Goal: Task Accomplishment & Management: Use online tool/utility

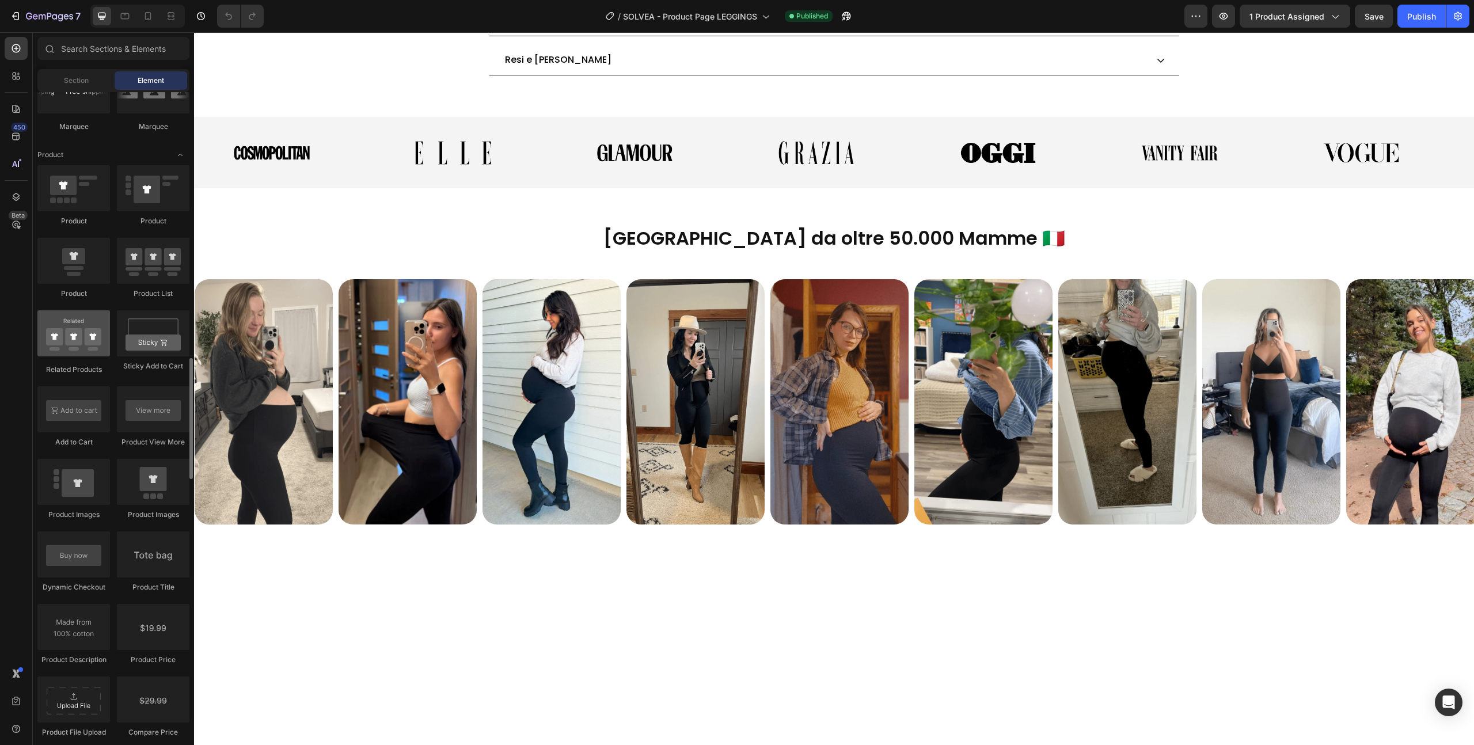
scroll to position [1420, 0]
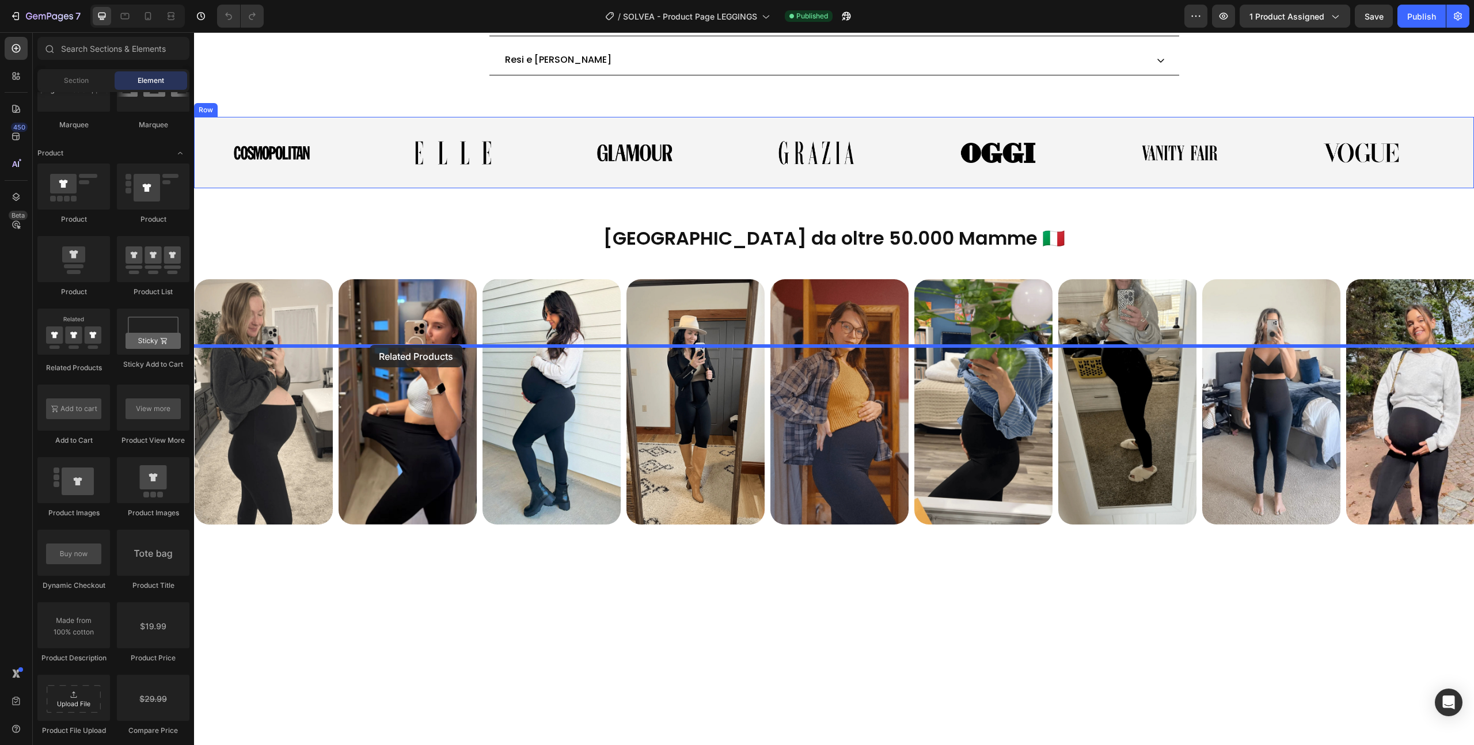
drag, startPoint x: 278, startPoint y: 378, endPoint x: 370, endPoint y: 345, distance: 98.0
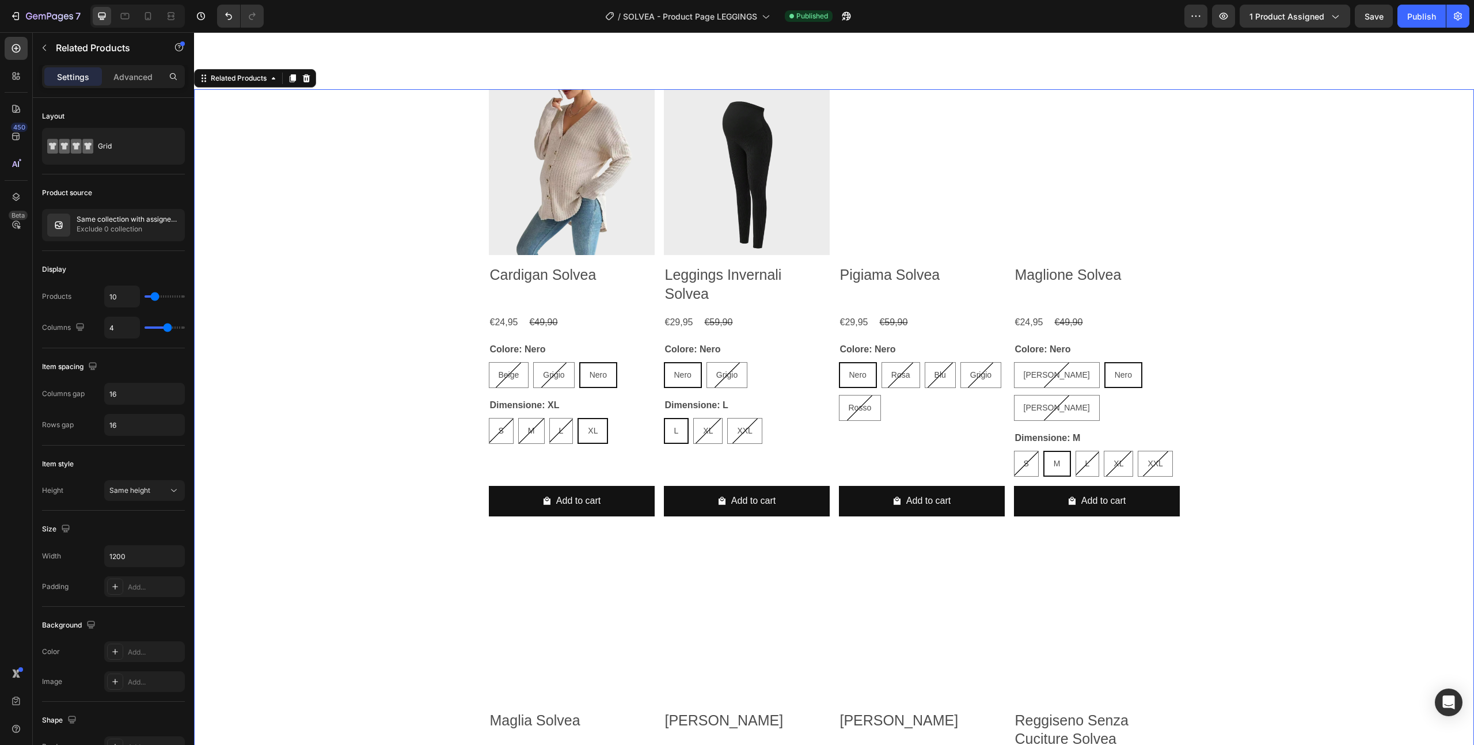
scroll to position [1466, 0]
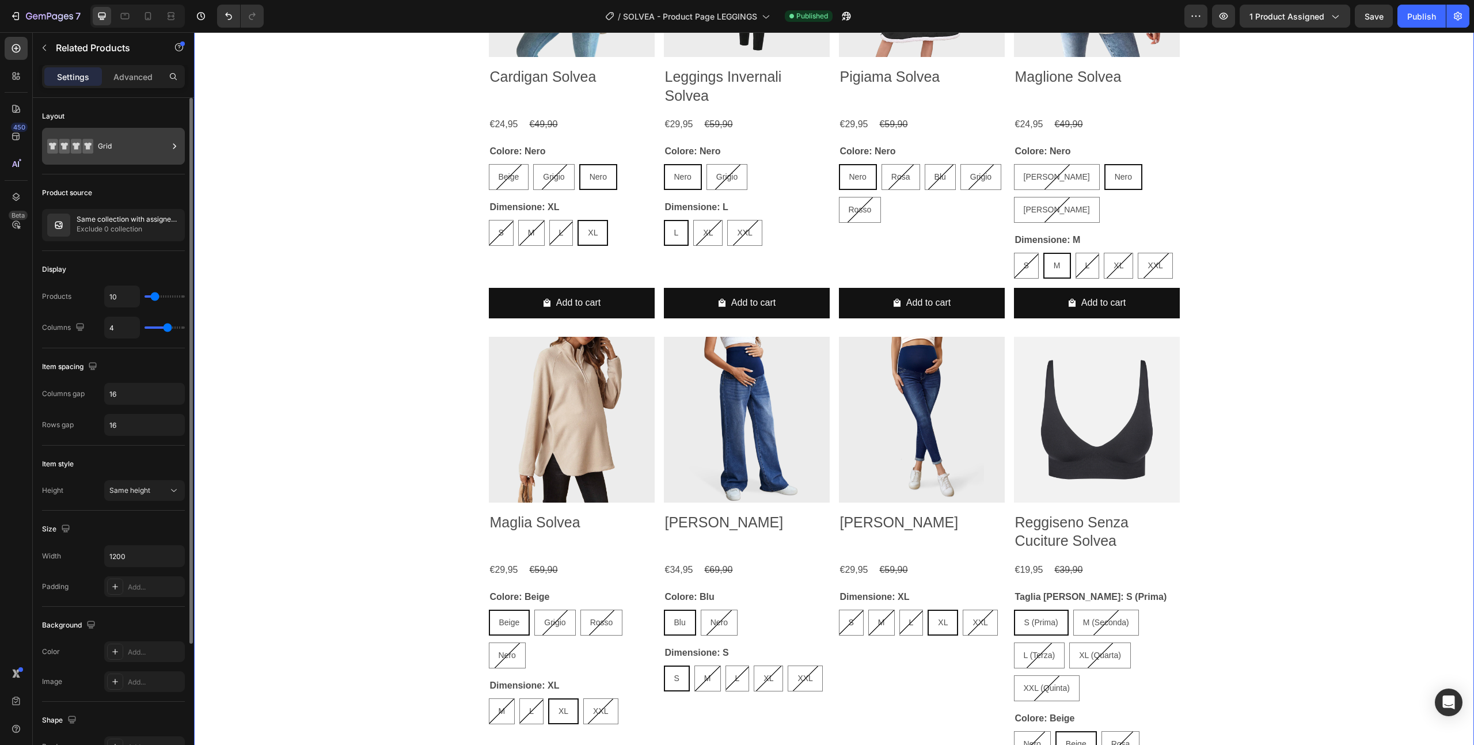
click at [111, 144] on div "Grid" at bounding box center [133, 146] width 70 height 26
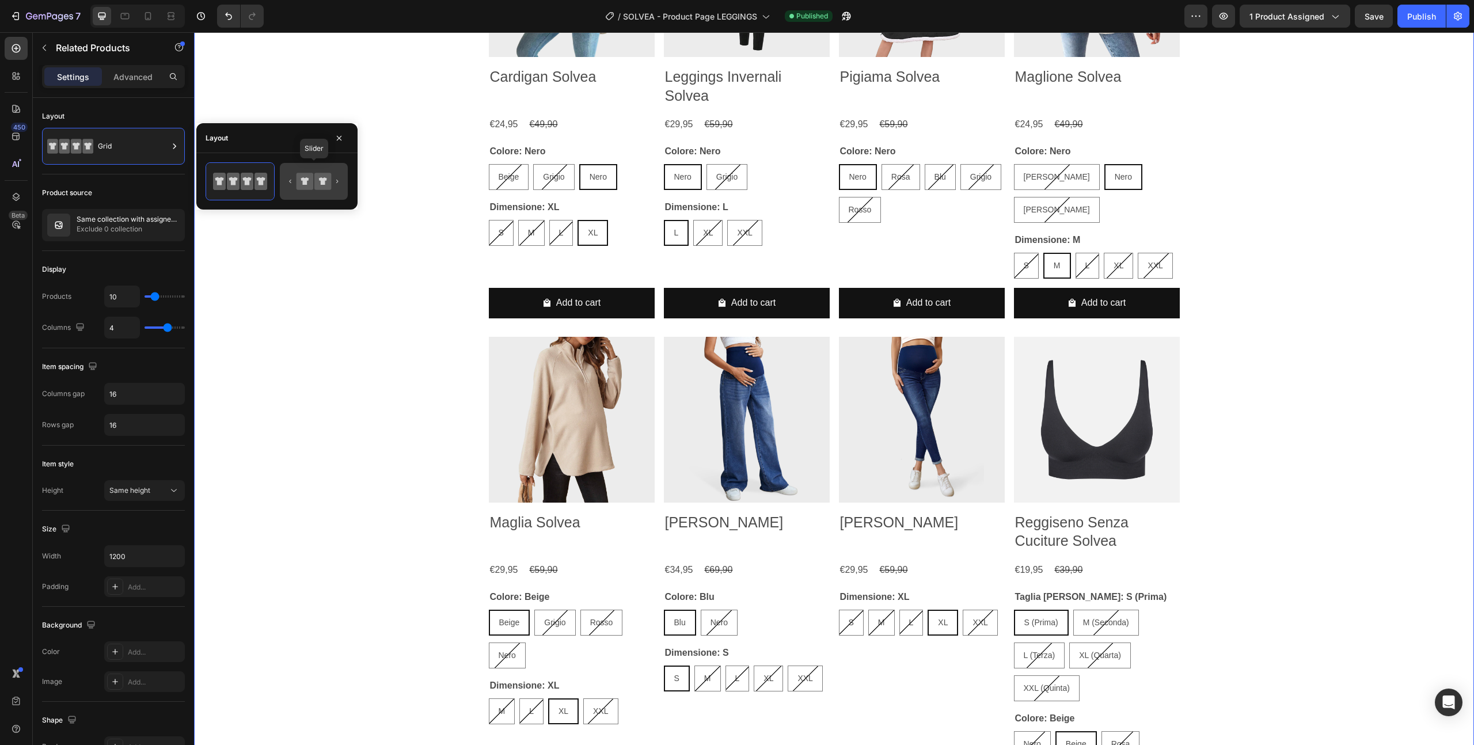
click at [314, 179] on icon at bounding box center [322, 181] width 17 height 17
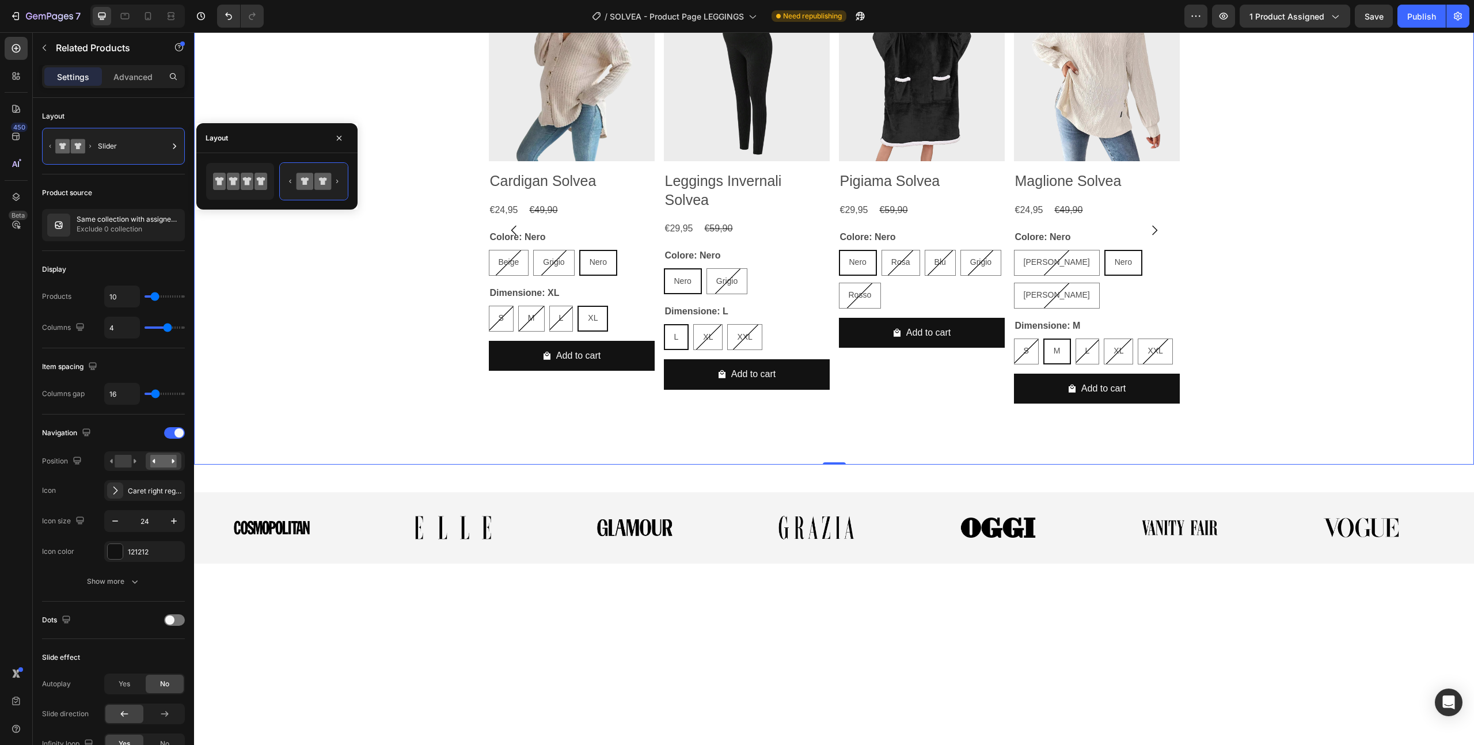
scroll to position [1362, 0]
click at [829, 415] on div "Product Images Cardigan Solvea Product Title €24,95 Product Price Product Price…" at bounding box center [834, 229] width 691 height 469
click at [410, 323] on div "Product Images Cardigan Solvea Product Title €24,95 Product Price Product Price…" at bounding box center [834, 229] width 1280 height 469
click at [346, 141] on button "button" at bounding box center [339, 138] width 18 height 18
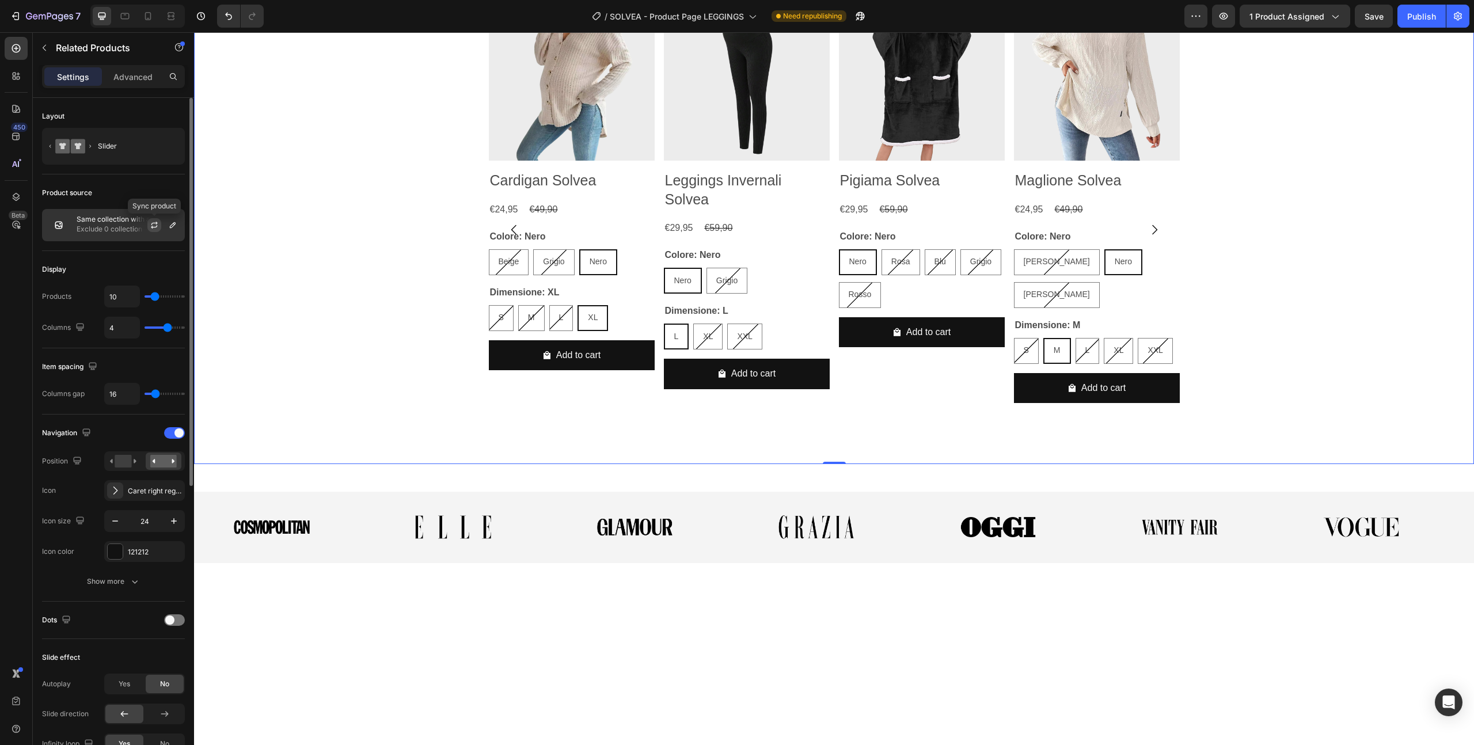
click at [150, 227] on icon "button" at bounding box center [154, 225] width 9 height 9
click at [150, 227] on icon "button" at bounding box center [154, 225] width 13 height 13
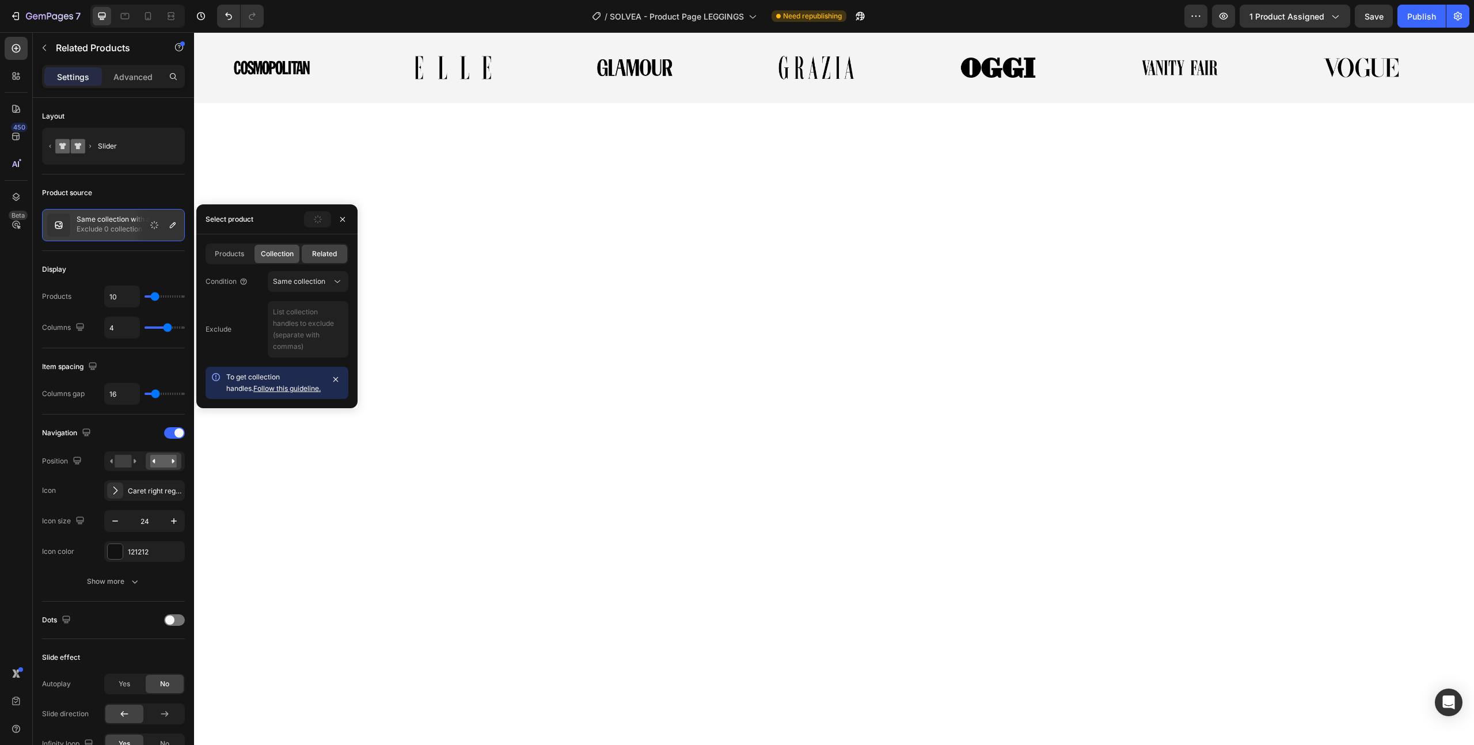
click at [275, 255] on span "Collection" at bounding box center [277, 254] width 33 height 10
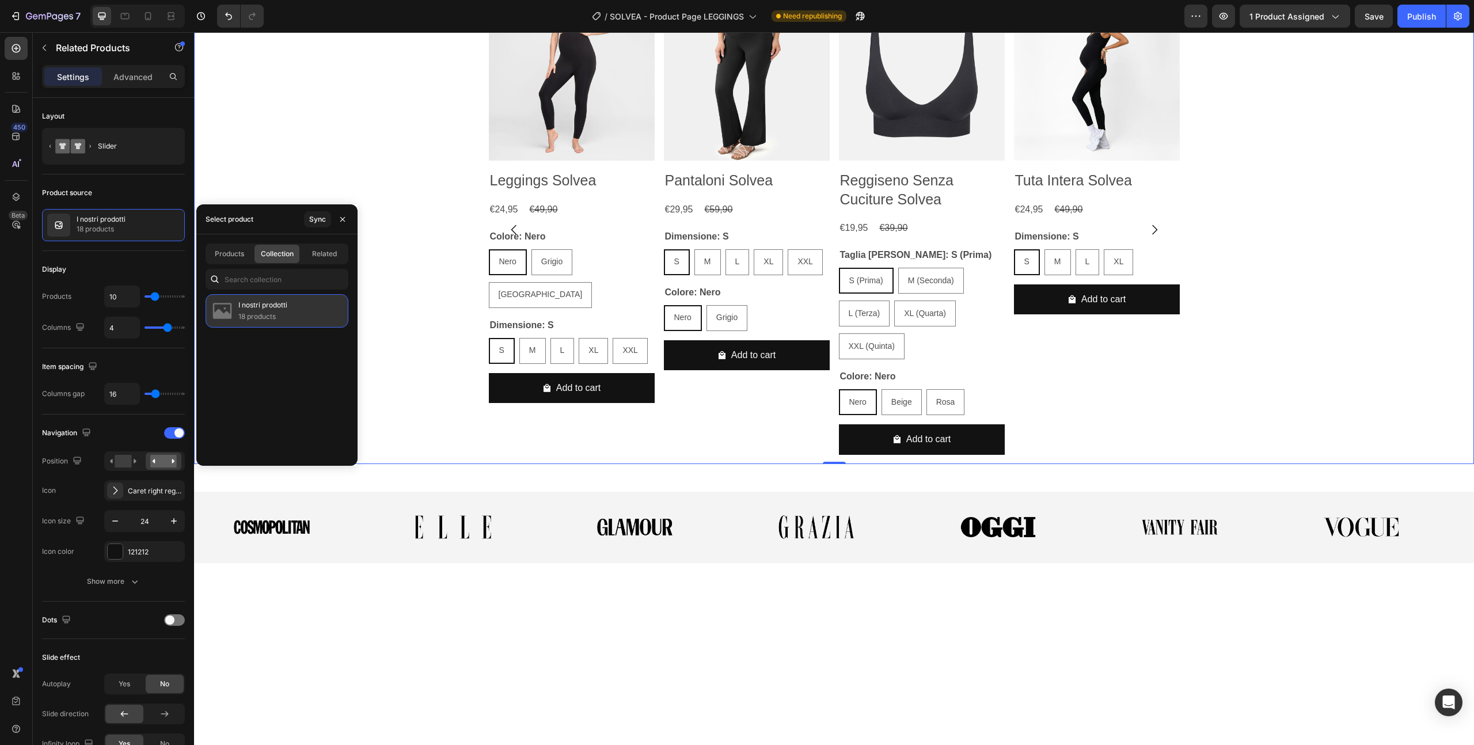
click at [273, 302] on p "I nostri prodotti" at bounding box center [262, 305] width 49 height 12
click at [421, 296] on div "Product Images Leggings Solvea Product Title €24,95 Product Price Product Price…" at bounding box center [834, 229] width 1280 height 469
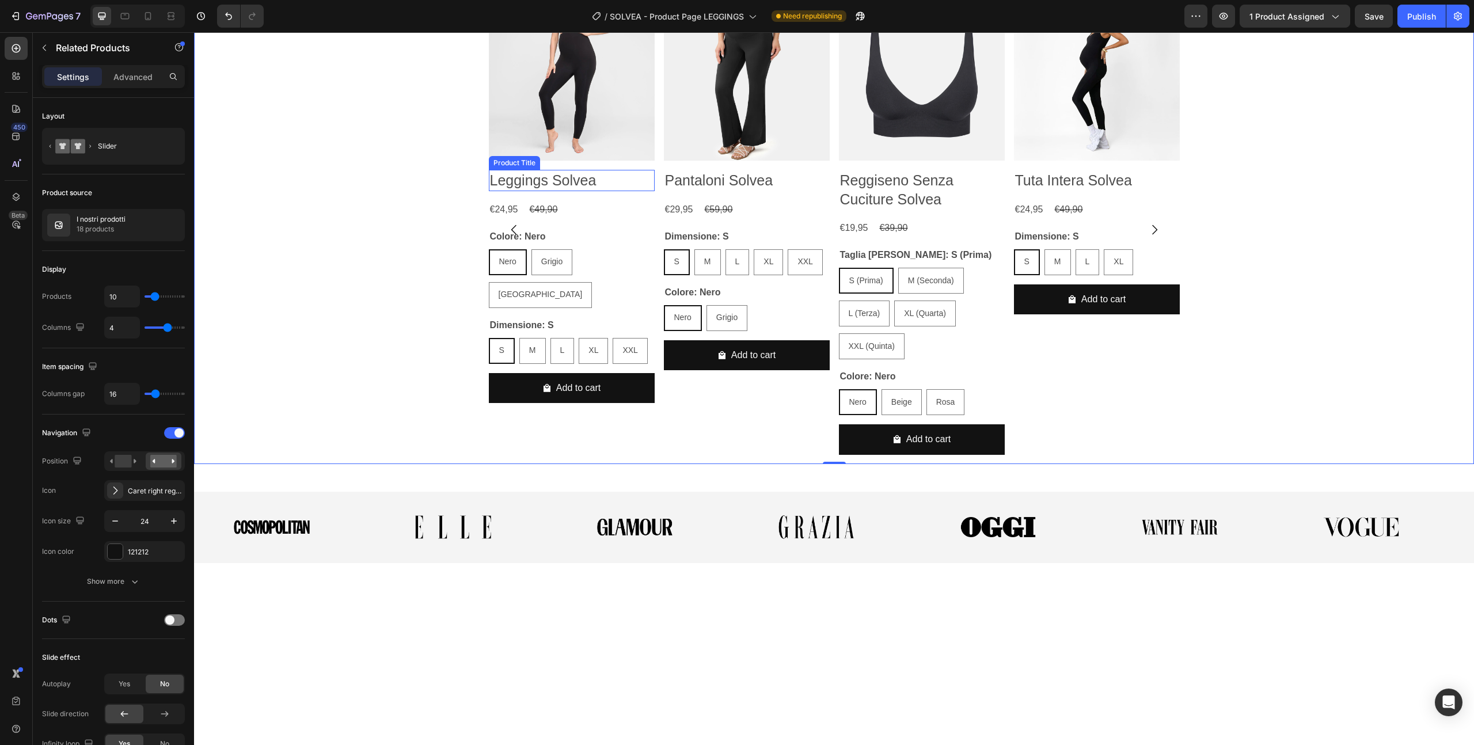
click at [561, 191] on h2 "Leggings Solvea" at bounding box center [572, 180] width 166 height 21
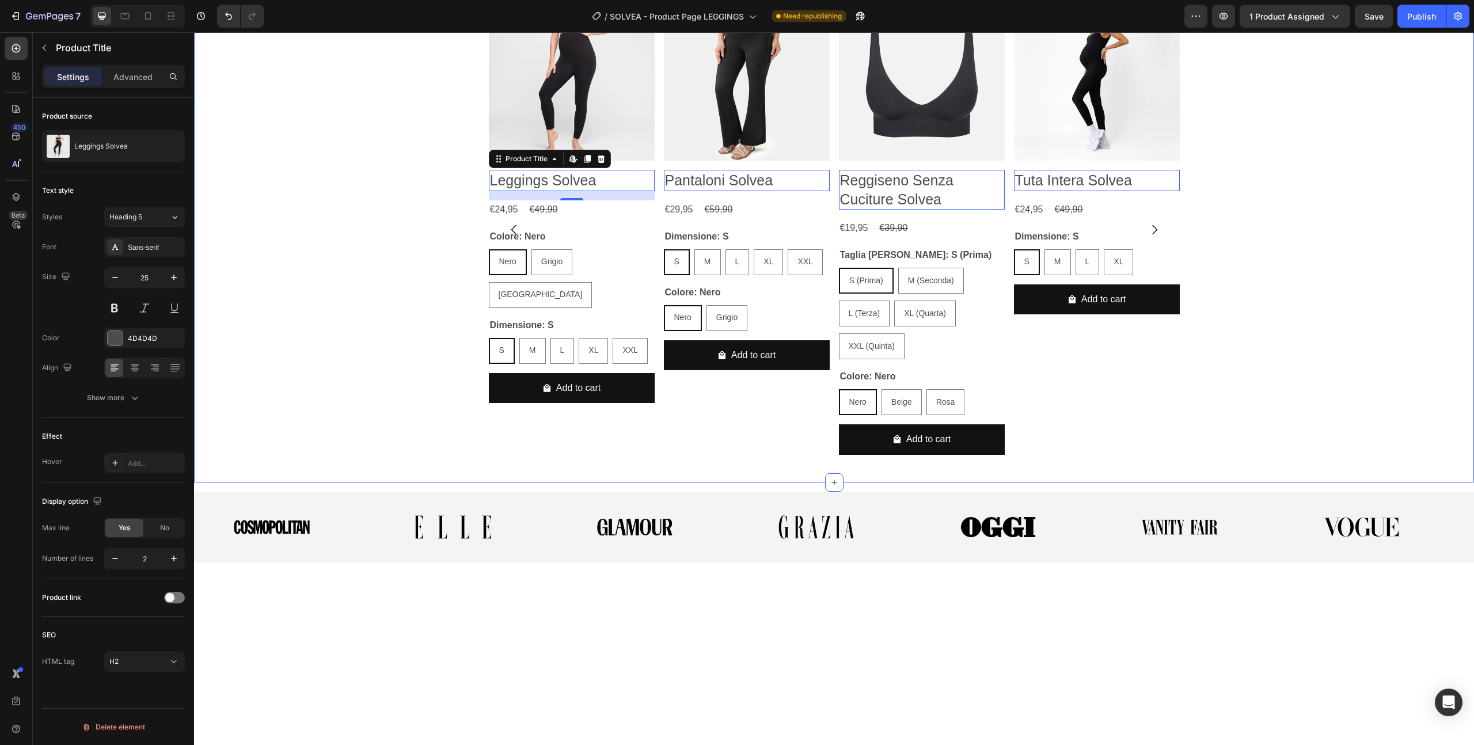
click at [533, 218] on div "Product Images Leggings Solvea Product Title Edit content in Shopify 16 €24,95 …" at bounding box center [834, 229] width 1280 height 506
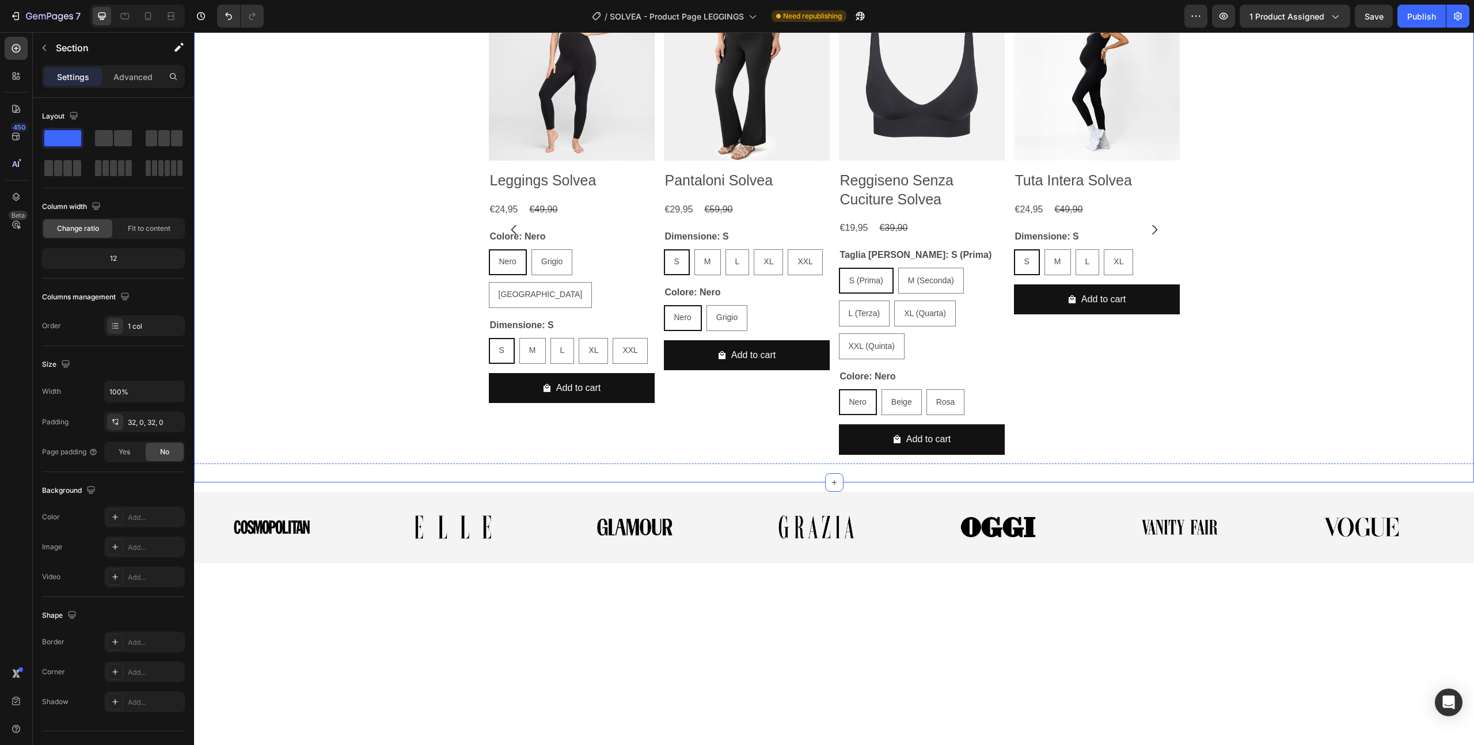
click at [648, 407] on div "Product Images Leggings Solvea Product Title €24,95 Product Price Product Price…" at bounding box center [572, 204] width 166 height 418
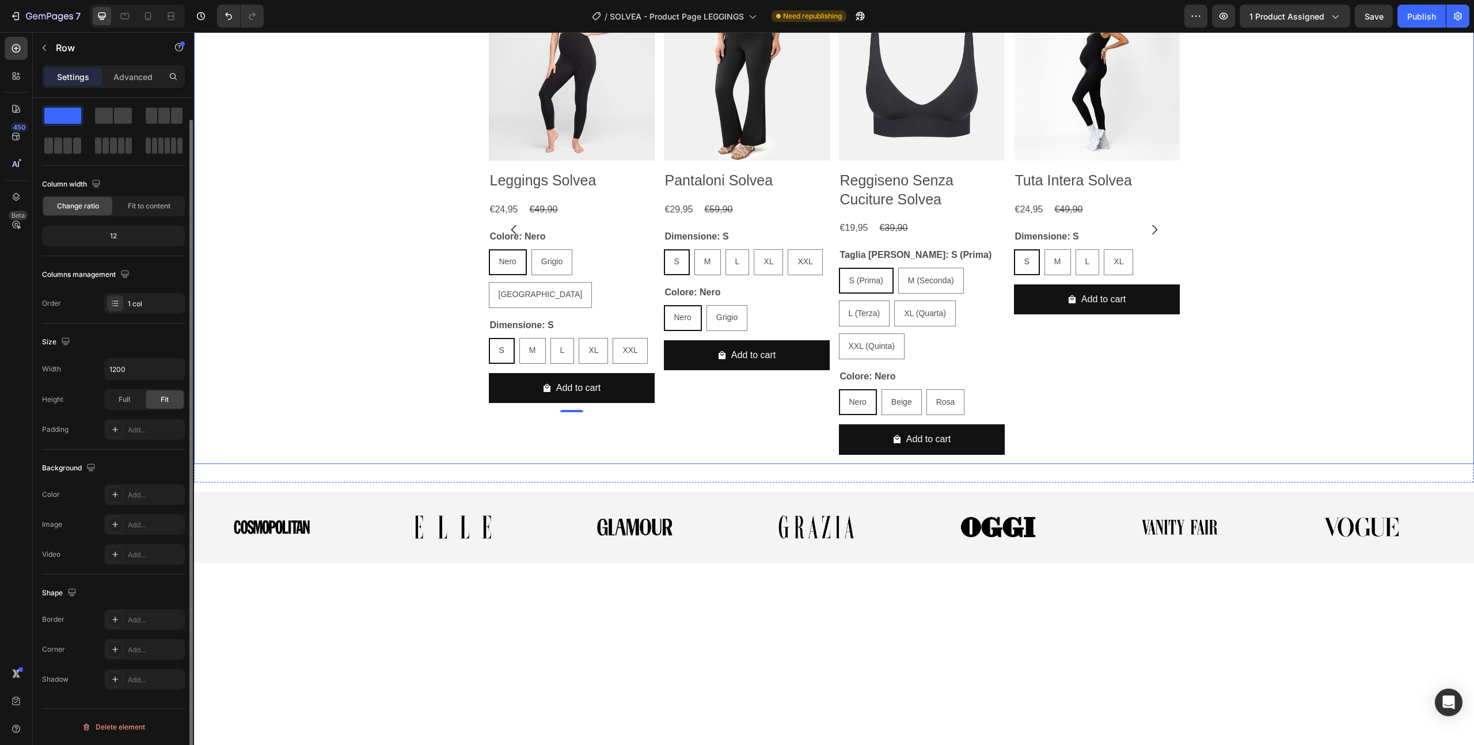
click at [412, 334] on div "Product Images Leggings Solvea Product Title €24,95 Product Price Product Price…" at bounding box center [834, 229] width 1280 height 469
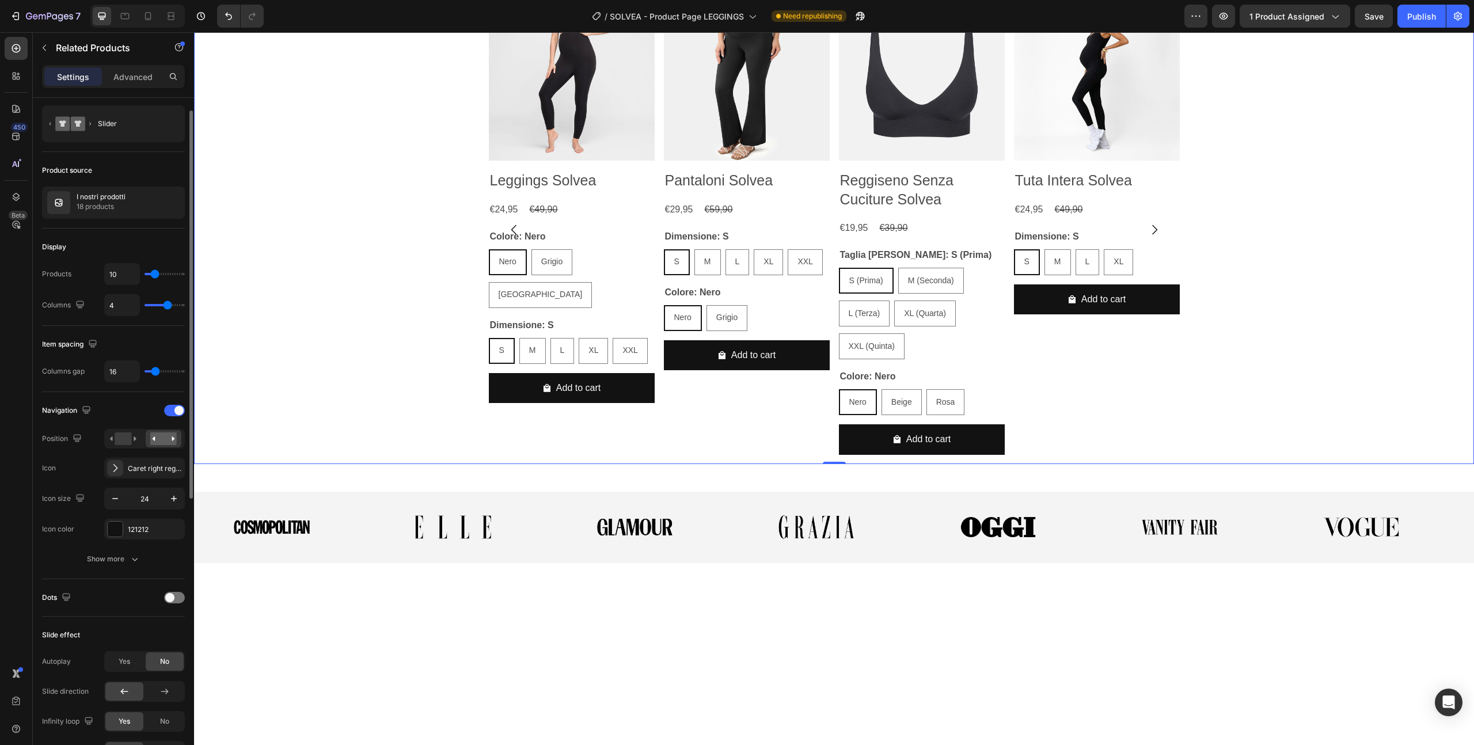
scroll to position [0, 0]
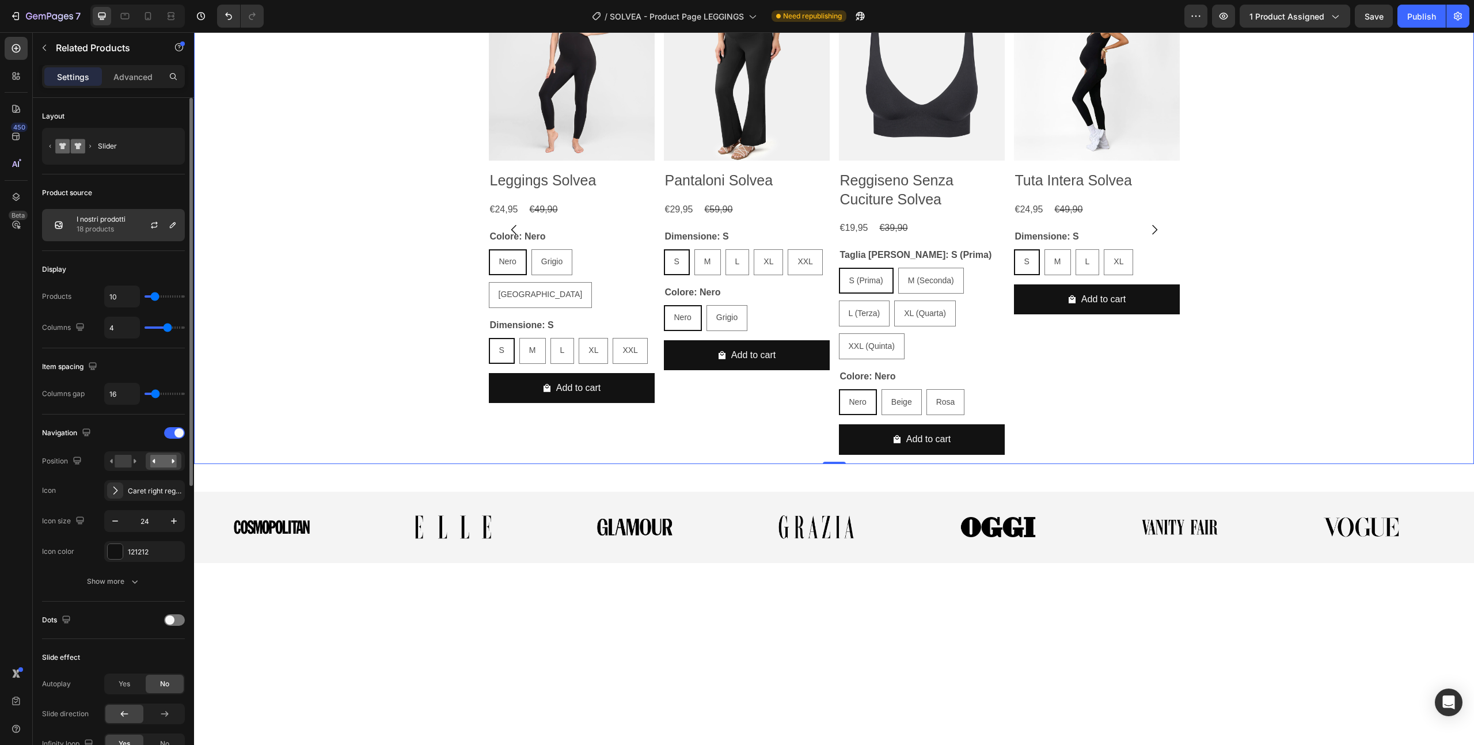
click at [117, 226] on p "18 products" at bounding box center [101, 229] width 49 height 12
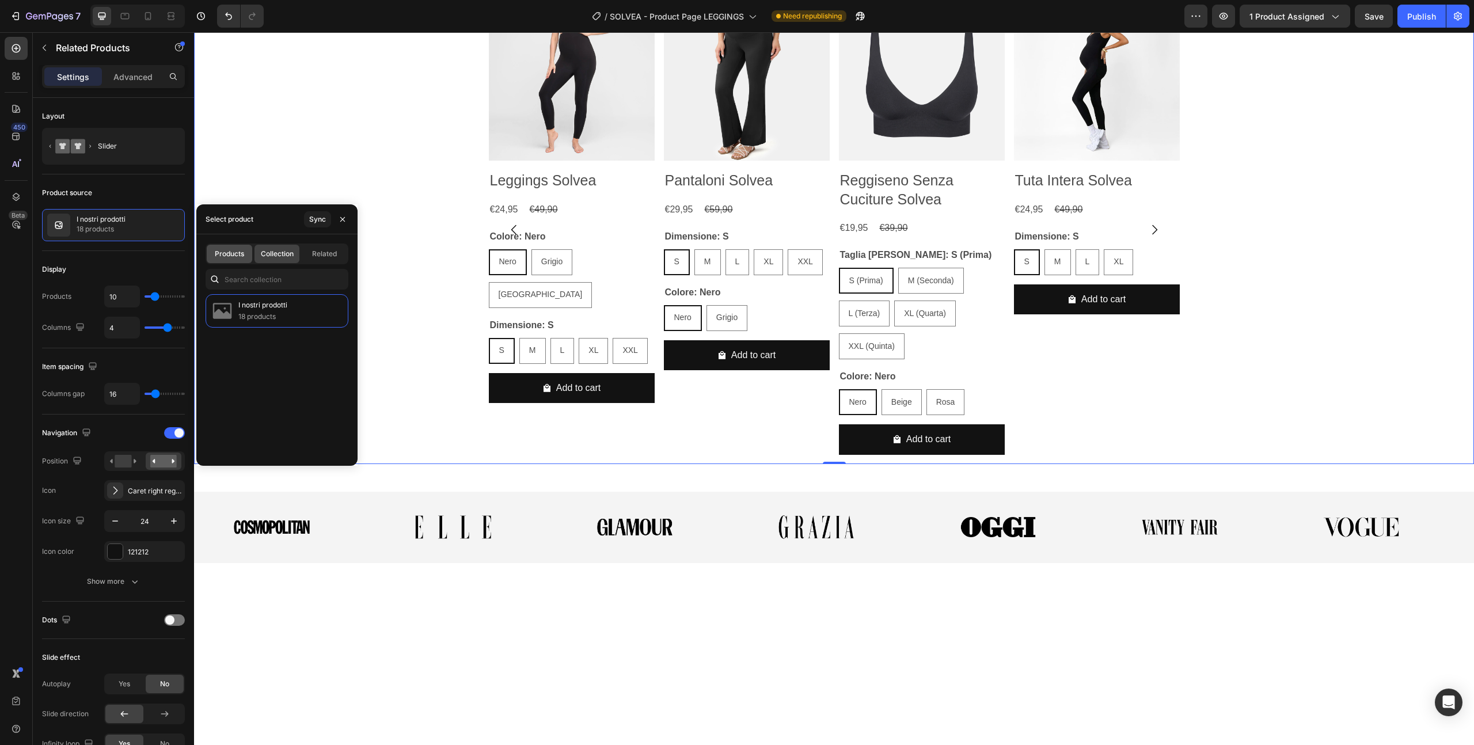
click at [238, 255] on span "Products" at bounding box center [229, 254] width 29 height 10
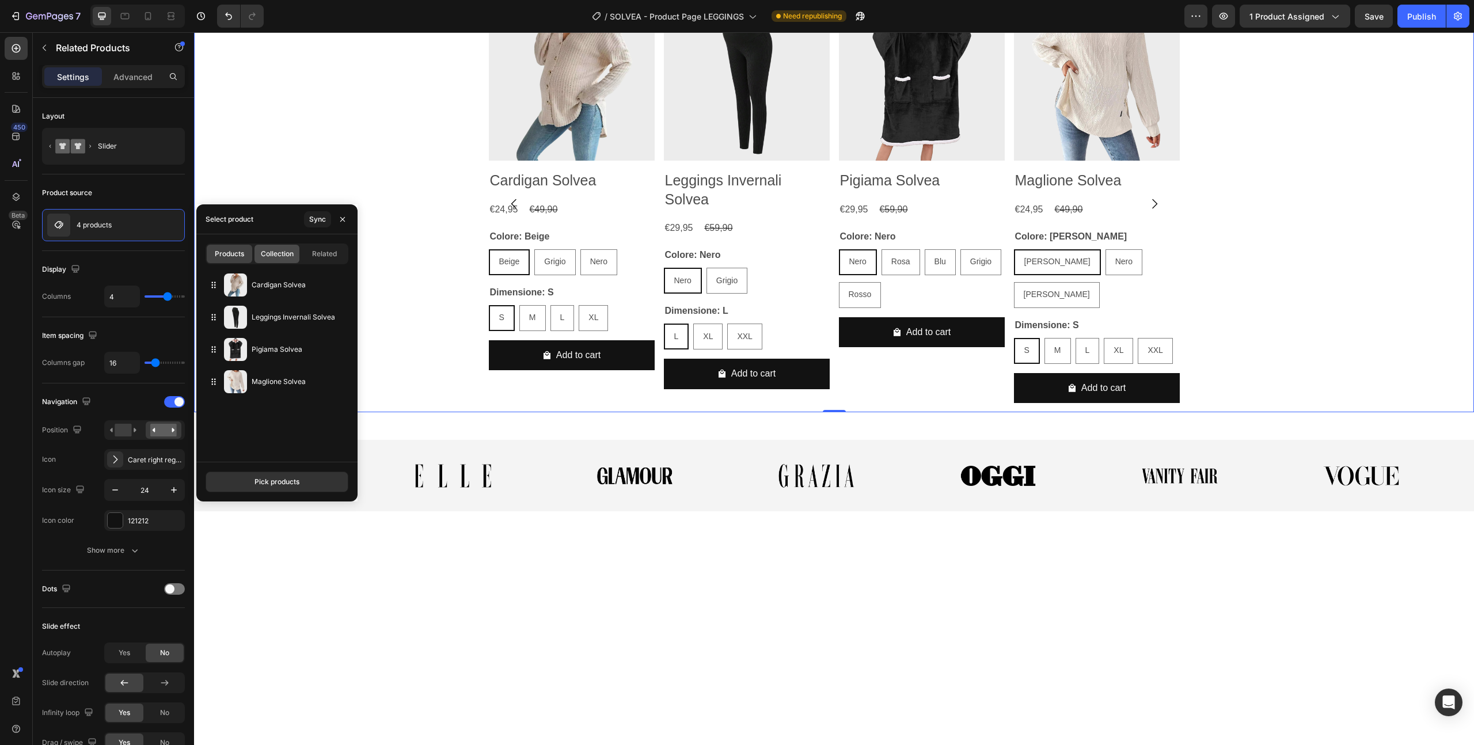
click at [264, 255] on span "Collection" at bounding box center [277, 254] width 33 height 10
type input "10"
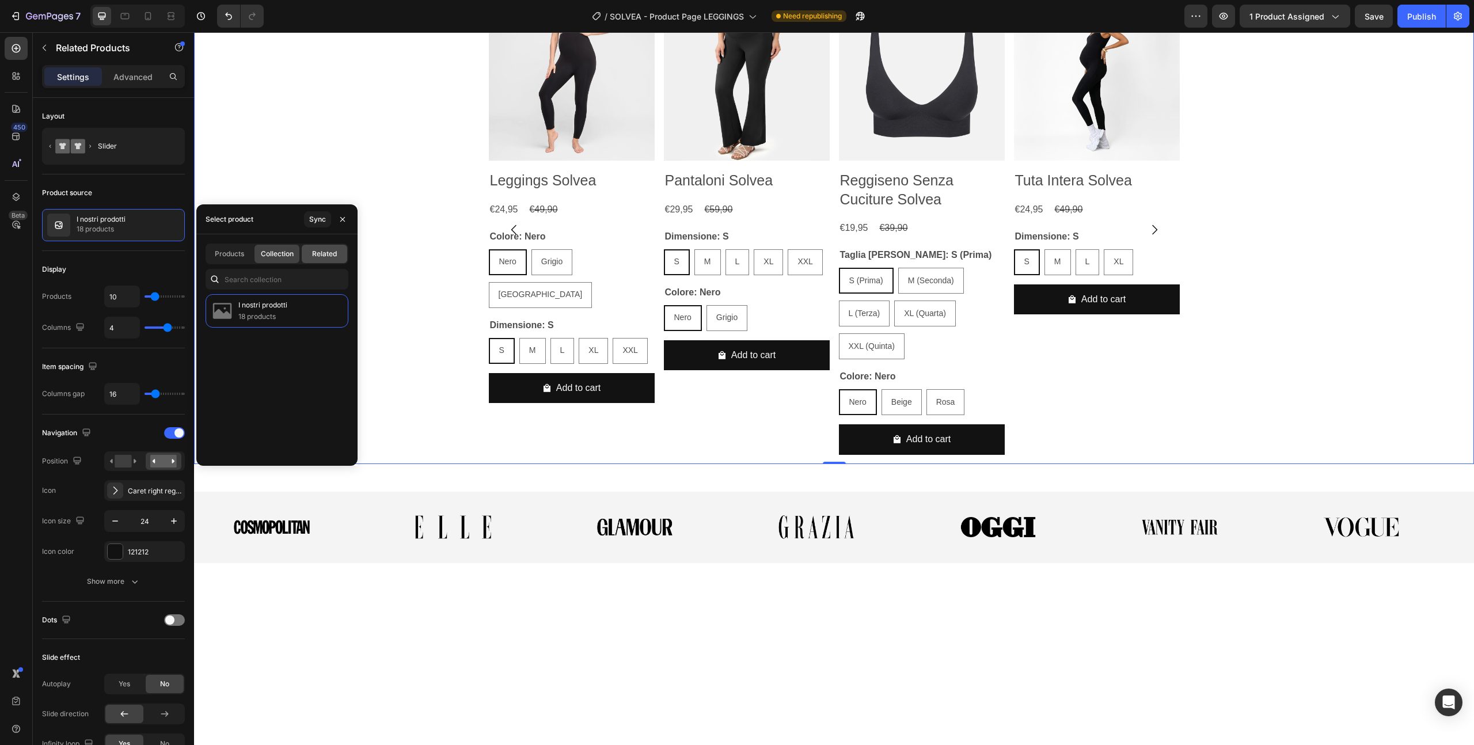
click at [324, 256] on span "Related" at bounding box center [324, 254] width 25 height 10
radio input "false"
radio input "true"
radio input "false"
radio input "true"
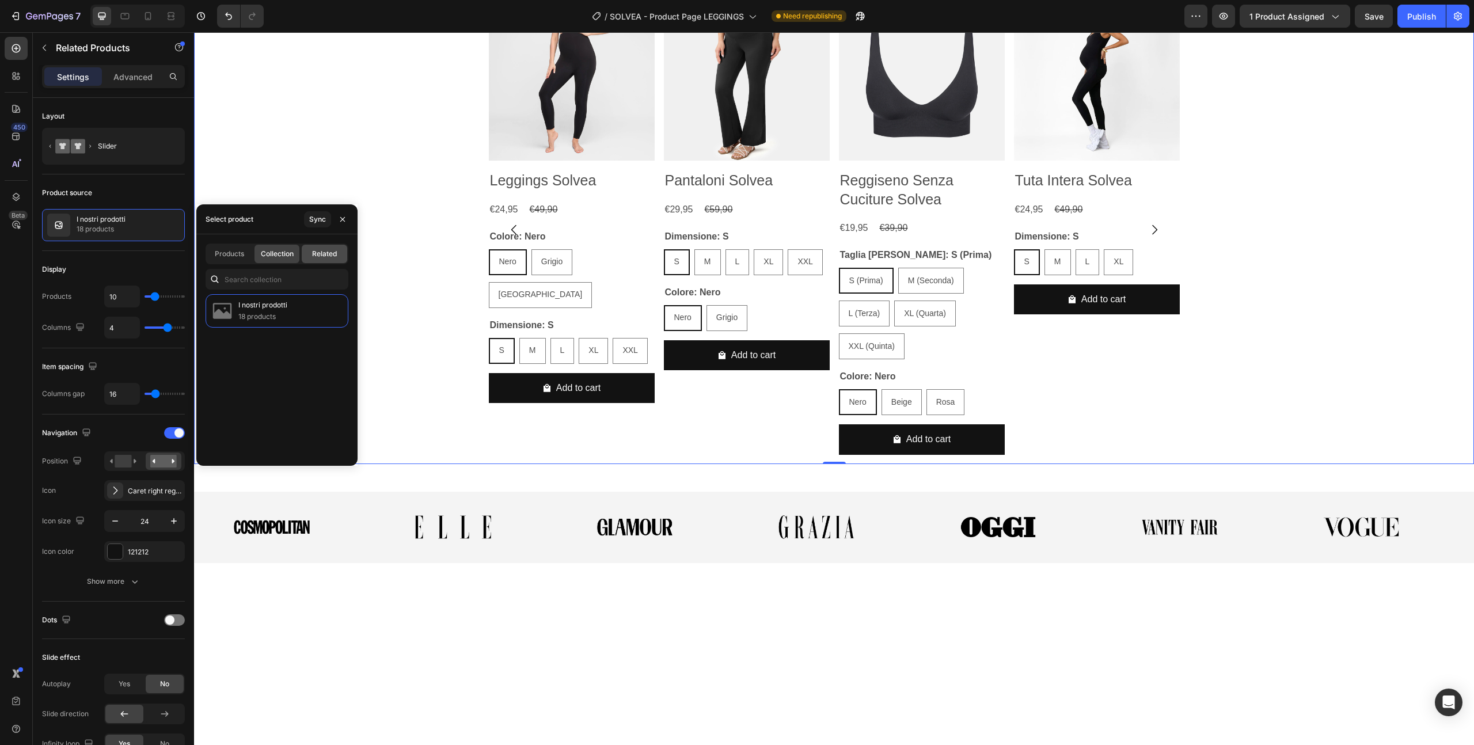
radio input "false"
radio input "true"
radio input "false"
radio input "true"
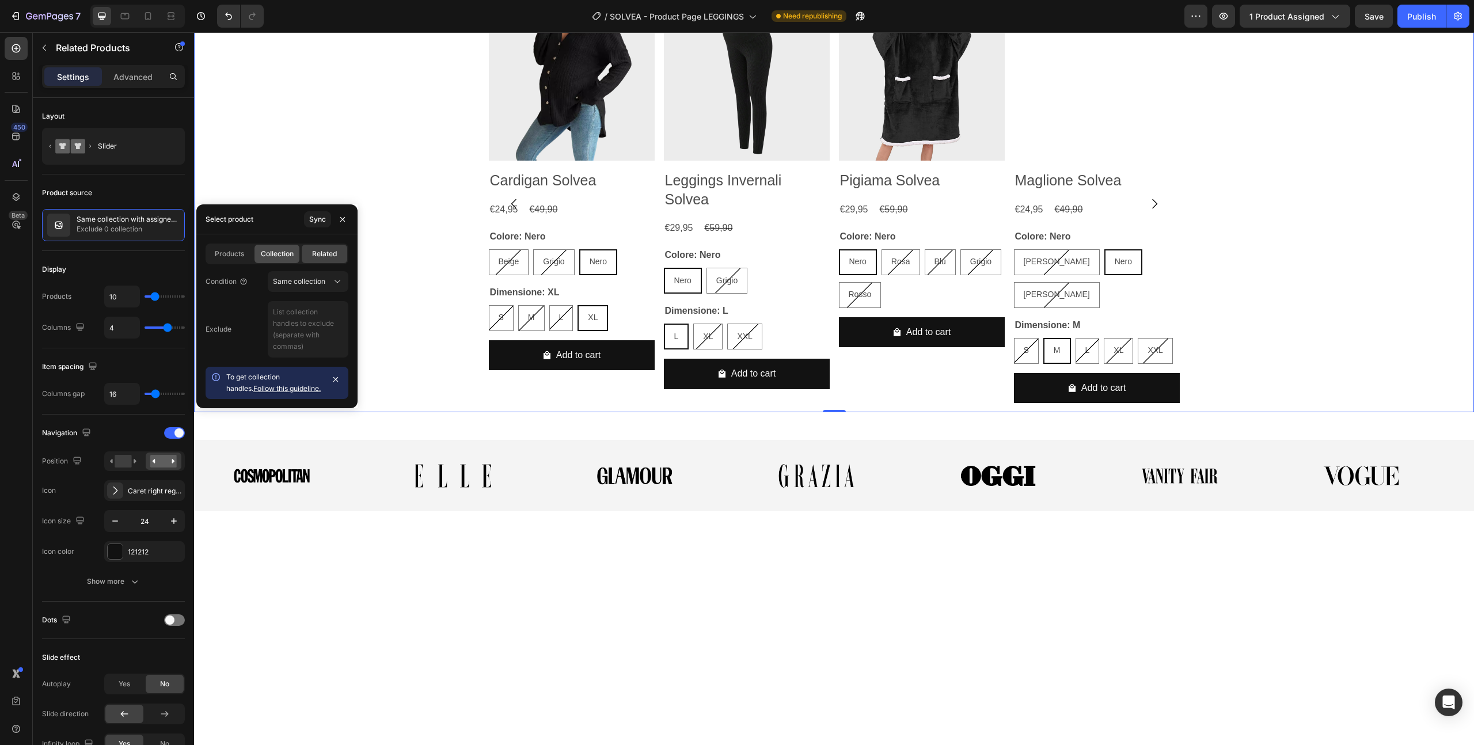
click at [276, 252] on span "Collection" at bounding box center [277, 254] width 33 height 10
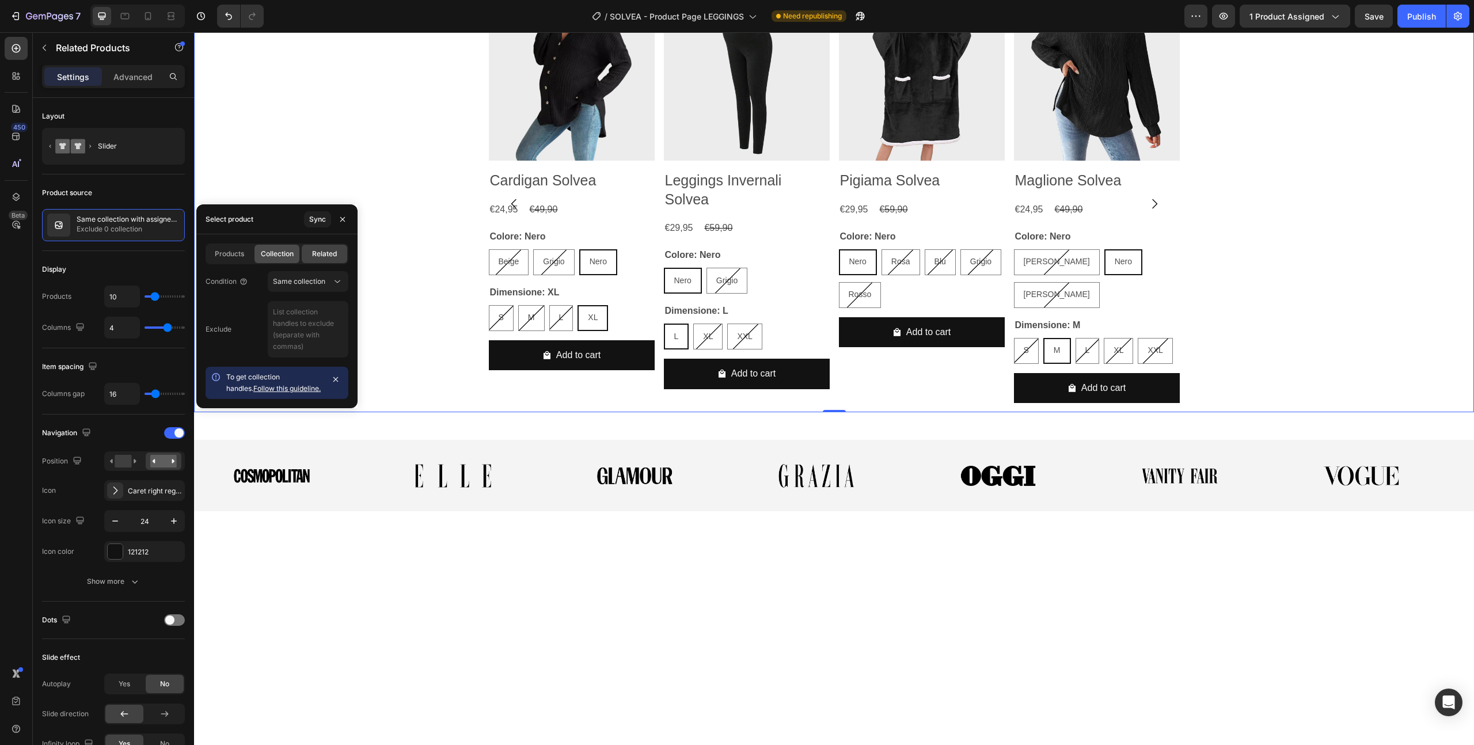
radio input "true"
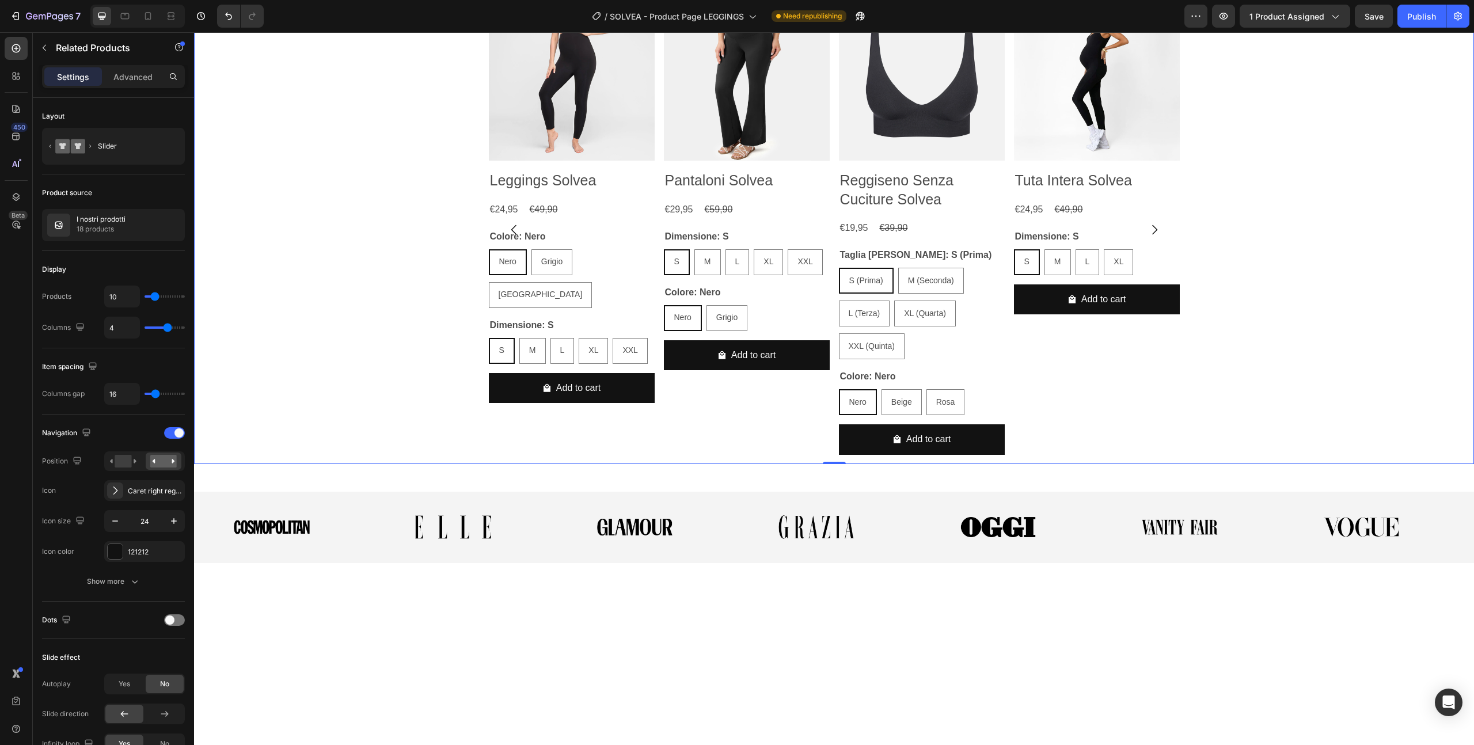
click at [430, 335] on div "Product Images Leggings Solvea Product Title €24,95 Product Price Product Price…" at bounding box center [834, 229] width 1280 height 469
click at [556, 191] on h2 "Leggings Solvea" at bounding box center [572, 180] width 166 height 21
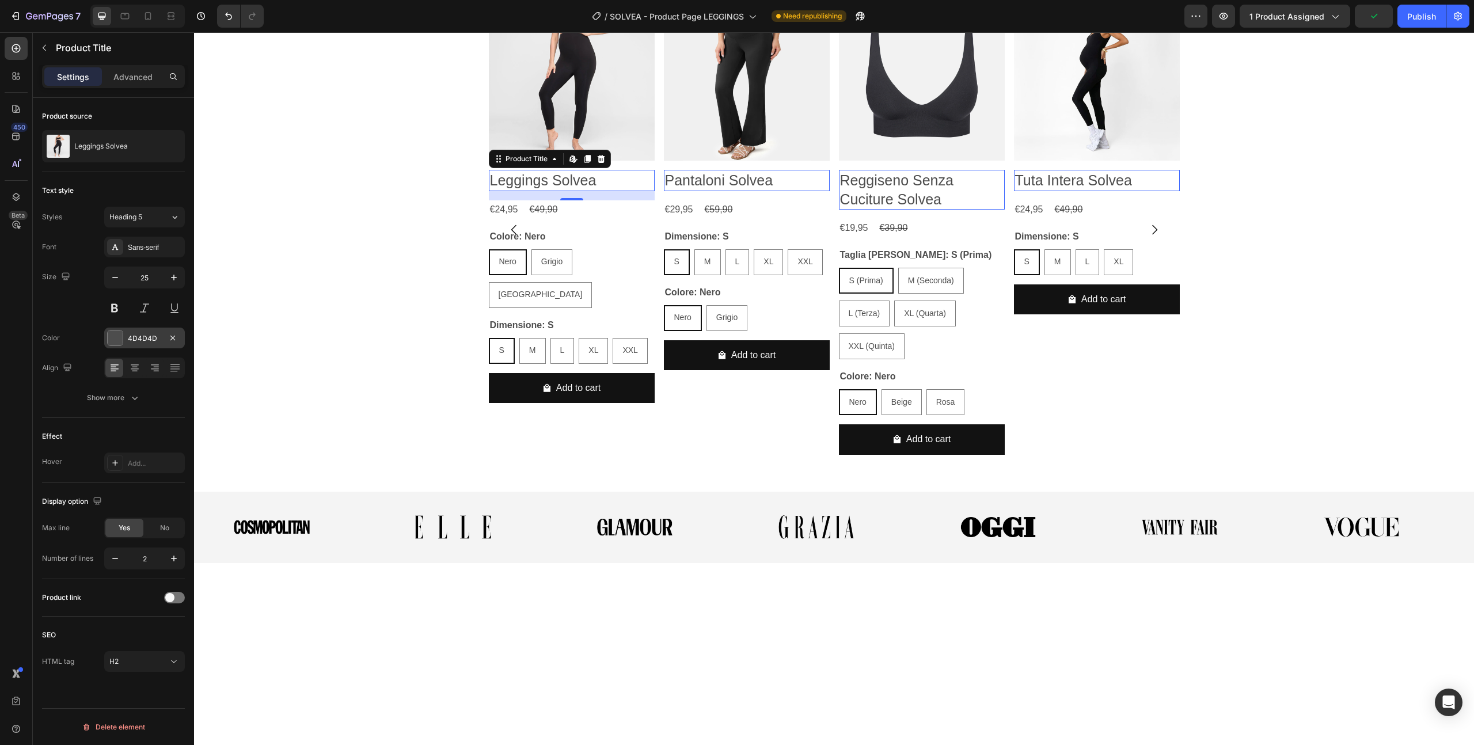
click at [113, 344] on div at bounding box center [115, 338] width 15 height 15
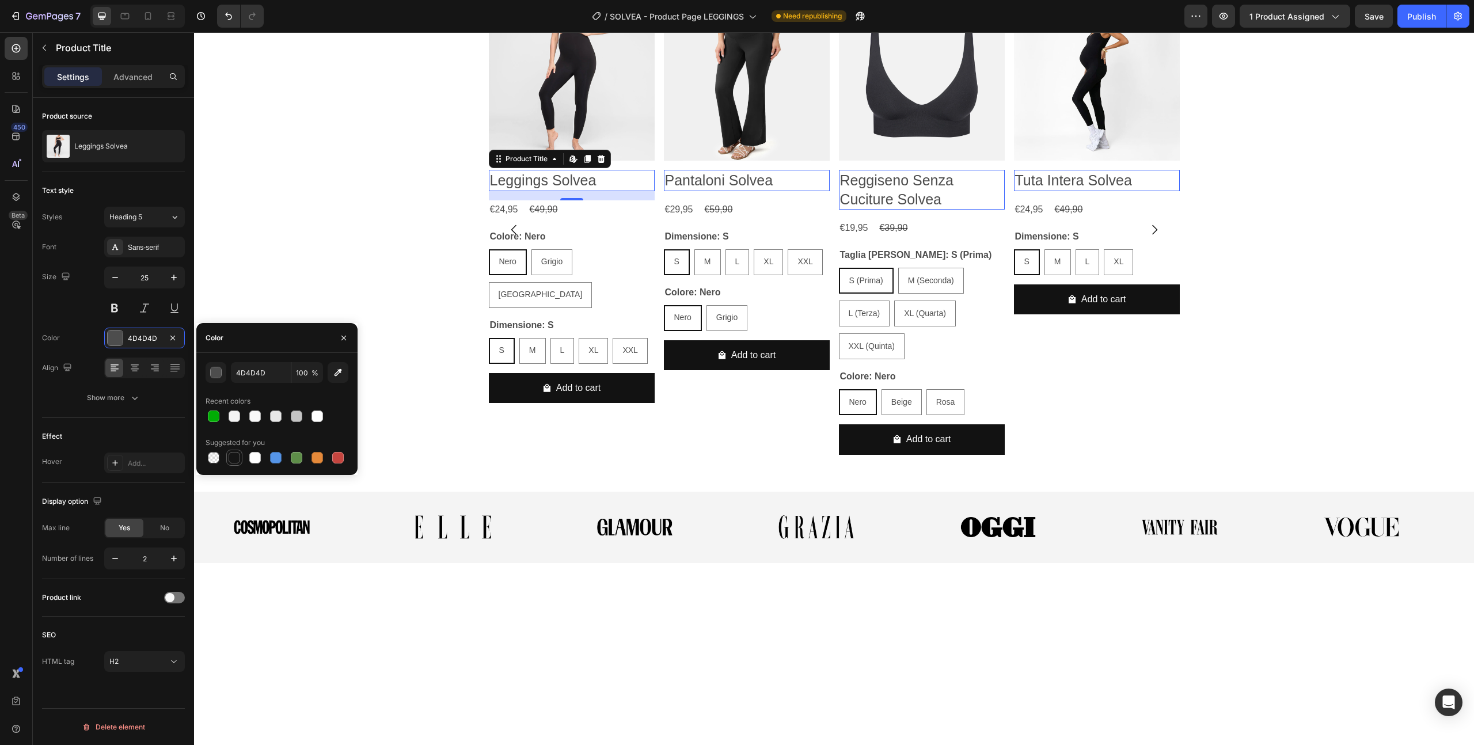
click at [231, 460] on div at bounding box center [235, 458] width 12 height 12
type input "151515"
click at [125, 249] on div "Sans-serif" at bounding box center [144, 247] width 81 height 21
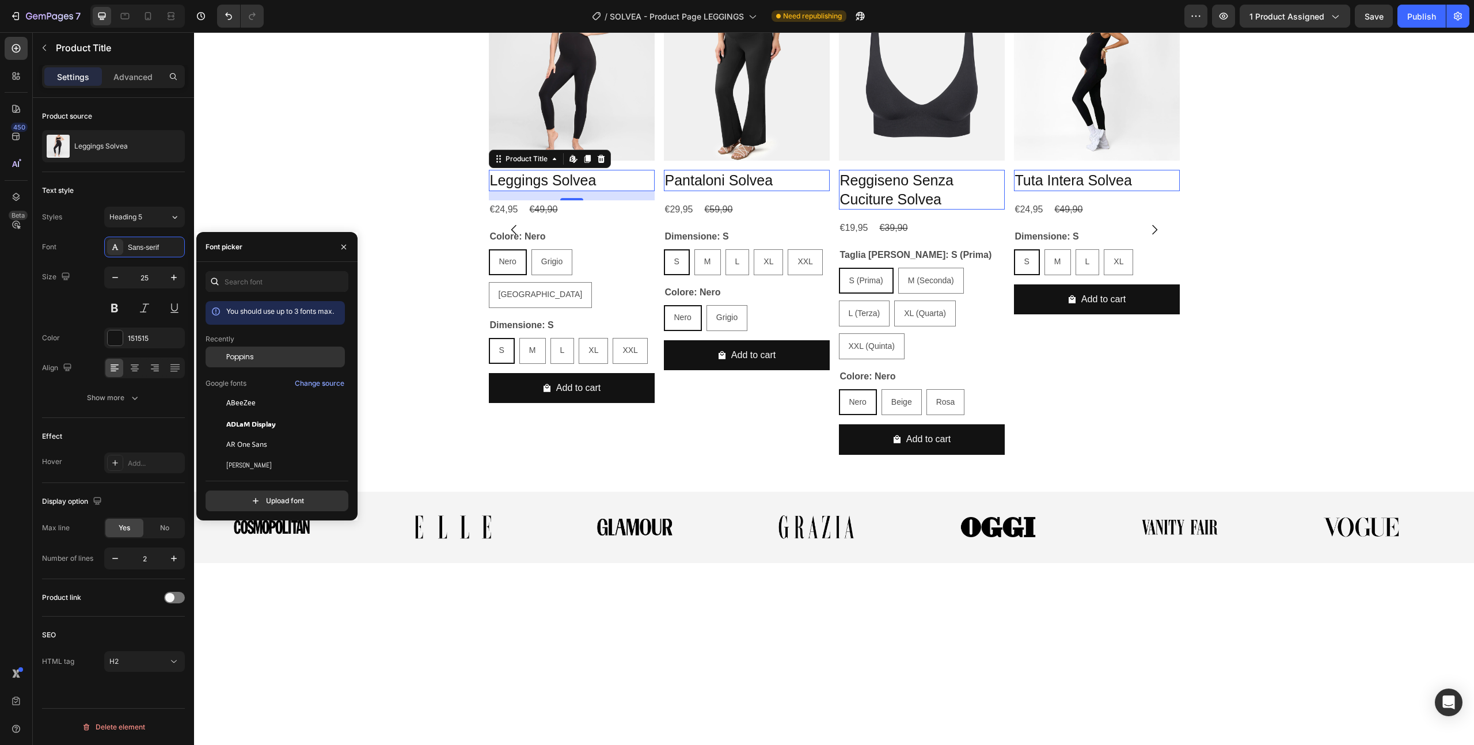
click at [233, 361] on span "Poppins" at bounding box center [240, 357] width 28 height 10
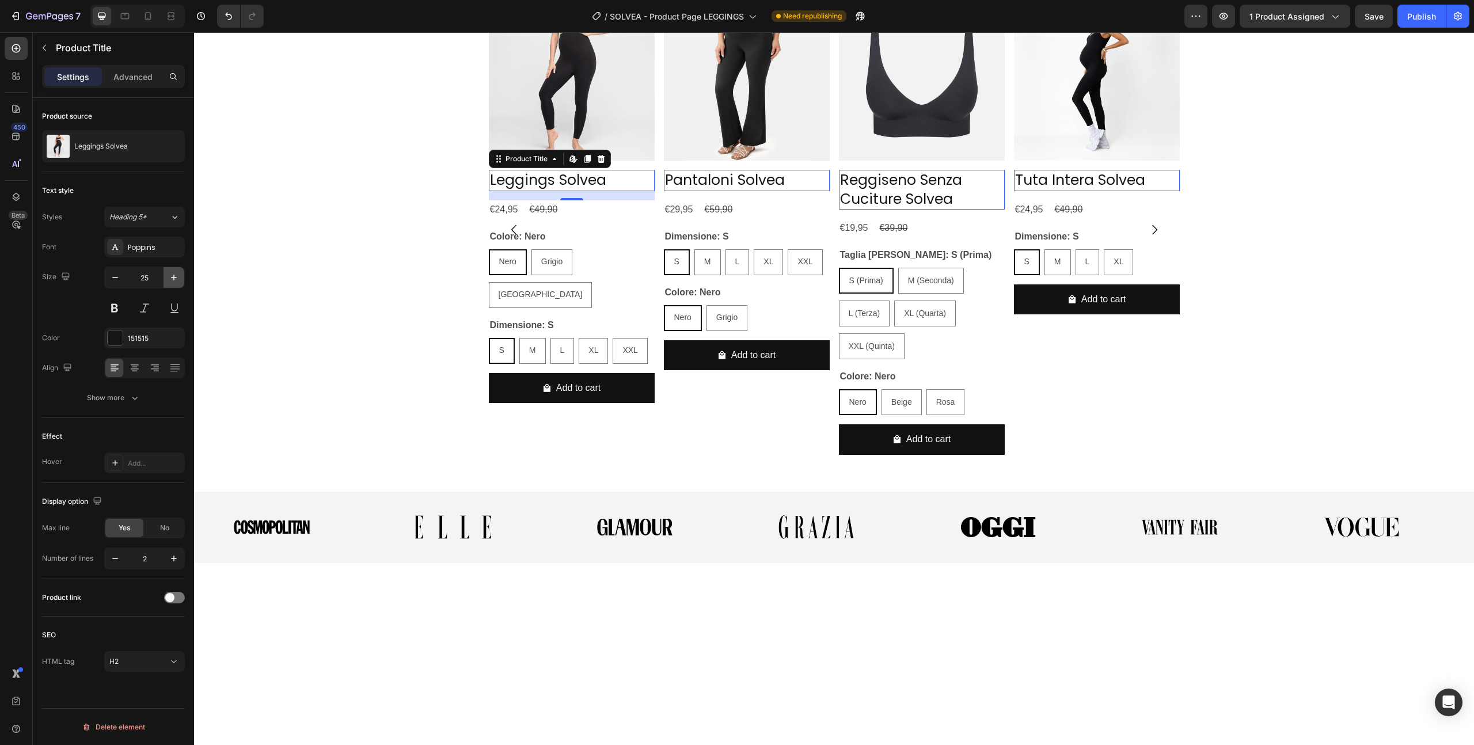
click at [171, 278] on icon "button" at bounding box center [174, 278] width 12 height 12
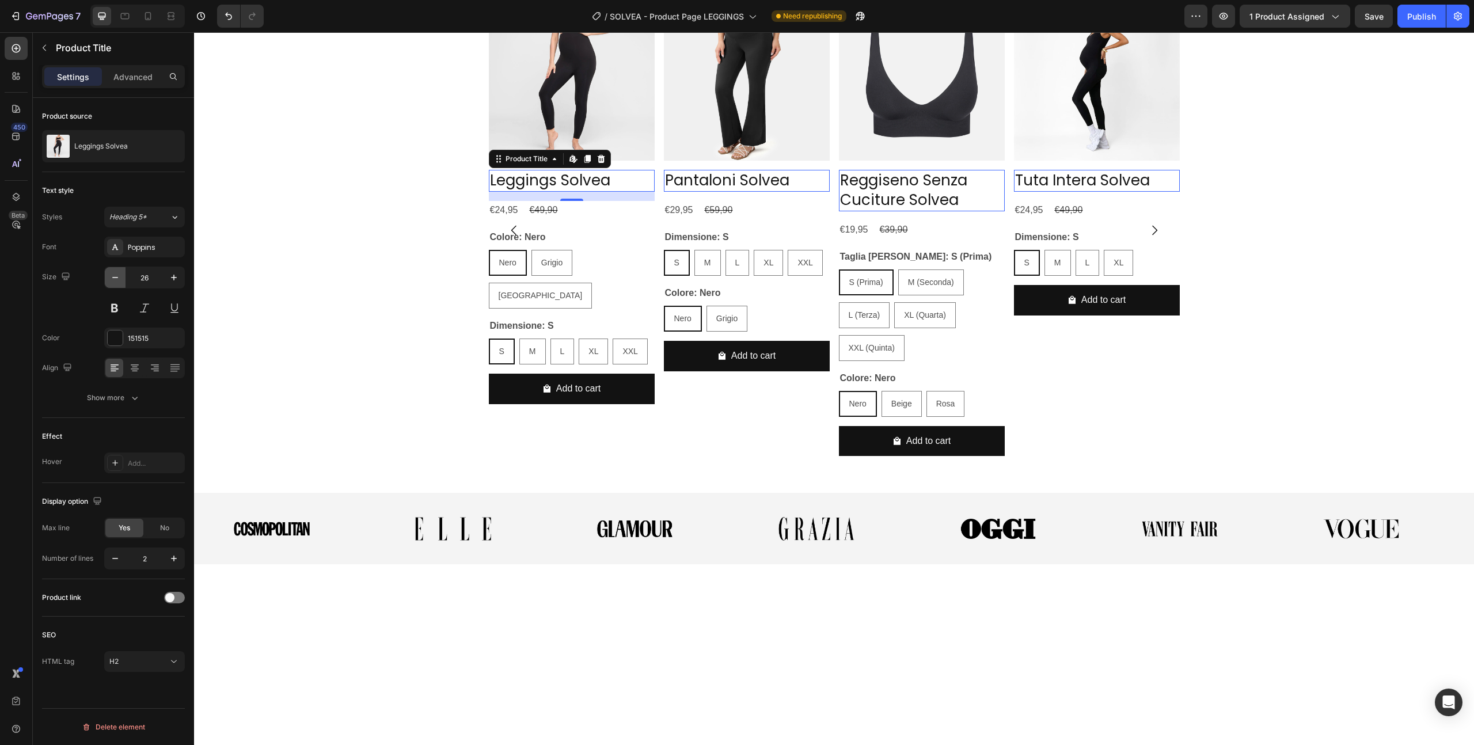
click at [119, 283] on icon "button" at bounding box center [115, 278] width 12 height 12
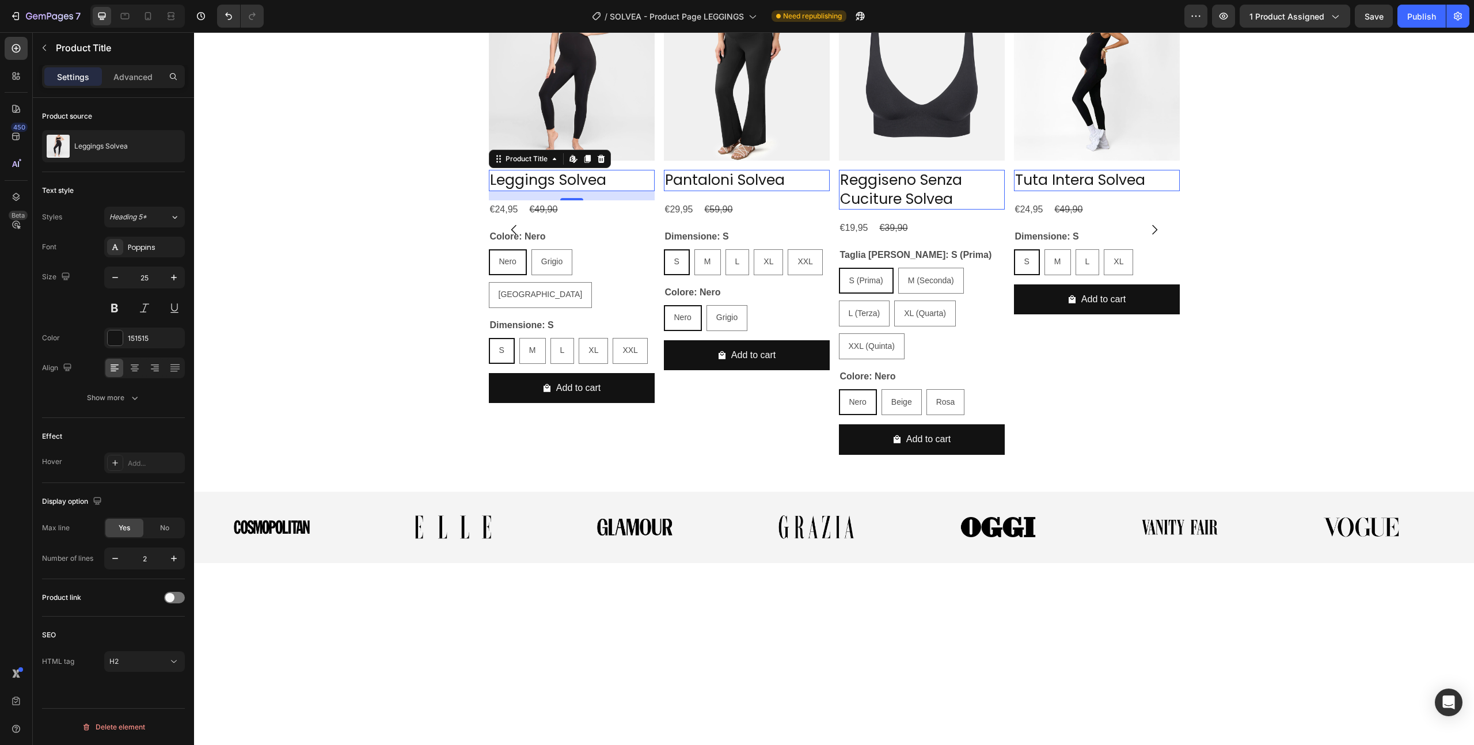
click at [111, 320] on div "Font Poppins Size 25 Color 151515 Align Show more" at bounding box center [113, 323] width 143 height 172
click at [149, 221] on div "Heading 5*" at bounding box center [132, 217] width 47 height 10
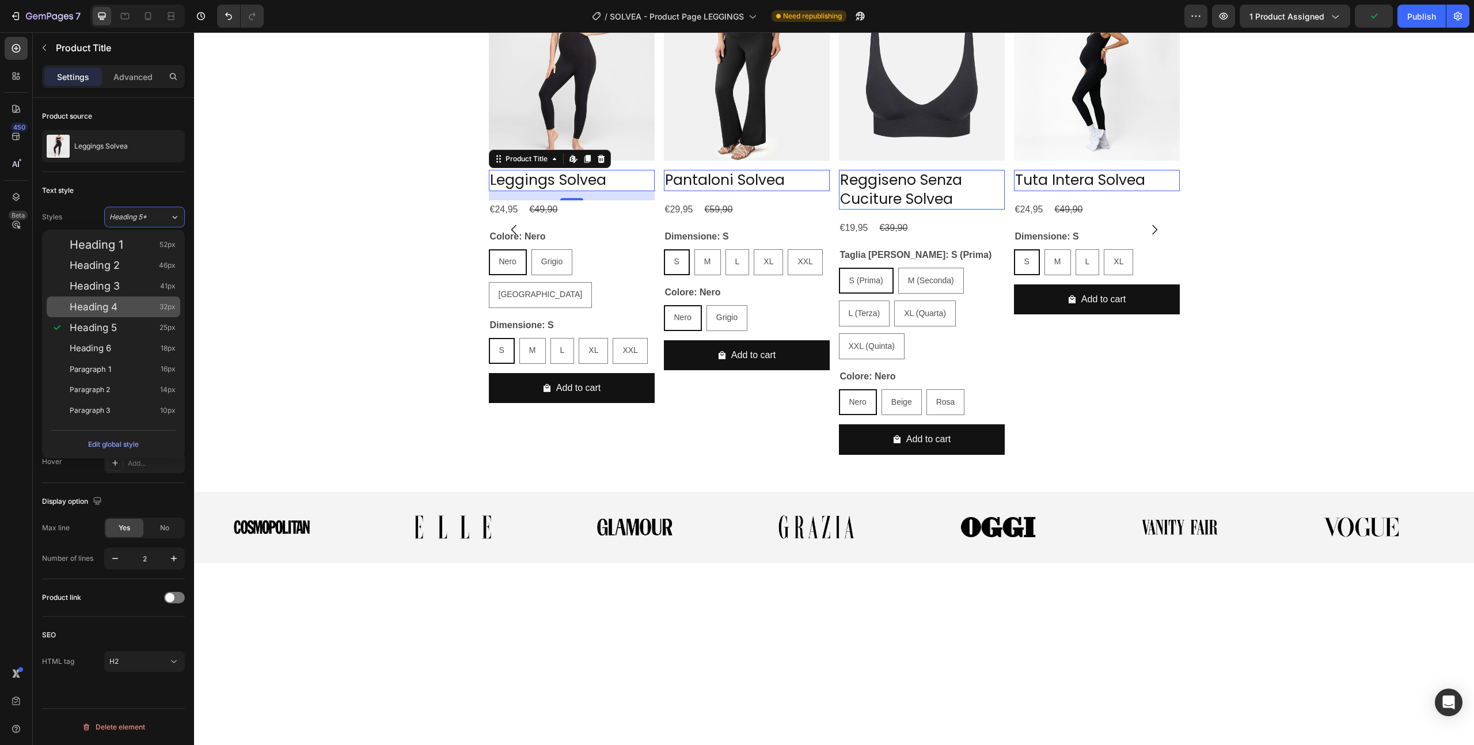
click at [121, 309] on div "Heading 4 32px" at bounding box center [123, 307] width 106 height 12
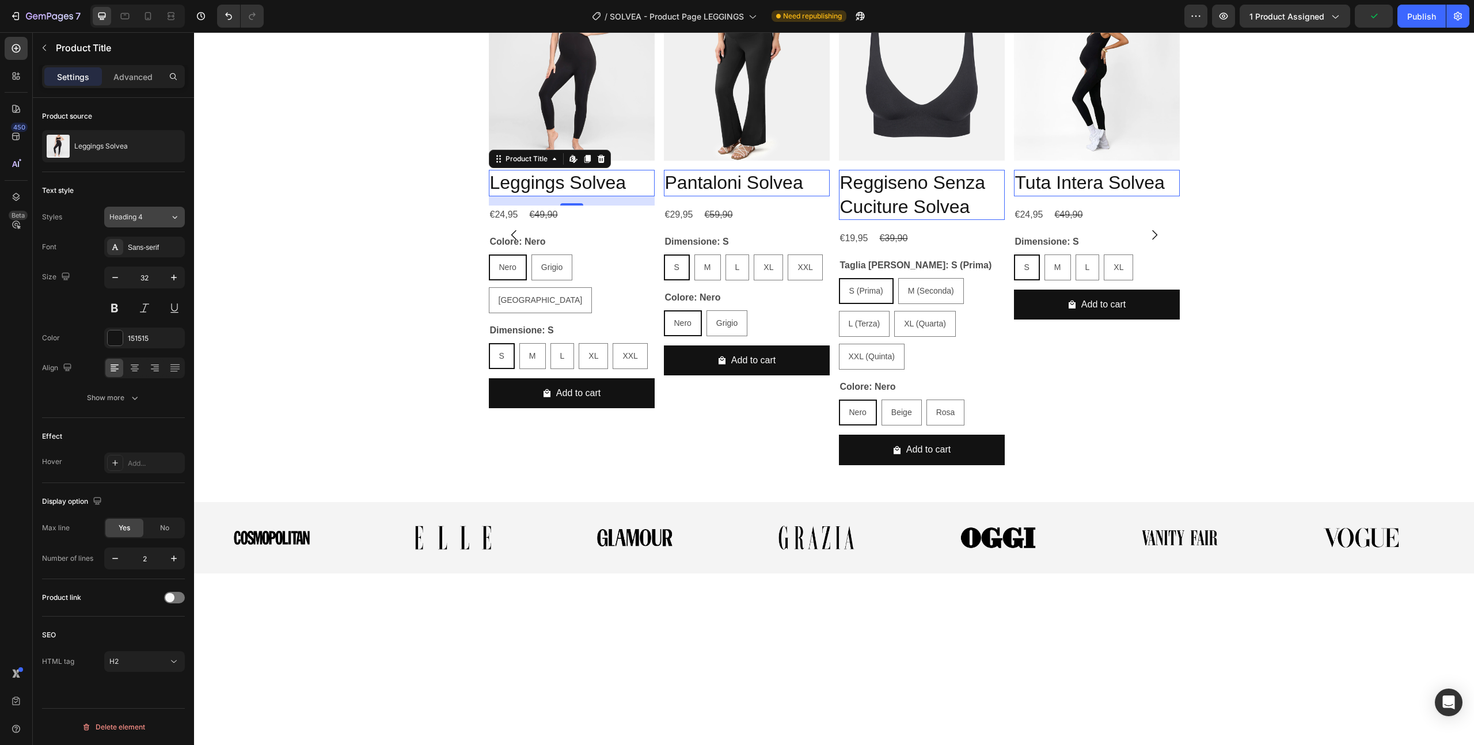
click at [144, 225] on button "Heading 4" at bounding box center [144, 217] width 81 height 21
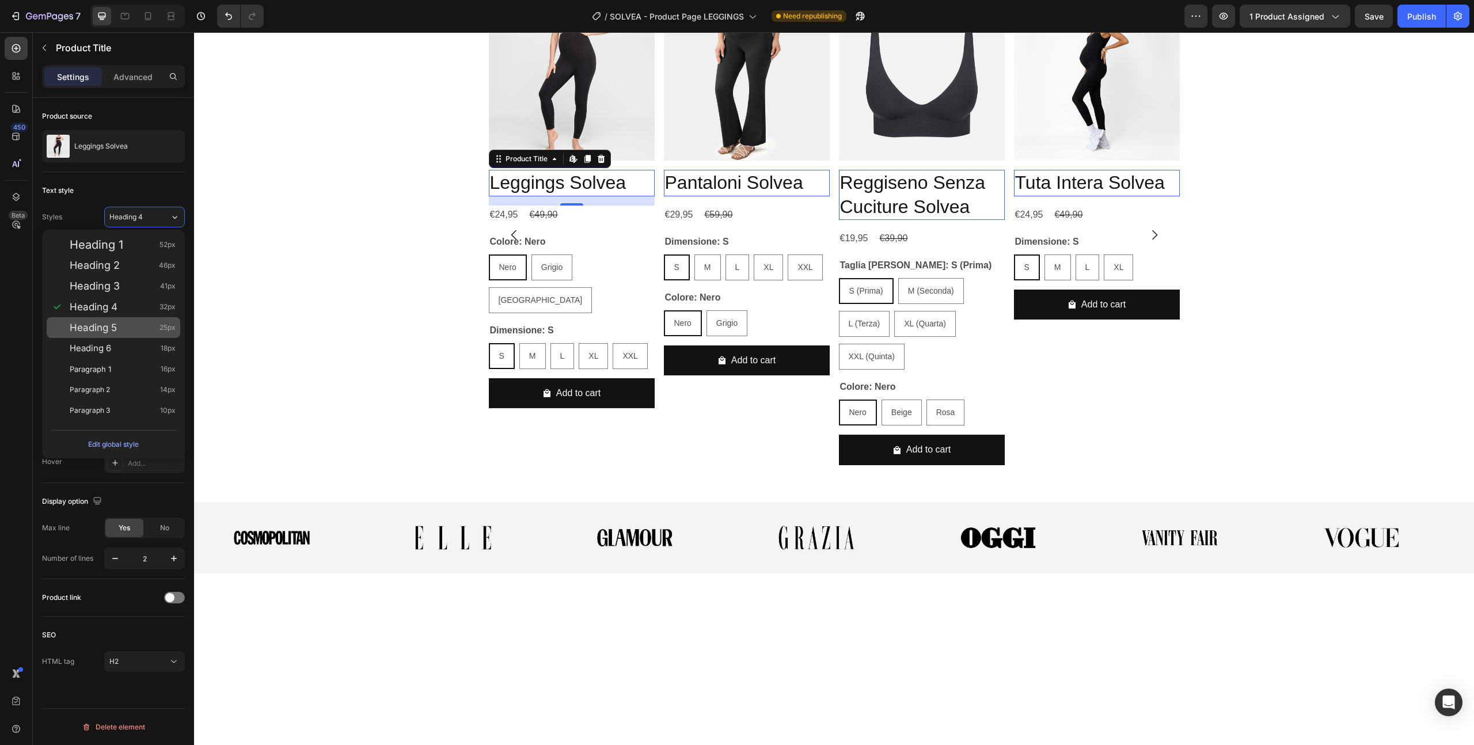
click at [124, 329] on div "Heading 5 25px" at bounding box center [123, 328] width 106 height 12
type input "25"
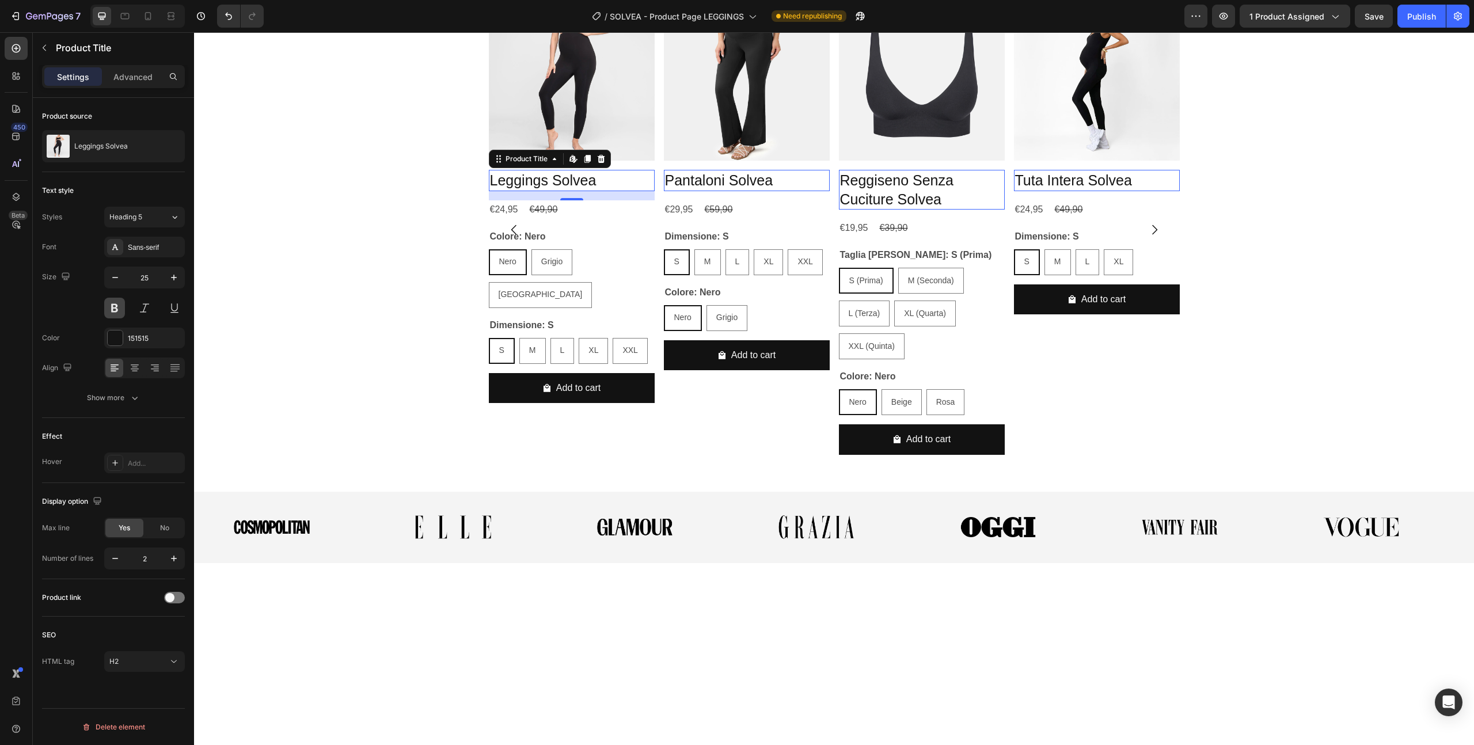
click at [118, 311] on button at bounding box center [114, 308] width 21 height 21
click at [93, 398] on div "Show more" at bounding box center [114, 398] width 54 height 12
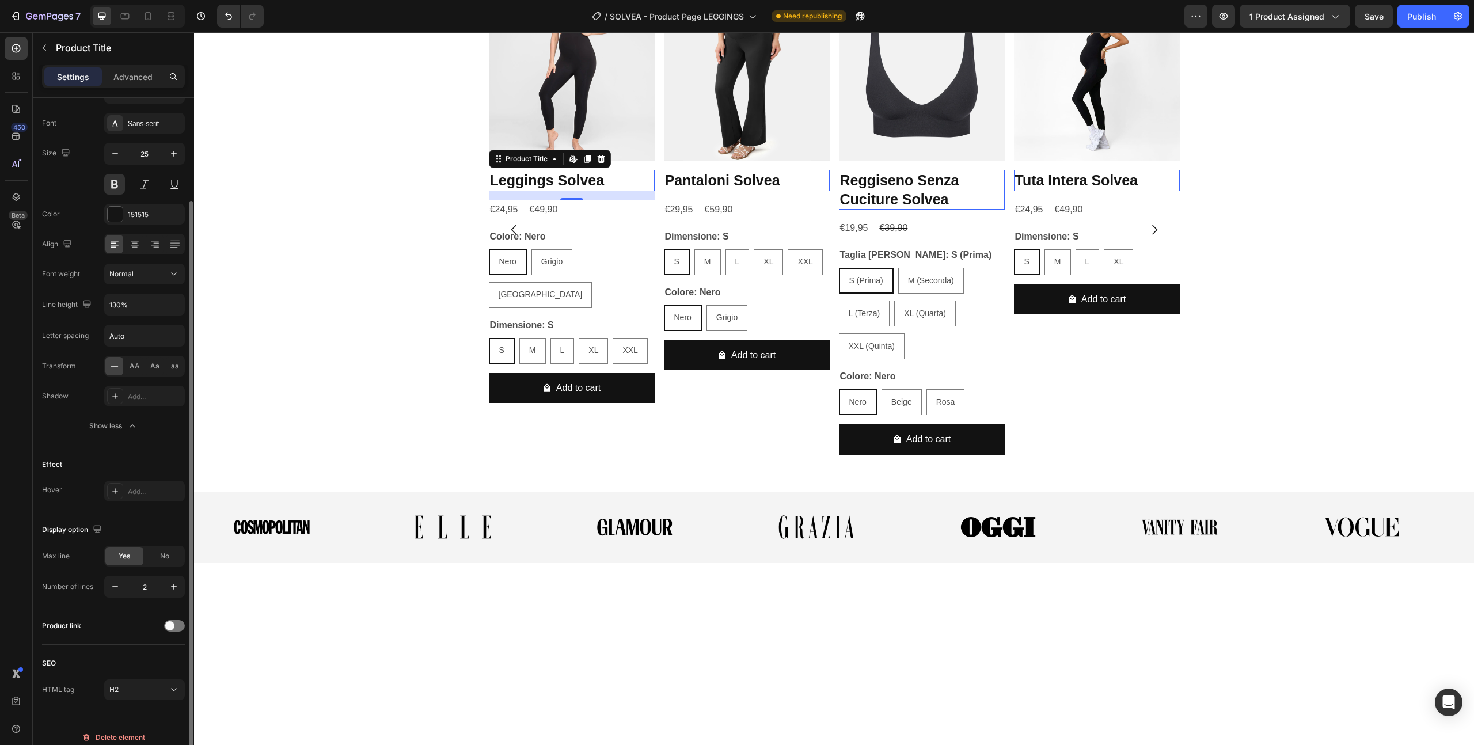
scroll to position [127, 0]
click at [579, 219] on div "€24,95 Product Price Product Price €49,90 Product Price Product Price Row" at bounding box center [572, 209] width 166 height 19
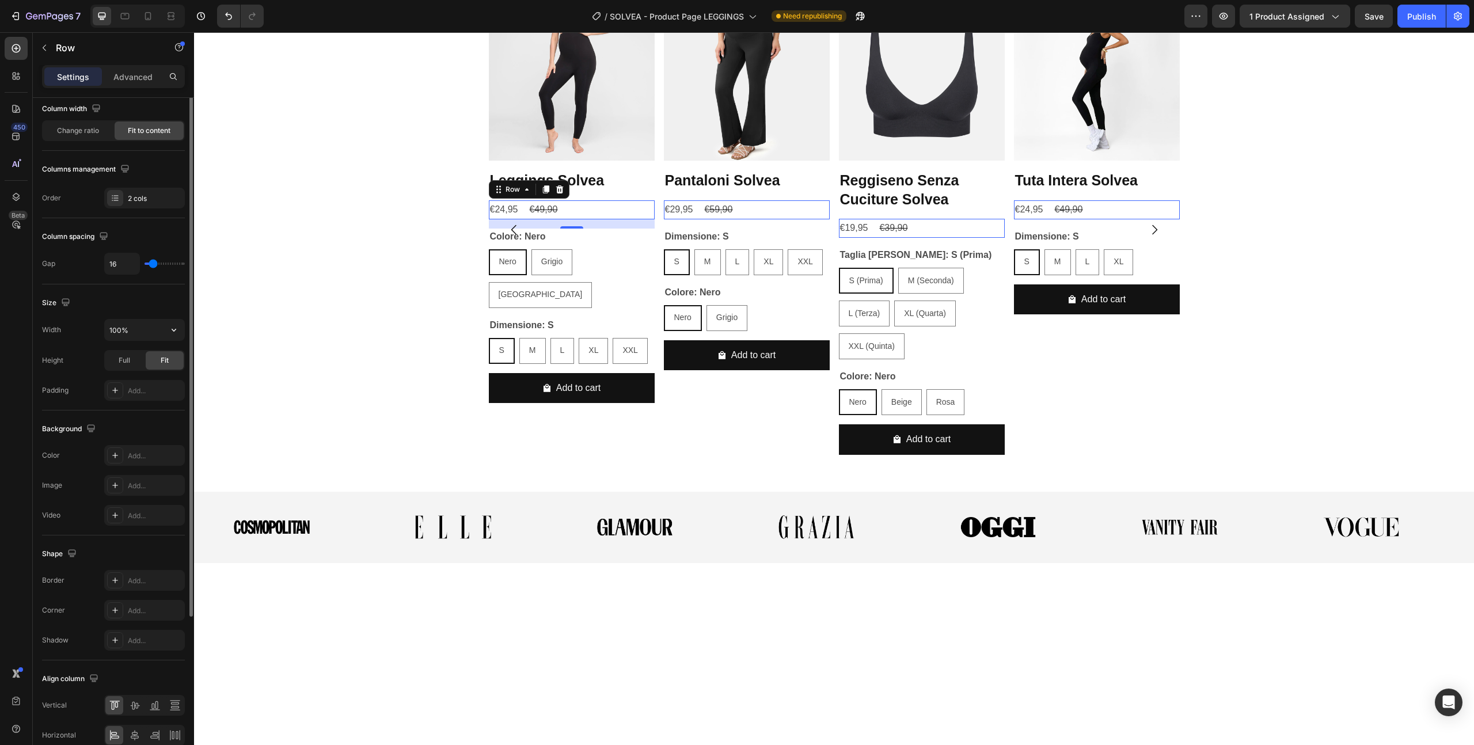
scroll to position [154, 0]
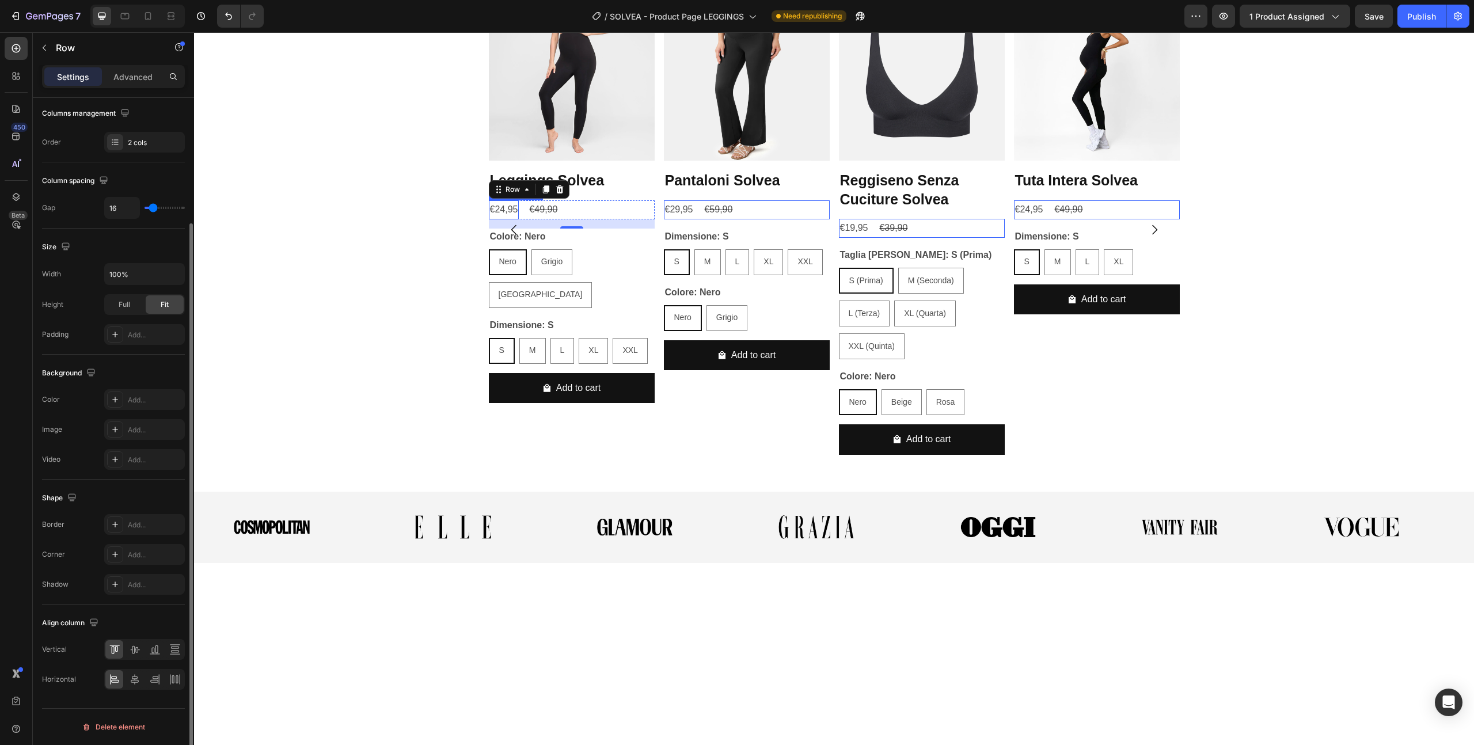
click at [495, 219] on div "€24,95" at bounding box center [504, 209] width 31 height 19
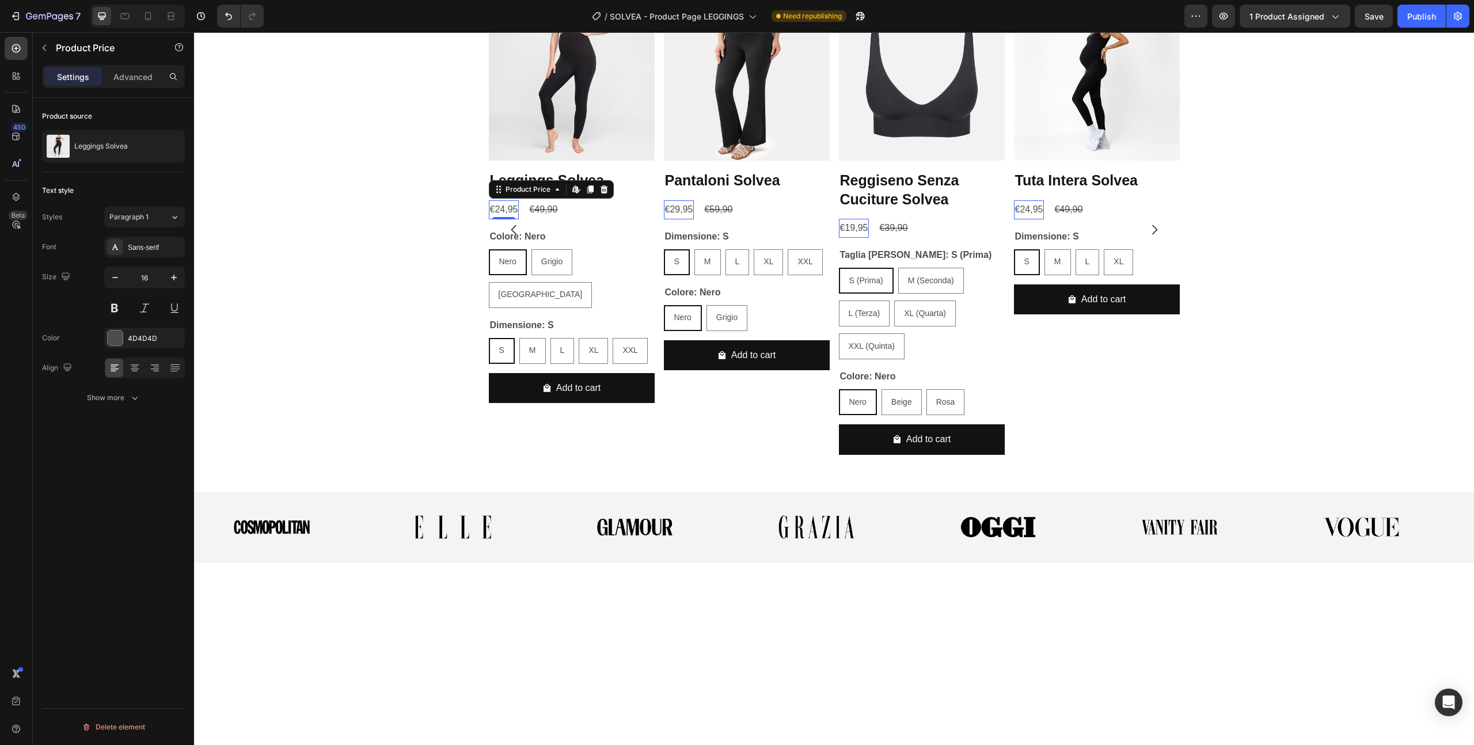
scroll to position [0, 0]
click at [115, 344] on div at bounding box center [115, 338] width 15 height 15
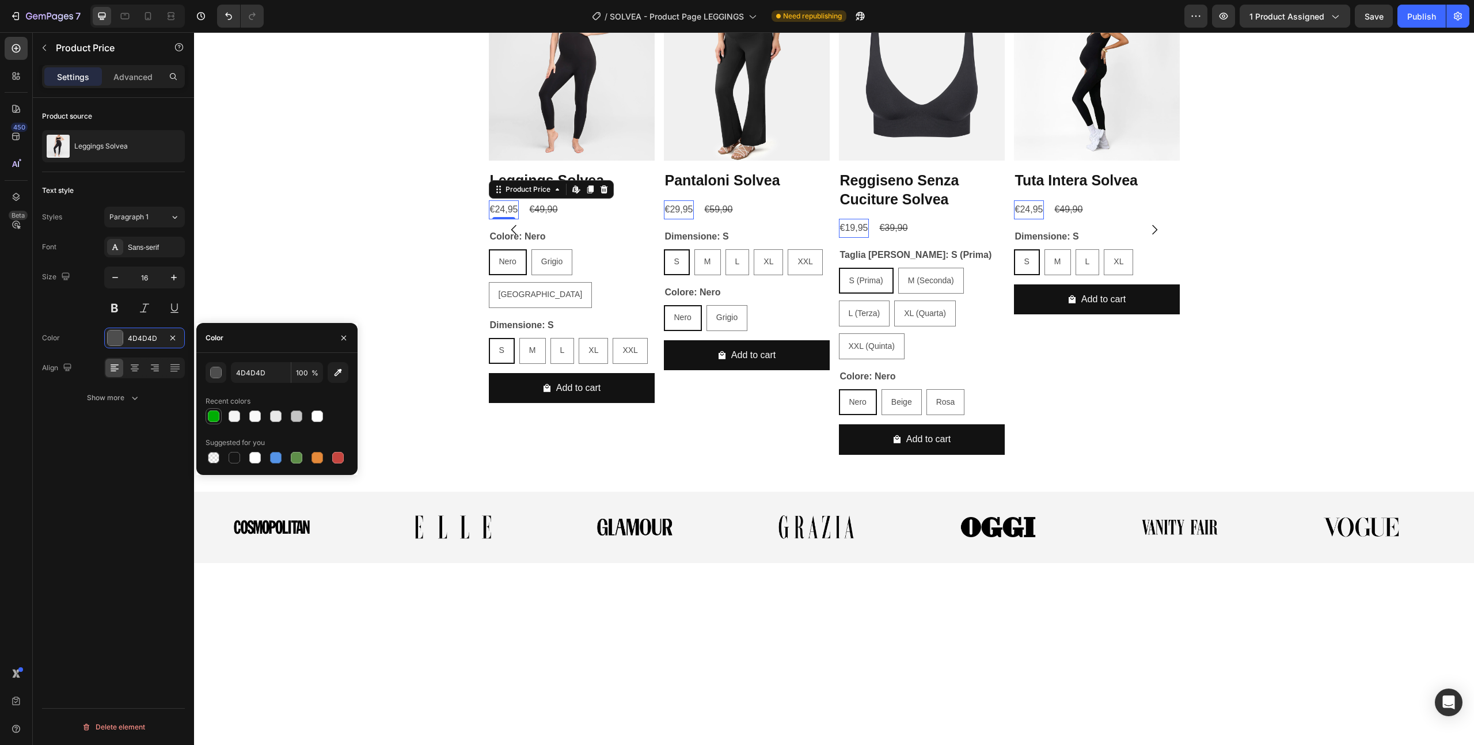
click at [214, 418] on div at bounding box center [214, 417] width 12 height 12
type input "00AD04"
click at [108, 309] on button at bounding box center [114, 308] width 21 height 21
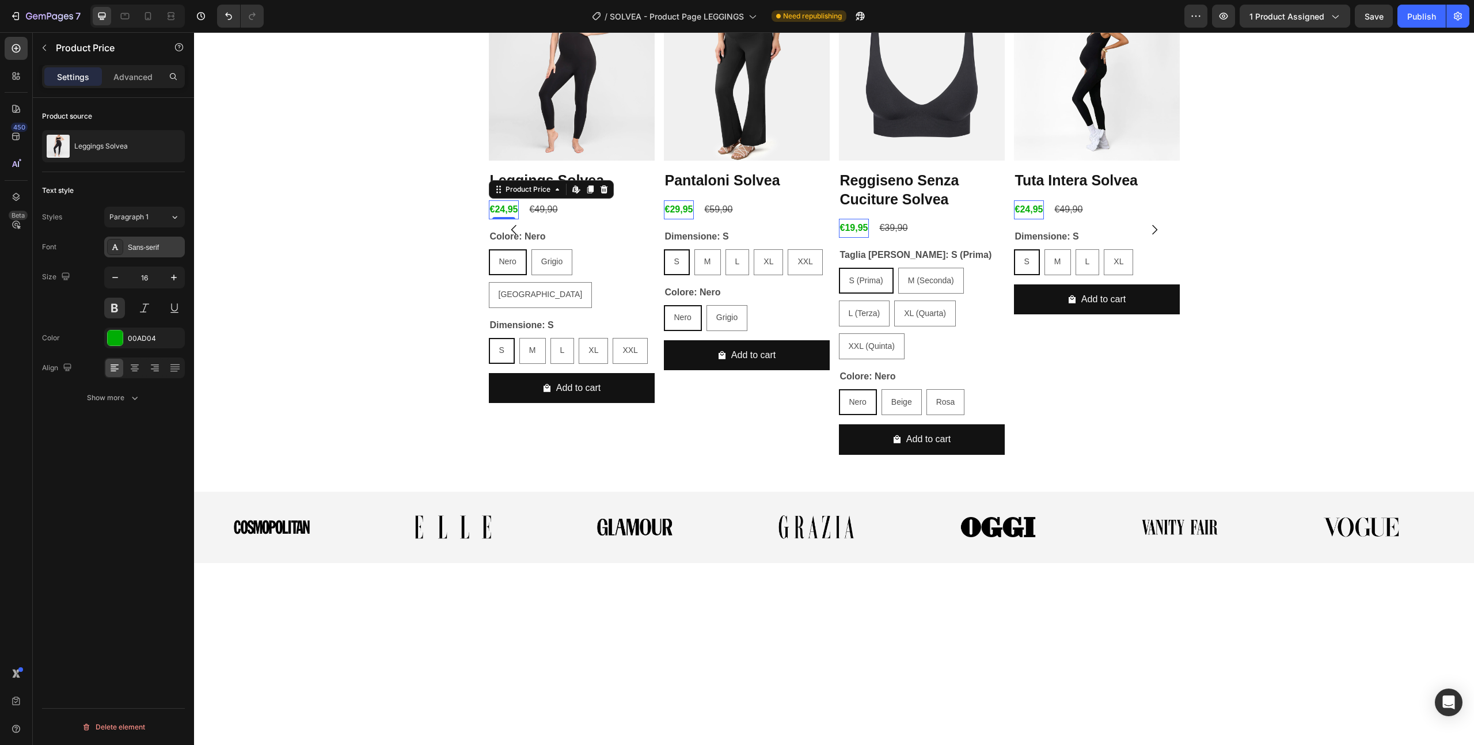
click at [153, 243] on div "Sans-serif" at bounding box center [155, 247] width 54 height 10
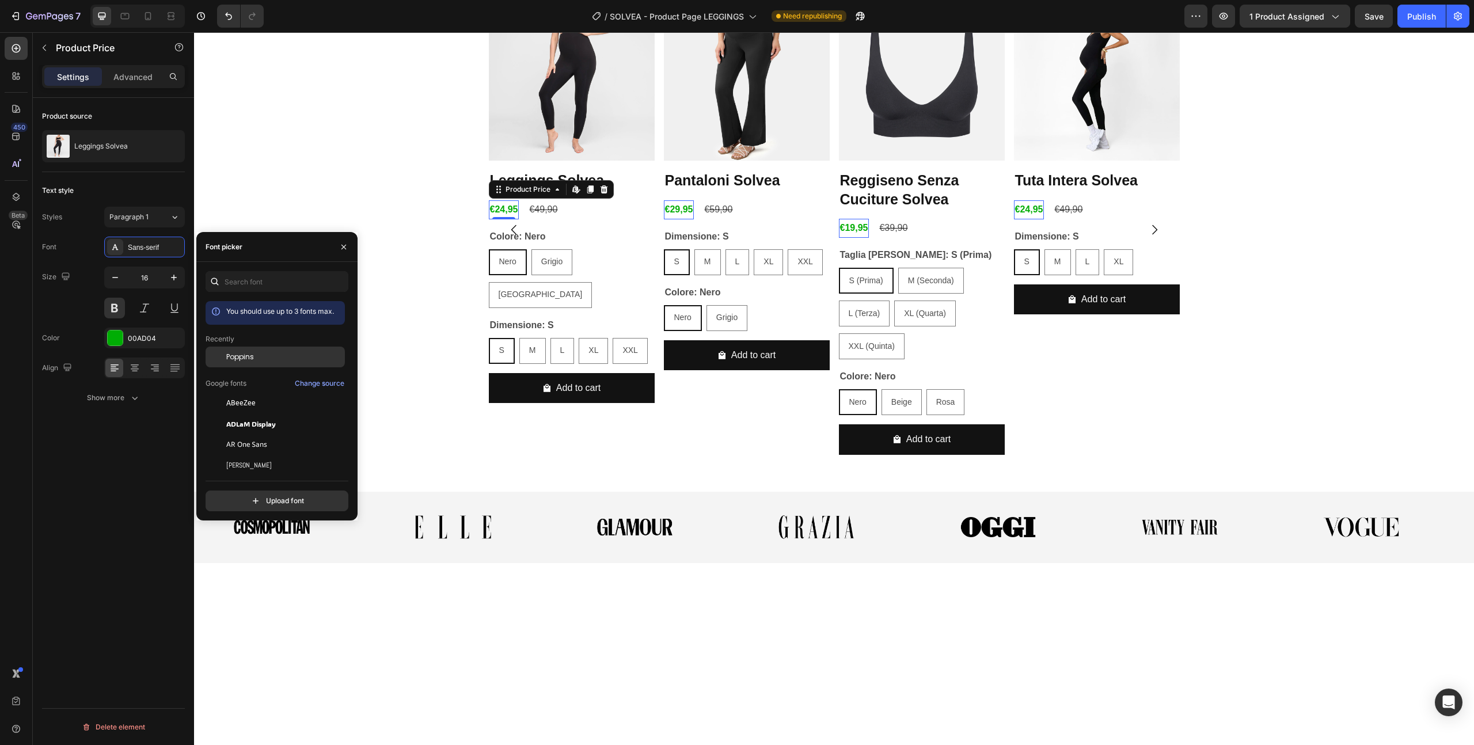
click at [253, 361] on span "Poppins" at bounding box center [240, 357] width 28 height 10
click at [170, 278] on icon "button" at bounding box center [174, 278] width 12 height 12
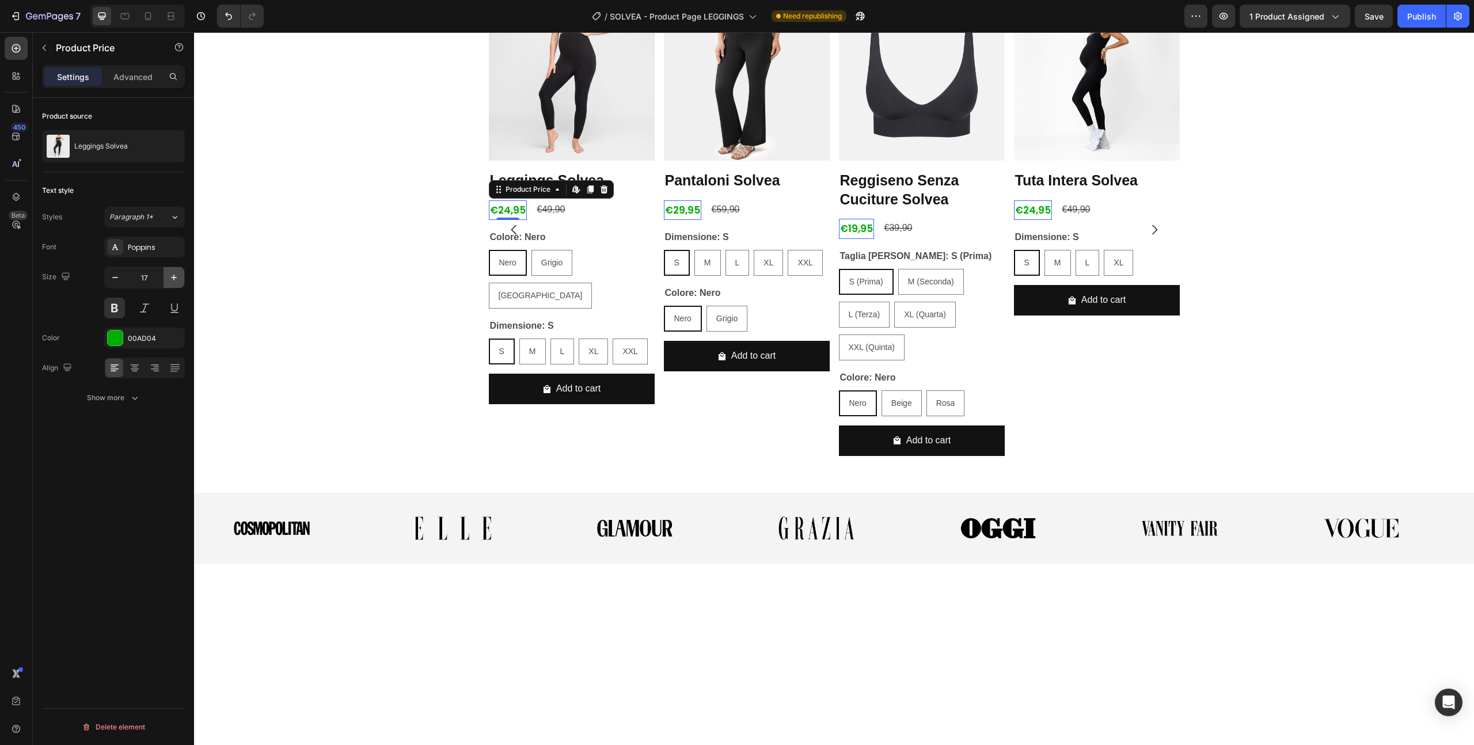
click at [170, 278] on icon "button" at bounding box center [174, 278] width 12 height 12
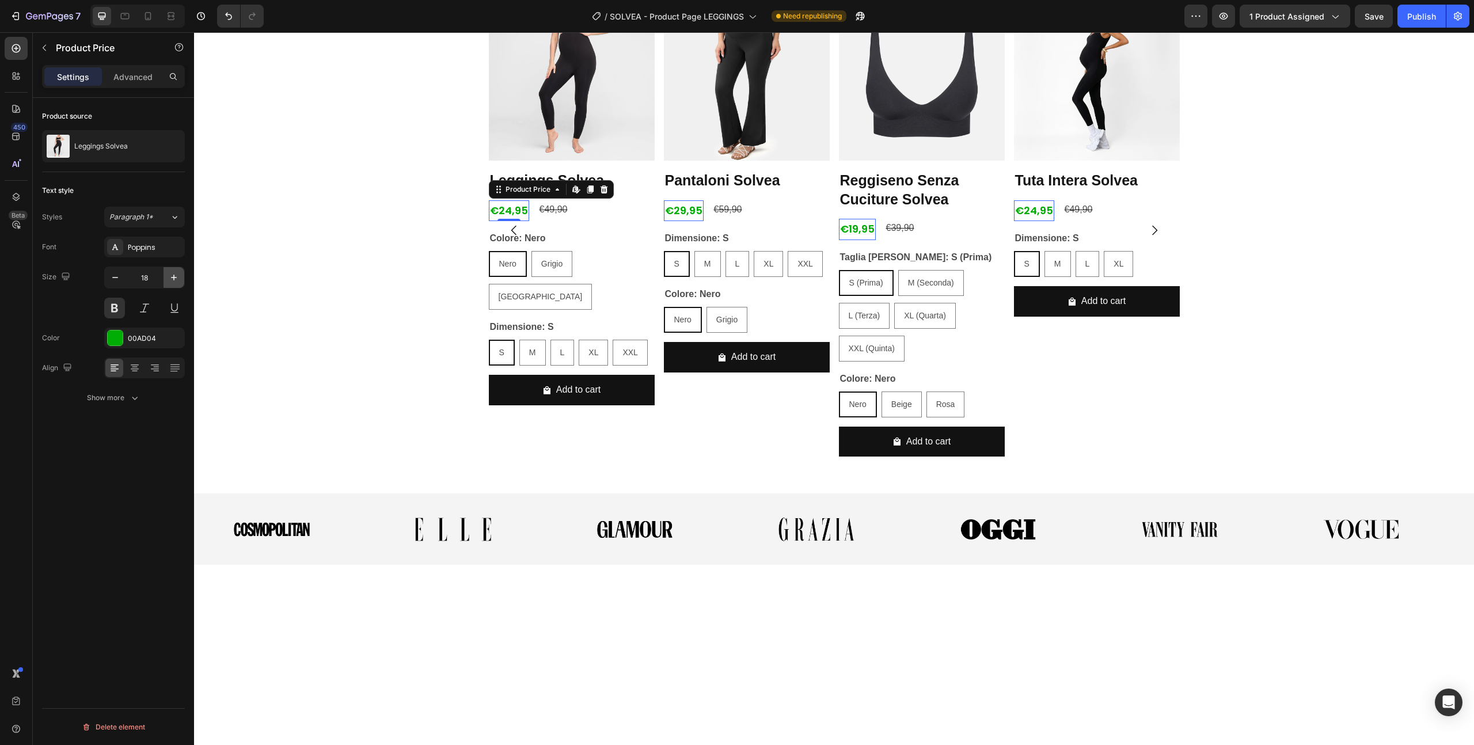
click at [170, 278] on icon "button" at bounding box center [174, 278] width 12 height 12
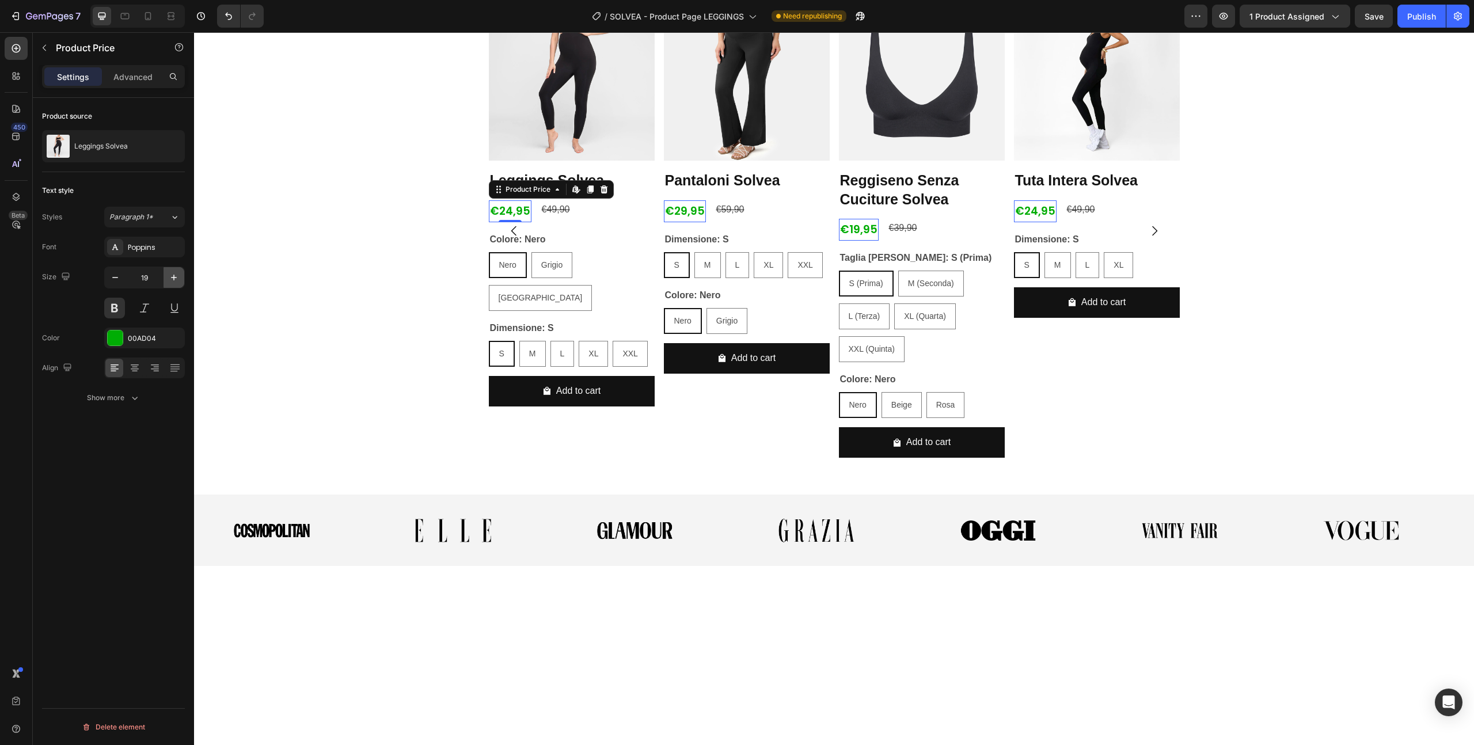
click at [170, 278] on icon "button" at bounding box center [174, 278] width 12 height 12
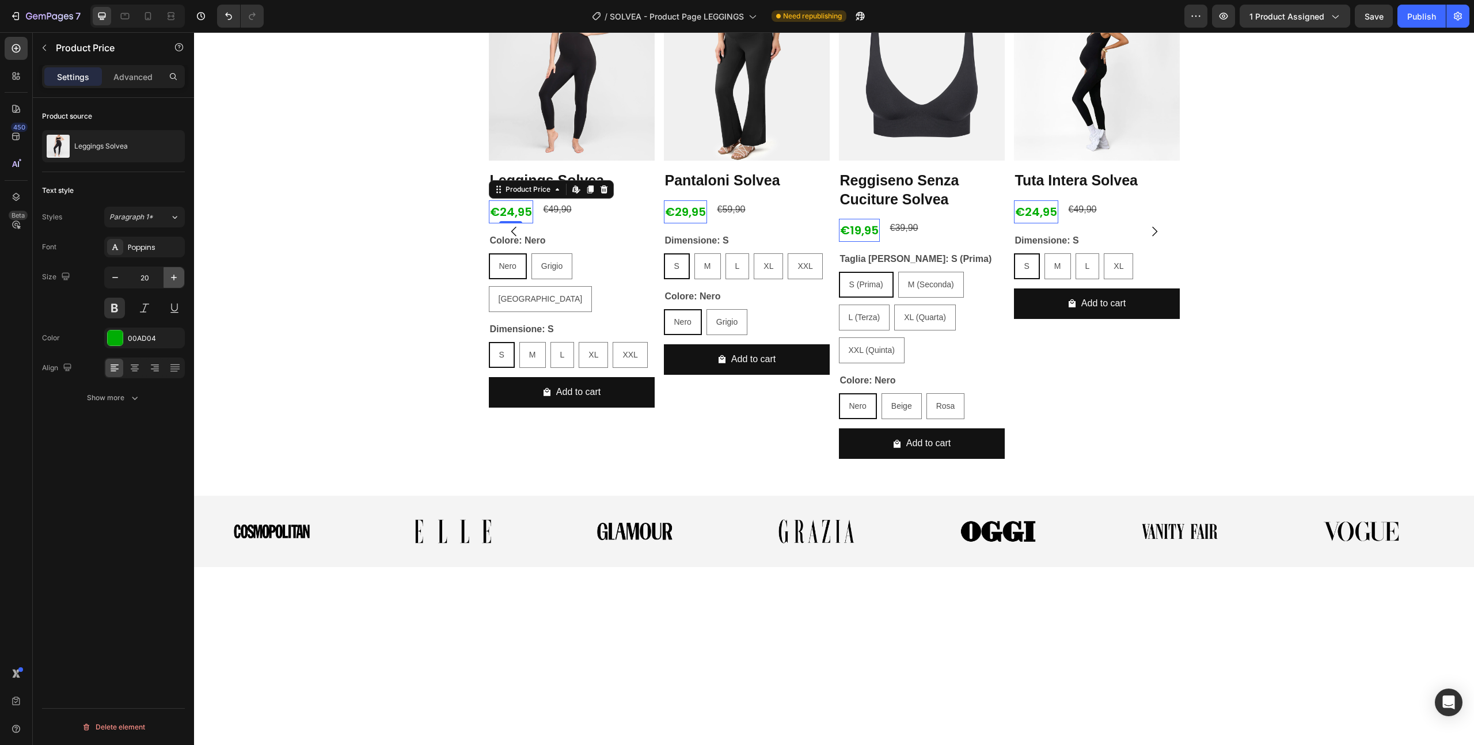
click at [170, 278] on icon "button" at bounding box center [174, 278] width 12 height 12
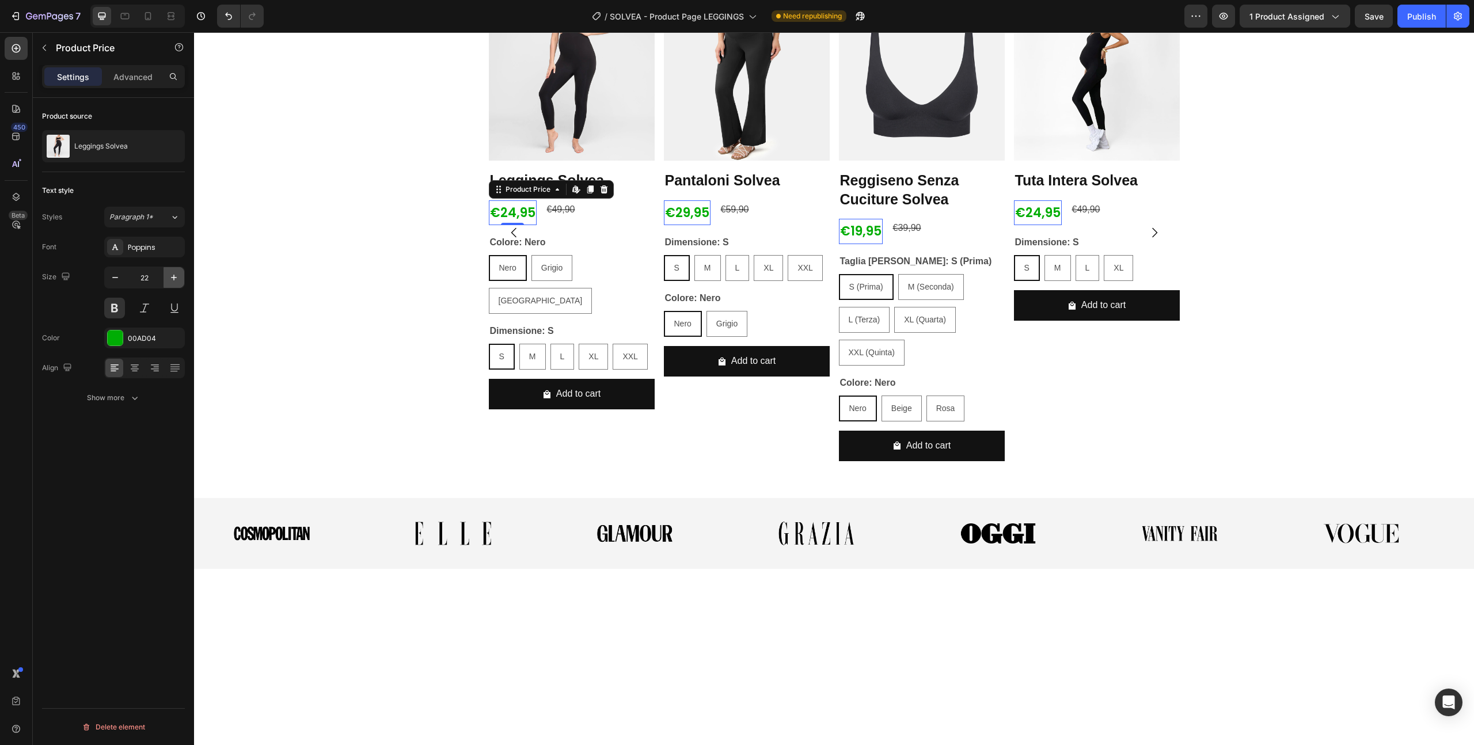
click at [170, 278] on icon "button" at bounding box center [174, 278] width 12 height 12
type input "24"
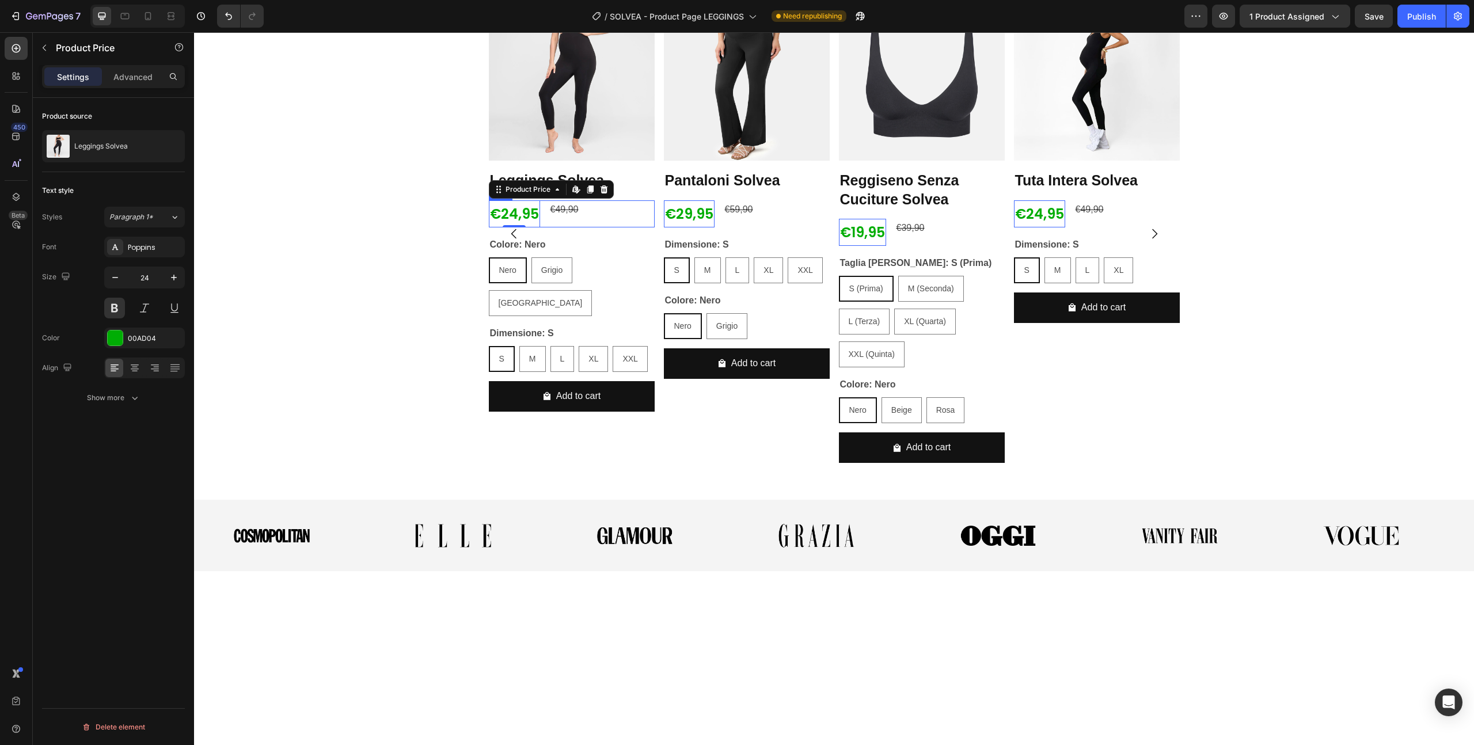
click at [552, 227] on div "€49,90 Product Price Product Price" at bounding box center [564, 213] width 31 height 27
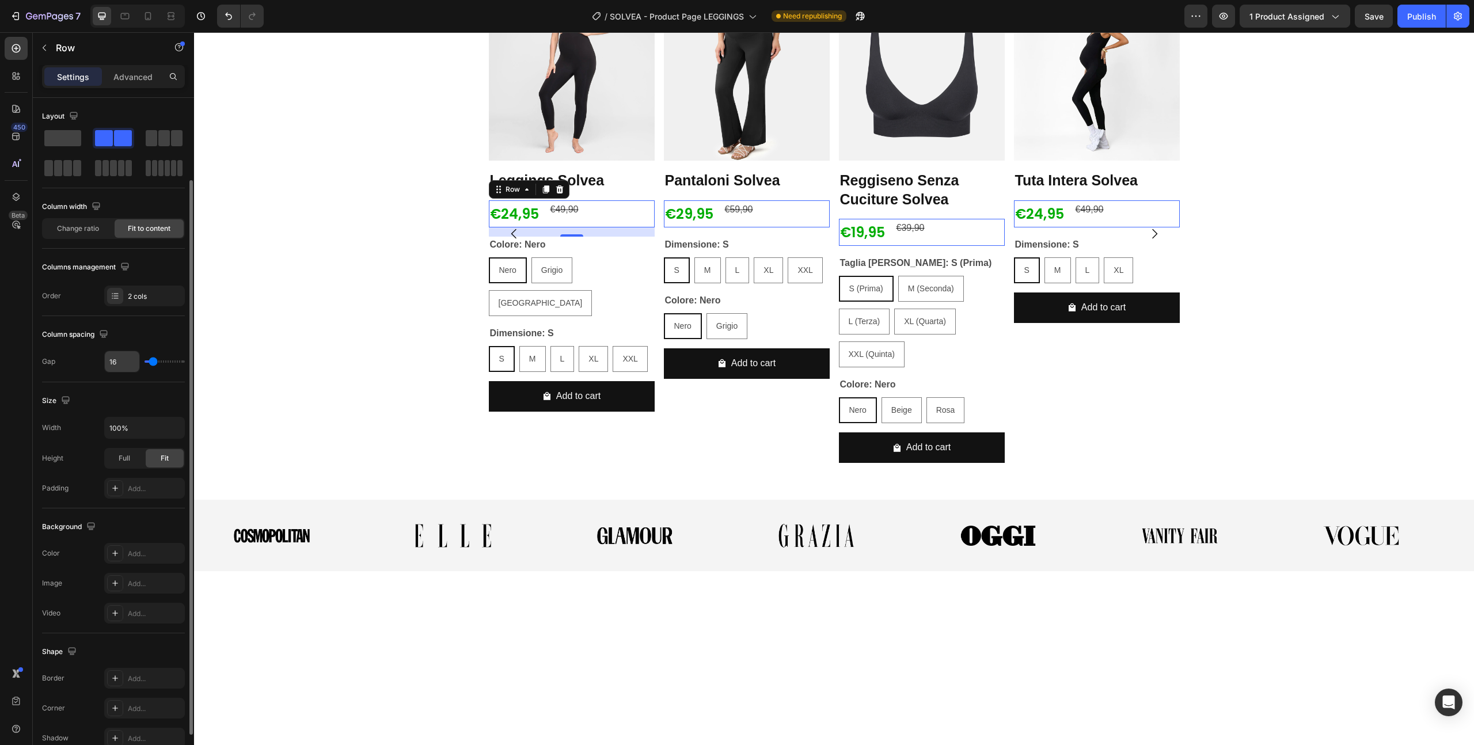
scroll to position [154, 0]
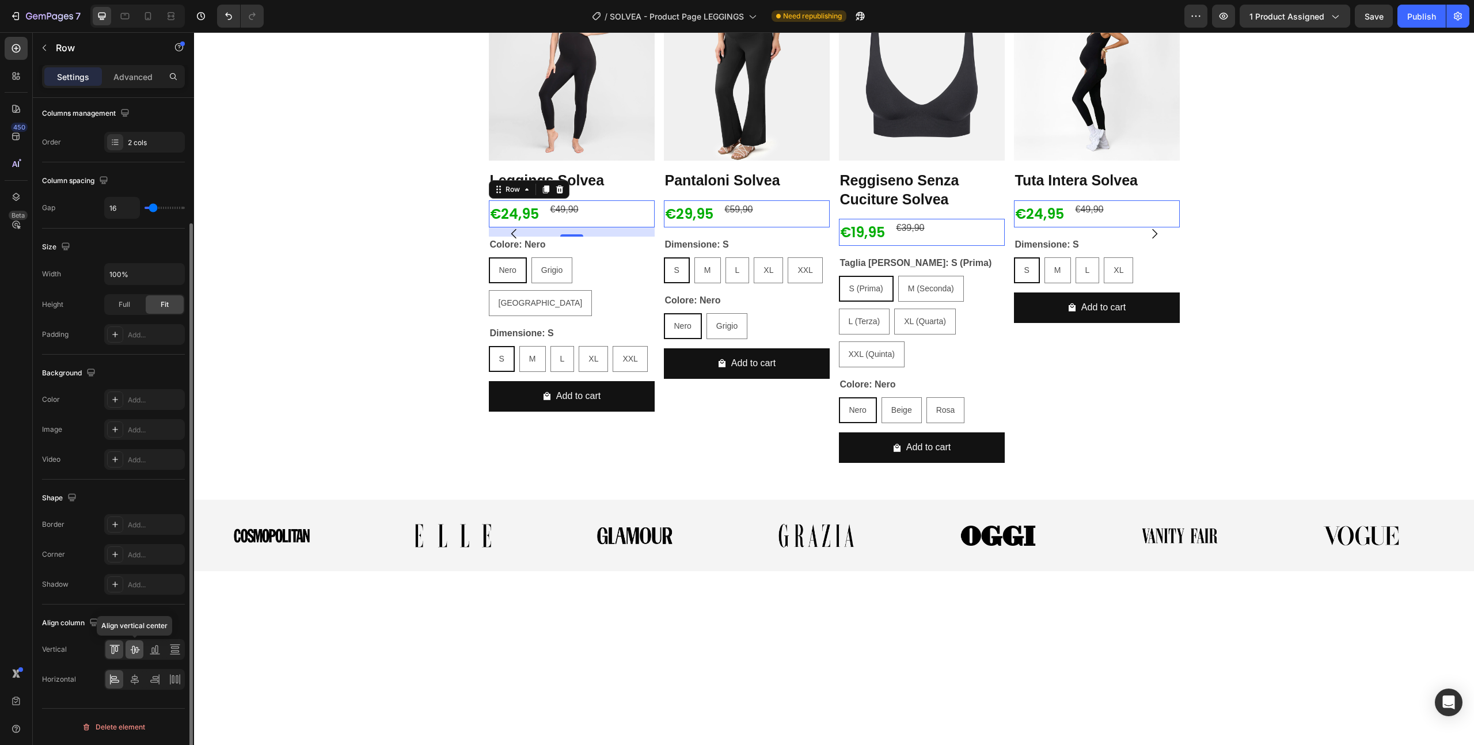
click at [136, 647] on icon at bounding box center [134, 650] width 9 height 8
click at [364, 472] on div "Product Images Leggings Solvea Product Title €24,95 Product Price Product Price…" at bounding box center [834, 233] width 1280 height 477
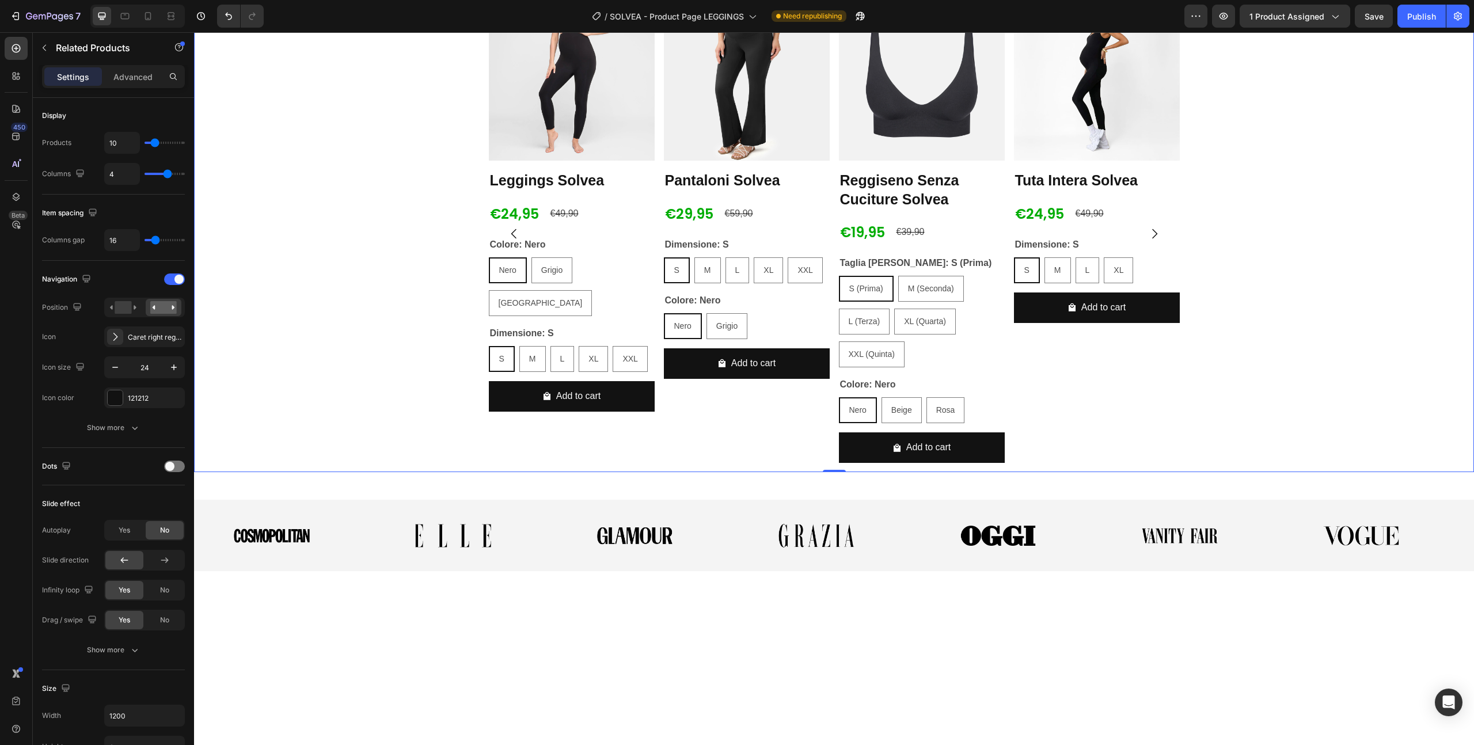
scroll to position [0, 0]
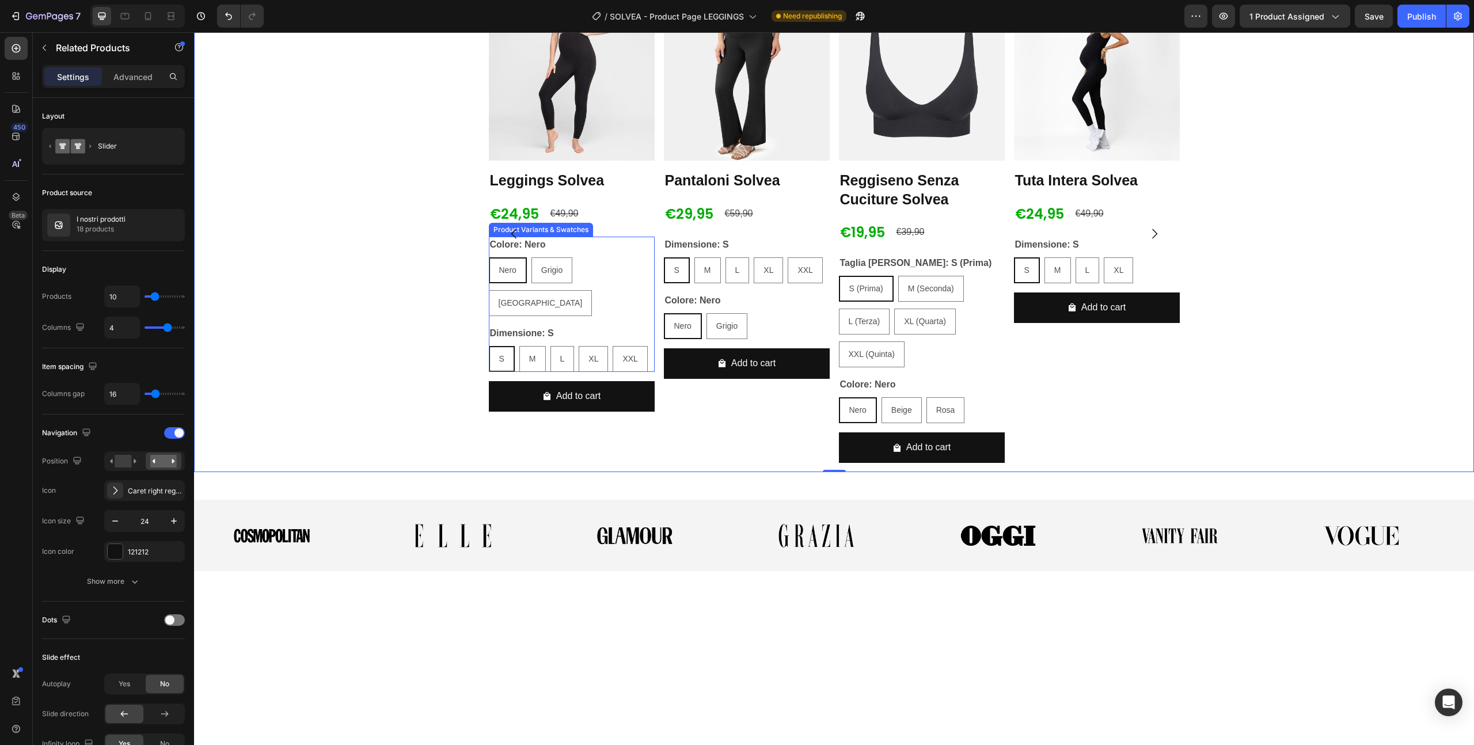
click at [543, 316] on div "Colore: Nero Nero Nero Nero Grigio Grigio Grigio Bordeaux Bordeaux Bordeaux" at bounding box center [572, 276] width 166 height 79
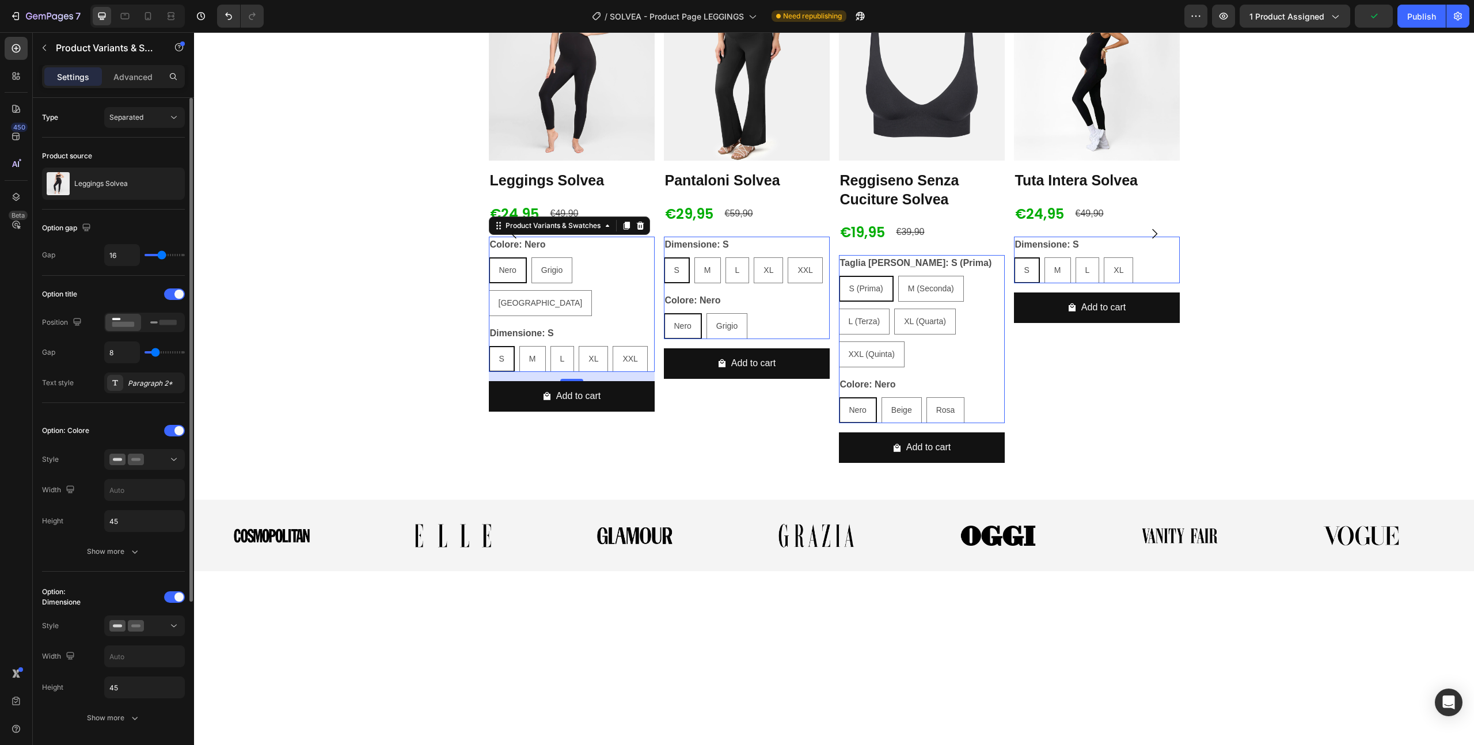
type input "9"
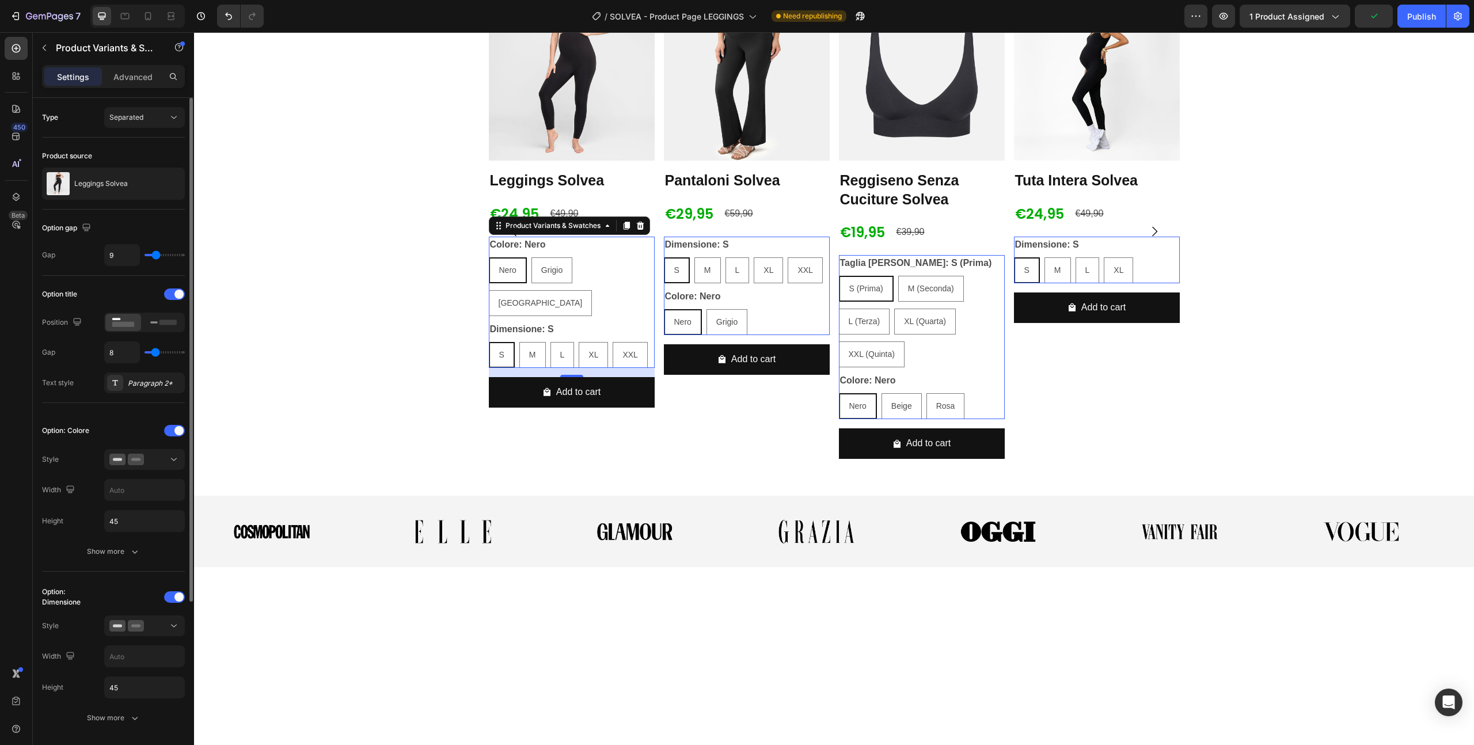
type input "6"
type input "4"
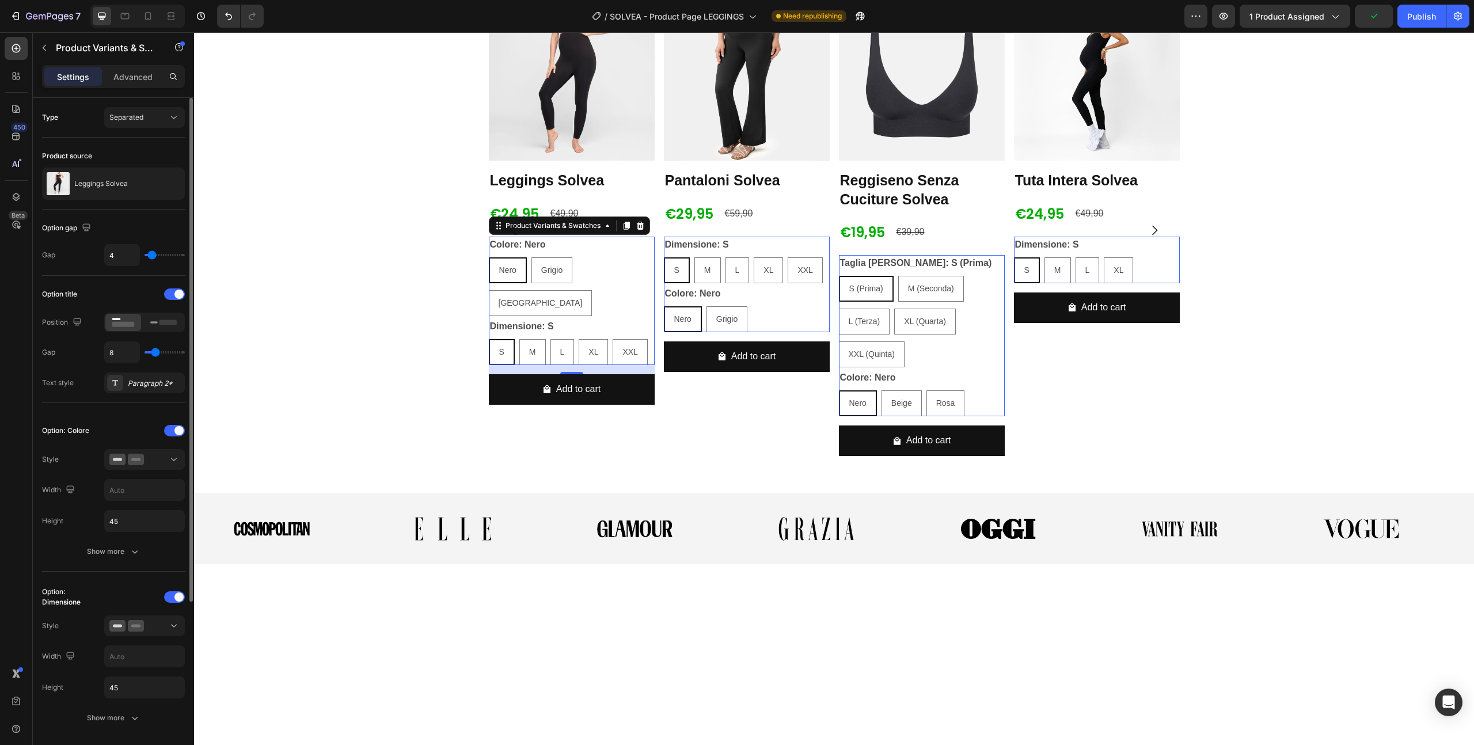
type input "8"
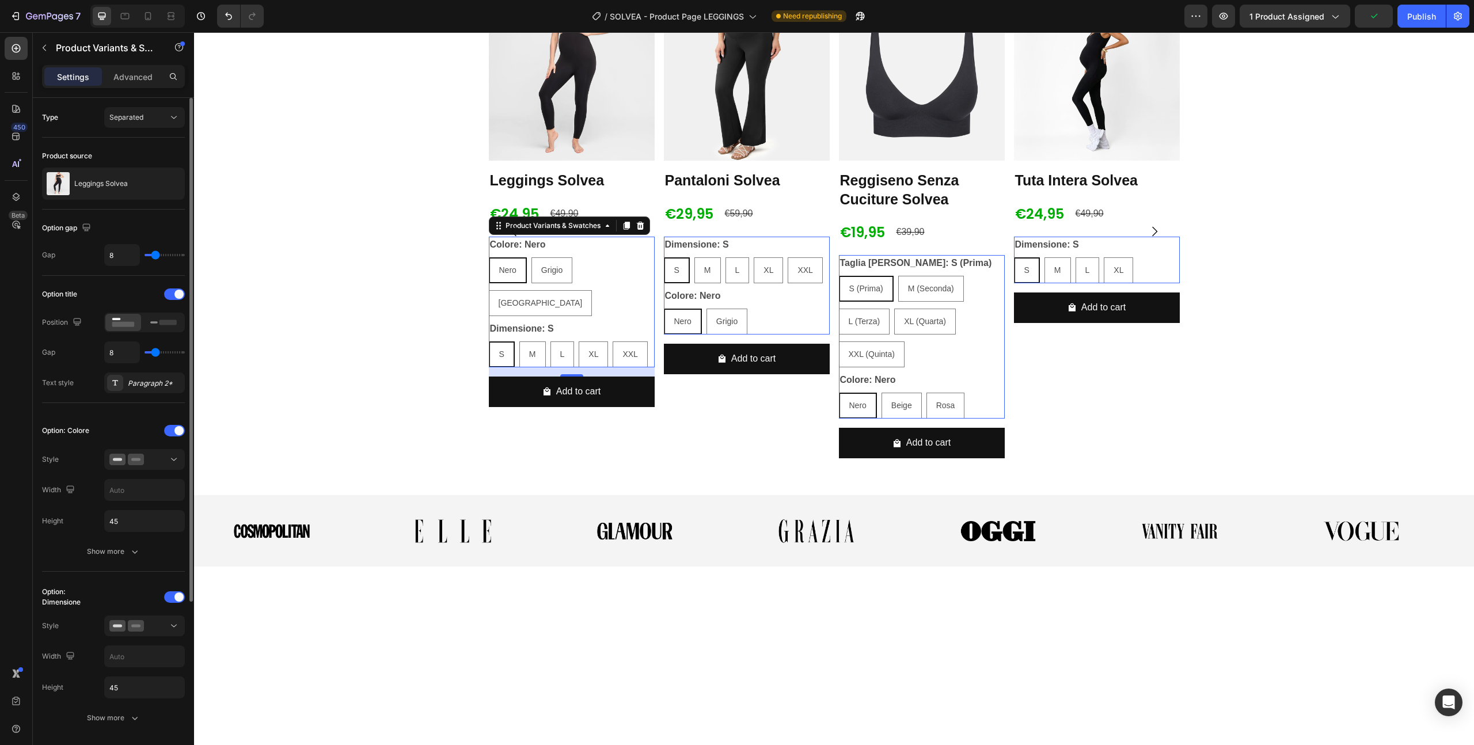
type input "11"
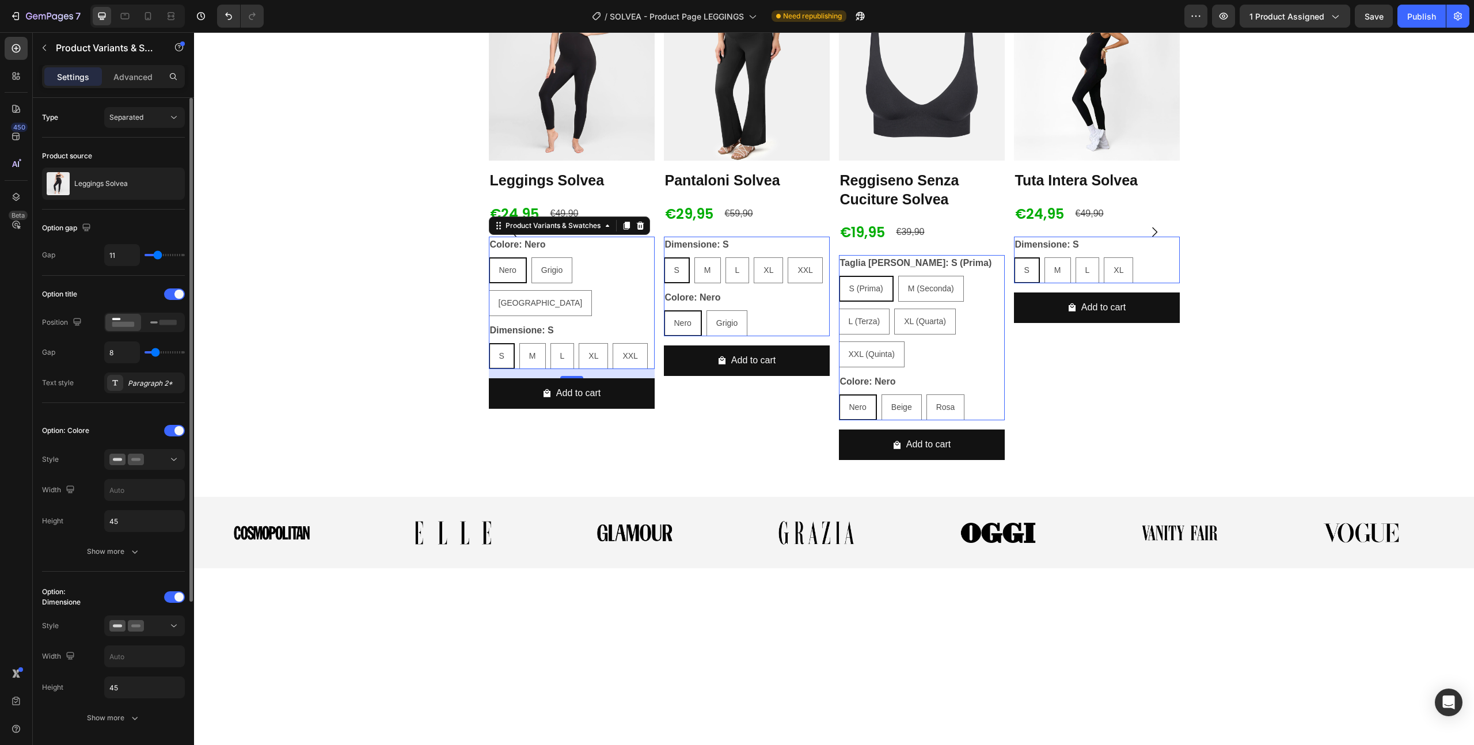
type input "10"
click at [157, 256] on input "range" at bounding box center [165, 255] width 40 height 2
click at [157, 324] on icon at bounding box center [163, 322] width 26 height 13
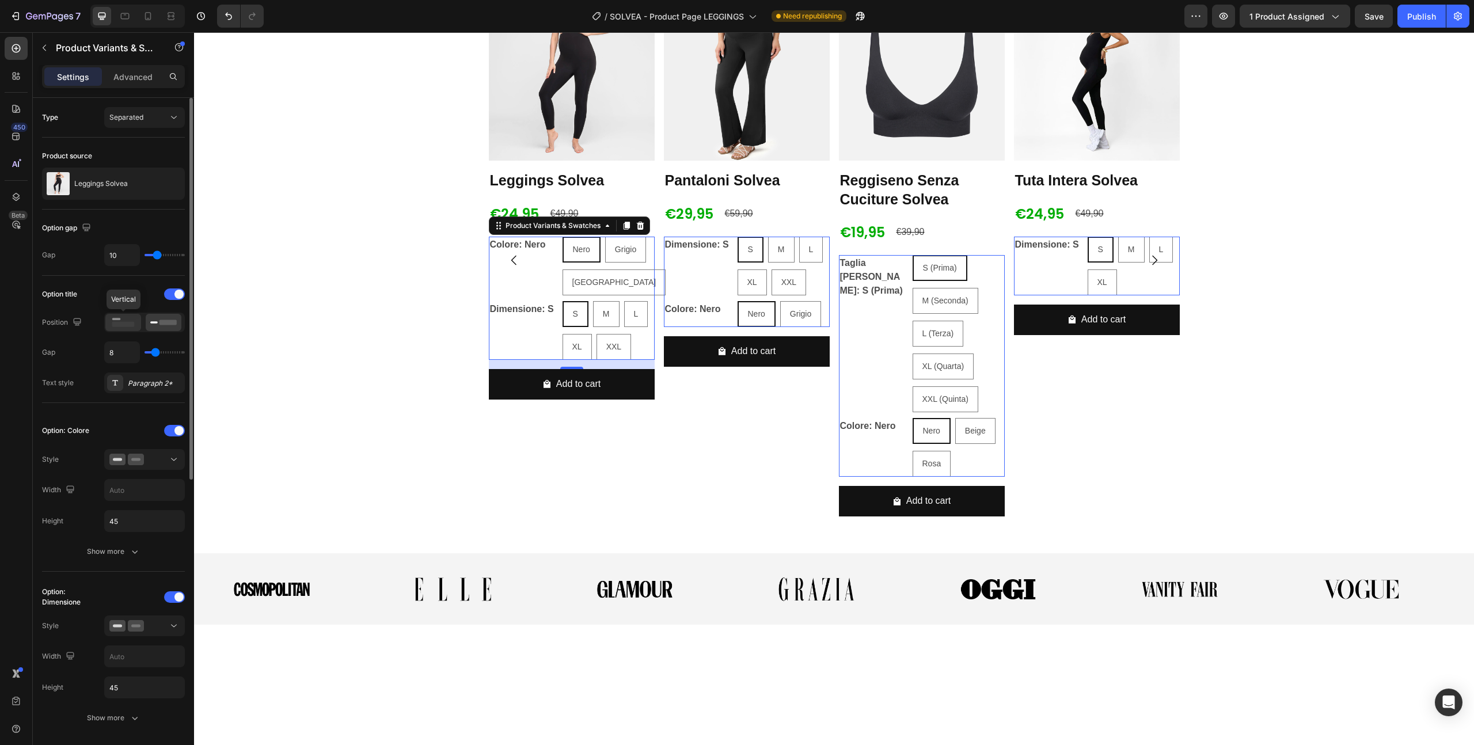
click at [120, 326] on rect at bounding box center [123, 324] width 22 height 5
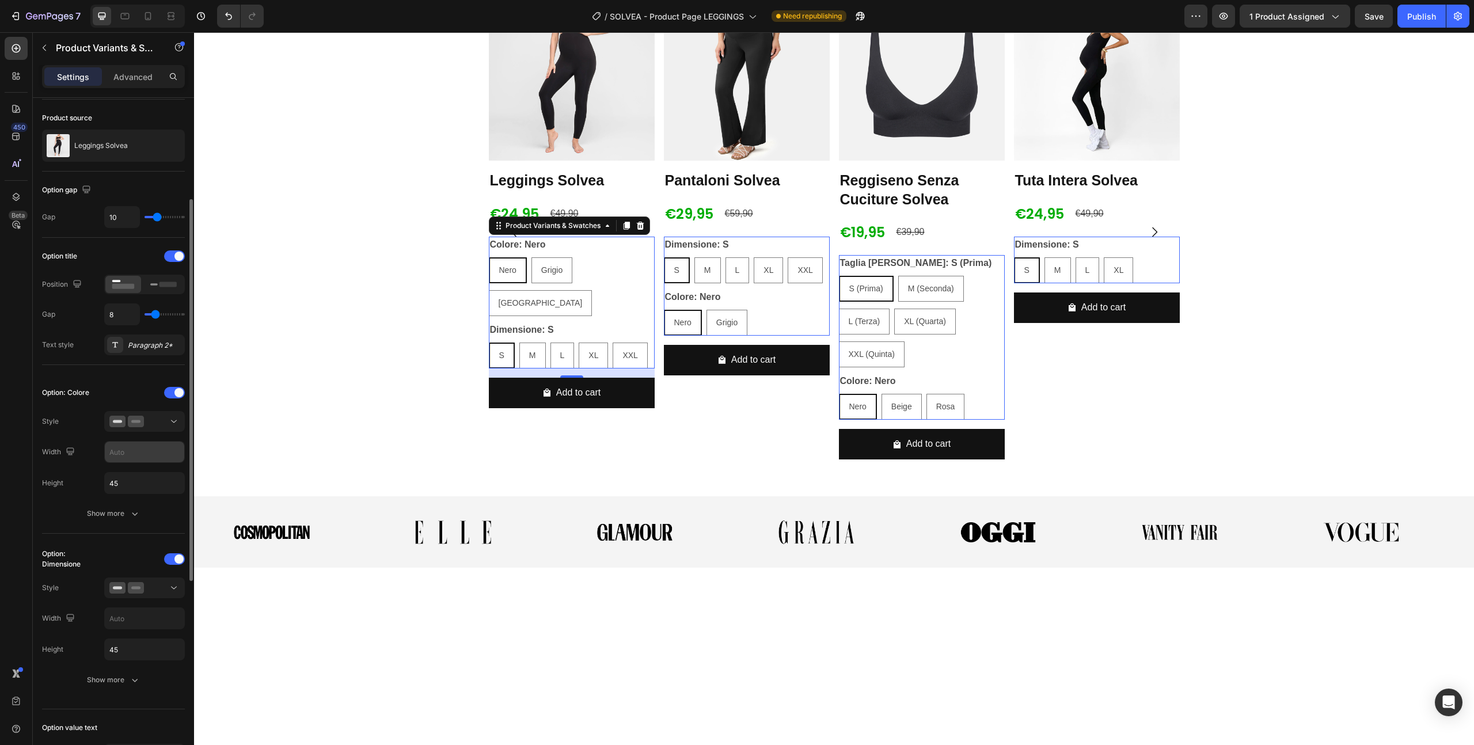
scroll to position [89, 0]
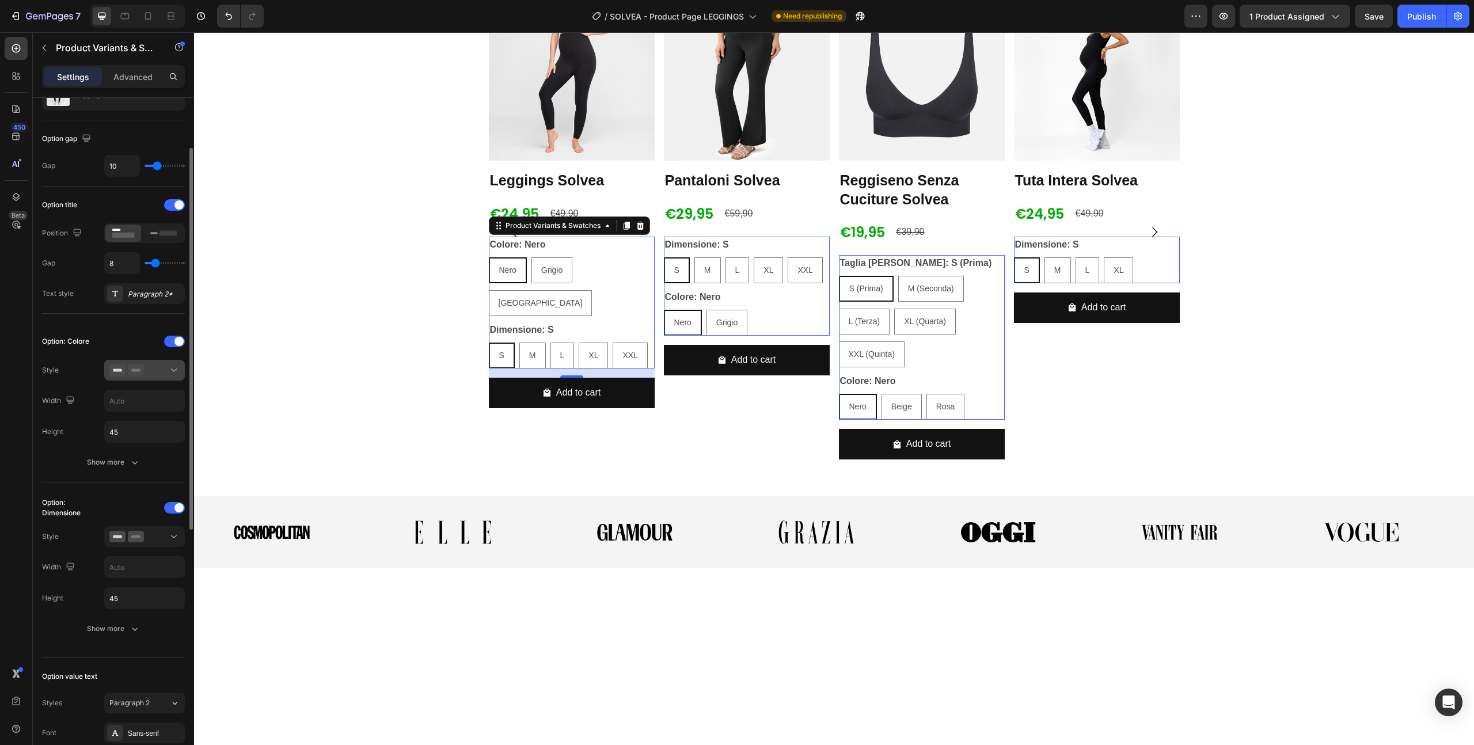
click at [132, 378] on button at bounding box center [144, 370] width 81 height 21
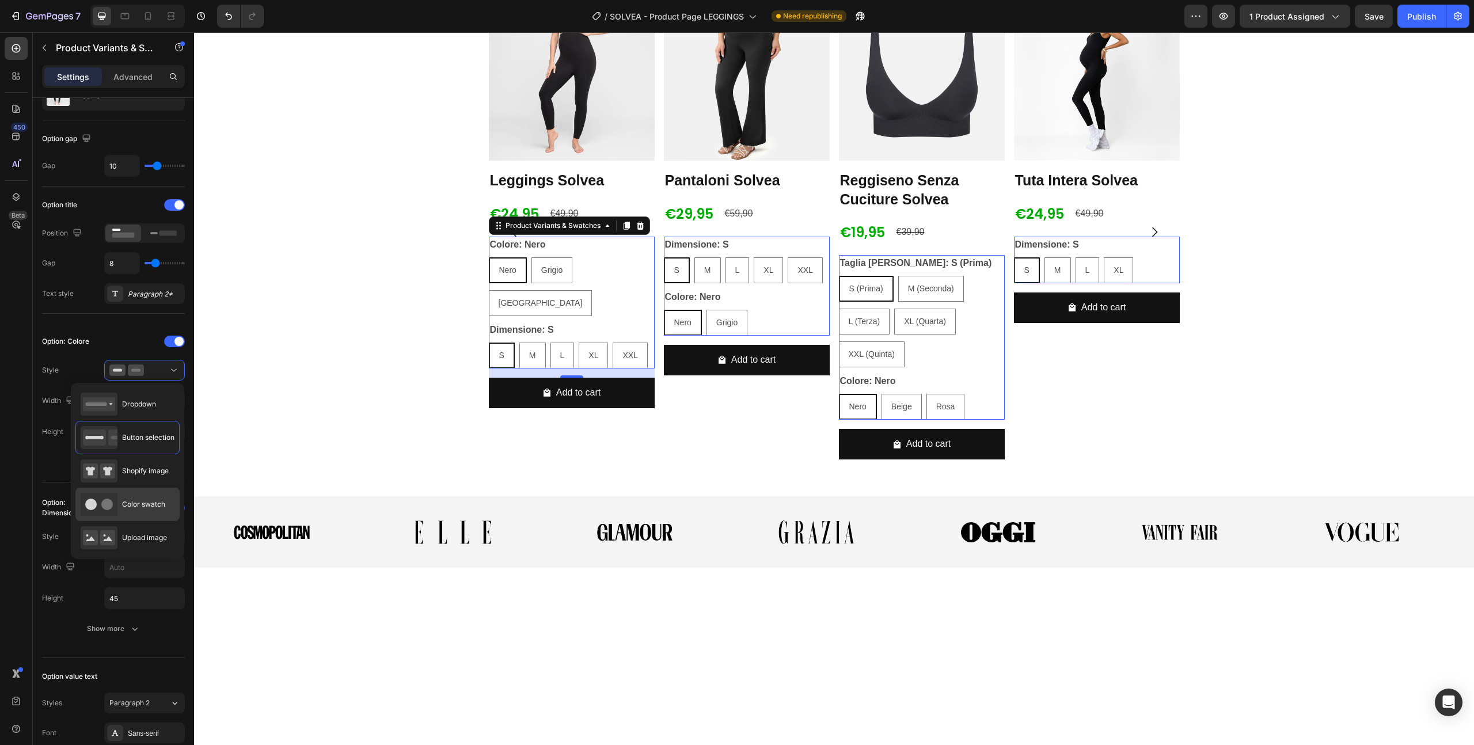
click at [133, 500] on span "Color swatch" at bounding box center [143, 504] width 43 height 10
type input "45"
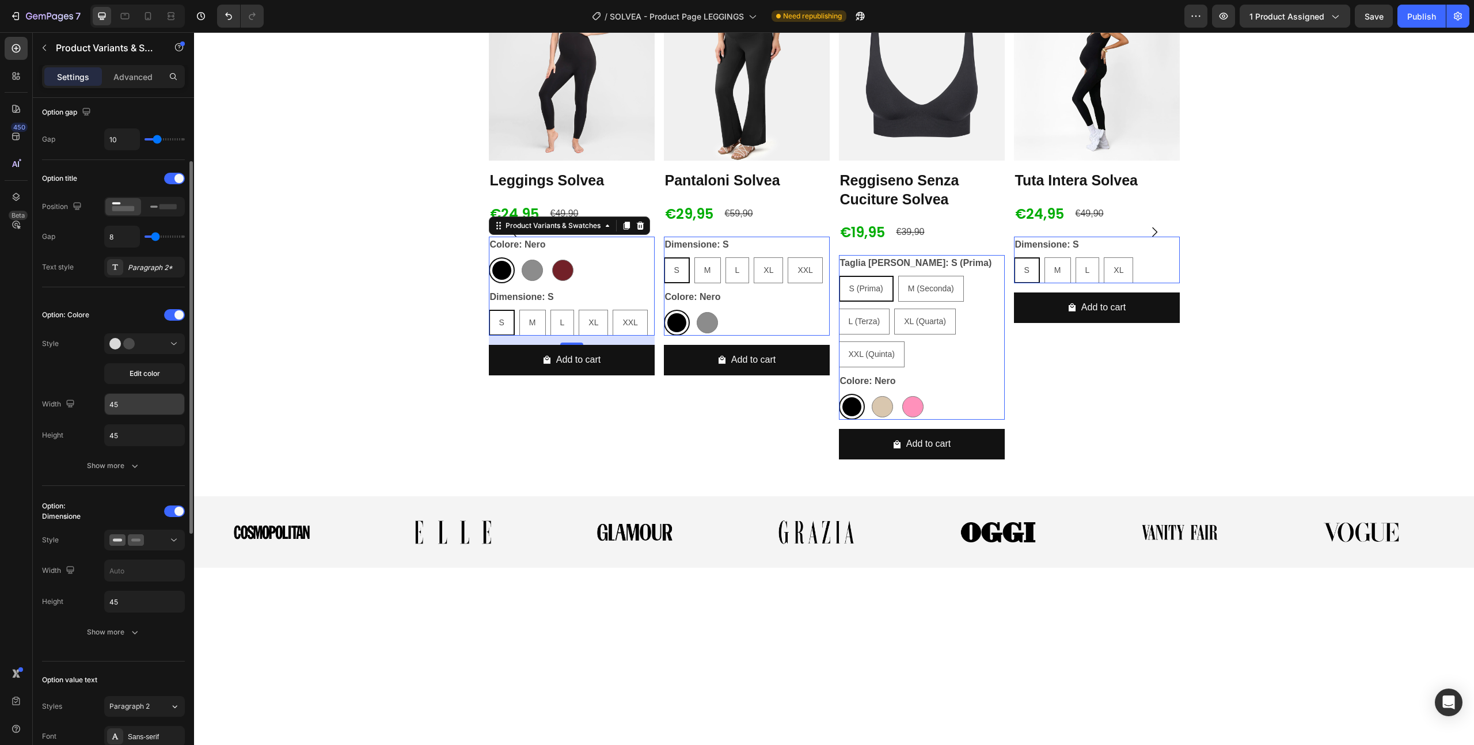
scroll to position [117, 0]
click at [531, 281] on div at bounding box center [532, 270] width 21 height 21
click at [519, 257] on input "[PERSON_NAME]" at bounding box center [519, 257] width 1 height 1
radio input "true"
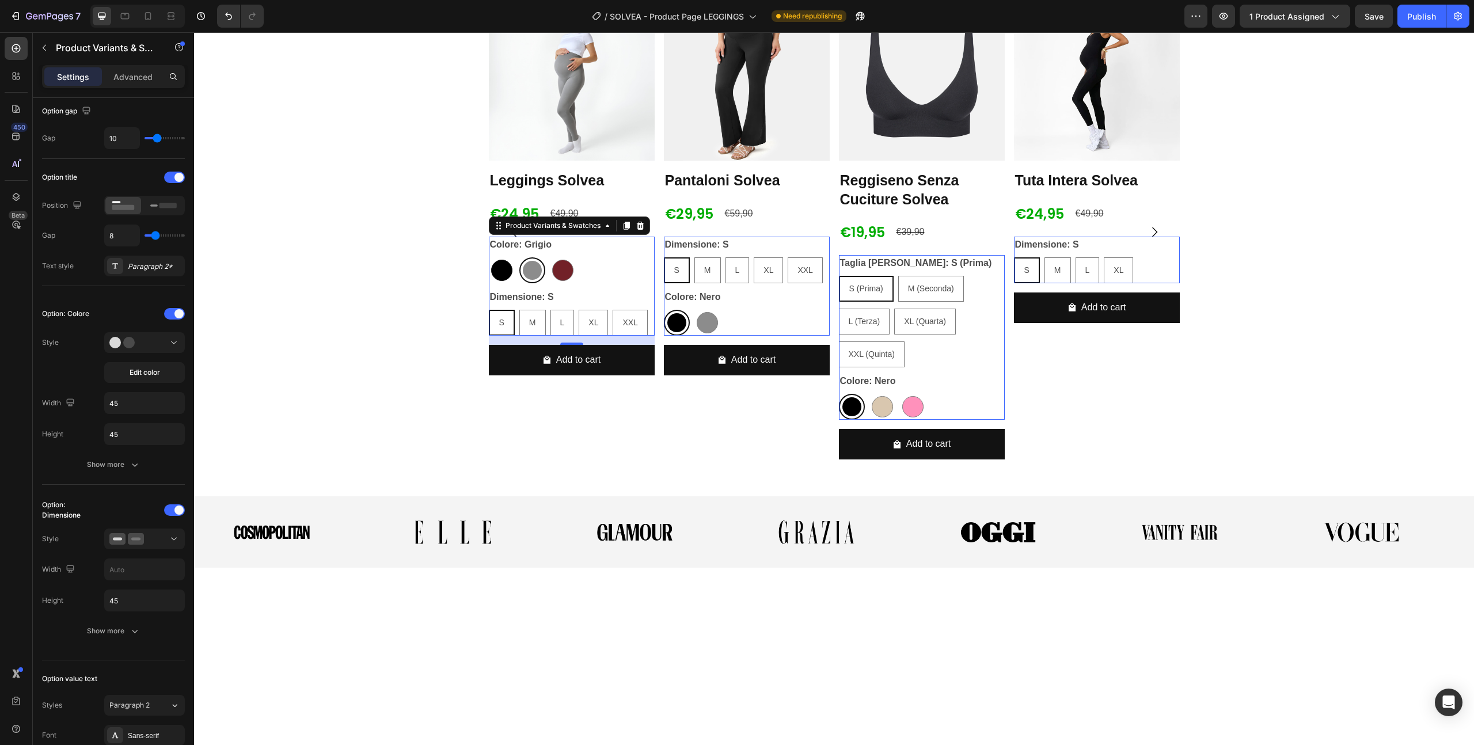
click at [506, 281] on div at bounding box center [501, 270] width 21 height 21
click at [489, 257] on input "Nero Nero" at bounding box center [488, 257] width 1 height 1
radio input "true"
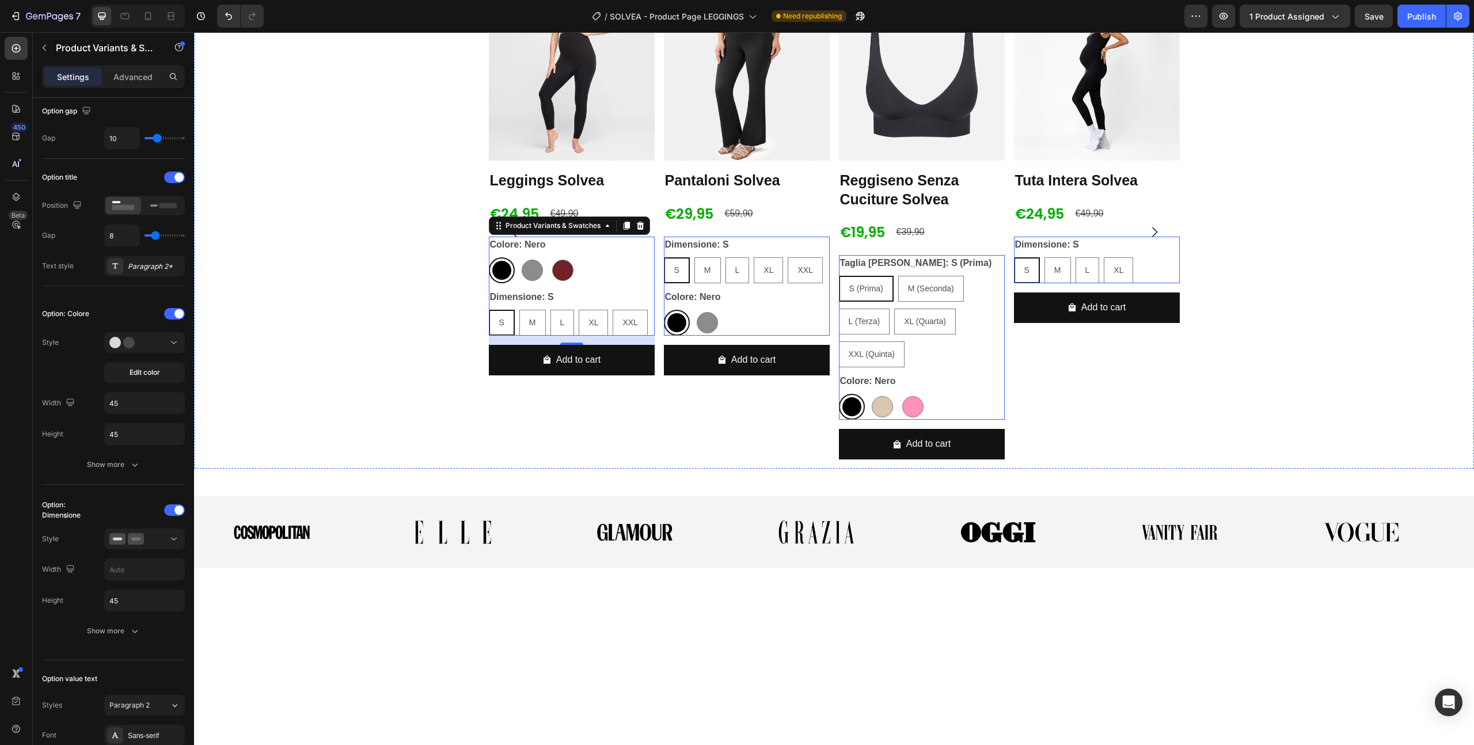
click at [644, 385] on div "Product Images Leggings Solvea Product Title €24,95 Product Price Product Price…" at bounding box center [572, 190] width 166 height 390
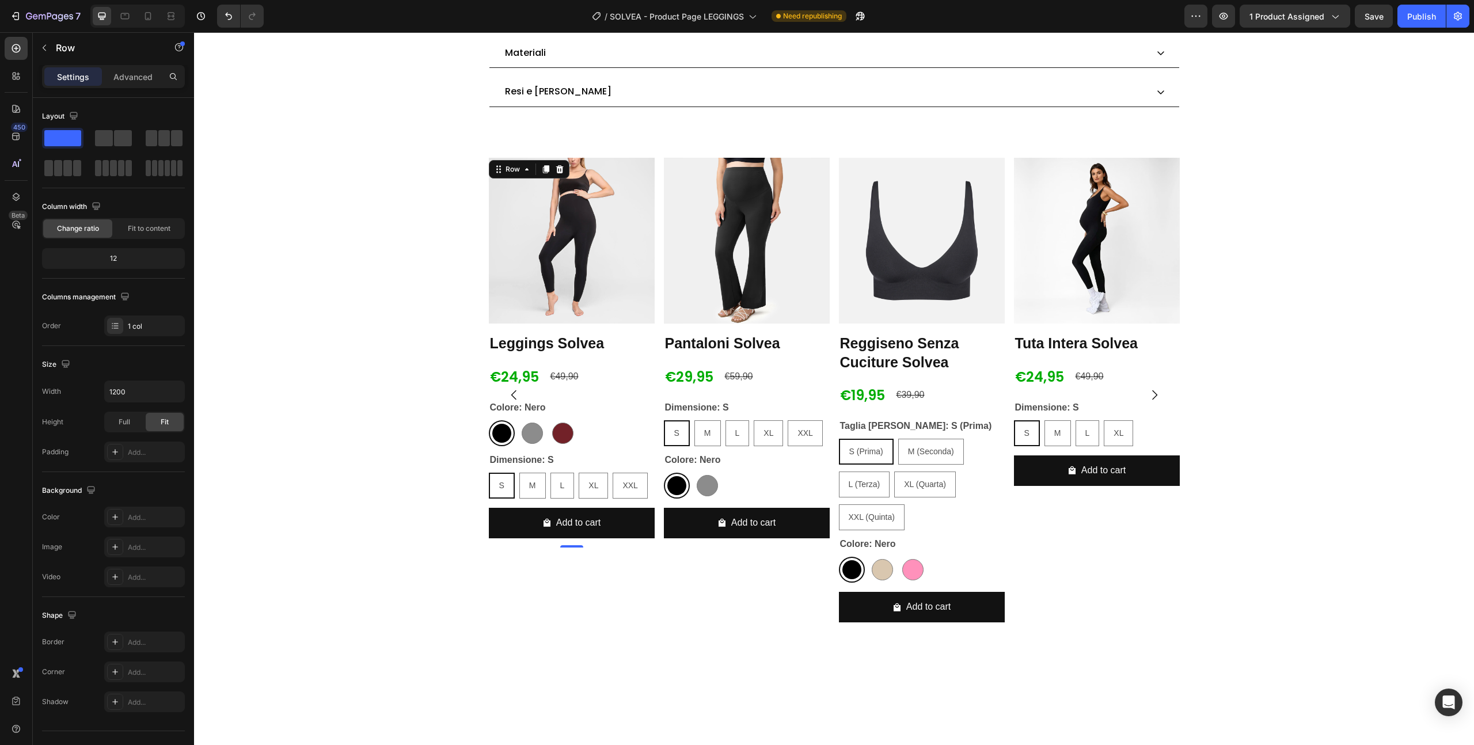
scroll to position [1201, 0]
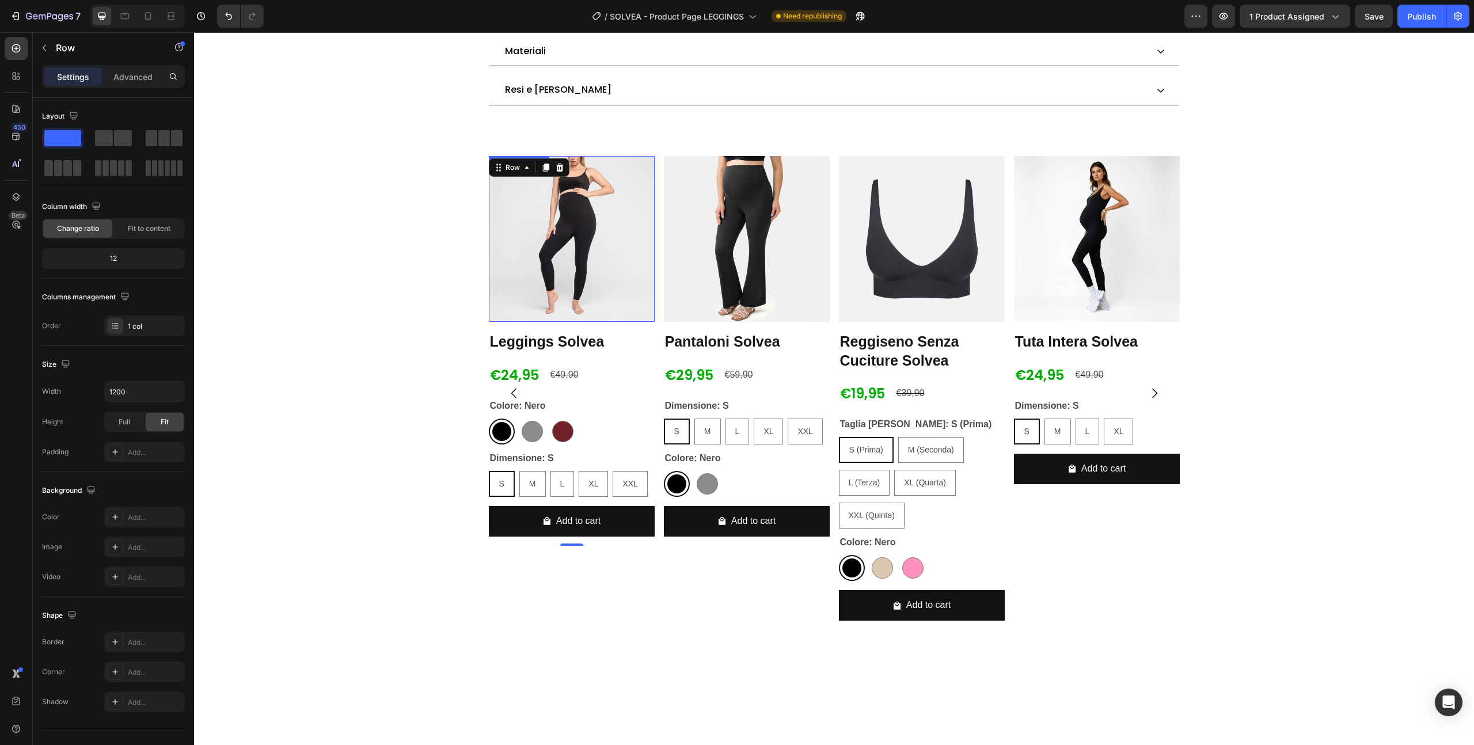
click at [617, 322] on img at bounding box center [572, 239] width 166 height 166
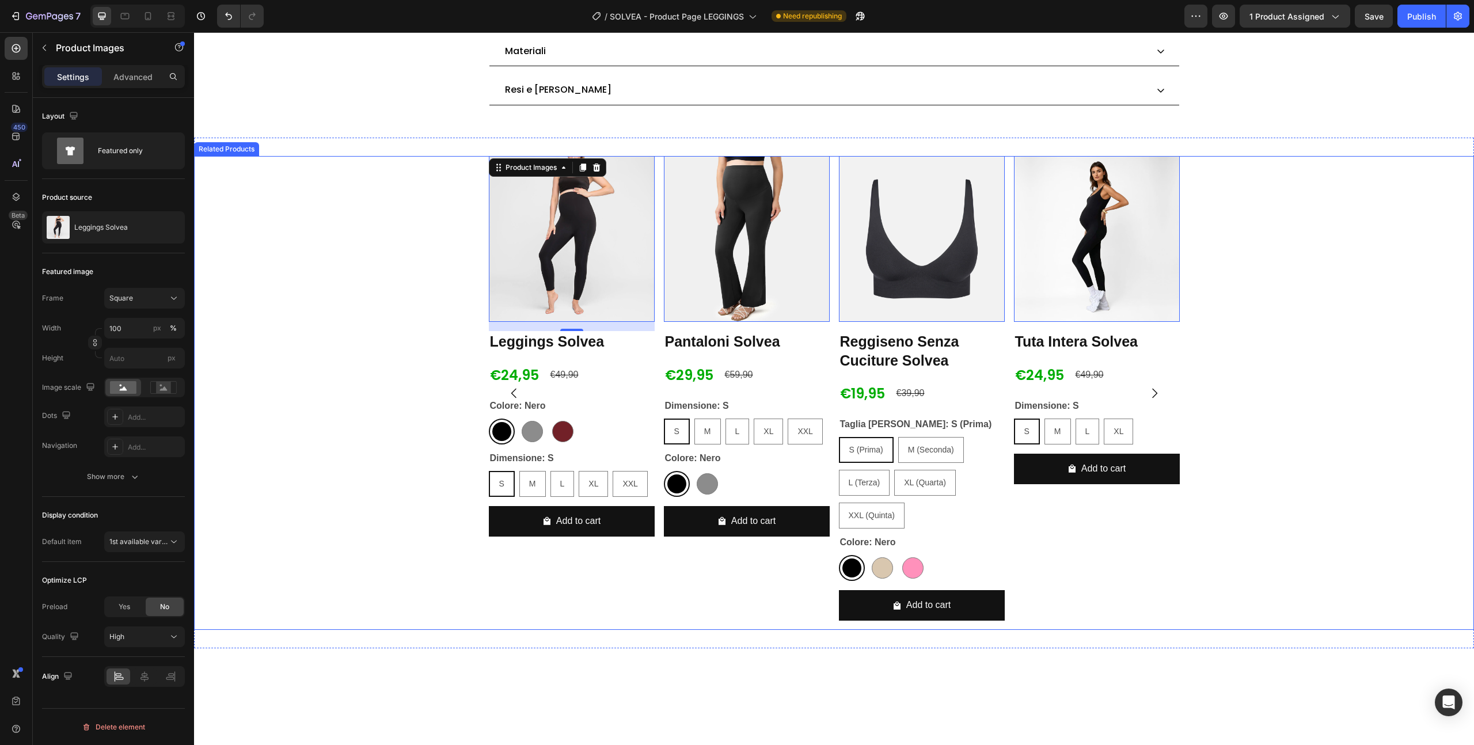
click at [655, 587] on div "Product Images 16 Leggings Solvea Product Title €24,95 Product Price Product Pr…" at bounding box center [834, 393] width 691 height 474
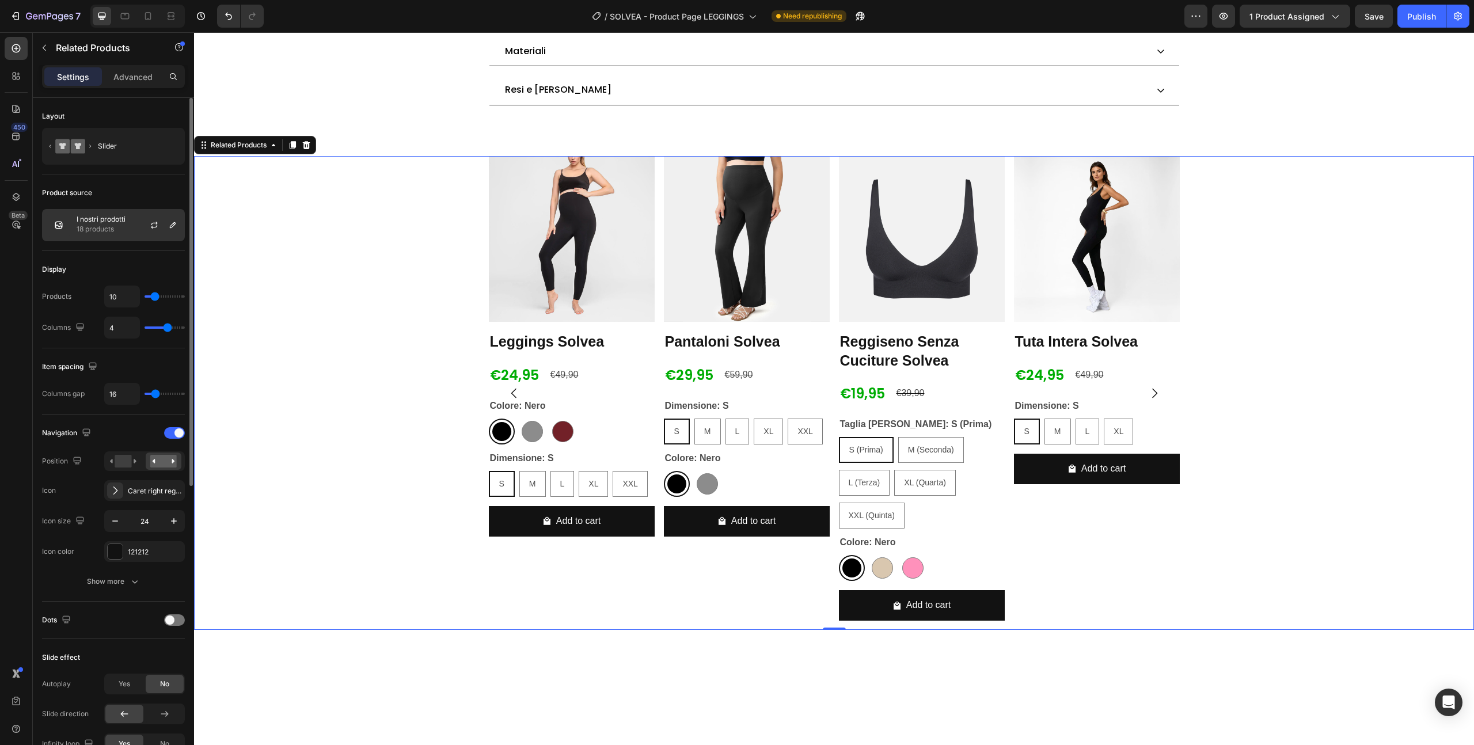
click at [83, 231] on p "18 products" at bounding box center [101, 229] width 49 height 12
click at [382, 477] on div "Product Images Leggings Solvea Product Title €24,95 Product Price Product Price…" at bounding box center [834, 393] width 1280 height 474
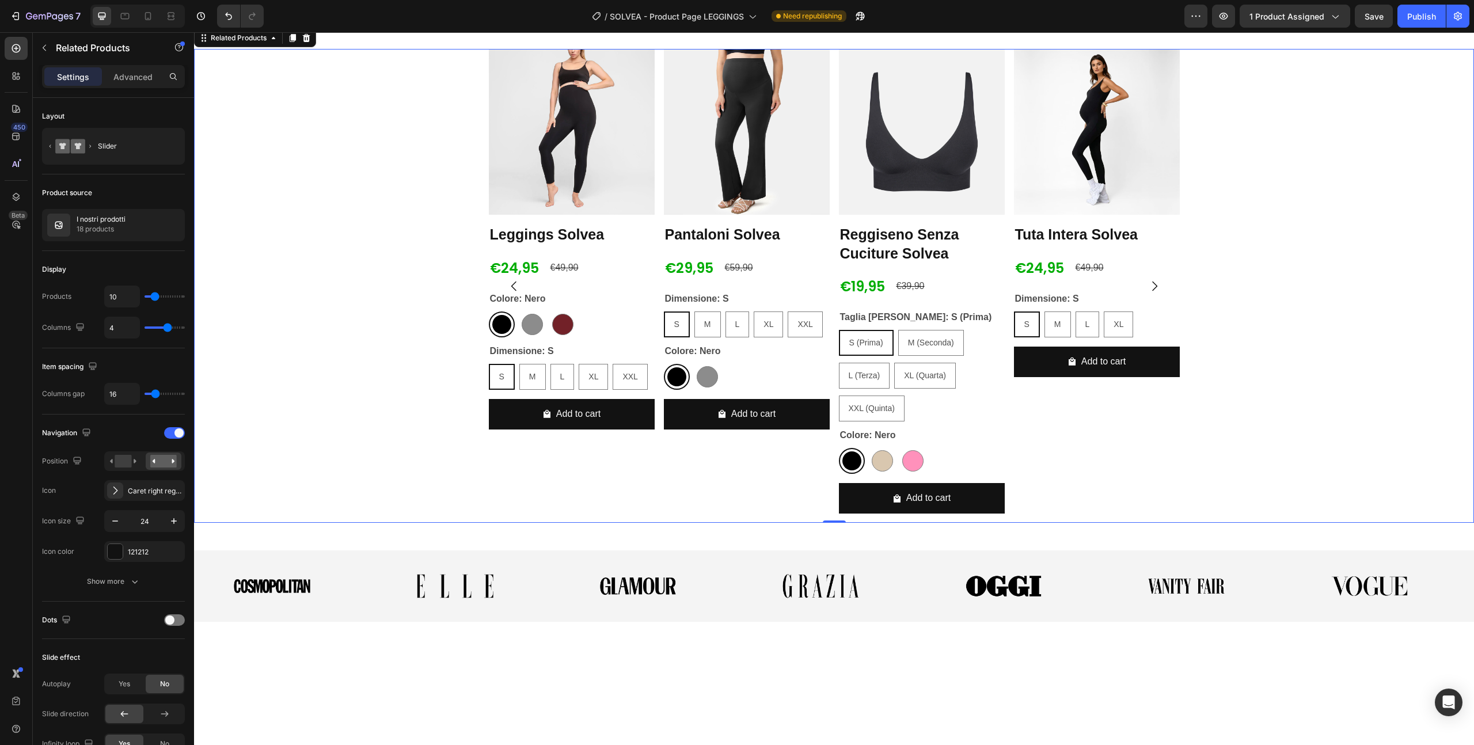
scroll to position [1371, 0]
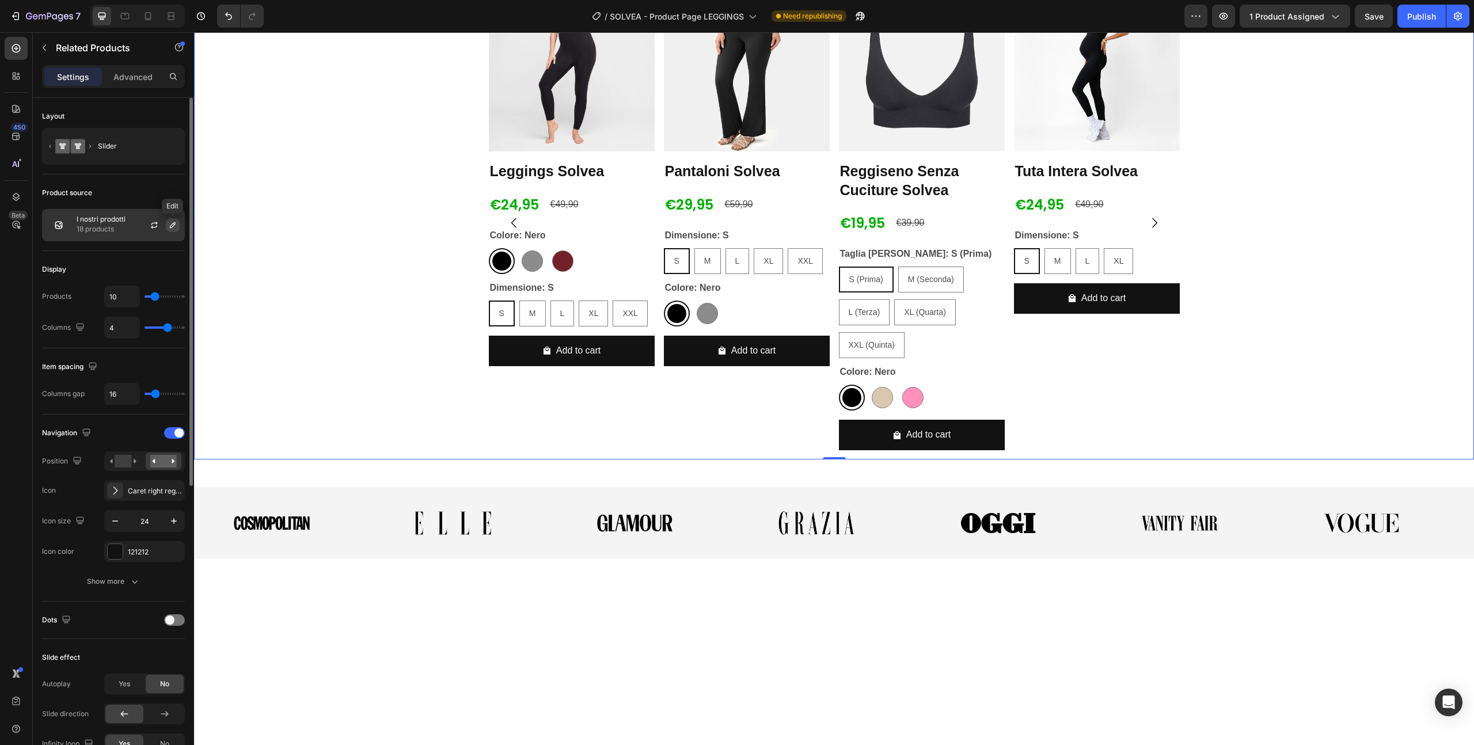
click at [172, 226] on icon "button" at bounding box center [172, 225] width 9 height 9
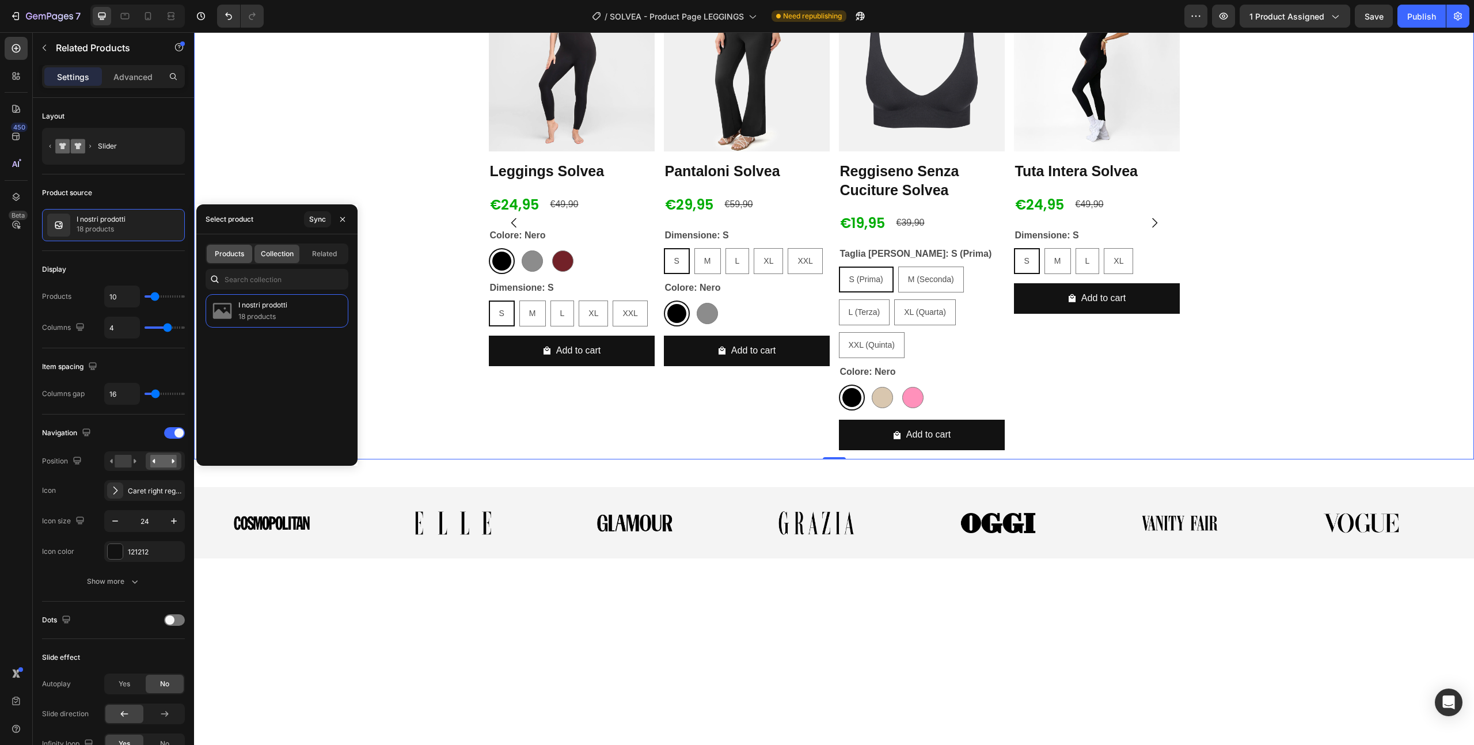
click at [230, 257] on span "Products" at bounding box center [229, 254] width 29 height 10
type input "4"
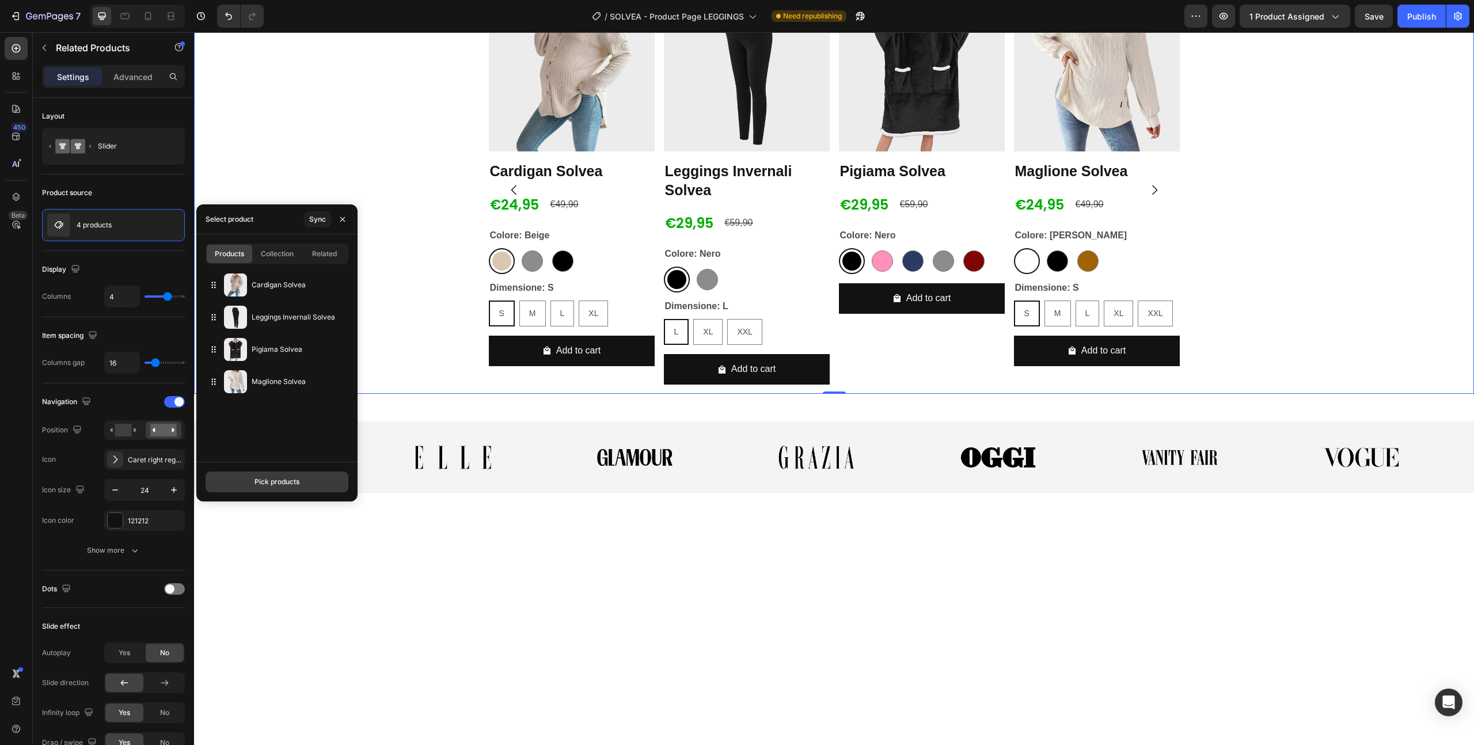
click at [283, 485] on div "Pick products" at bounding box center [277, 482] width 45 height 10
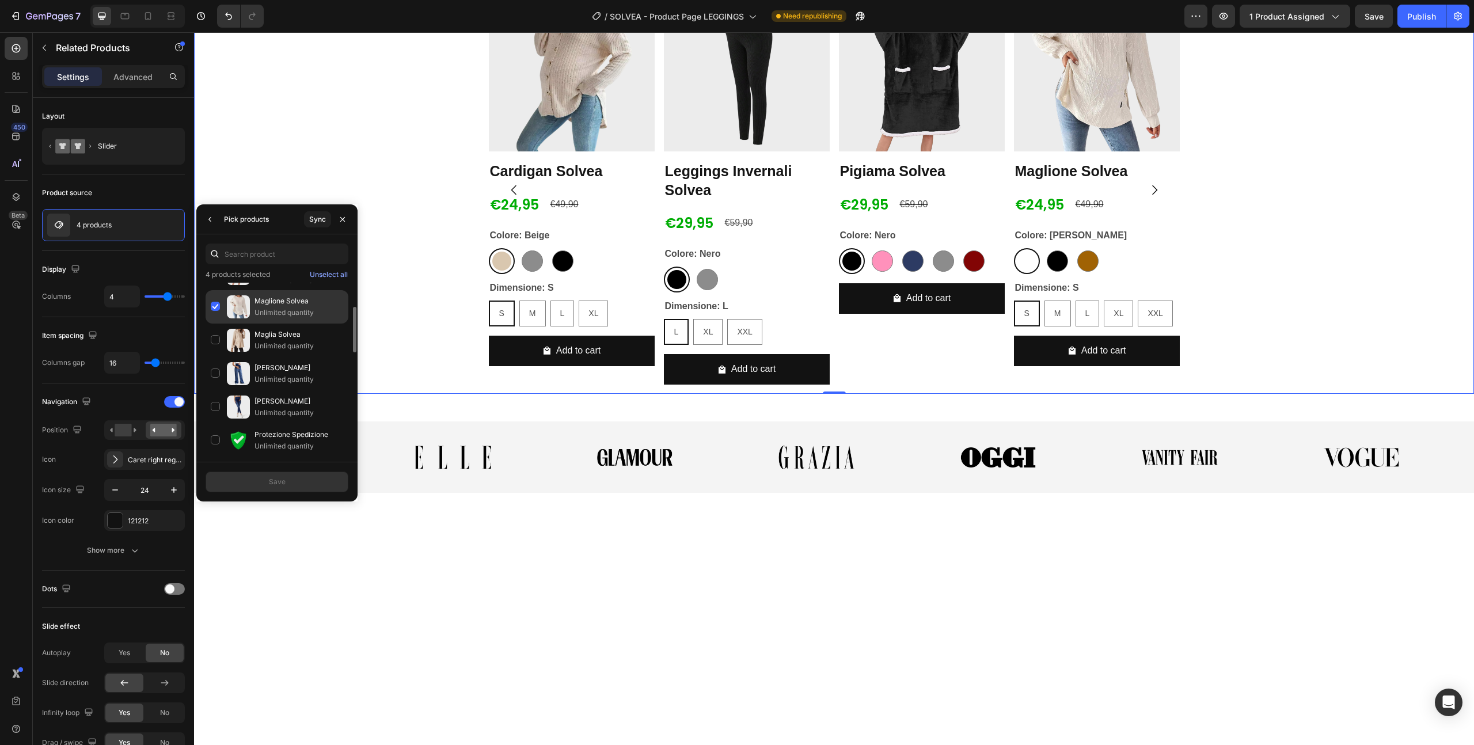
scroll to position [94, 0]
click at [215, 371] on div "[PERSON_NAME] Solvea Unlimited quantity" at bounding box center [277, 372] width 143 height 33
click at [215, 366] on div "Pantaloni Solvea Unlimited quantity" at bounding box center [277, 367] width 143 height 33
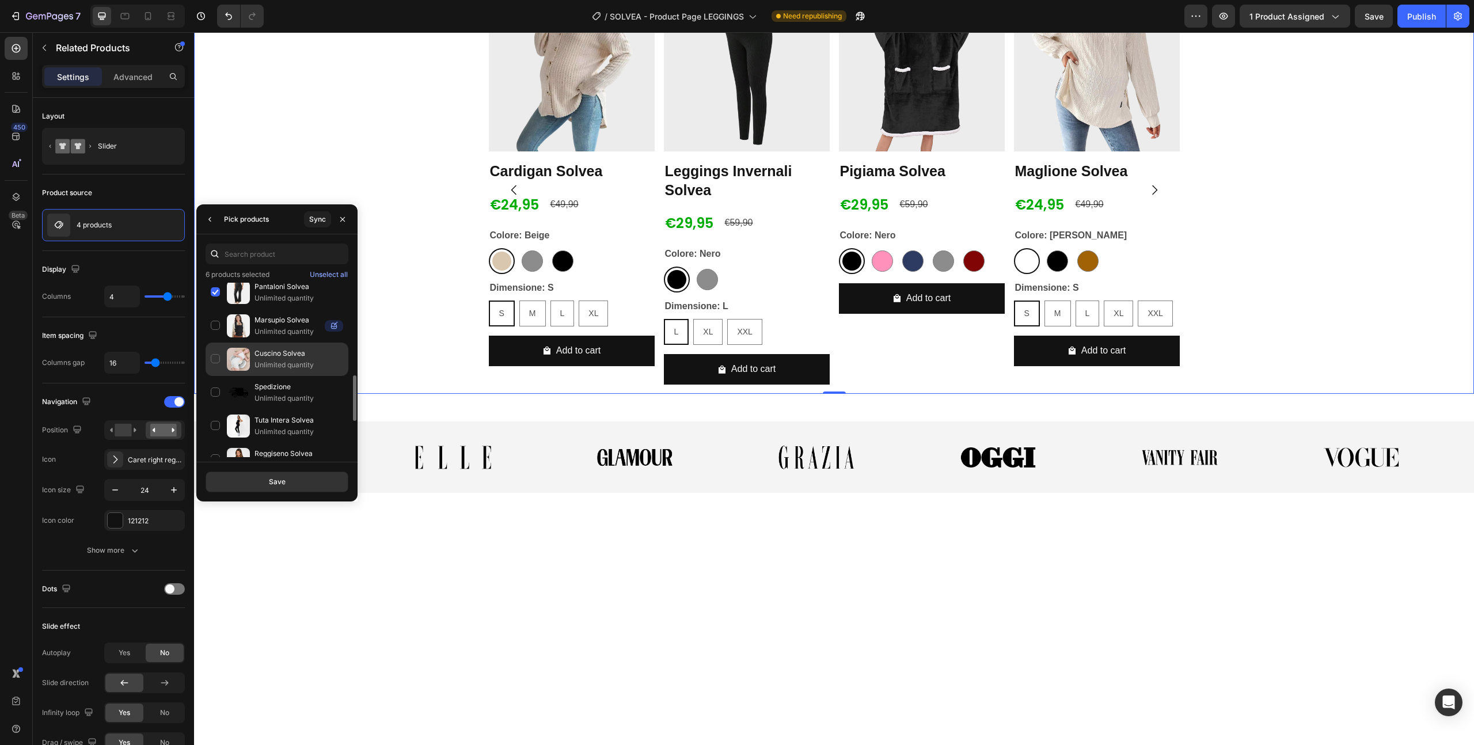
scroll to position [347, 0]
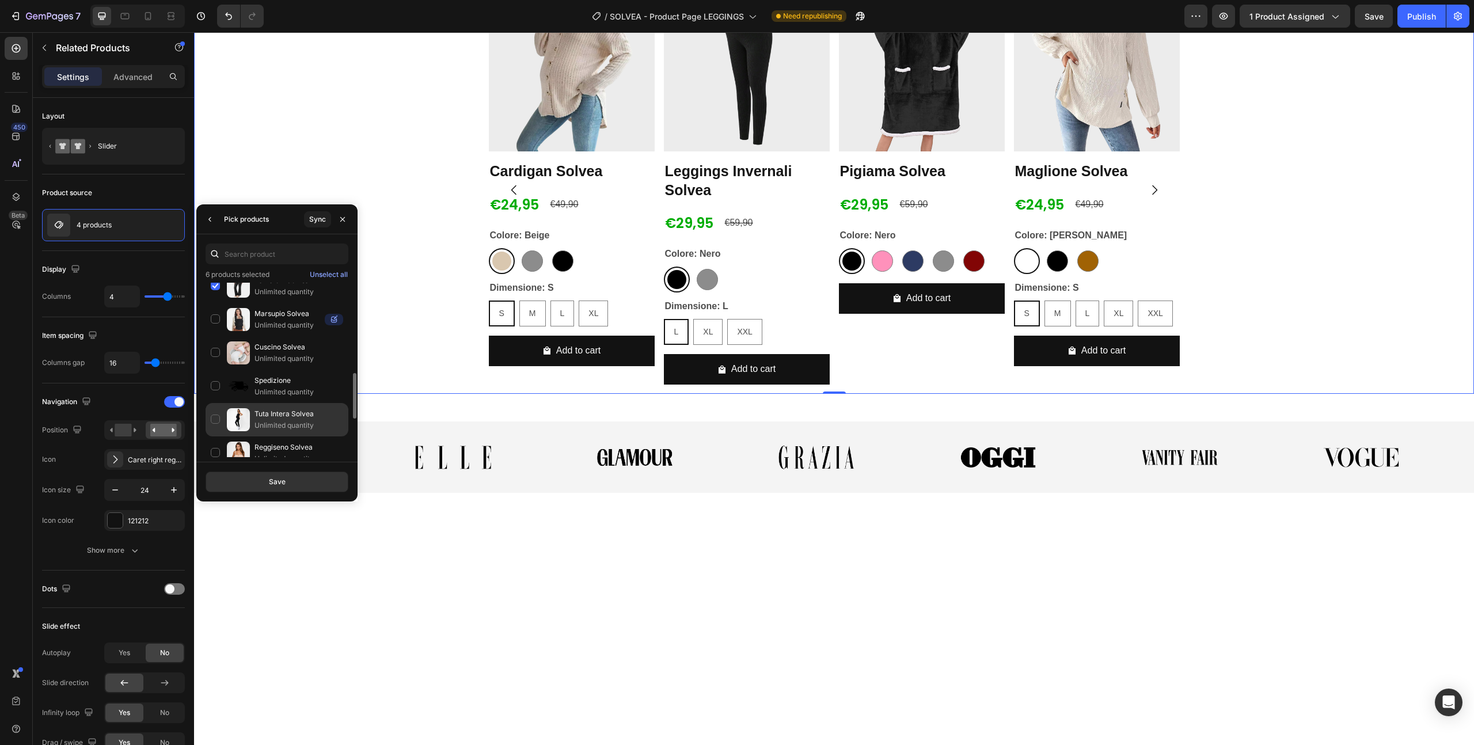
click at [213, 422] on div "Tuta Intera Solvea Unlimited quantity" at bounding box center [277, 419] width 143 height 33
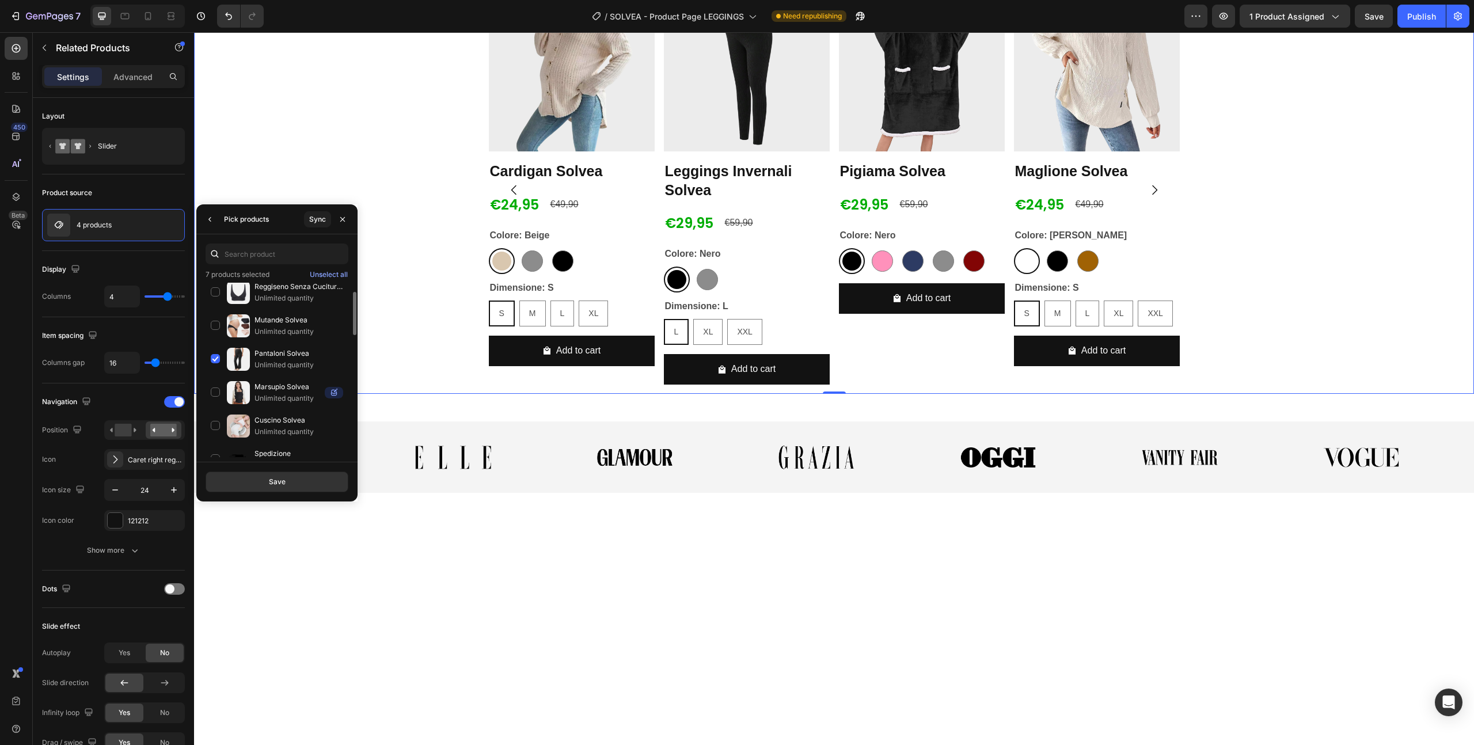
scroll to position [0, 0]
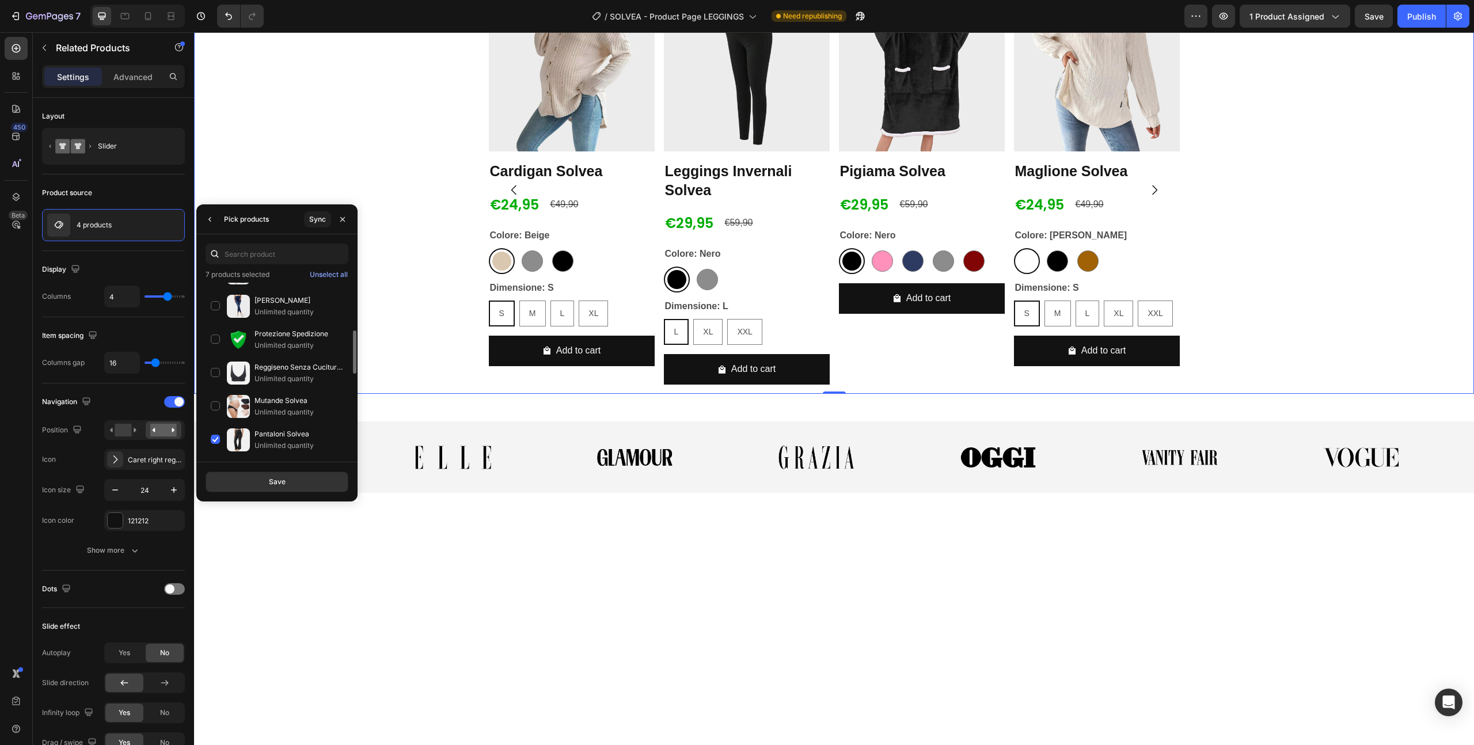
click at [212, 375] on div "Reggiseno Senza Cuciture Solvea Unlimited quantity" at bounding box center [277, 372] width 143 height 33
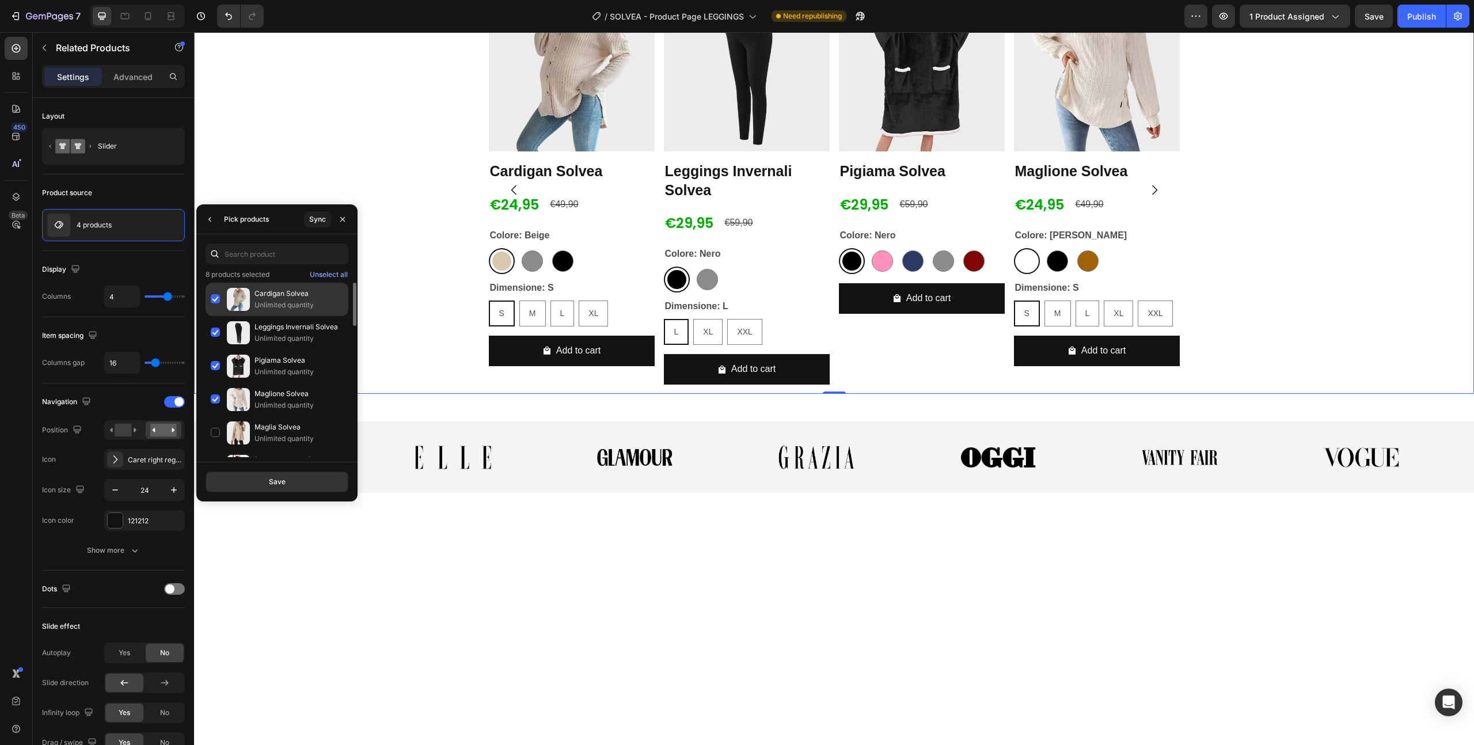
click at [213, 300] on div "Cardigan Solvea Unlimited quantity" at bounding box center [277, 299] width 143 height 33
click at [215, 332] on div "Leggings Invernali Solvea Unlimited quantity" at bounding box center [277, 332] width 143 height 33
click at [217, 364] on div "Pigiama Solvea Unlimited quantity" at bounding box center [277, 366] width 143 height 33
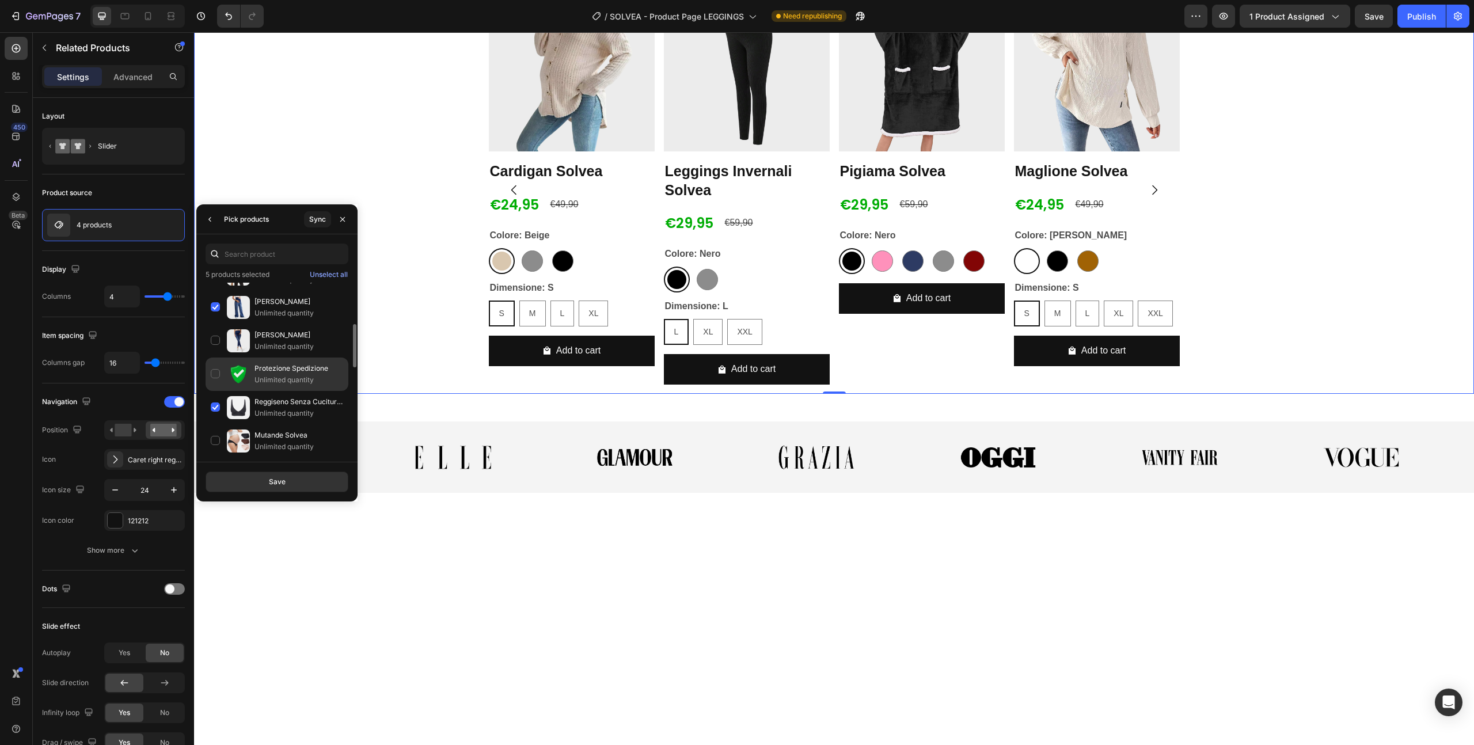
scroll to position [161, 0]
click at [257, 481] on button "Save" at bounding box center [277, 482] width 143 height 21
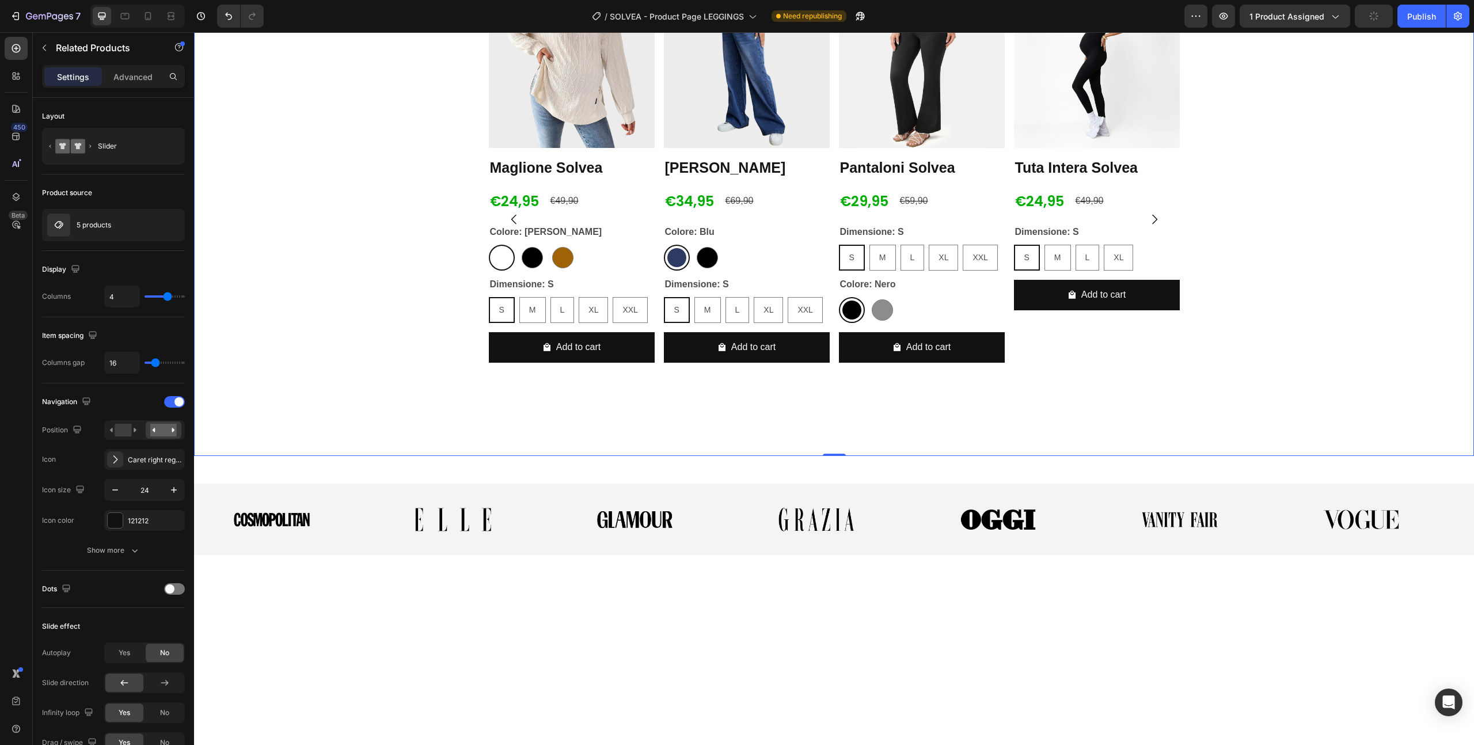
scroll to position [1375, 0]
click at [567, 268] on div at bounding box center [562, 256] width 21 height 21
click at [550, 244] on input "[PERSON_NAME] [PERSON_NAME]" at bounding box center [549, 244] width 1 height 1
radio input "true"
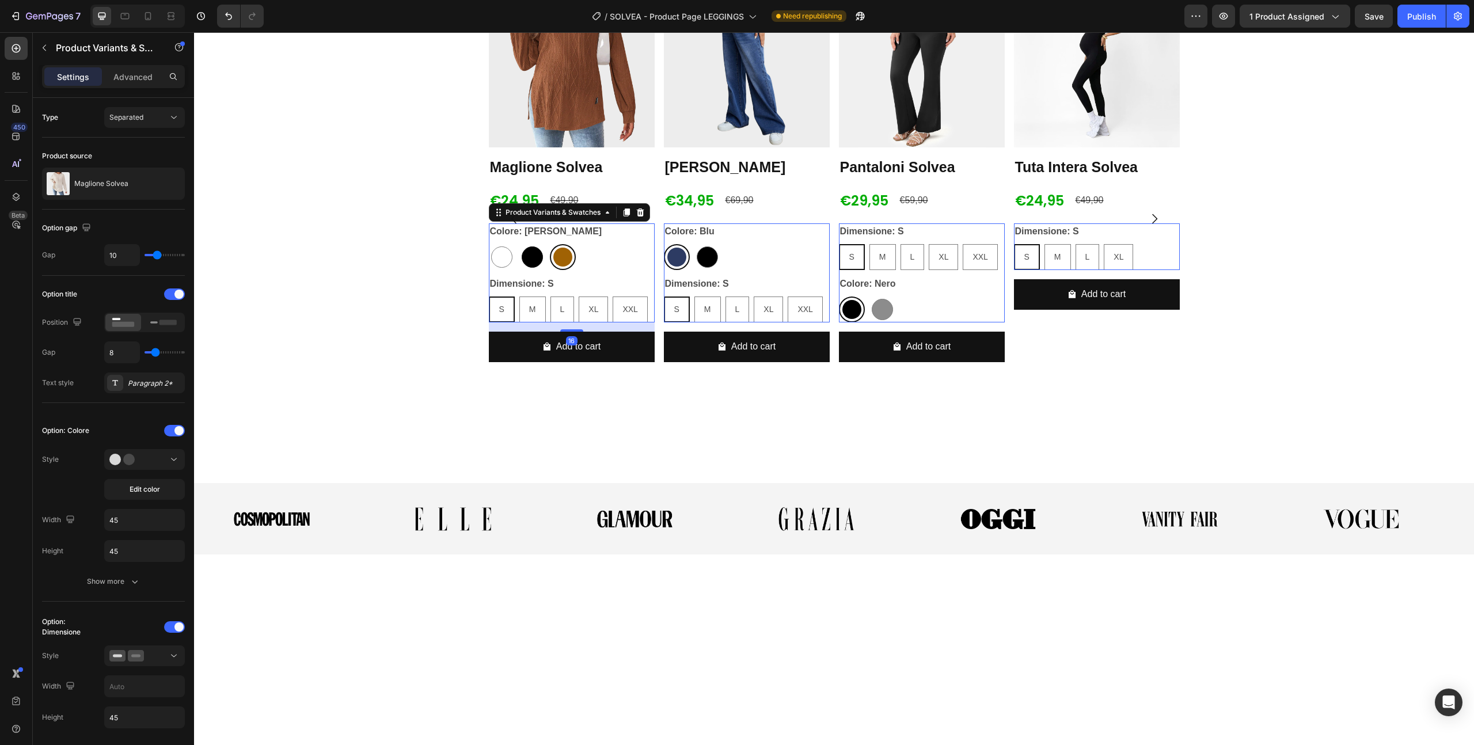
click at [537, 268] on div at bounding box center [532, 256] width 21 height 21
click at [519, 244] on input "Nero Nero" at bounding box center [519, 244] width 1 height 1
radio input "true"
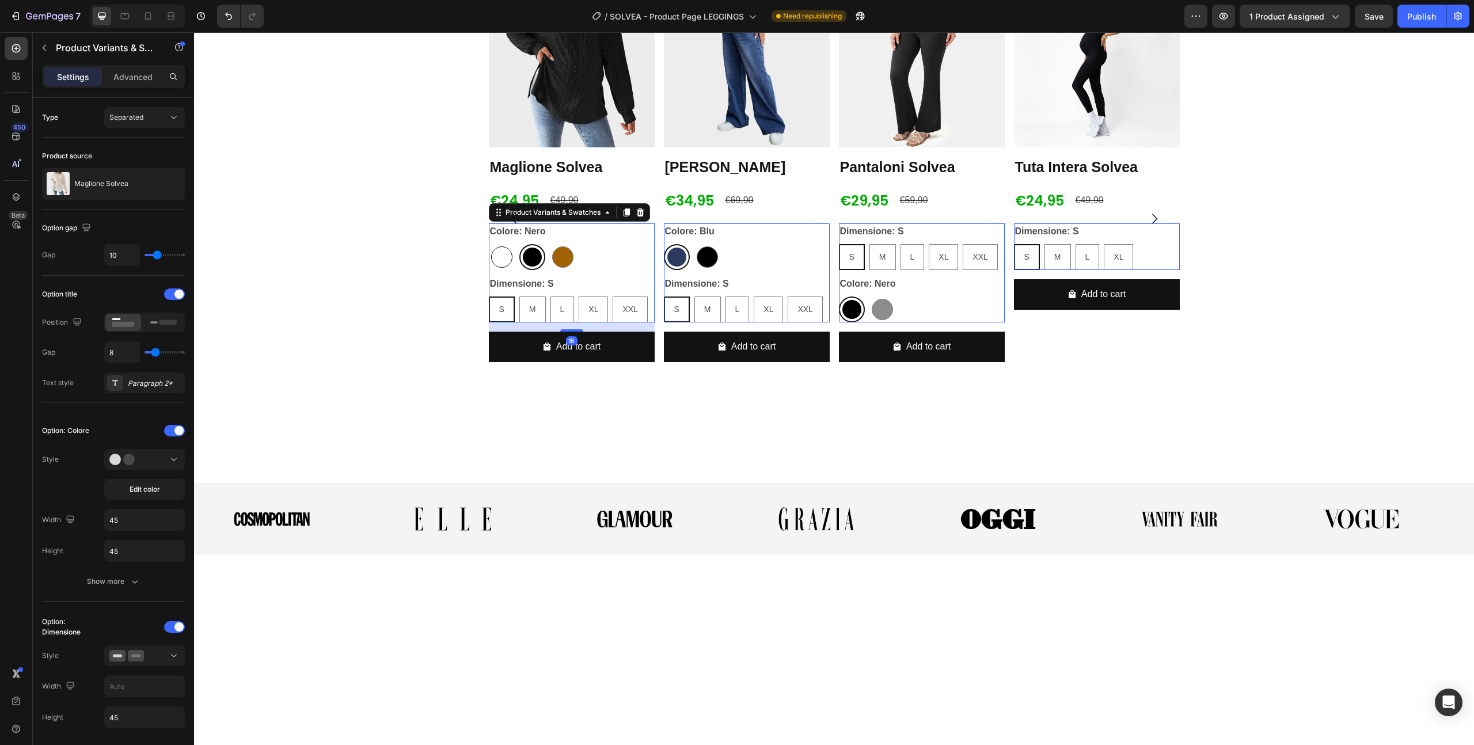
click at [498, 268] on div at bounding box center [501, 256] width 21 height 21
click at [489, 244] on input "[PERSON_NAME] [PERSON_NAME]" at bounding box center [488, 244] width 1 height 1
radio input "true"
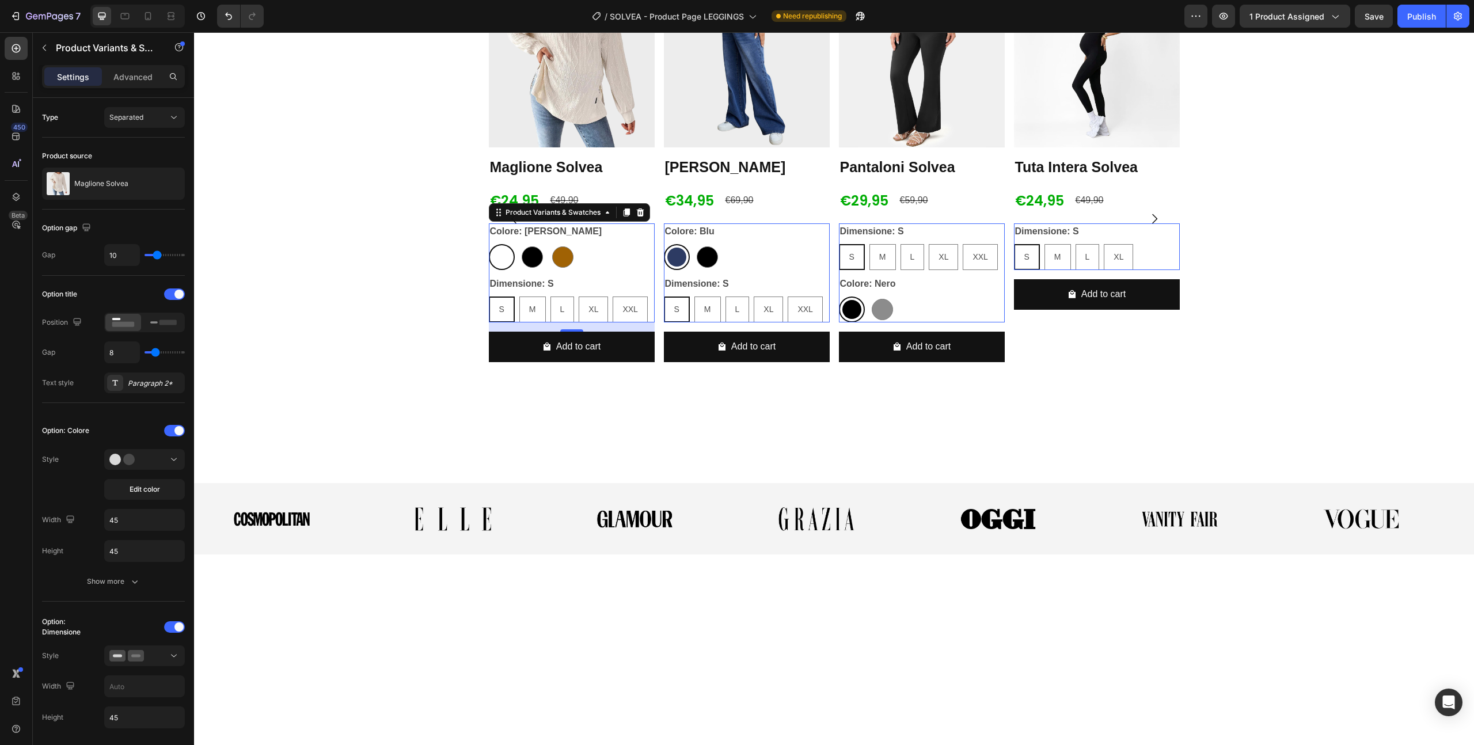
click at [594, 270] on div "[PERSON_NAME] [PERSON_NAME] Nero Nero [PERSON_NAME] [PERSON_NAME]" at bounding box center [572, 257] width 166 height 26
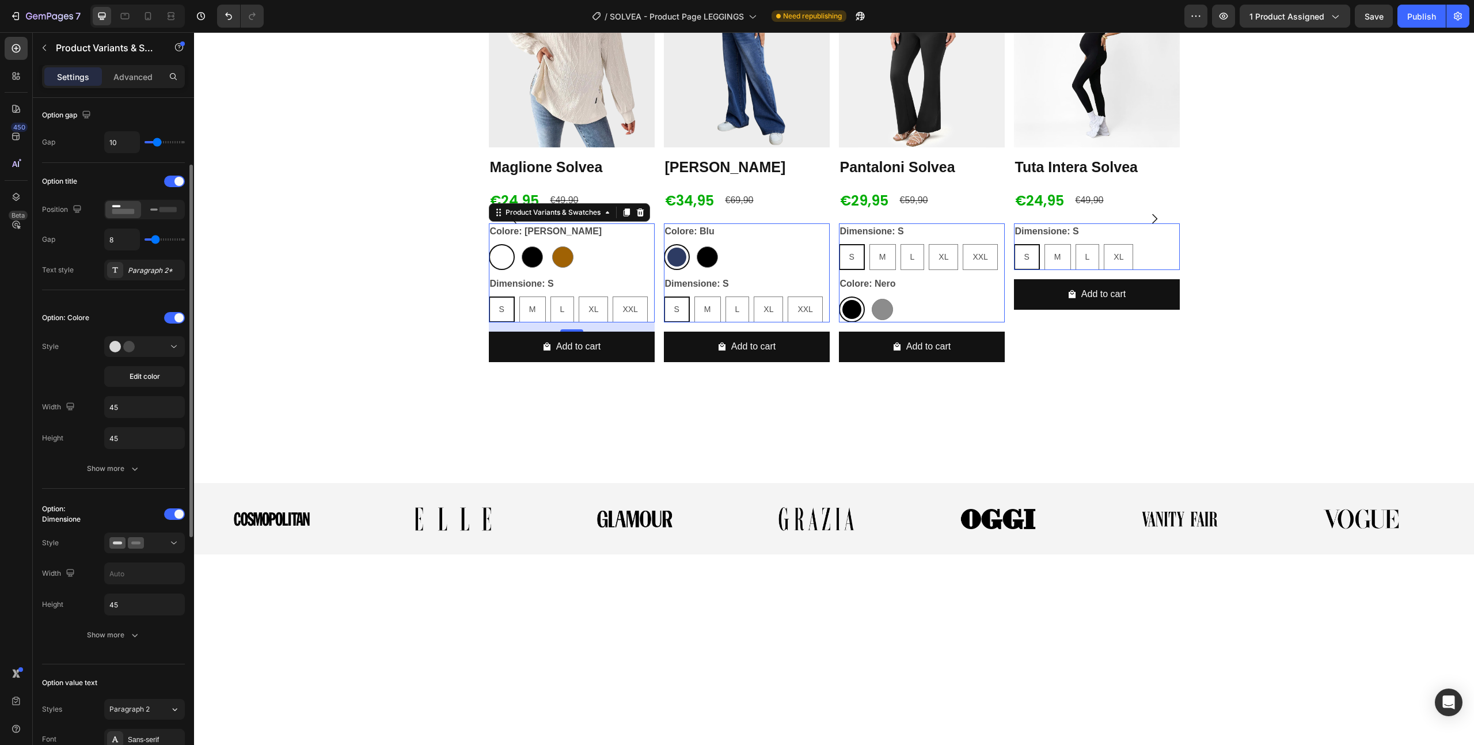
scroll to position [121, 0]
click at [144, 530] on div at bounding box center [144, 535] width 70 height 12
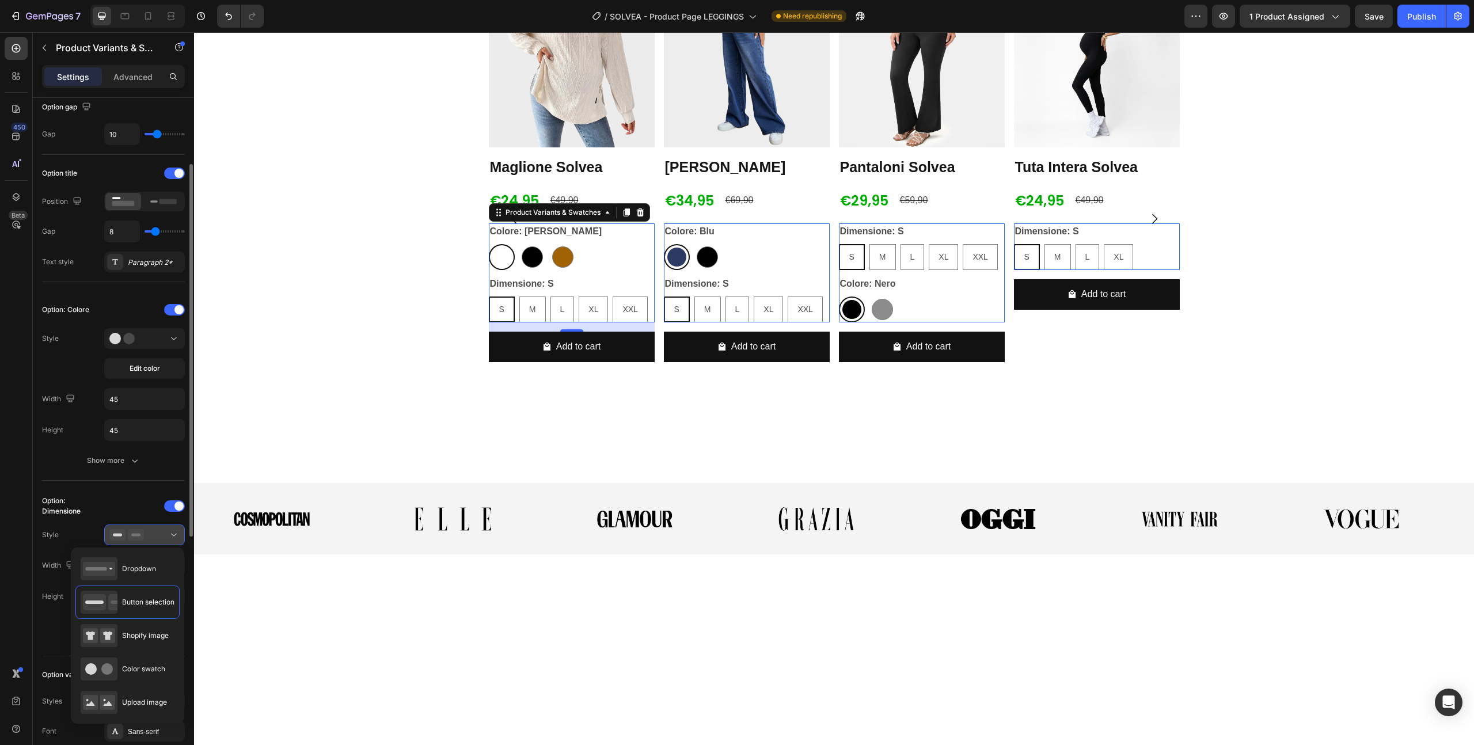
scroll to position [136, 0]
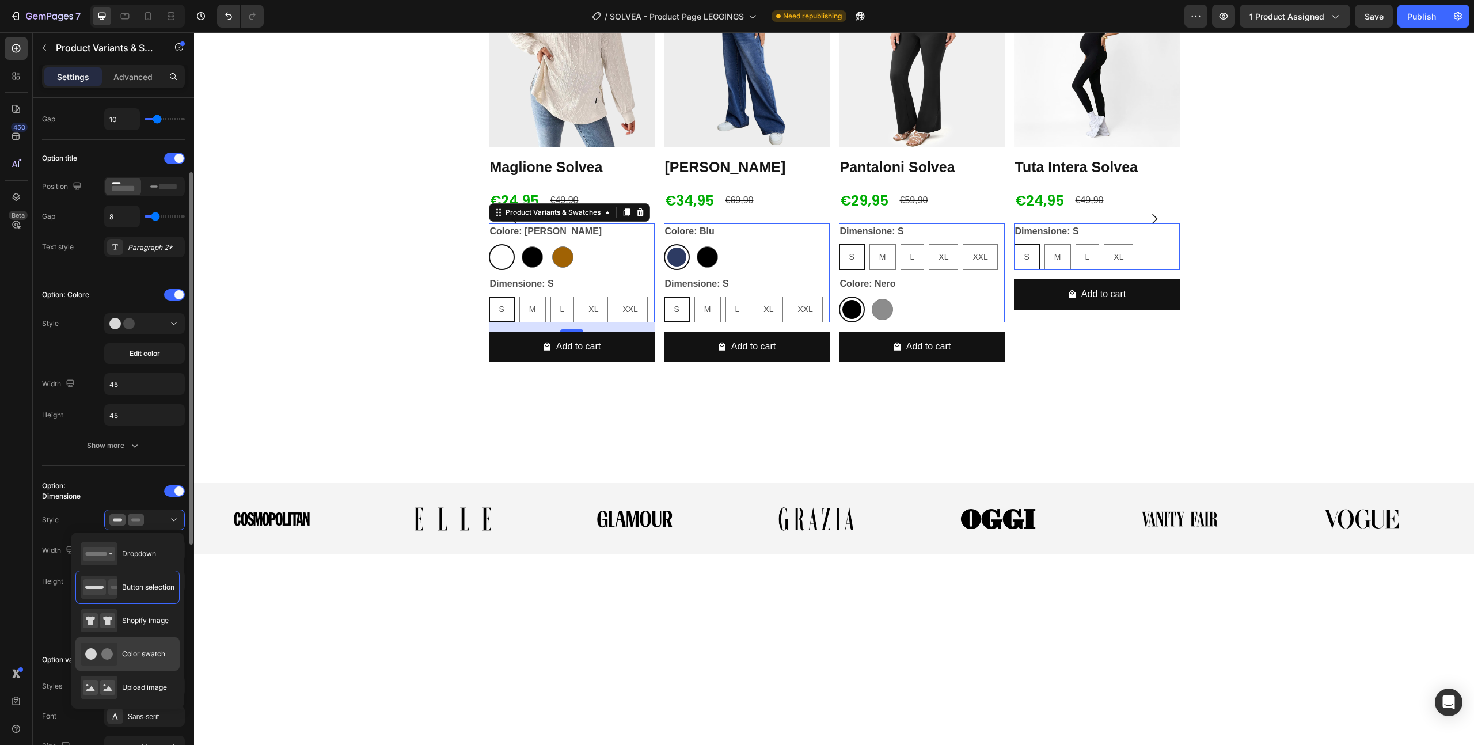
click at [130, 648] on div "Color swatch" at bounding box center [123, 654] width 85 height 23
type input "45"
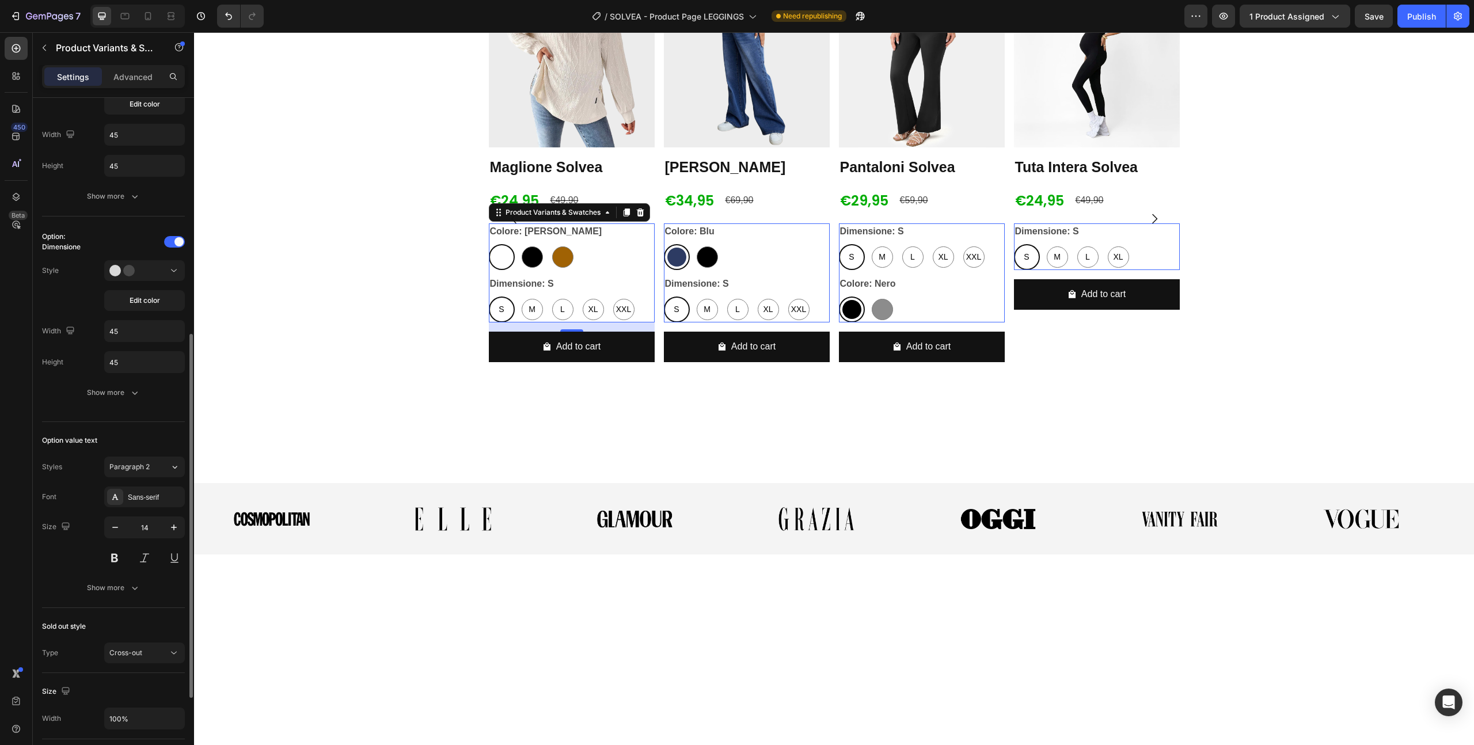
scroll to position [413, 0]
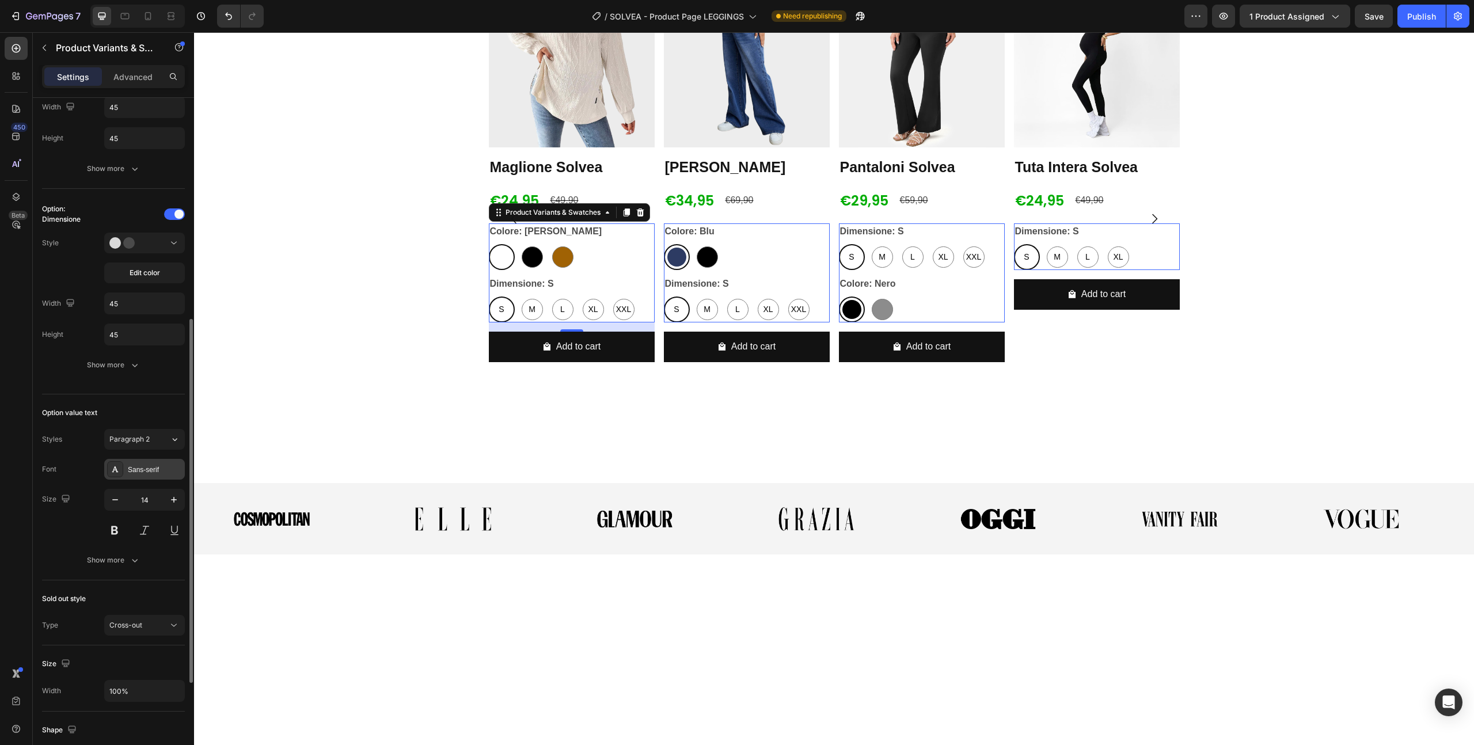
click at [139, 471] on div "Sans-serif" at bounding box center [155, 470] width 54 height 10
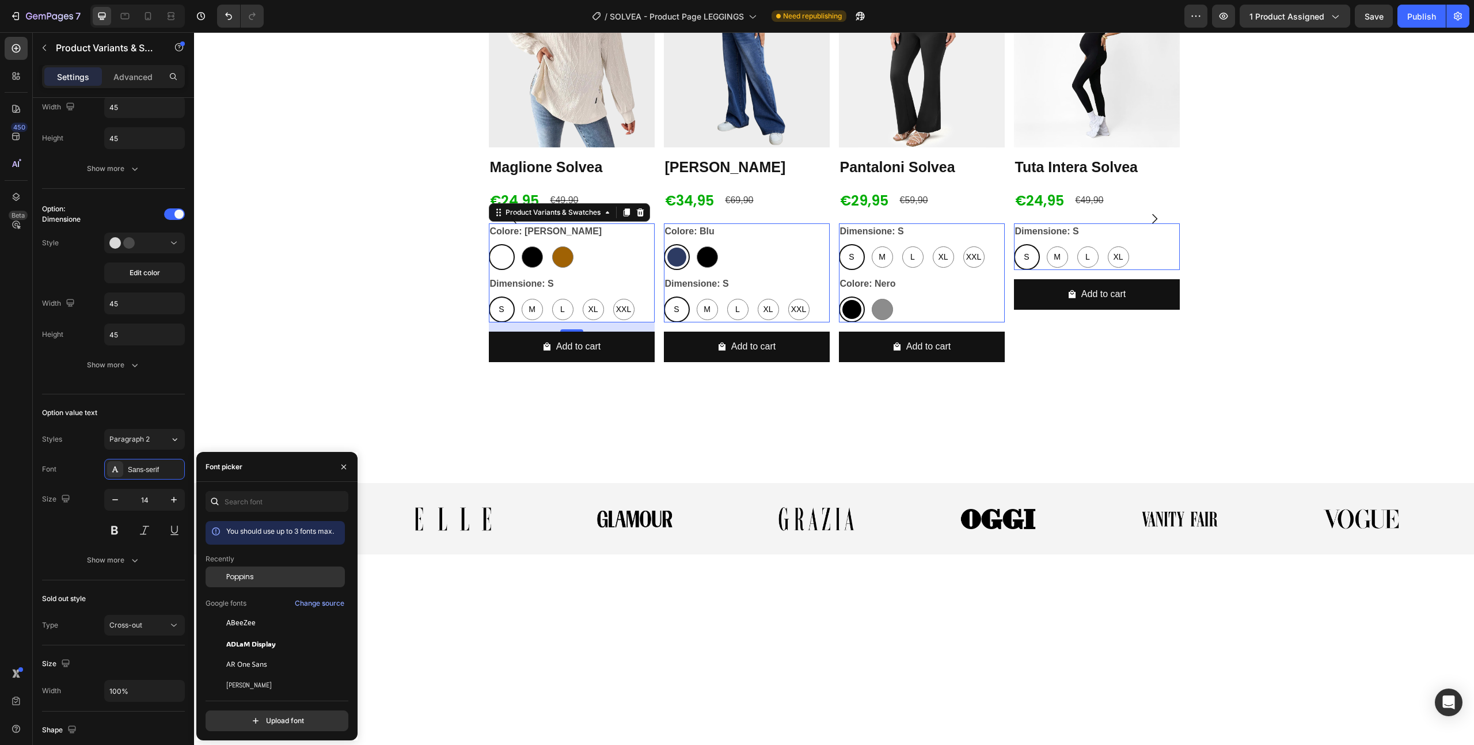
click at [239, 578] on span "Poppins" at bounding box center [240, 577] width 28 height 10
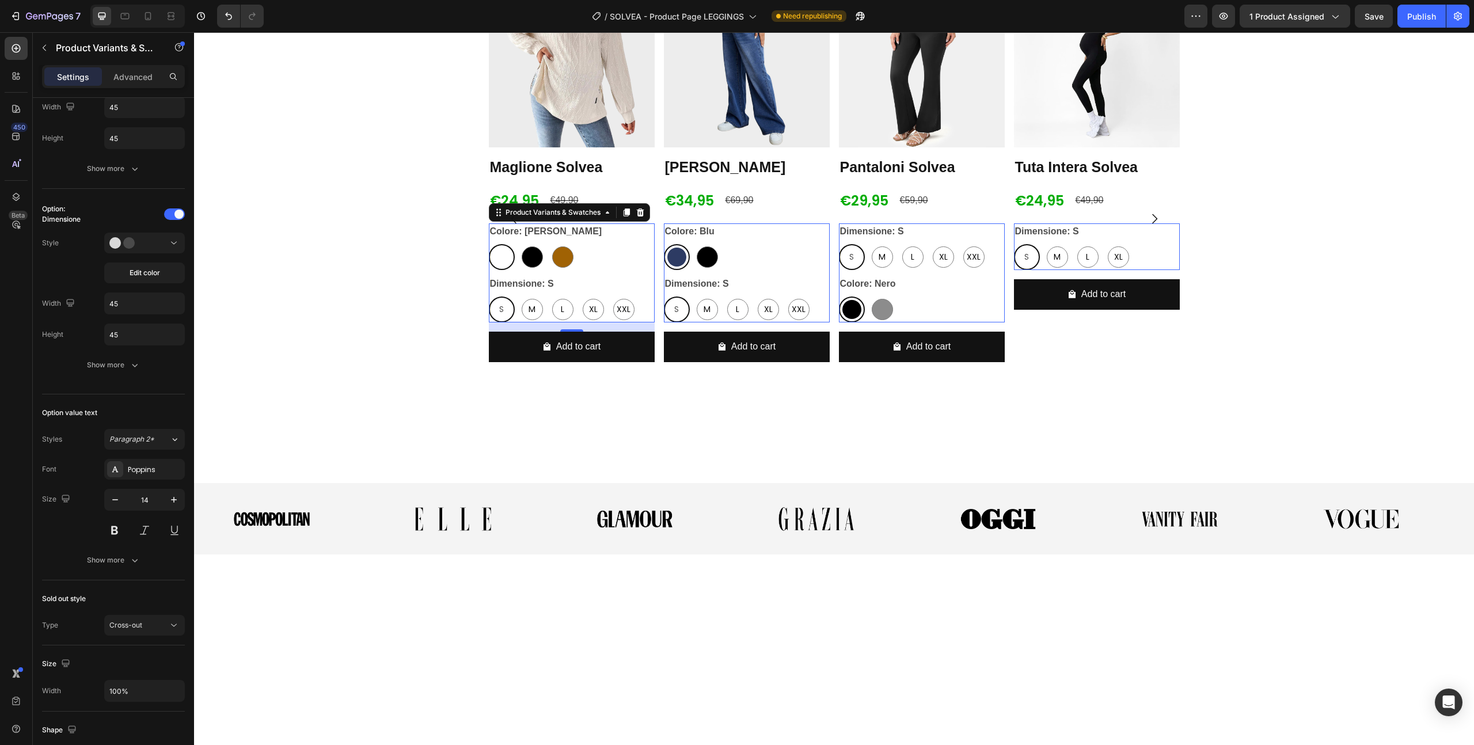
click at [559, 323] on div "Dimensione: S S S S M M M L L L XL XL XL XXL XXL XXL" at bounding box center [572, 299] width 166 height 47
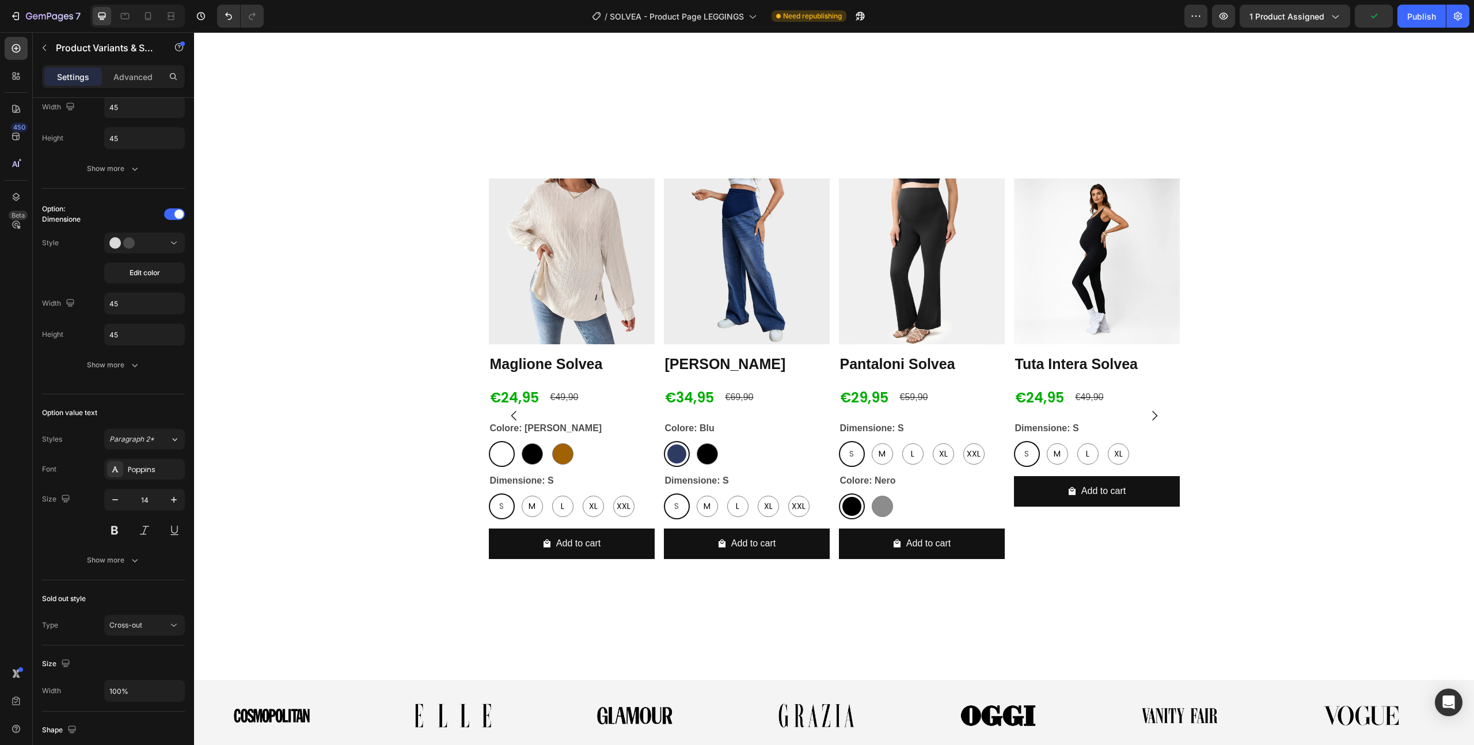
scroll to position [1418, 0]
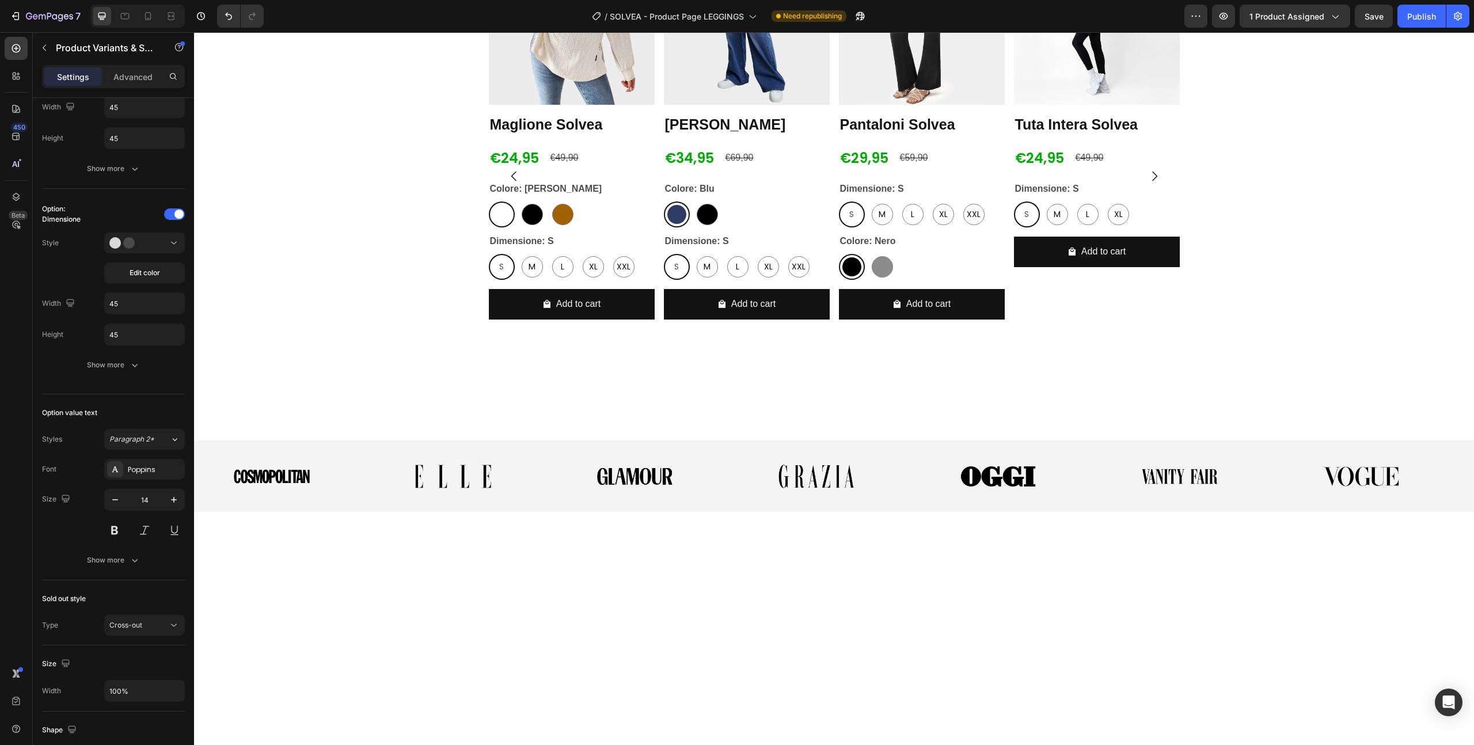
click at [573, 280] on div "Dimensione: S S S S M M M L L L XL XL XL XXL XXL XXL" at bounding box center [572, 256] width 166 height 47
click at [526, 249] on legend "Dimensione: S" at bounding box center [522, 241] width 66 height 16
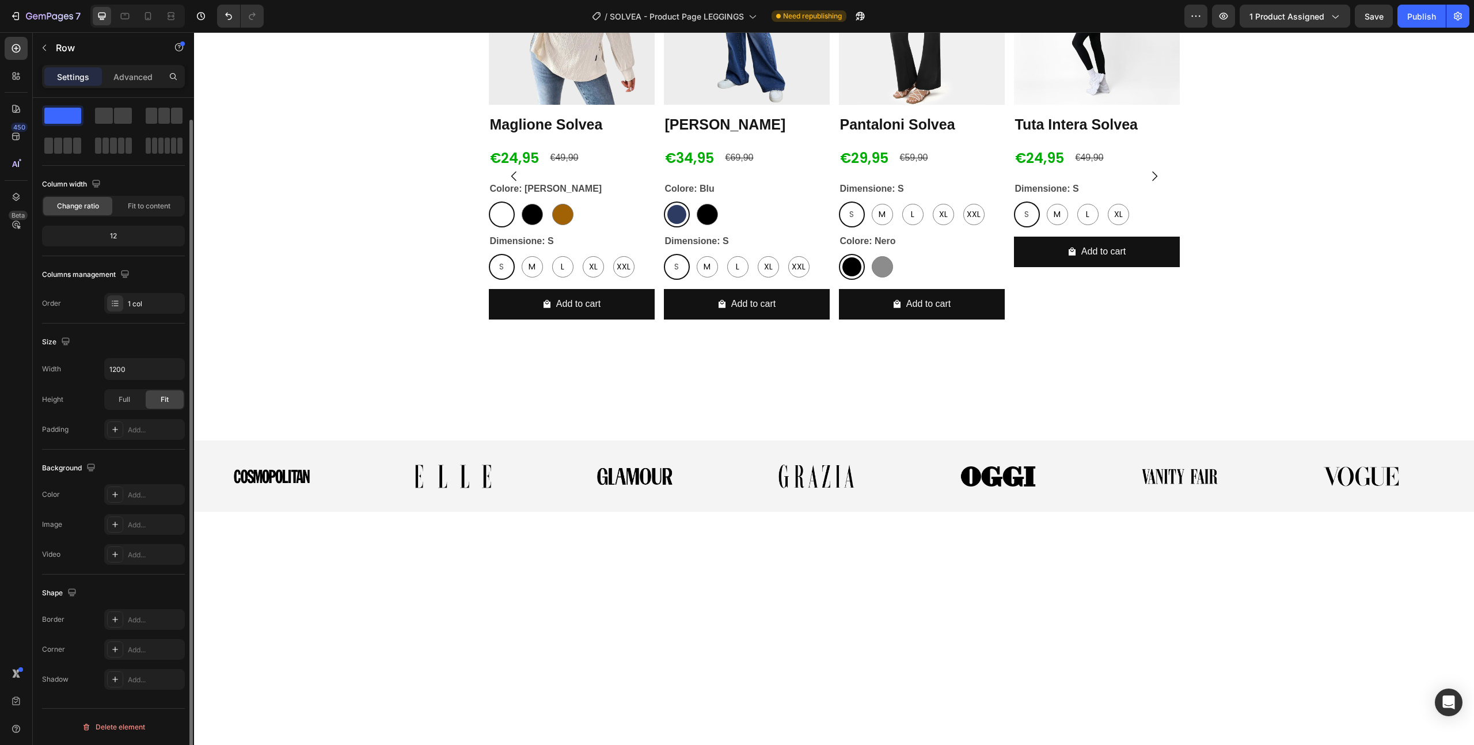
click at [553, 329] on div "Product Images [PERSON_NAME] Solvea Product Title €24,95 Product Price Product …" at bounding box center [572, 134] width 166 height 390
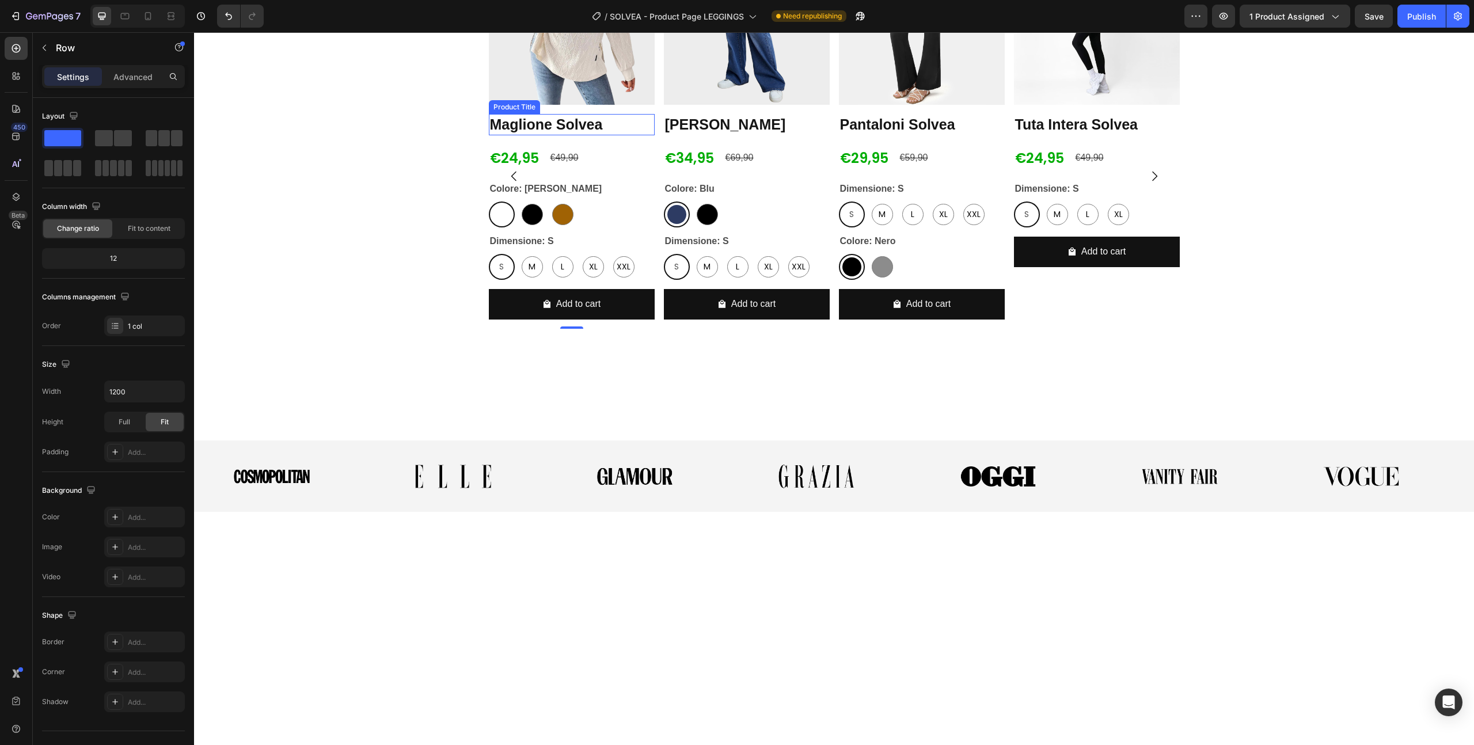
click at [618, 135] on h2 "Maglione Solvea" at bounding box center [572, 124] width 166 height 21
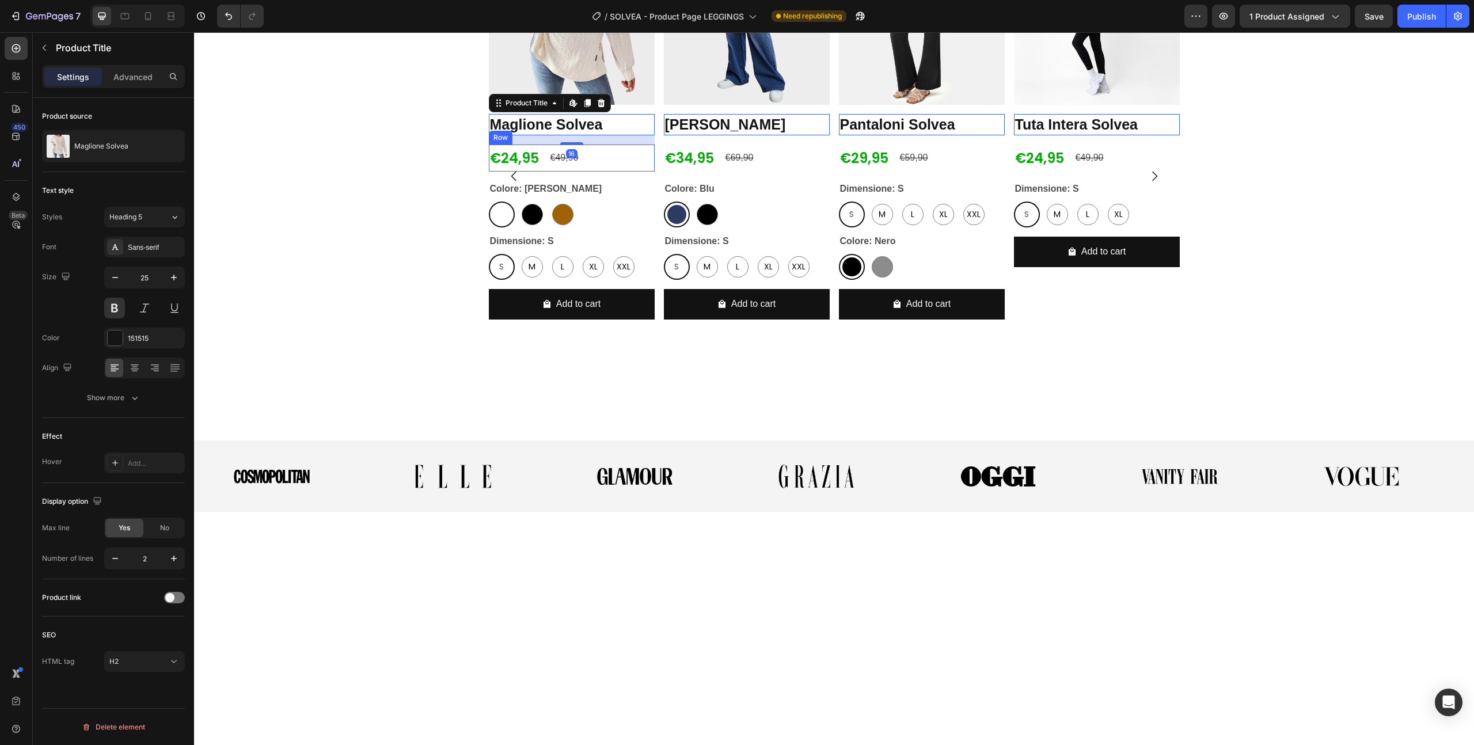
click at [643, 172] on div "€24,95 Product Price Product Price €49,90 Product Price Product Price Row" at bounding box center [572, 158] width 166 height 27
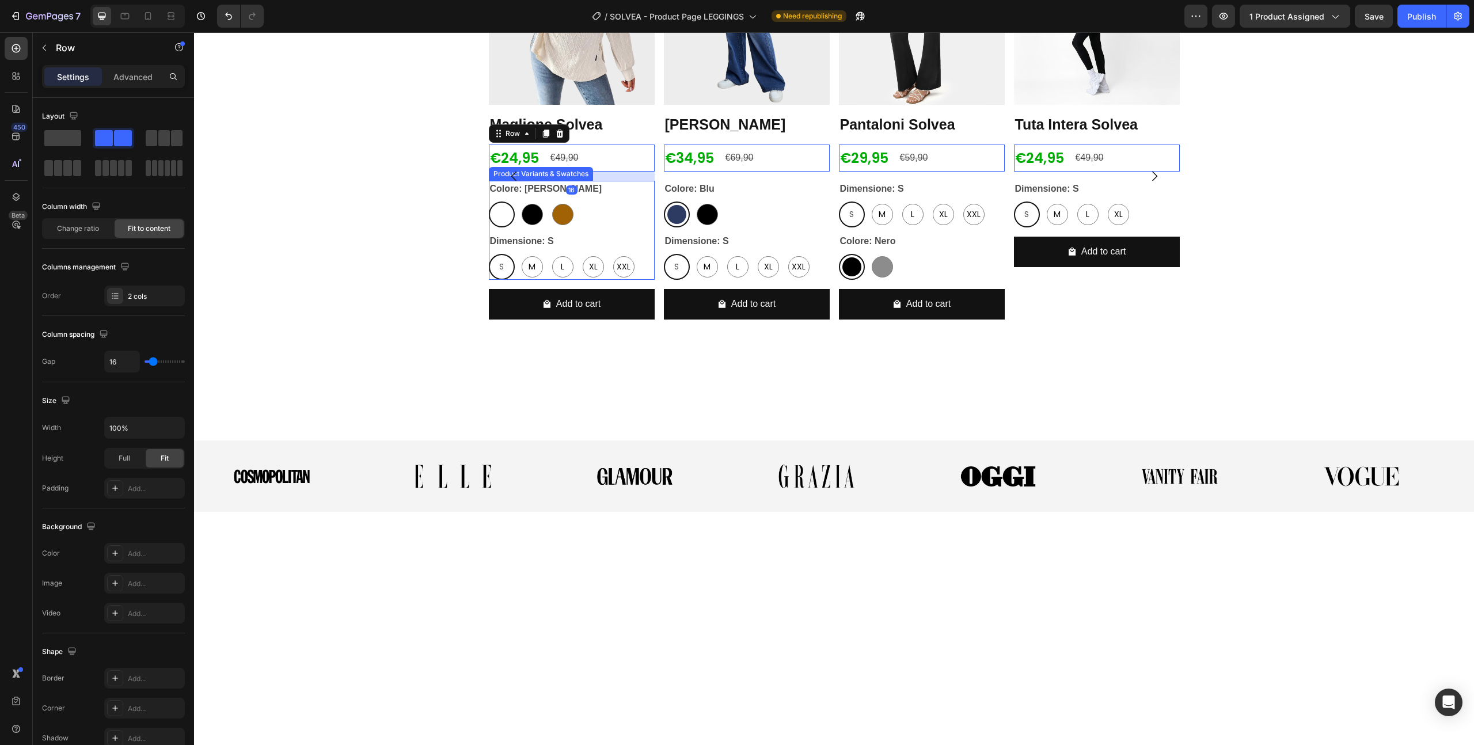
click at [635, 227] on div "[PERSON_NAME] [PERSON_NAME] Nero Nero [PERSON_NAME] [PERSON_NAME]" at bounding box center [572, 215] width 166 height 26
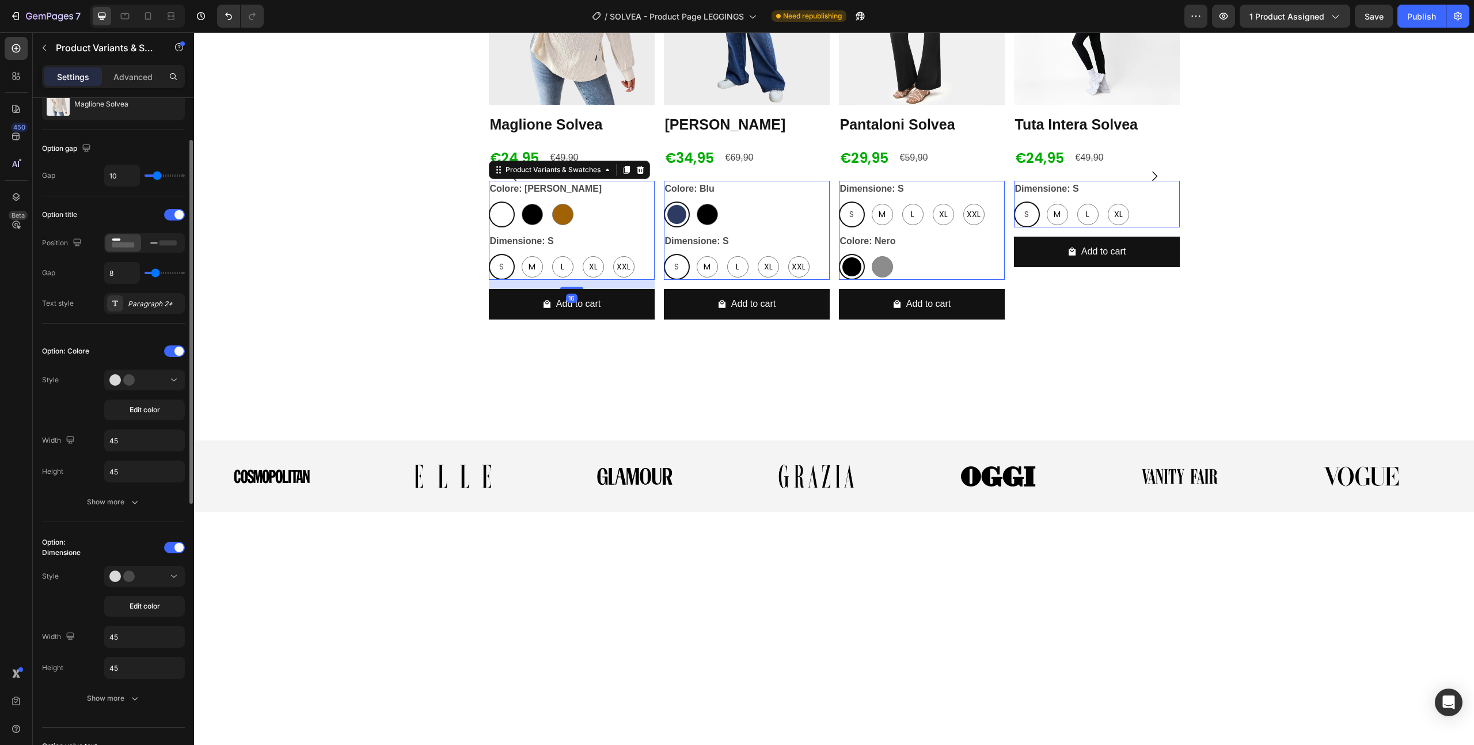
scroll to position [96, 0]
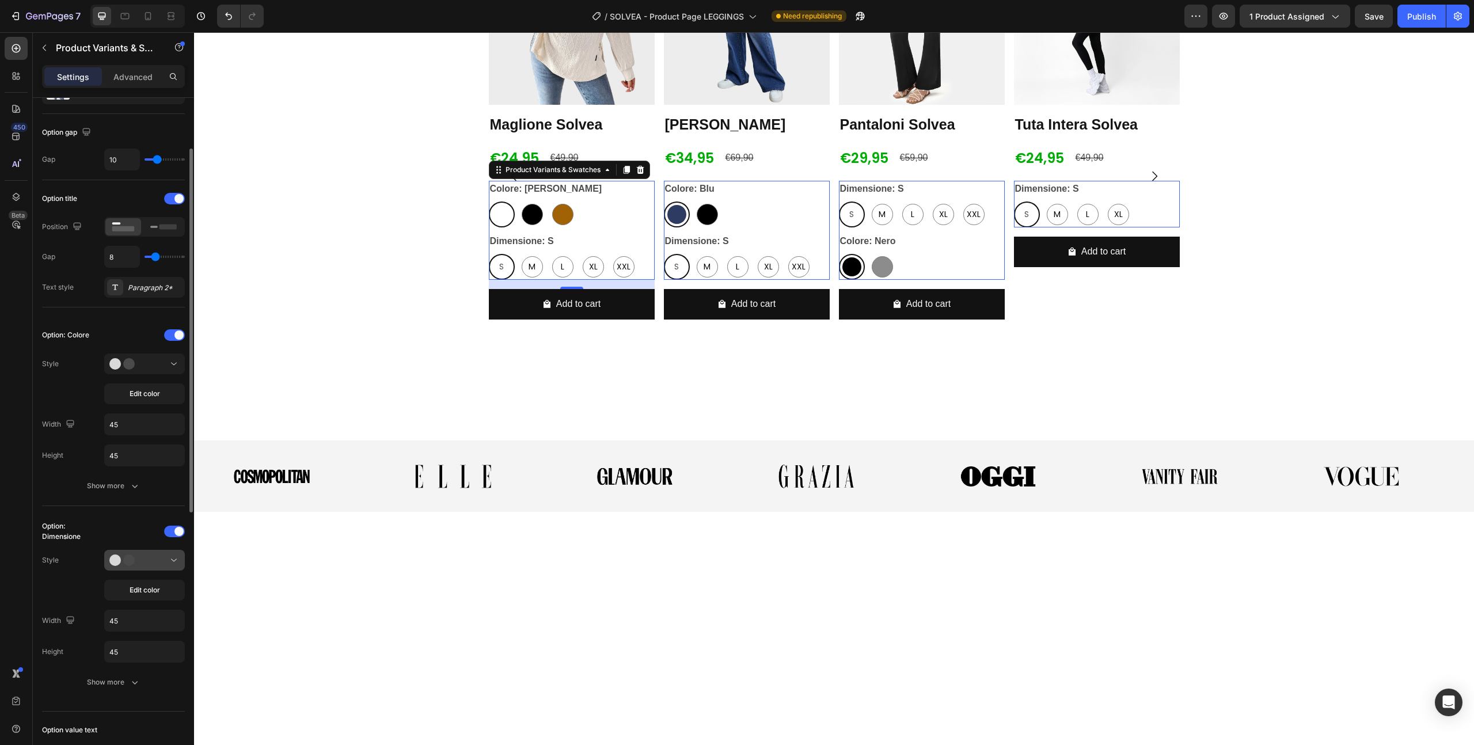
click at [147, 560] on div at bounding box center [144, 561] width 70 height 12
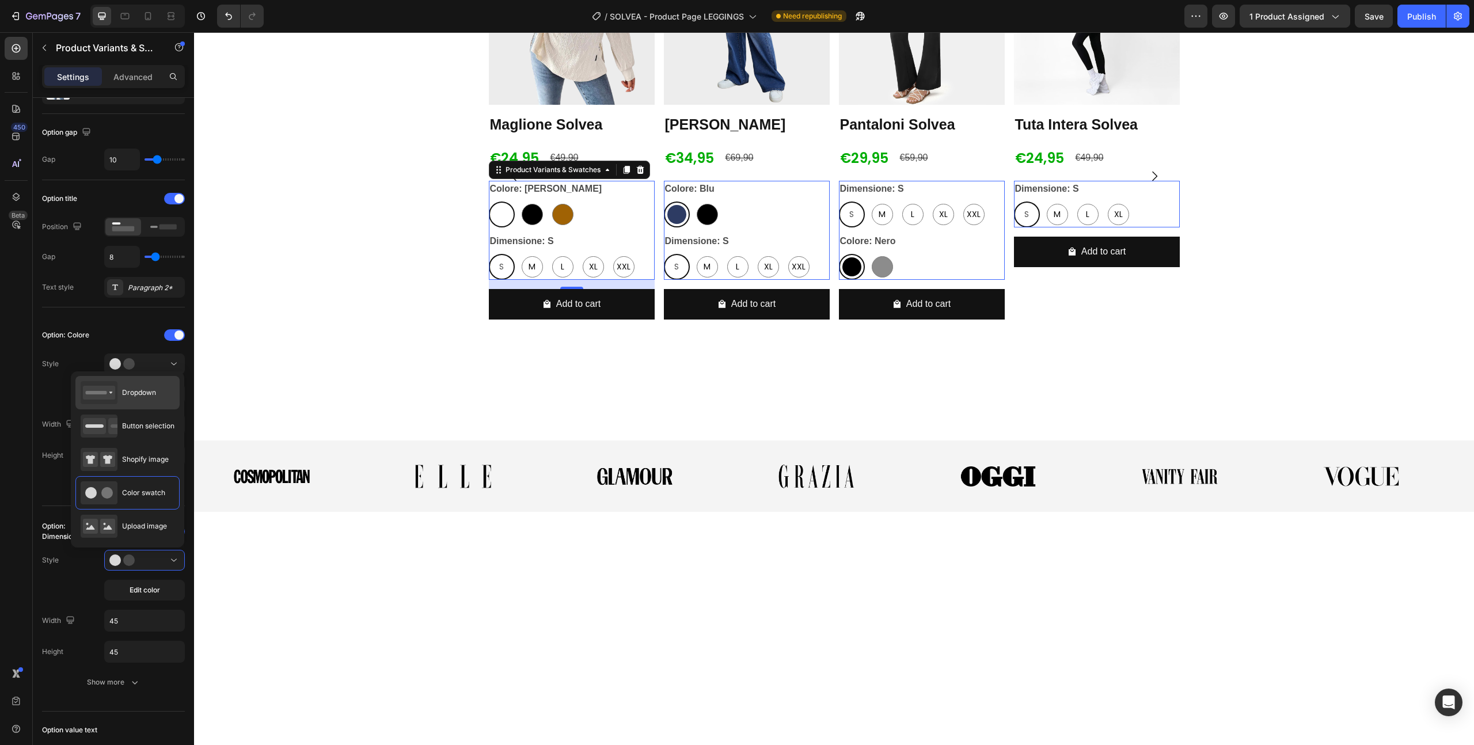
click at [126, 394] on span "Dropdown" at bounding box center [139, 393] width 34 height 10
type input "100%"
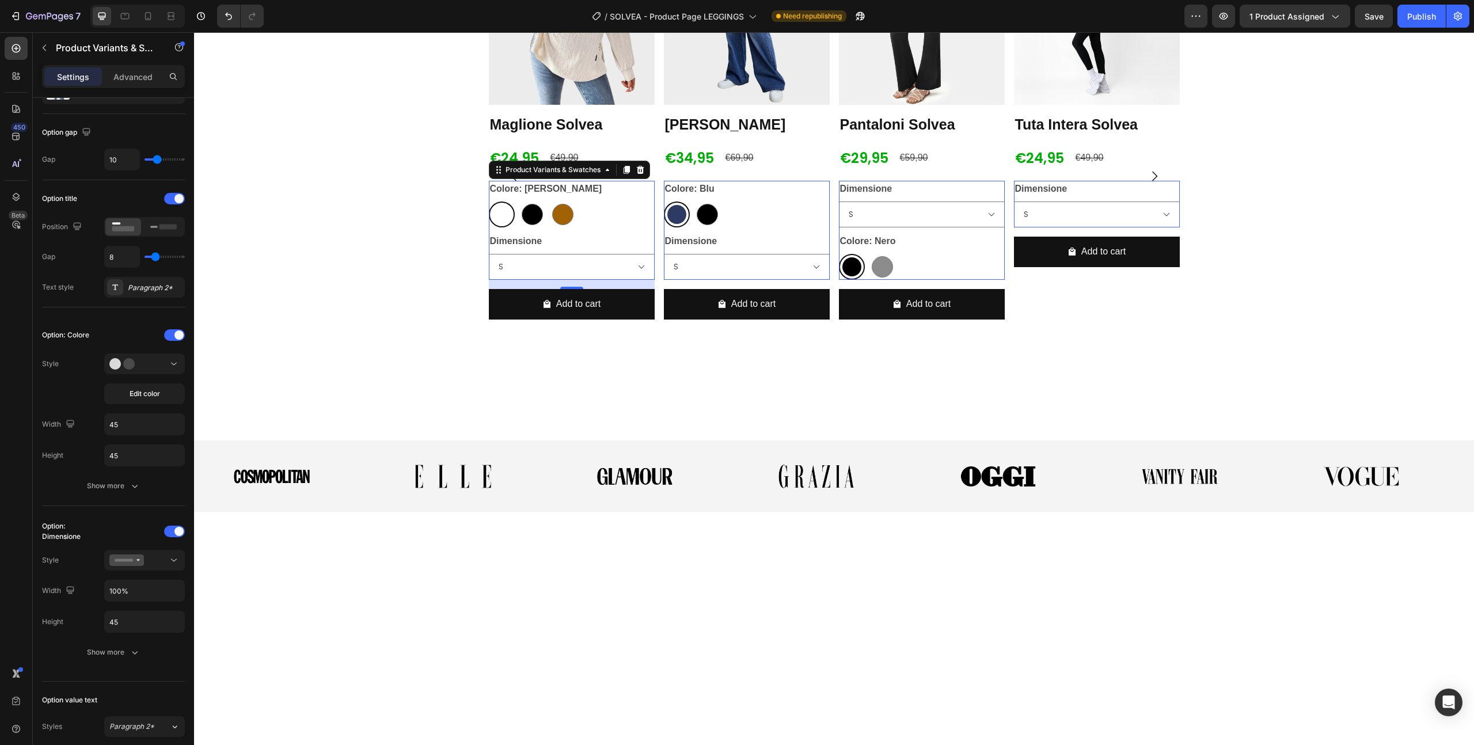
click at [372, 413] on div "Product Images [PERSON_NAME] Solvea Product Title €24,95 Product Price Product …" at bounding box center [834, 176] width 1280 height 474
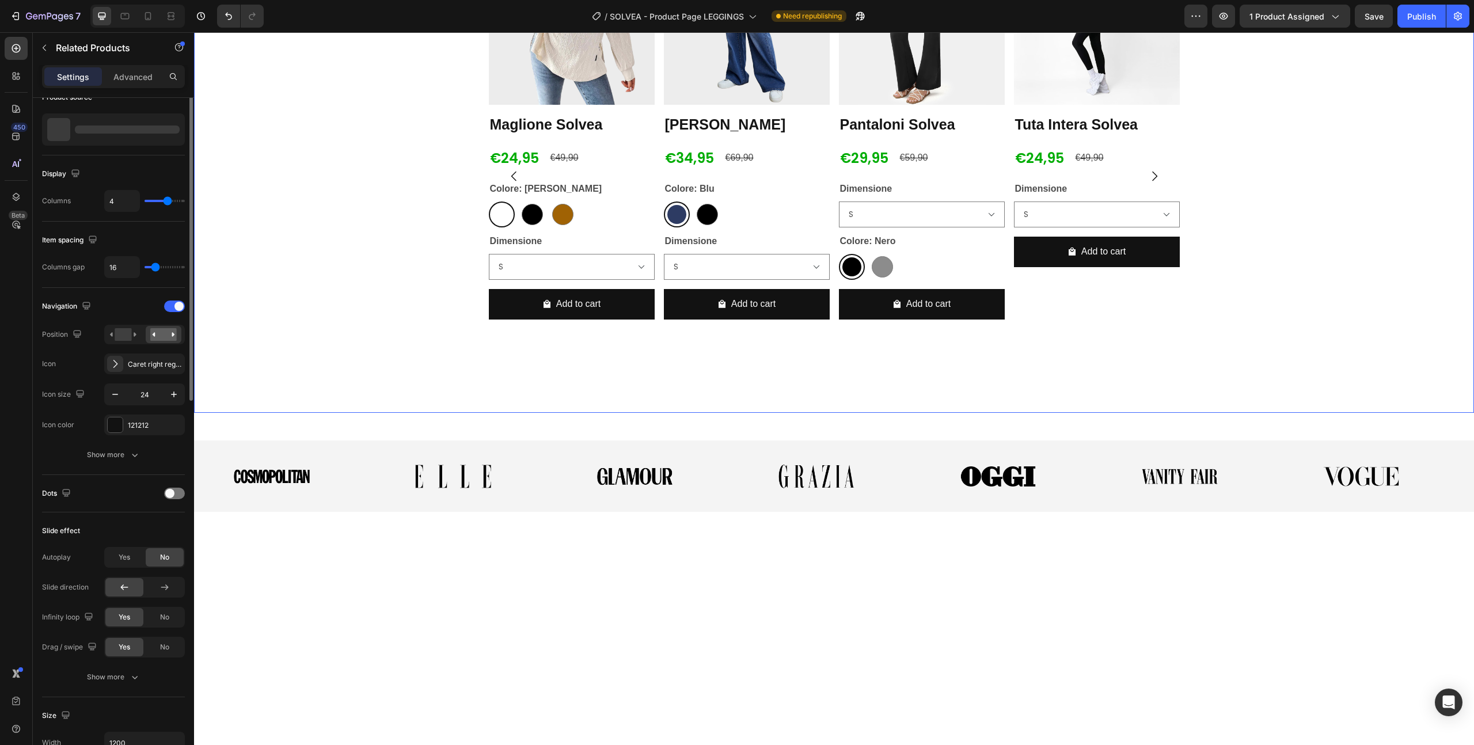
scroll to position [0, 0]
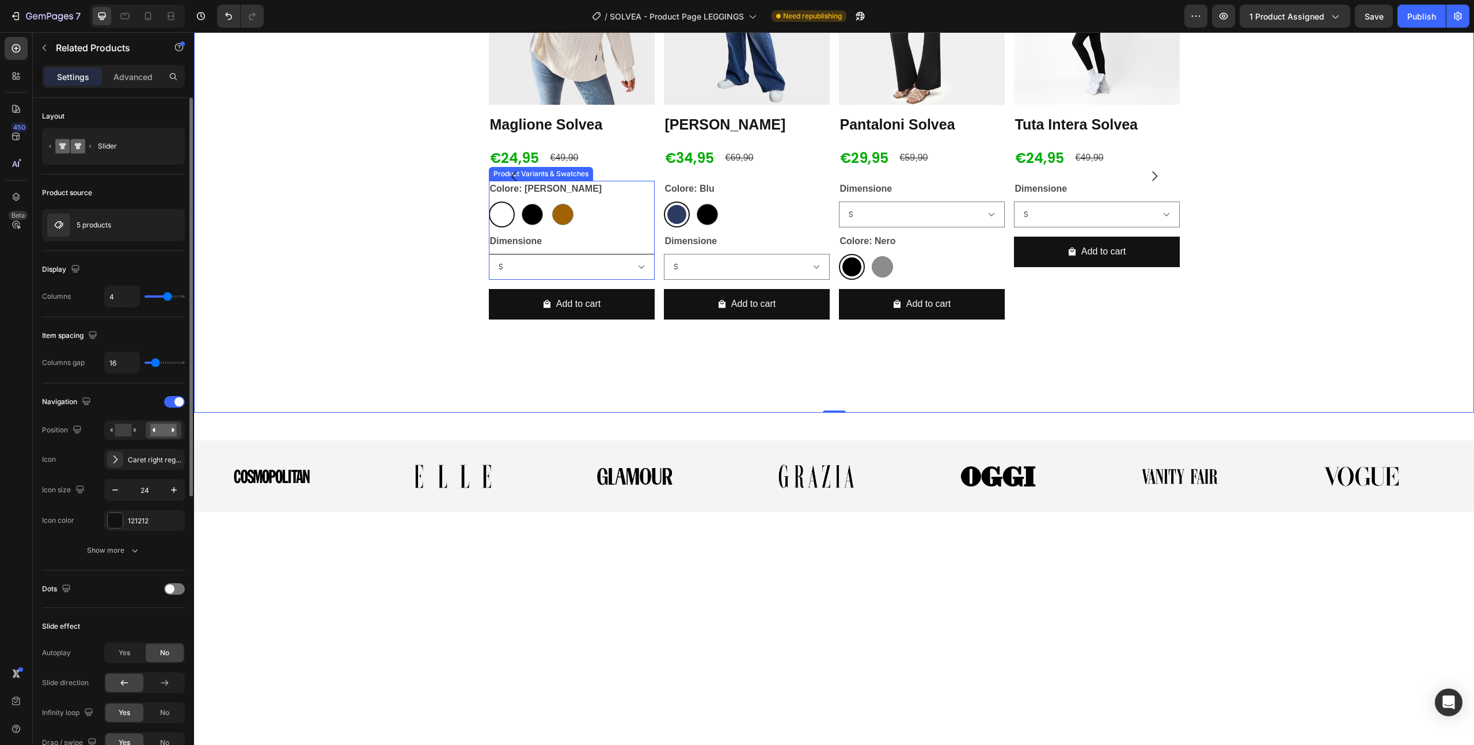
click at [508, 280] on select "S M L XL XXL" at bounding box center [572, 267] width 166 height 26
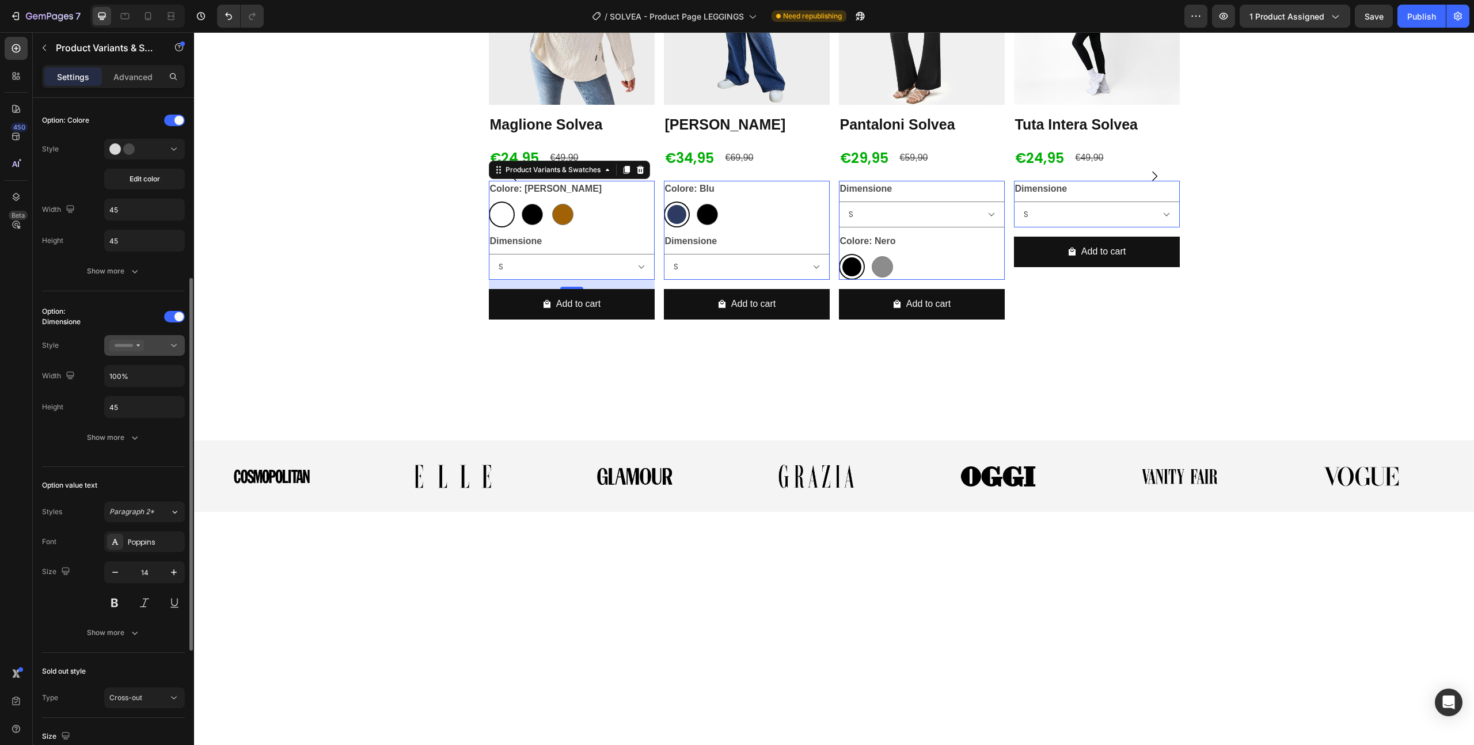
scroll to position [317, 0]
click at [175, 570] on icon "button" at bounding box center [174, 566] width 12 height 12
click at [115, 570] on icon "button" at bounding box center [115, 566] width 12 height 12
type input "15"
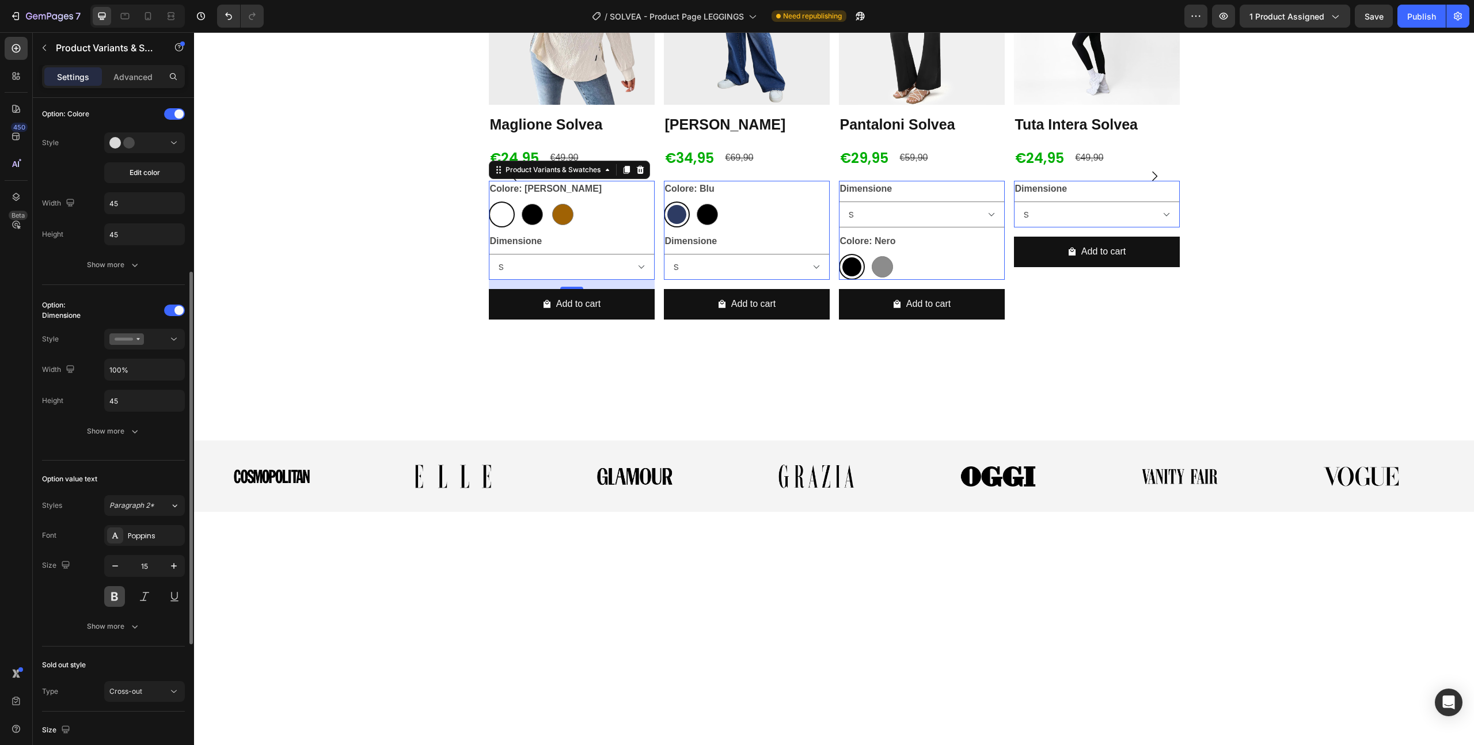
click at [119, 594] on button at bounding box center [114, 596] width 21 height 21
click at [125, 622] on div "Show more" at bounding box center [114, 627] width 54 height 12
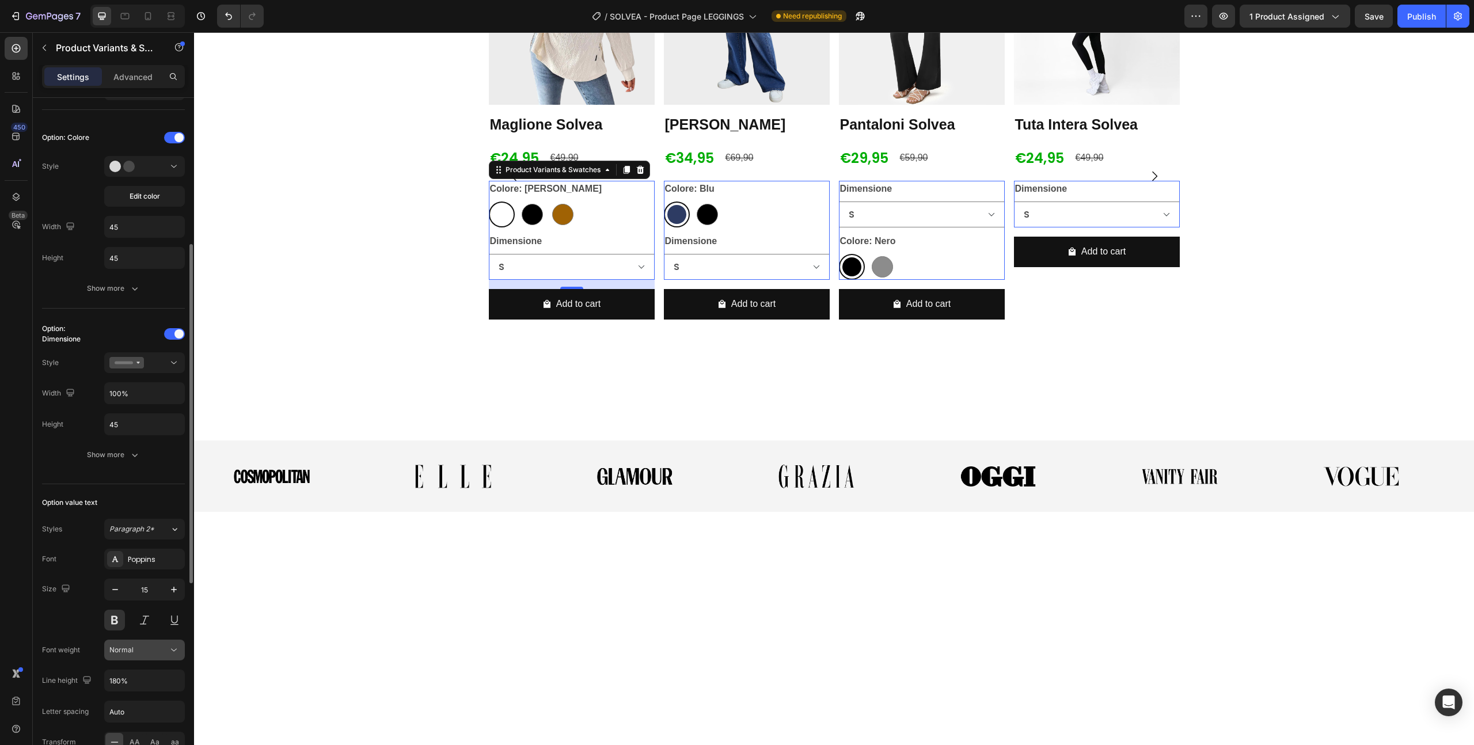
scroll to position [294, 0]
click at [123, 452] on div "Show more" at bounding box center [114, 455] width 54 height 12
click at [122, 485] on div at bounding box center [115, 484] width 15 height 15
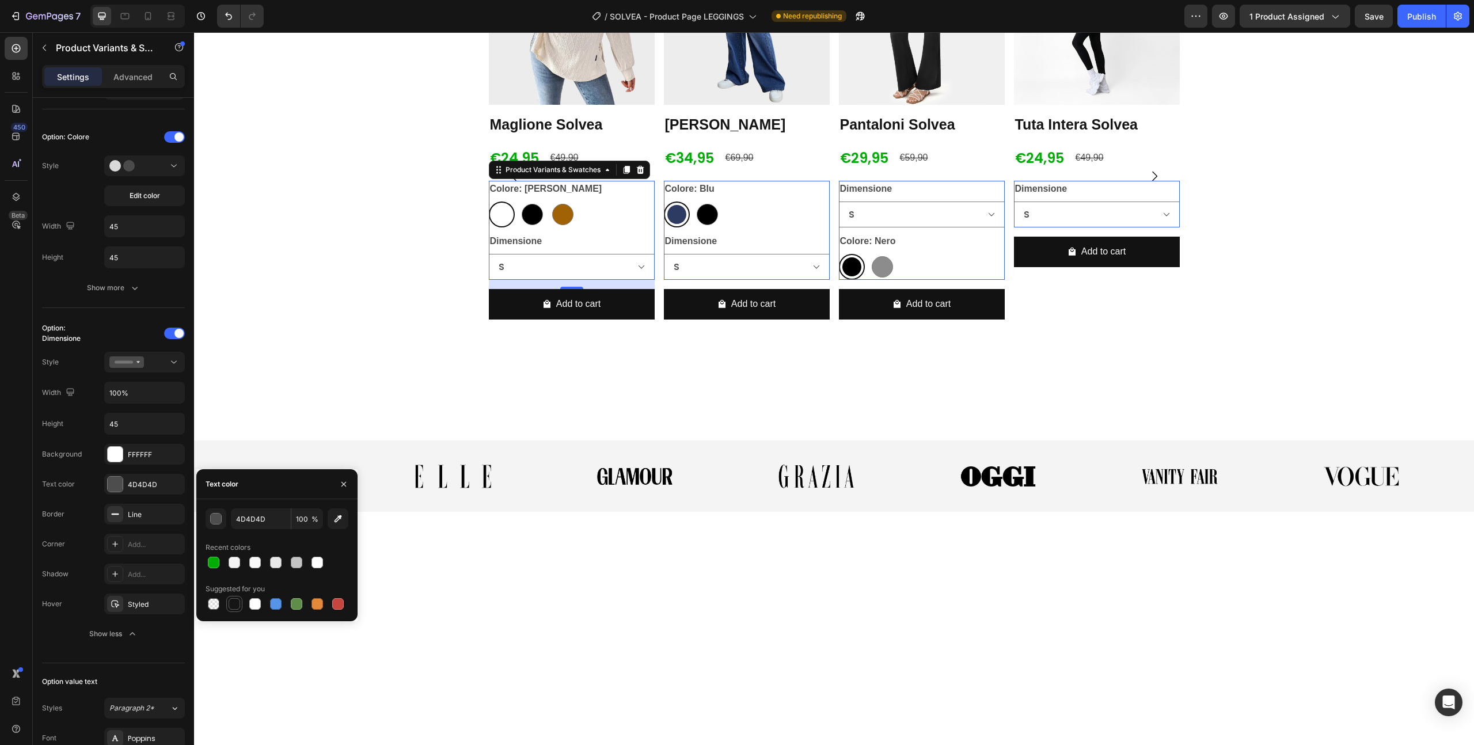
click at [231, 608] on div at bounding box center [235, 604] width 12 height 12
type input "151515"
click at [112, 289] on div "Show more" at bounding box center [114, 288] width 54 height 12
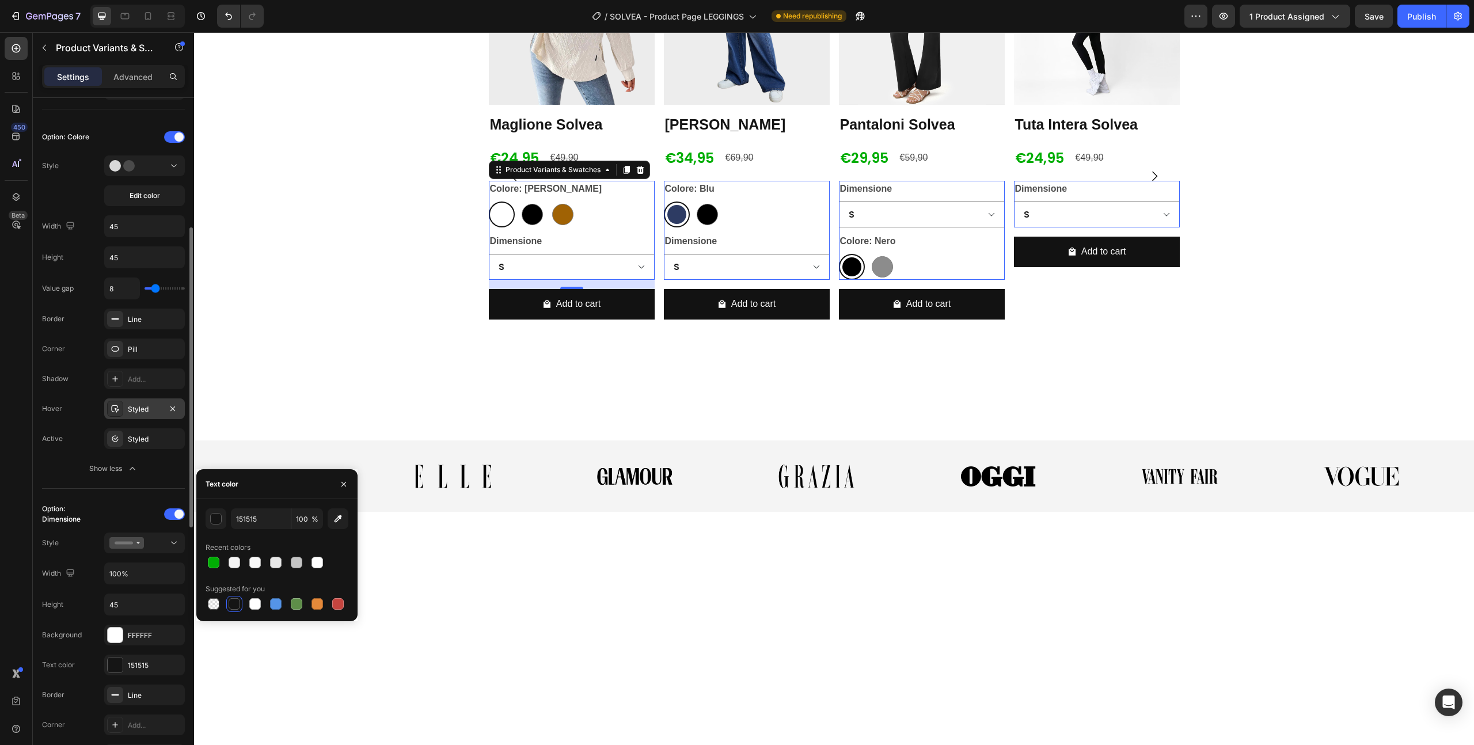
click at [138, 409] on div "Styled" at bounding box center [144, 409] width 33 height 10
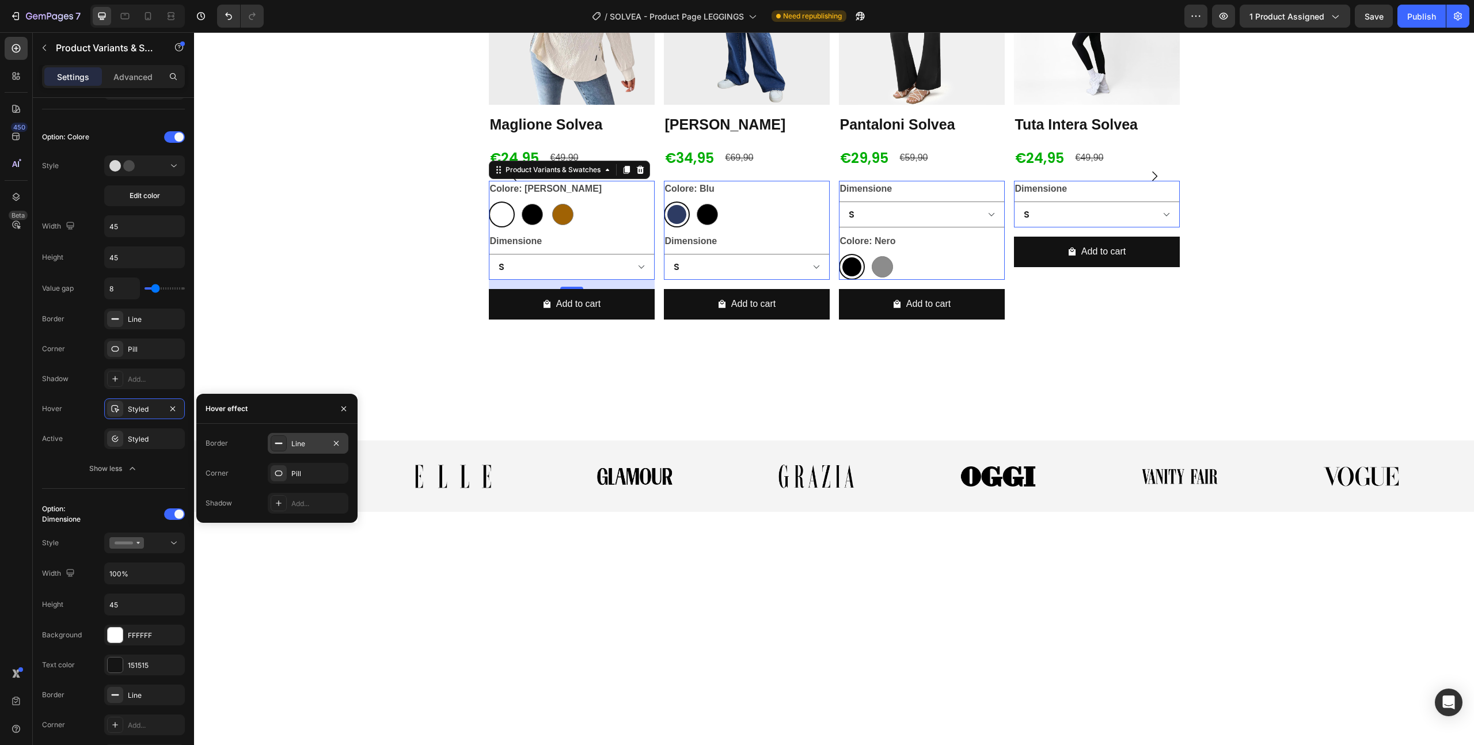
click at [295, 445] on div "Line" at bounding box center [307, 444] width 33 height 10
click at [300, 448] on div "121212" at bounding box center [307, 444] width 33 height 10
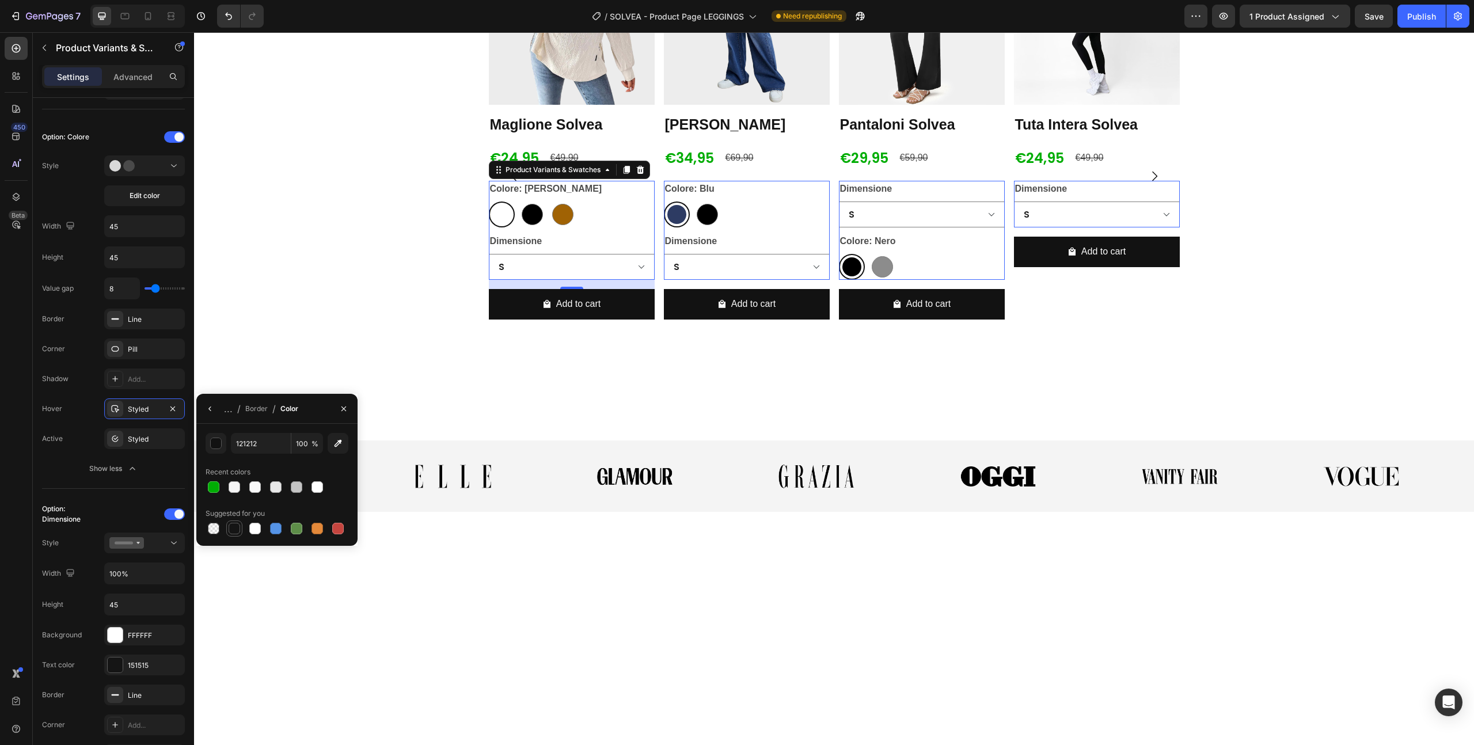
click at [236, 534] on div at bounding box center [235, 529] width 12 height 12
type input "151515"
click at [142, 413] on div "Styled" at bounding box center [144, 409] width 33 height 10
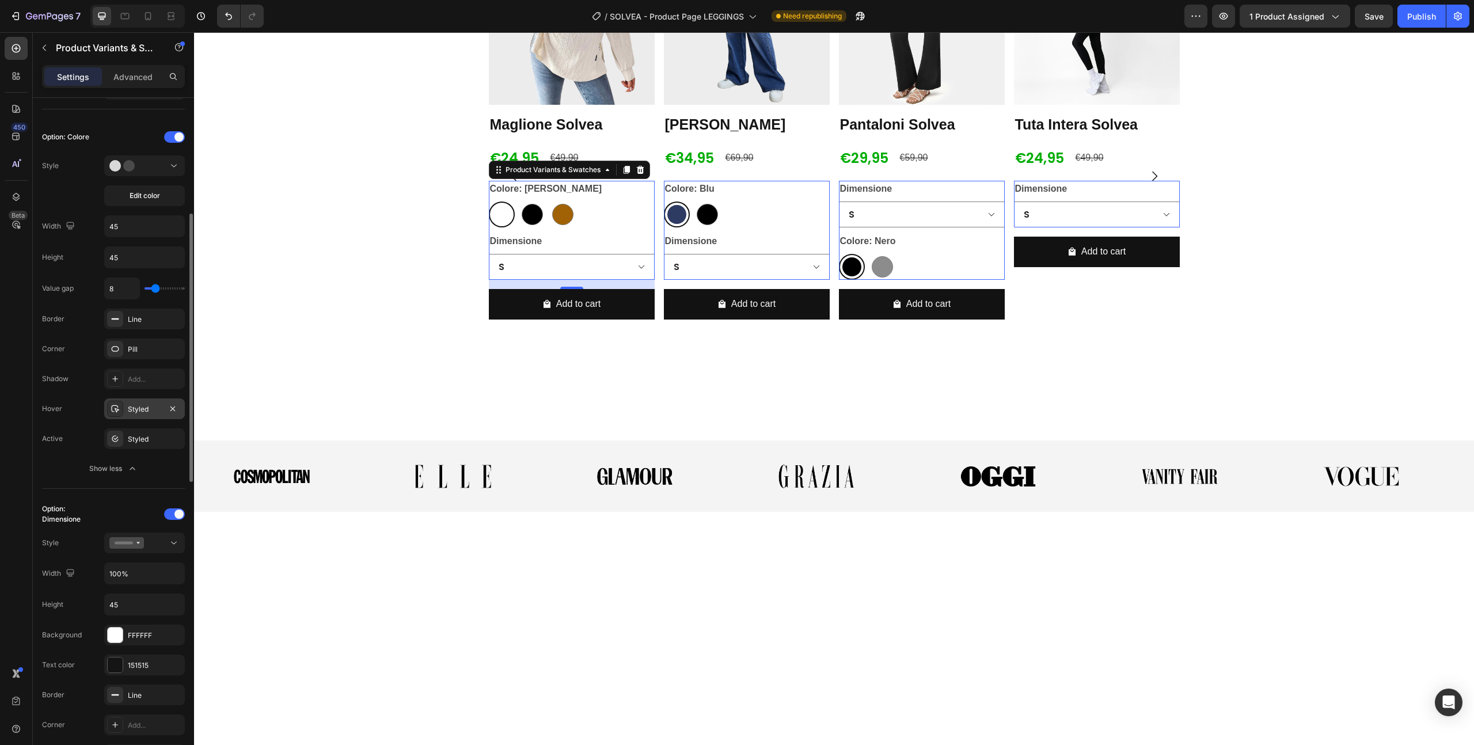
click at [142, 413] on div "Styled" at bounding box center [144, 409] width 33 height 10
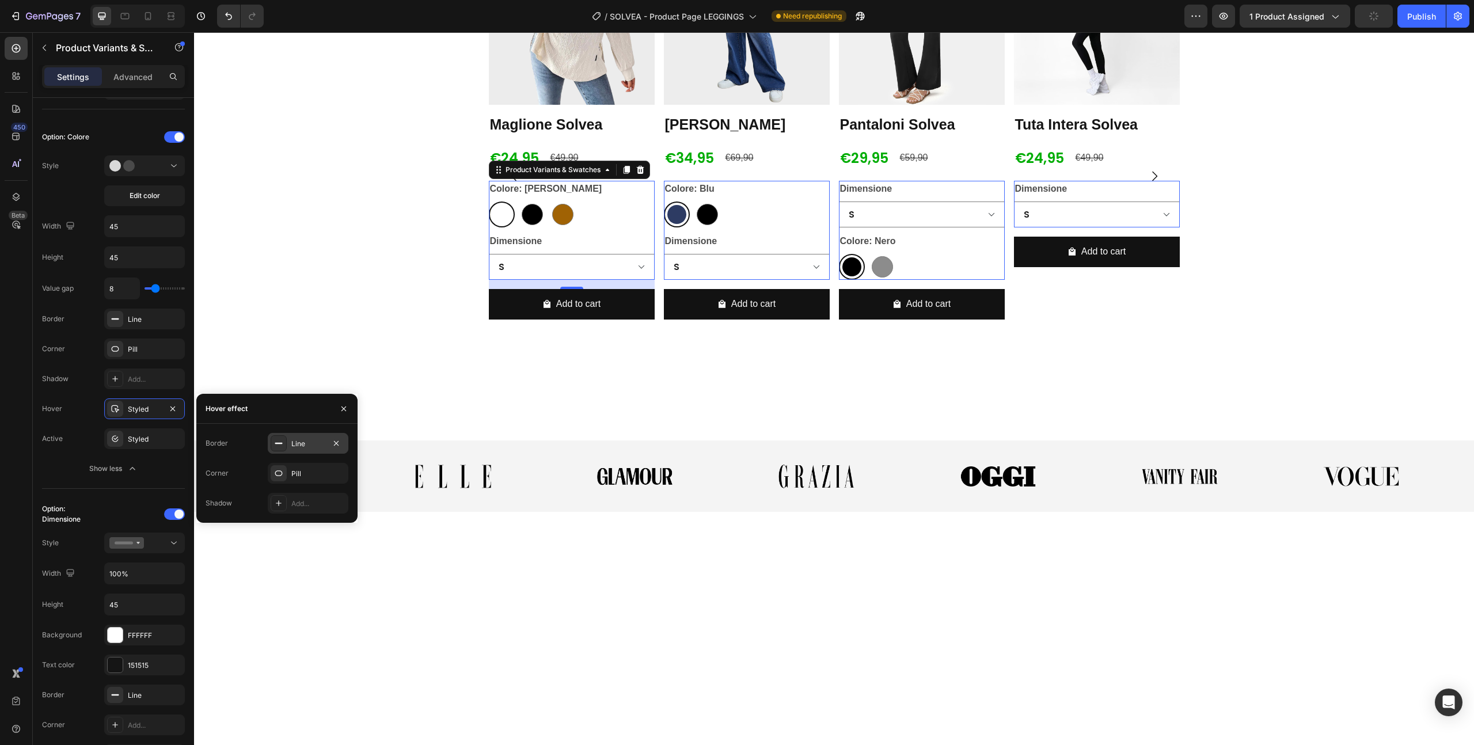
click at [300, 442] on div "Line" at bounding box center [307, 444] width 33 height 10
click at [340, 472] on icon "button" at bounding box center [338, 474] width 12 height 12
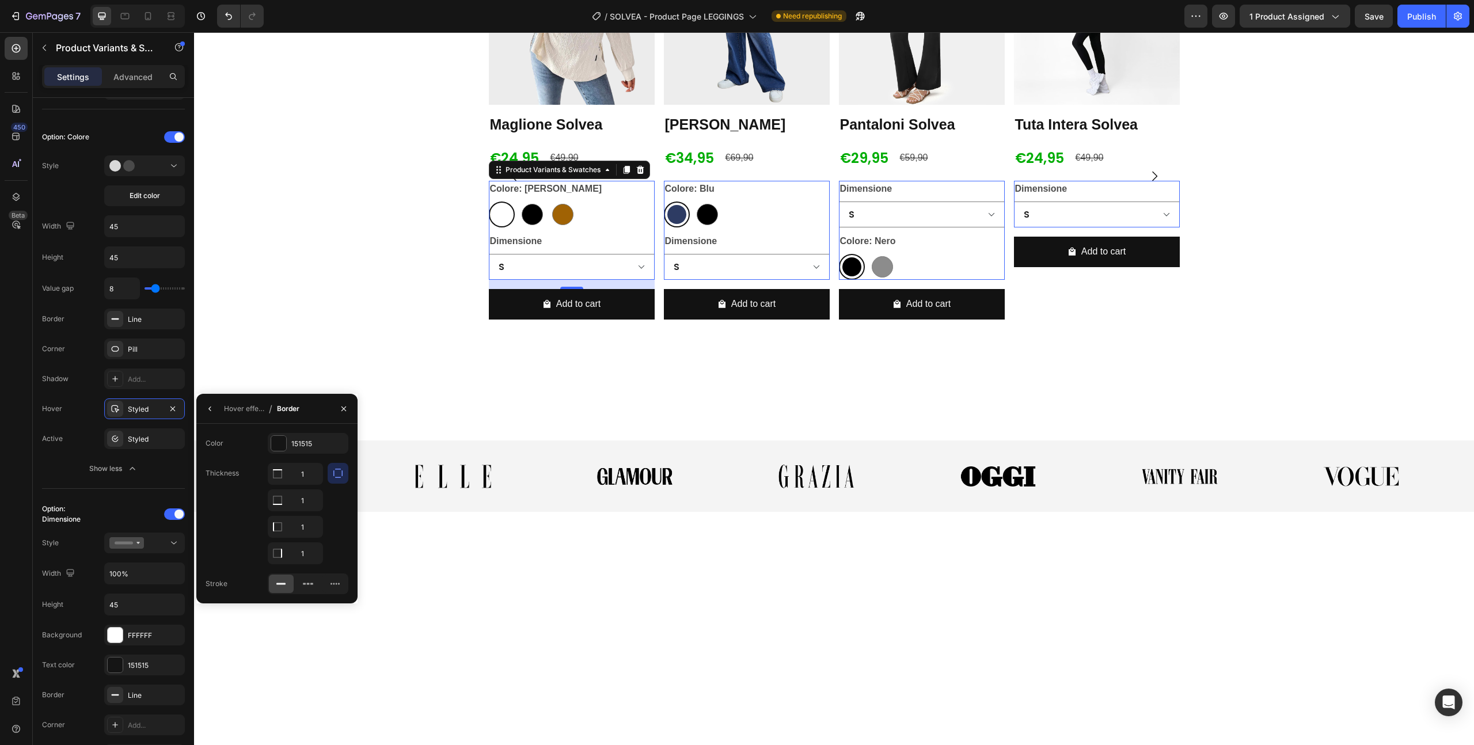
click at [241, 474] on div "Thickness 1 1 1 1" at bounding box center [277, 513] width 143 height 101
click at [340, 473] on icon "button" at bounding box center [338, 474] width 12 height 12
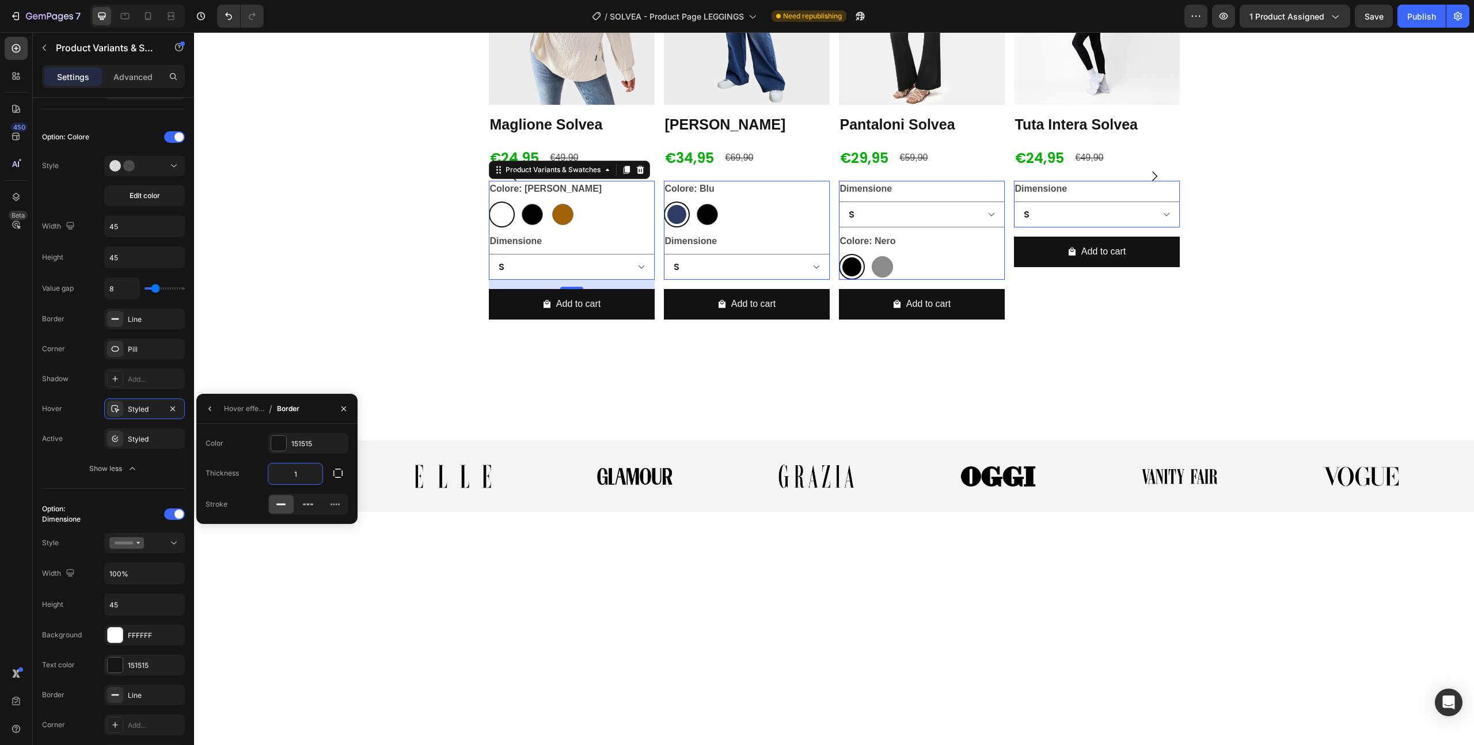
click at [309, 476] on input "1" at bounding box center [295, 474] width 54 height 21
type input "1"
click at [55, 424] on div "Value gap 8 Border Line Corner Pill Shadow Add... Hover Styled Active Styled Sh…" at bounding box center [113, 379] width 143 height 202
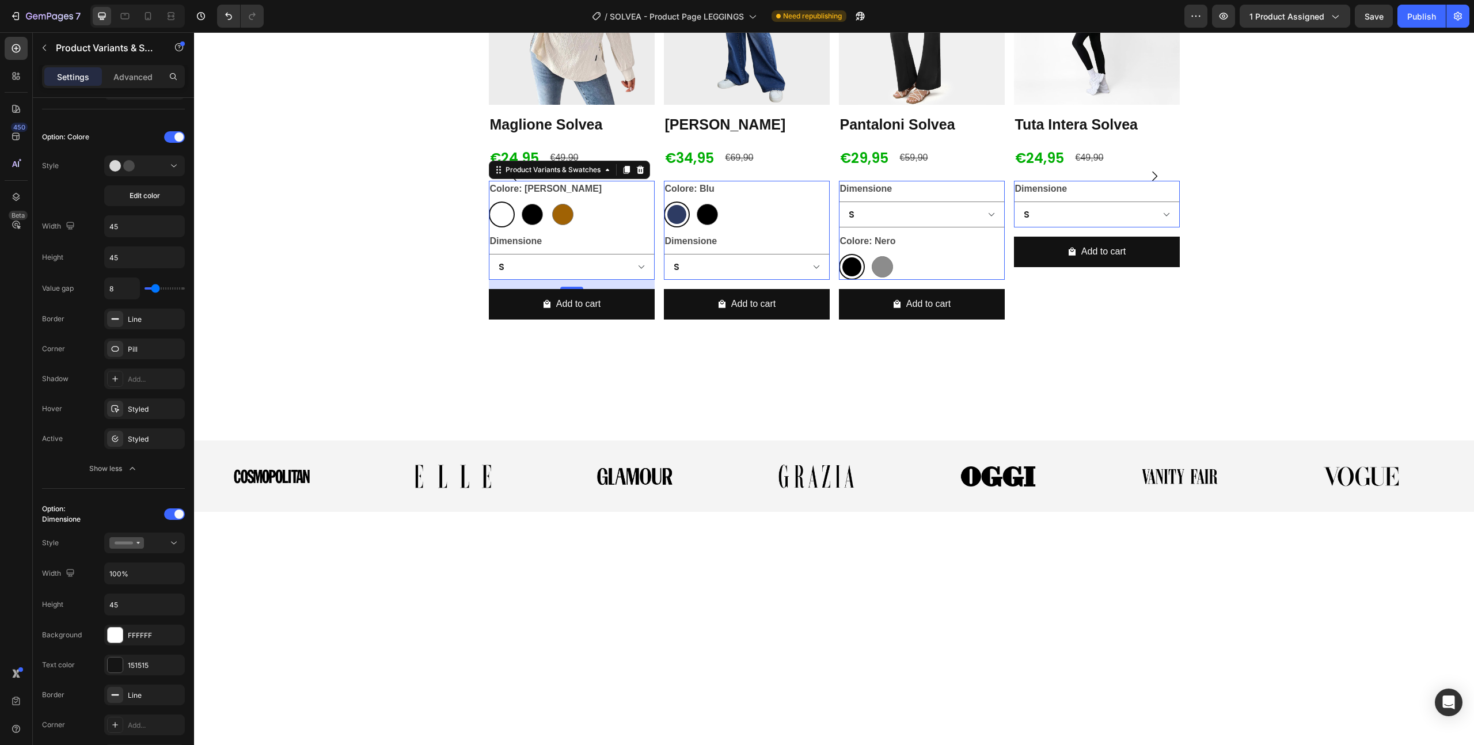
click at [579, 280] on div "Dimensione S M L XL XXL" at bounding box center [572, 256] width 166 height 47
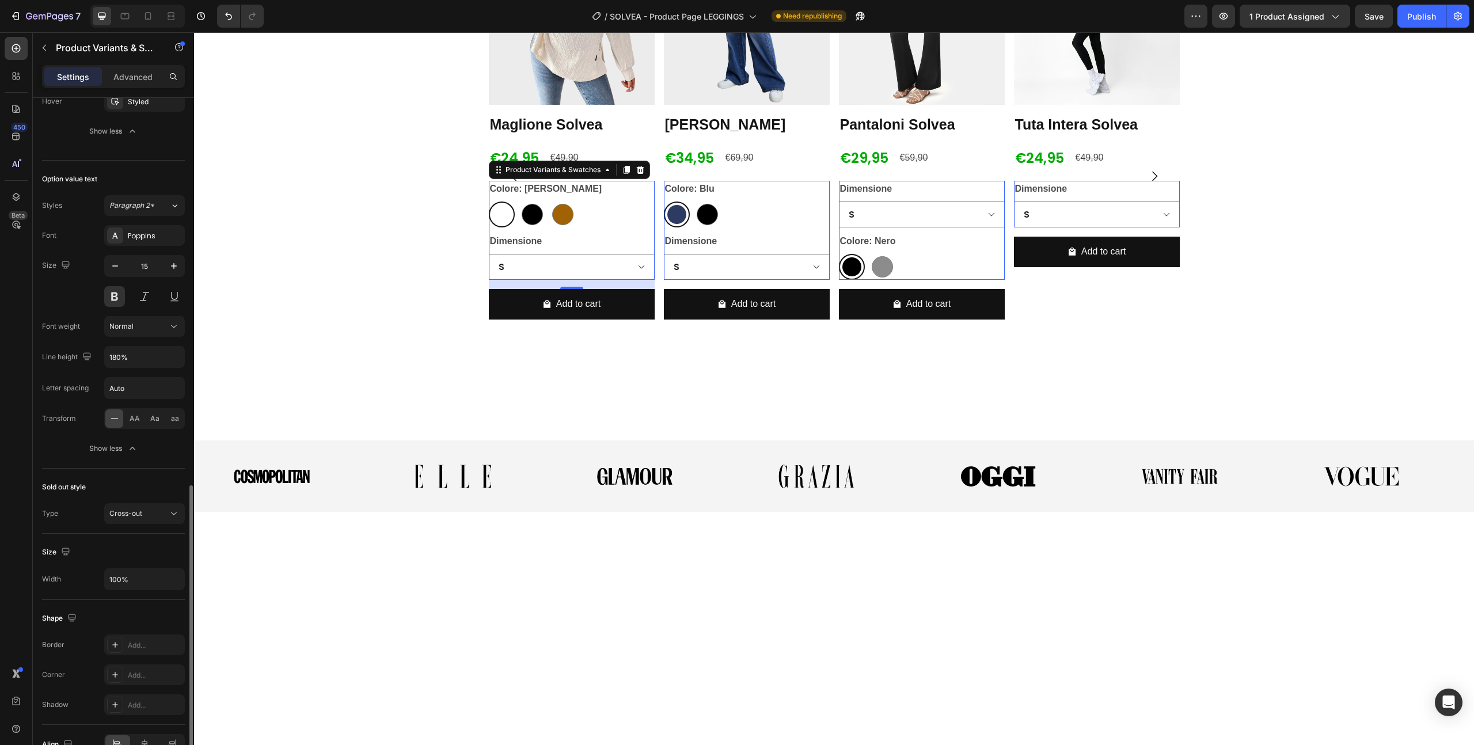
scroll to position [1042, 0]
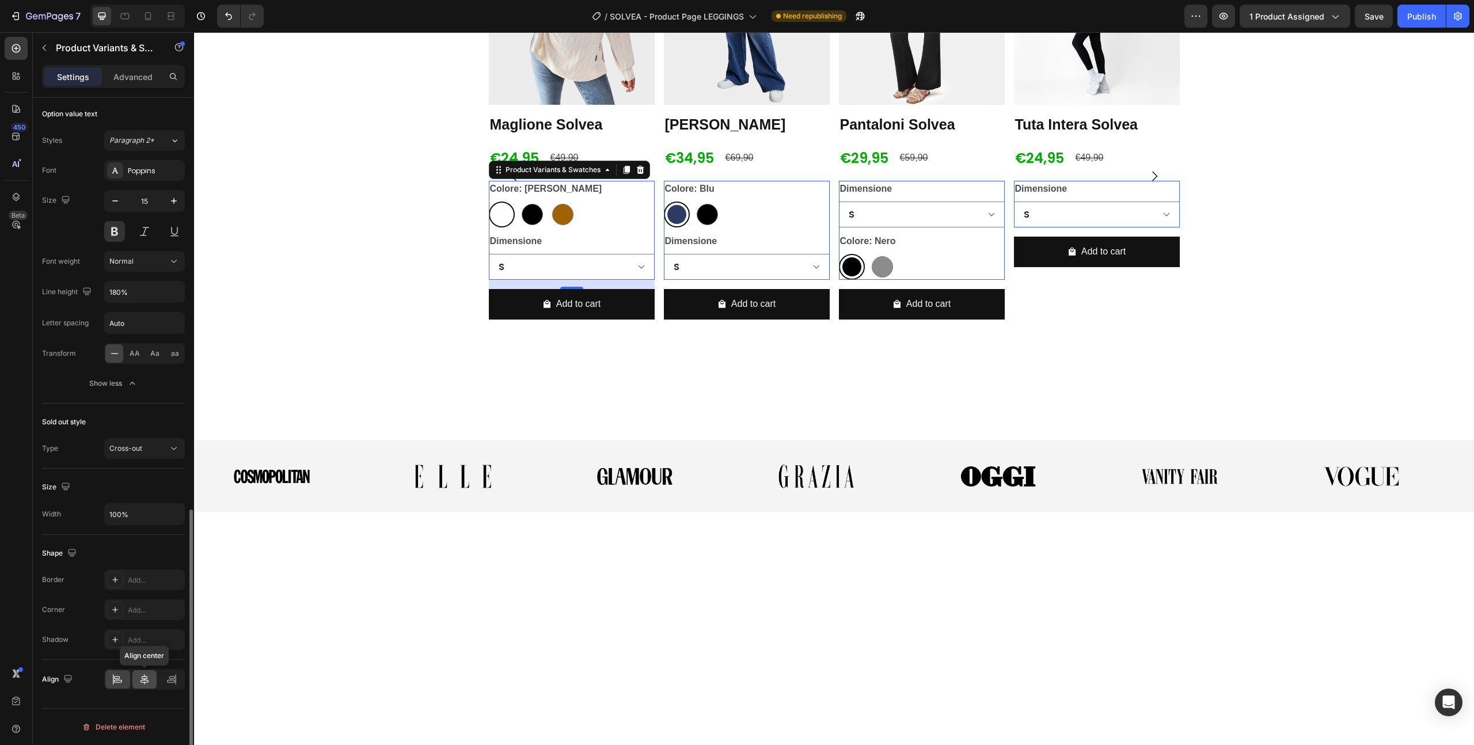
click at [144, 685] on icon at bounding box center [145, 680] width 12 height 12
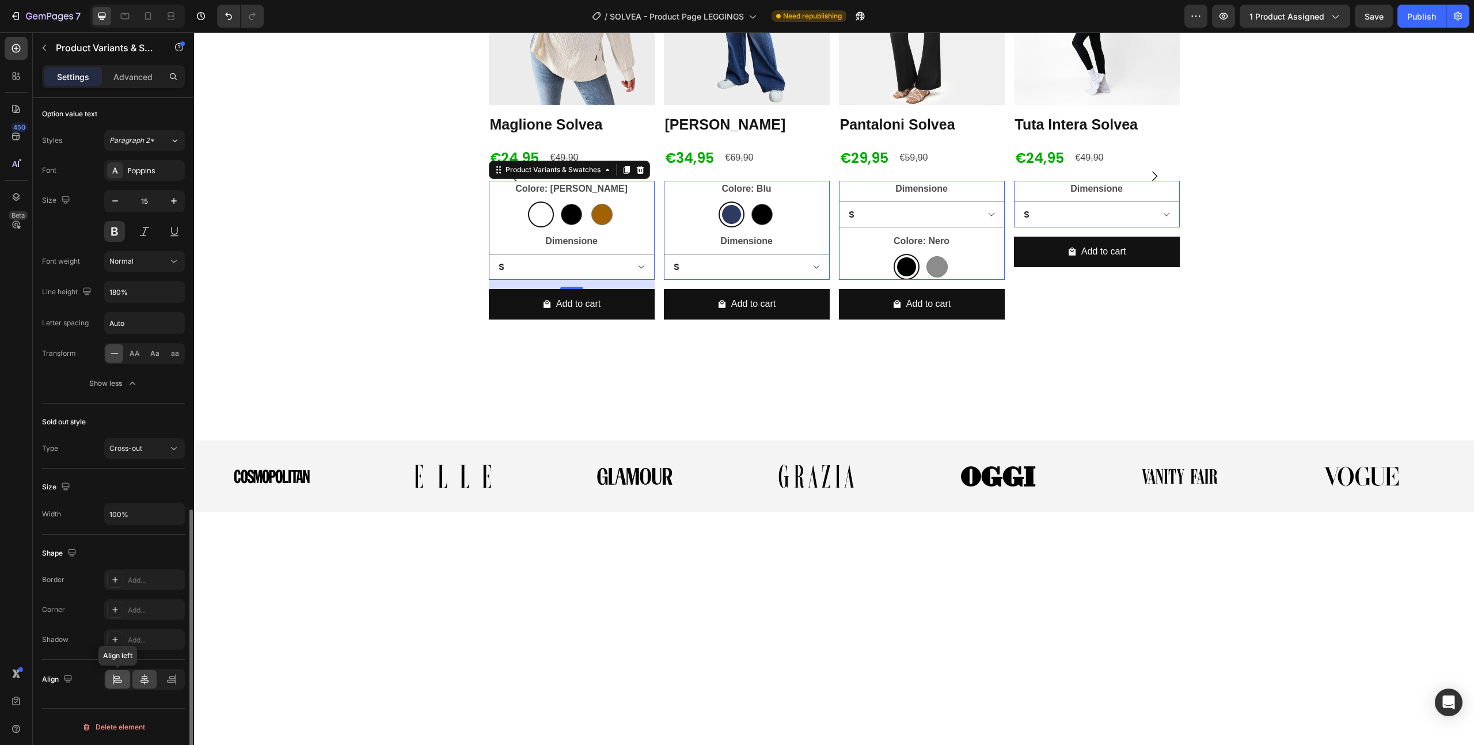
click at [123, 682] on icon at bounding box center [118, 680] width 12 height 12
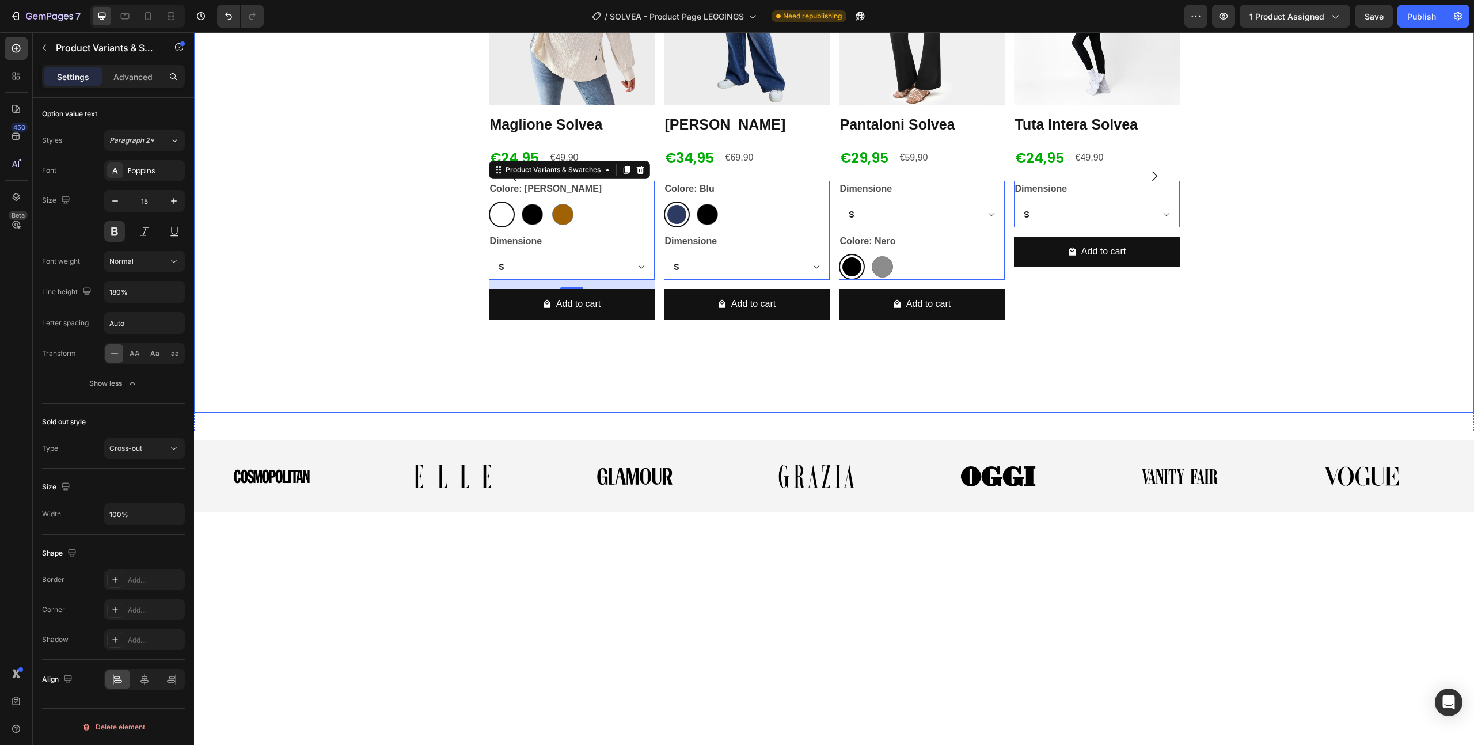
click at [344, 413] on div "Product Images [PERSON_NAME] Solvea Product Title €24,95 Product Price Product …" at bounding box center [834, 176] width 1280 height 474
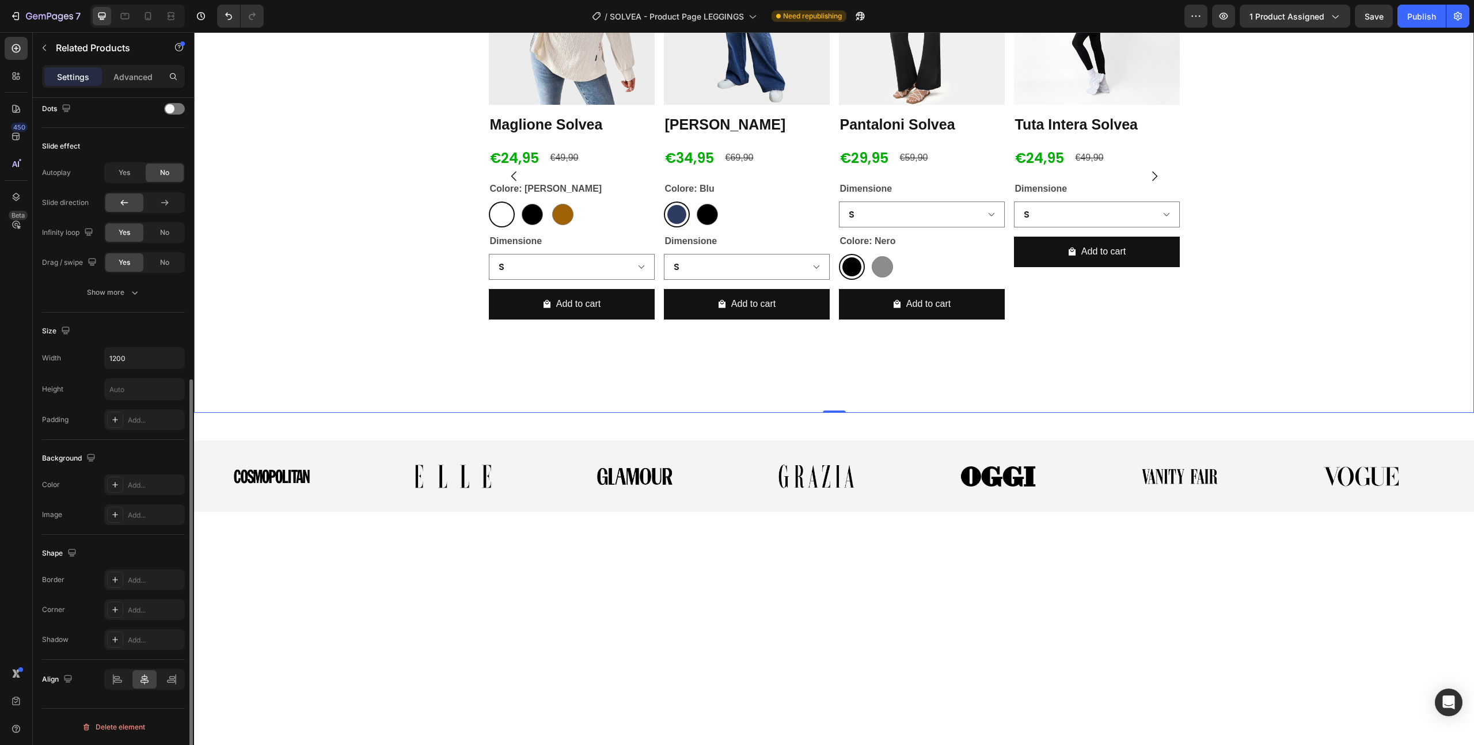
scroll to position [0, 0]
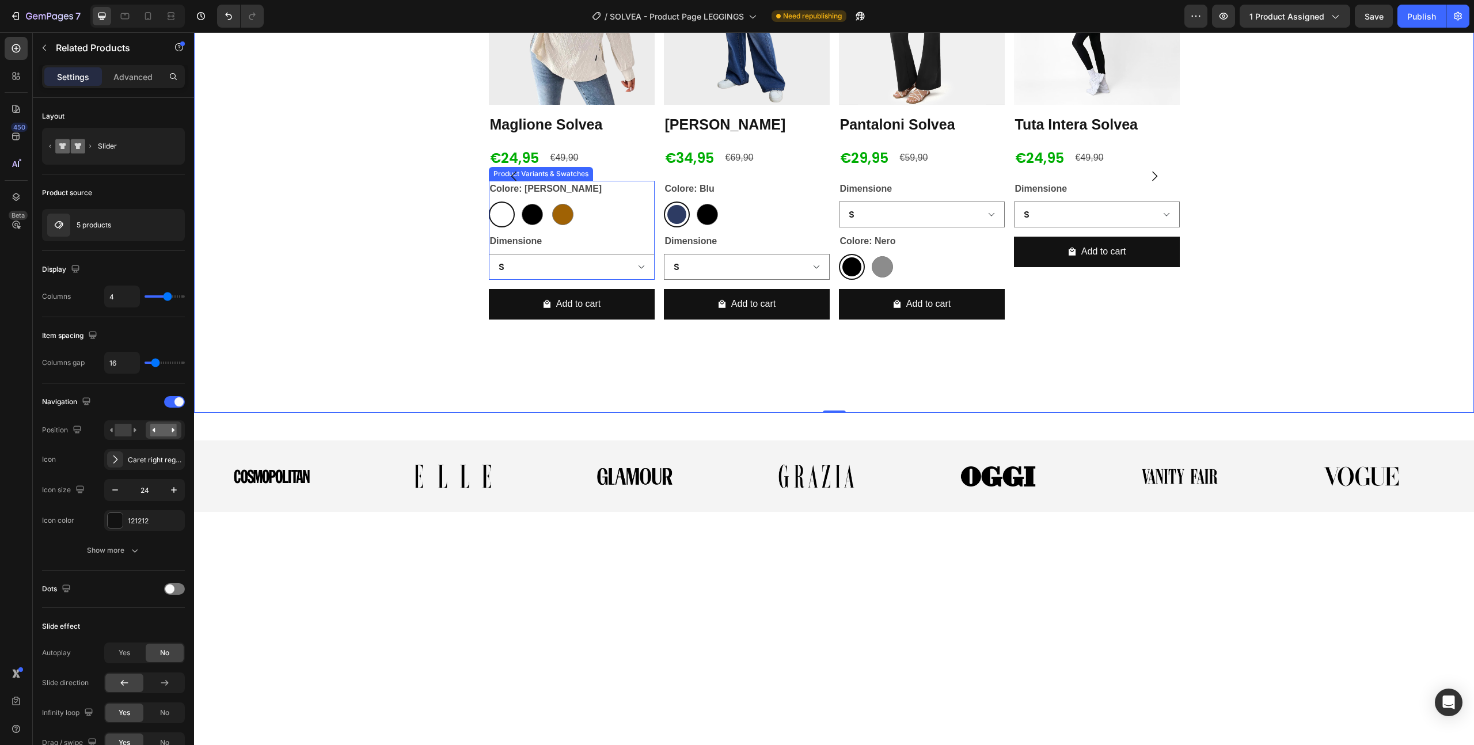
click at [536, 197] on legend "Colore: [PERSON_NAME]" at bounding box center [546, 189] width 115 height 16
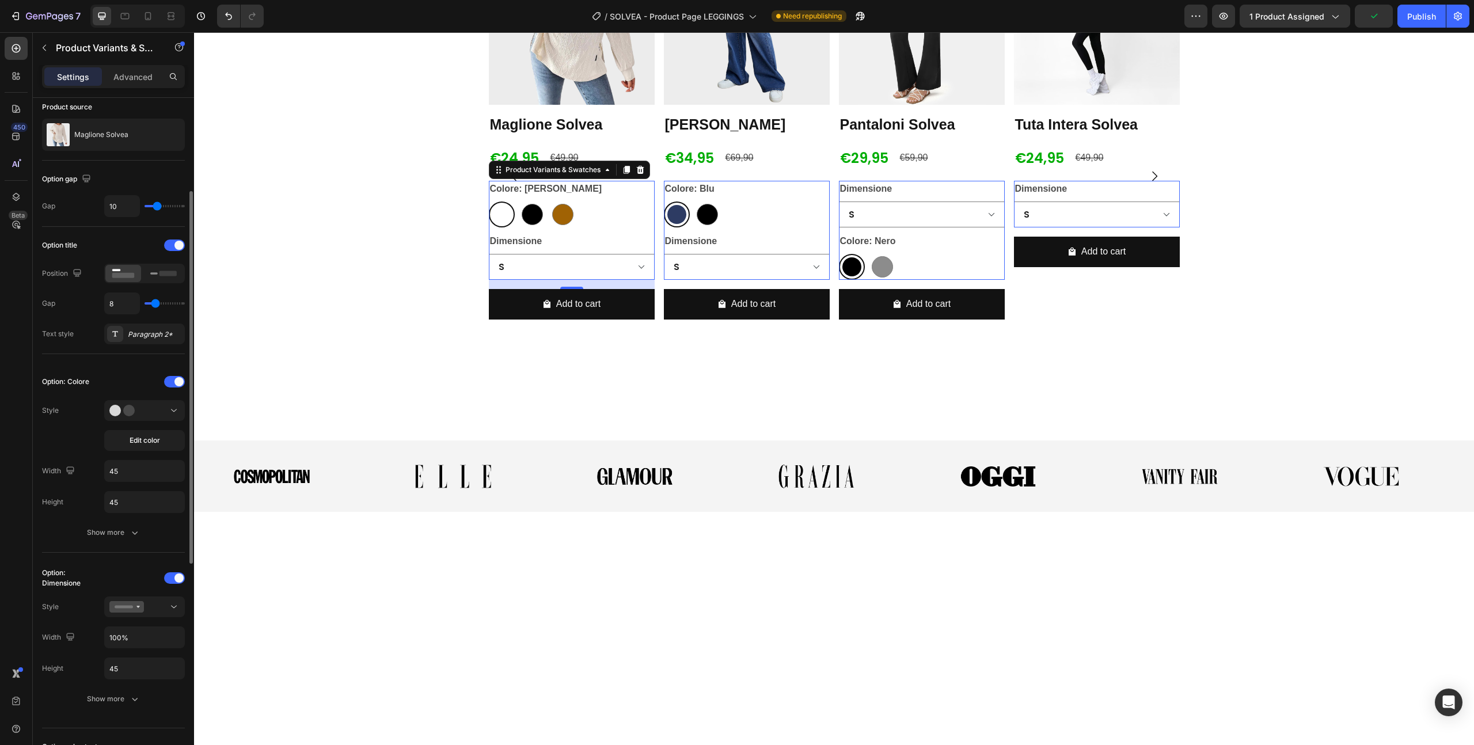
scroll to position [100, 0]
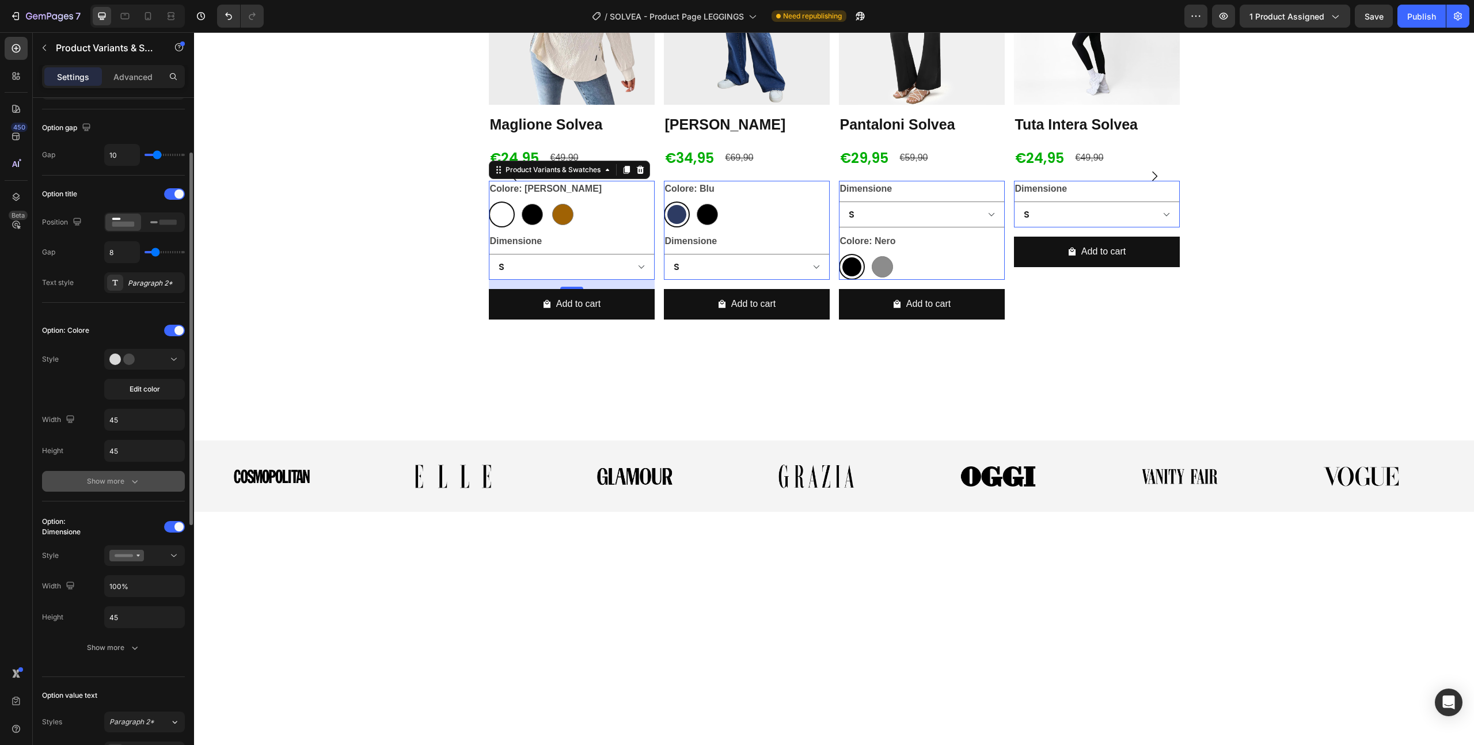
click at [134, 480] on icon "button" at bounding box center [135, 482] width 12 height 12
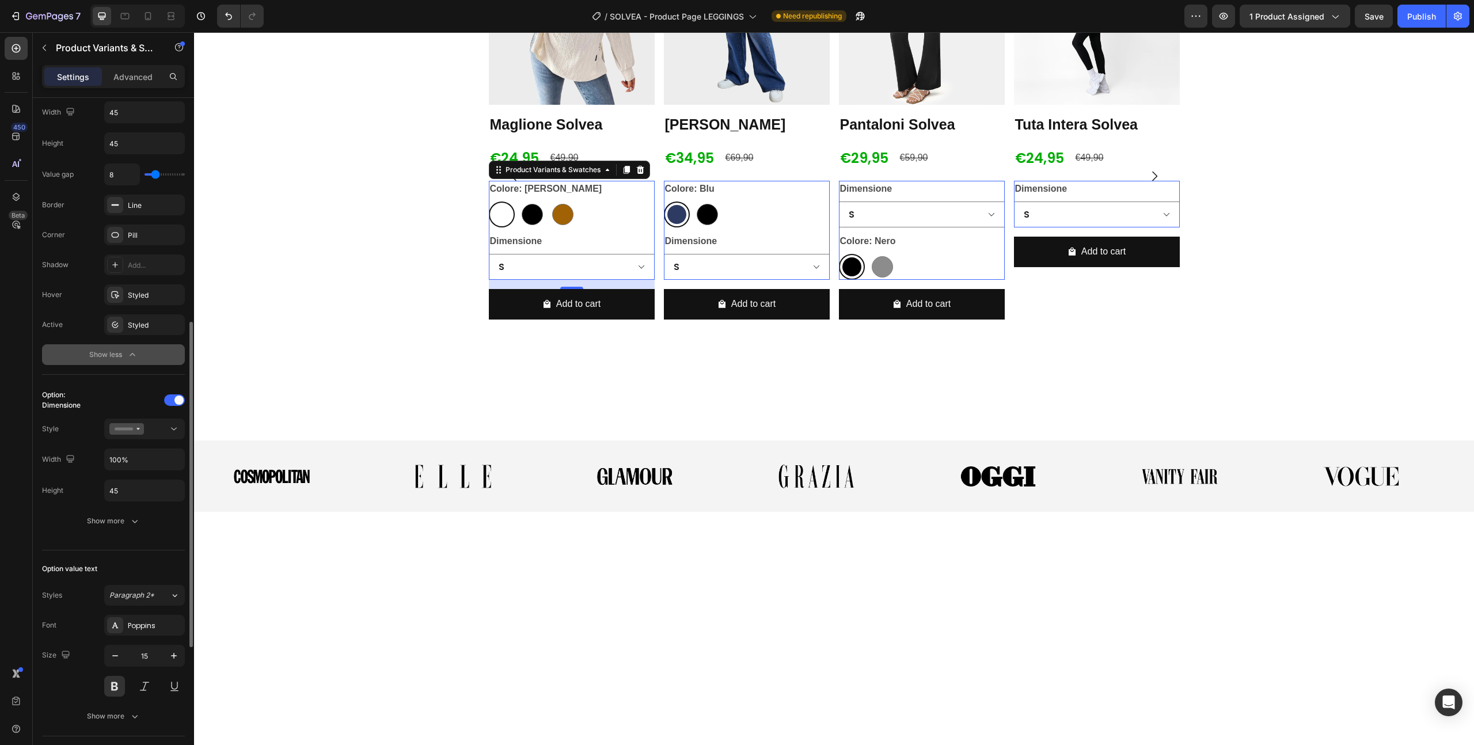
scroll to position [427, 0]
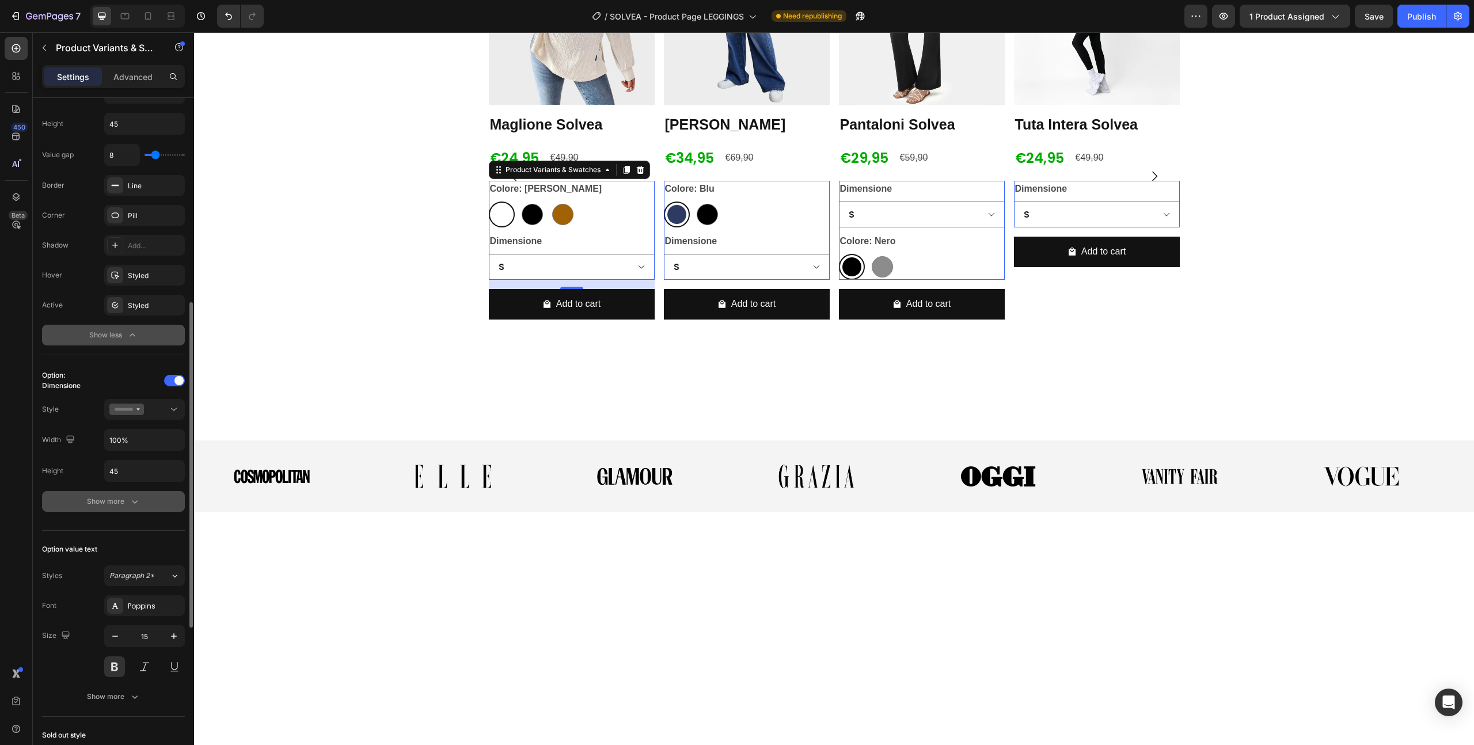
click at [125, 502] on div "Show more" at bounding box center [114, 502] width 54 height 12
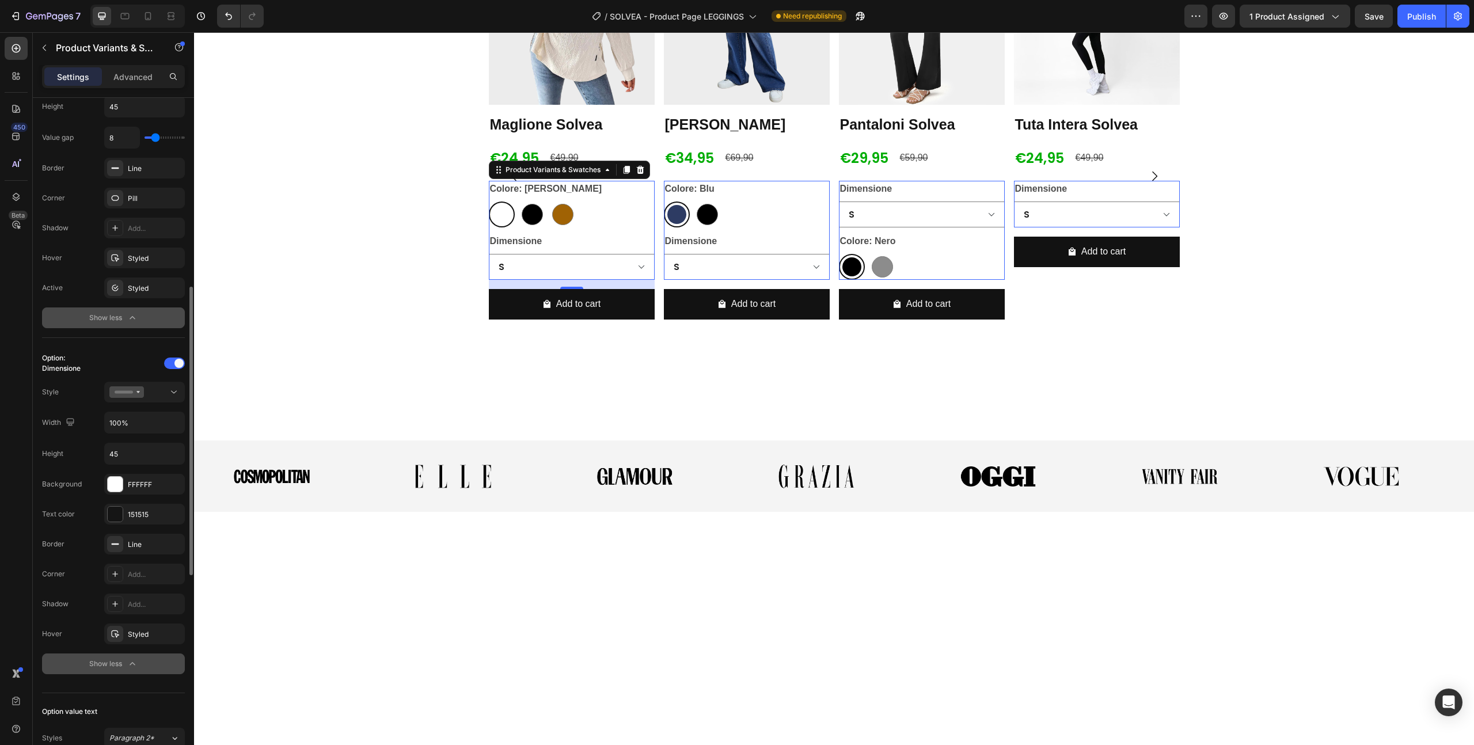
scroll to position [443, 0]
click at [123, 517] on div at bounding box center [115, 515] width 16 height 16
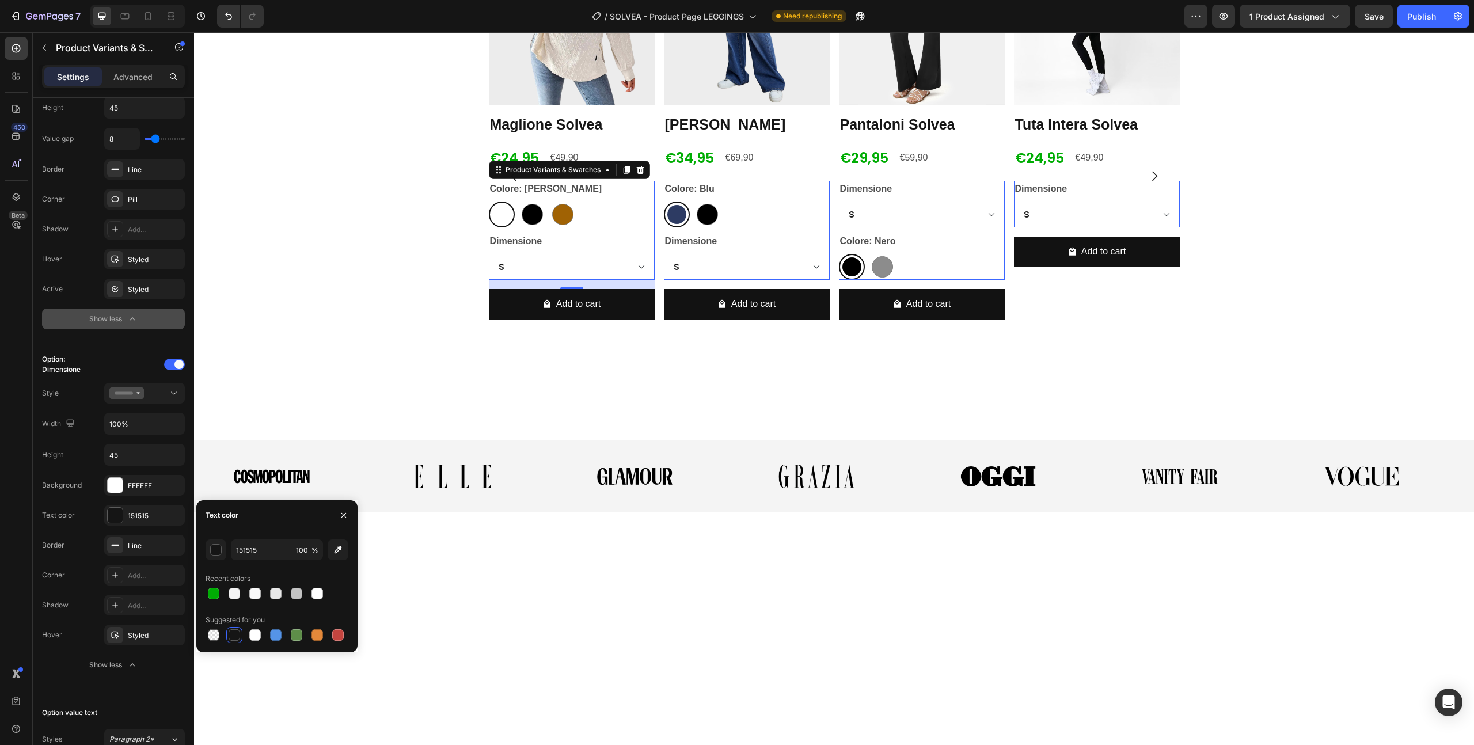
click at [236, 639] on div at bounding box center [235, 635] width 12 height 12
click at [341, 550] on icon "button" at bounding box center [338, 550] width 12 height 12
type input "121212"
click at [204, 413] on div "Product Images [PERSON_NAME] Solvea Product Title €24,95 Product Price Product …" at bounding box center [834, 176] width 1280 height 474
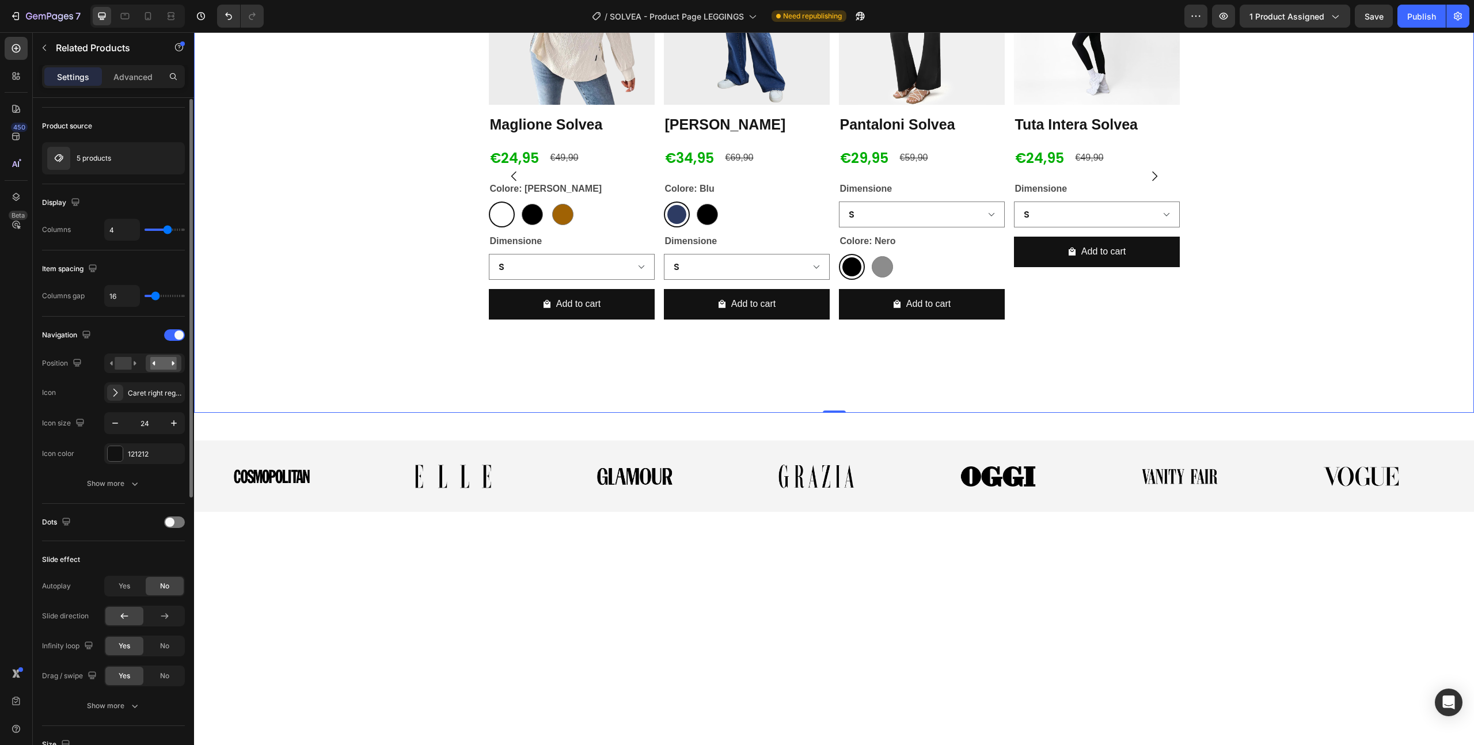
scroll to position [63, 0]
click at [111, 471] on div "Navigation Position Icon Caret right regular Icon size 24 Icon color 121212 Sho…" at bounding box center [113, 413] width 143 height 168
click at [107, 483] on div "Show more" at bounding box center [114, 487] width 54 height 12
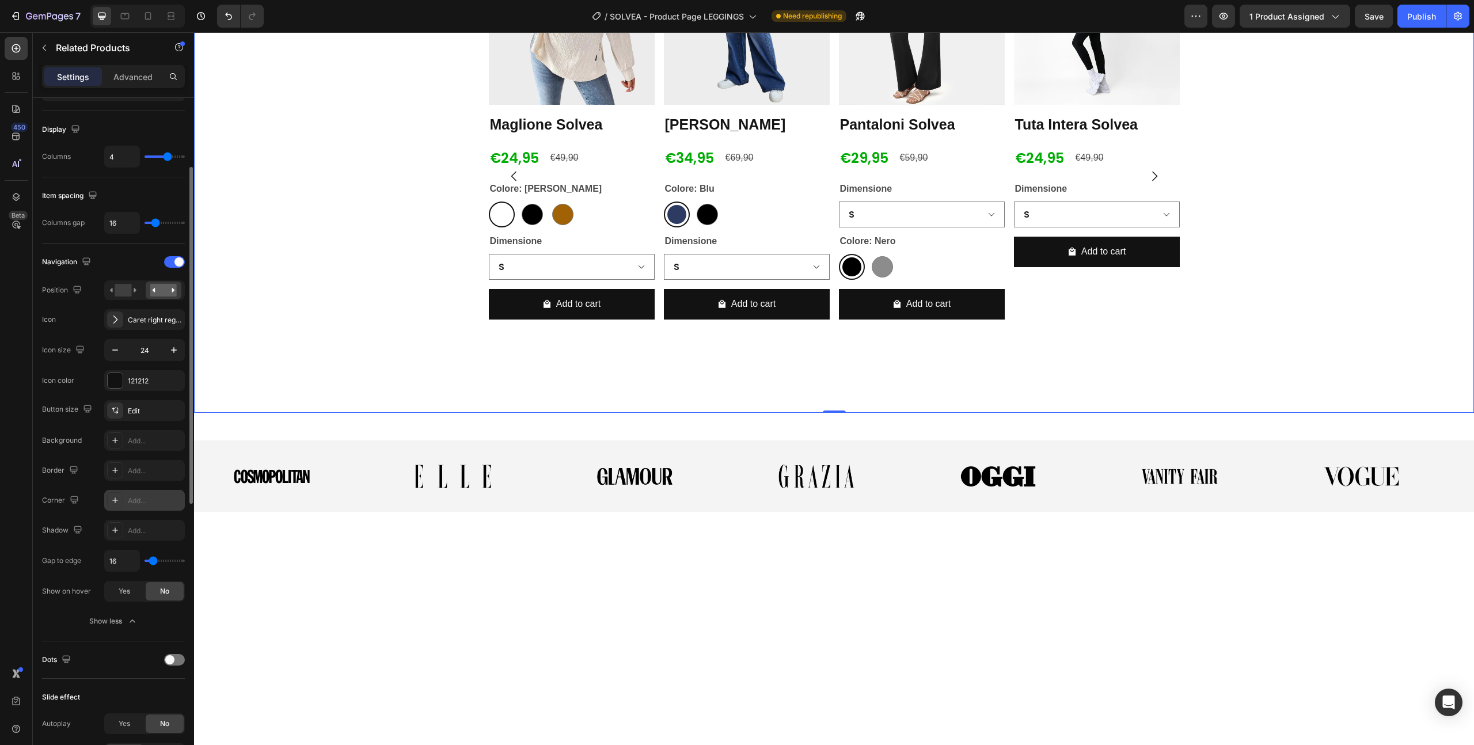
scroll to position [141, 0]
click at [135, 504] on div "Add..." at bounding box center [155, 500] width 54 height 10
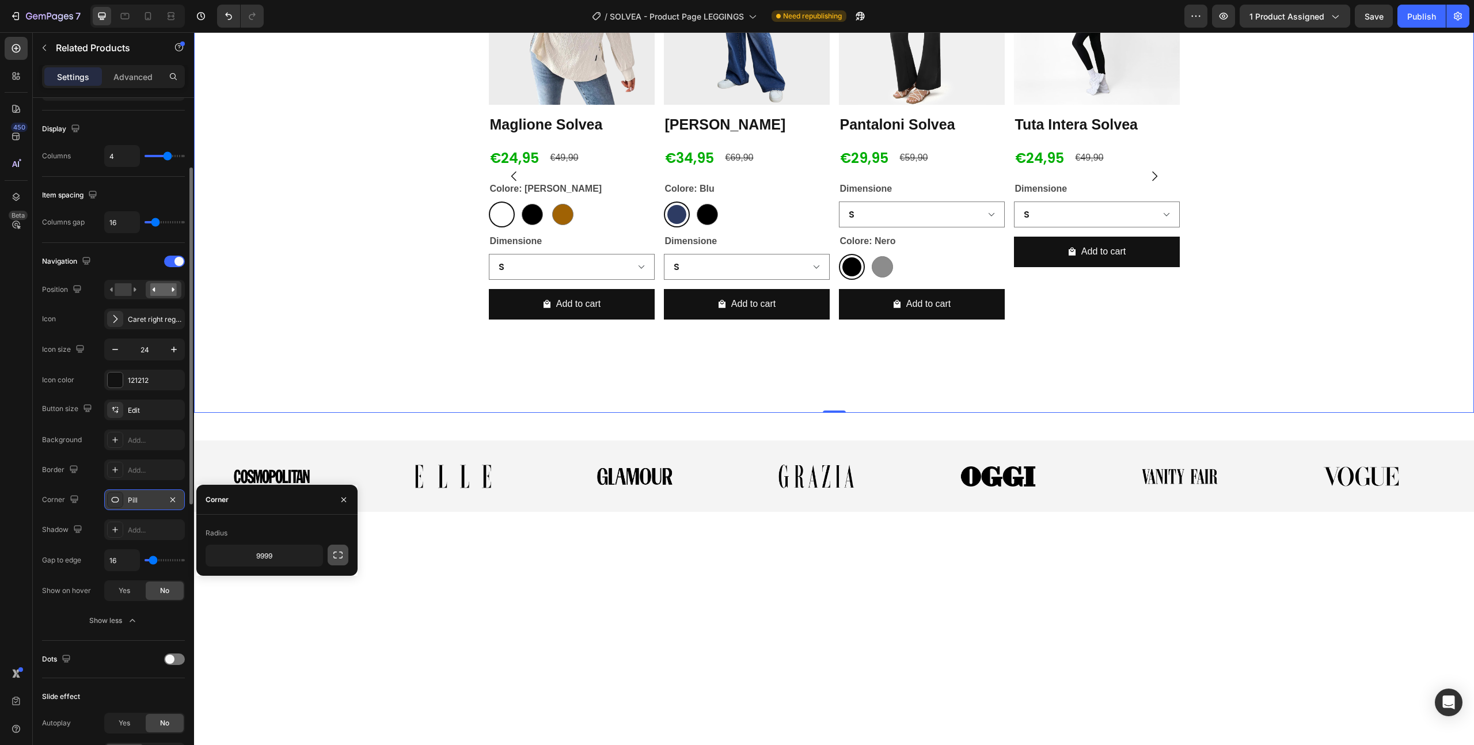
click at [336, 560] on icon "button" at bounding box center [338, 555] width 12 height 12
click at [283, 557] on input "9999" at bounding box center [264, 555] width 116 height 21
drag, startPoint x: 283, startPoint y: 557, endPoint x: 237, endPoint y: 552, distance: 46.4
click at [237, 552] on input "9999" at bounding box center [264, 555] width 116 height 21
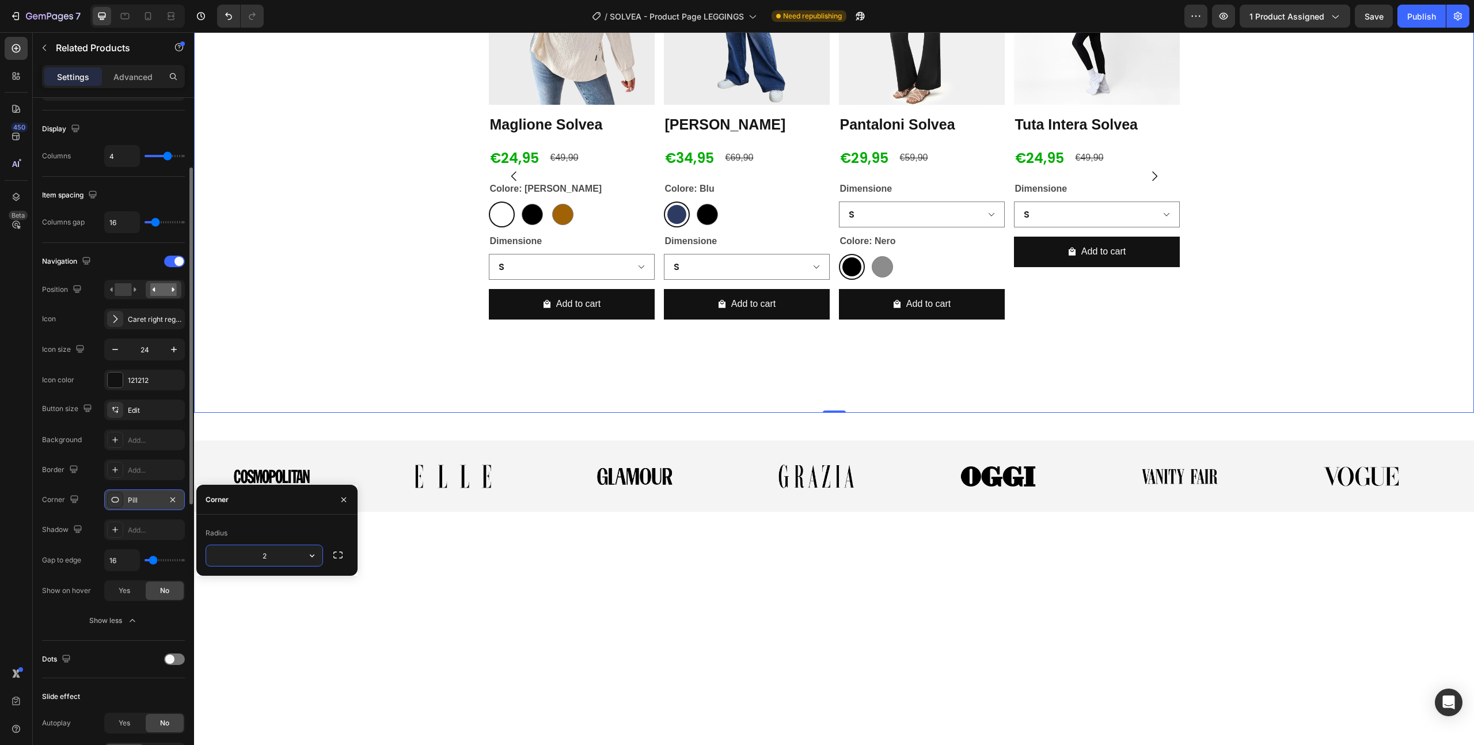
type input "25"
click at [65, 511] on div "Button size Edit Background Add... Border Add... Corner Pill Shadow Add... Gap …" at bounding box center [113, 501] width 143 height 202
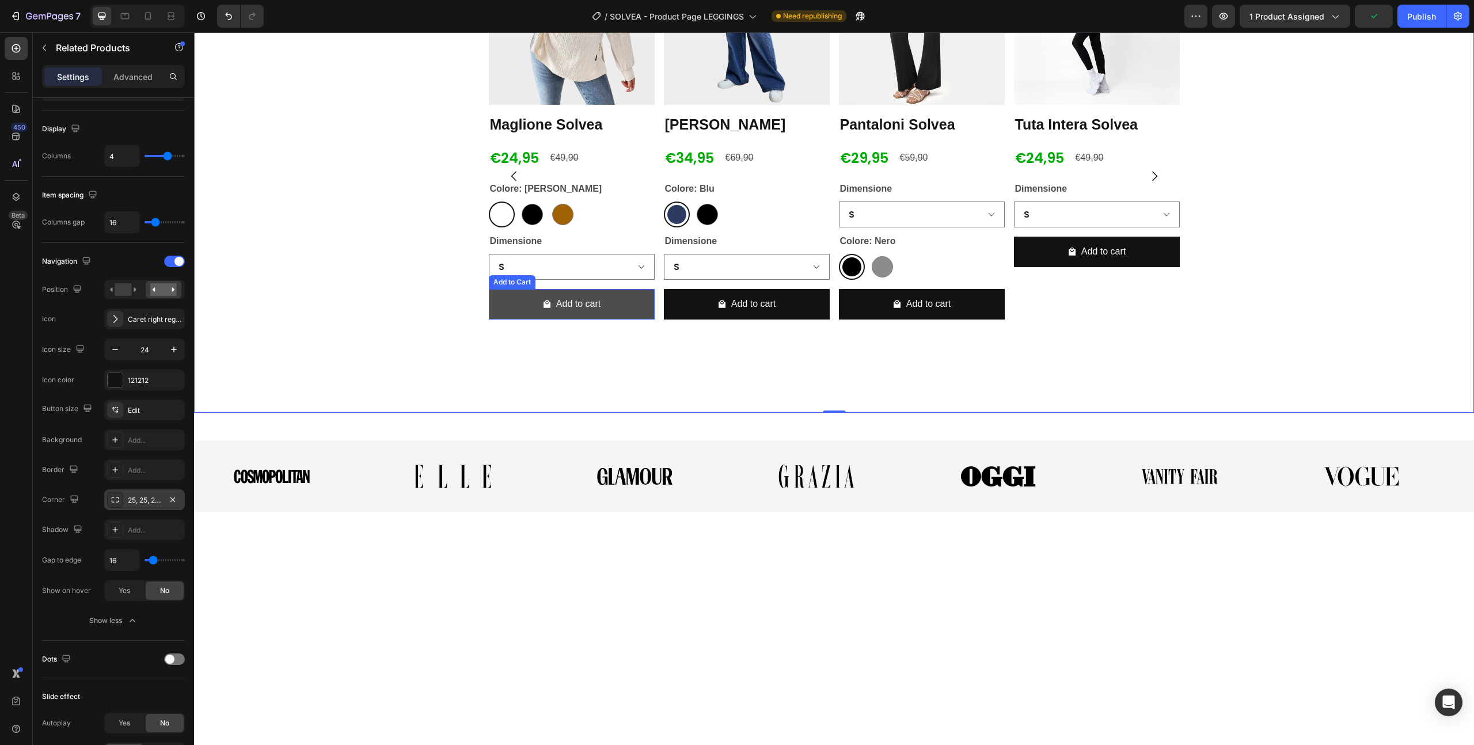
click at [496, 320] on button "Add to cart" at bounding box center [572, 304] width 166 height 31
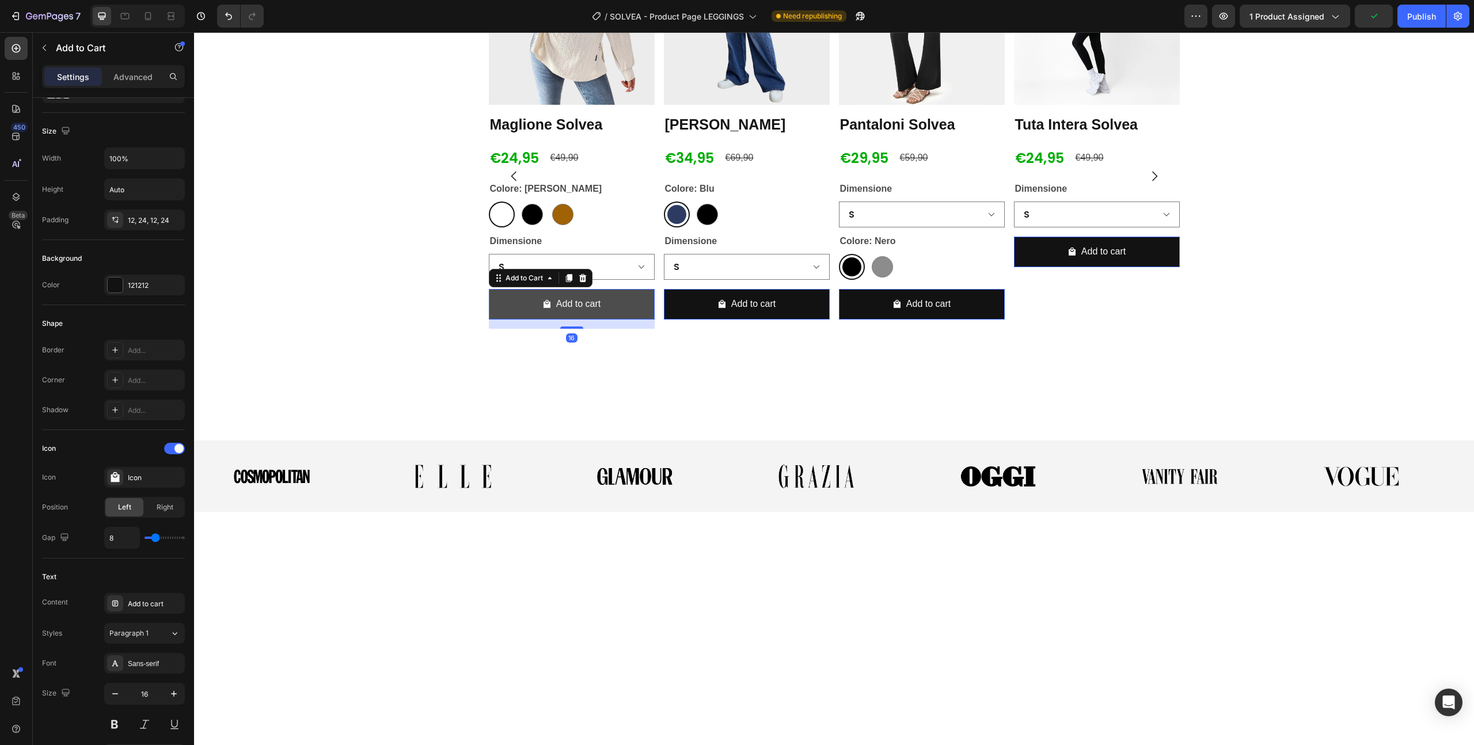
scroll to position [0, 0]
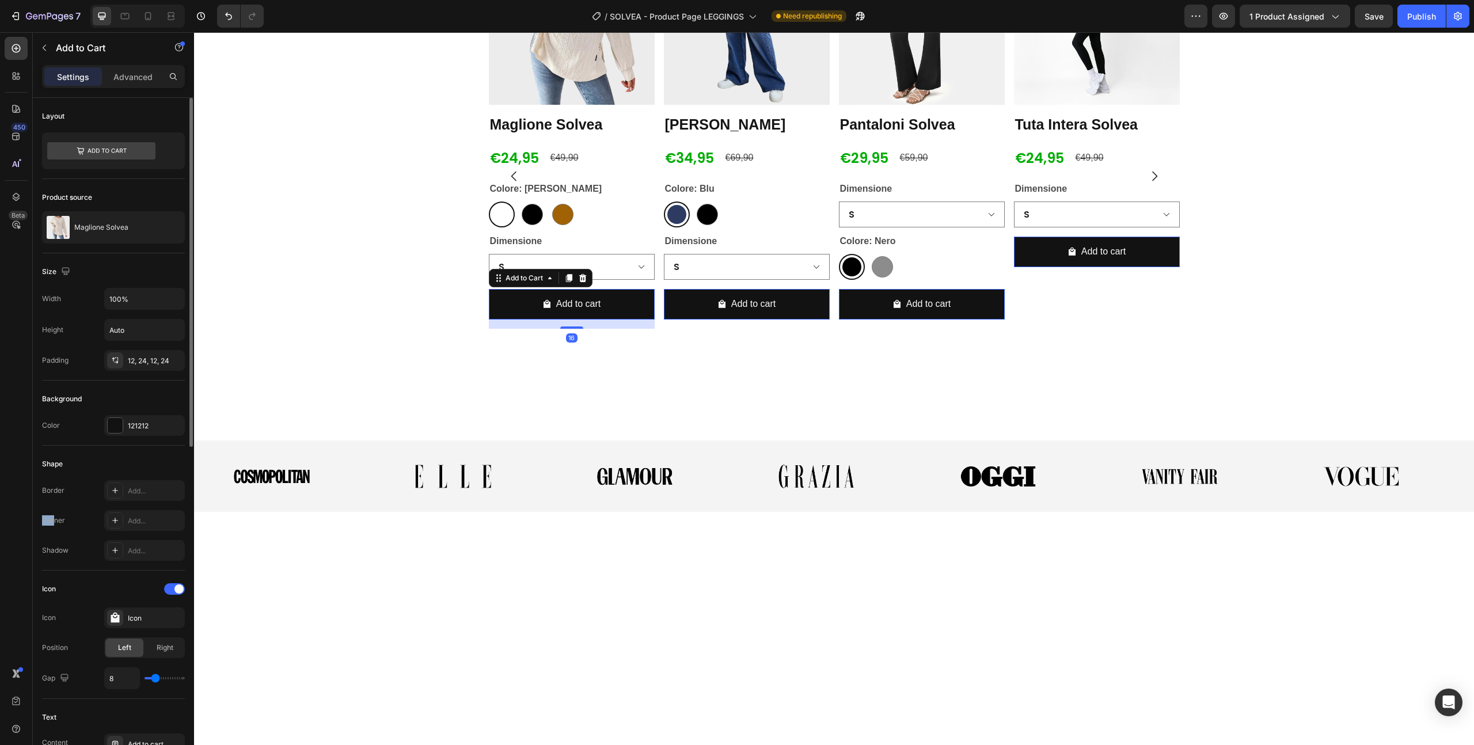
drag, startPoint x: 128, startPoint y: 498, endPoint x: 54, endPoint y: 518, distance: 77.1
click at [54, 518] on div "Border Add... Corner Add... Shadow Add..." at bounding box center [113, 520] width 143 height 81
click at [150, 525] on div "Add..." at bounding box center [155, 521] width 54 height 10
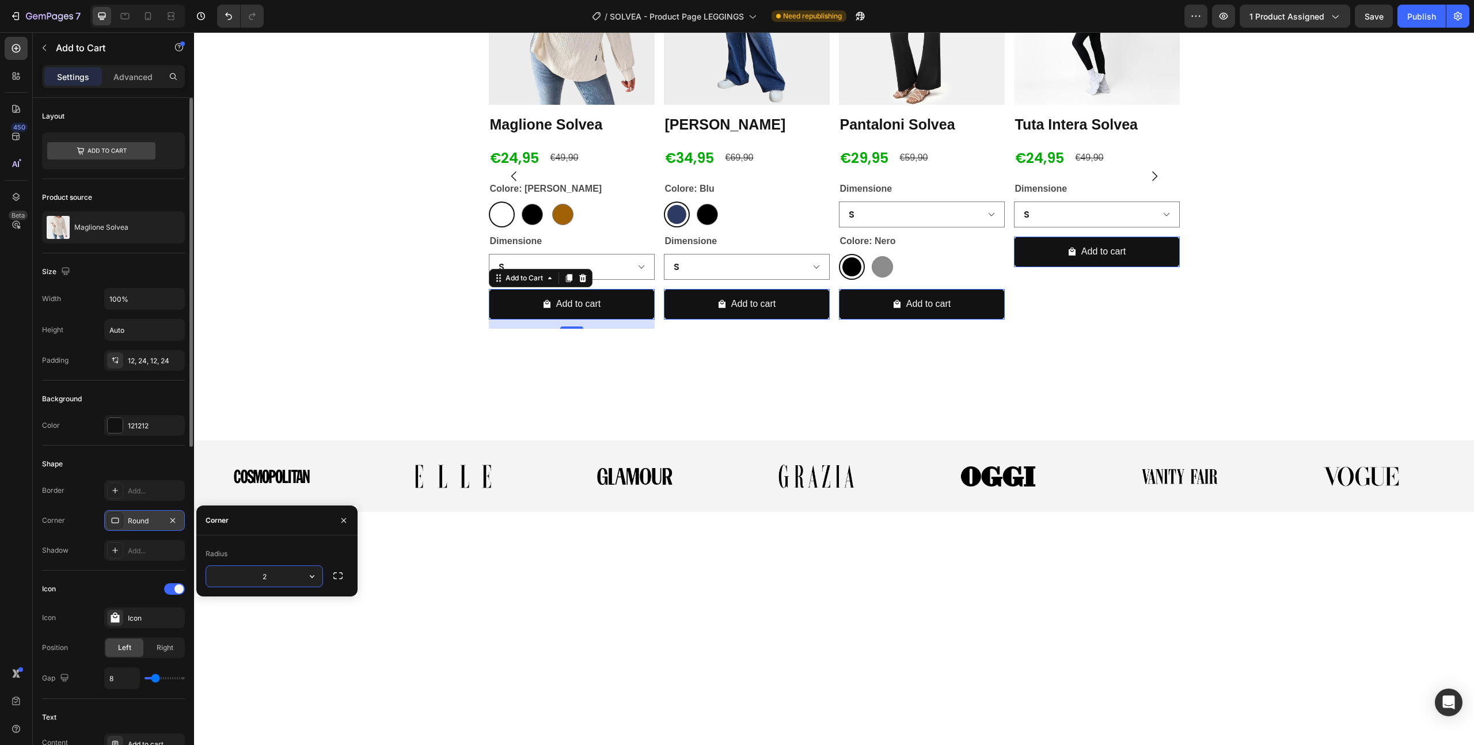
type input "25"
click at [214, 413] on div "Product Images [PERSON_NAME] Solvea Product Title €24,95 Product Price Product …" at bounding box center [834, 176] width 1280 height 474
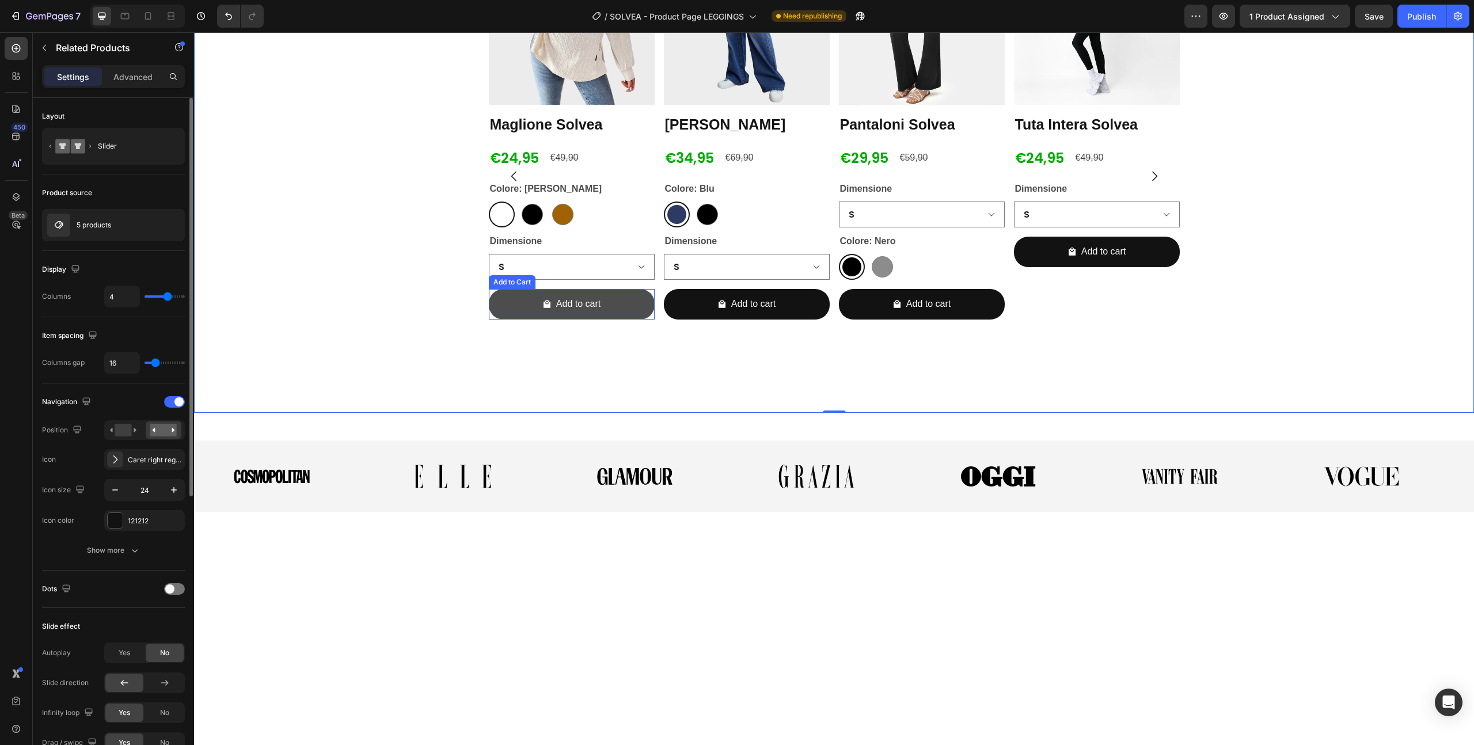
click at [506, 320] on button "Add to cart" at bounding box center [572, 304] width 166 height 31
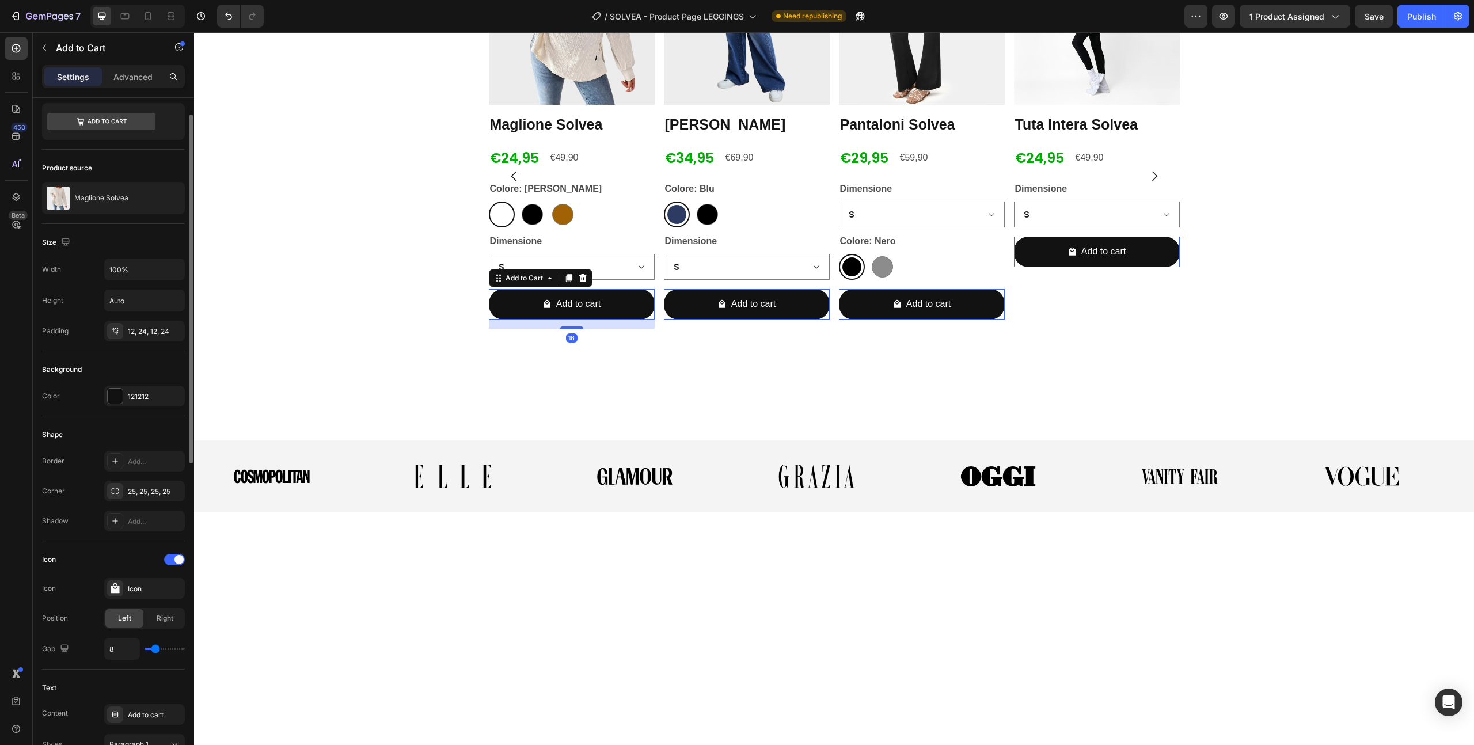
scroll to position [31, 0]
click at [123, 393] on div at bounding box center [115, 395] width 16 height 16
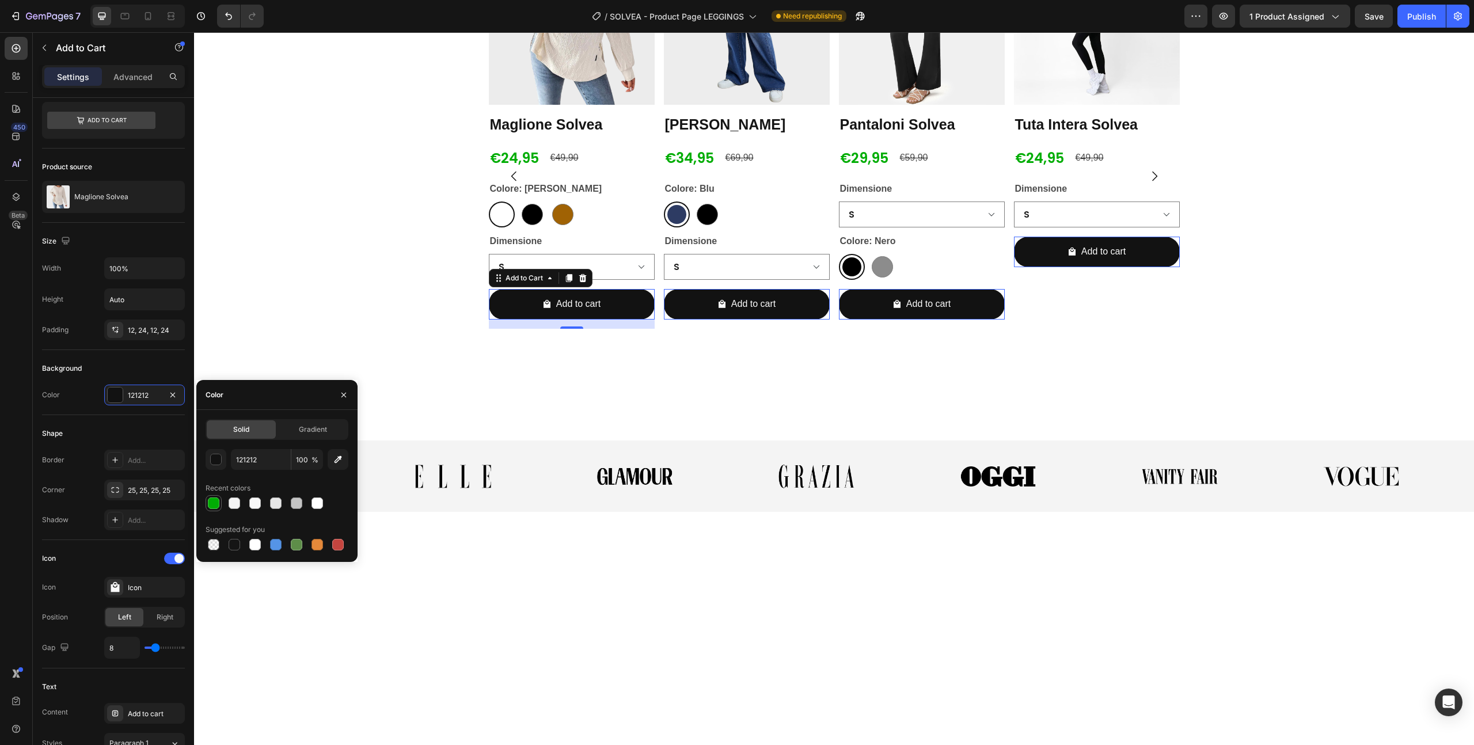
click at [210, 502] on div at bounding box center [214, 504] width 12 height 12
type input "00AD04"
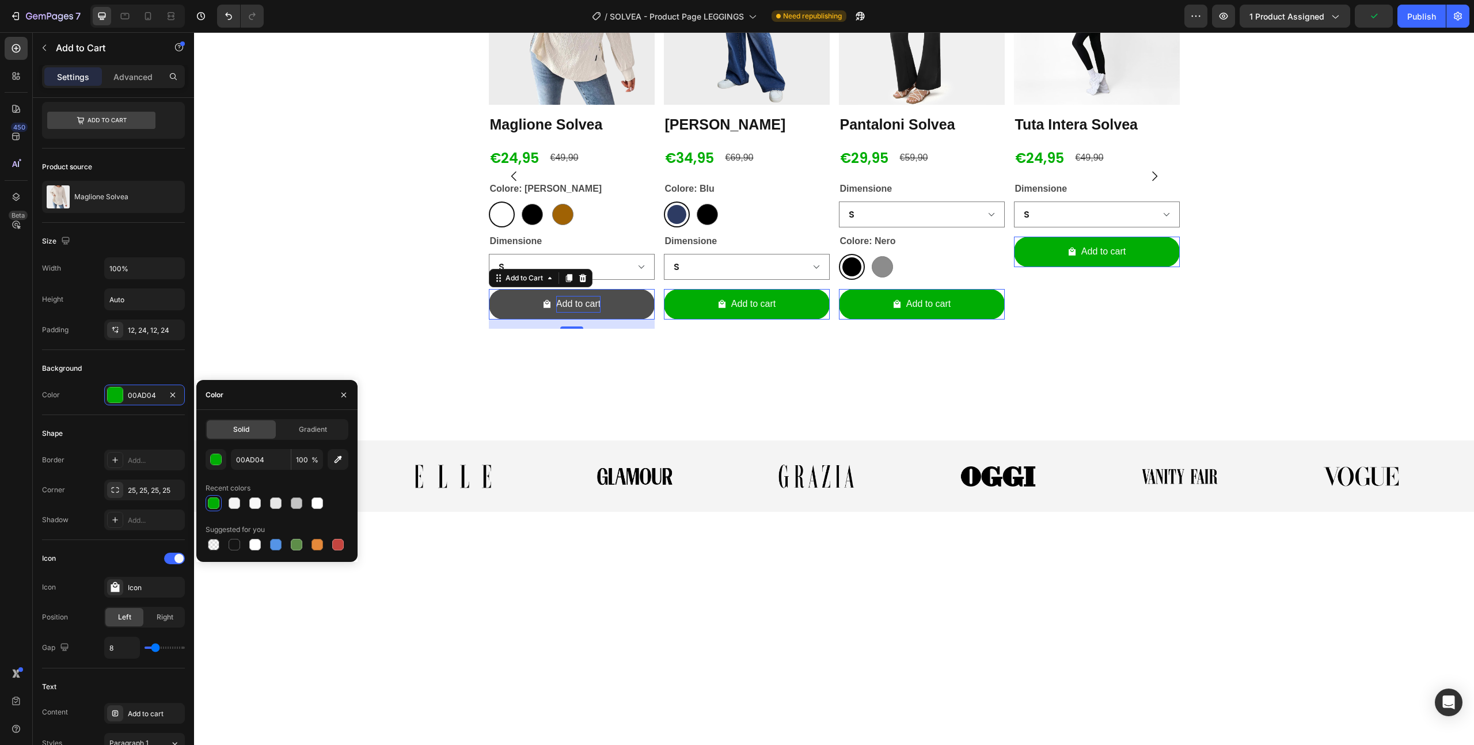
click at [563, 313] on div "Add to cart" at bounding box center [578, 304] width 44 height 17
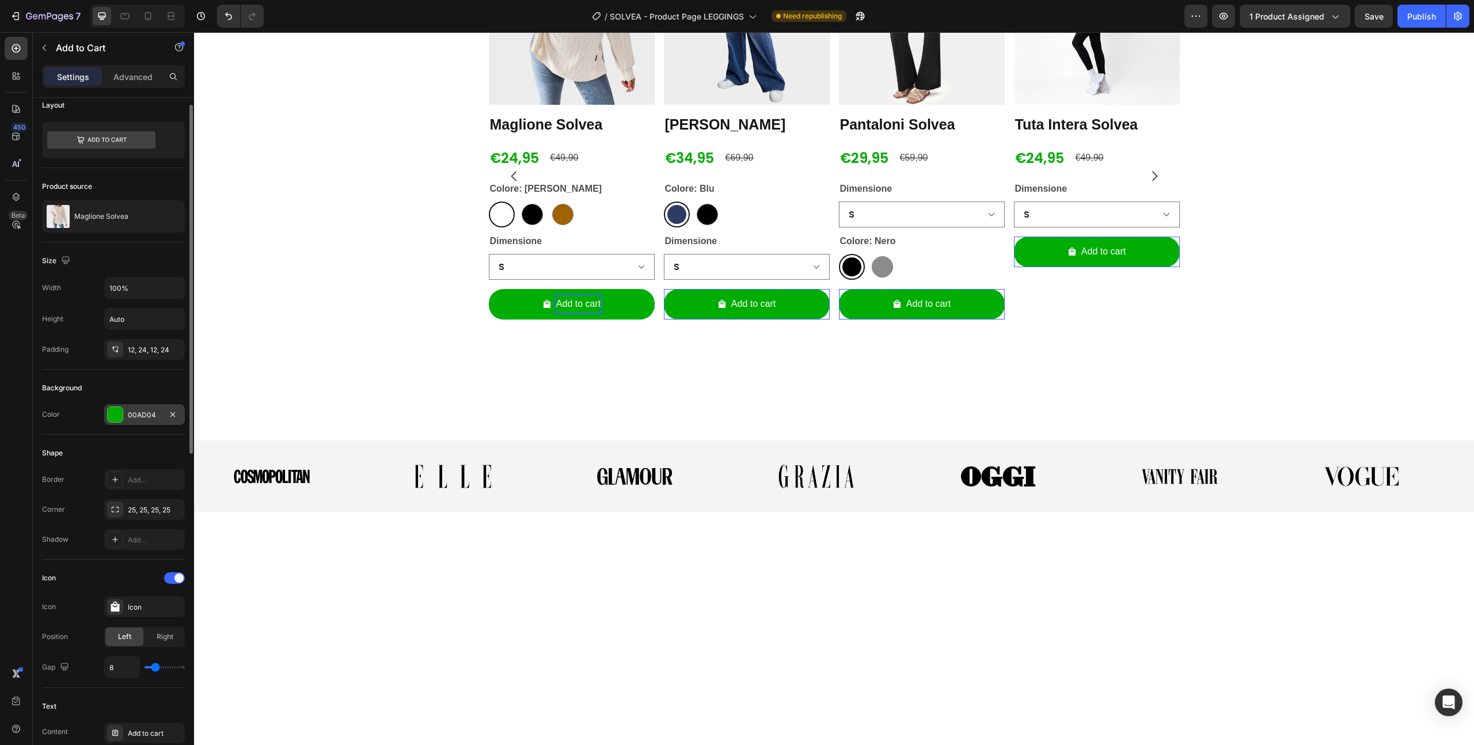
scroll to position [12, 0]
click at [103, 141] on icon at bounding box center [101, 138] width 108 height 17
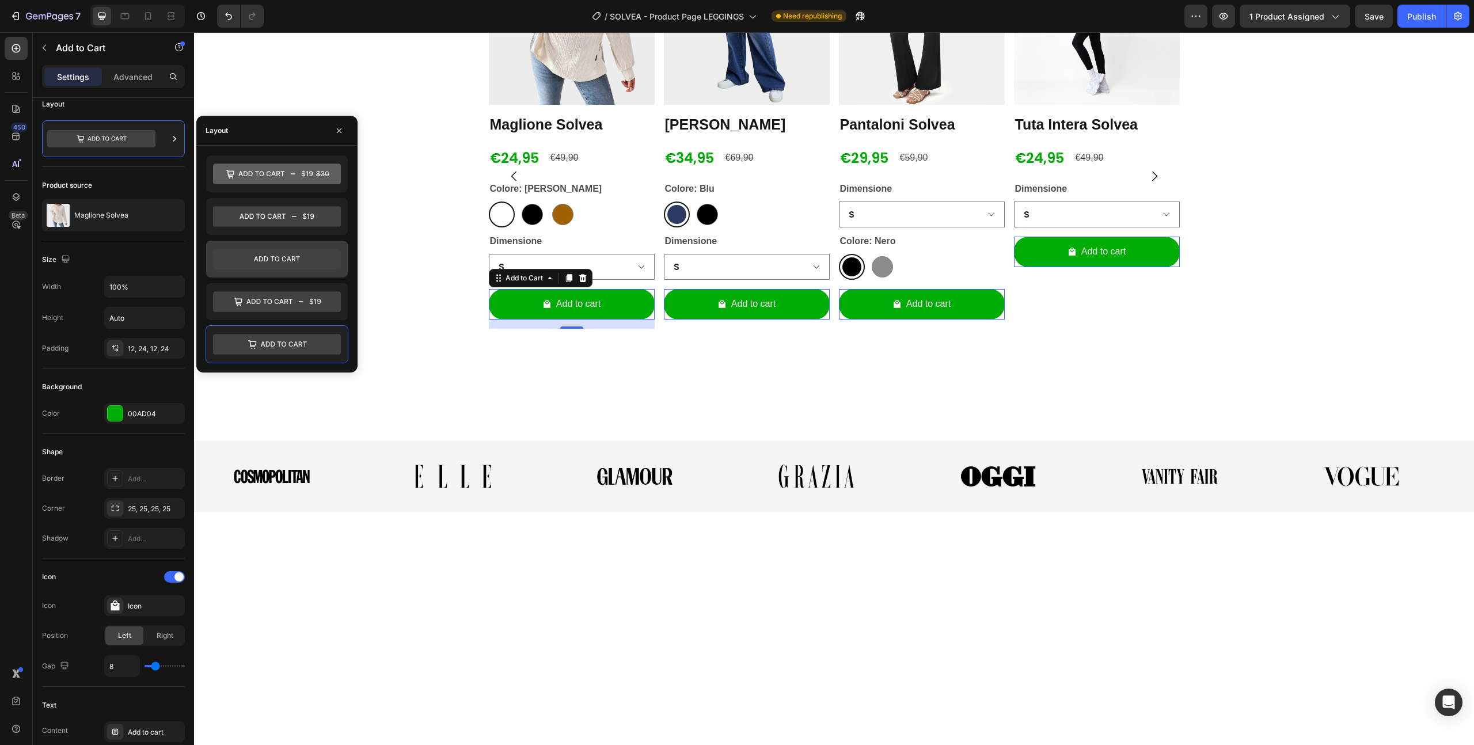
click at [275, 260] on icon at bounding box center [277, 259] width 128 height 21
click at [274, 343] on icon at bounding box center [284, 344] width 46 height 5
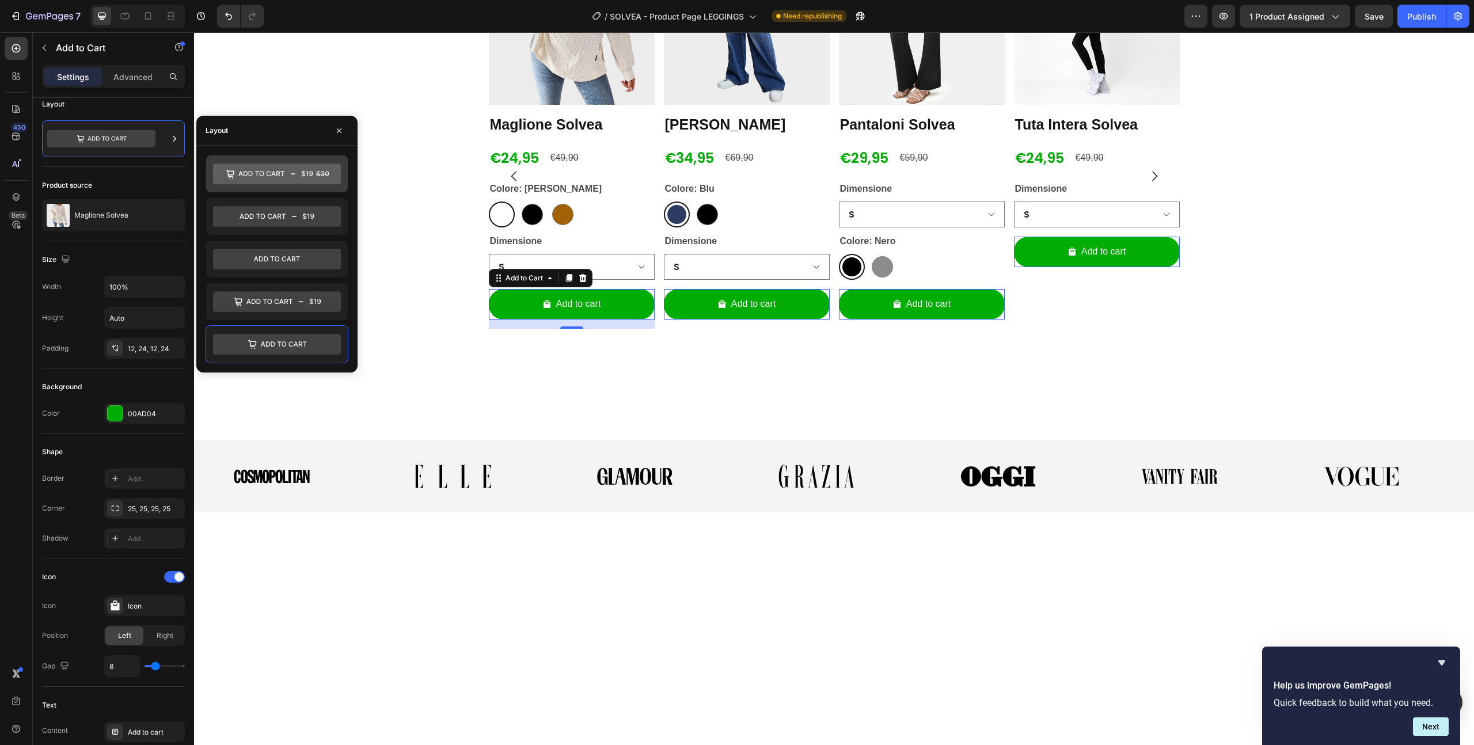
click at [280, 173] on icon at bounding box center [277, 174] width 128 height 21
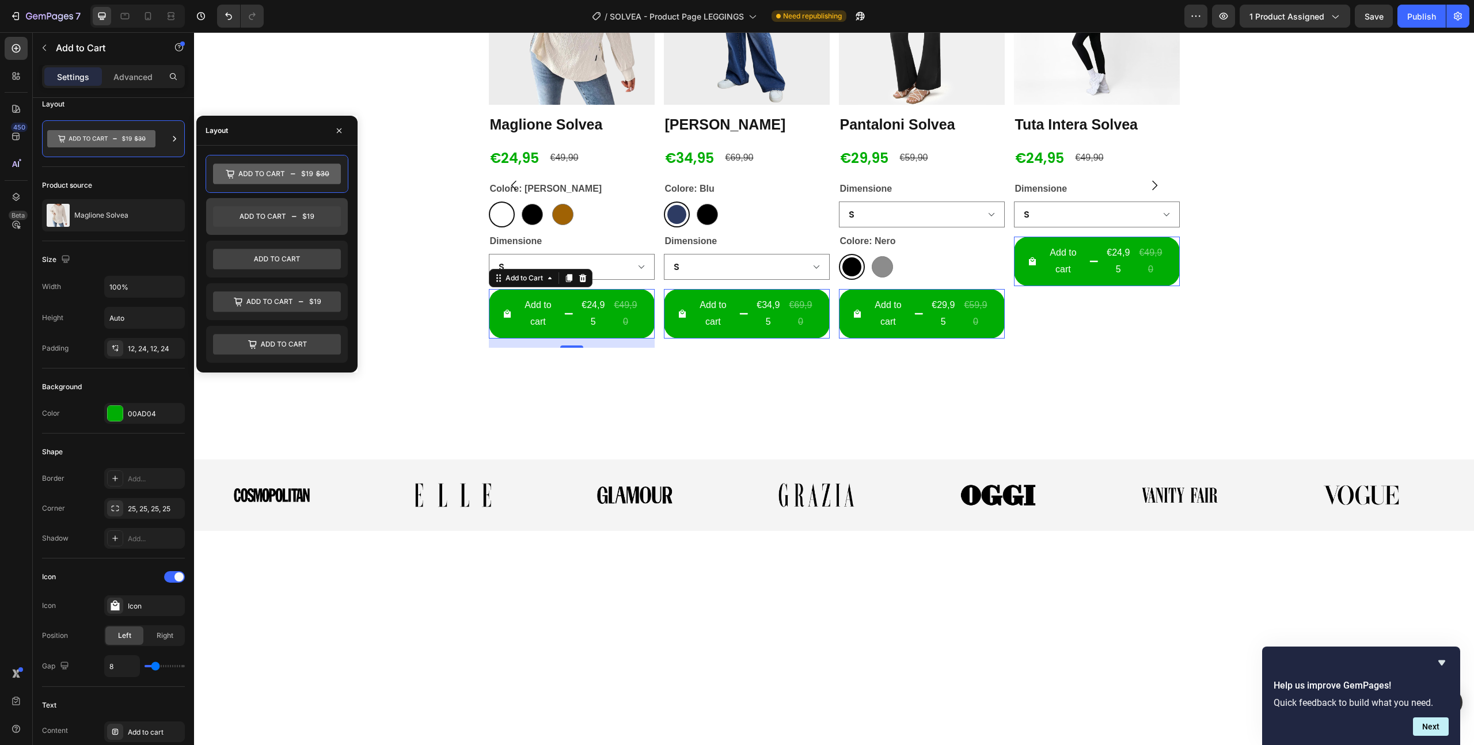
click at [277, 219] on icon at bounding box center [277, 216] width 128 height 21
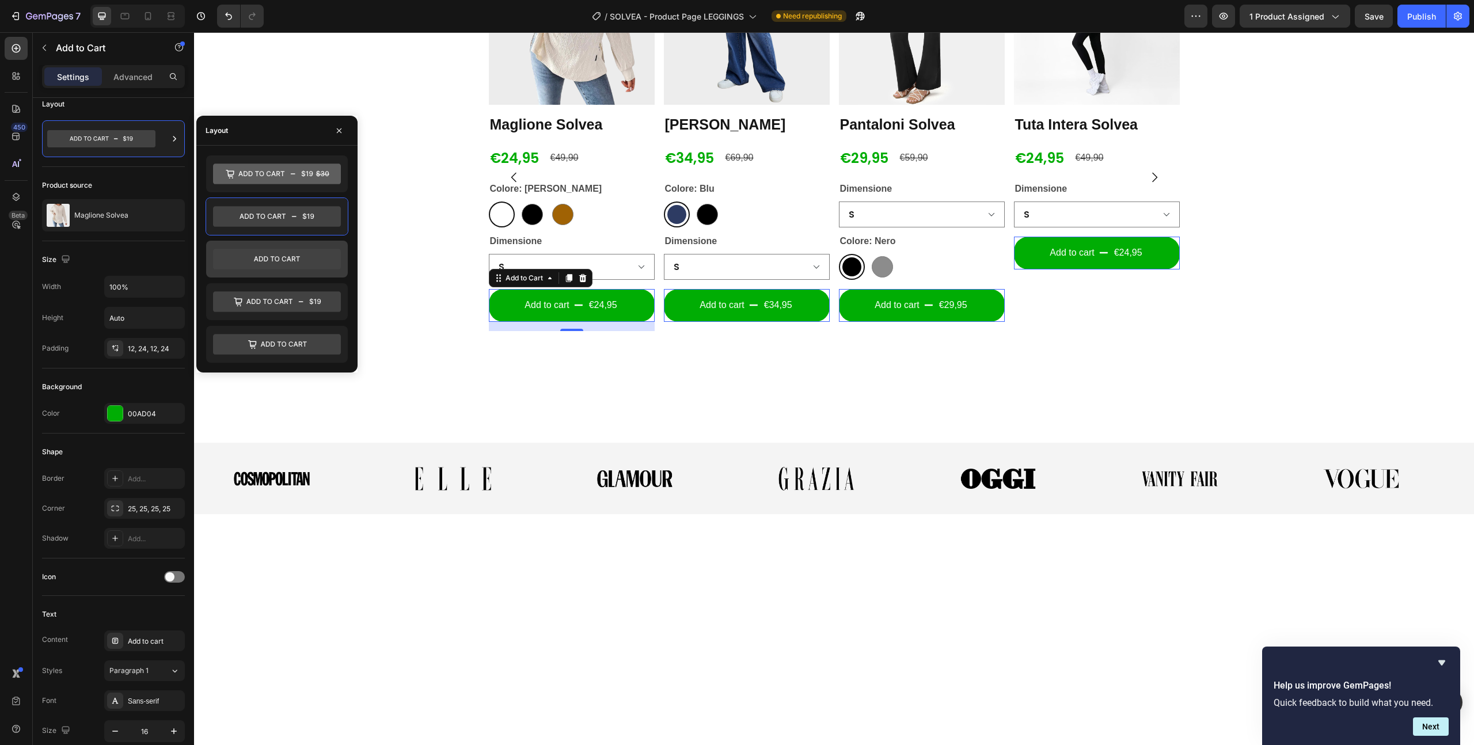
click at [275, 271] on div at bounding box center [277, 259] width 142 height 37
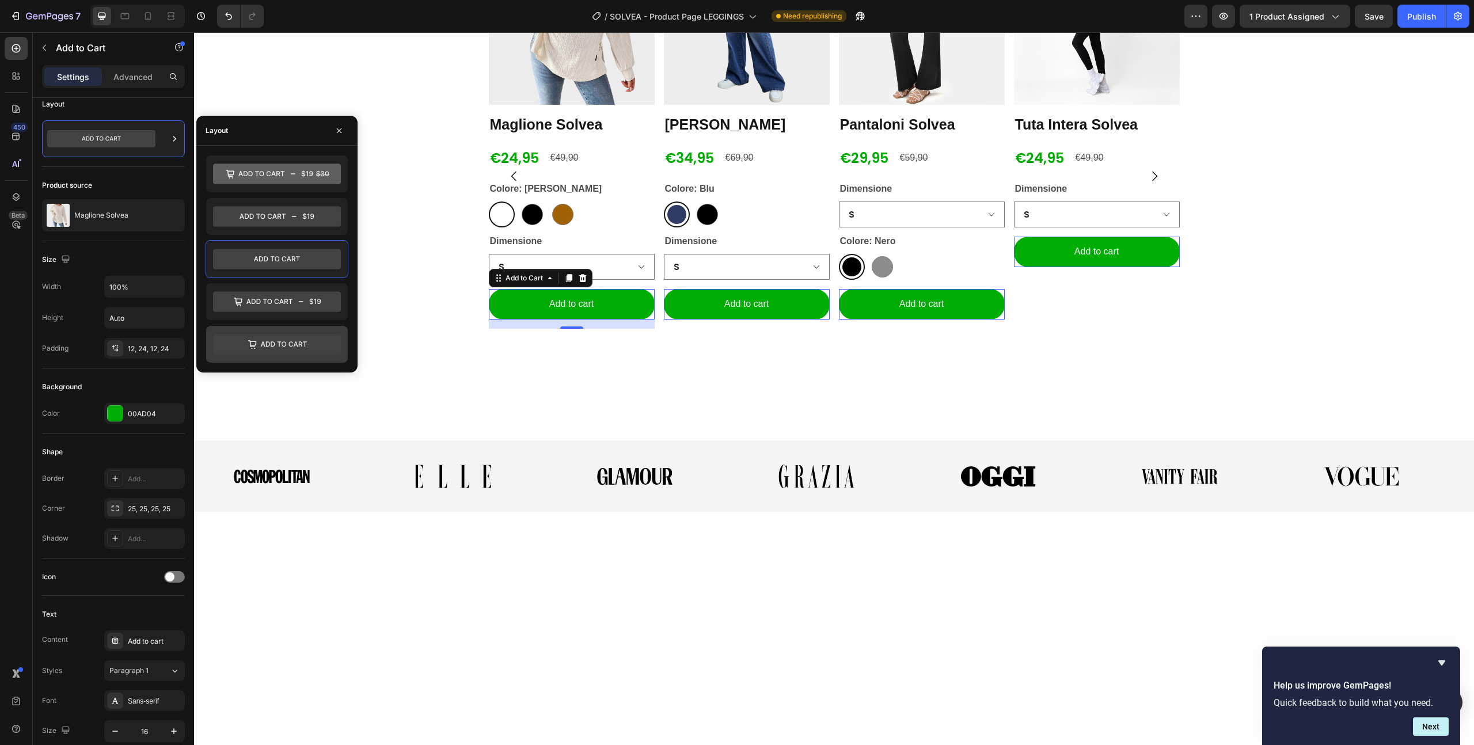
click at [283, 354] on icon at bounding box center [277, 344] width 128 height 21
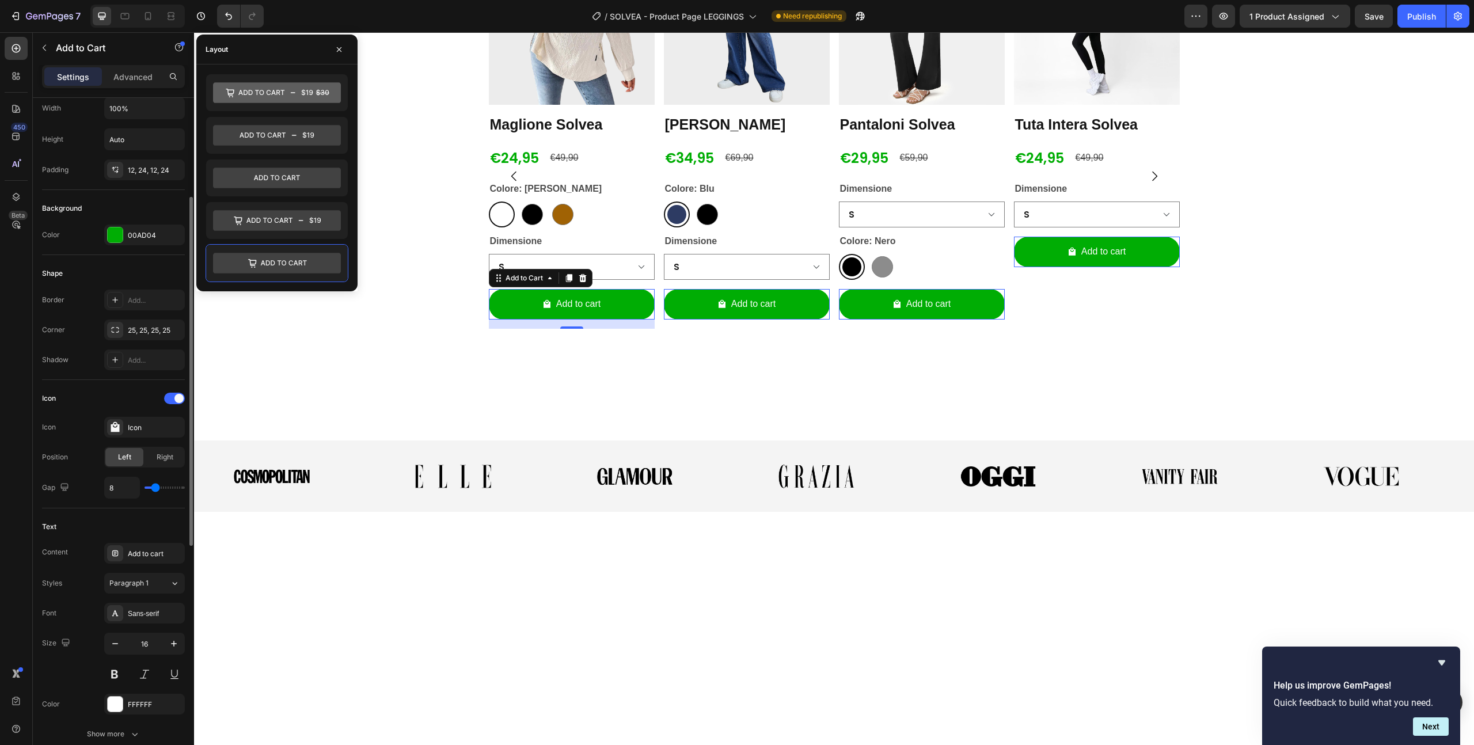
scroll to position [239, 0]
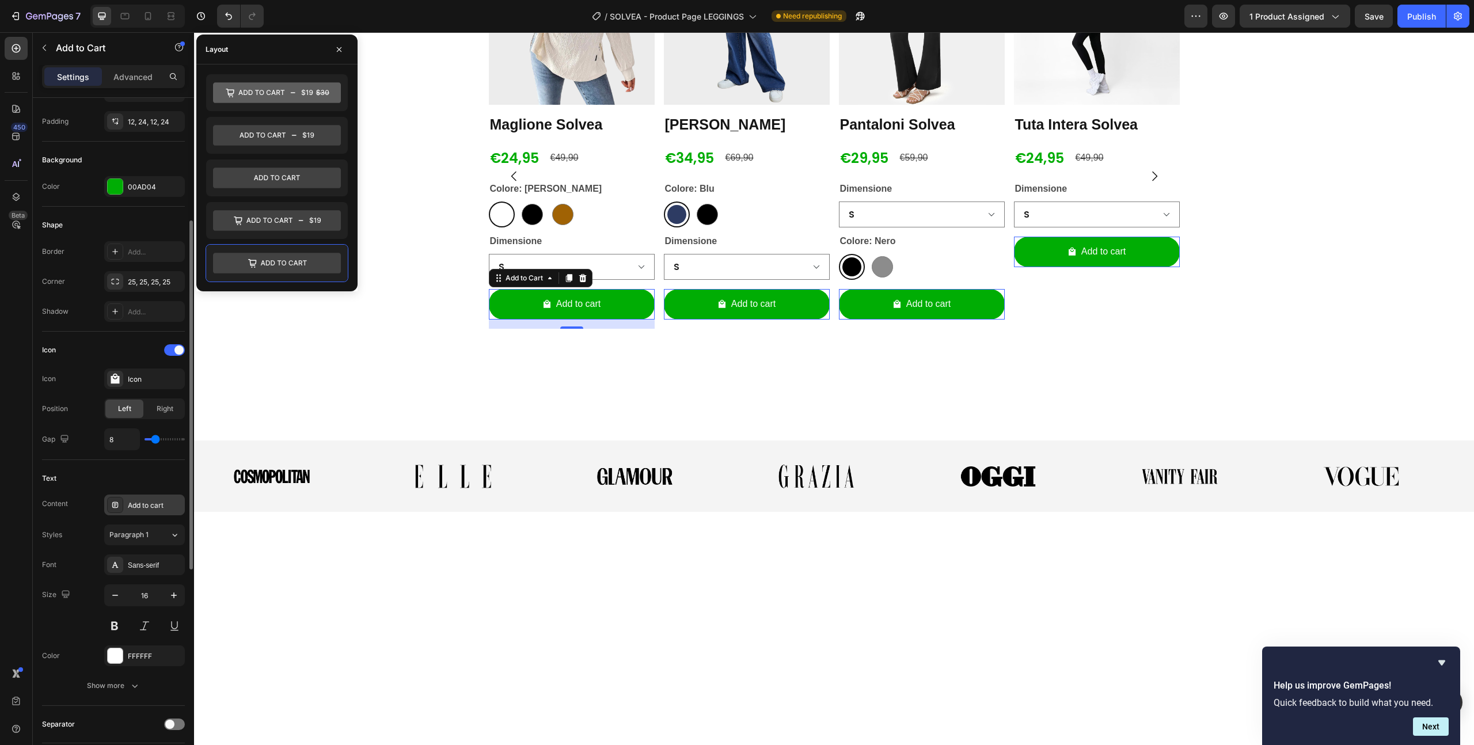
click at [151, 506] on div "Add to cart" at bounding box center [155, 505] width 54 height 10
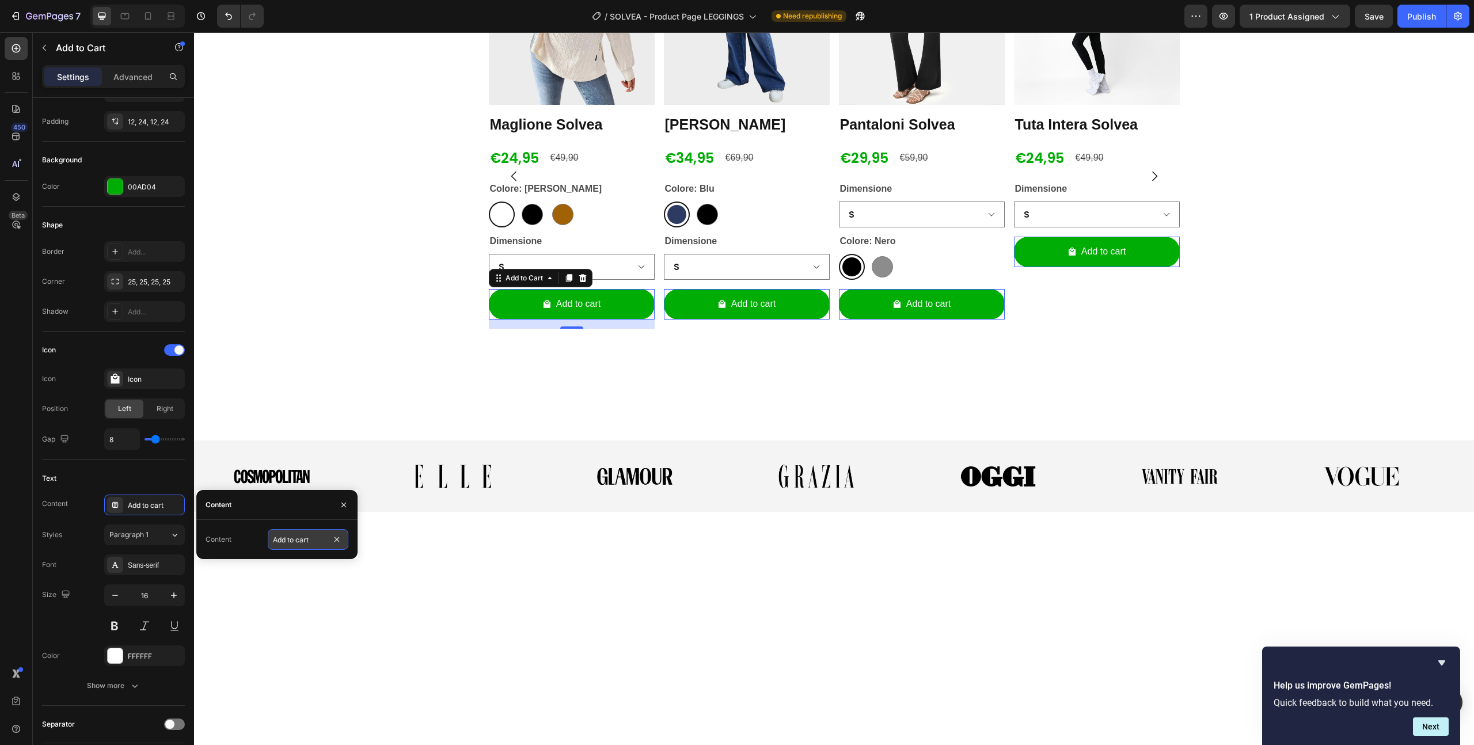
click at [322, 541] on input "Add to cart" at bounding box center [308, 539] width 81 height 21
drag, startPoint x: 321, startPoint y: 541, endPoint x: 268, endPoint y: 539, distance: 52.5
click at [268, 539] on input "Add to cart" at bounding box center [308, 539] width 81 height 21
type input "AGGIUNGI"
click at [108, 522] on div "Content Add to cart Styles Paragraph 1 Font Sans-serif Size 16 Color FFFFFF Sho…" at bounding box center [113, 596] width 143 height 202
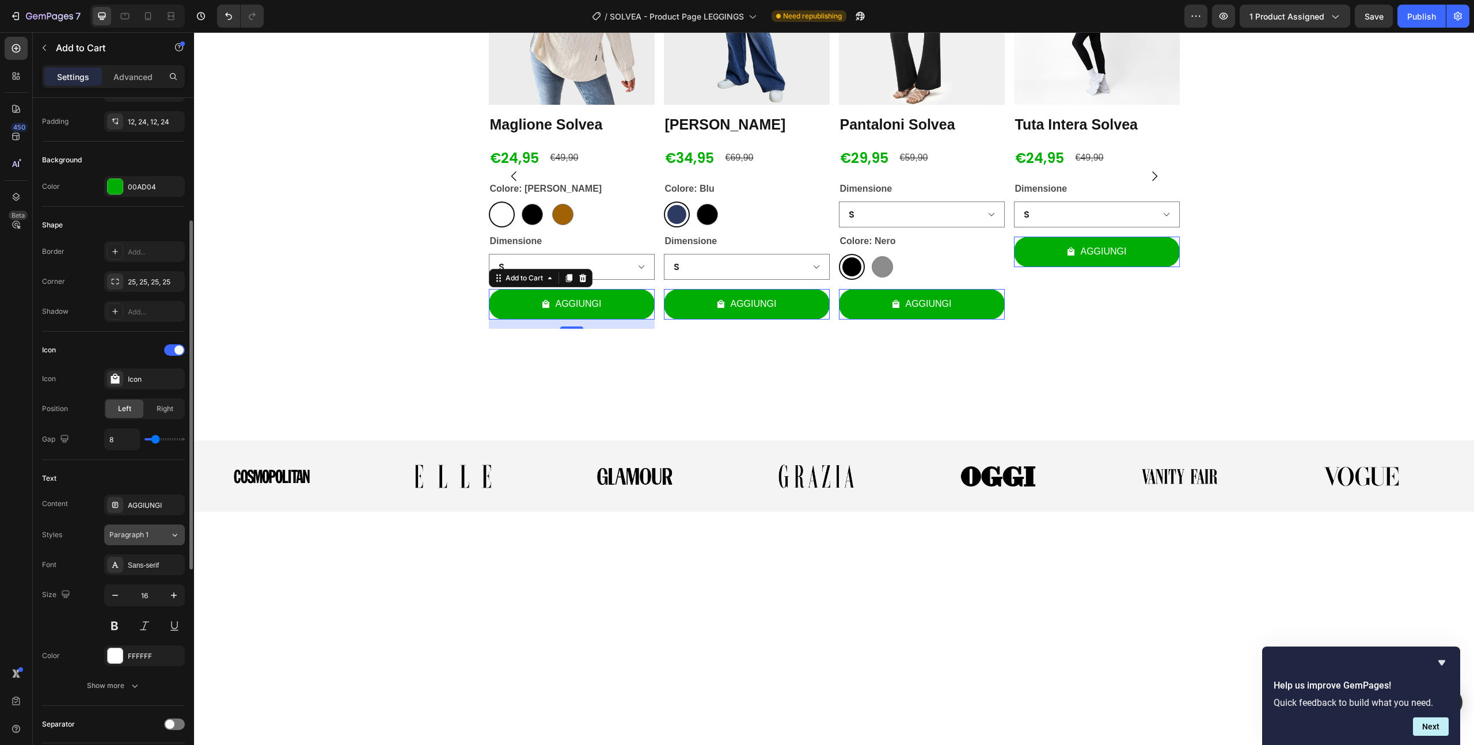
click at [126, 541] on button "Paragraph 1" at bounding box center [144, 535] width 81 height 21
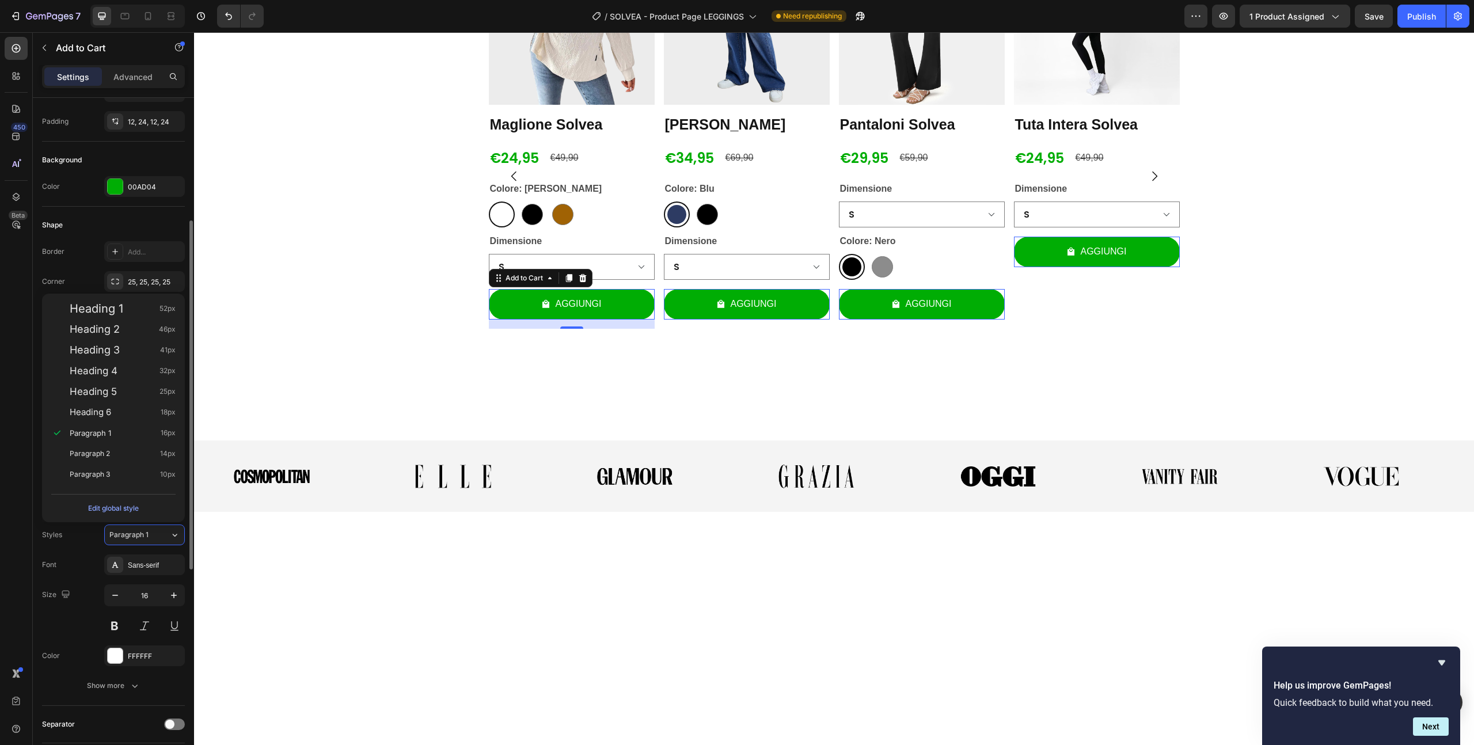
click at [83, 544] on div "Styles Paragraph 1" at bounding box center [113, 535] width 143 height 21
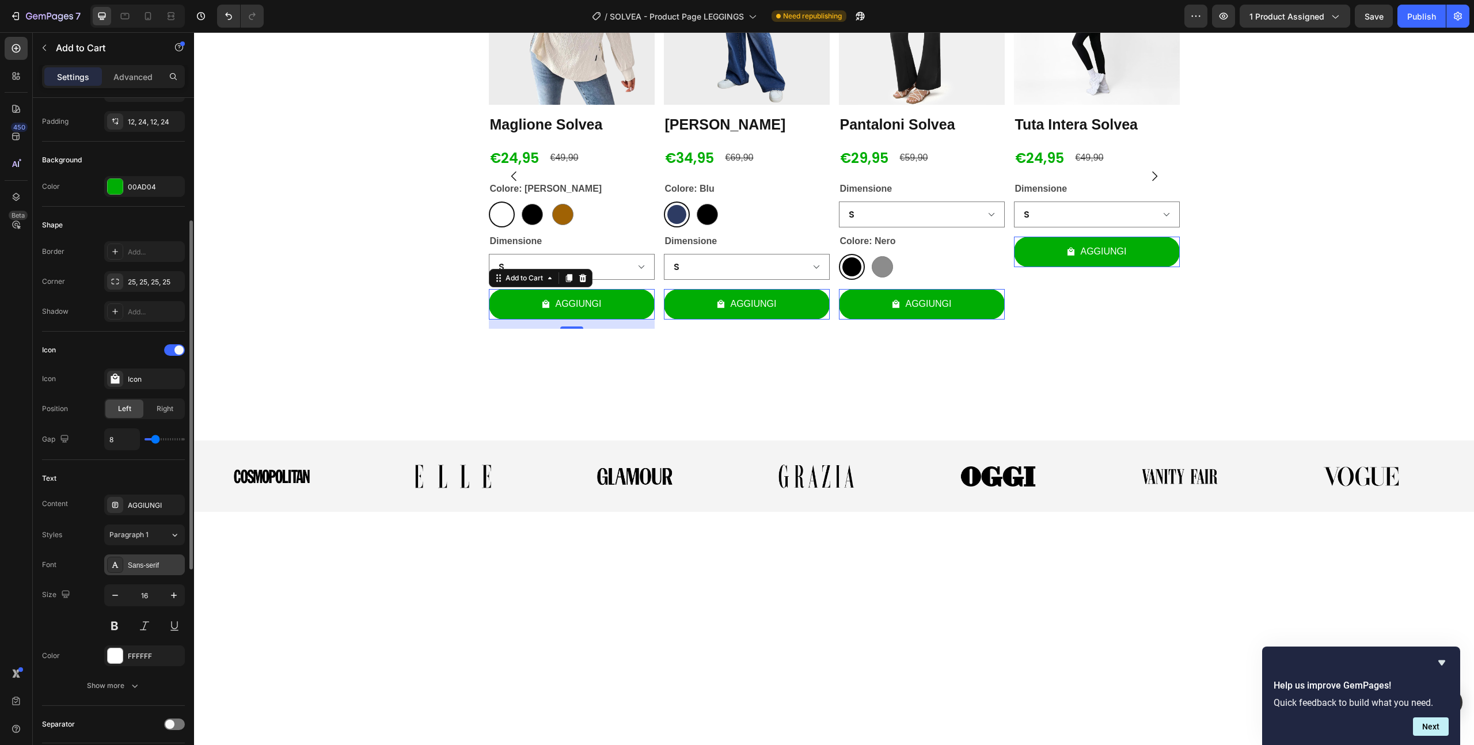
click at [147, 564] on div "Sans-serif" at bounding box center [155, 565] width 54 height 10
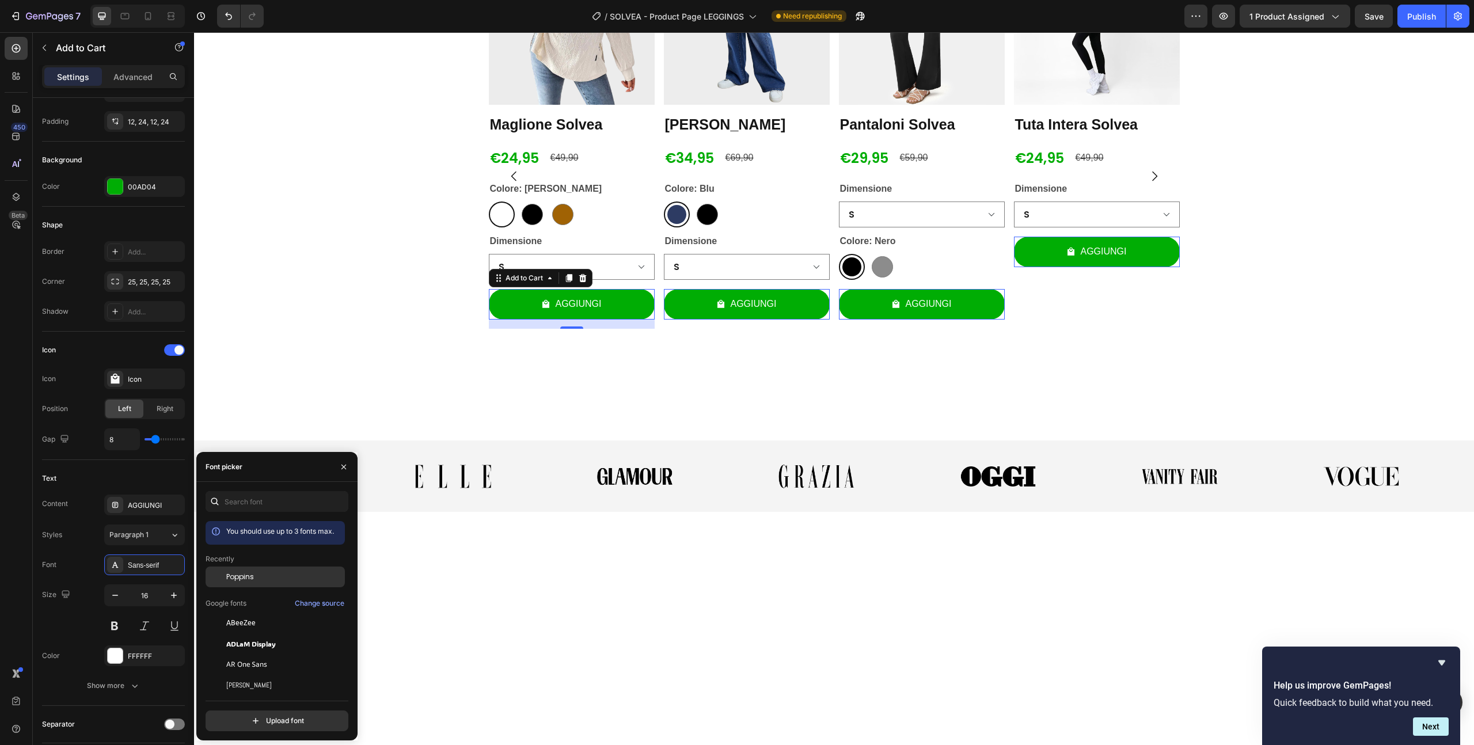
click at [244, 582] on div "Poppins" at bounding box center [275, 577] width 139 height 21
click at [116, 626] on button at bounding box center [114, 626] width 21 height 21
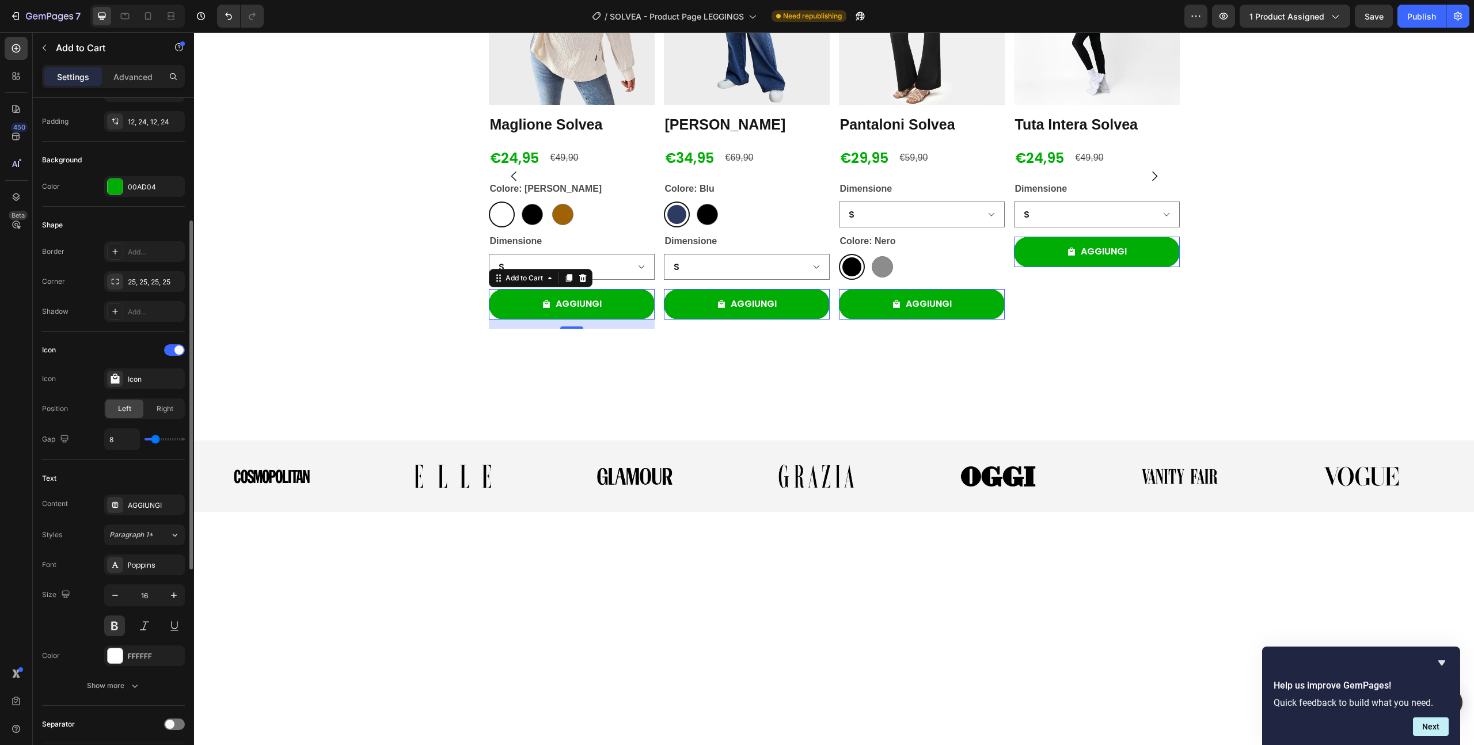
click at [67, 624] on div "Size 16" at bounding box center [113, 611] width 143 height 52
click at [321, 413] on div "Product Images [PERSON_NAME] Solvea Product Title €24,95 Product Price Product …" at bounding box center [834, 176] width 1280 height 474
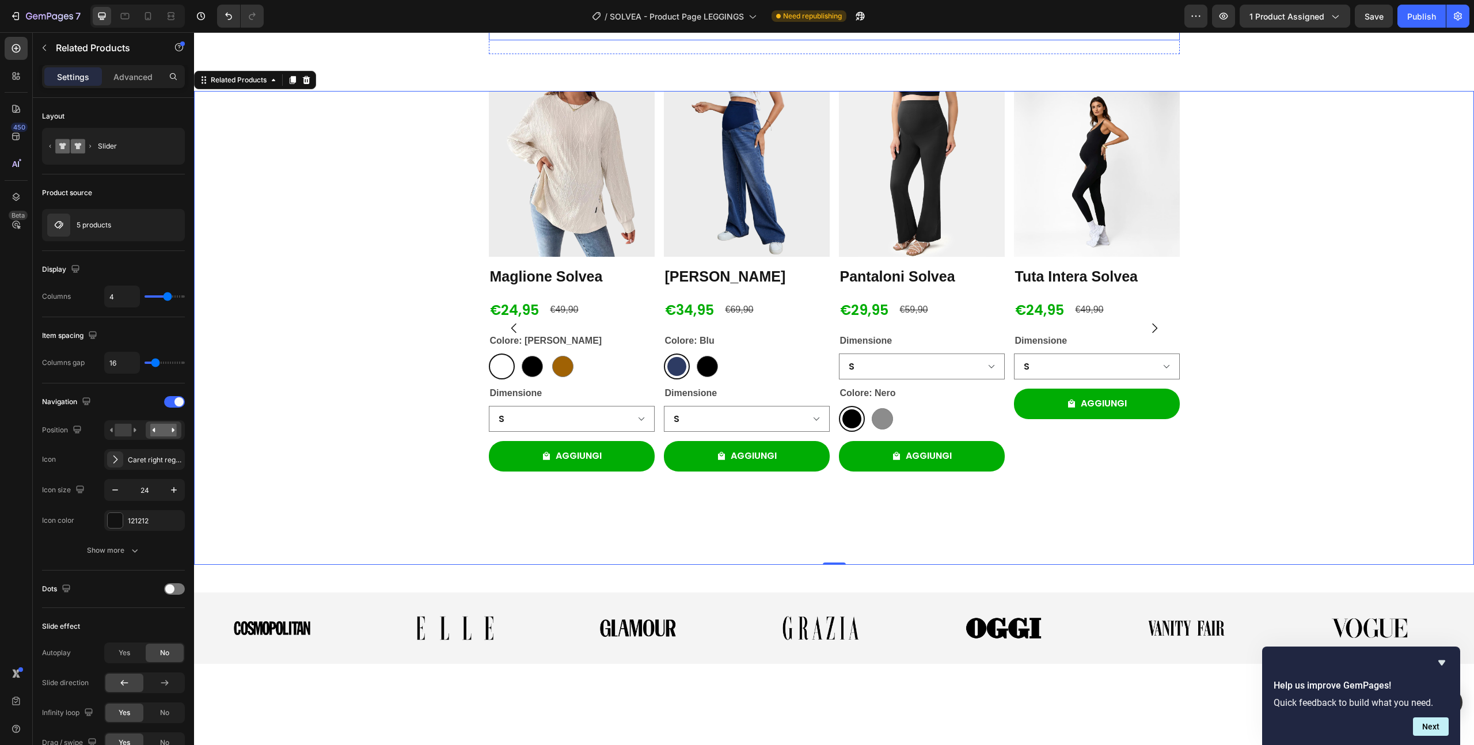
scroll to position [1372, 0]
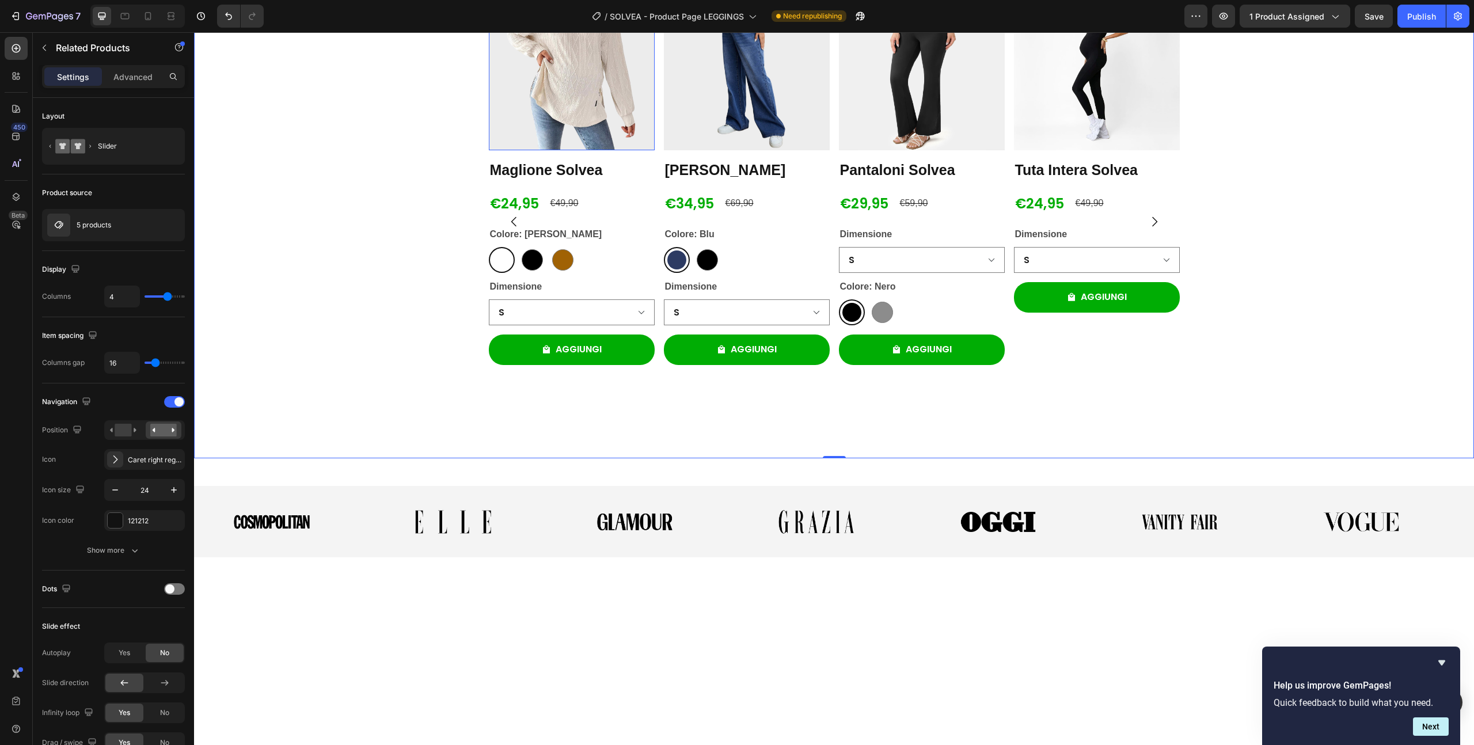
click at [573, 150] on img at bounding box center [572, 67] width 166 height 166
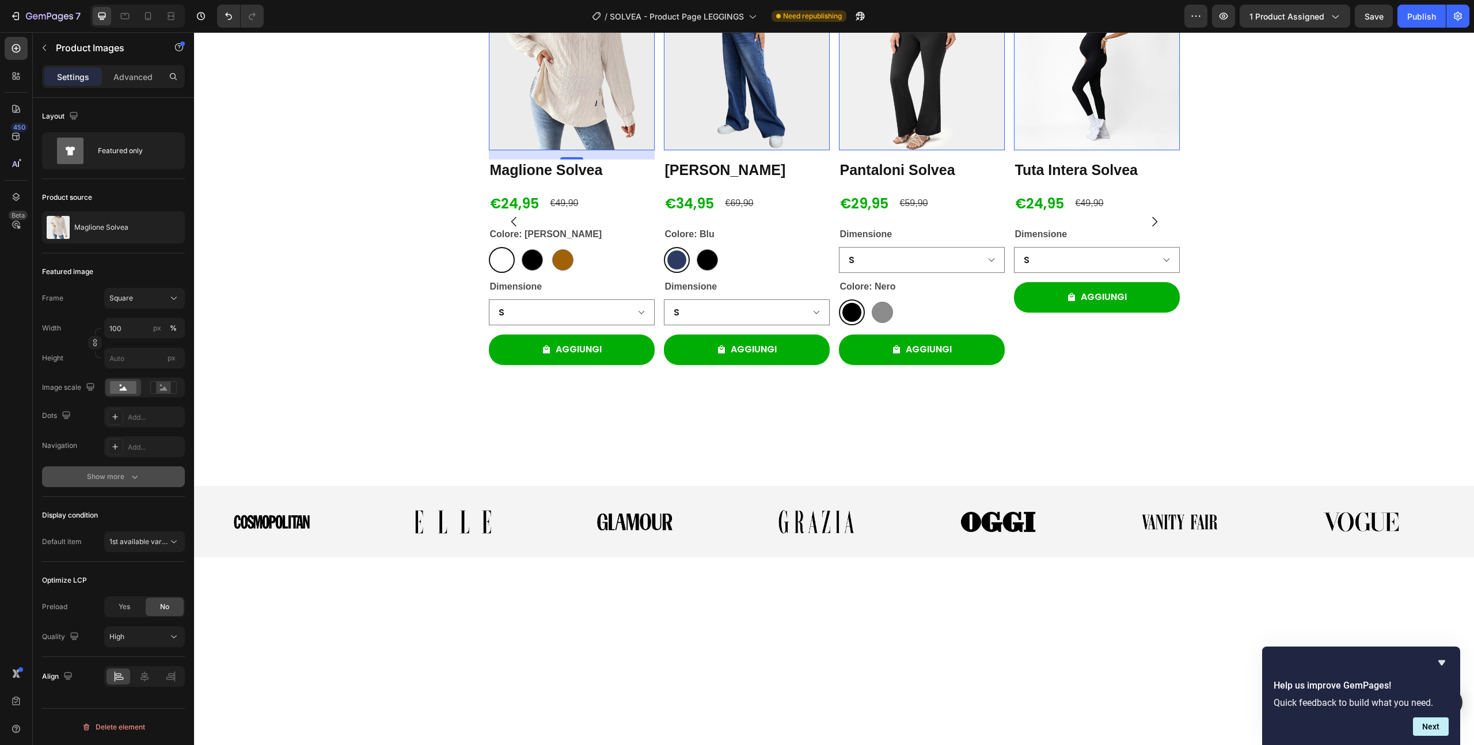
click at [126, 476] on div "Show more" at bounding box center [114, 477] width 54 height 12
click at [139, 481] on div "Add..." at bounding box center [155, 477] width 54 height 10
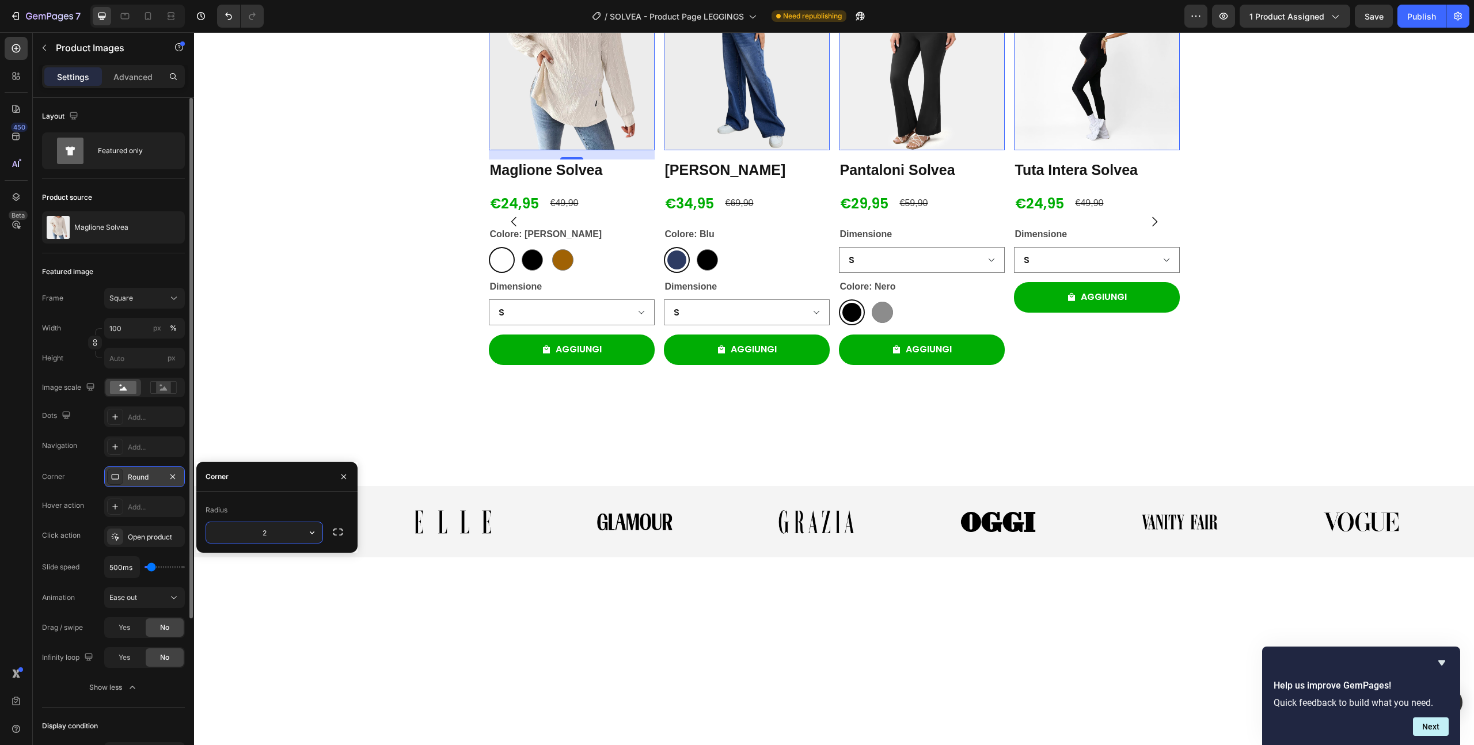
type input "25"
click at [308, 387] on div "Product Images 16 [PERSON_NAME] Solvea Product Title €24,95 Product Price Produ…" at bounding box center [834, 221] width 1280 height 474
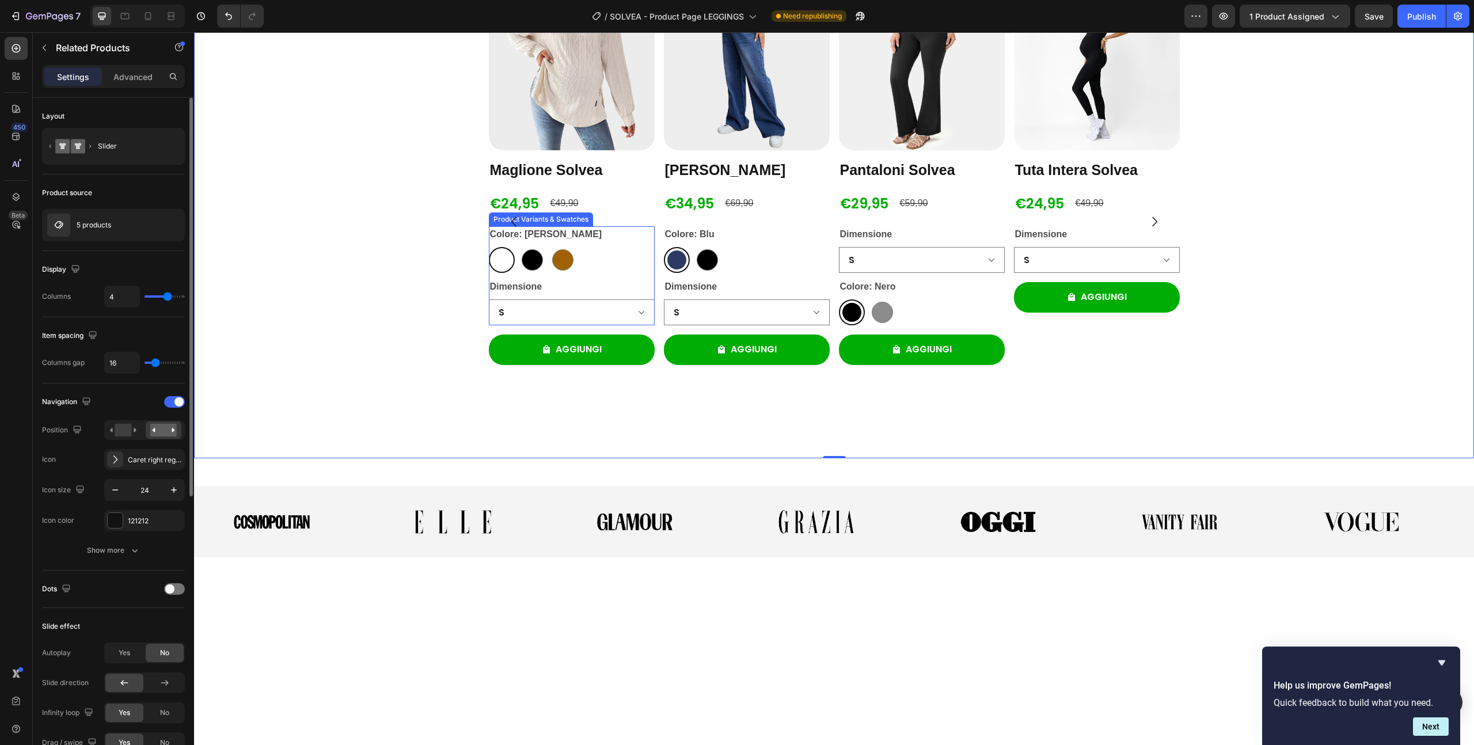
click at [579, 273] on div "Colore: [PERSON_NAME] [PERSON_NAME] [PERSON_NAME] Nero Nero [PERSON_NAME] [PERS…" at bounding box center [572, 249] width 166 height 47
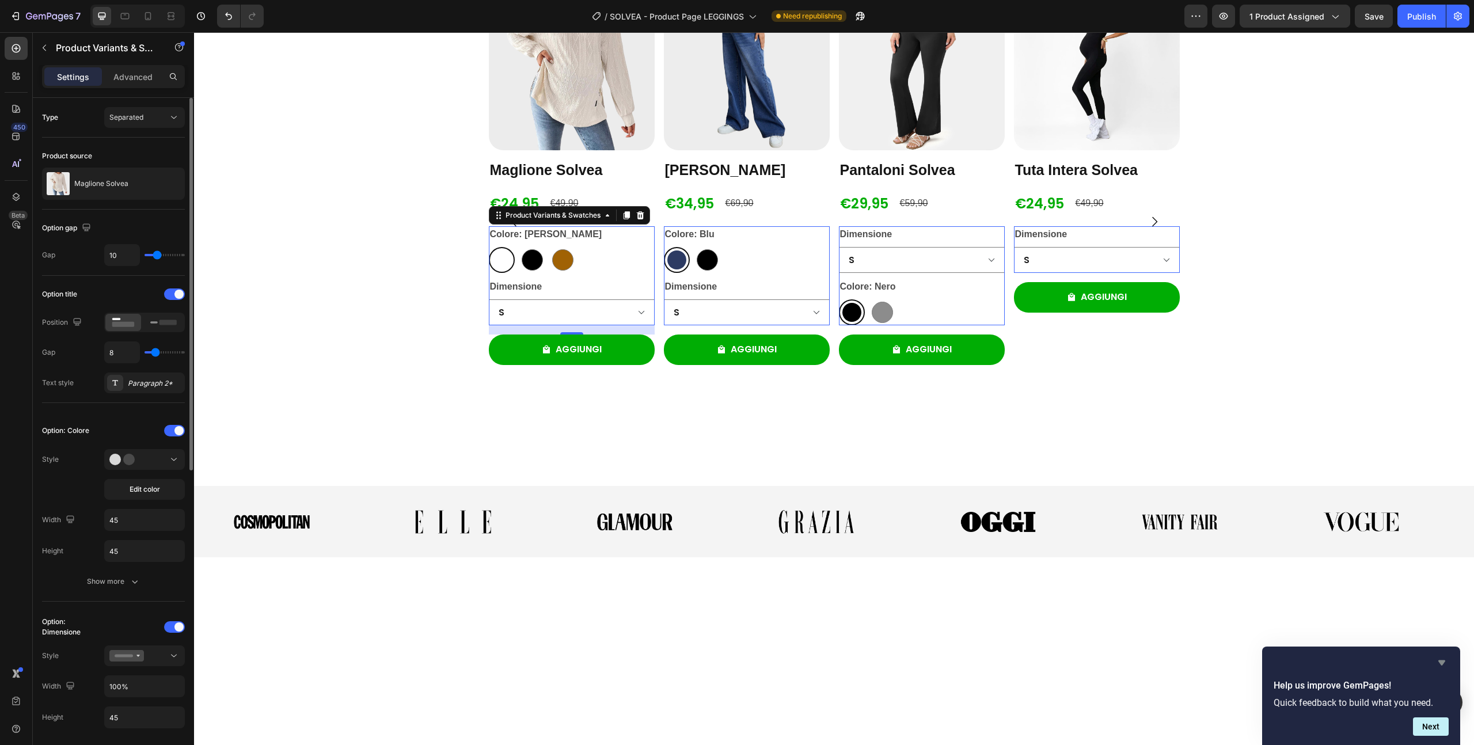
click at [1443, 662] on icon "Hide survey" at bounding box center [1442, 663] width 7 height 5
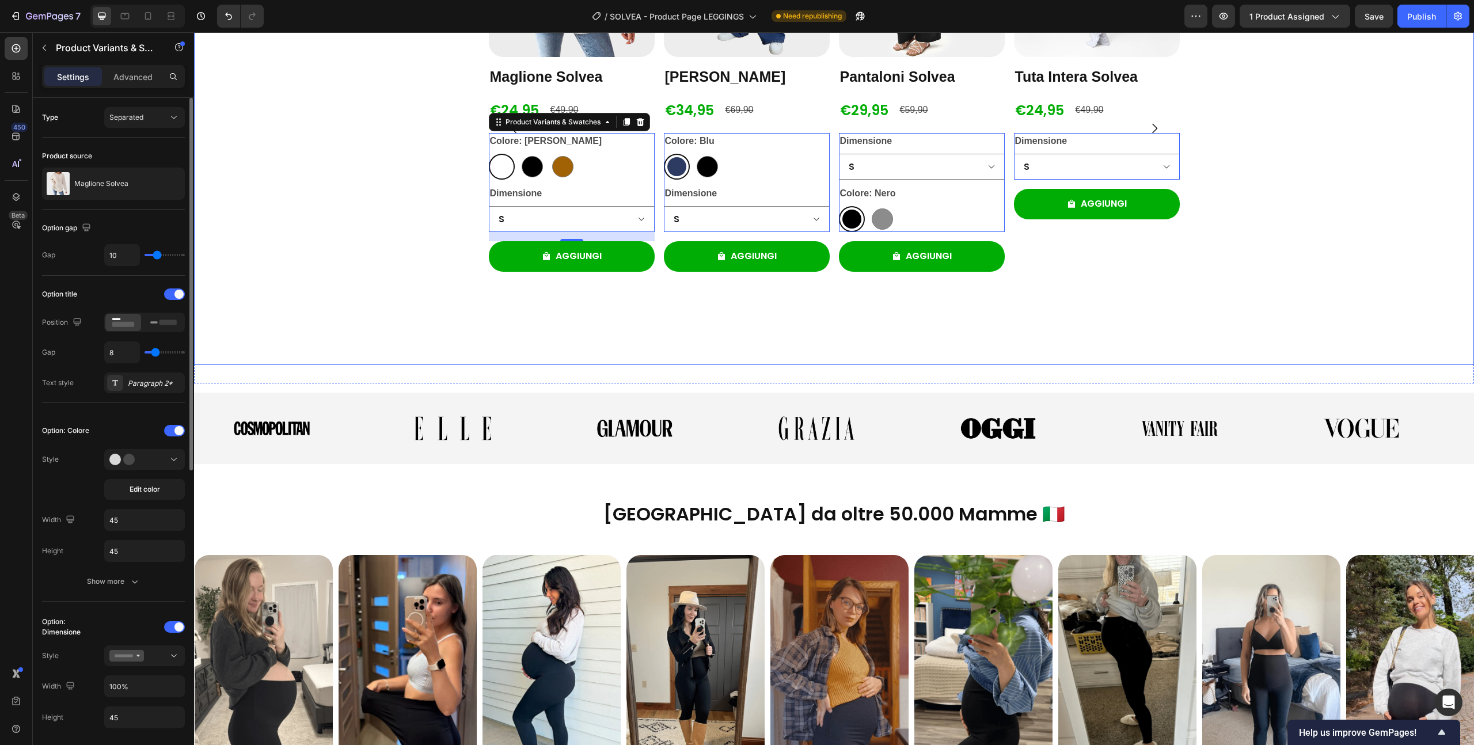
scroll to position [1689, 0]
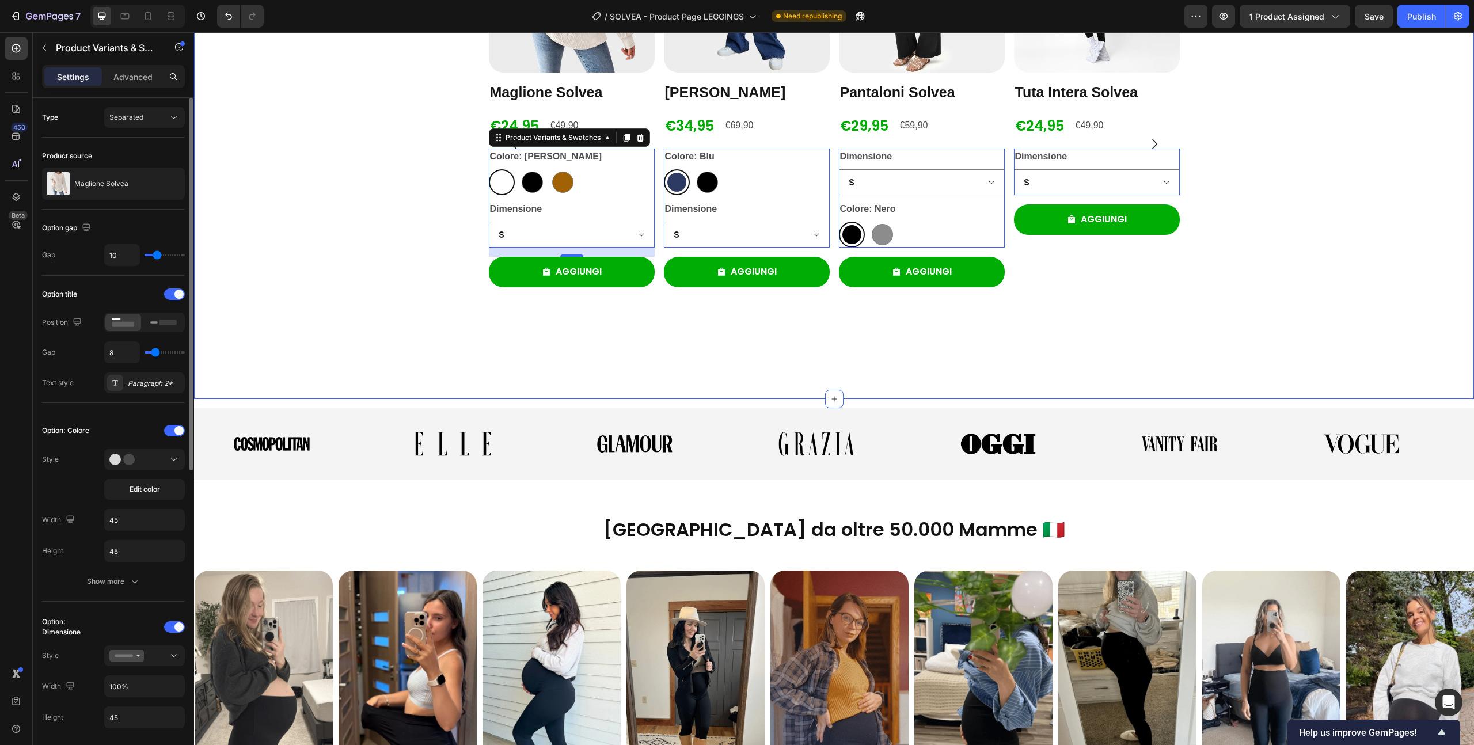
click at [925, 367] on div "Product Images Pantaloni Solvea Product Title €29,95 Product Price Product Pric…" at bounding box center [922, 144] width 166 height 474
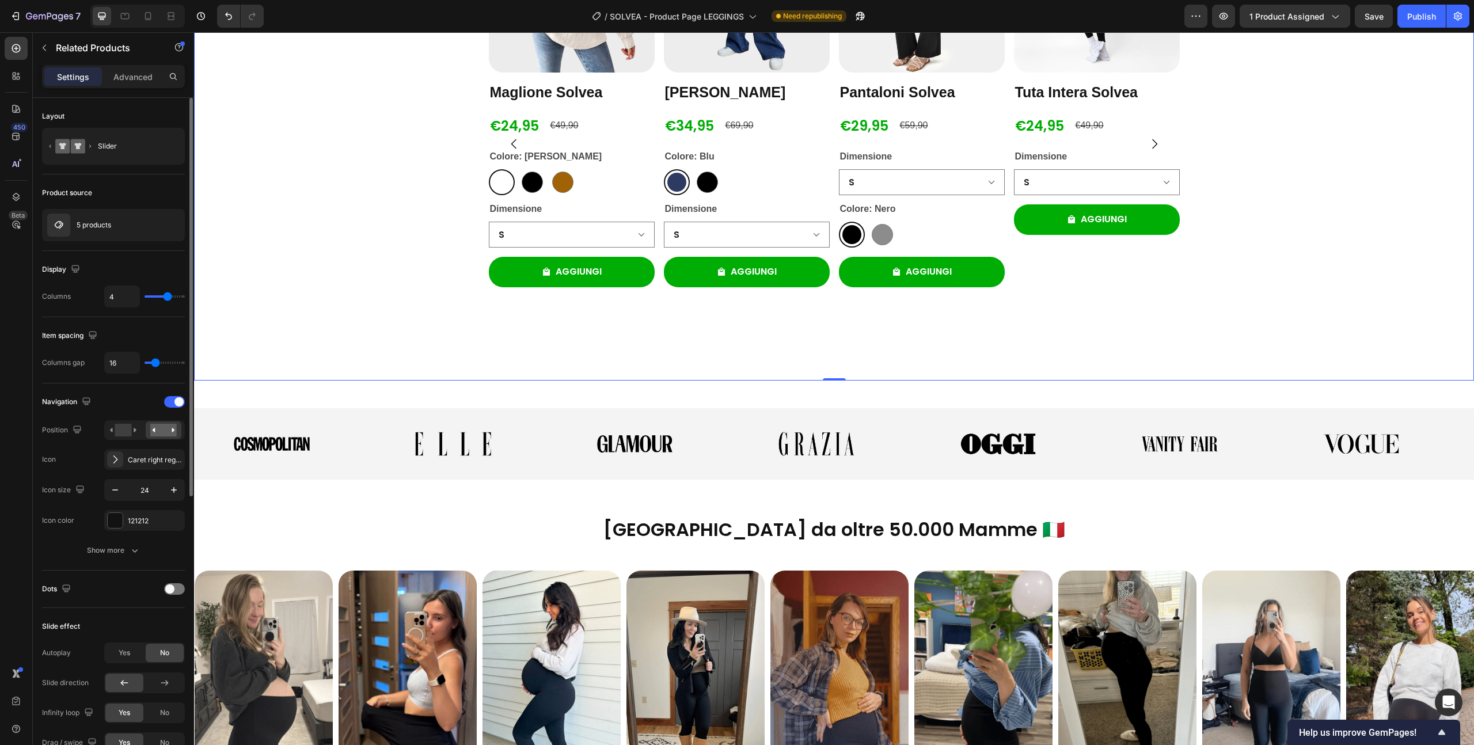
click at [813, 324] on div "Product Images Jeans Larghi Solvea Product Title €34,95 Product Price Product P…" at bounding box center [747, 144] width 166 height 474
click at [139, 72] on p "Advanced" at bounding box center [132, 77] width 39 height 12
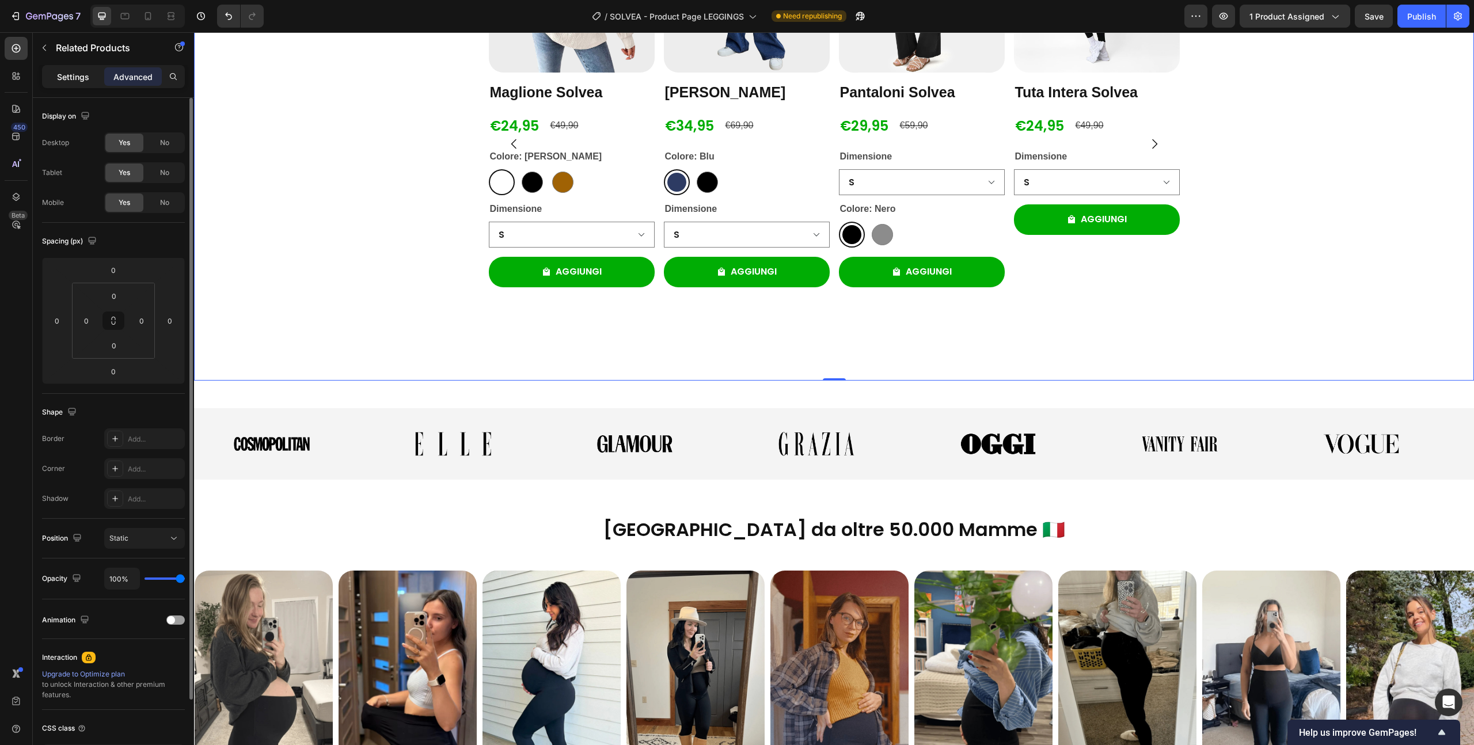
click at [78, 75] on p "Settings" at bounding box center [73, 77] width 32 height 12
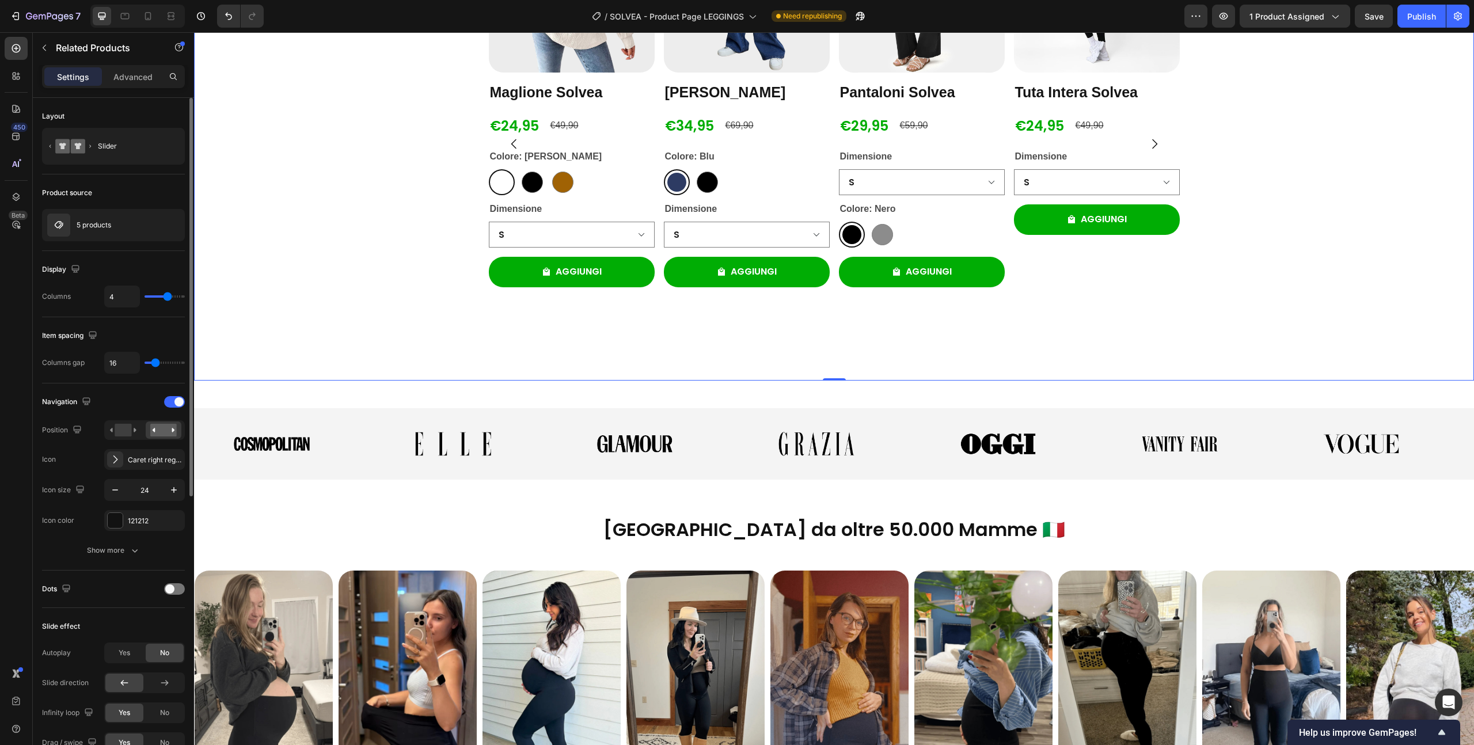
click at [466, 253] on div "Product Images [PERSON_NAME] Solvea Product Title €24,95 Product Price Product …" at bounding box center [834, 144] width 1280 height 474
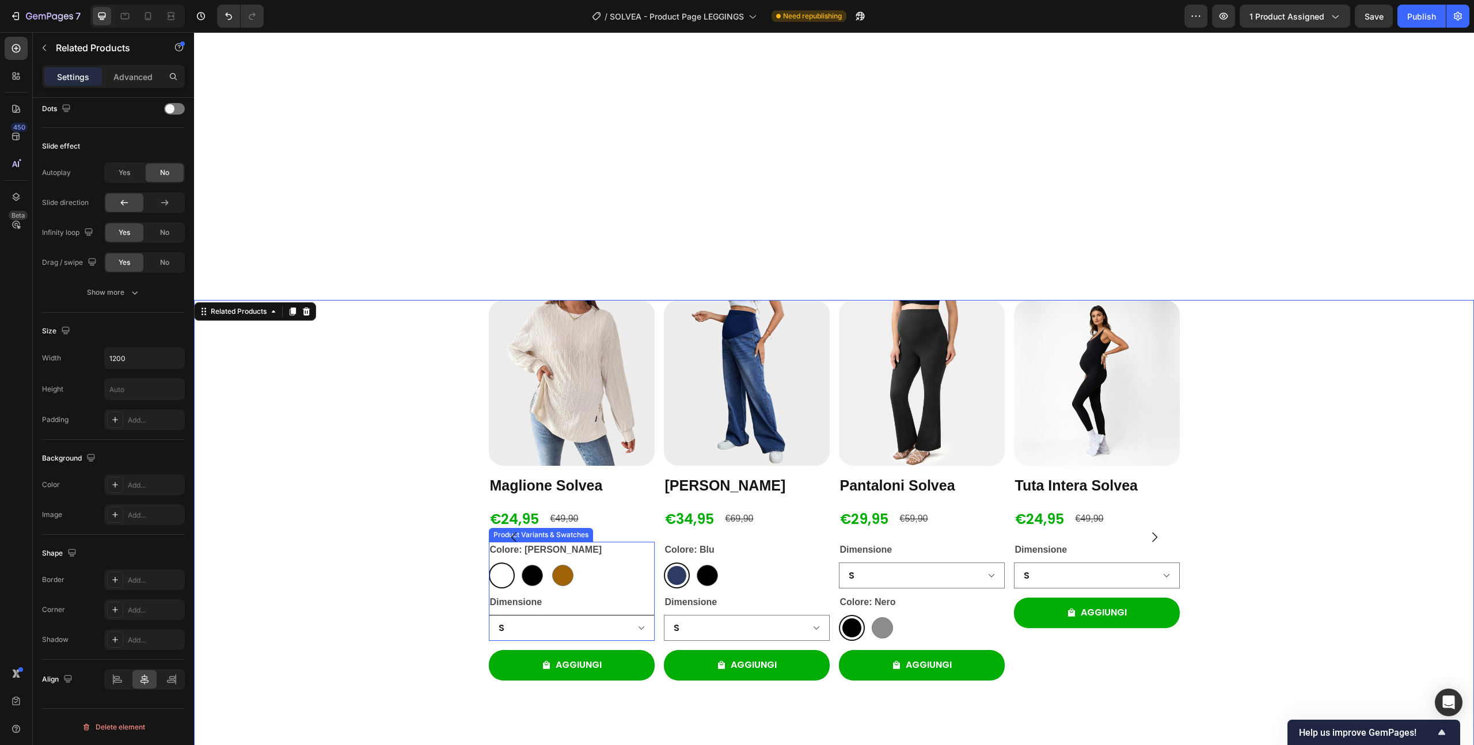
scroll to position [1543, 0]
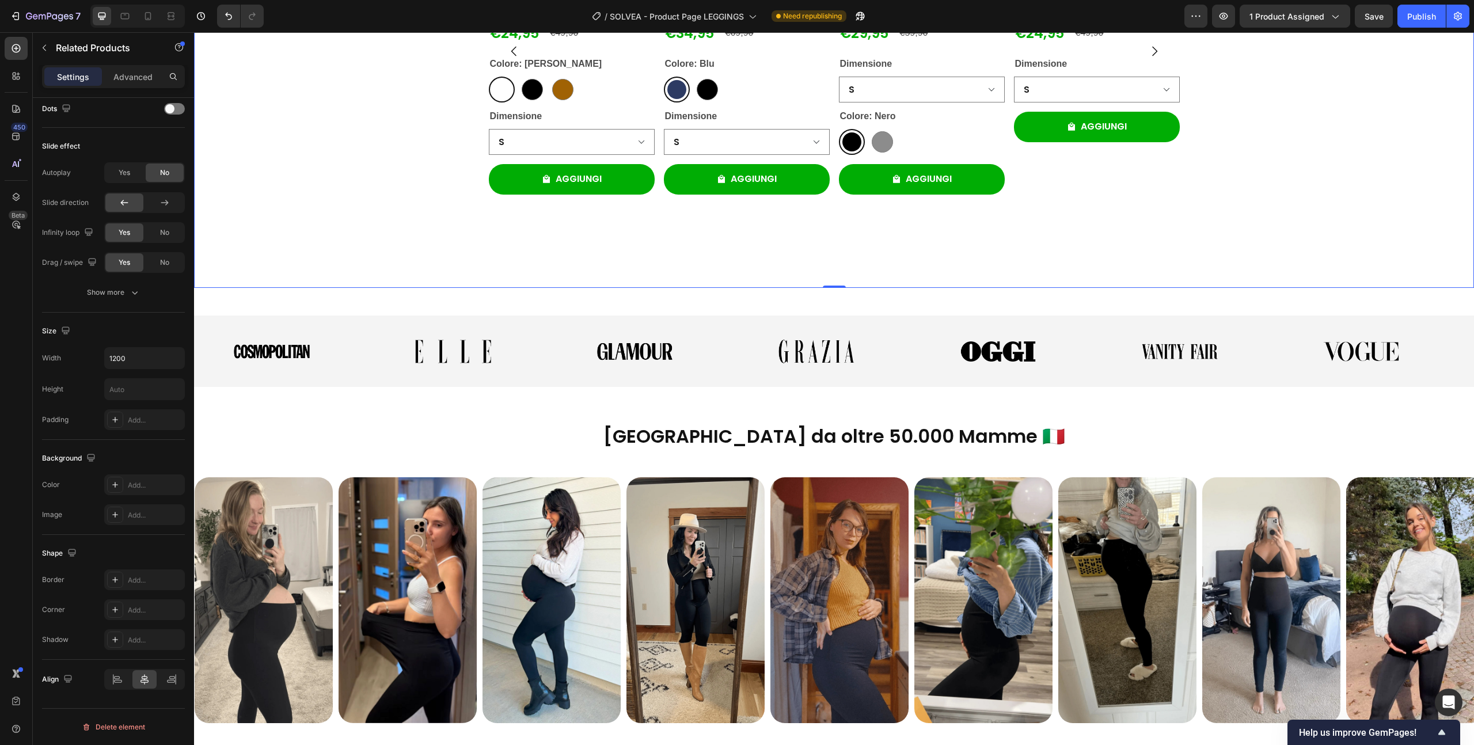
click at [667, 288] on div "Product Images Jeans Larghi Solvea Product Title €34,95 Product Price Product P…" at bounding box center [747, 51] width 166 height 474
click at [119, 682] on icon at bounding box center [118, 681] width 8 height 3
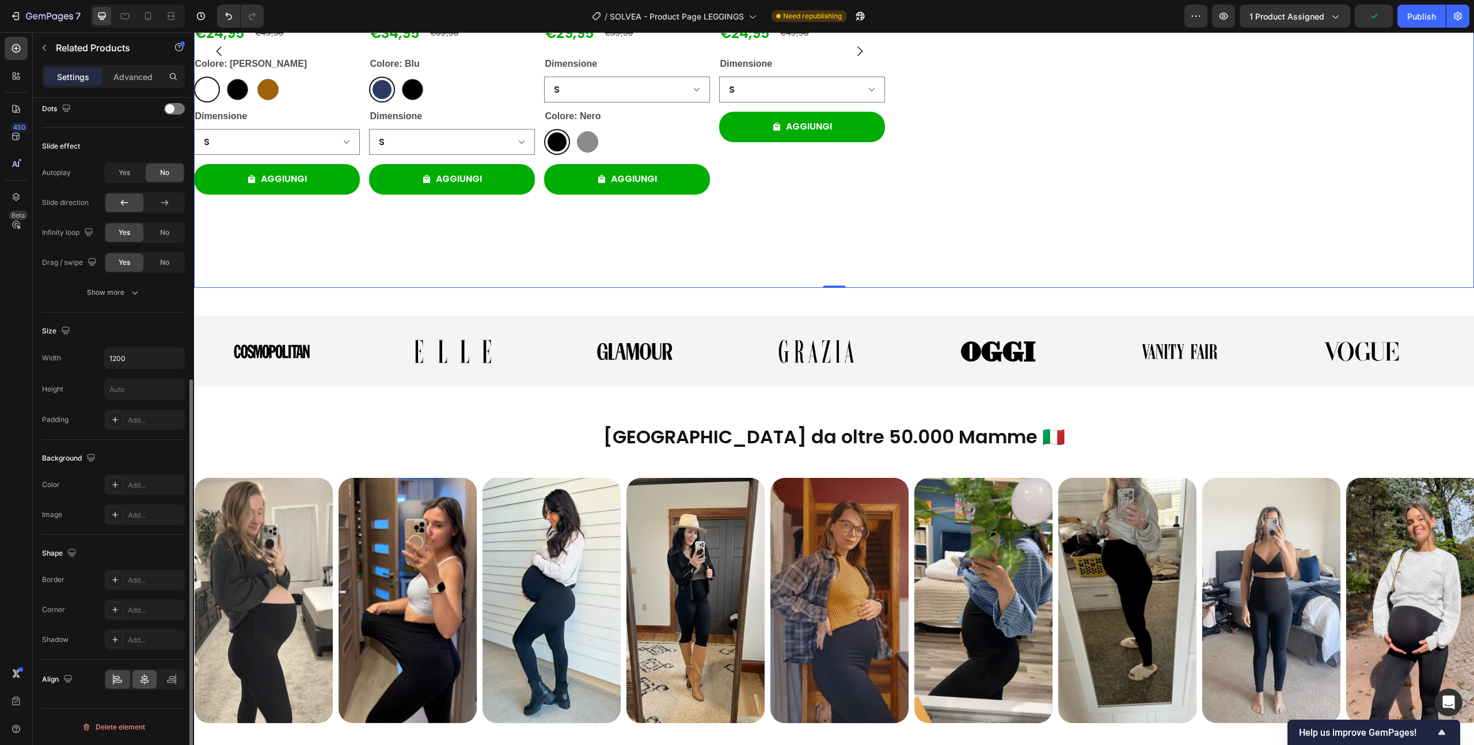
click at [136, 682] on div at bounding box center [144, 679] width 25 height 18
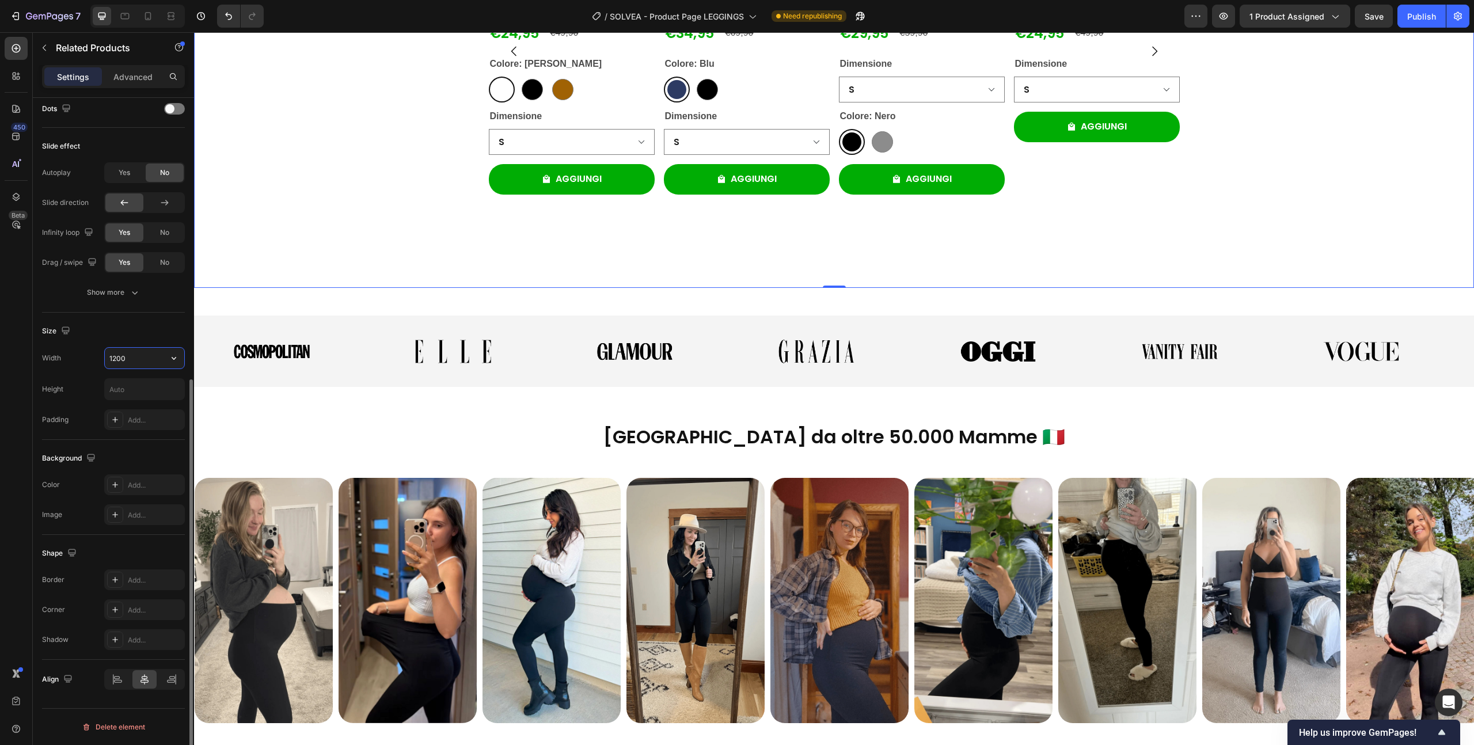
click at [143, 358] on input "1200" at bounding box center [144, 358] width 79 height 21
click at [188, 361] on div at bounding box center [189, 438] width 9 height 680
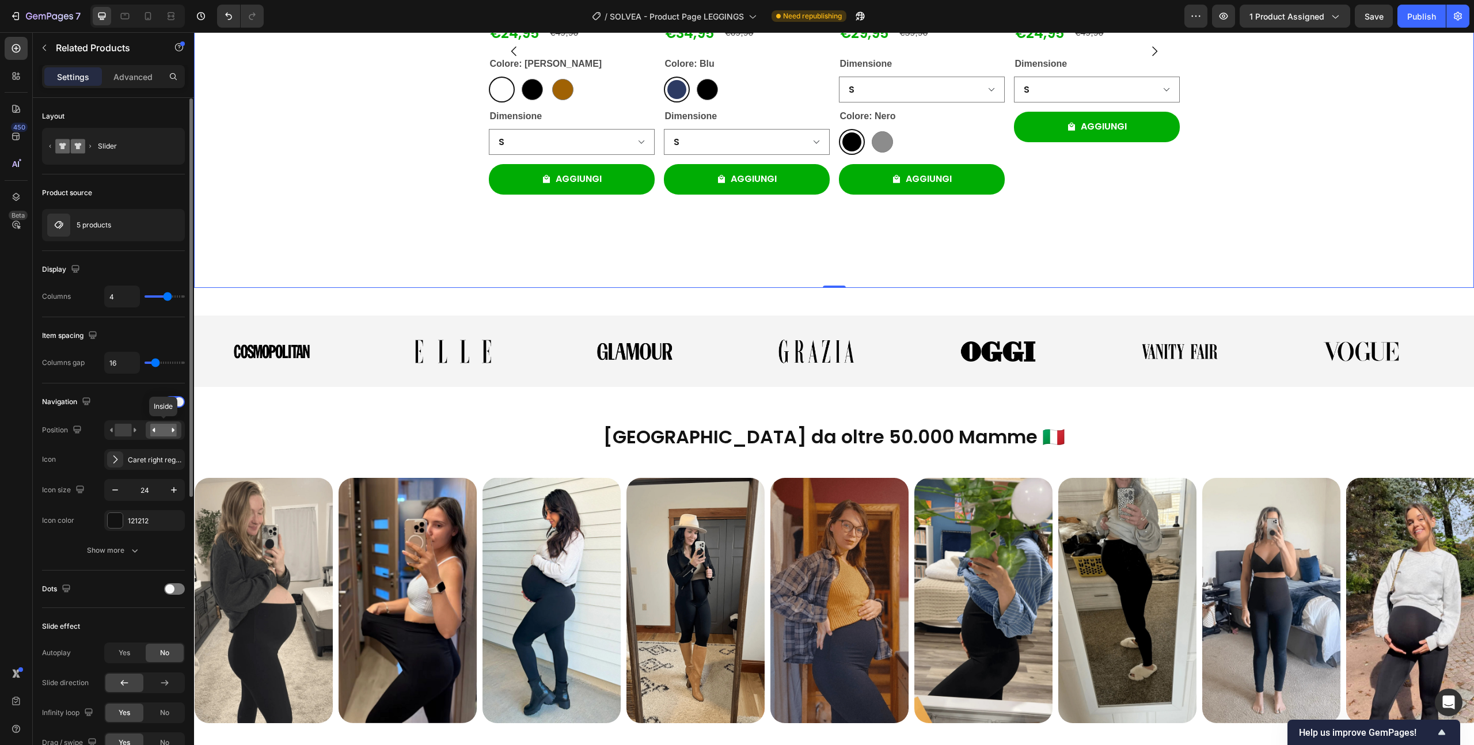
scroll to position [3, 0]
click at [126, 427] on rect at bounding box center [123, 427] width 17 height 13
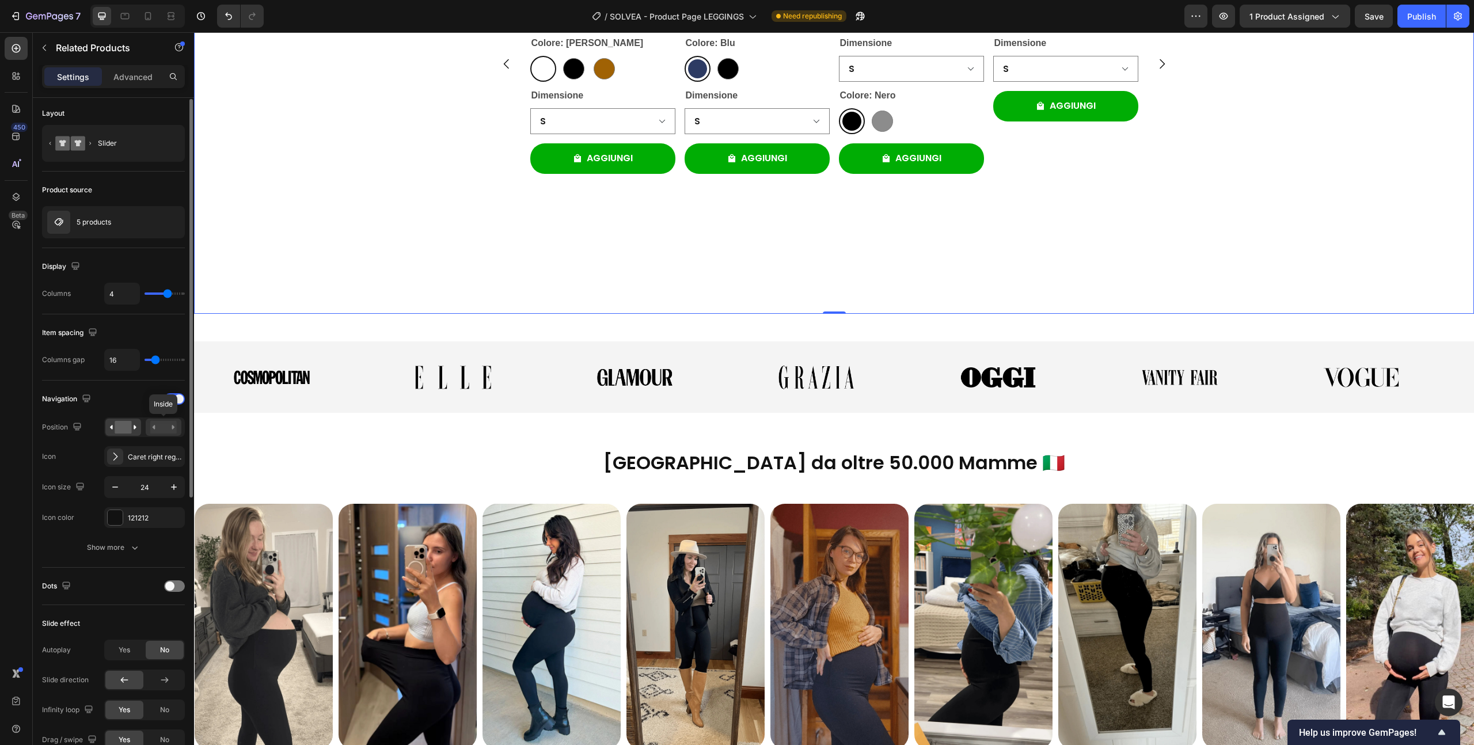
click at [164, 431] on rect at bounding box center [163, 427] width 26 height 13
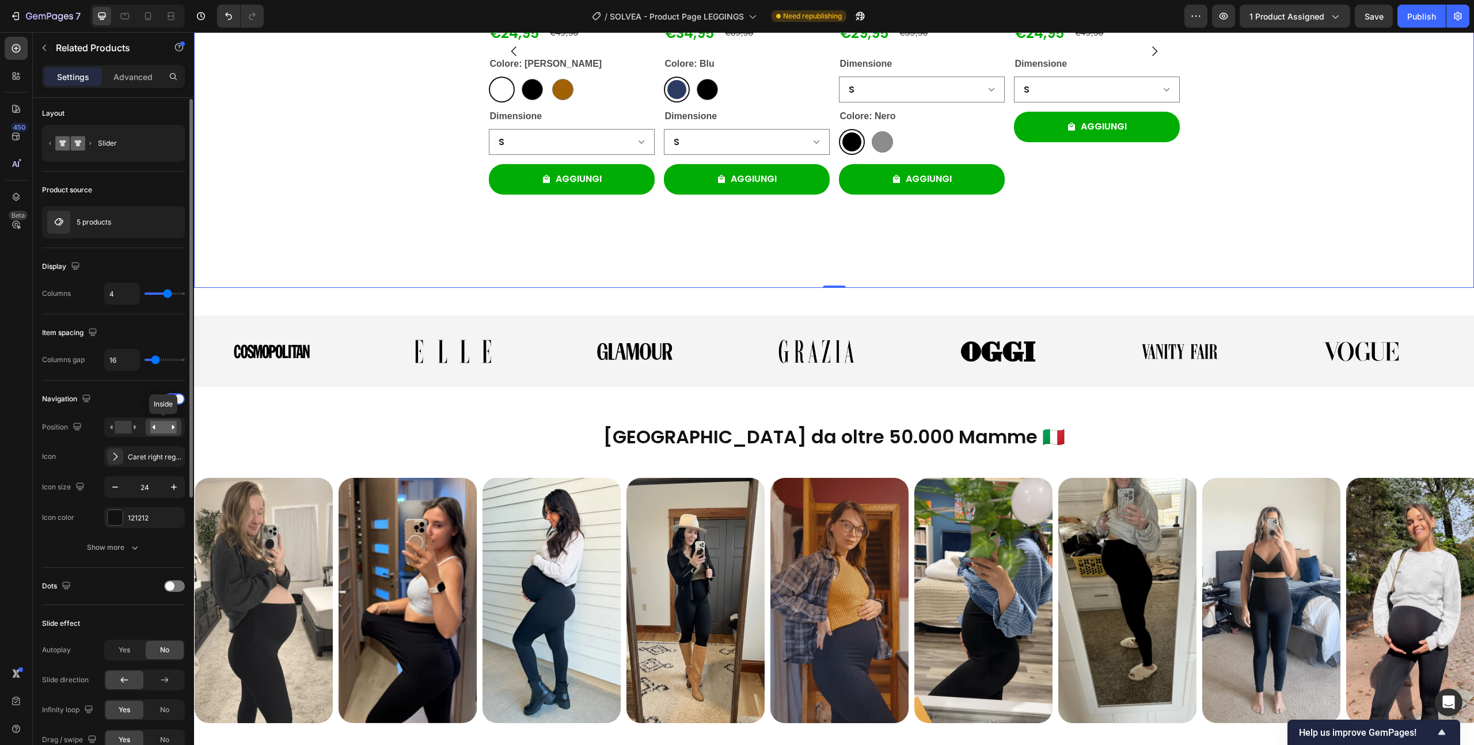
click at [149, 433] on div at bounding box center [164, 427] width 36 height 17
click at [130, 433] on rect at bounding box center [123, 427] width 17 height 13
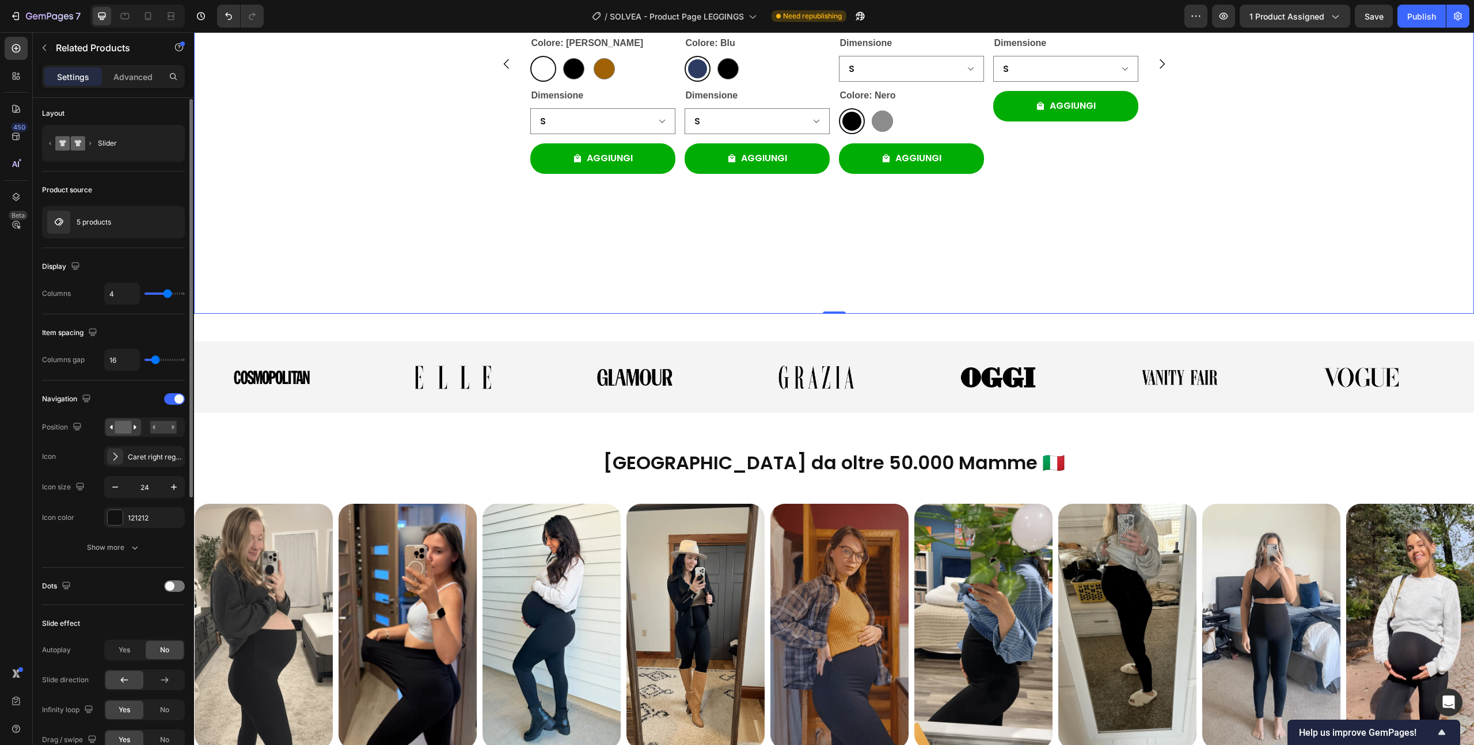
click at [145, 433] on div at bounding box center [144, 428] width 81 height 20
click at [165, 426] on rect at bounding box center [163, 427] width 26 height 13
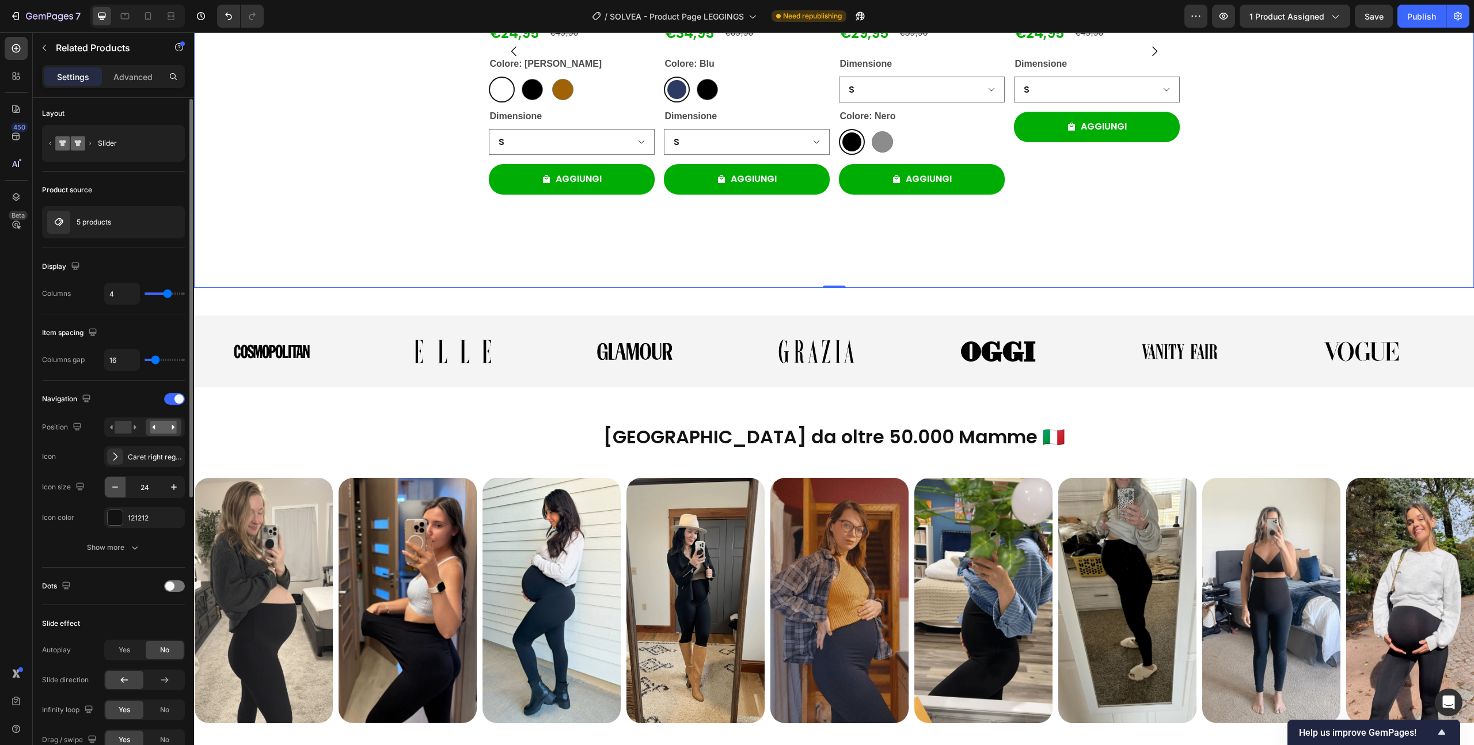
click at [119, 488] on icon "button" at bounding box center [115, 487] width 12 height 12
click at [176, 486] on icon "button" at bounding box center [174, 487] width 12 height 12
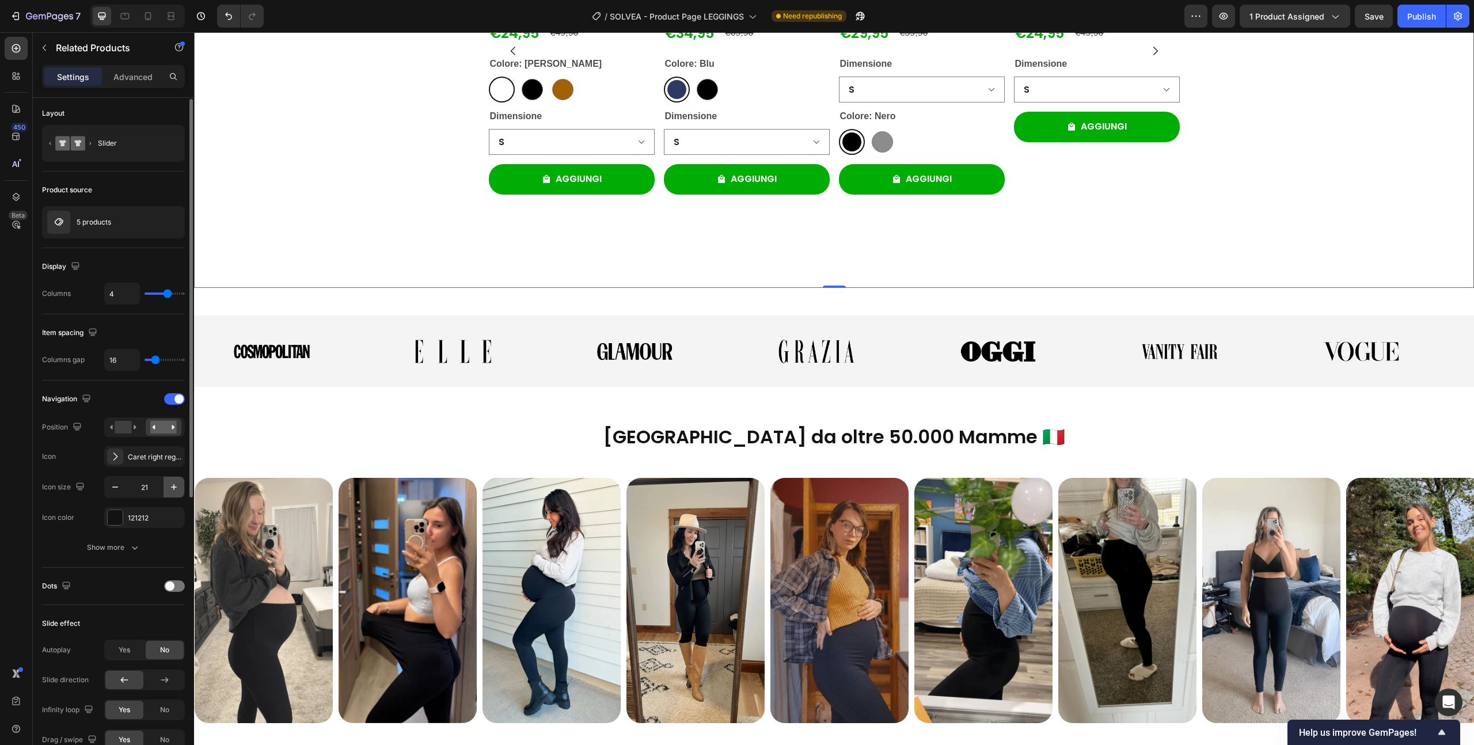
click at [176, 486] on icon "button" at bounding box center [174, 487] width 12 height 12
click at [113, 490] on icon "button" at bounding box center [115, 487] width 12 height 12
type input "22"
click at [125, 543] on div "Show more" at bounding box center [114, 548] width 54 height 12
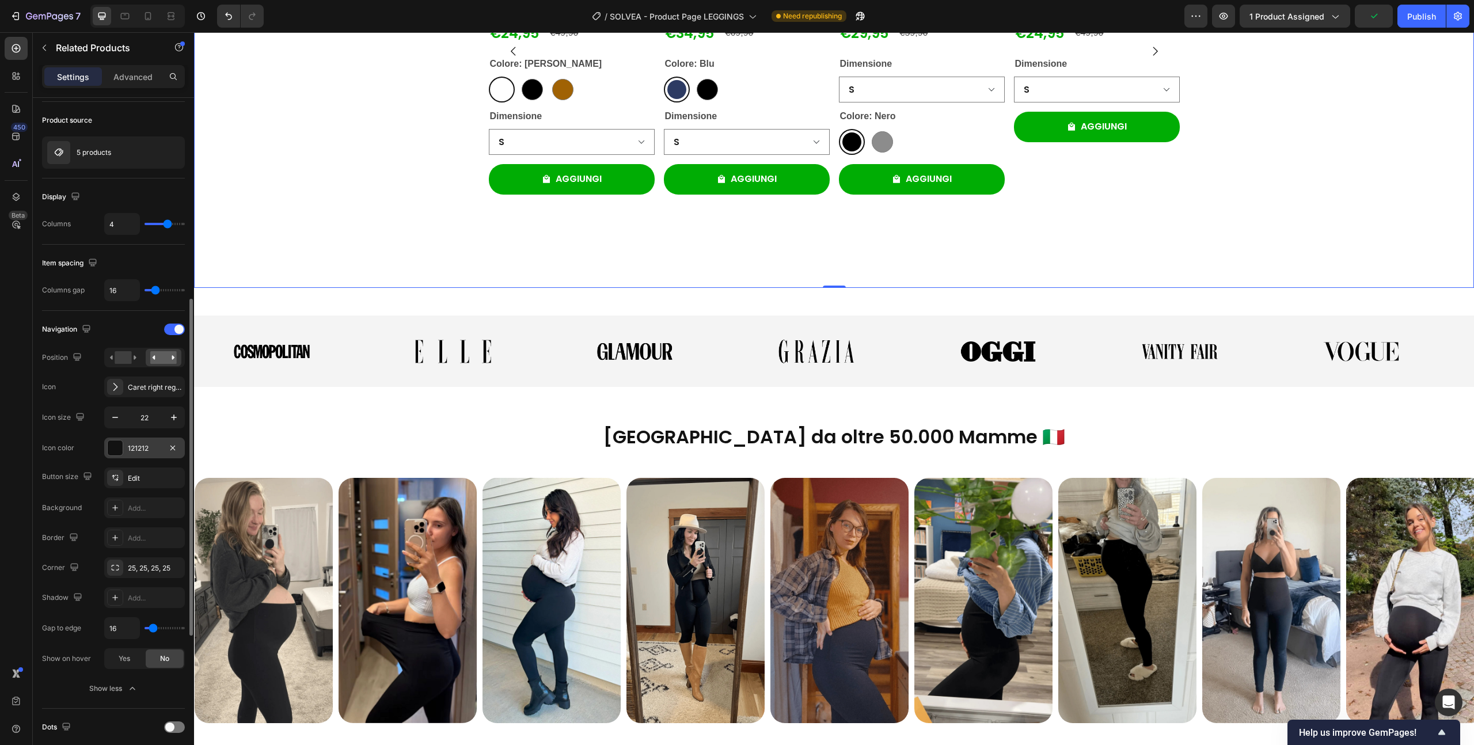
scroll to position [222, 0]
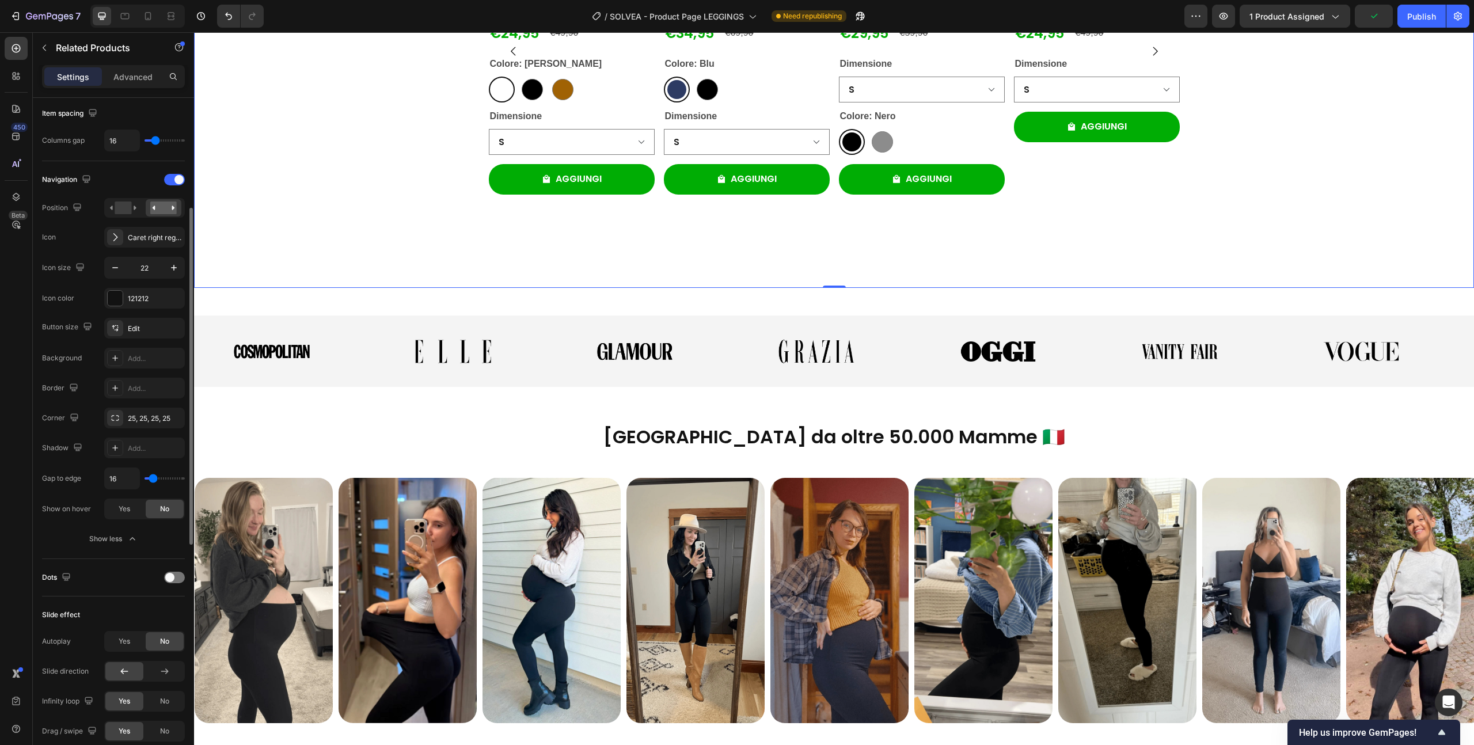
click at [333, 288] on div "Product Images [PERSON_NAME] Solvea Product Title €24,95 Product Price Product …" at bounding box center [834, 51] width 1280 height 474
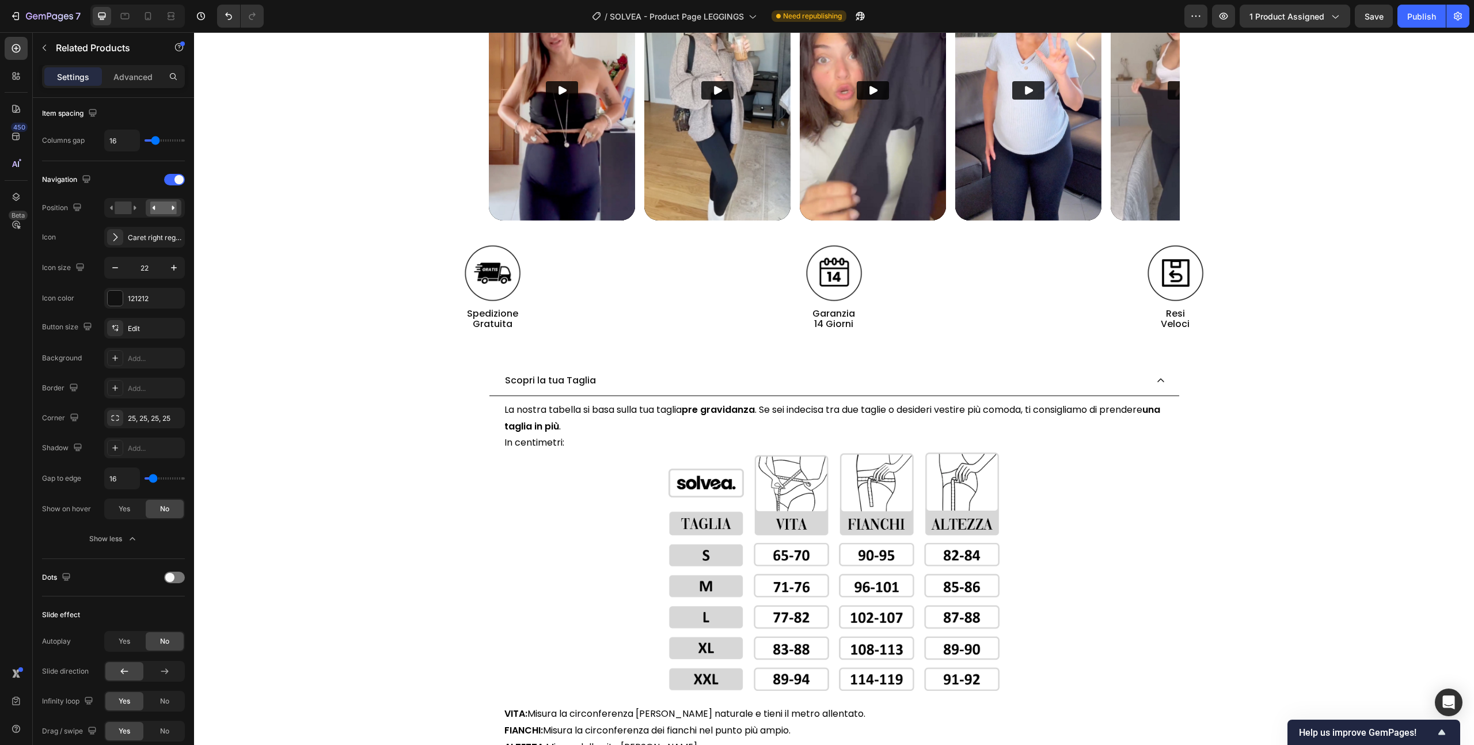
scroll to position [139, 0]
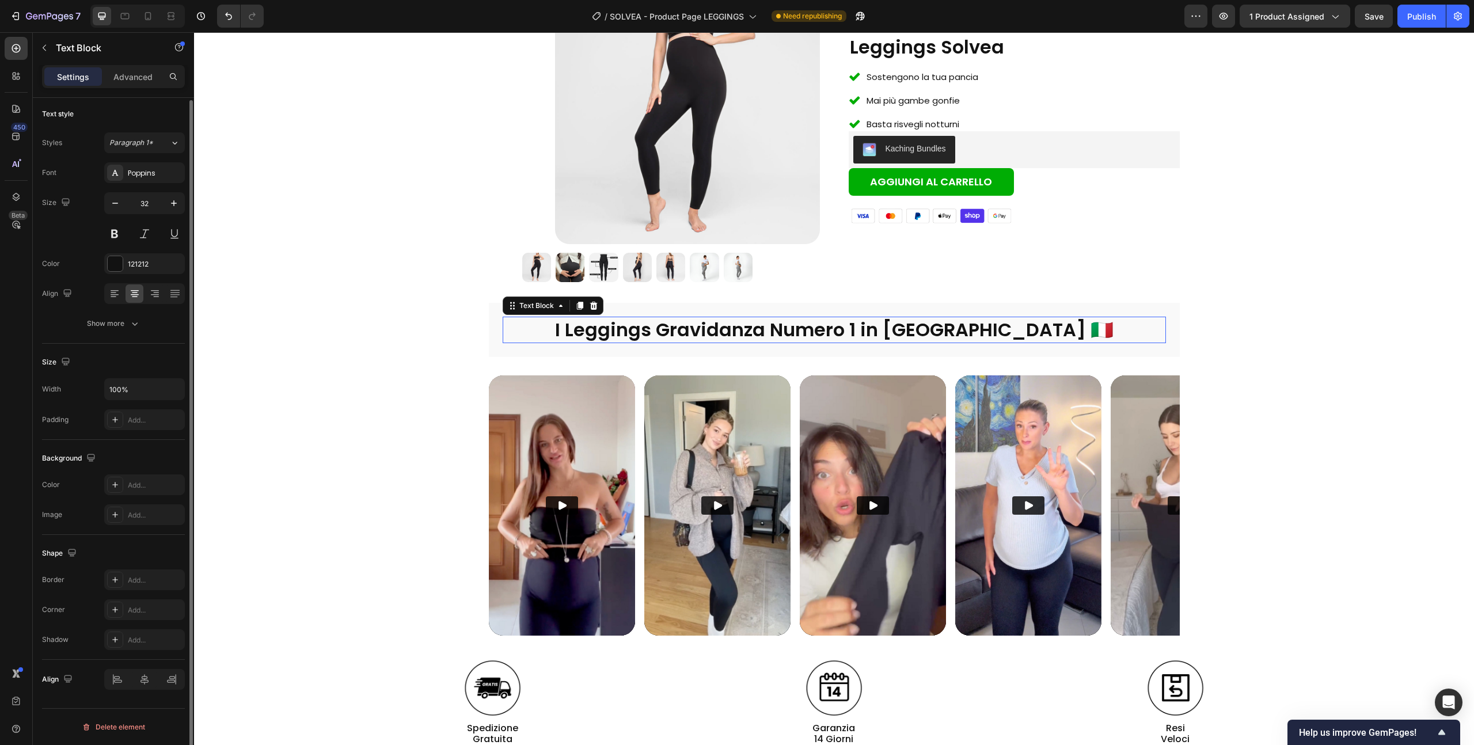
click at [674, 329] on span "I Leggings Gravidanza Numero 1 in [GEOGRAPHIC_DATA] 🇮🇹" at bounding box center [834, 330] width 559 height 26
click at [576, 309] on icon at bounding box center [579, 306] width 6 height 8
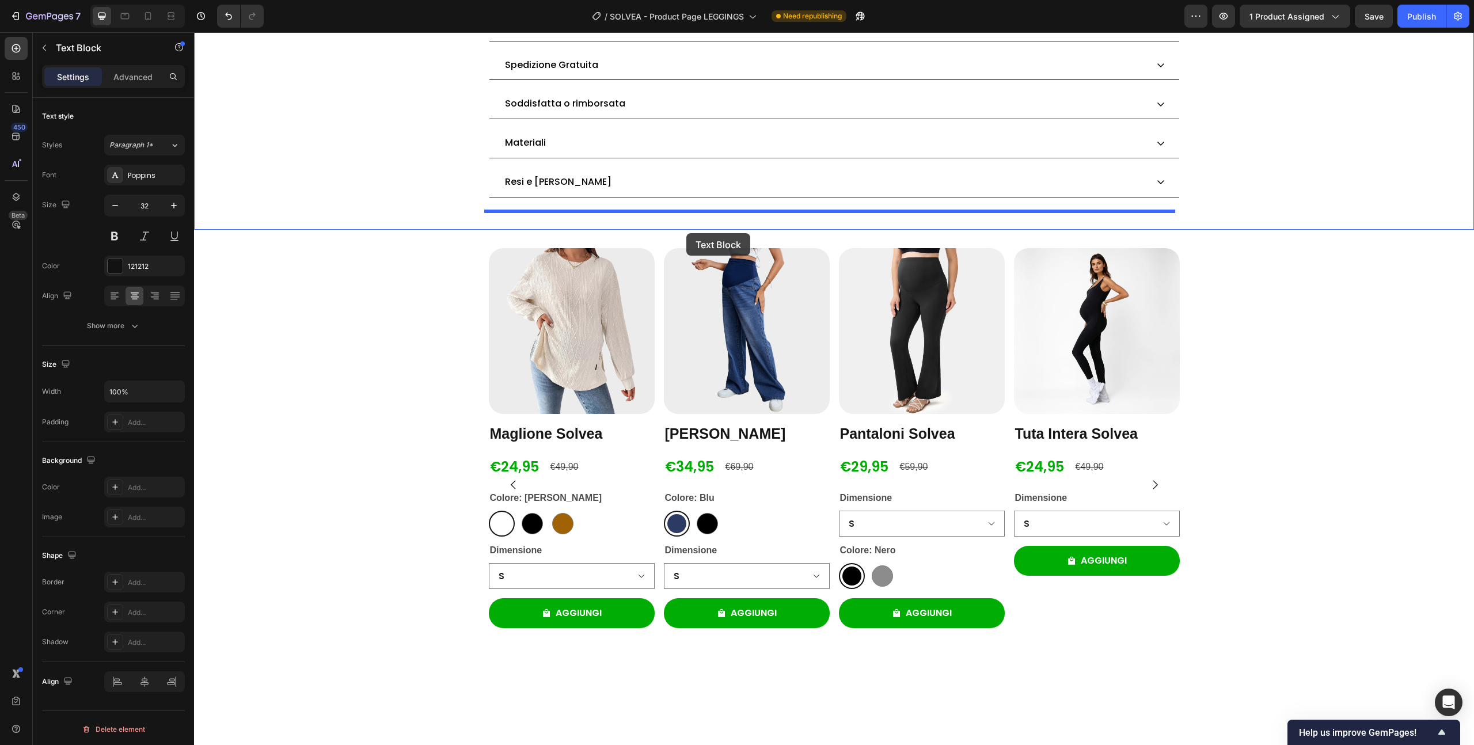
scroll to position [1374, 0]
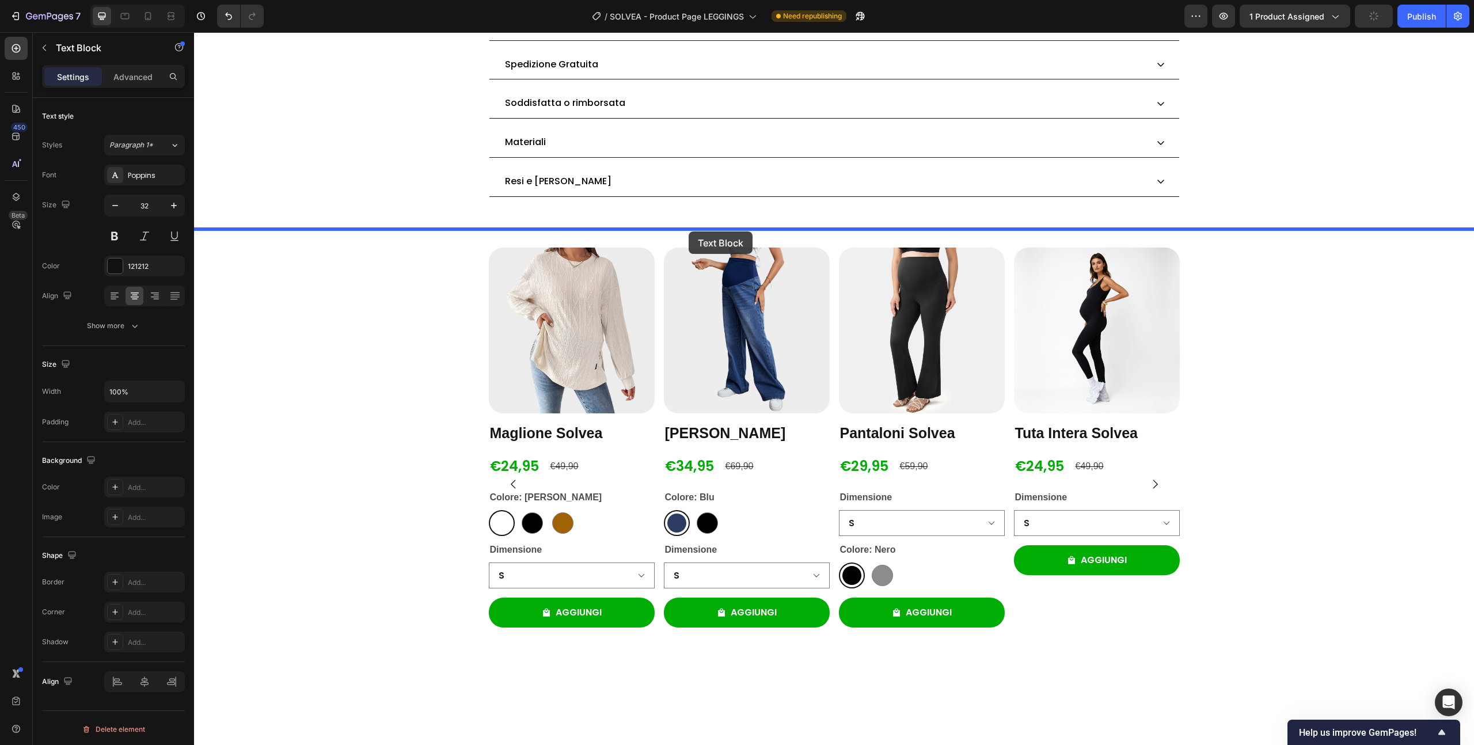
drag, startPoint x: 519, startPoint y: 335, endPoint x: 689, endPoint y: 232, distance: 198.5
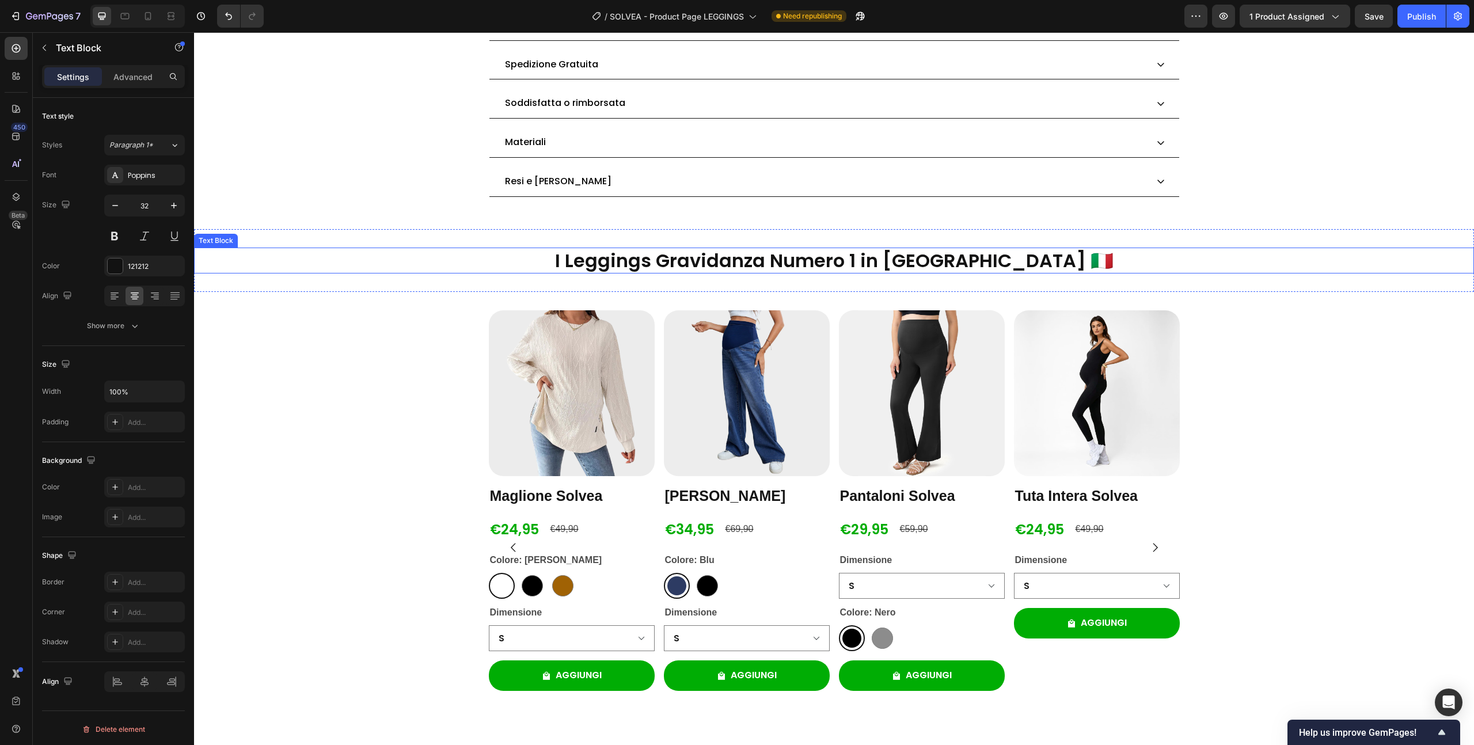
click at [701, 255] on span "I Leggings Gravidanza Numero 1 in [GEOGRAPHIC_DATA] 🇮🇹" at bounding box center [834, 261] width 559 height 26
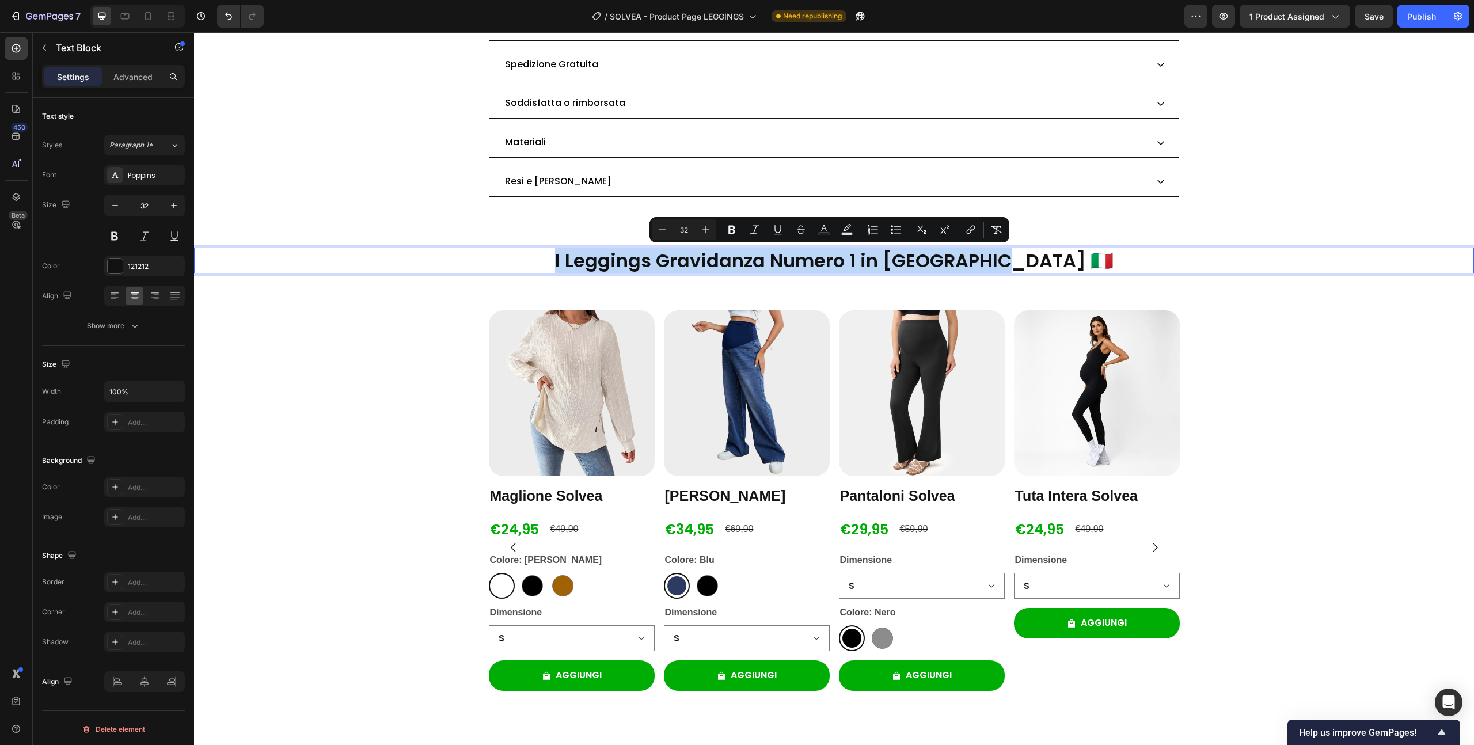
click at [696, 263] on span "I Leggings Gravidanza Numero 1 in [GEOGRAPHIC_DATA] 🇮🇹" at bounding box center [834, 261] width 559 height 26
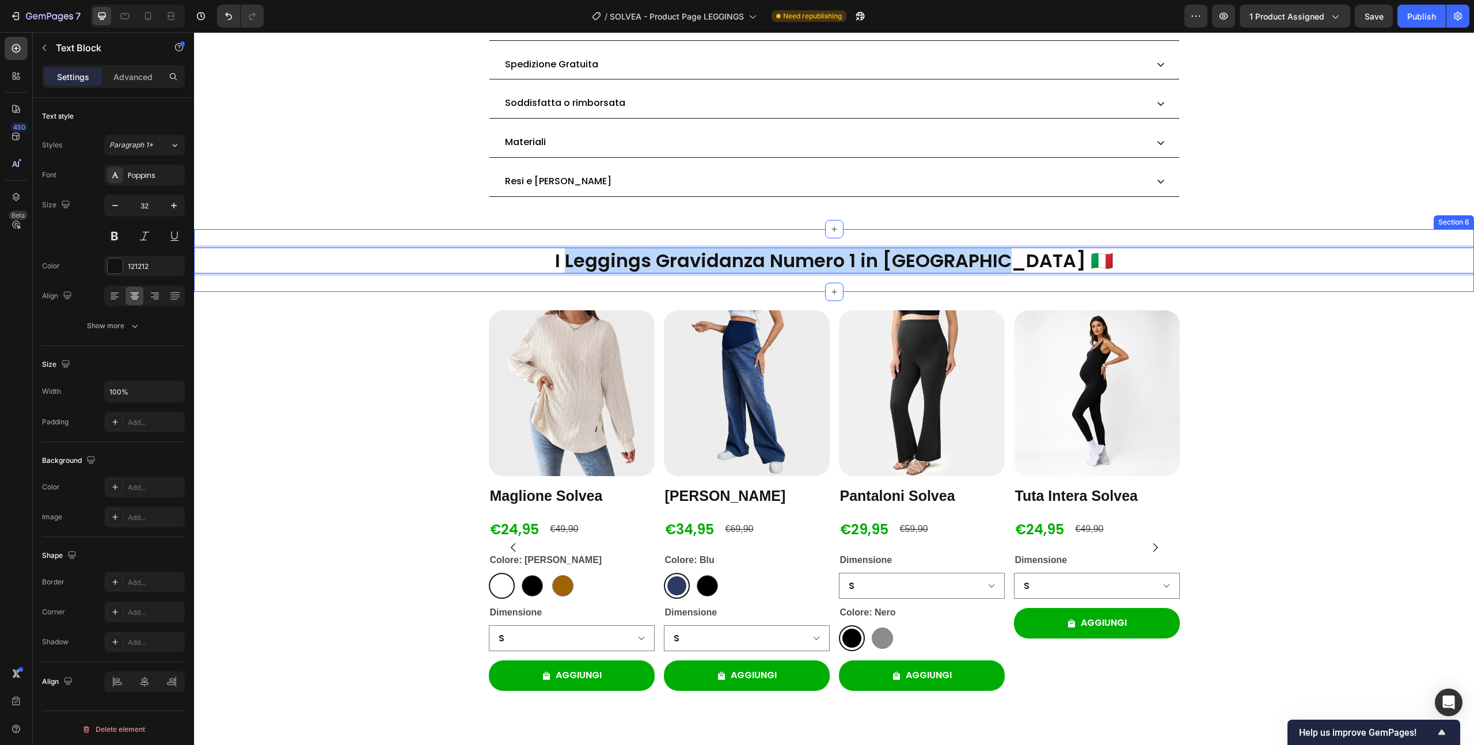
drag, startPoint x: 683, startPoint y: 261, endPoint x: 1022, endPoint y: 286, distance: 339.5
click at [1022, 286] on div "I Leggings Gravidanza Numero 1 in [GEOGRAPHIC_DATA] 🇮🇹 Text Block 0 Section 6" at bounding box center [834, 260] width 1280 height 63
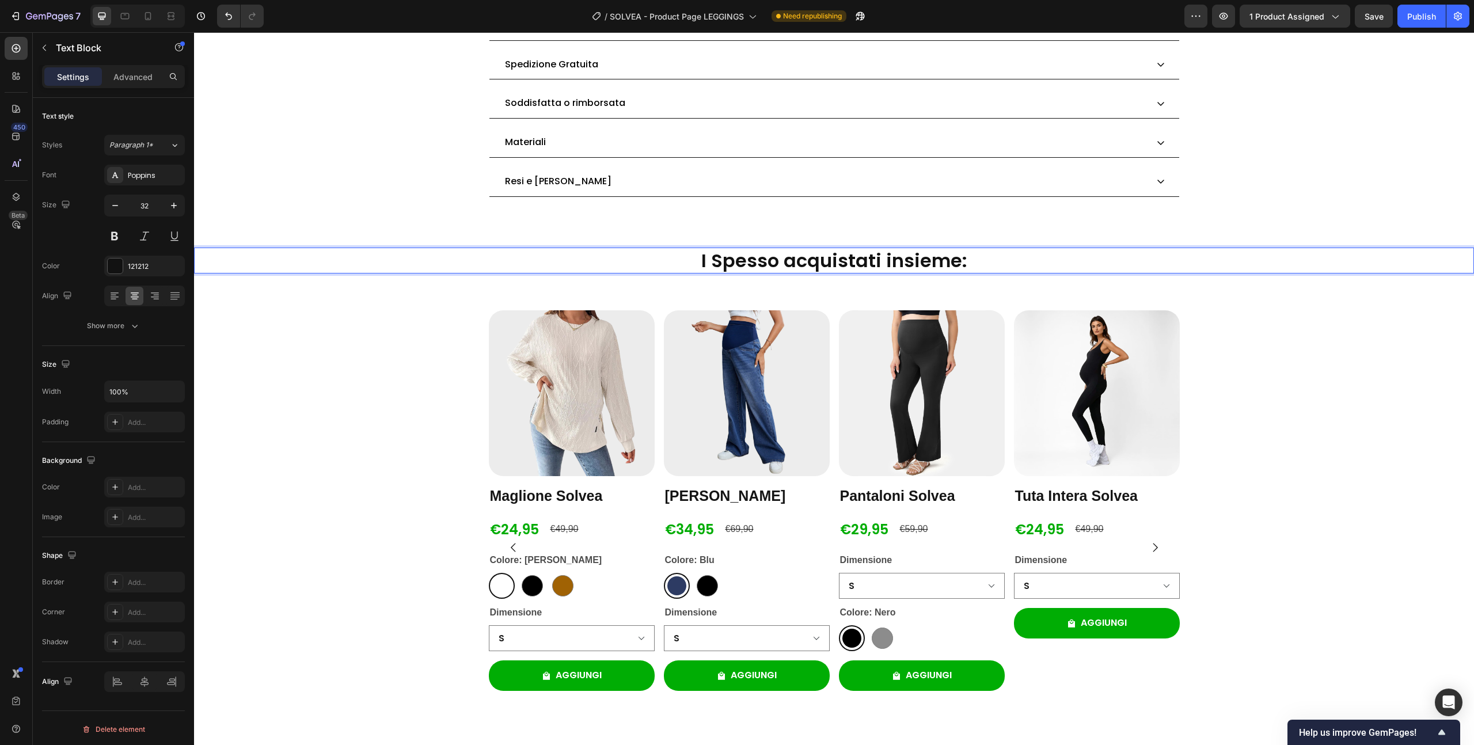
click at [712, 259] on span "I Spesso acquistati insieme:" at bounding box center [834, 261] width 266 height 26
click at [1387, 371] on div "Product Images [PERSON_NAME] Solvea Product Title €24,95 Product Price Product …" at bounding box center [834, 547] width 1280 height 474
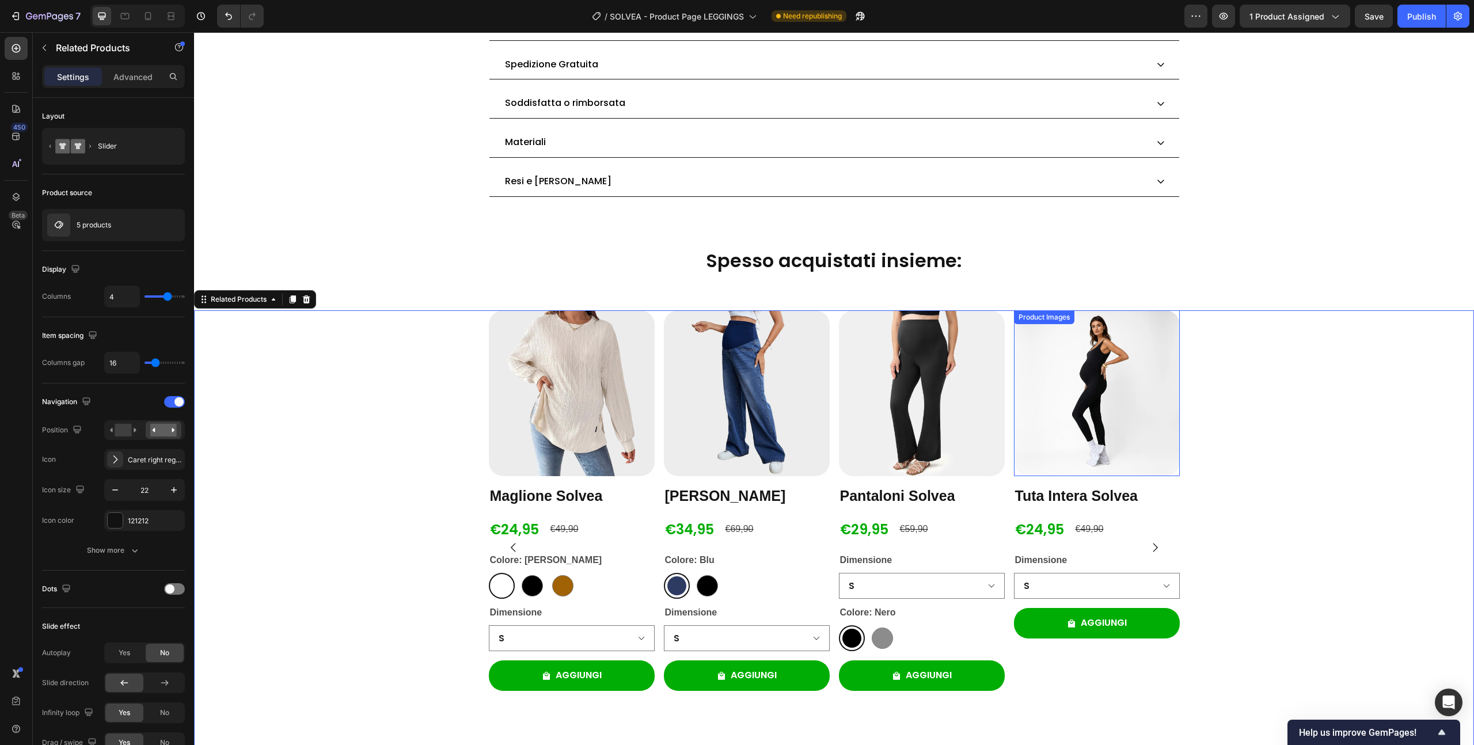
scroll to position [1497, 0]
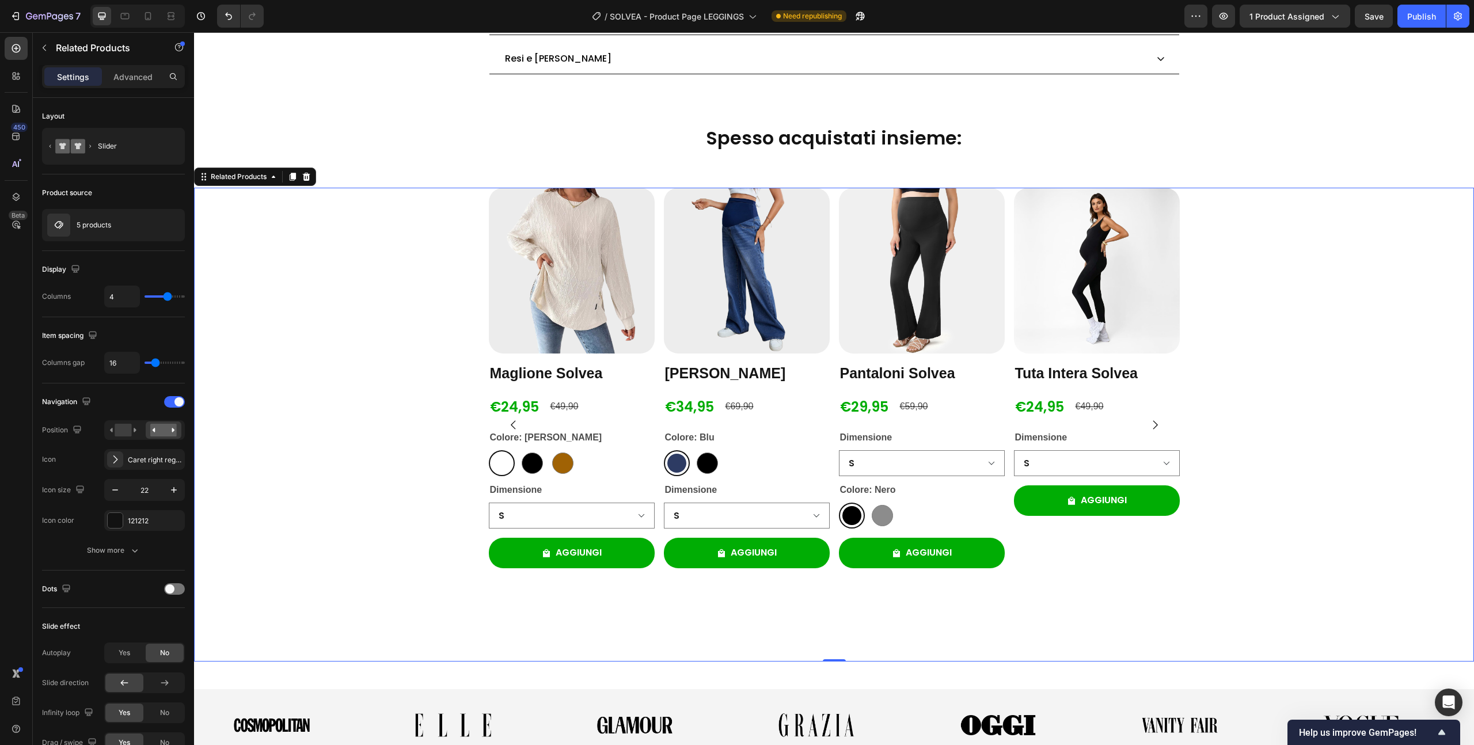
click at [1283, 388] on div "Product Images [PERSON_NAME] Solvea Product Title €24,95 Product Price Product …" at bounding box center [834, 425] width 1280 height 474
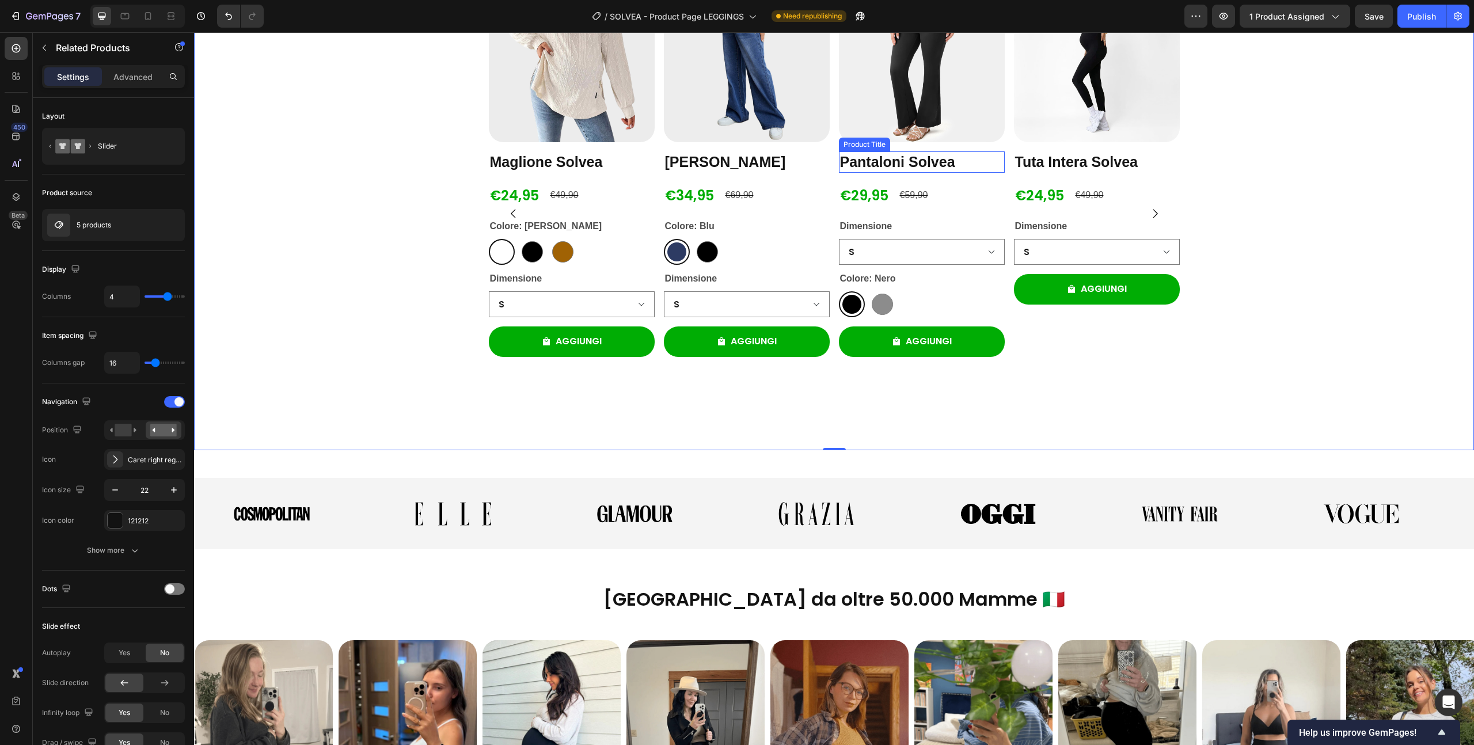
scroll to position [1723, 0]
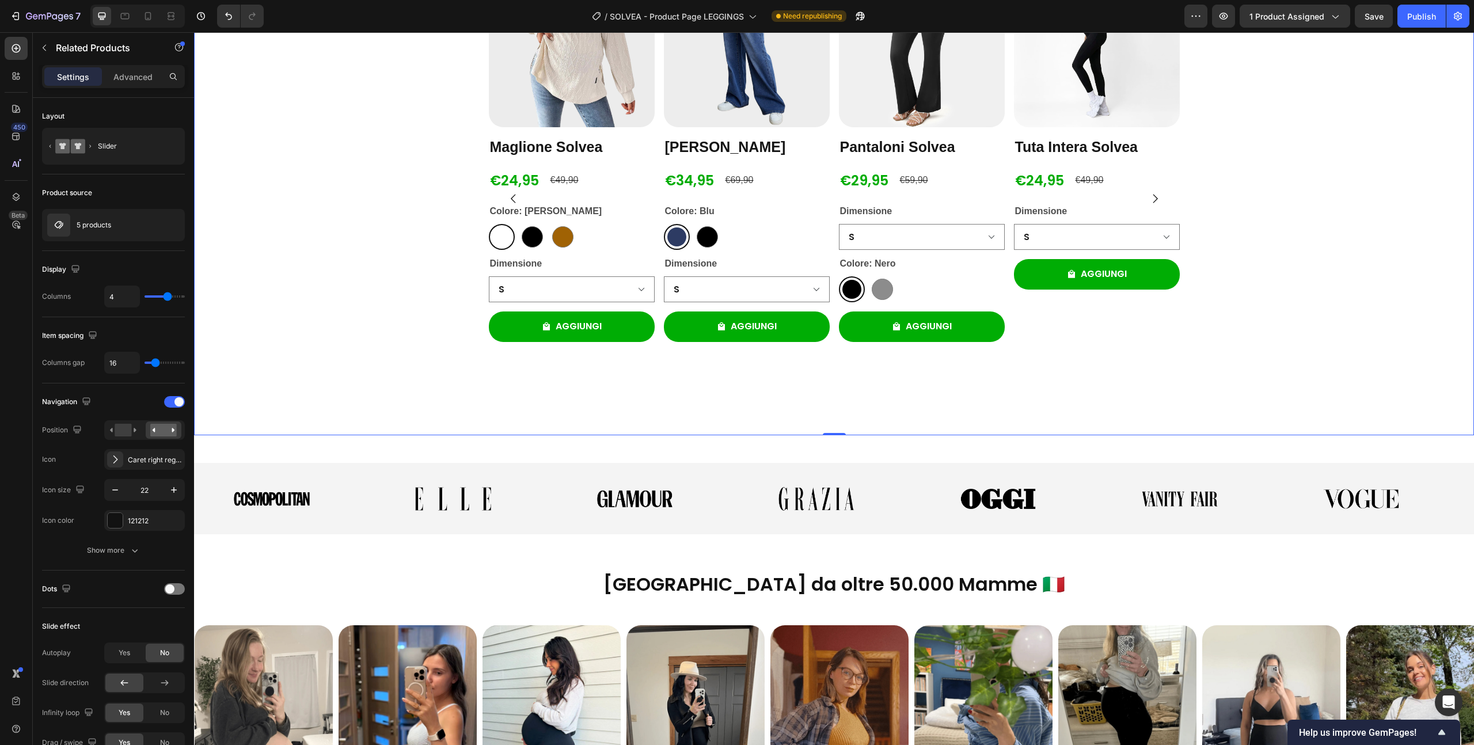
click at [841, 399] on div "Product Images Pantaloni Solvea Product Title €29,95 Product Price Product Pric…" at bounding box center [922, 198] width 166 height 474
click at [123, 84] on div "Advanced" at bounding box center [133, 76] width 58 height 18
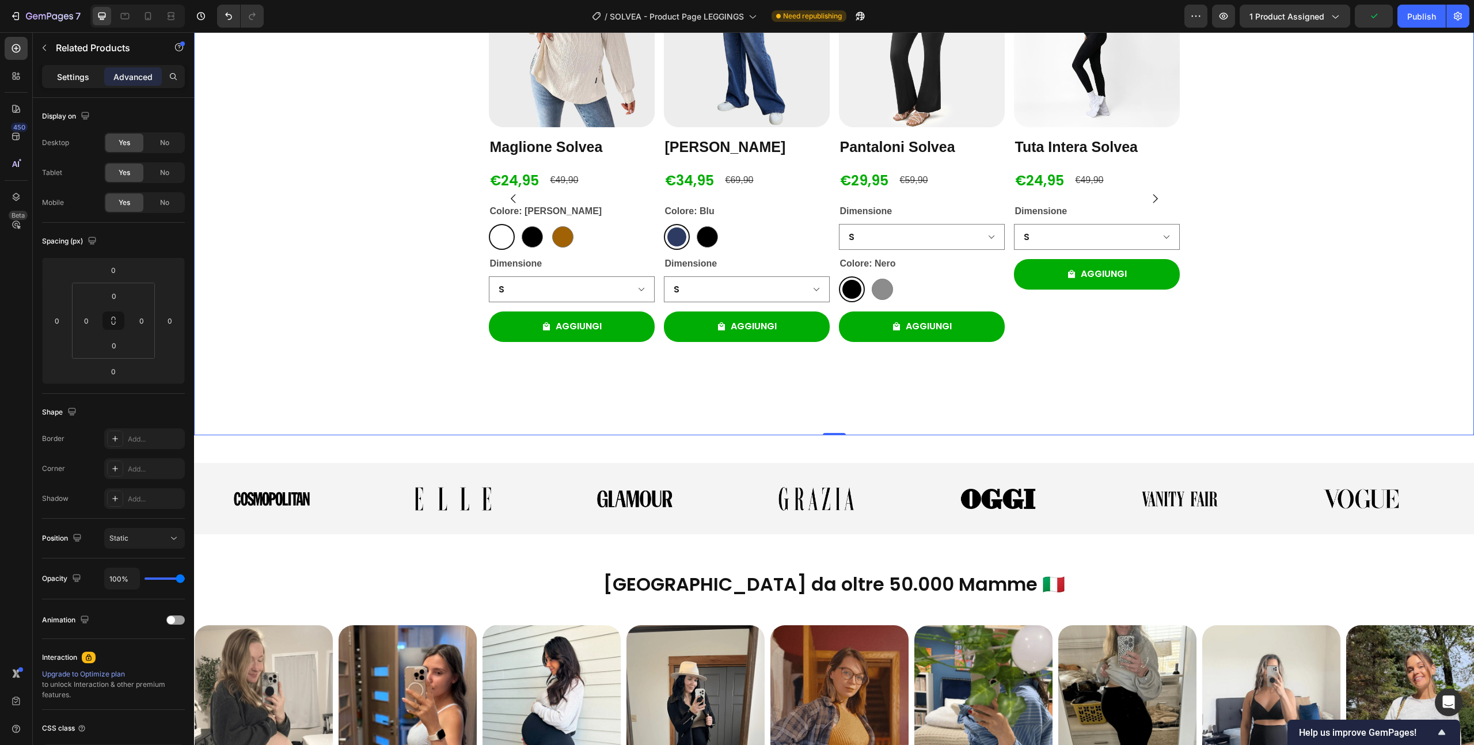
click at [74, 77] on p "Settings" at bounding box center [73, 77] width 32 height 12
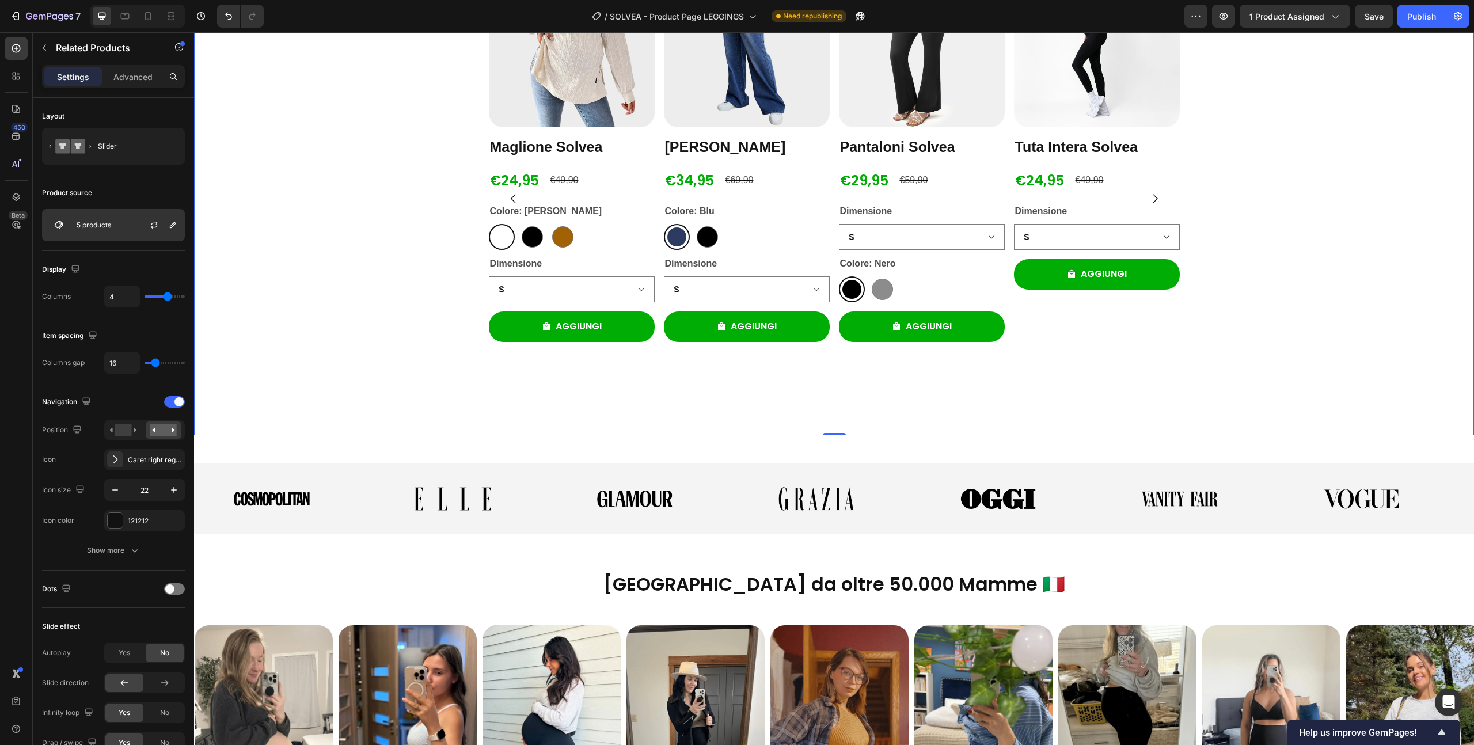
click at [122, 225] on div "5 products" at bounding box center [113, 225] width 143 height 32
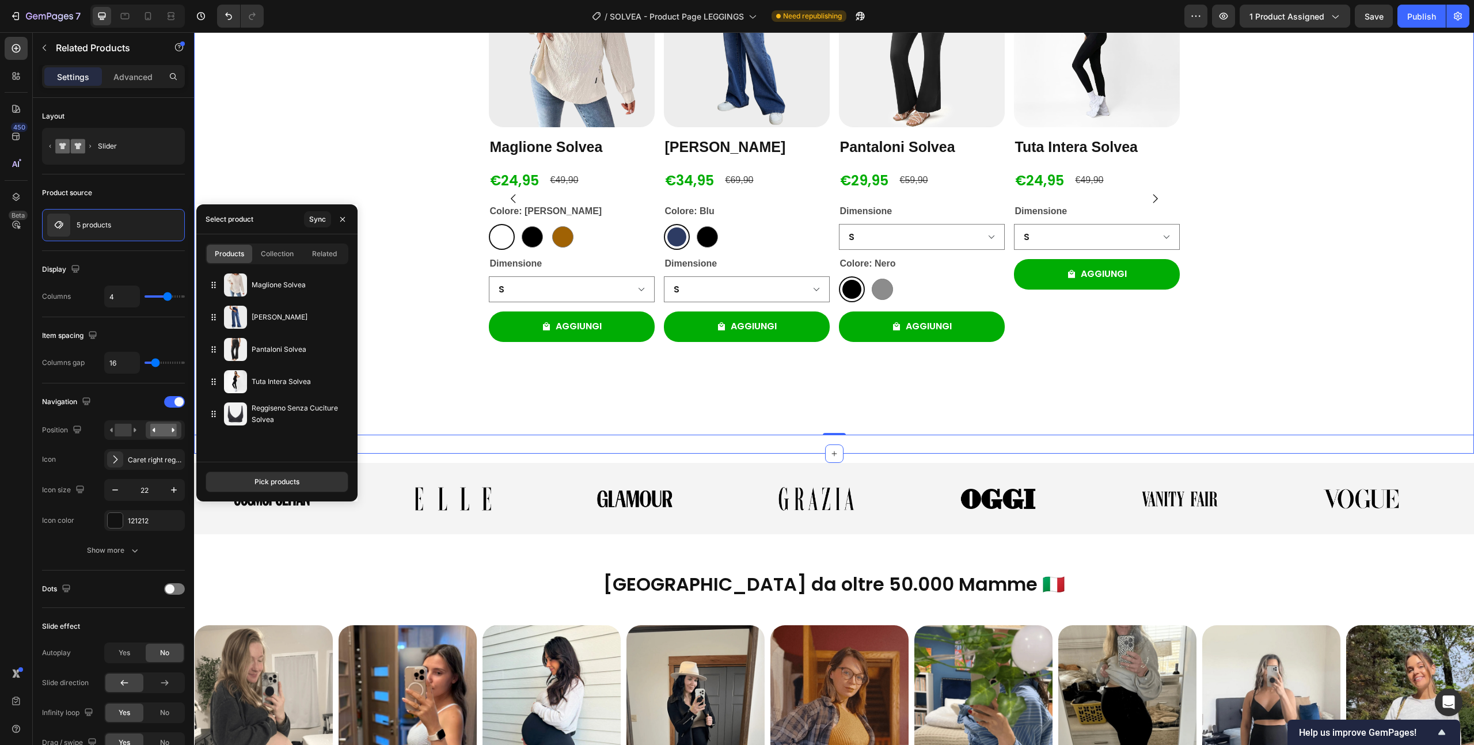
click at [711, 438] on div "Product Images [PERSON_NAME] Solvea Product Title €24,95 Product Price Product …" at bounding box center [834, 198] width 1280 height 511
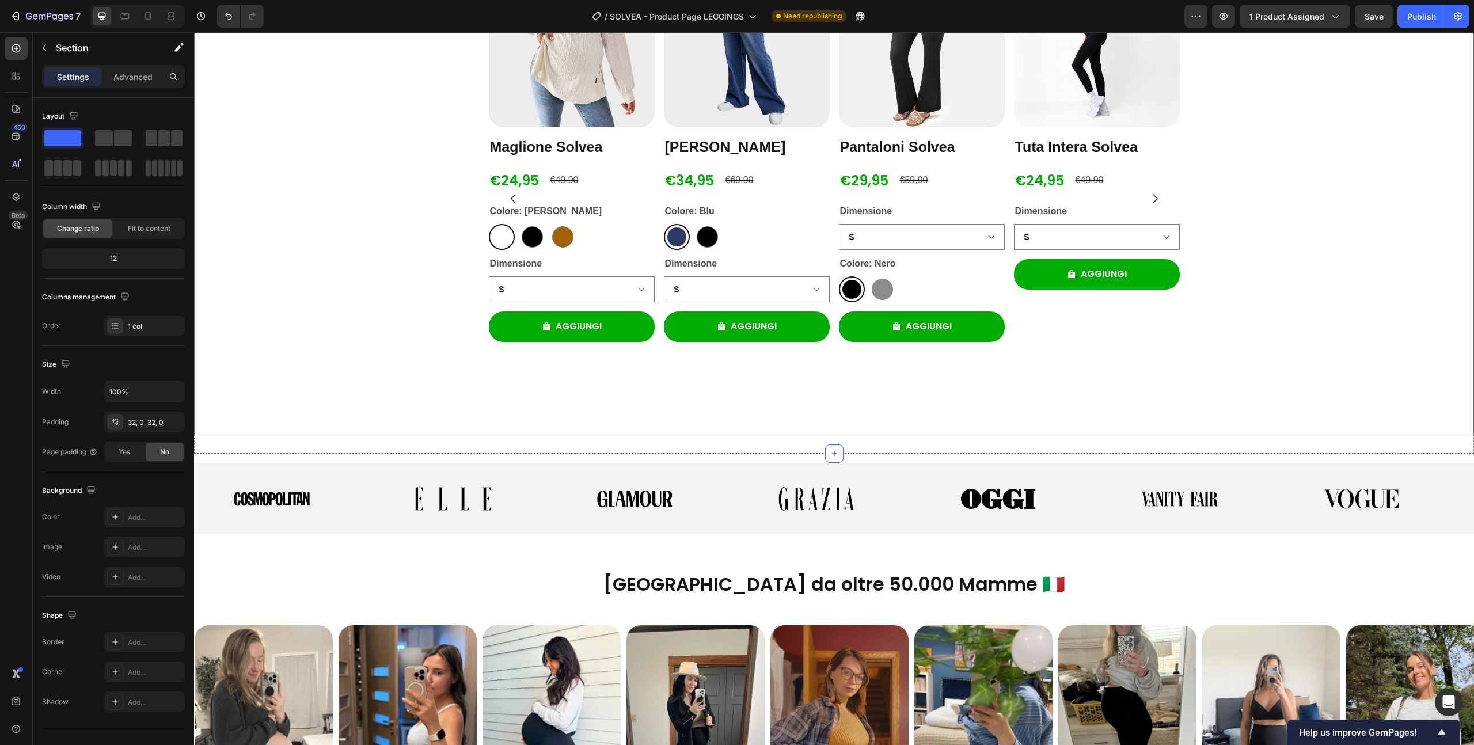
click at [1359, 162] on div "Product Images [PERSON_NAME] Solvea Product Title €24,95 Product Price Product …" at bounding box center [834, 198] width 1280 height 474
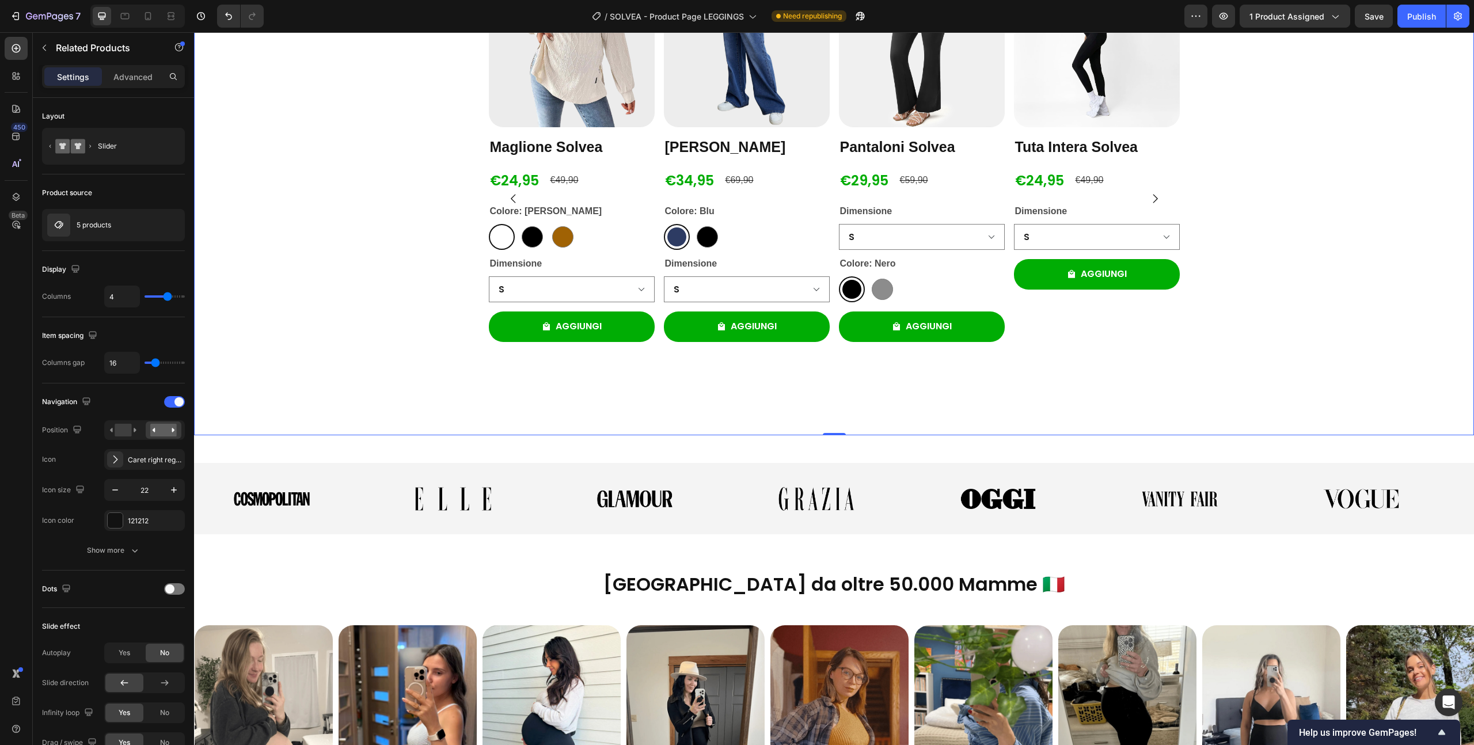
scroll to position [1600, 0]
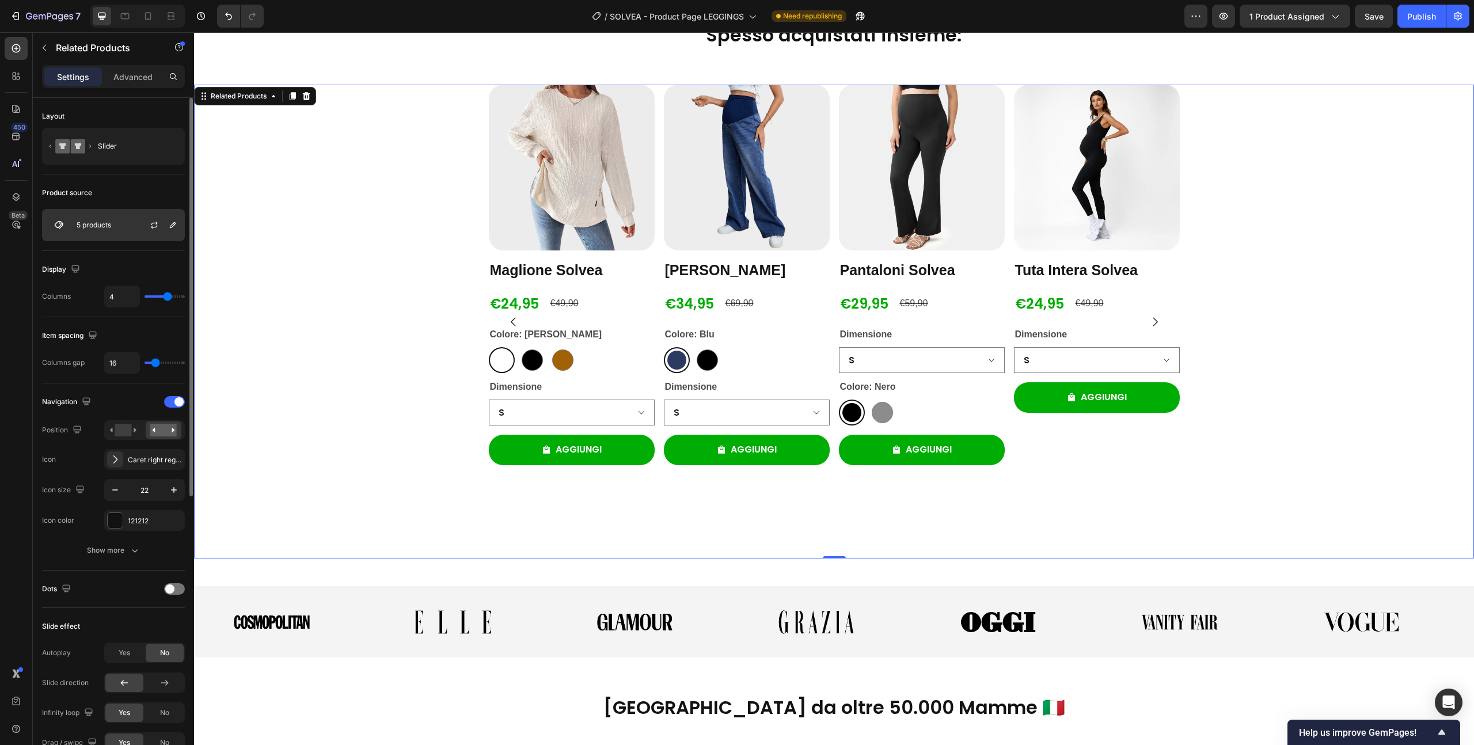
click at [86, 232] on div "5 products" at bounding box center [113, 225] width 143 height 32
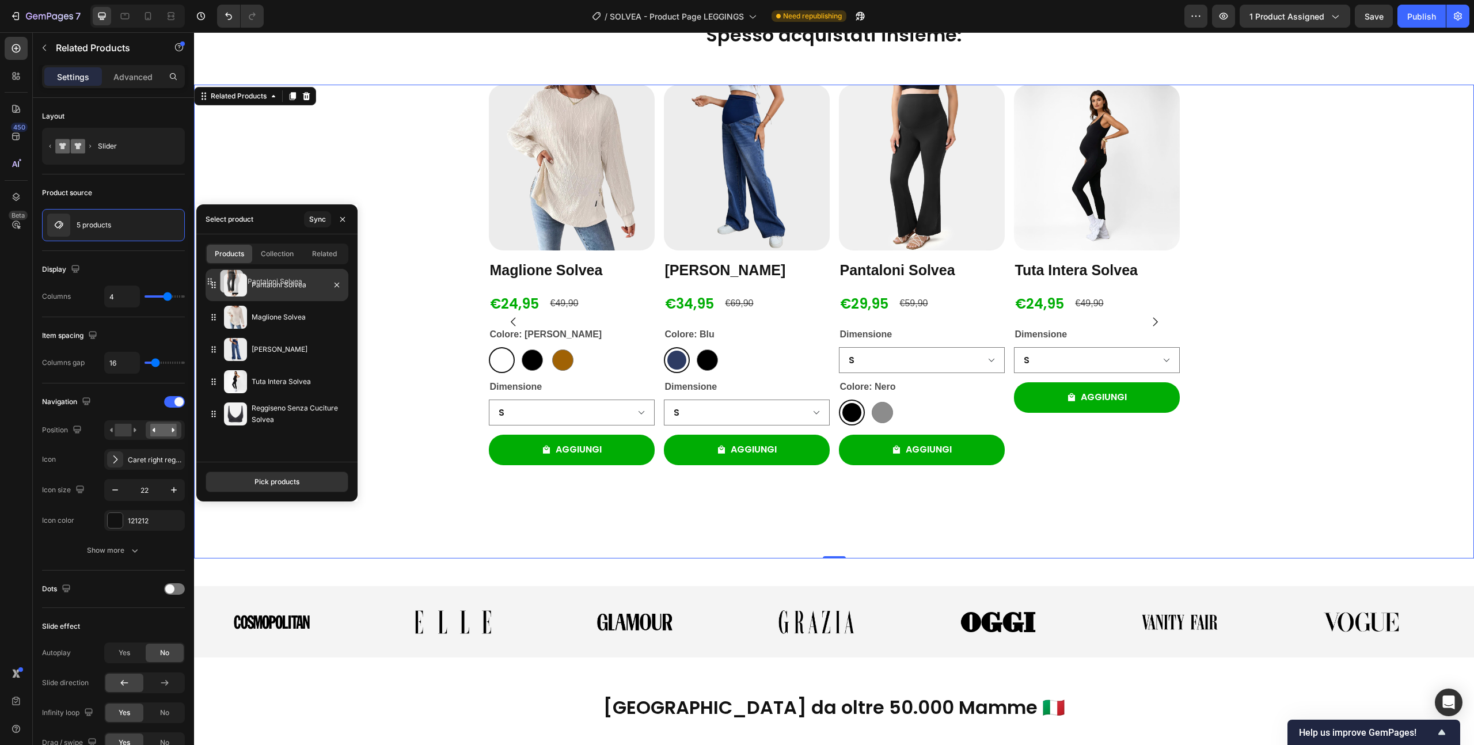
drag, startPoint x: 214, startPoint y: 327, endPoint x: 211, endPoint y: 285, distance: 41.6
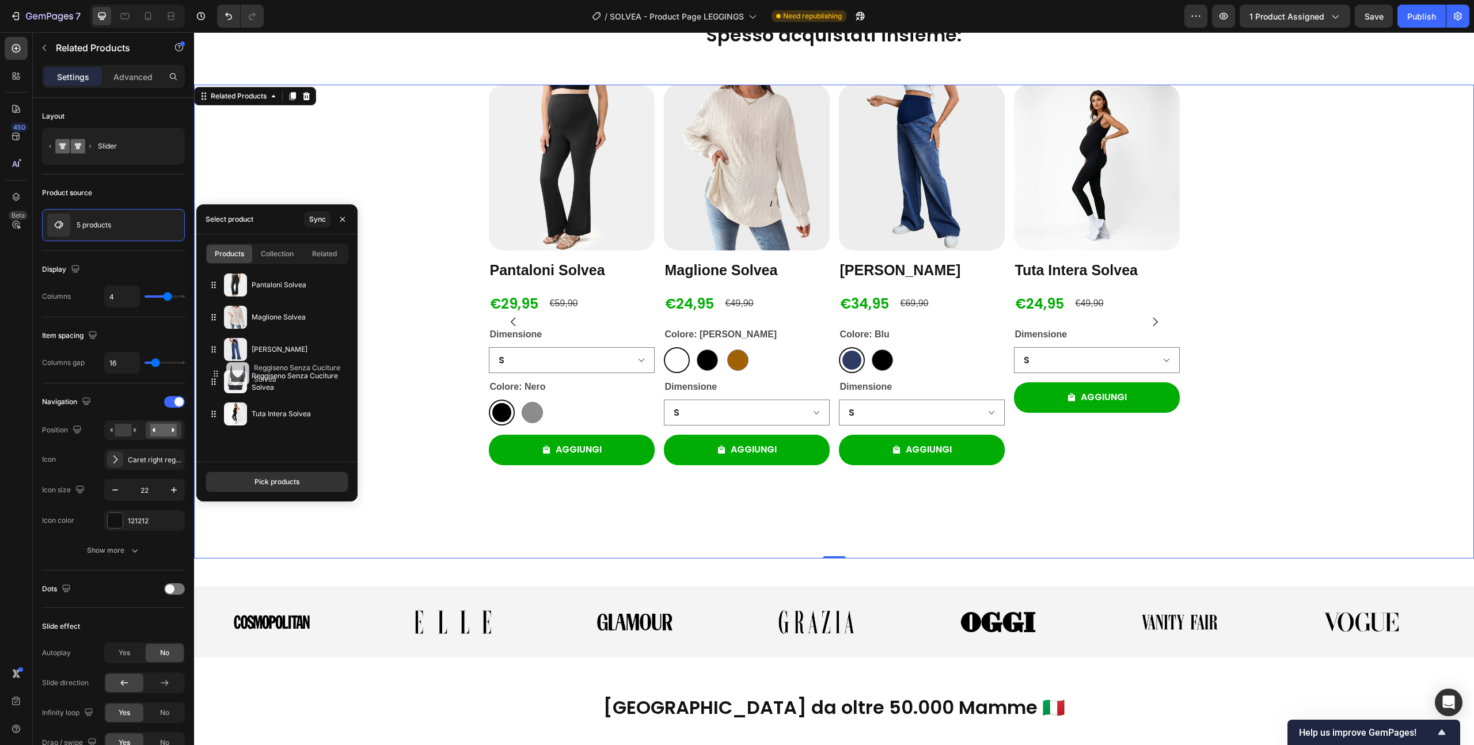
drag, startPoint x: 214, startPoint y: 411, endPoint x: 217, endPoint y: 370, distance: 40.4
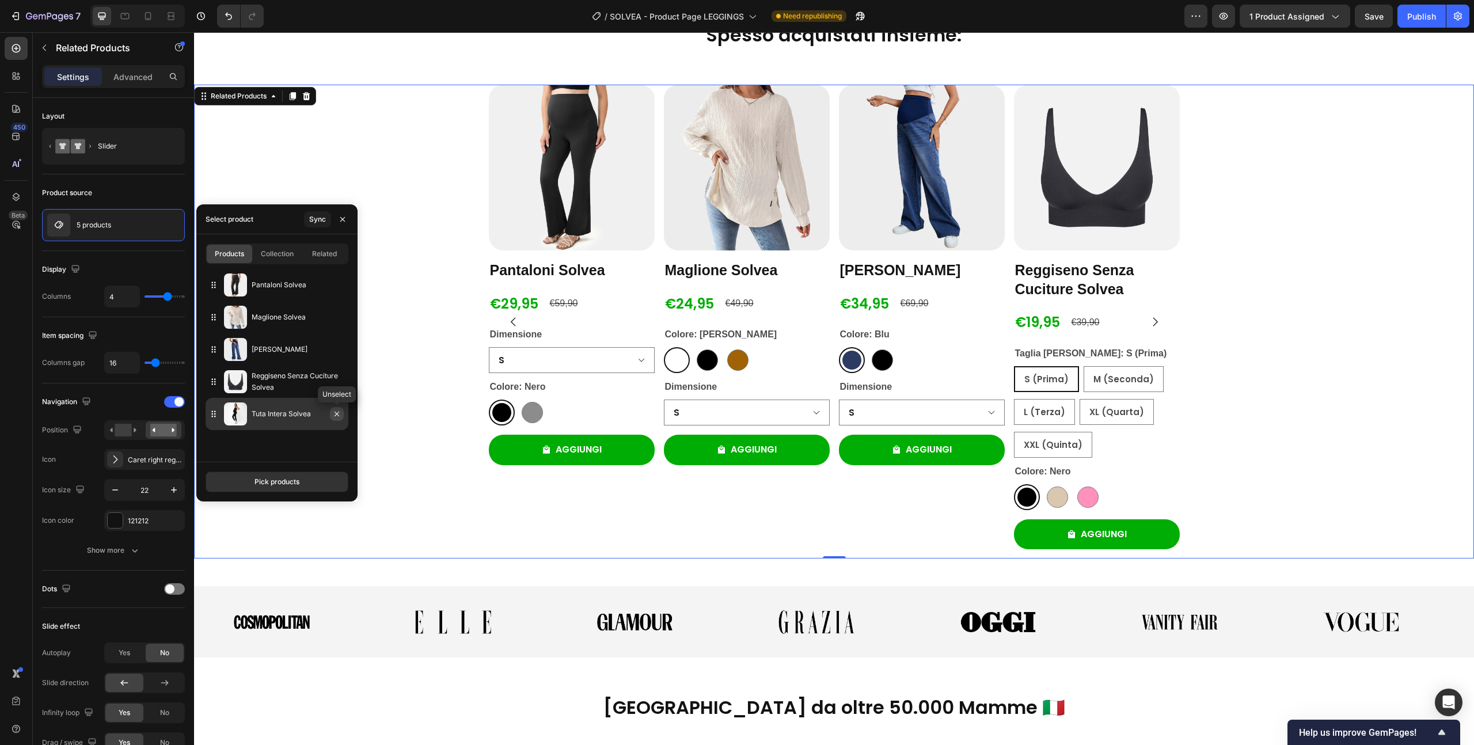
click at [340, 415] on icon "button" at bounding box center [336, 413] width 9 height 9
click at [1145, 441] on div "S (Prima) S (Prima) S (Prima) M (Seconda) M (Seconda) M (Seconda) L (Terza) L (…" at bounding box center [1097, 412] width 166 height 92
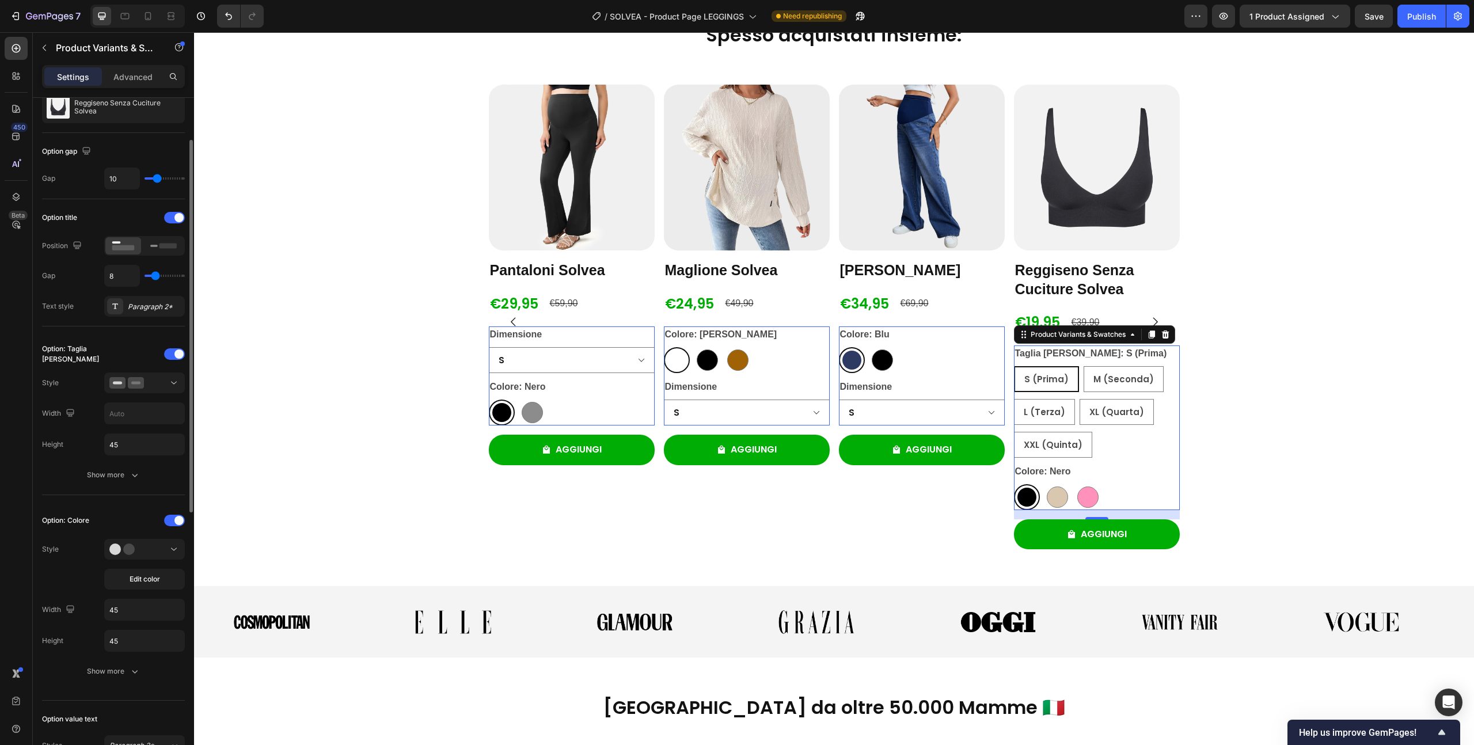
scroll to position [79, 0]
click at [146, 385] on div at bounding box center [144, 380] width 70 height 12
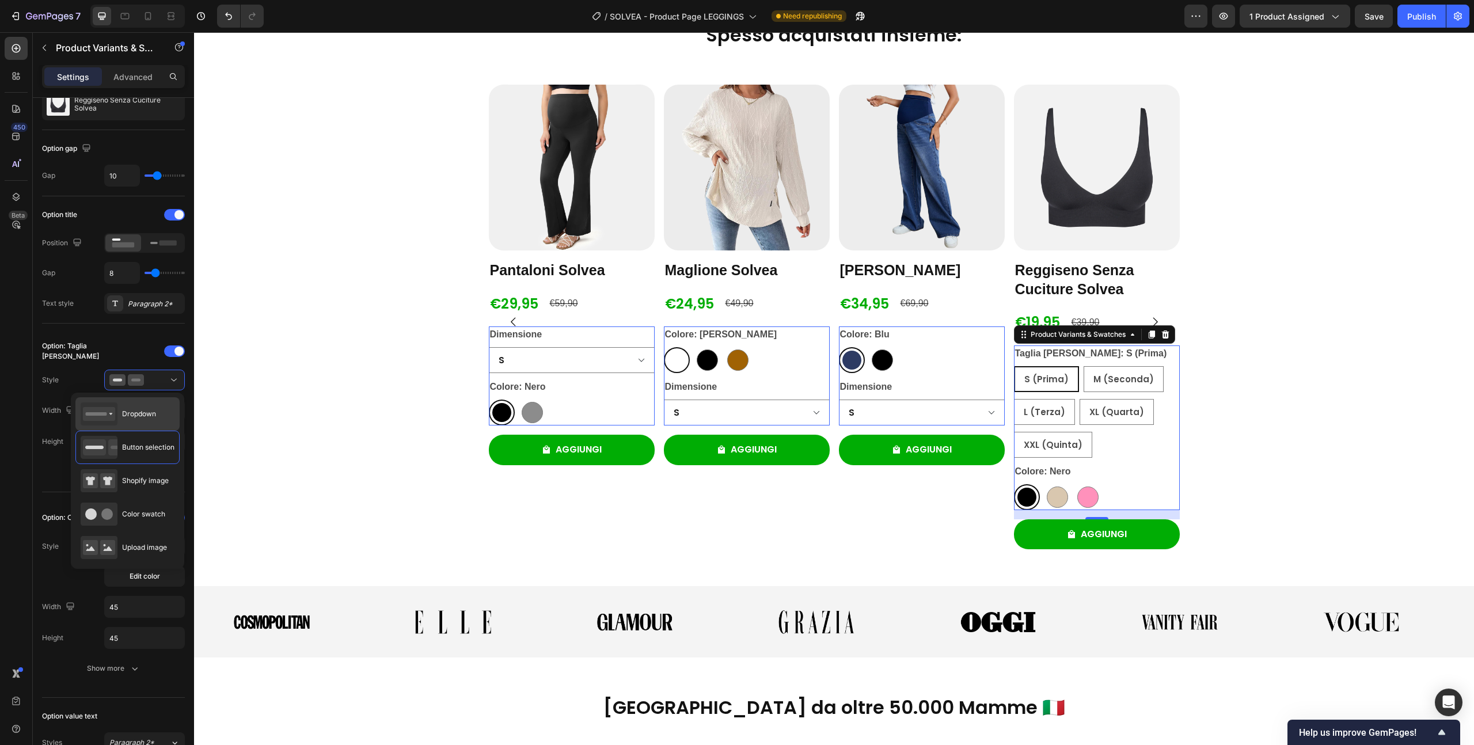
click at [138, 420] on div "Dropdown" at bounding box center [118, 414] width 75 height 23
type input "100%"
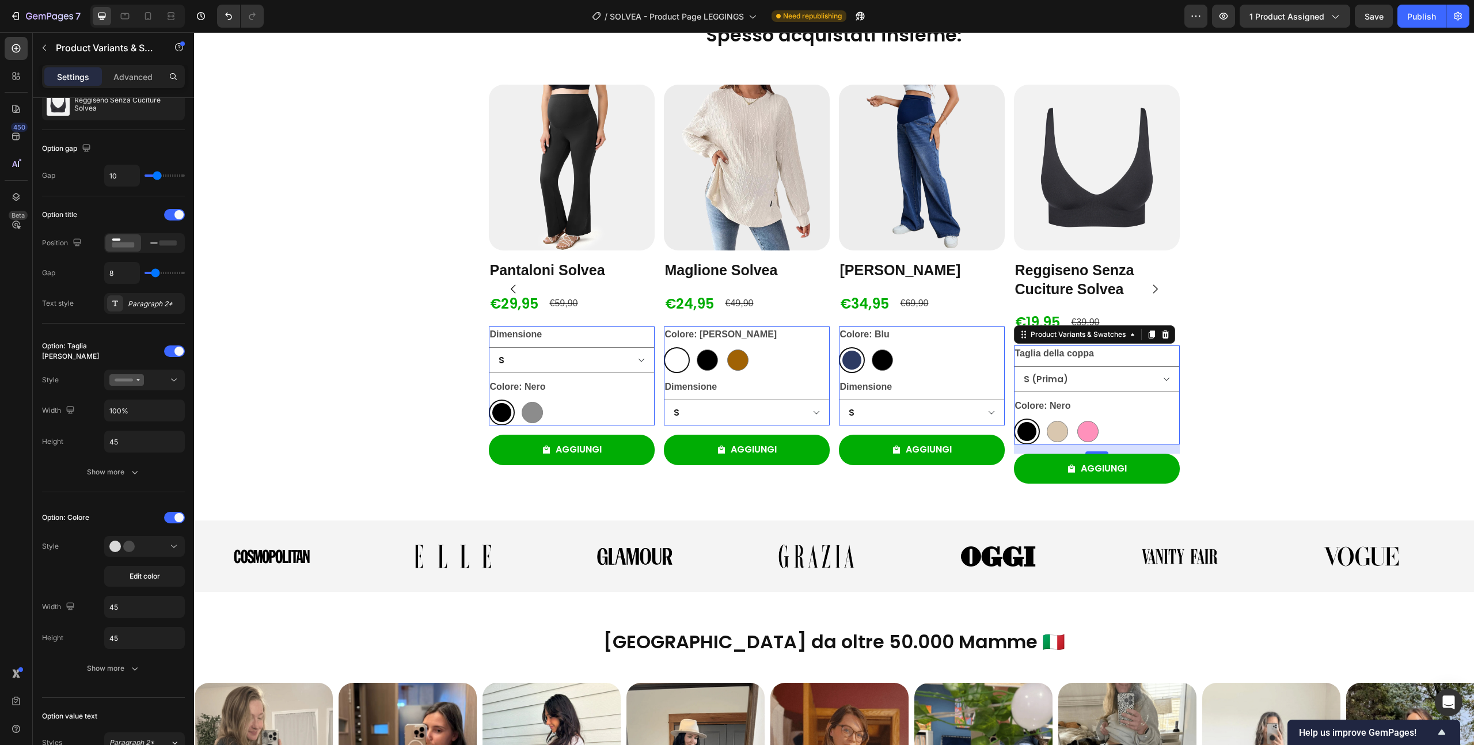
click at [1082, 415] on div "Colore: Nero Nero Nero Beige Beige [PERSON_NAME]" at bounding box center [1097, 421] width 166 height 47
click at [1265, 385] on div "Product Images Pantaloni Solvea Product Title €29,95 Product Price Product Pric…" at bounding box center [834, 289] width 1280 height 408
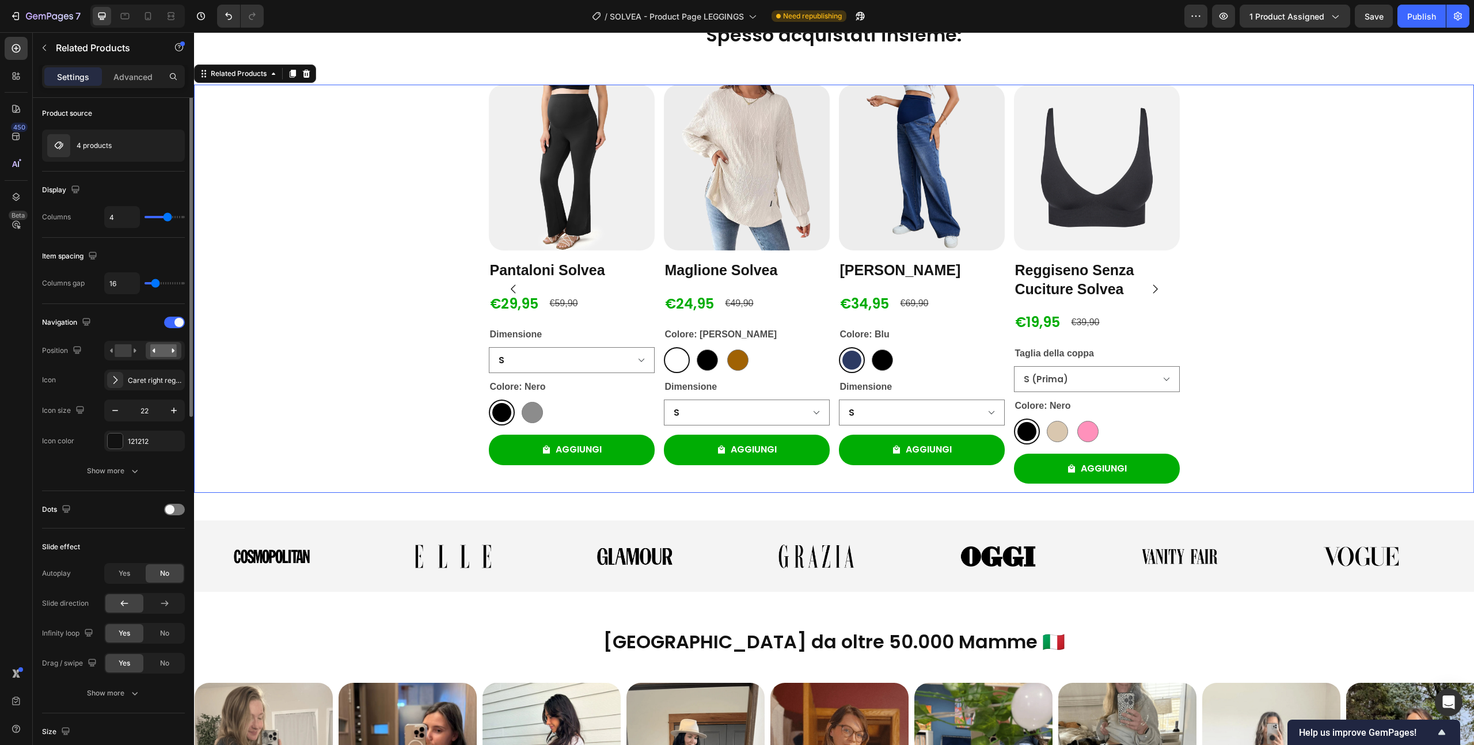
scroll to position [0, 0]
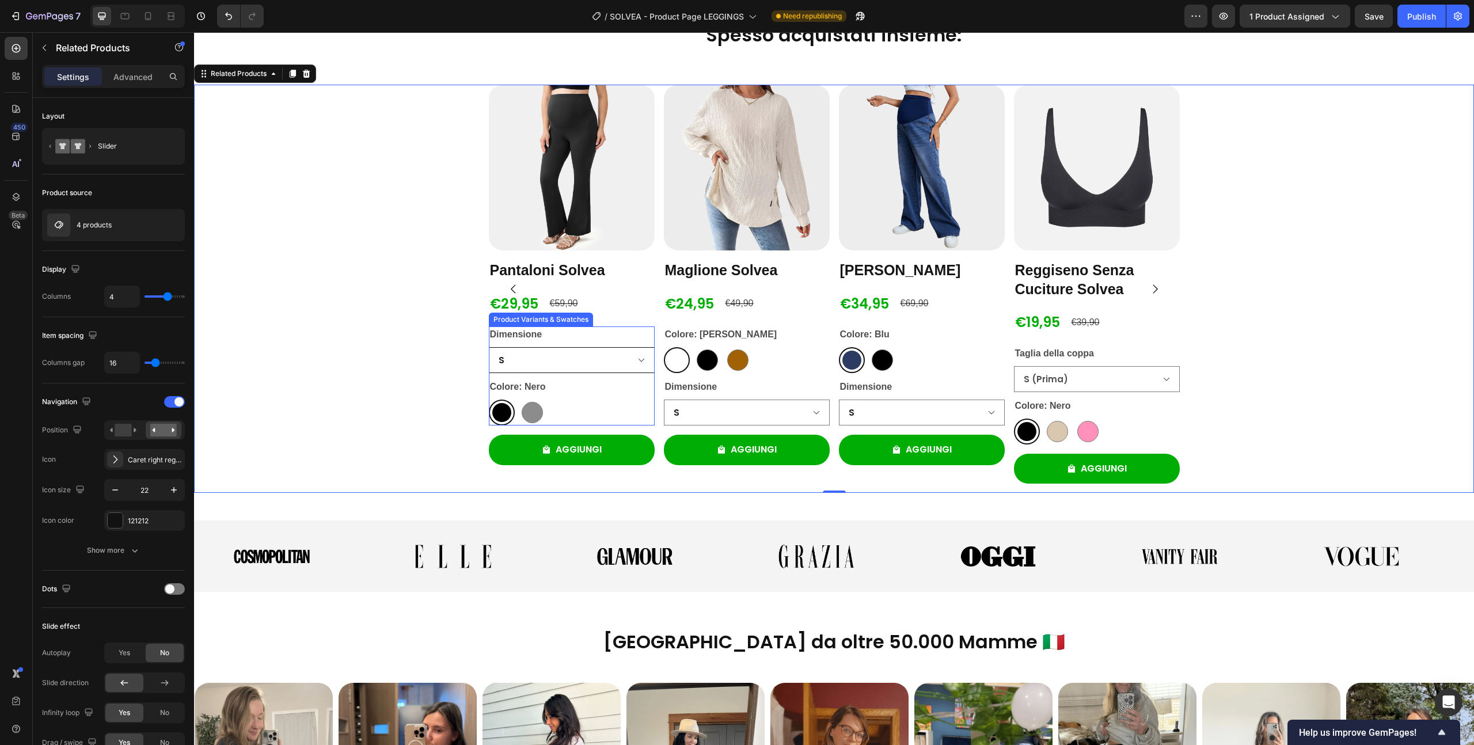
click at [551, 347] on select "S M L XL XXL" at bounding box center [572, 360] width 166 height 26
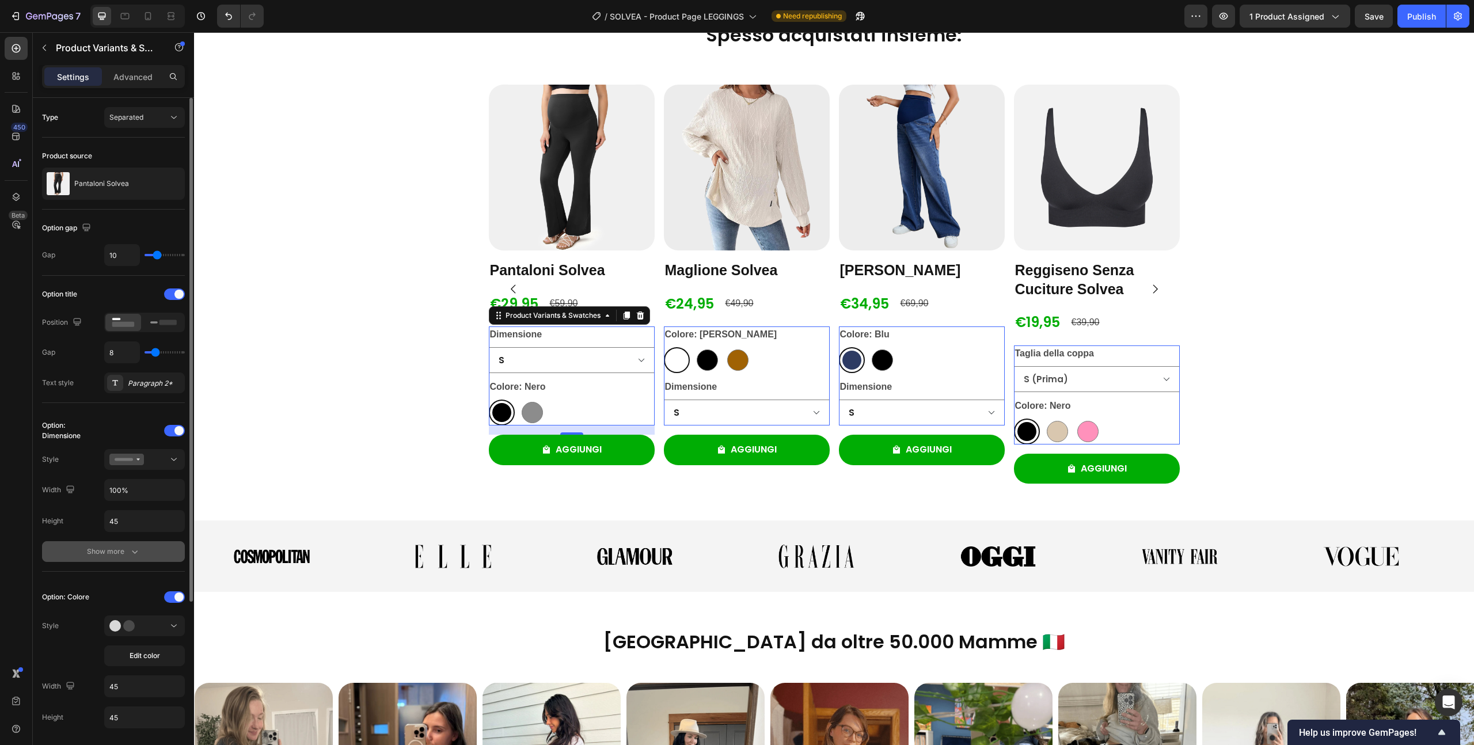
click at [127, 551] on div "Show more" at bounding box center [114, 552] width 54 height 12
click at [138, 577] on div "121212" at bounding box center [144, 582] width 33 height 10
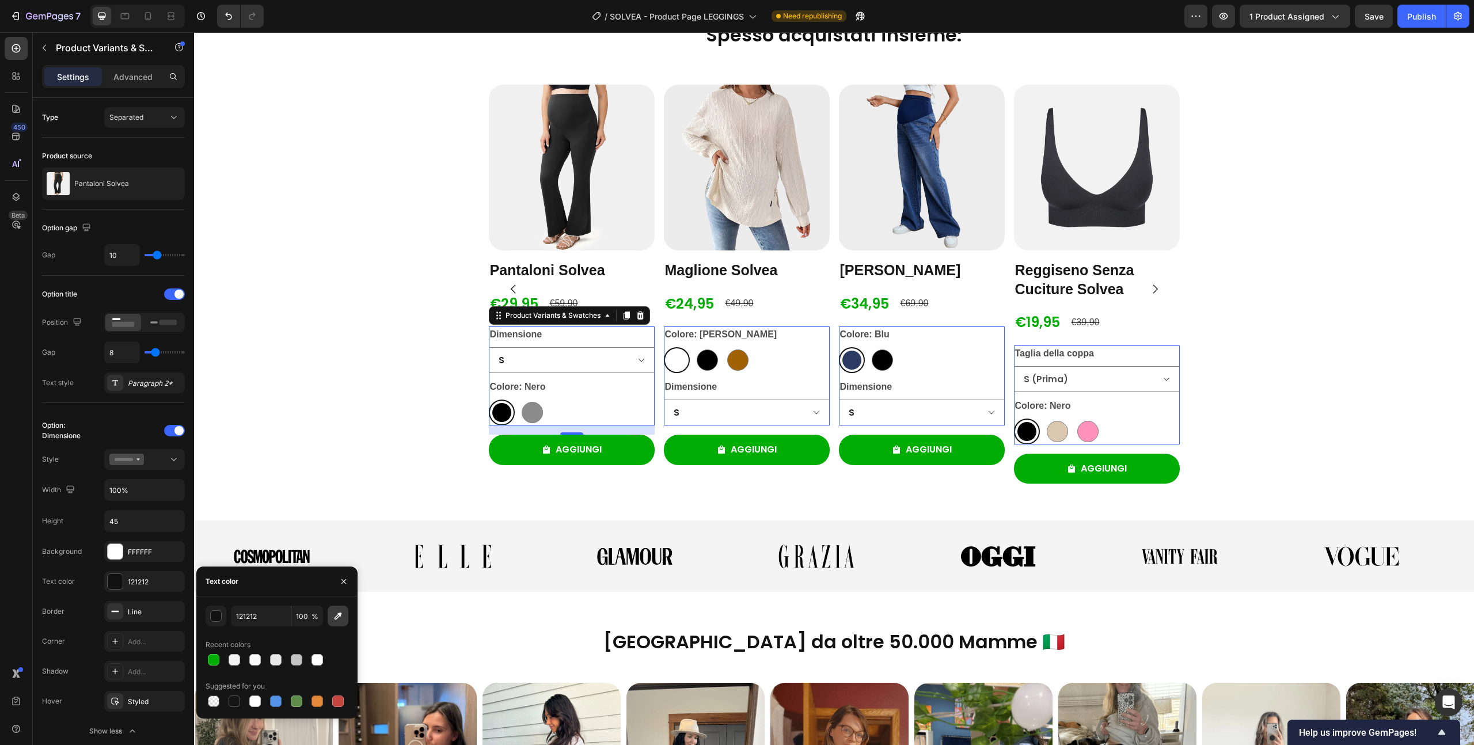
click at [335, 620] on icon "button" at bounding box center [338, 616] width 12 height 12
click at [340, 613] on icon "button" at bounding box center [338, 616] width 7 height 7
type input "000000"
click at [345, 415] on div "Product Images Pantaloni Solvea Product Title €29,95 Product Price Product Pric…" at bounding box center [834, 289] width 1280 height 408
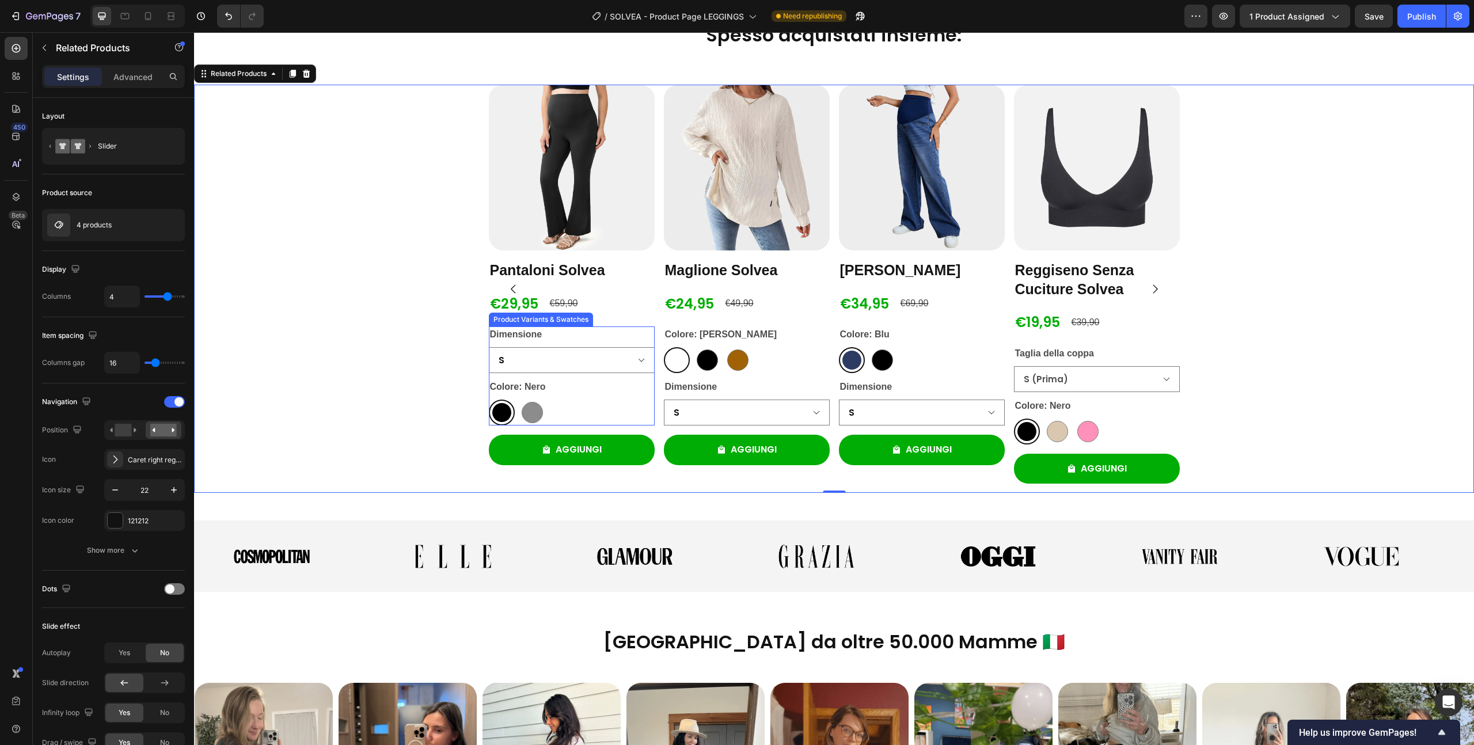
click at [534, 335] on legend "Dimensione" at bounding box center [516, 335] width 55 height 16
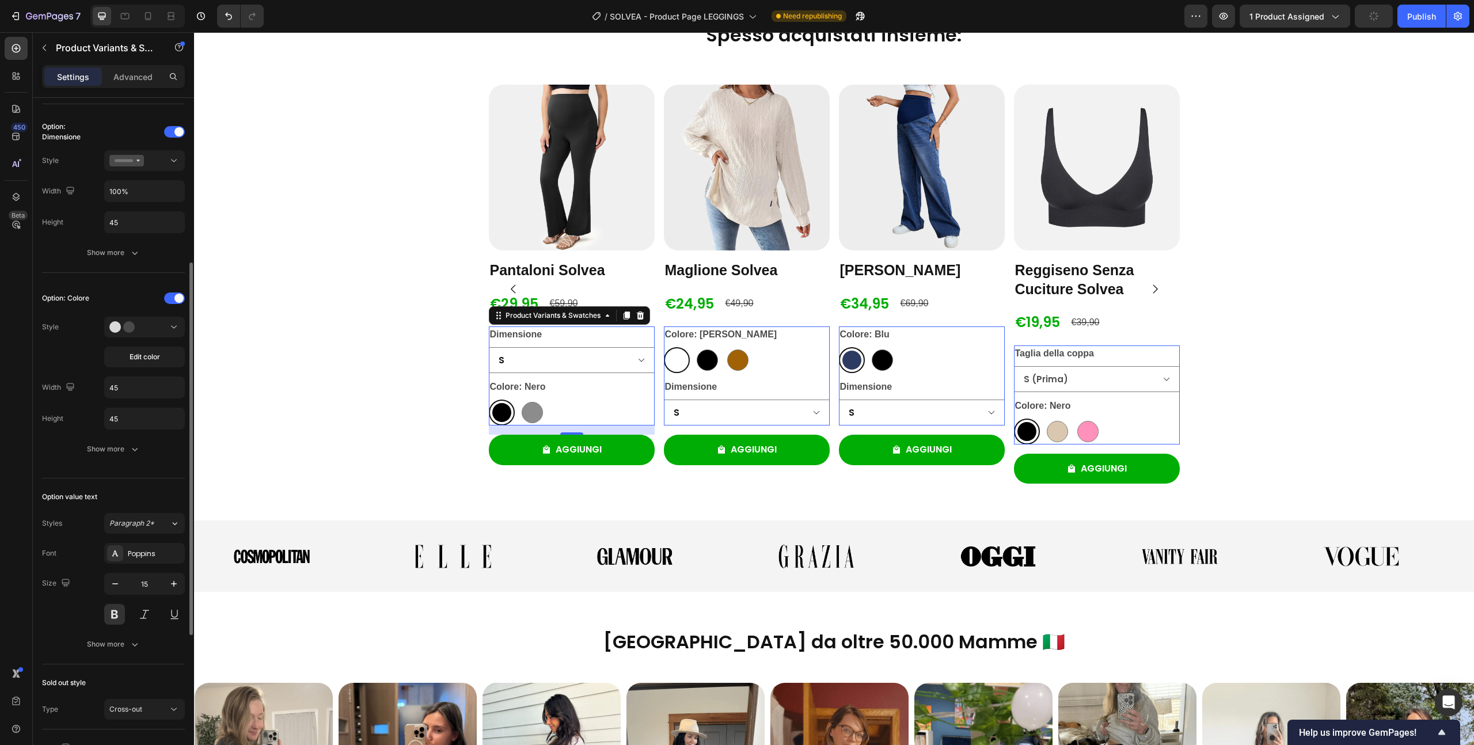
scroll to position [299, 0]
click at [132, 643] on icon "button" at bounding box center [135, 644] width 12 height 12
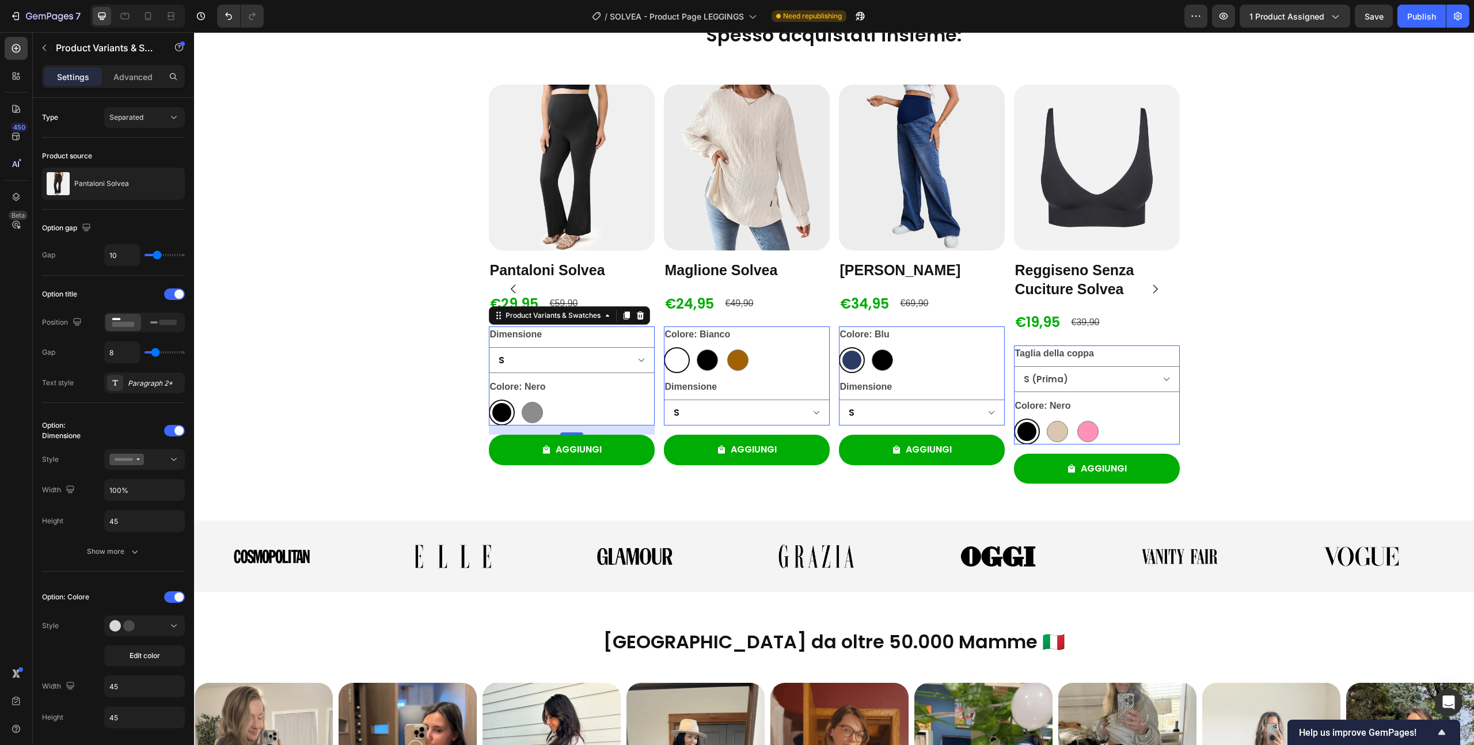
click at [507, 337] on legend "Dimensione" at bounding box center [516, 335] width 55 height 16
click at [507, 336] on legend "Dimensione" at bounding box center [516, 335] width 55 height 16
click at [144, 383] on div "Paragraph 2*" at bounding box center [155, 383] width 54 height 10
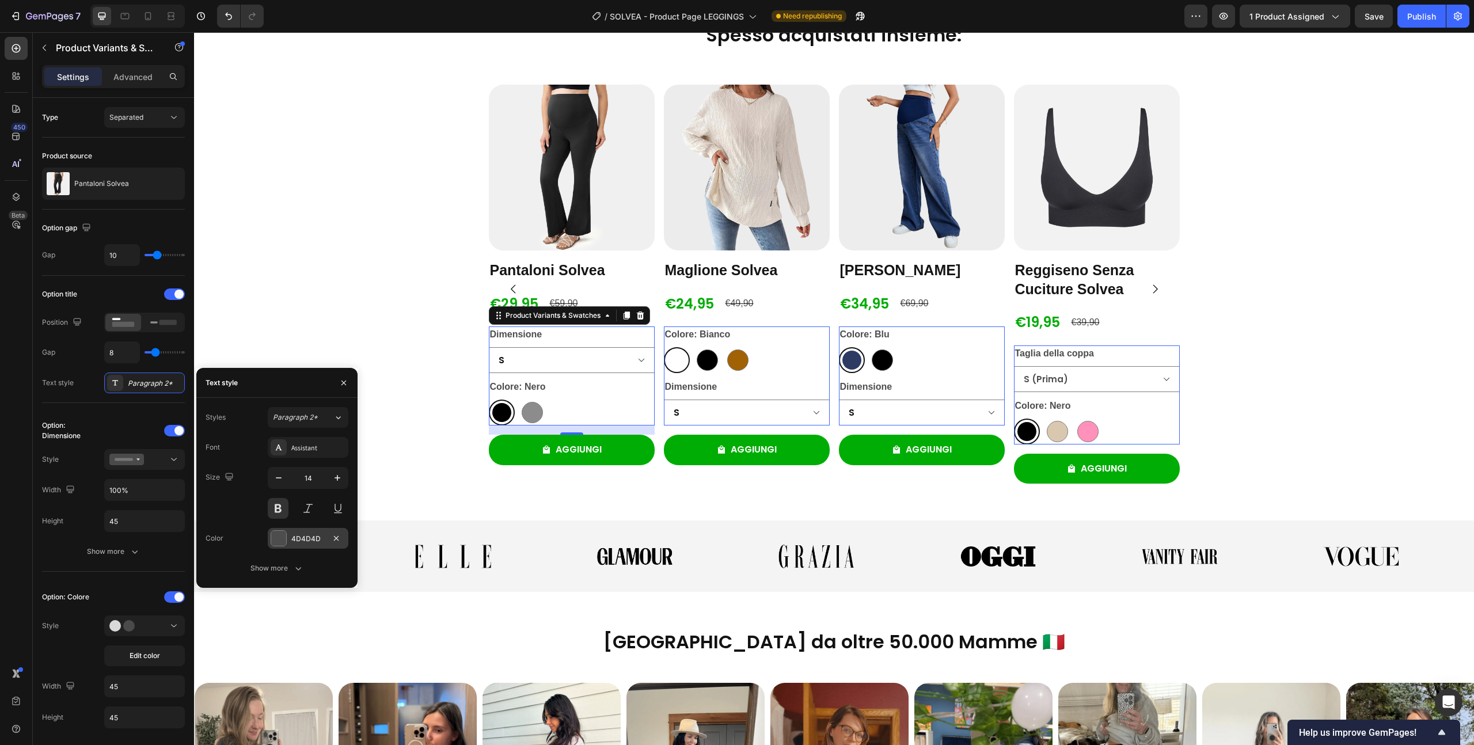
click at [282, 545] on div at bounding box center [278, 538] width 15 height 15
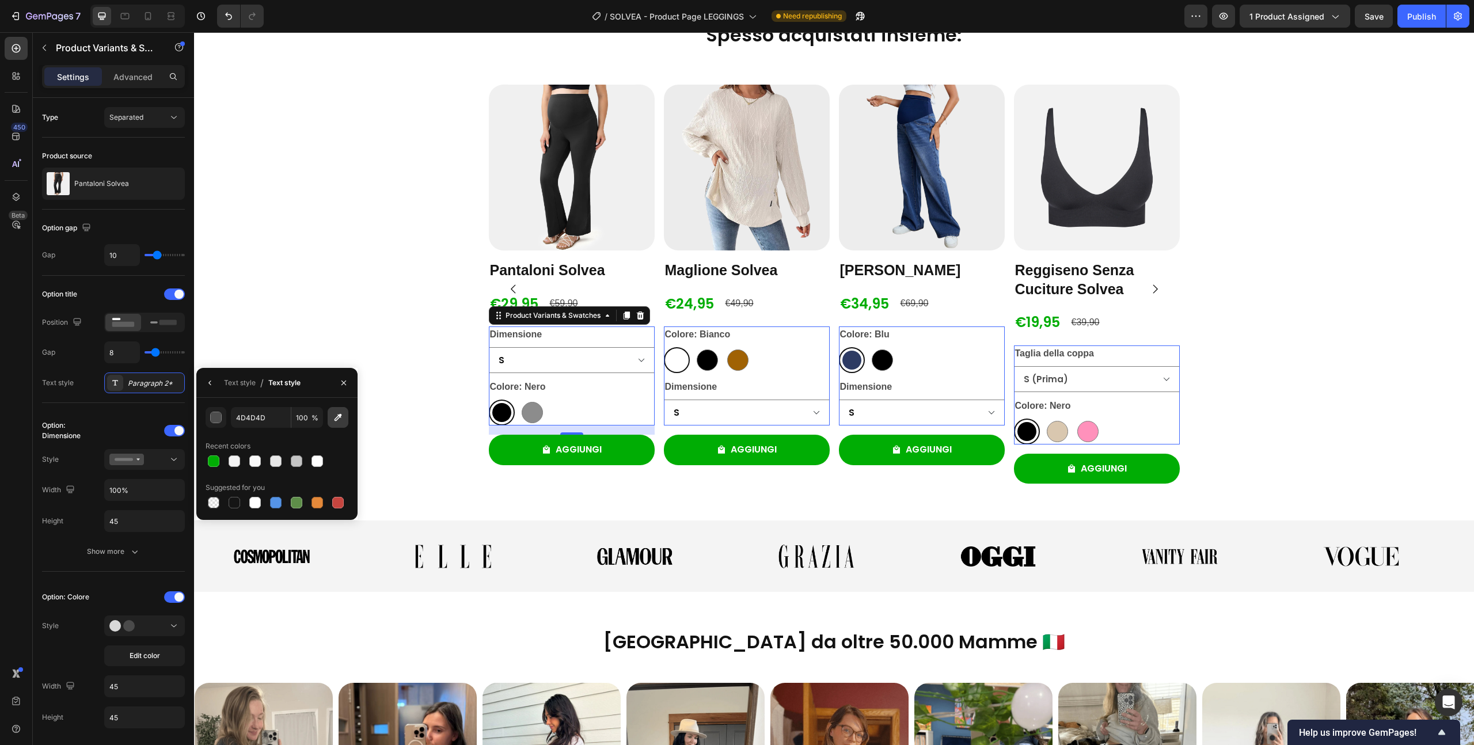
click at [333, 416] on icon "button" at bounding box center [338, 418] width 12 height 12
type input "000000"
click at [336, 286] on div "Product Images Pantaloni Solvea Product Title €29,95 Product Price Product Pric…" at bounding box center [834, 289] width 1280 height 408
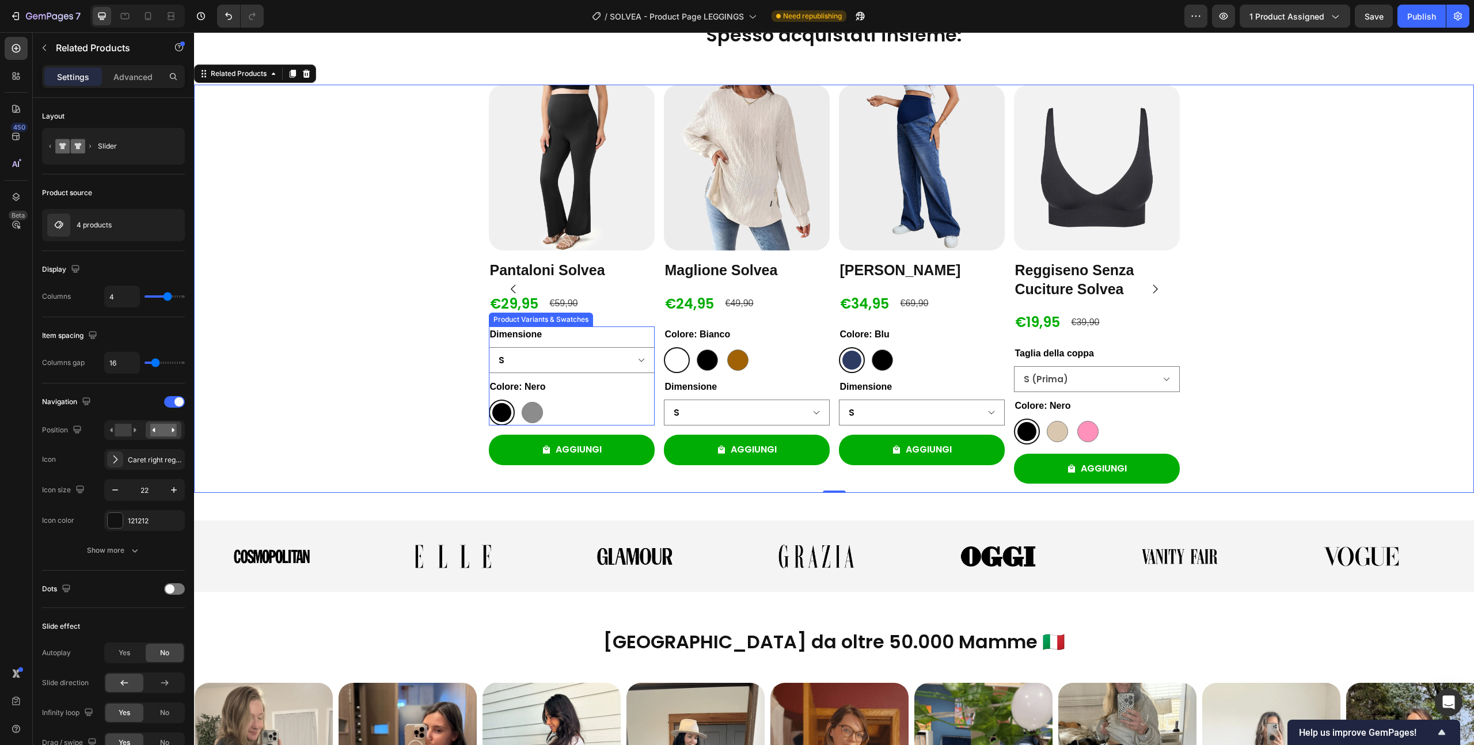
click at [518, 332] on legend "Dimensione" at bounding box center [516, 335] width 55 height 16
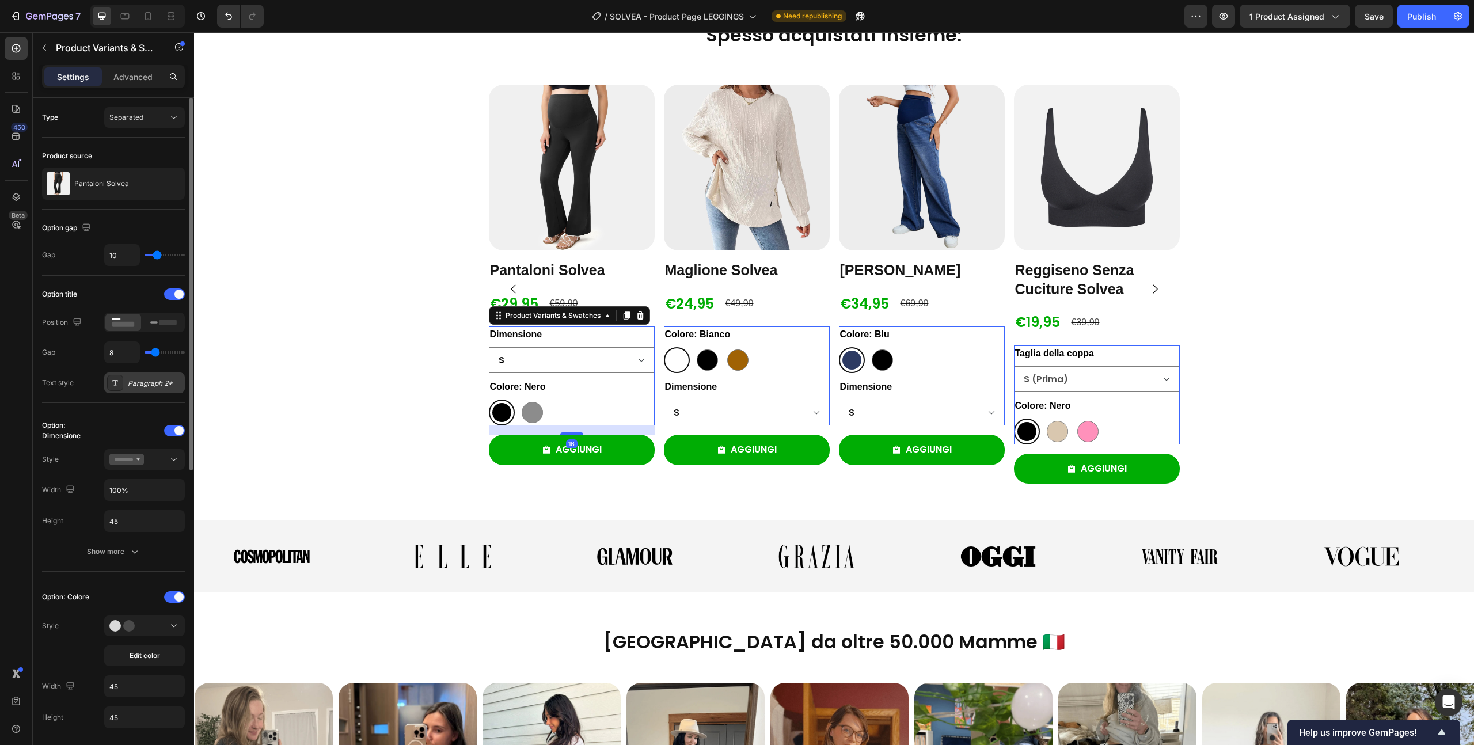
click at [144, 387] on div "Paragraph 2*" at bounding box center [155, 383] width 54 height 10
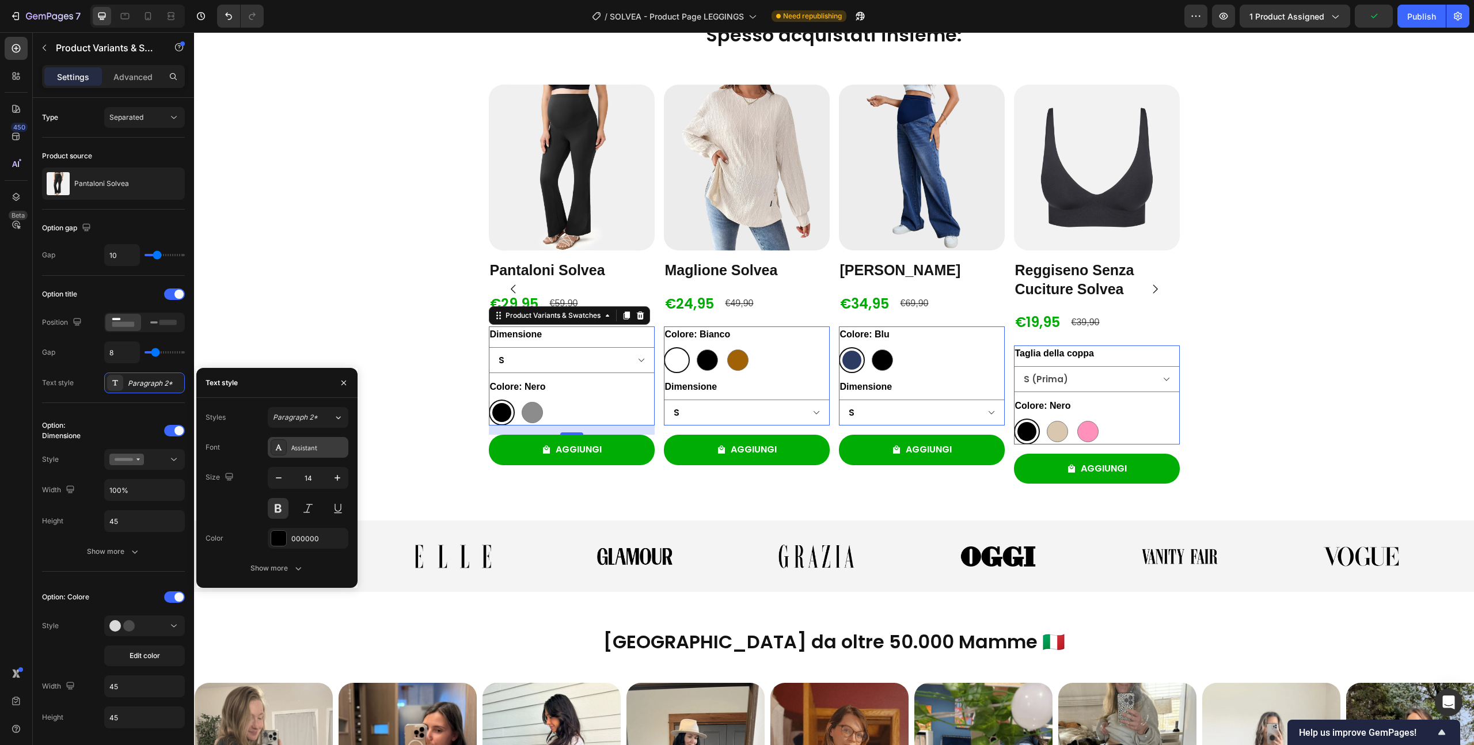
click at [308, 450] on div "Assistant" at bounding box center [318, 448] width 54 height 10
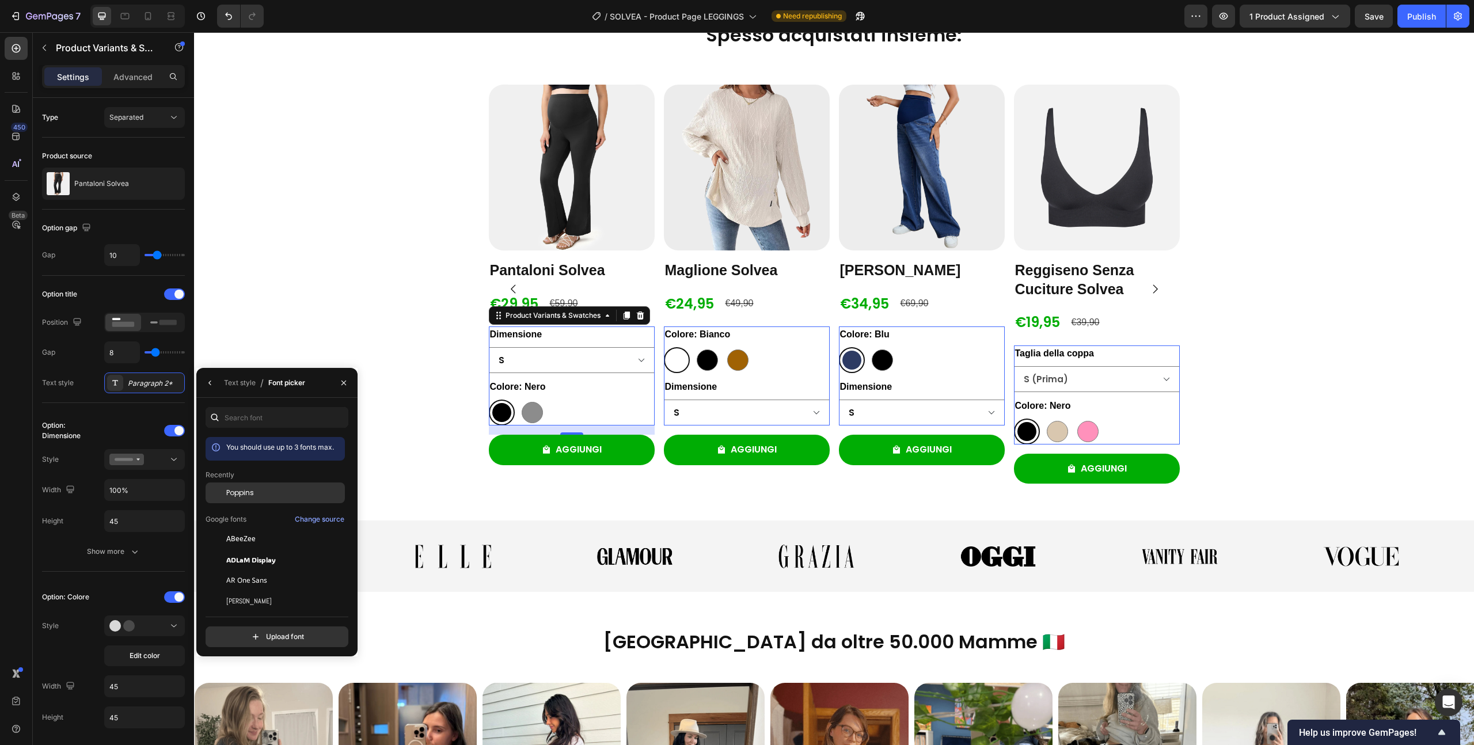
click at [252, 495] on span "Poppins" at bounding box center [240, 493] width 28 height 10
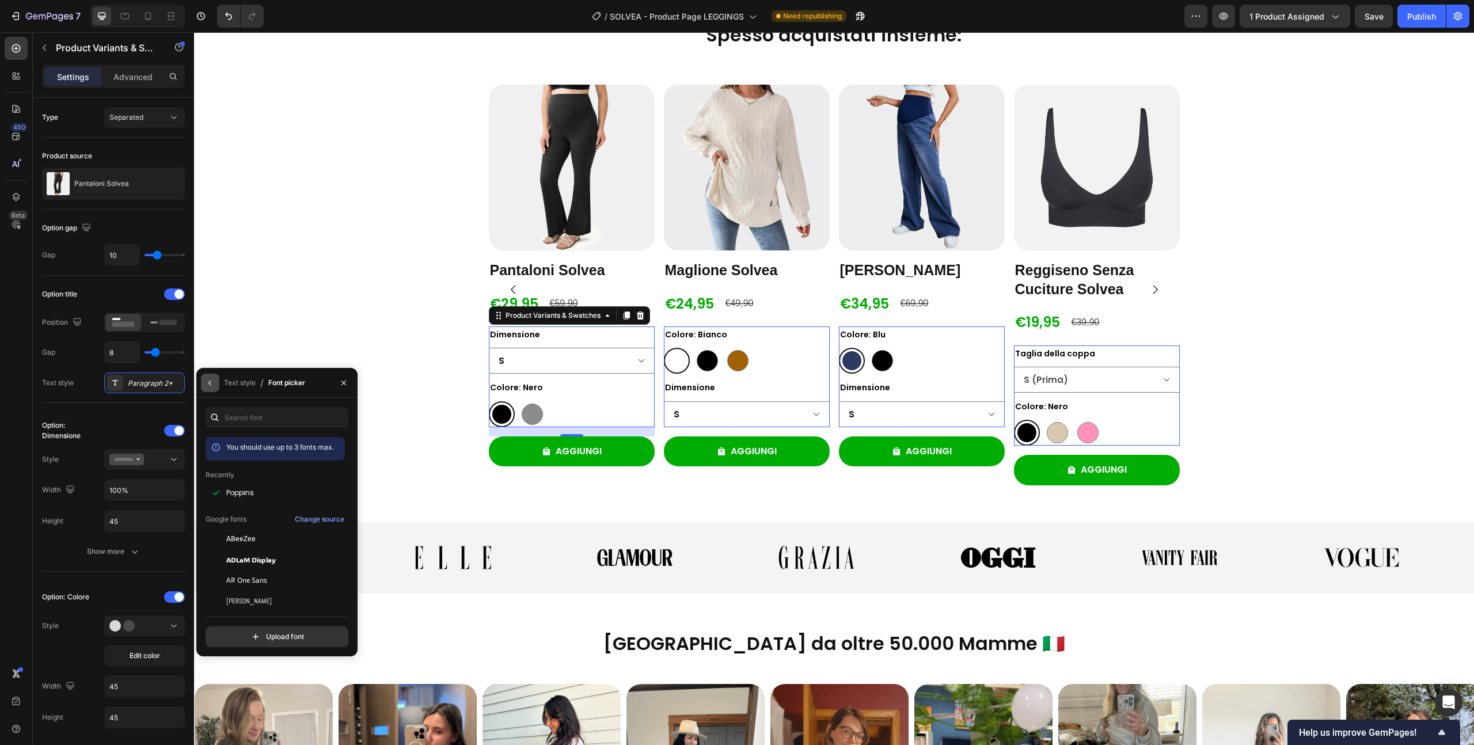
click at [203, 382] on button "button" at bounding box center [210, 383] width 18 height 18
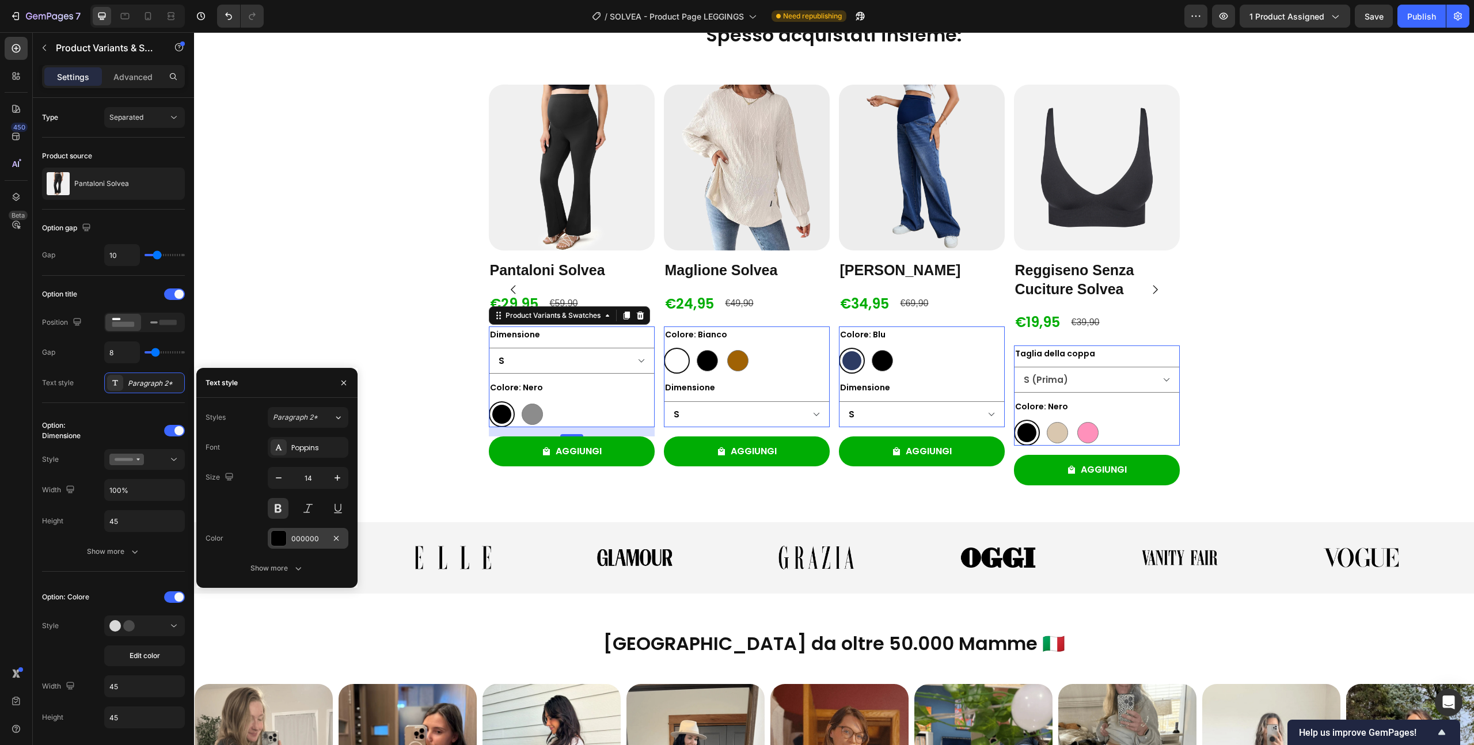
click at [285, 536] on div at bounding box center [278, 538] width 15 height 15
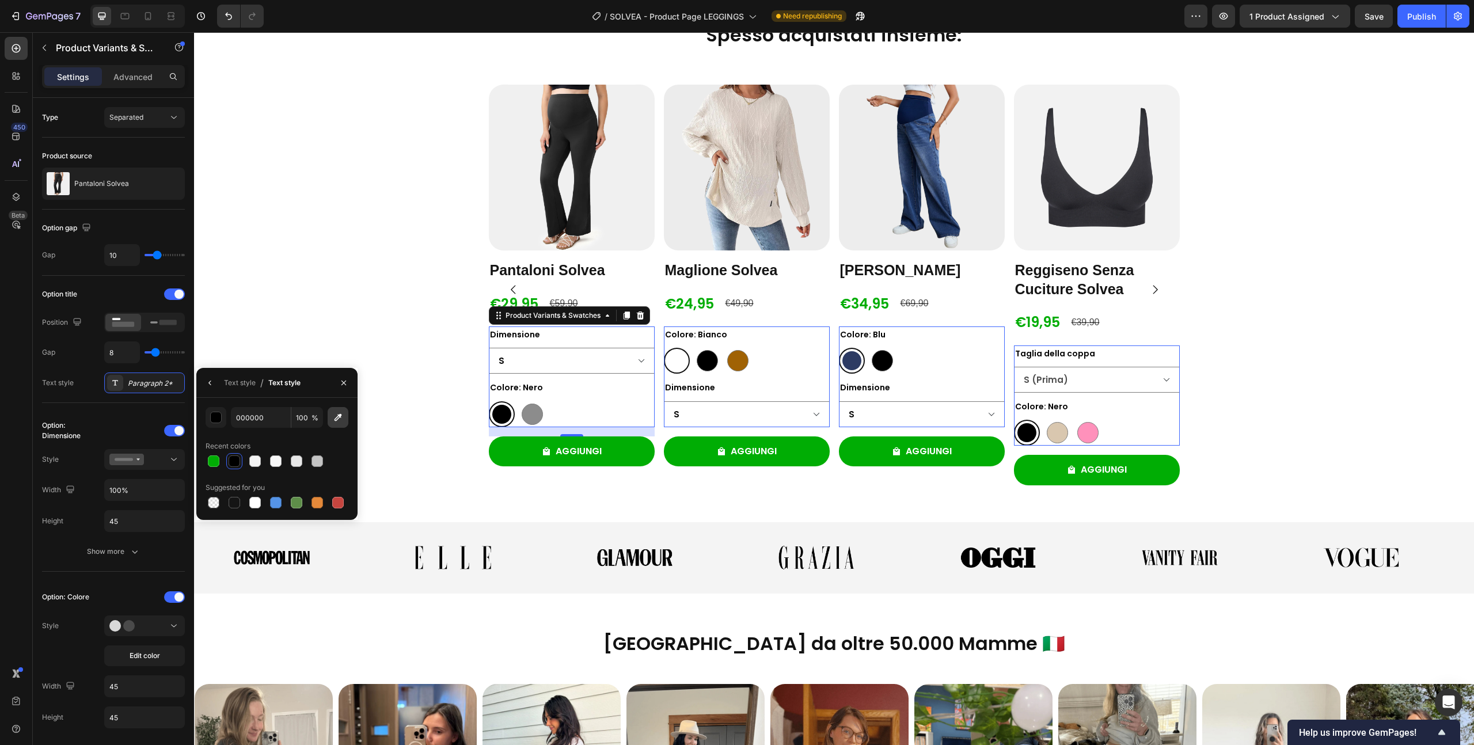
click at [339, 416] on icon "button" at bounding box center [338, 417] width 7 height 7
type input "FFFFFF"
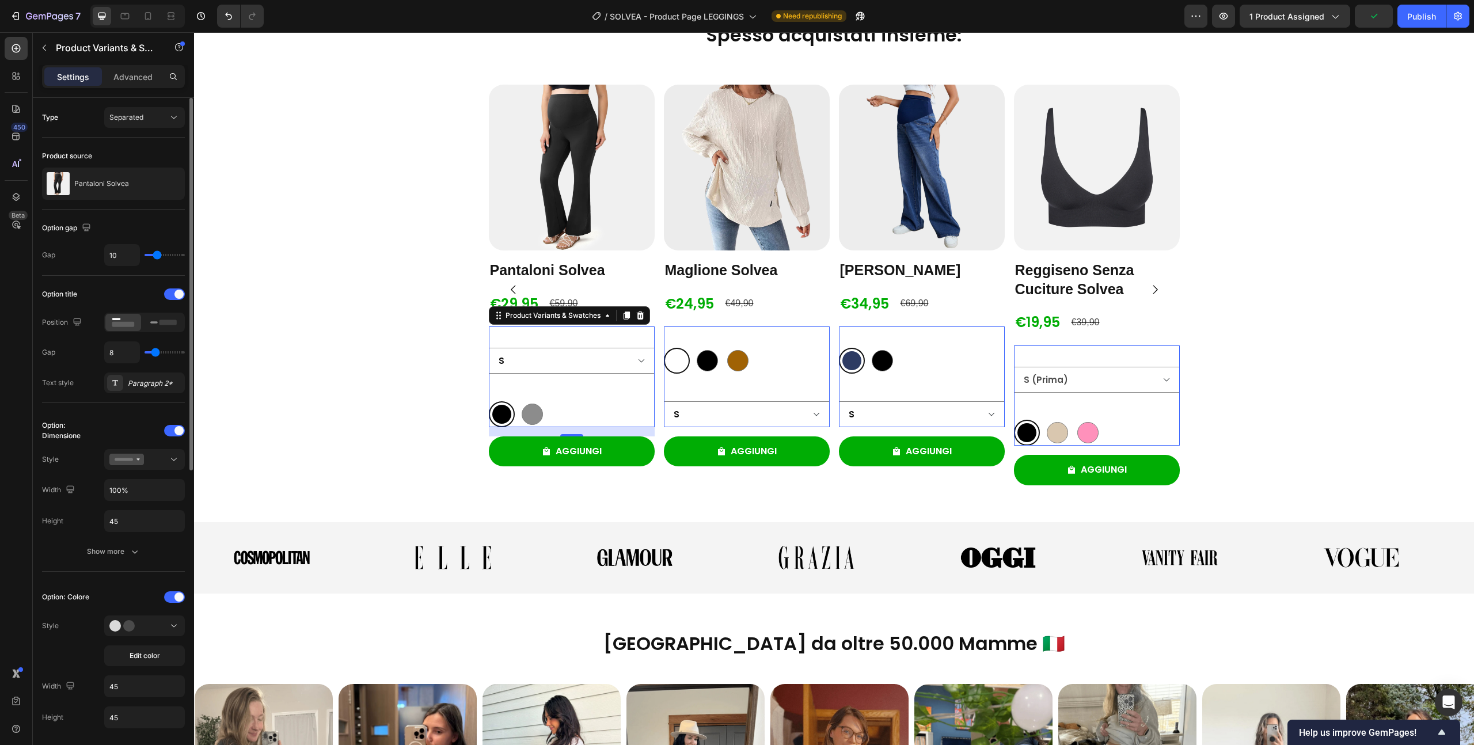
type input "0"
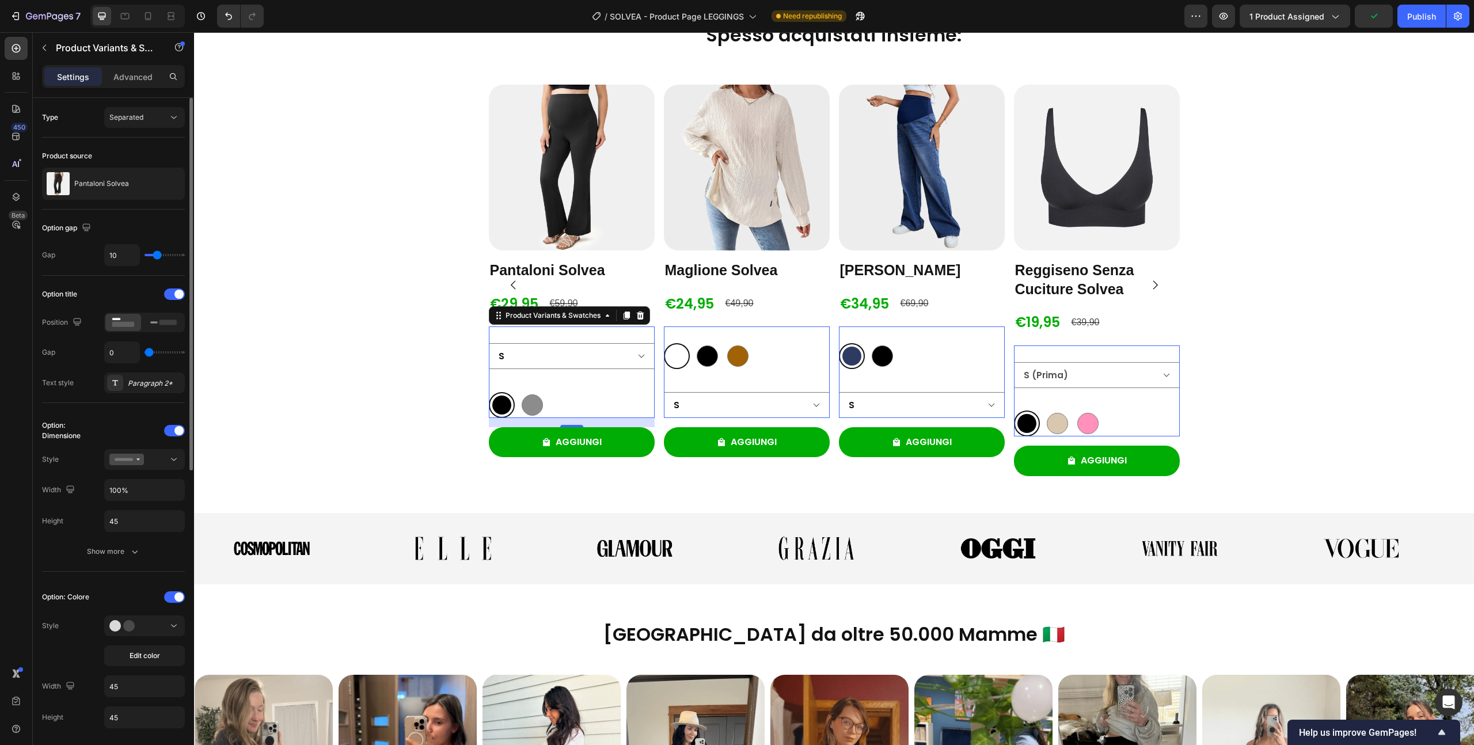
drag, startPoint x: 157, startPoint y: 354, endPoint x: 98, endPoint y: 356, distance: 59.4
type input "0"
click at [145, 354] on input "range" at bounding box center [165, 352] width 40 height 2
click at [137, 383] on div "Paragraph 2*" at bounding box center [155, 383] width 54 height 10
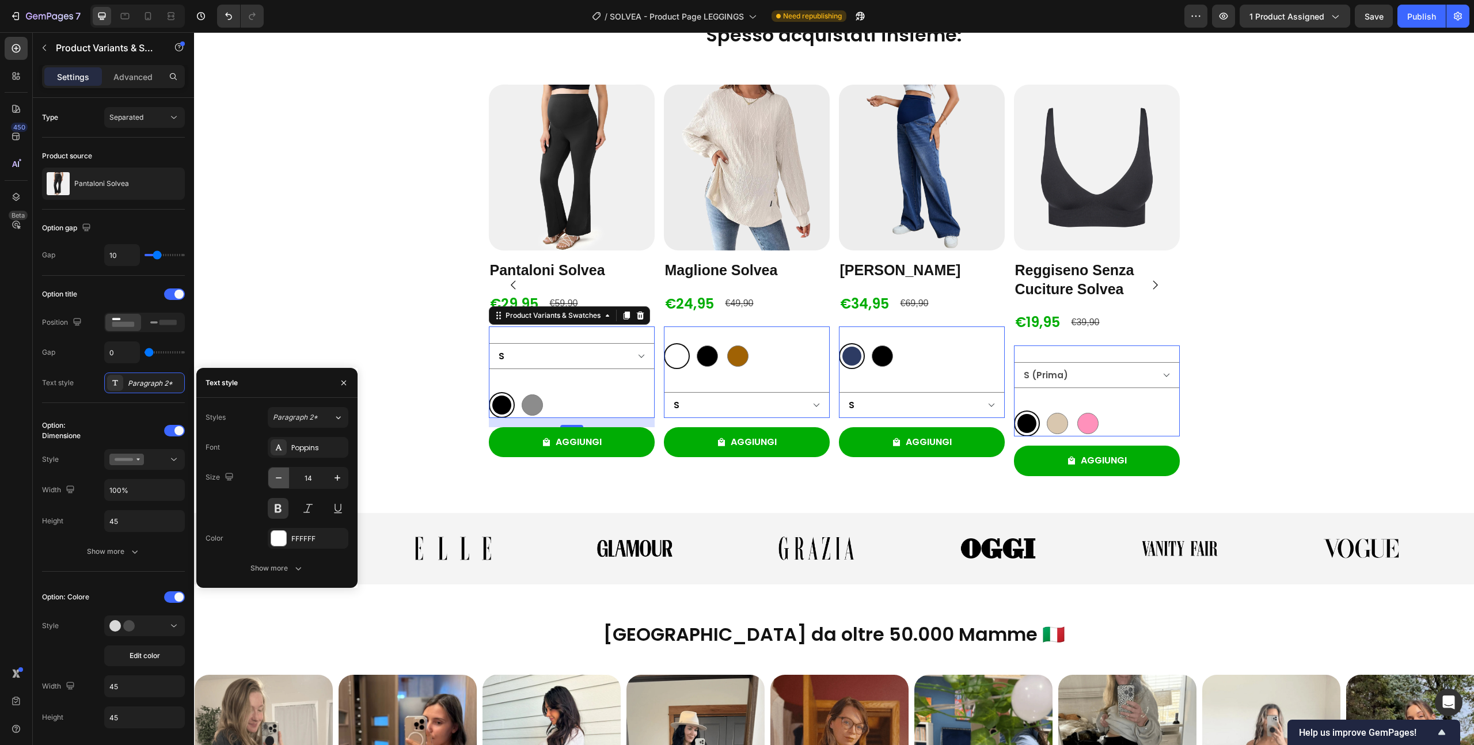
click at [275, 480] on icon "button" at bounding box center [279, 478] width 12 height 12
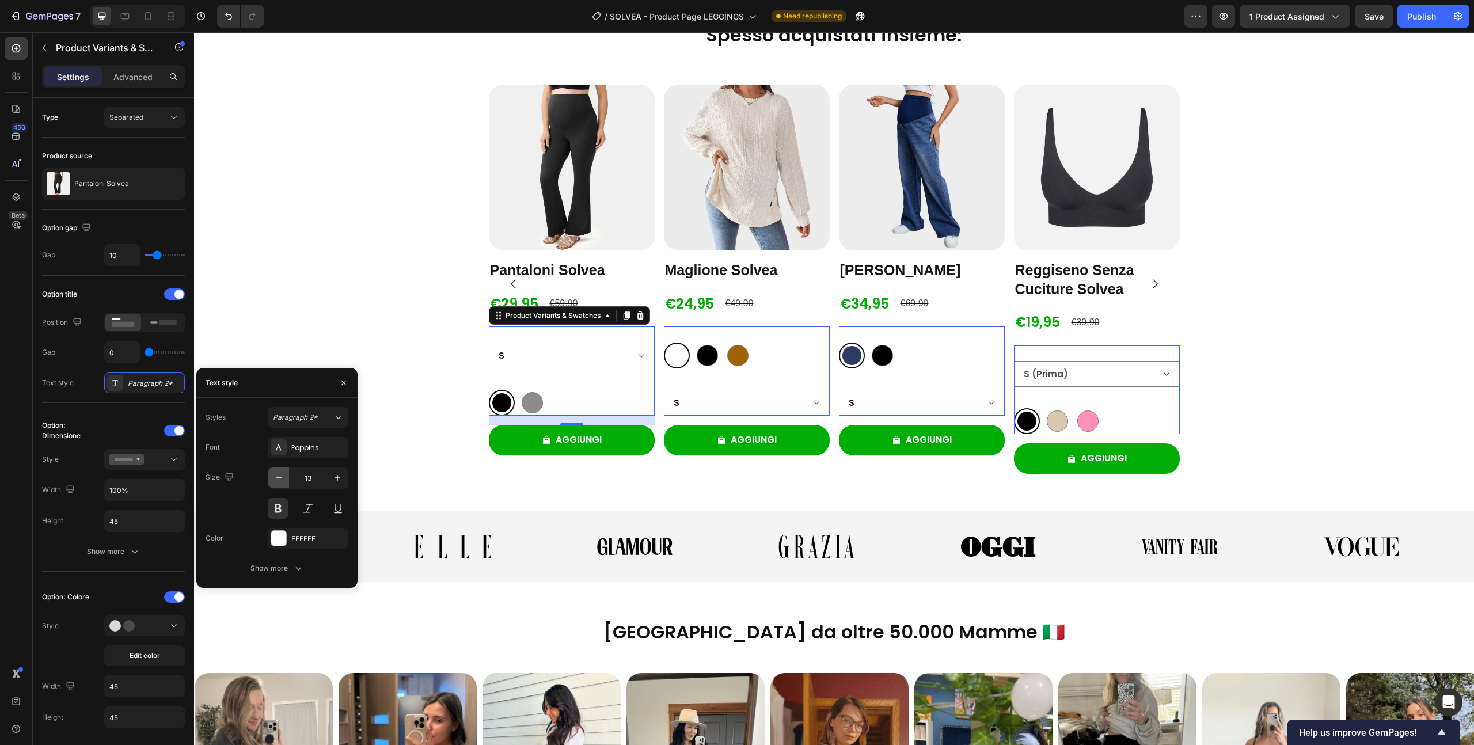
click at [275, 480] on icon "button" at bounding box center [279, 478] width 12 height 12
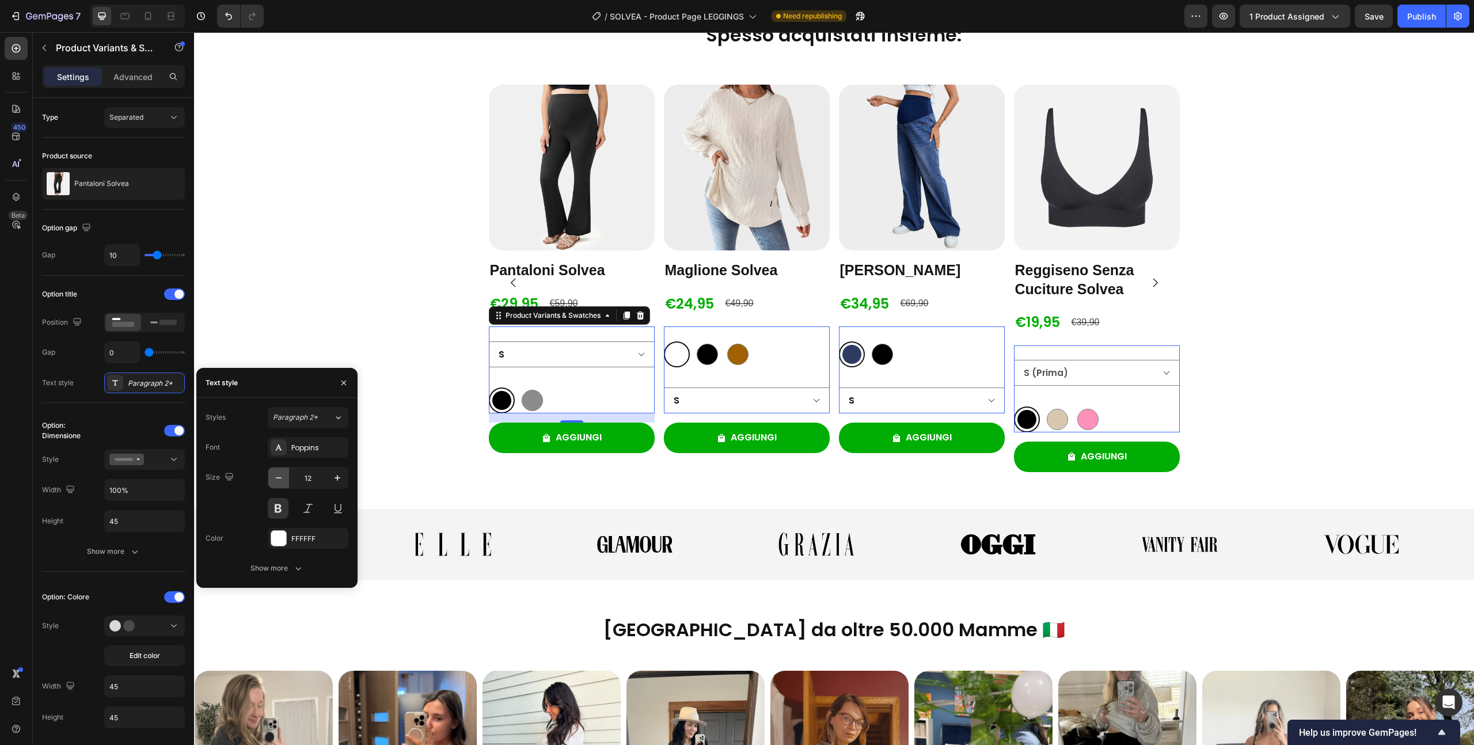
click at [275, 480] on icon "button" at bounding box center [279, 478] width 12 height 12
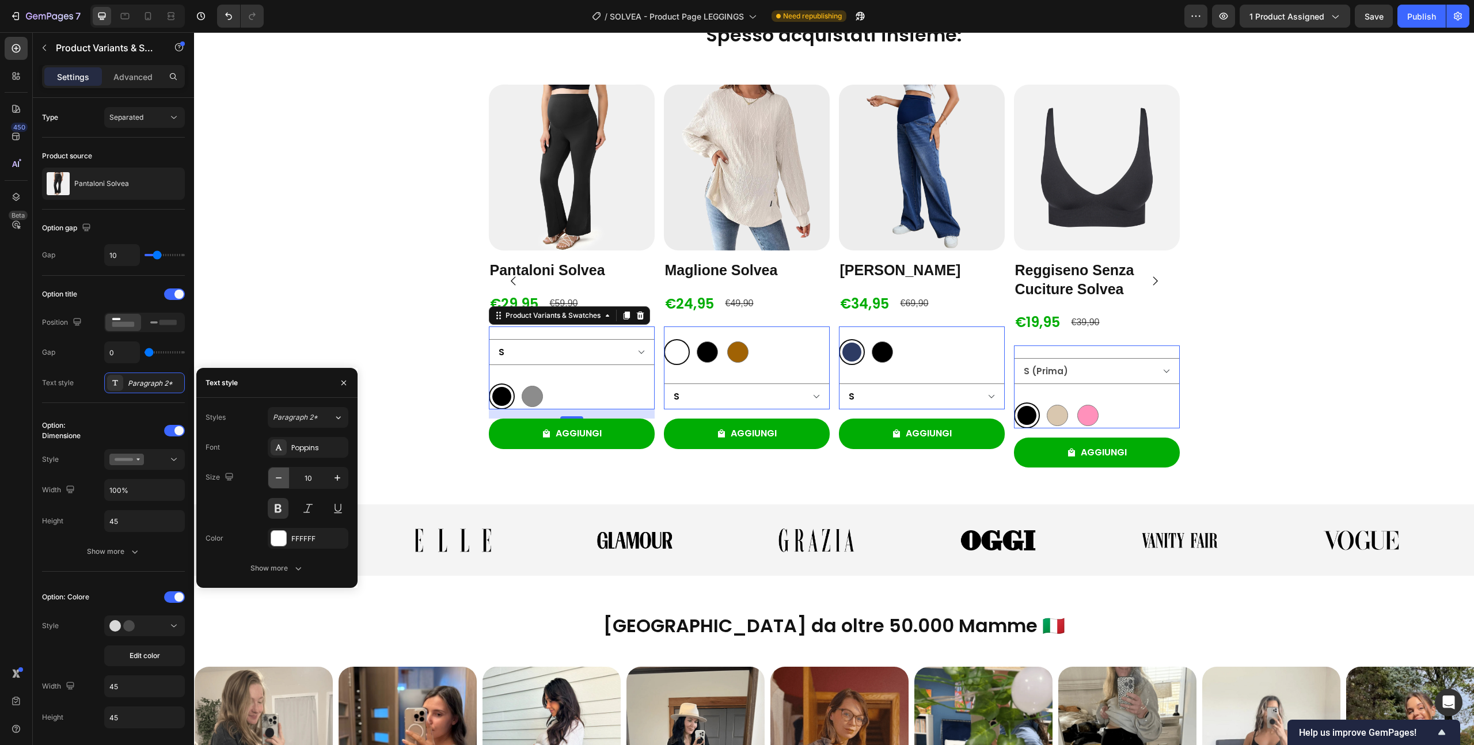
click at [275, 480] on icon "button" at bounding box center [279, 478] width 12 height 12
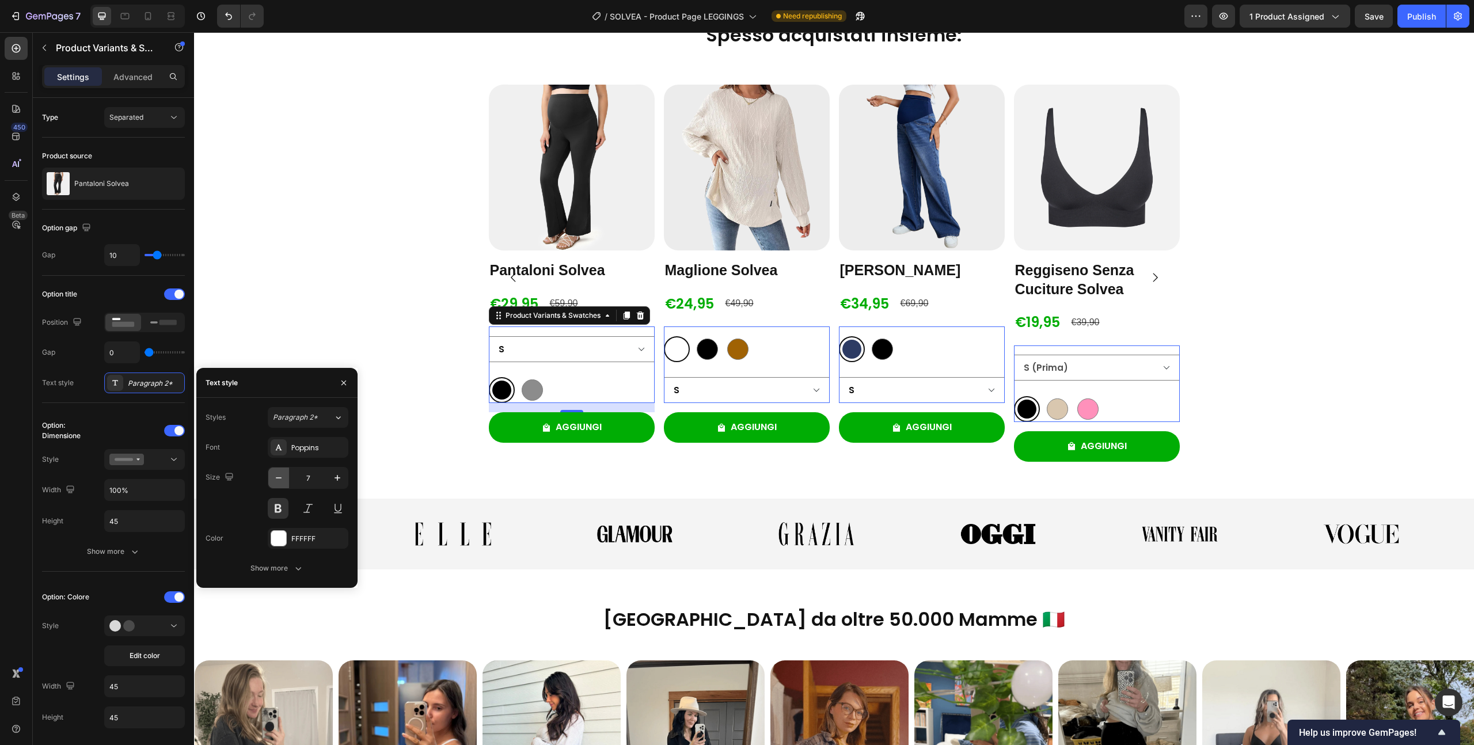
click at [275, 480] on icon "button" at bounding box center [279, 478] width 12 height 12
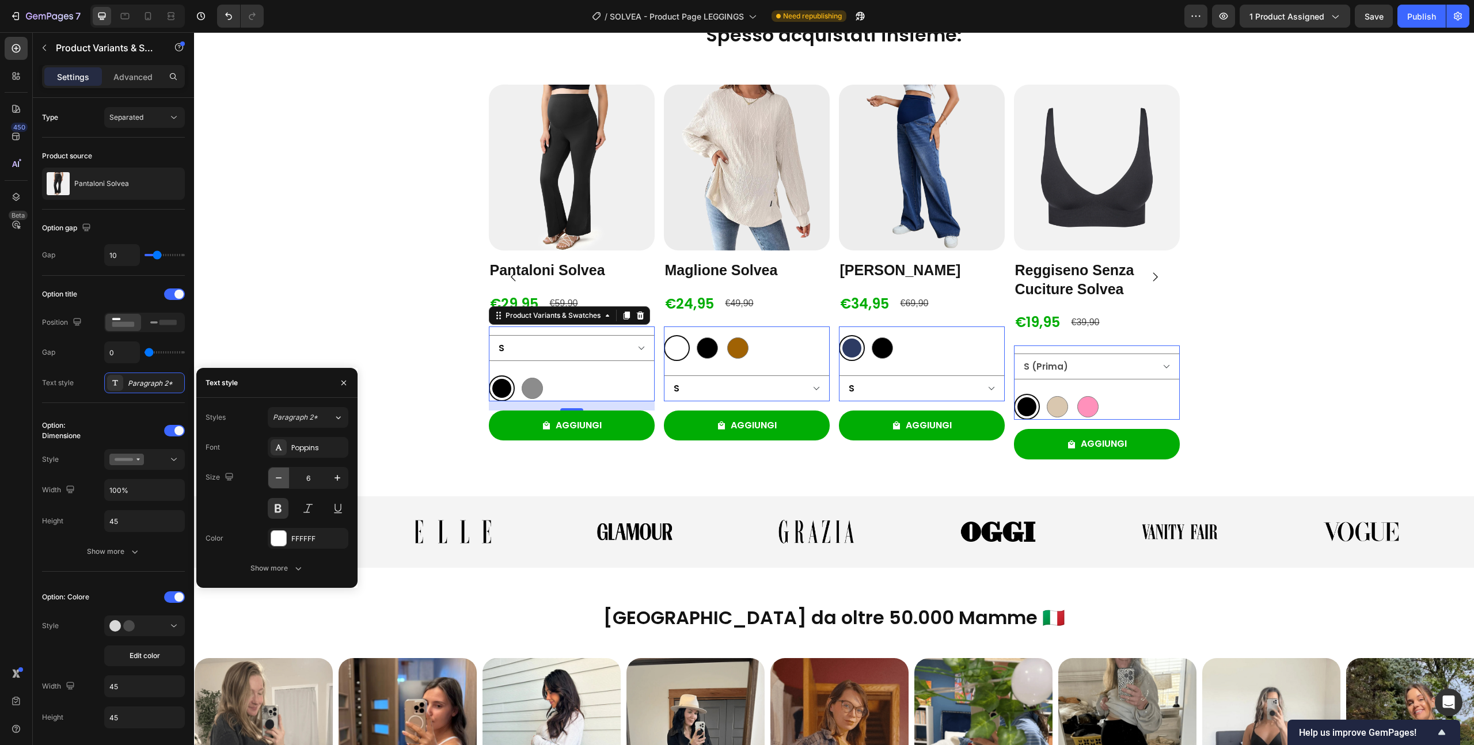
click at [275, 480] on icon "button" at bounding box center [279, 478] width 12 height 12
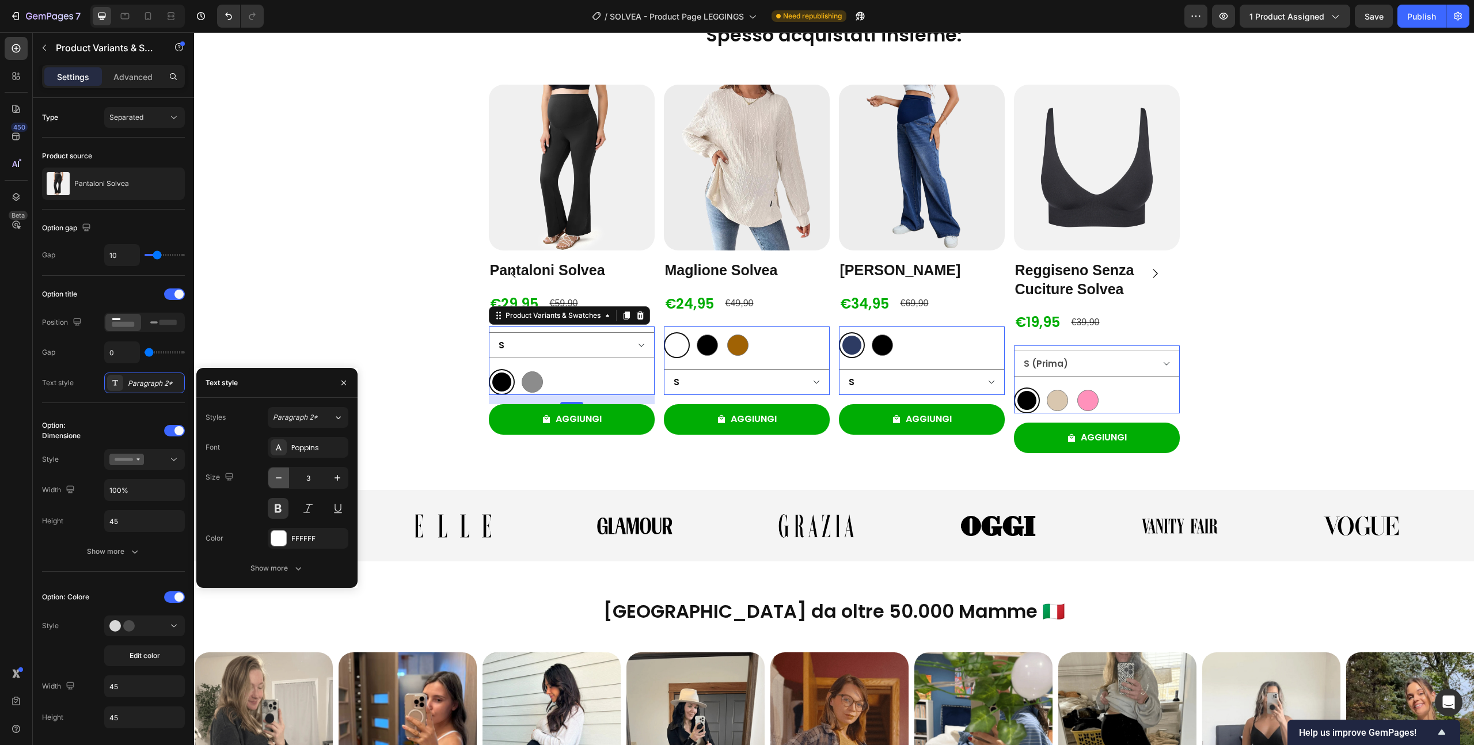
click at [275, 480] on icon "button" at bounding box center [279, 478] width 12 height 12
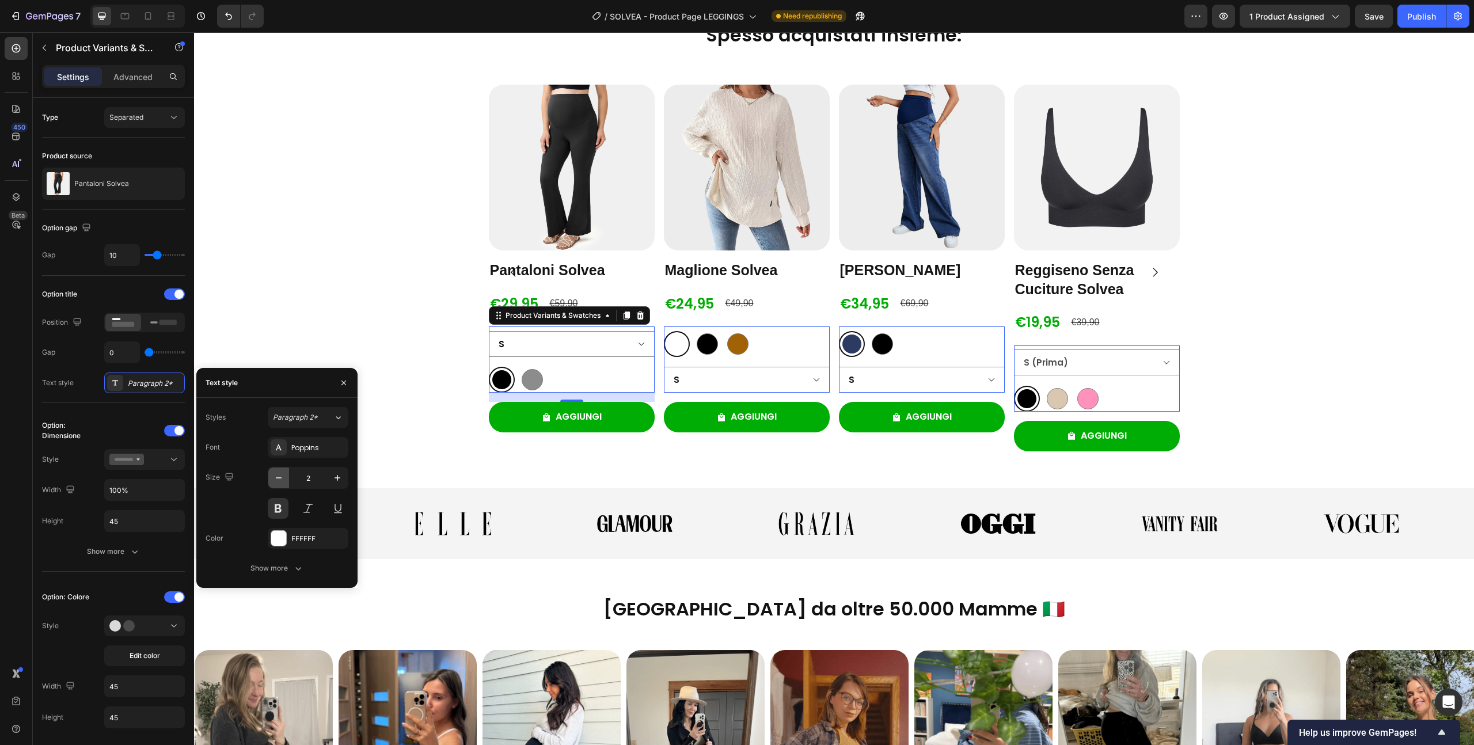
type input "1"
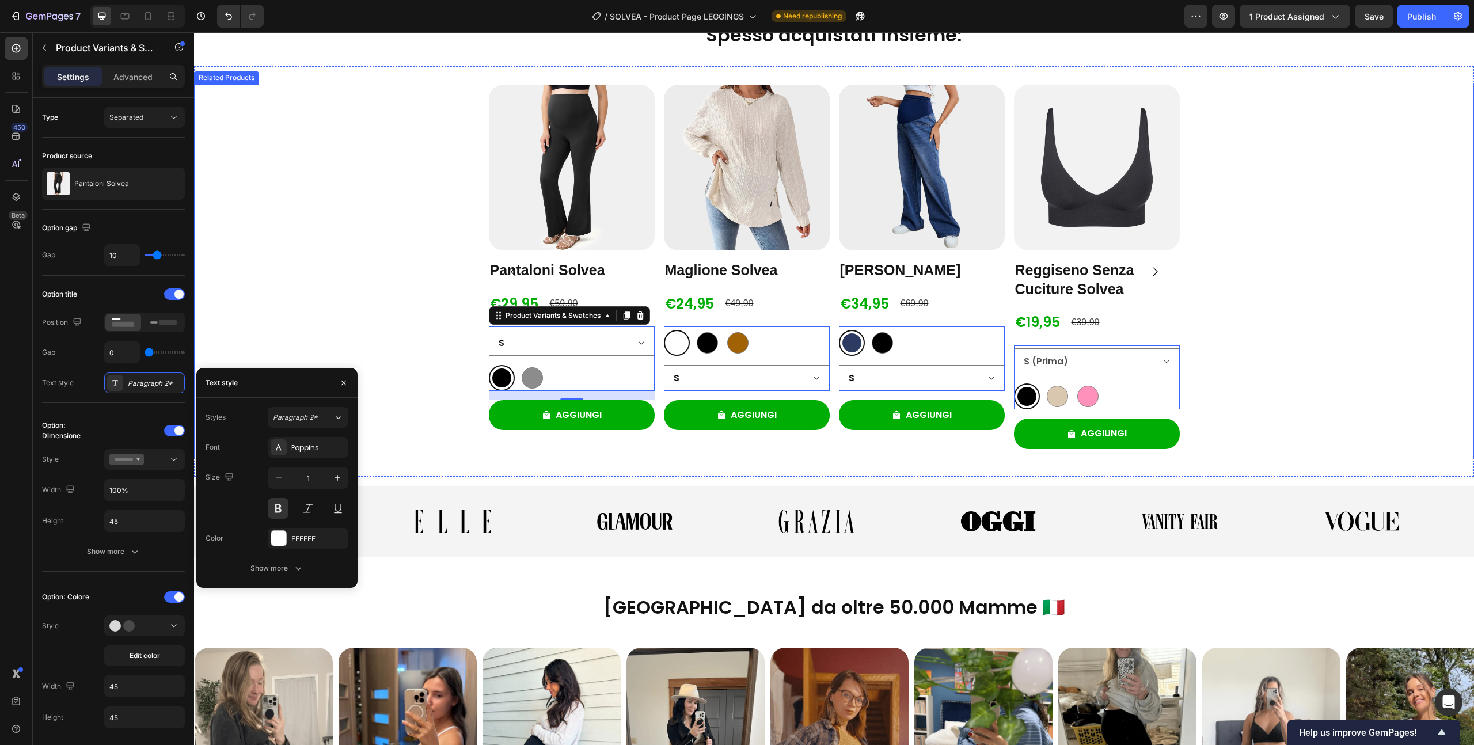
click at [312, 289] on div "Product Images Pantaloni Solvea Product Title €29,95 Product Price Product Pric…" at bounding box center [834, 272] width 1280 height 374
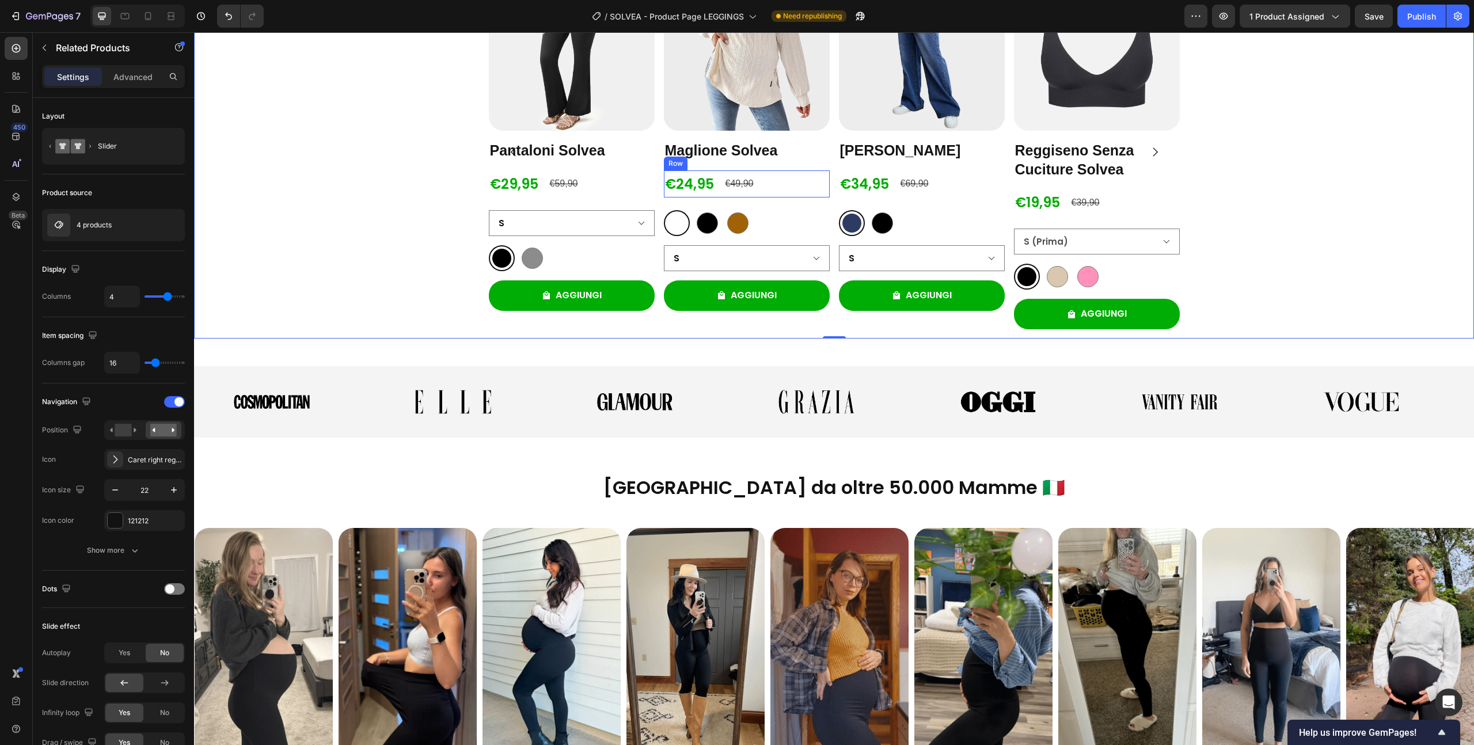
scroll to position [1482, 0]
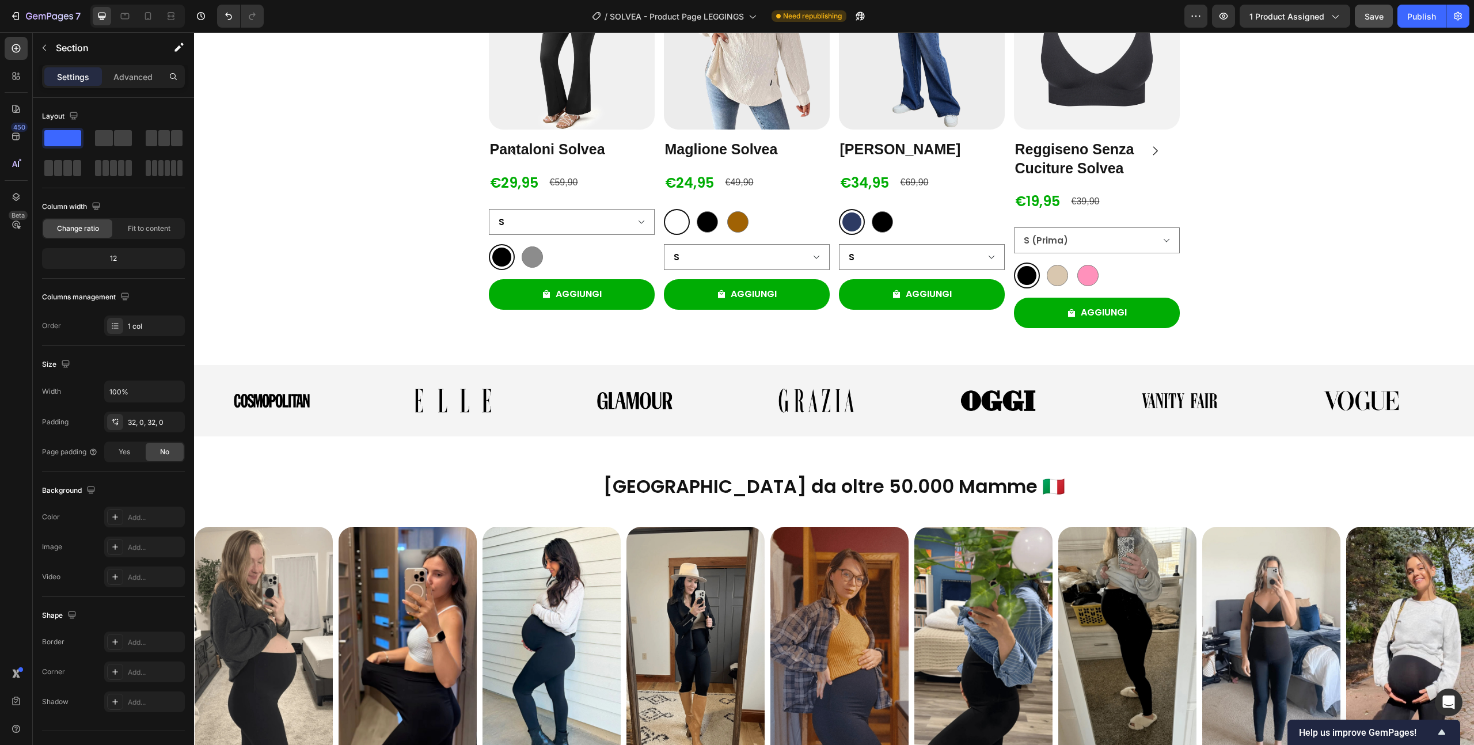
click at [1387, 13] on button "Save" at bounding box center [1374, 16] width 38 height 23
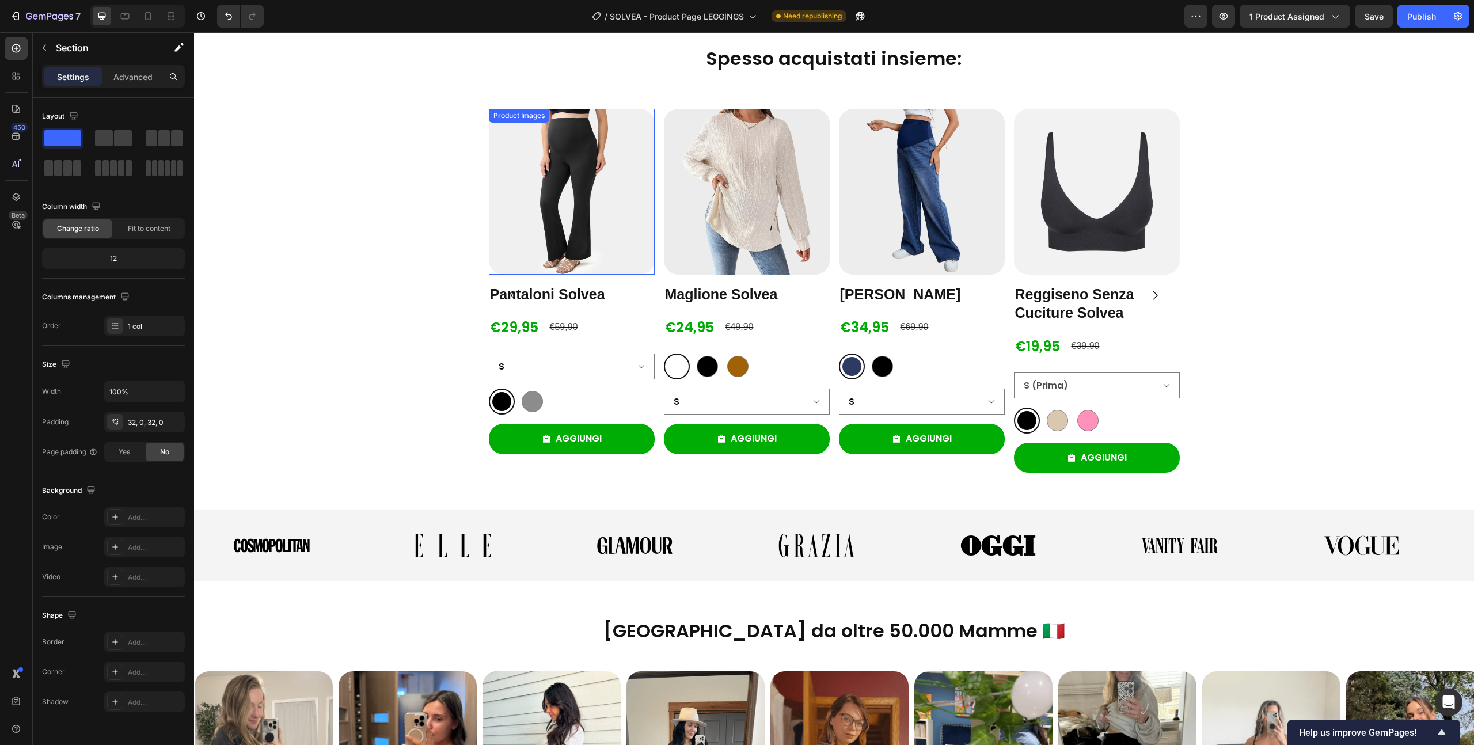
scroll to position [1569, 0]
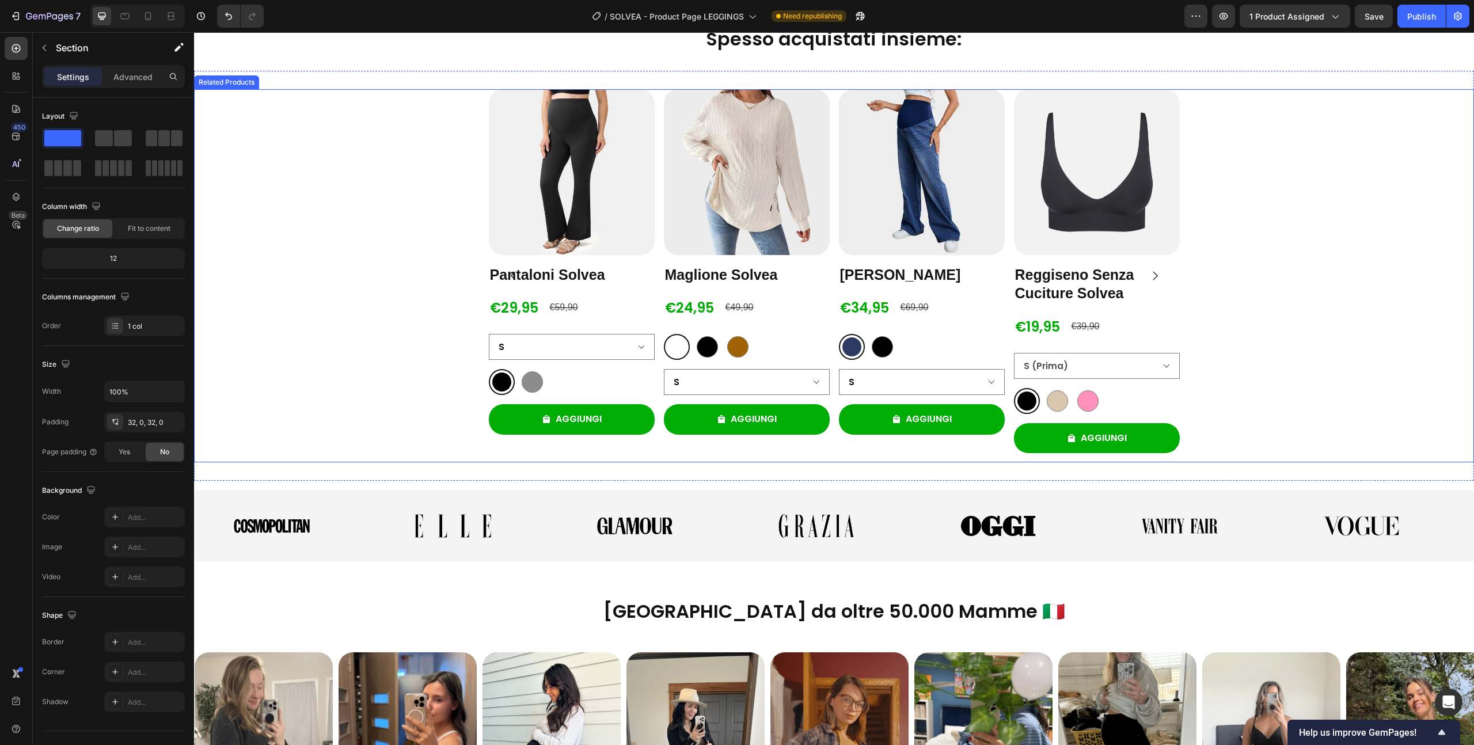
click at [434, 164] on div "Product Images Pantaloni Solvea Product Title €29,95 Product Price Product Pric…" at bounding box center [834, 276] width 1280 height 374
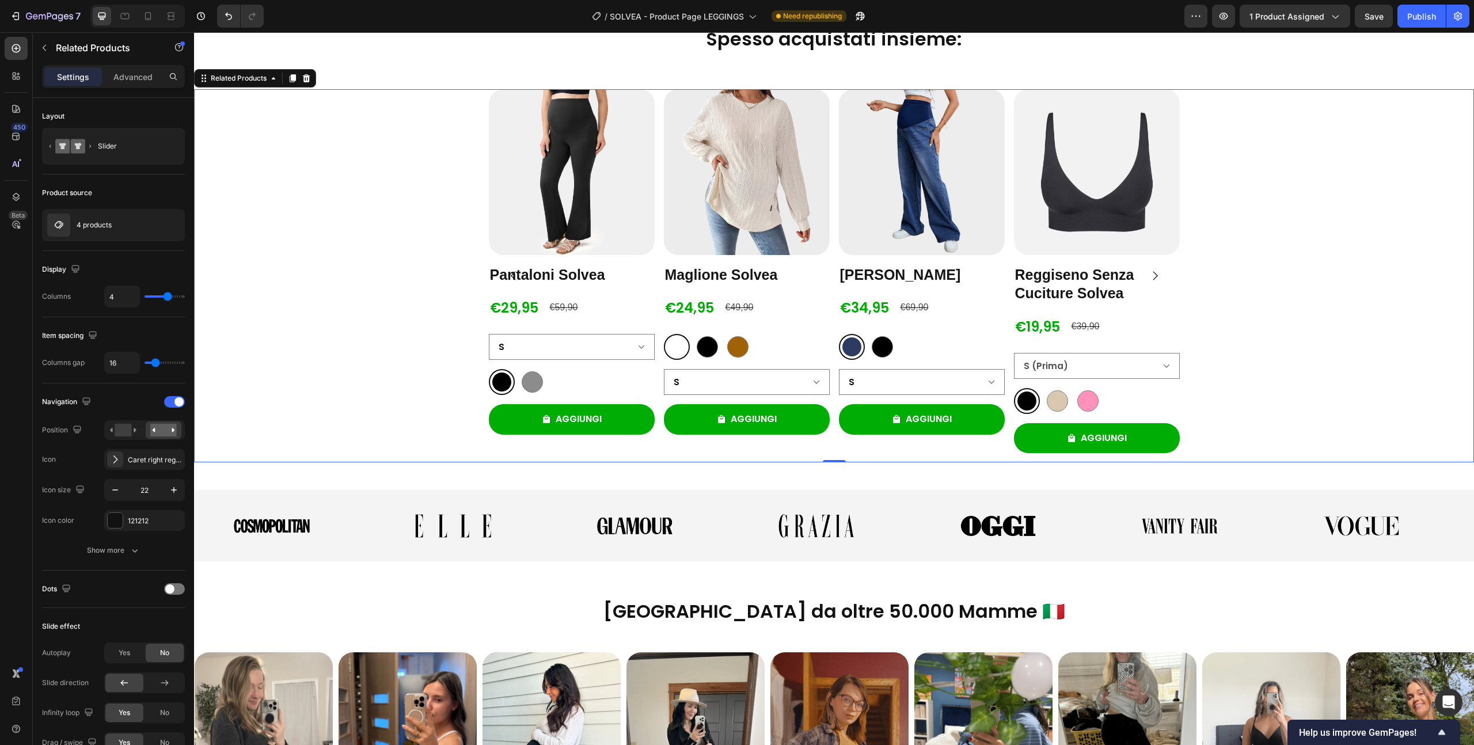
scroll to position [1569, 0]
click at [579, 297] on div "€29,95 Product Price Product Price €59,90 Product Price Product Price Row" at bounding box center [572, 308] width 166 height 27
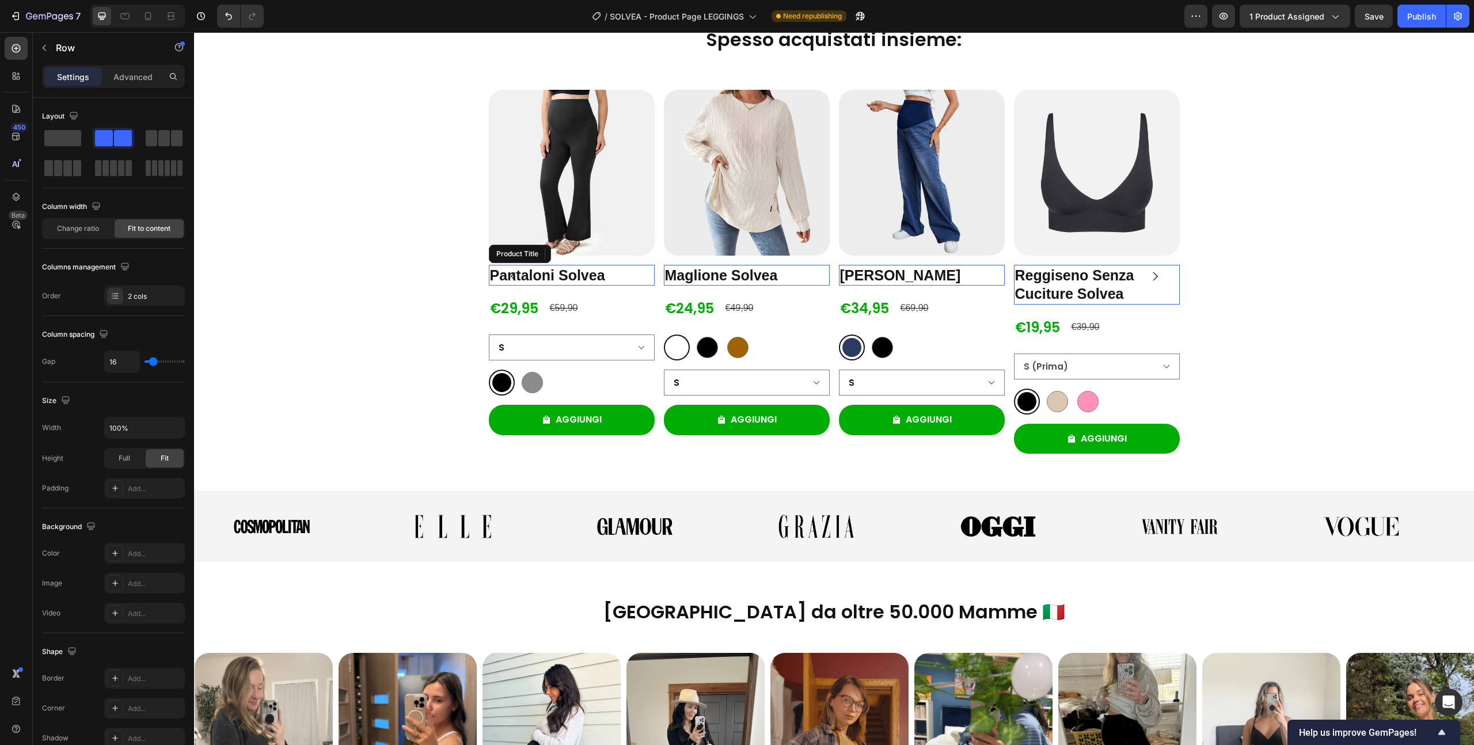
click at [582, 280] on h2 "Pantaloni Solvea" at bounding box center [572, 275] width 166 height 21
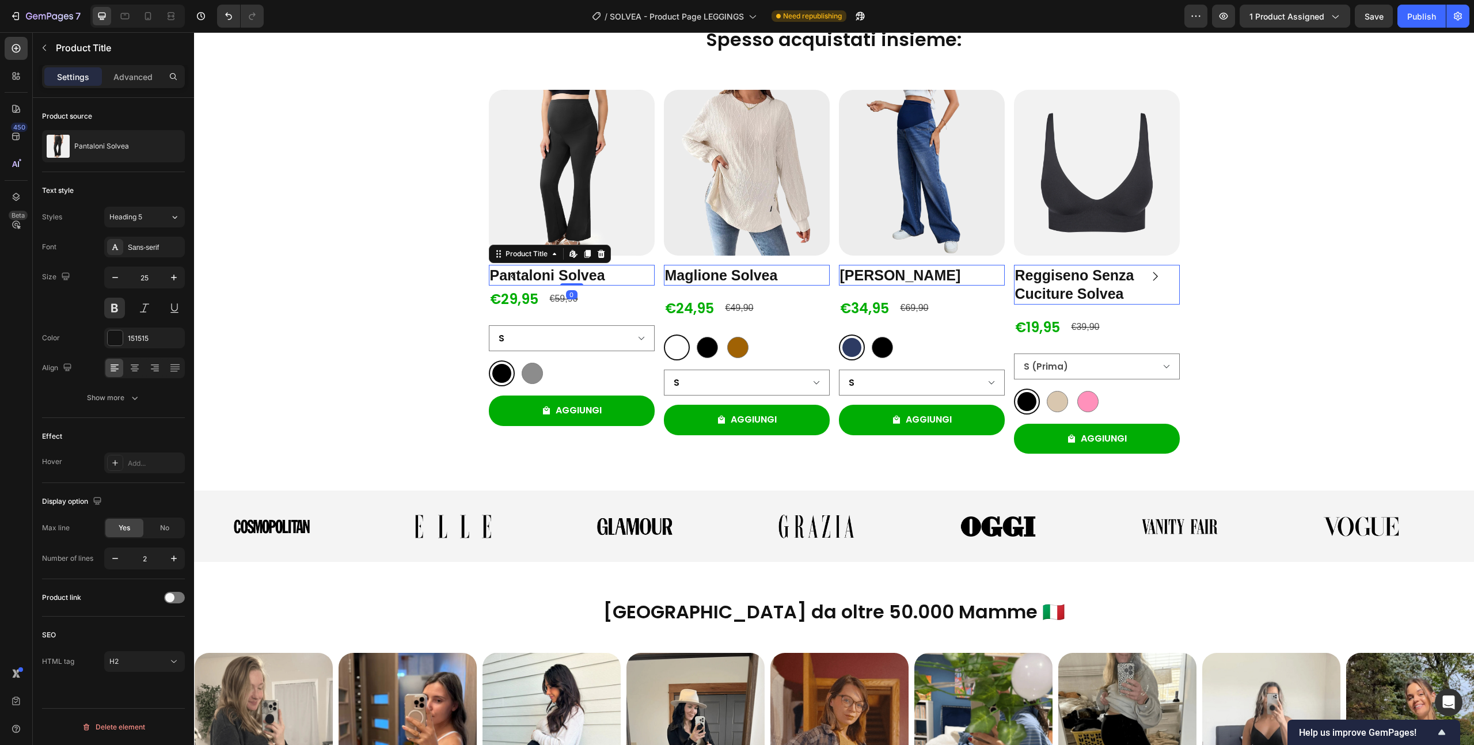
drag, startPoint x: 574, startPoint y: 294, endPoint x: 575, endPoint y: 268, distance: 25.9
click at [575, 268] on div "Pantaloni Solvea Product Title Edit content in Shopify 0" at bounding box center [572, 275] width 166 height 21
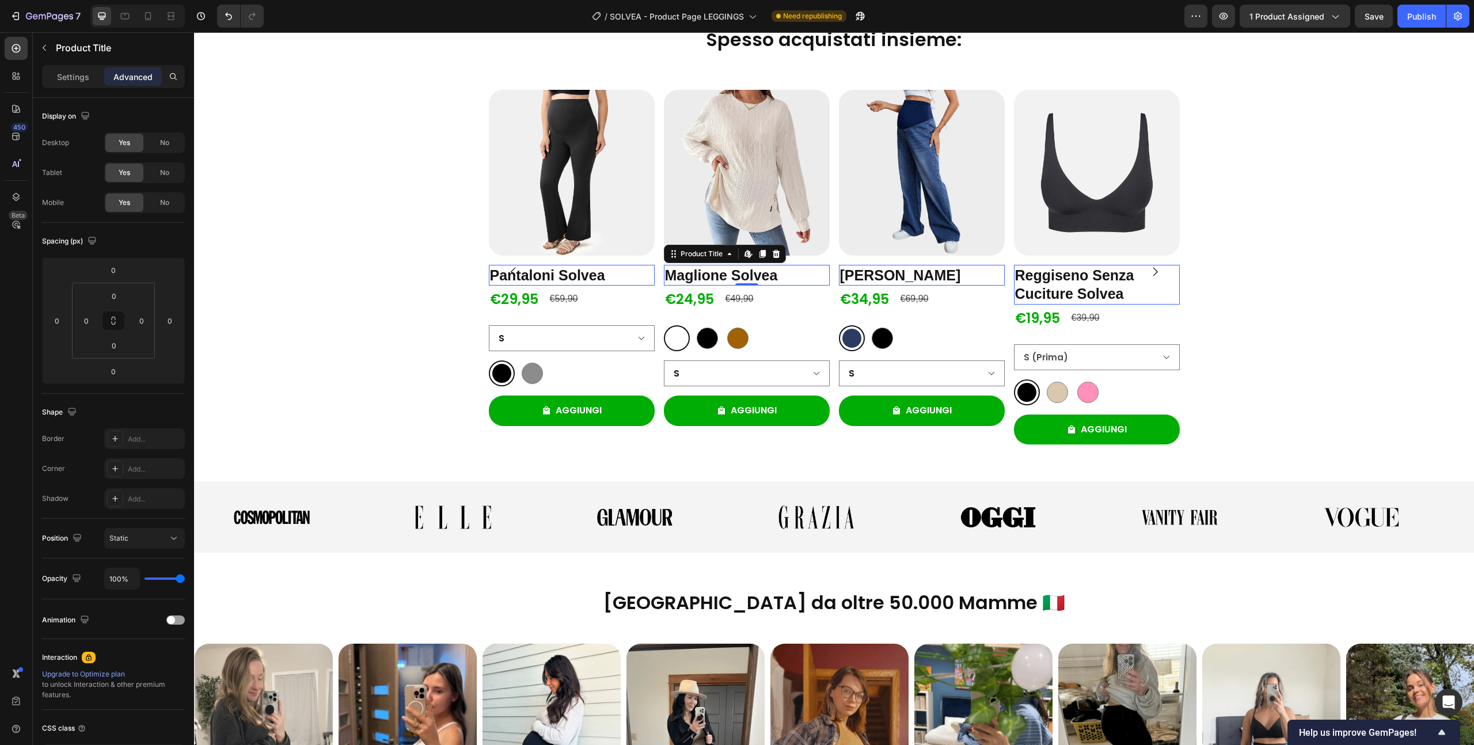
click at [716, 275] on h2 "Maglione Solvea" at bounding box center [747, 275] width 166 height 21
click at [563, 297] on div "€59,90" at bounding box center [564, 299] width 31 height 19
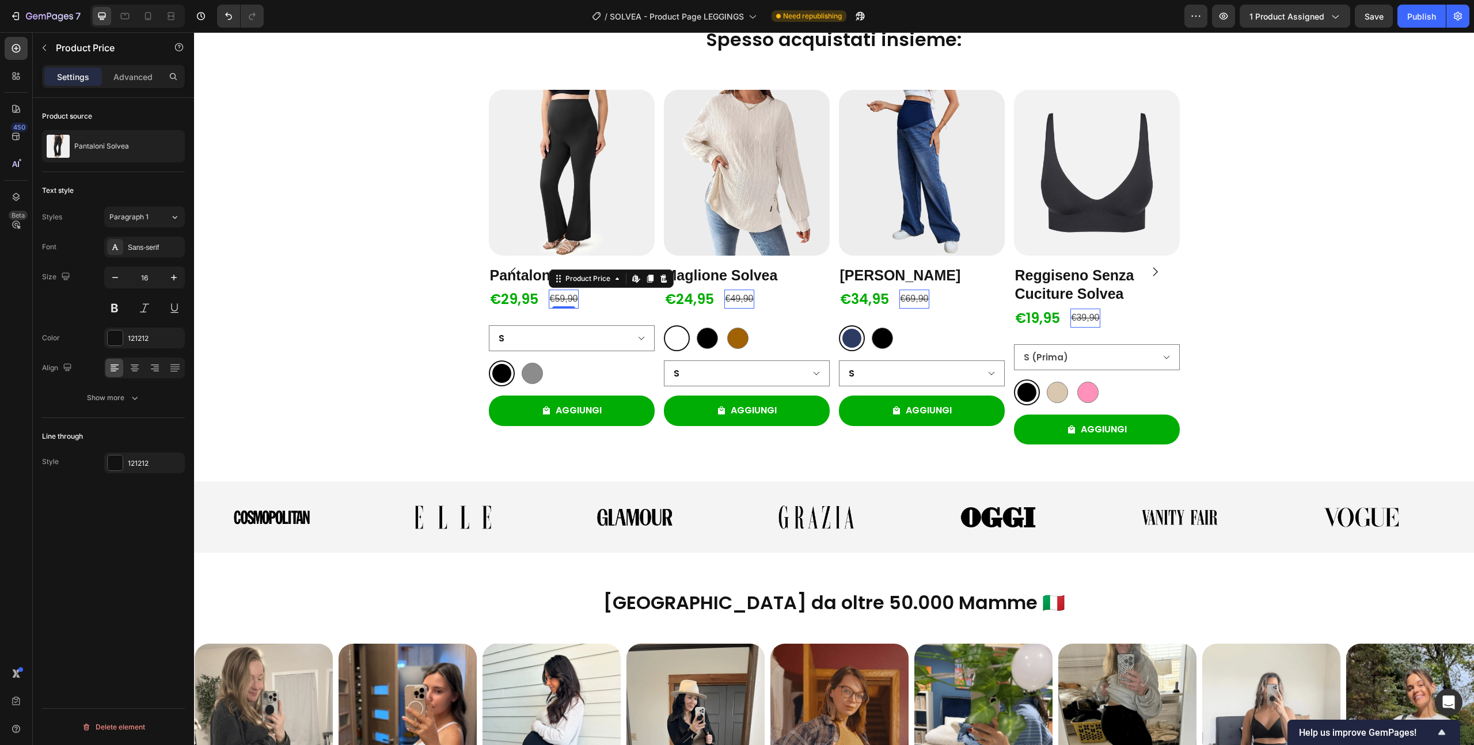
click at [607, 305] on div "€29,95 Product Price Product Price €59,90 Product Price Edit content in Shopify…" at bounding box center [572, 299] width 166 height 27
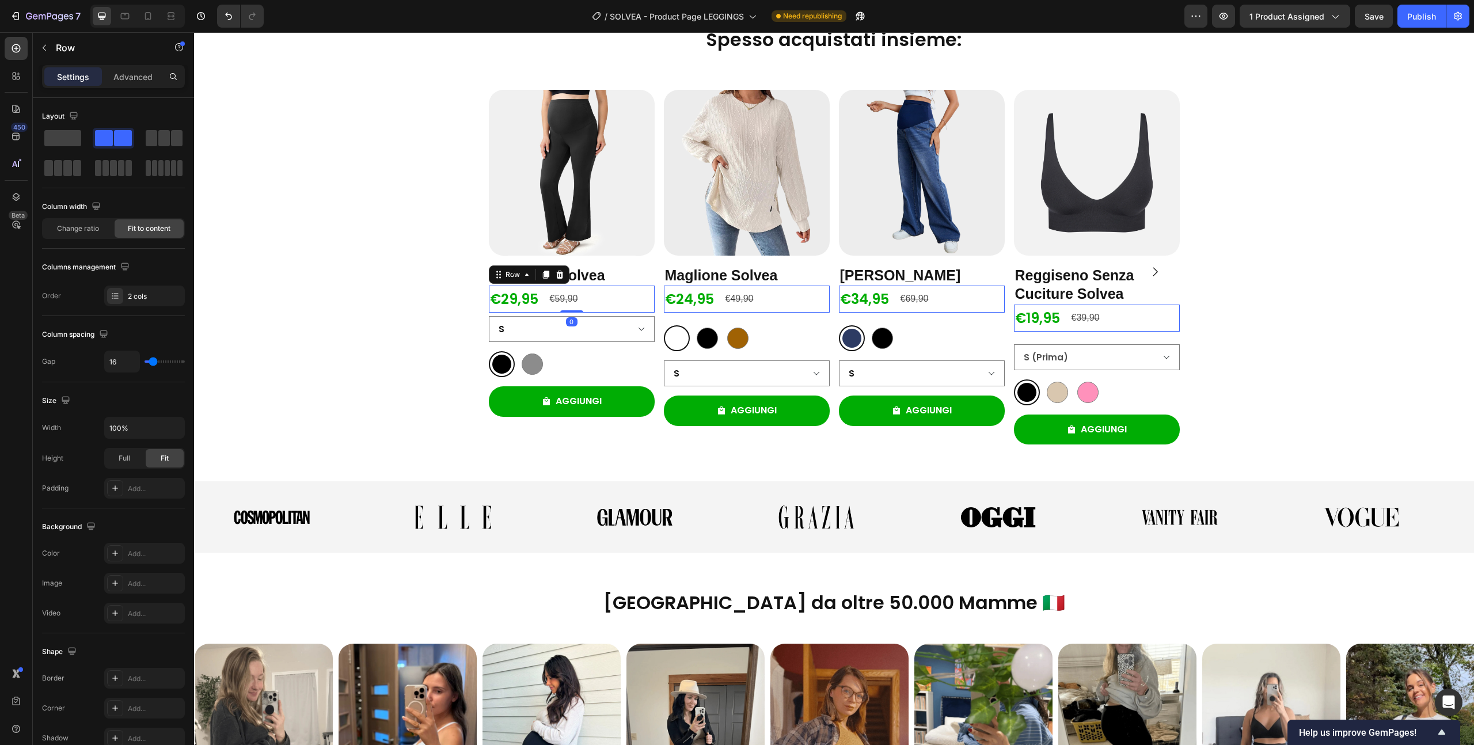
drag, startPoint x: 571, startPoint y: 320, endPoint x: 574, endPoint y: 304, distance: 16.3
click at [574, 304] on div "€29,95 Product Price Product Price €59,90 Product Price Product Price Row 0" at bounding box center [572, 299] width 166 height 27
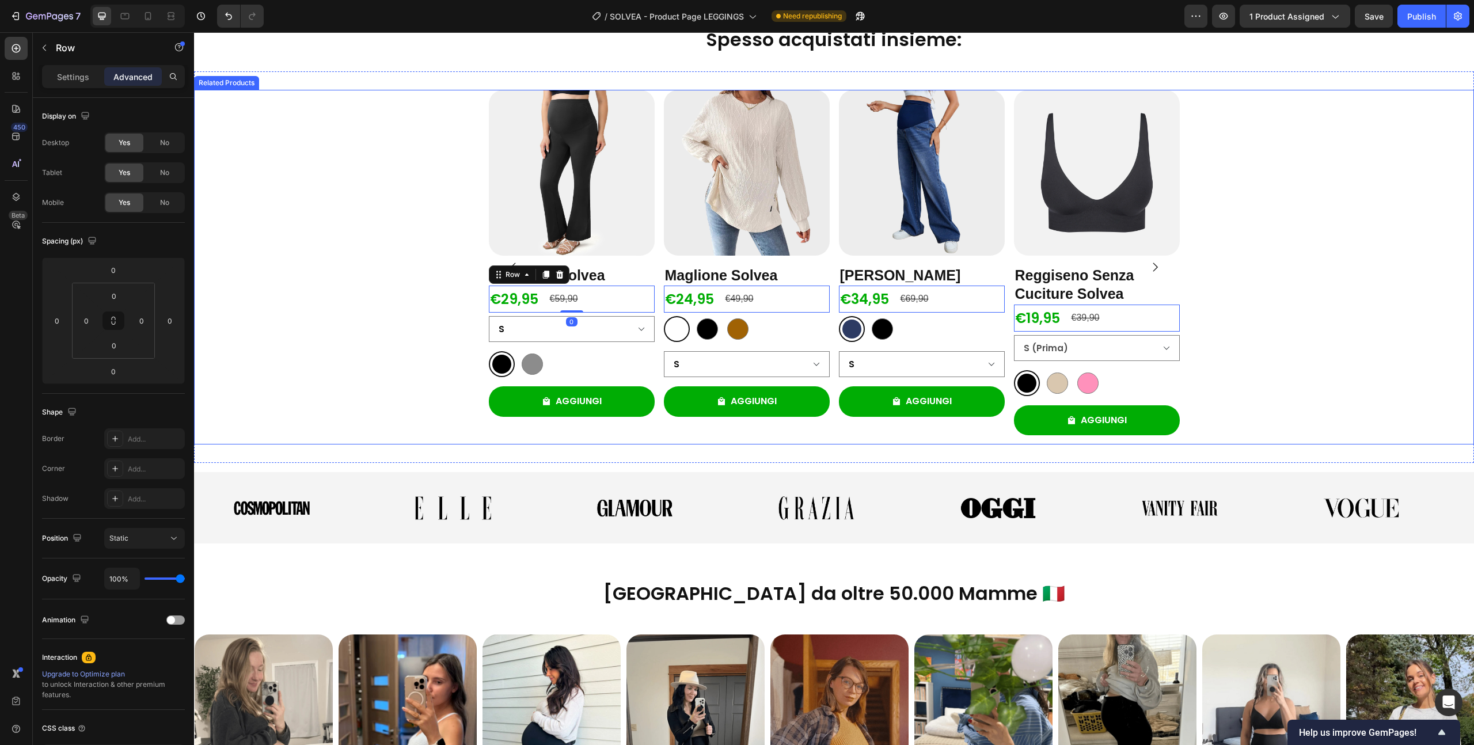
click at [433, 309] on div "Product Images Pantaloni Solvea Product Title €29,95 Product Price Product Pric…" at bounding box center [834, 267] width 1280 height 355
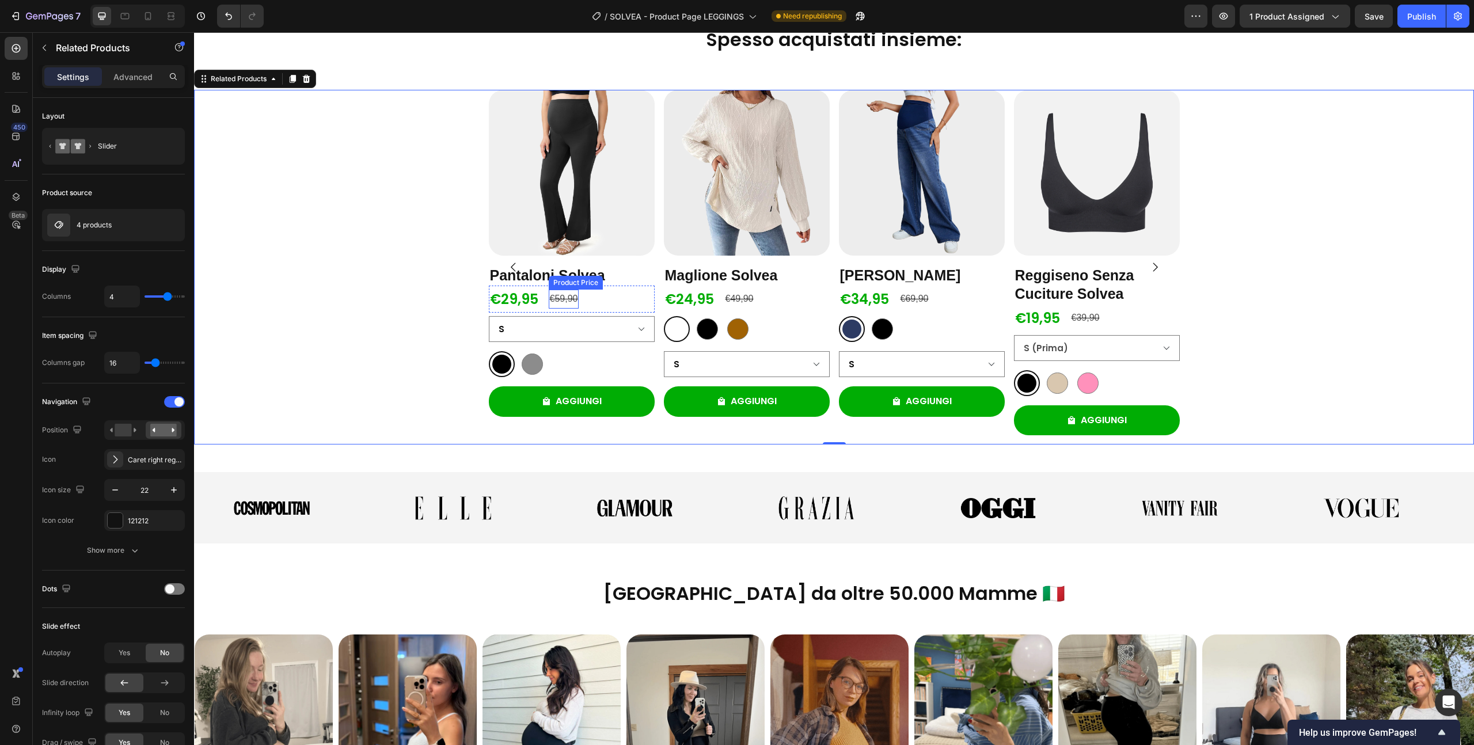
click at [549, 295] on div "€59,90" at bounding box center [564, 299] width 31 height 19
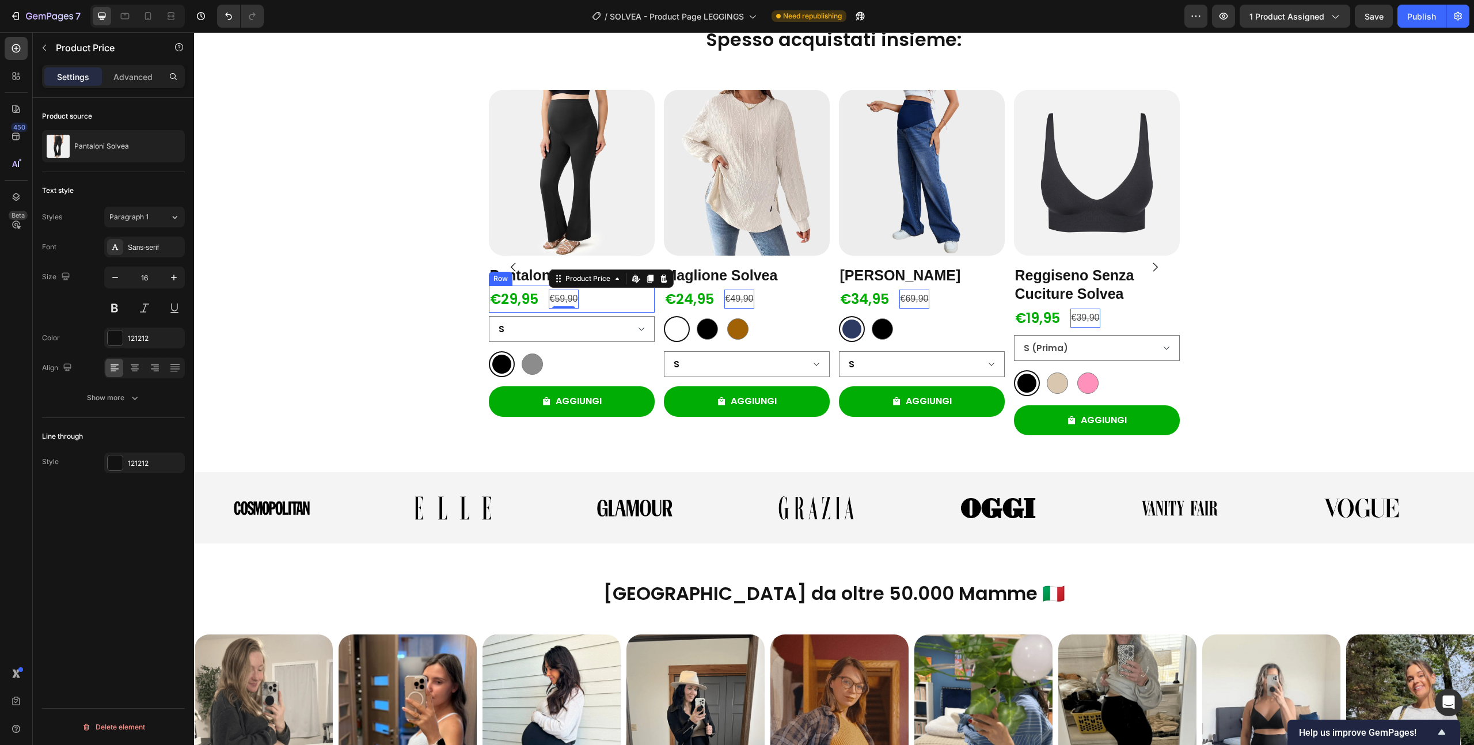
click at [540, 303] on div "€29,95 Product Price Product Price €59,90 Product Price Edit content in Shopify…" at bounding box center [572, 299] width 166 height 27
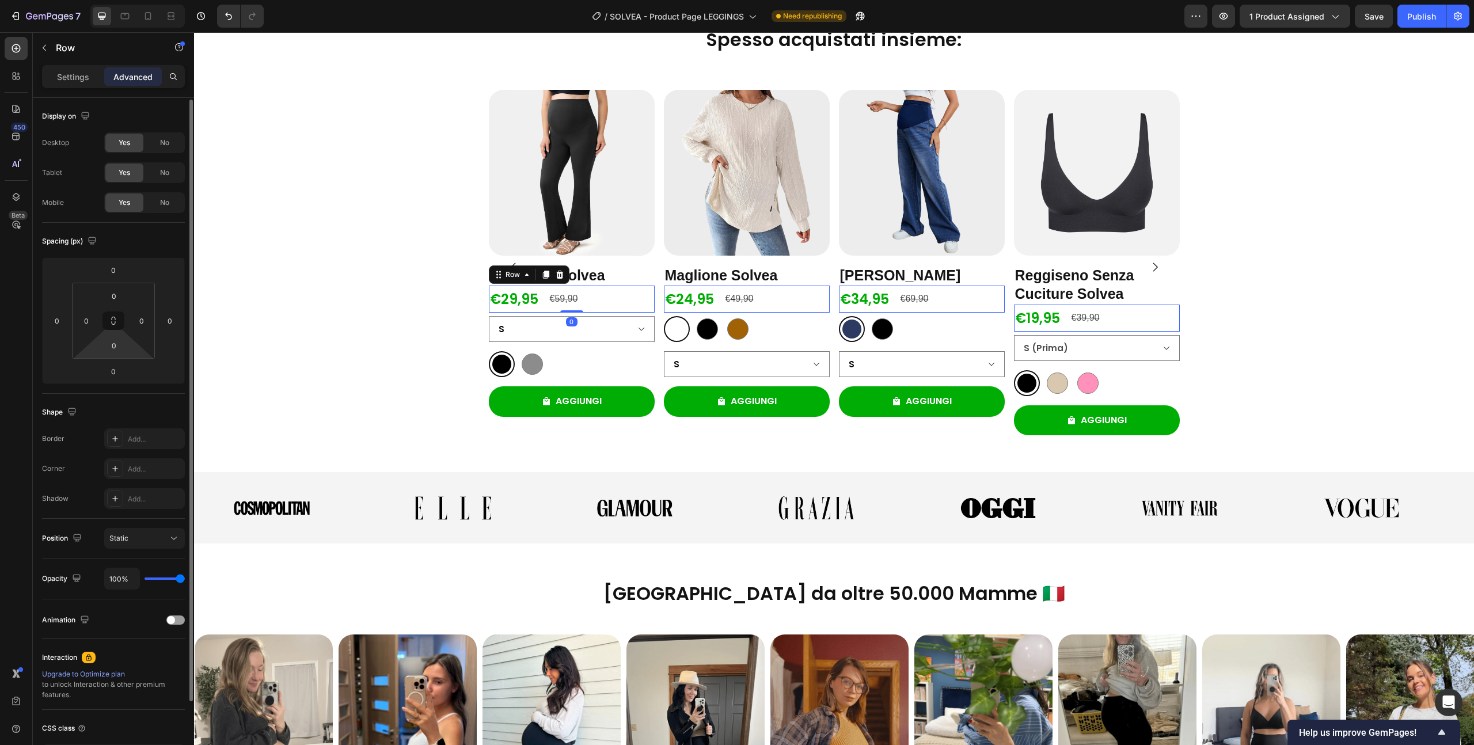
scroll to position [1, 0]
click at [74, 72] on p "Settings" at bounding box center [73, 77] width 32 height 12
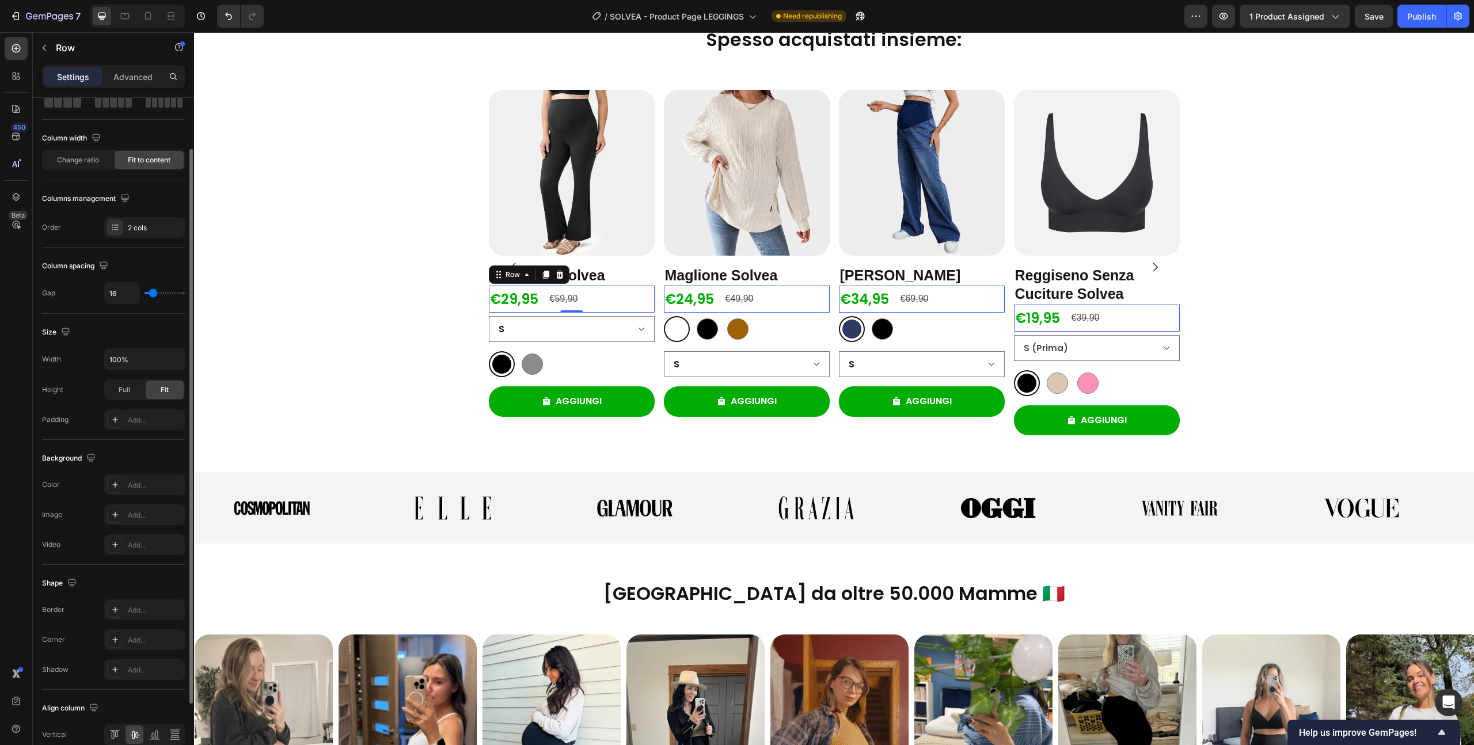
scroll to position [73, 0]
type input "15"
type input "14"
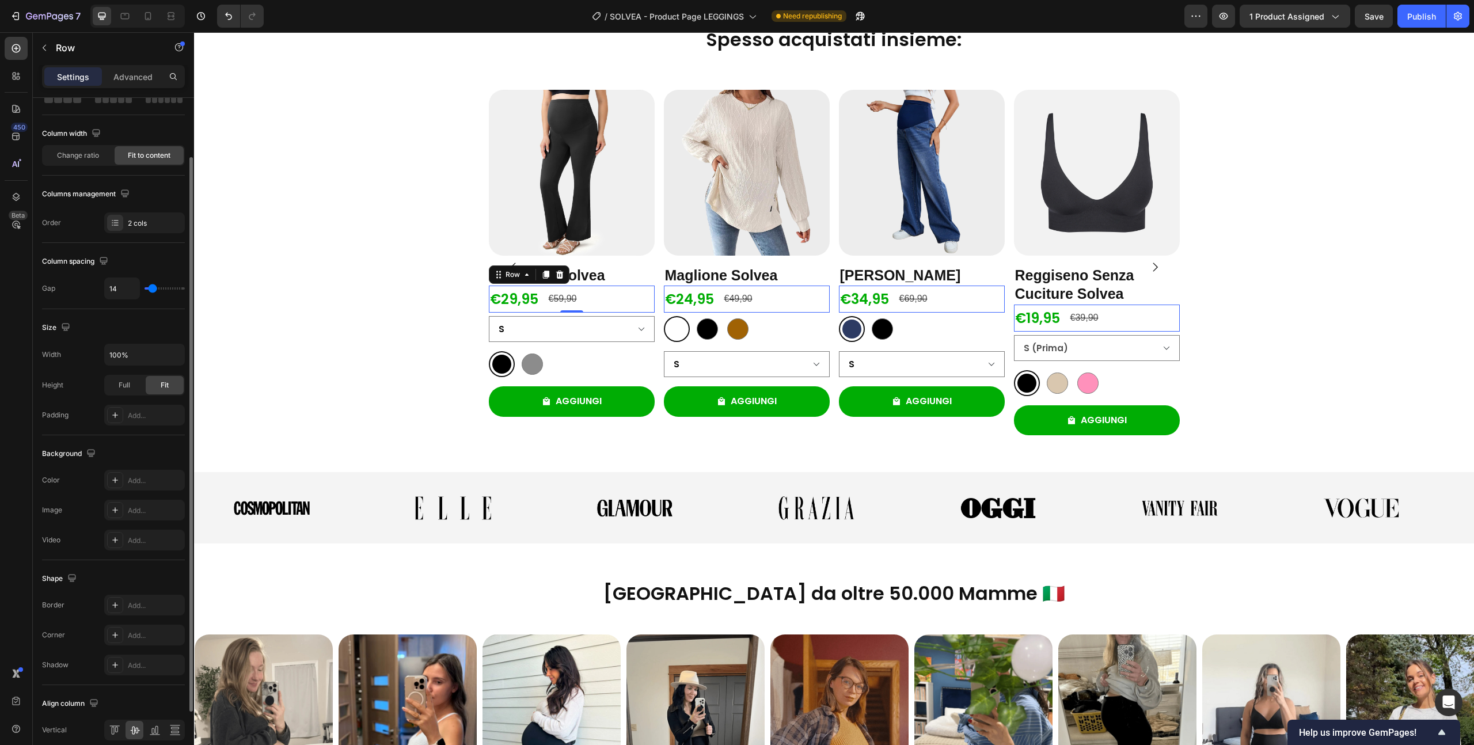
type input "12"
type input "0"
type input "5"
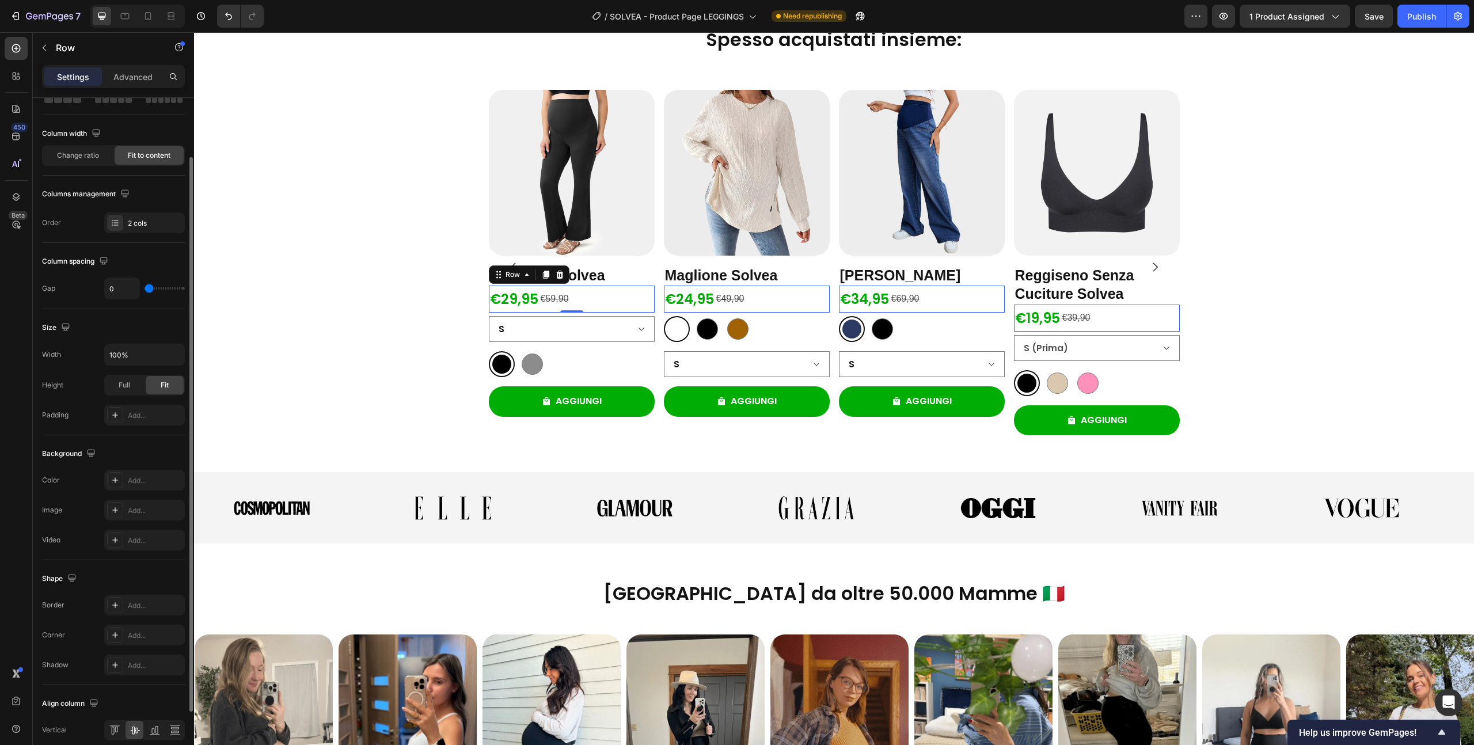
type input "5"
type input "9"
type input "17"
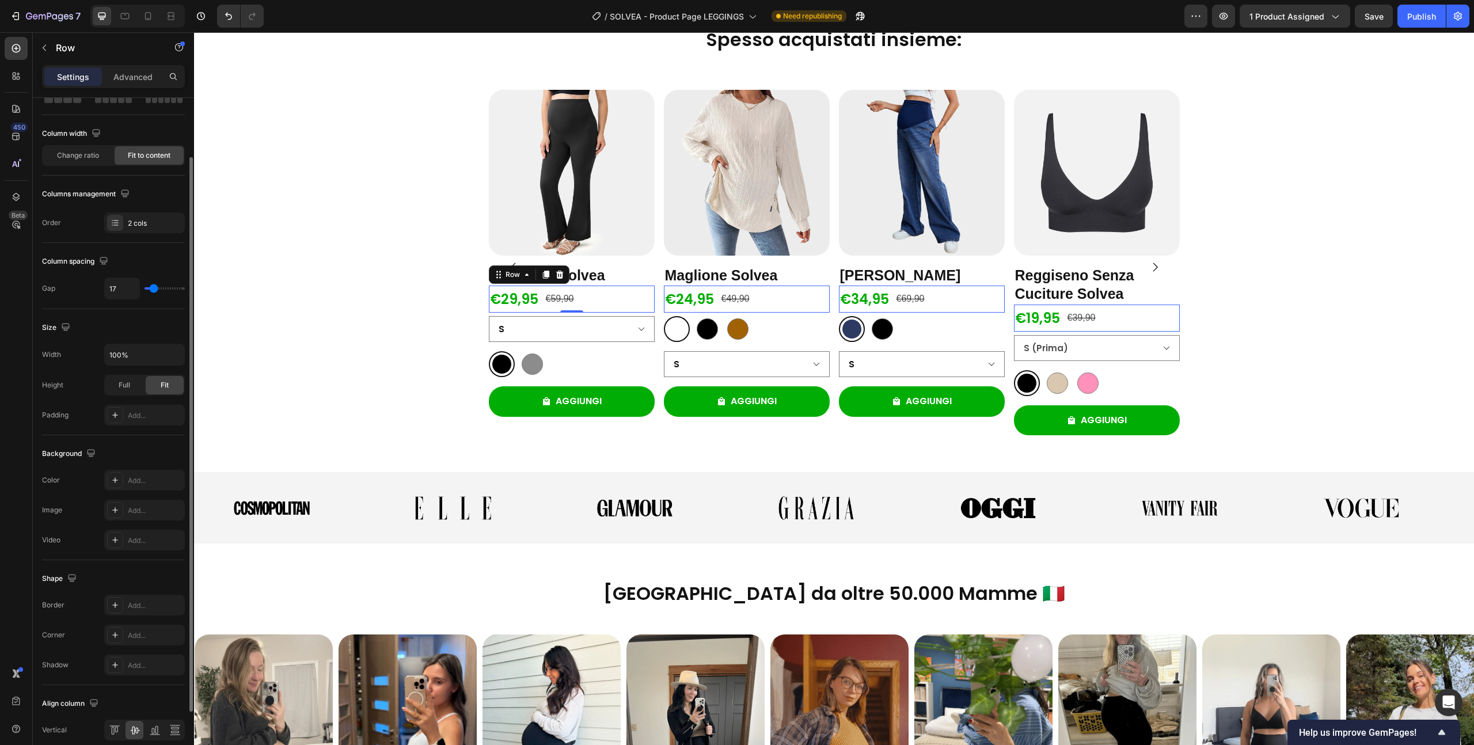
type input "19"
type input "16"
click at [153, 290] on input "range" at bounding box center [165, 288] width 40 height 2
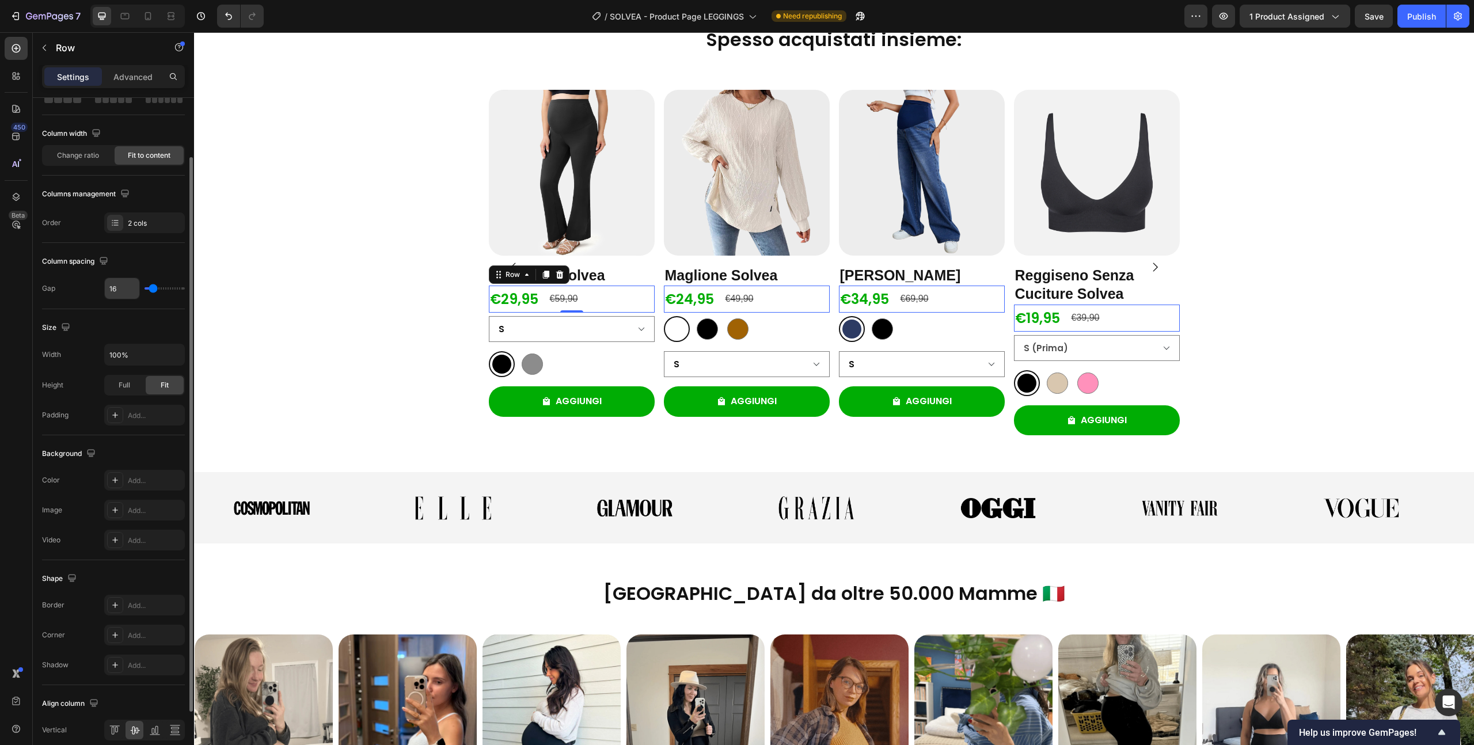
click at [117, 279] on input "16" at bounding box center [122, 288] width 35 height 21
type input "5"
click at [389, 243] on div "Product Images Pantaloni Solvea Product Title €29,95 Product Price Product Pric…" at bounding box center [834, 267] width 1280 height 355
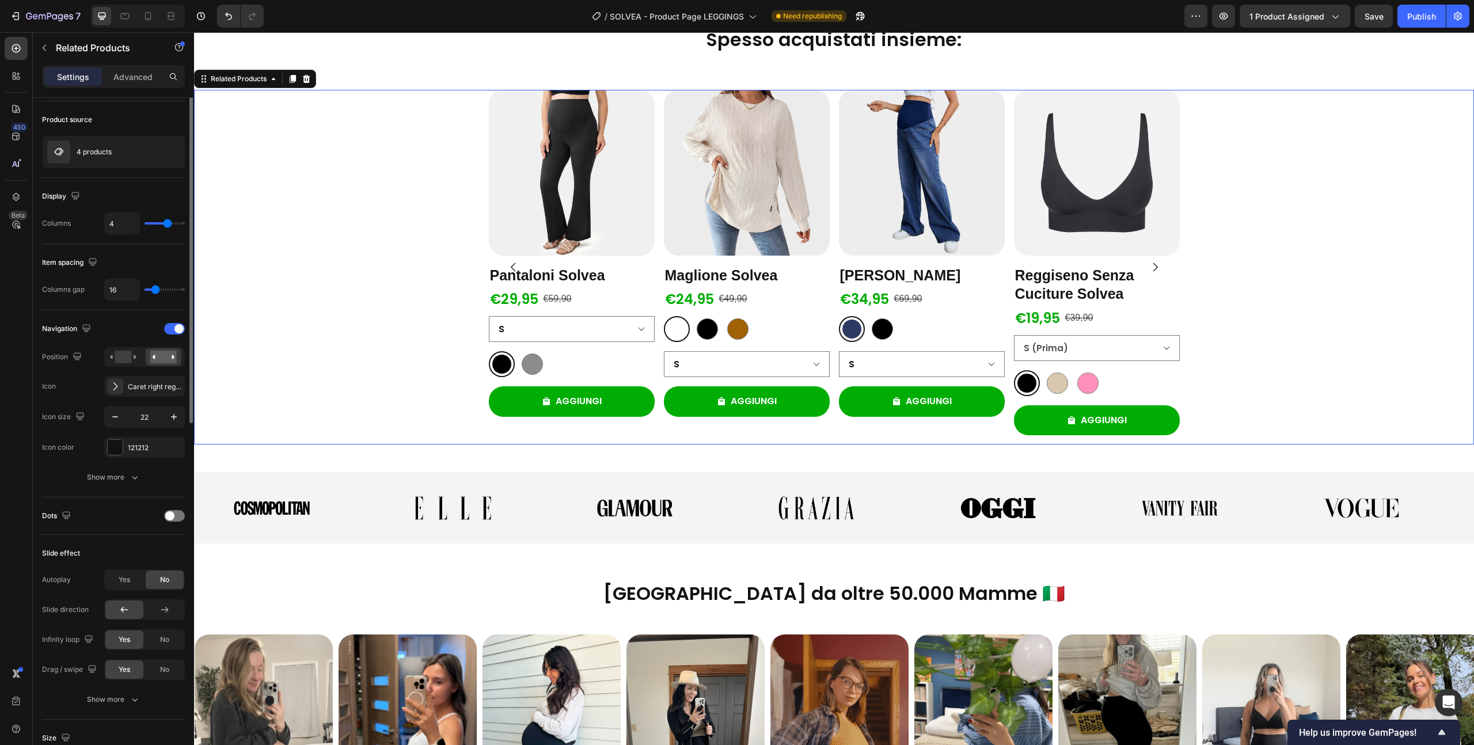
scroll to position [0, 0]
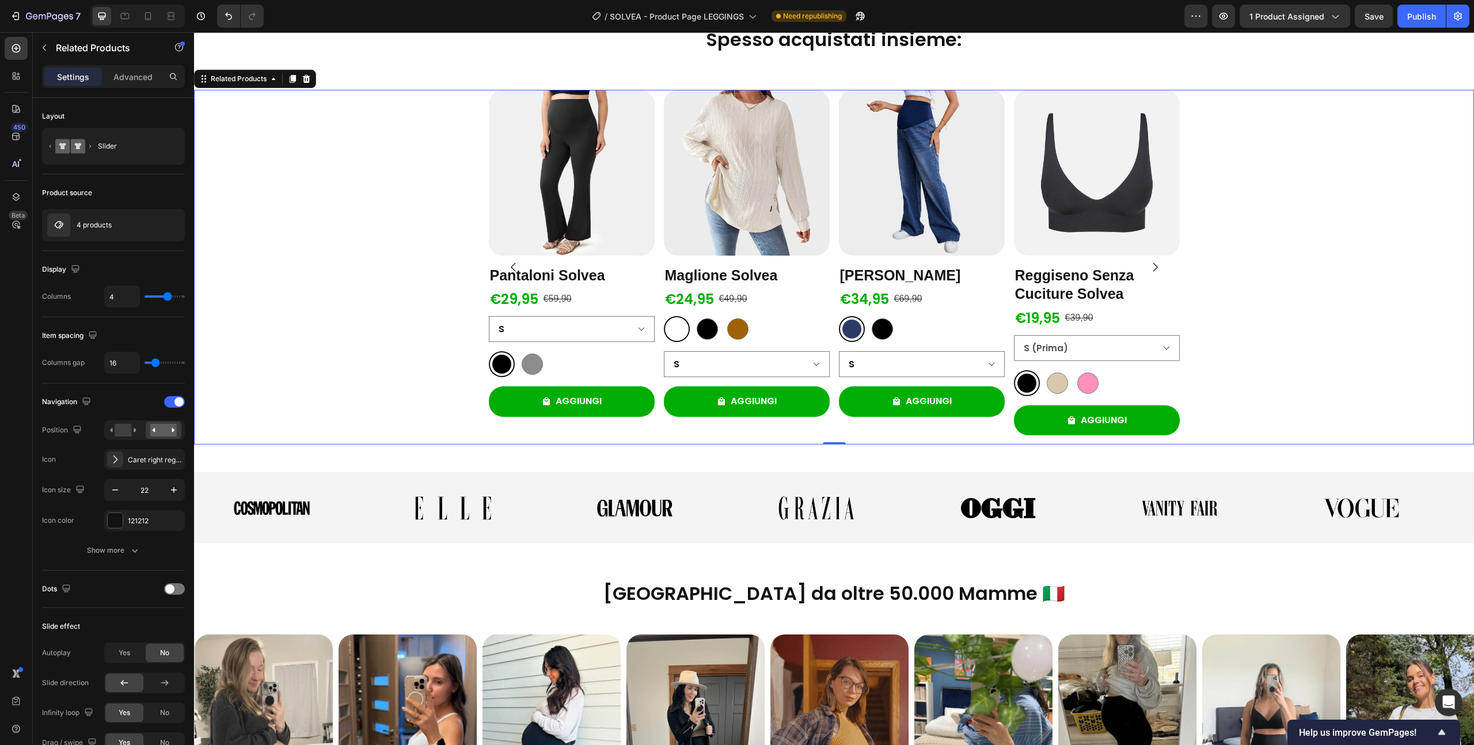
click at [442, 144] on div "Product Images Pantaloni Solvea Product Title €29,95 Product Price Product Pric…" at bounding box center [834, 267] width 1280 height 355
click at [154, 226] on icon "button" at bounding box center [154, 225] width 9 height 9
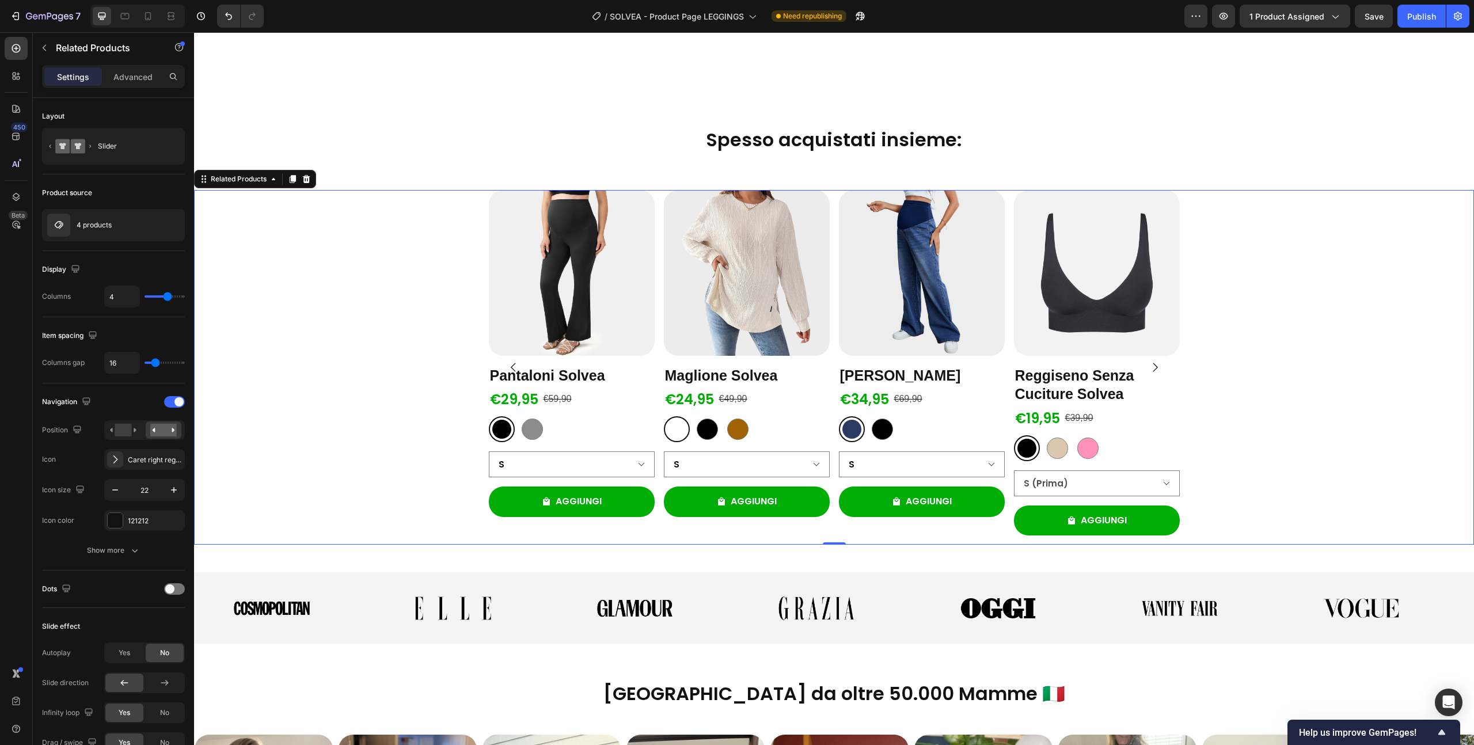
scroll to position [1467, 0]
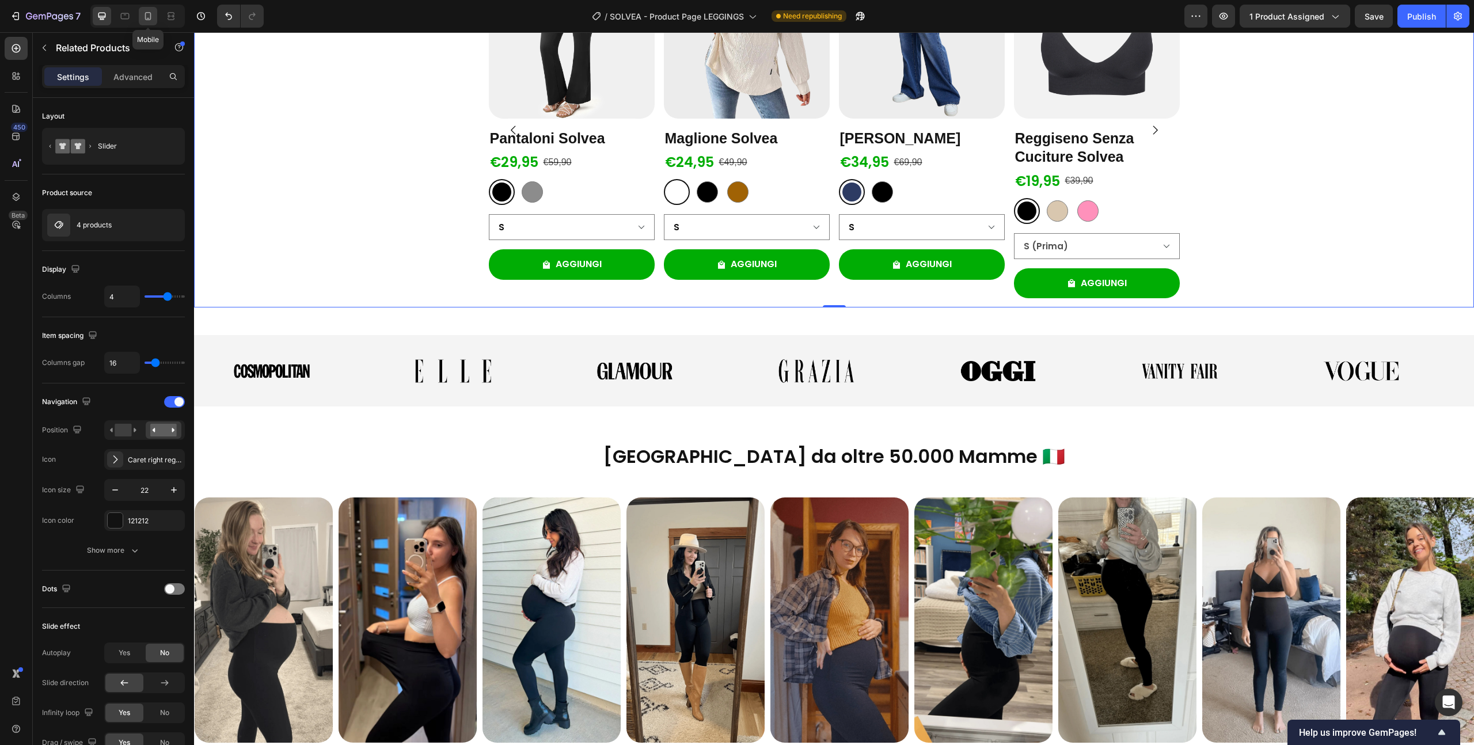
click at [147, 16] on icon at bounding box center [148, 16] width 12 height 12
type input "100%"
type input "2"
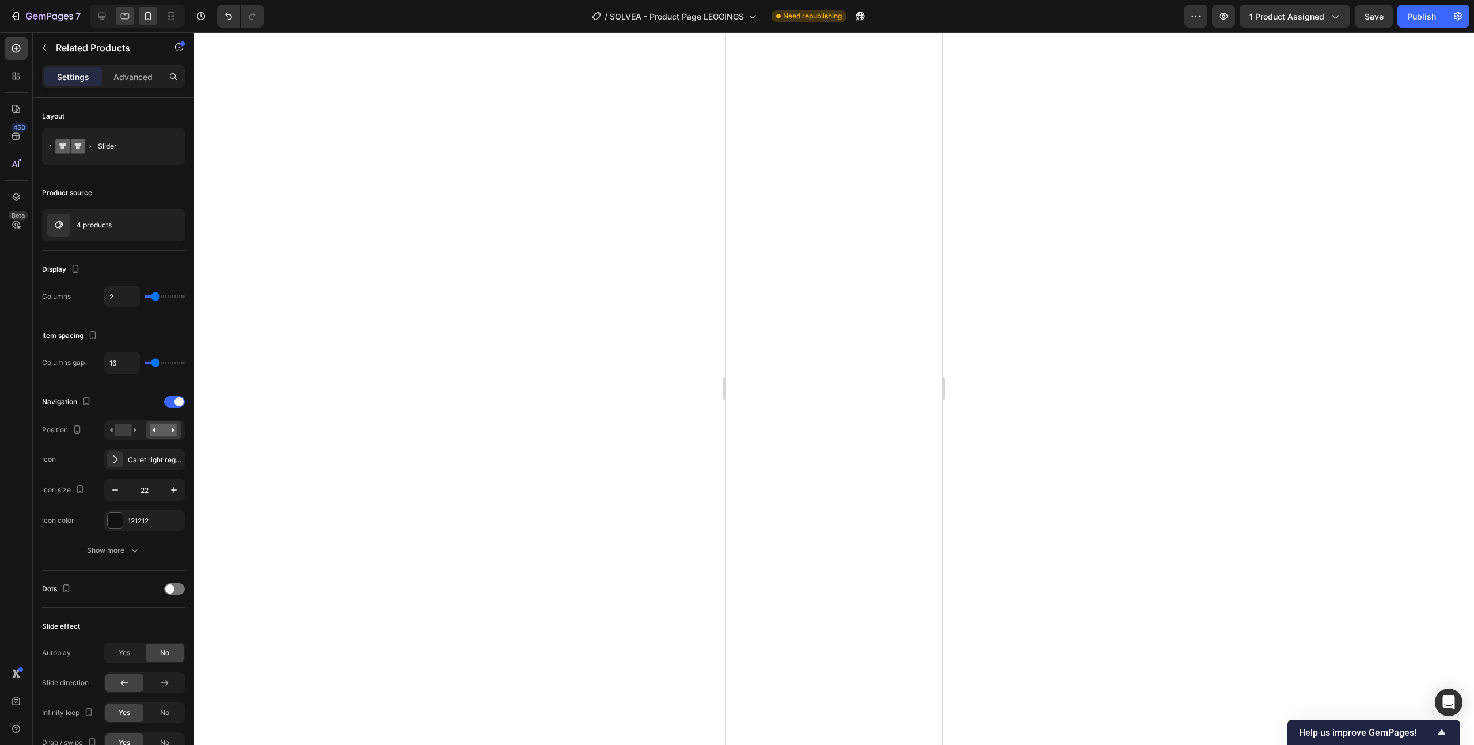
scroll to position [2720, 0]
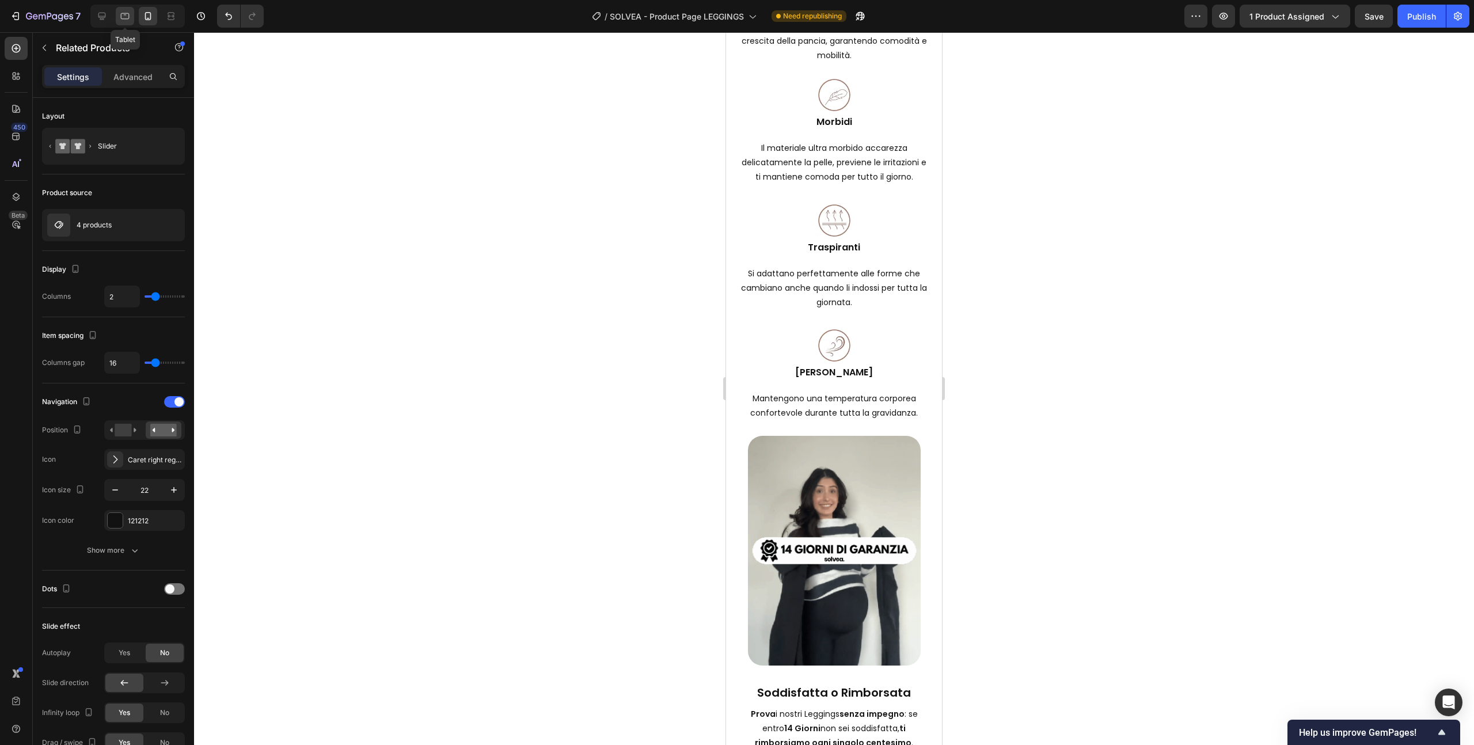
click at [122, 16] on icon at bounding box center [125, 16] width 12 height 12
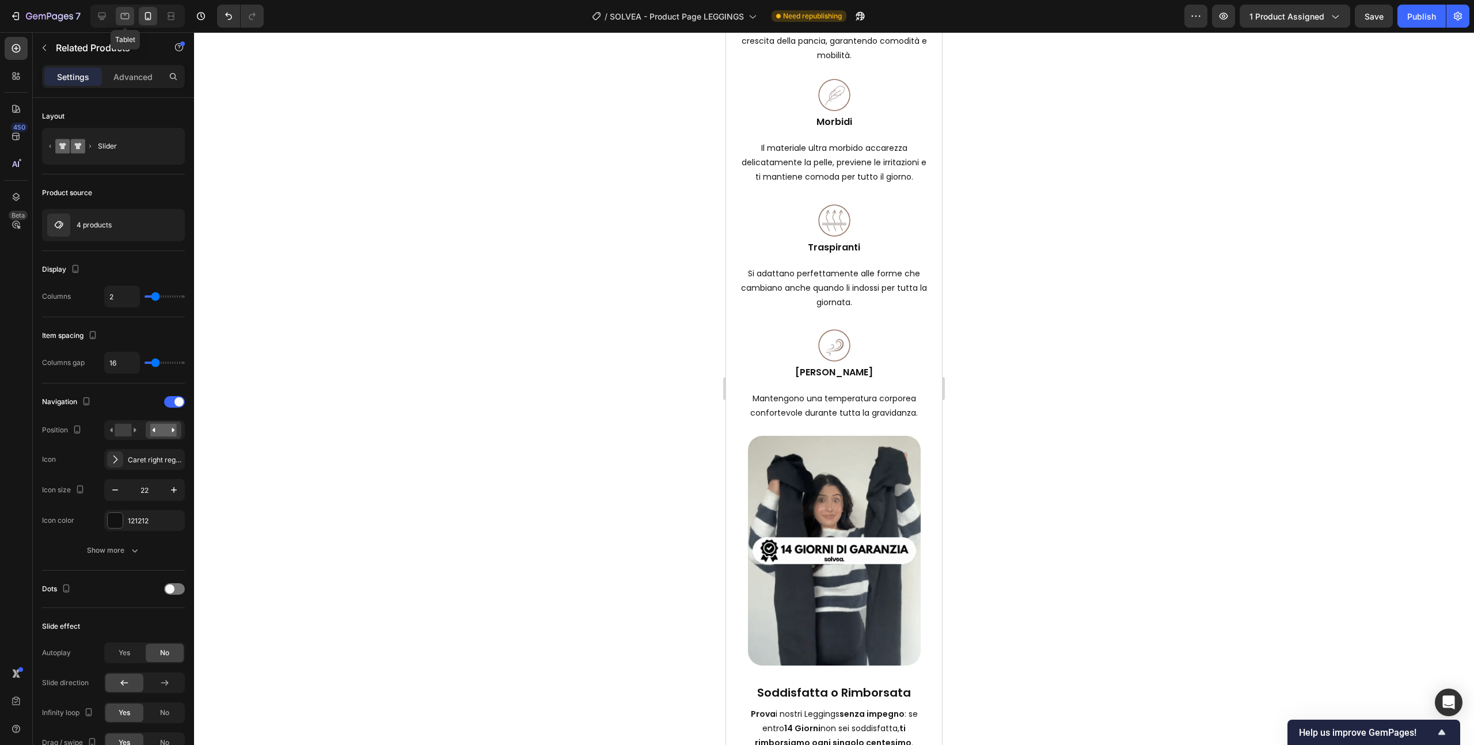
type input "3"
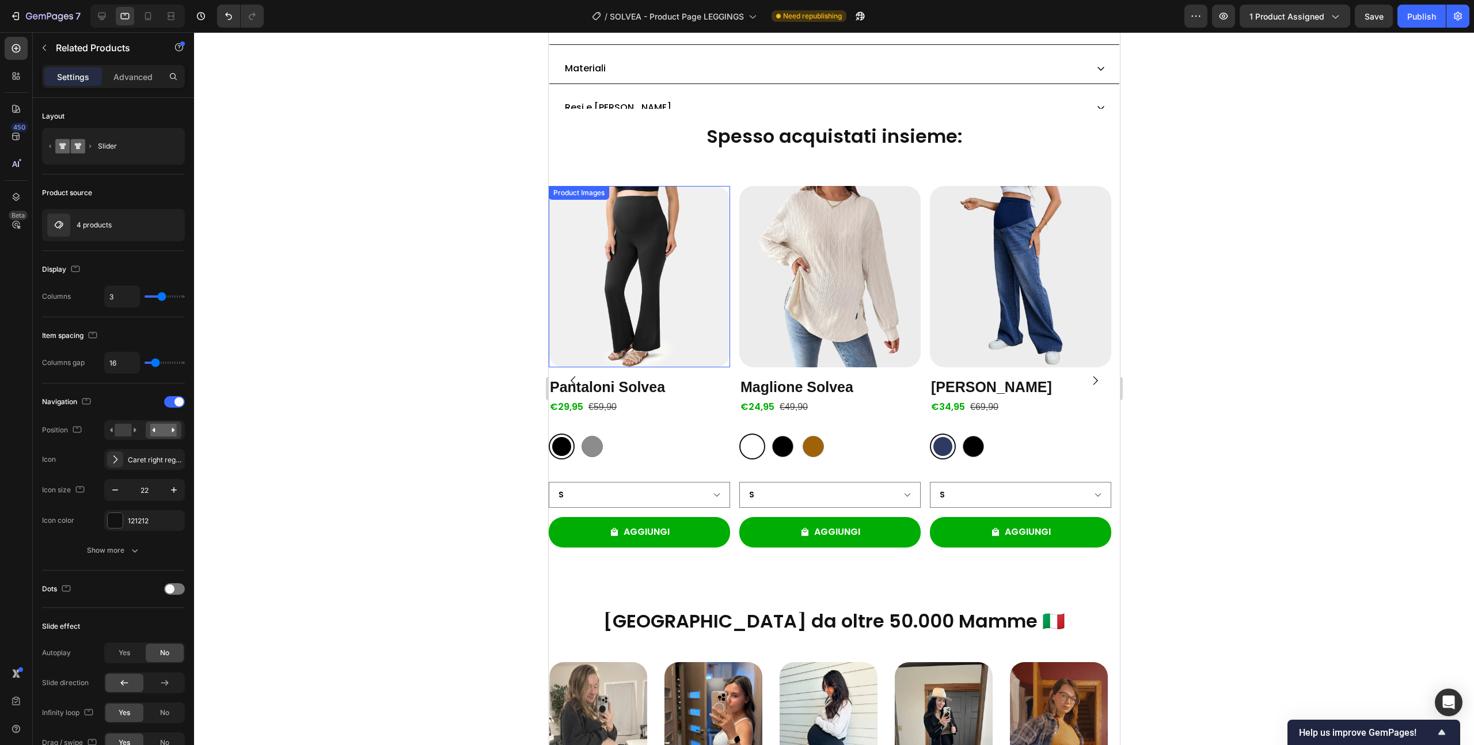
scroll to position [1234, 0]
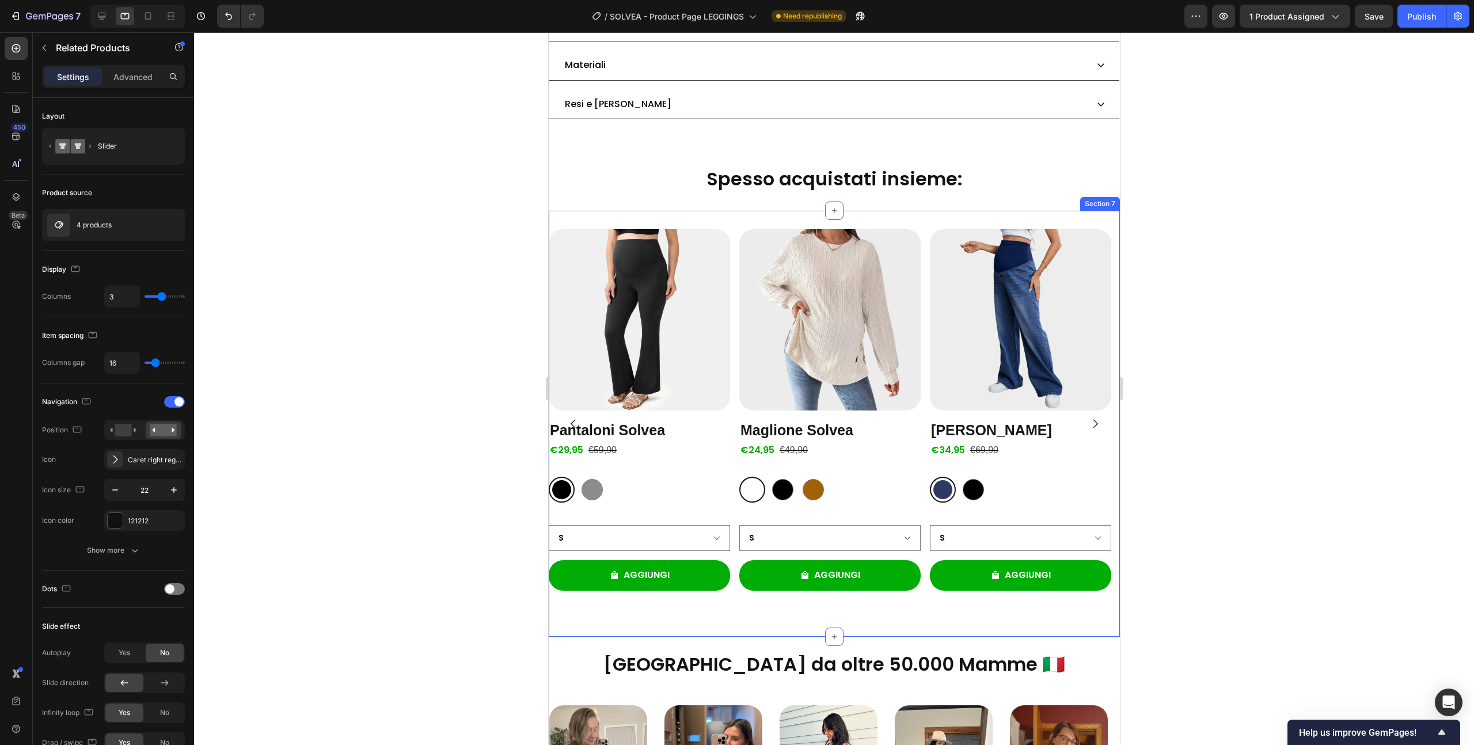
click at [703, 214] on div "Product Images Pantaloni Solvea Product Title €29,95 Product Price Product Pric…" at bounding box center [833, 424] width 571 height 426
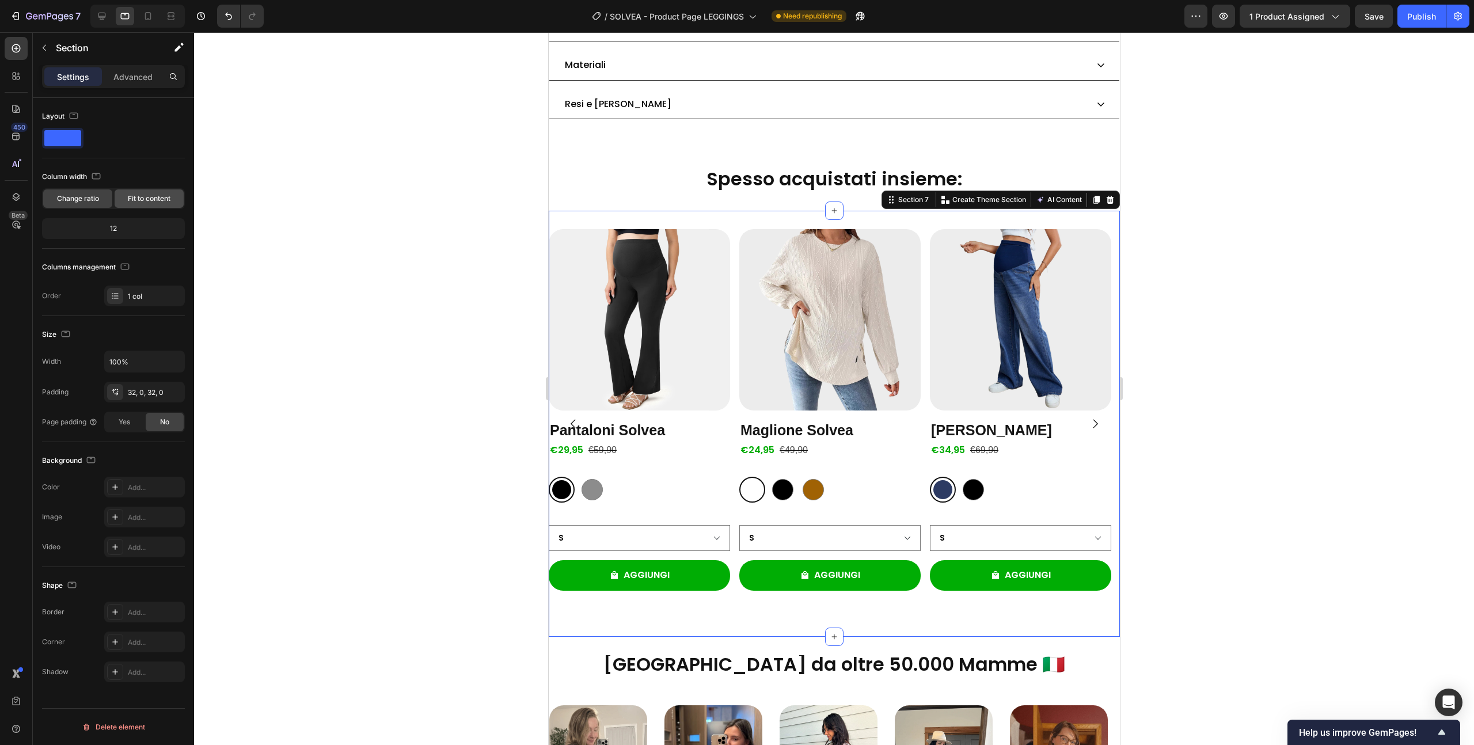
click at [128, 201] on span "Fit to content" at bounding box center [149, 199] width 43 height 10
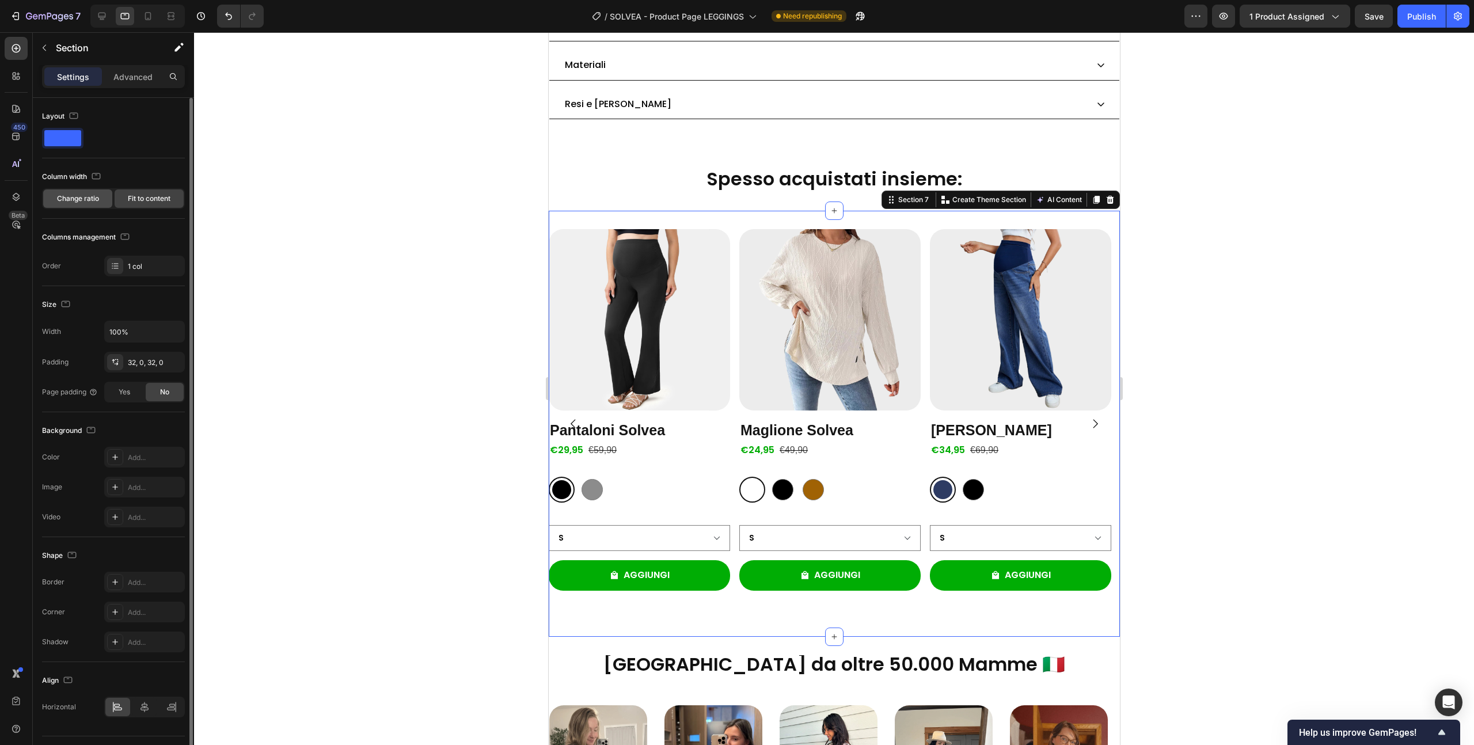
click at [86, 203] on span "Change ratio" at bounding box center [78, 199] width 42 height 10
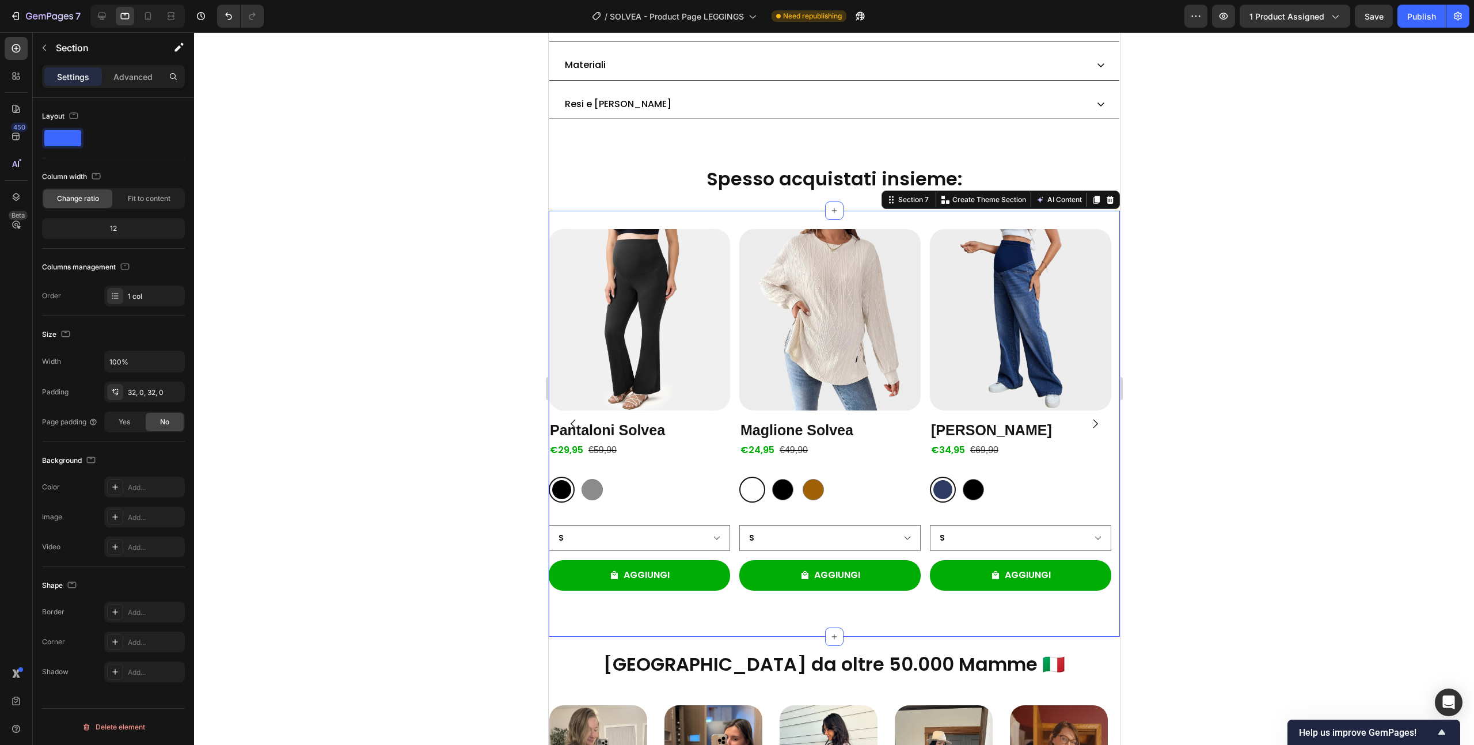
click at [727, 220] on div "Product Images Pantaloni Solvea Product Title €29,95 Product Price Product Pric…" at bounding box center [833, 424] width 571 height 426
click at [112, 79] on div "Advanced" at bounding box center [133, 76] width 58 height 18
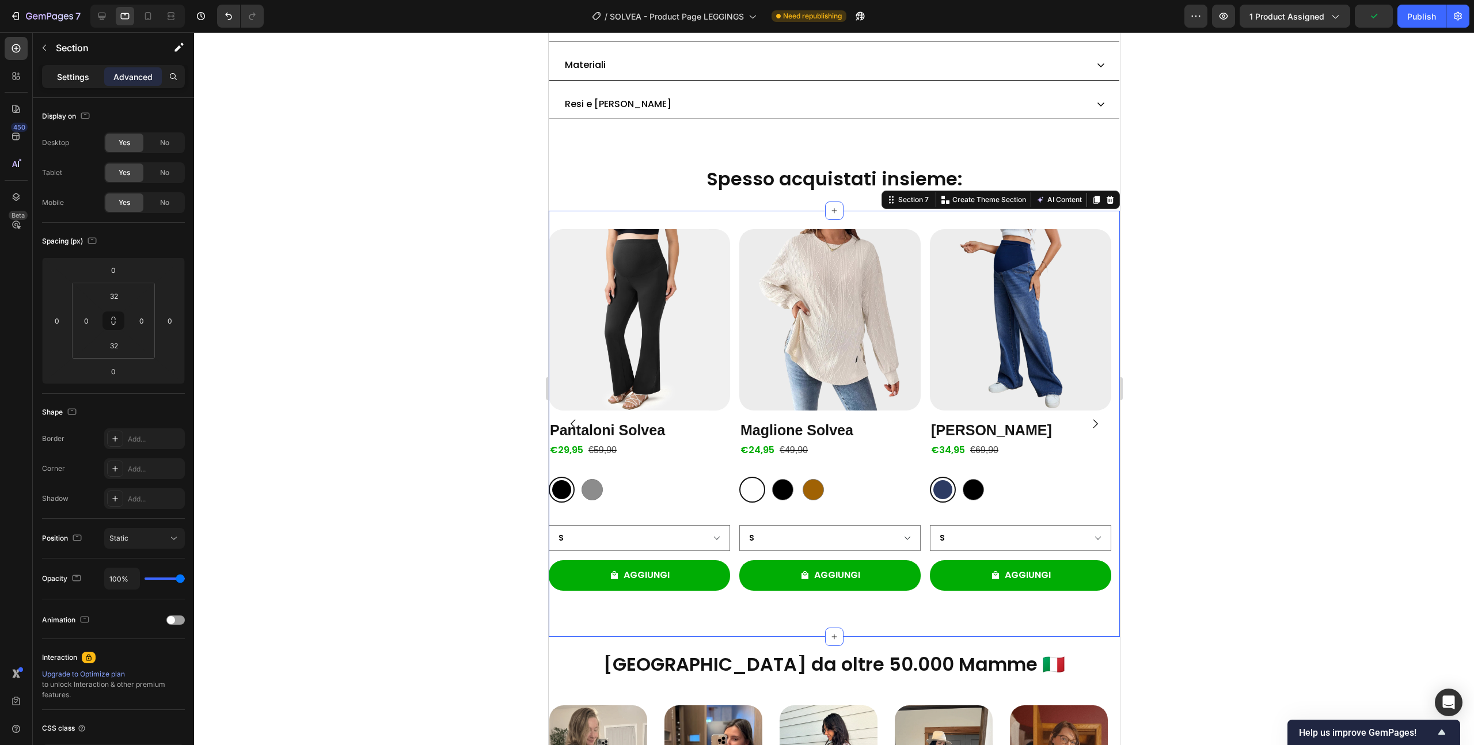
click at [82, 77] on p "Settings" at bounding box center [73, 77] width 32 height 12
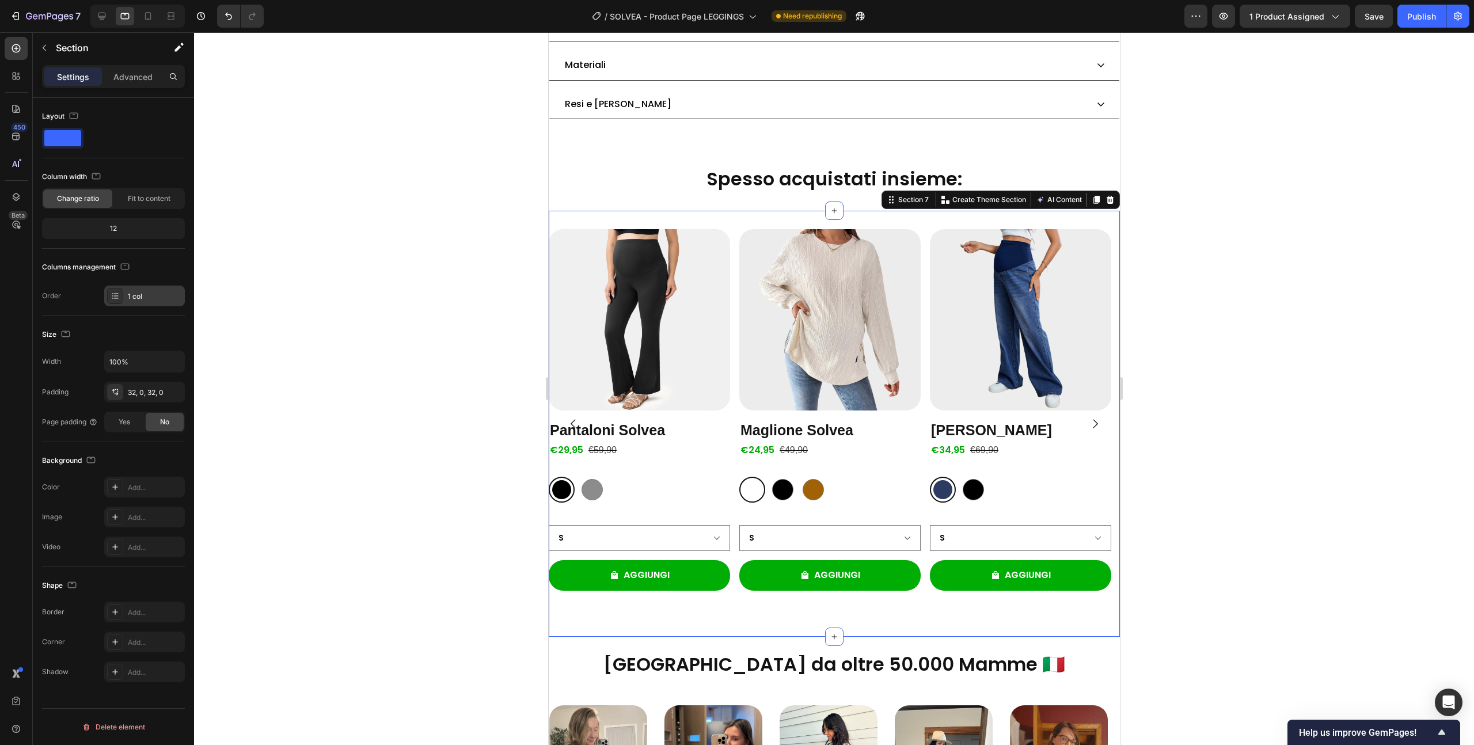
click at [142, 300] on div "1 col" at bounding box center [155, 296] width 54 height 10
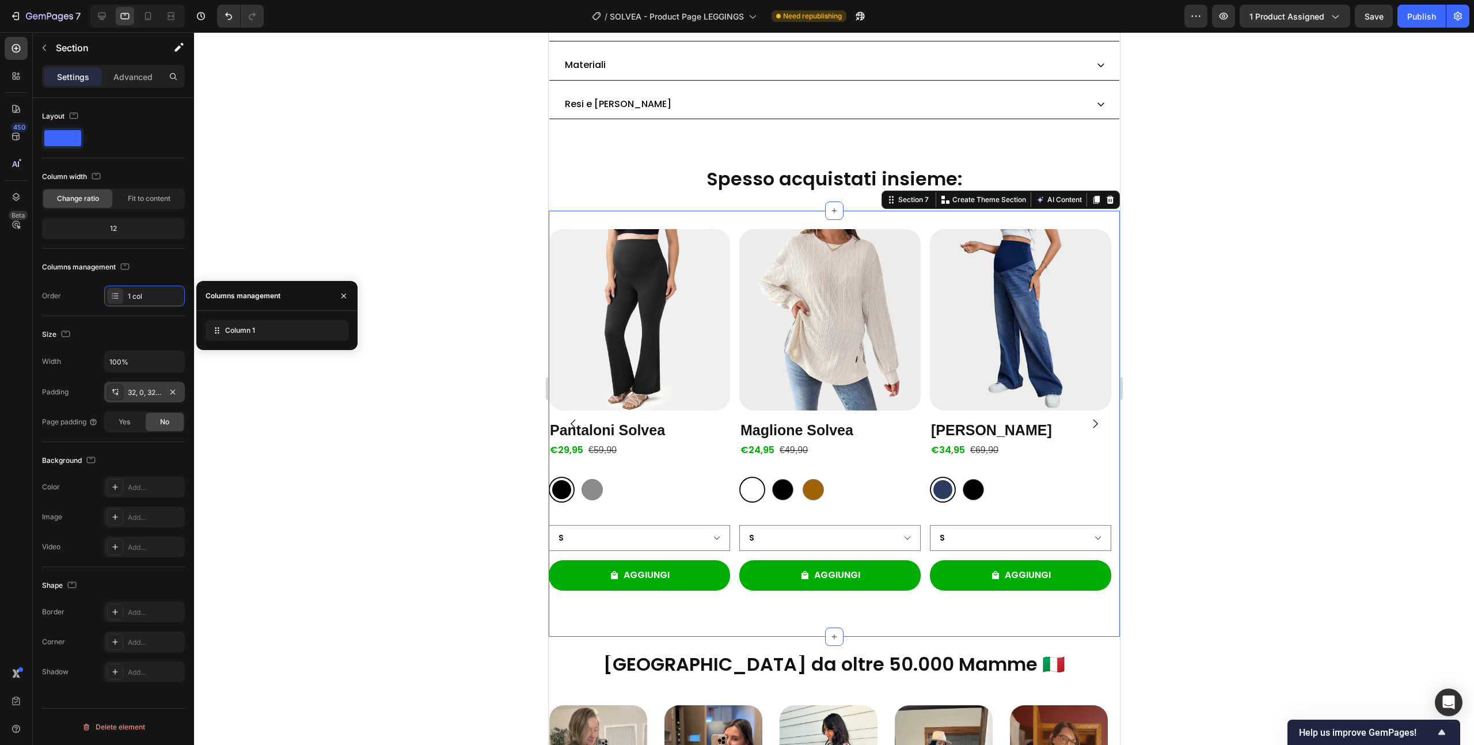
click at [135, 396] on div "32, 0, 32, 0" at bounding box center [144, 393] width 33 height 10
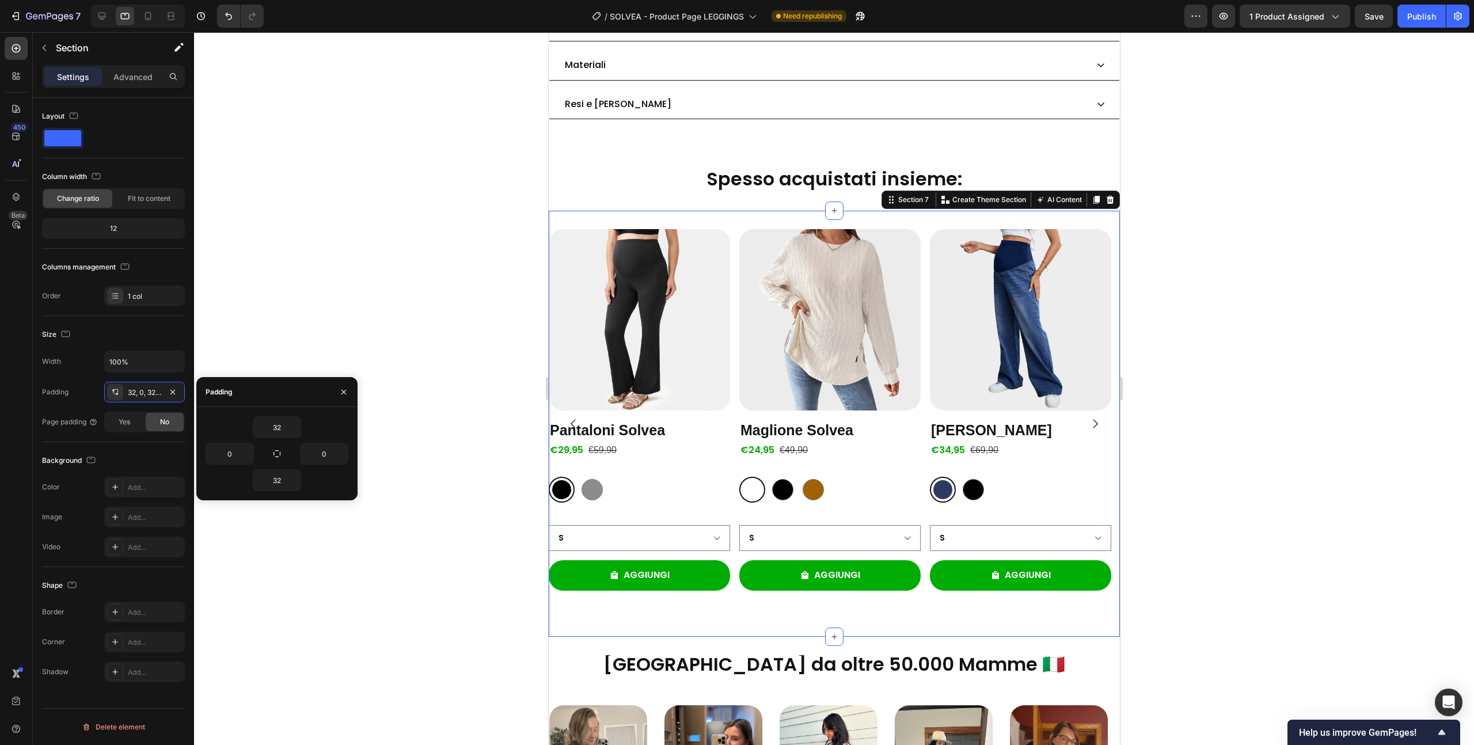
click at [115, 443] on div "Background The changes might be hidden by the video. Color Add... Image Add... …" at bounding box center [113, 504] width 143 height 125
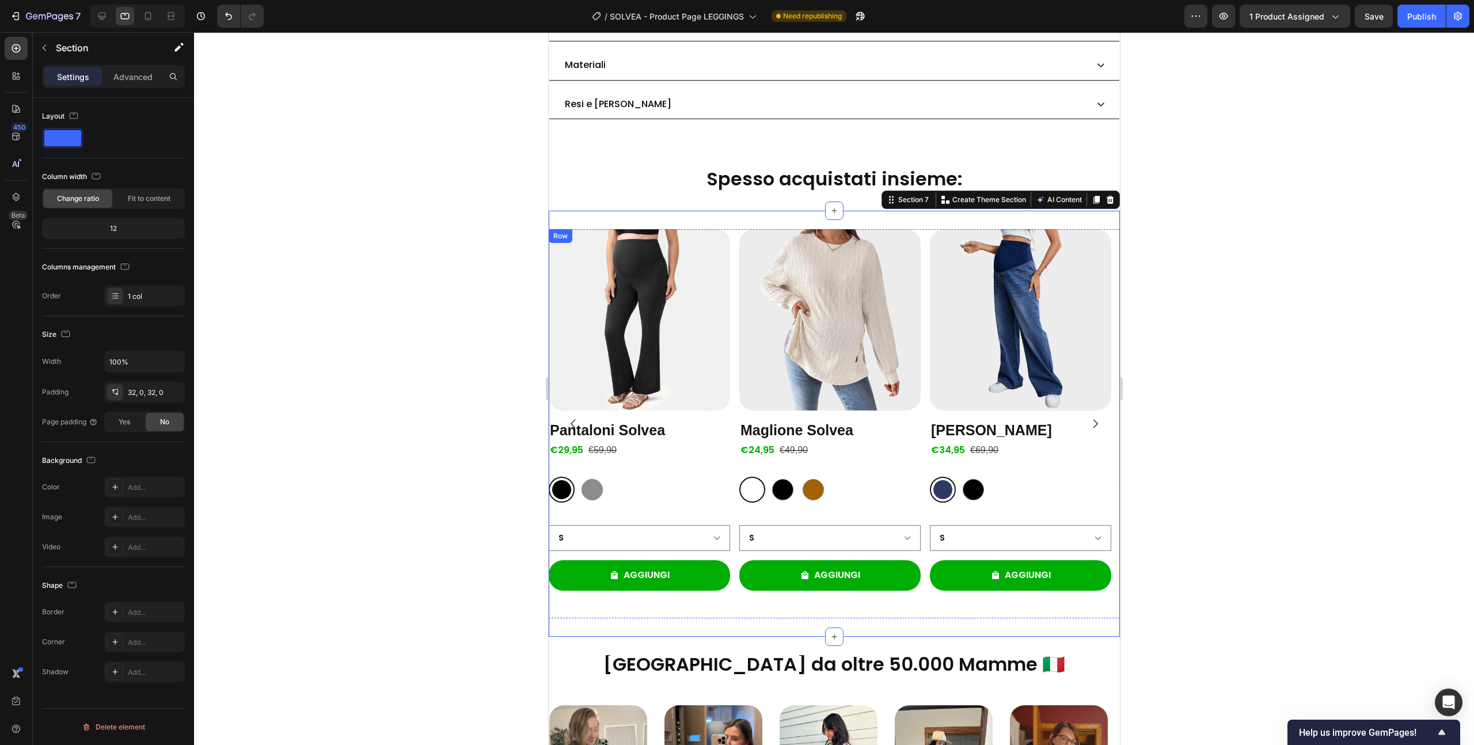
click at [572, 410] on button "Carousel Back Arrow" at bounding box center [572, 423] width 31 height 31
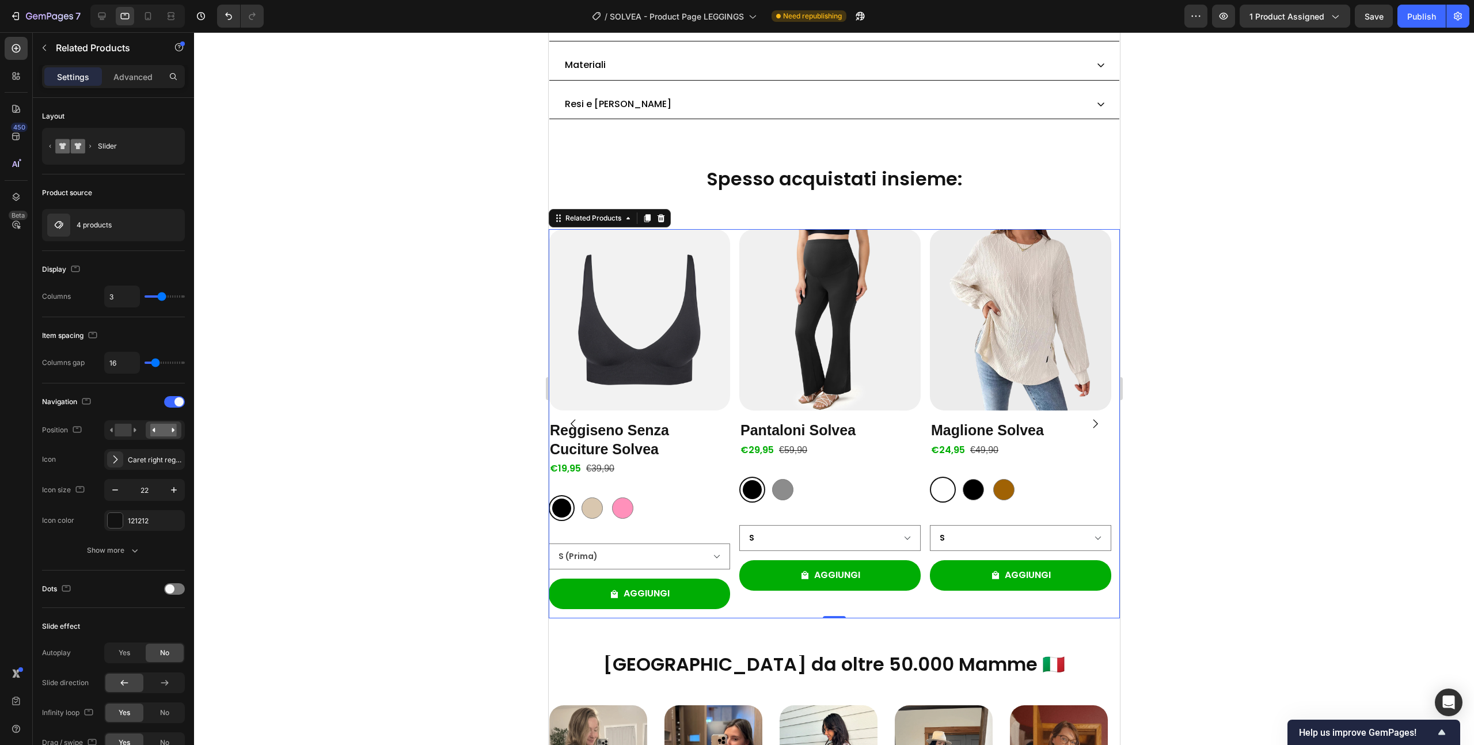
click at [617, 420] on h2 "Reggiseno Senza Cuciture Solvea" at bounding box center [638, 440] width 181 height 40
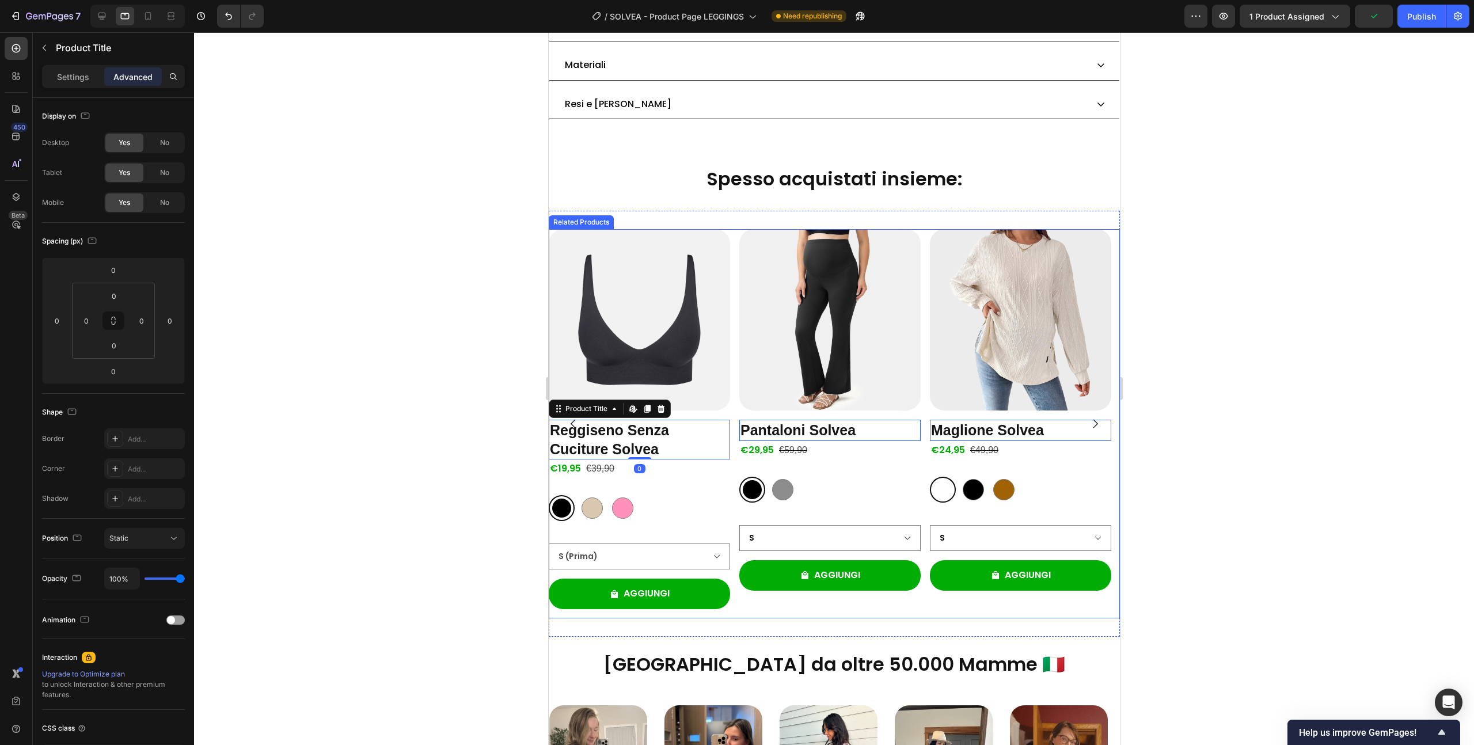
click at [737, 230] on div "Product Images Pantaloni Solvea Product Title Edit content in Shopify 0 €29,95 …" at bounding box center [833, 423] width 571 height 389
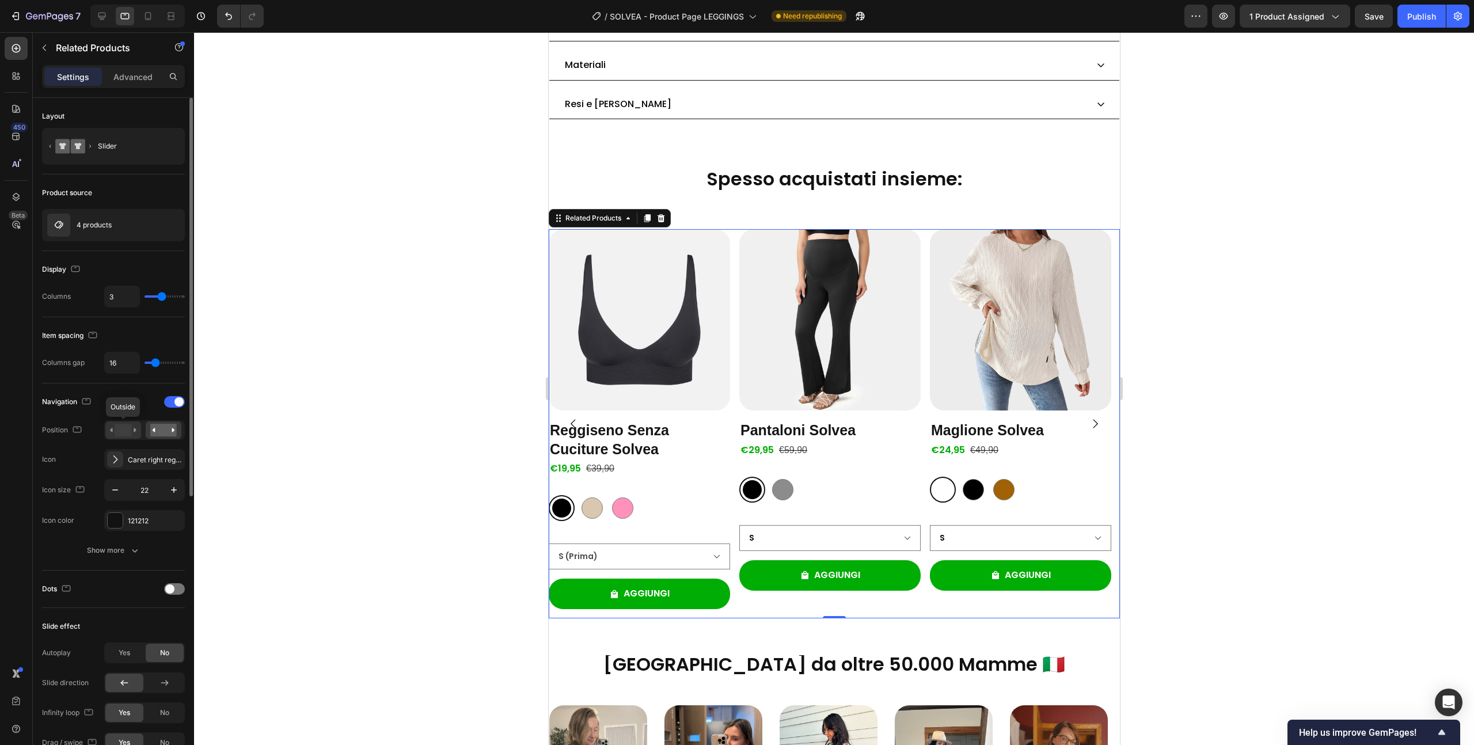
click at [124, 430] on rect at bounding box center [123, 430] width 17 height 13
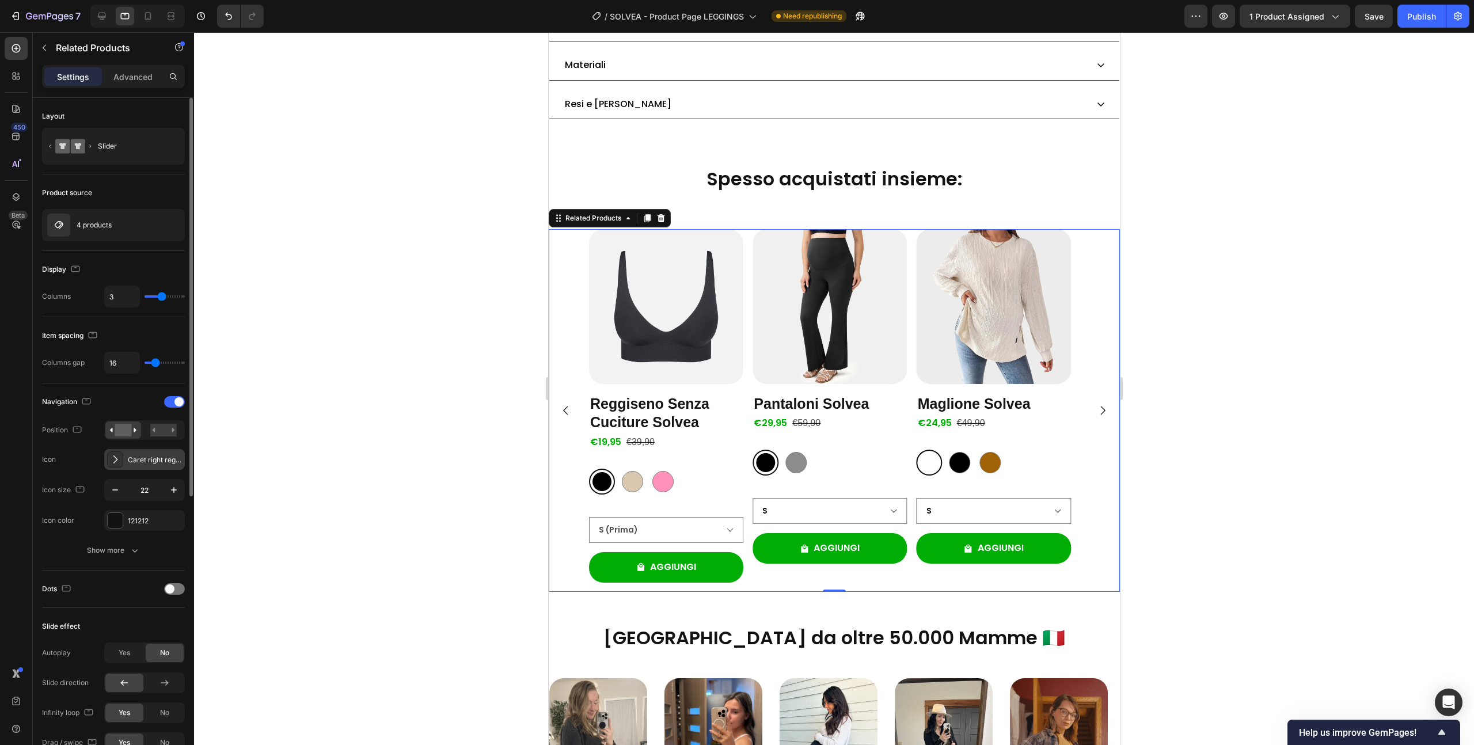
click at [129, 464] on div "Caret right regular" at bounding box center [155, 460] width 54 height 10
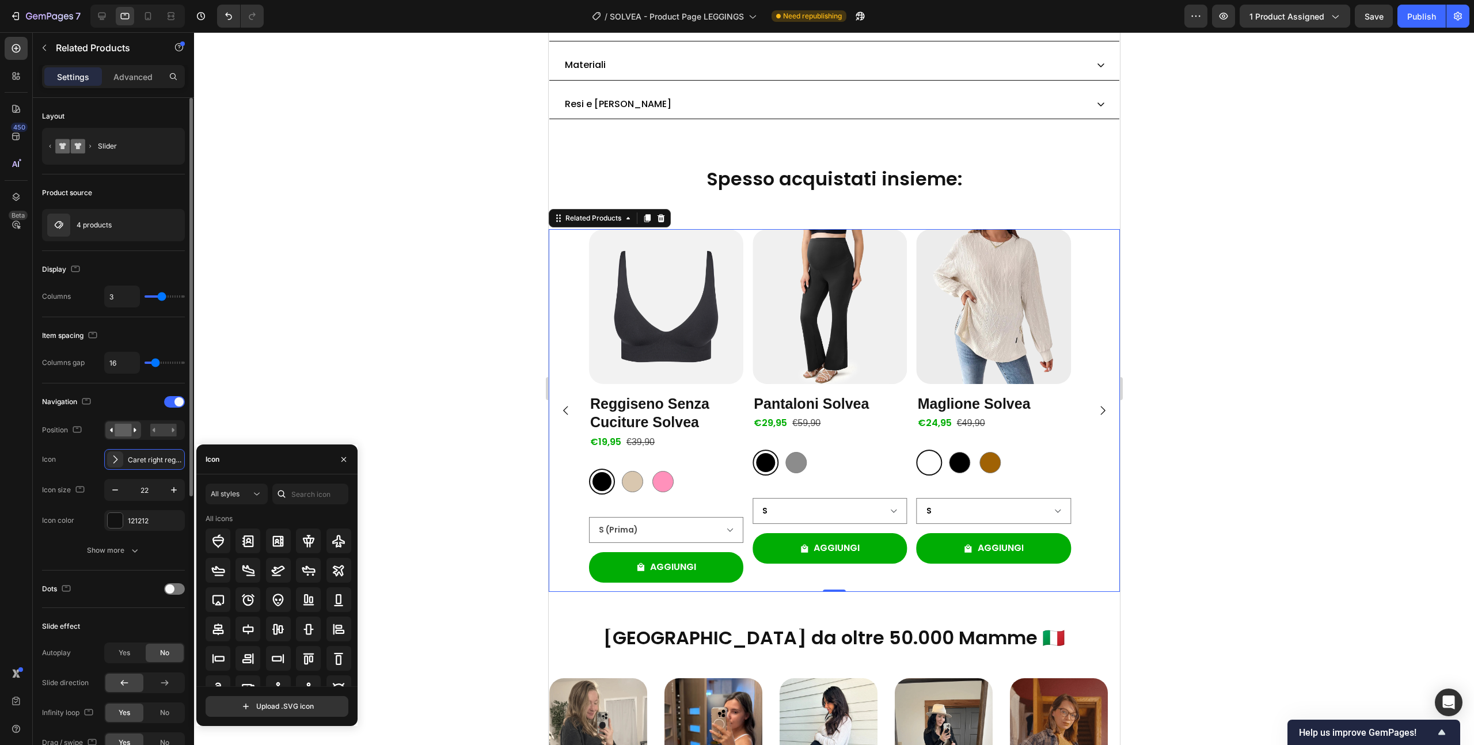
click at [48, 502] on div "Navigation Position Icon Caret right regular Icon size 22 Icon color 121212" at bounding box center [113, 462] width 143 height 138
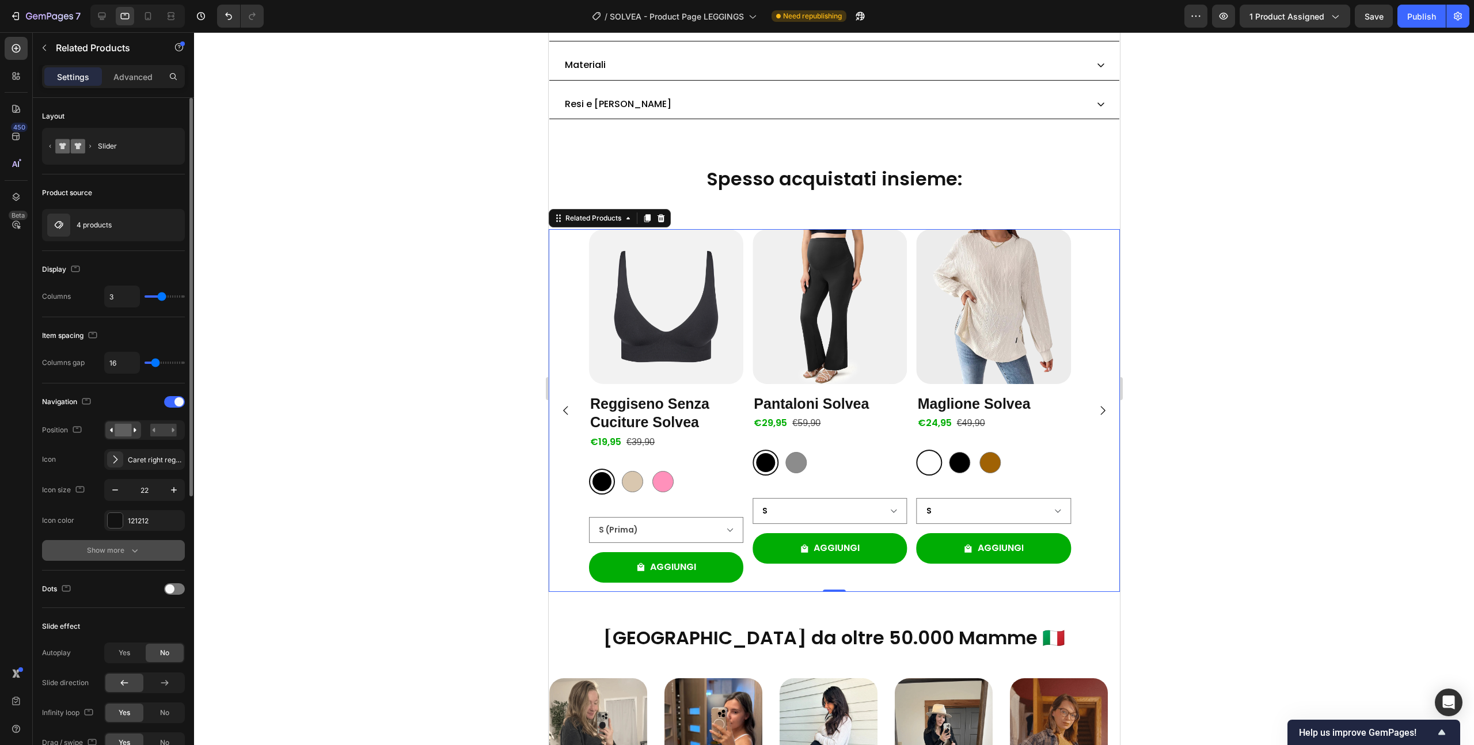
click at [115, 558] on button "Show more" at bounding box center [113, 550] width 143 height 21
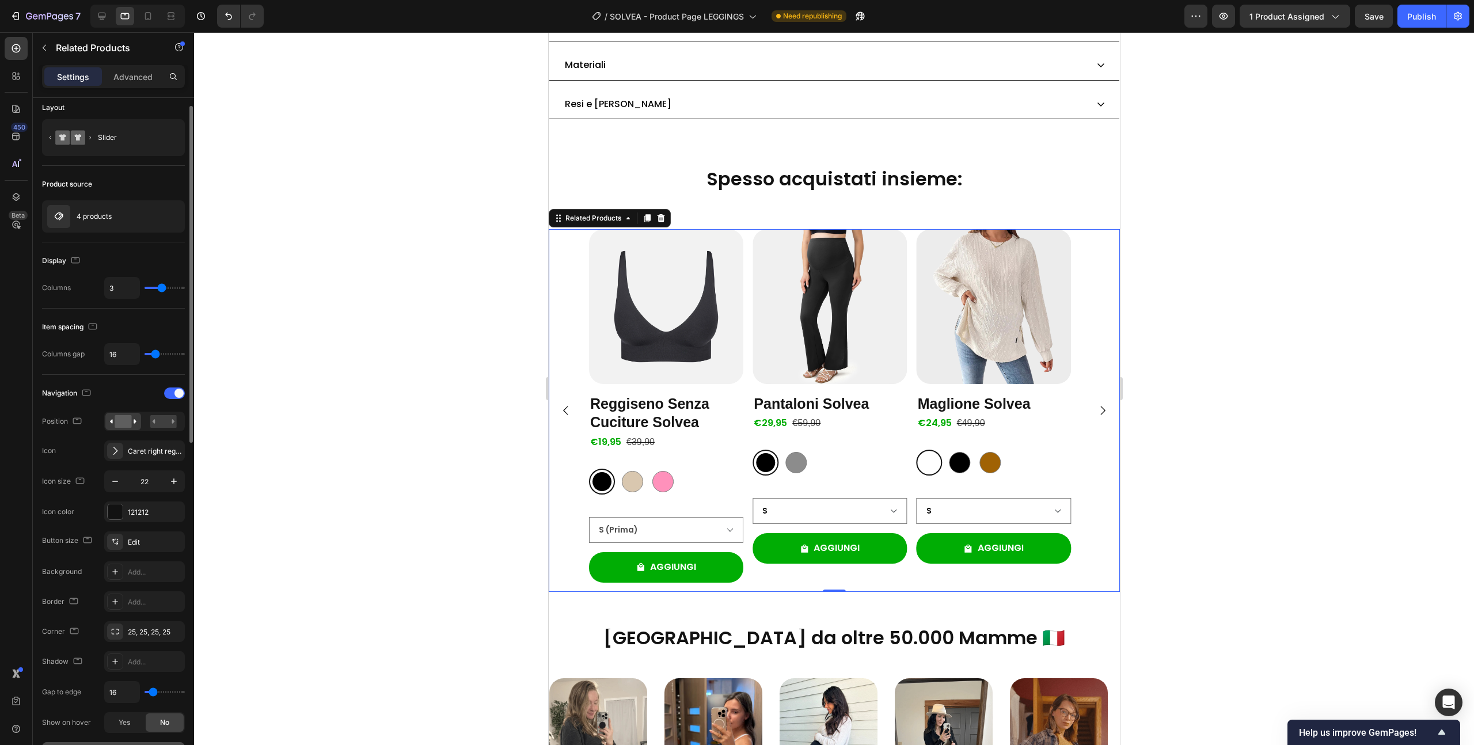
scroll to position [12, 0]
click at [173, 394] on div at bounding box center [174, 391] width 21 height 12
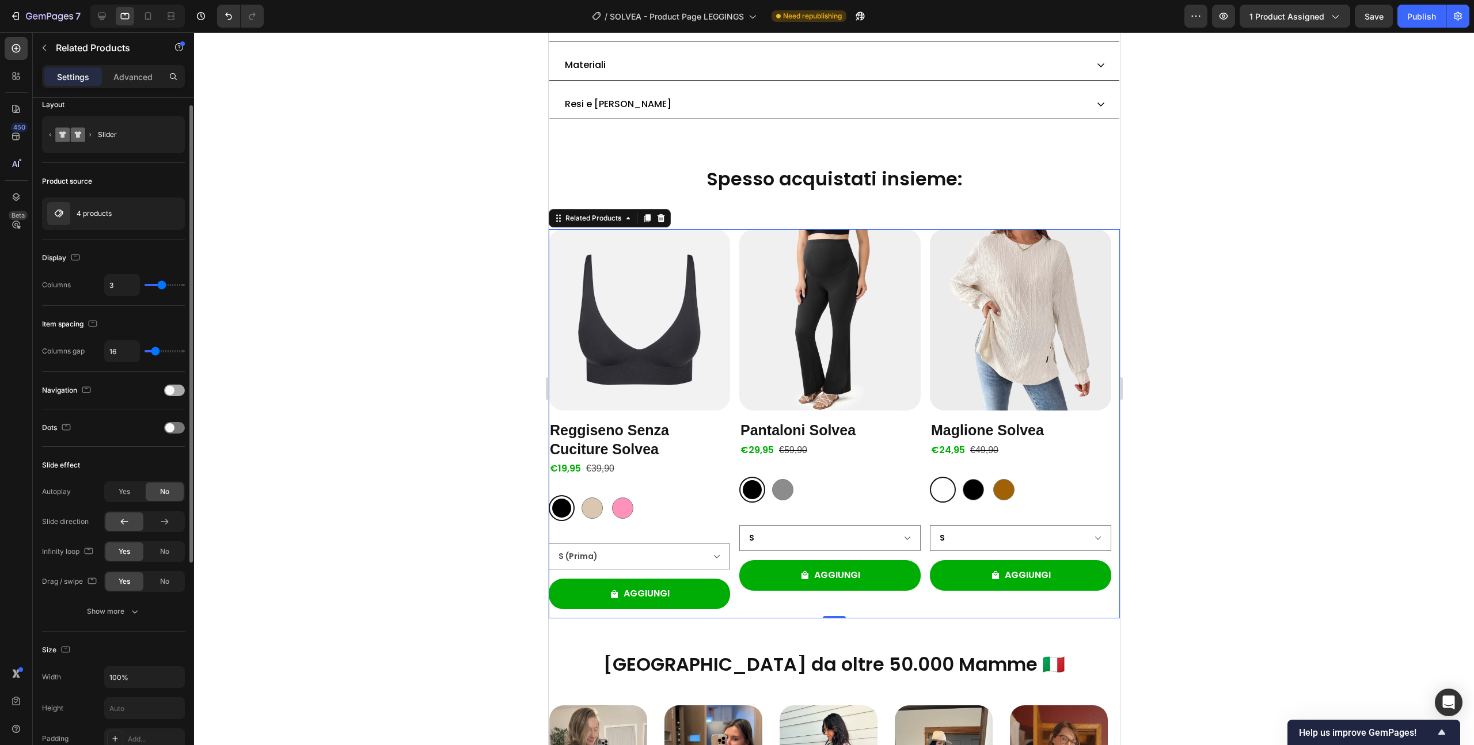
click at [173, 394] on div at bounding box center [174, 391] width 21 height 12
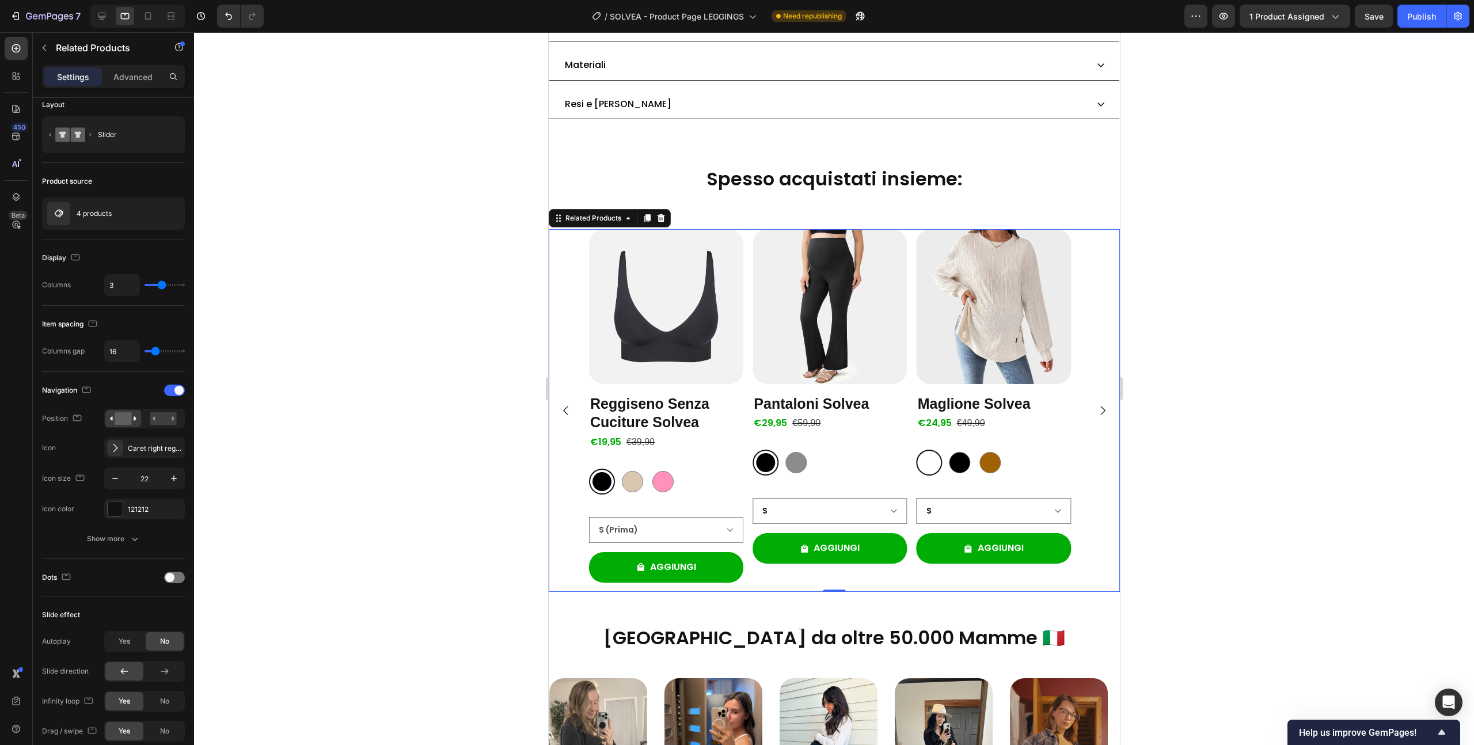
click at [566, 407] on icon "Carousel Back Arrow" at bounding box center [565, 410] width 13 height 13
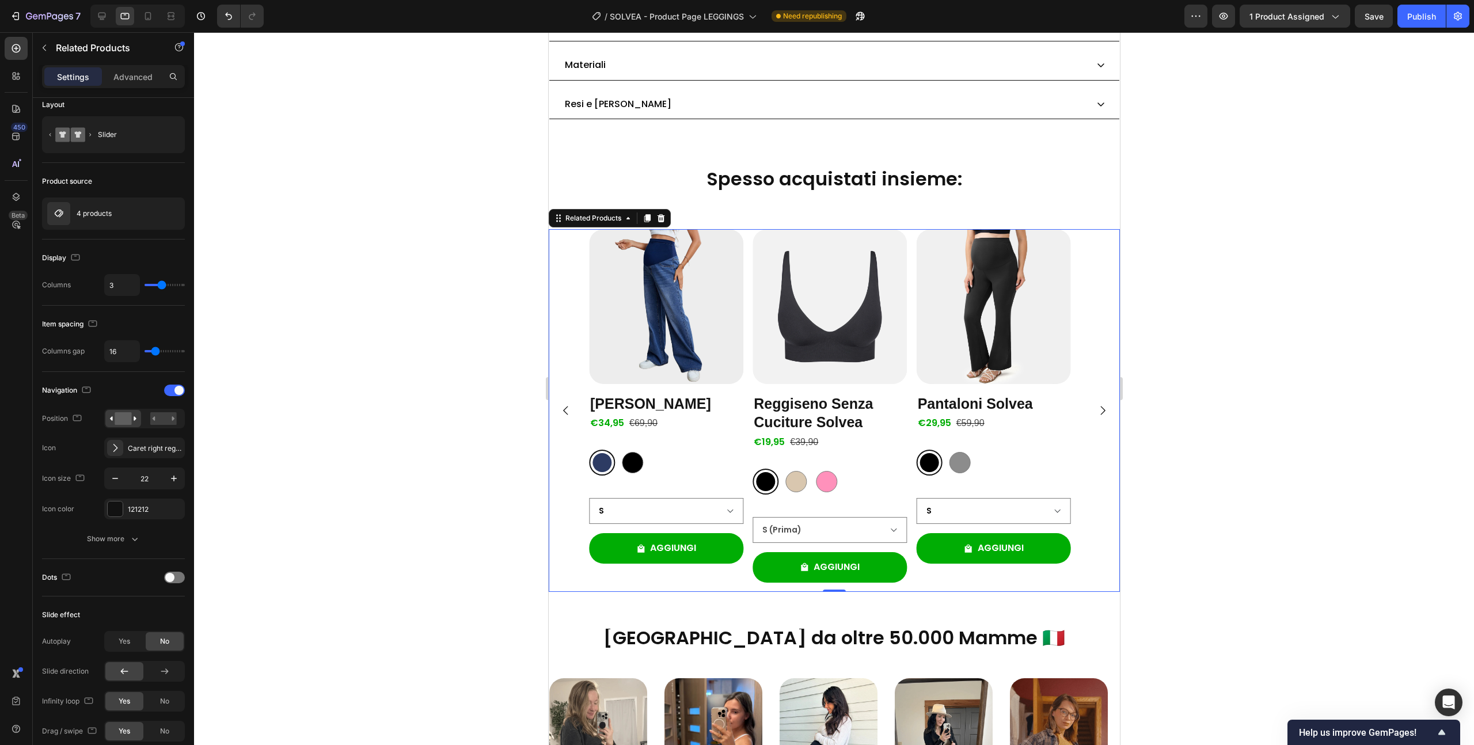
click at [566, 407] on icon "Carousel Back Arrow" at bounding box center [565, 410] width 13 height 13
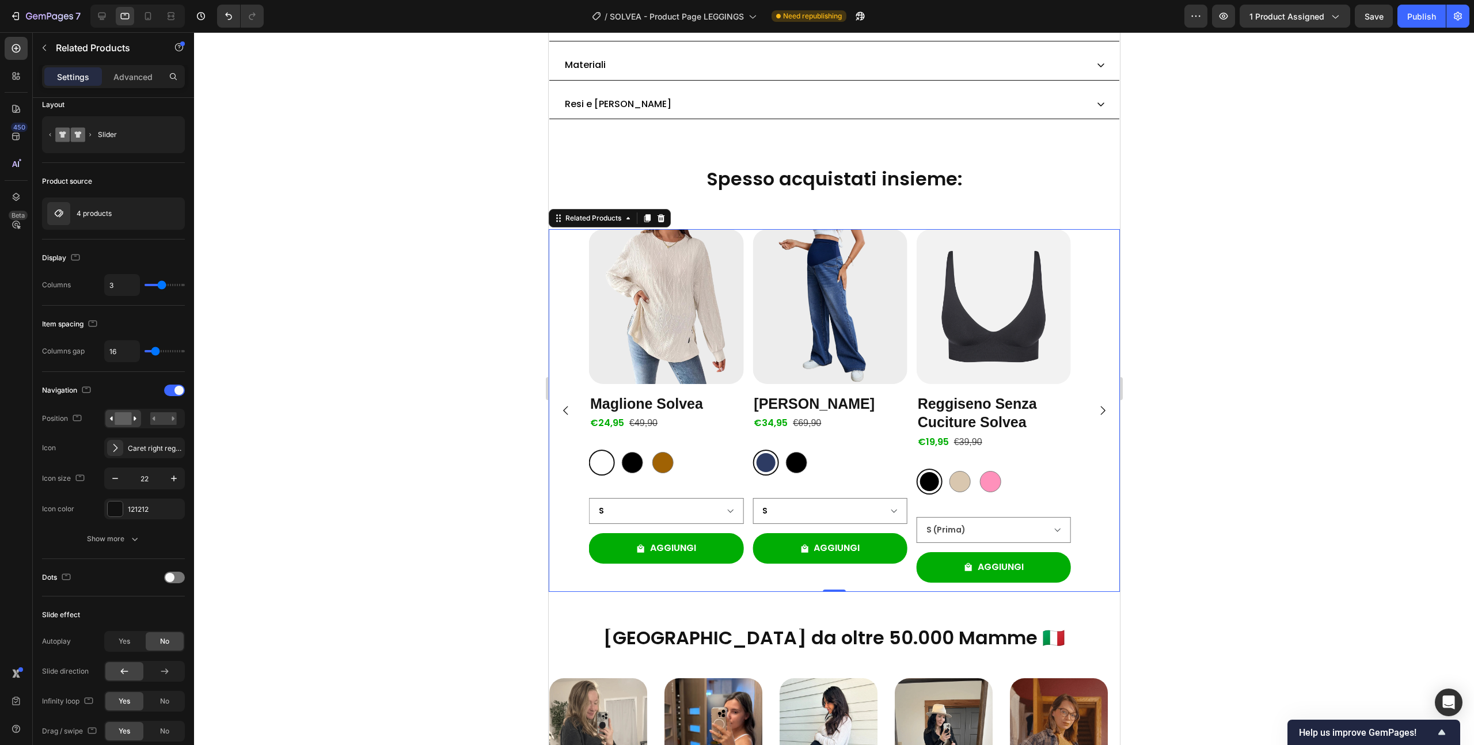
click at [566, 407] on icon "Carousel Back Arrow" at bounding box center [565, 410] width 13 height 13
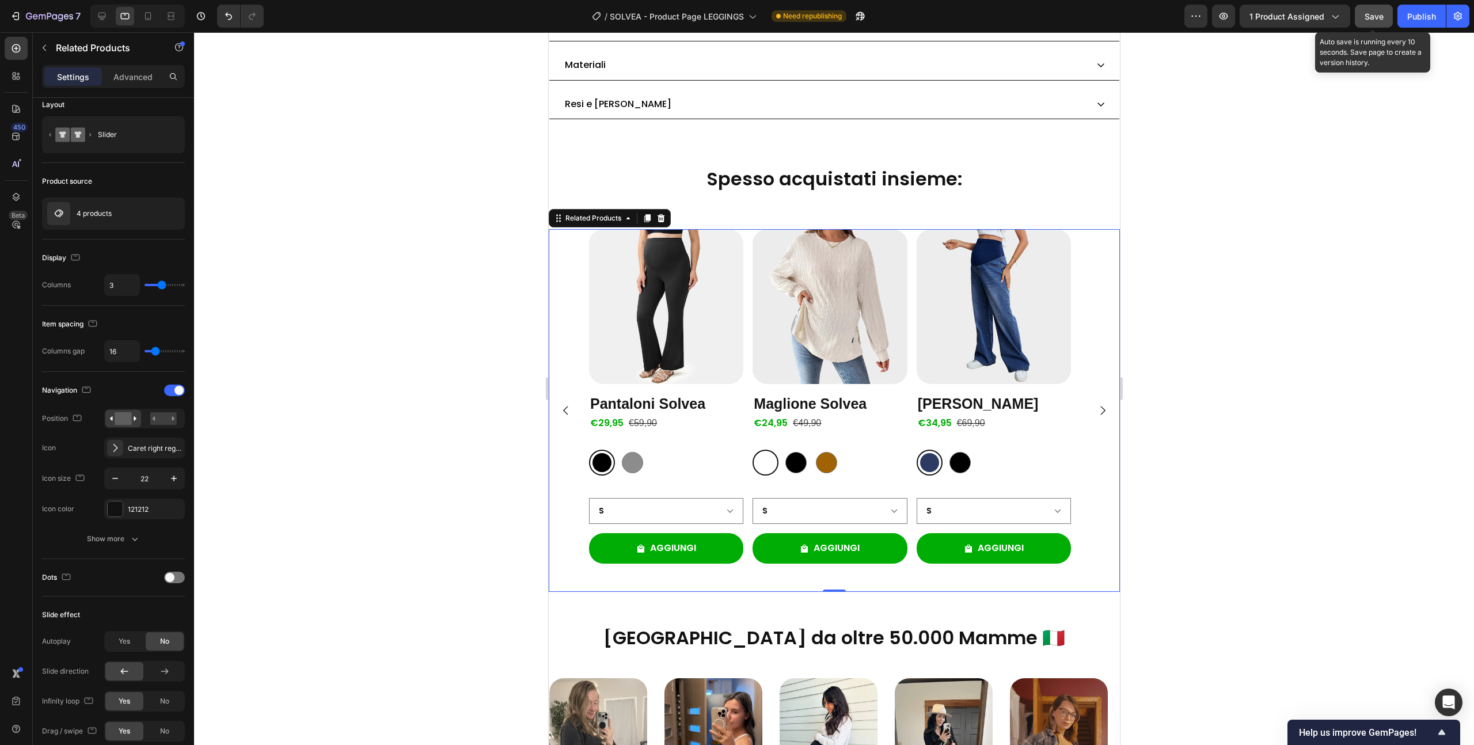
click at [1383, 17] on span "Save" at bounding box center [1374, 17] width 19 height 10
click at [105, 18] on icon at bounding box center [102, 16] width 12 height 12
type input "4"
type input "1200"
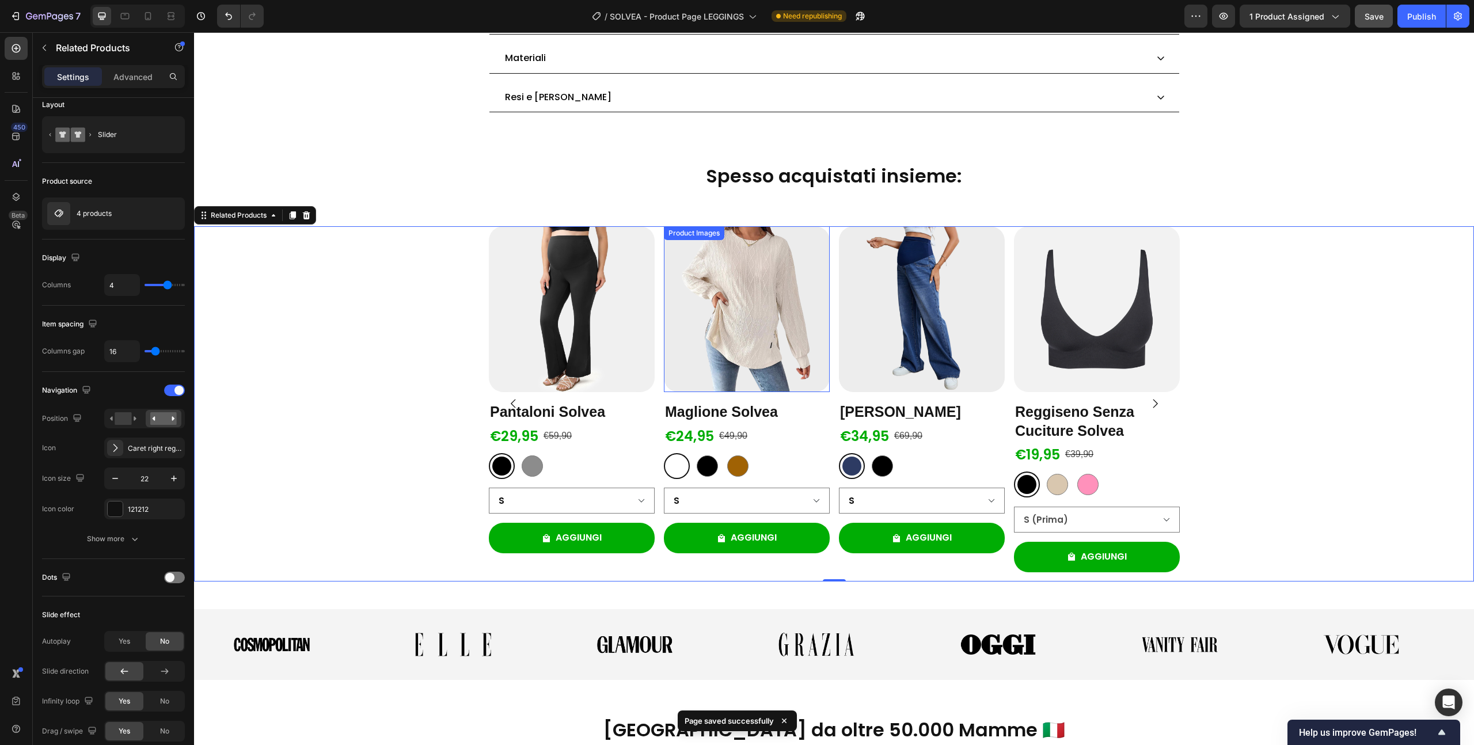
scroll to position [1284, 0]
click at [815, 215] on div "Product Images Pantaloni Solvea Product Title €29,95 Product Price Product Pric…" at bounding box center [834, 403] width 1280 height 392
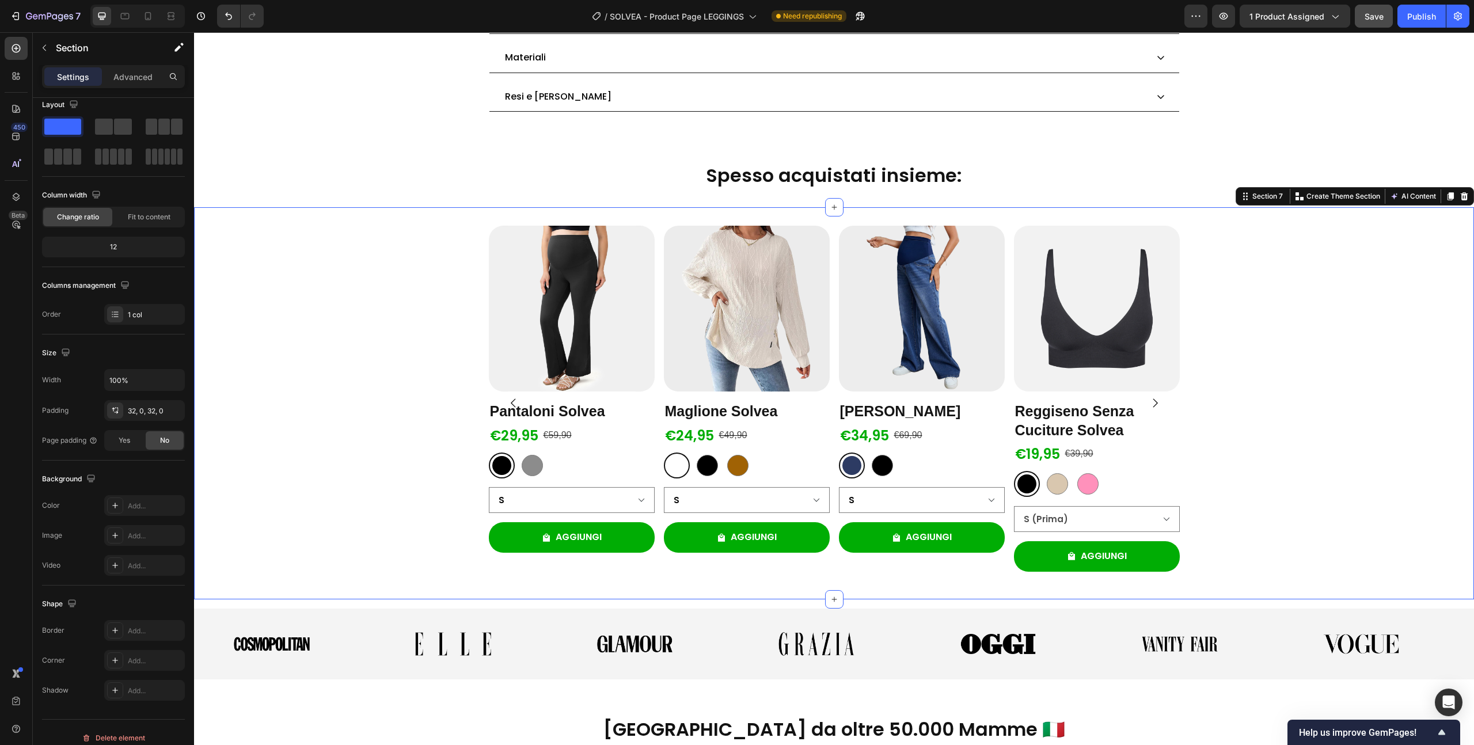
scroll to position [0, 0]
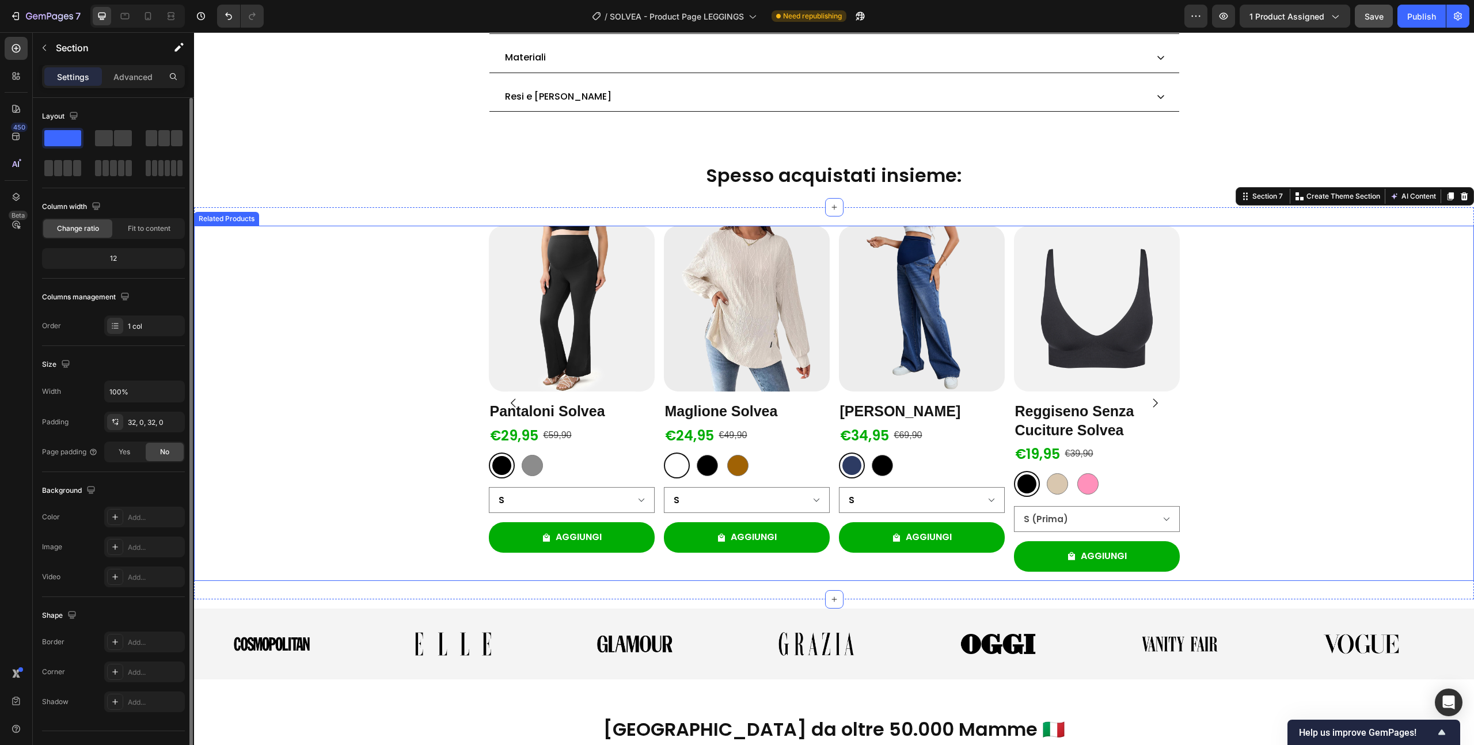
click at [828, 233] on div "Product Images Pantaloni Solvea Product Title €29,95 Product Price Product Pric…" at bounding box center [834, 403] width 691 height 355
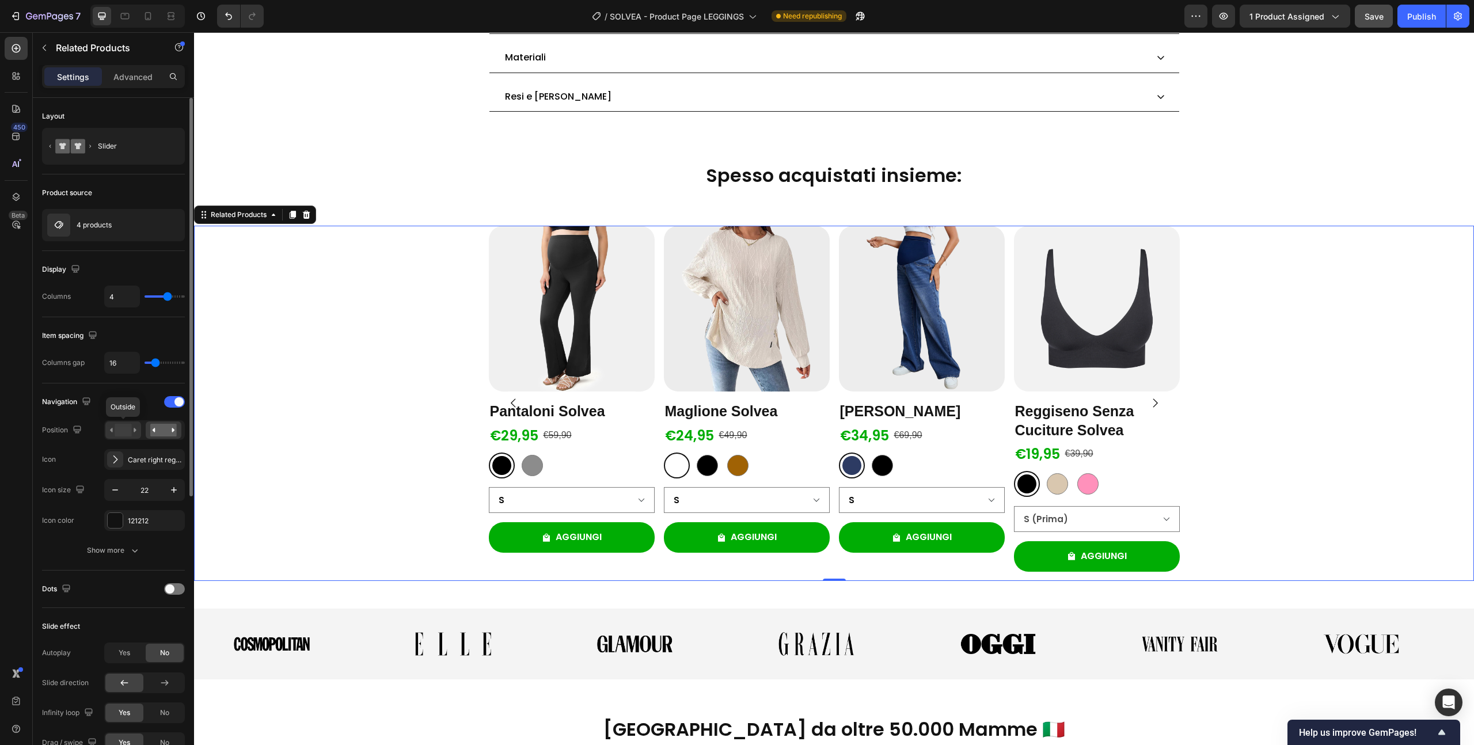
click at [117, 436] on rect at bounding box center [123, 430] width 17 height 13
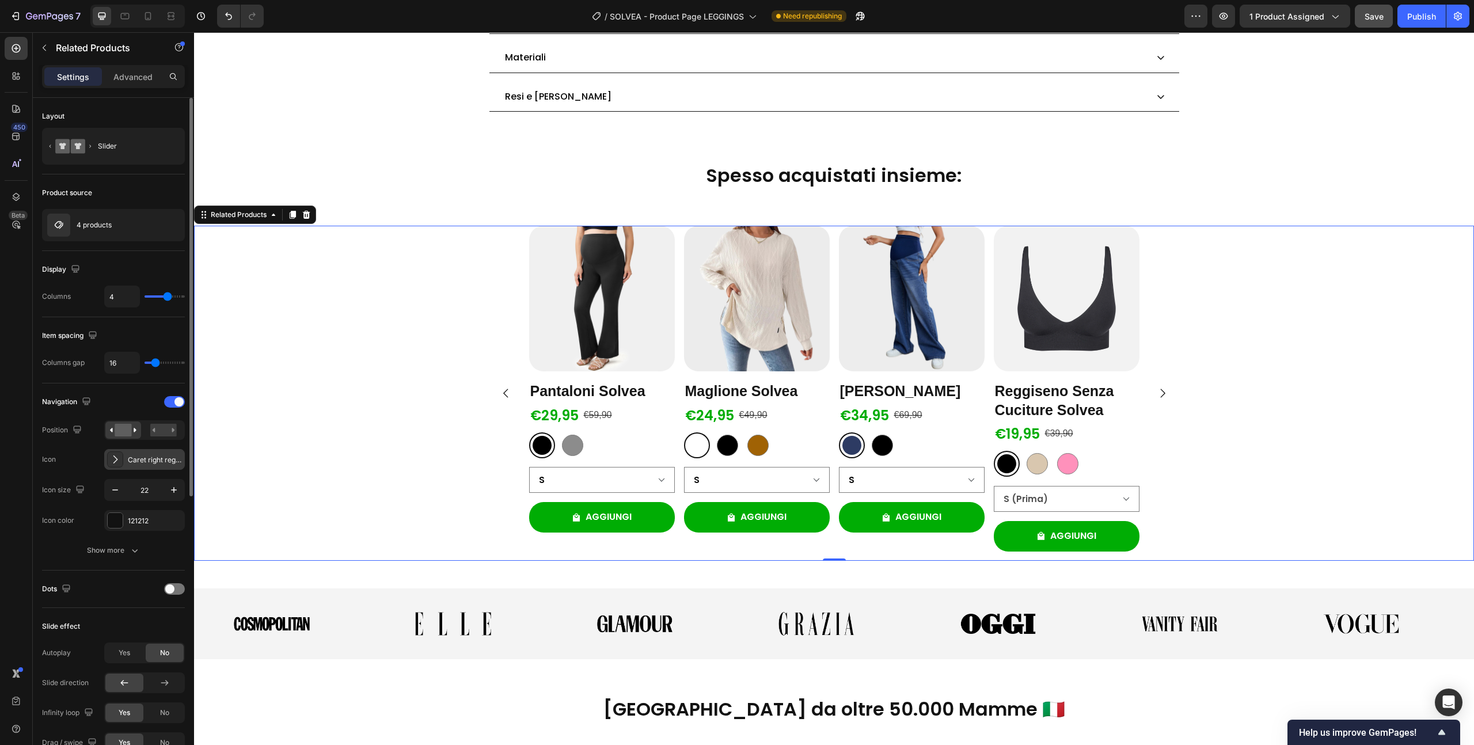
click at [150, 459] on div "Caret right regular" at bounding box center [155, 460] width 54 height 10
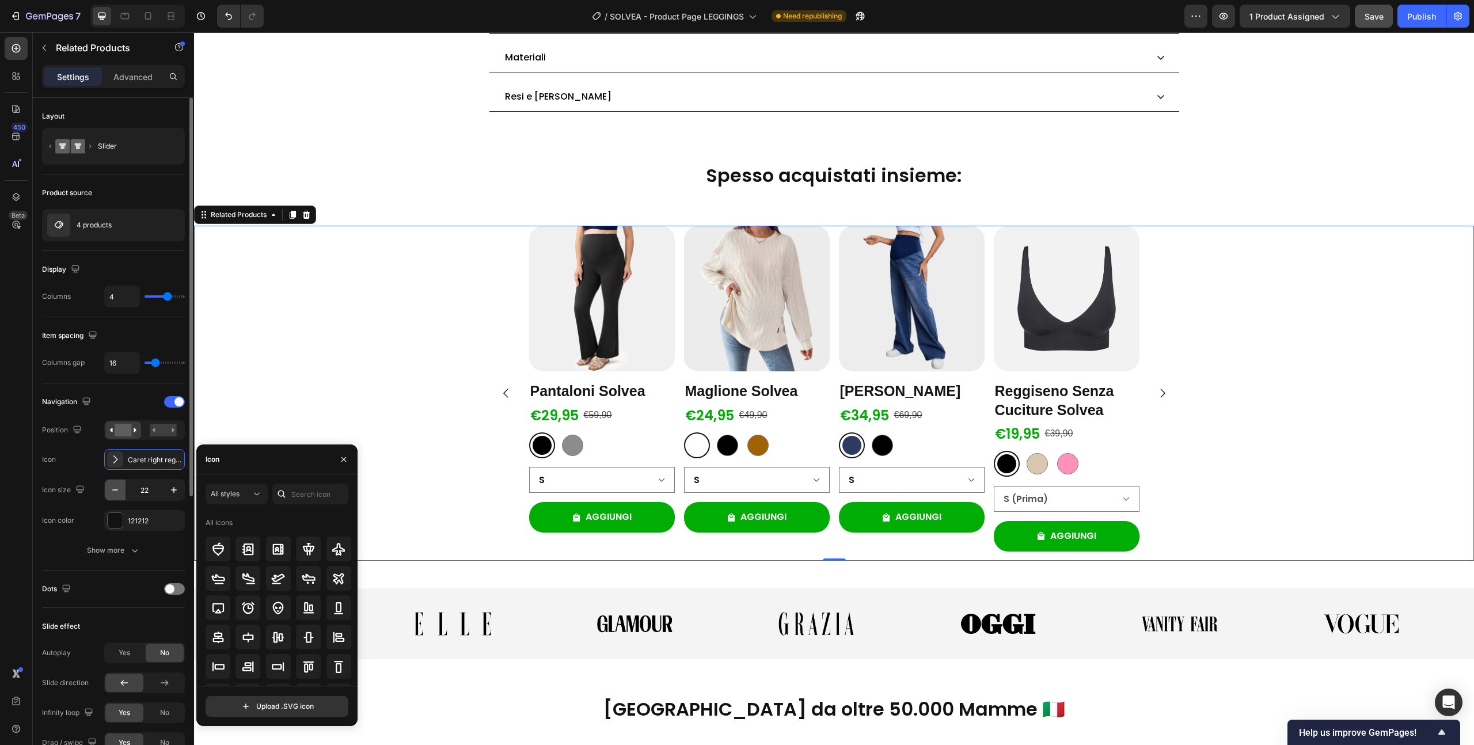
click at [112, 493] on icon "button" at bounding box center [115, 490] width 12 height 12
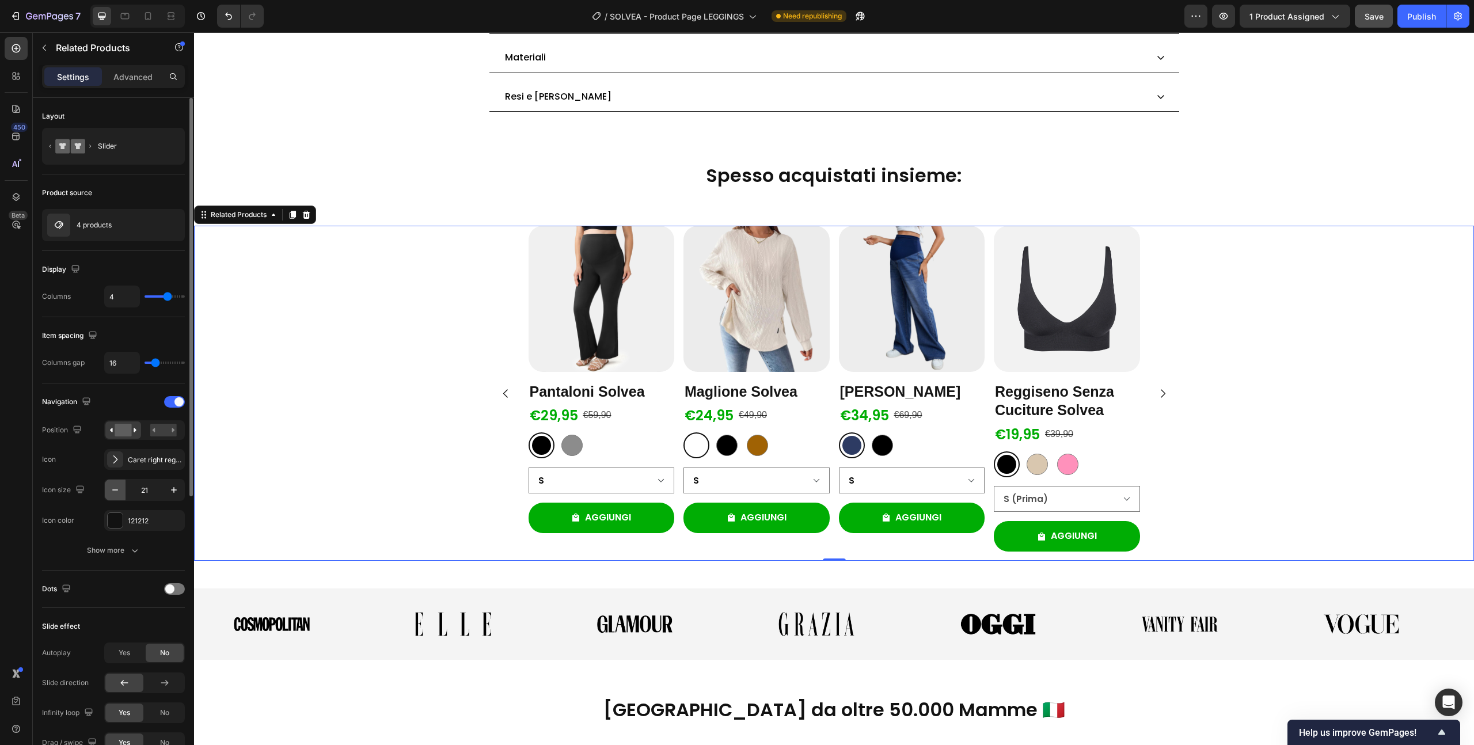
click at [112, 493] on icon "button" at bounding box center [115, 490] width 12 height 12
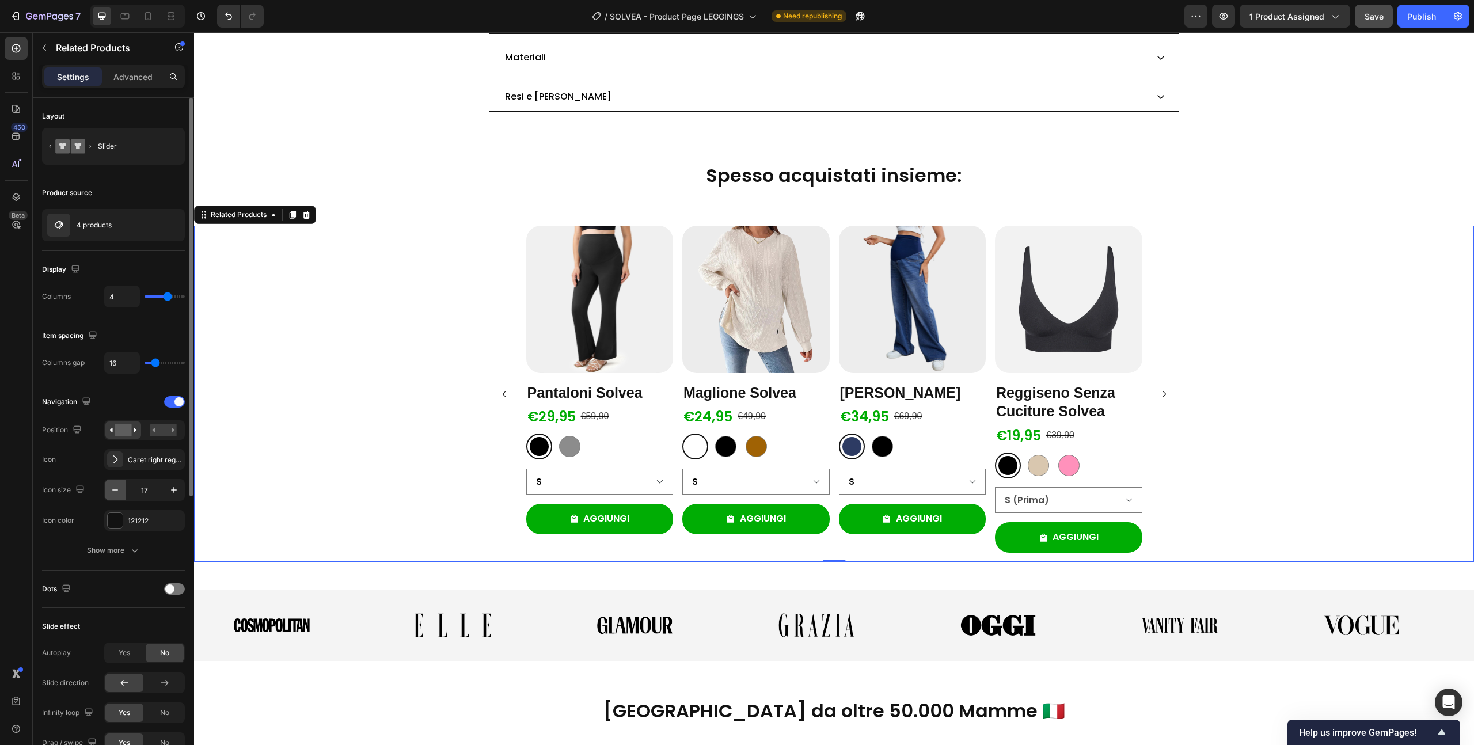
click at [112, 493] on icon "button" at bounding box center [115, 490] width 12 height 12
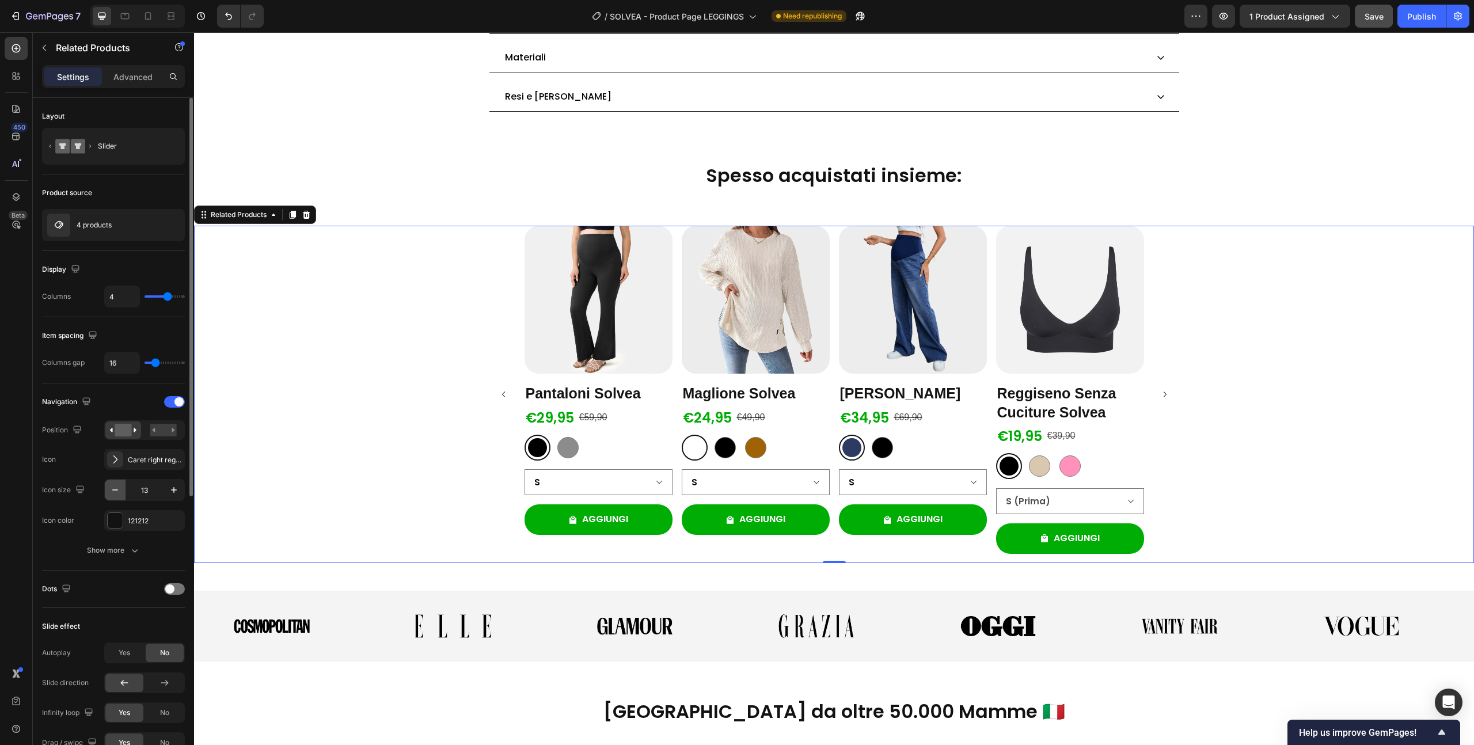
click at [112, 493] on icon "button" at bounding box center [115, 490] width 12 height 12
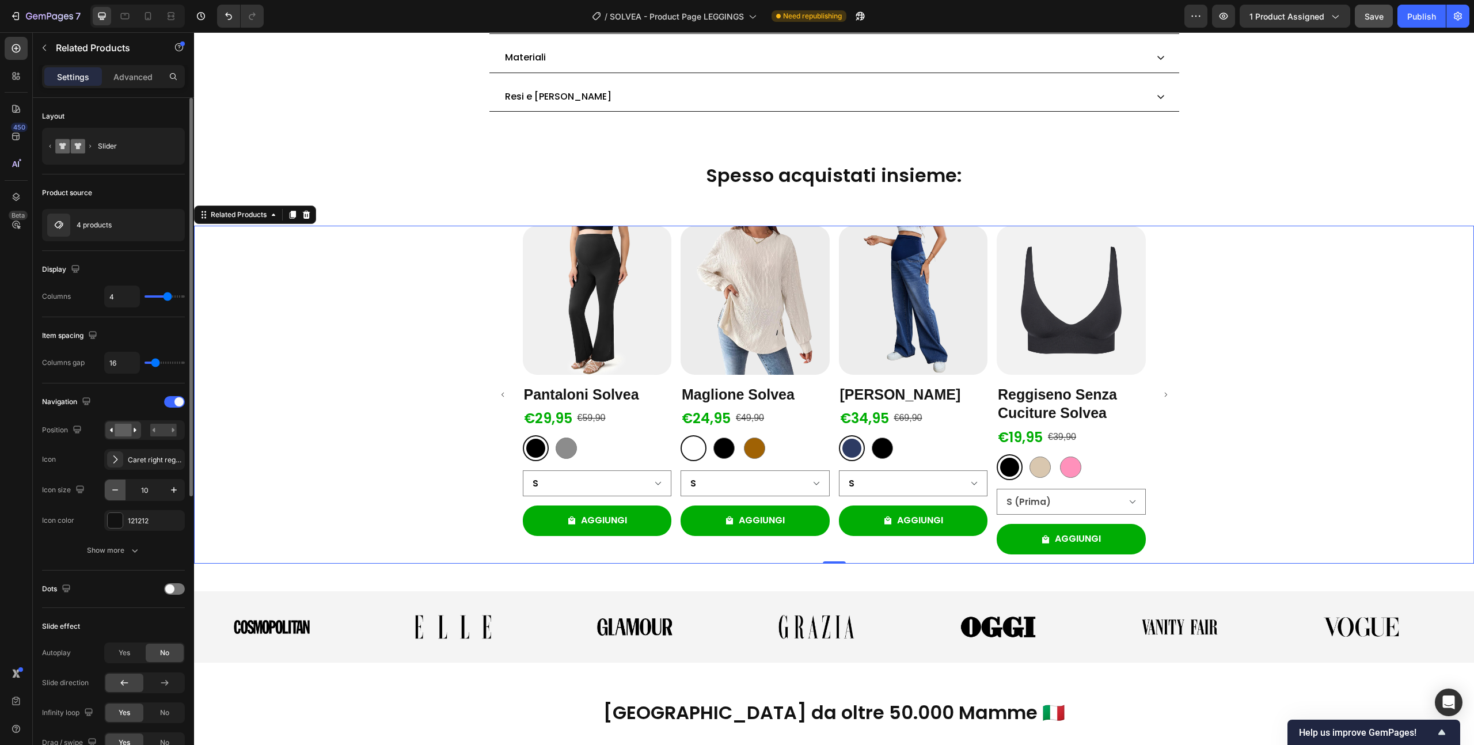
click at [112, 493] on icon "button" at bounding box center [115, 490] width 12 height 12
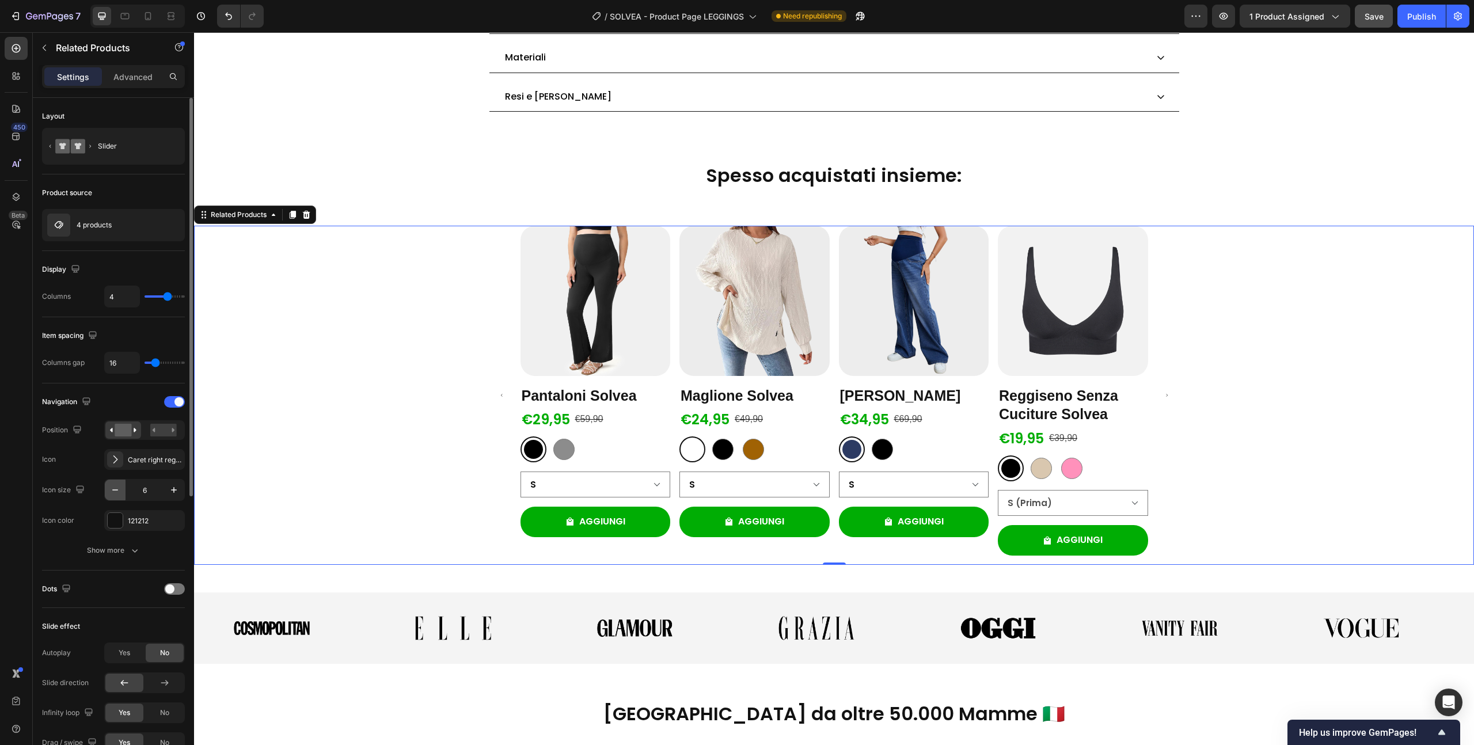
click at [112, 493] on icon "button" at bounding box center [115, 490] width 12 height 12
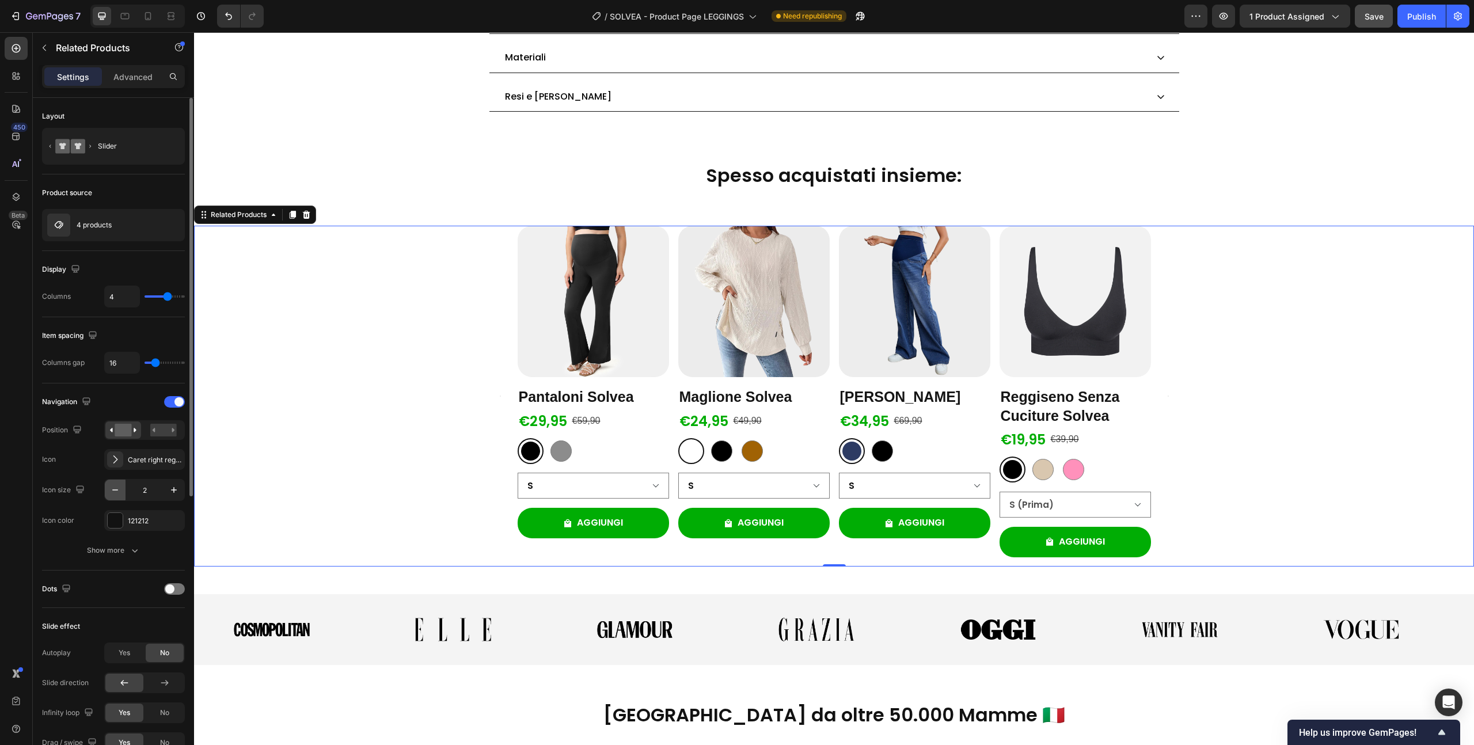
click at [112, 493] on icon "button" at bounding box center [115, 490] width 12 height 12
type input "1"
click at [186, 491] on div at bounding box center [189, 438] width 9 height 680
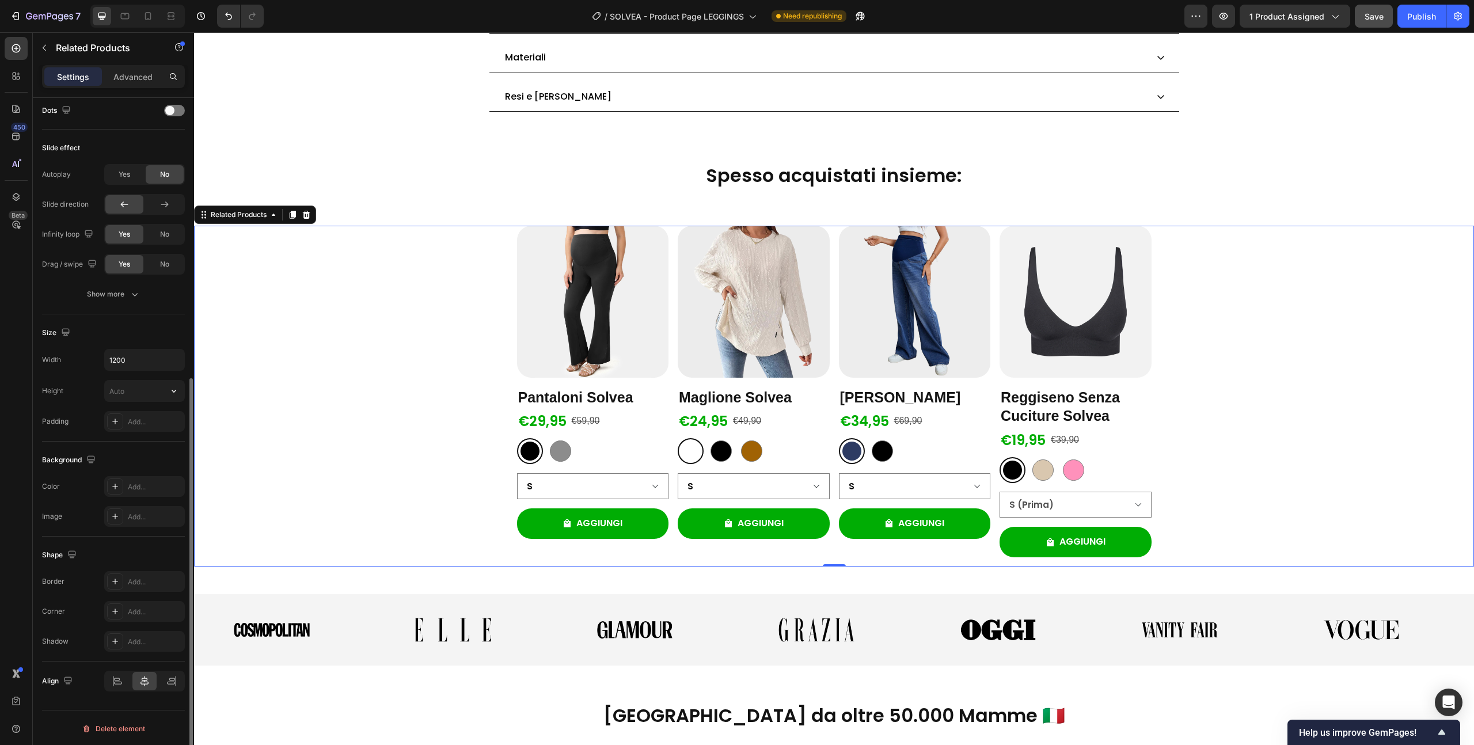
scroll to position [479, 0]
click at [672, 382] on div "Product Images Pantaloni Solvea Product Title €29,95 Product Price Product Pric…" at bounding box center [834, 396] width 635 height 341
click at [666, 305] on div "Product Images Pantaloni Solvea Product Title €29,95 Product Price Product Pric…" at bounding box center [834, 396] width 635 height 341
click at [668, 298] on div "Product Images Pantaloni Solvea Product Title €29,95 Product Price Product Pric…" at bounding box center [834, 396] width 635 height 341
click at [700, 293] on img at bounding box center [754, 302] width 152 height 152
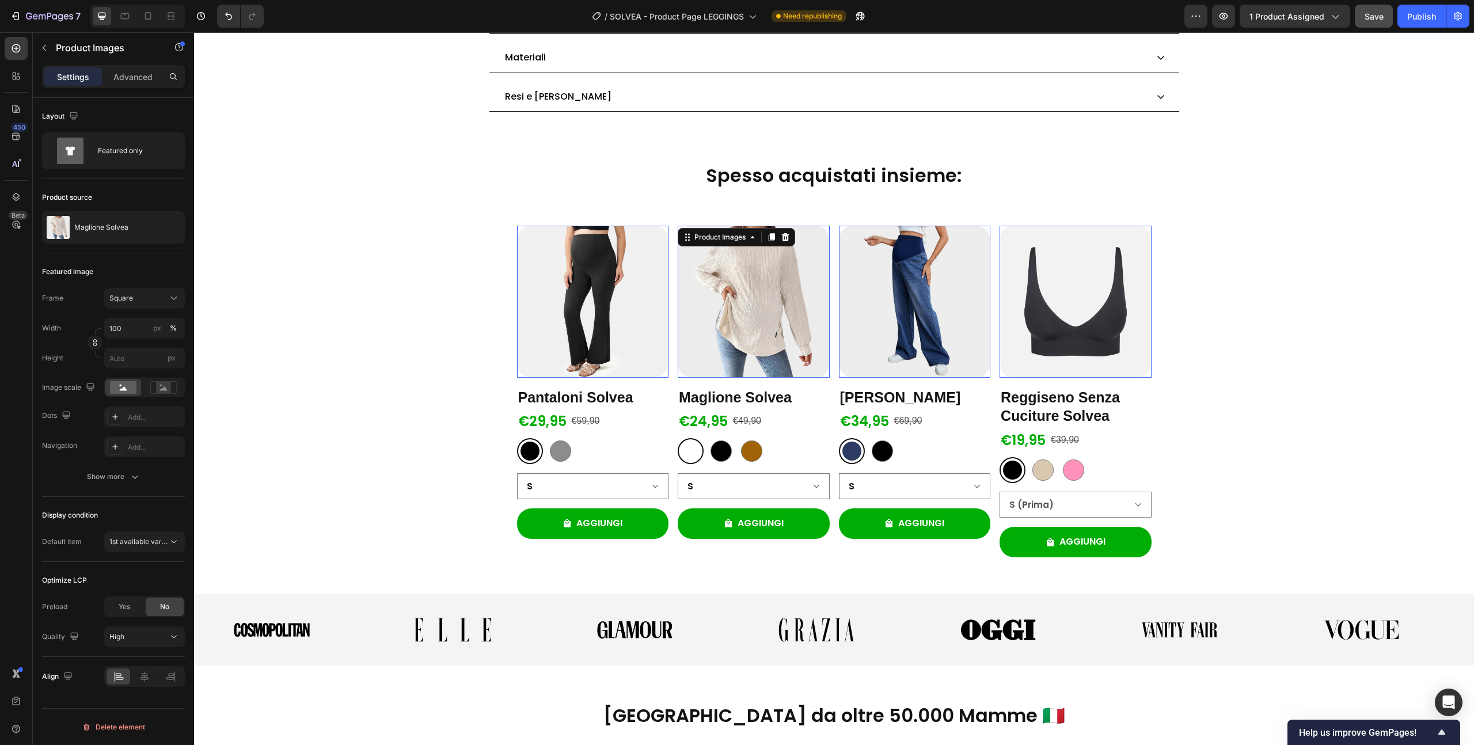
scroll to position [0, 0]
click at [664, 280] on div "Product Images 0 Pantaloni Solvea Product Title €29,95 Product Price Product Pr…" at bounding box center [834, 396] width 635 height 341
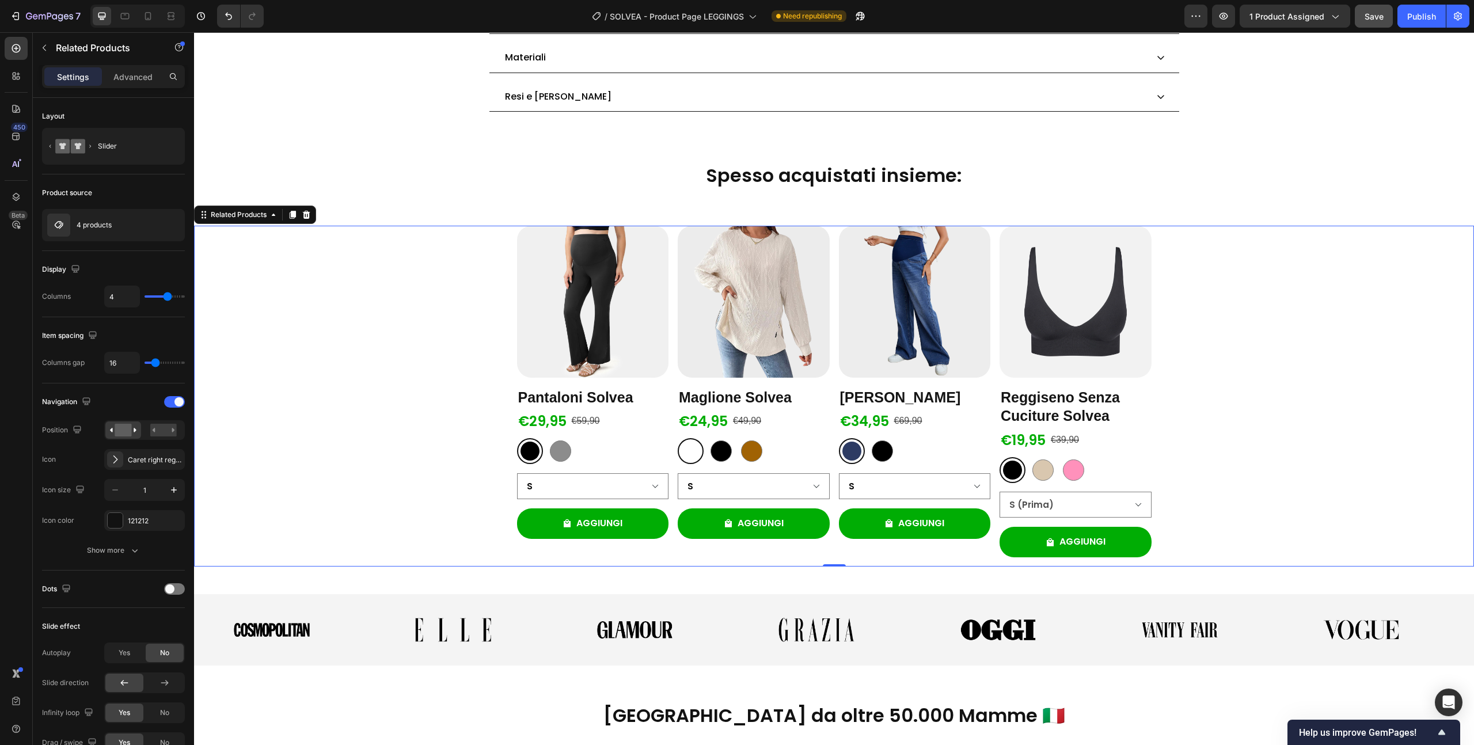
click at [666, 419] on div "Product Images Pantaloni Solvea Product Title €29,95 Product Price Product Pric…" at bounding box center [834, 396] width 635 height 341
click at [673, 419] on div "Product Images Pantaloni Solvea Product Title €29,95 Product Price Product Pric…" at bounding box center [834, 396] width 635 height 341
click at [138, 456] on div "Caret right regular" at bounding box center [155, 460] width 54 height 10
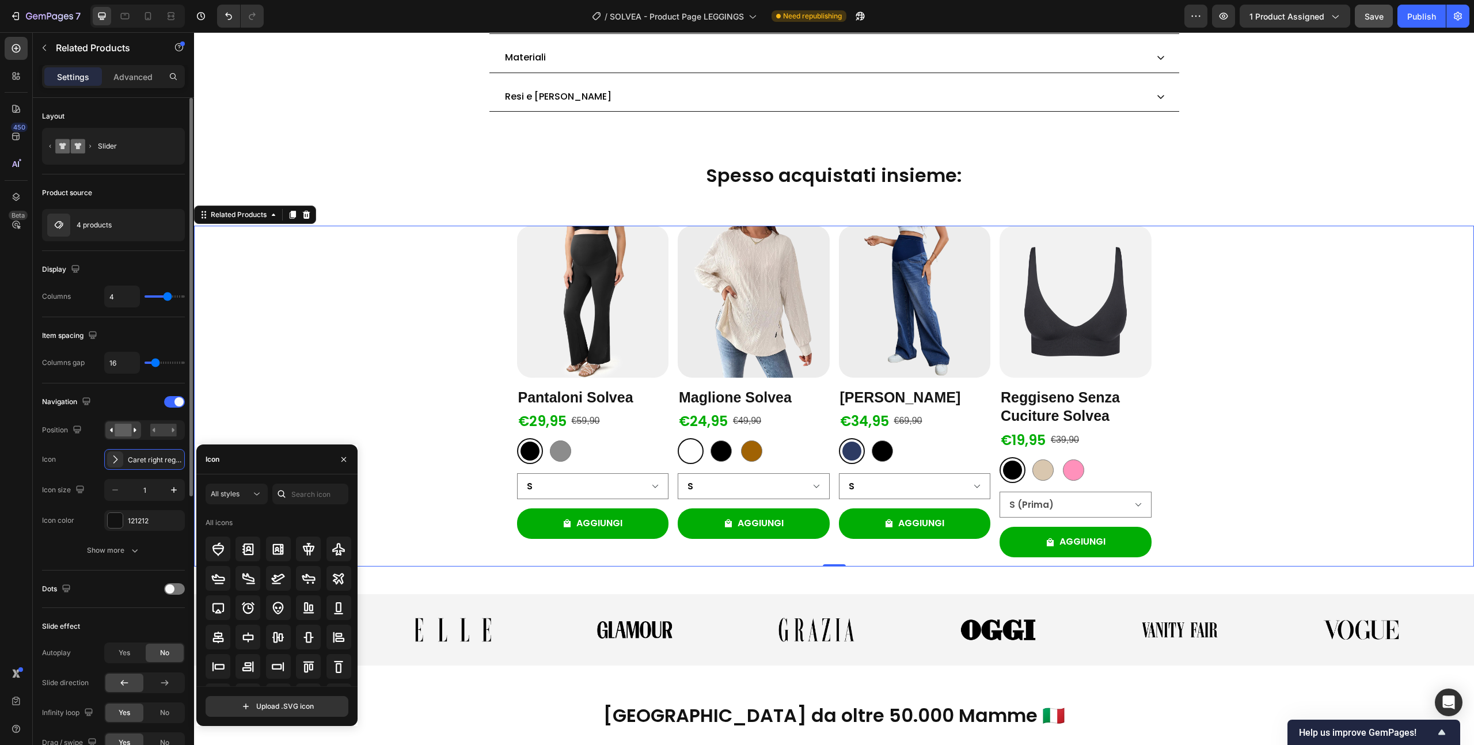
click at [79, 462] on div "Icon Caret right regular" at bounding box center [113, 459] width 143 height 21
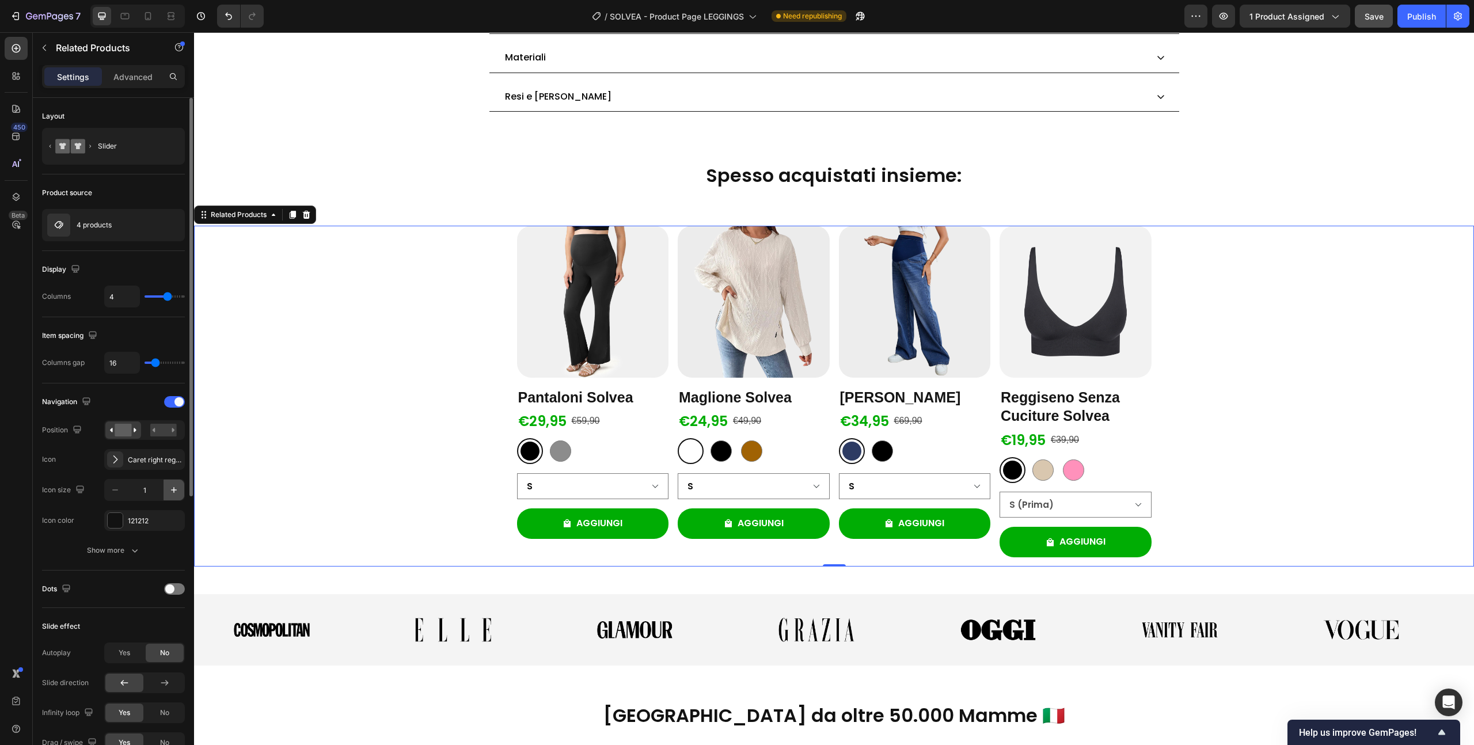
click at [170, 490] on icon "button" at bounding box center [174, 490] width 12 height 12
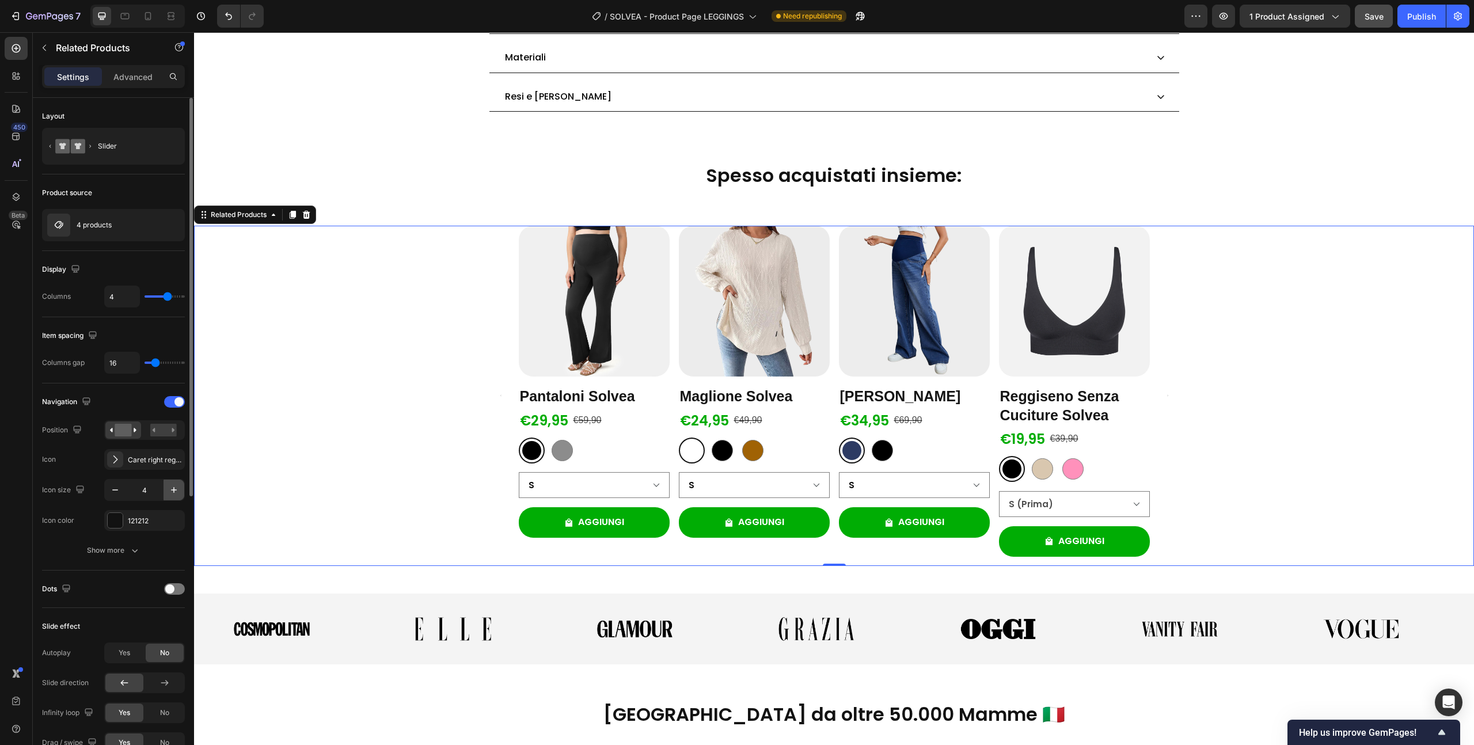
click at [170, 490] on icon "button" at bounding box center [174, 490] width 12 height 12
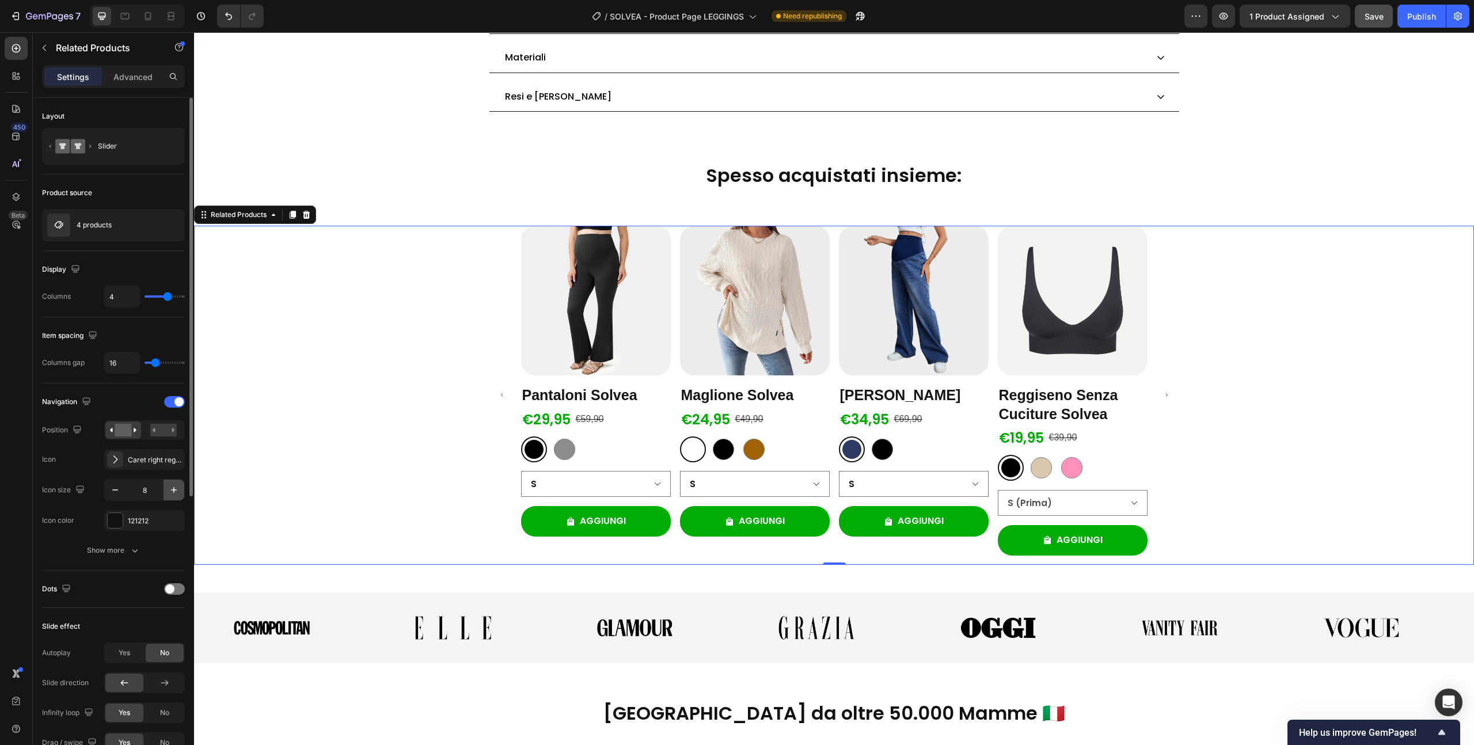
click at [170, 490] on icon "button" at bounding box center [174, 490] width 12 height 12
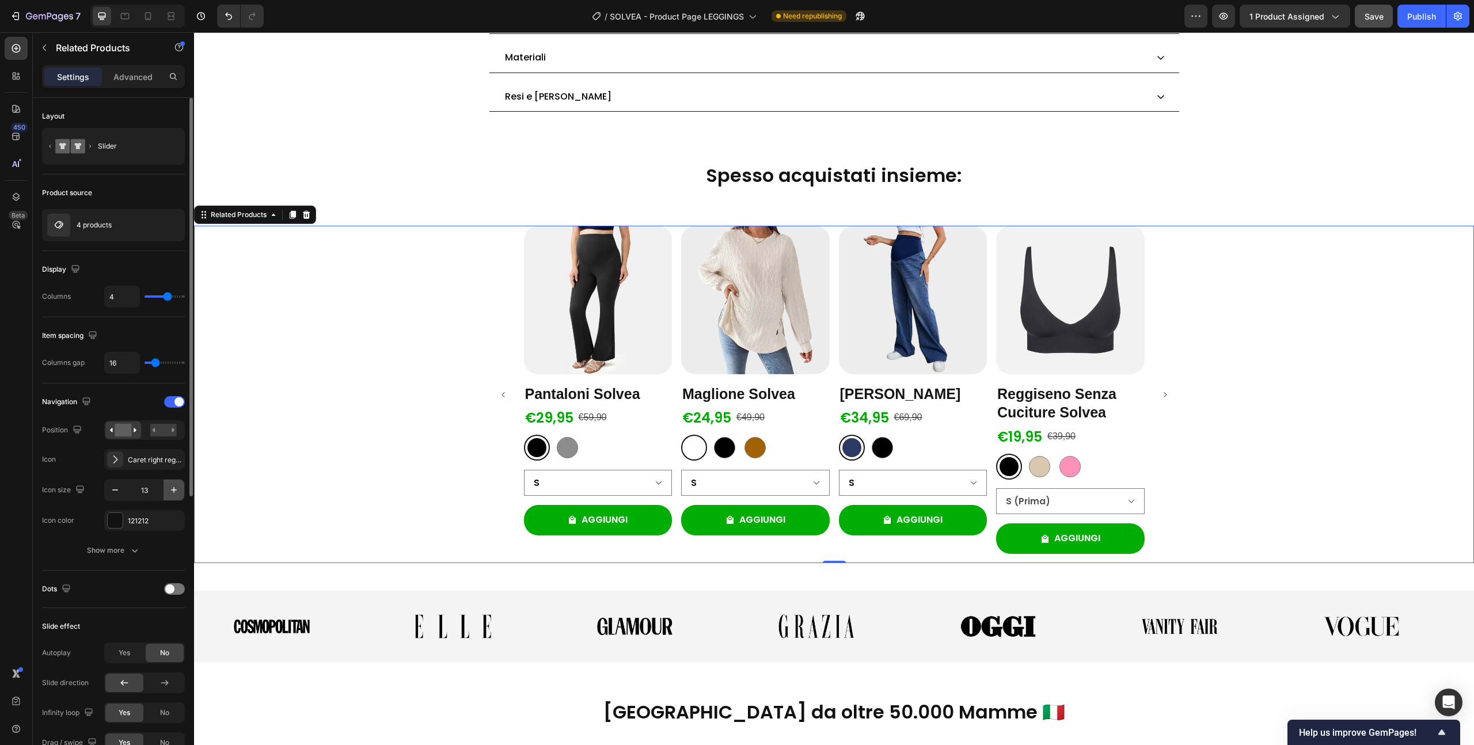
click at [170, 490] on icon "button" at bounding box center [174, 490] width 12 height 12
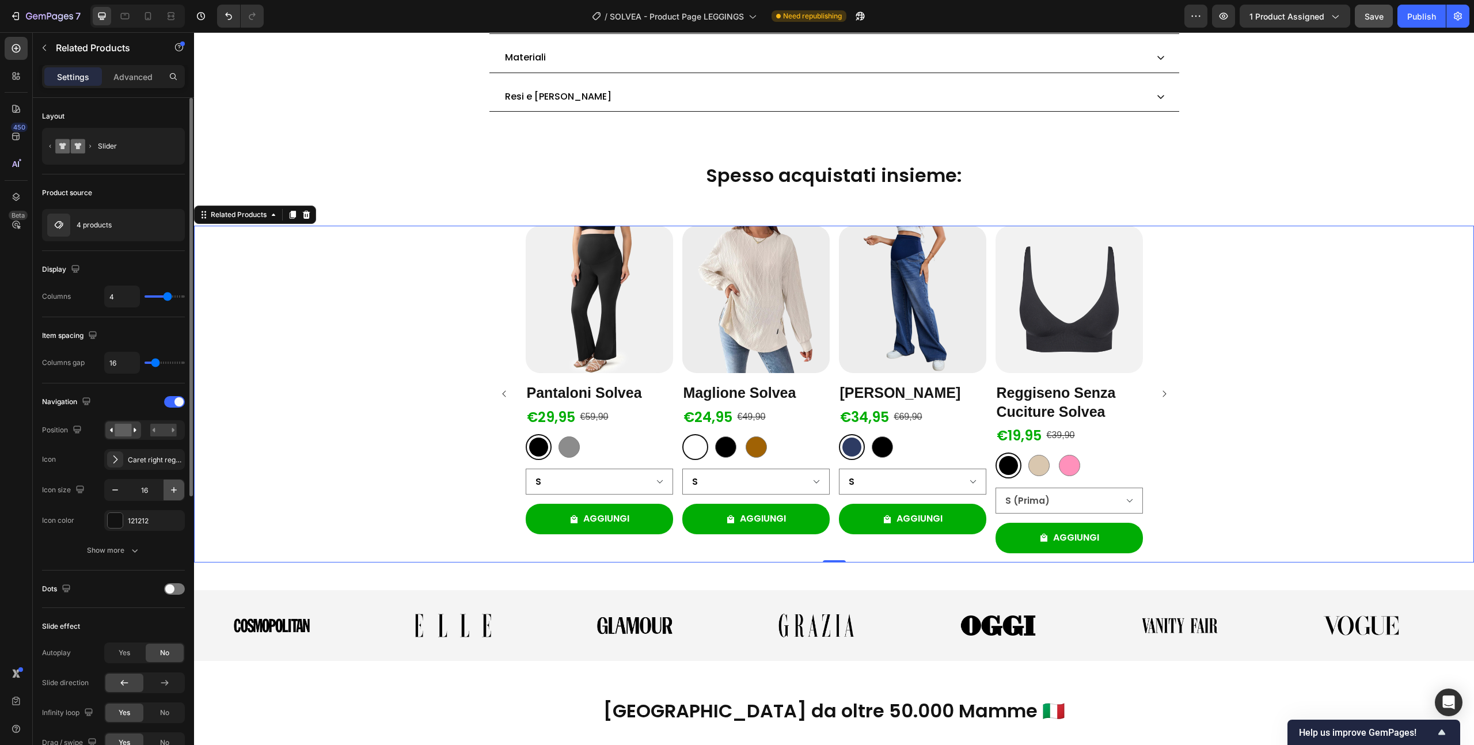
click at [170, 490] on icon "button" at bounding box center [174, 490] width 12 height 12
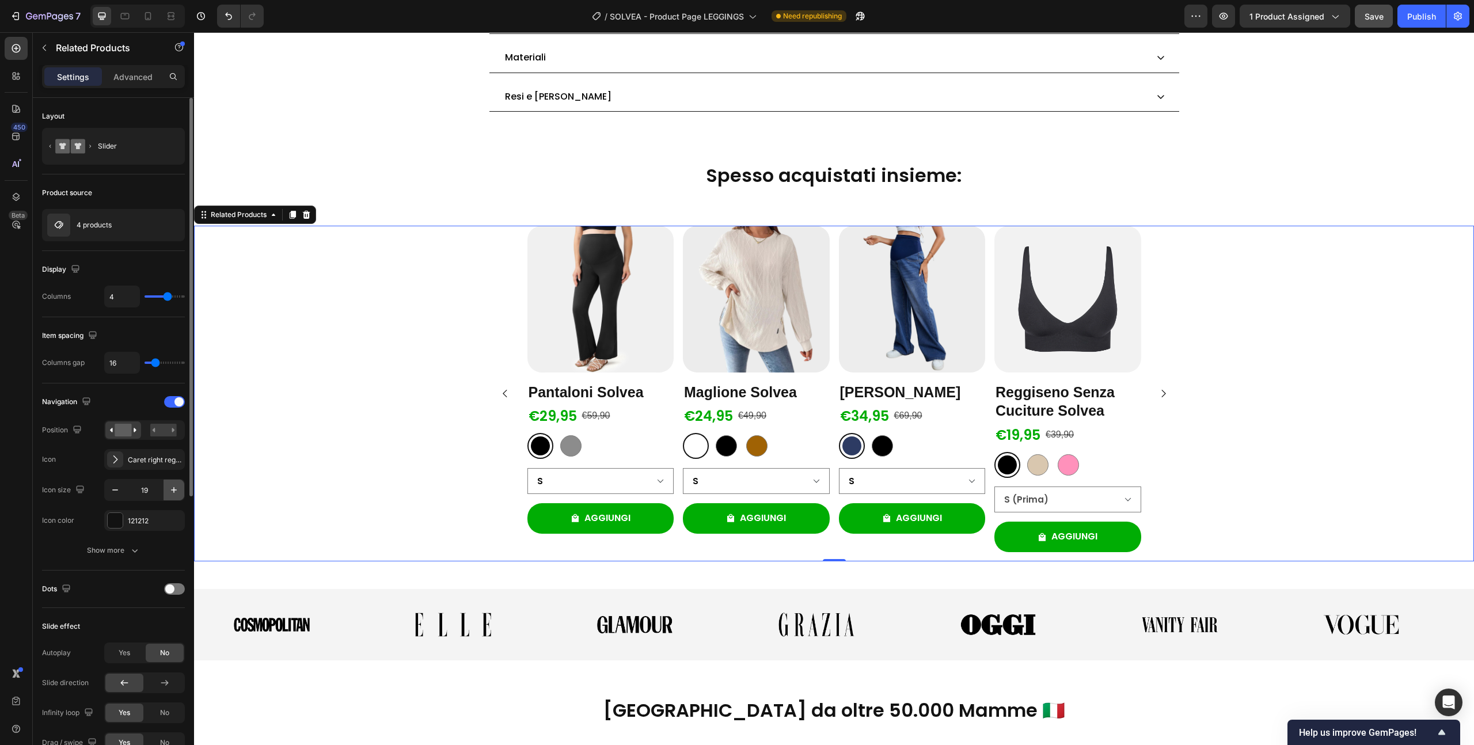
click at [170, 490] on icon "button" at bounding box center [174, 490] width 12 height 12
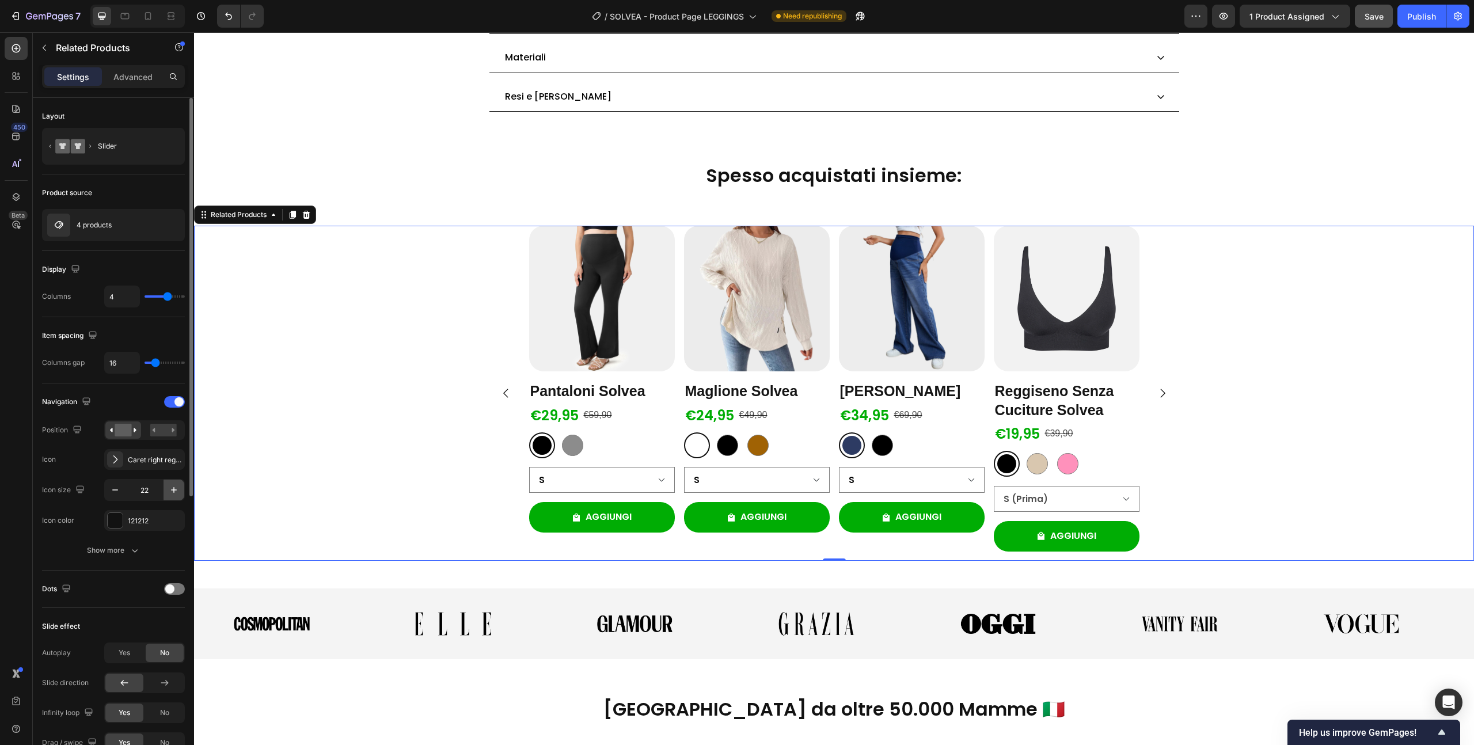
click at [170, 490] on icon "button" at bounding box center [174, 490] width 12 height 12
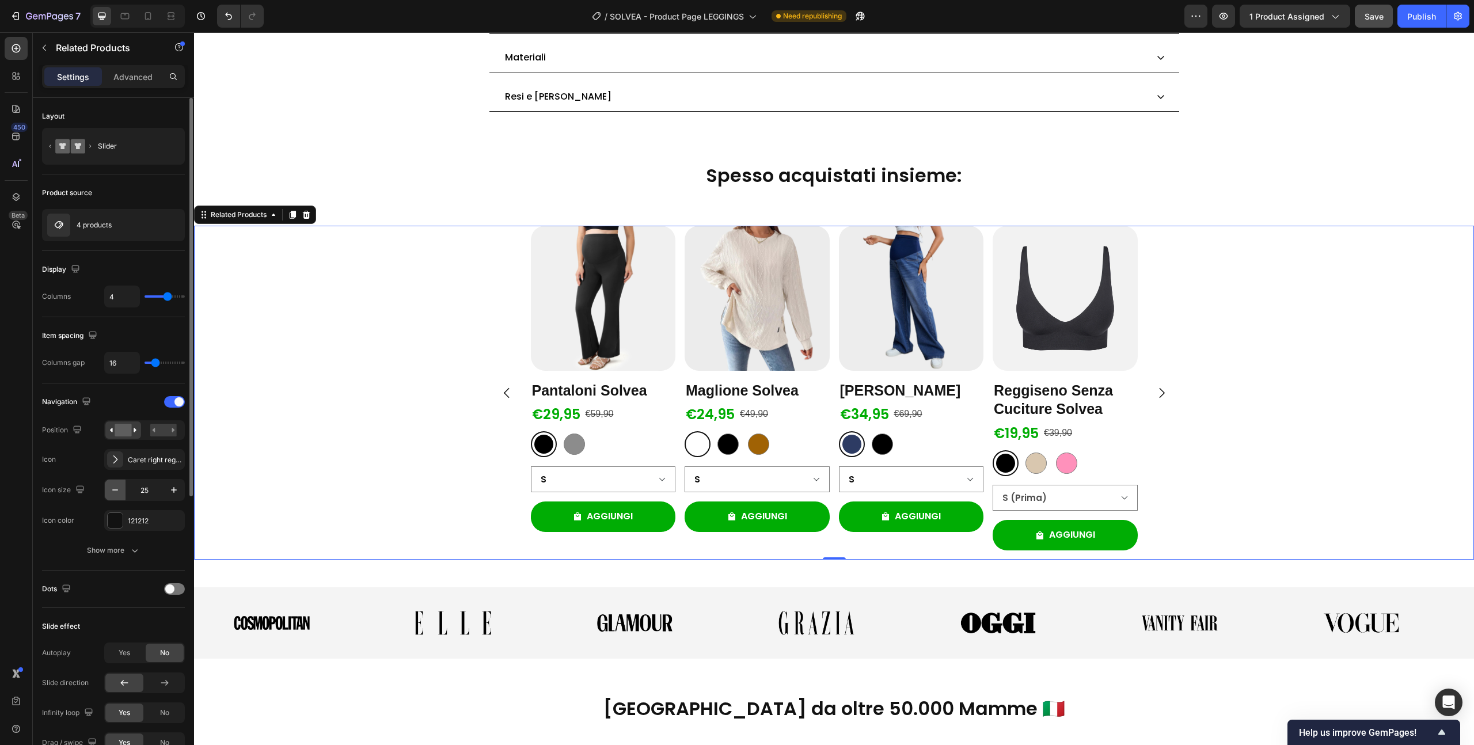
click at [117, 491] on icon "button" at bounding box center [115, 490] width 12 height 12
click at [178, 494] on icon "button" at bounding box center [174, 490] width 12 height 12
type input "24"
click at [143, 515] on div "121212" at bounding box center [144, 520] width 81 height 21
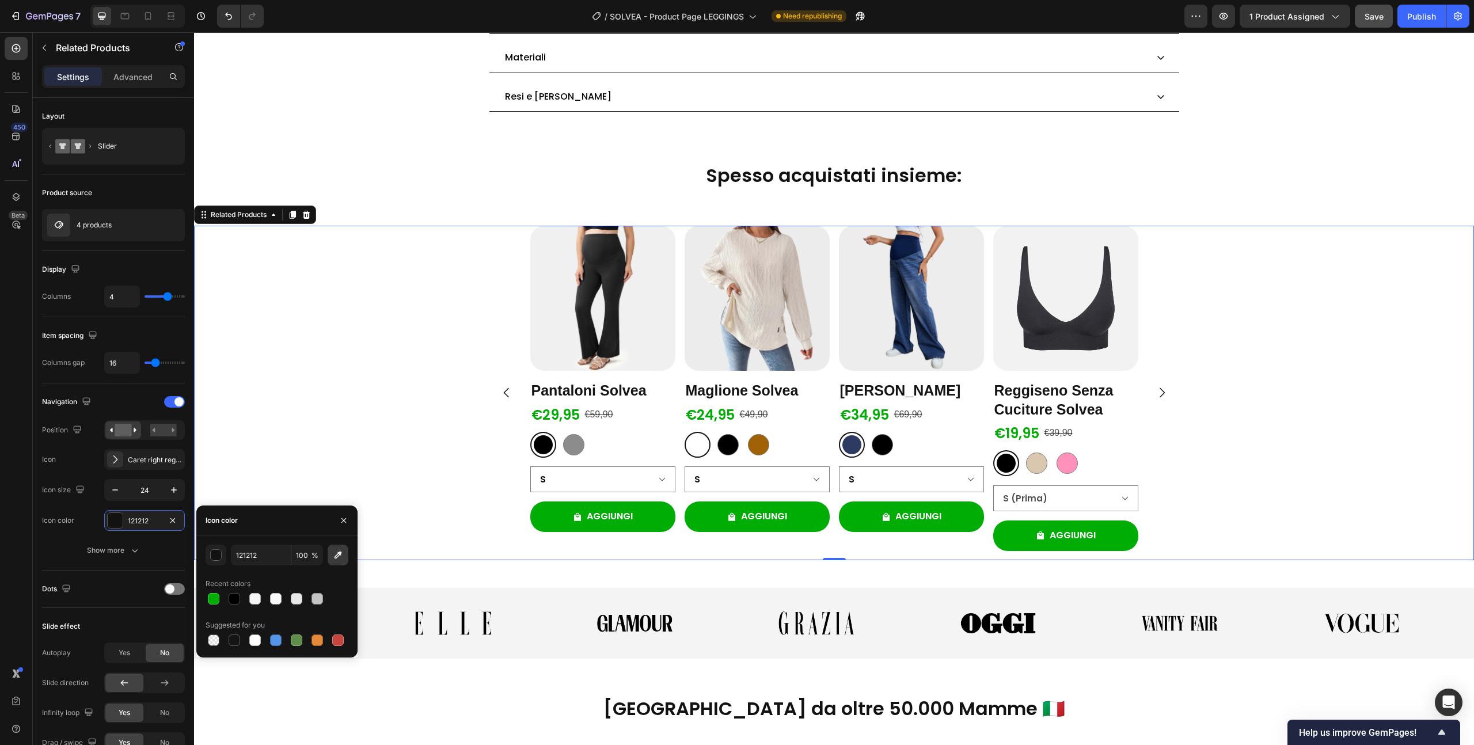
click at [337, 554] on icon "button" at bounding box center [338, 555] width 12 height 12
type input "000000"
click at [378, 419] on div "Product Images Pantaloni Solvea Product Title €29,95 Product Price Product Pric…" at bounding box center [834, 393] width 1280 height 335
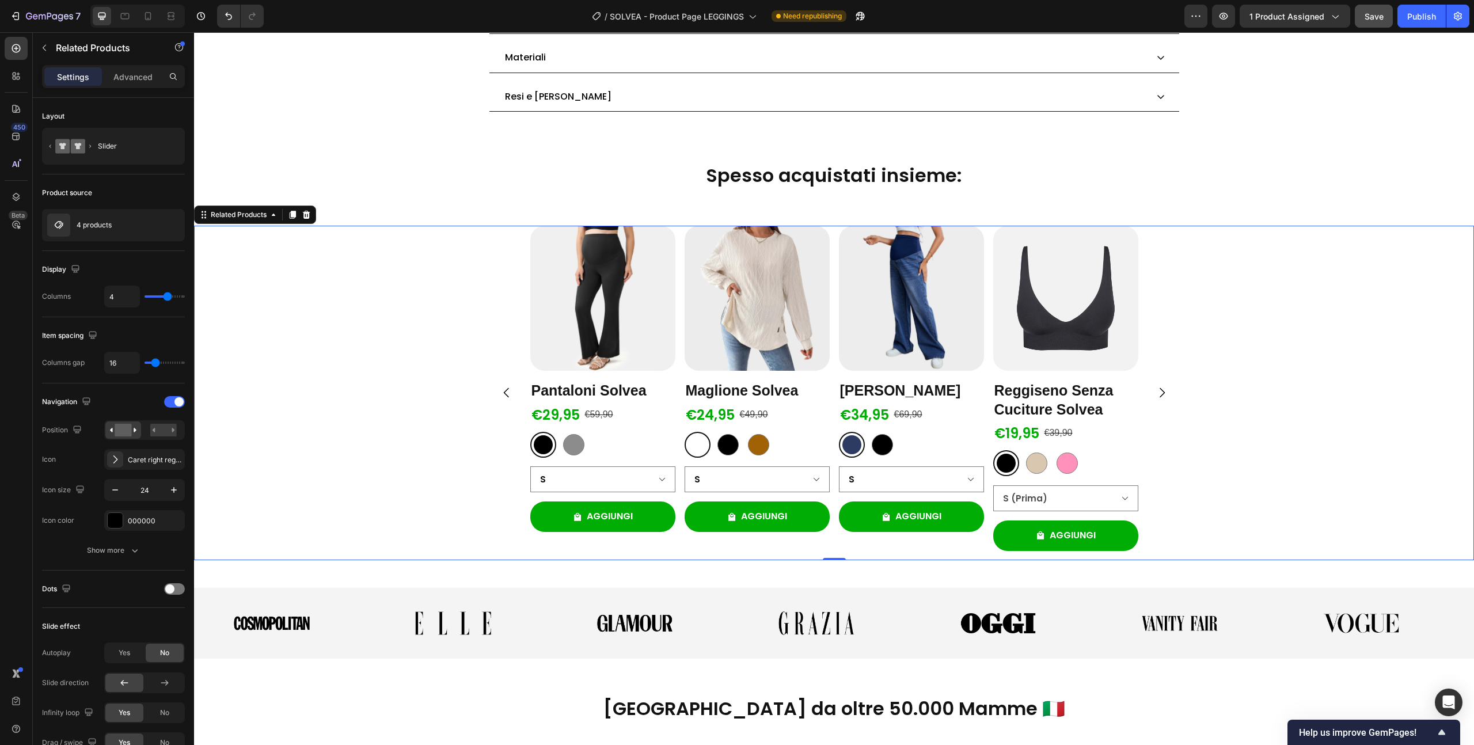
click at [502, 387] on icon "Carousel Back Arrow" at bounding box center [507, 393] width 14 height 14
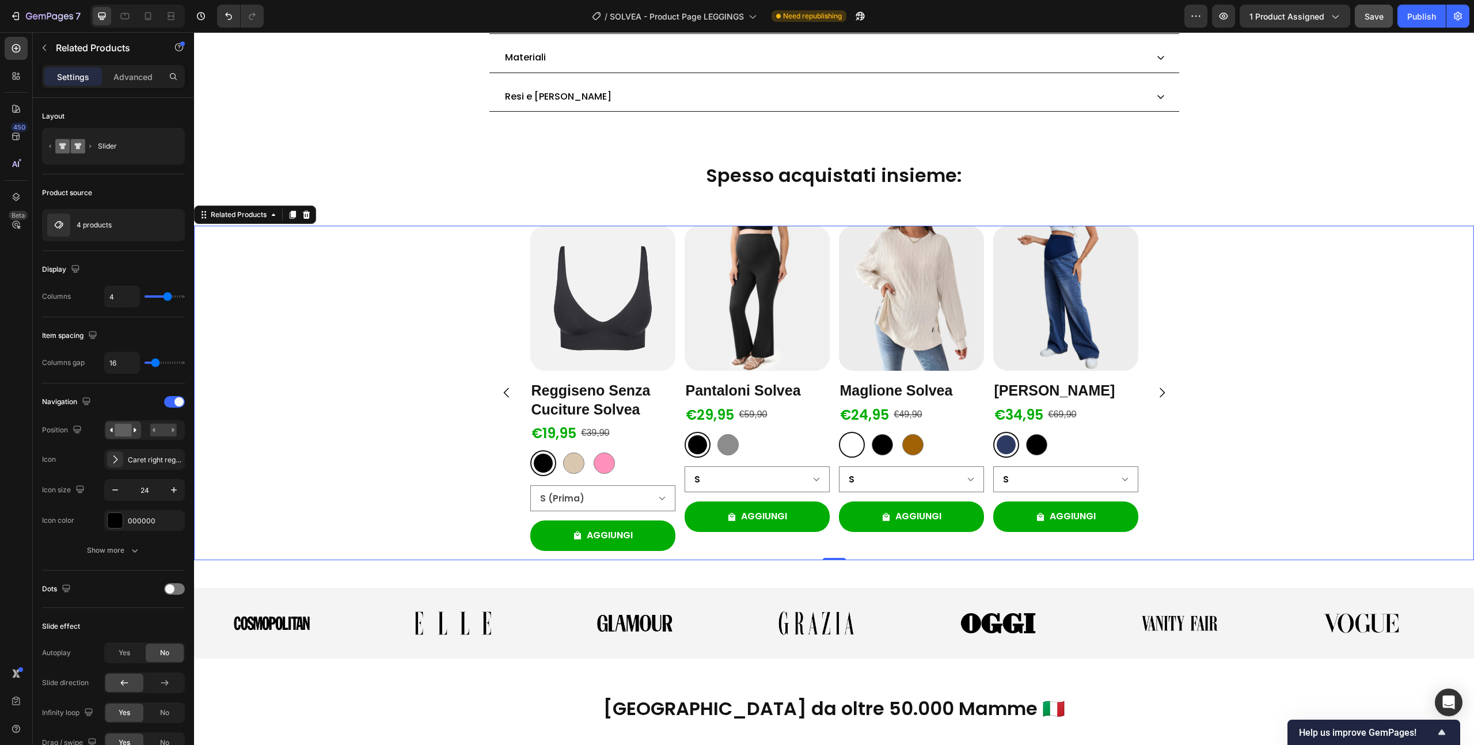
click at [502, 387] on icon "Carousel Back Arrow" at bounding box center [507, 393] width 14 height 14
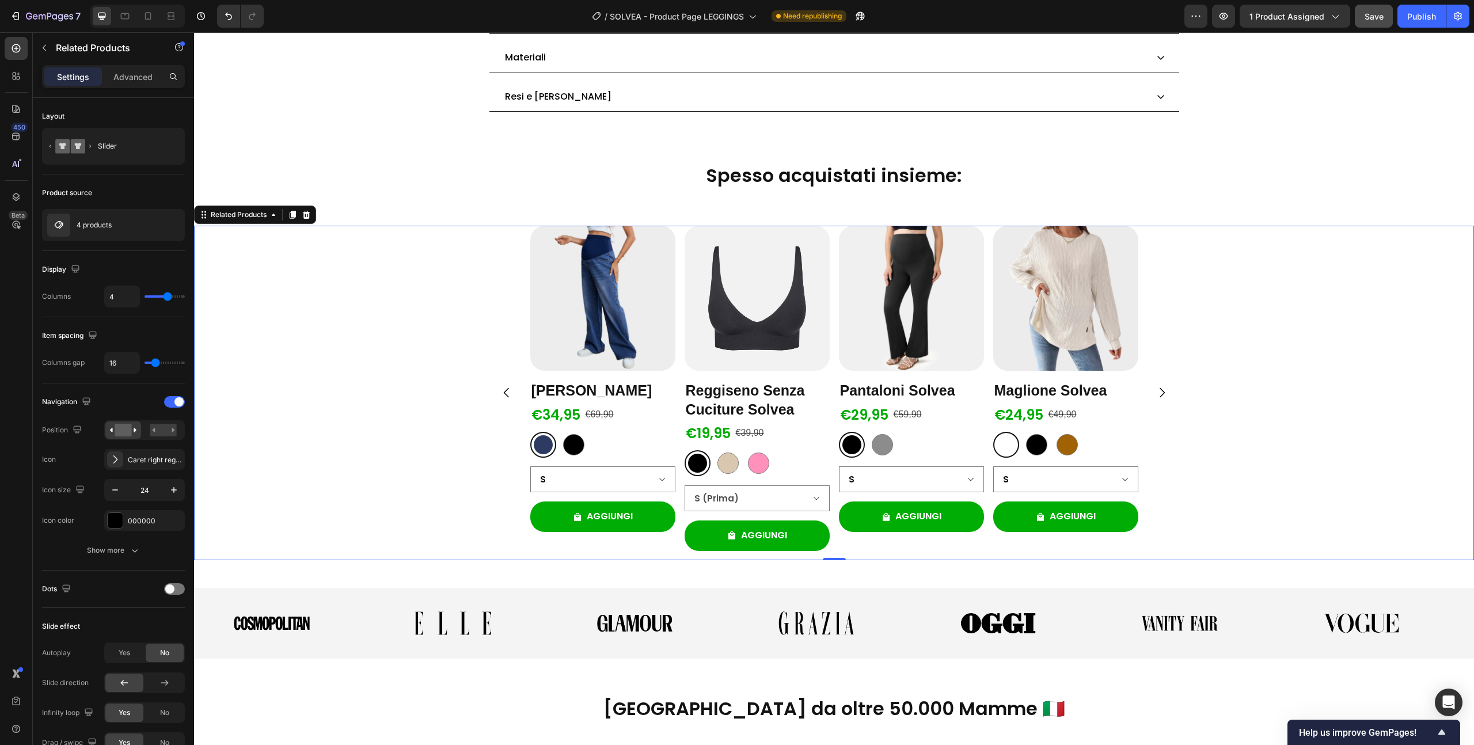
click at [502, 387] on icon "Carousel Back Arrow" at bounding box center [507, 393] width 14 height 14
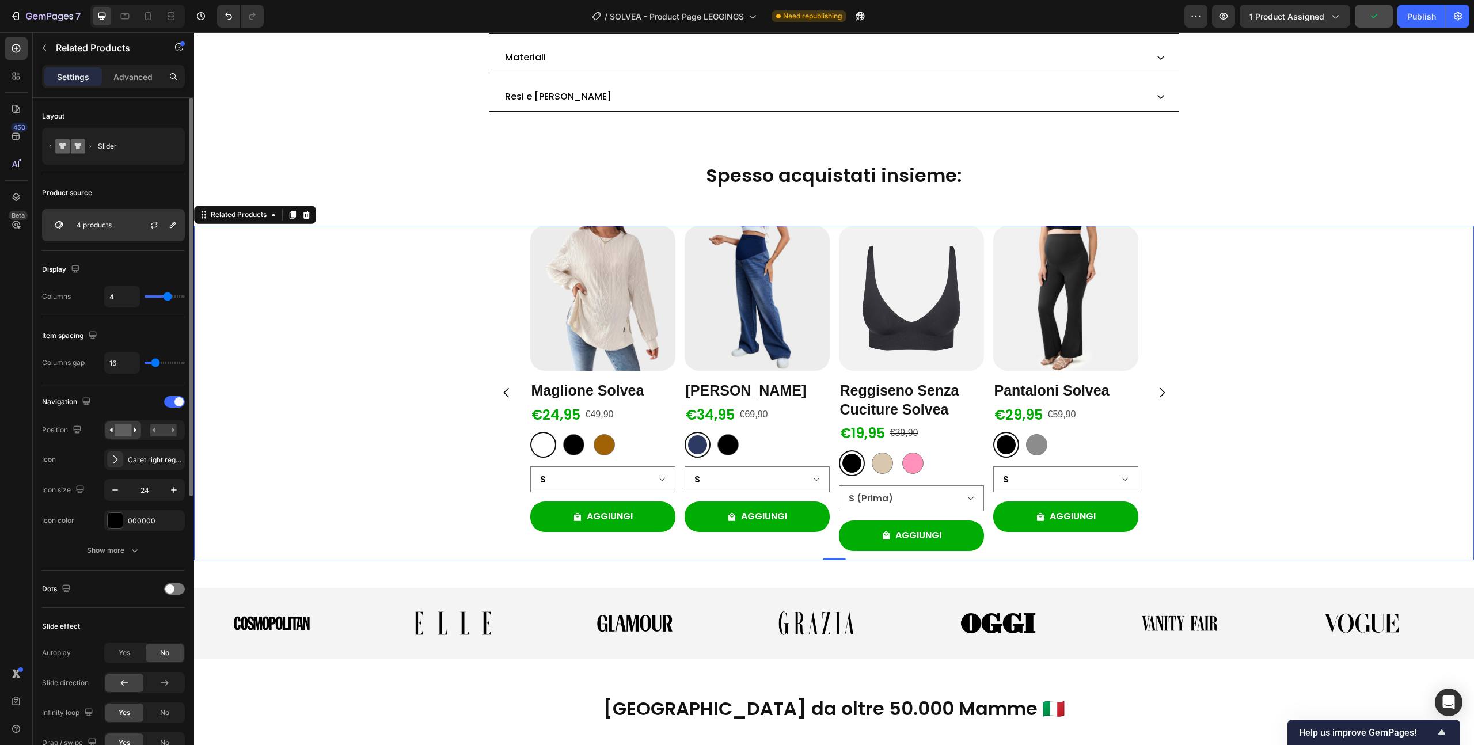
click at [112, 223] on div "4 products" at bounding box center [113, 225] width 143 height 32
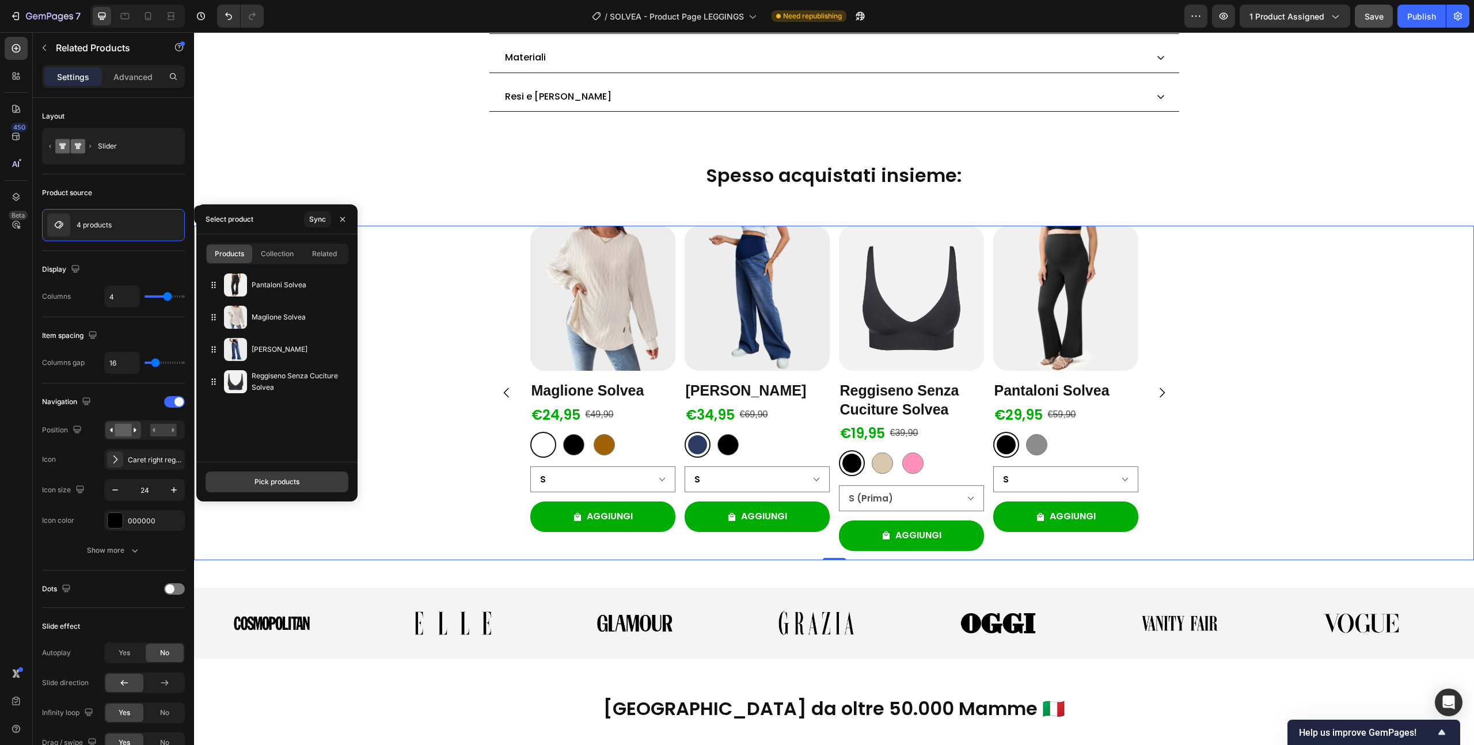
click at [259, 483] on div "Pick products" at bounding box center [277, 482] width 45 height 10
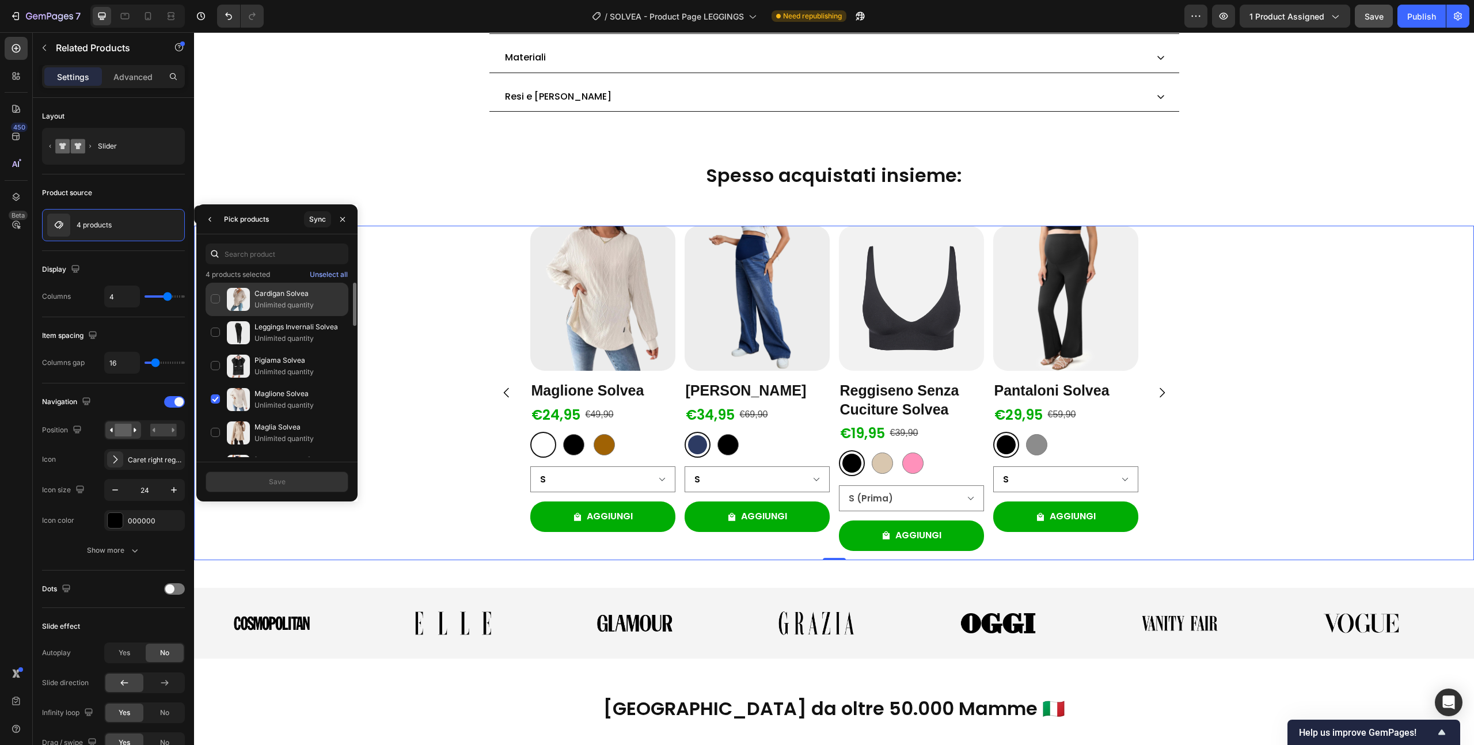
click at [213, 298] on div "Cardigan Solvea Unlimited quantity" at bounding box center [277, 299] width 143 height 33
click at [215, 328] on div "Leggings Invernali Solvea Unlimited quantity" at bounding box center [277, 332] width 143 height 33
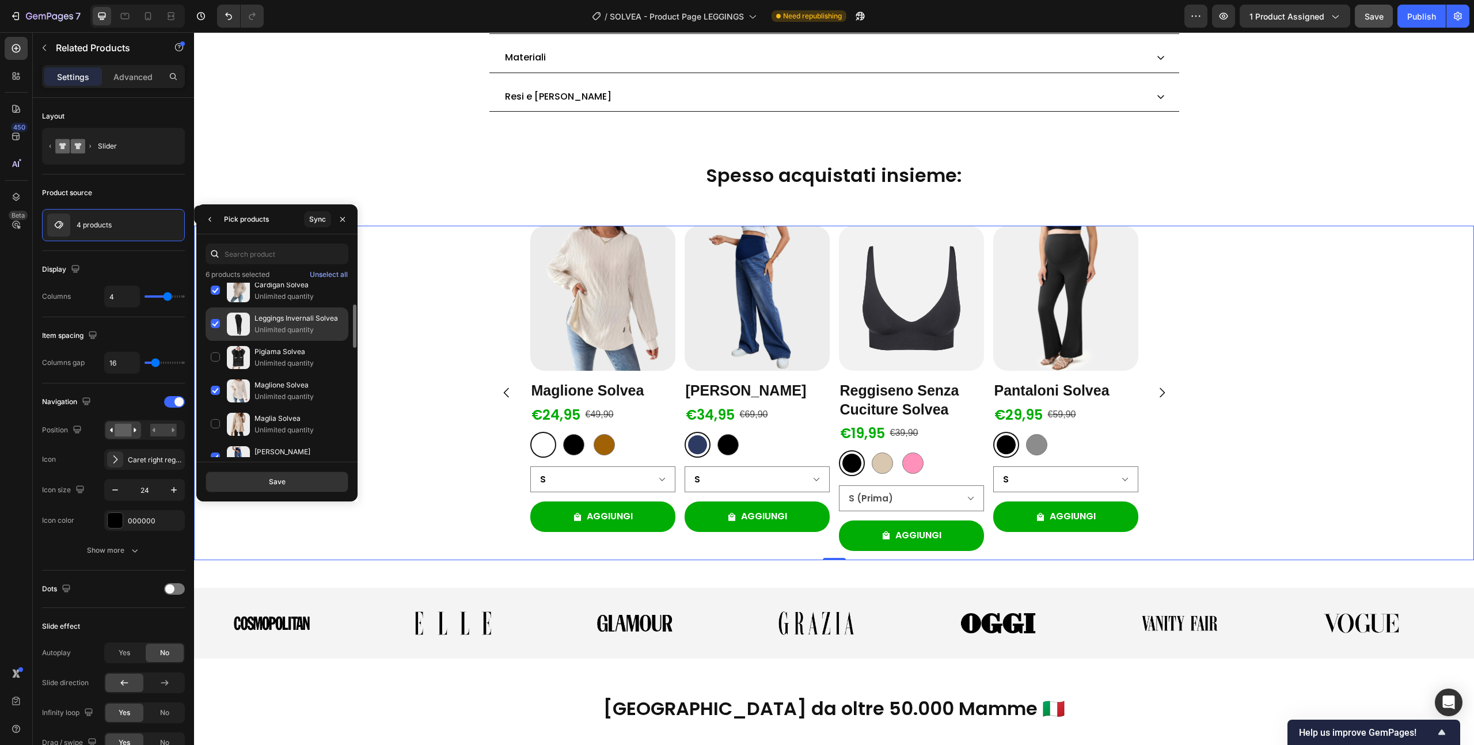
scroll to position [38, 0]
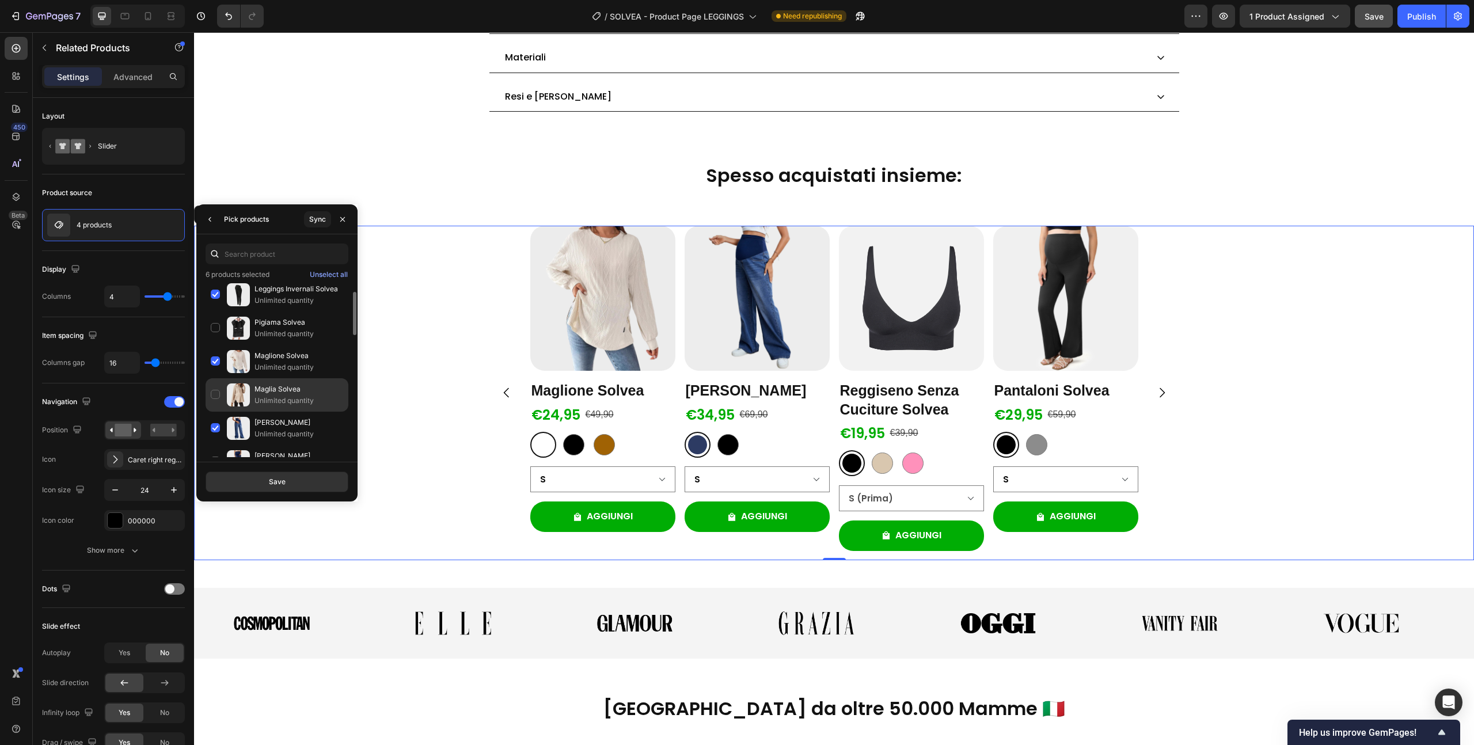
click at [219, 393] on div "Maglia Solvea Unlimited quantity" at bounding box center [277, 394] width 143 height 33
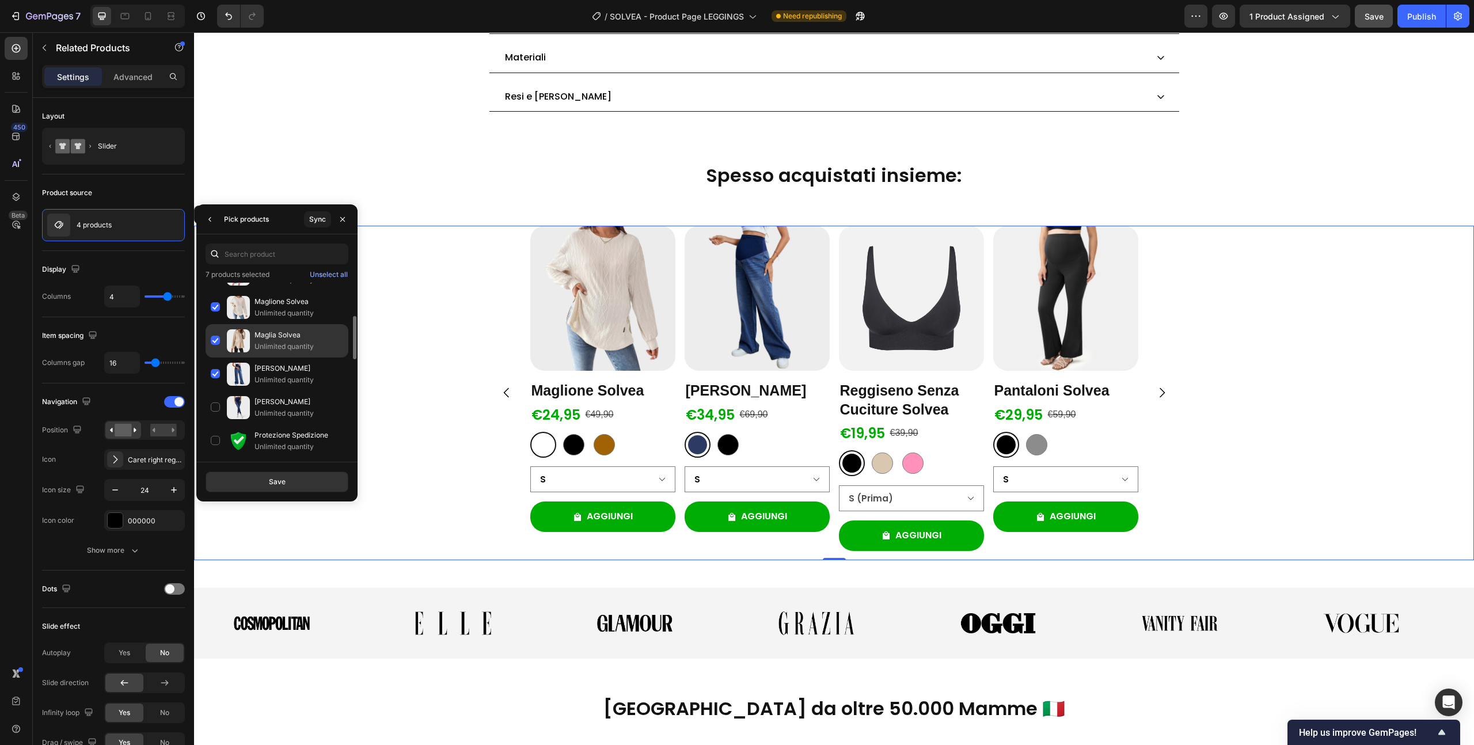
scroll to position [101, 0]
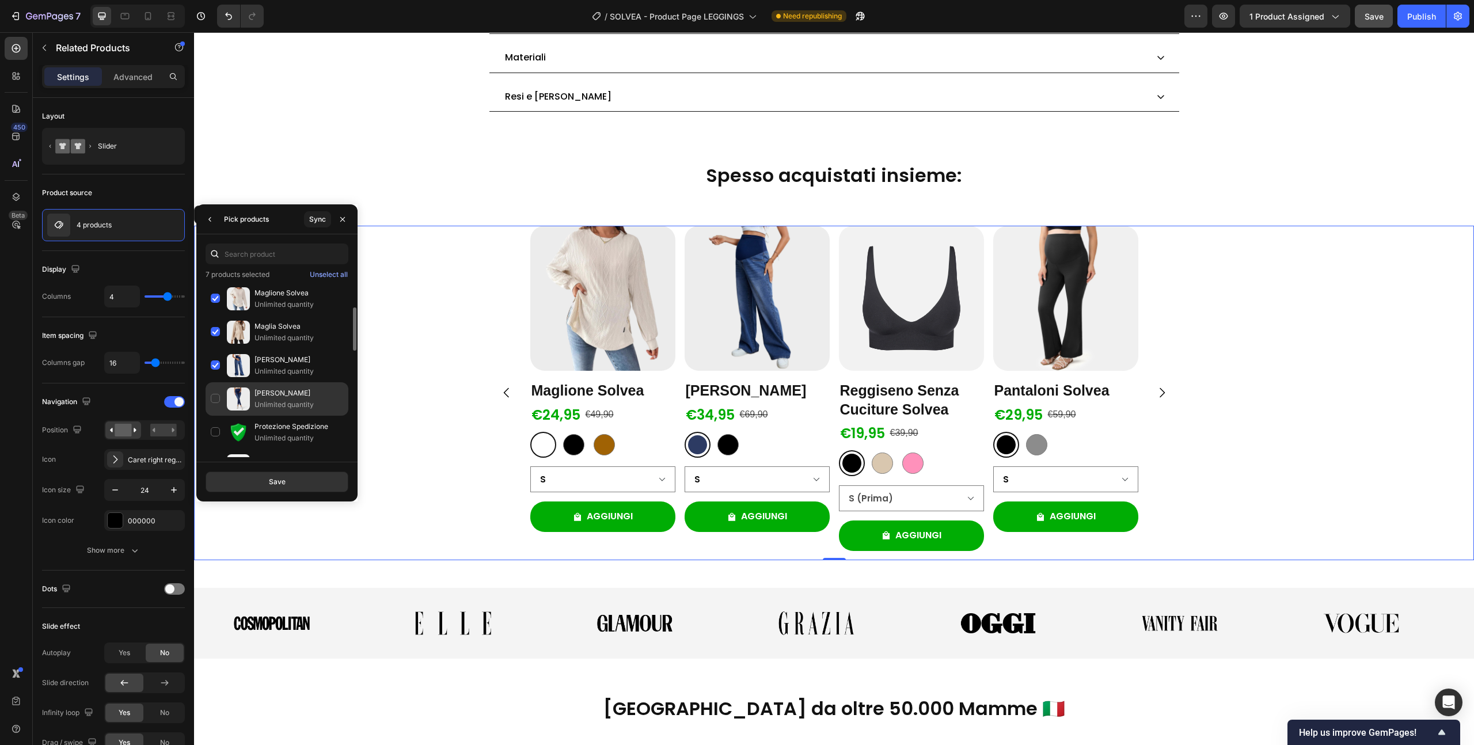
click at [217, 397] on div "Jeans Solvea Unlimited quantity" at bounding box center [277, 398] width 143 height 33
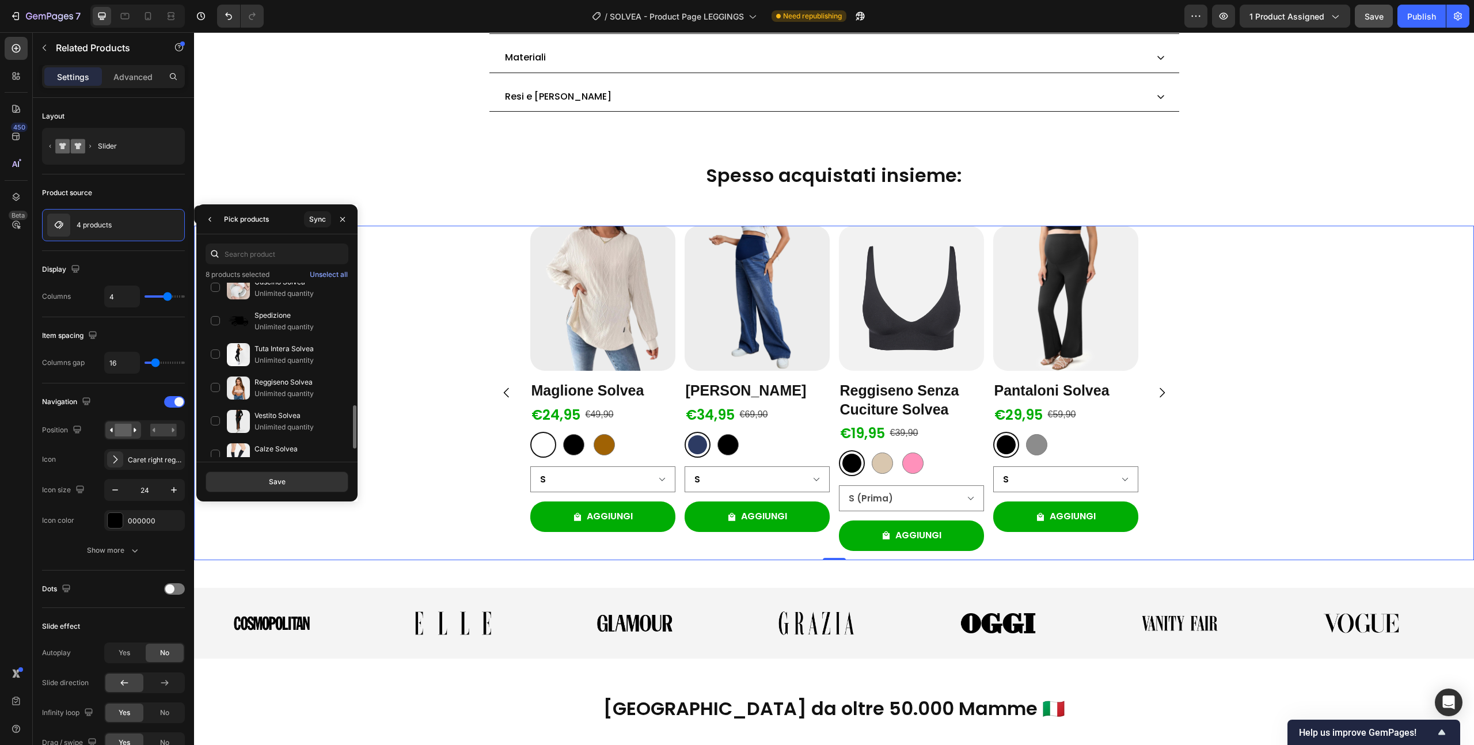
scroll to position [428, 0]
click at [216, 335] on div "Tuta Intera Solvea Unlimited quantity" at bounding box center [277, 338] width 143 height 33
click at [217, 366] on div "Reggiseno Solvea Unlimited quantity" at bounding box center [277, 371] width 143 height 33
click at [217, 378] on div "Vestito Solvea Unlimited quantity" at bounding box center [277, 379] width 143 height 33
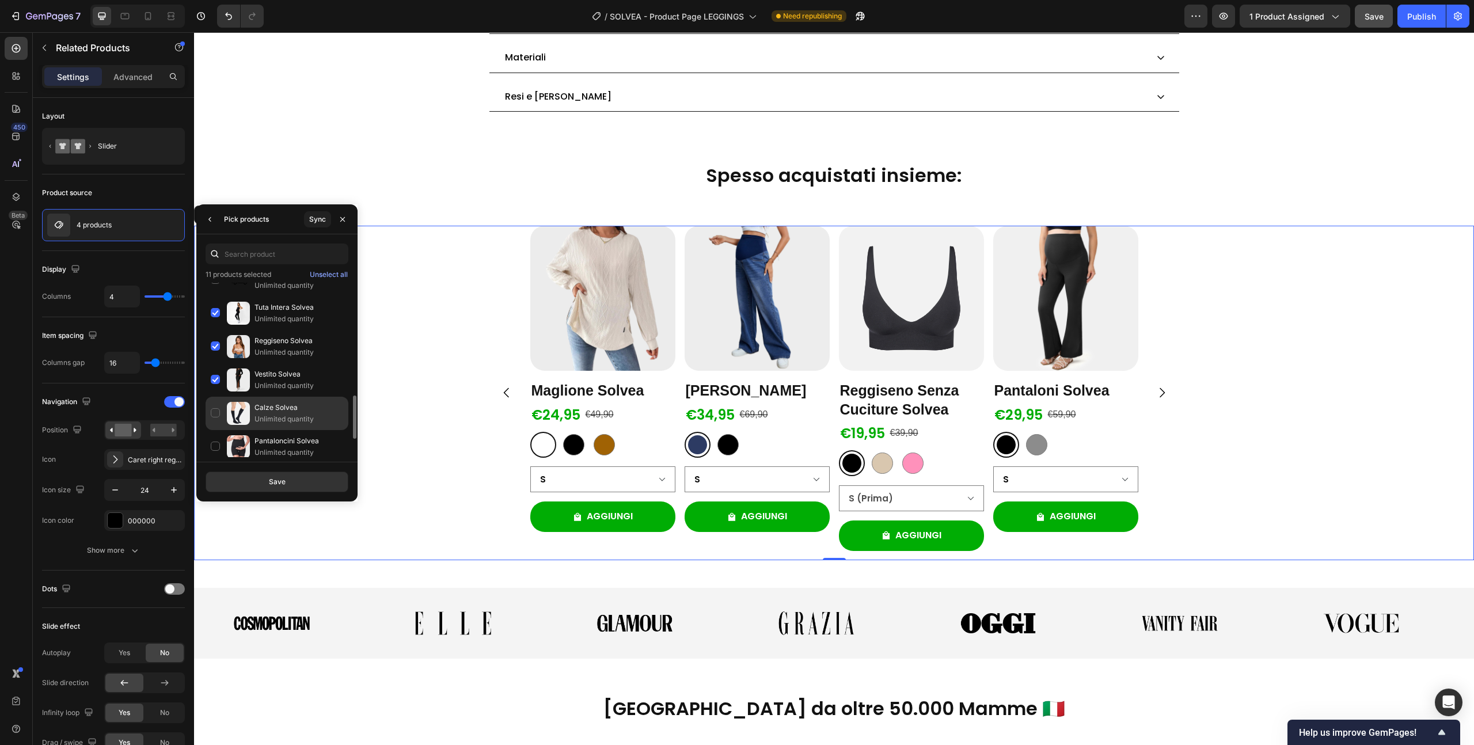
click at [218, 405] on div "Calze Solvea Unlimited quantity" at bounding box center [277, 413] width 143 height 33
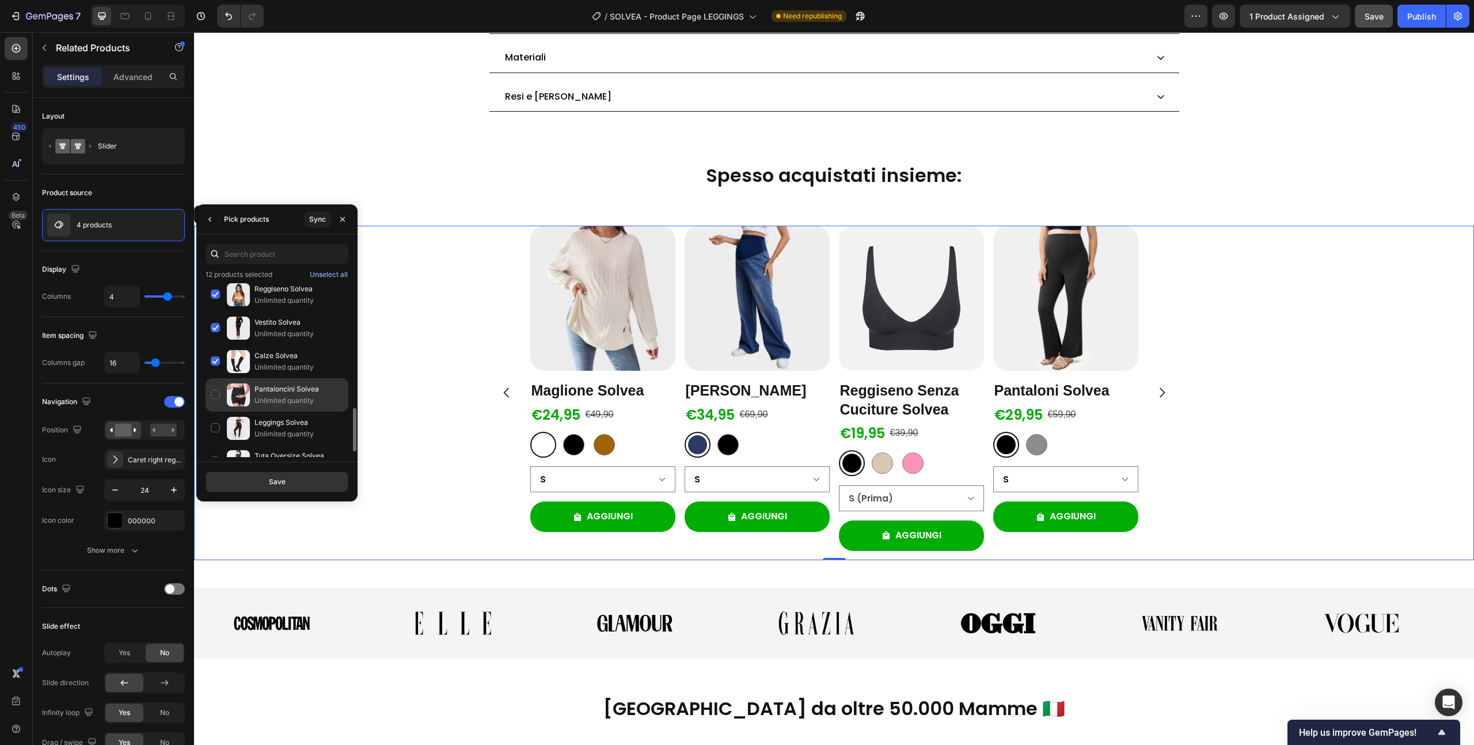
click at [217, 399] on div "Pantaloncini Solvea Unlimited quantity" at bounding box center [277, 394] width 143 height 33
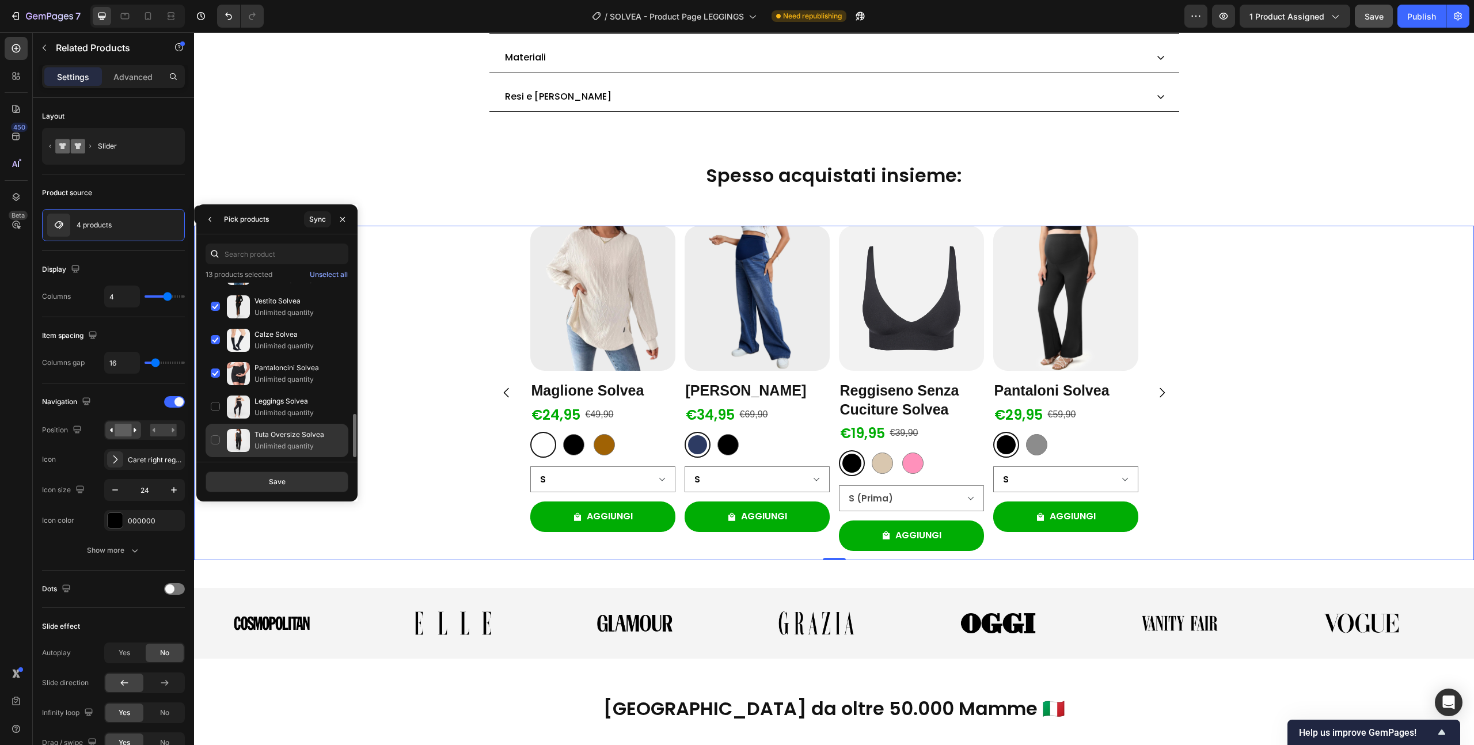
click at [215, 438] on div "Tuta Oversize Solvea Unlimited quantity" at bounding box center [277, 440] width 143 height 33
click at [249, 484] on button "Save" at bounding box center [277, 482] width 143 height 21
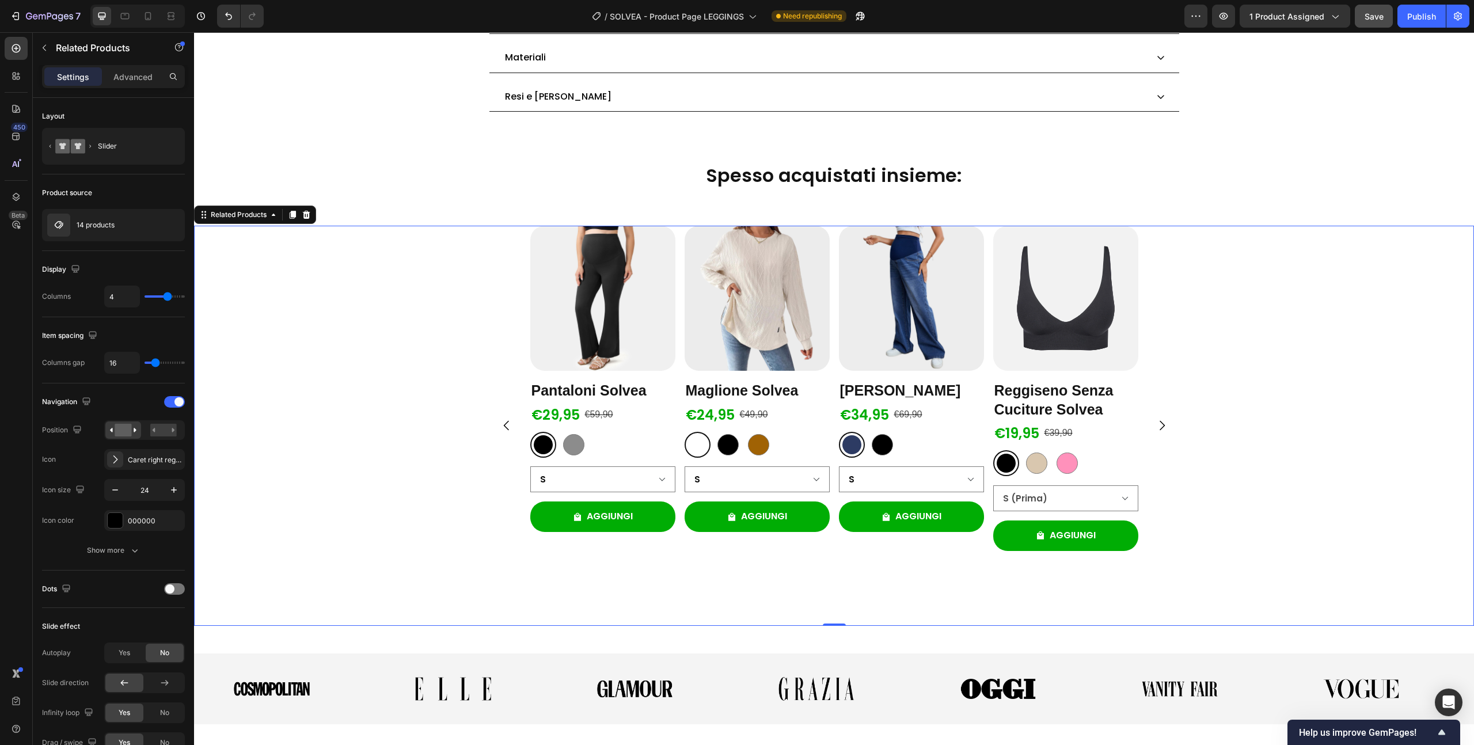
click at [1158, 427] on icon "Carousel Next Arrow" at bounding box center [1162, 426] width 14 height 14
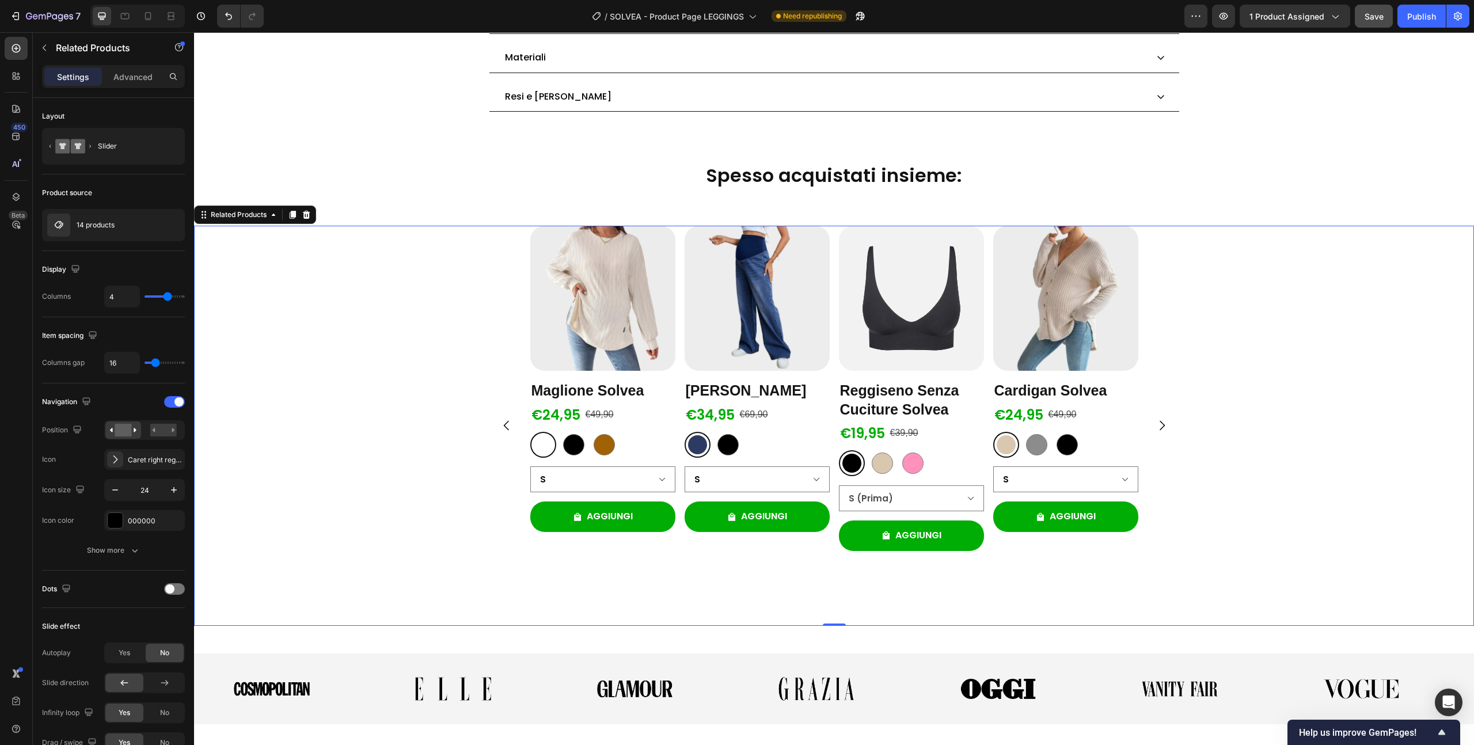
click at [1158, 427] on icon "Carousel Next Arrow" at bounding box center [1162, 426] width 14 height 14
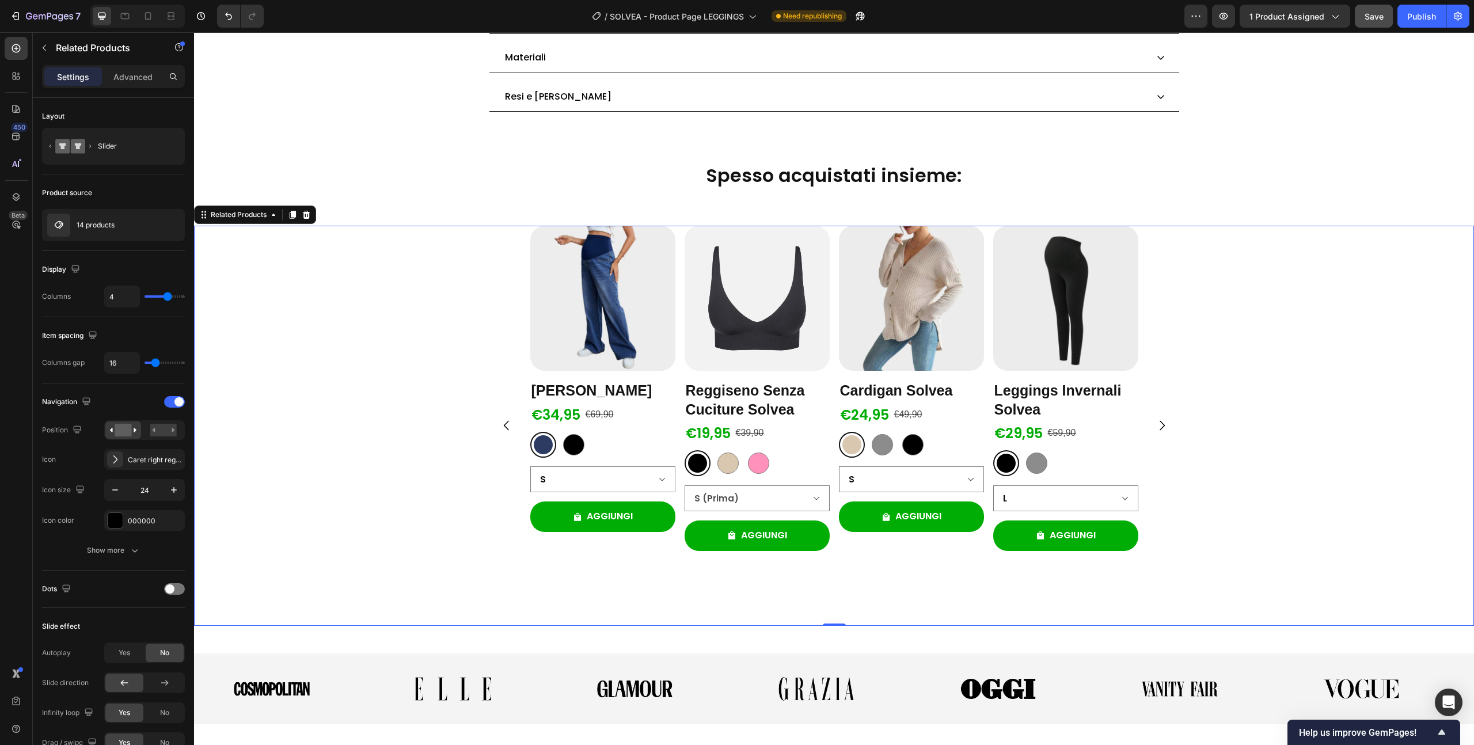
click at [1158, 427] on icon "Carousel Next Arrow" at bounding box center [1162, 426] width 14 height 14
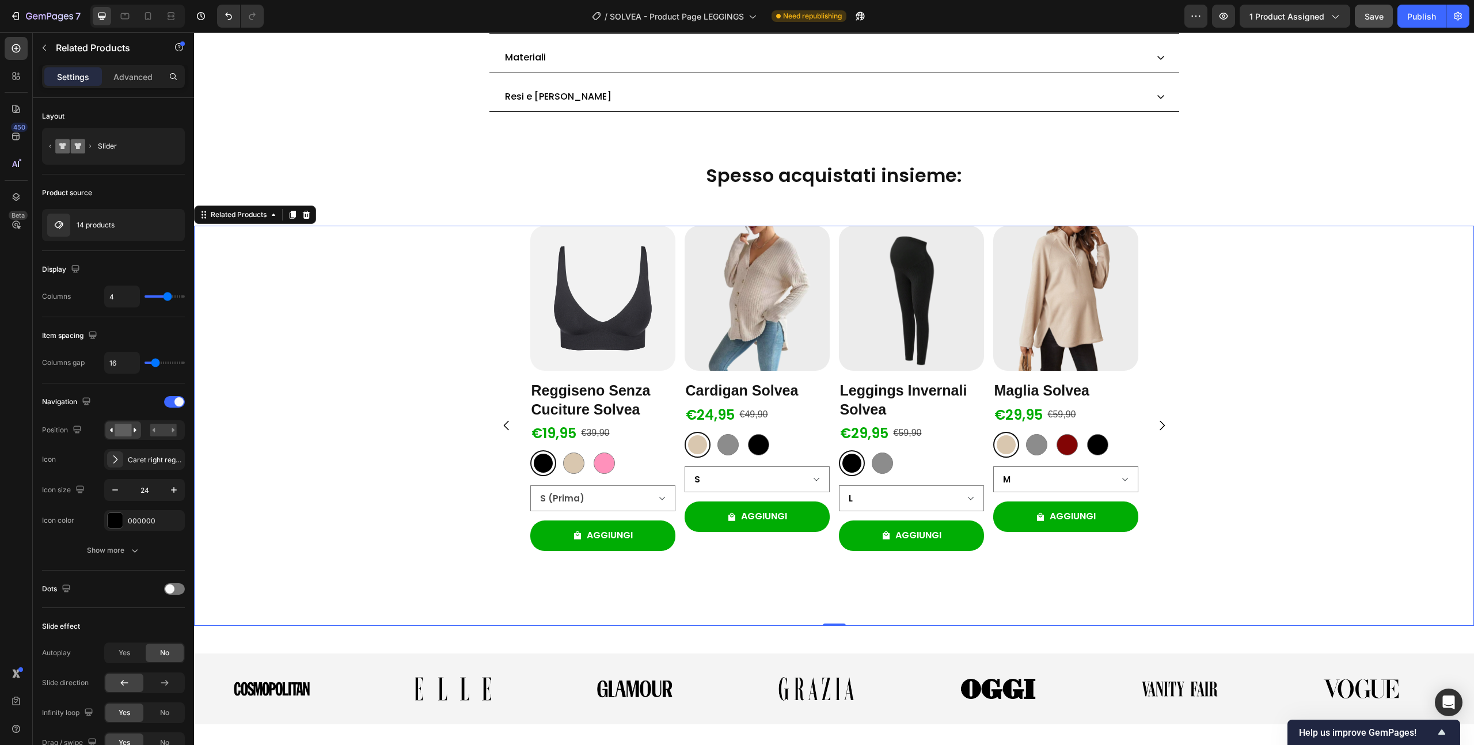
click at [1158, 427] on icon "Carousel Next Arrow" at bounding box center [1162, 426] width 14 height 14
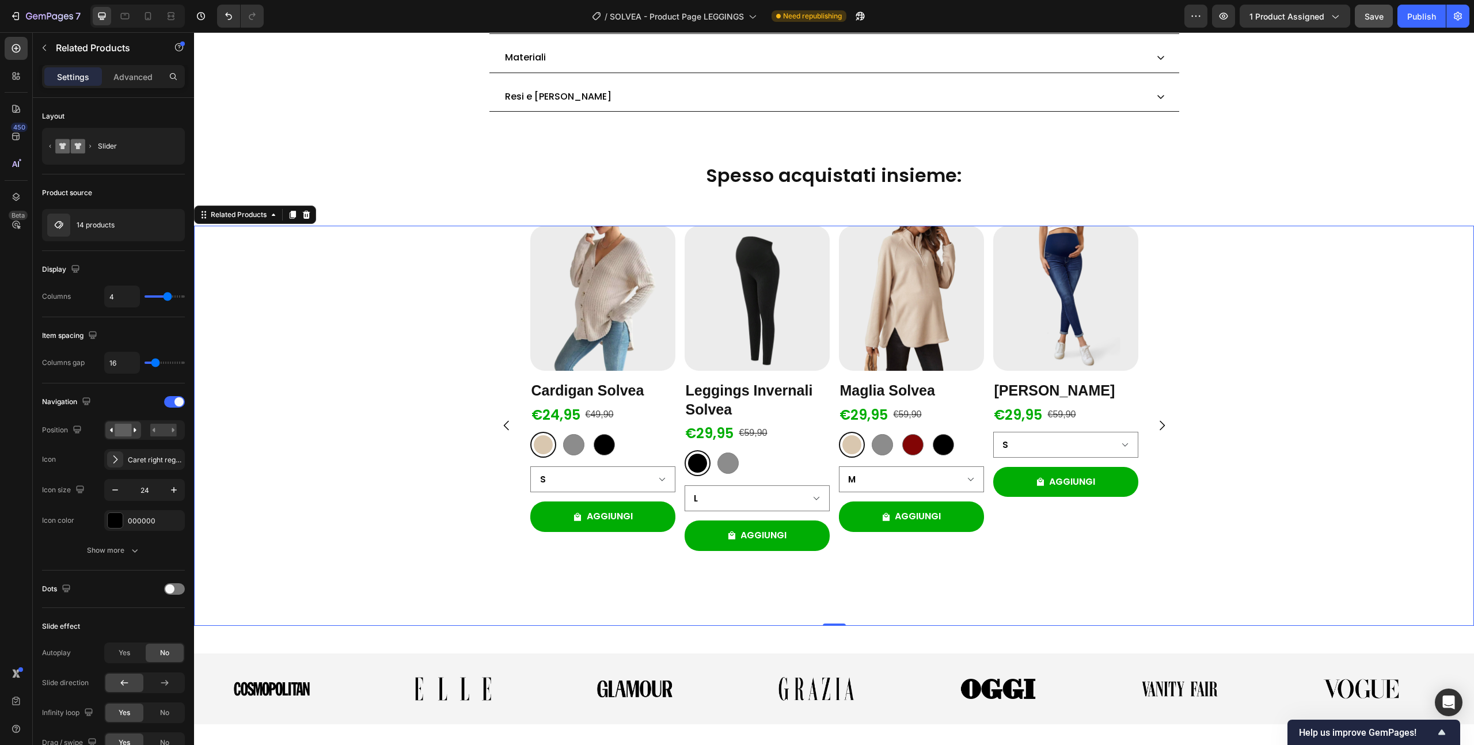
click at [1158, 427] on icon "Carousel Next Arrow" at bounding box center [1162, 426] width 14 height 14
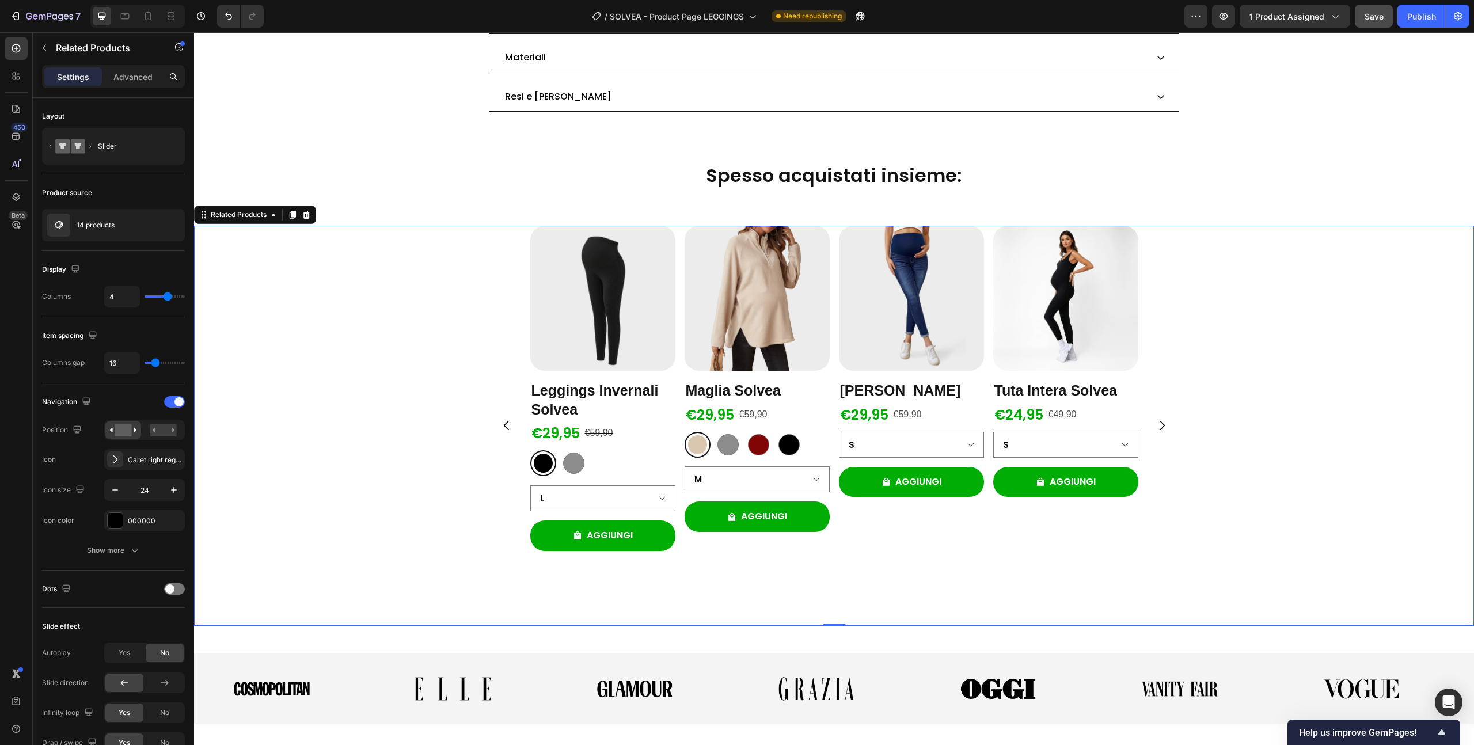
click at [1158, 427] on icon "Carousel Next Arrow" at bounding box center [1162, 426] width 14 height 14
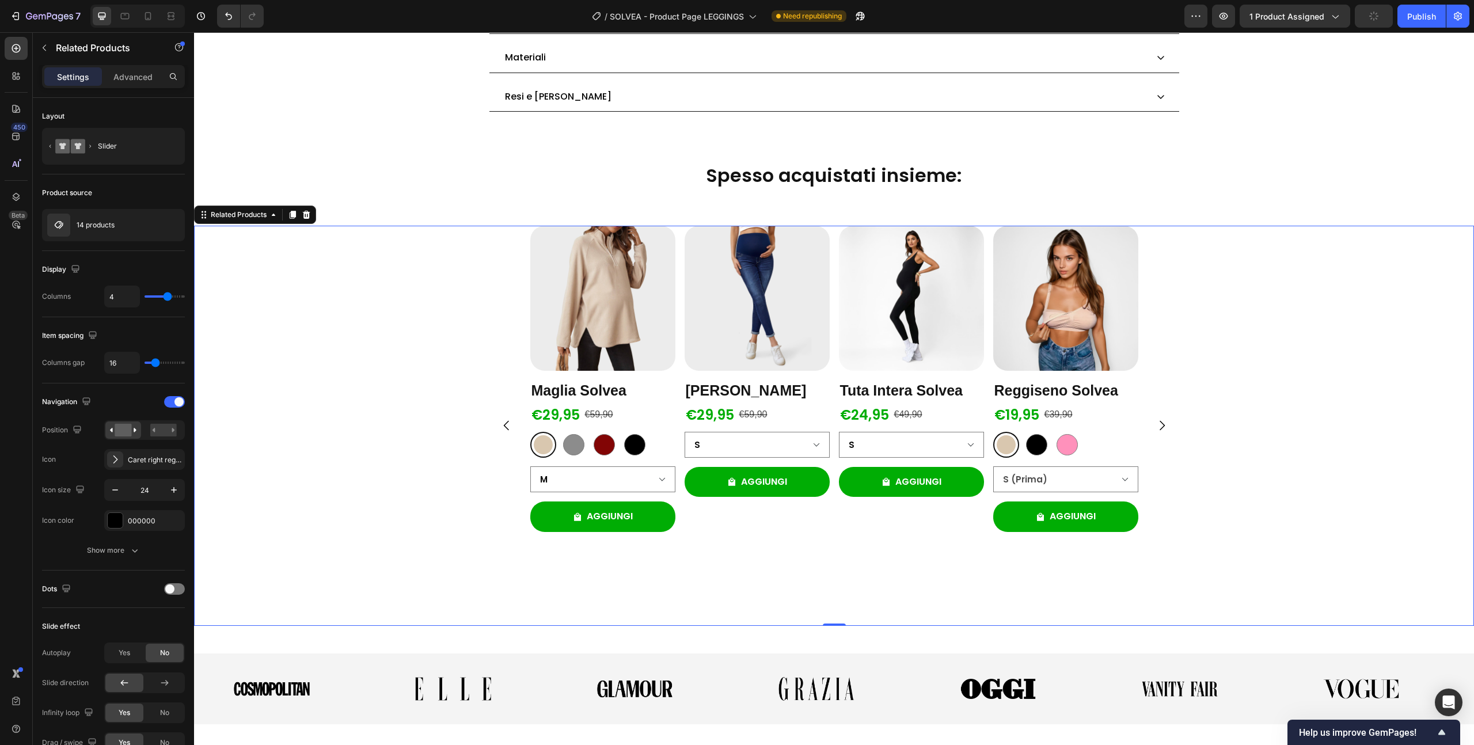
click at [1158, 427] on icon "Carousel Next Arrow" at bounding box center [1162, 426] width 14 height 14
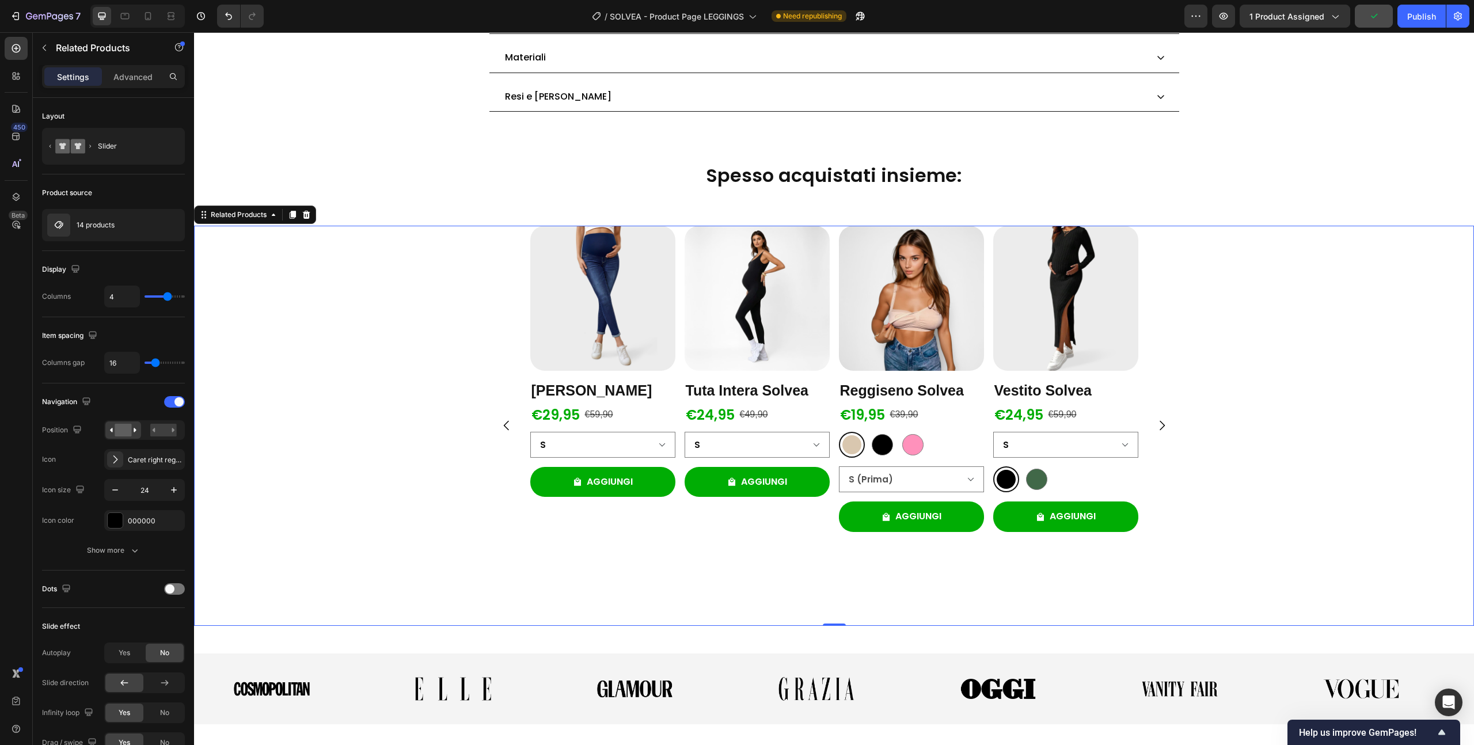
click at [1158, 427] on icon "Carousel Next Arrow" at bounding box center [1162, 426] width 14 height 14
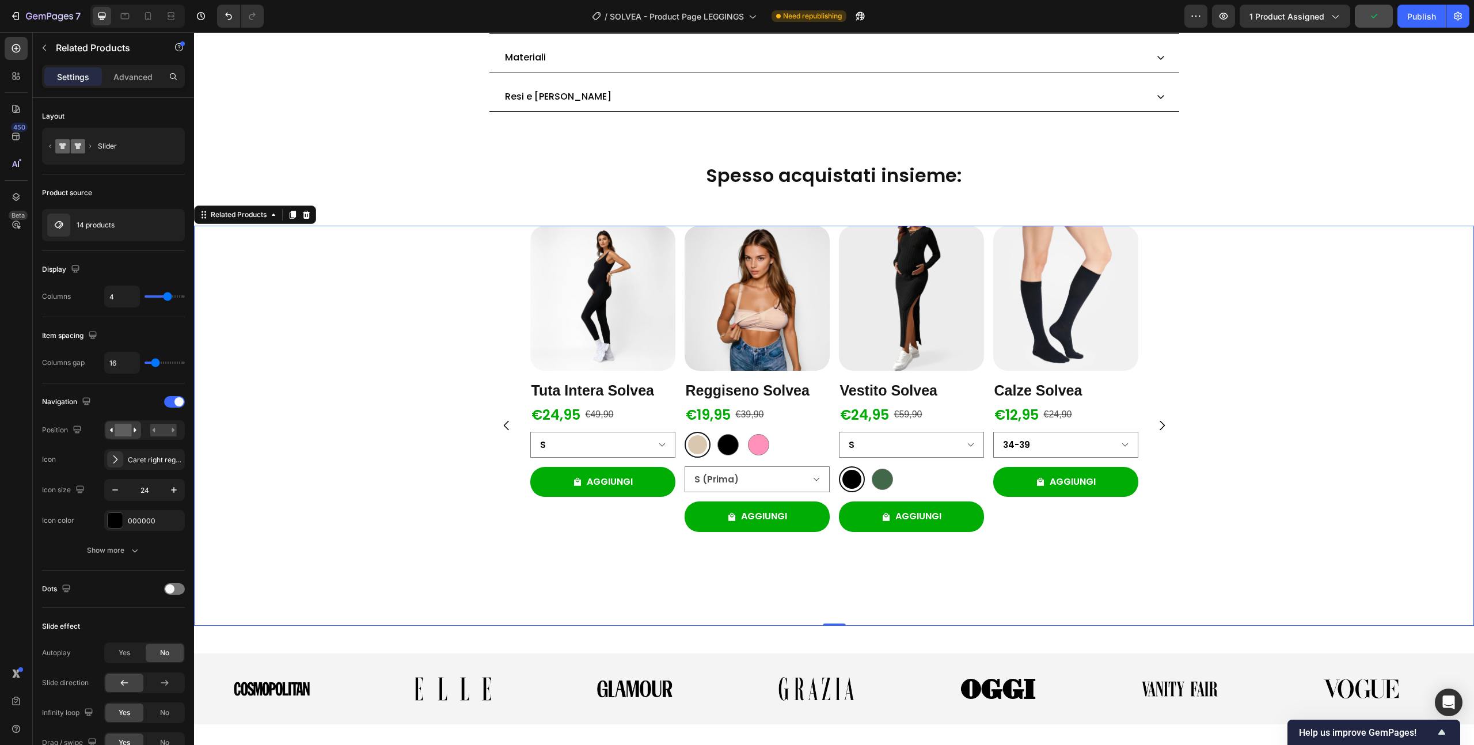
click at [1158, 427] on icon "Carousel Next Arrow" at bounding box center [1162, 426] width 14 height 14
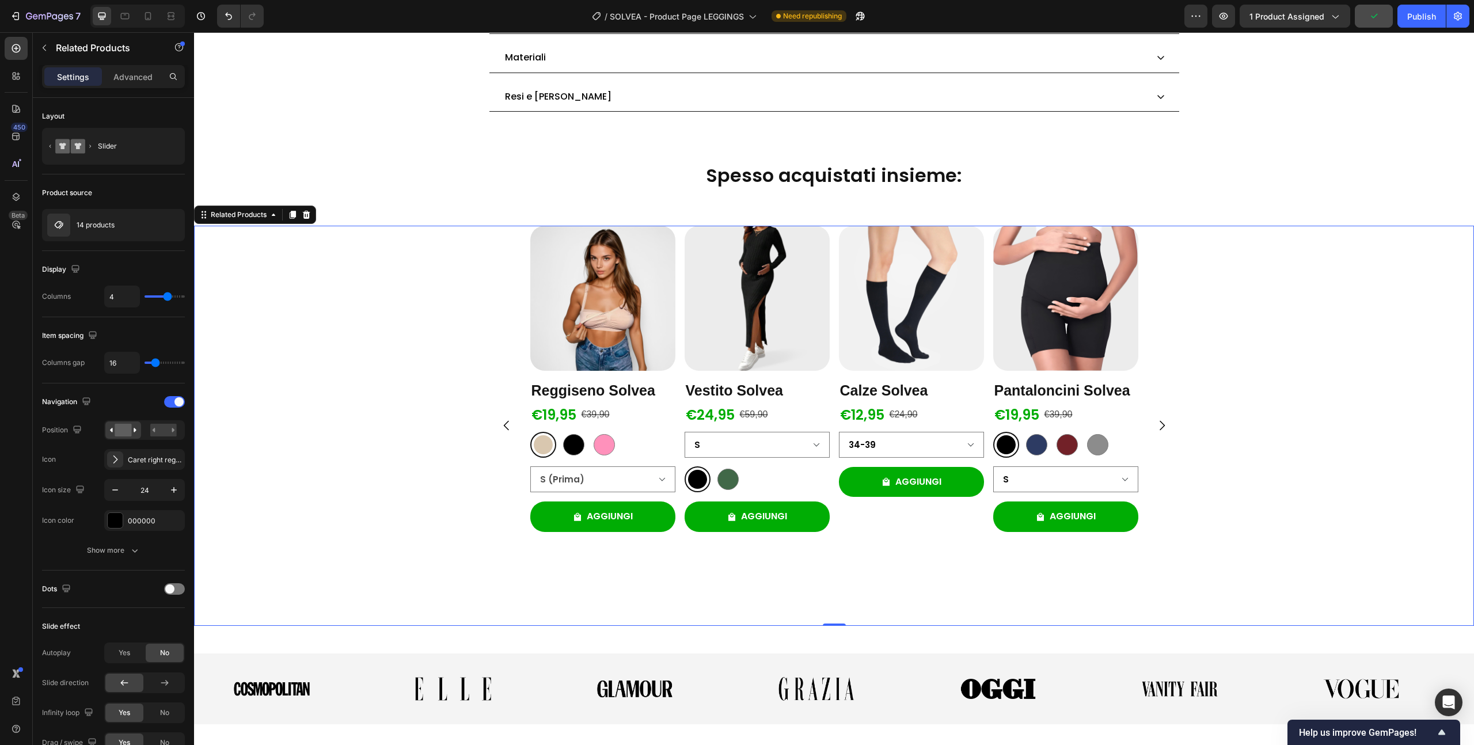
click at [1158, 427] on icon "Carousel Next Arrow" at bounding box center [1162, 426] width 14 height 14
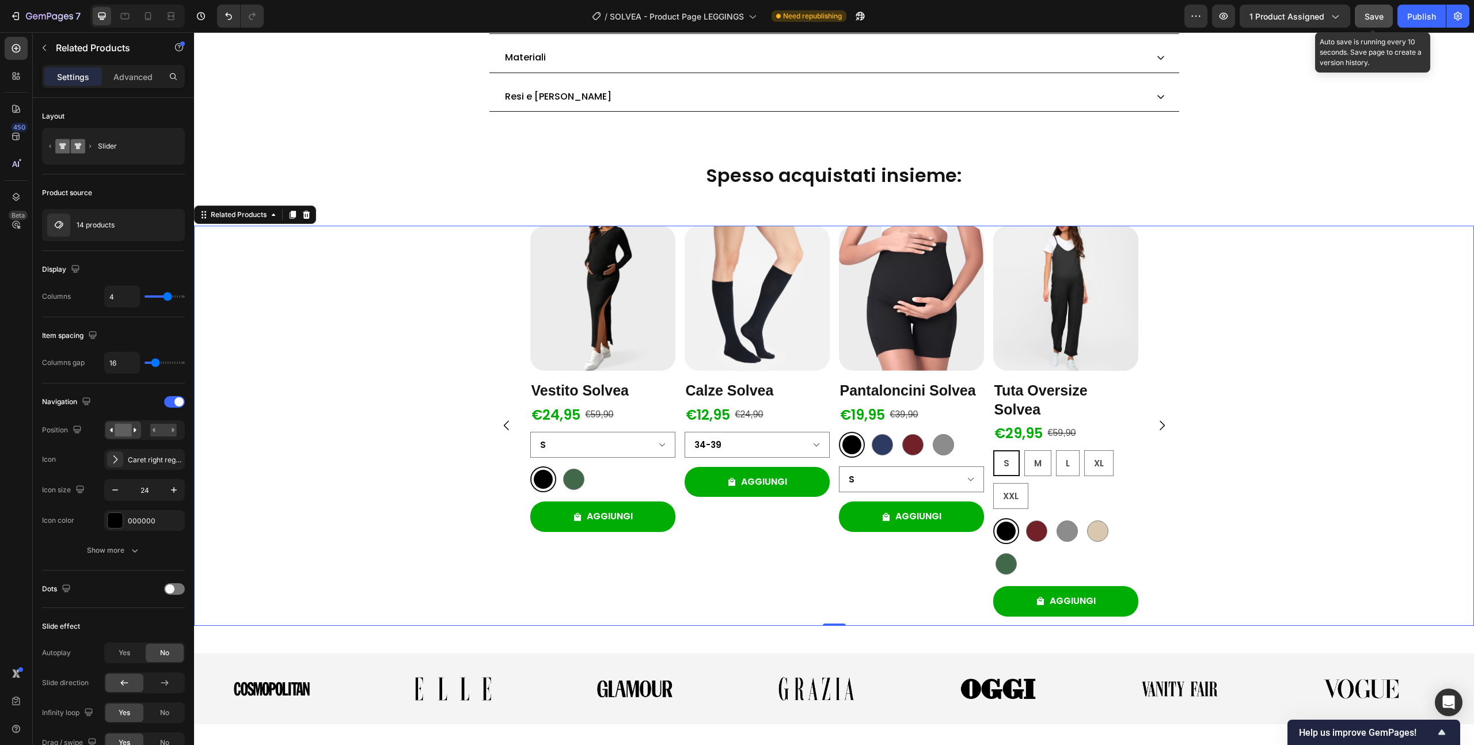
click at [1374, 17] on span "Save" at bounding box center [1374, 17] width 19 height 10
click at [1120, 460] on div "S S S M M M L L L XL XL XL XXL XXL XXL" at bounding box center [1065, 479] width 145 height 59
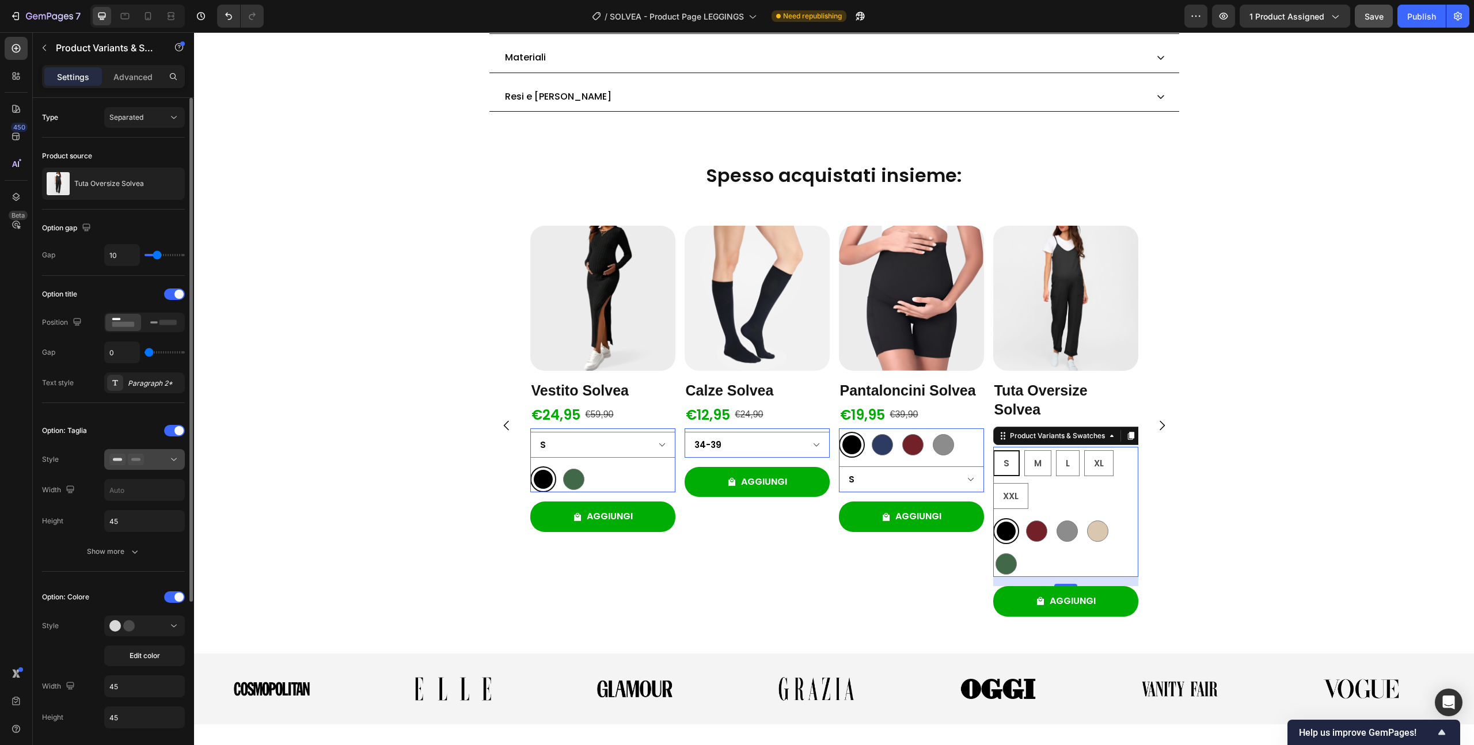
click at [134, 458] on rect at bounding box center [135, 459] width 9 height 3
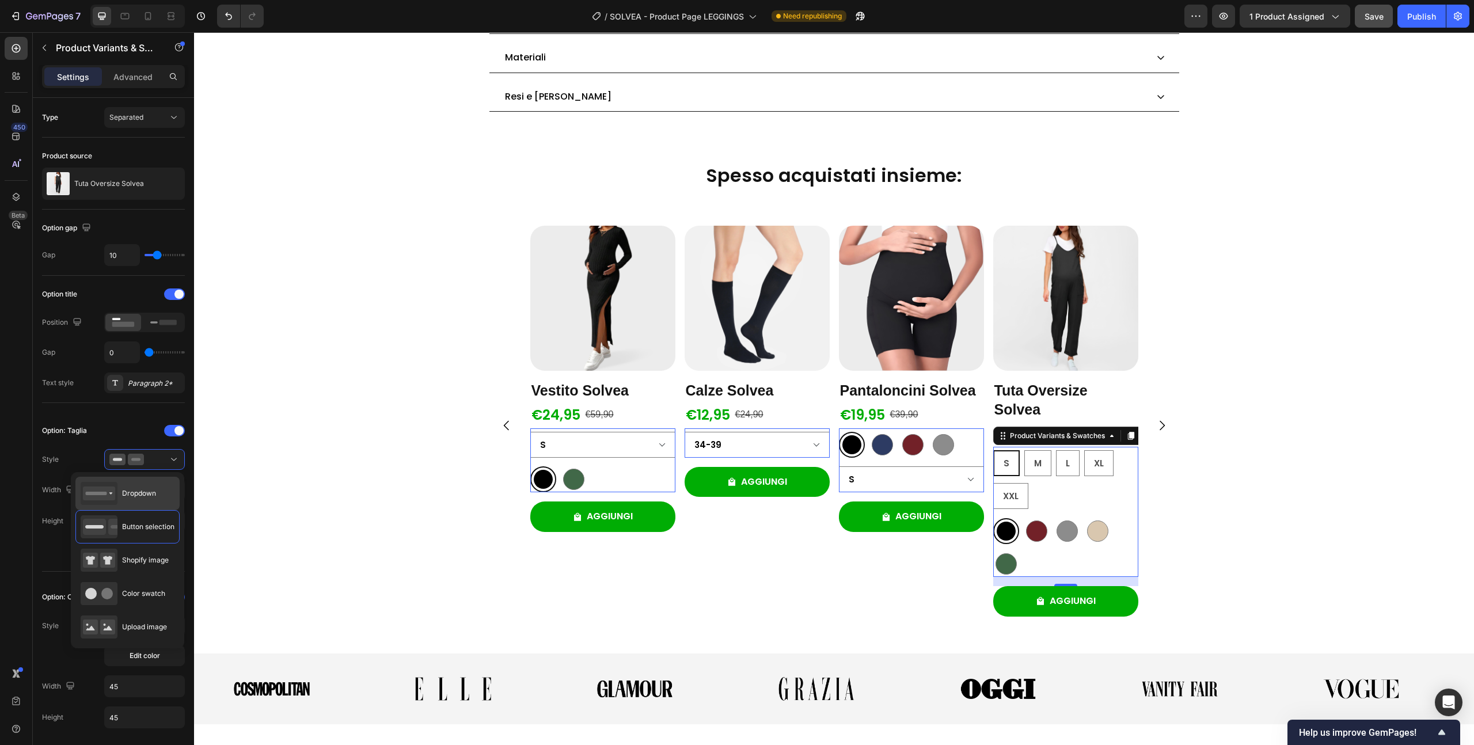
click at [145, 504] on div "Dropdown" at bounding box center [118, 493] width 75 height 23
type input "100%"
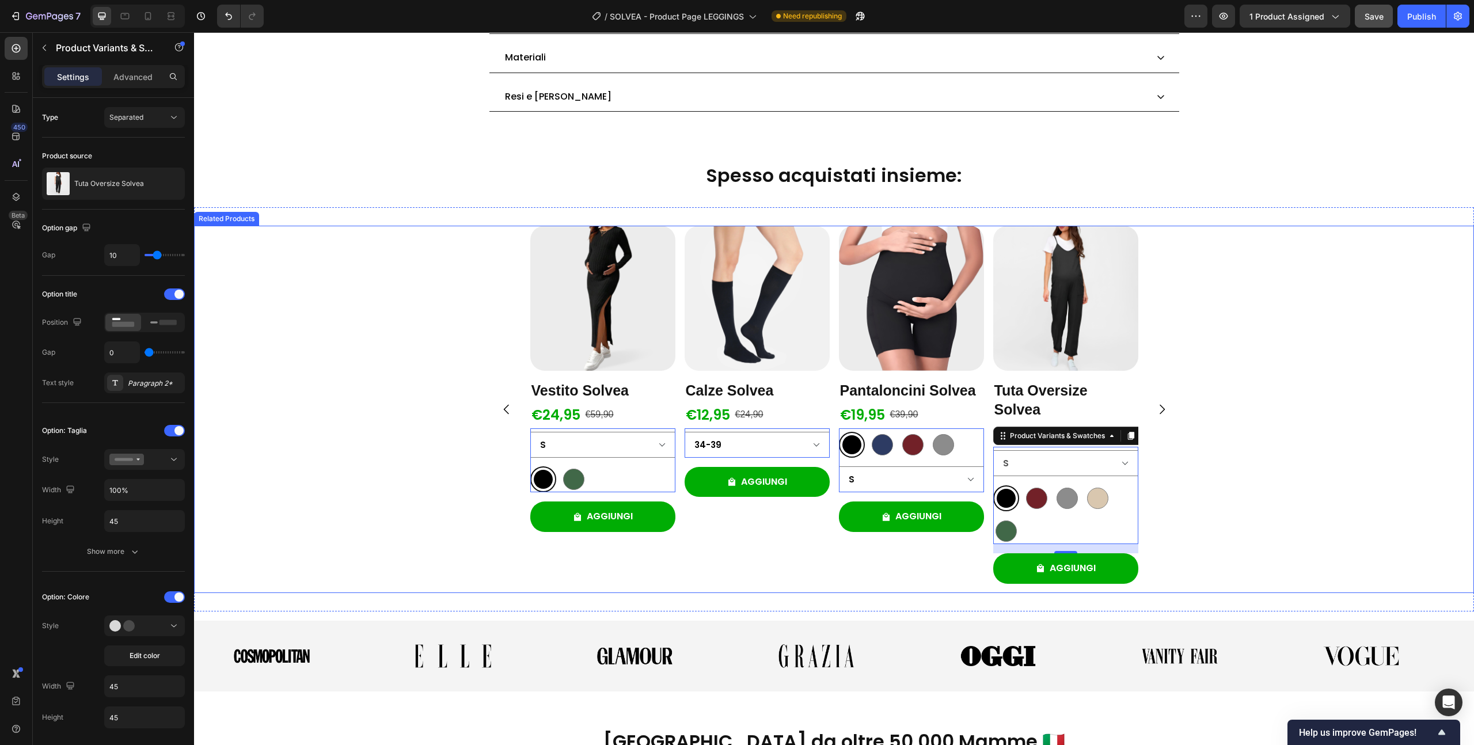
click at [511, 269] on div "Product Images Pantaloni Solvea Product Title €29,95 Product Price Product Pric…" at bounding box center [834, 409] width 691 height 367
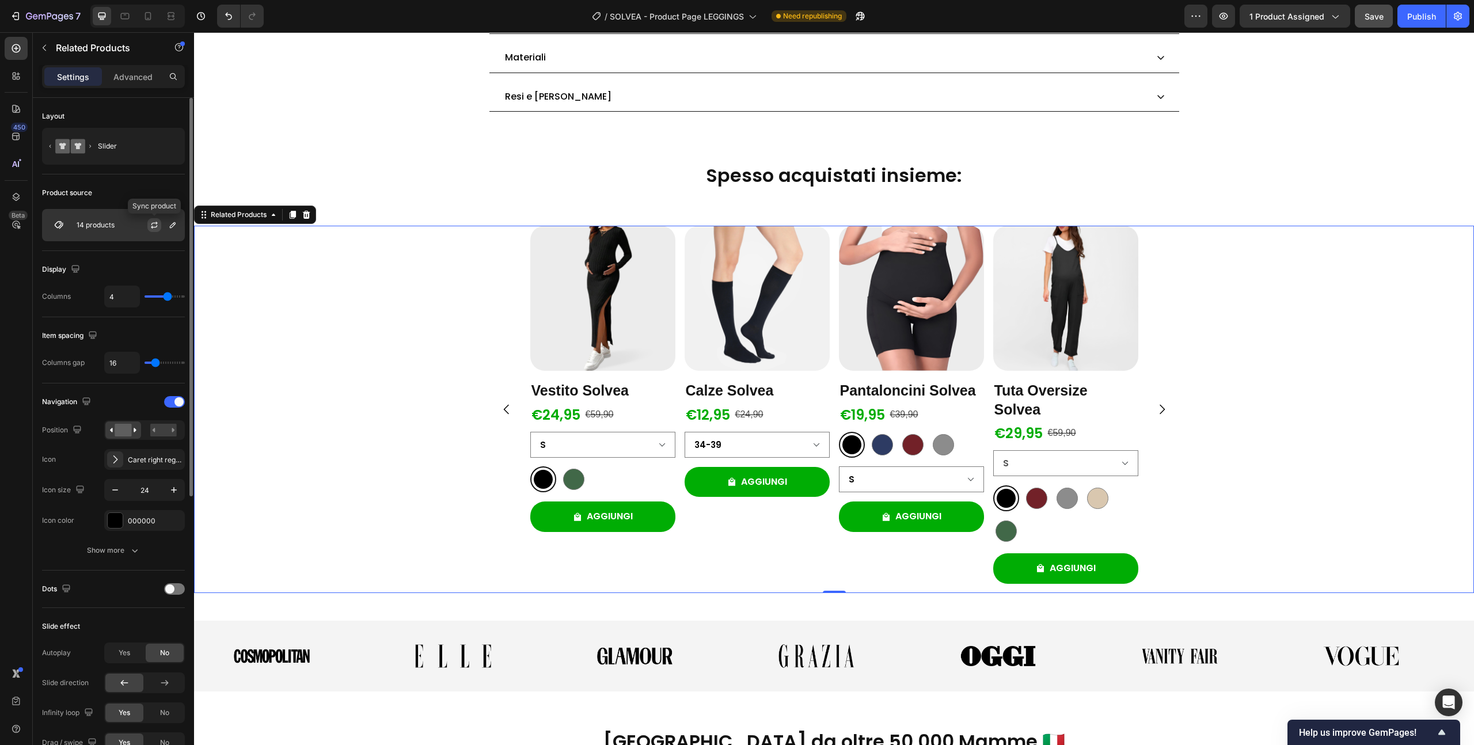
click at [151, 226] on icon "button" at bounding box center [154, 226] width 6 height 3
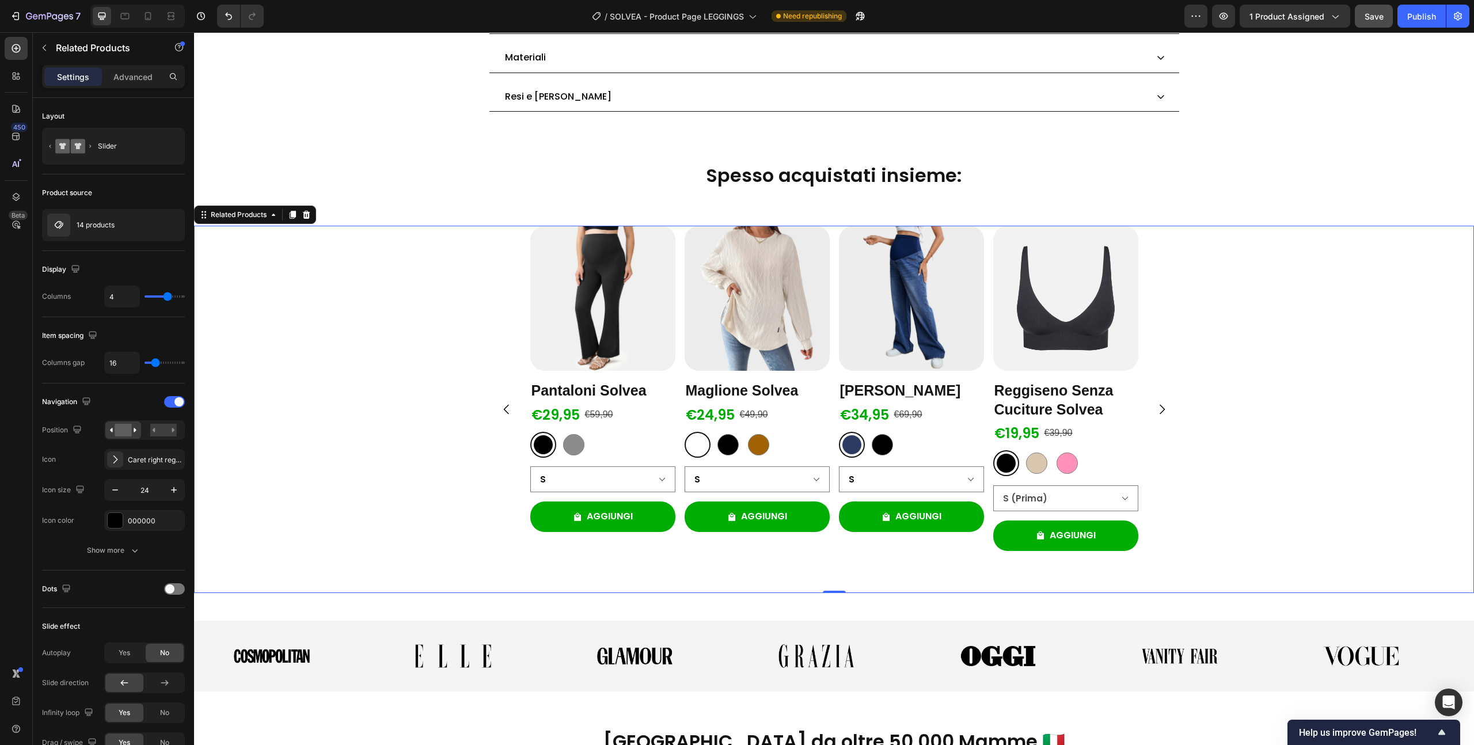
click at [1160, 411] on icon "Carousel Next Arrow" at bounding box center [1162, 410] width 5 height 10
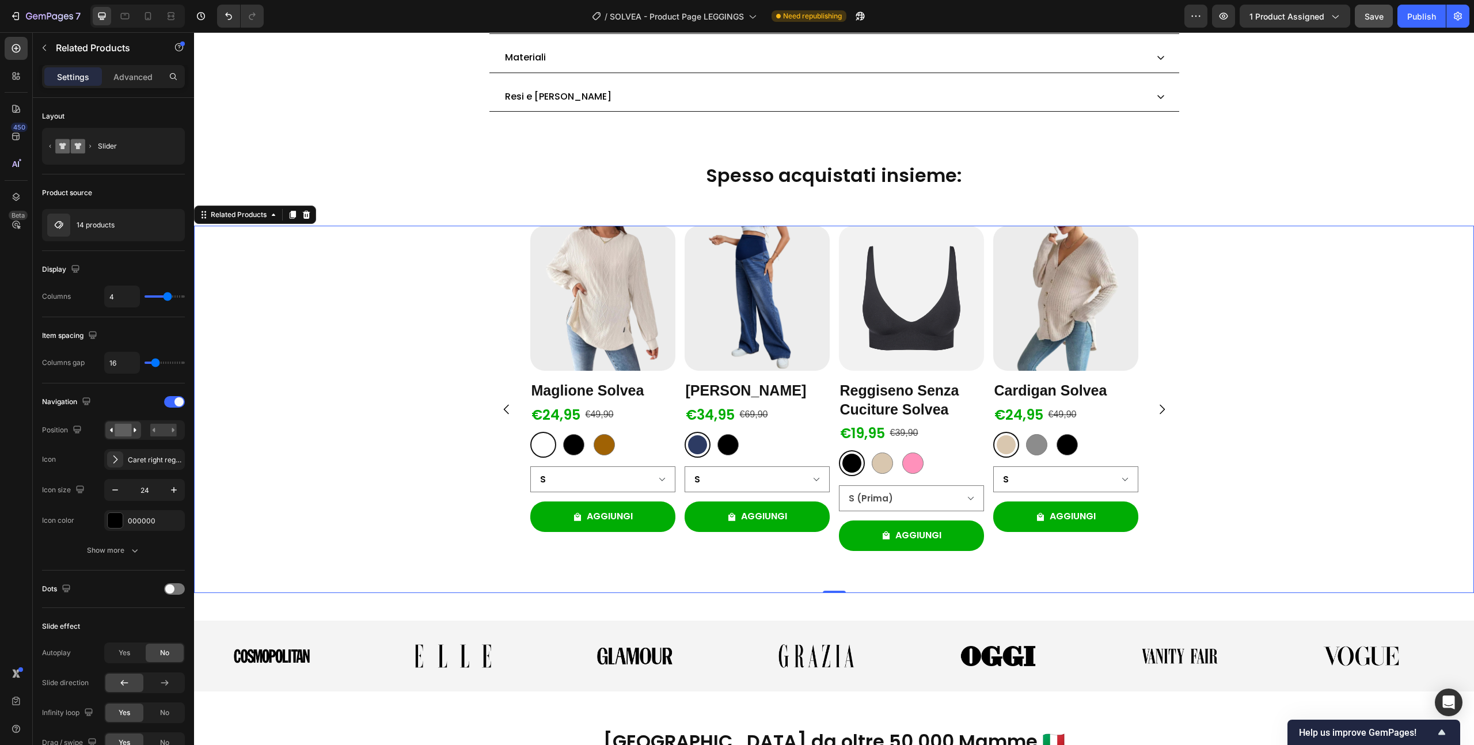
click at [1160, 411] on icon "Carousel Next Arrow" at bounding box center [1162, 410] width 5 height 10
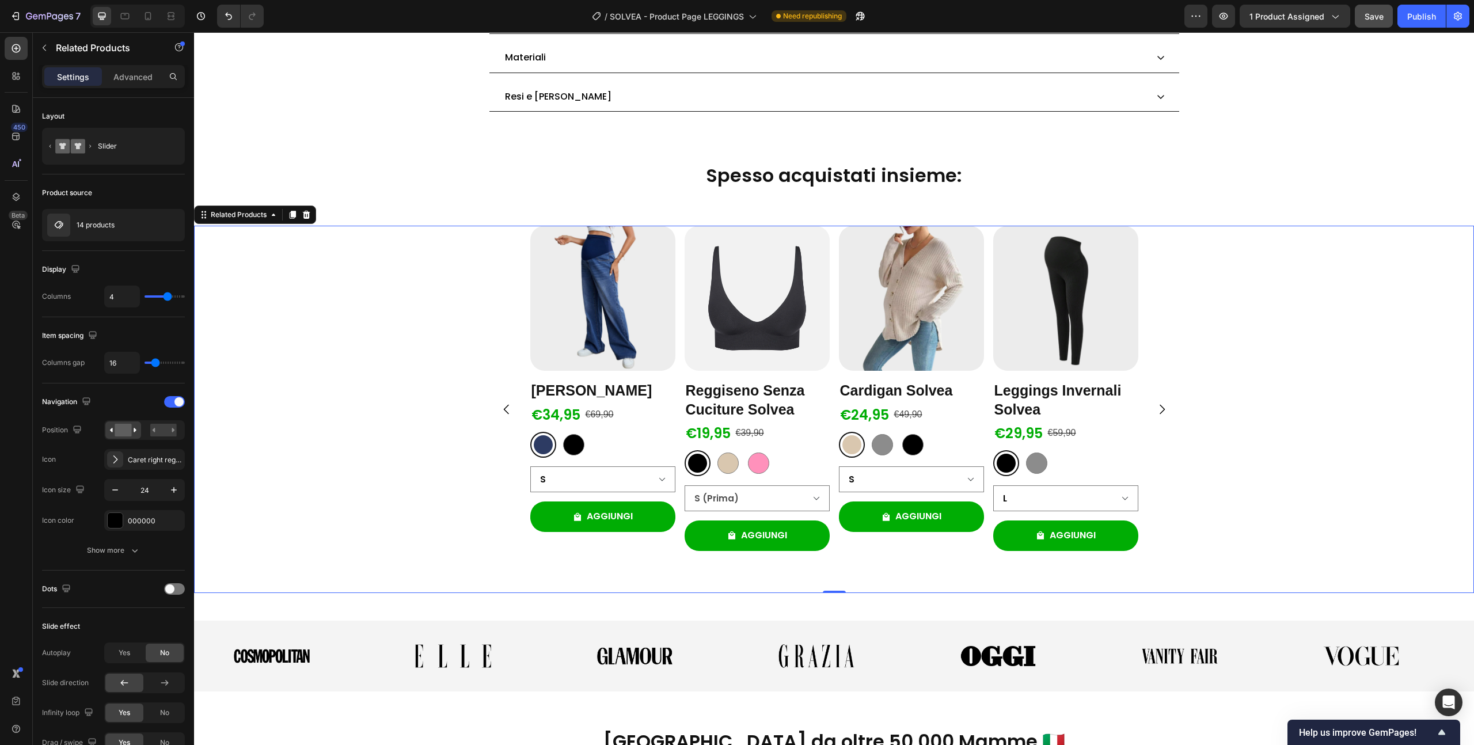
click at [1160, 411] on icon "Carousel Next Arrow" at bounding box center [1162, 410] width 5 height 10
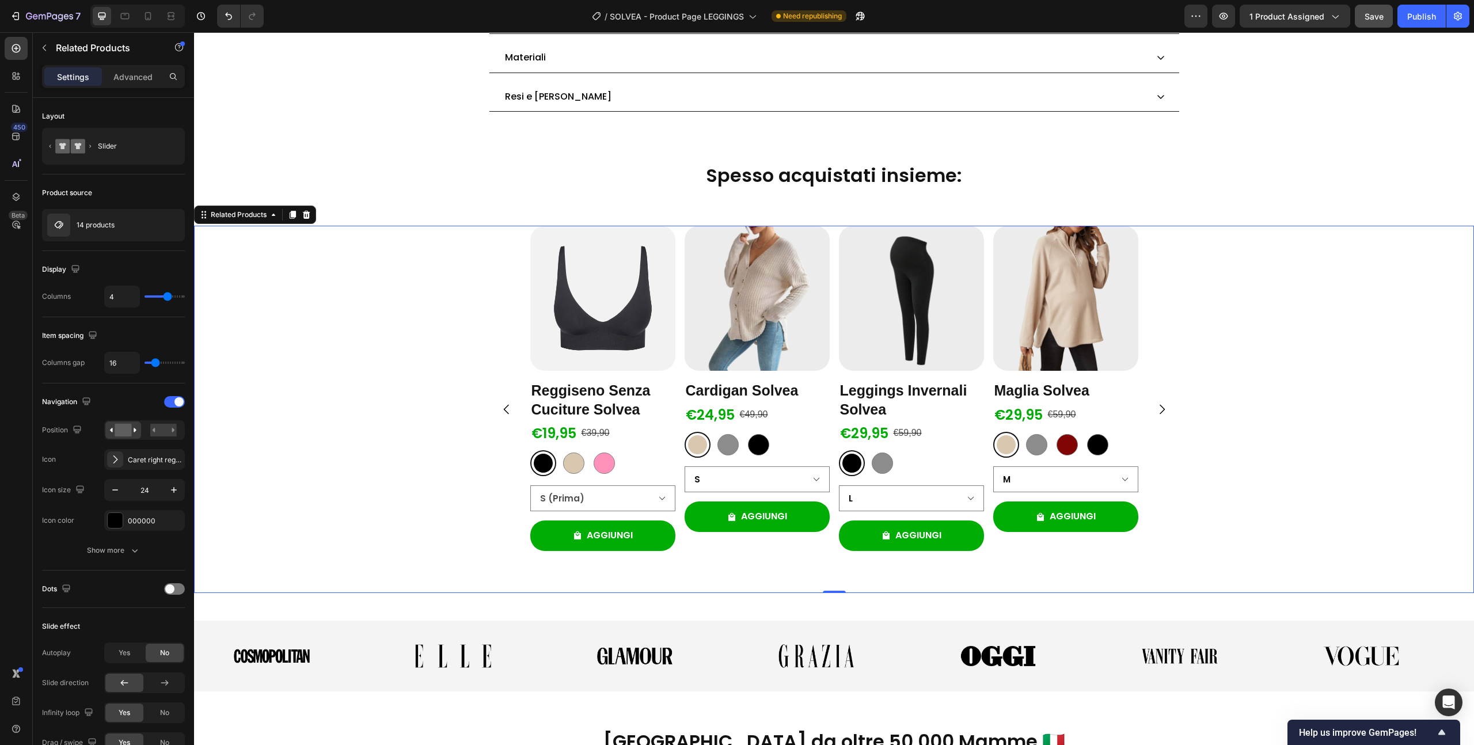
click at [1160, 411] on icon "Carousel Next Arrow" at bounding box center [1162, 410] width 5 height 10
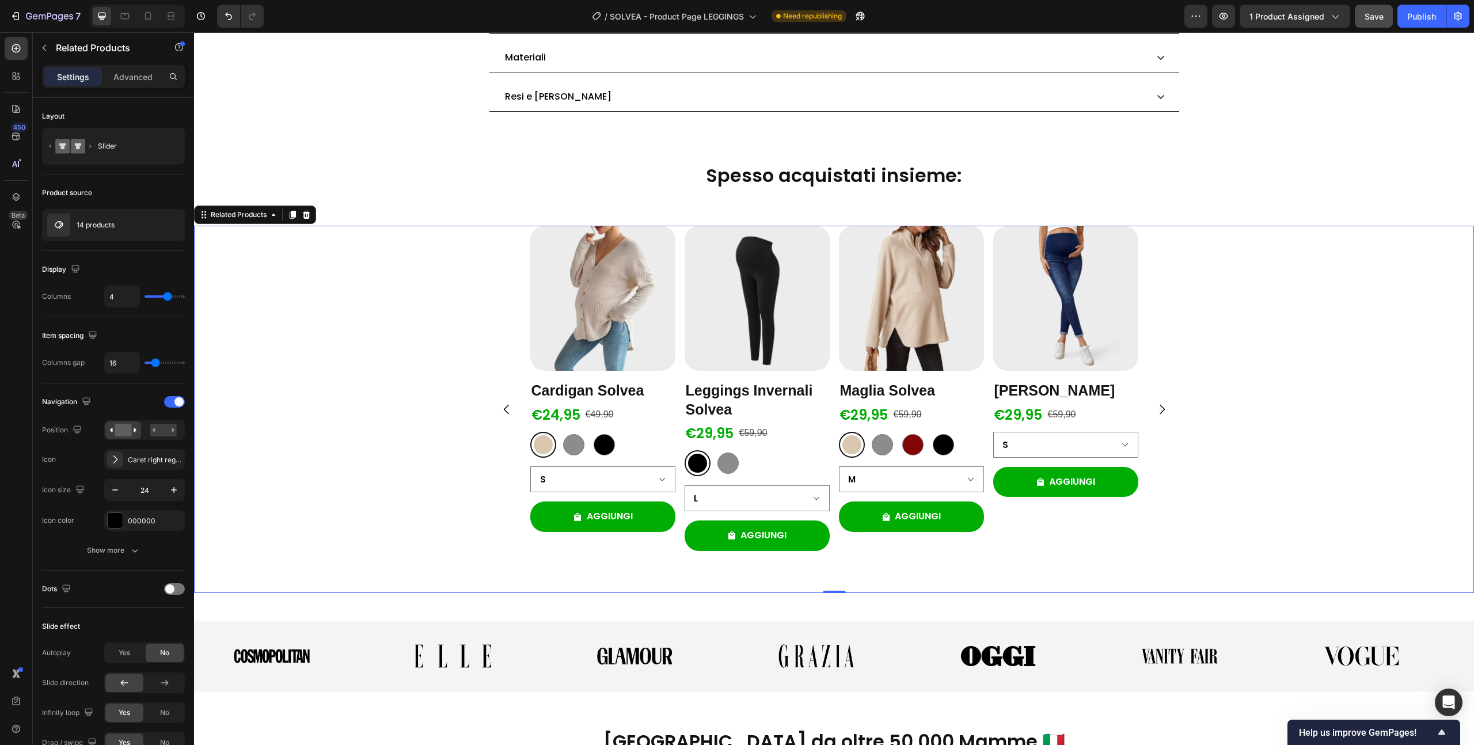
click at [1160, 411] on icon "Carousel Next Arrow" at bounding box center [1162, 410] width 5 height 10
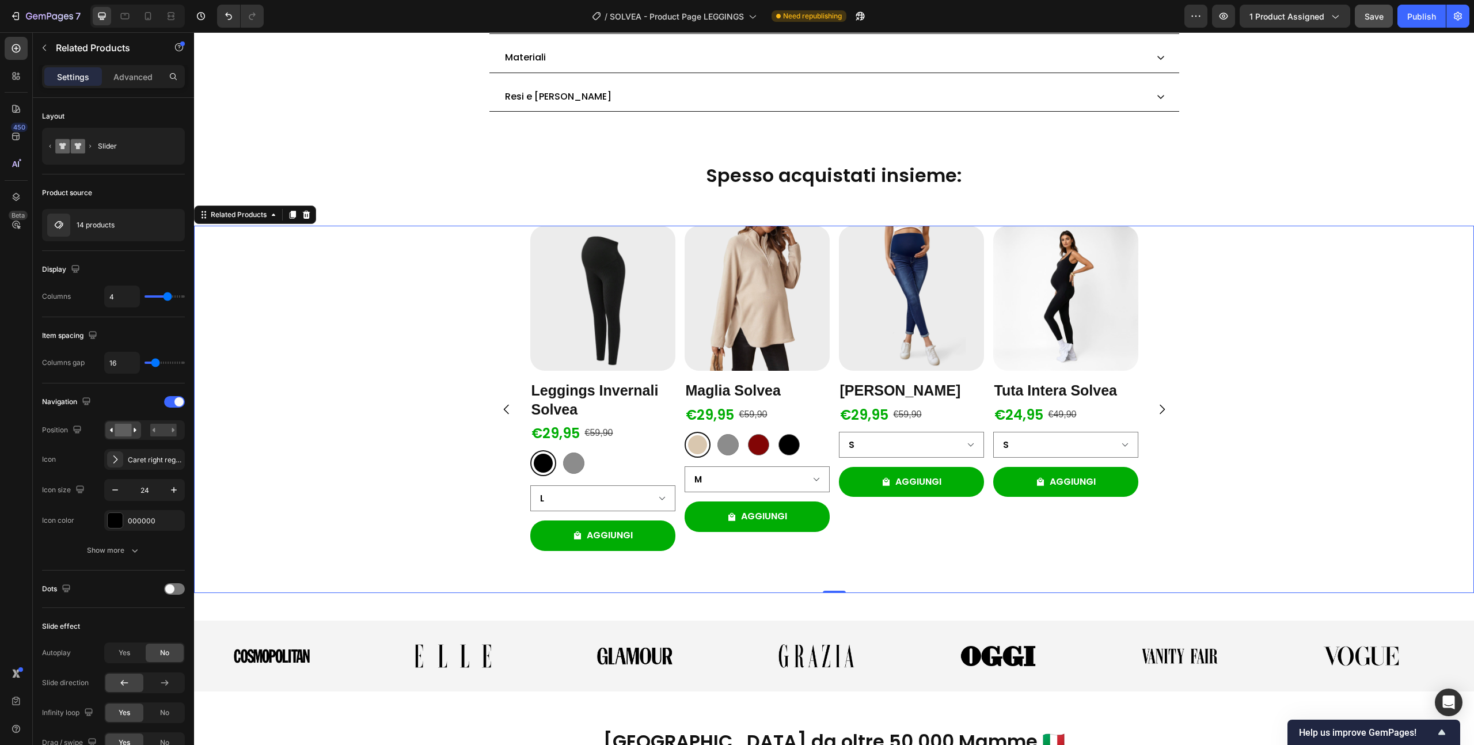
click at [1160, 411] on icon "Carousel Next Arrow" at bounding box center [1162, 410] width 5 height 10
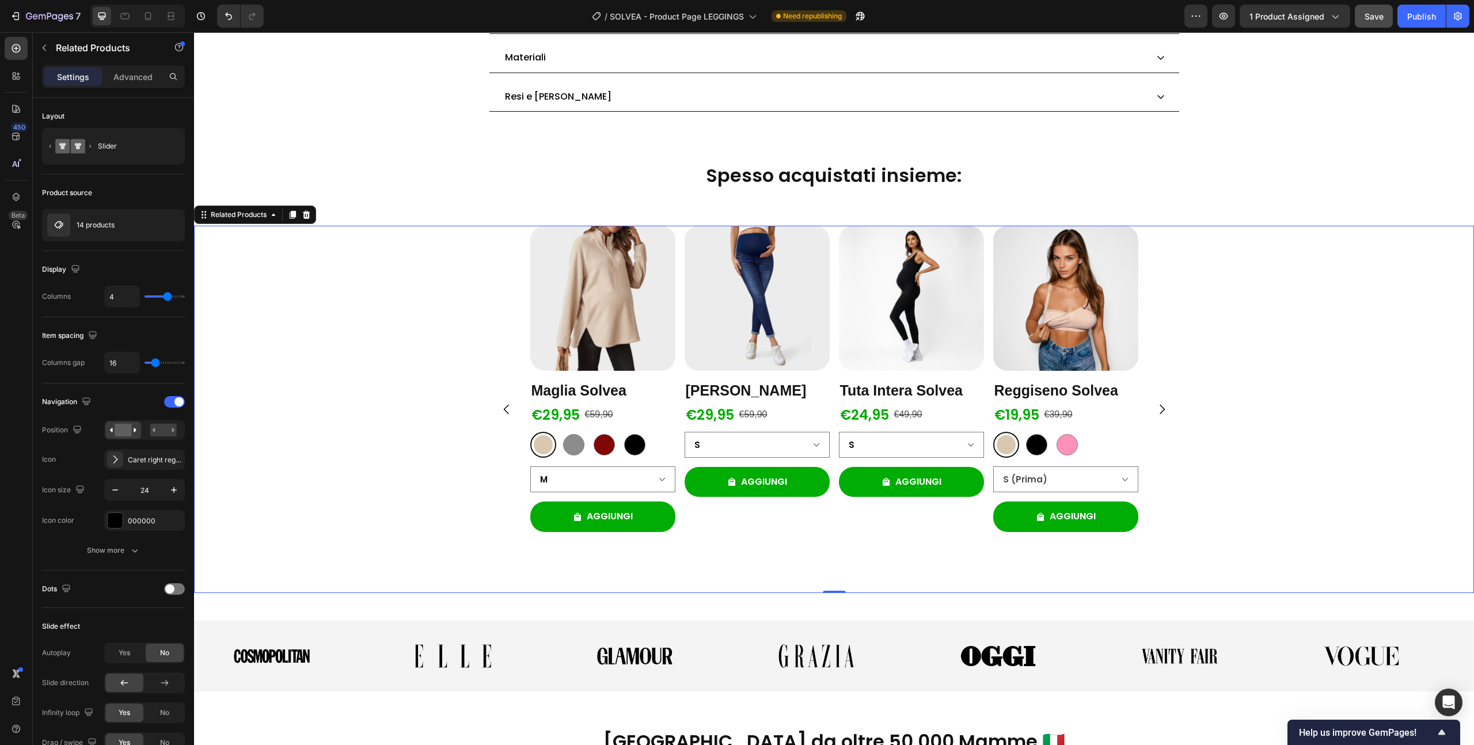
click at [1160, 411] on icon "Carousel Next Arrow" at bounding box center [1162, 410] width 5 height 10
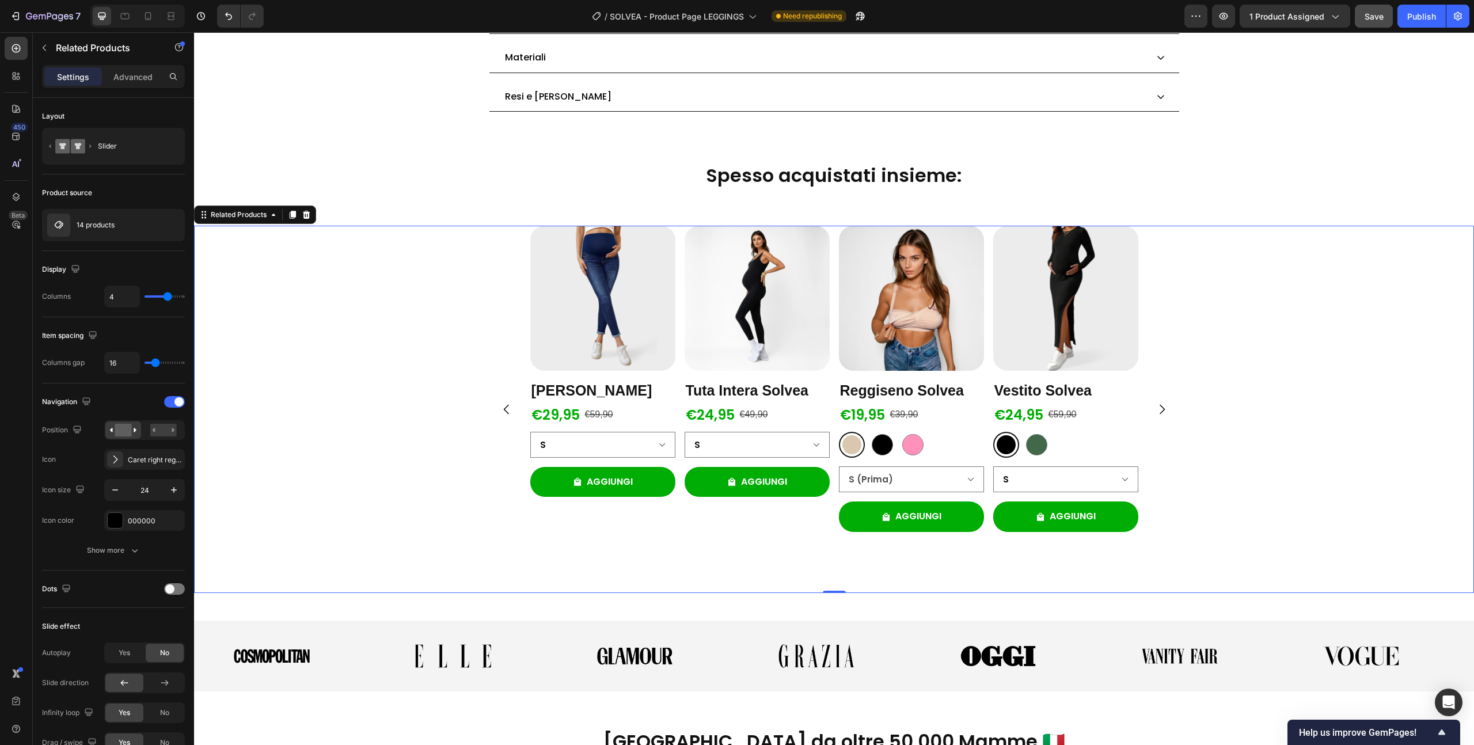
click at [1160, 411] on icon "Carousel Next Arrow" at bounding box center [1162, 410] width 5 height 10
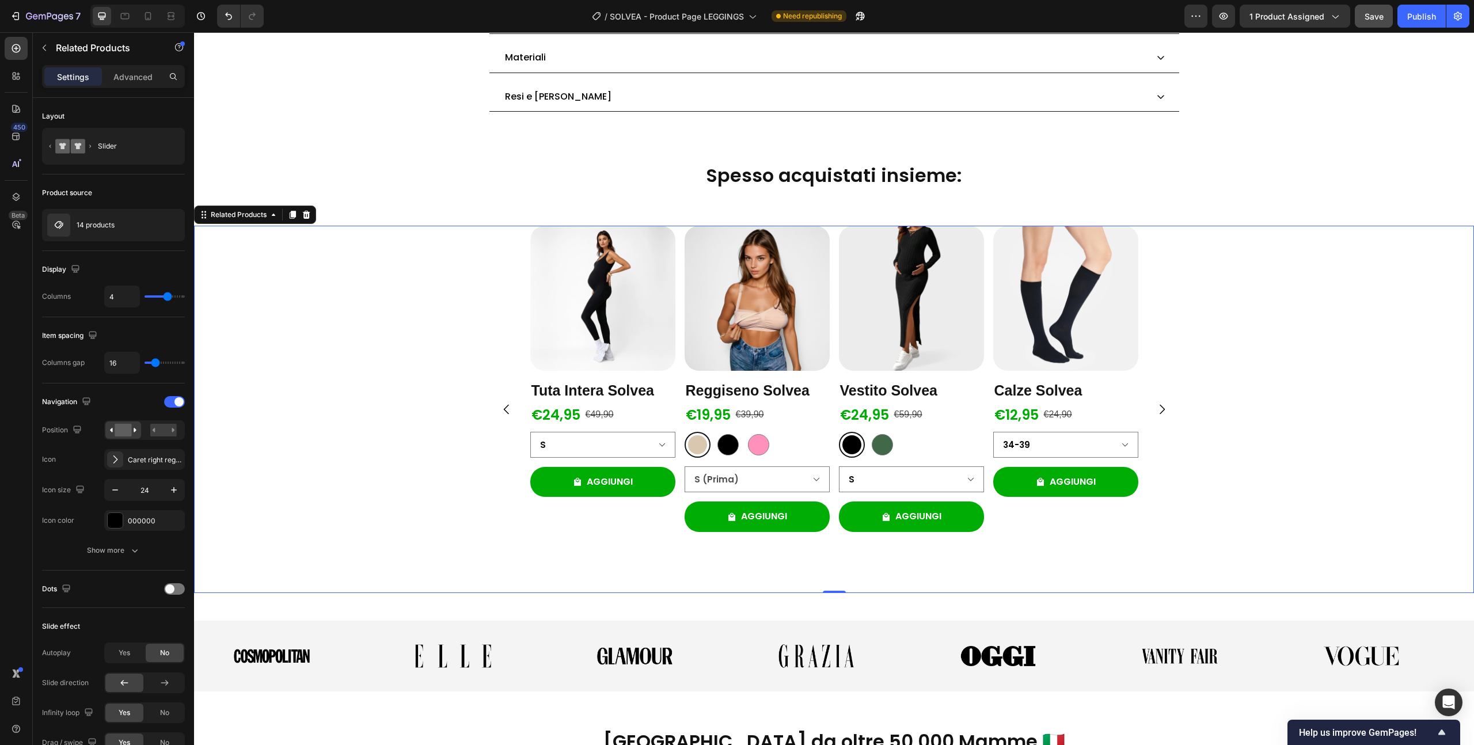
click at [1160, 411] on icon "Carousel Next Arrow" at bounding box center [1162, 410] width 5 height 10
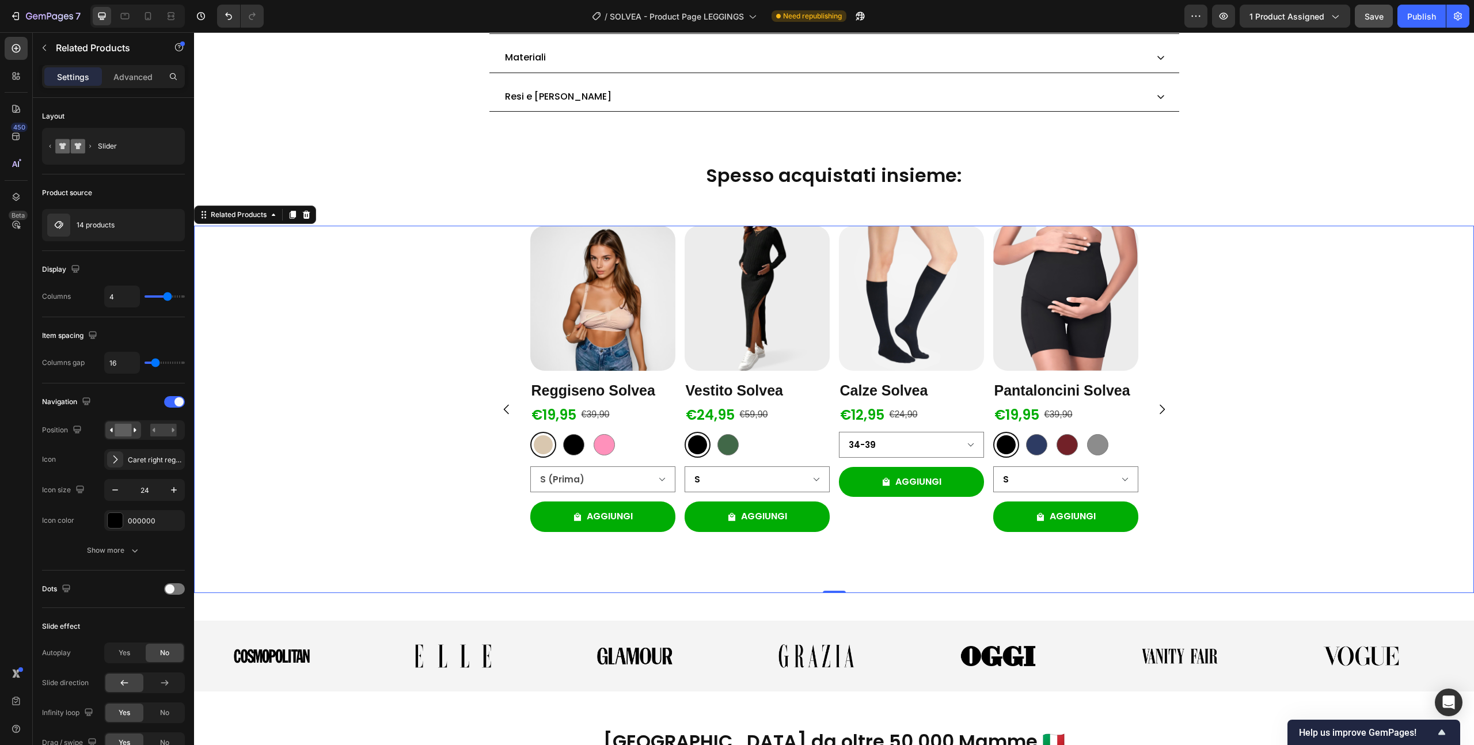
click at [1160, 411] on icon "Carousel Next Arrow" at bounding box center [1162, 410] width 5 height 10
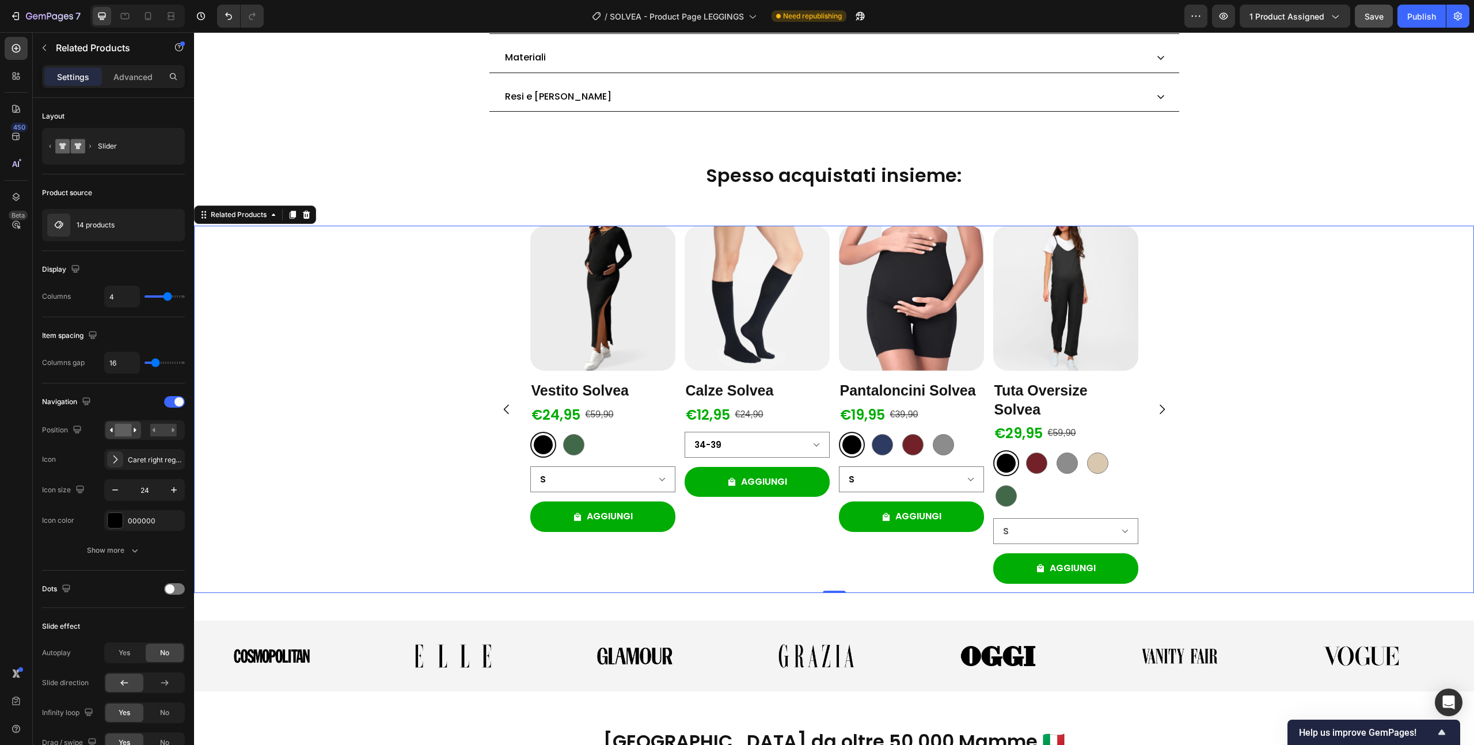
click at [1160, 411] on icon "Carousel Next Arrow" at bounding box center [1162, 410] width 5 height 10
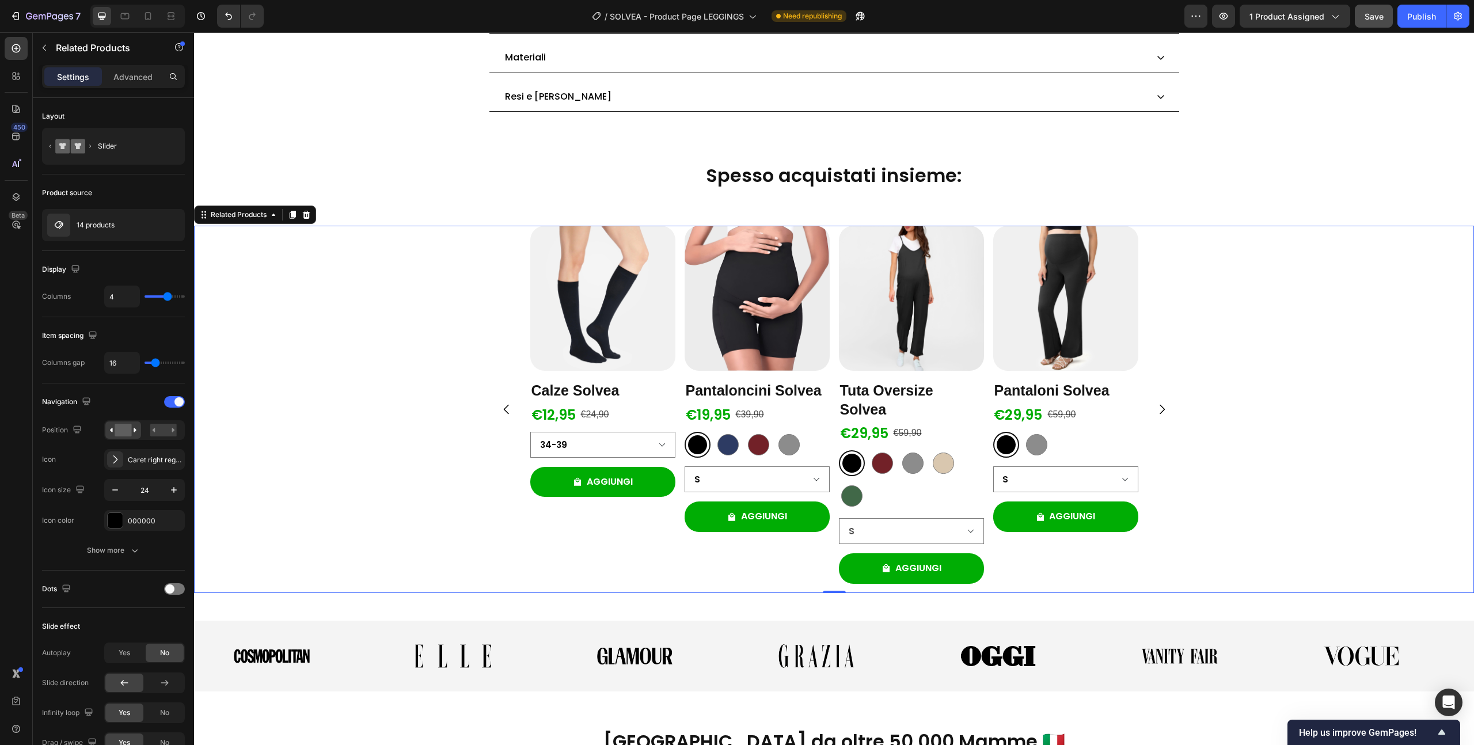
click at [1160, 411] on icon "Carousel Next Arrow" at bounding box center [1162, 410] width 5 height 10
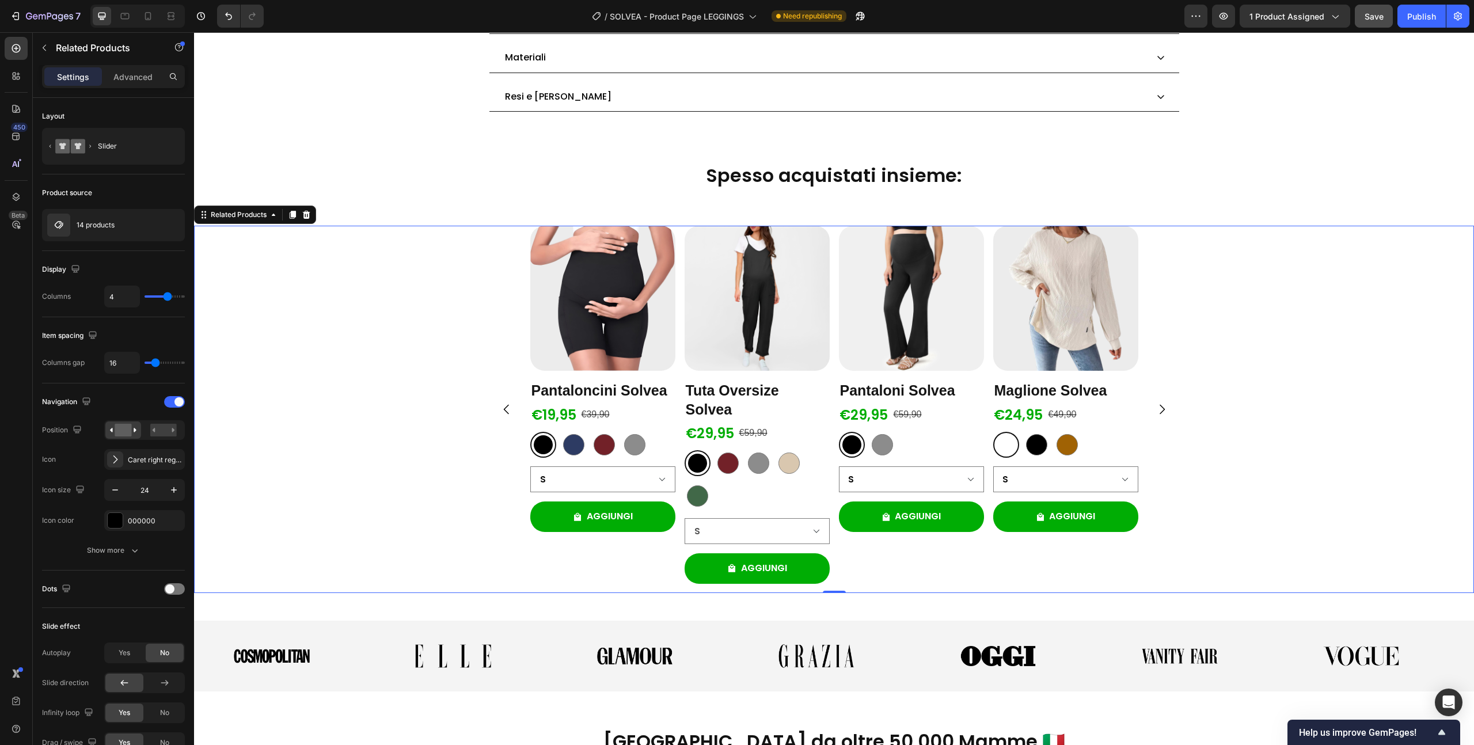
click at [1160, 411] on icon "Carousel Next Arrow" at bounding box center [1162, 410] width 5 height 10
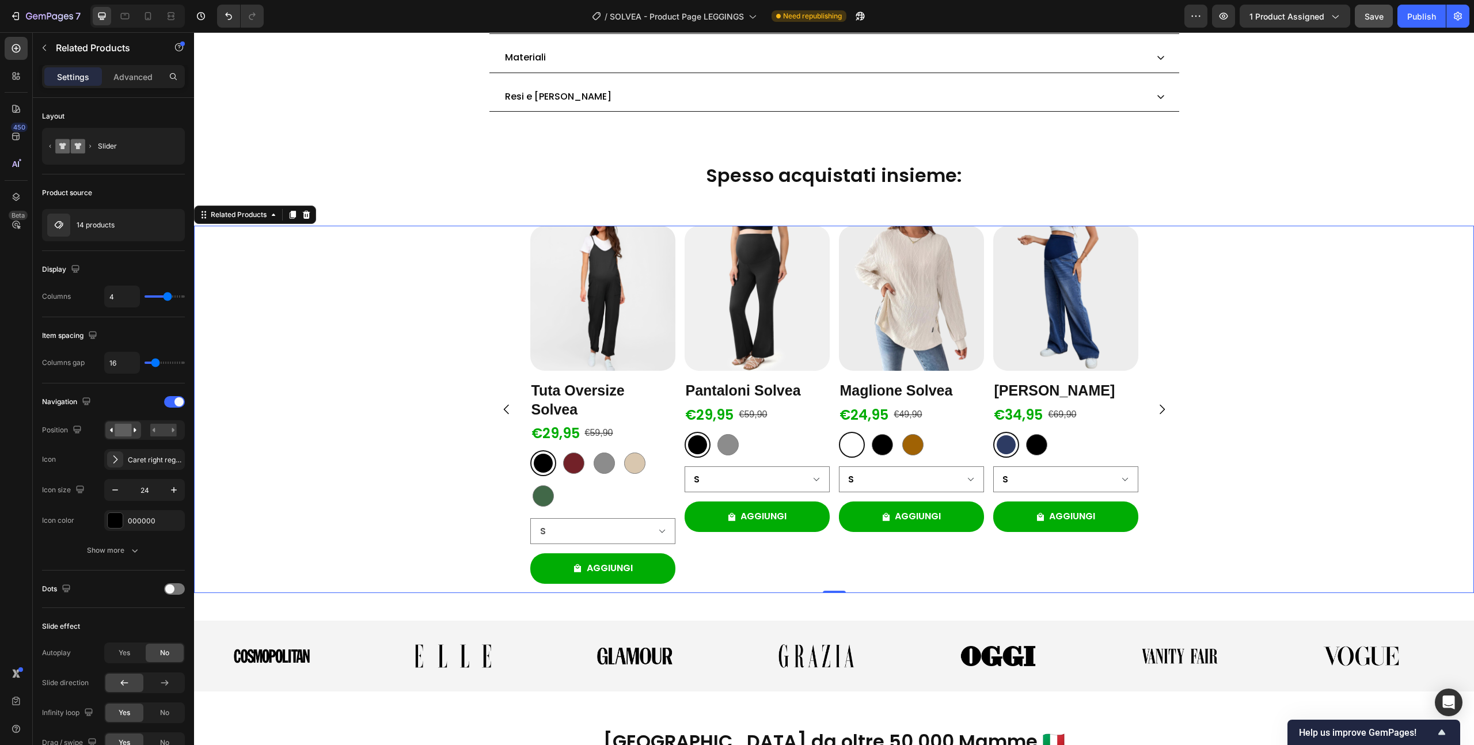
click at [1160, 411] on icon "Carousel Next Arrow" at bounding box center [1162, 410] width 5 height 10
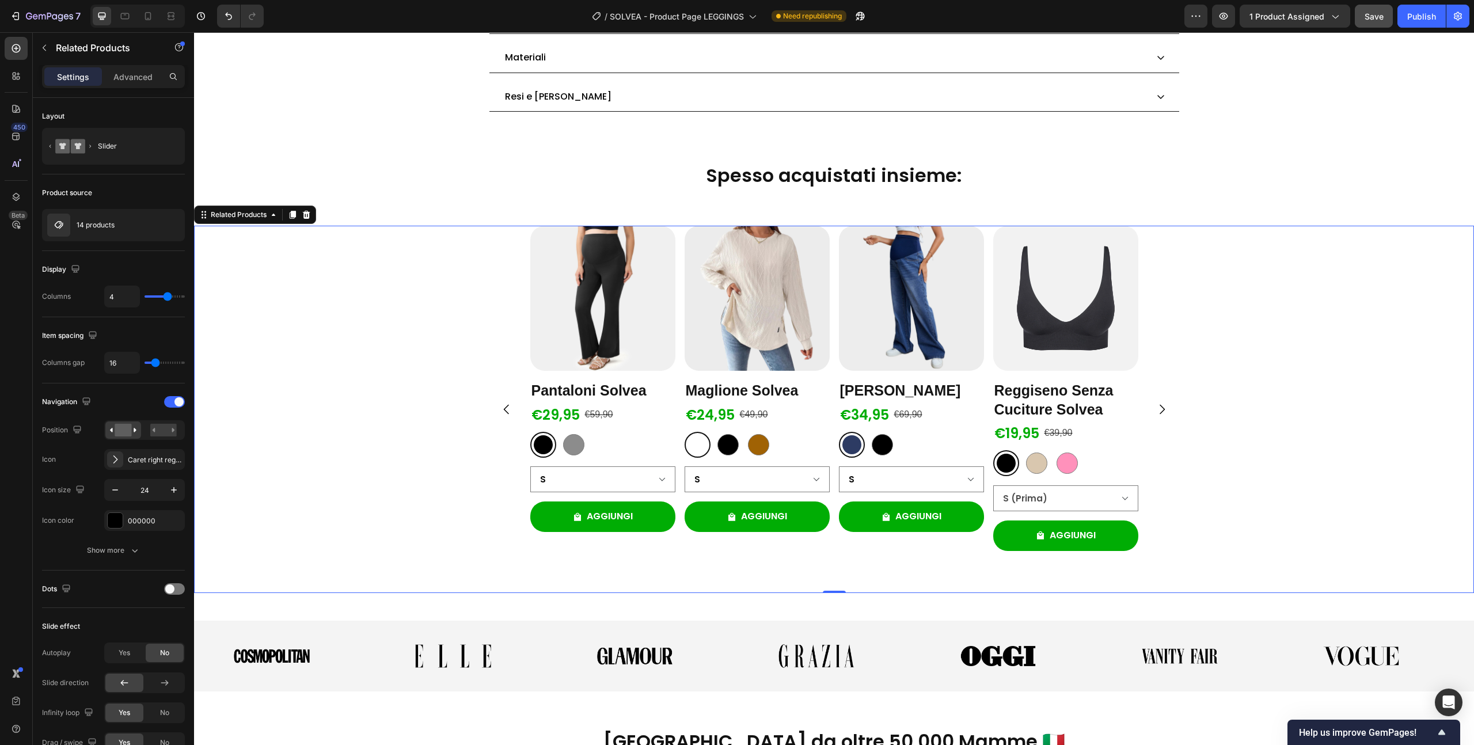
click at [1160, 411] on icon "Carousel Next Arrow" at bounding box center [1162, 410] width 5 height 10
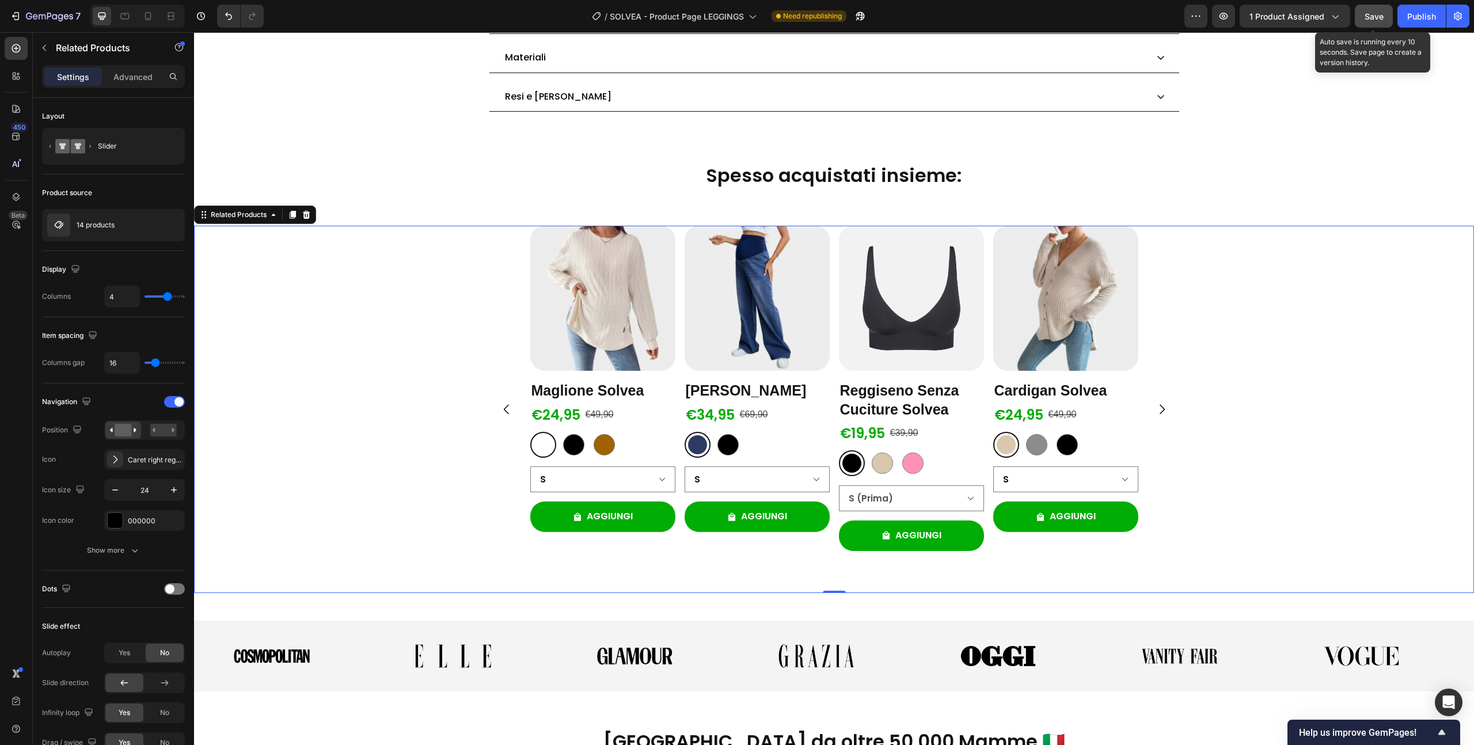
click at [1375, 3] on div "7 Version history / SOLVEA - Product Page LEGGINGS Need republishing Preview 1 …" at bounding box center [737, 16] width 1474 height 33
click at [1373, 10] on div "Save" at bounding box center [1374, 16] width 19 height 12
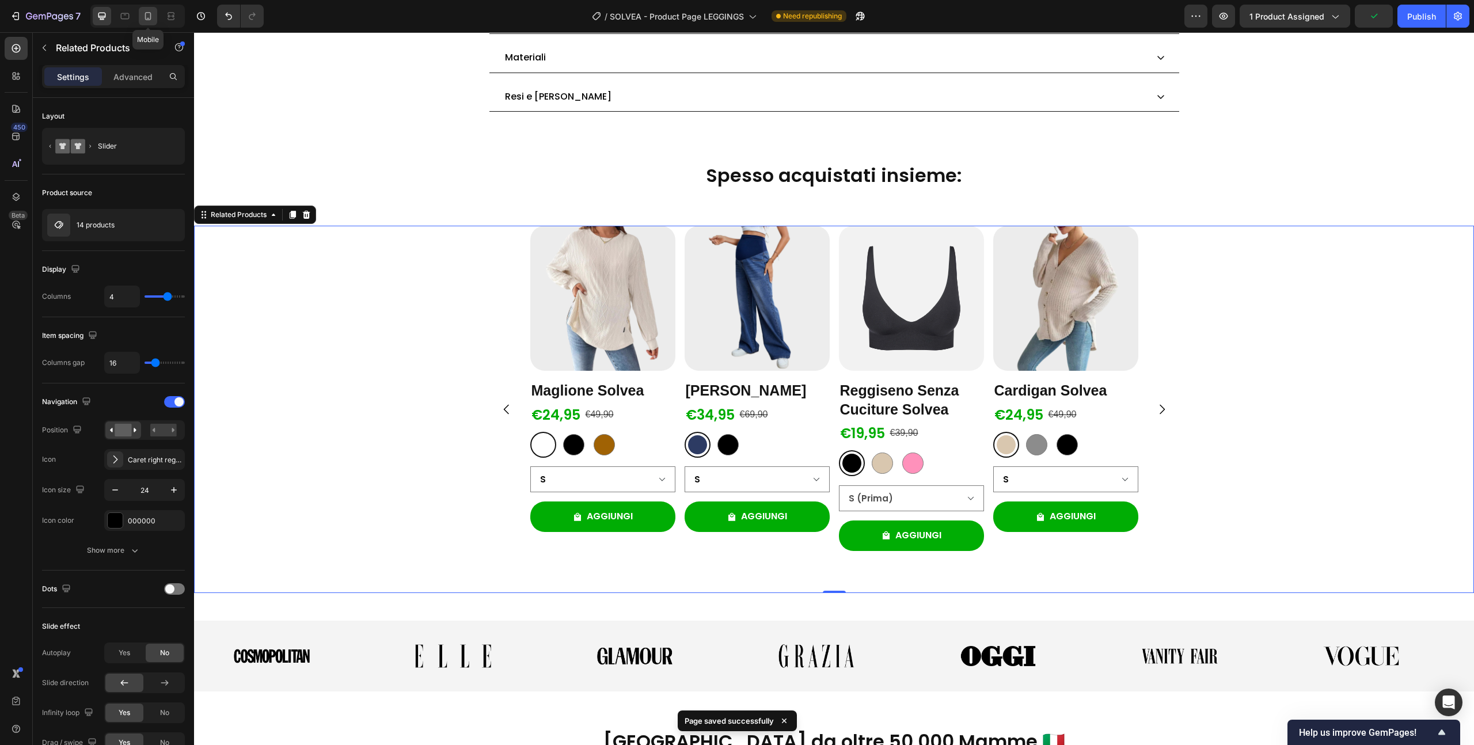
click at [149, 17] on icon at bounding box center [148, 16] width 12 height 12
type input "2"
type input "100%"
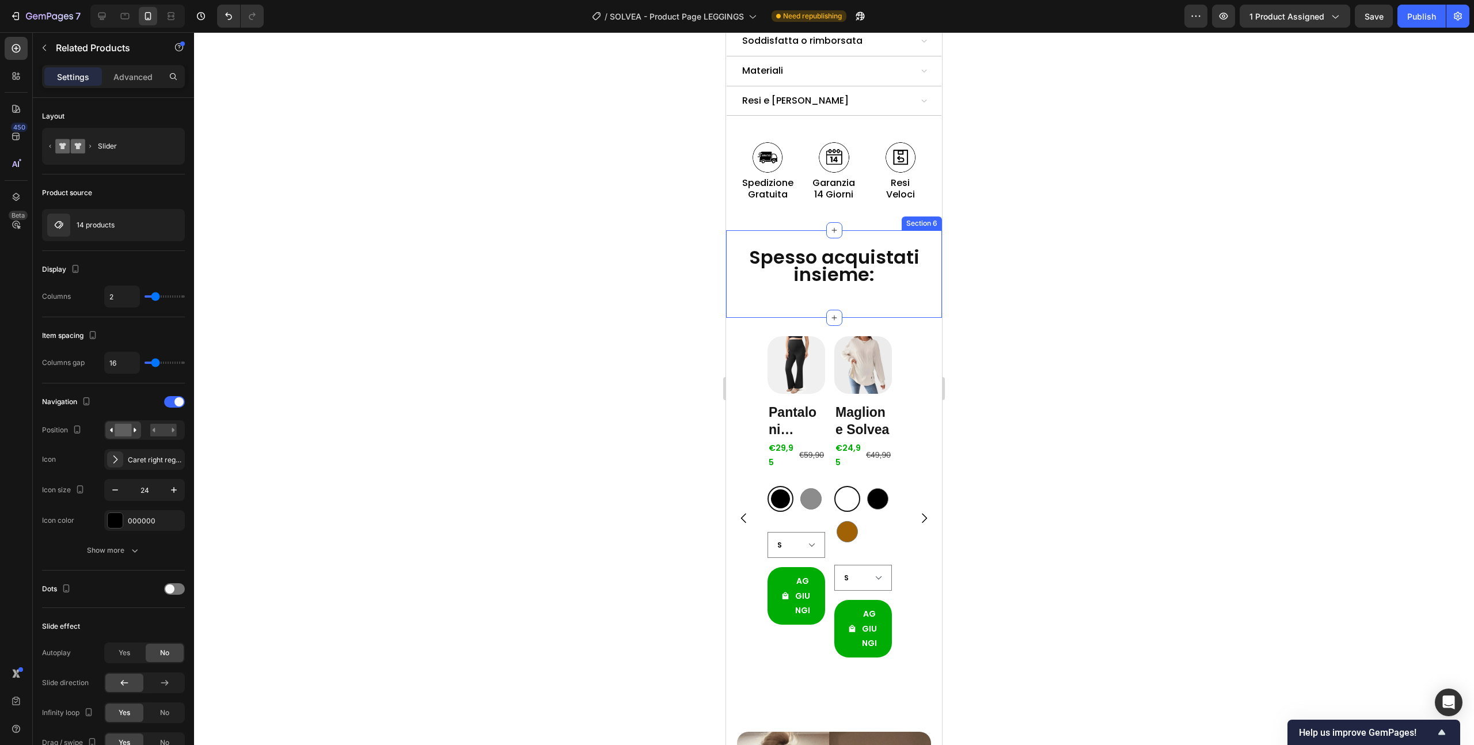
scroll to position [1530, 0]
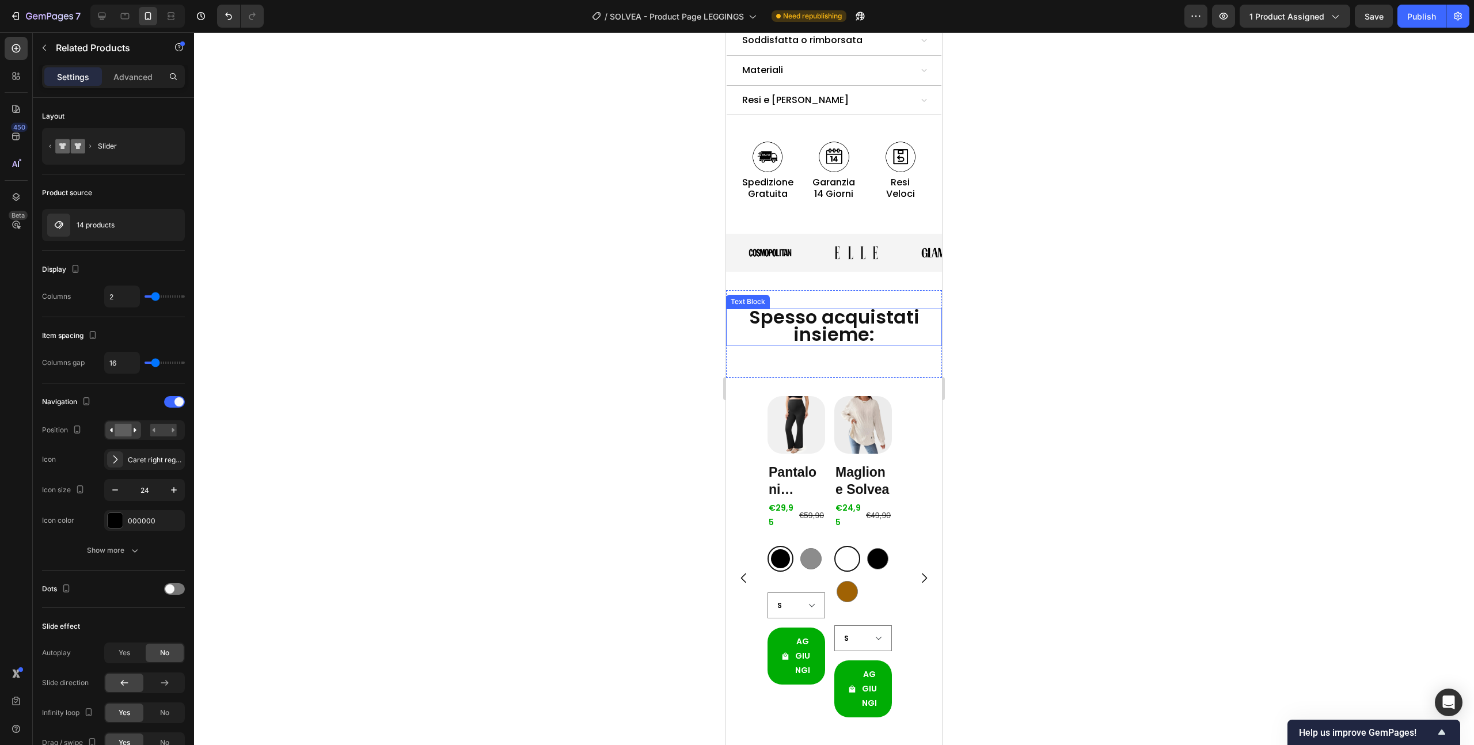
click at [770, 310] on p "Spesso acquistati insieme:" at bounding box center [834, 327] width 214 height 35
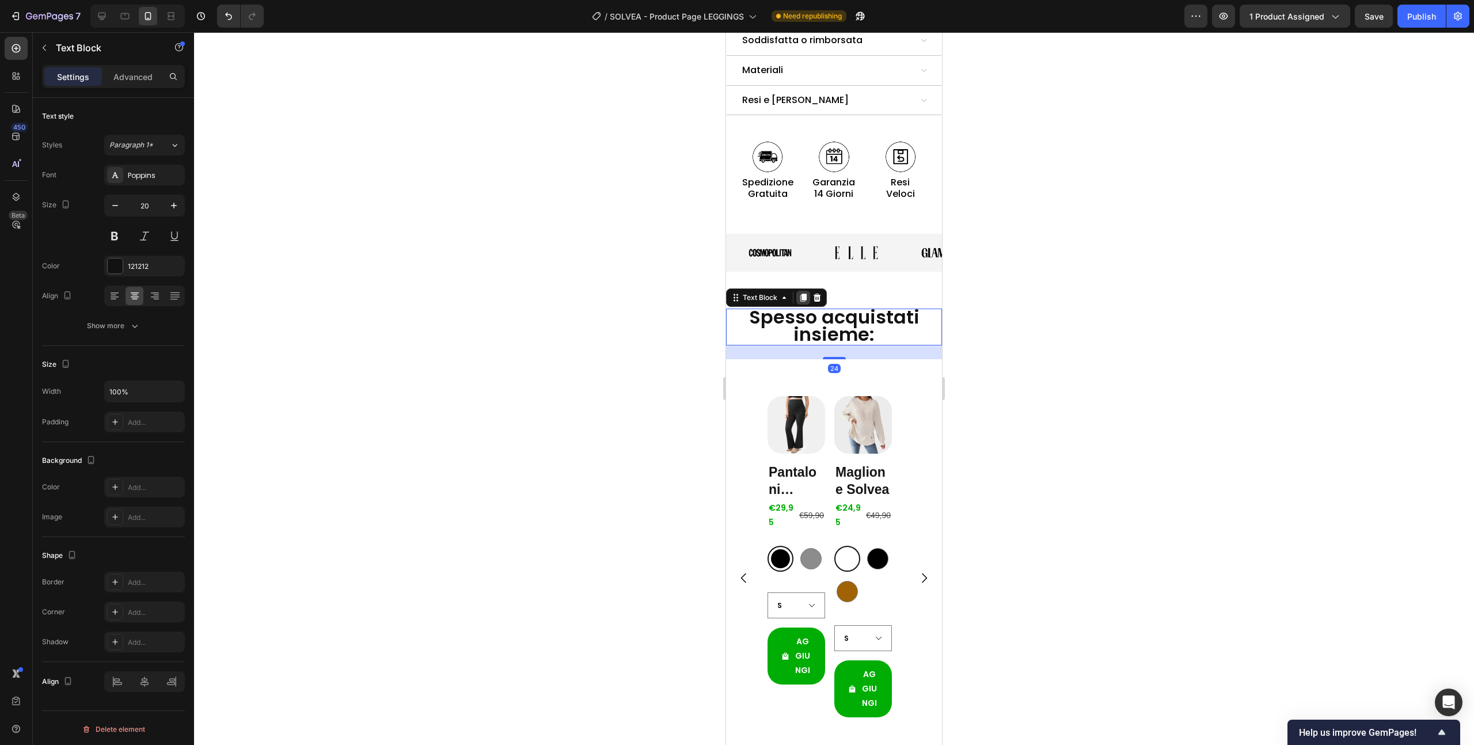
click at [805, 294] on icon at bounding box center [804, 298] width 6 height 8
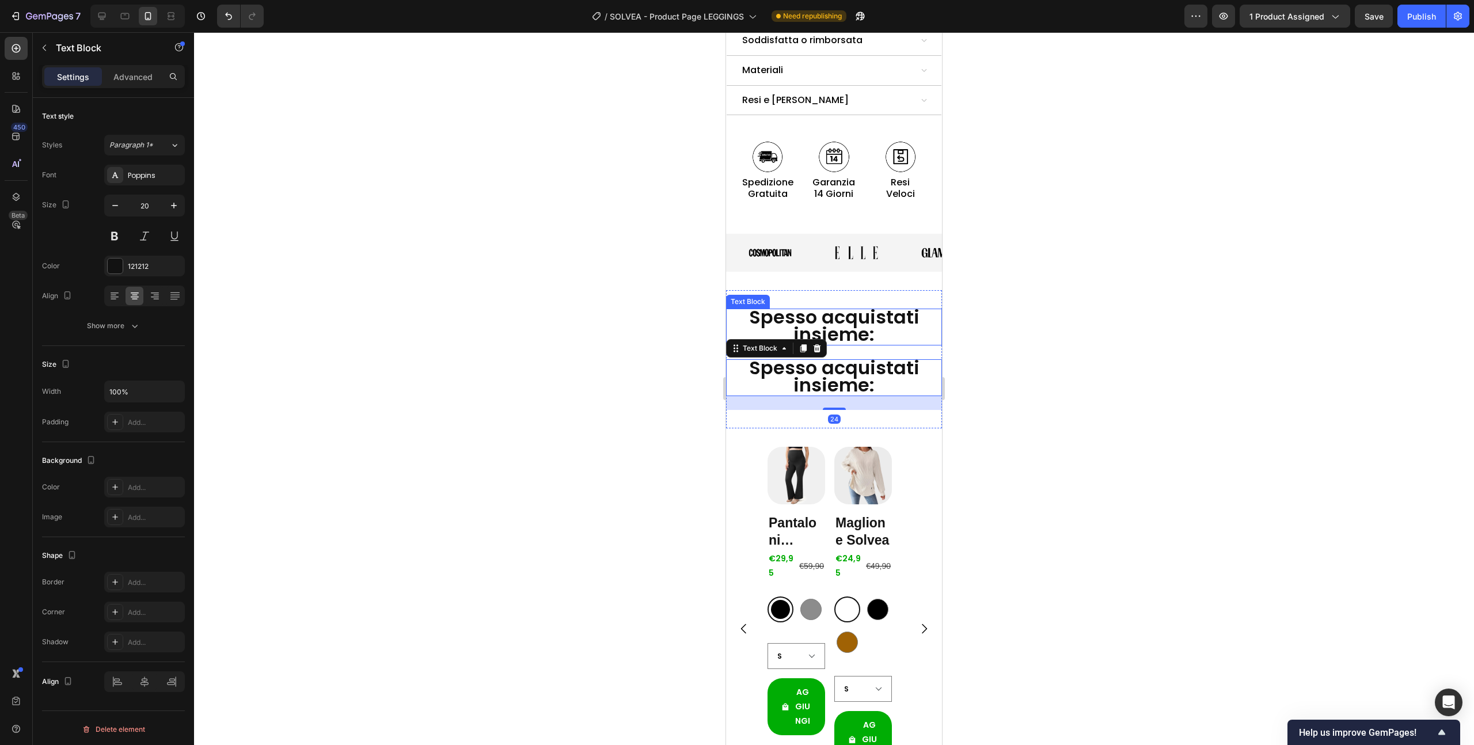
click at [814, 304] on span "Spesso acquistati insieme:" at bounding box center [834, 325] width 170 height 43
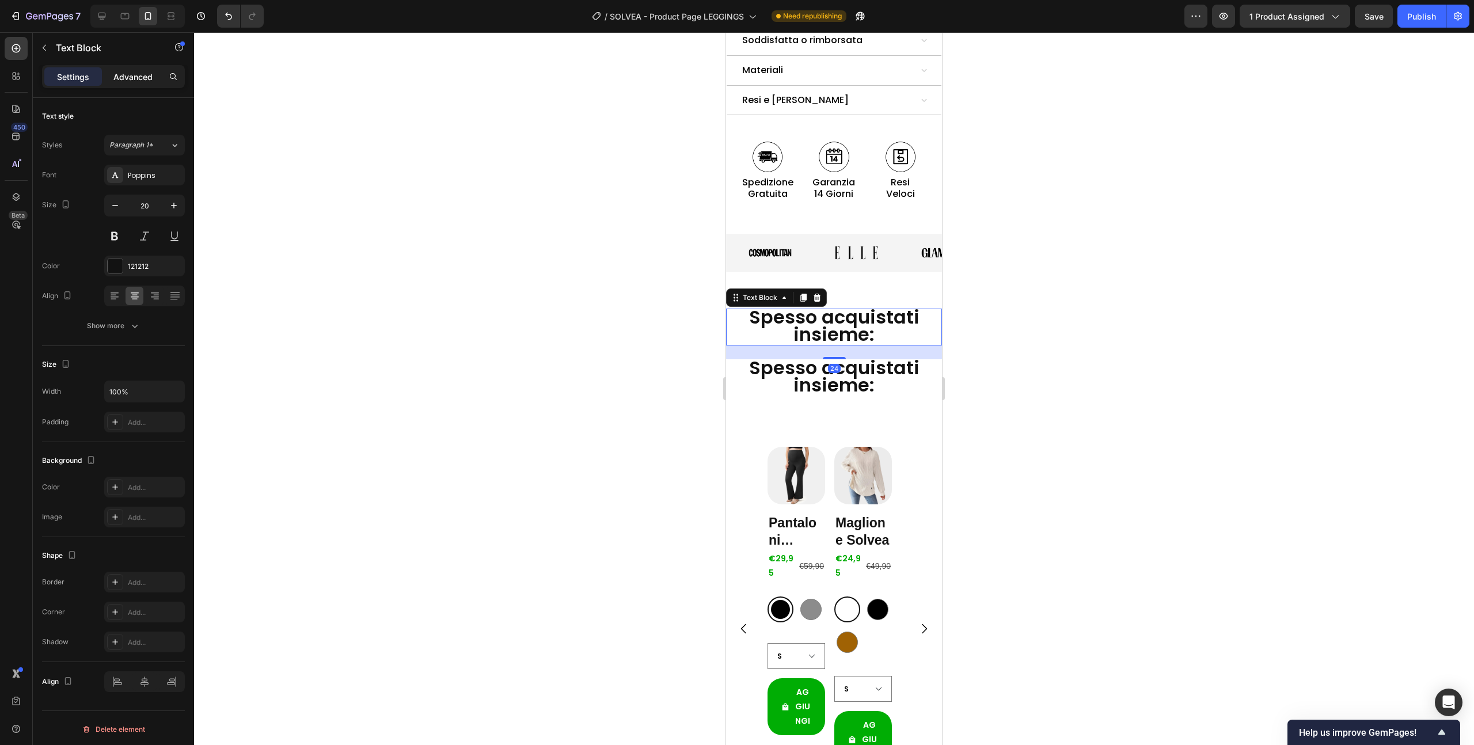
click at [130, 78] on p "Advanced" at bounding box center [132, 77] width 39 height 12
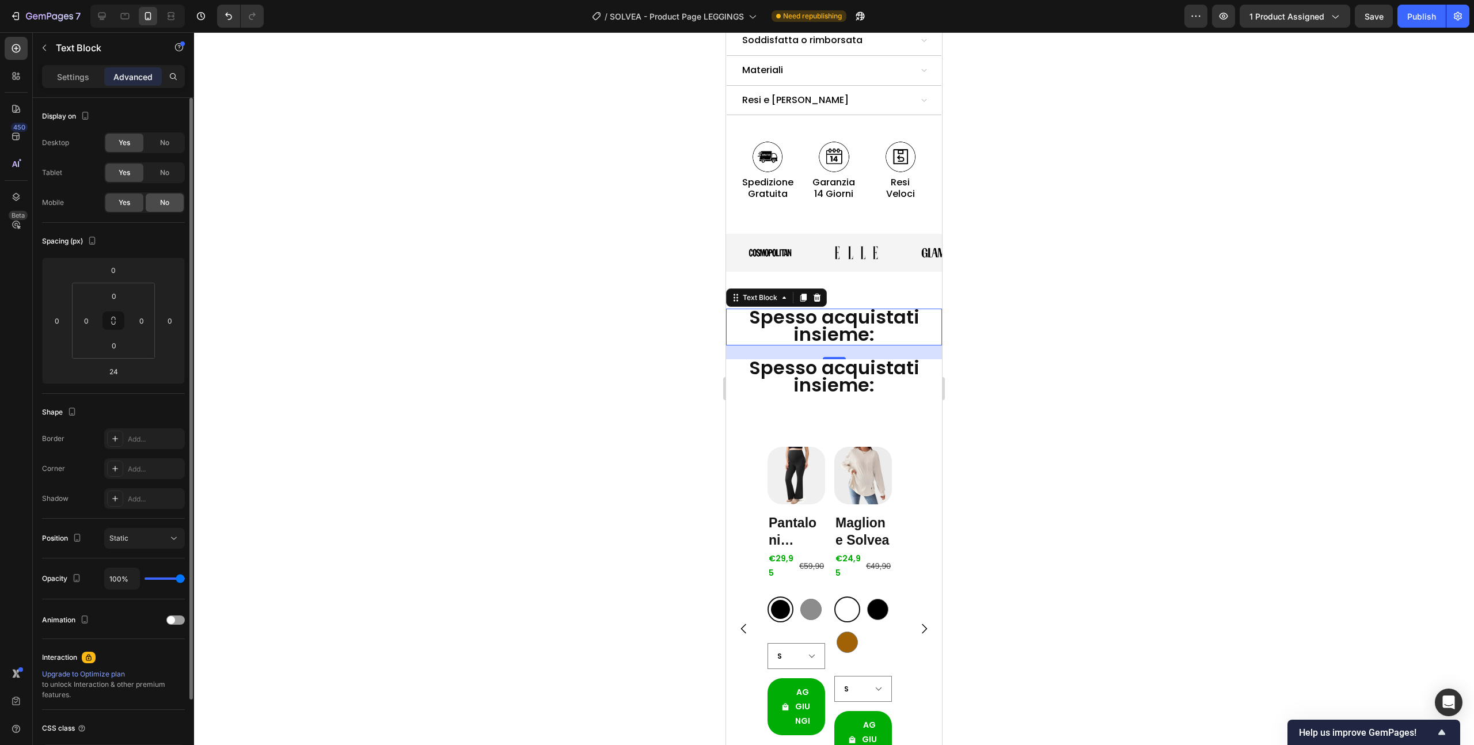
click at [166, 204] on span "No" at bounding box center [164, 203] width 9 height 10
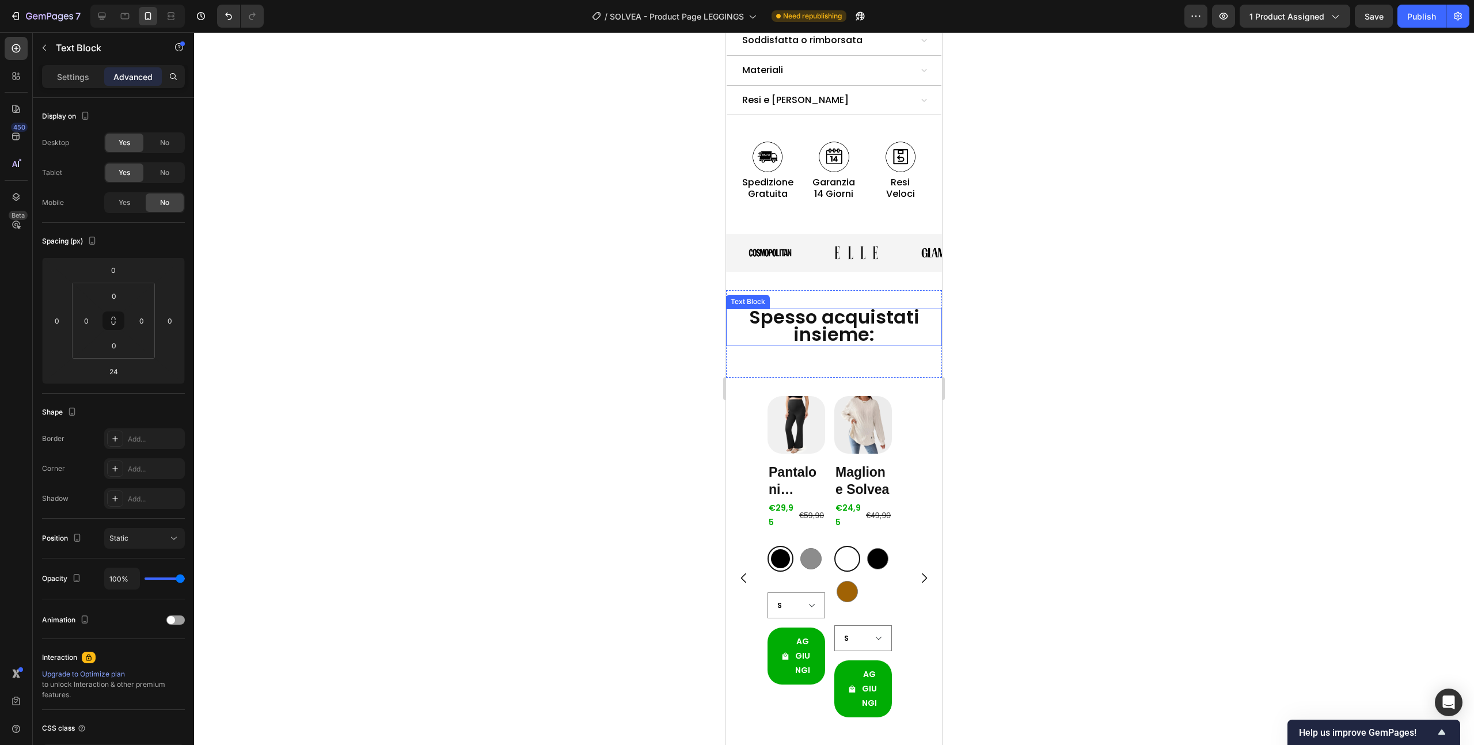
click at [823, 304] on span "Spesso acquistati insieme:" at bounding box center [834, 325] width 170 height 43
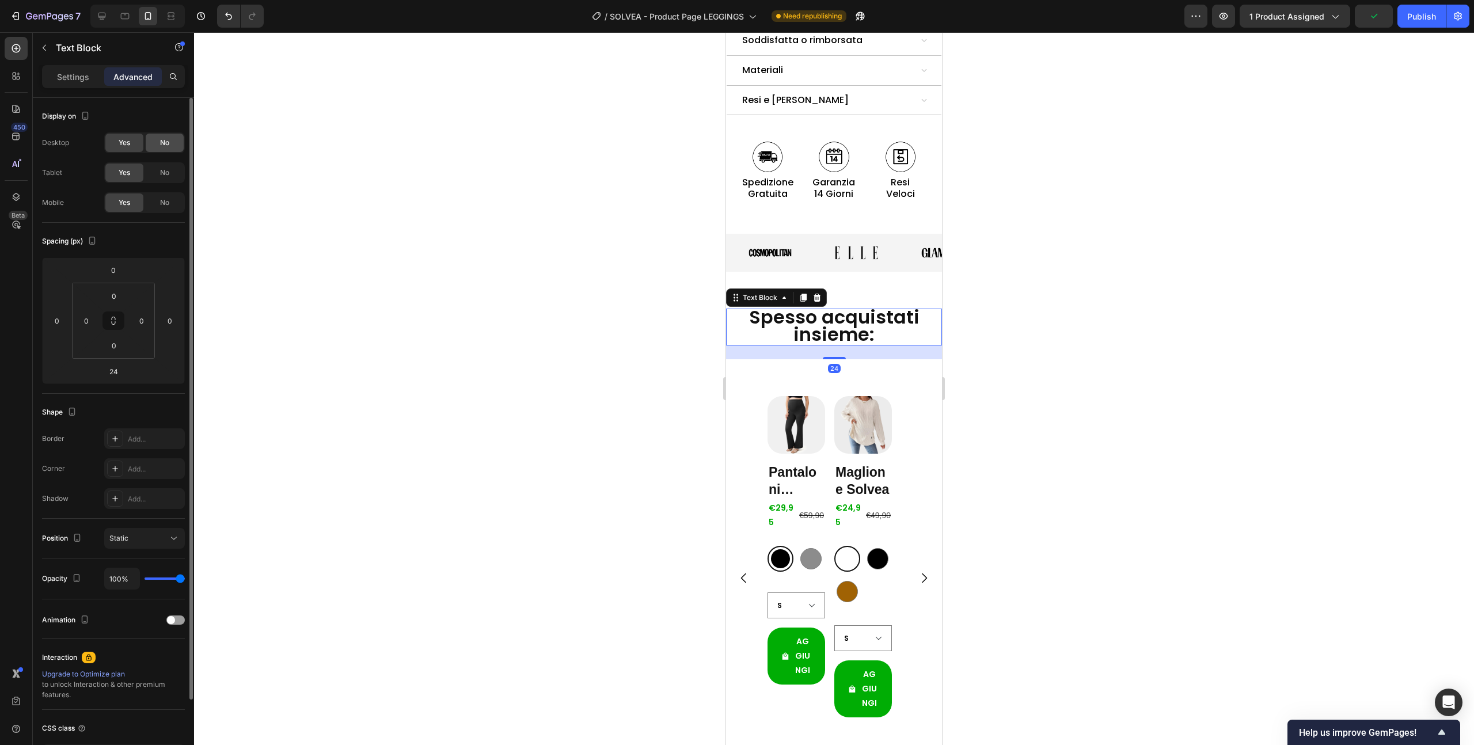
click at [161, 147] on span "No" at bounding box center [164, 143] width 9 height 10
click at [161, 175] on span "No" at bounding box center [164, 173] width 9 height 10
click at [817, 378] on div "Product Images Pantaloni Solvea Product Title €29,95 Product Price Product Pric…" at bounding box center [834, 578] width 216 height 400
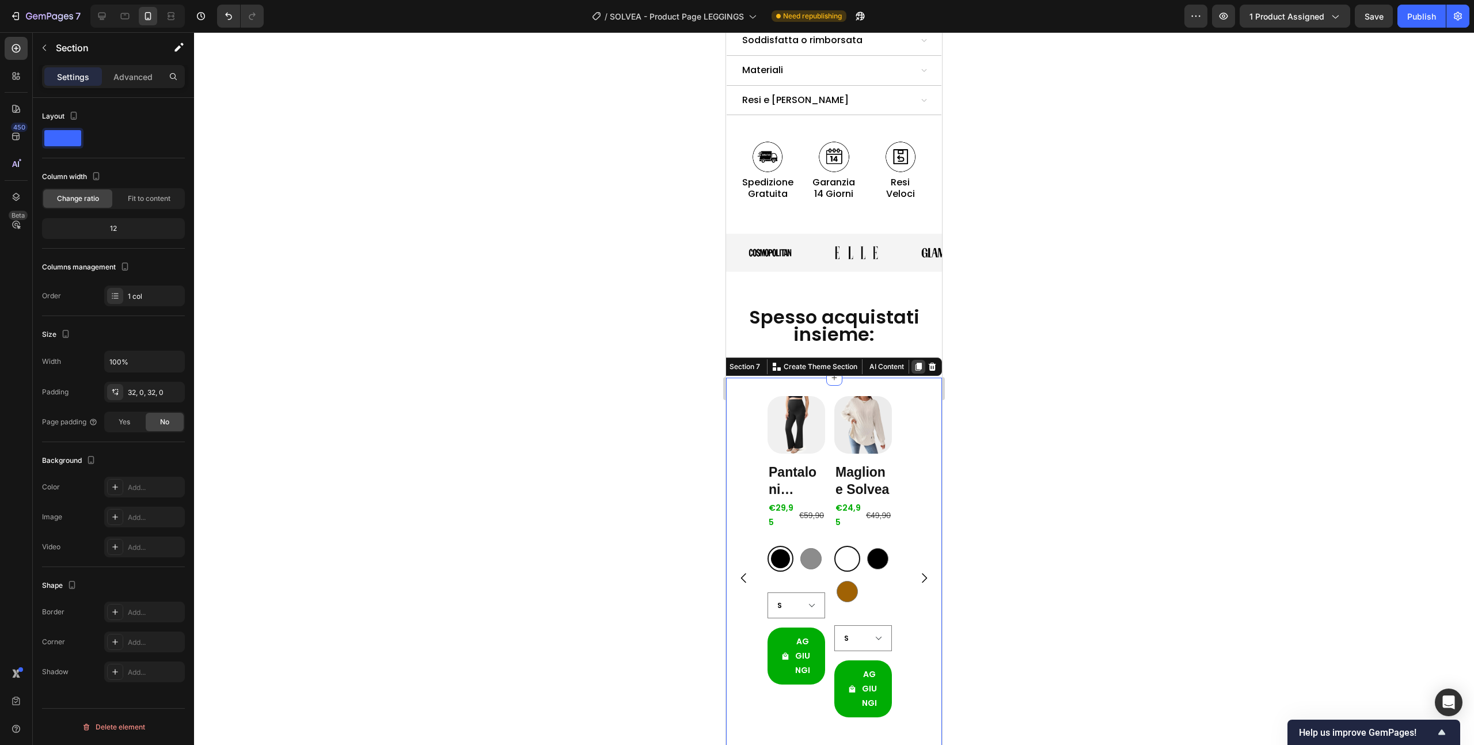
click at [914, 362] on icon at bounding box center [918, 366] width 9 height 9
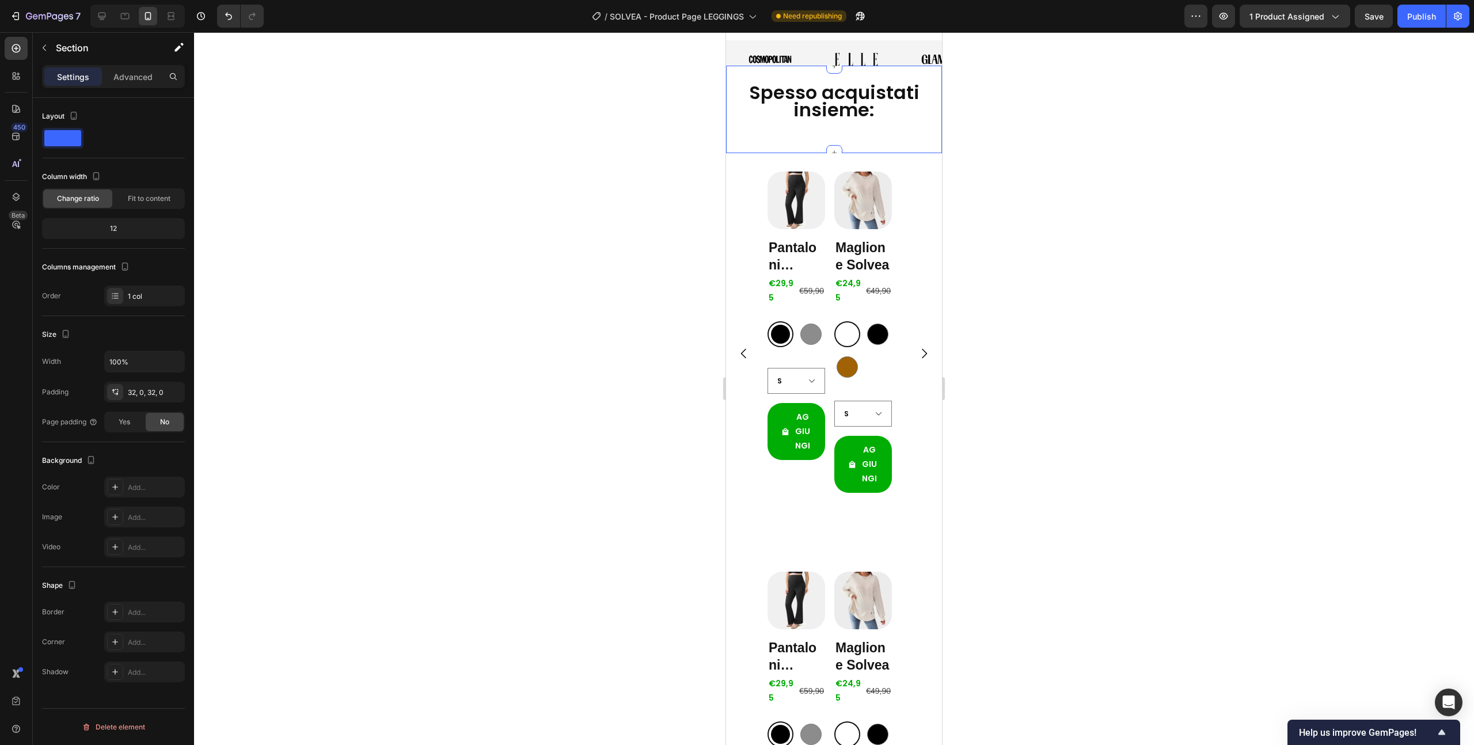
scroll to position [1538, 0]
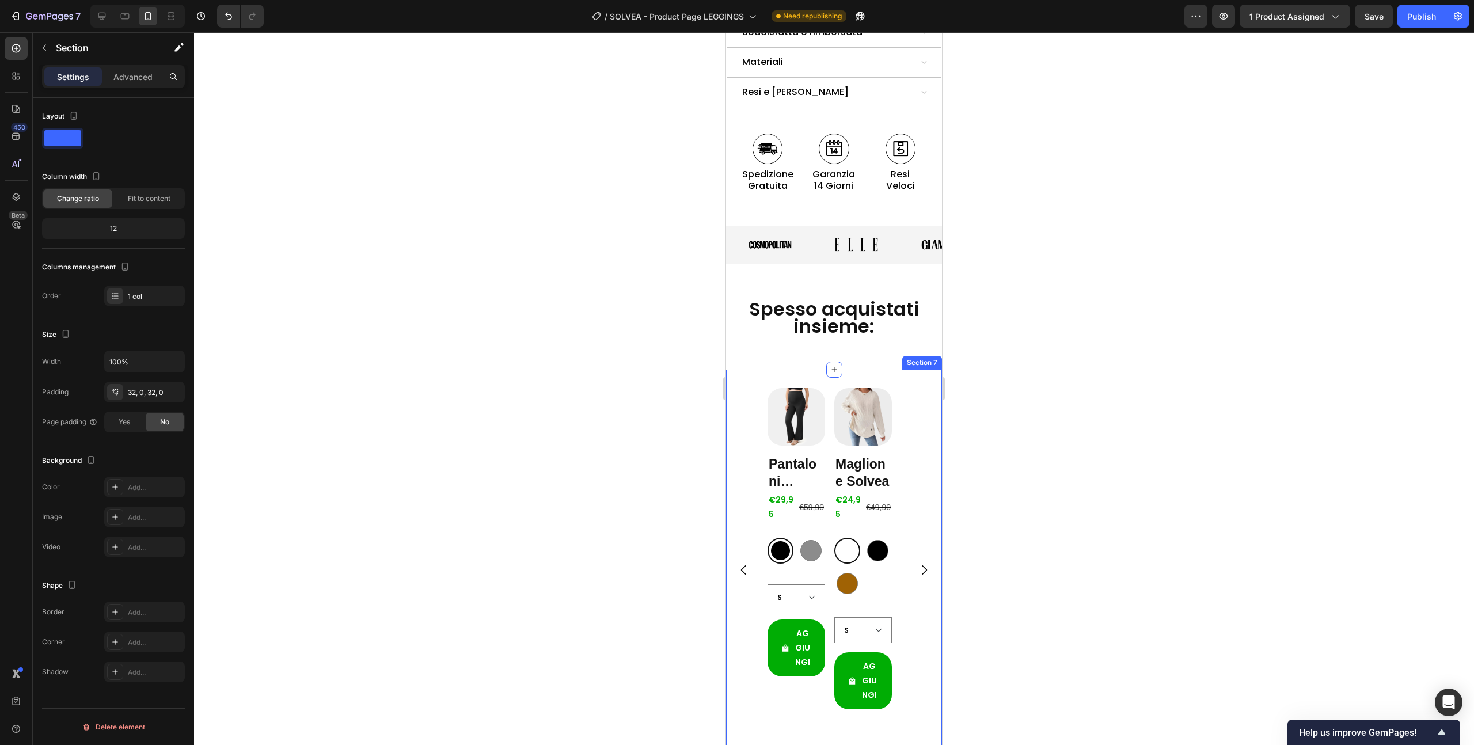
click at [905, 370] on div "Product Images Pantaloni Solvea Product Title €29,95 Product Price Product Pric…" at bounding box center [834, 570] width 216 height 400
click at [138, 74] on p "Advanced" at bounding box center [132, 77] width 39 height 12
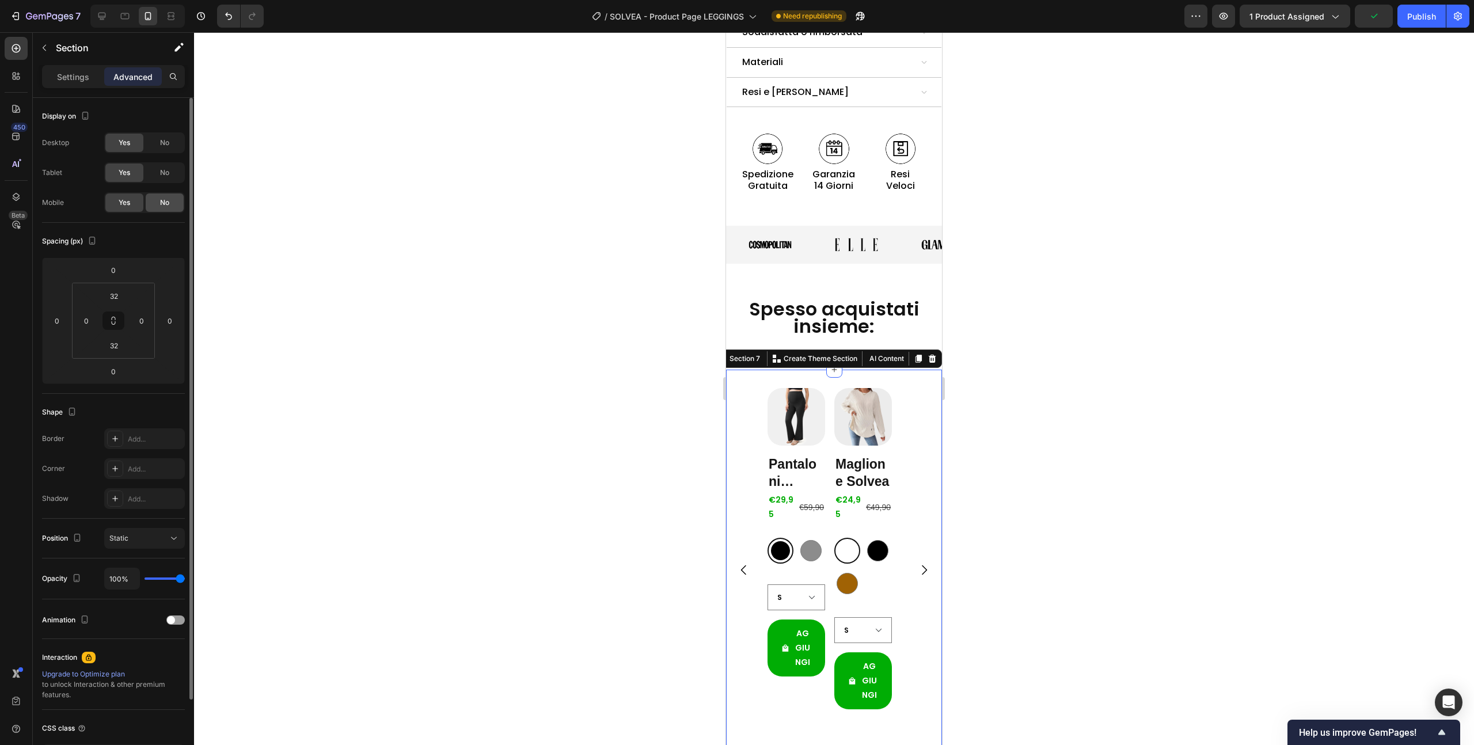
click at [163, 208] on div "No" at bounding box center [165, 203] width 38 height 18
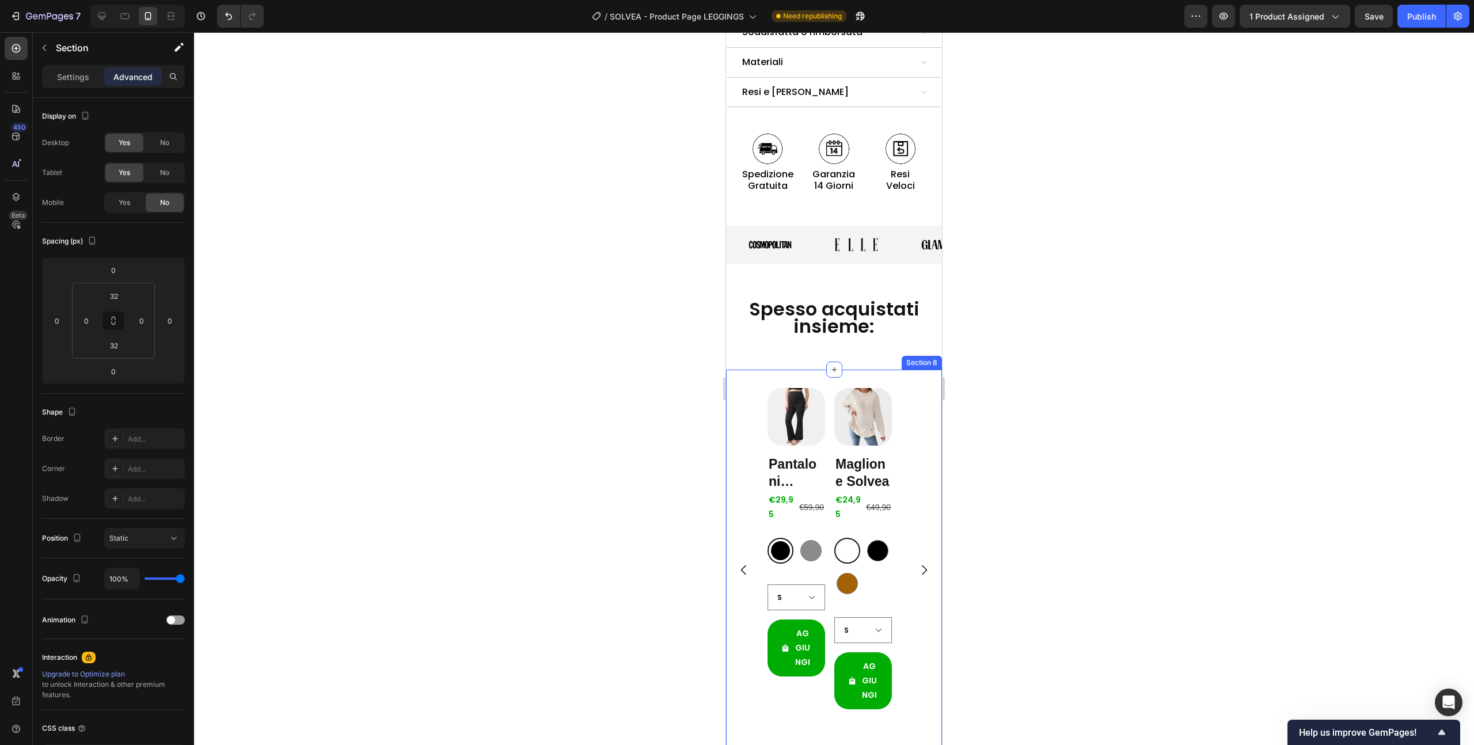
click at [901, 370] on div "Product Images Pantaloni Solvea Product Title €29,95 Product Price Product Pric…" at bounding box center [834, 570] width 216 height 400
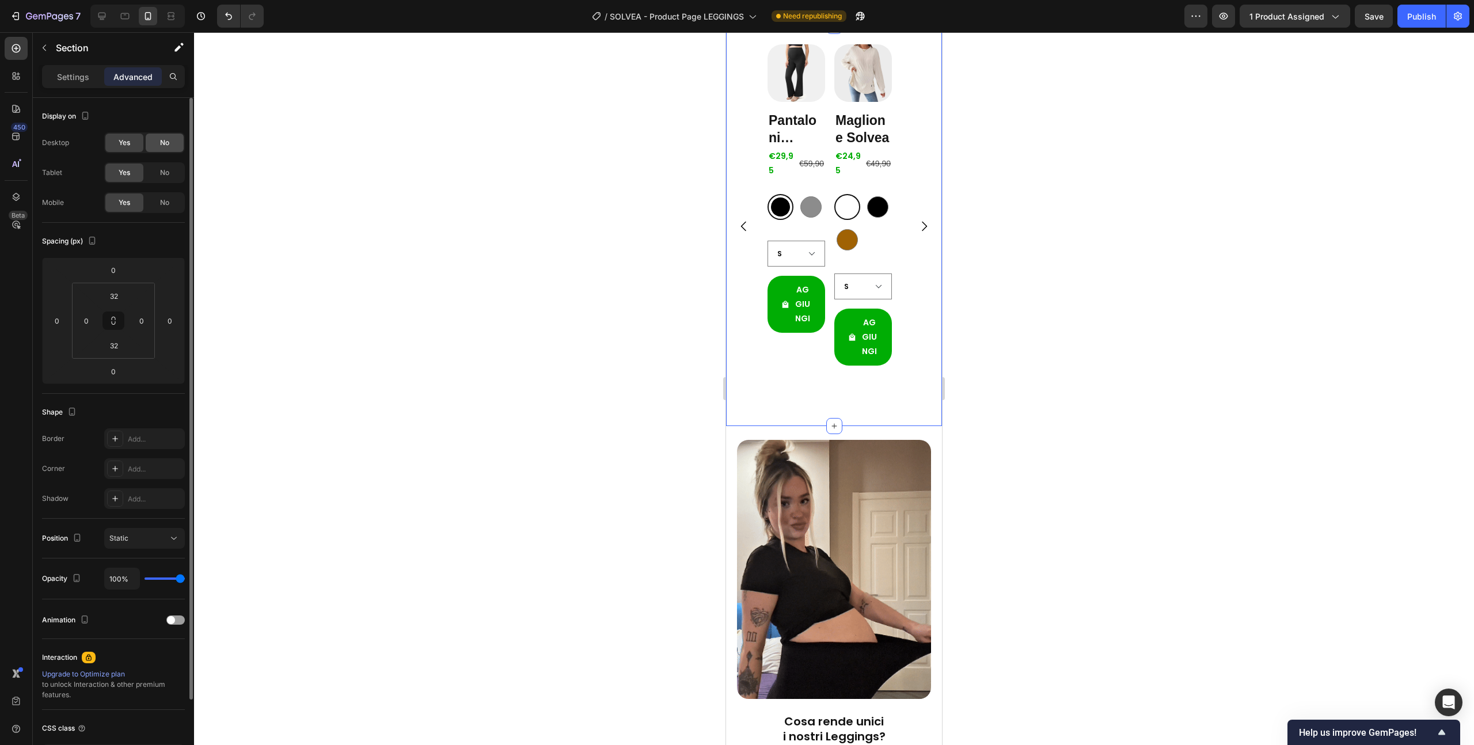
scroll to position [1546, 0]
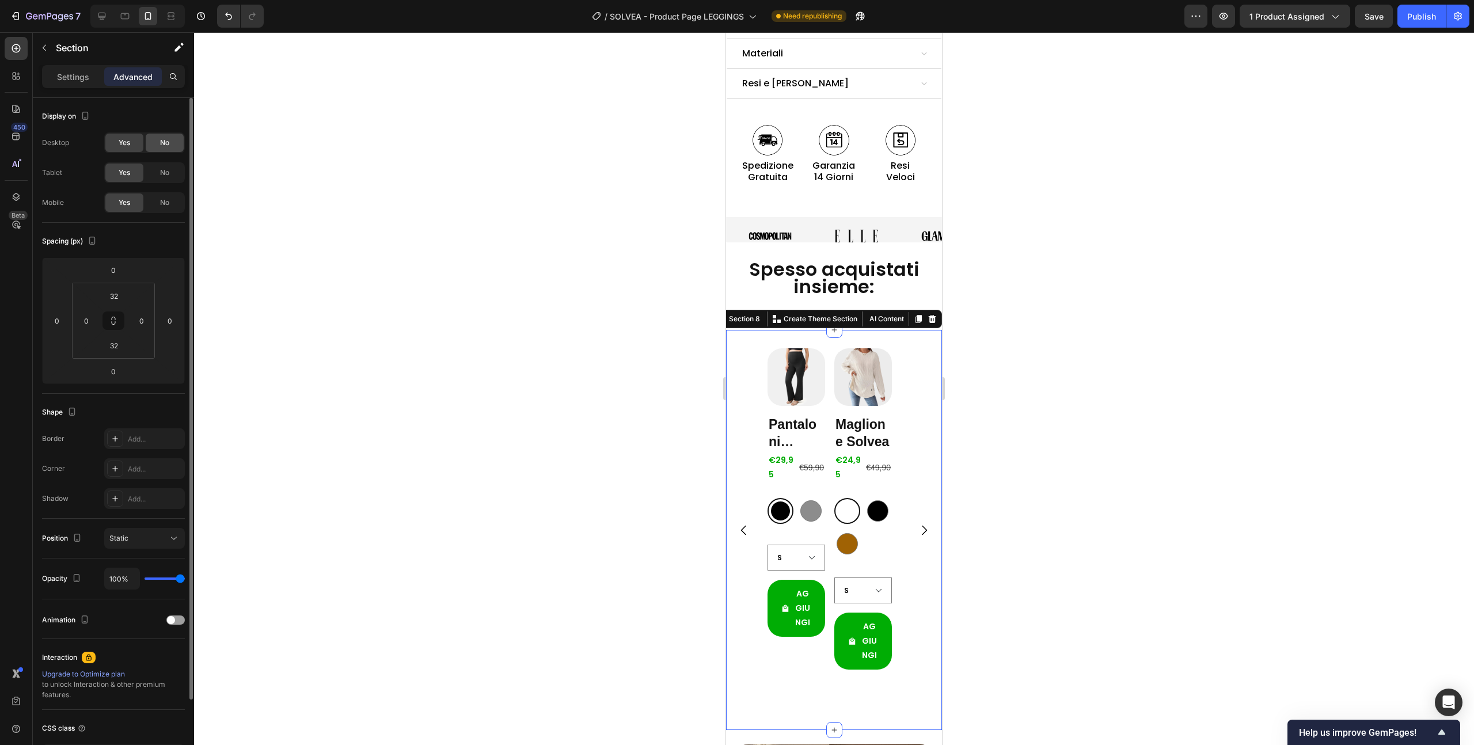
click at [166, 147] on span "No" at bounding box center [164, 143] width 9 height 10
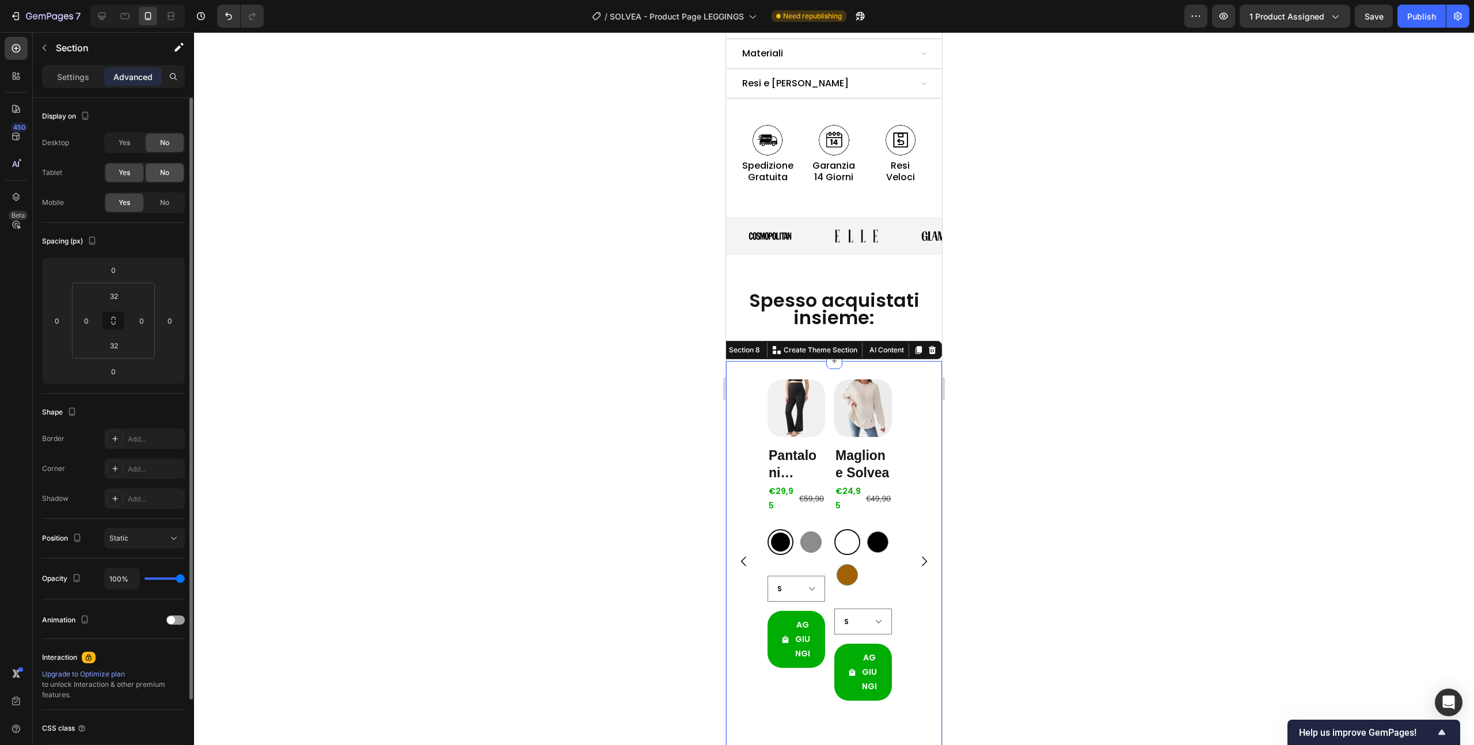
click at [165, 172] on span "No" at bounding box center [164, 173] width 9 height 10
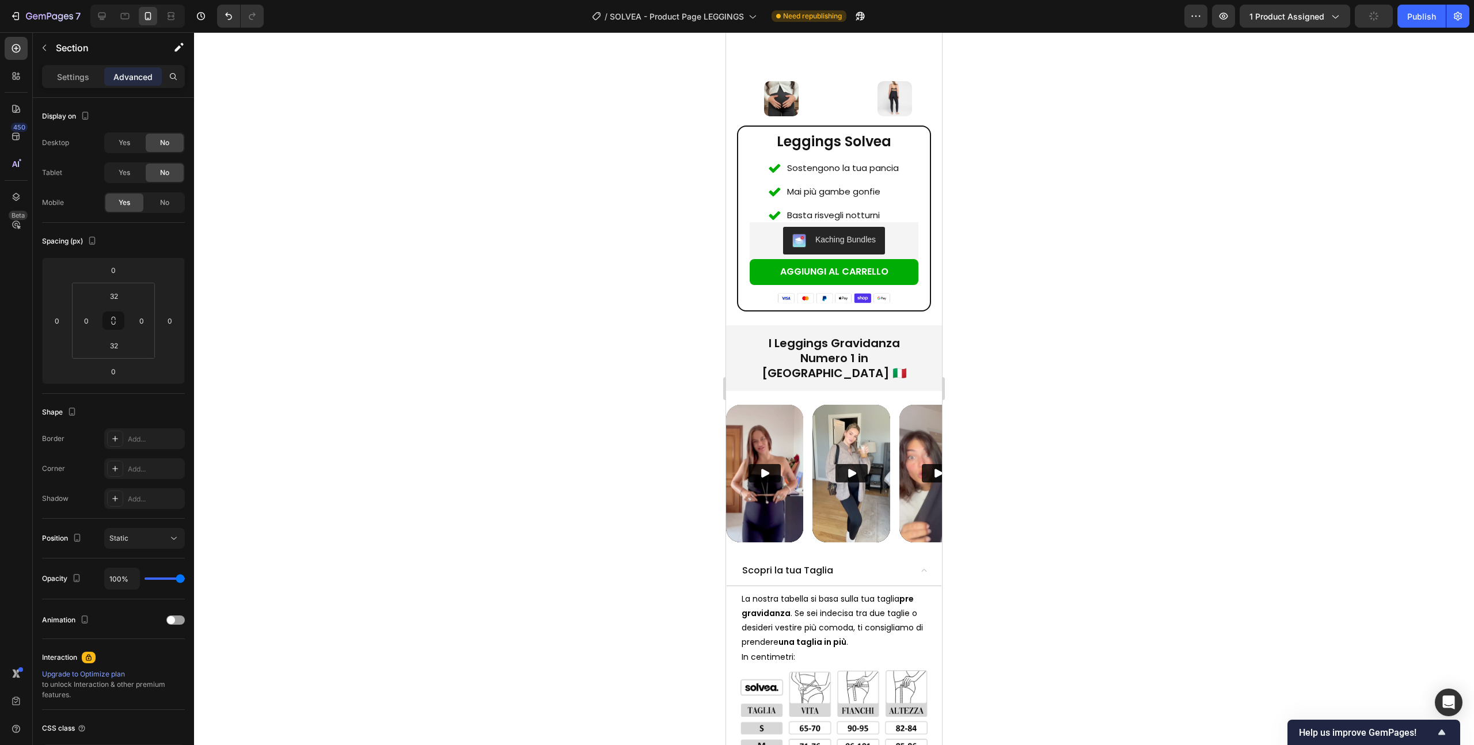
scroll to position [562, 0]
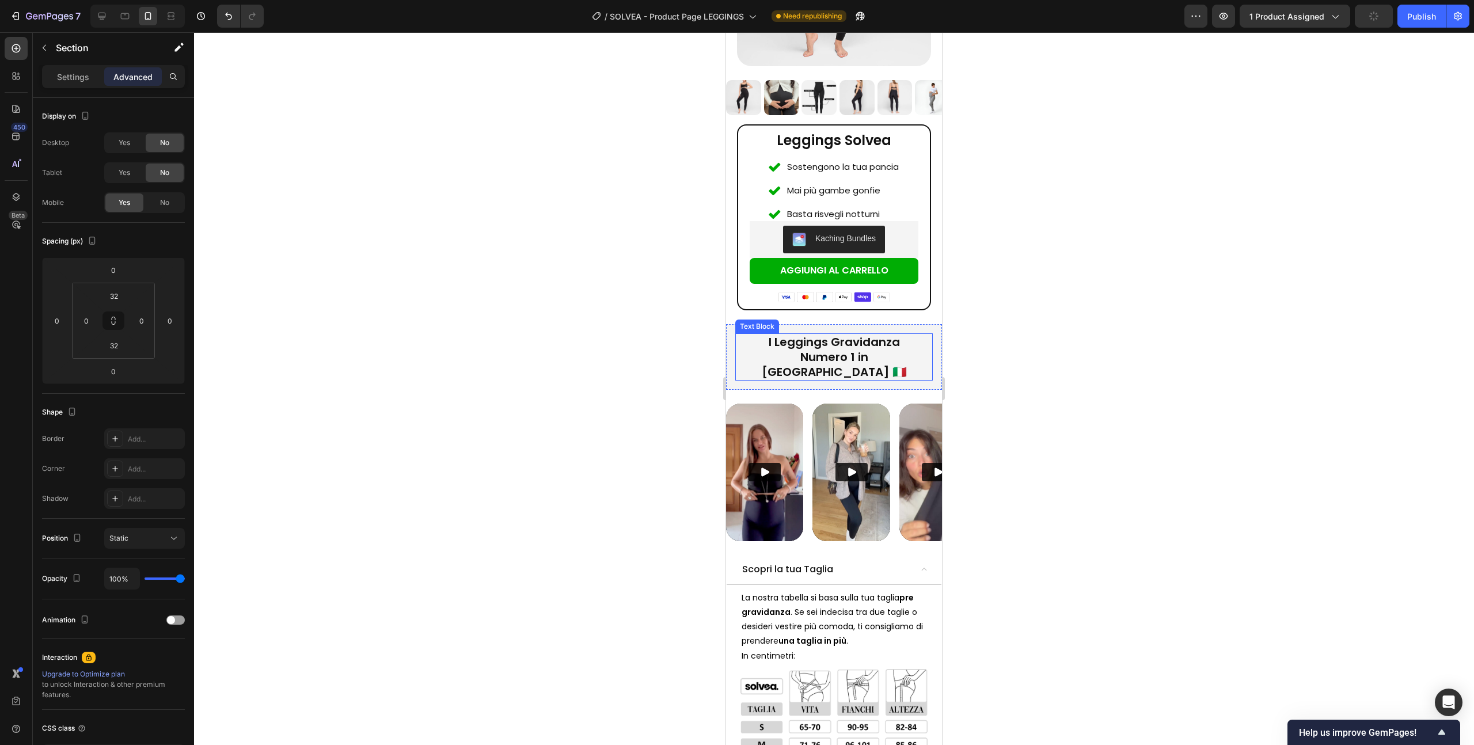
click at [802, 349] on span "Numero 1 in [GEOGRAPHIC_DATA] 🇮🇹" at bounding box center [834, 364] width 145 height 31
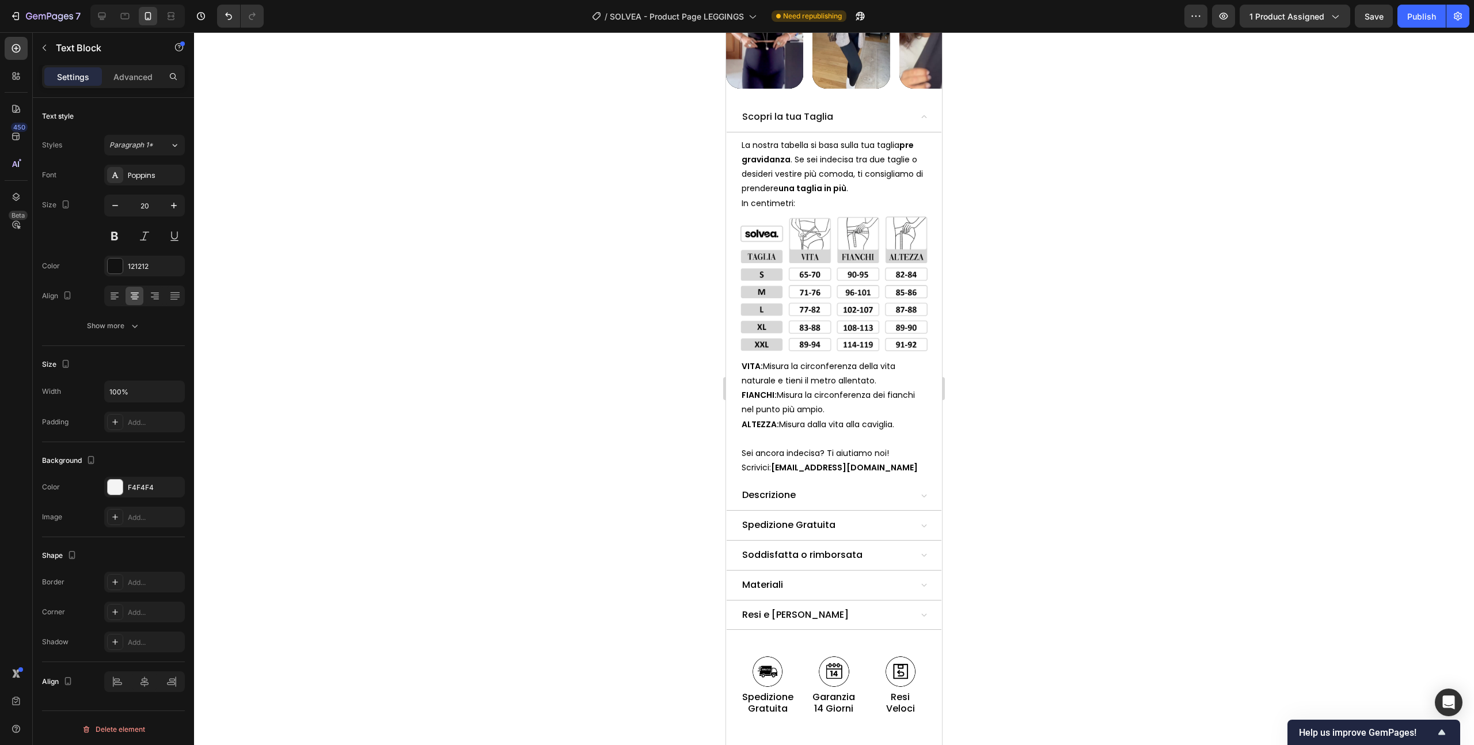
scroll to position [1121, 0]
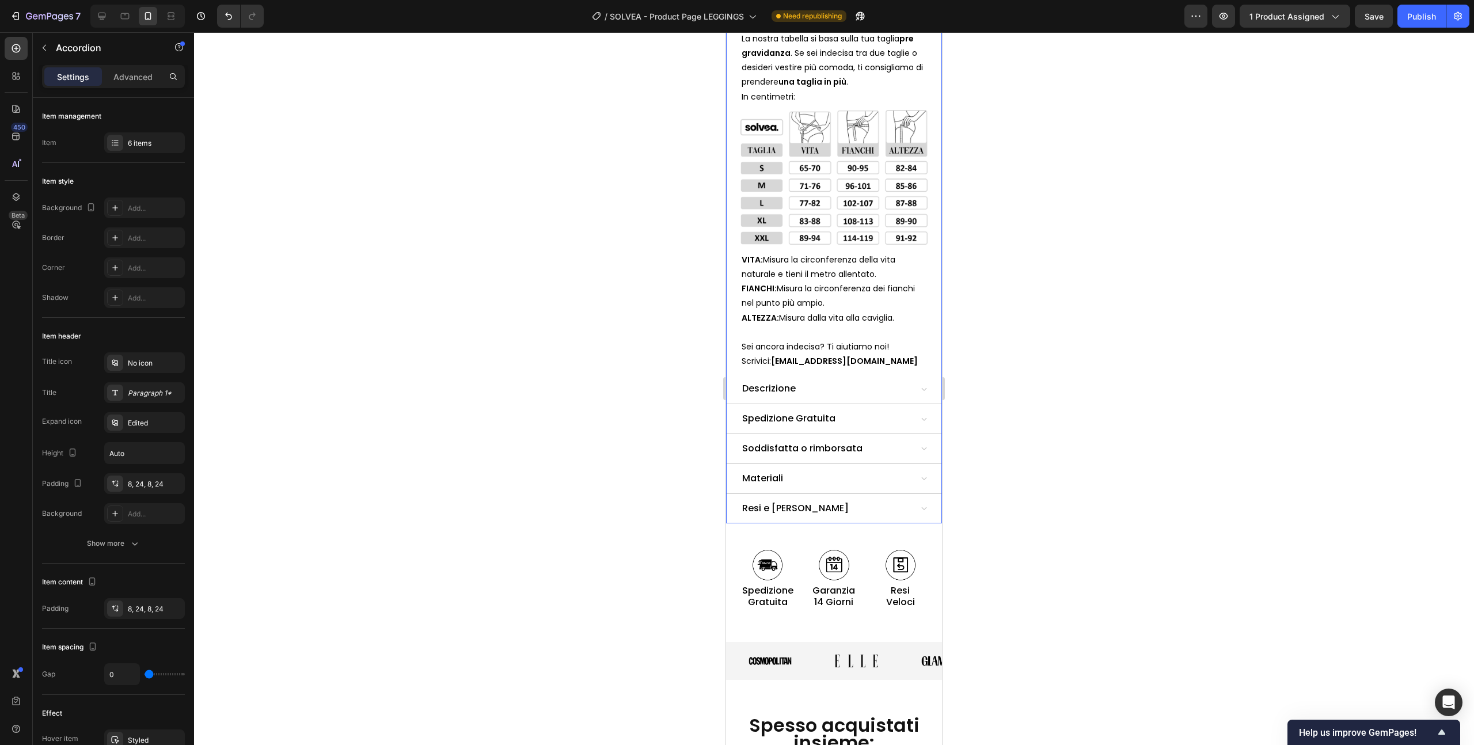
scroll to position [1411, 0]
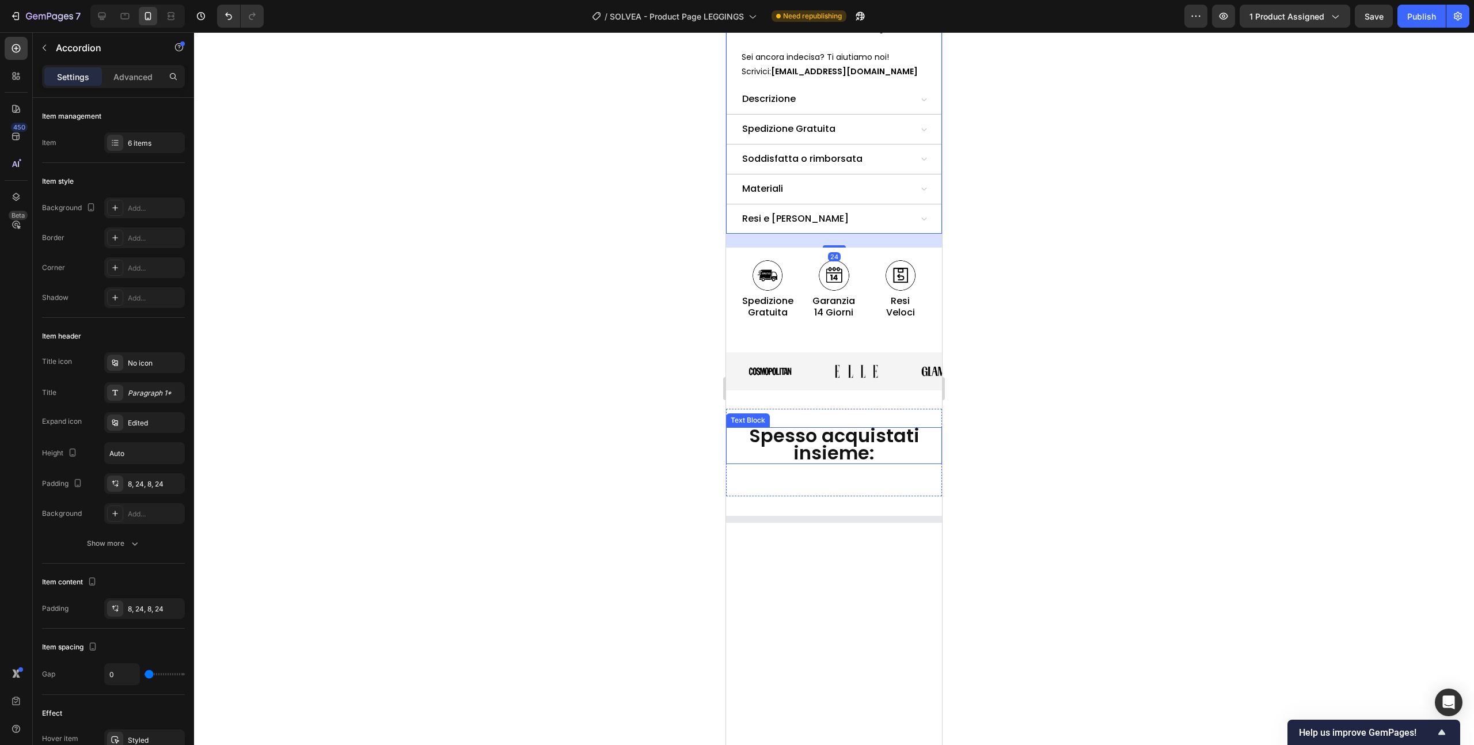
click at [809, 423] on span "Spesso acquistati insieme:" at bounding box center [834, 444] width 170 height 43
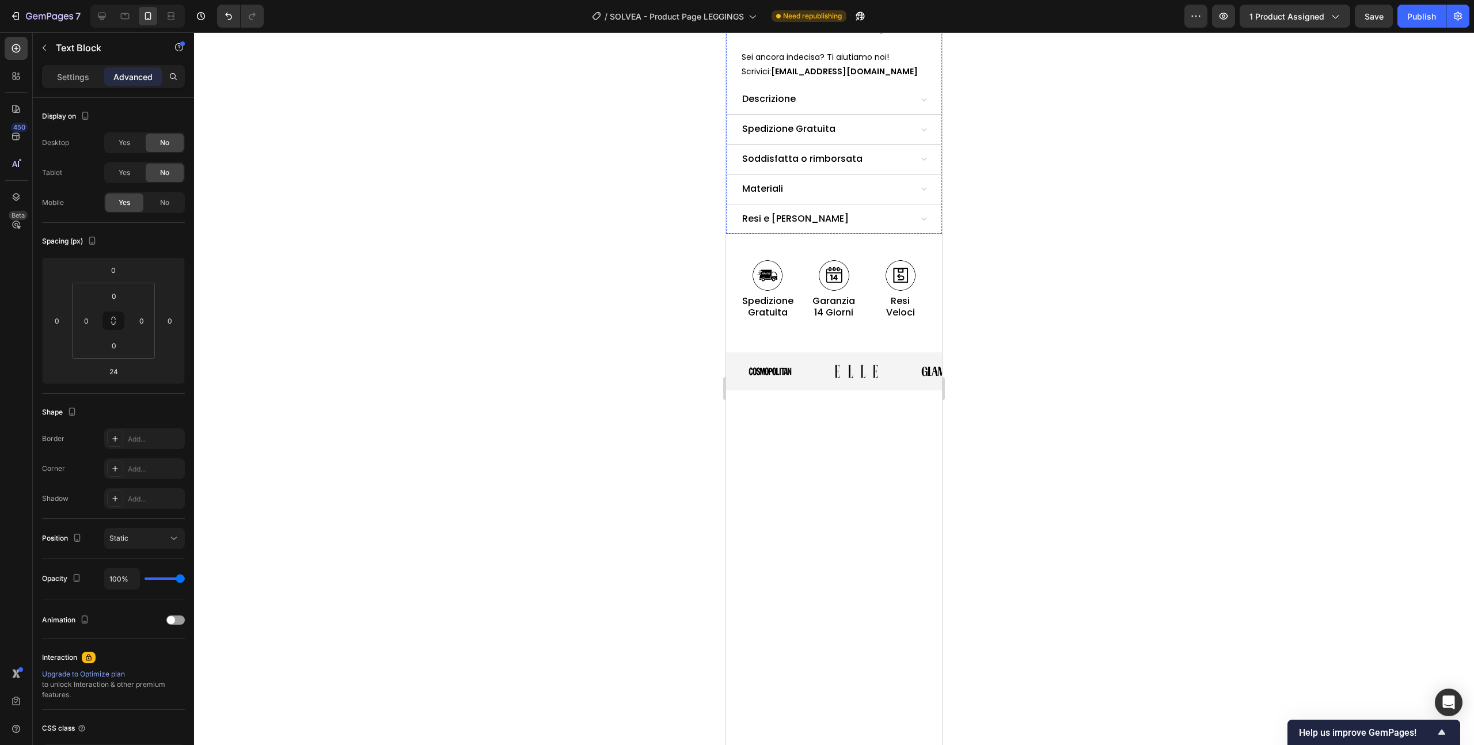
scroll to position [839, 0]
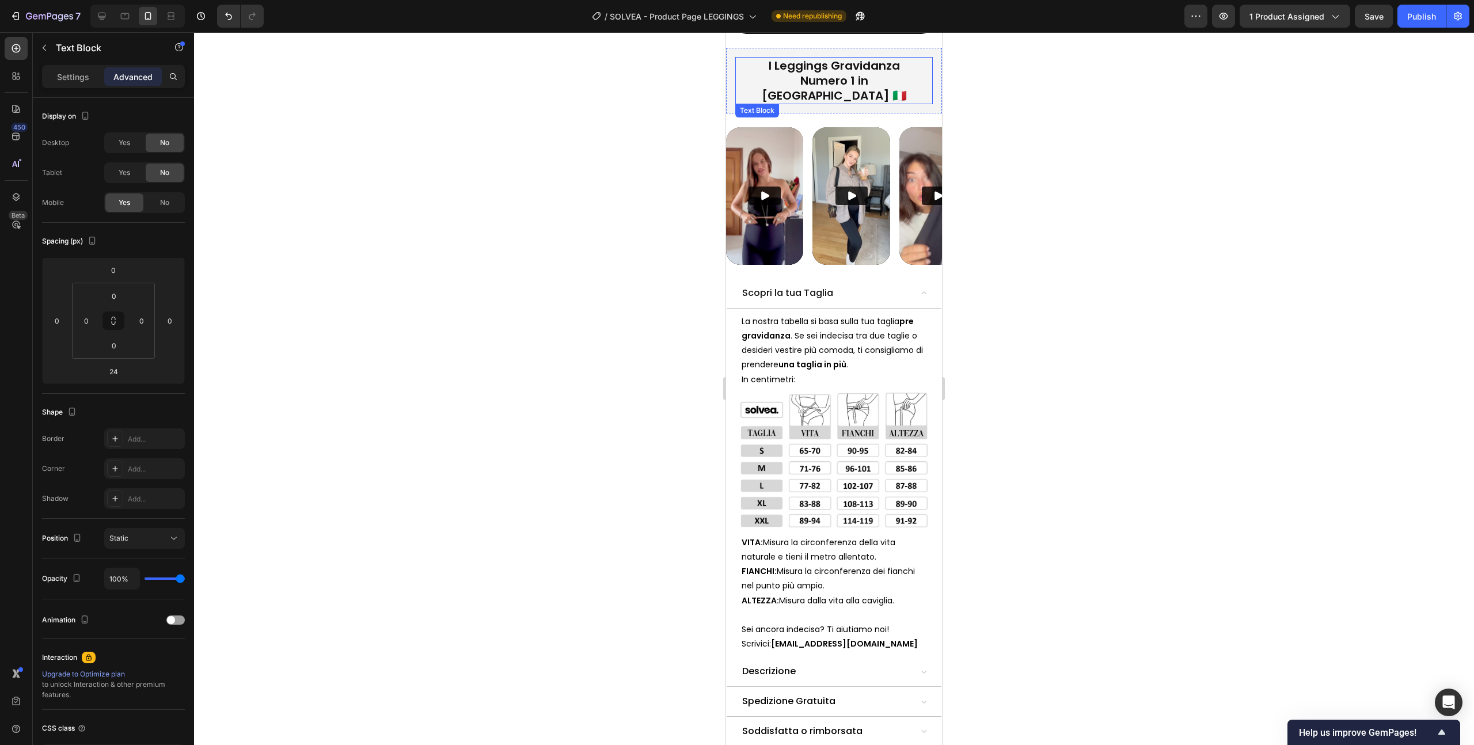
click at [824, 62] on span "I Leggings Gravidanza" at bounding box center [834, 66] width 131 height 16
click at [805, 73] on span "Numero 1 in [GEOGRAPHIC_DATA] 🇮🇹" at bounding box center [834, 88] width 145 height 31
click at [77, 71] on p "Settings" at bounding box center [73, 77] width 32 height 12
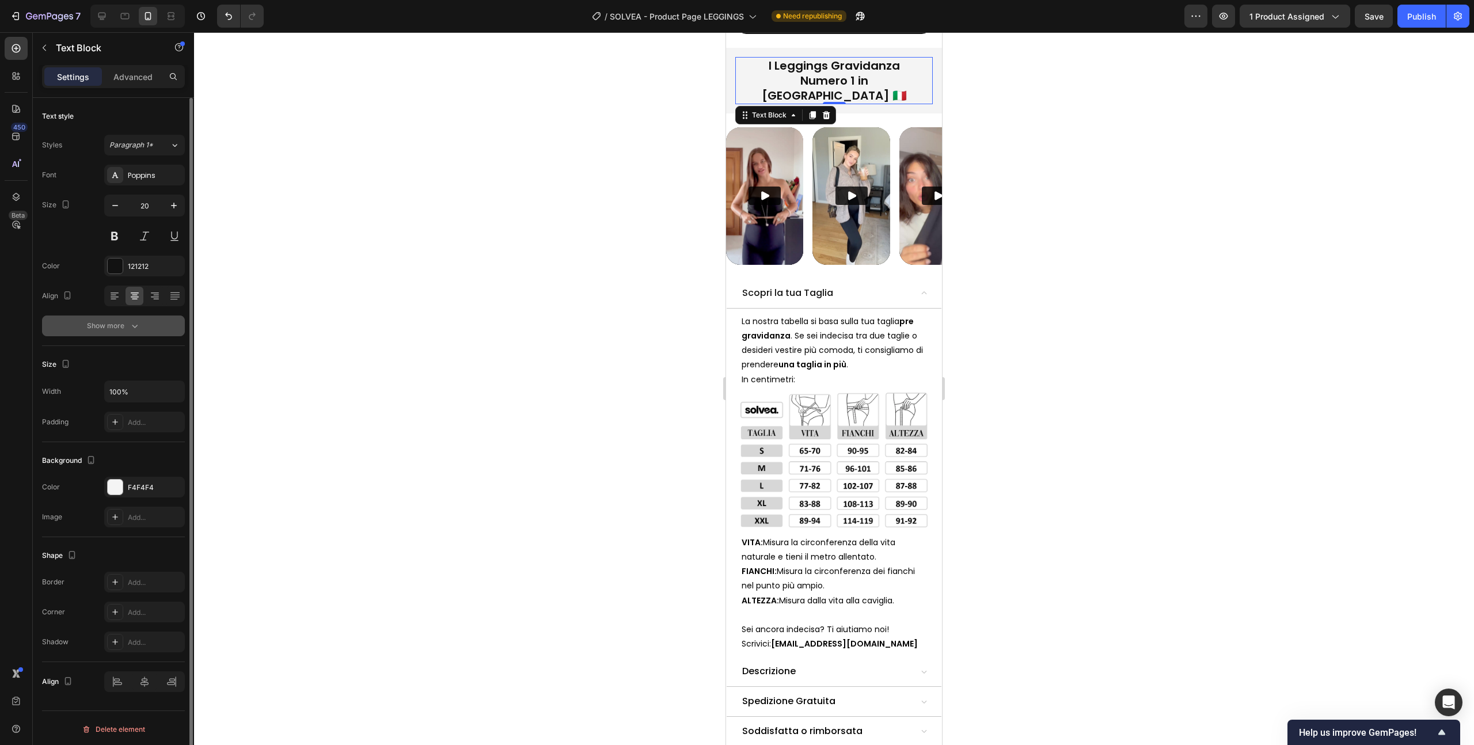
click at [130, 329] on icon "button" at bounding box center [135, 326] width 12 height 12
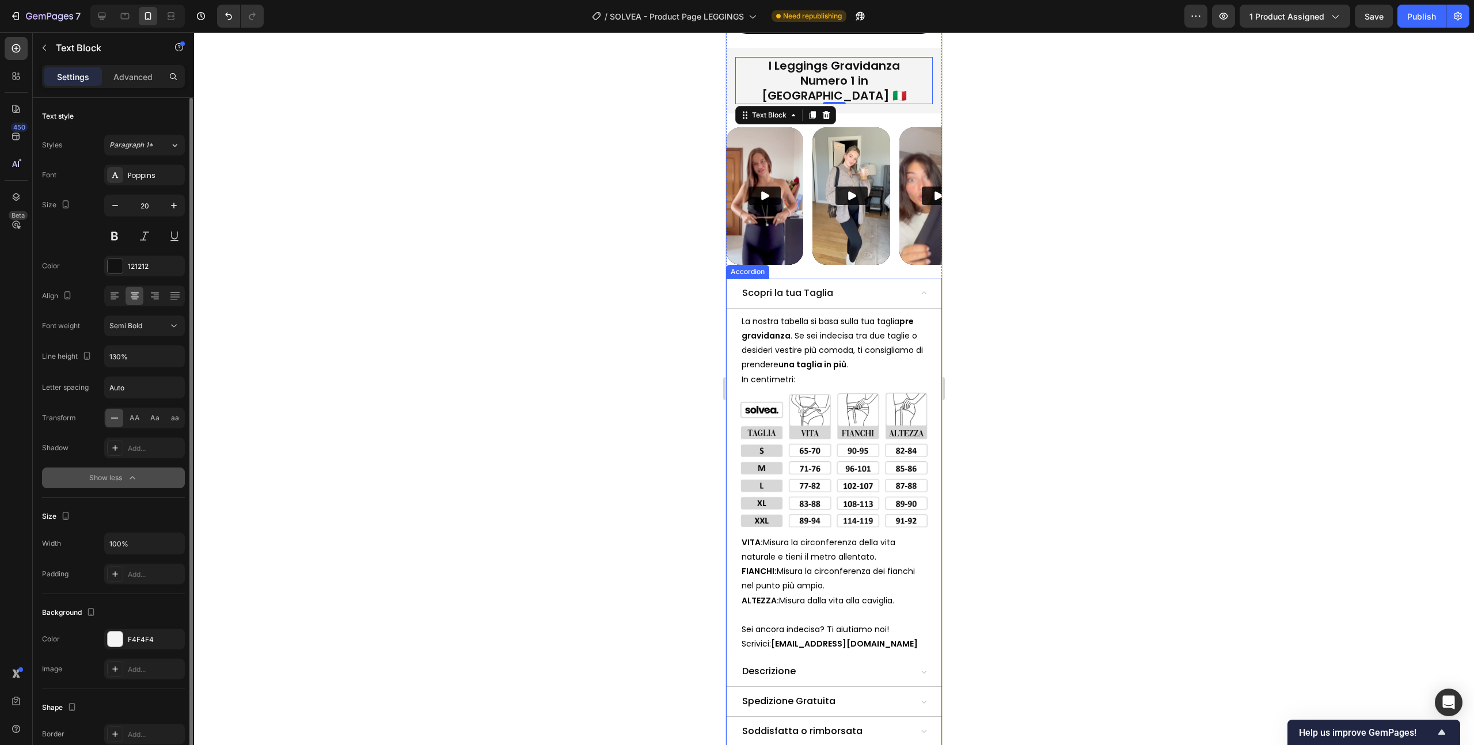
scroll to position [1220, 0]
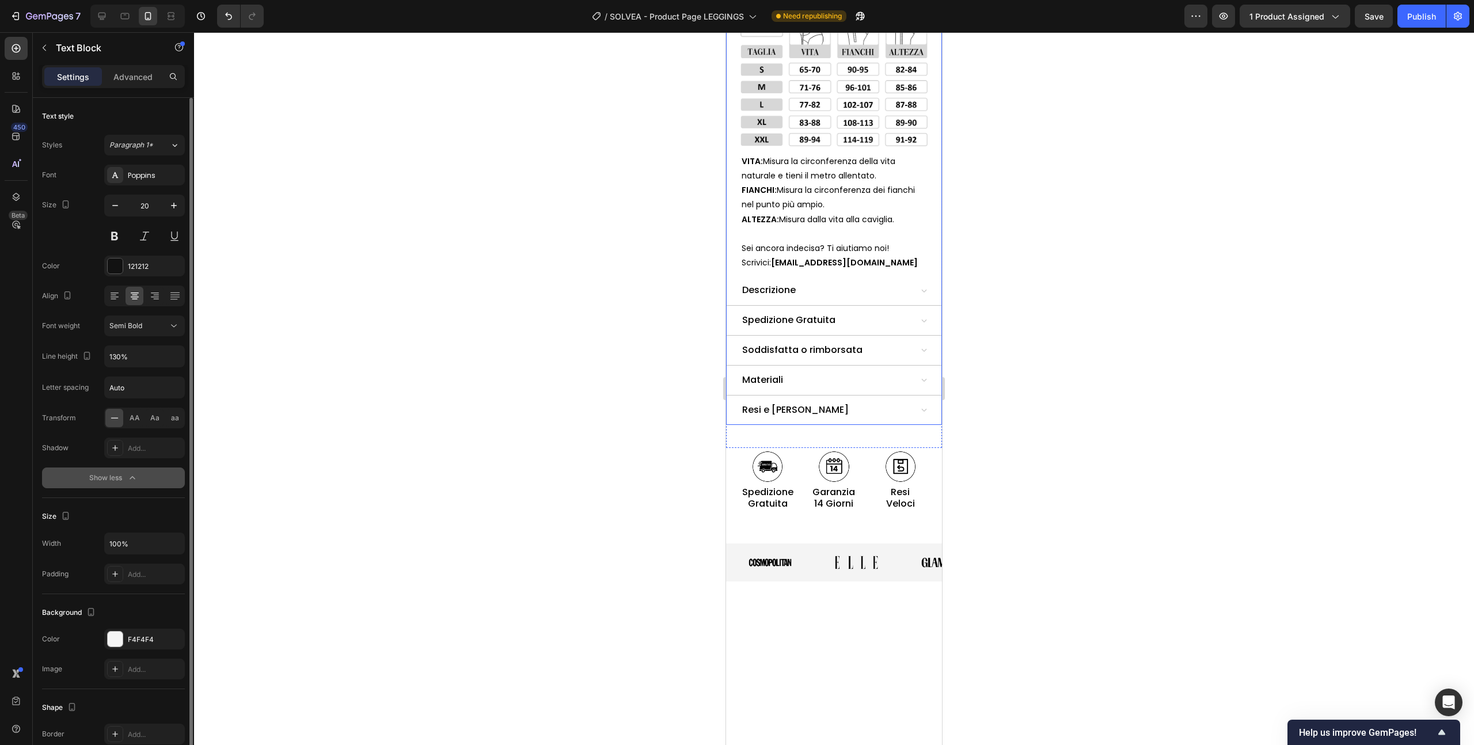
click at [805, 342] on p "Soddisfatta o rimborsata" at bounding box center [802, 350] width 120 height 17
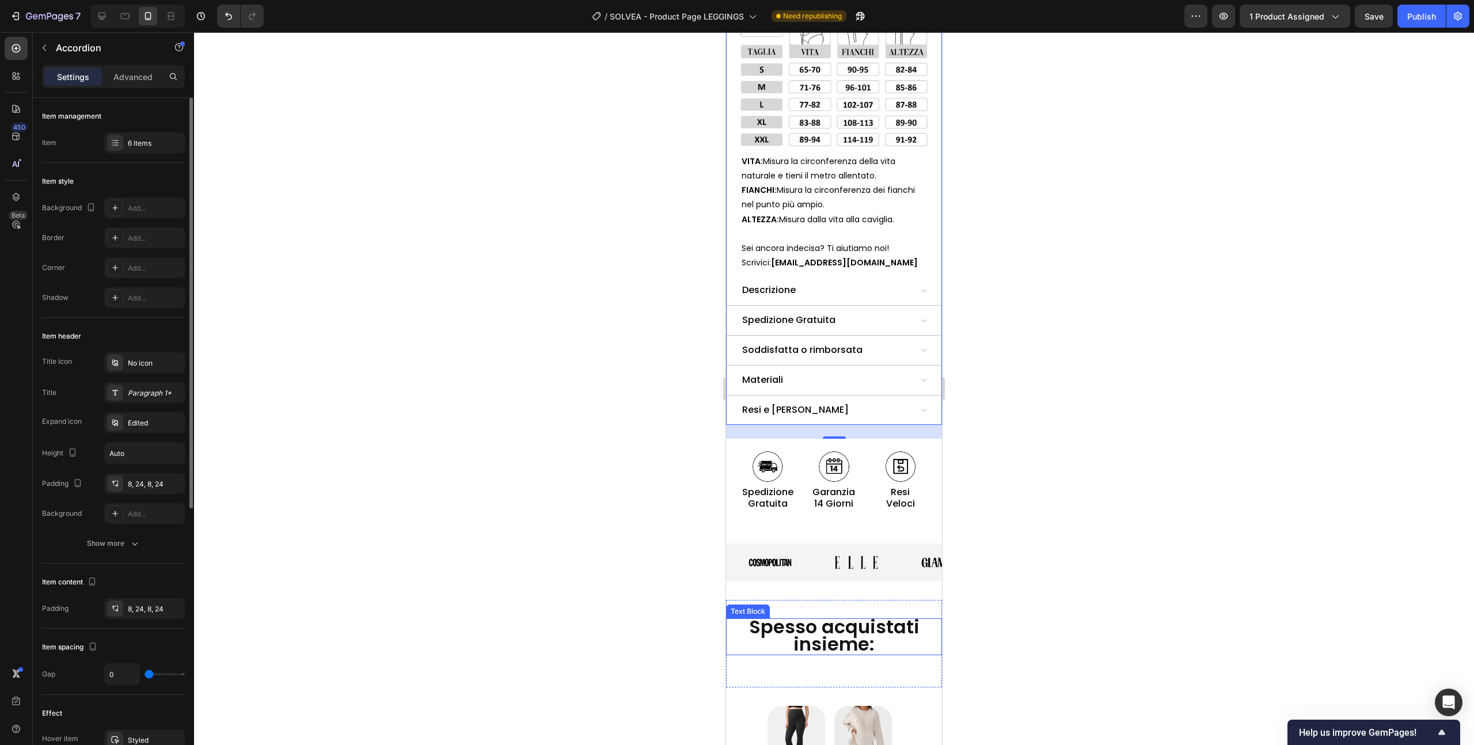
click at [837, 614] on span "Spesso acquistati insieme:" at bounding box center [834, 635] width 170 height 43
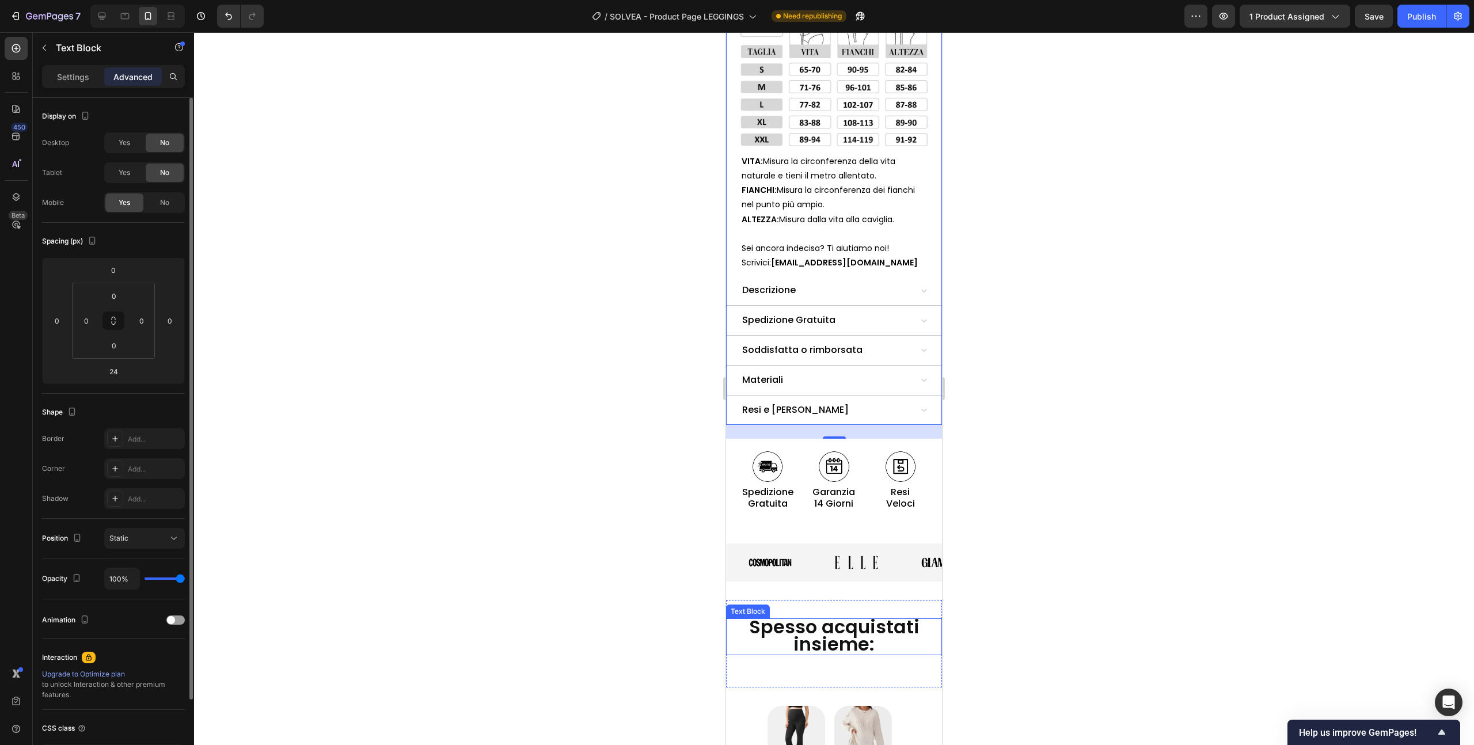
scroll to position [1536, 0]
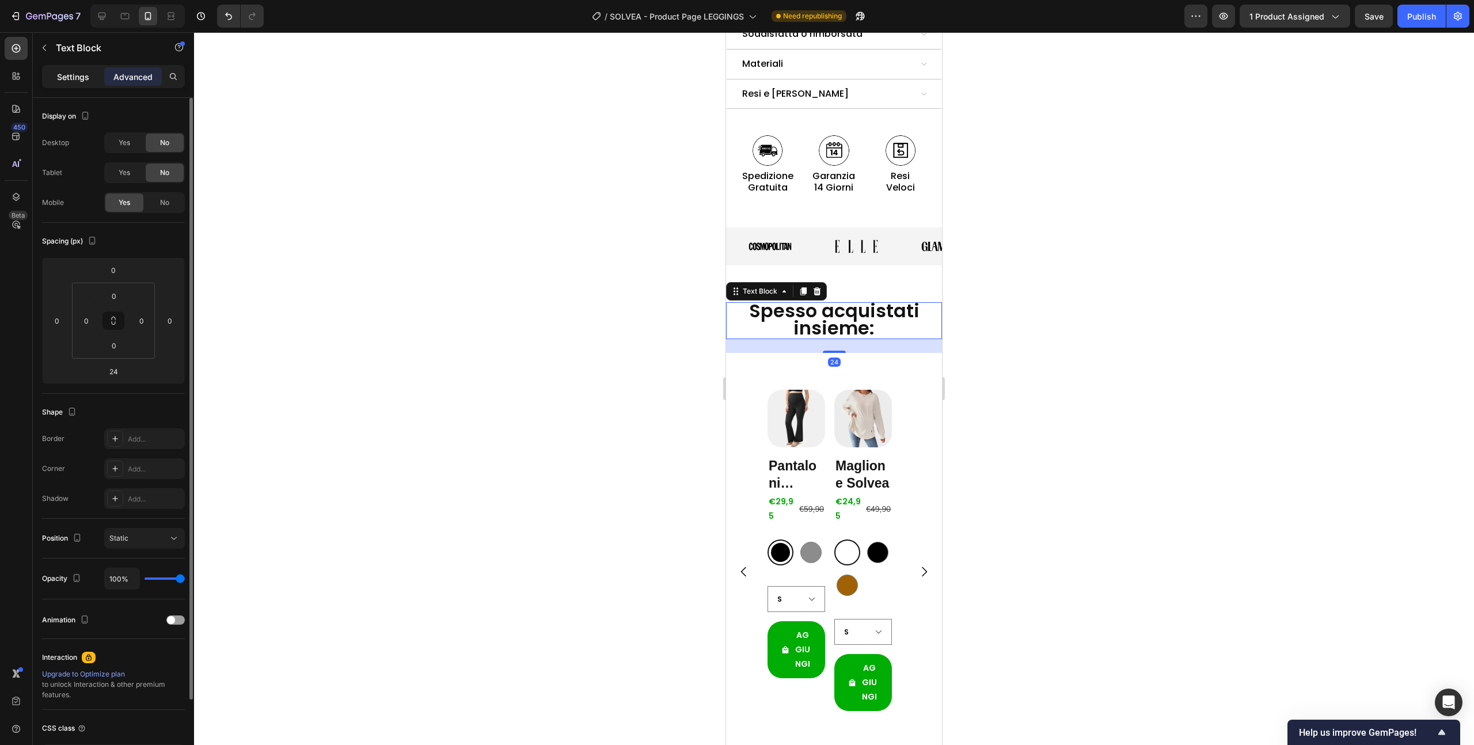
click at [78, 84] on div "Settings" at bounding box center [73, 76] width 58 height 18
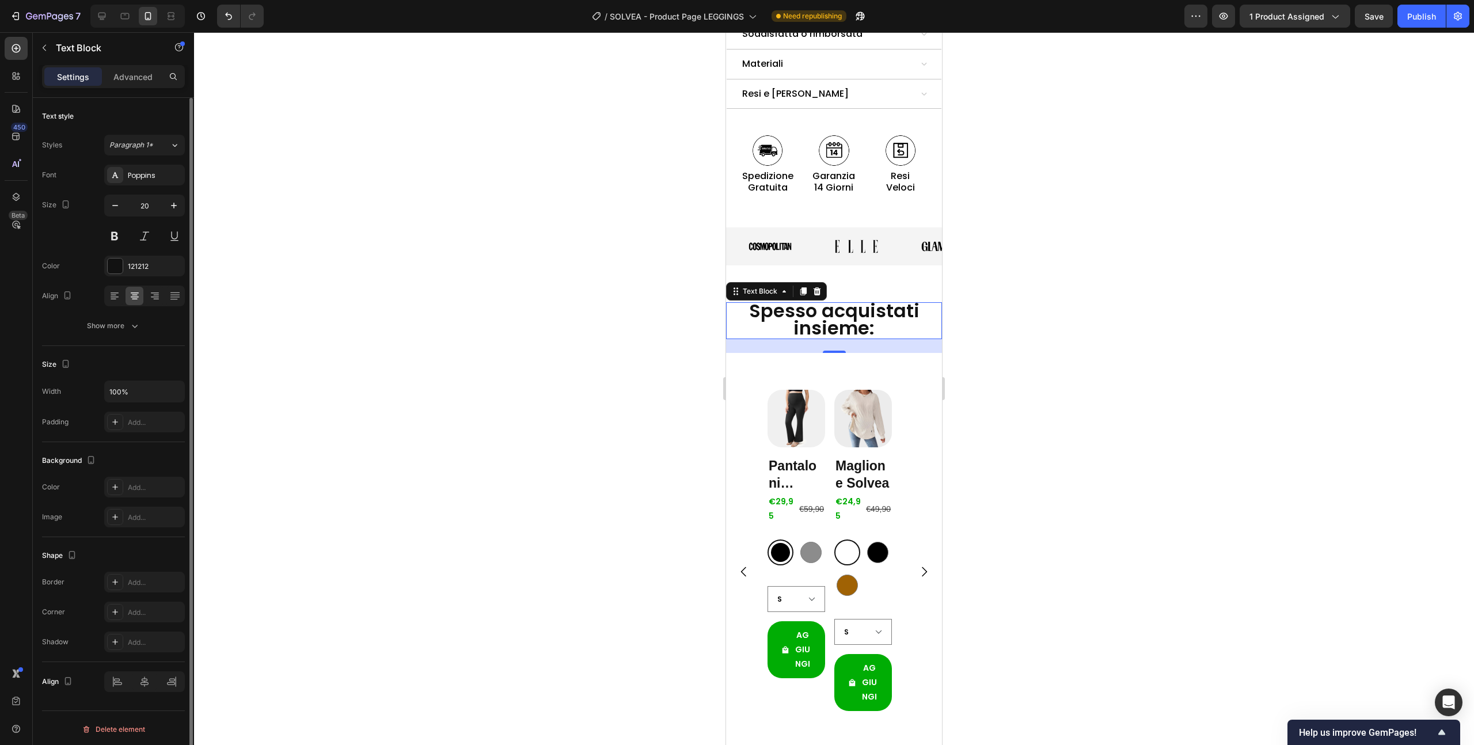
click at [790, 298] on span "Spesso acquistati insieme:" at bounding box center [834, 319] width 170 height 43
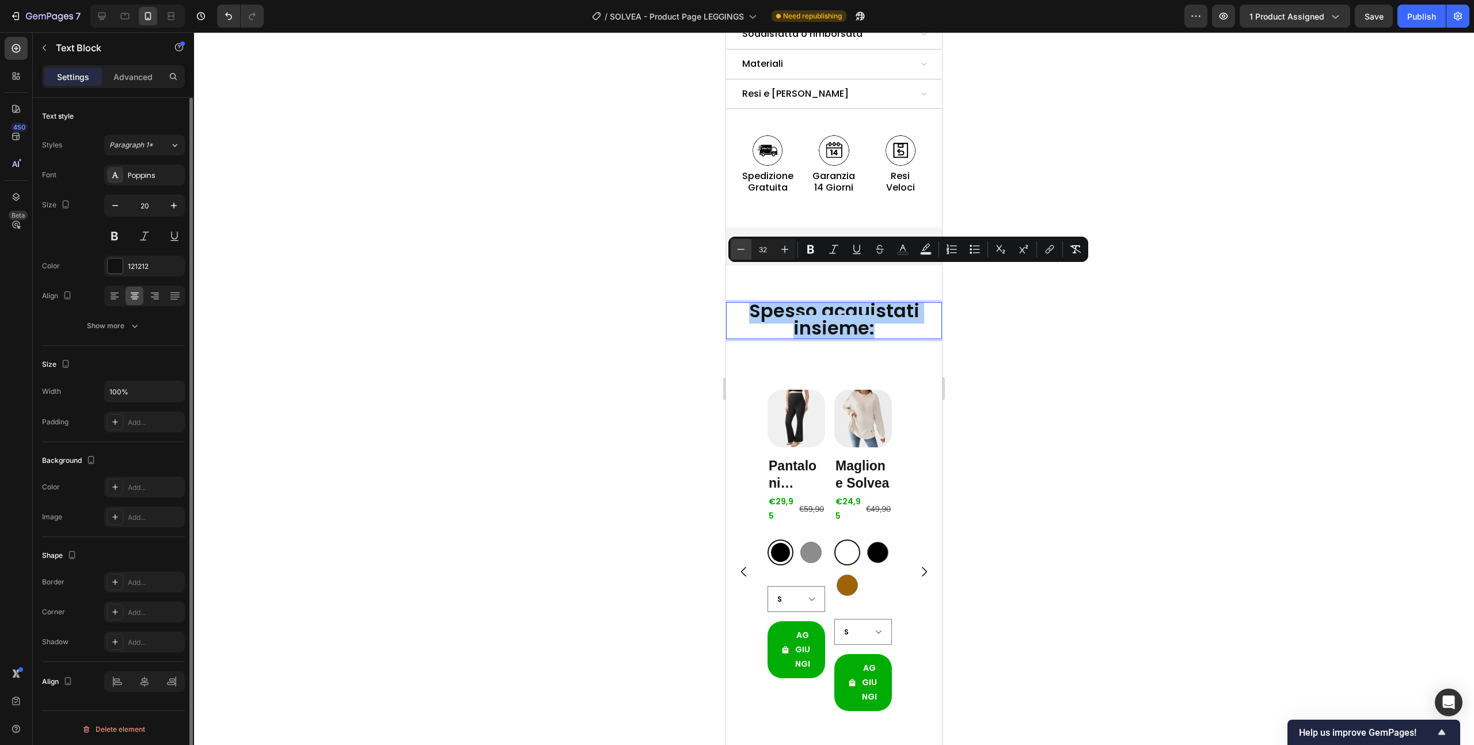
click at [742, 245] on icon "Editor contextual toolbar" at bounding box center [741, 250] width 12 height 12
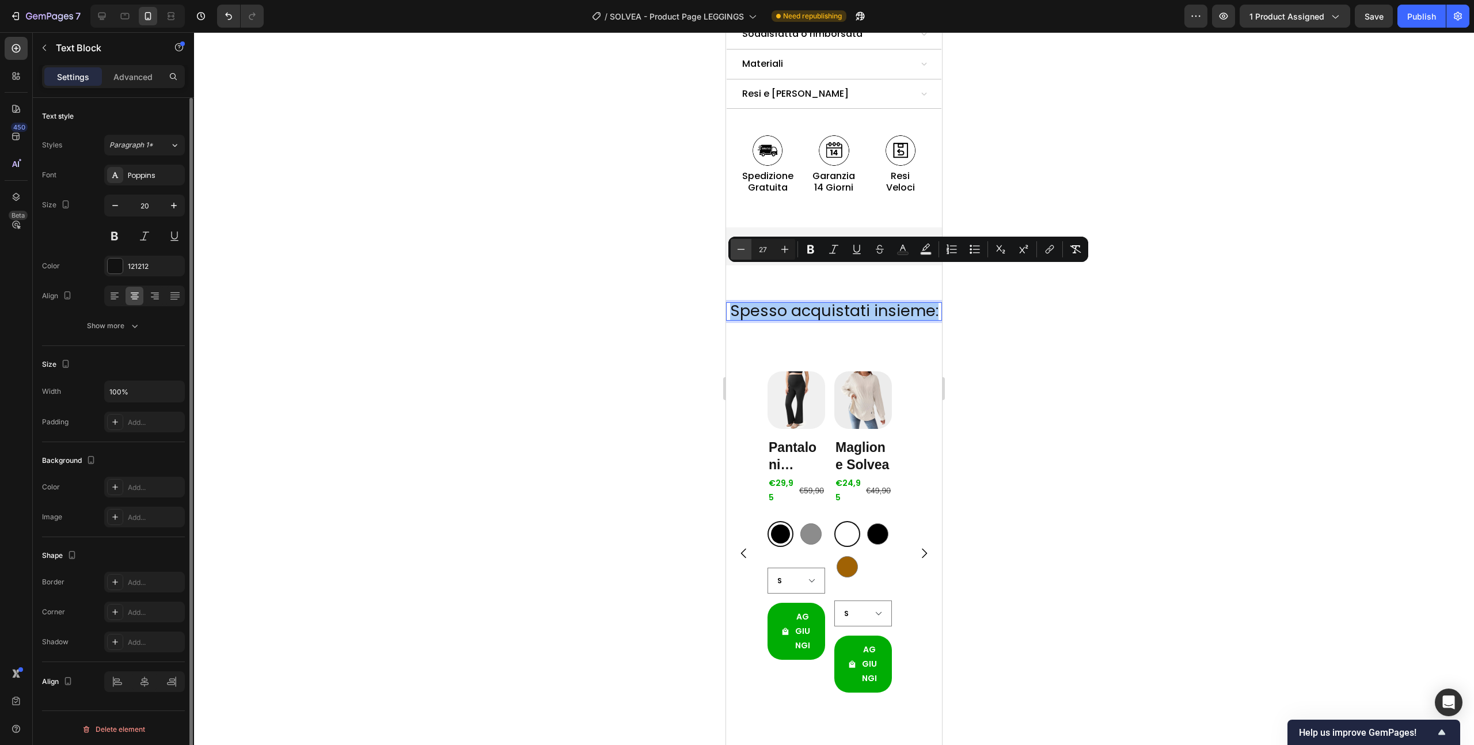
click at [742, 245] on icon "Editor contextual toolbar" at bounding box center [741, 250] width 12 height 12
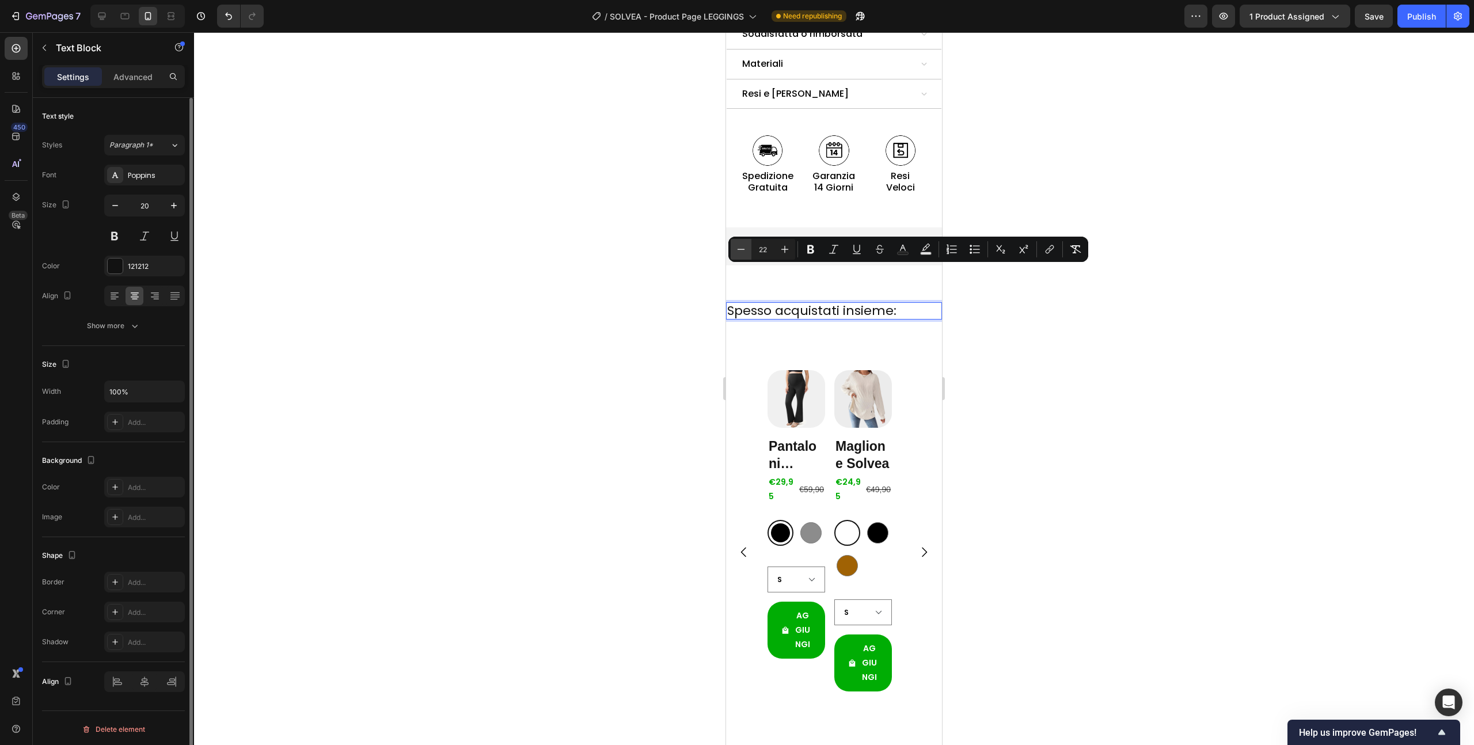
click at [742, 245] on icon "Editor contextual toolbar" at bounding box center [741, 250] width 12 height 12
type input "20"
click at [616, 245] on div at bounding box center [834, 388] width 1280 height 713
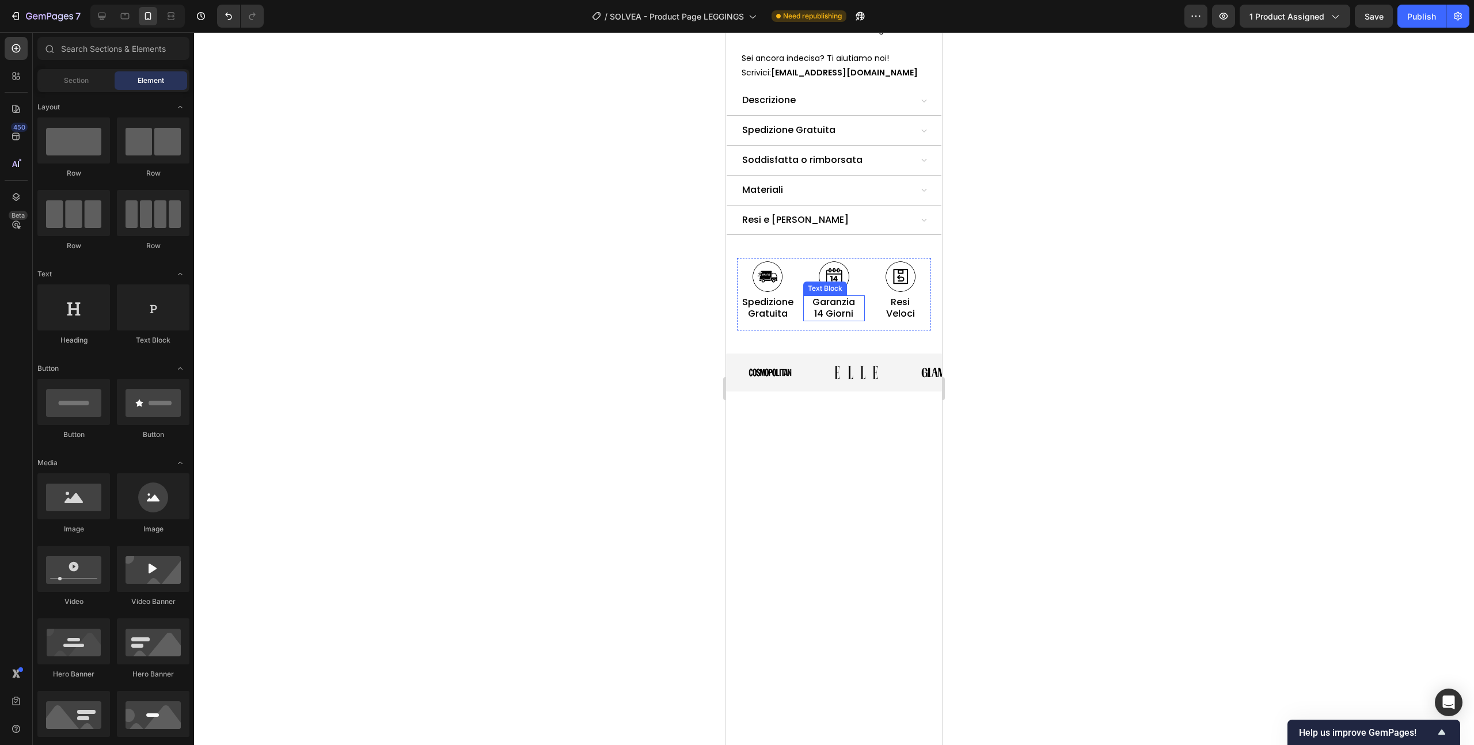
scroll to position [1022, 0]
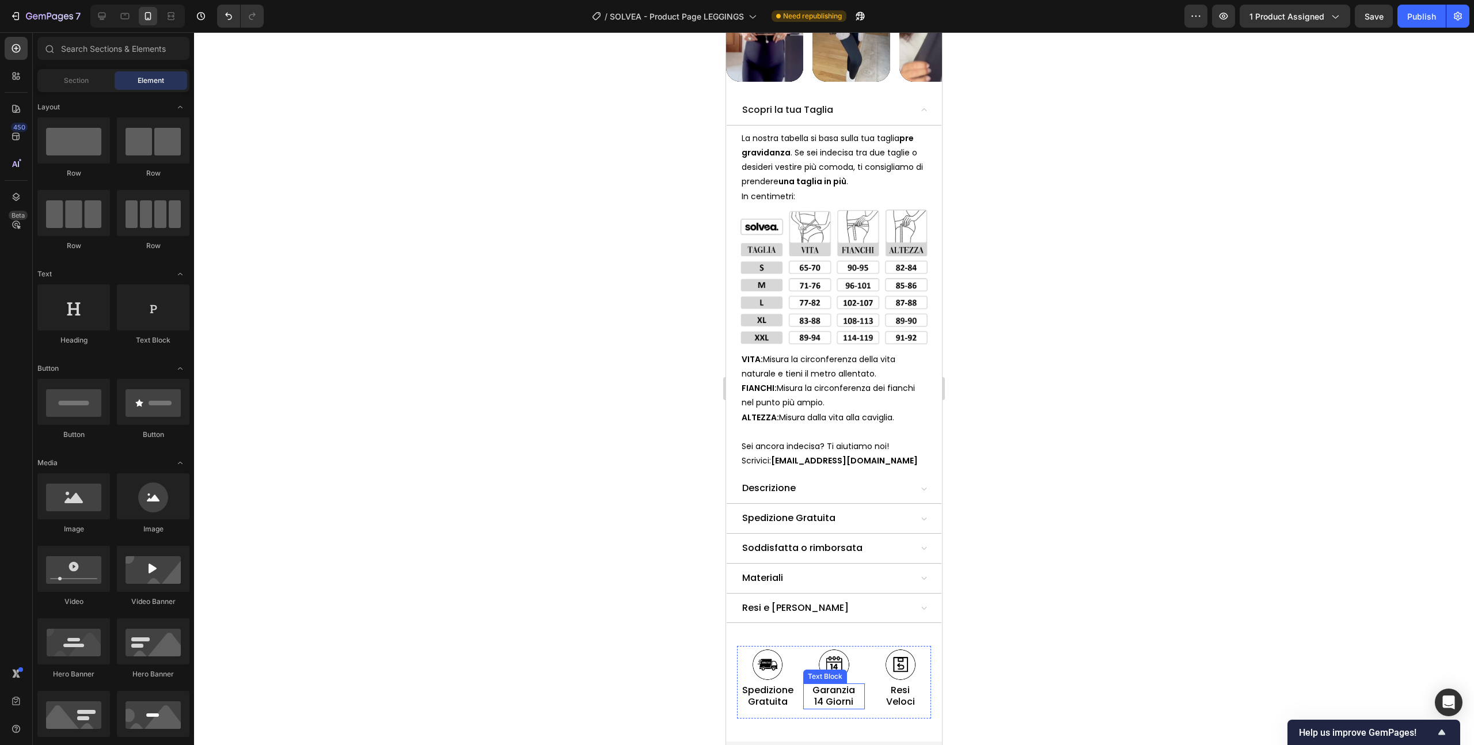
click at [826, 540] on p "Soddisfatta o rimborsata" at bounding box center [802, 548] width 120 height 17
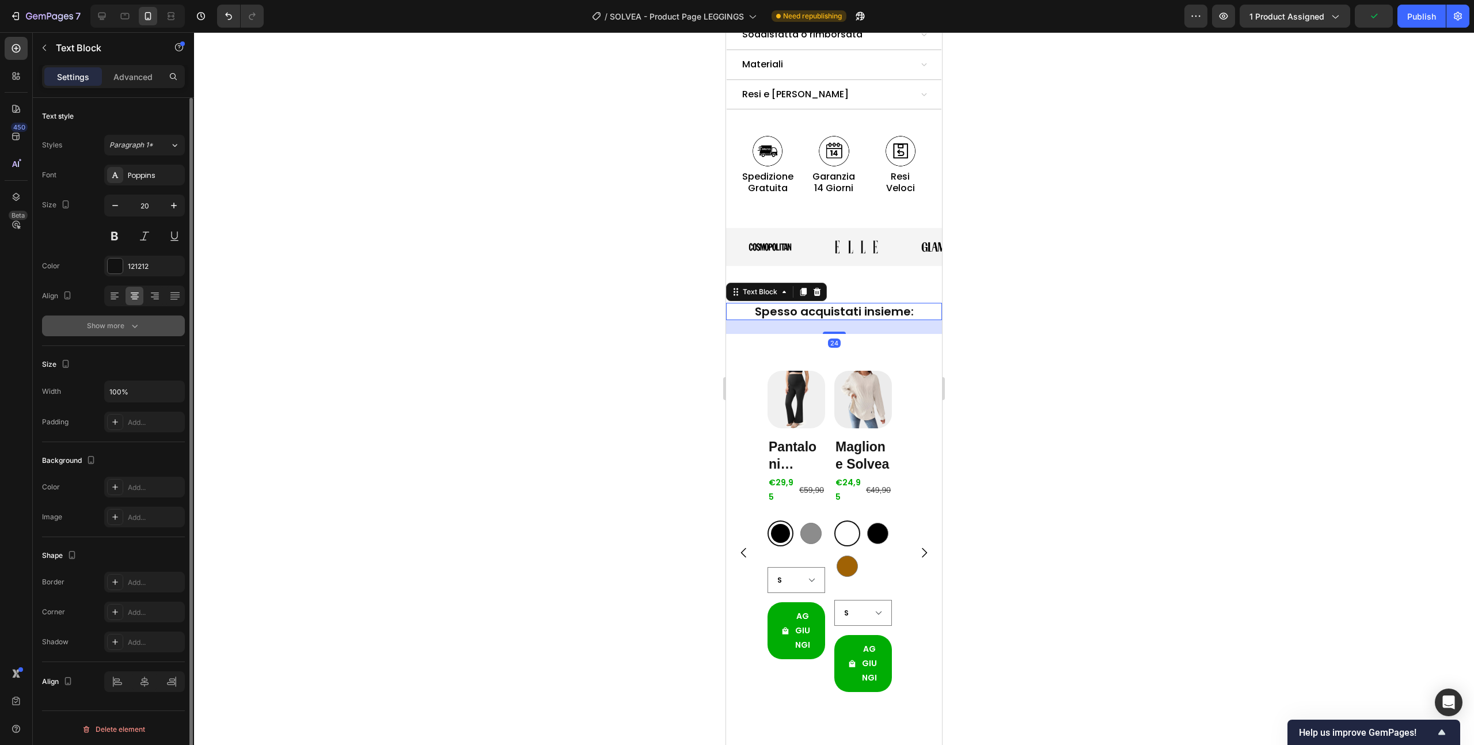
click at [124, 317] on button "Show more" at bounding box center [113, 326] width 143 height 21
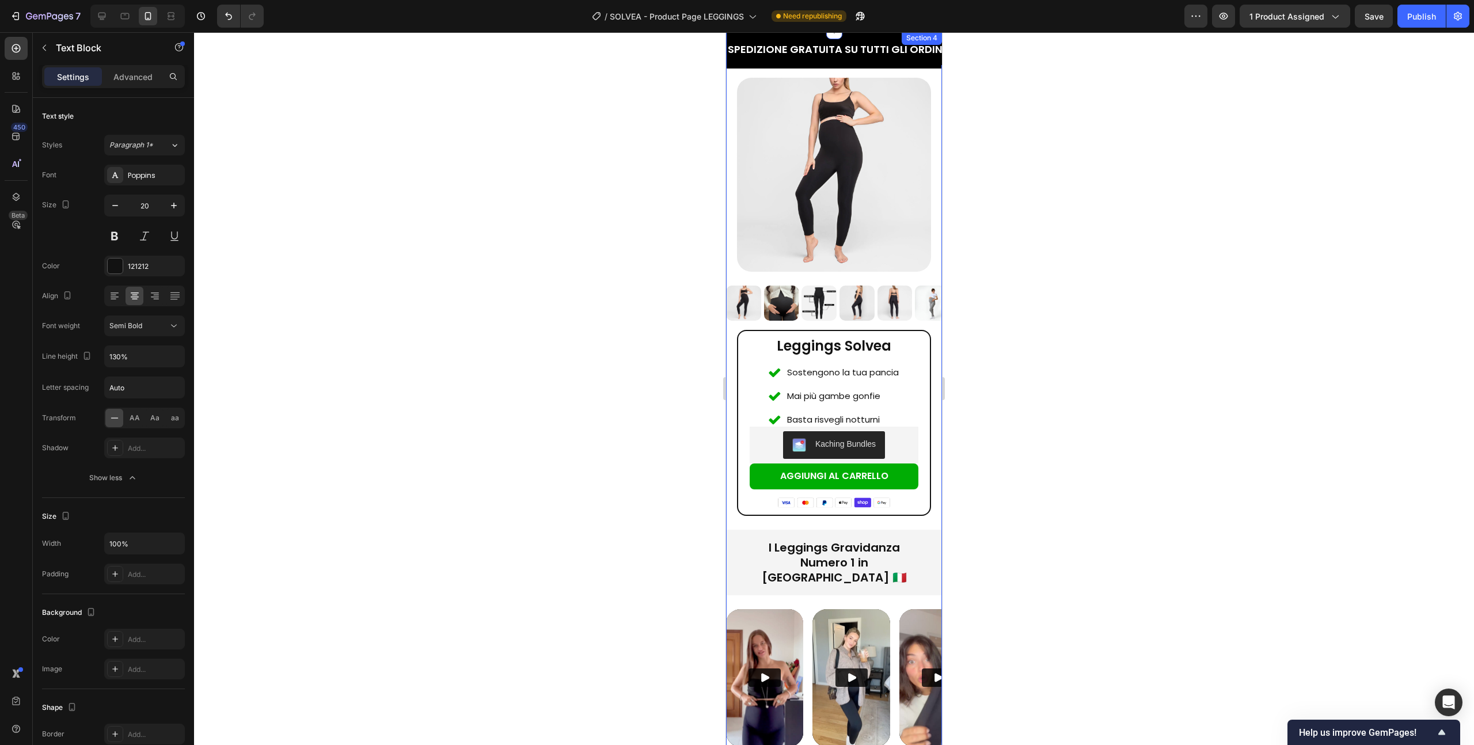
scroll to position [399, 0]
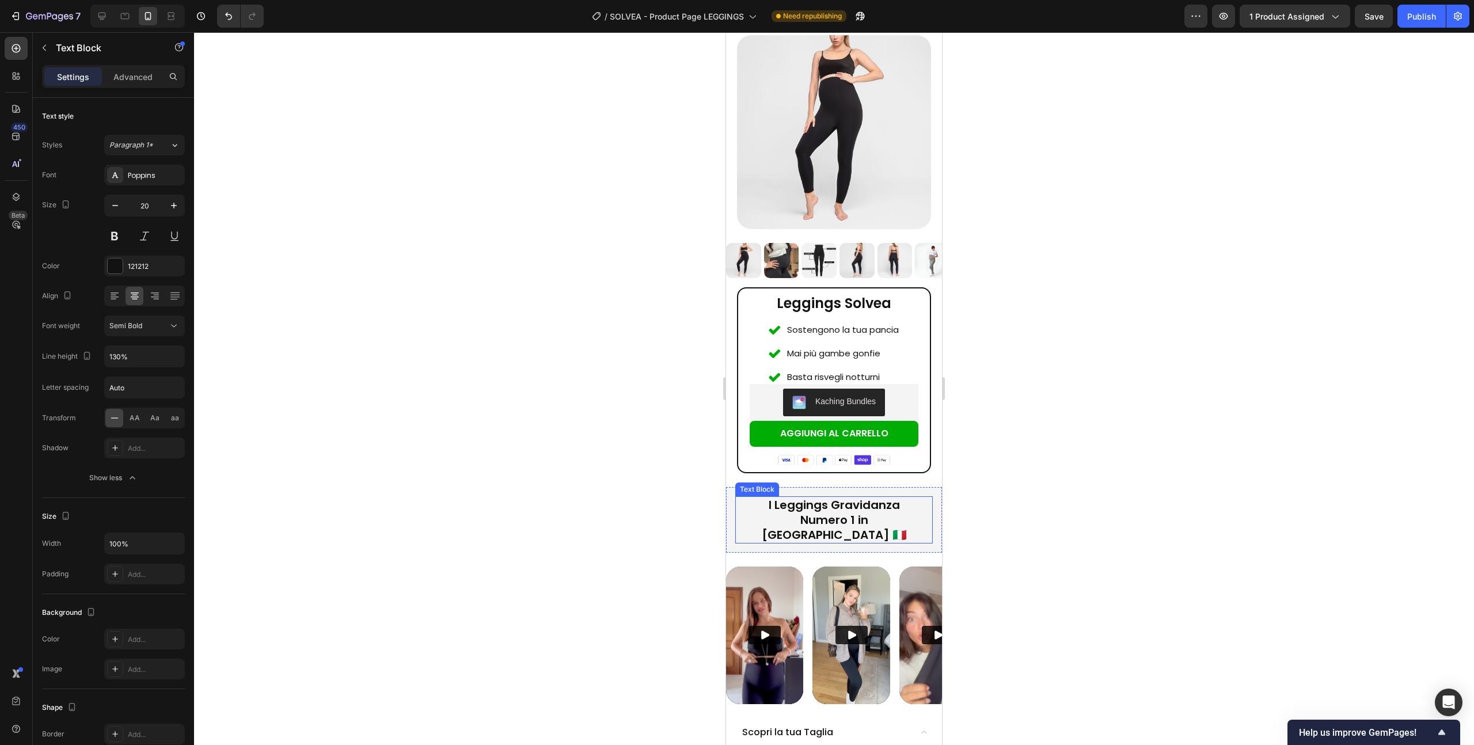
click at [807, 497] on span "I Leggings Gravidanza" at bounding box center [834, 505] width 131 height 16
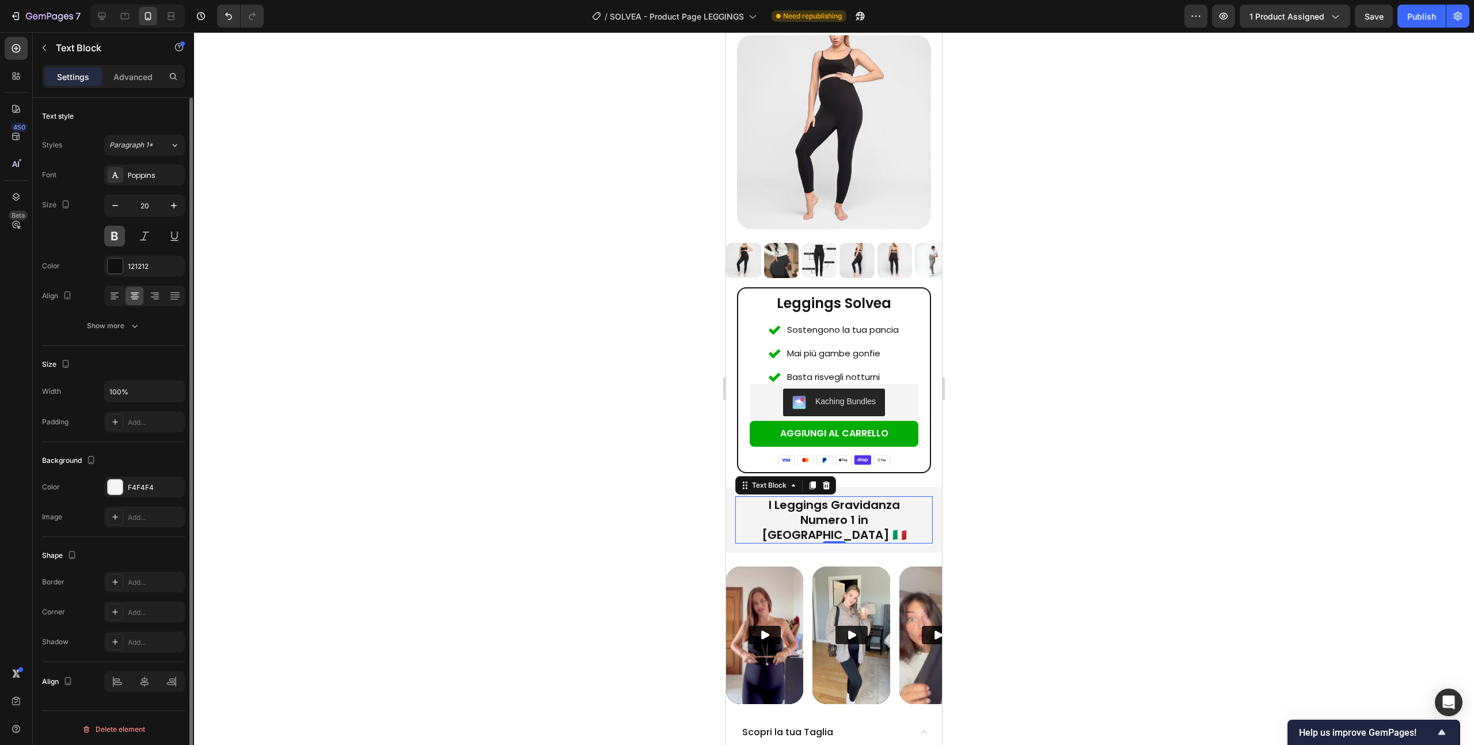
click at [117, 238] on button at bounding box center [114, 236] width 21 height 21
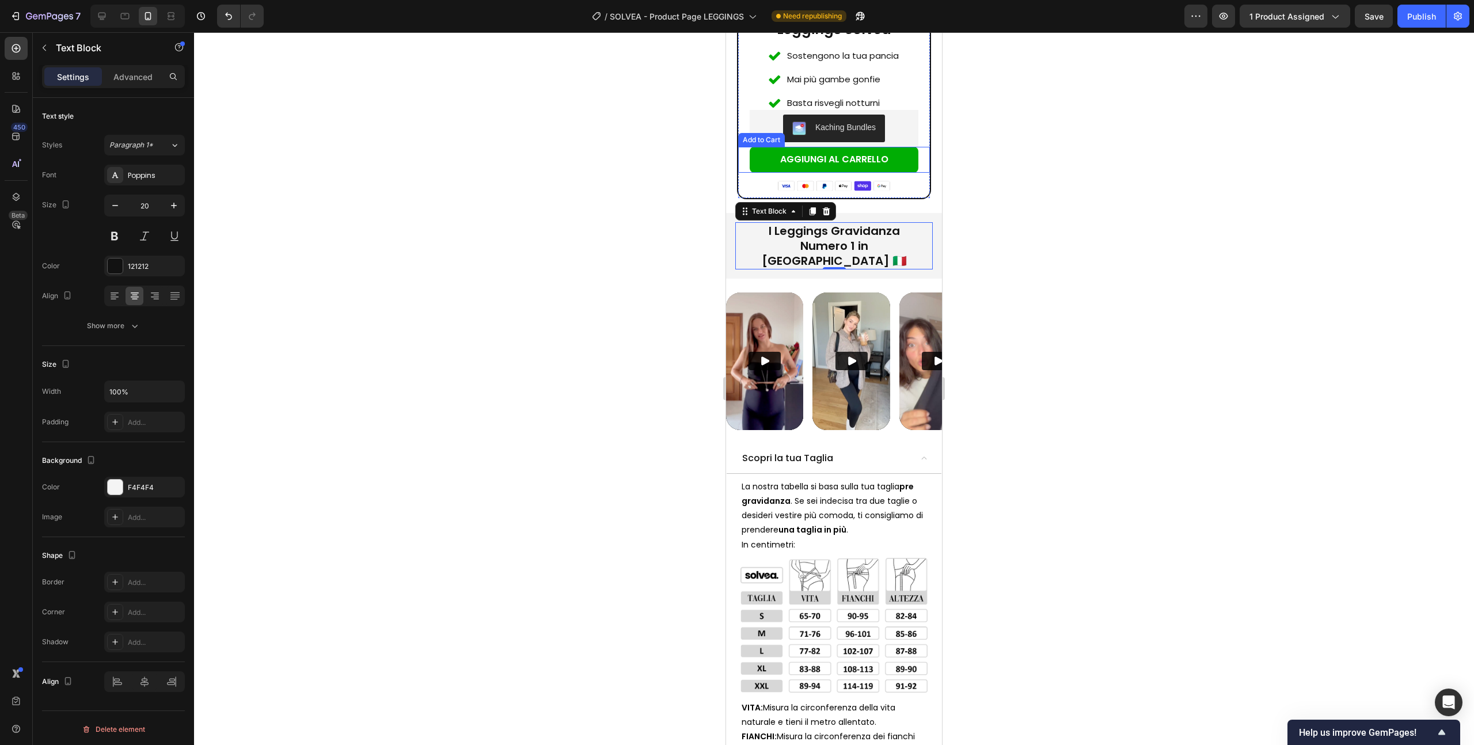
scroll to position [977, 0]
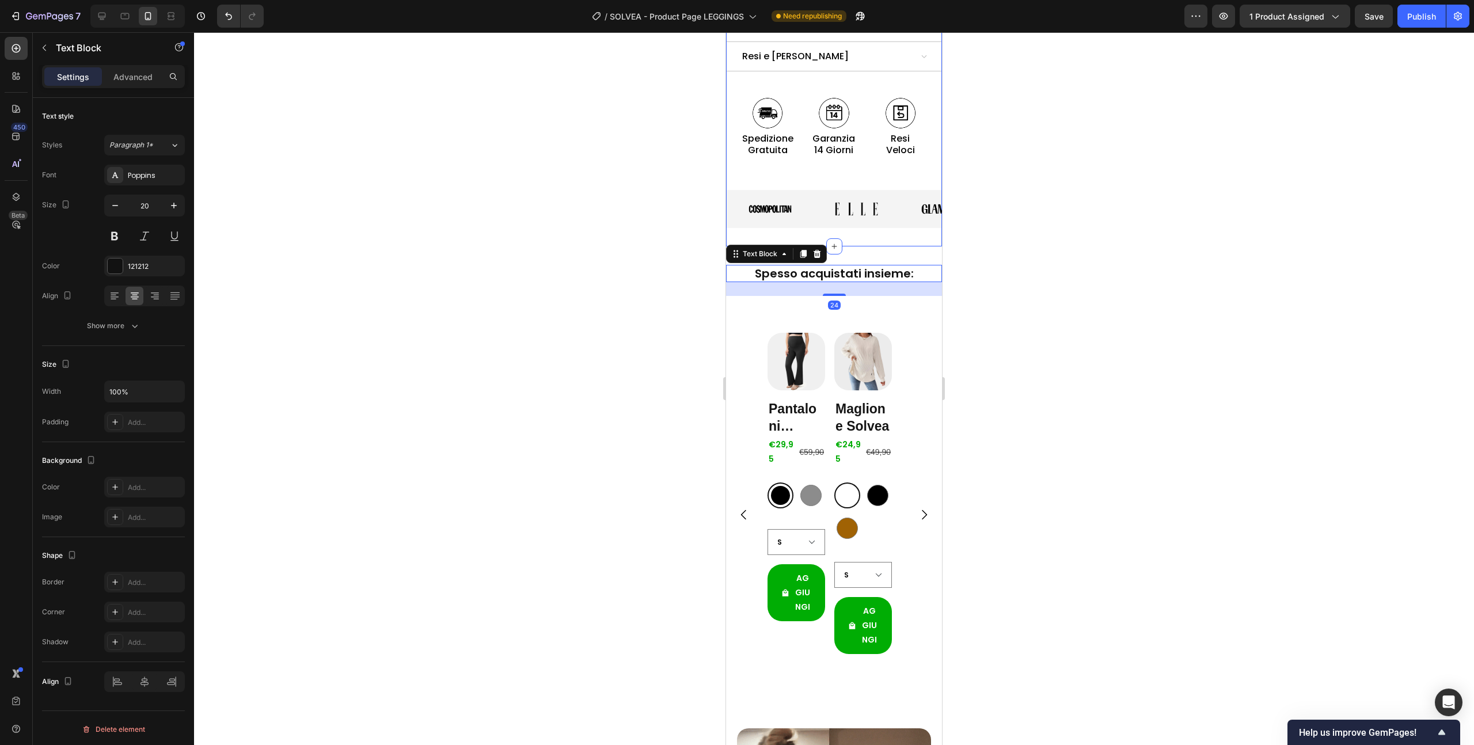
click at [813, 204] on div "Image Image Image Image Image Image Image Image Image Image Image Image Image I…" at bounding box center [834, 213] width 216 height 47
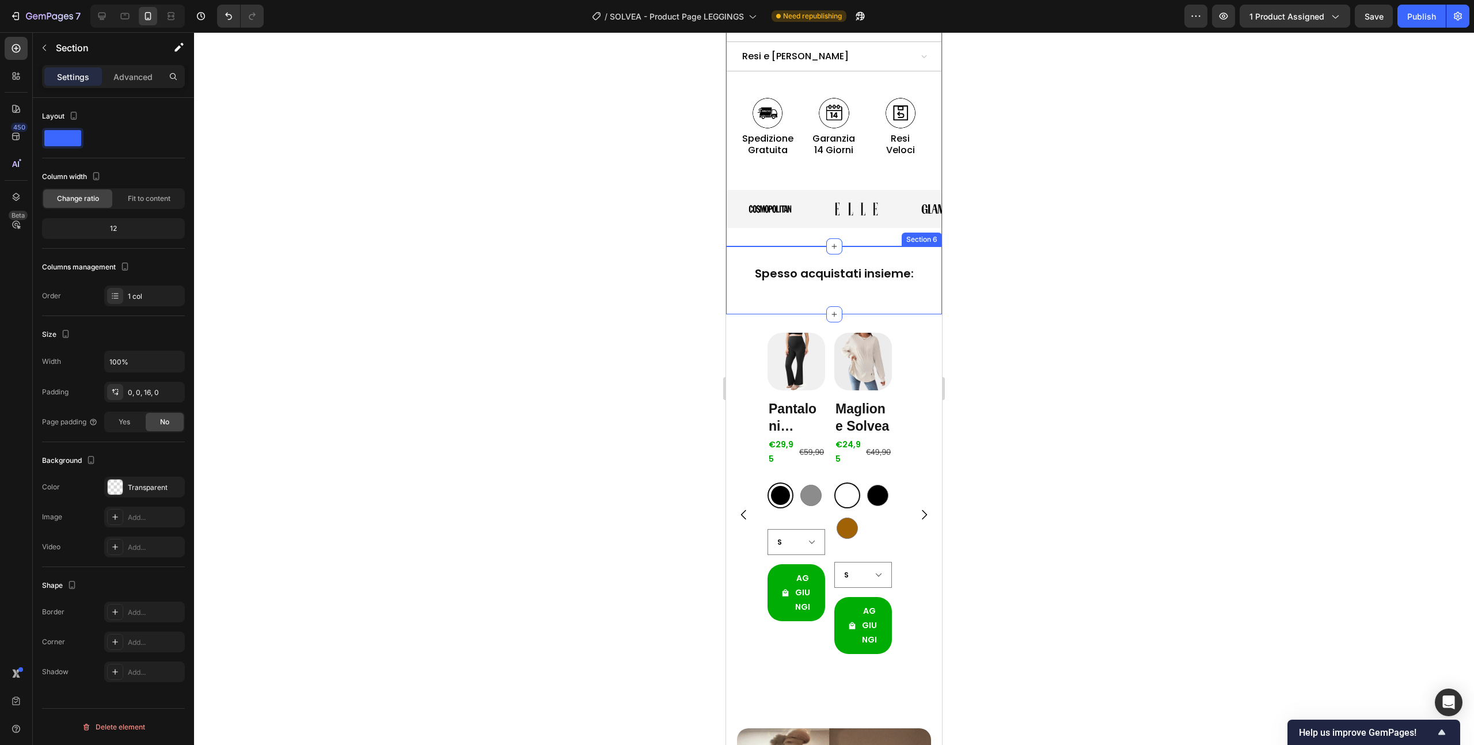
click at [801, 246] on div "Spesso acquistati insieme: Text Block Spesso acquistati insieme: Text Block Sec…" at bounding box center [834, 280] width 216 height 68
click at [110, 71] on div "Advanced" at bounding box center [133, 76] width 58 height 18
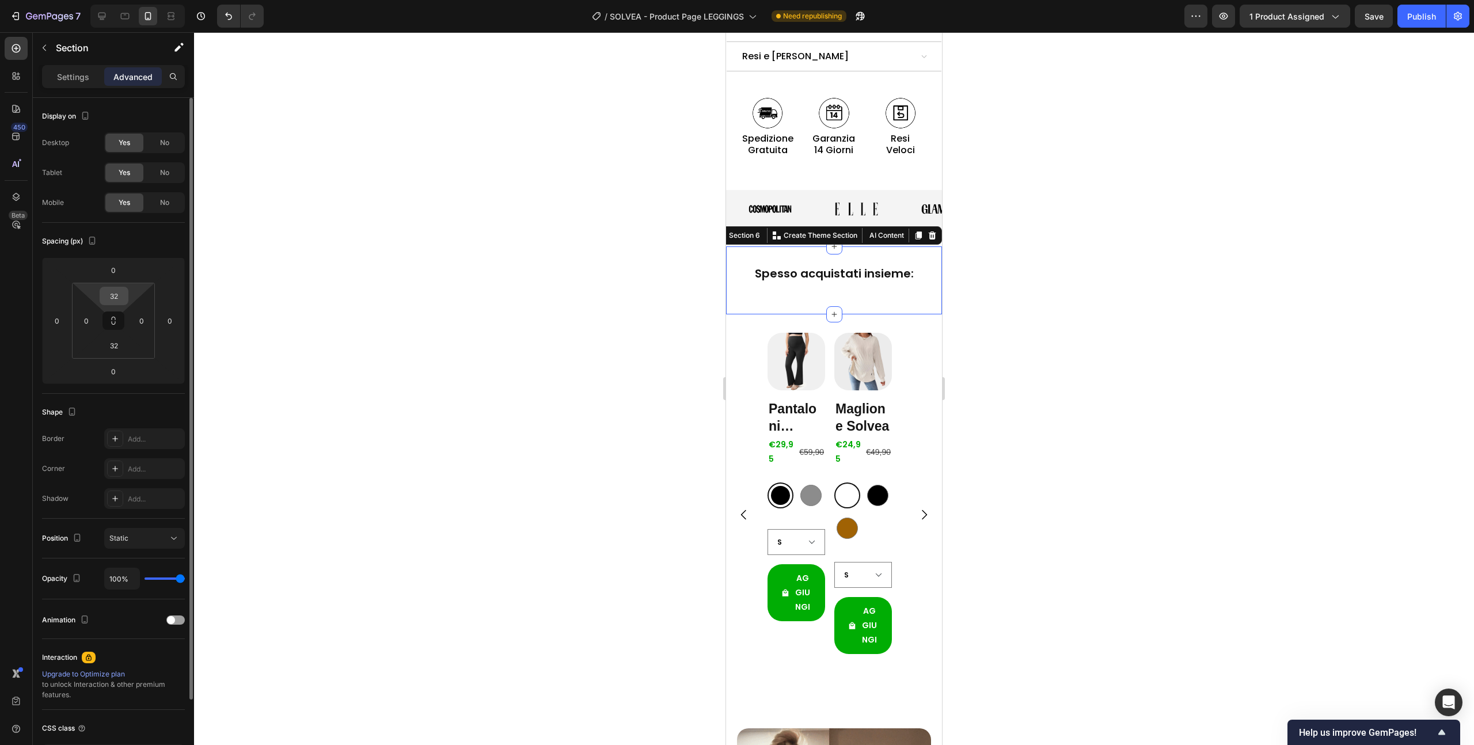
click at [111, 295] on input "32" at bounding box center [114, 295] width 23 height 17
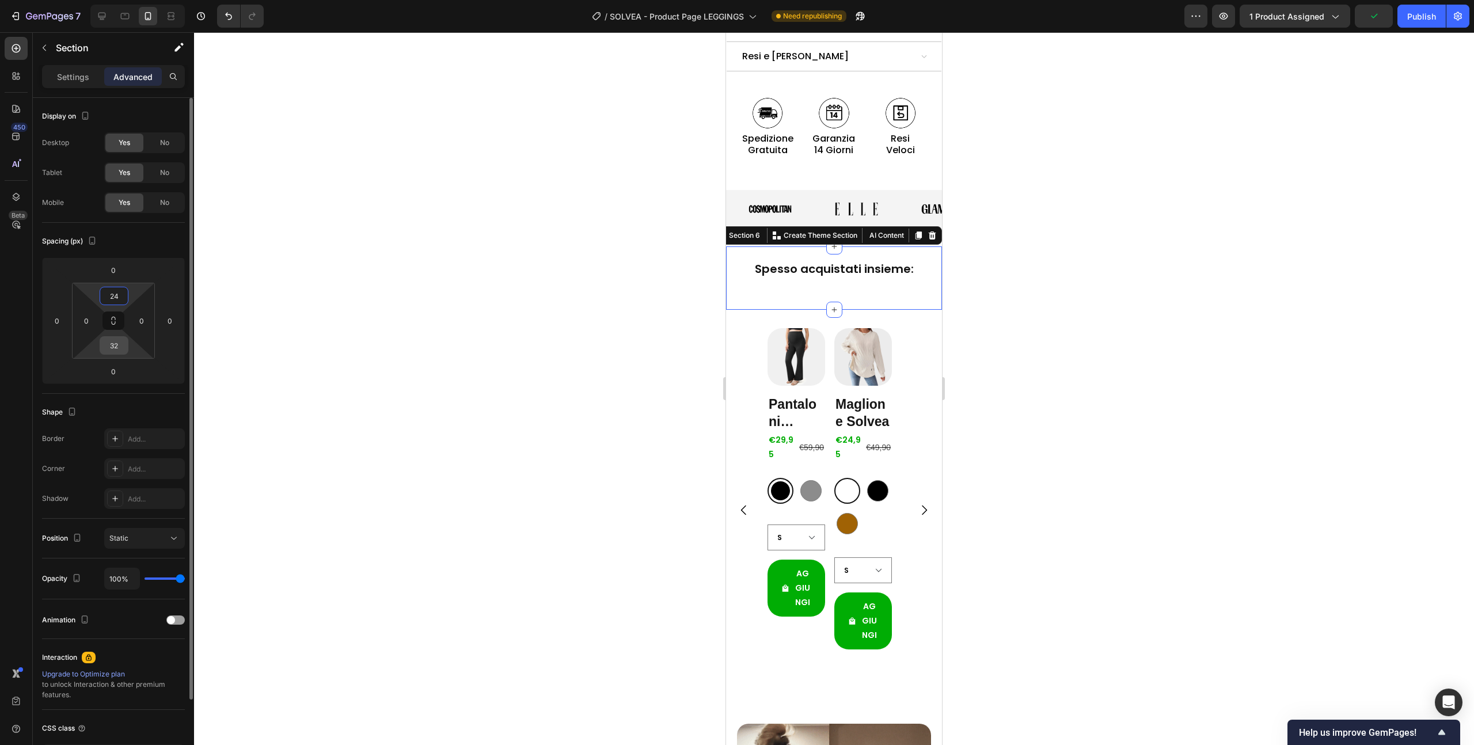
type input "24"
drag, startPoint x: 114, startPoint y: 343, endPoint x: 127, endPoint y: 343, distance: 13.3
click at [114, 343] on input "32" at bounding box center [114, 345] width 23 height 17
type input "24"
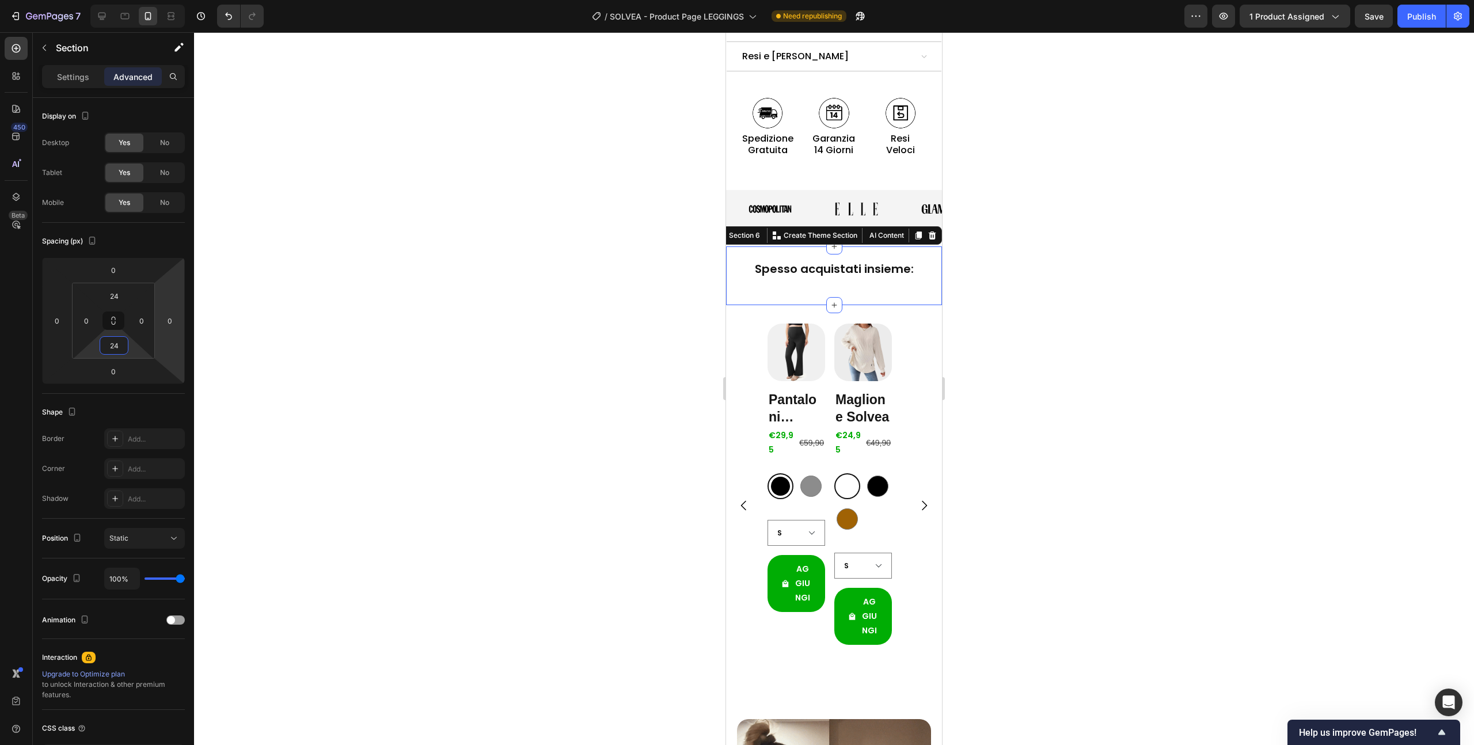
click at [312, 292] on div at bounding box center [834, 388] width 1280 height 713
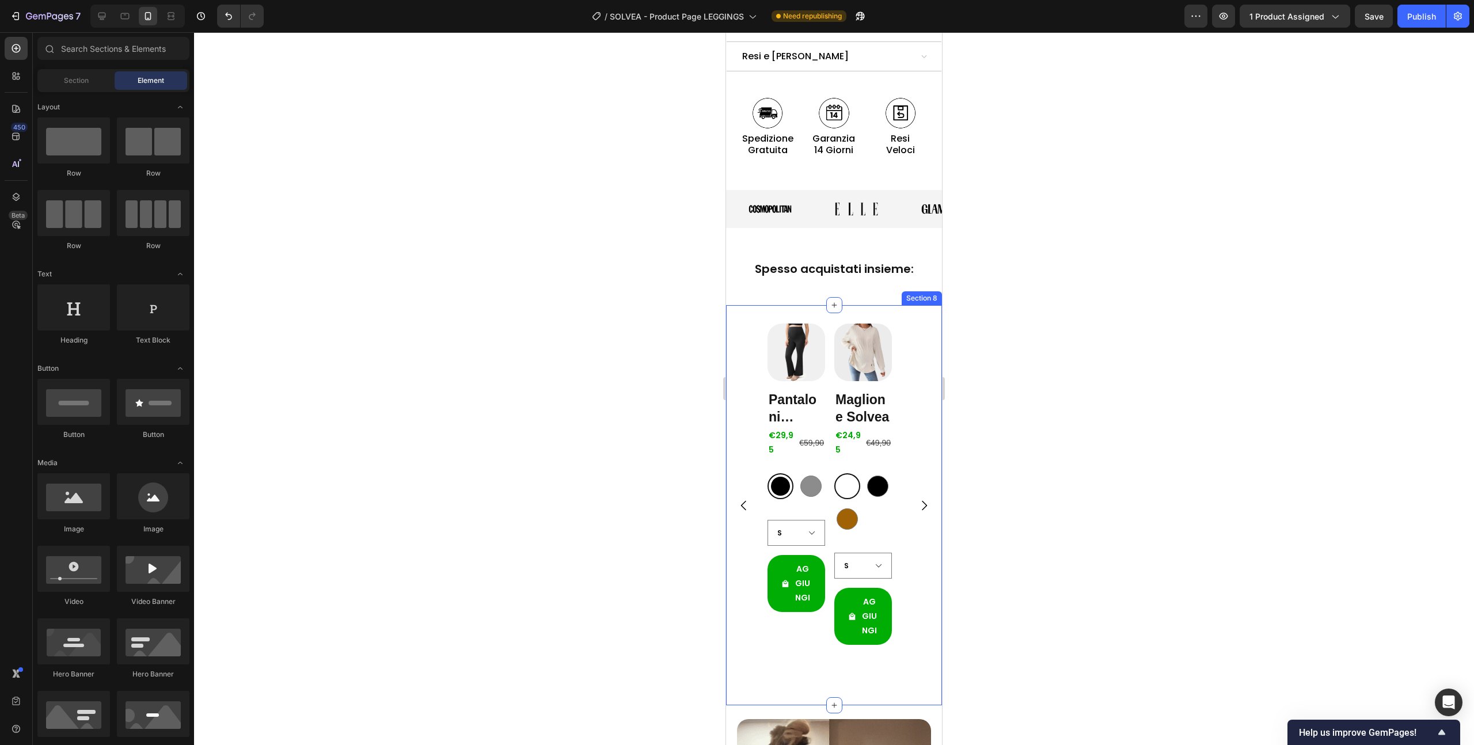
click at [798, 305] on div "Product Images Pantaloni Solvea Product Title €29,95 Product Price Product Pric…" at bounding box center [834, 505] width 216 height 400
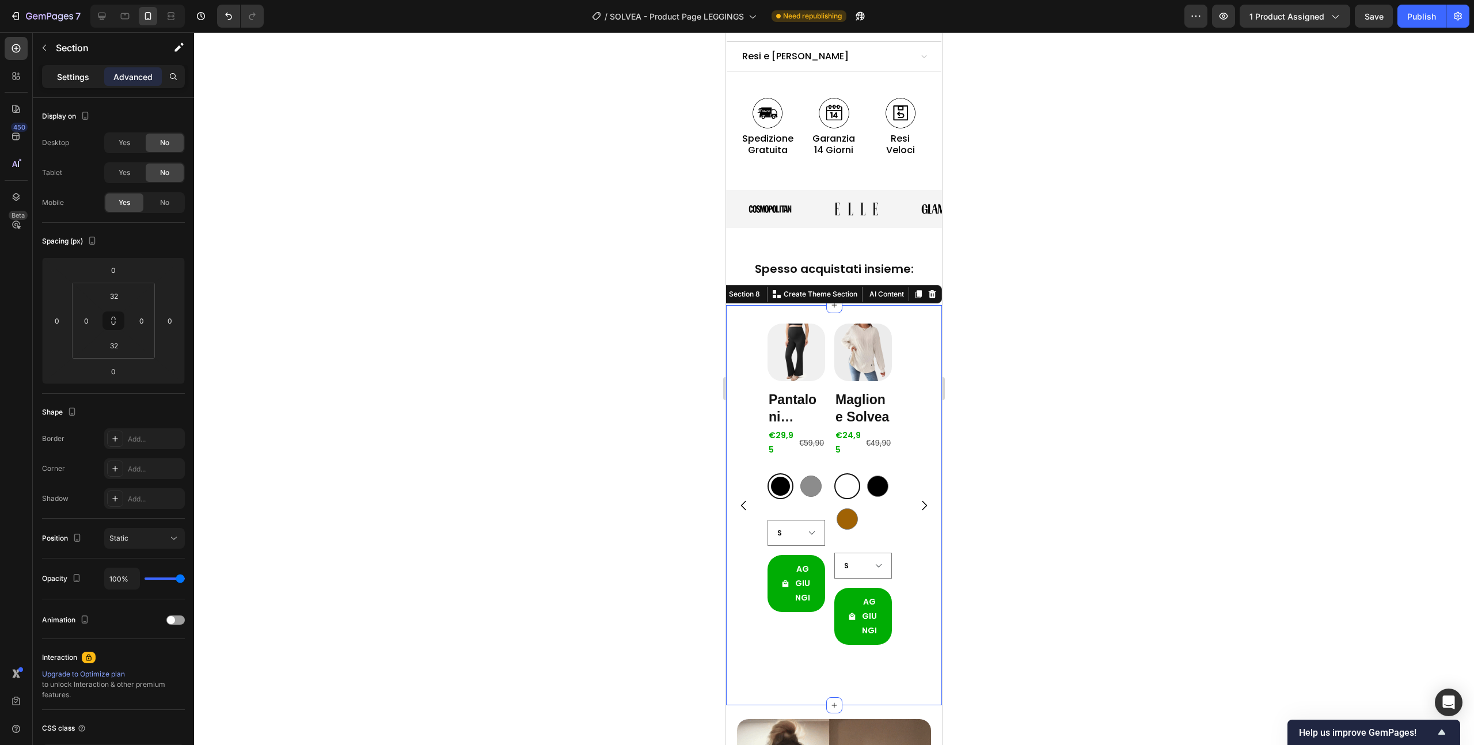
click at [65, 82] on div "Settings" at bounding box center [73, 76] width 58 height 18
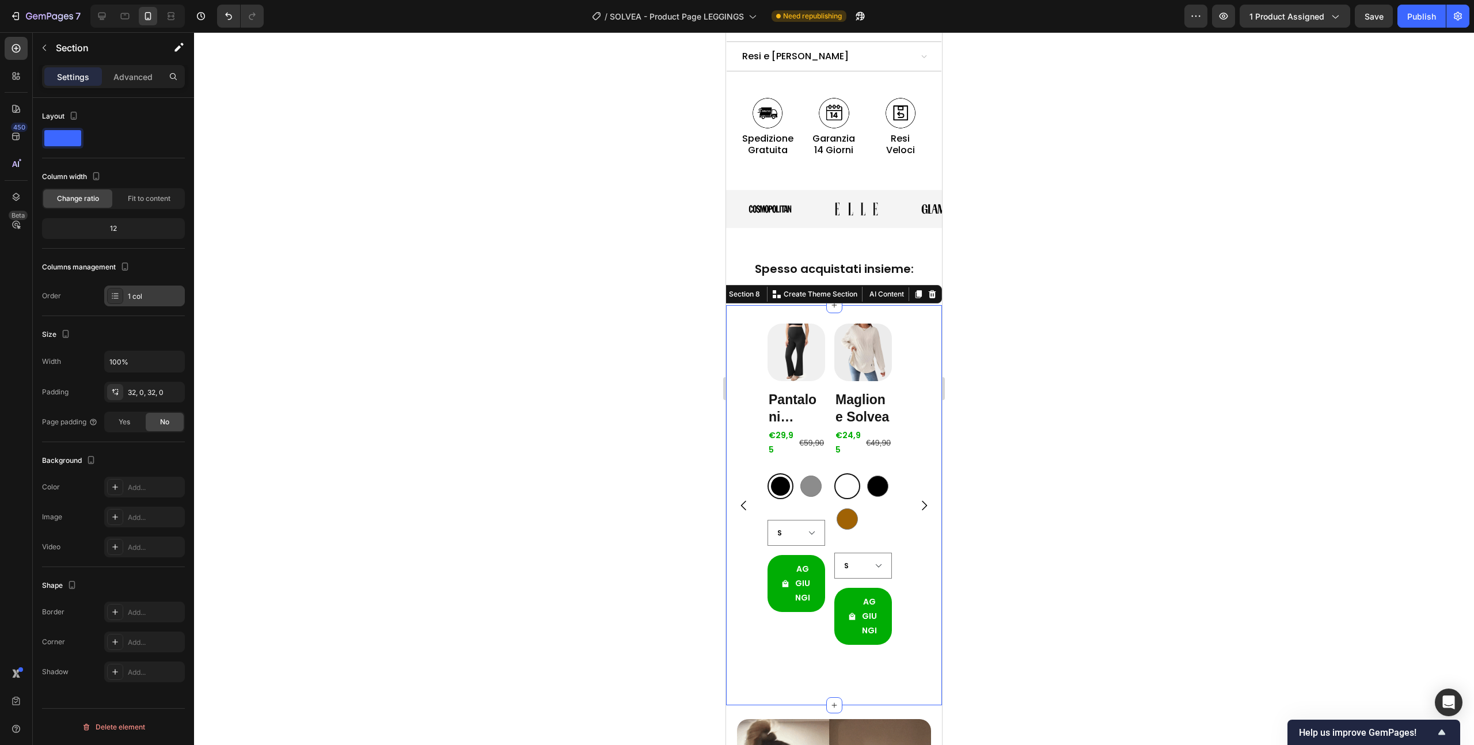
click at [143, 300] on div "1 col" at bounding box center [155, 296] width 54 height 10
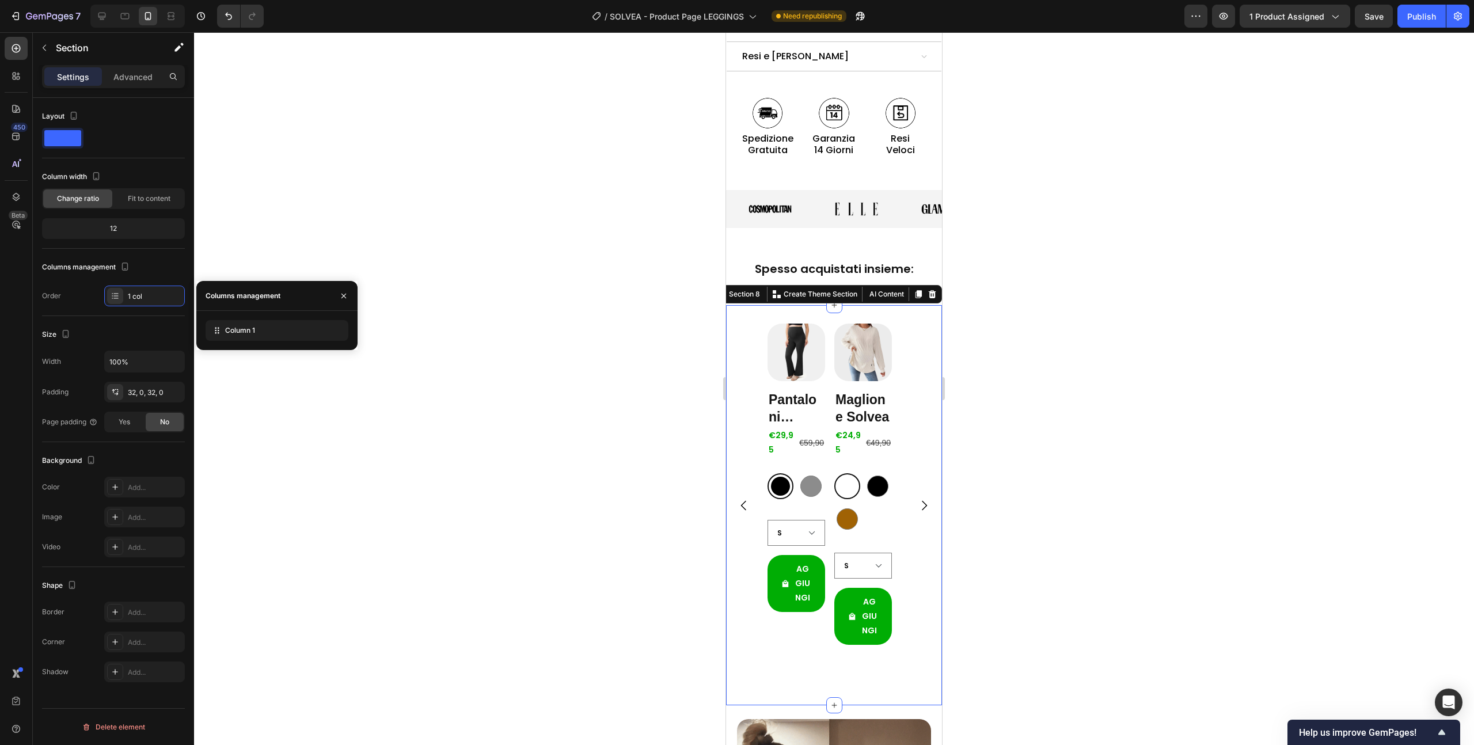
click at [52, 304] on div "Order" at bounding box center [51, 296] width 19 height 18
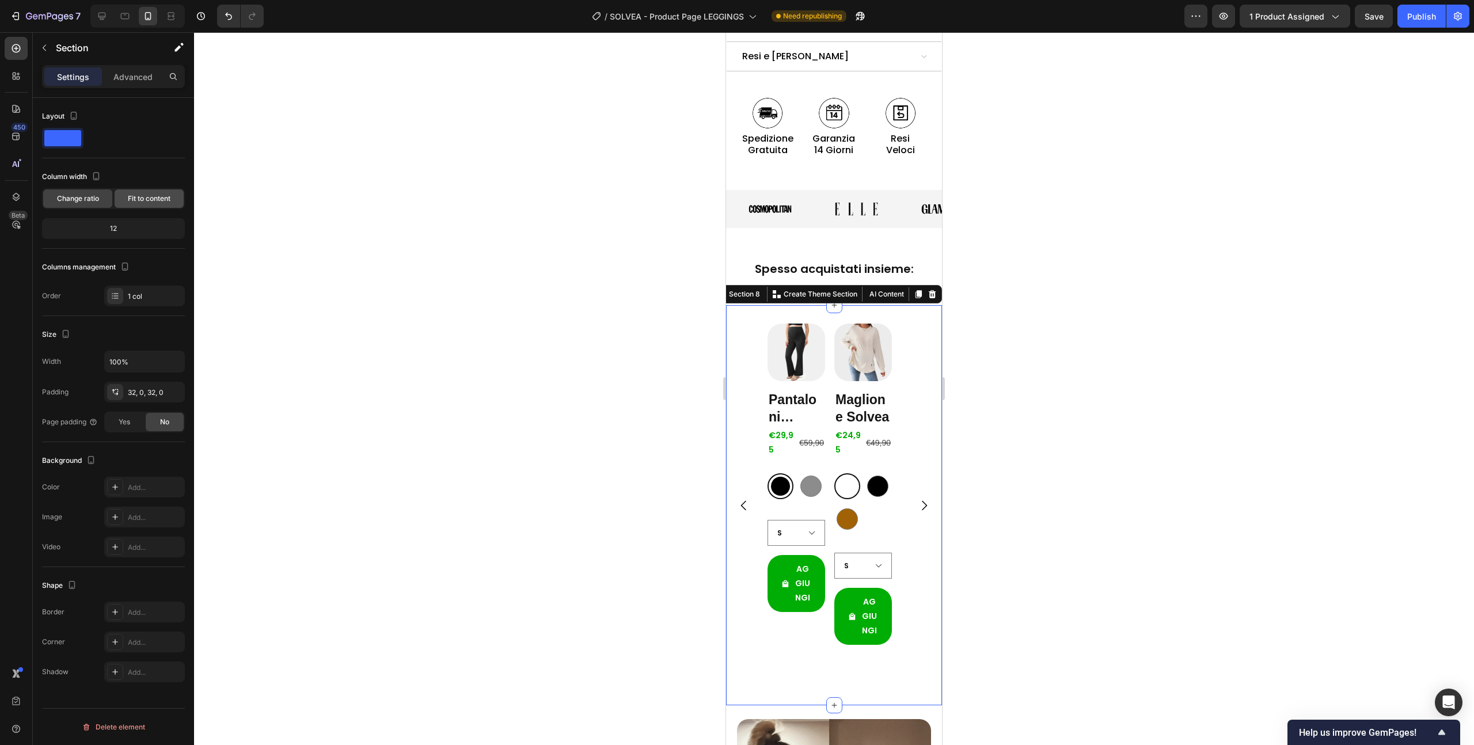
click at [132, 200] on span "Fit to content" at bounding box center [149, 199] width 43 height 10
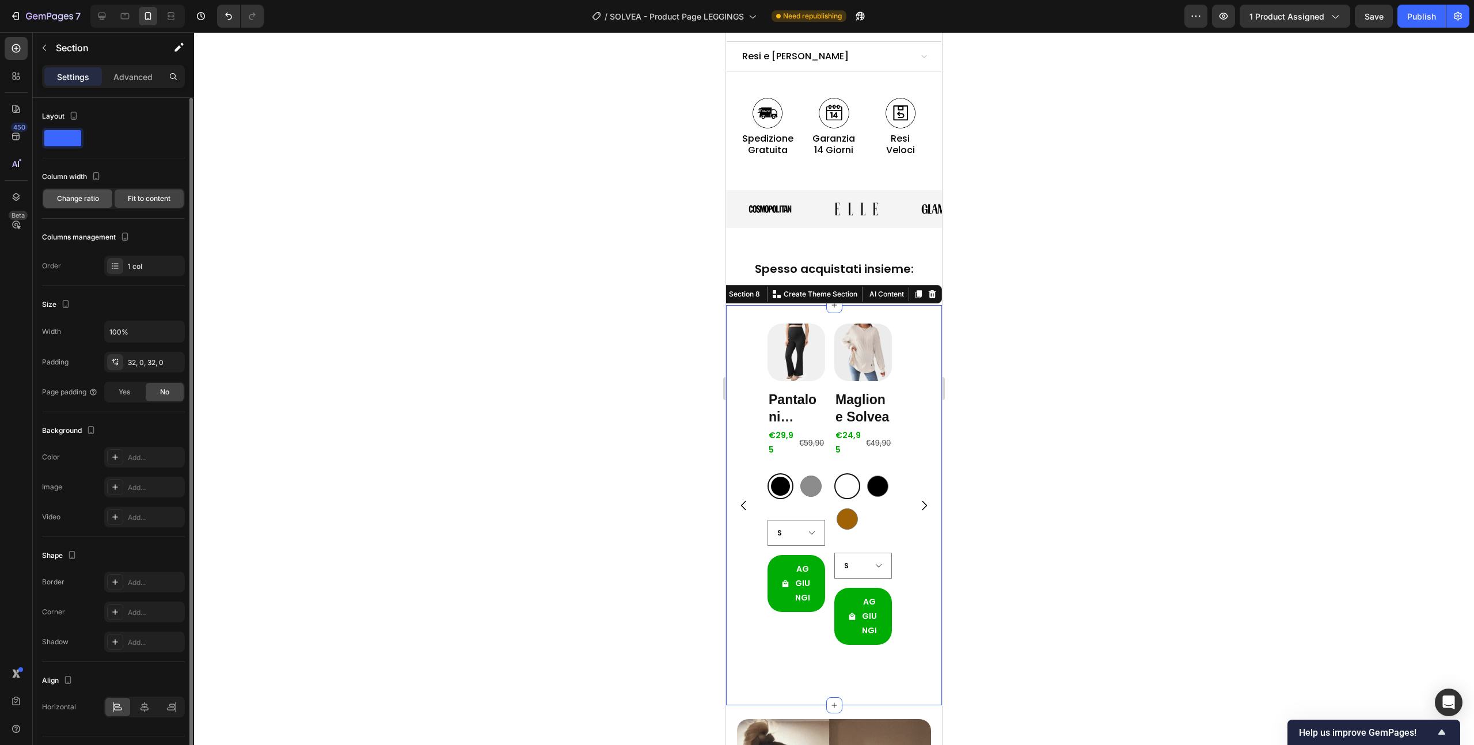
click at [64, 199] on span "Change ratio" at bounding box center [78, 199] width 42 height 10
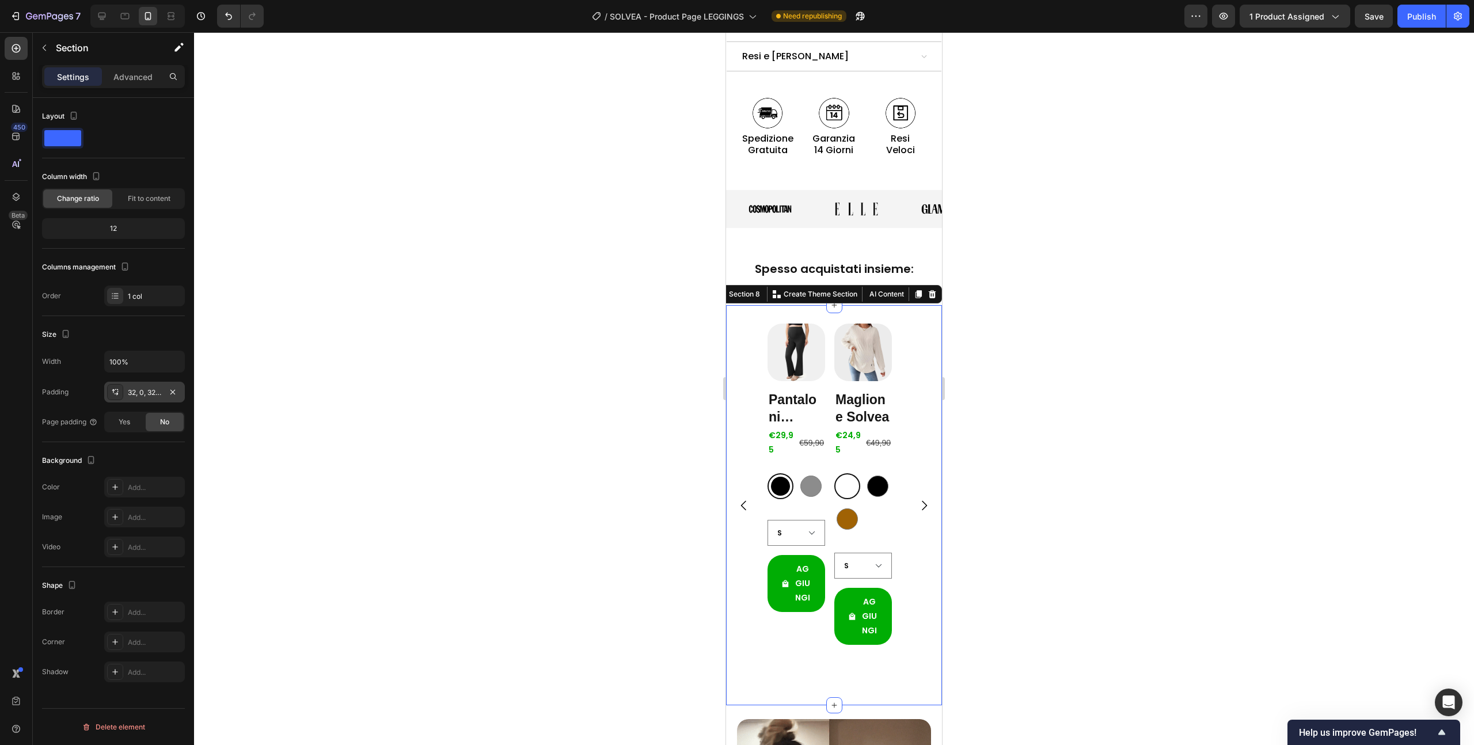
click at [148, 385] on div "32, 0, 32, 0" at bounding box center [144, 392] width 81 height 21
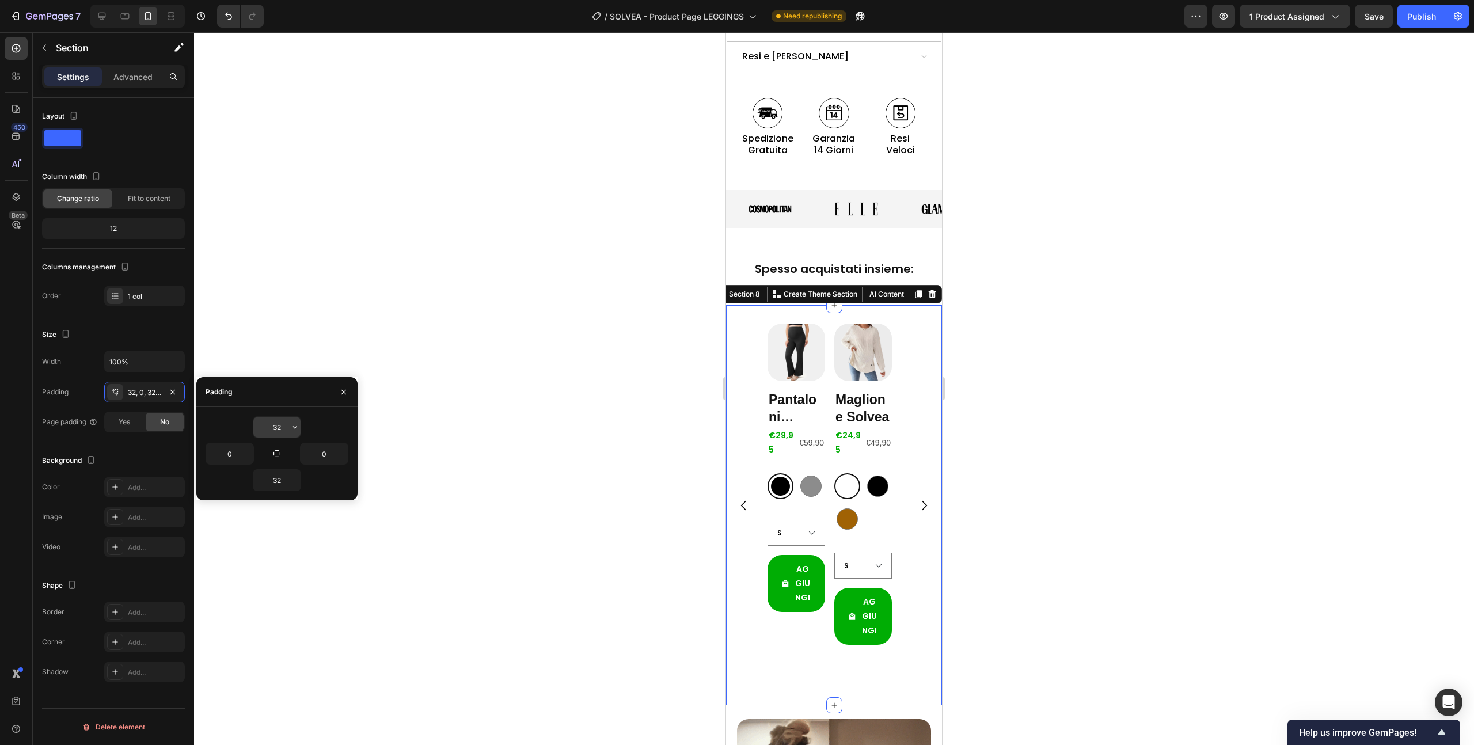
click at [286, 424] on input "32" at bounding box center [276, 427] width 47 height 21
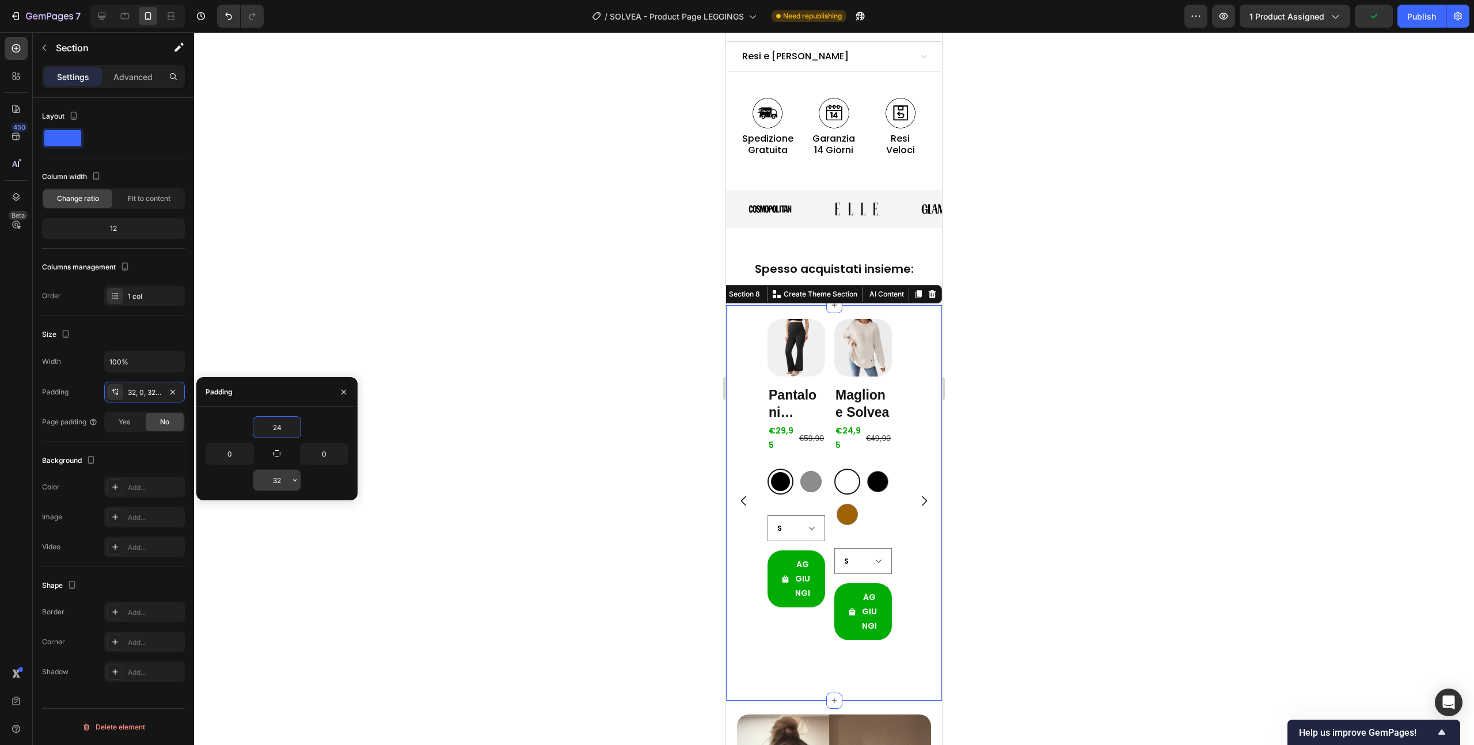
type input "24"
click at [286, 482] on input "32" at bounding box center [276, 480] width 47 height 21
type input "24"
click at [55, 421] on div "Page padding" at bounding box center [70, 422] width 56 height 10
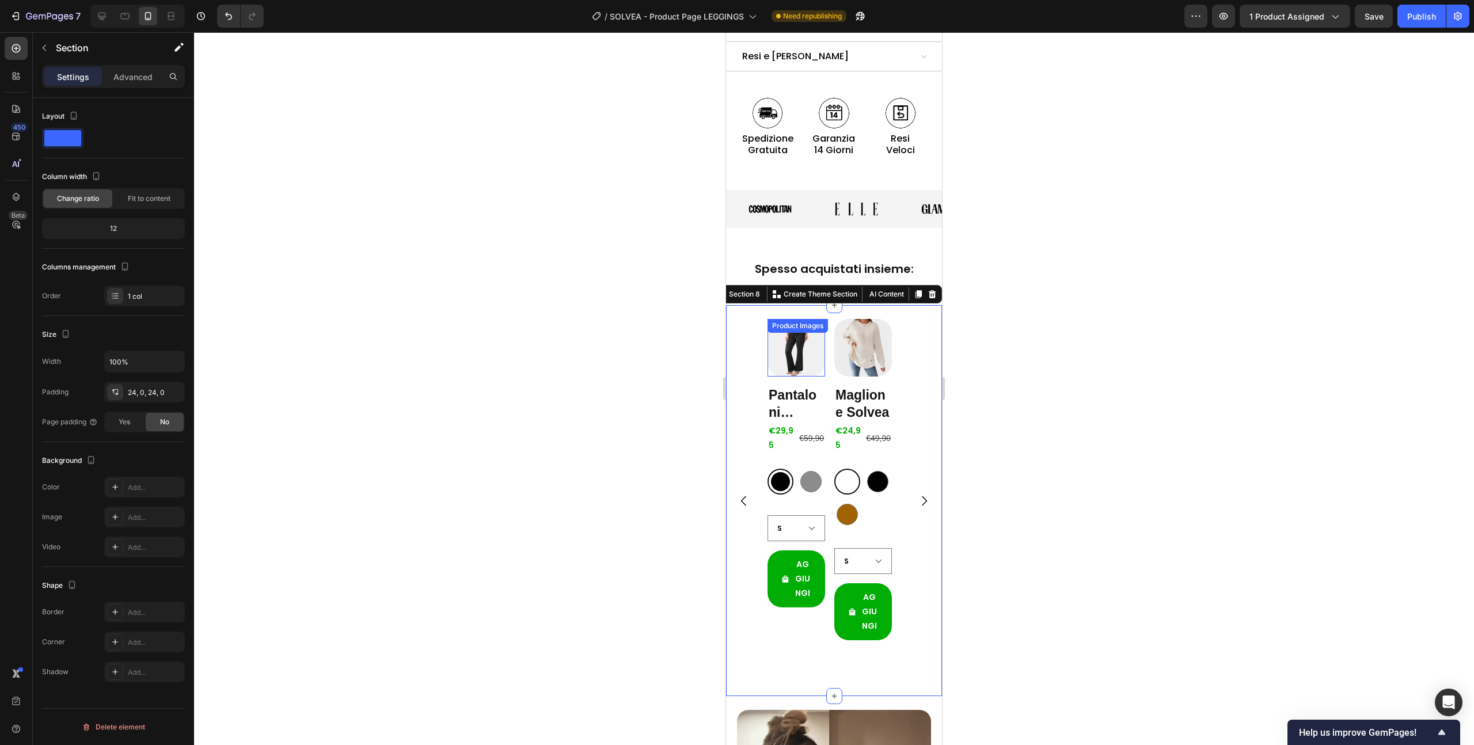
click at [823, 338] on div at bounding box center [797, 348] width 58 height 58
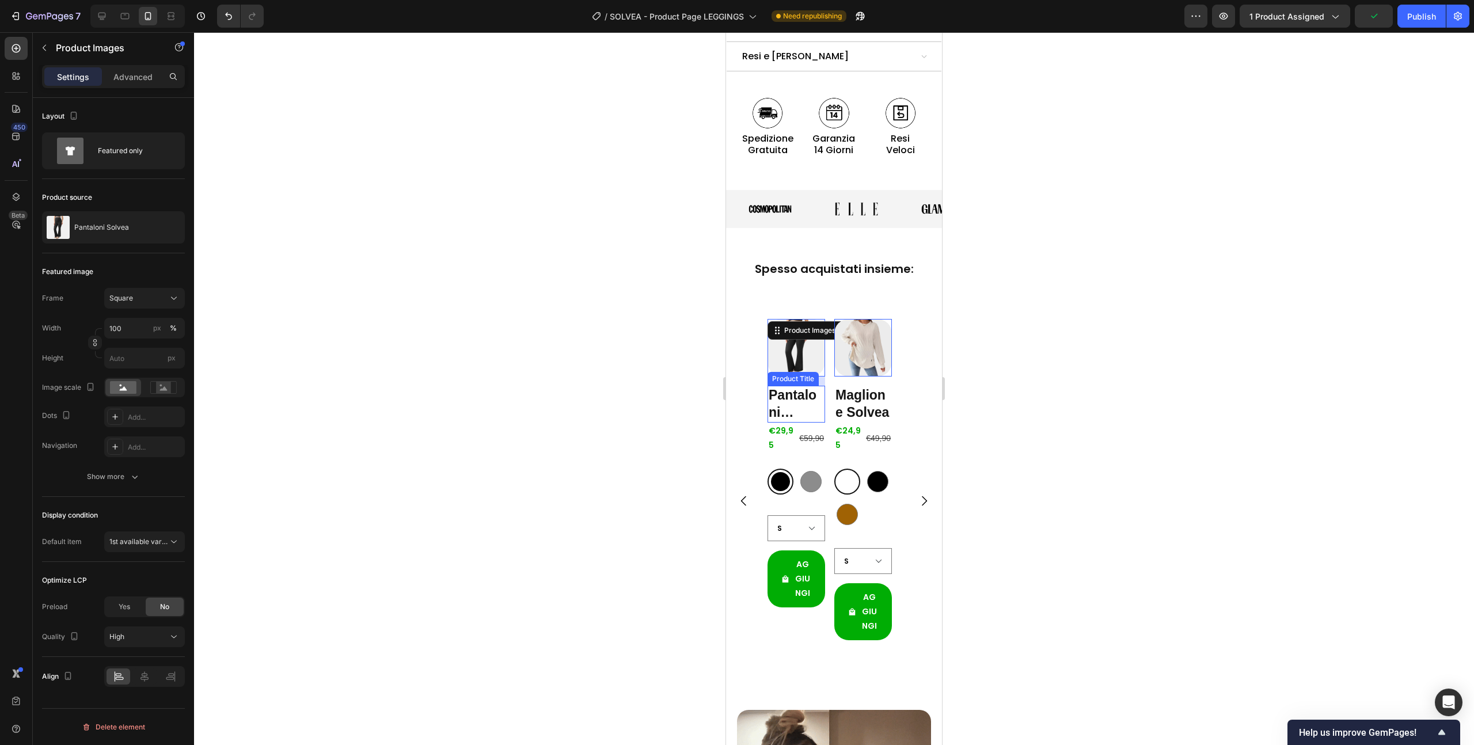
click at [780, 386] on h2 "Pantaloni Solvea" at bounding box center [797, 404] width 58 height 37
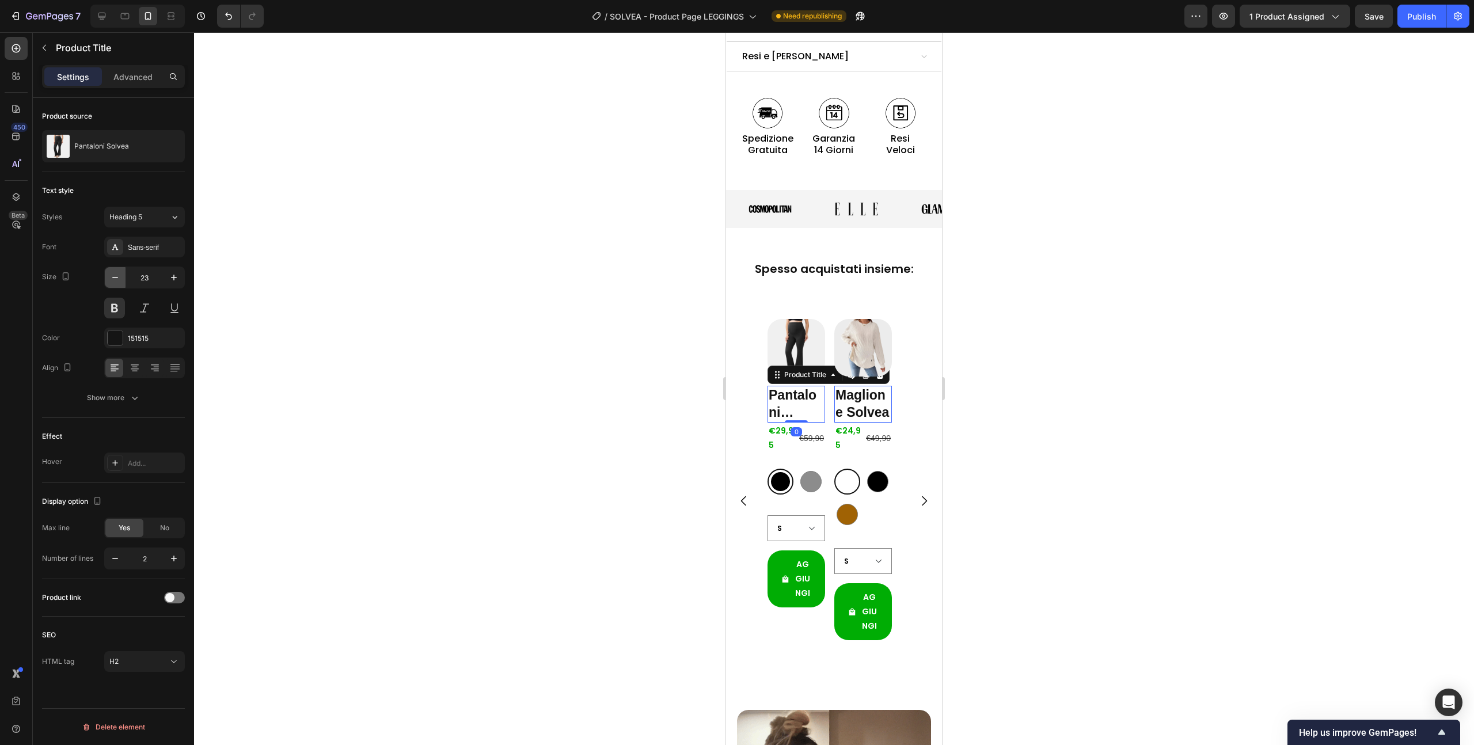
click at [116, 279] on icon "button" at bounding box center [115, 278] width 12 height 12
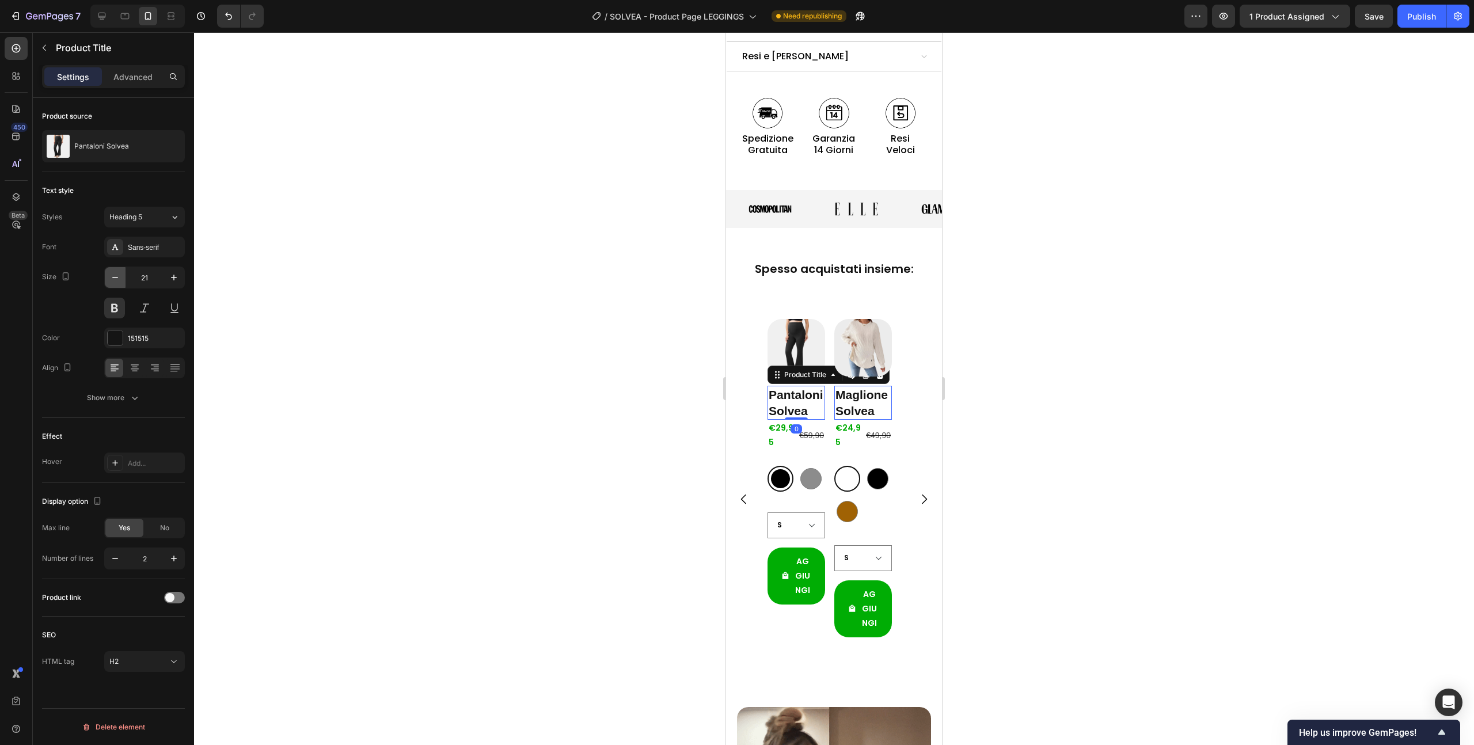
click at [116, 279] on icon "button" at bounding box center [115, 278] width 12 height 12
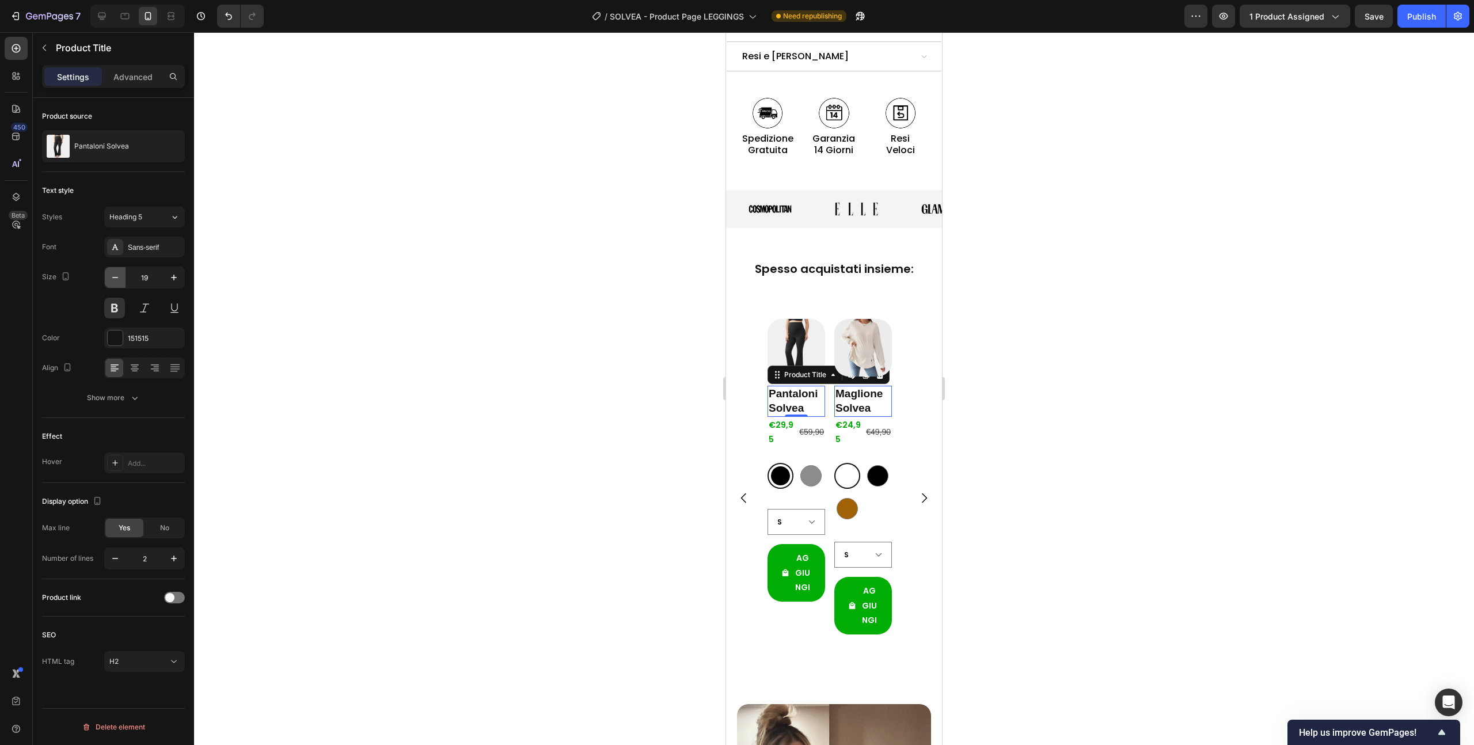
click at [116, 279] on icon "button" at bounding box center [115, 278] width 12 height 12
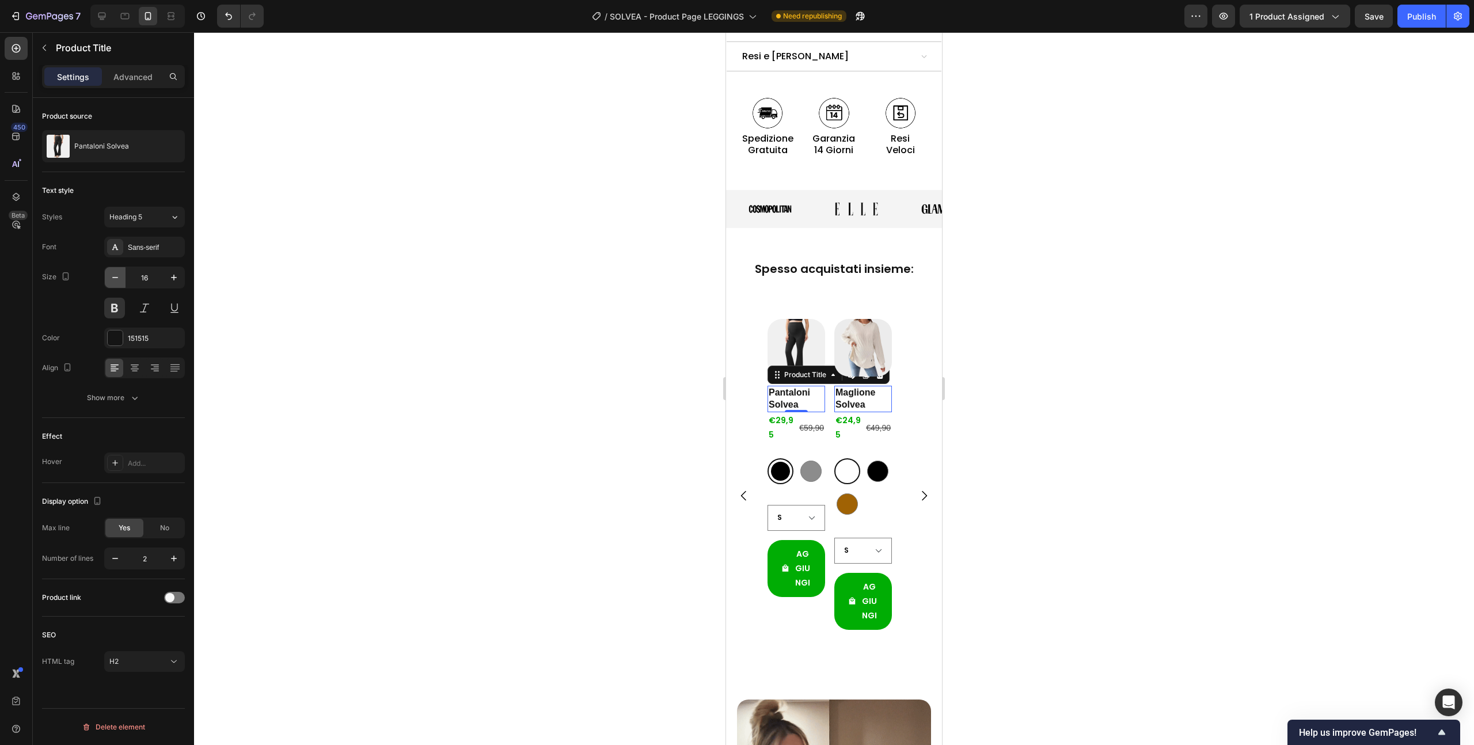
click at [116, 279] on icon "button" at bounding box center [115, 278] width 12 height 12
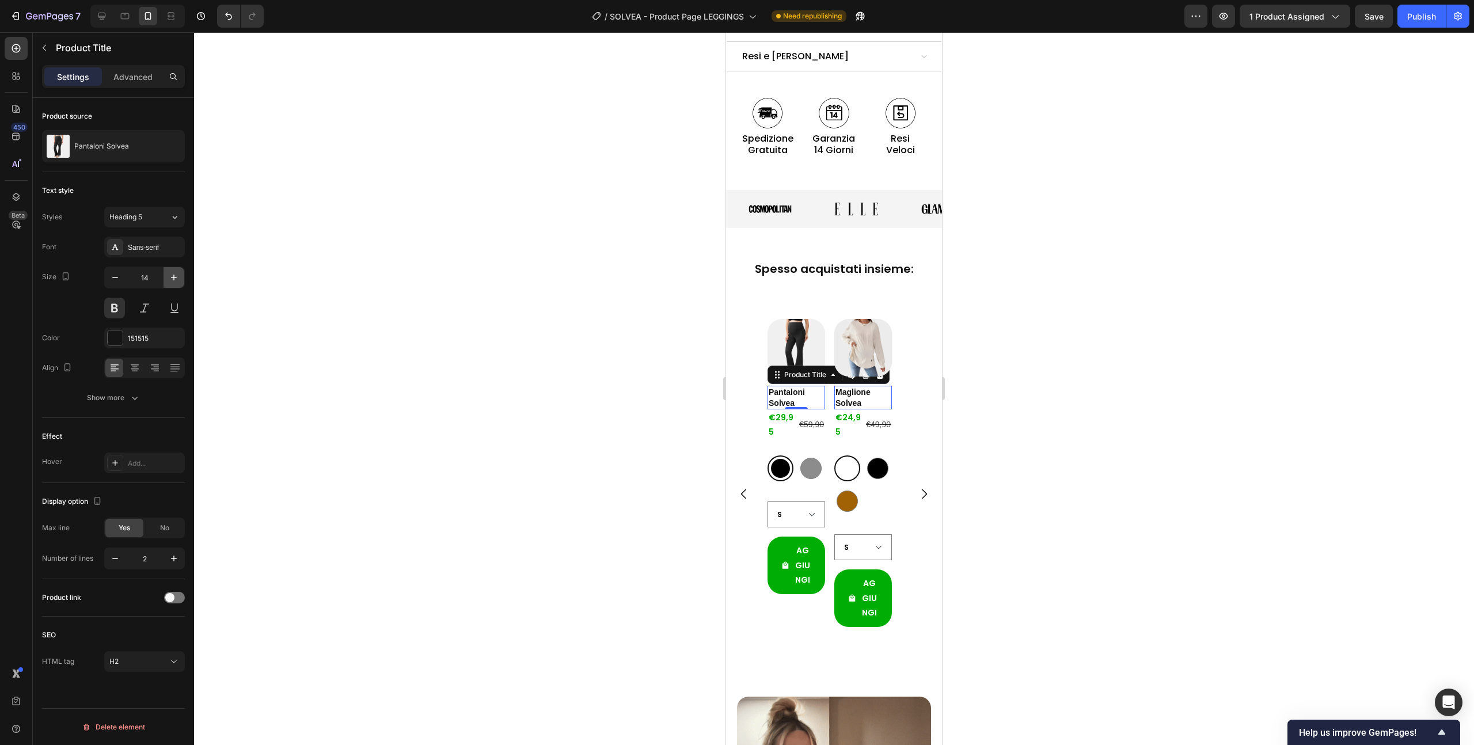
click at [172, 276] on icon "button" at bounding box center [174, 278] width 12 height 12
click at [117, 278] on icon "button" at bounding box center [115, 278] width 12 height 12
click at [177, 279] on icon "button" at bounding box center [174, 278] width 12 height 12
type input "14"
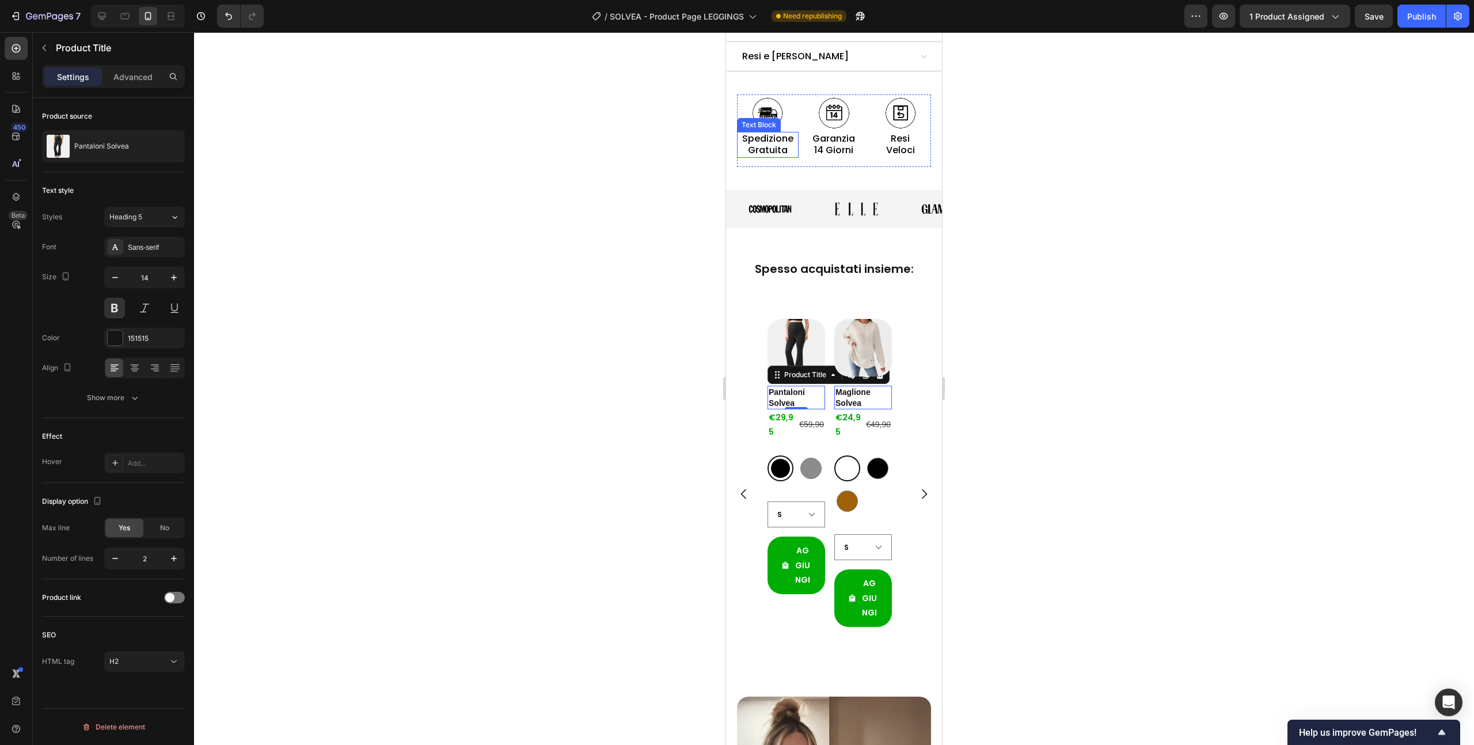
click at [786, 132] on span "Spedizione Gratuita" at bounding box center [767, 144] width 51 height 25
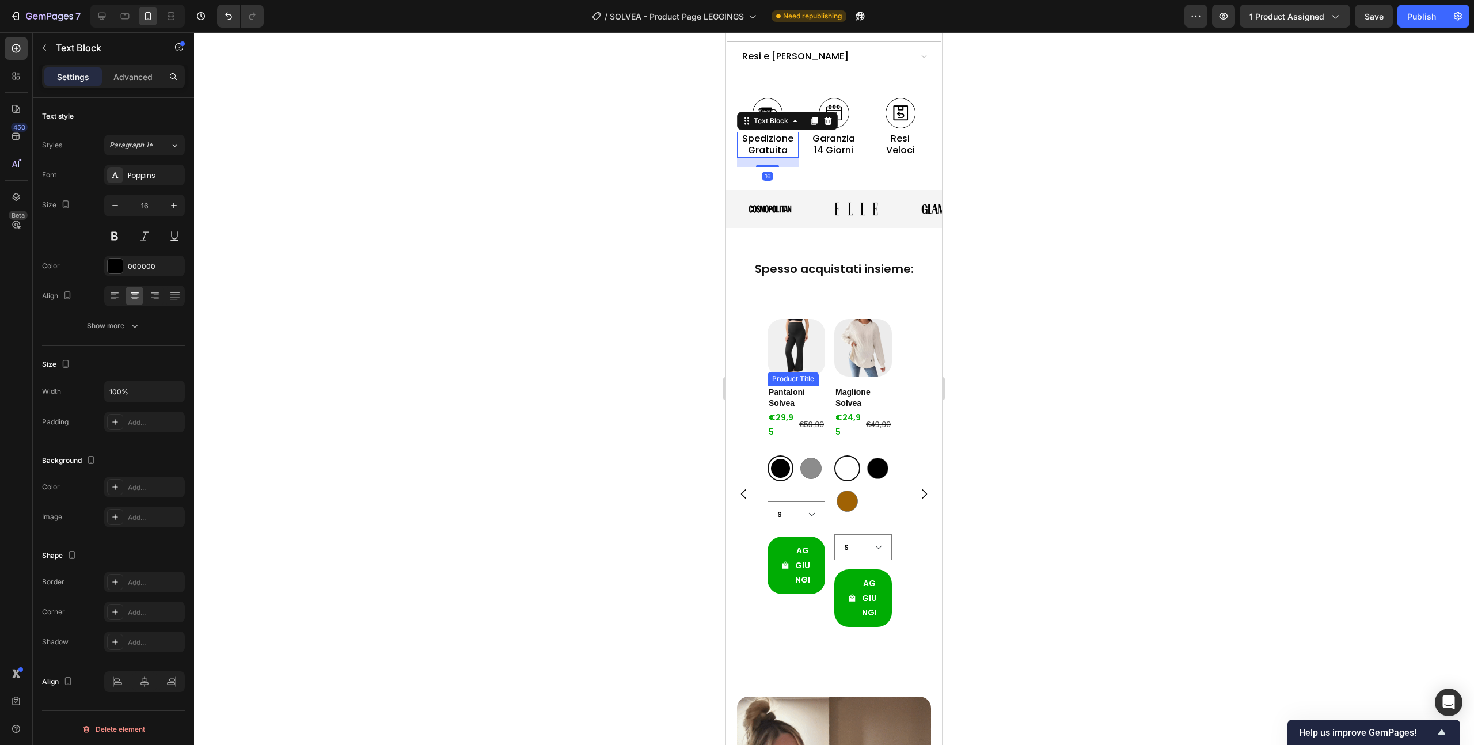
click at [787, 386] on h2 "Pantaloni Solvea" at bounding box center [797, 397] width 58 height 23
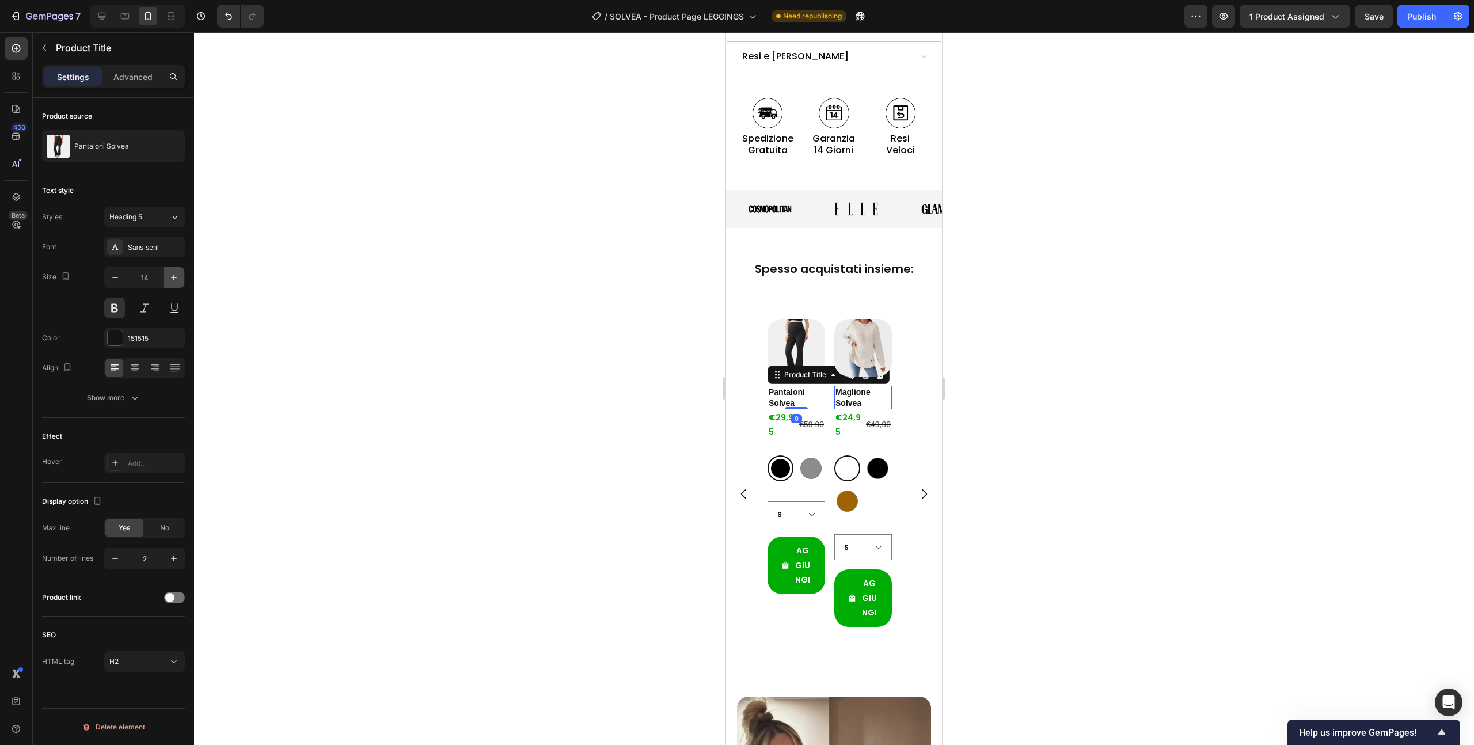
click at [175, 278] on icon "button" at bounding box center [174, 278] width 12 height 12
type input "16"
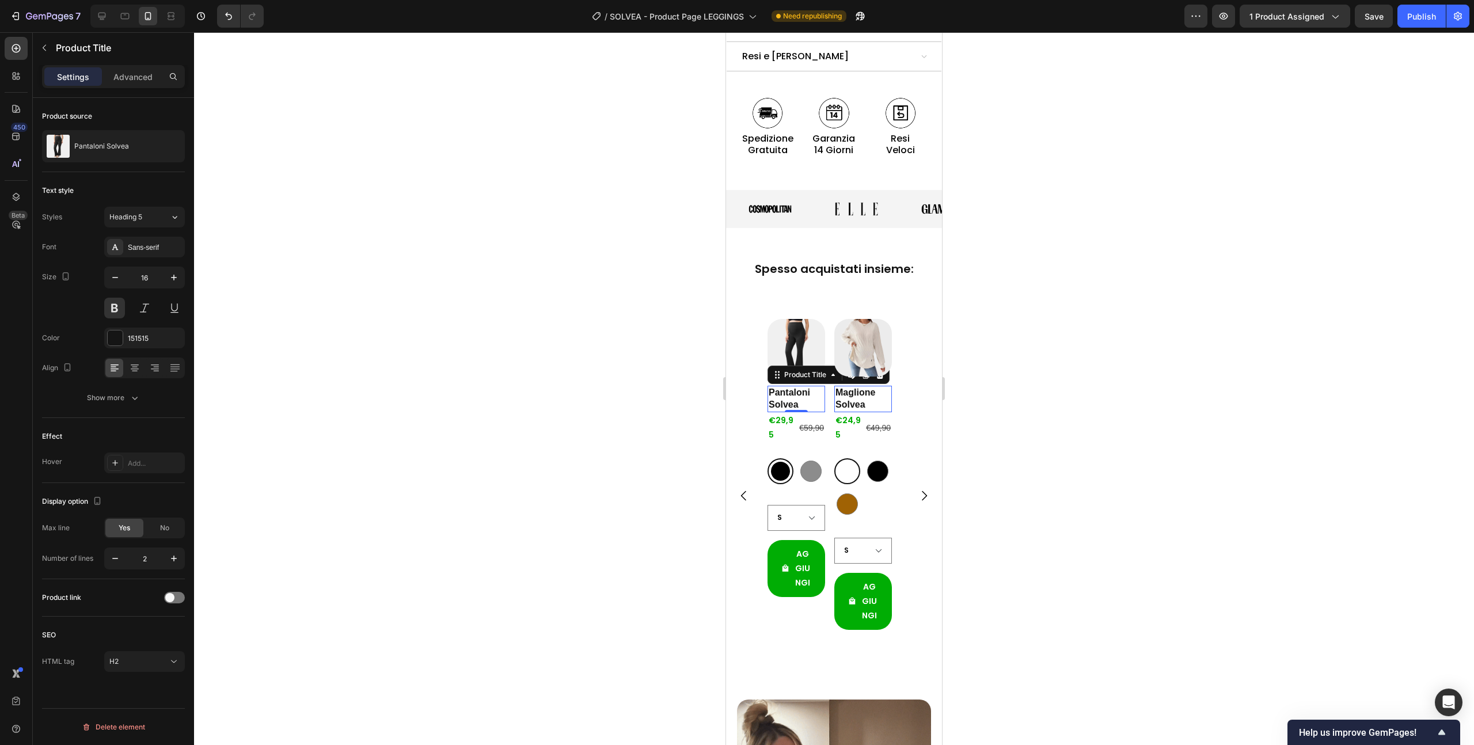
click at [785, 386] on h2 "Pantaloni Solvea" at bounding box center [797, 399] width 58 height 26
click at [792, 386] on h2 "Pantaloni Solvea" at bounding box center [797, 399] width 58 height 26
click at [784, 412] on div "€29,95" at bounding box center [782, 427] width 28 height 31
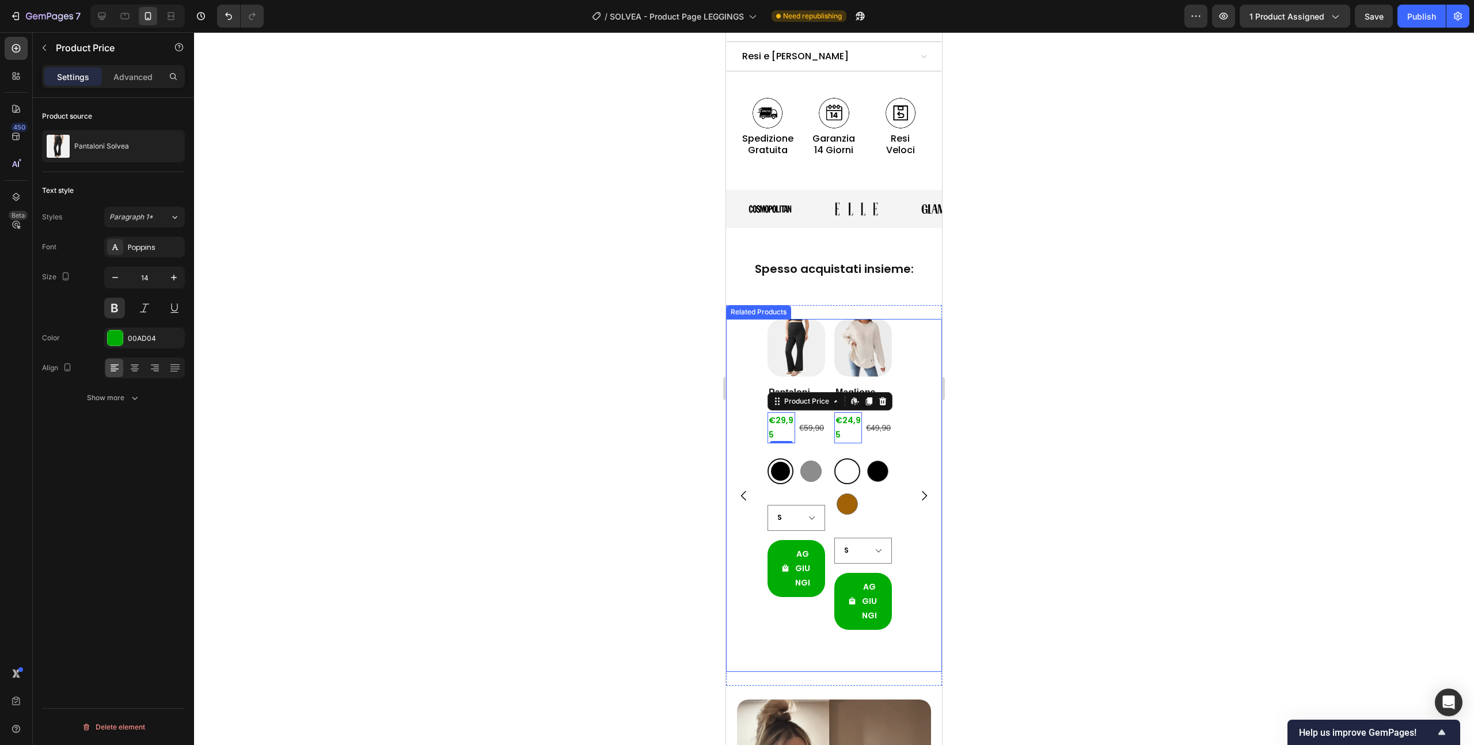
click at [755, 449] on div "Product Images Pantaloni Solvea Product Title €29,95 Product Price Edit content…" at bounding box center [834, 495] width 216 height 353
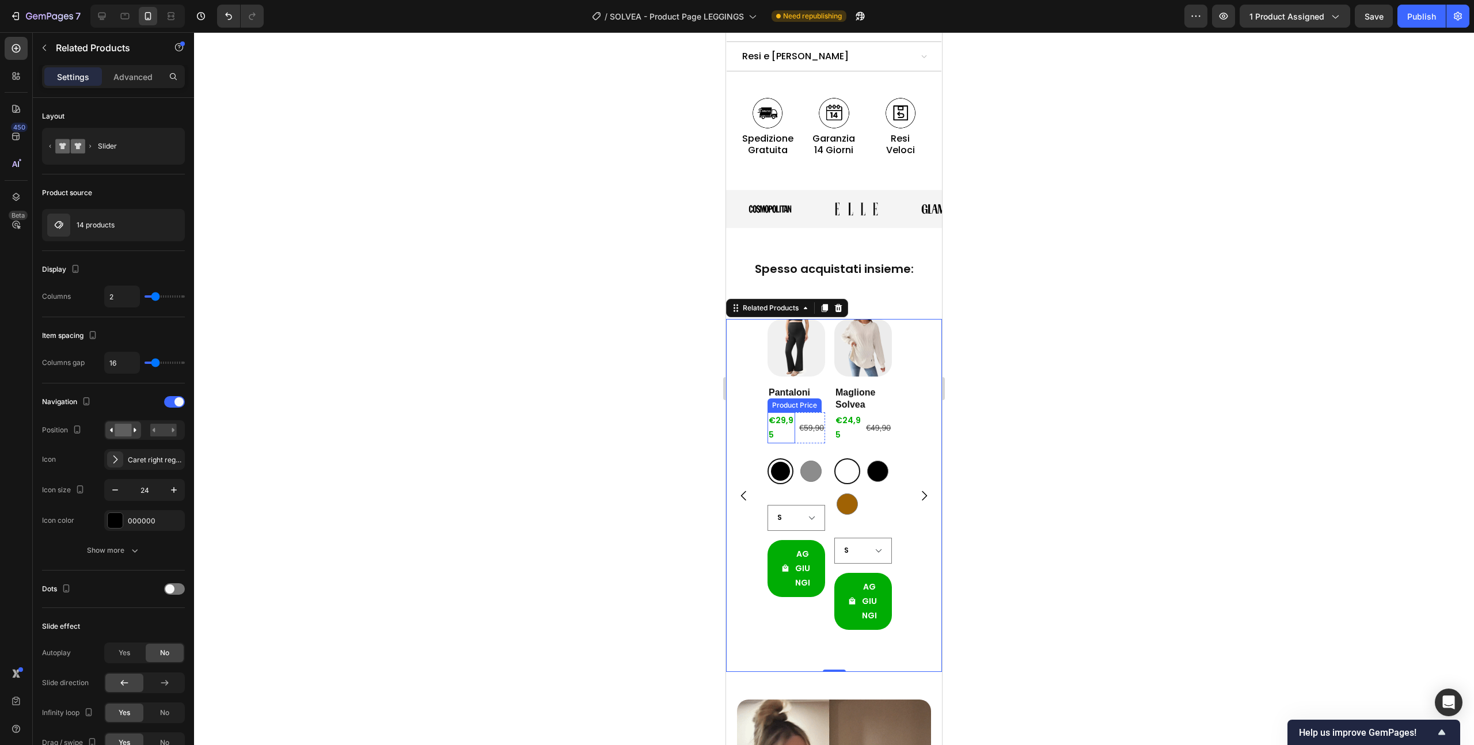
click at [779, 412] on div "€29,95" at bounding box center [782, 427] width 28 height 31
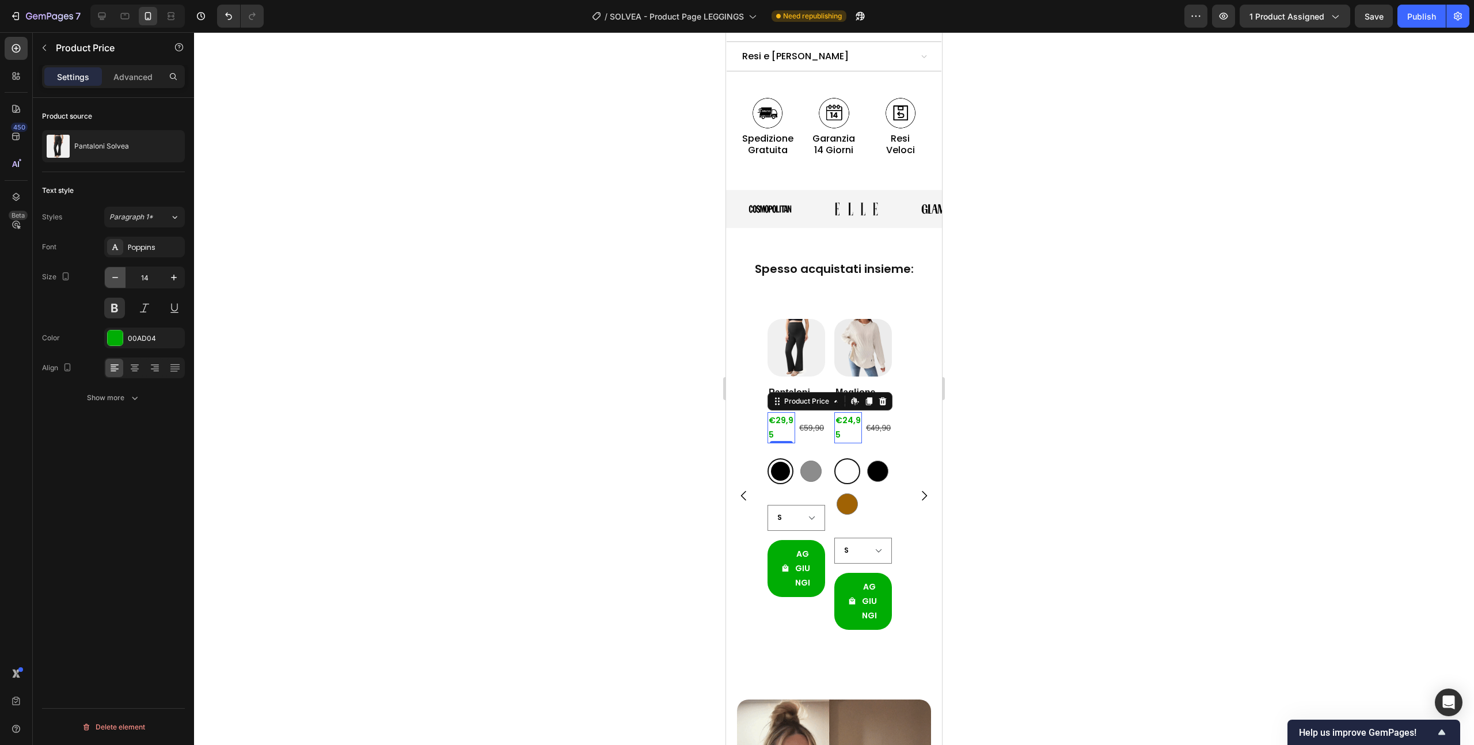
click at [115, 283] on icon "button" at bounding box center [115, 278] width 12 height 12
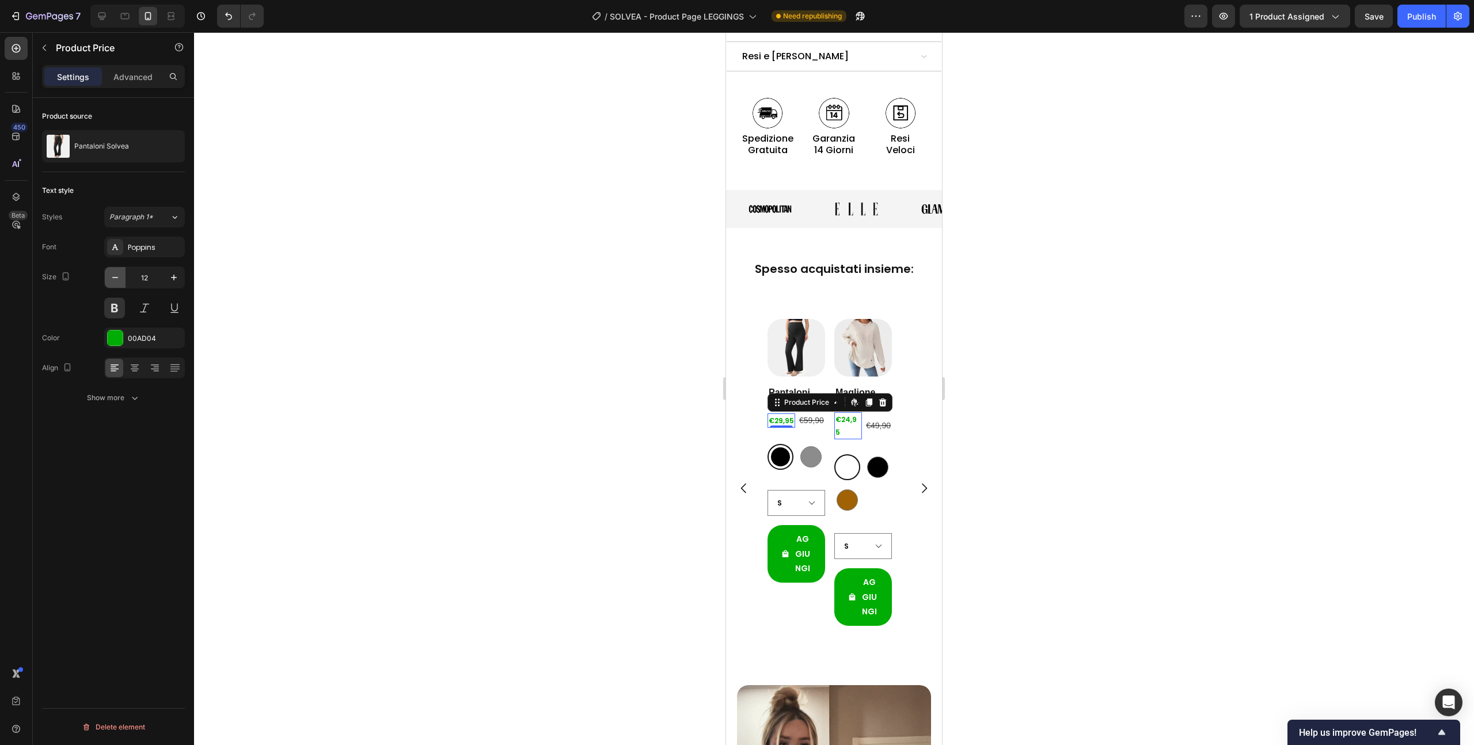
click at [115, 283] on icon "button" at bounding box center [115, 278] width 12 height 12
type input "10"
click at [213, 285] on div at bounding box center [834, 388] width 1280 height 713
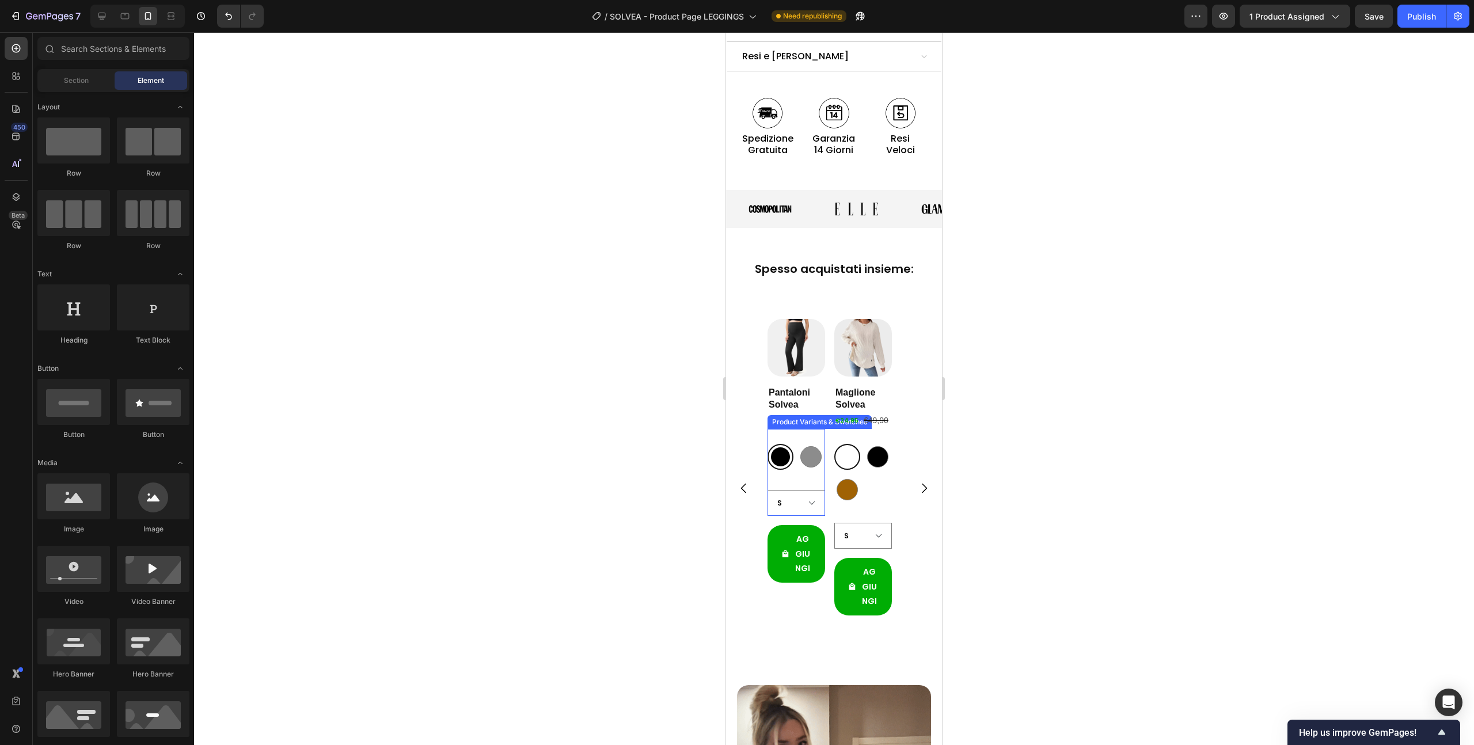
click at [792, 444] on div at bounding box center [781, 457] width 26 height 26
click at [768, 443] on input "Nero Nero" at bounding box center [767, 443] width 1 height 1
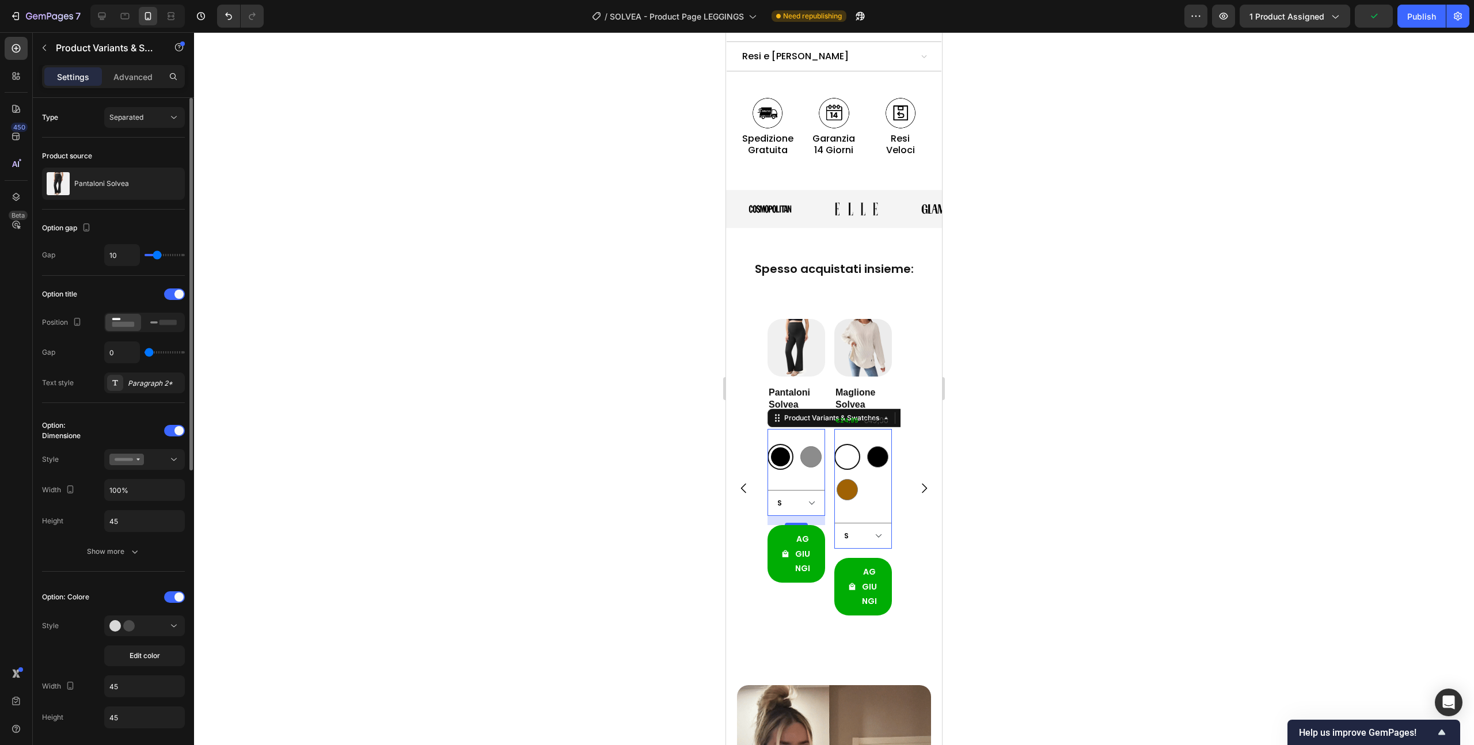
type input "6"
type input "4"
type input "3"
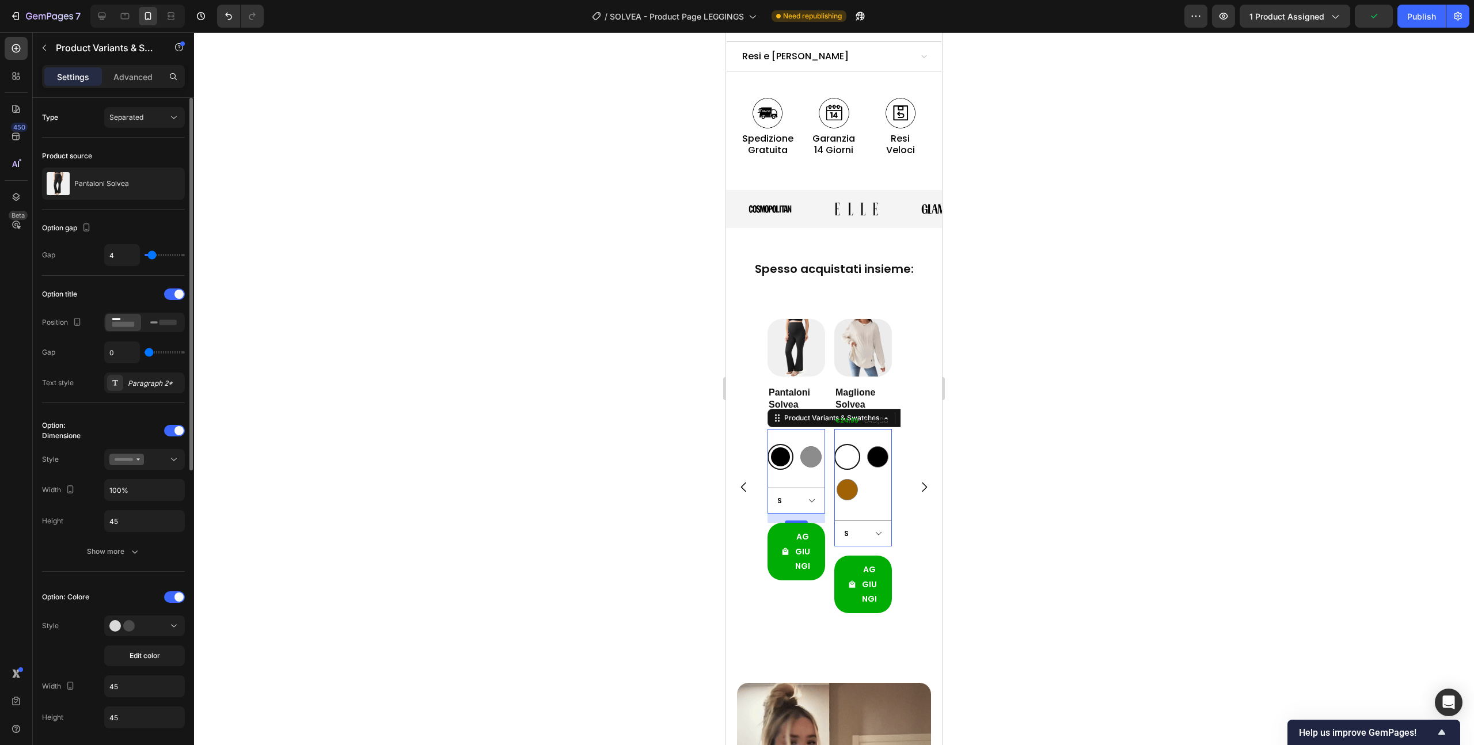
type input "3"
type input "2"
type input "1"
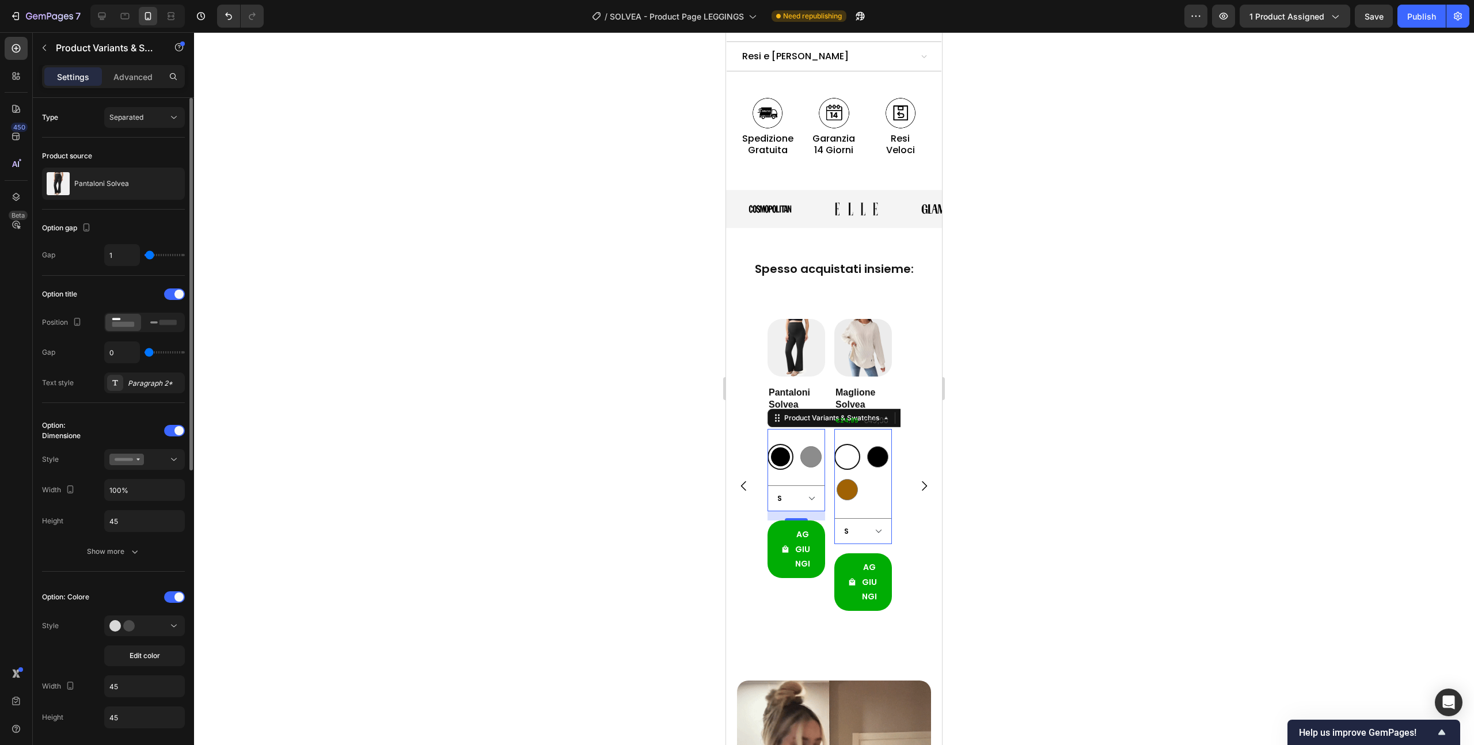
type input "0"
drag, startPoint x: 155, startPoint y: 256, endPoint x: 140, endPoint y: 257, distance: 15.0
type input "0"
click at [145, 256] on input "range" at bounding box center [165, 255] width 40 height 2
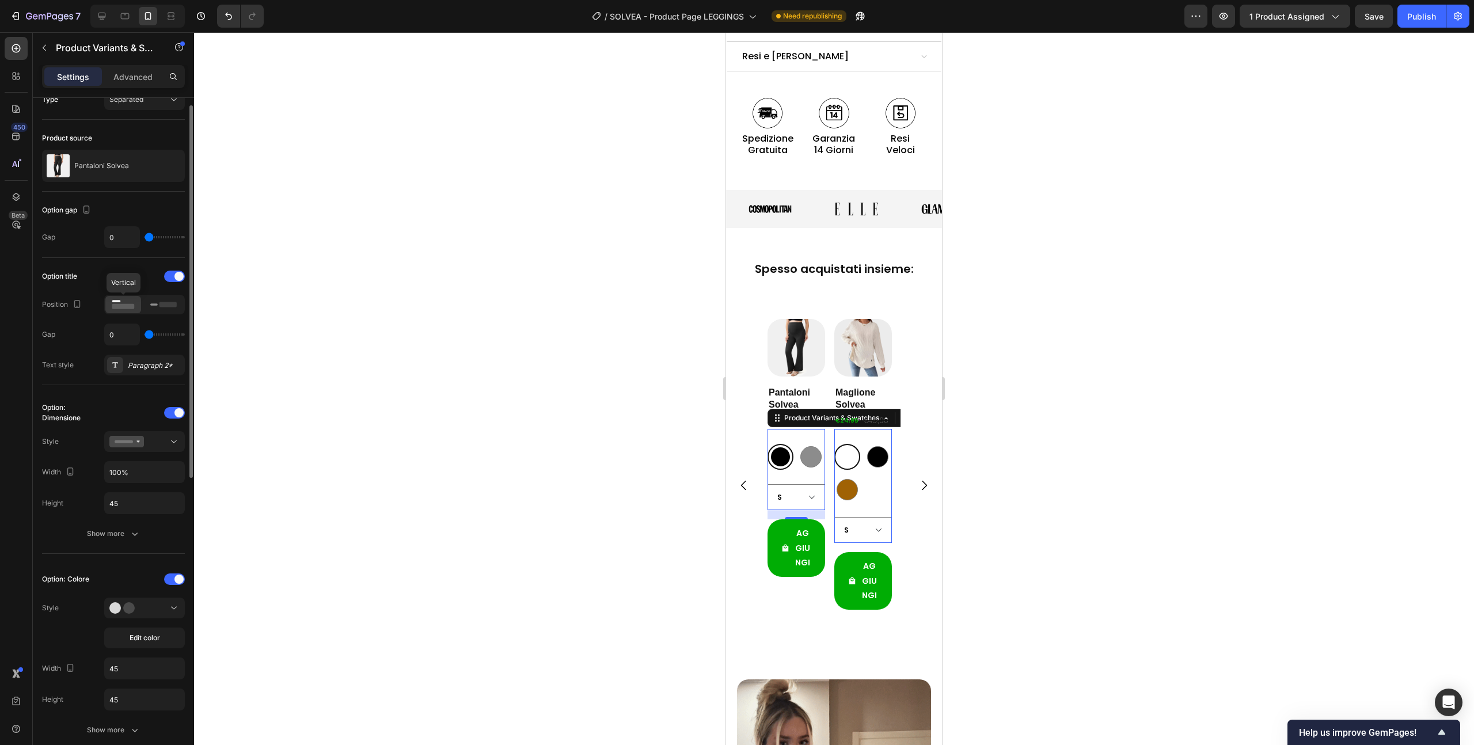
scroll to position [20, 0]
click at [145, 471] on input "100%" at bounding box center [144, 470] width 79 height 21
drag, startPoint x: 139, startPoint y: 473, endPoint x: 88, endPoint y: 471, distance: 51.3
click at [88, 471] on div "Width 50%" at bounding box center [113, 470] width 143 height 22
type input "100"
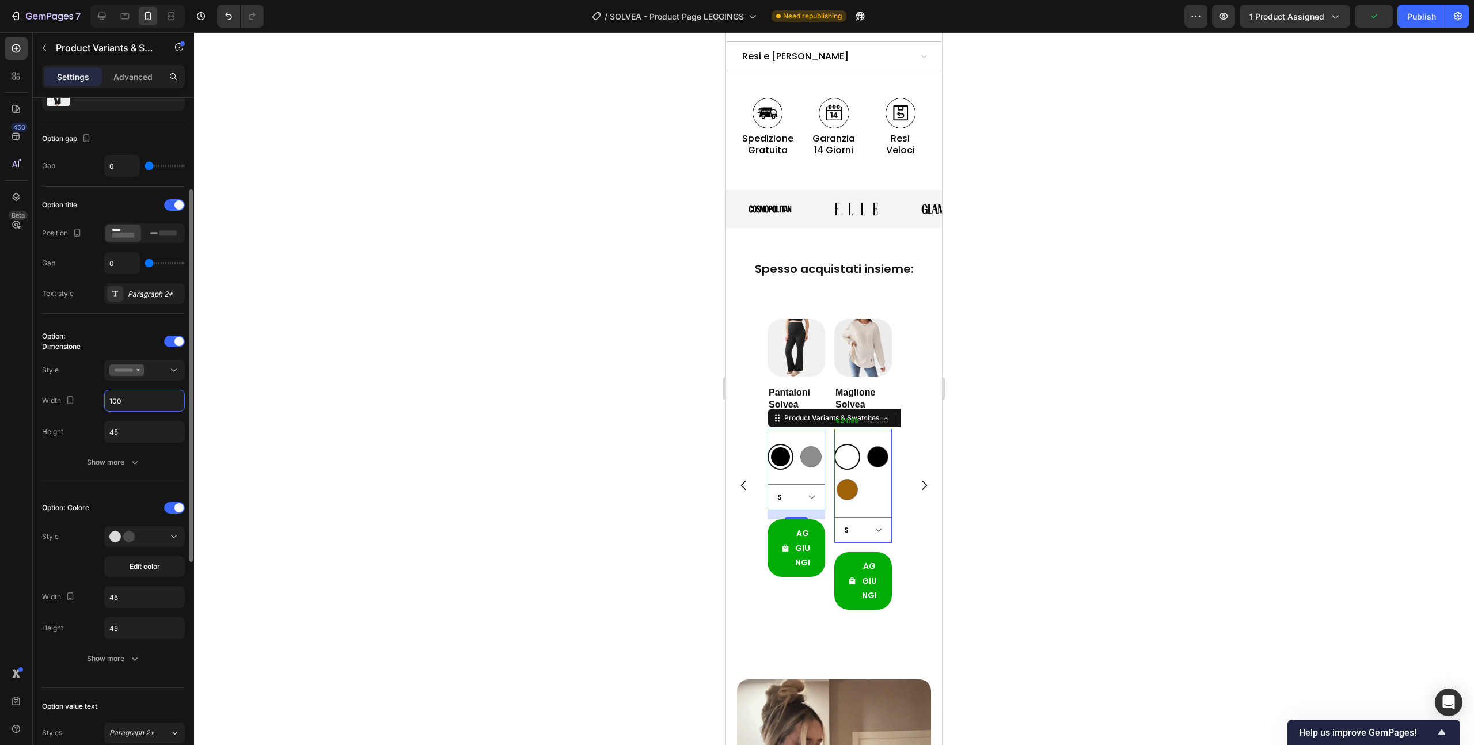
scroll to position [117, 0]
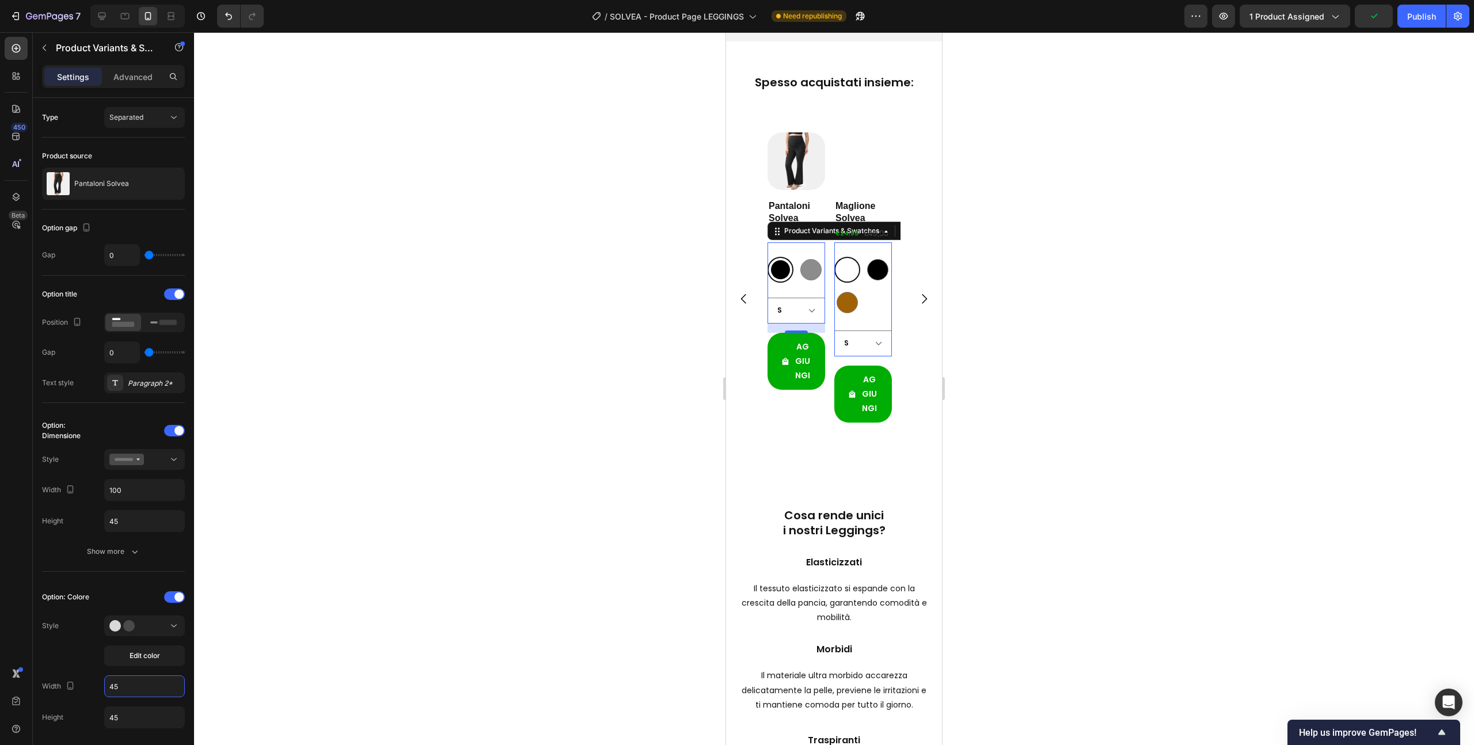
scroll to position [117, 0]
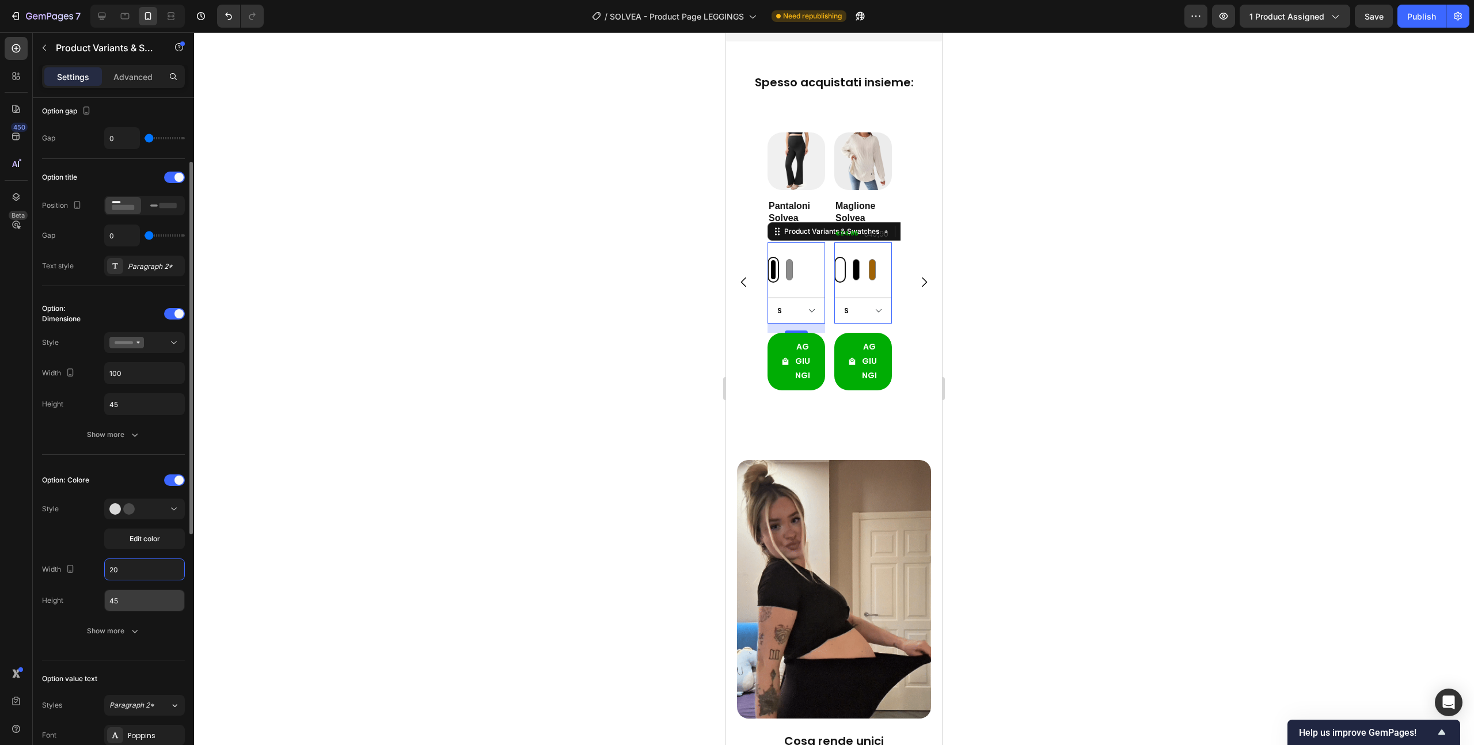
type input "20"
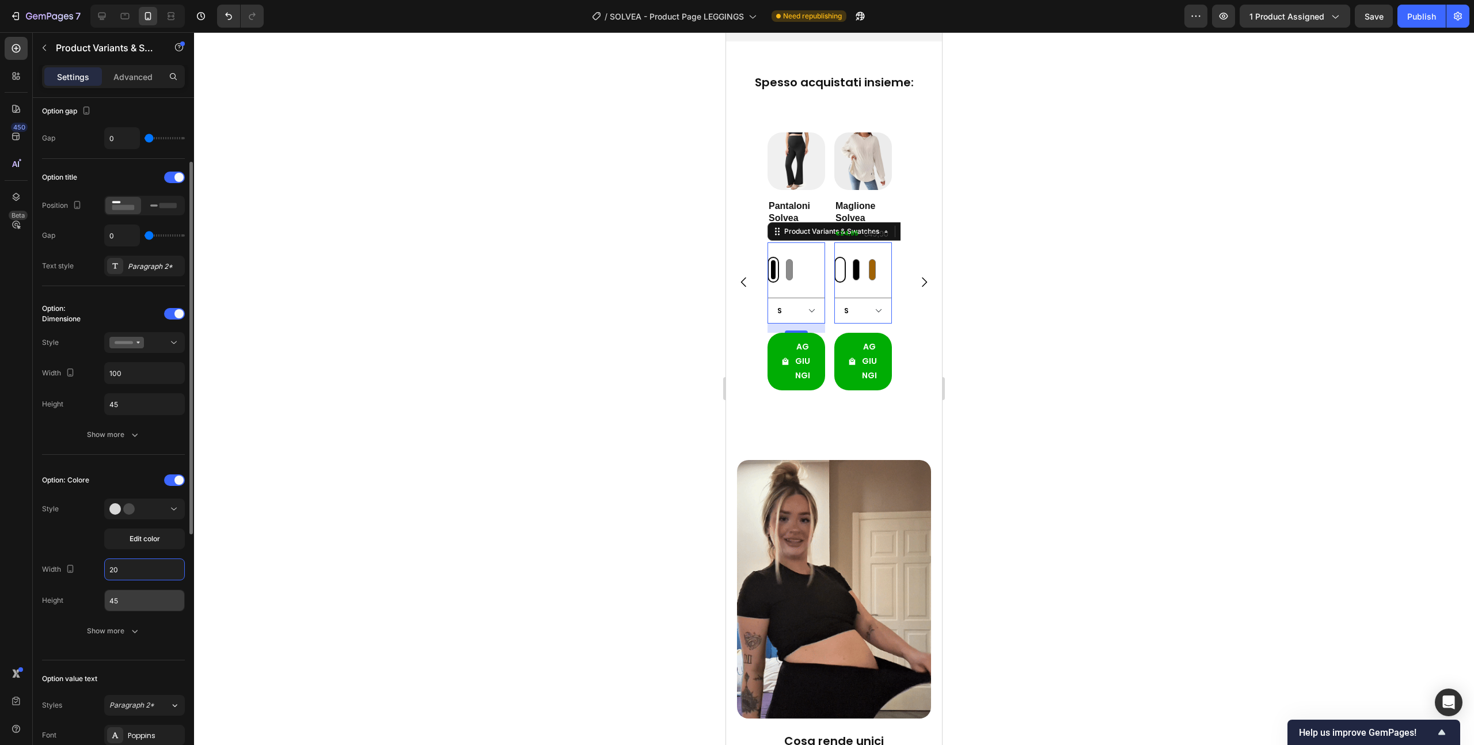
click at [152, 600] on input "45" at bounding box center [144, 600] width 79 height 21
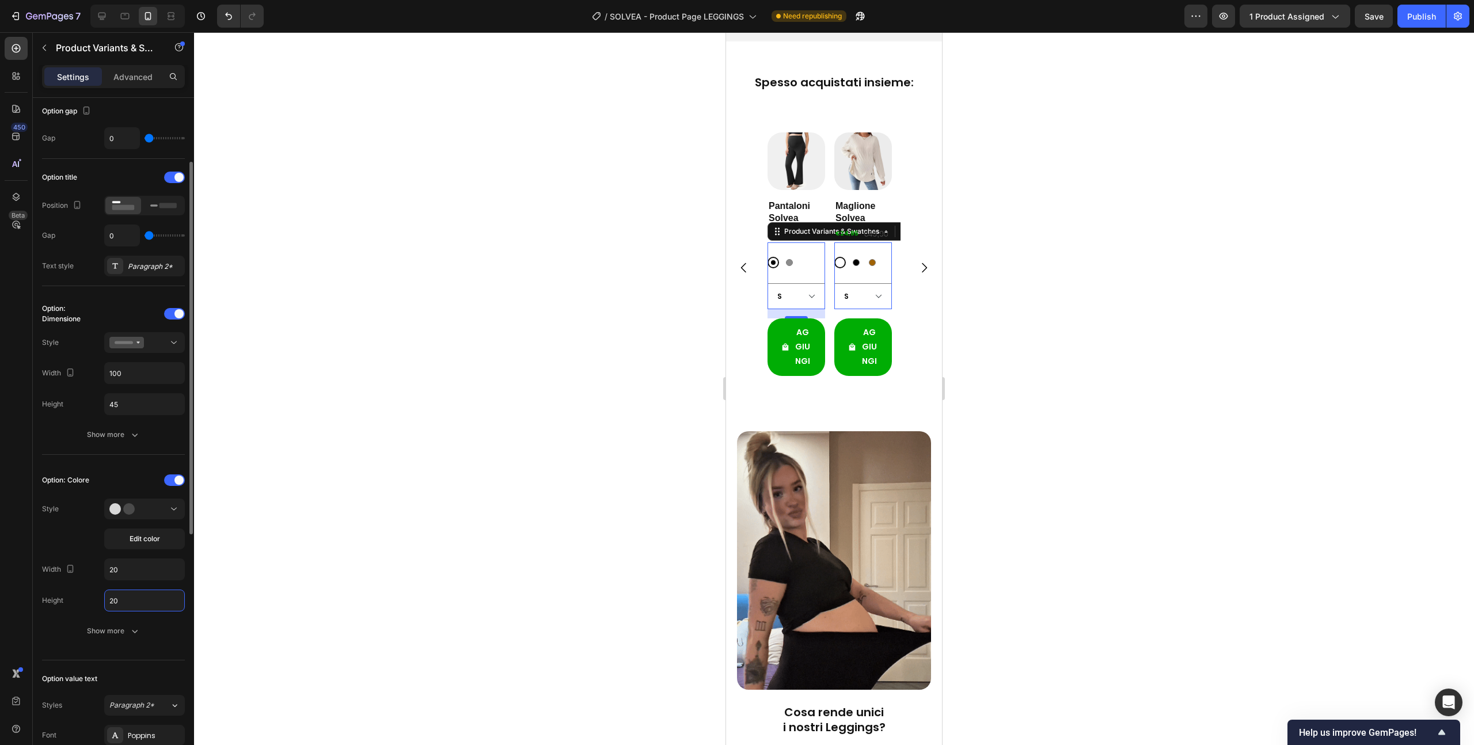
type input "20"
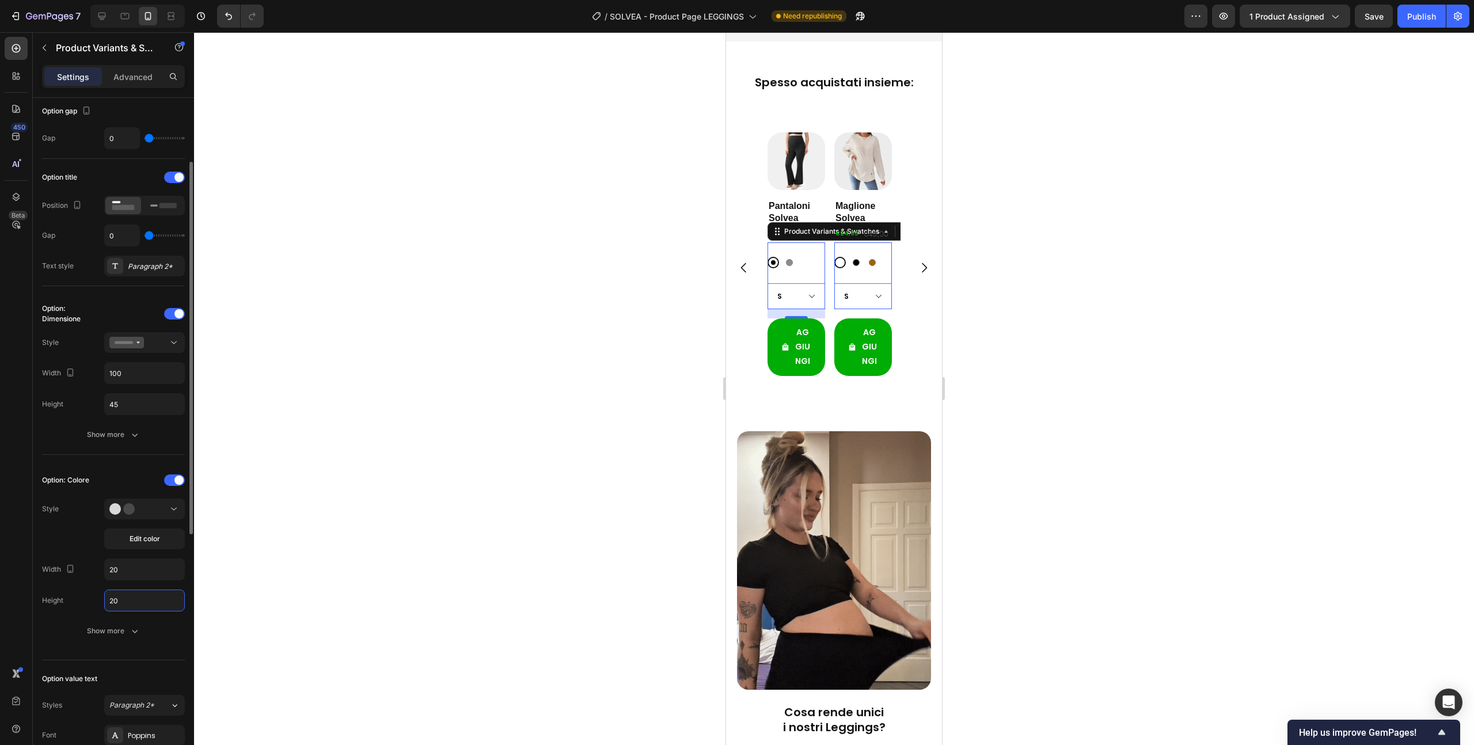
click at [89, 561] on div "Width 20" at bounding box center [113, 570] width 143 height 22
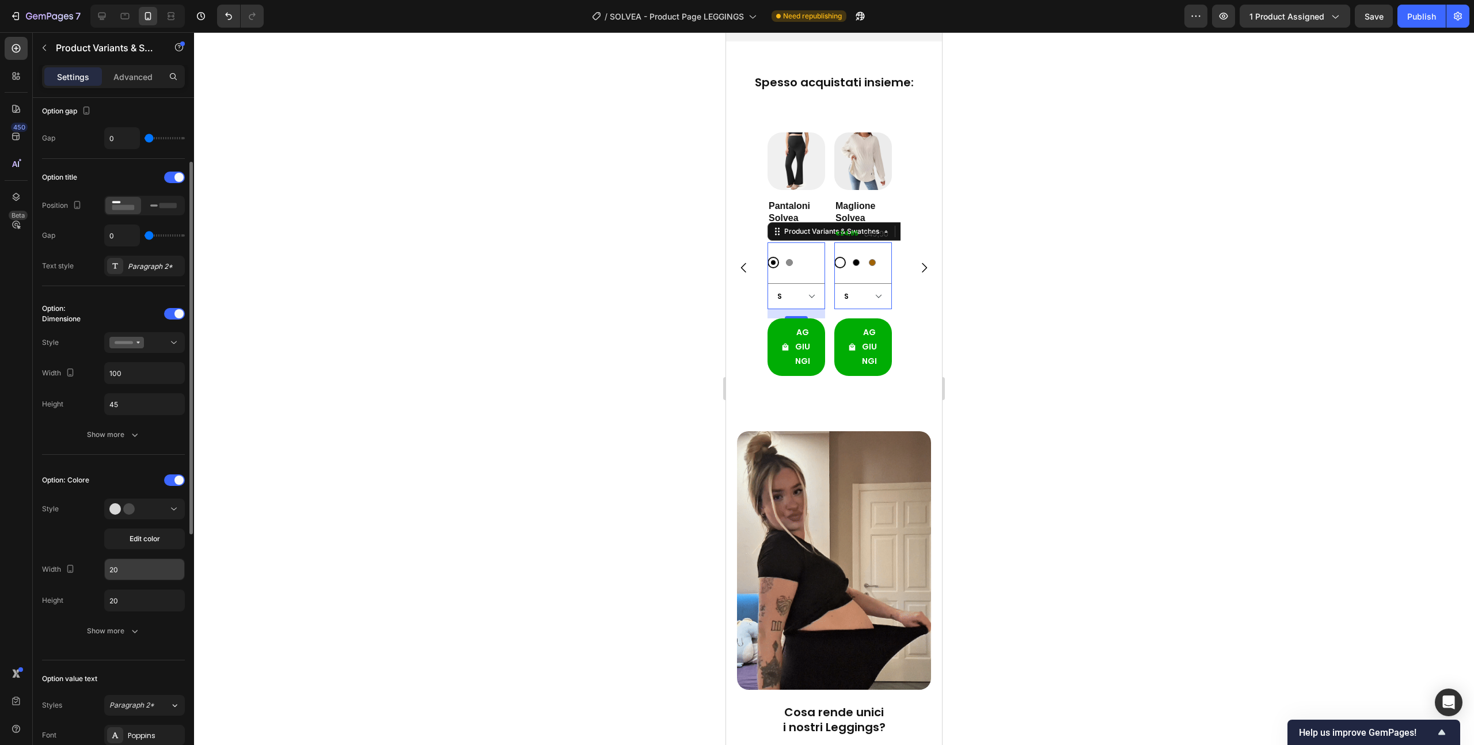
click at [124, 570] on input "20" at bounding box center [144, 569] width 79 height 21
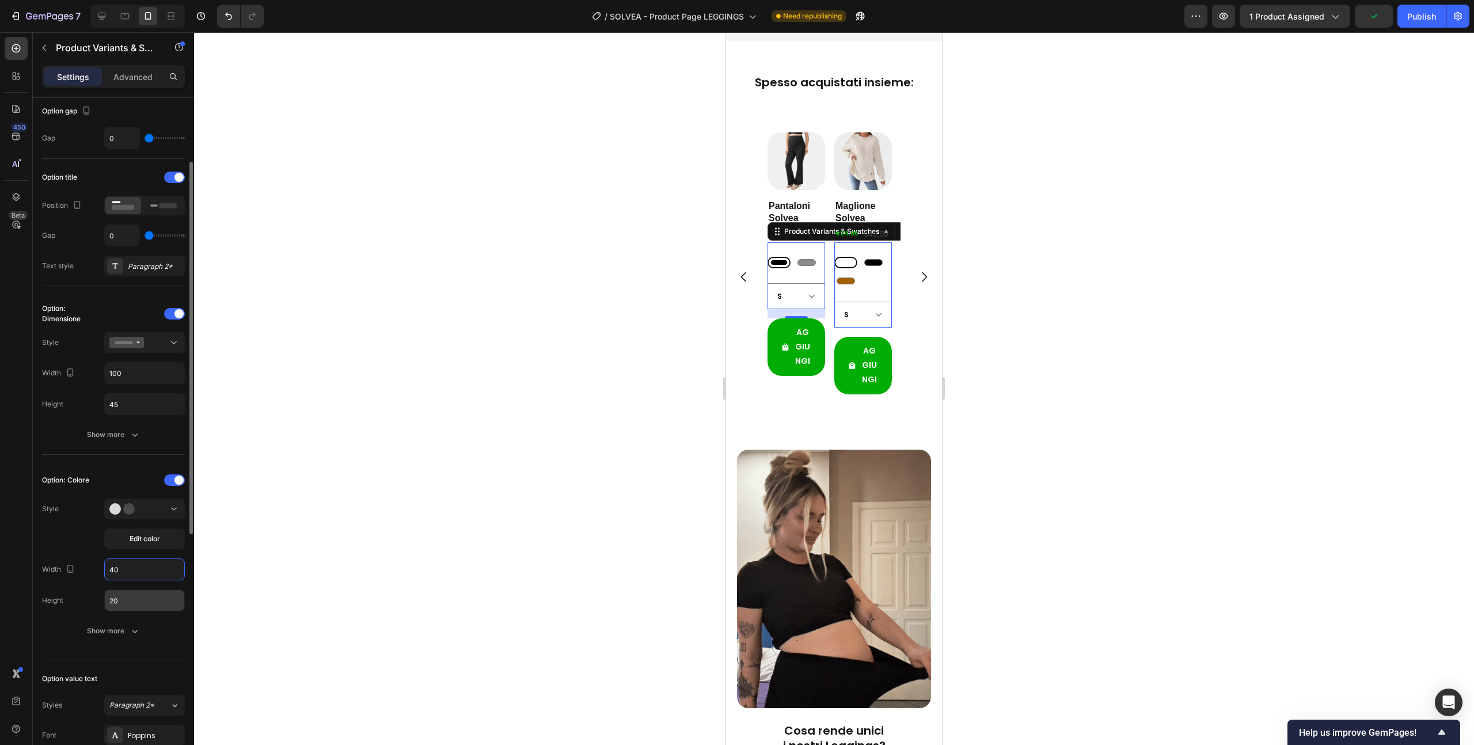
type input "40"
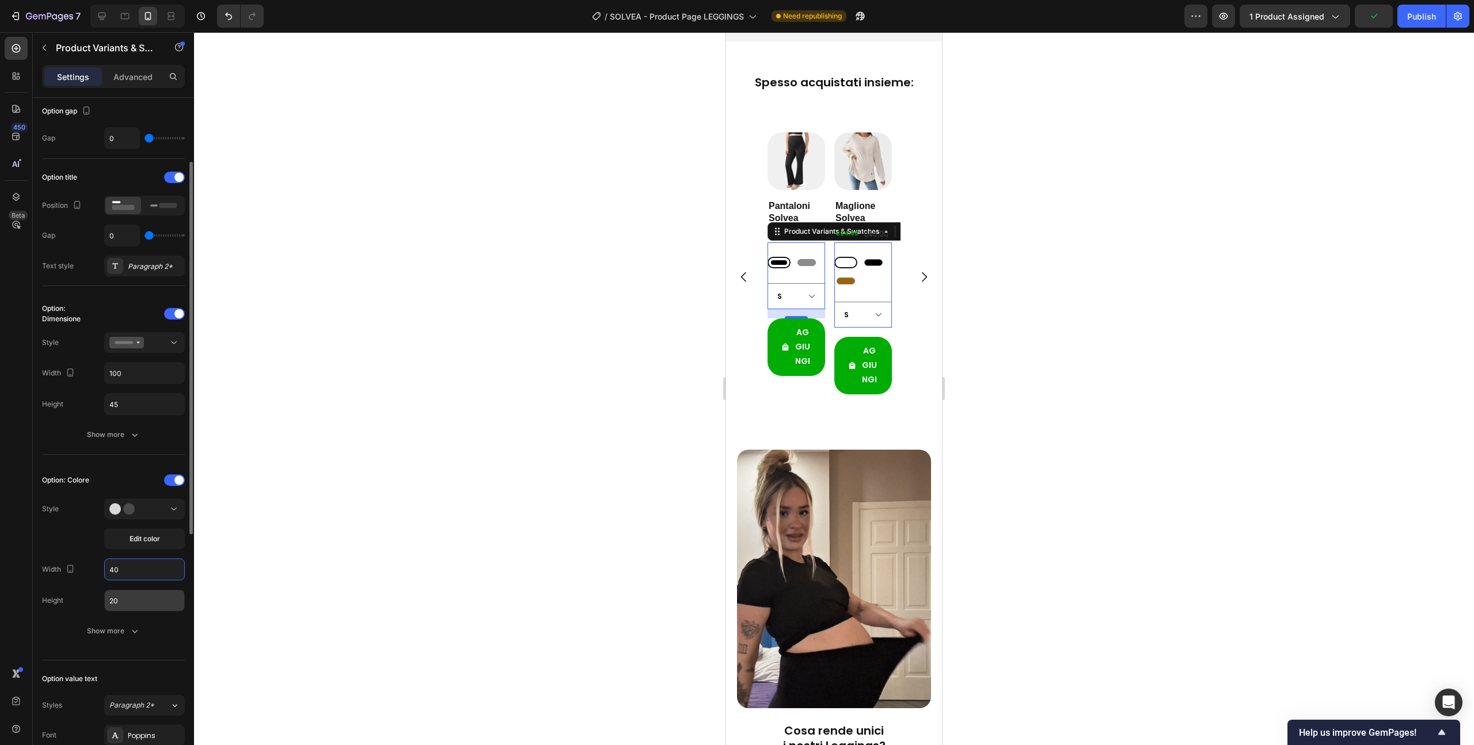
click at [124, 598] on input "20" at bounding box center [144, 600] width 79 height 21
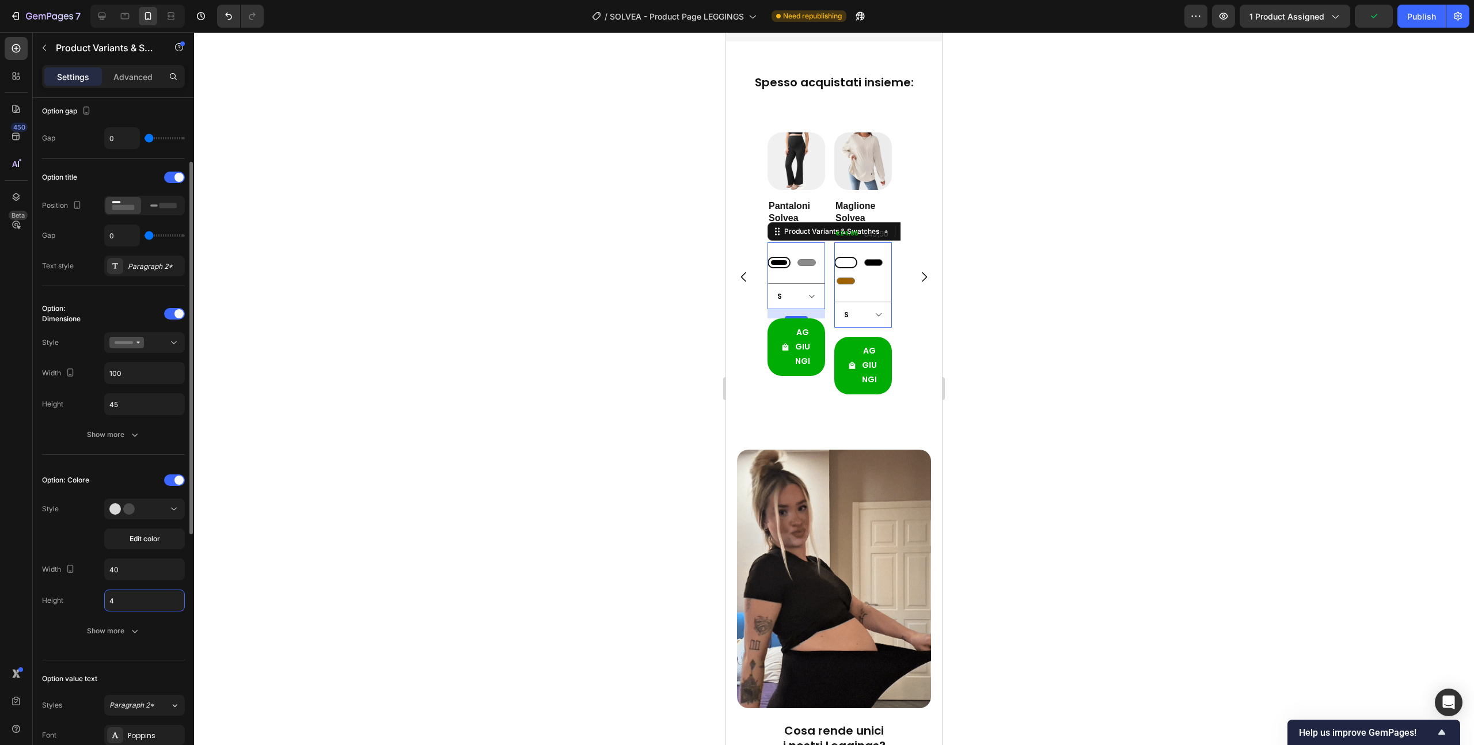
type input "40"
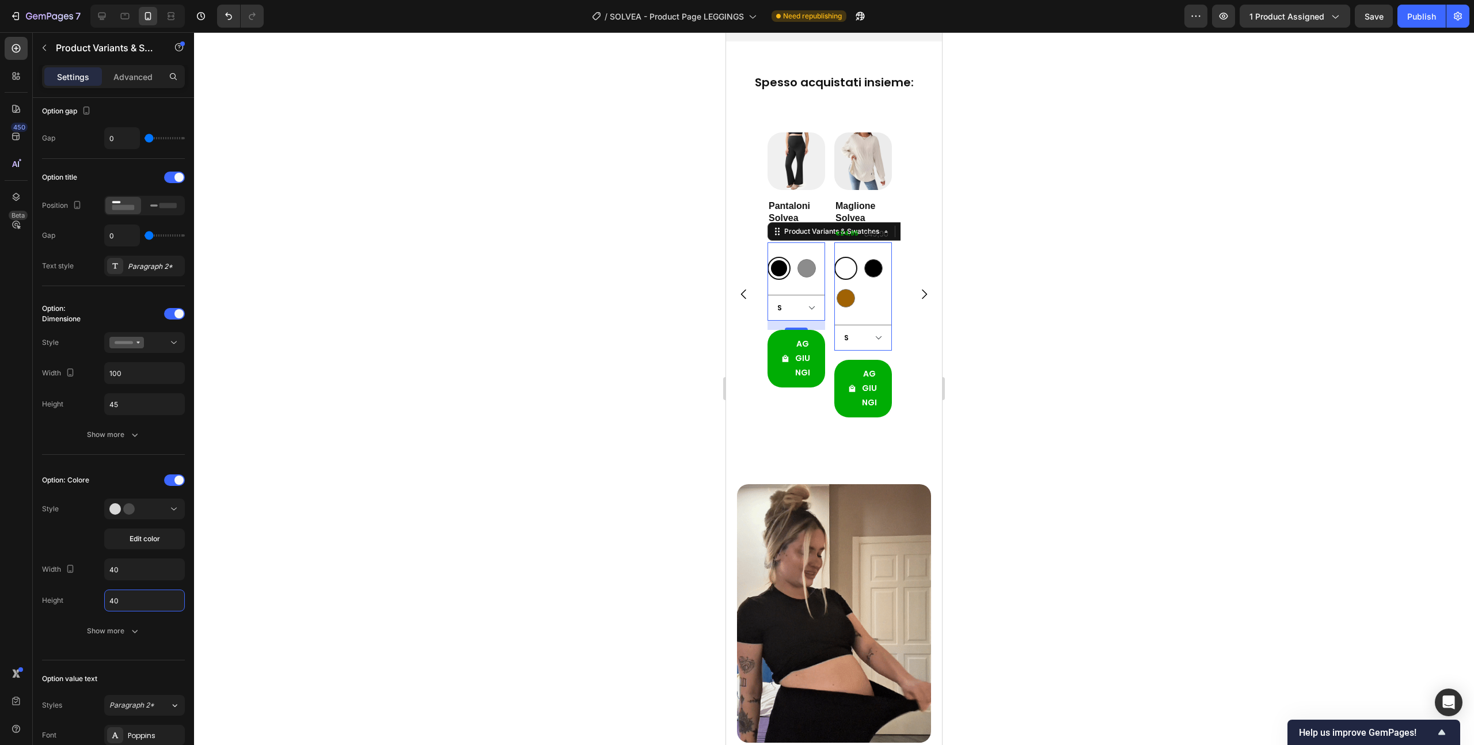
click at [359, 430] on div at bounding box center [834, 388] width 1280 height 713
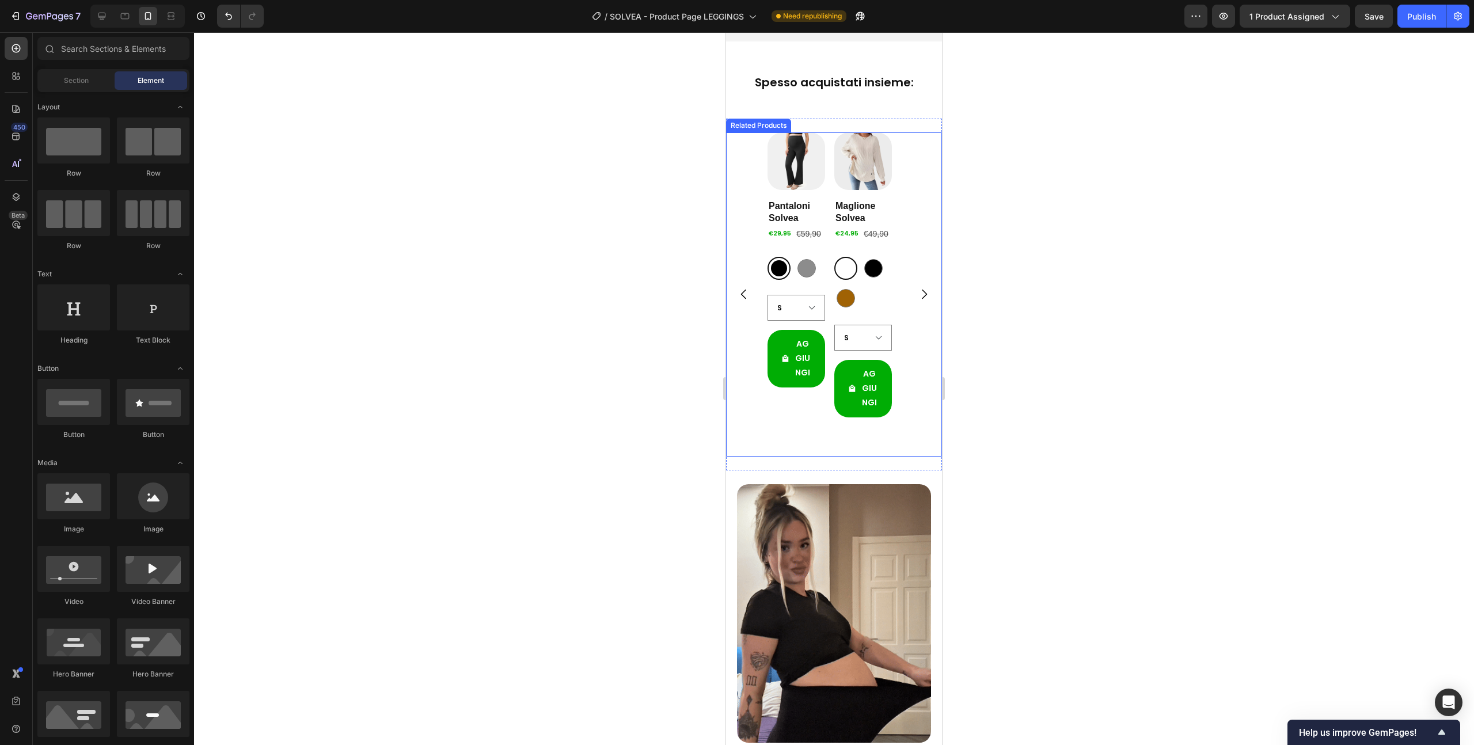
click at [752, 424] on div "Product Images Pantaloni Solvea Product Title €29,95 Product Price Product Pric…" at bounding box center [834, 294] width 216 height 324
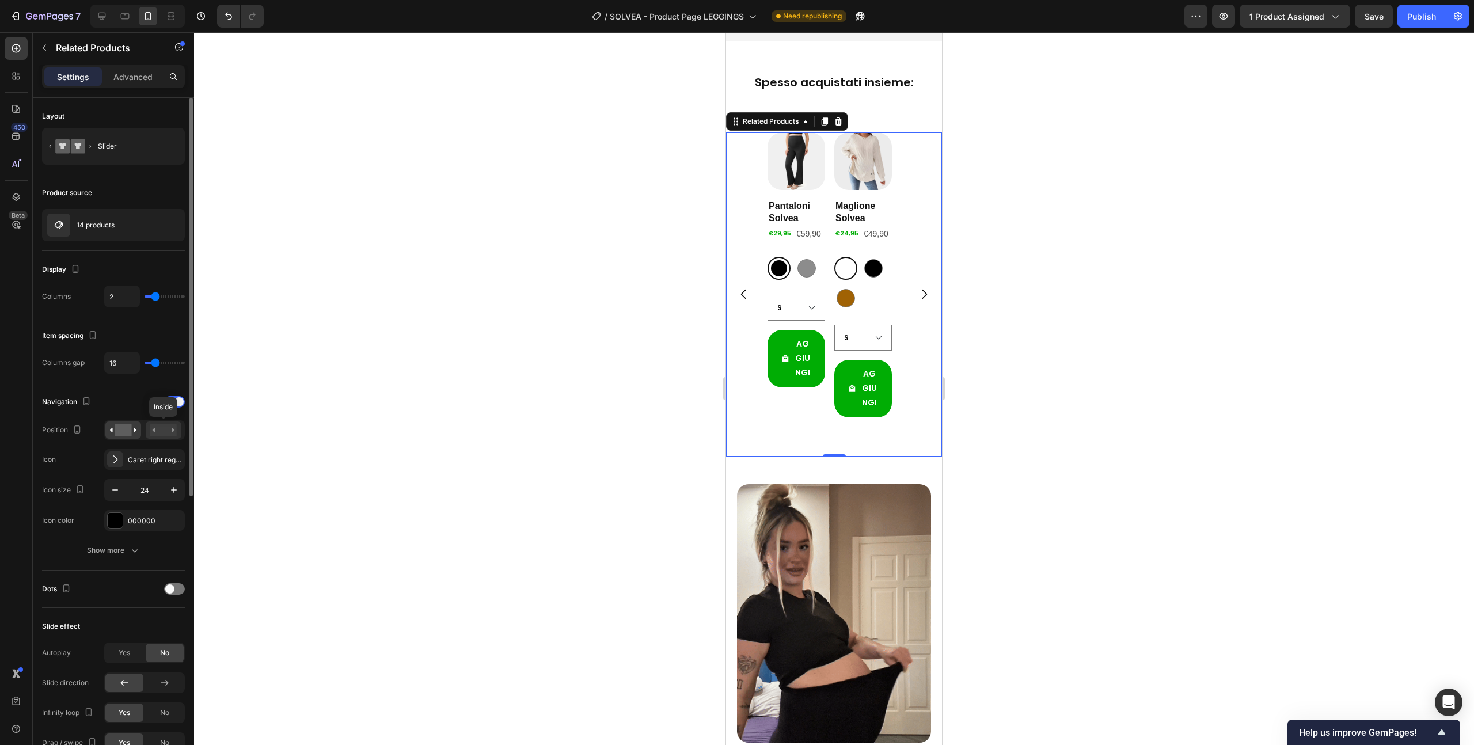
click at [164, 435] on rect at bounding box center [163, 430] width 26 height 13
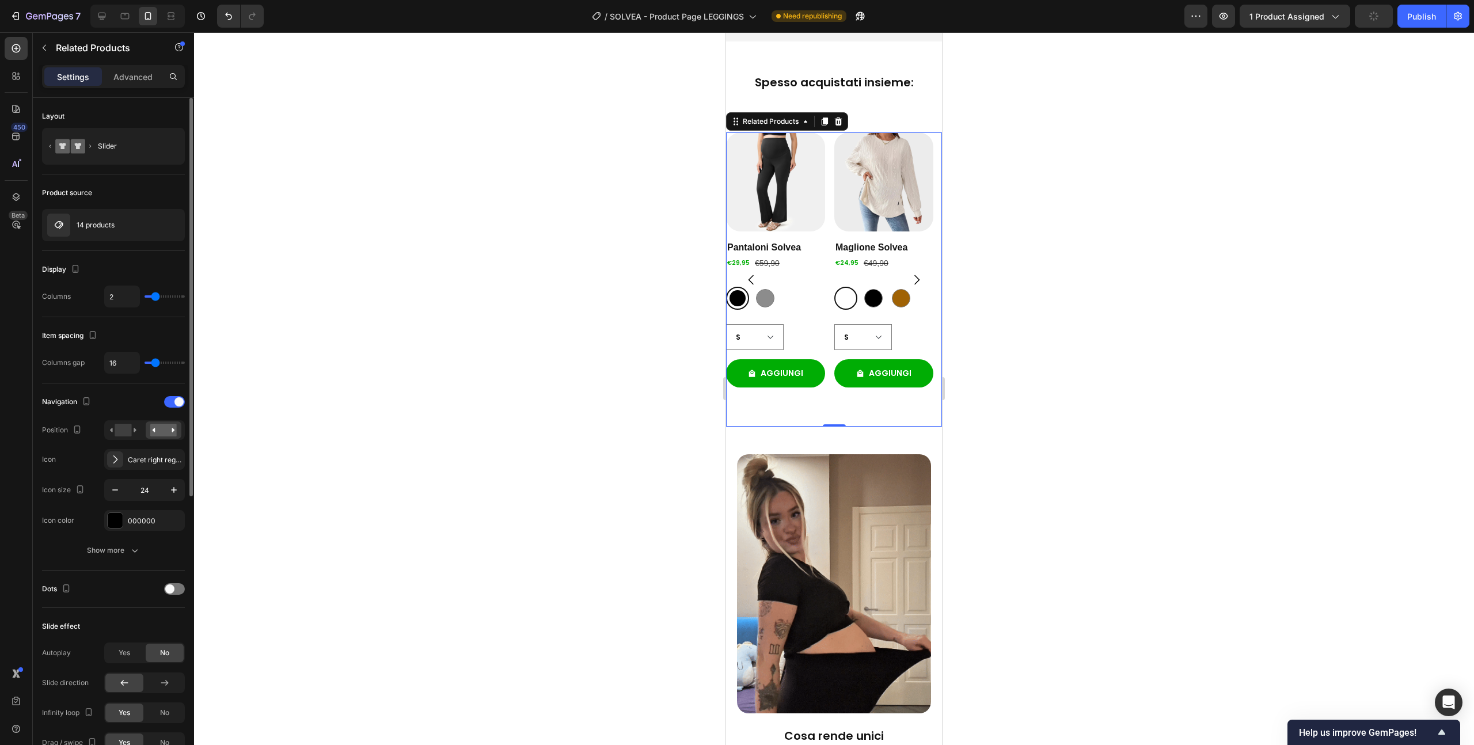
type input "0"
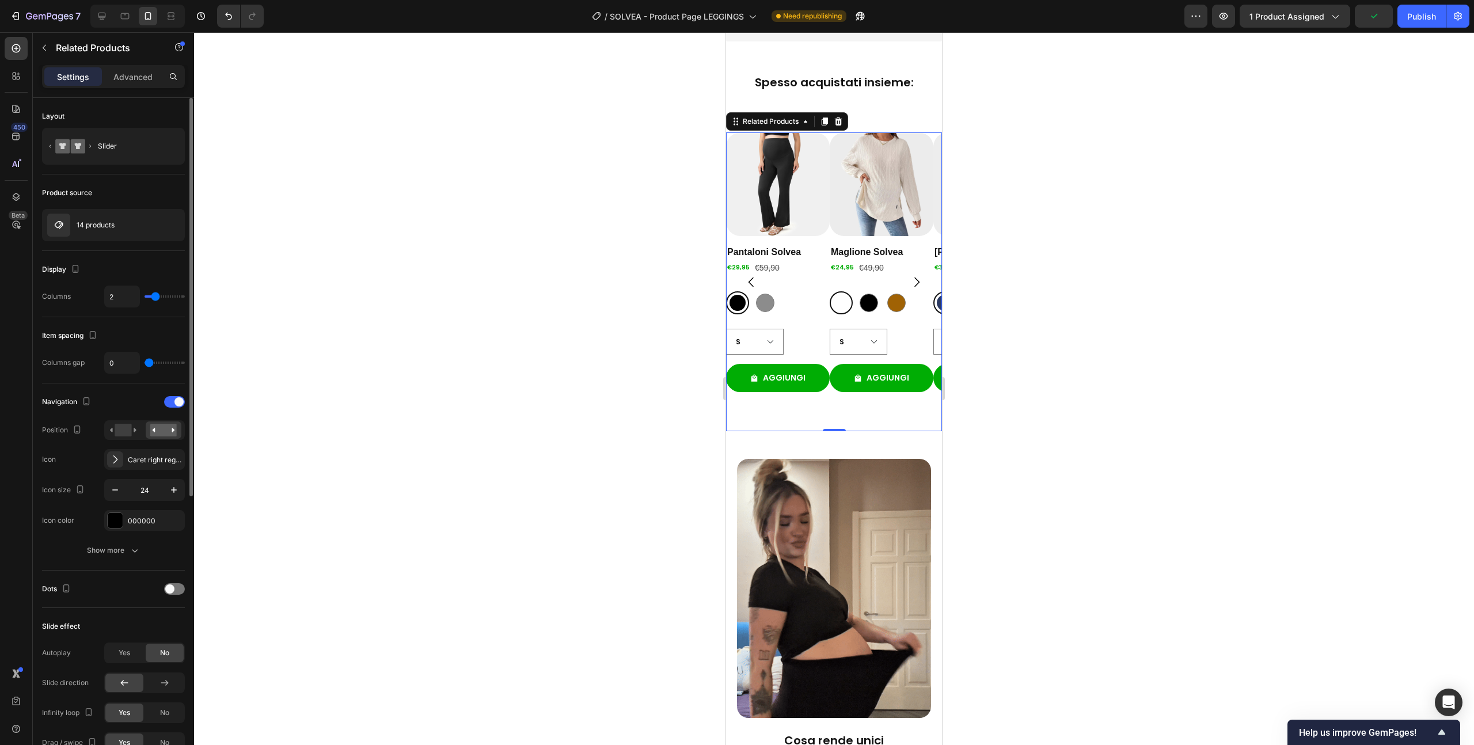
type input "4"
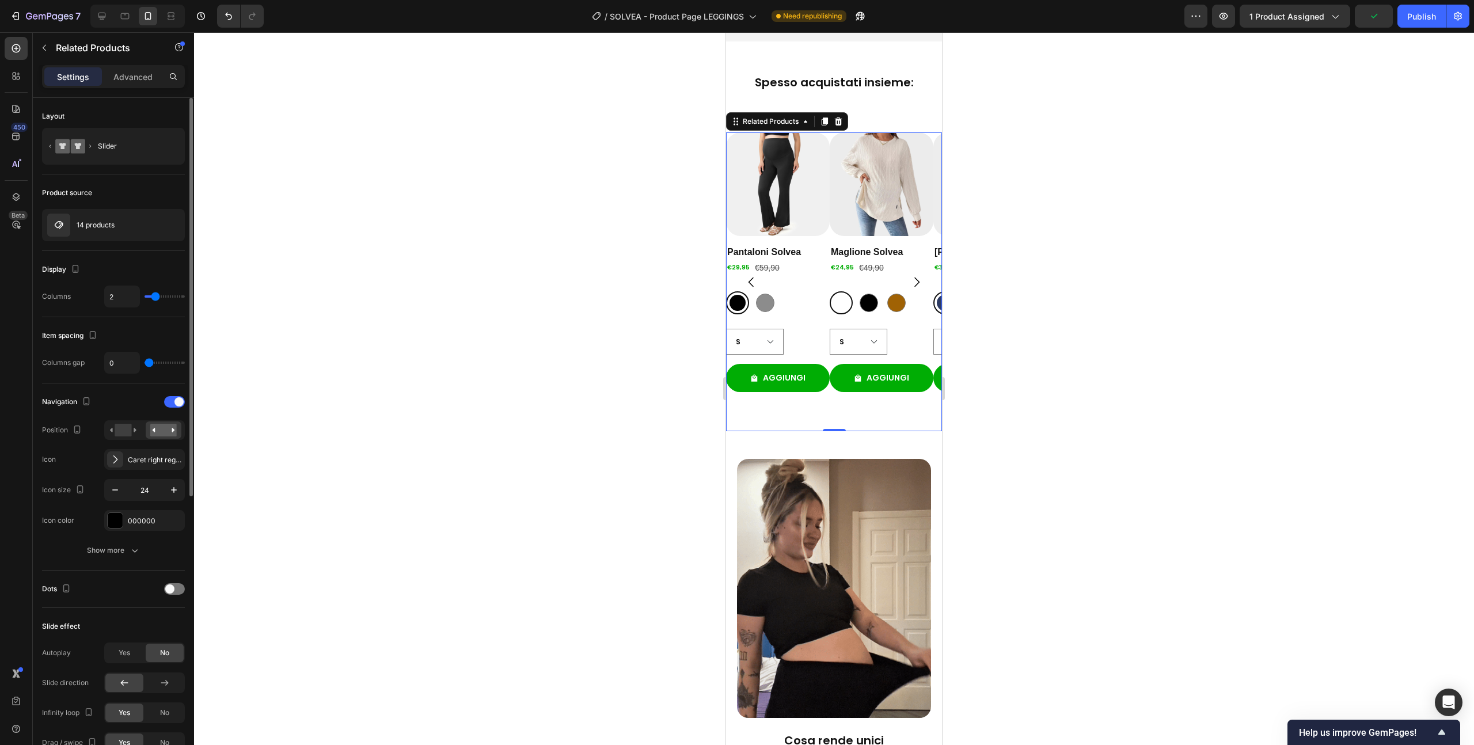
type input "4"
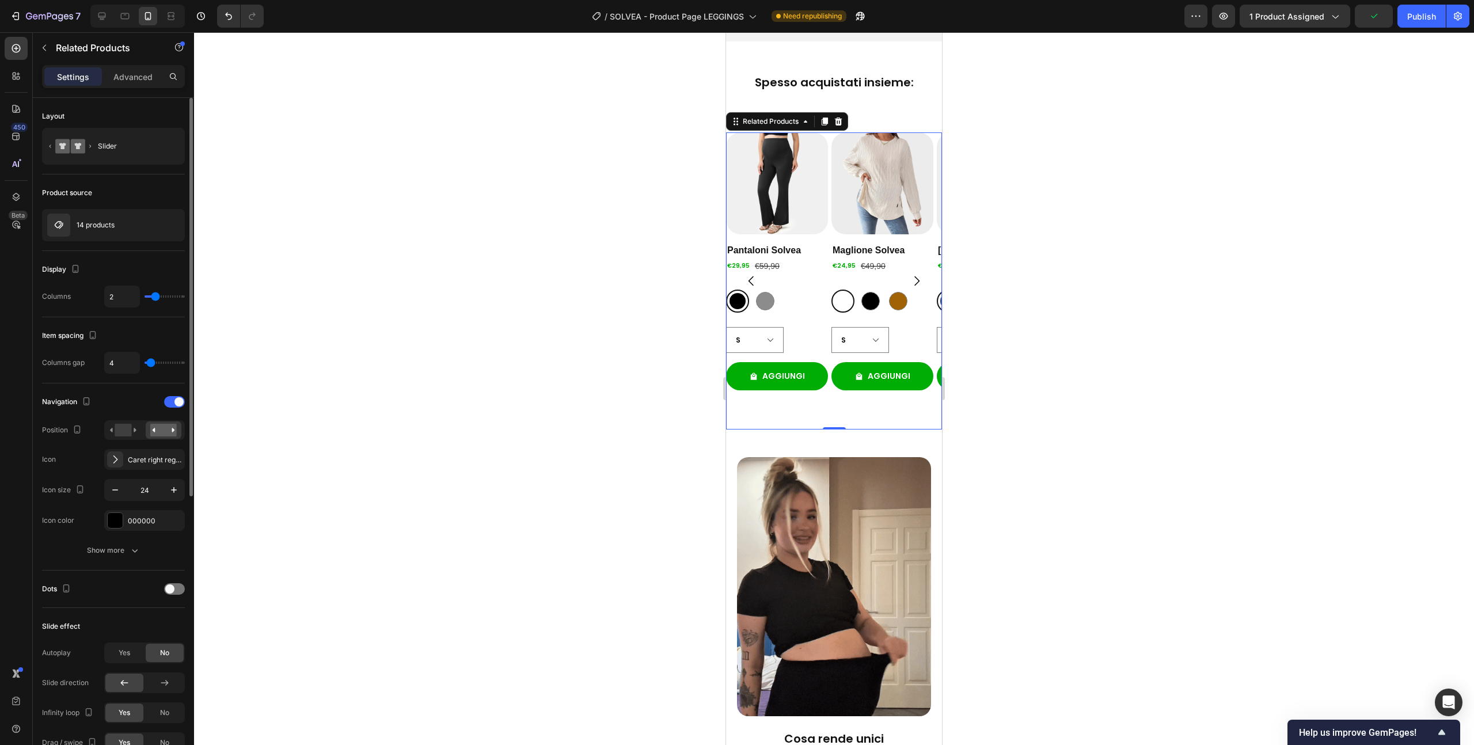
type input "6"
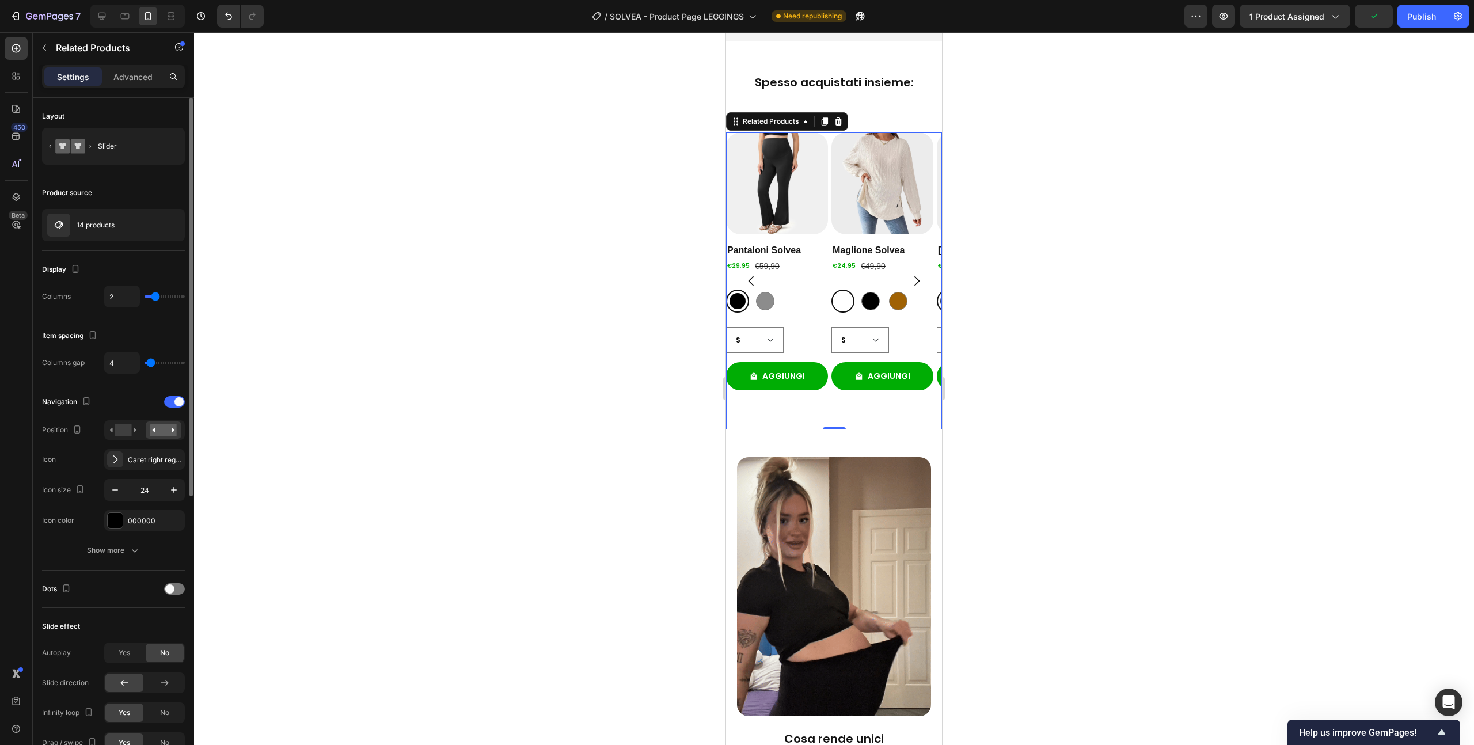
type input "6"
type input "7"
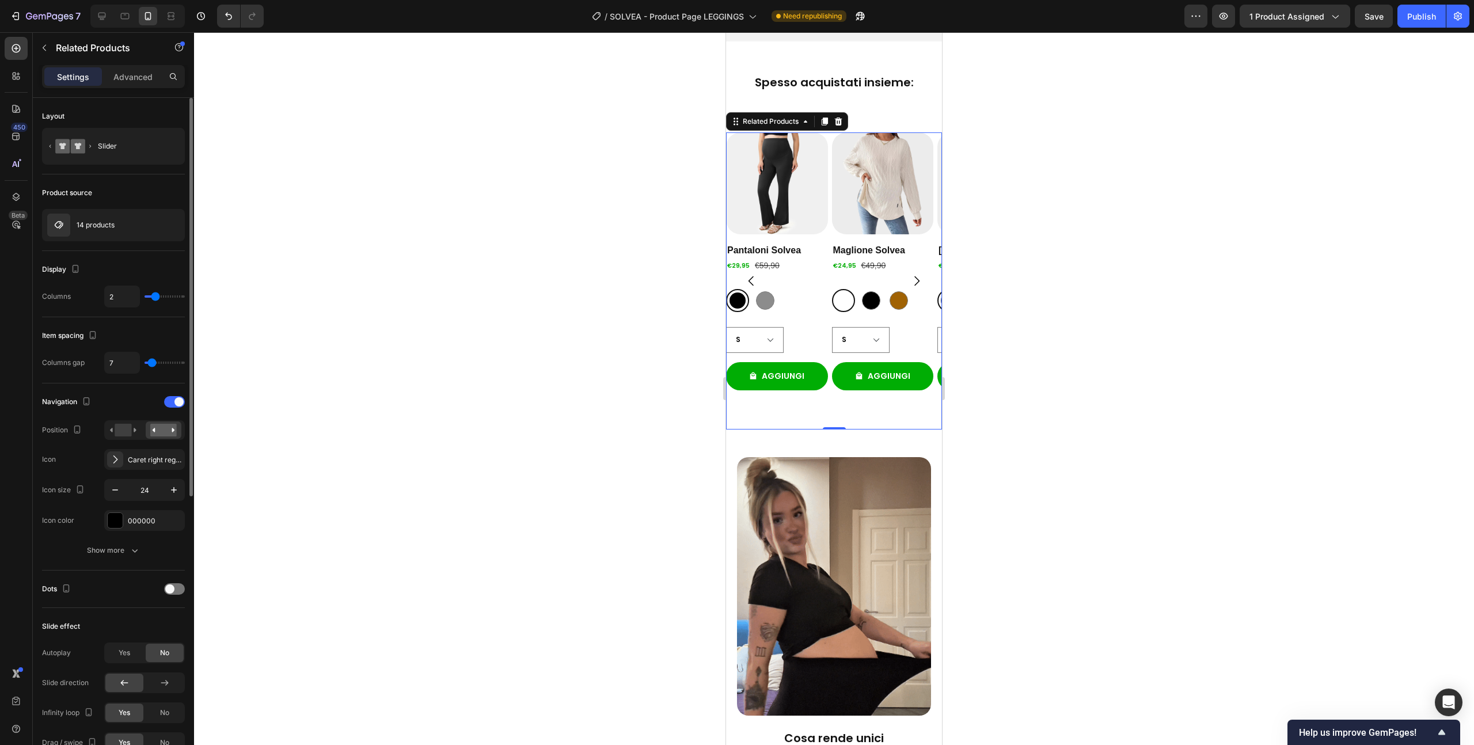
type input "8"
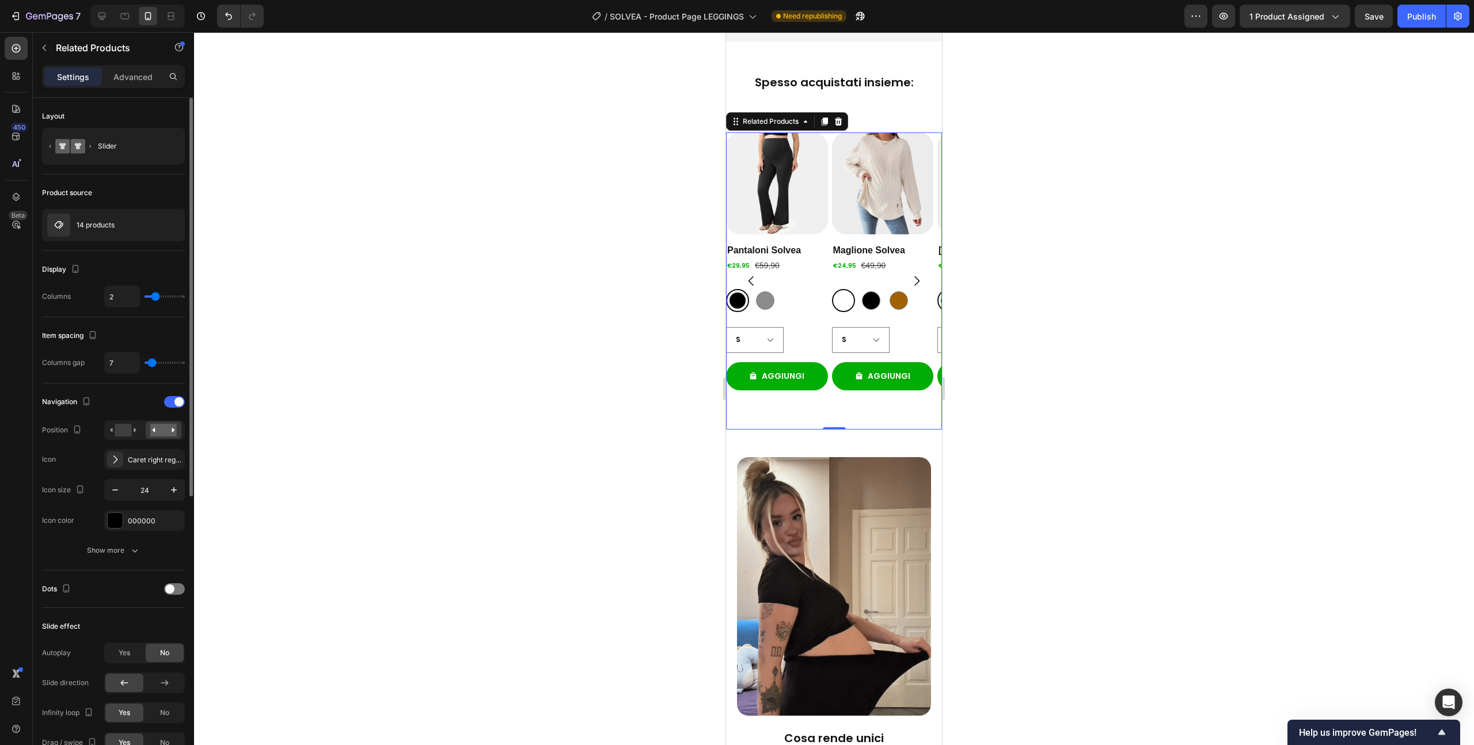
type input "8"
type input "10"
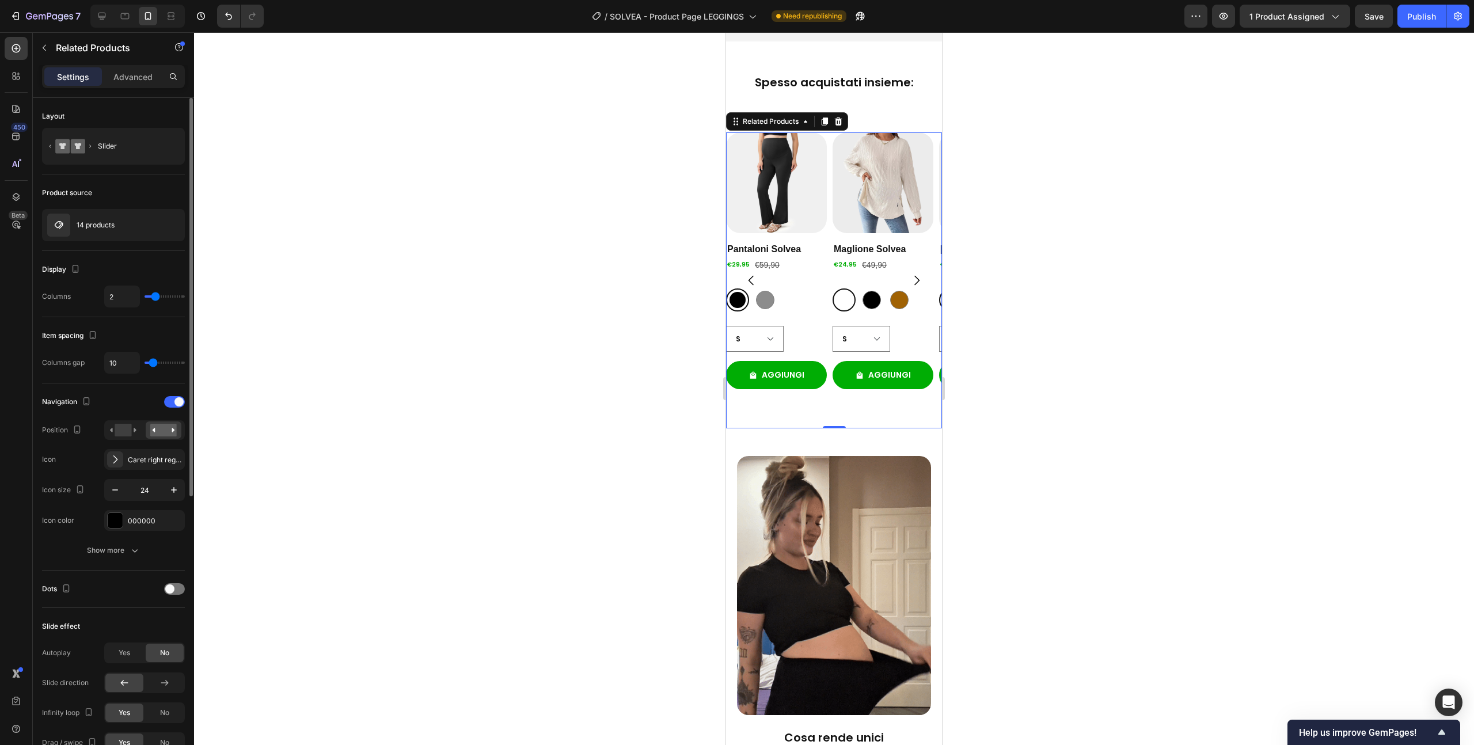
drag, startPoint x: 153, startPoint y: 365, endPoint x: 145, endPoint y: 198, distance: 166.6
type input "10"
click at [153, 364] on input "range" at bounding box center [165, 363] width 40 height 2
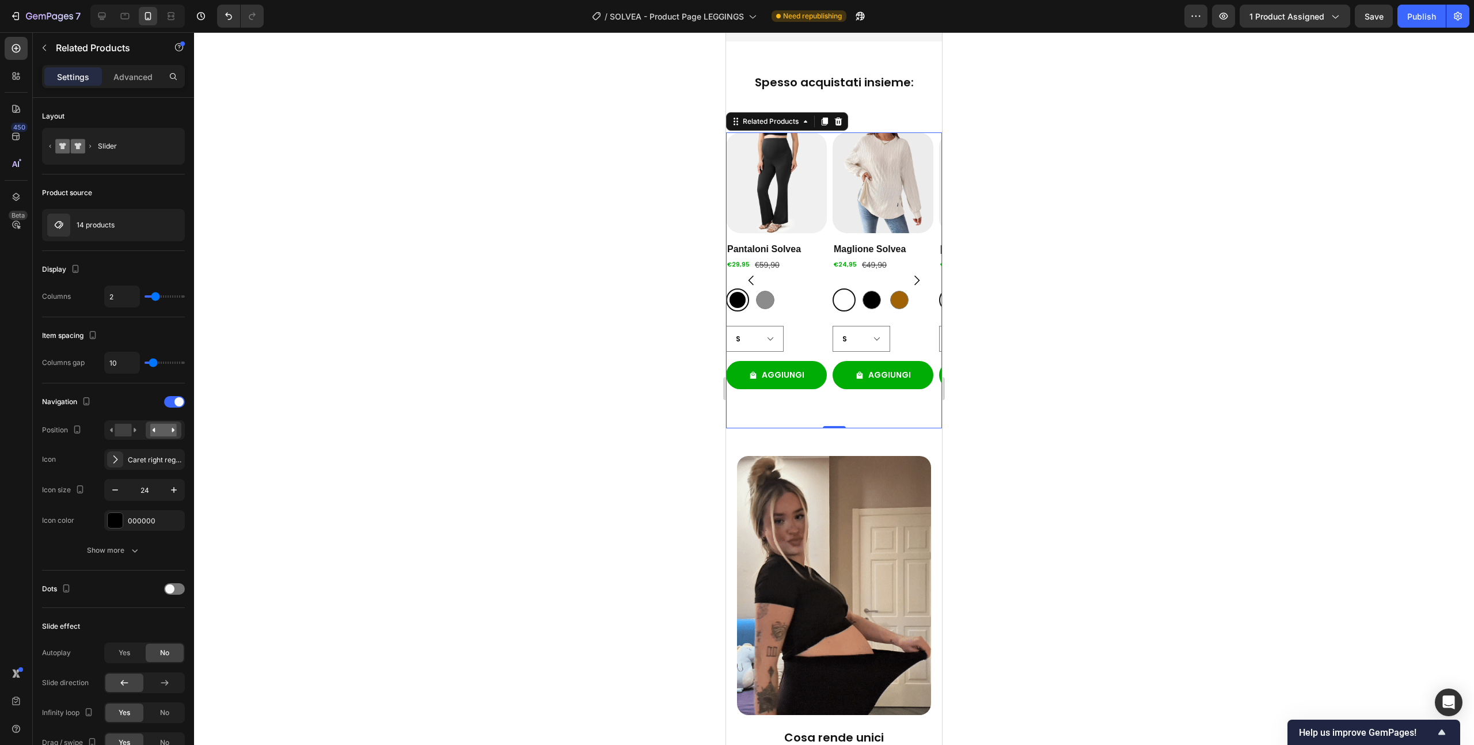
click at [830, 305] on div "Product Images Pantaloni Solvea Product Title €29,95 Product Price Product Pric…" at bounding box center [834, 280] width 216 height 296
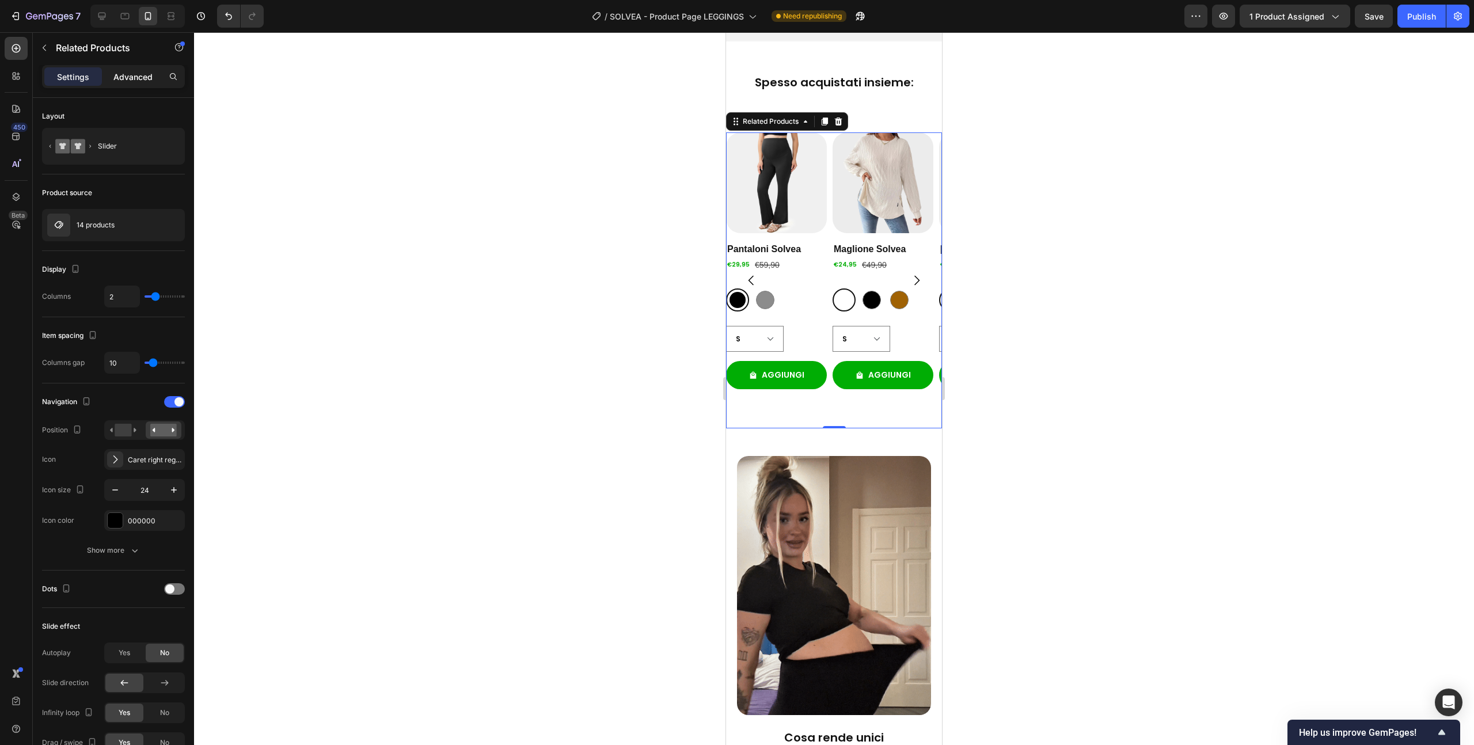
click at [141, 75] on p "Advanced" at bounding box center [132, 77] width 39 height 12
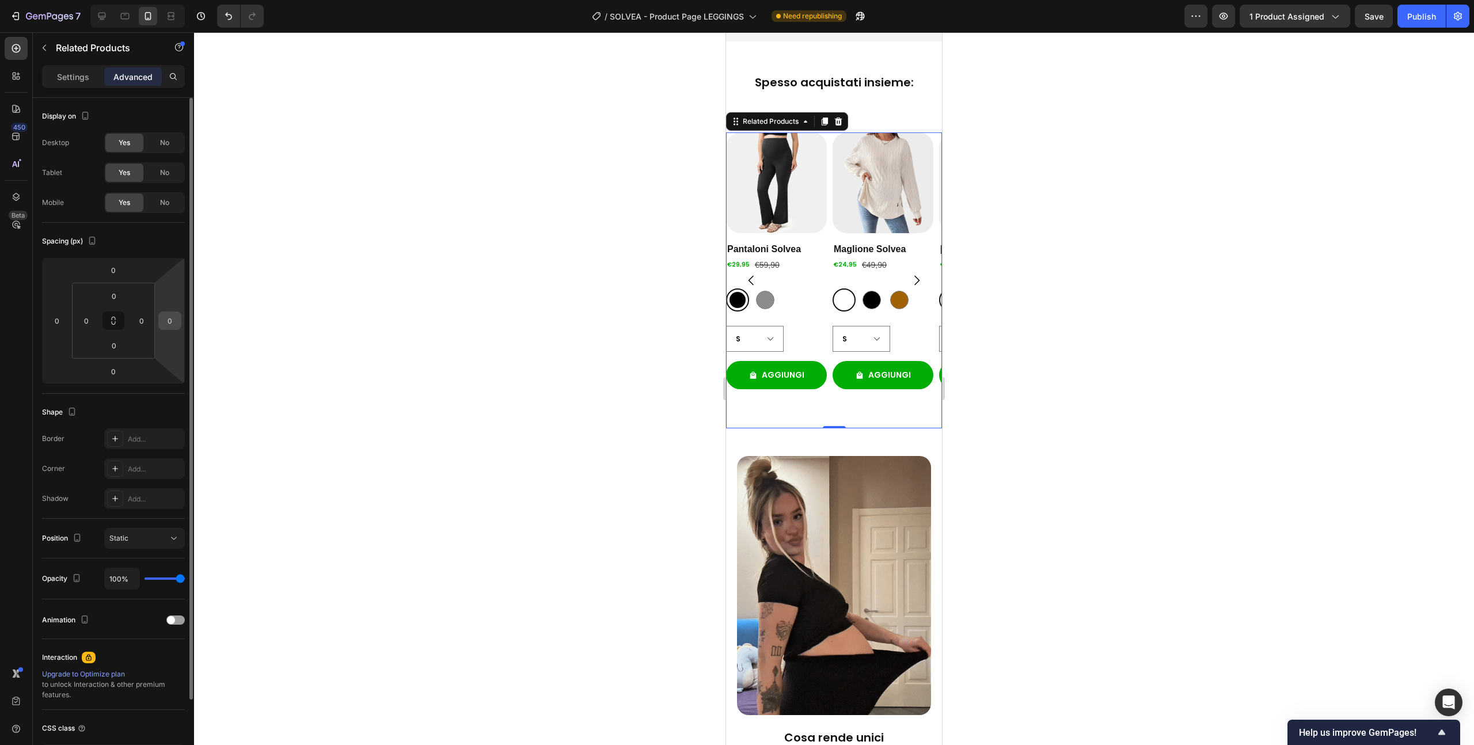
click at [172, 313] on input "0" at bounding box center [169, 320] width 17 height 17
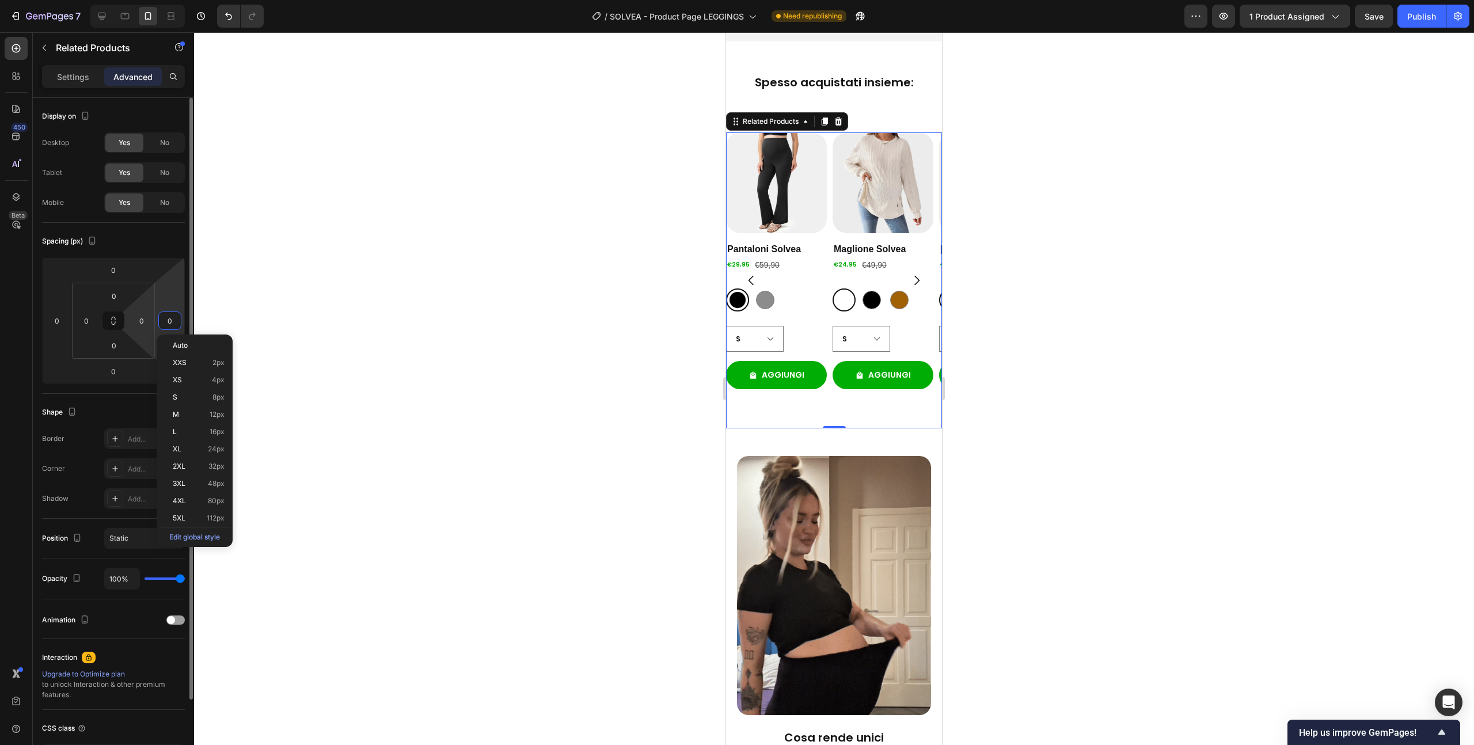
click at [143, 316] on input "0" at bounding box center [141, 320] width 17 height 17
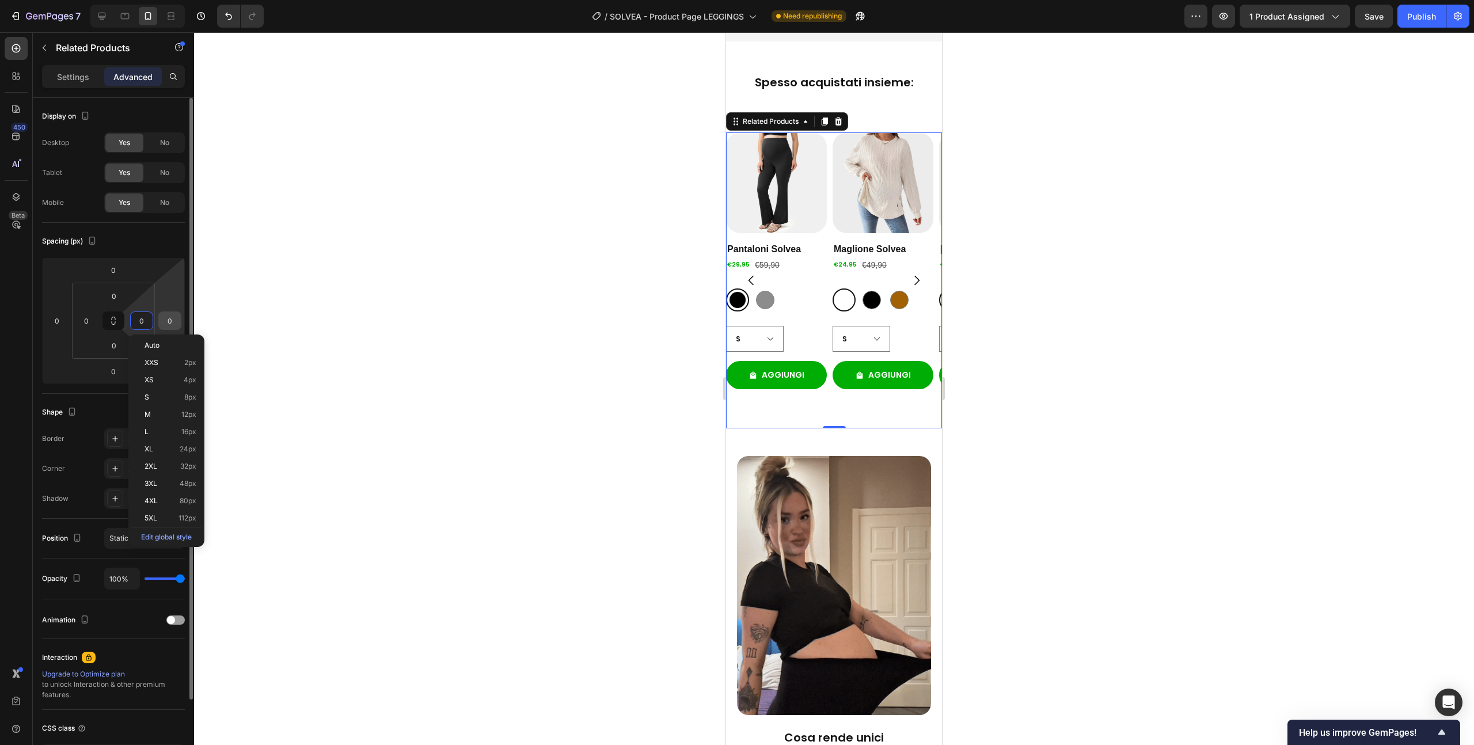
click at [177, 320] on input "0" at bounding box center [169, 320] width 17 height 17
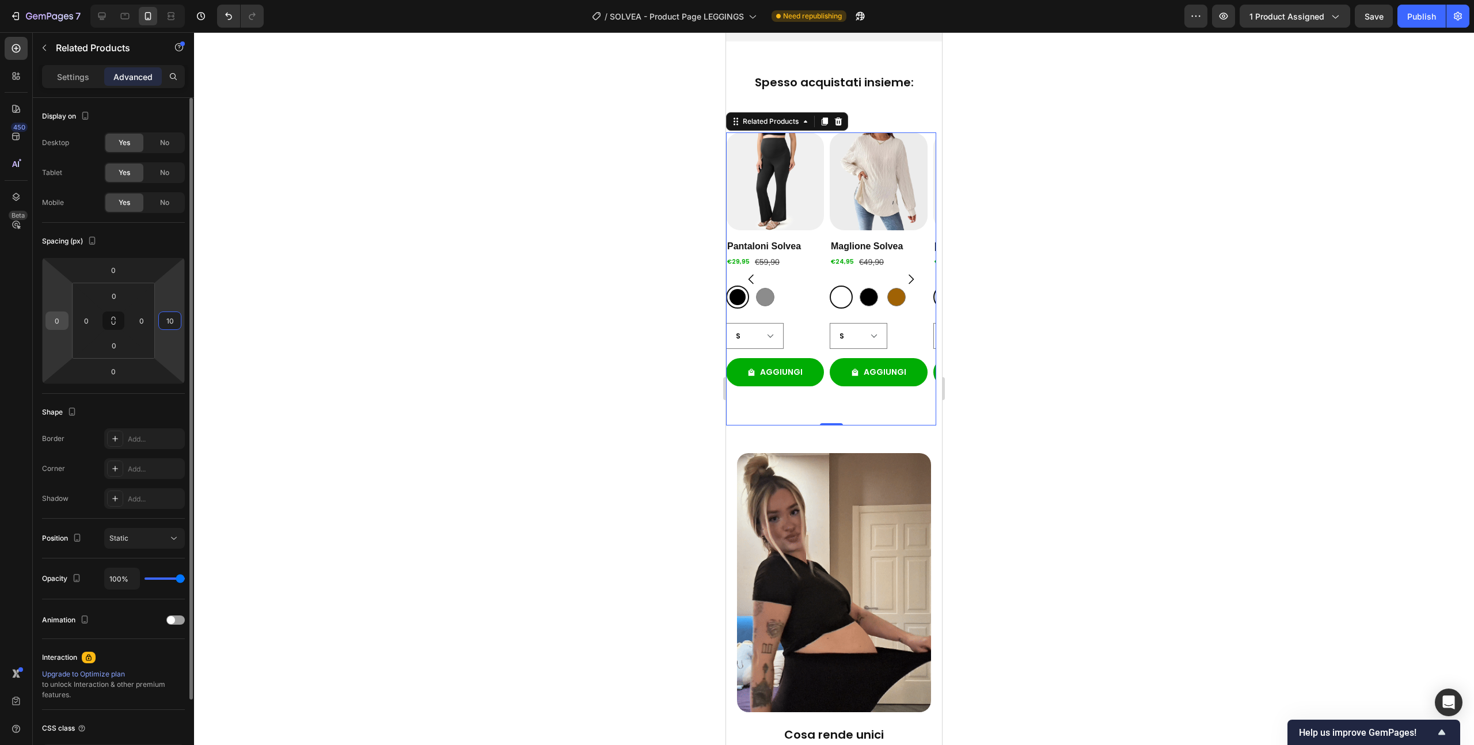
type input "10"
click at [55, 325] on input "0" at bounding box center [56, 320] width 17 height 17
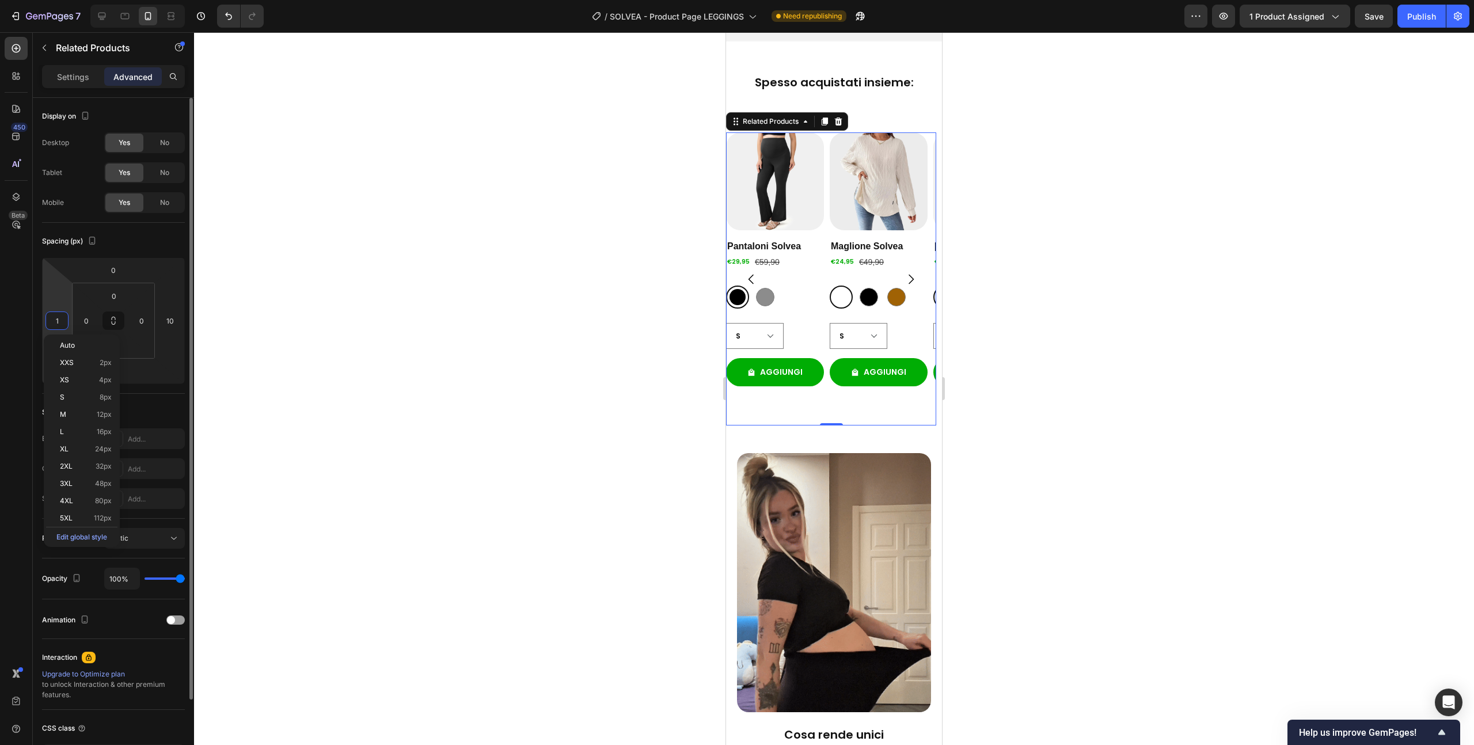
type input "10"
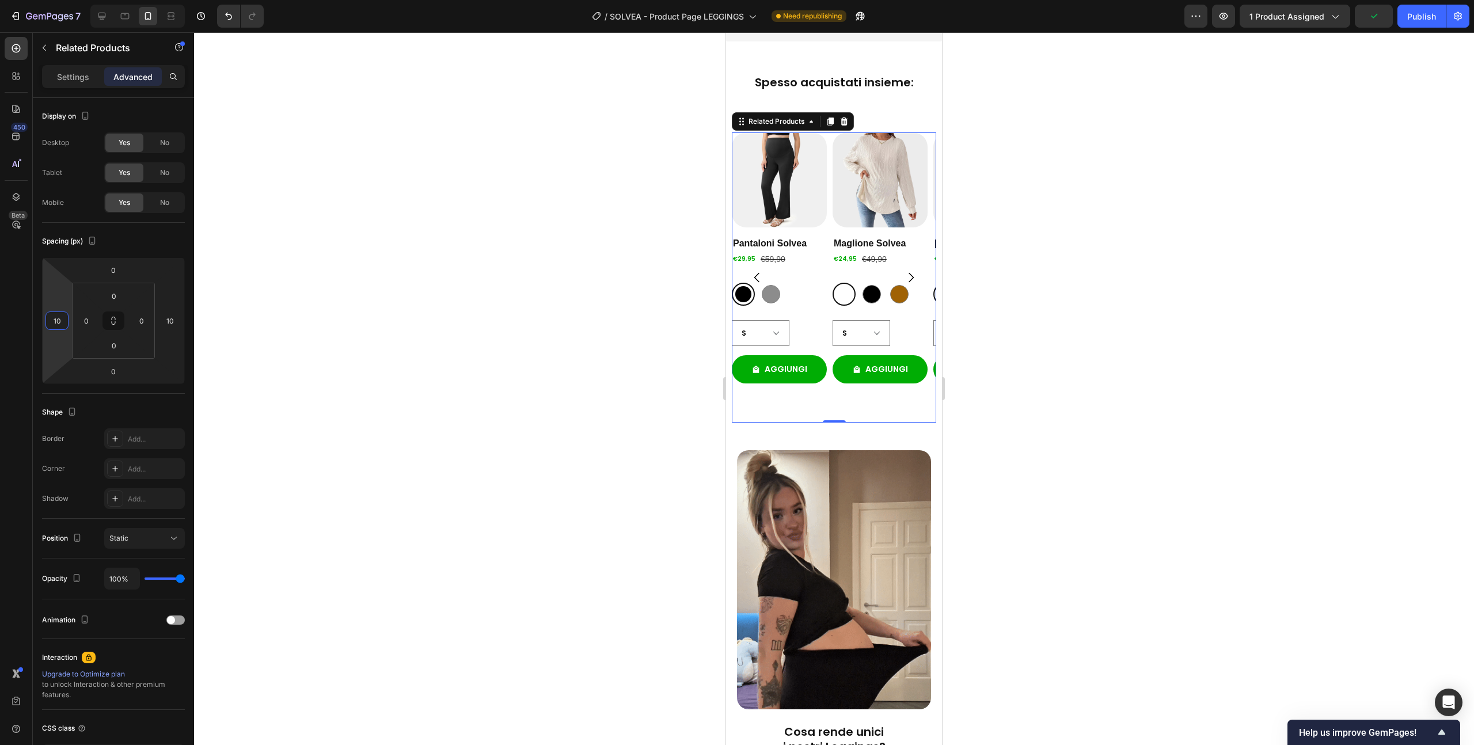
drag, startPoint x: 454, startPoint y: 242, endPoint x: 465, endPoint y: 276, distance: 35.7
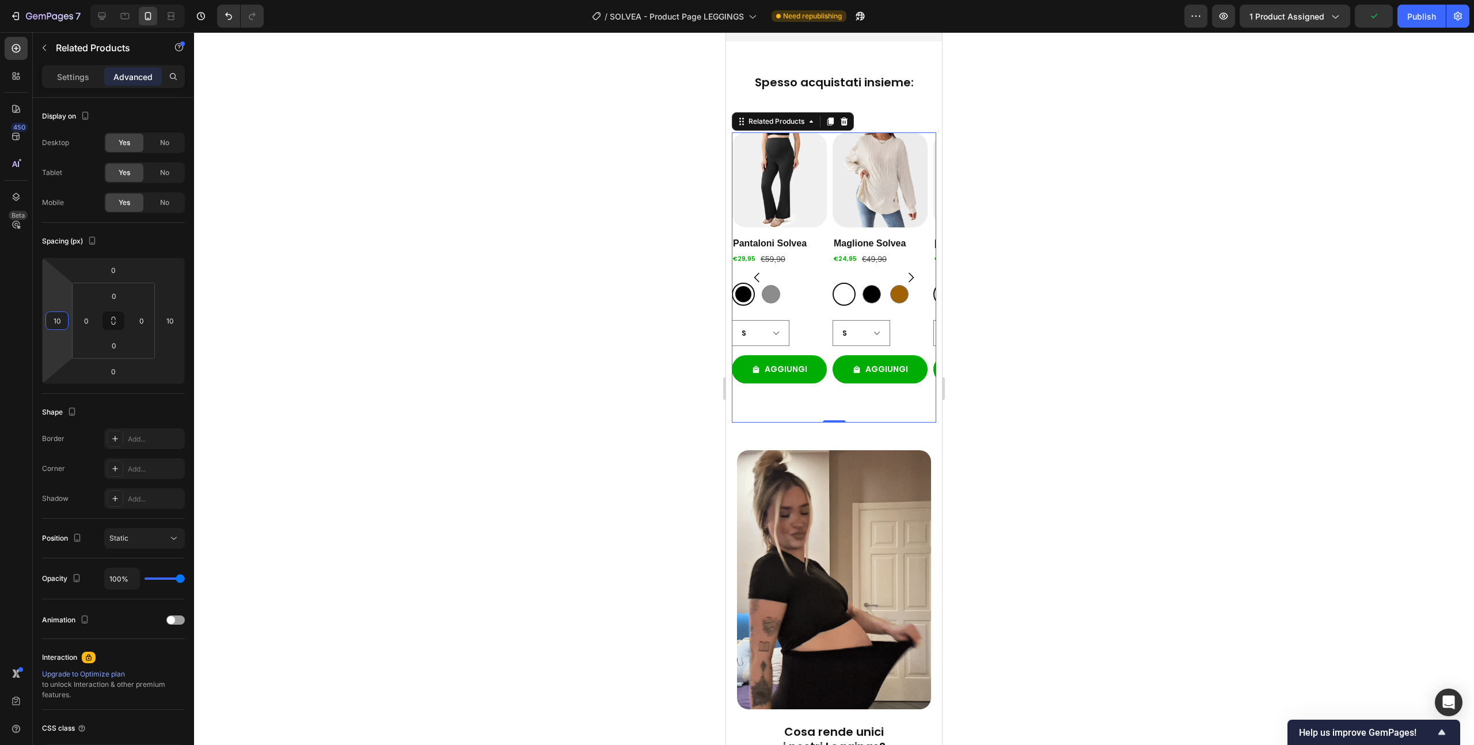
click at [454, 242] on div at bounding box center [834, 388] width 1280 height 713
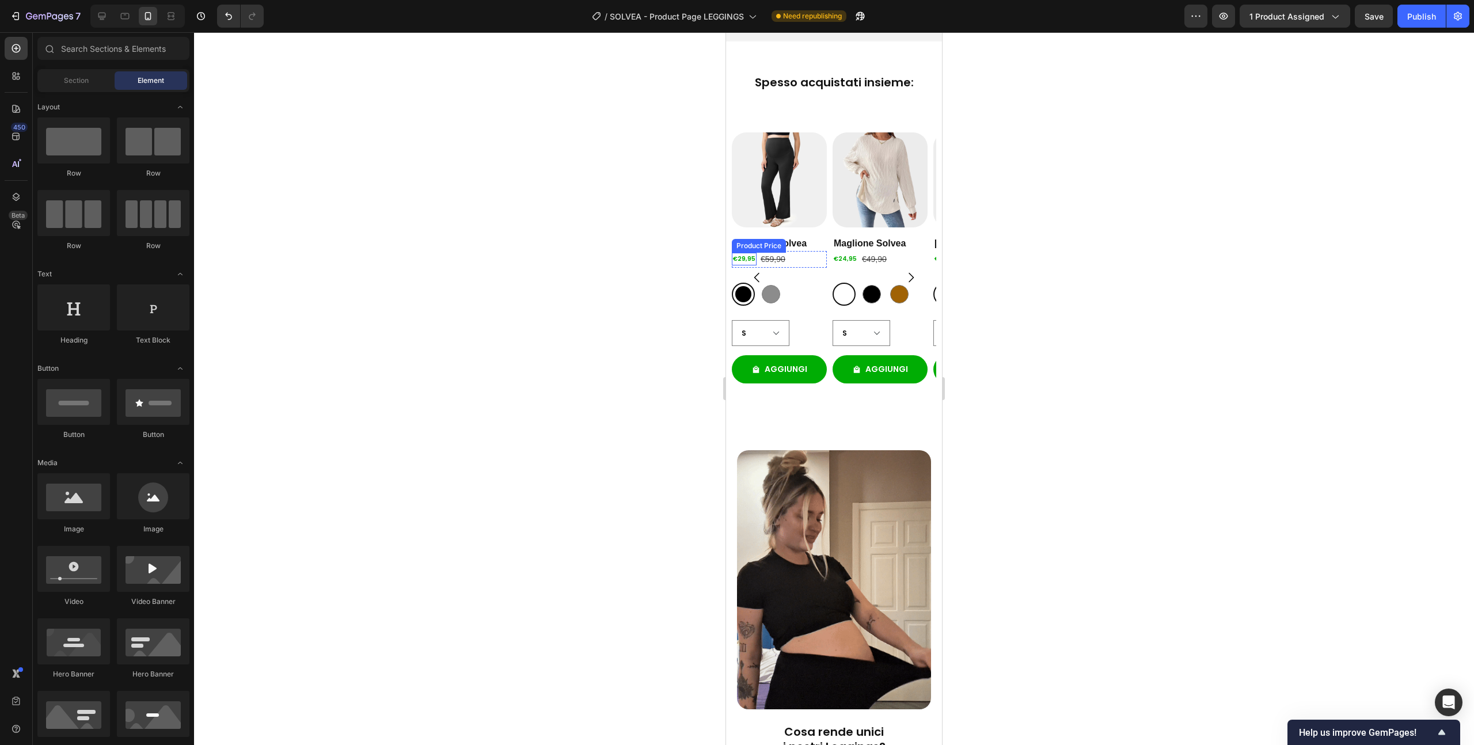
click at [746, 265] on div "€29,95" at bounding box center [744, 259] width 25 height 13
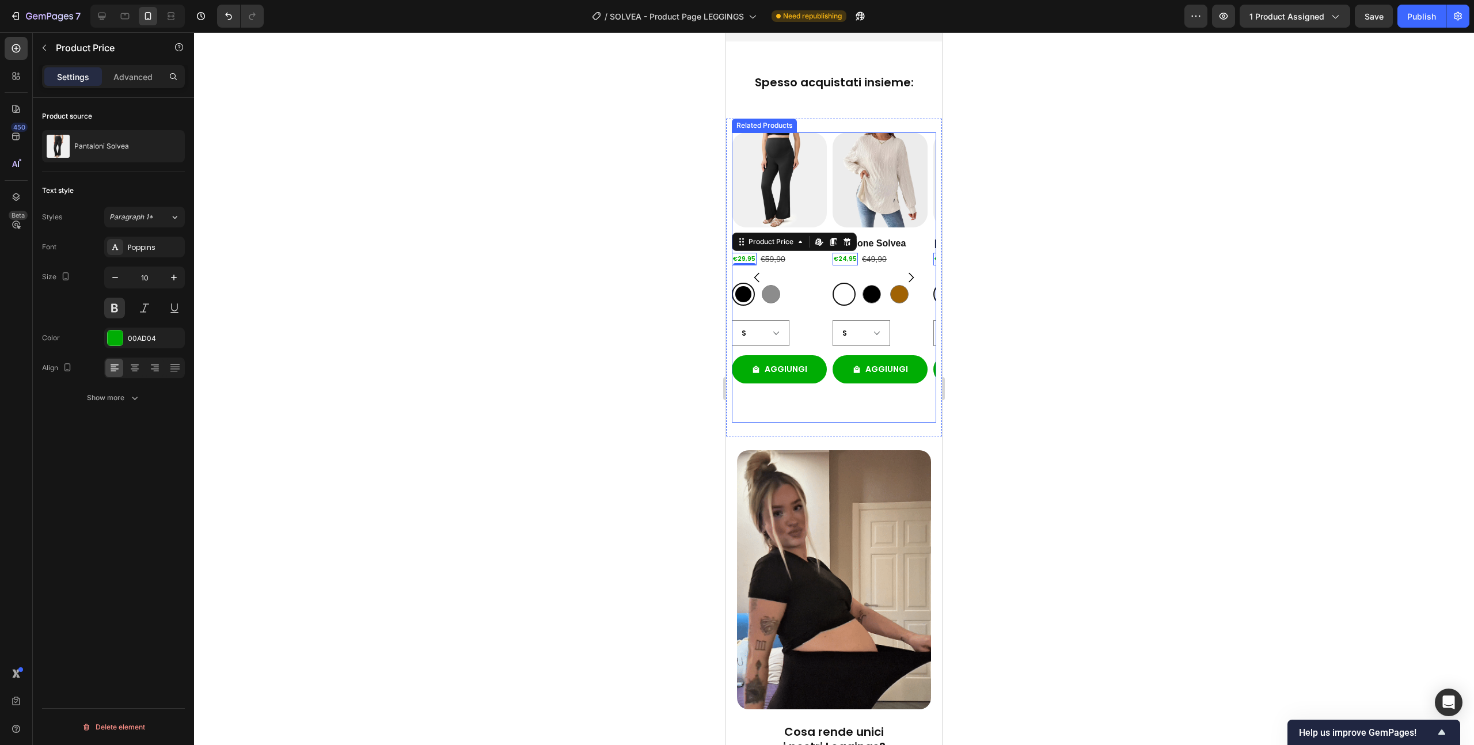
click at [771, 294] on button "Carousel Back Arrow" at bounding box center [757, 277] width 32 height 32
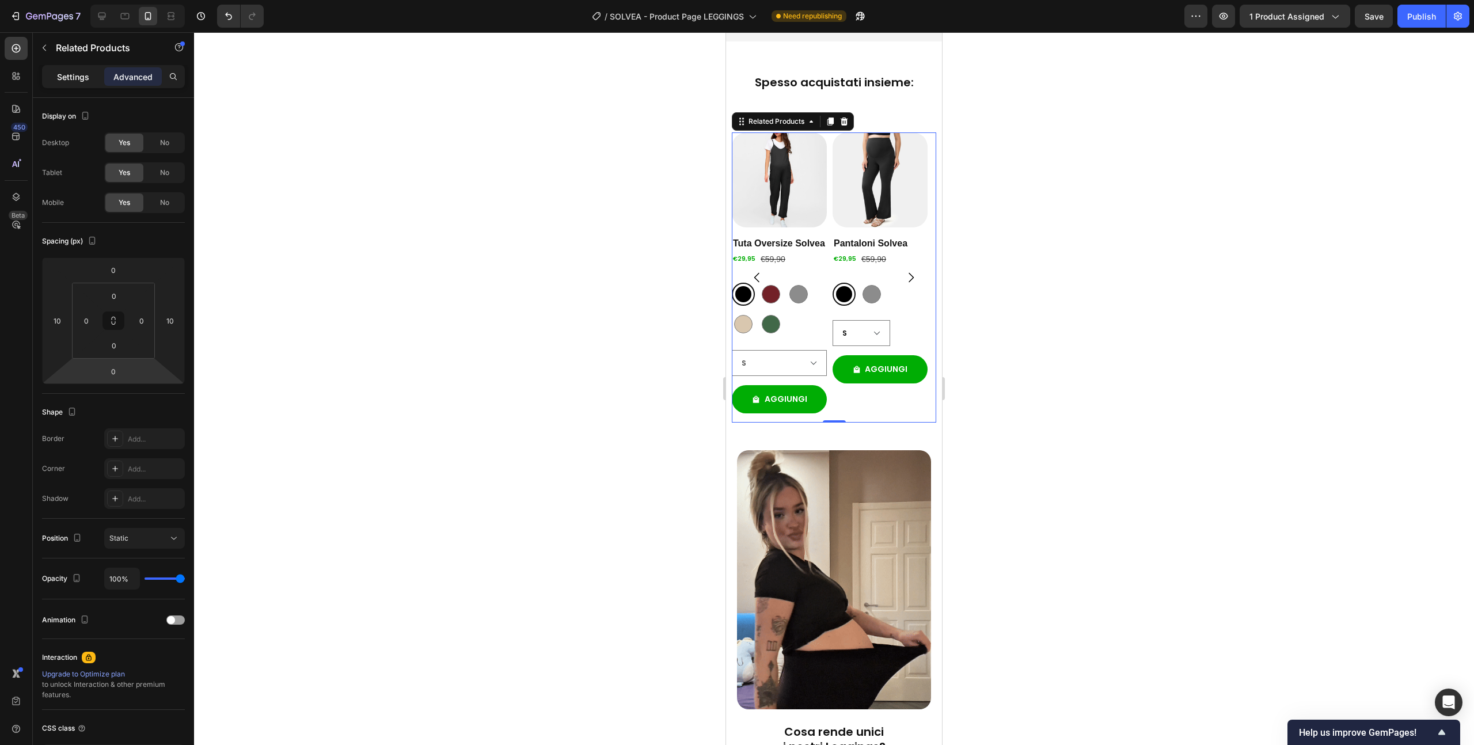
click at [63, 68] on div "Settings" at bounding box center [73, 76] width 58 height 18
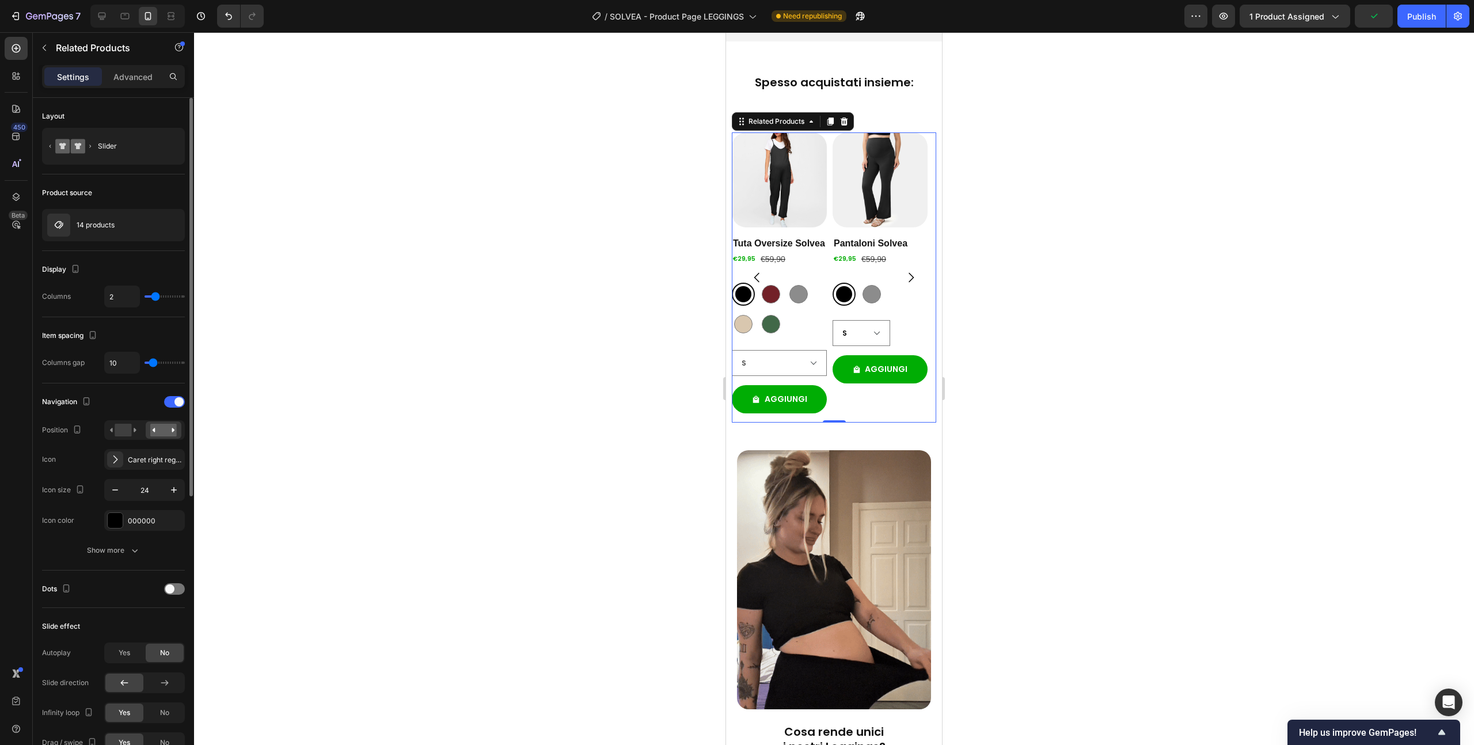
type input "3"
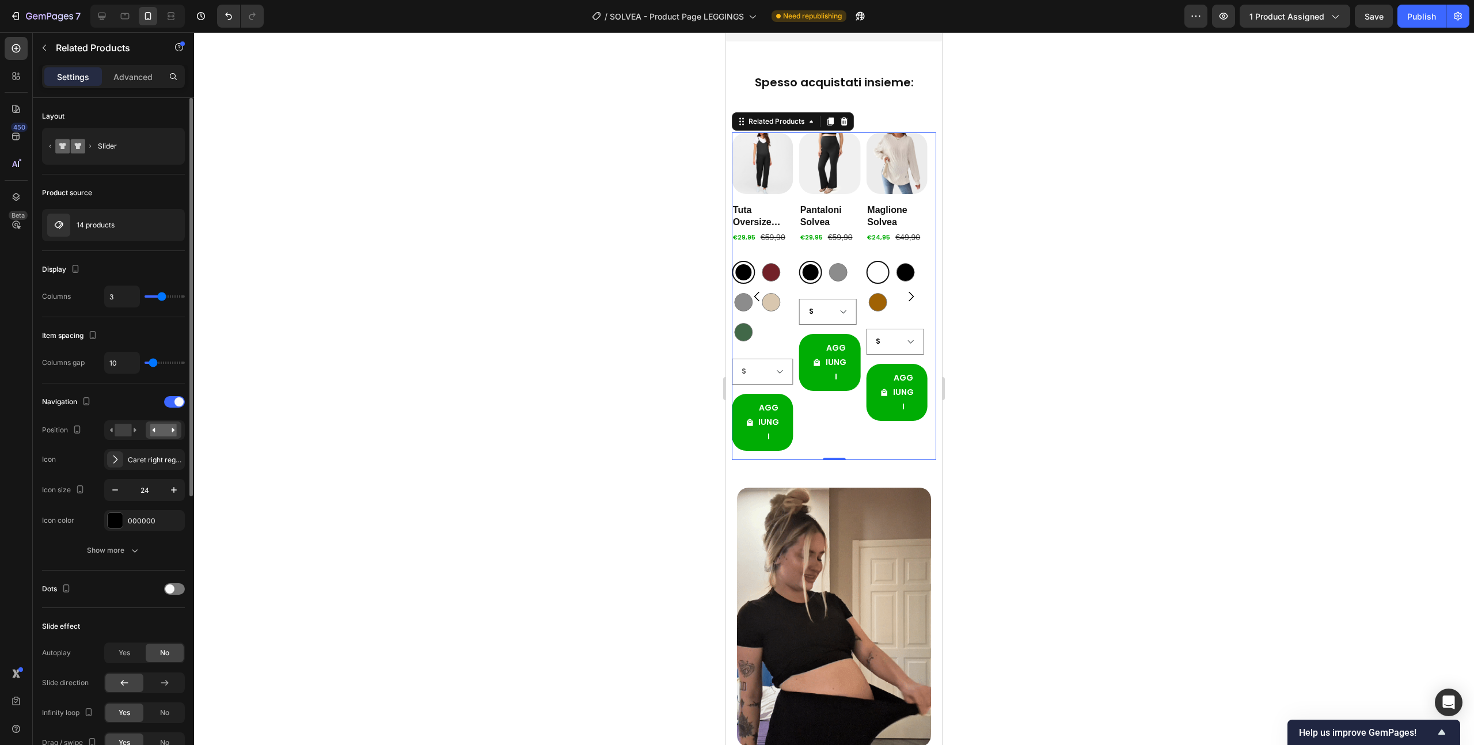
type input "2"
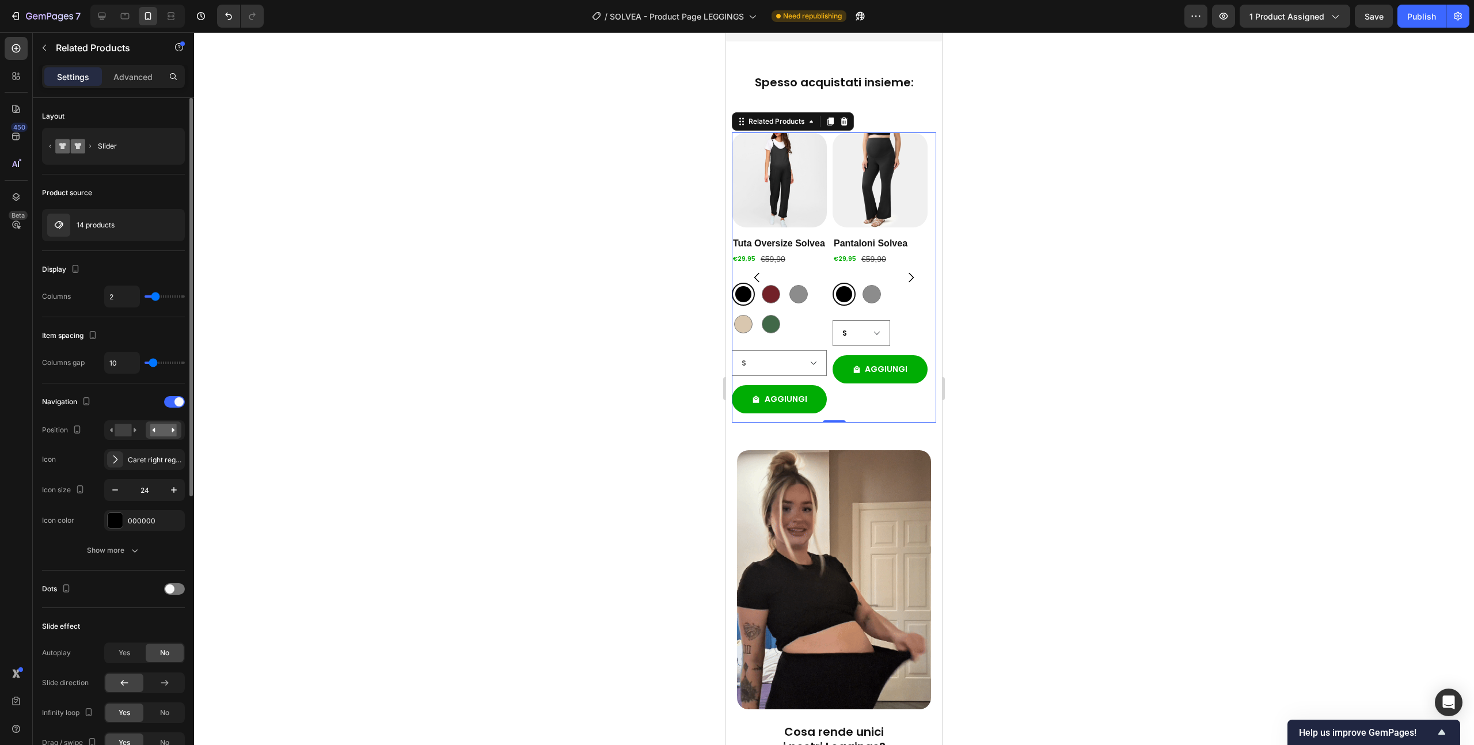
click at [156, 297] on input "range" at bounding box center [165, 296] width 40 height 2
click at [118, 492] on icon "button" at bounding box center [115, 490] width 12 height 12
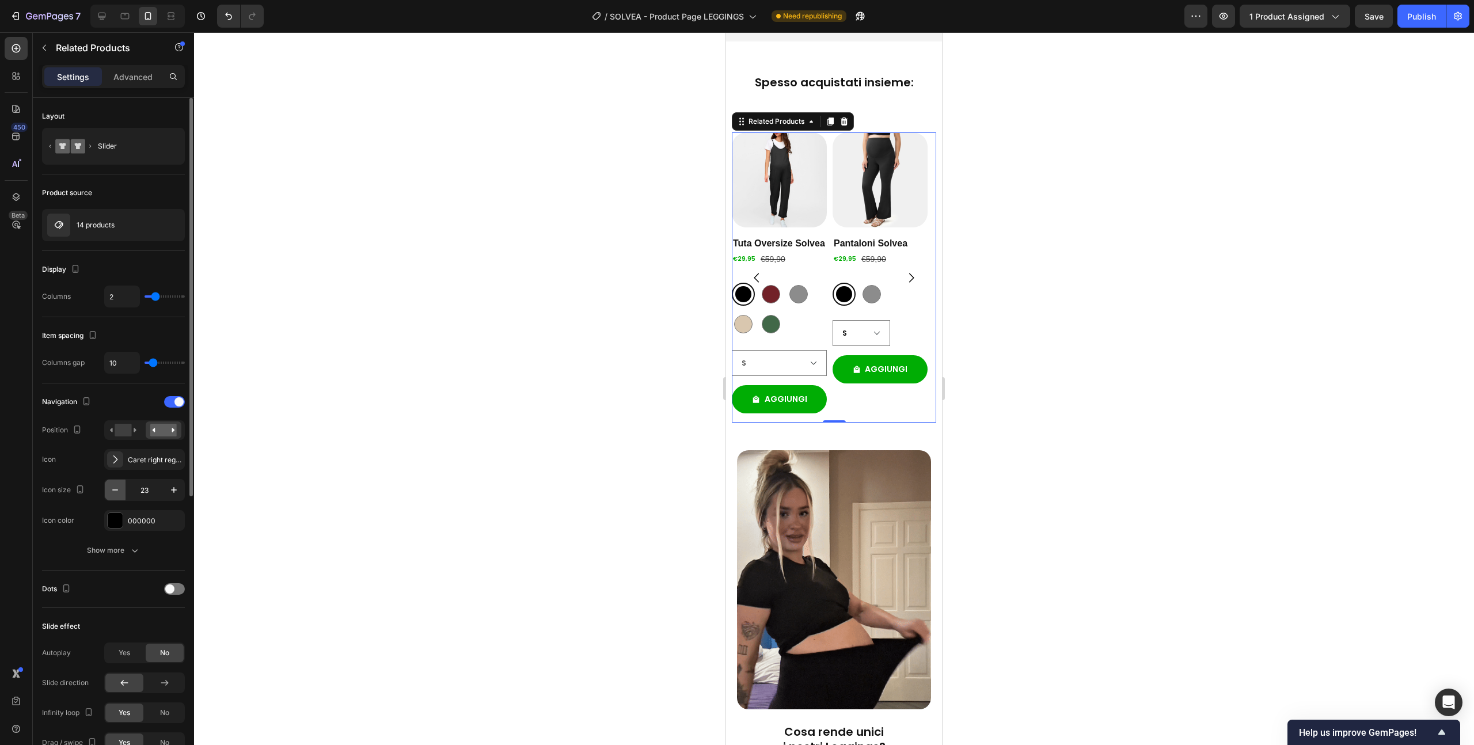
click at [118, 492] on icon "button" at bounding box center [115, 490] width 12 height 12
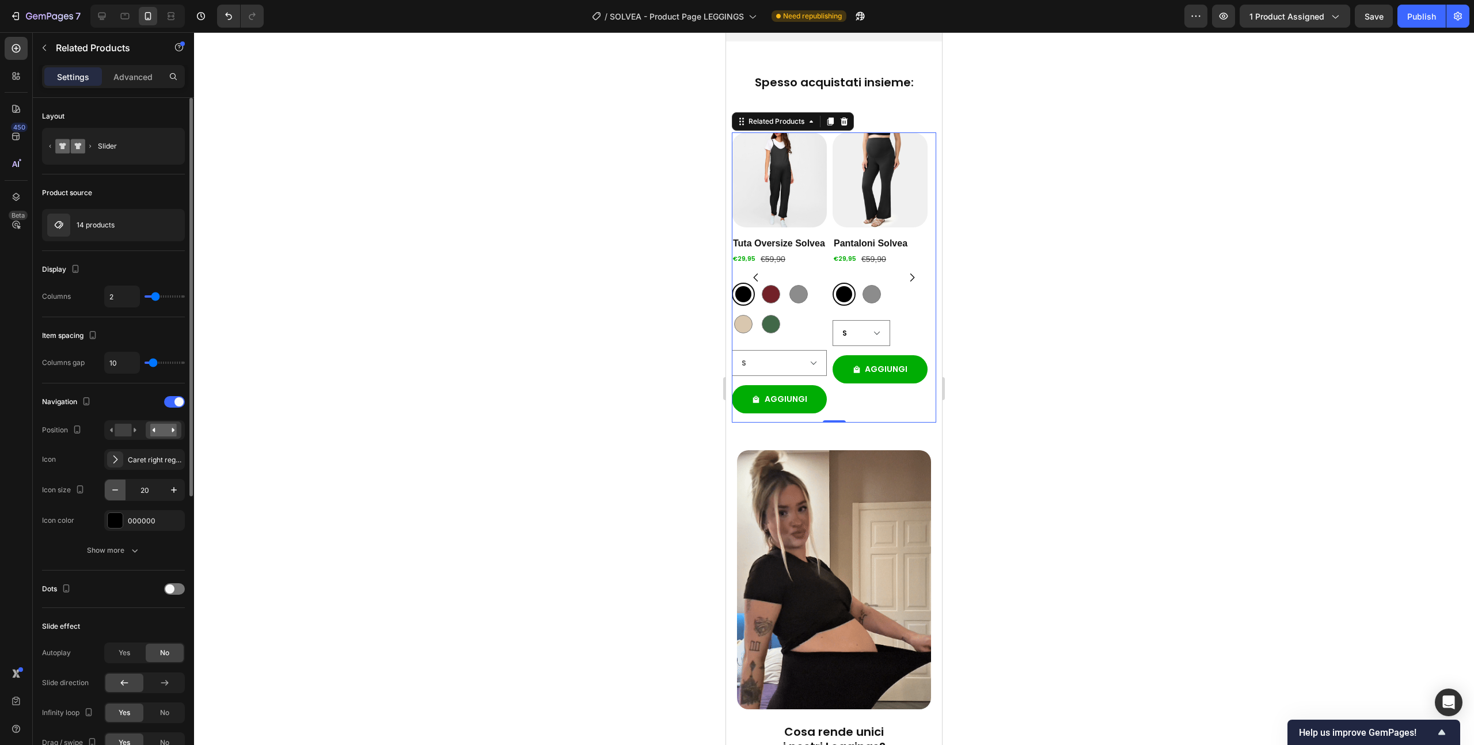
click at [118, 492] on icon "button" at bounding box center [115, 490] width 12 height 12
click at [151, 492] on input "18" at bounding box center [145, 490] width 38 height 21
click at [142, 524] on div "000000" at bounding box center [144, 521] width 33 height 10
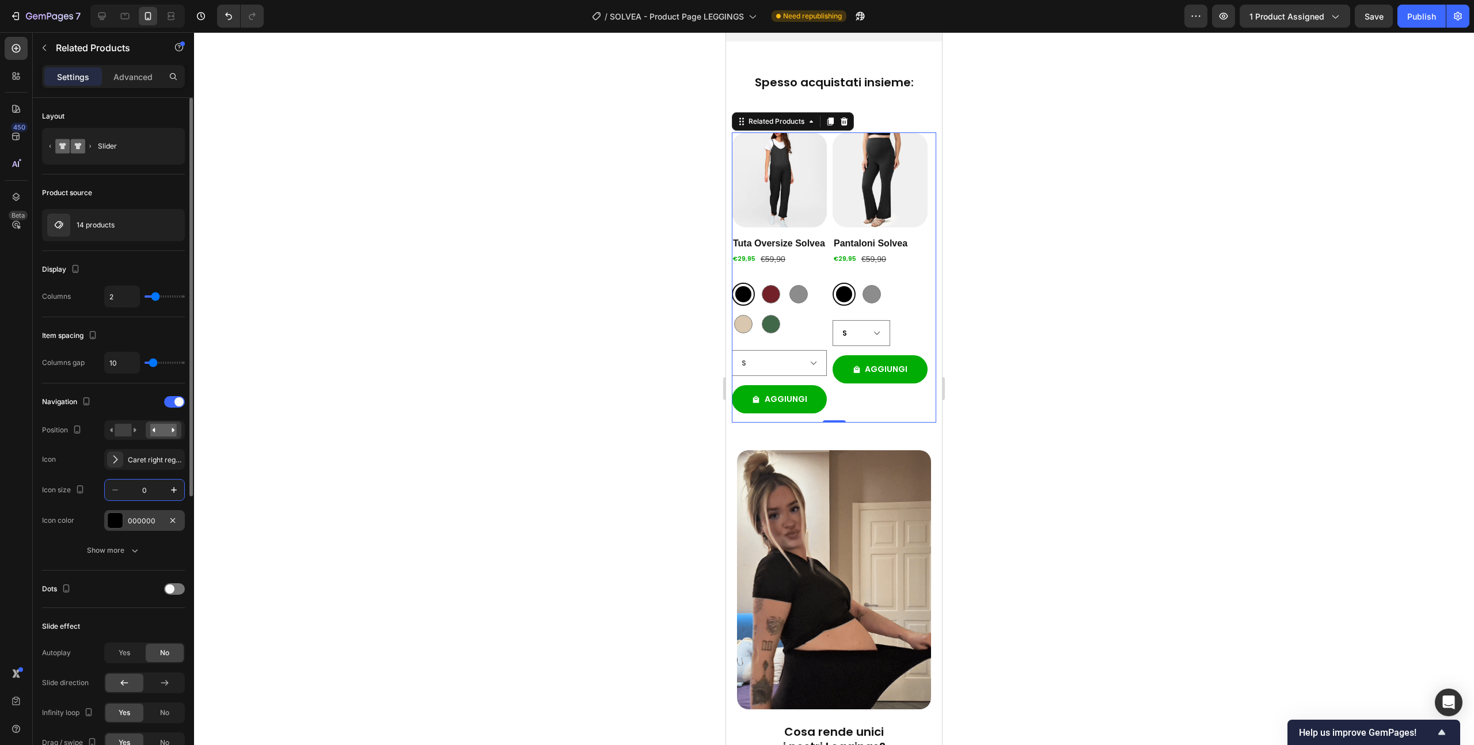
type input "1"
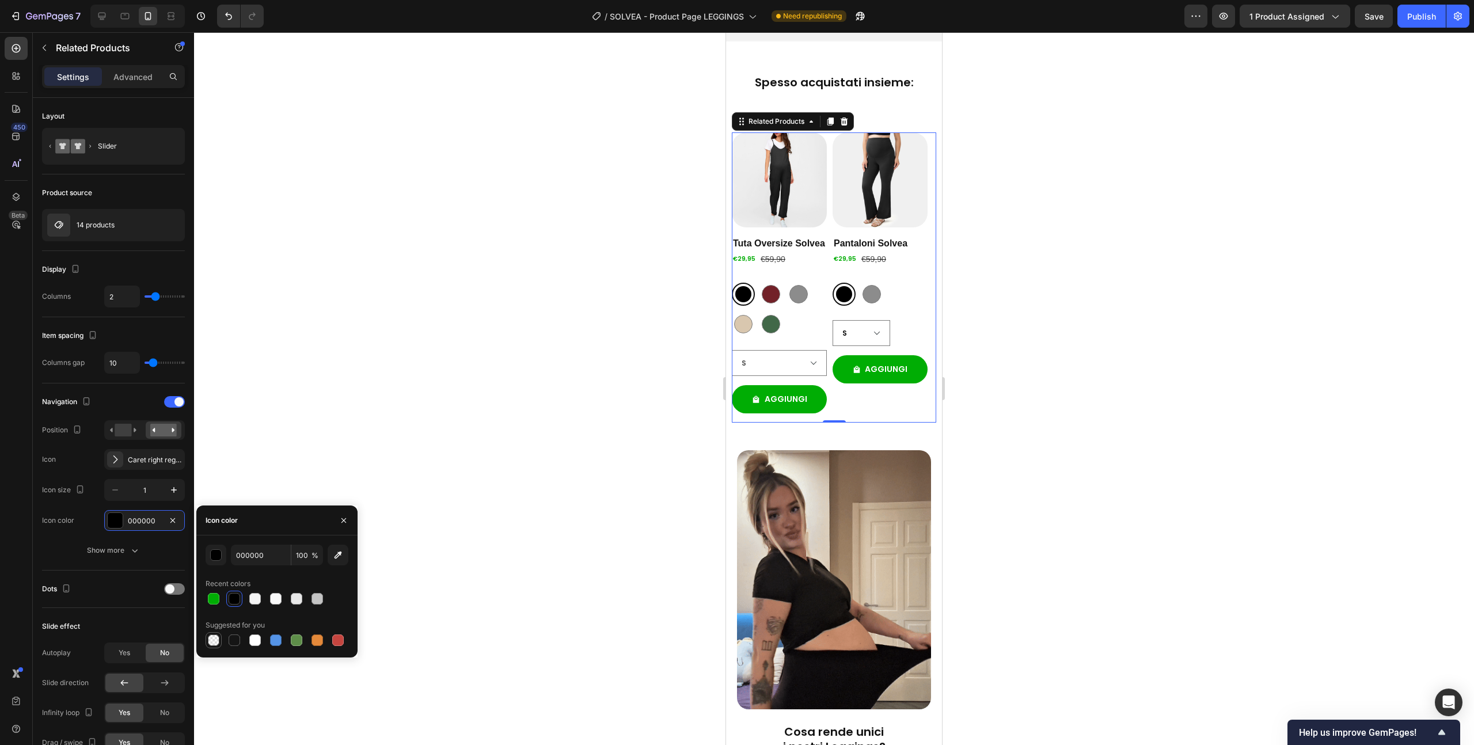
click at [211, 638] on div at bounding box center [214, 641] width 12 height 12
type input "0"
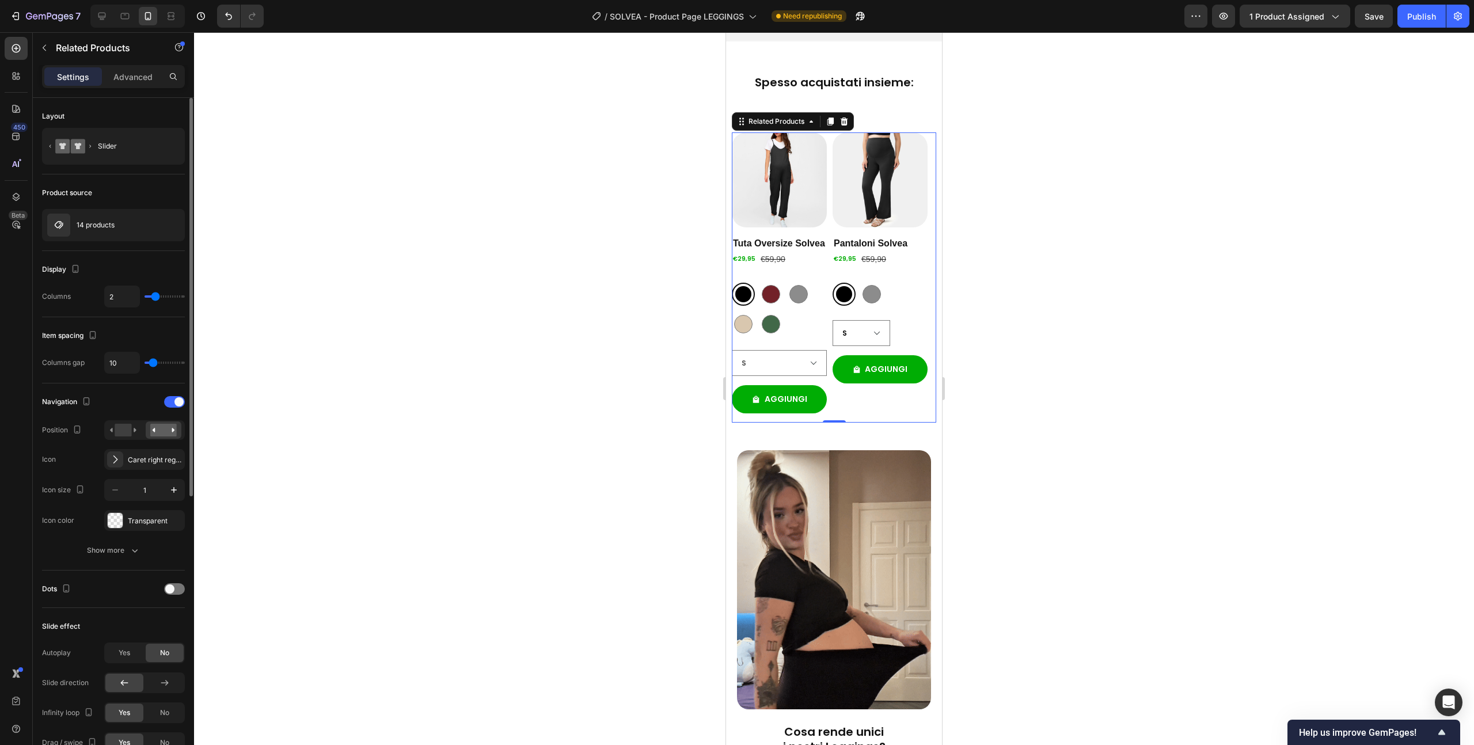
click at [89, 513] on div "Icon color Transparent" at bounding box center [113, 520] width 143 height 21
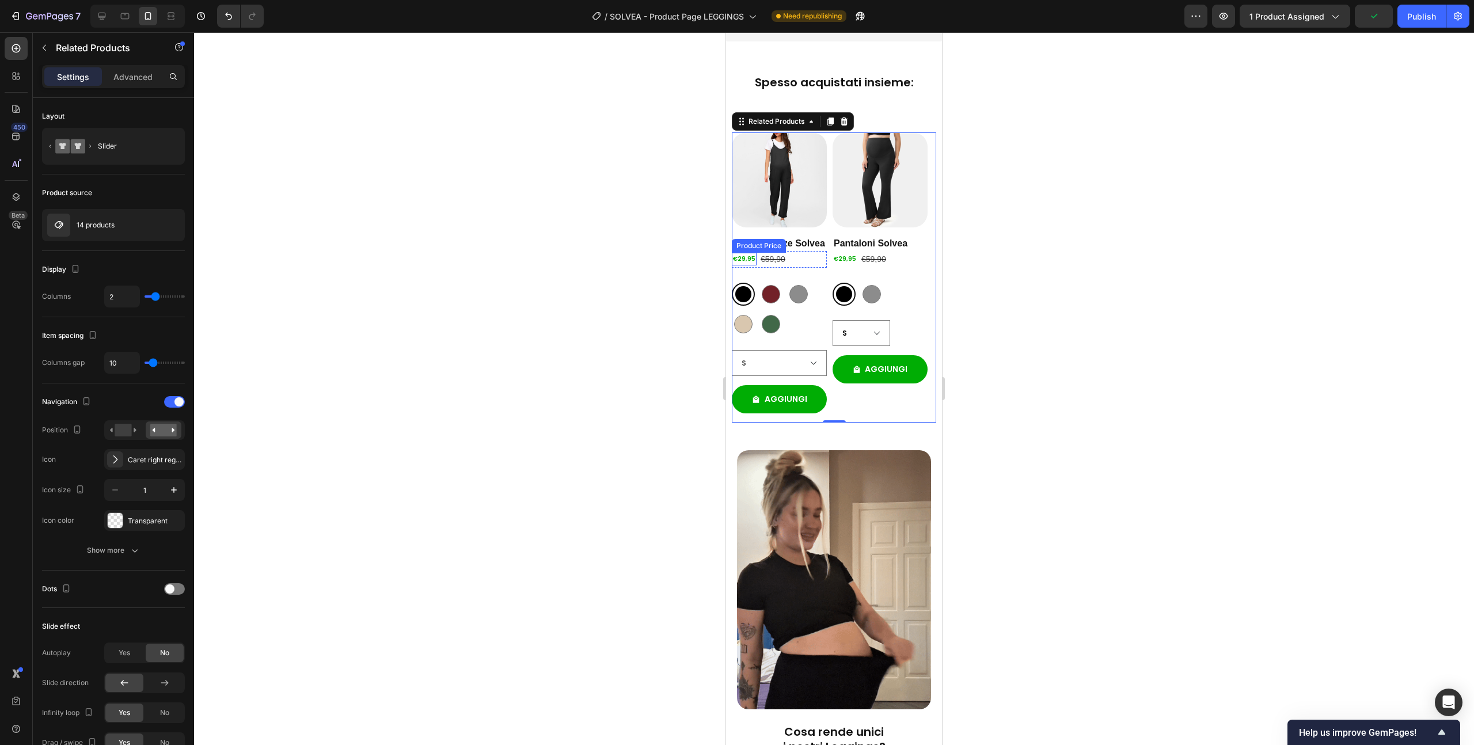
click at [740, 265] on div "€29,95" at bounding box center [744, 259] width 25 height 13
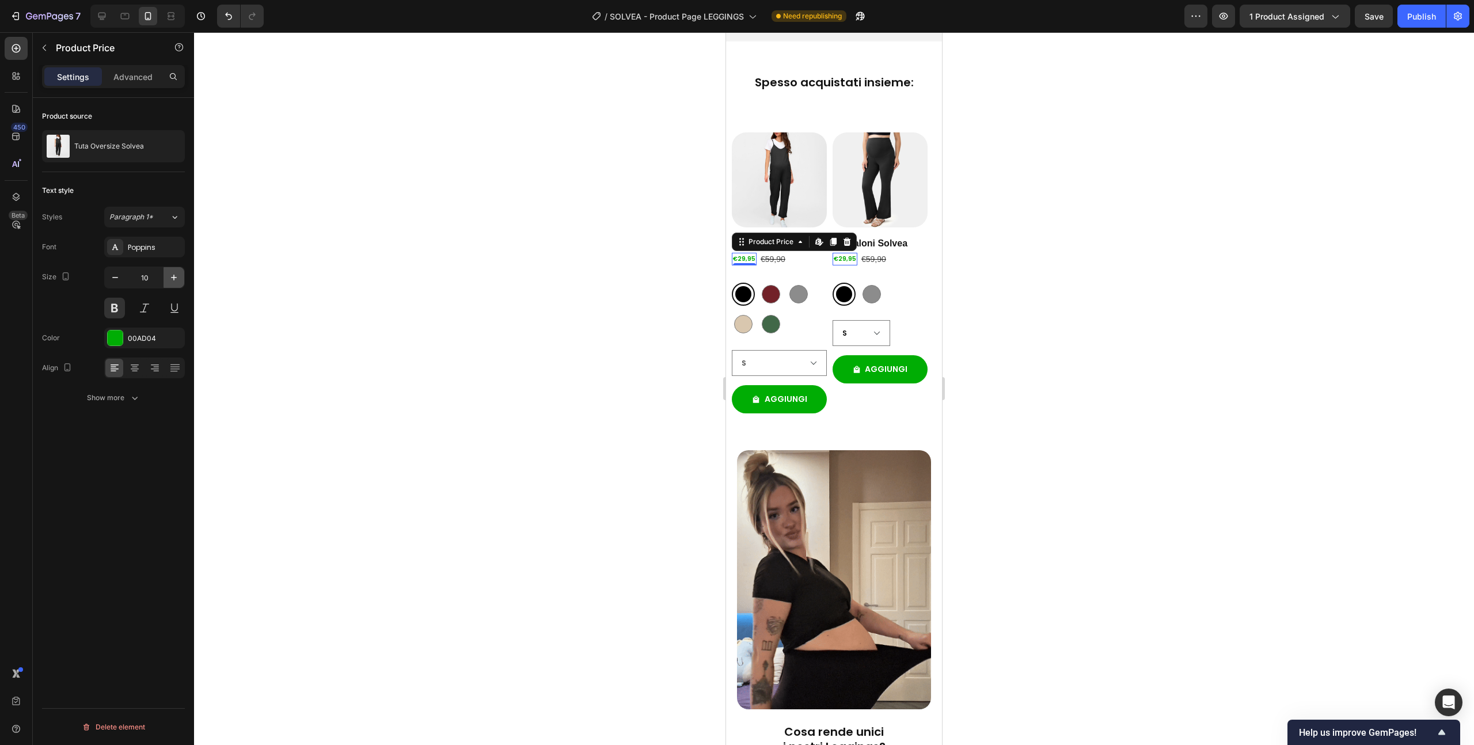
click at [175, 277] on icon "button" at bounding box center [174, 278] width 6 height 6
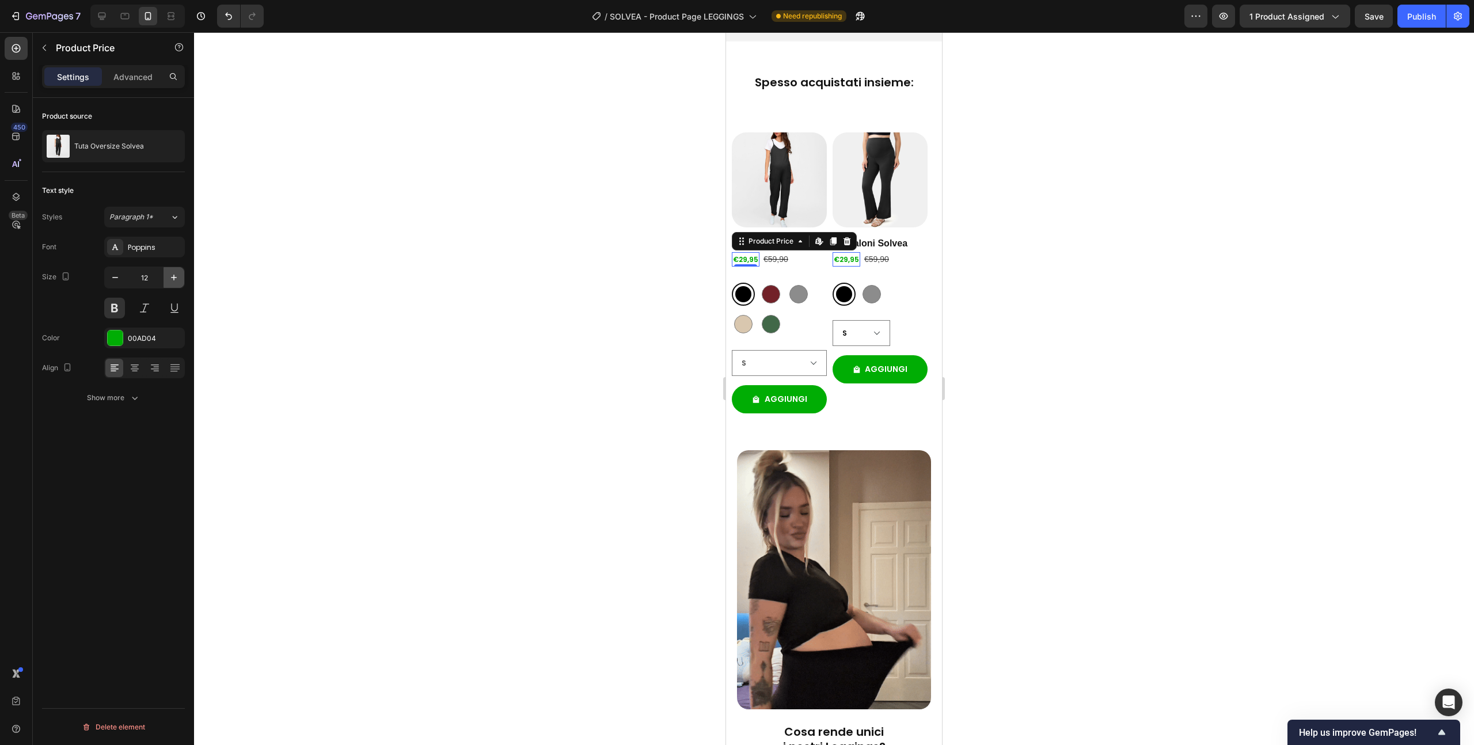
click at [175, 277] on icon "button" at bounding box center [174, 278] width 6 height 6
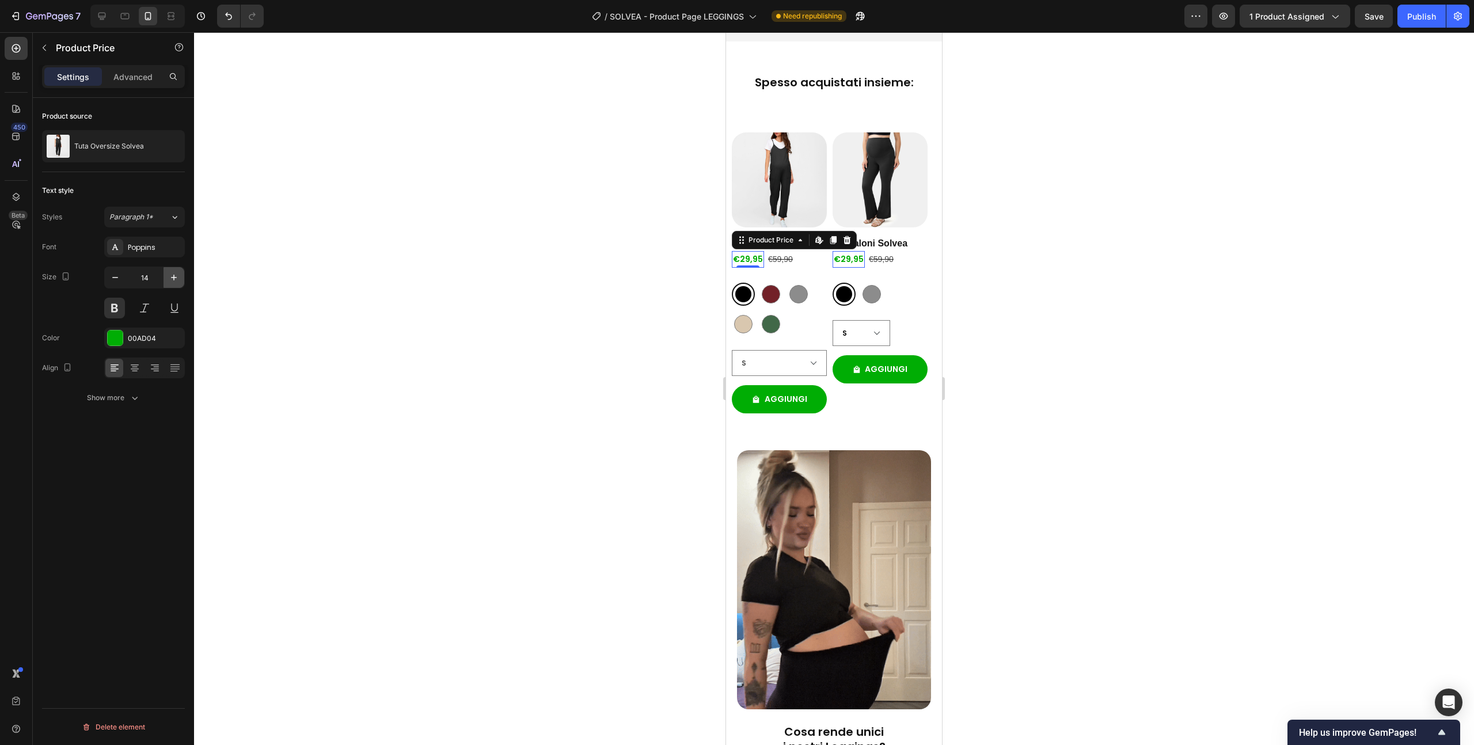
click at [175, 277] on icon "button" at bounding box center [174, 278] width 6 height 6
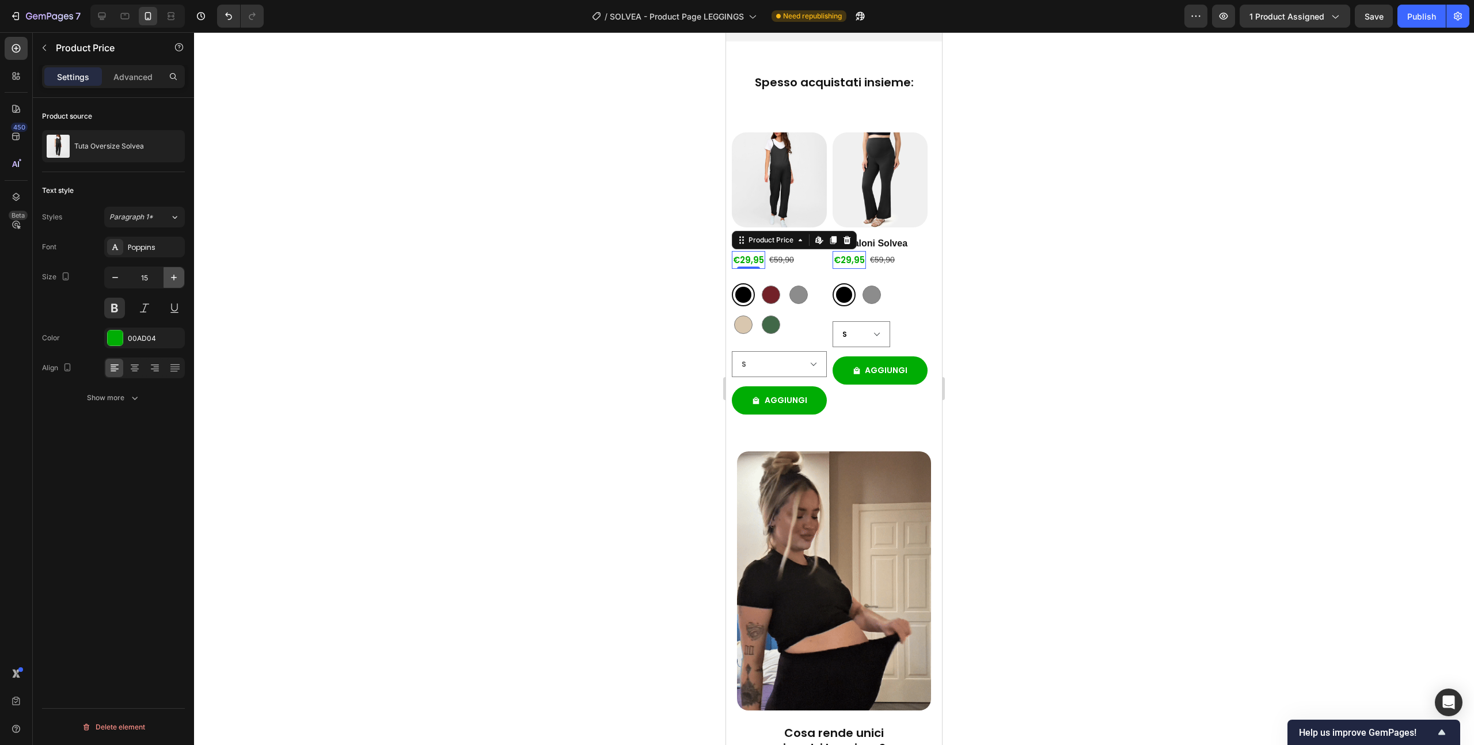
type input "16"
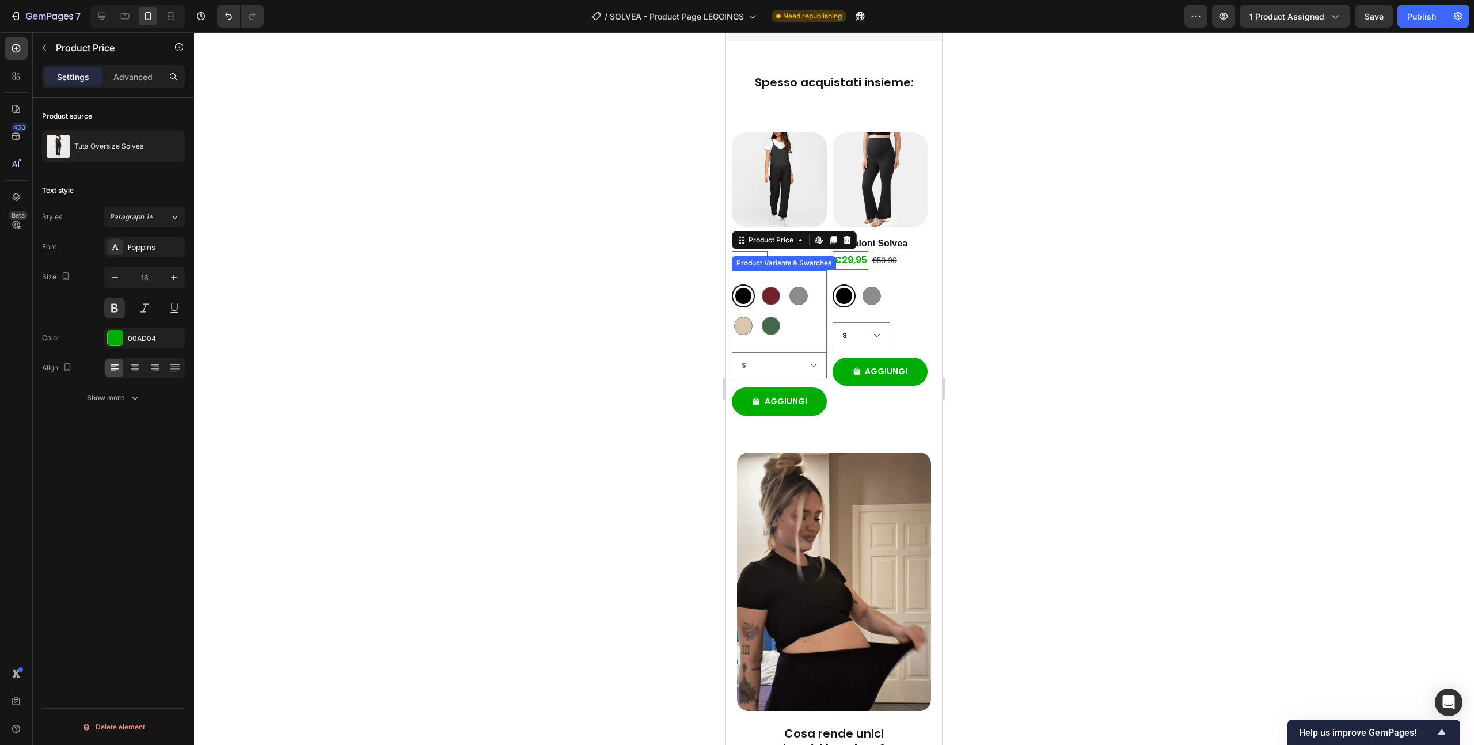
click at [789, 268] on div "Product Variants & Swatches" at bounding box center [784, 263] width 100 height 10
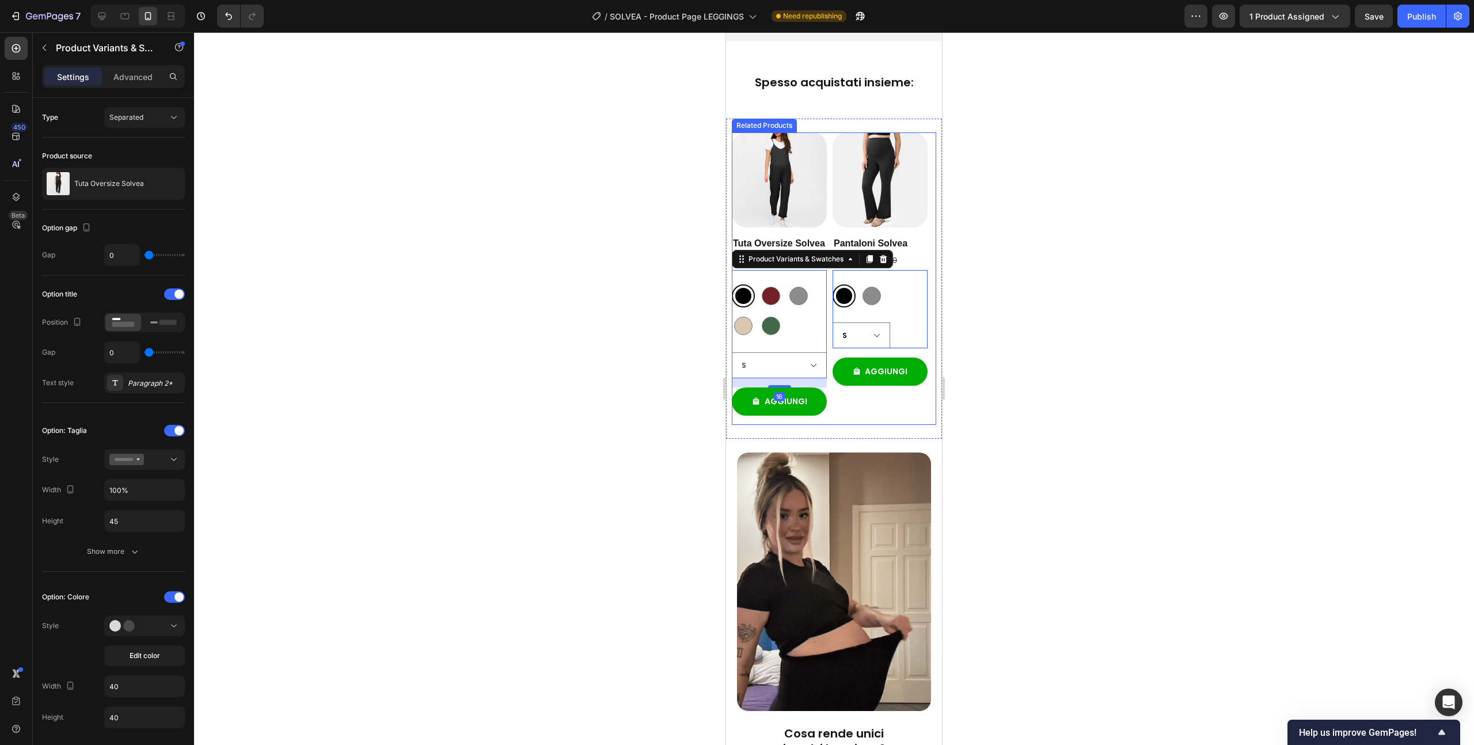
click at [587, 423] on div at bounding box center [834, 388] width 1280 height 713
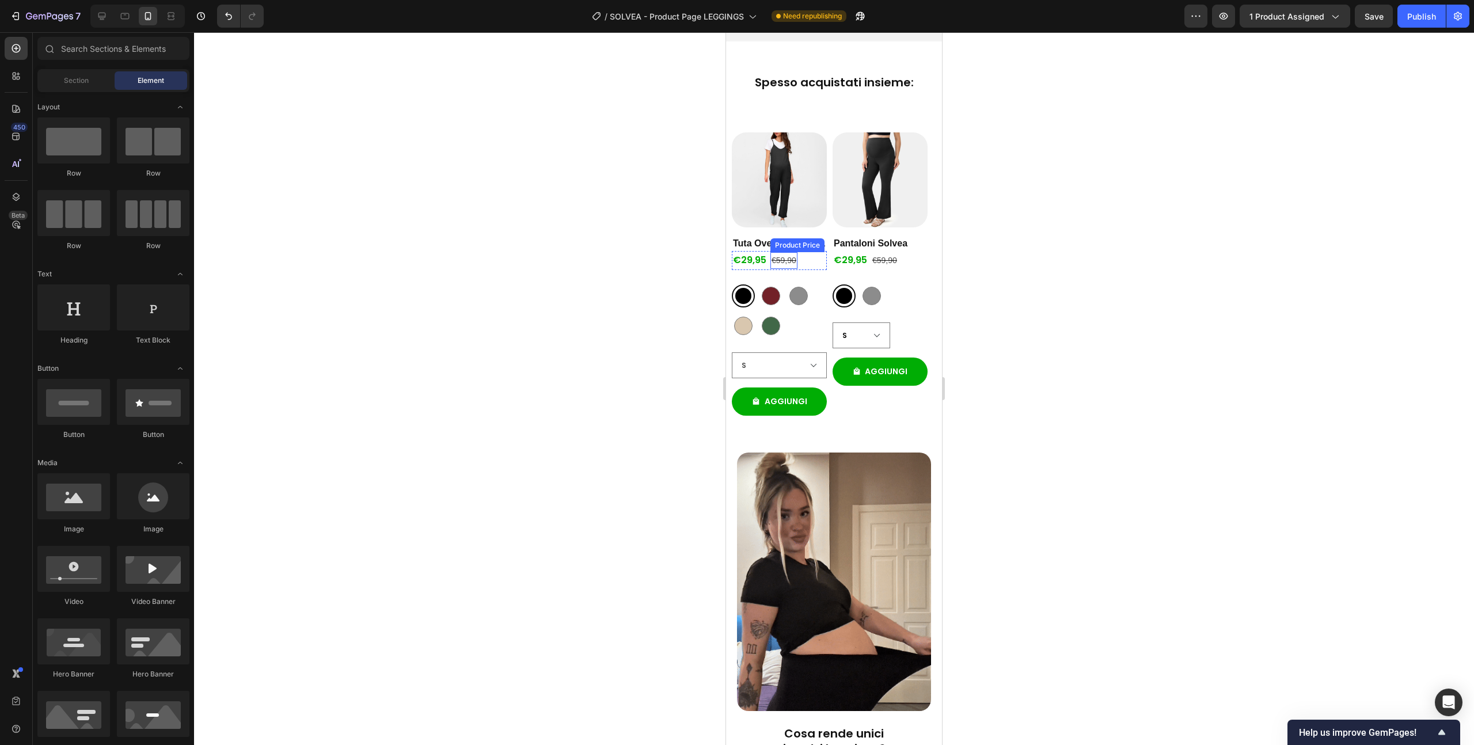
click at [779, 269] on div "€59,90" at bounding box center [784, 260] width 27 height 17
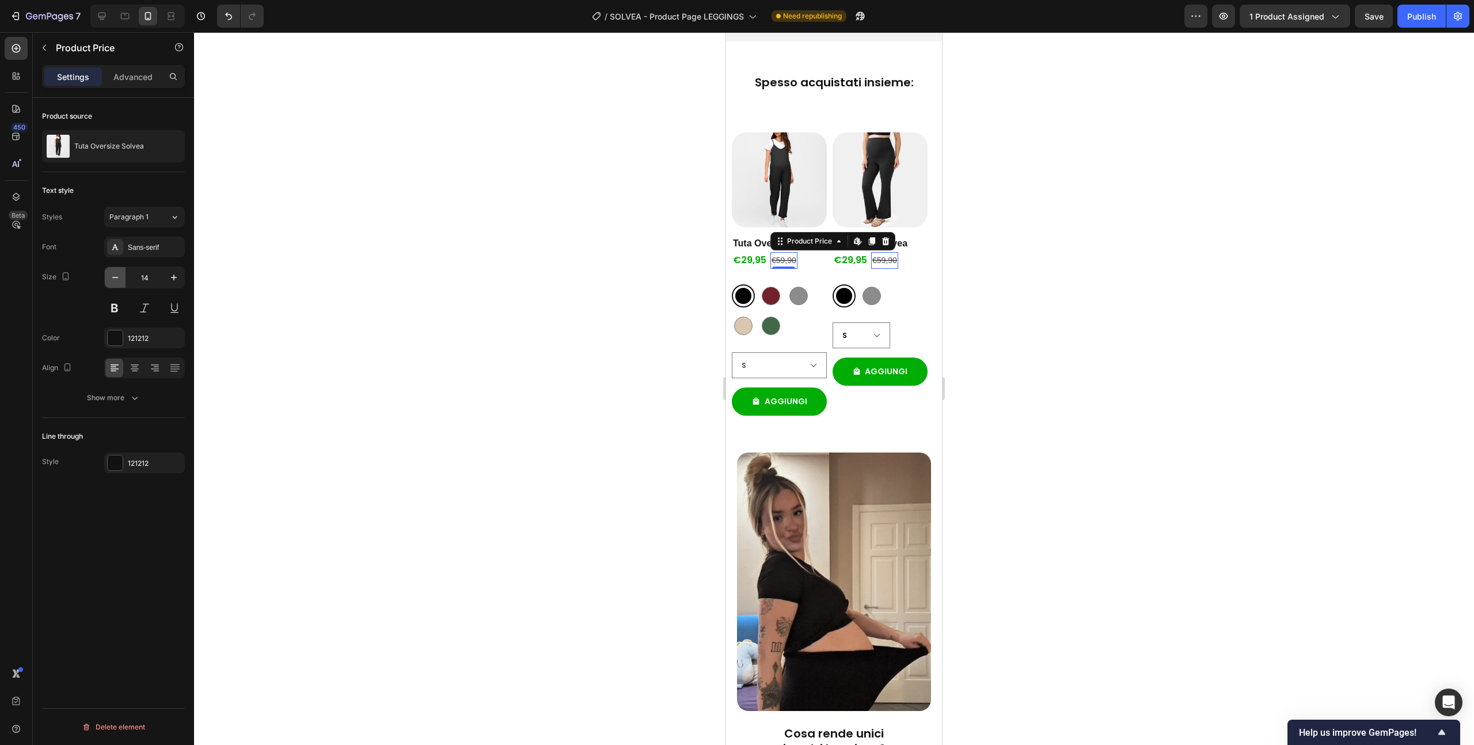
click at [119, 278] on icon "button" at bounding box center [115, 278] width 12 height 12
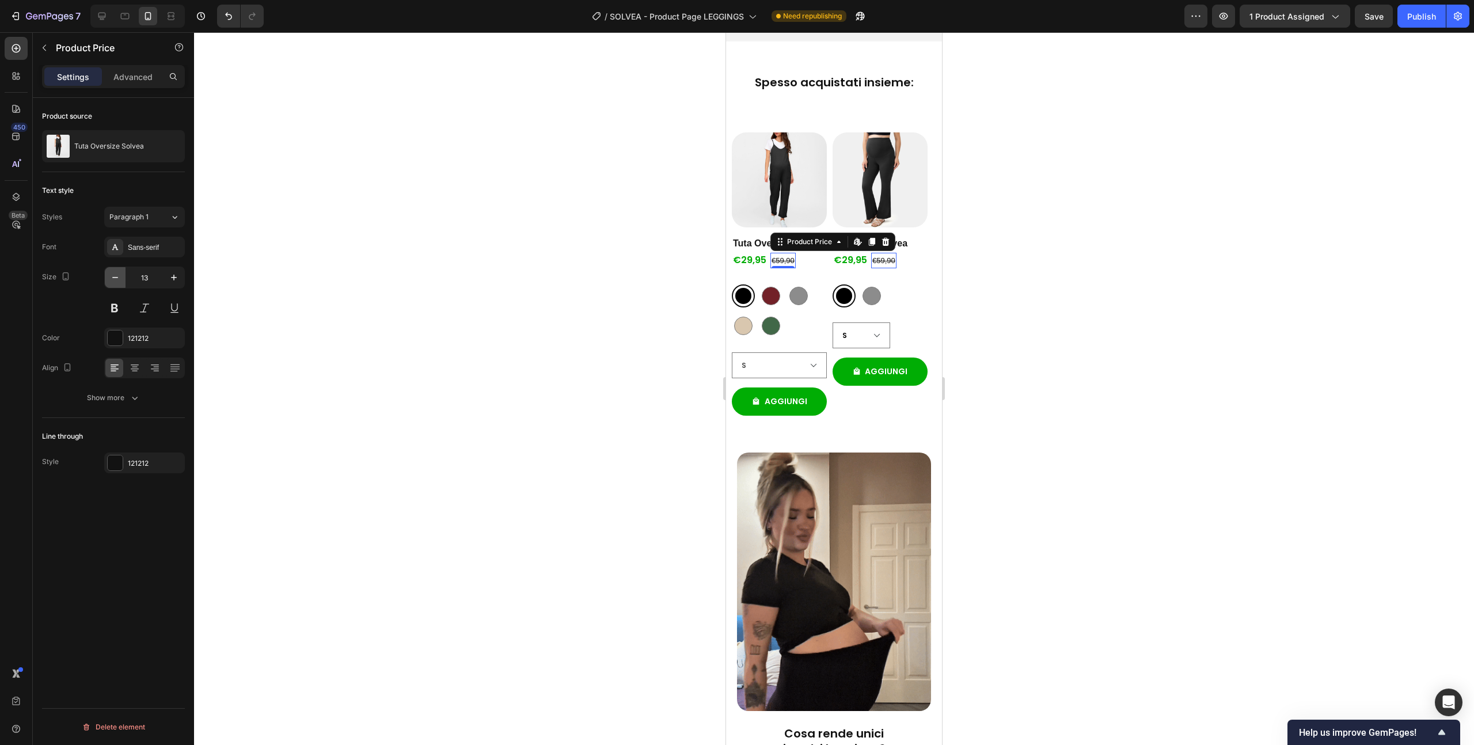
click at [119, 278] on icon "button" at bounding box center [115, 278] width 12 height 12
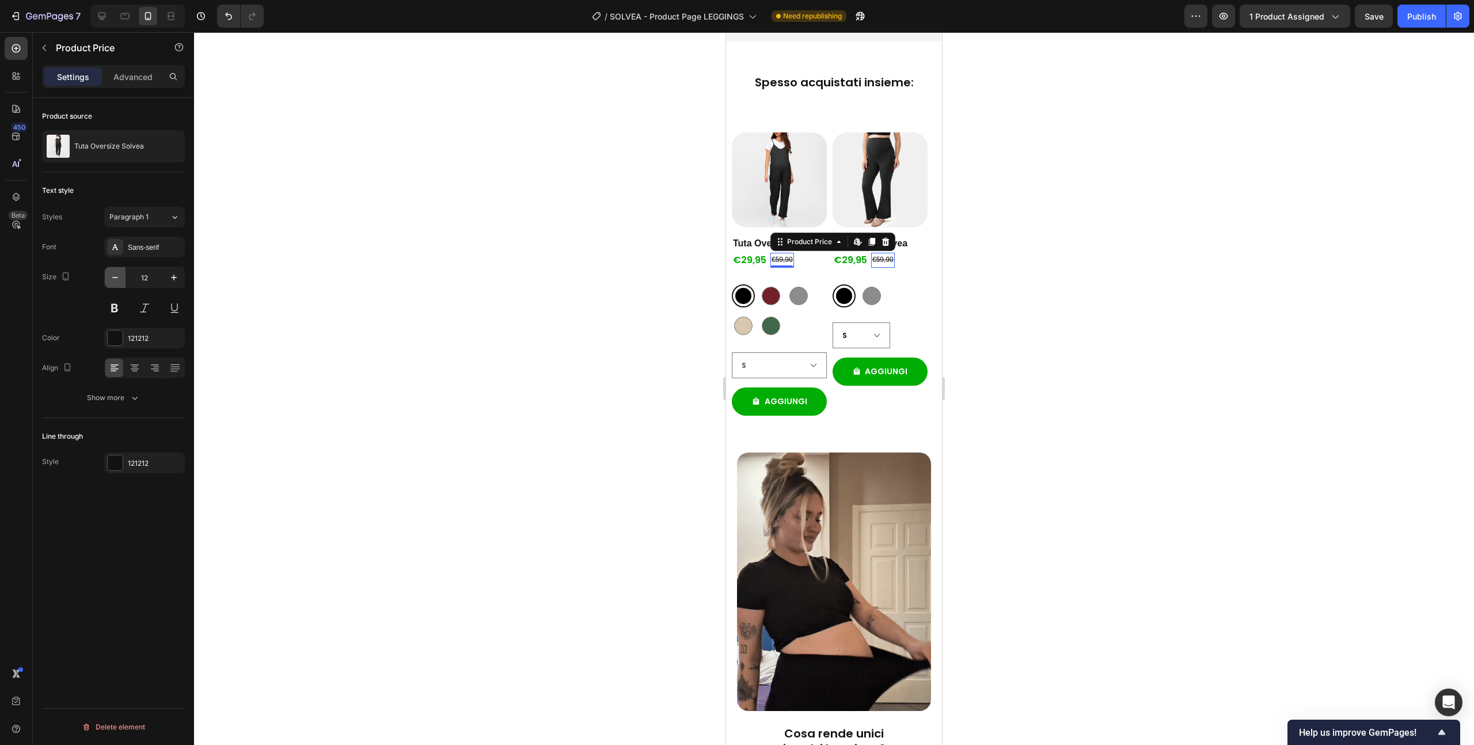
click at [119, 278] on icon "button" at bounding box center [115, 278] width 12 height 12
type input "10"
click at [153, 245] on div "Sans-serif" at bounding box center [155, 247] width 54 height 10
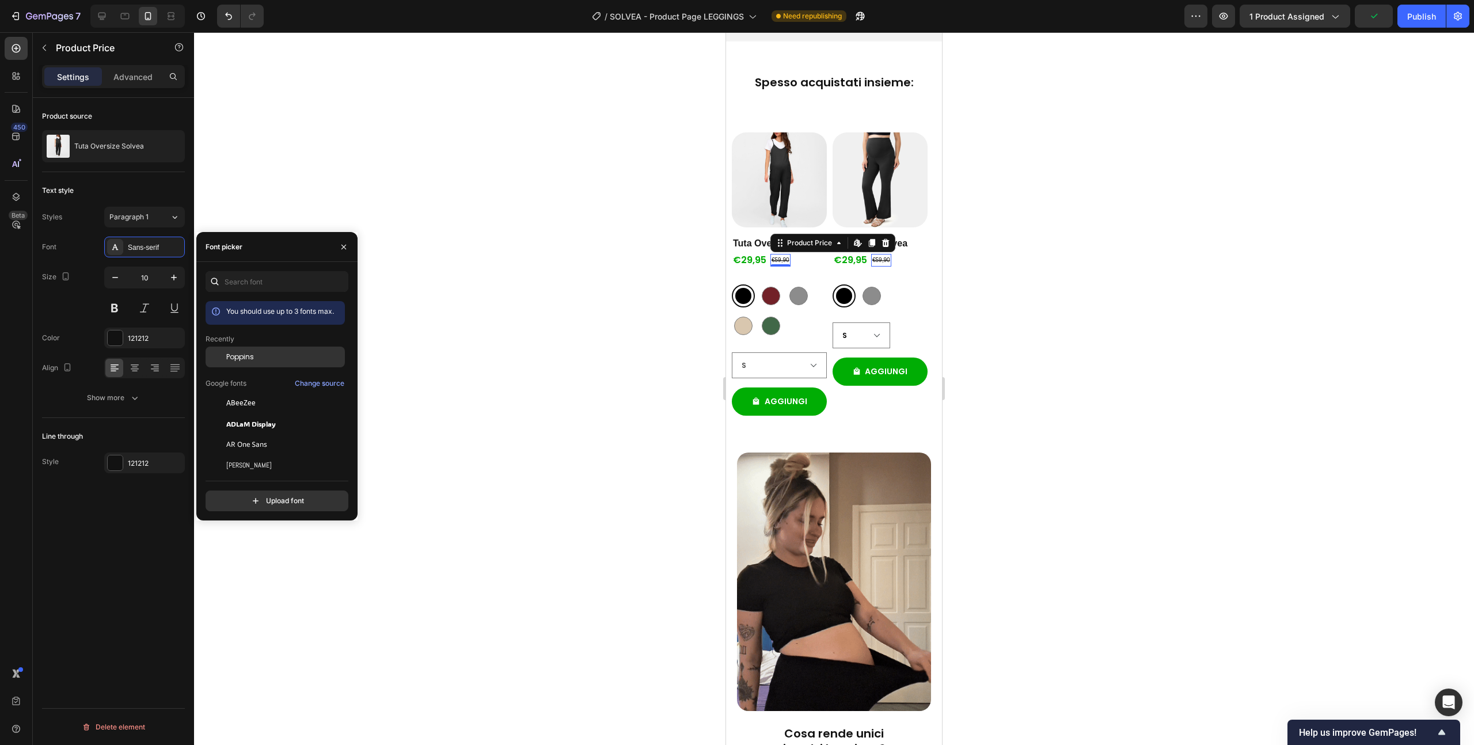
click at [253, 358] on span "Poppins" at bounding box center [240, 357] width 28 height 10
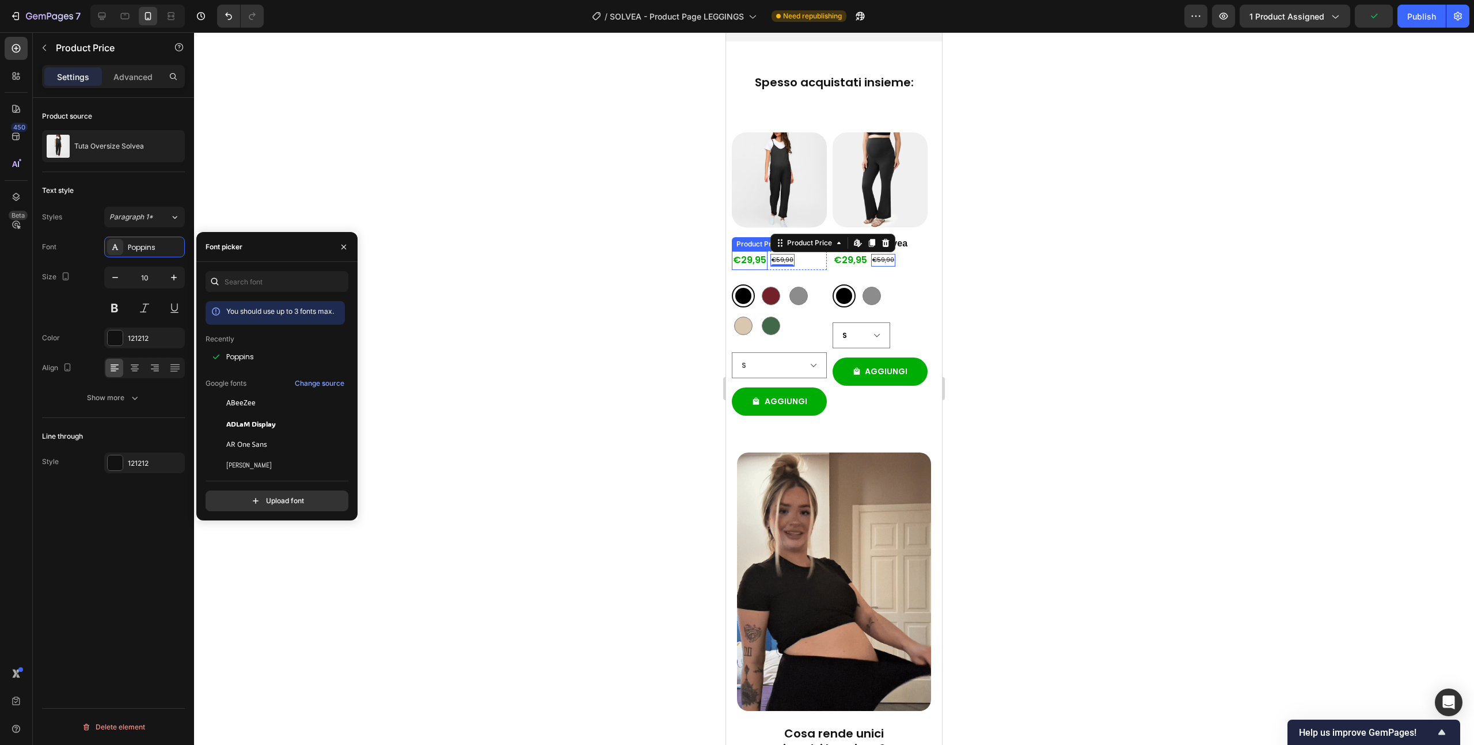
click at [742, 270] on div "€29,95" at bounding box center [750, 260] width 36 height 19
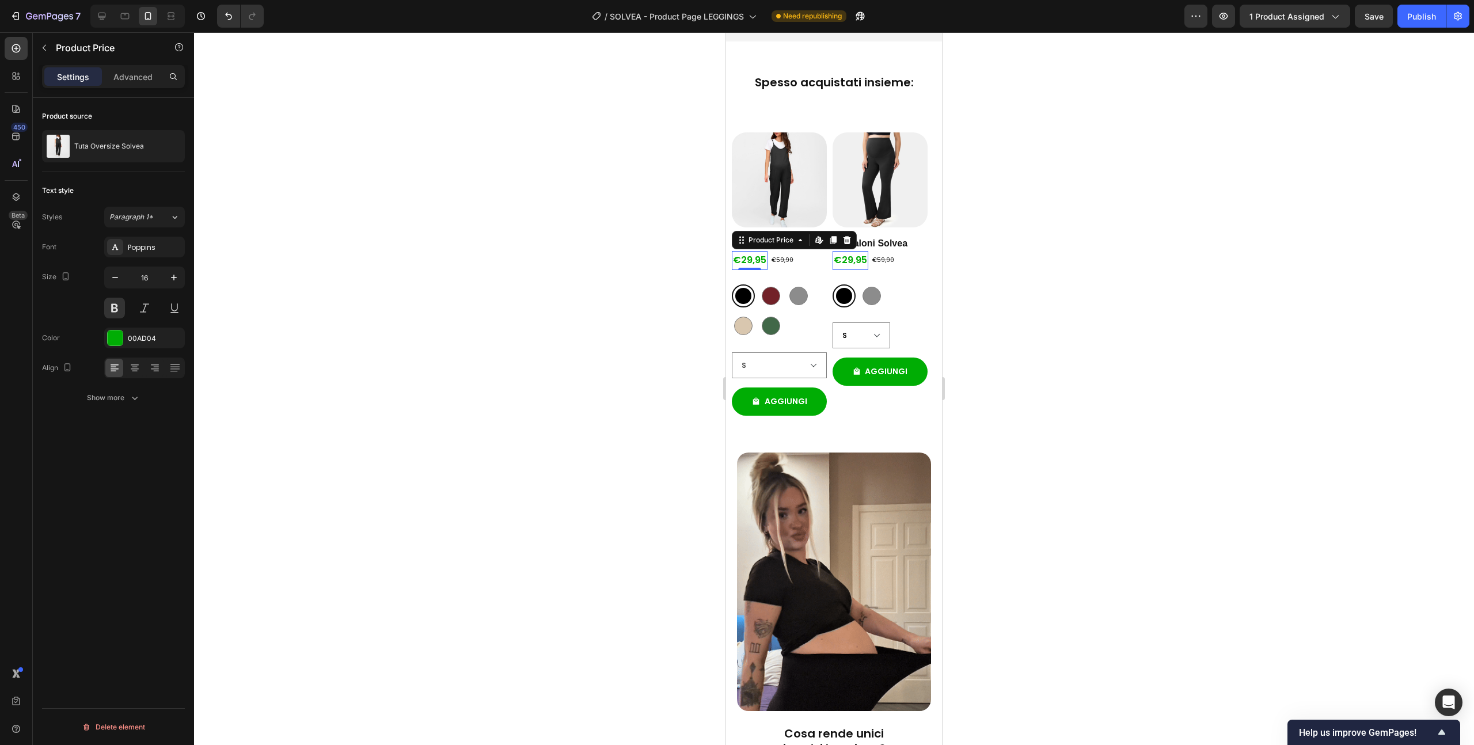
click at [480, 363] on div at bounding box center [834, 388] width 1280 height 713
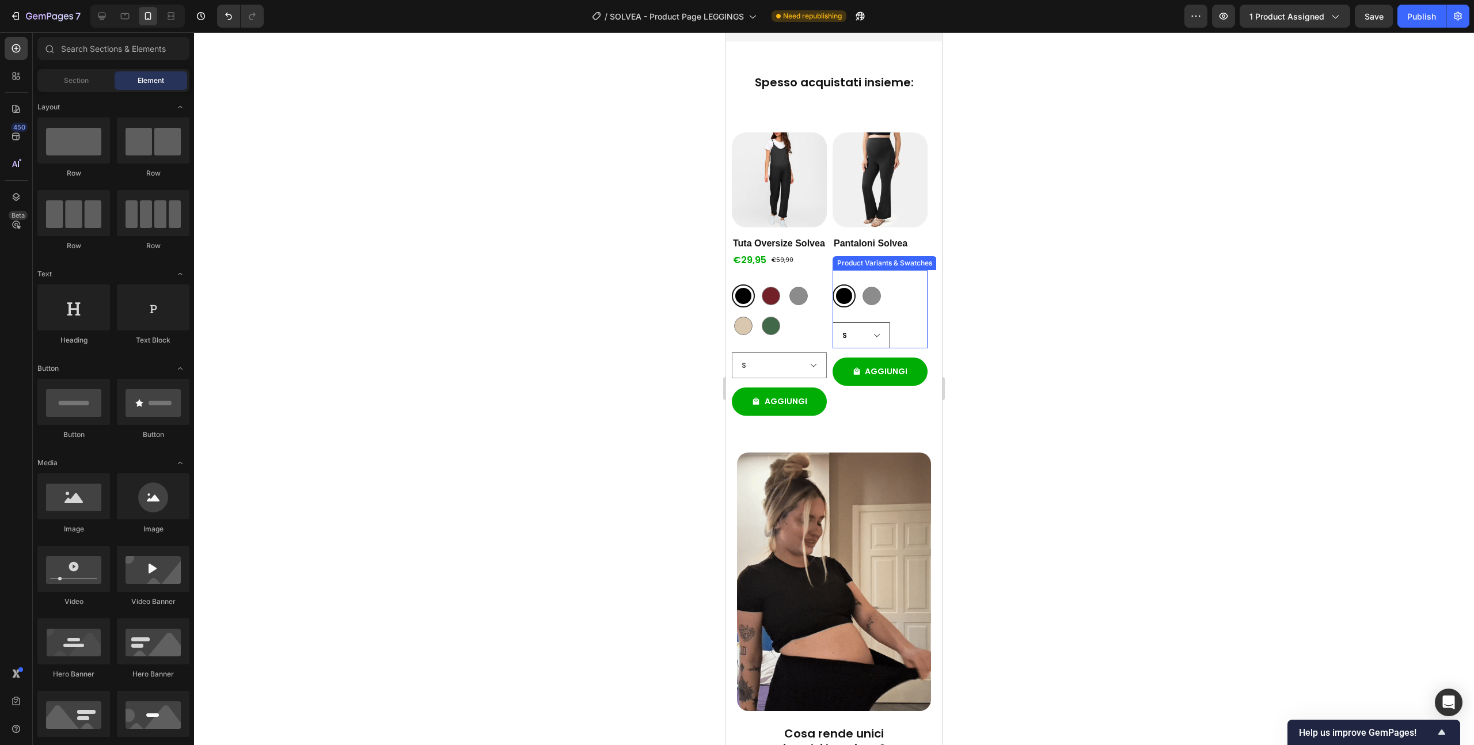
click at [886, 348] on select "S M L XL XXL" at bounding box center [862, 336] width 58 height 26
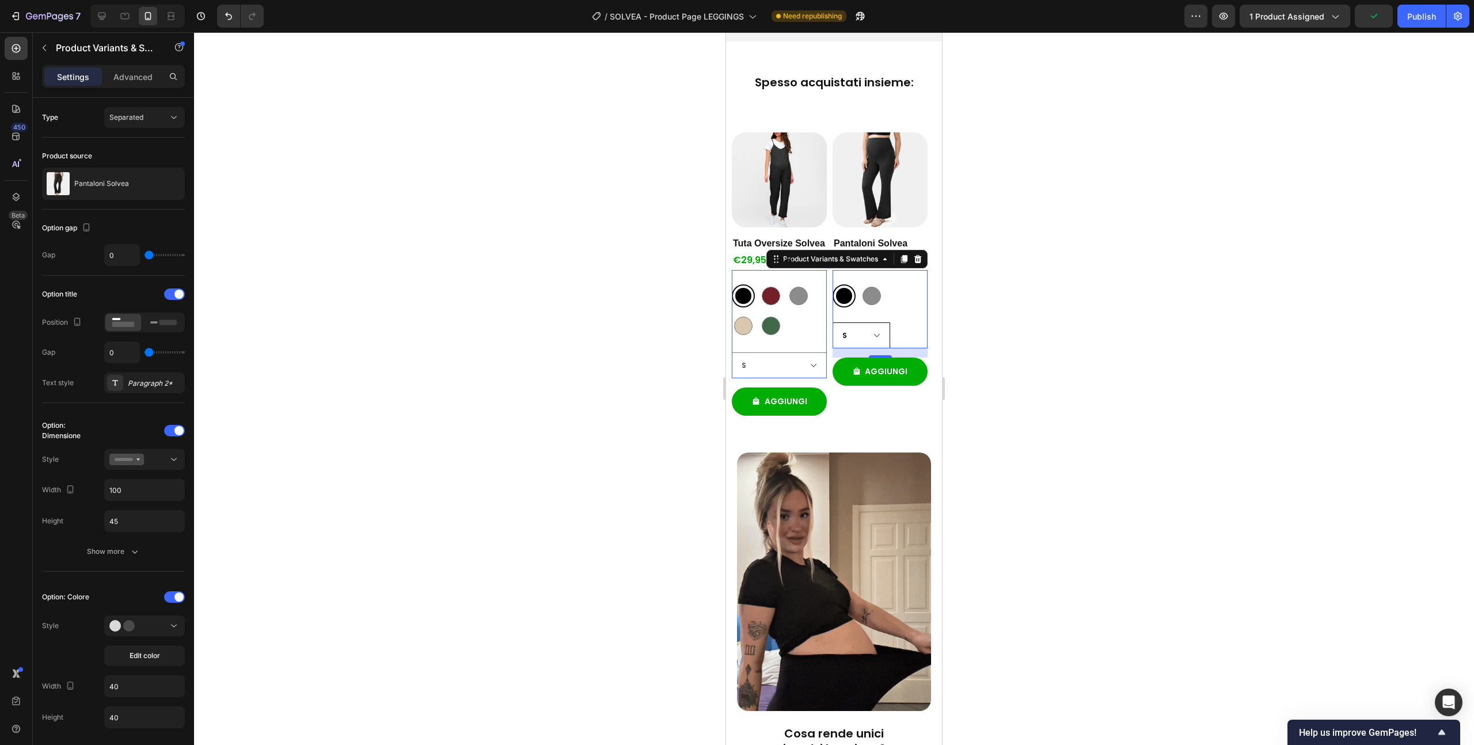
click at [887, 348] on select "S M L XL XXL" at bounding box center [862, 336] width 58 height 26
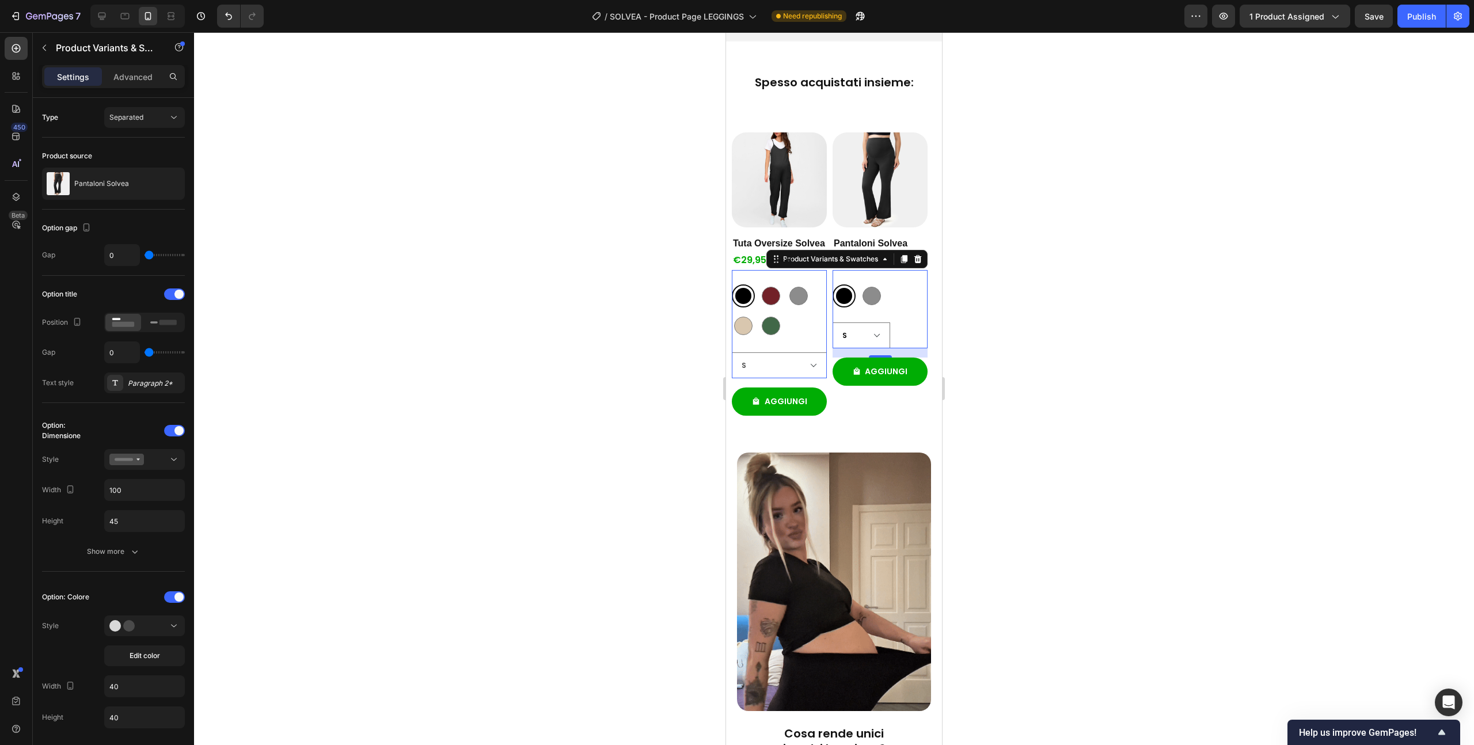
click at [1257, 540] on div at bounding box center [834, 388] width 1280 height 713
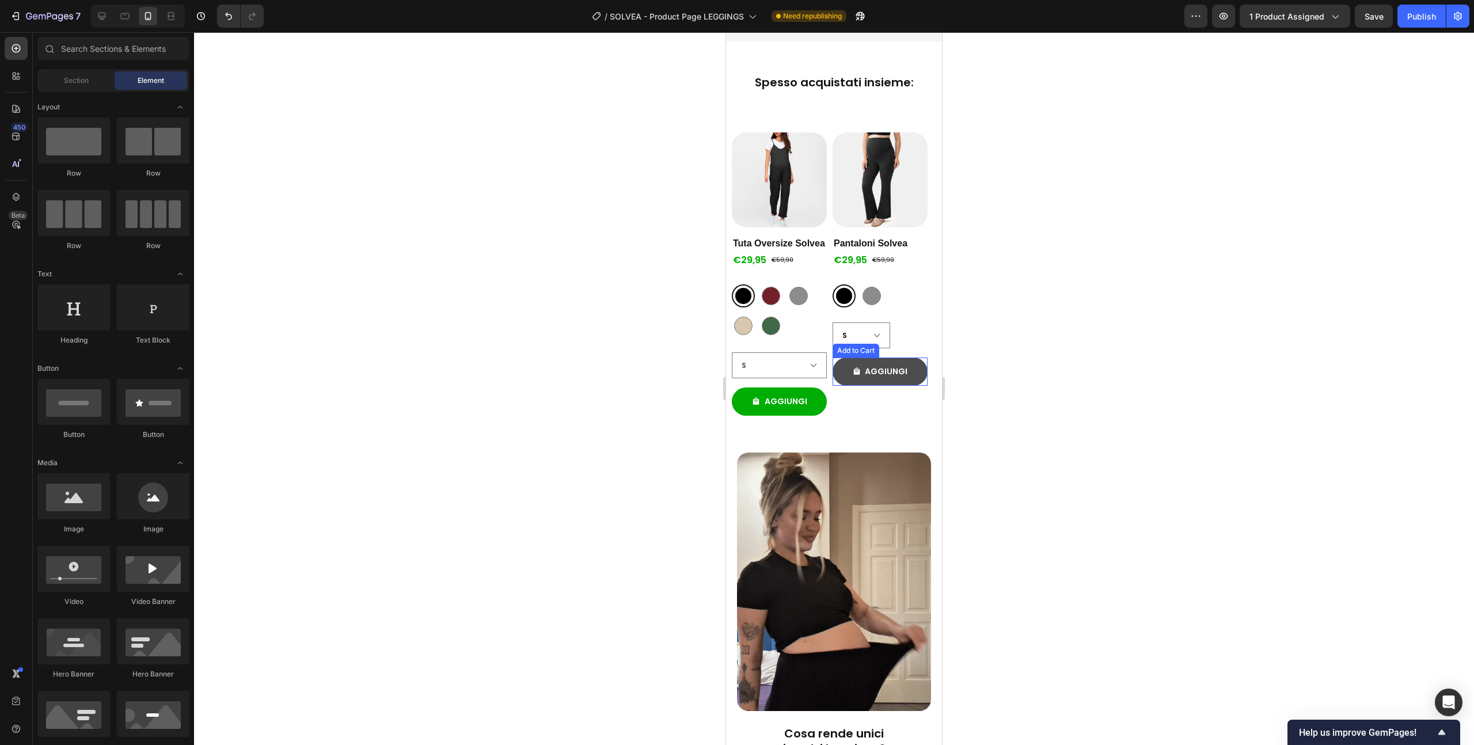
click at [891, 386] on button "AGGIUNGI" at bounding box center [880, 372] width 95 height 28
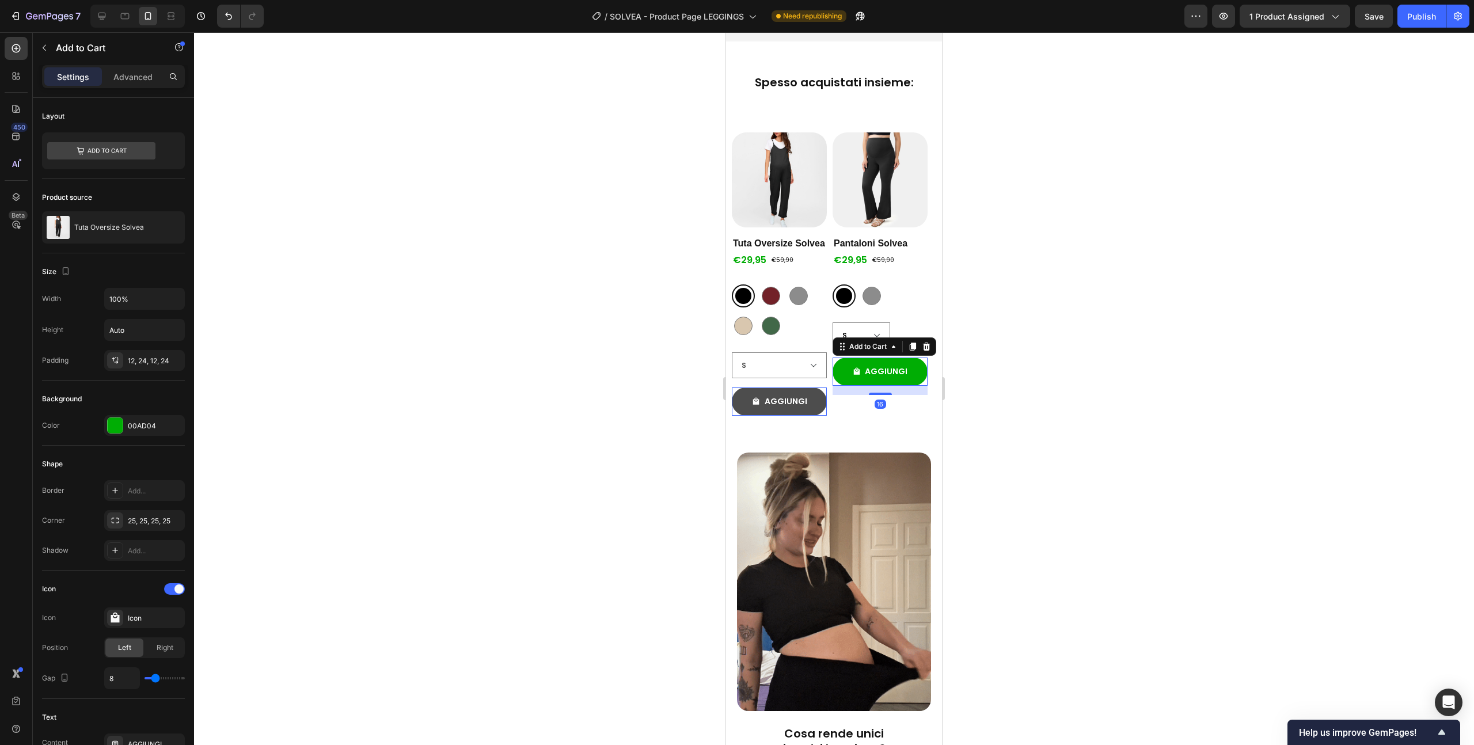
click at [786, 416] on button "AGGIUNGI" at bounding box center [779, 402] width 95 height 28
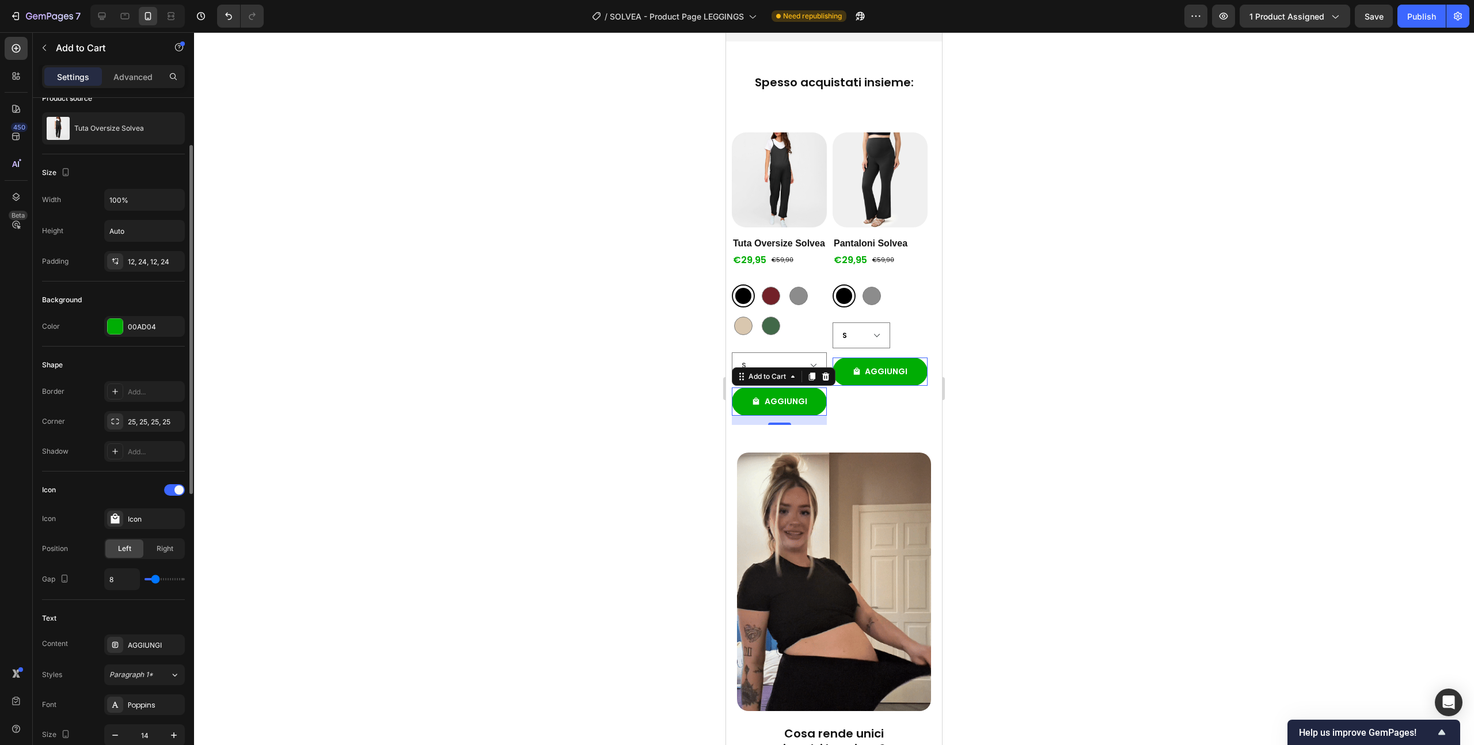
scroll to position [101, 0]
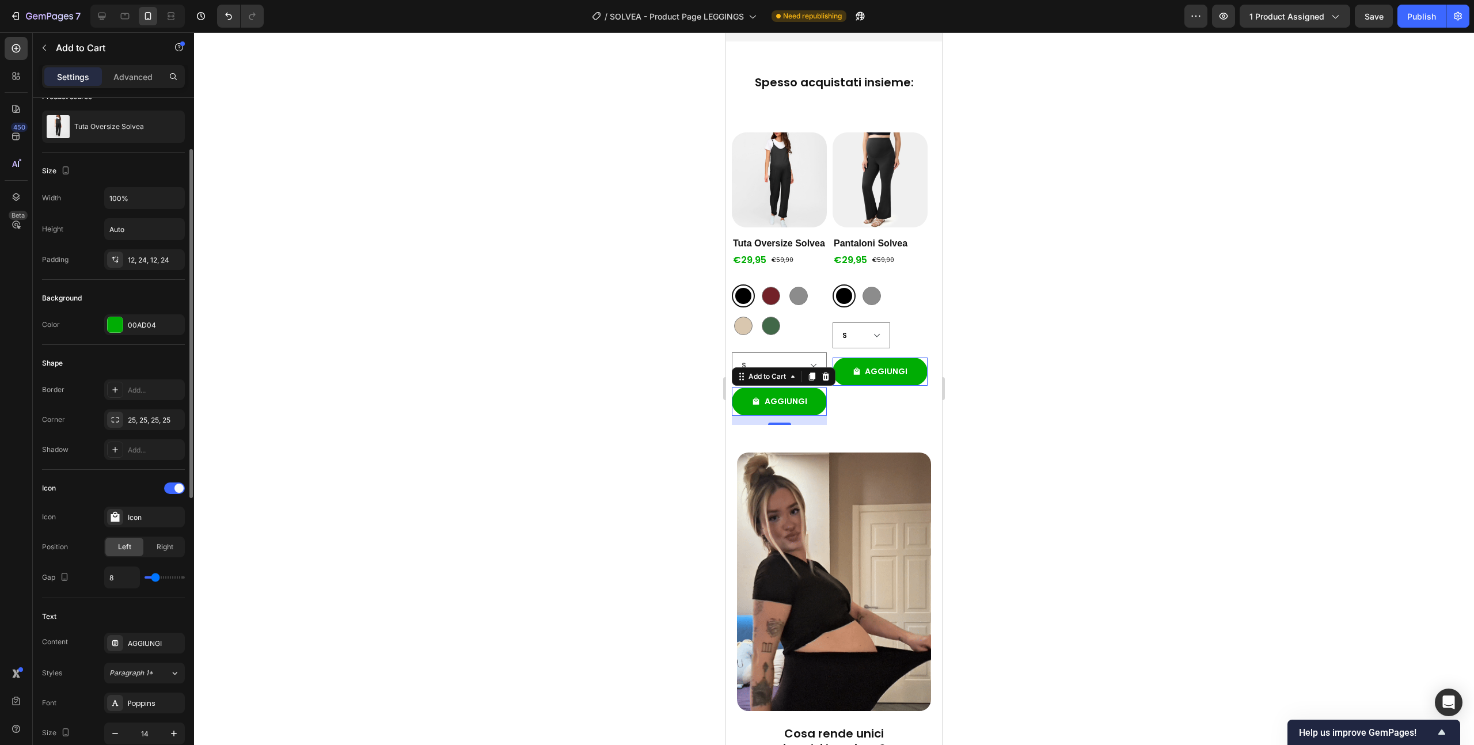
type input "7"
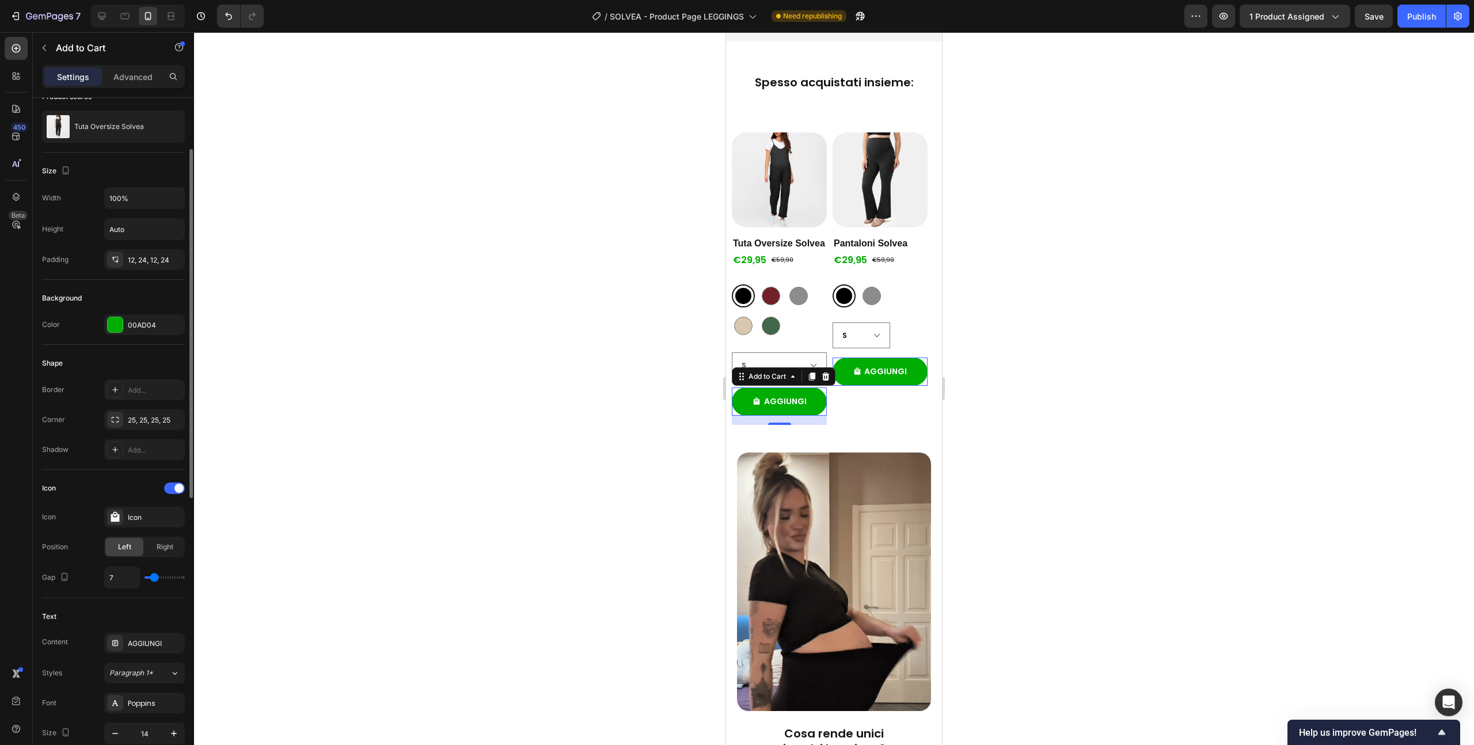
type input "6"
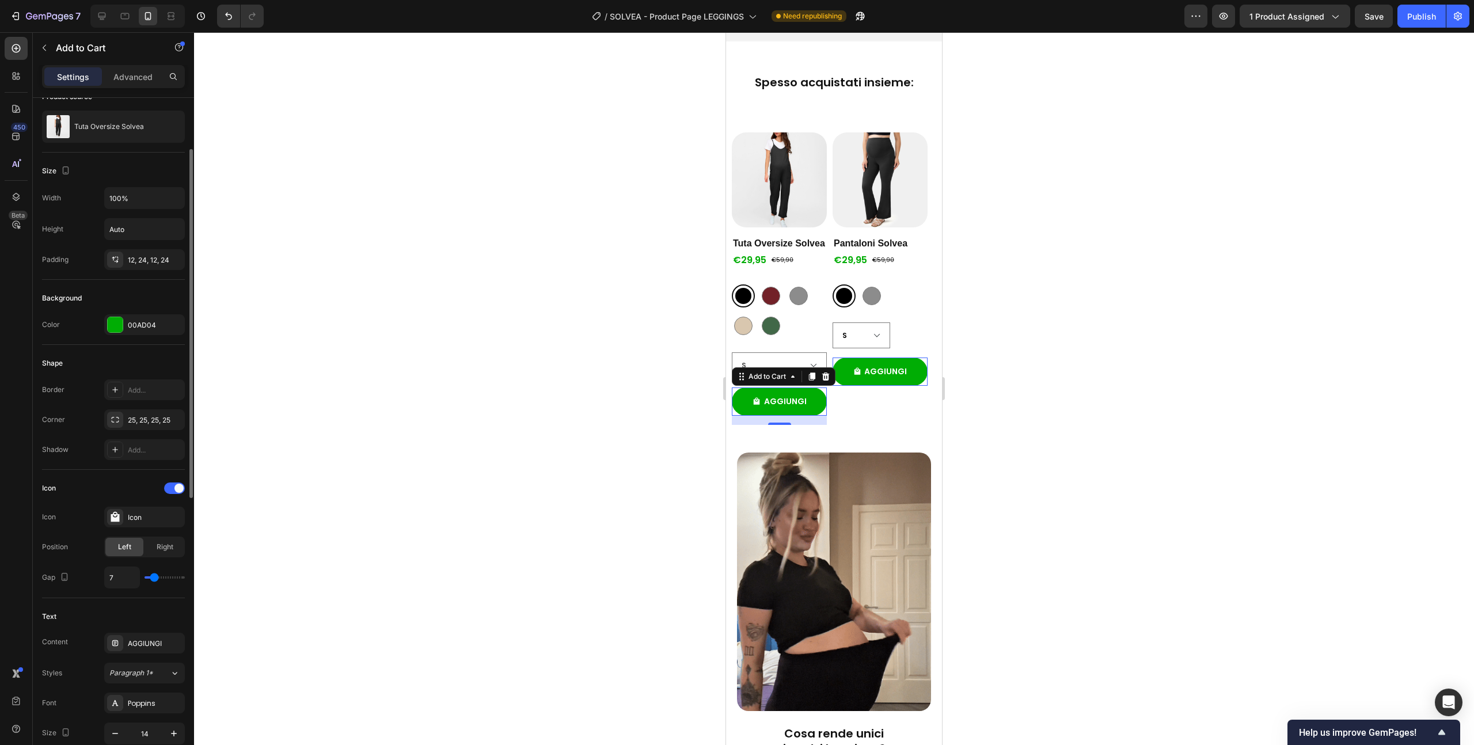
type input "6"
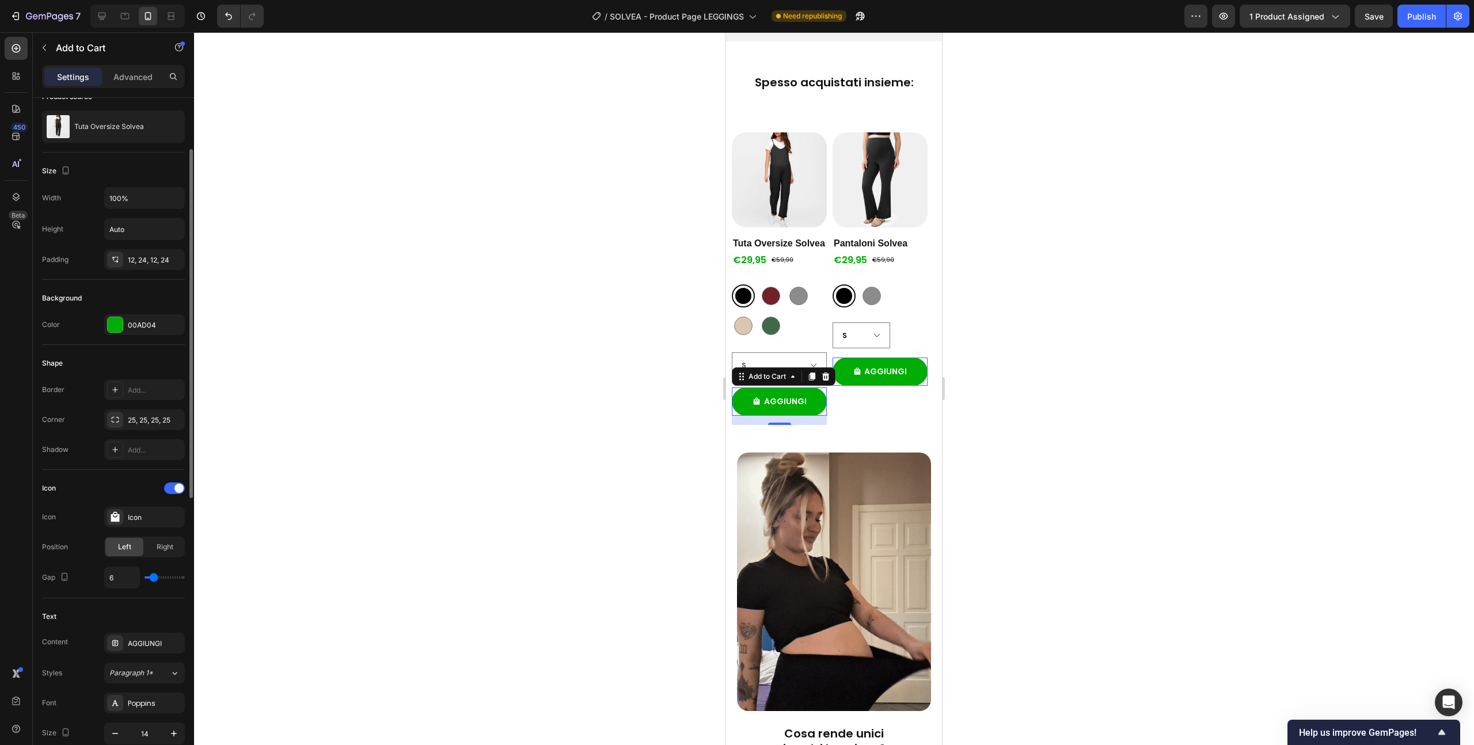
type input "5"
type input "4"
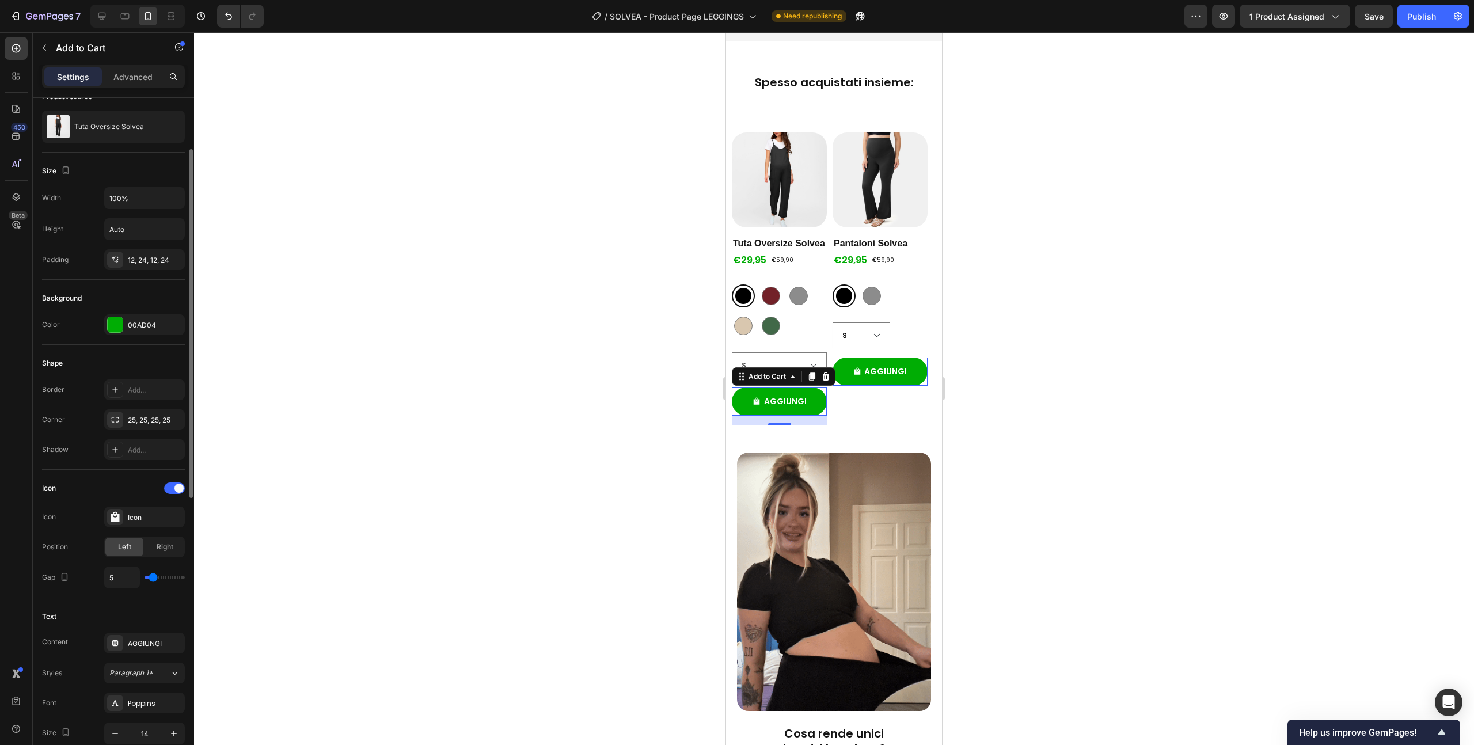
type input "4"
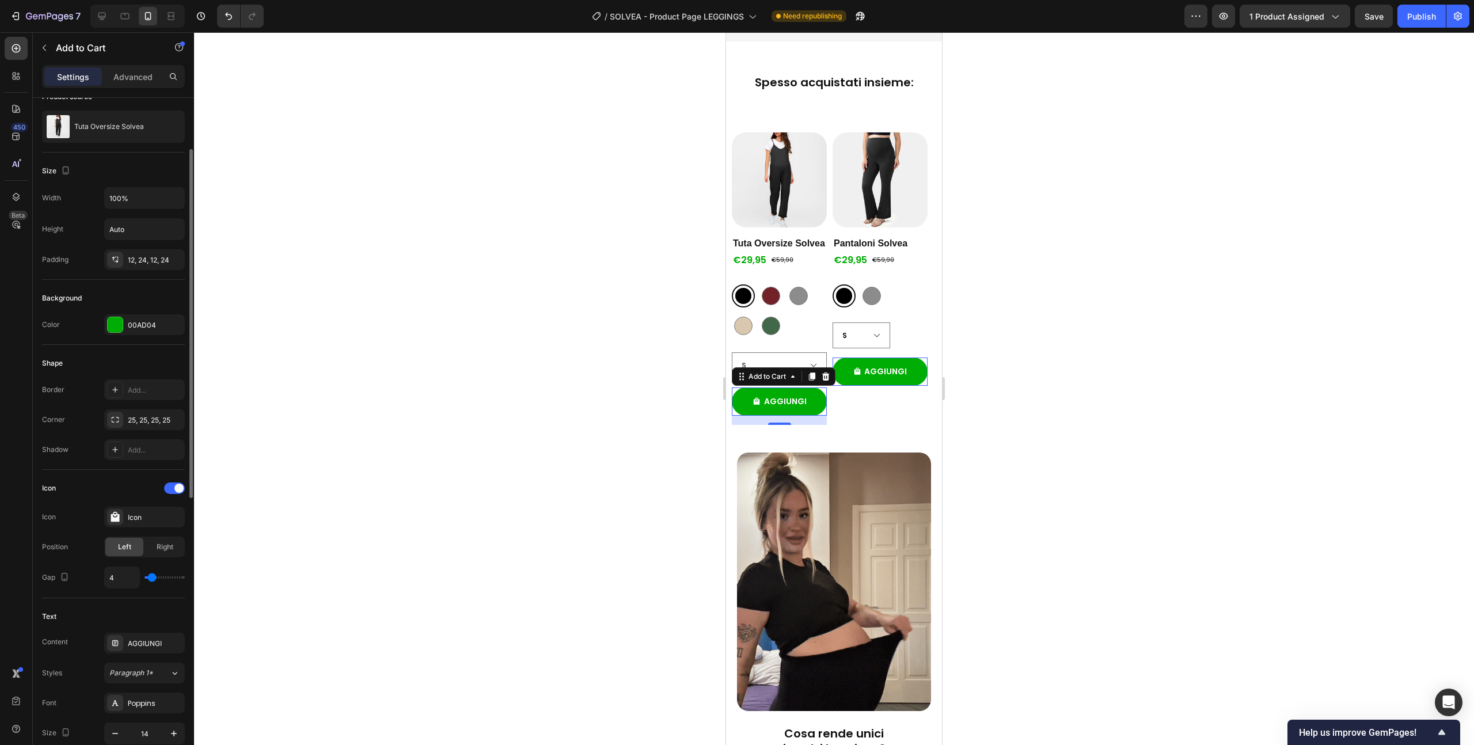
type input "3"
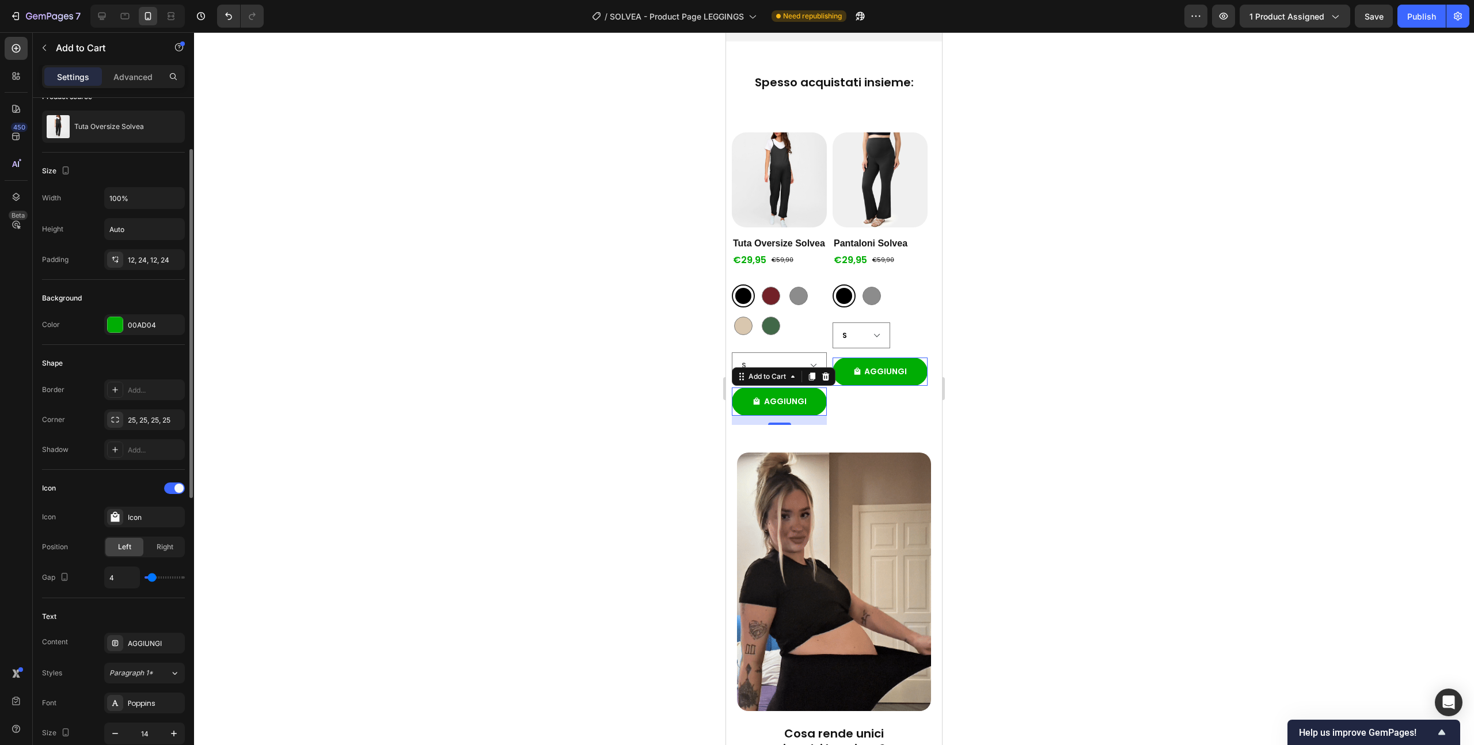
type input "3"
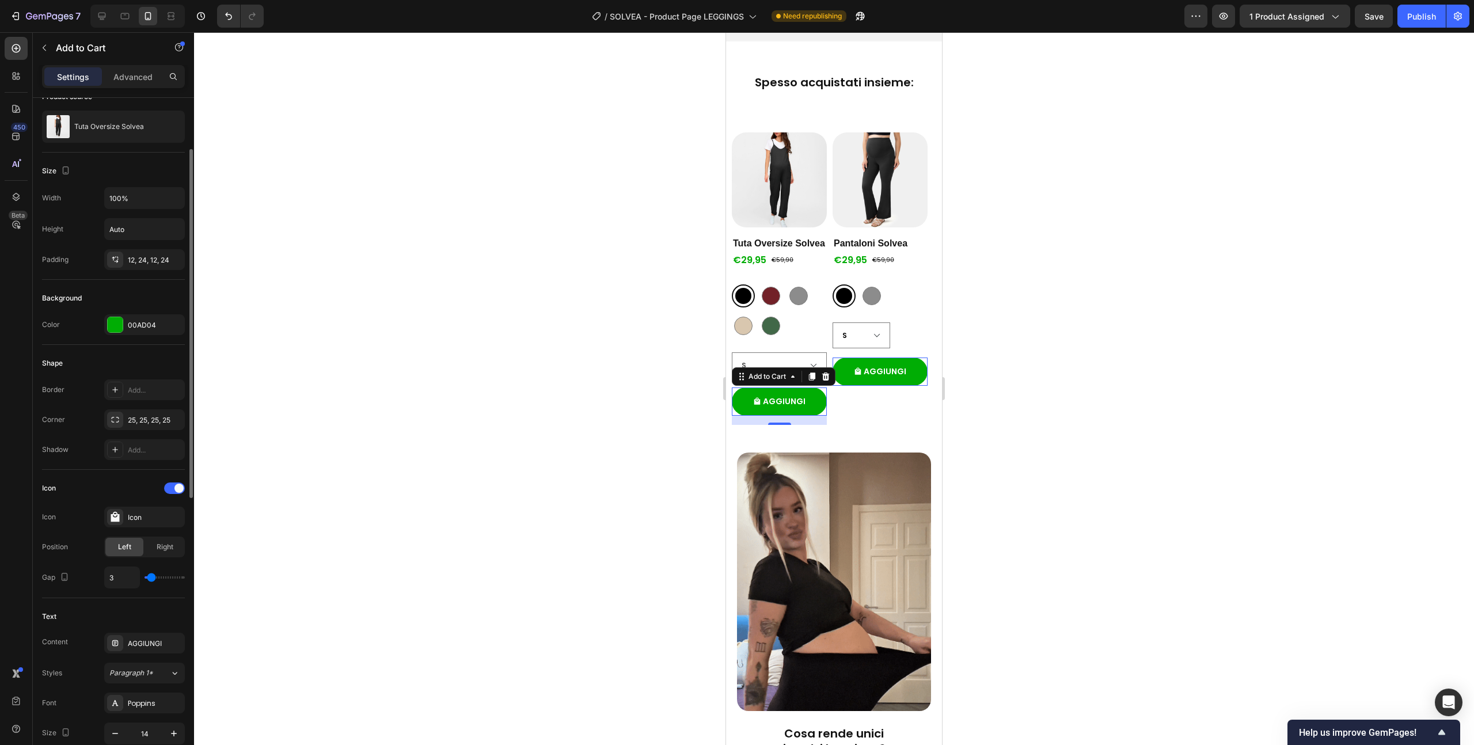
type input "2"
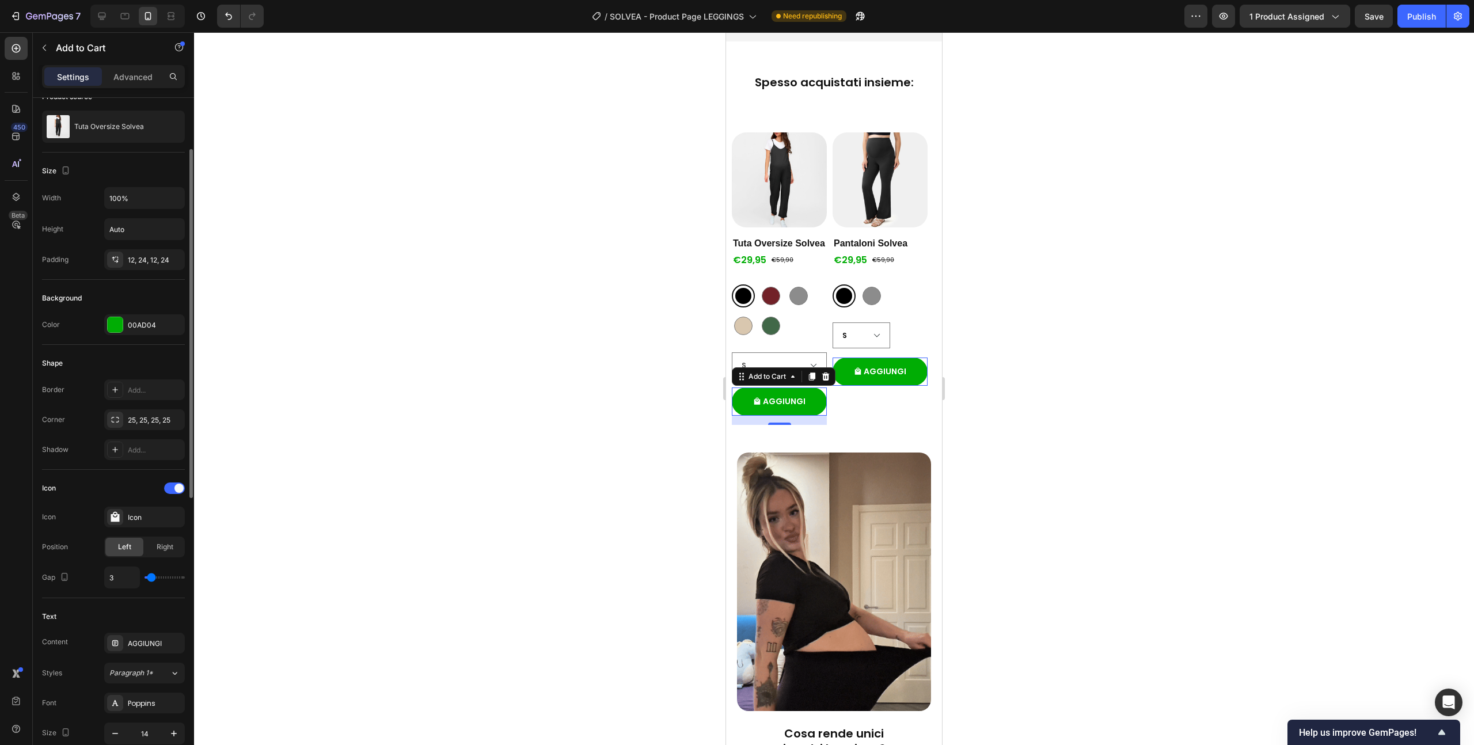
type input "2"
type input "1"
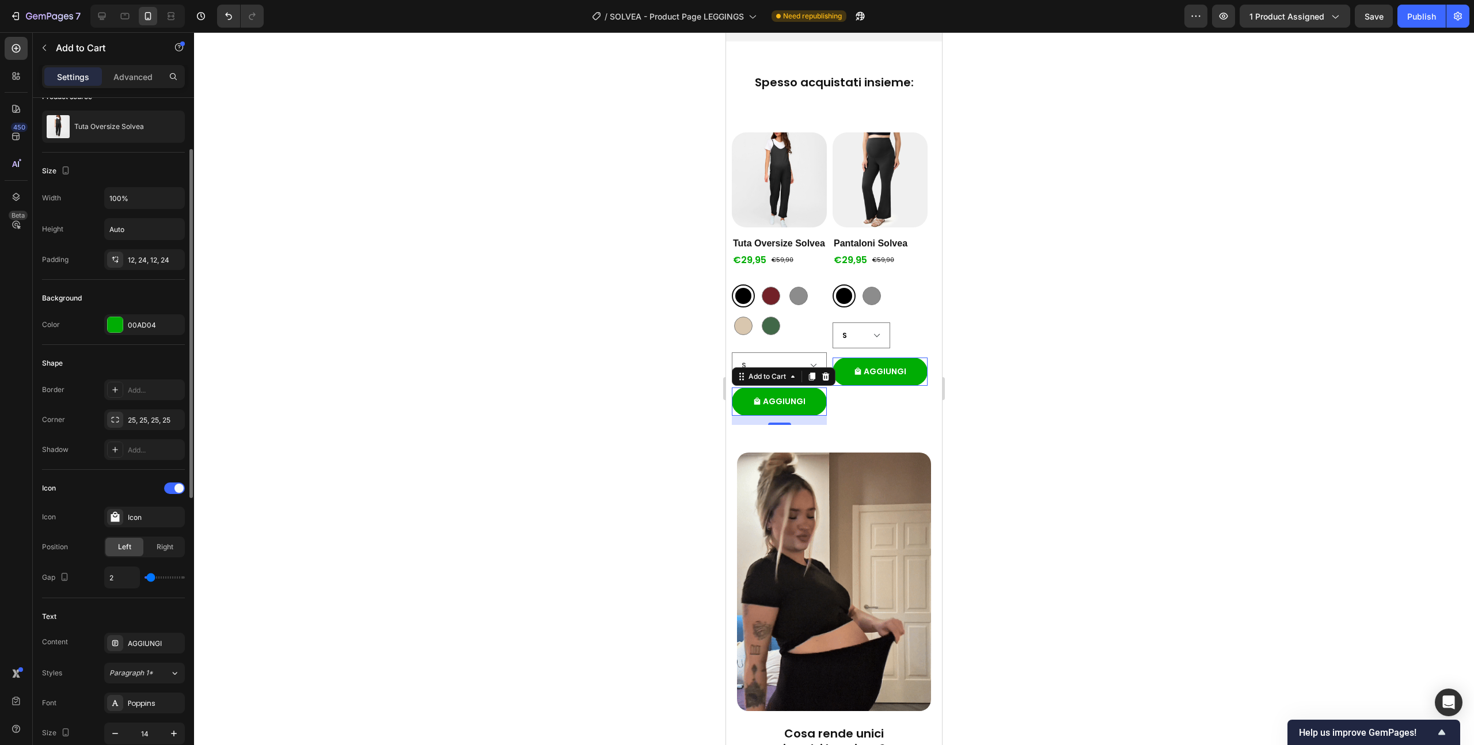
type input "1"
type input "2"
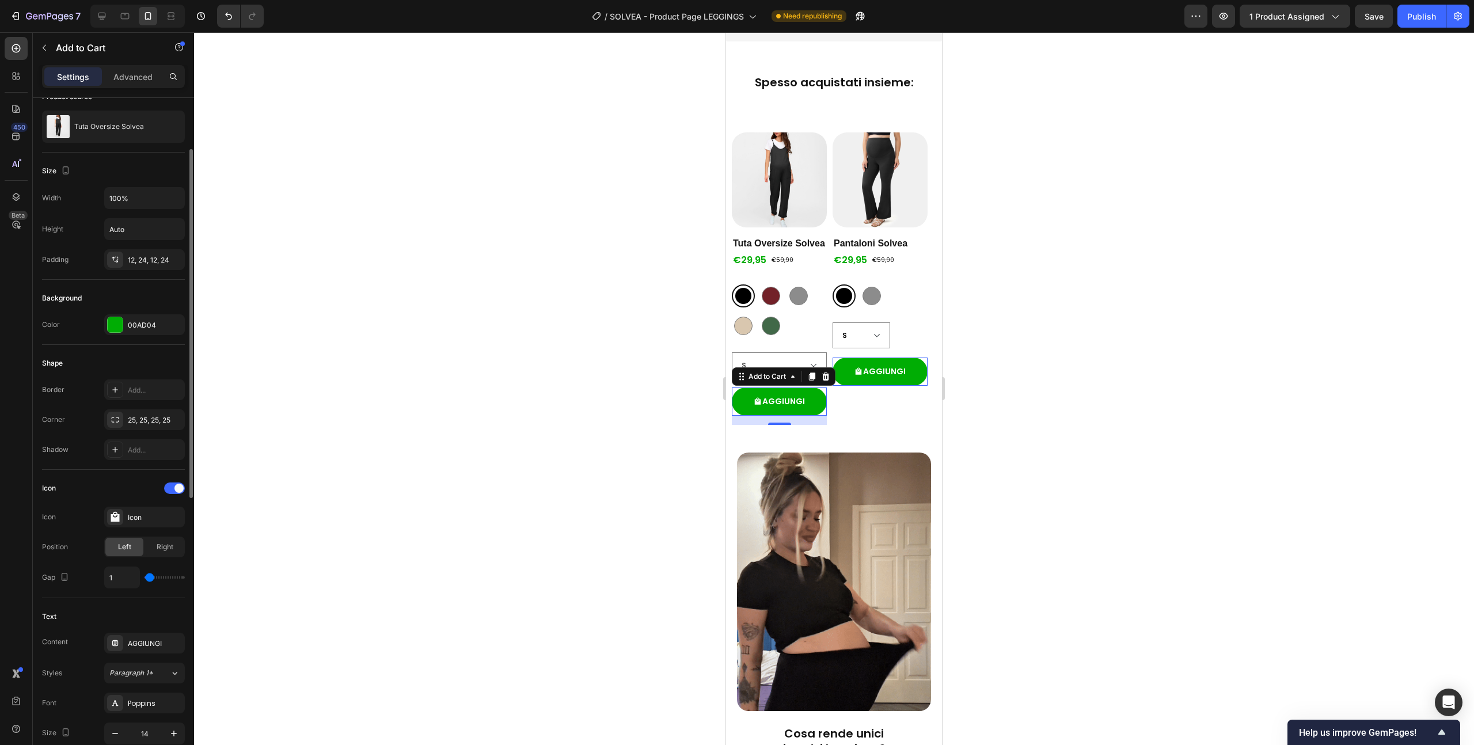
type input "2"
type input "3"
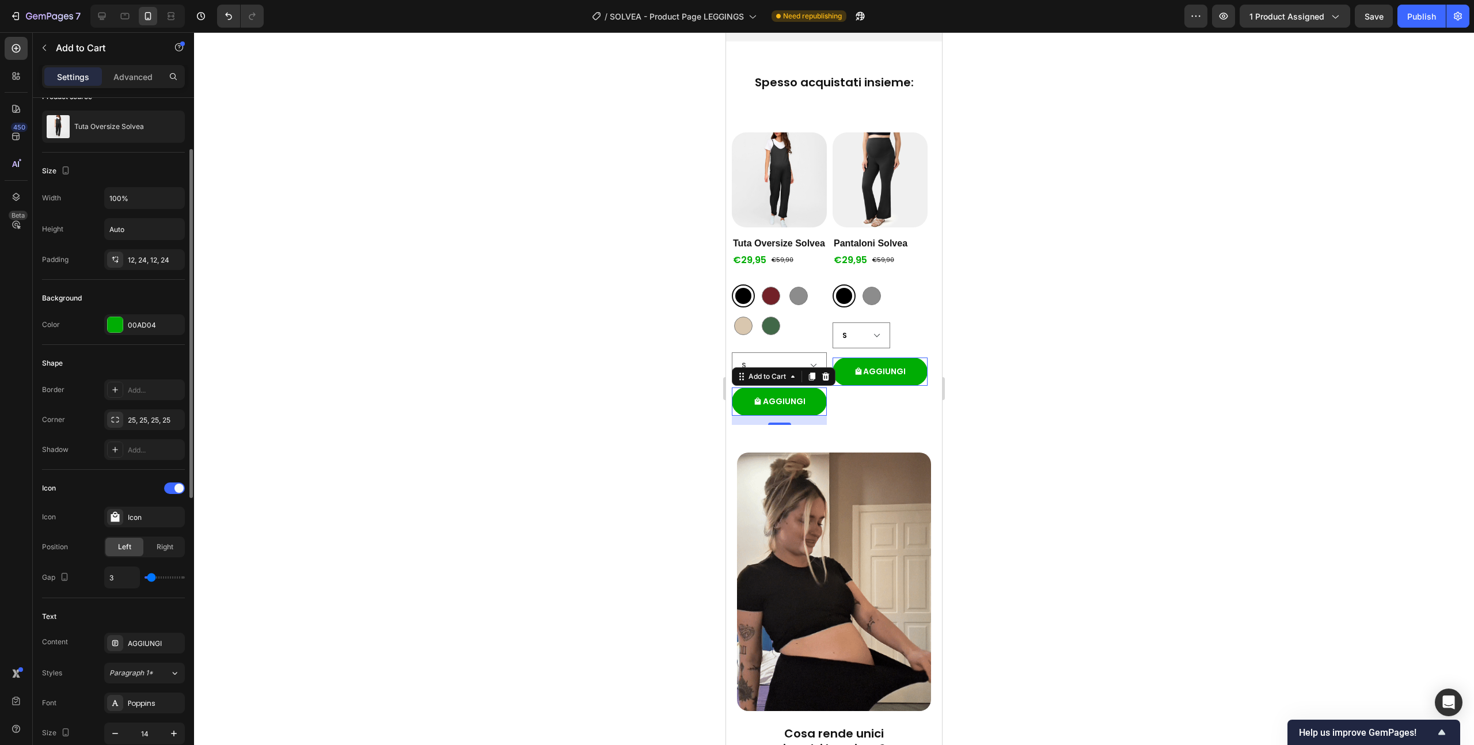
type input "4"
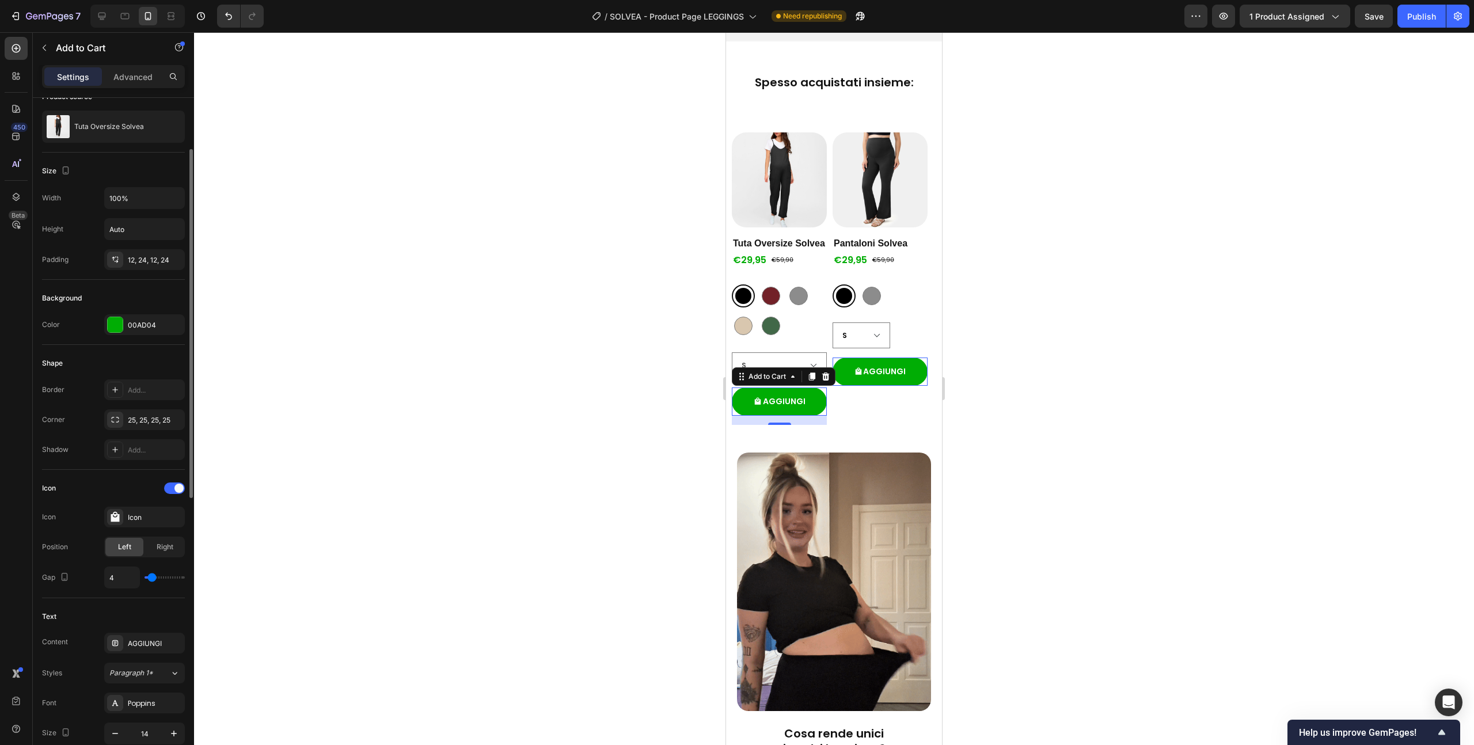
type input "5"
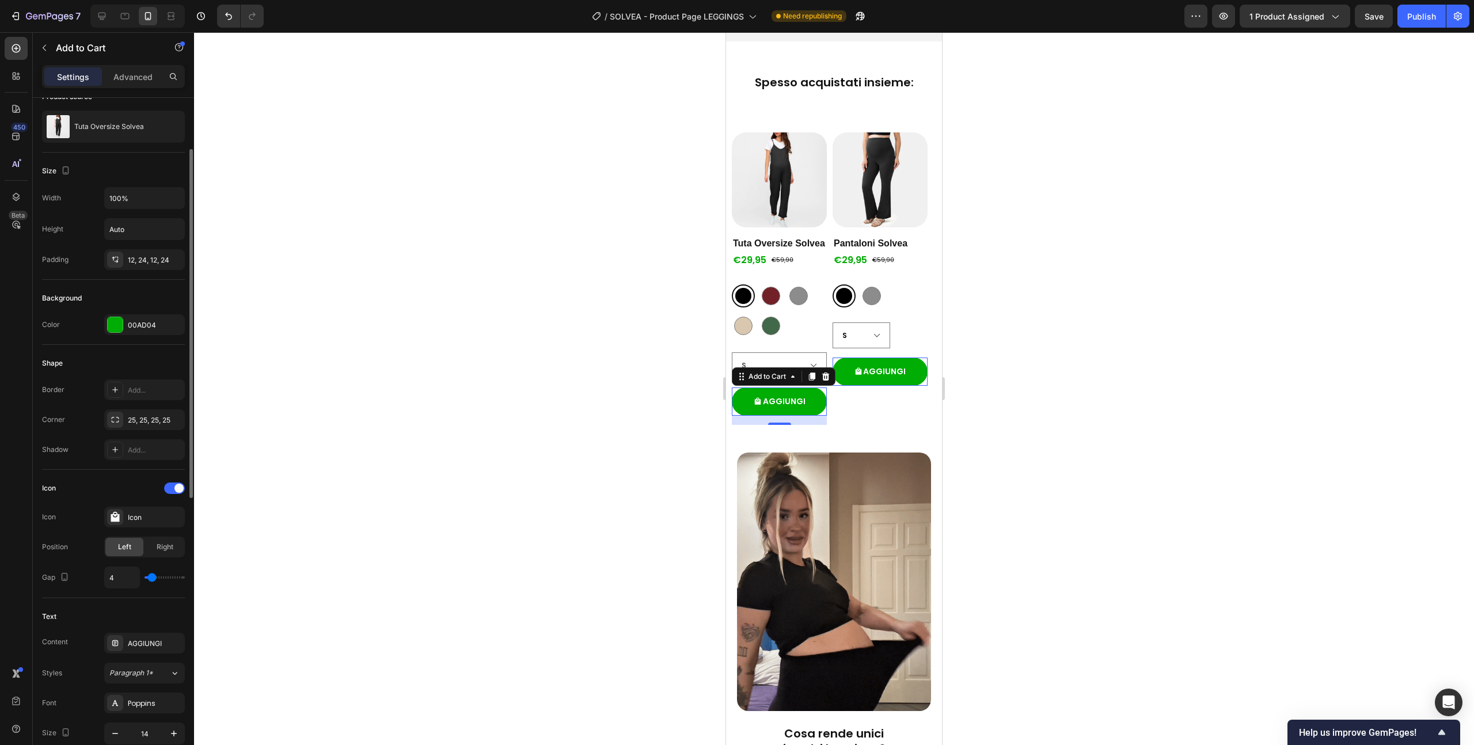
type input "5"
type input "6"
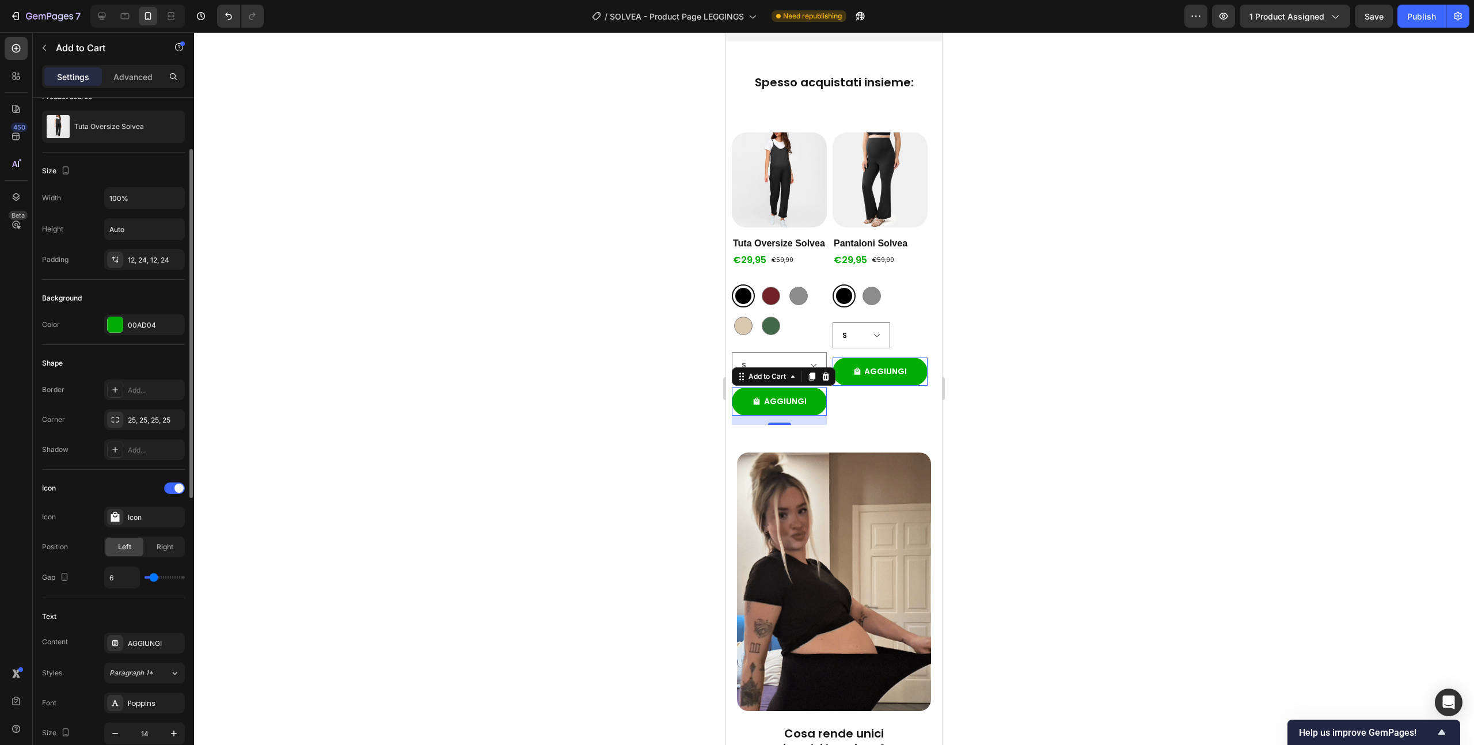
type input "5"
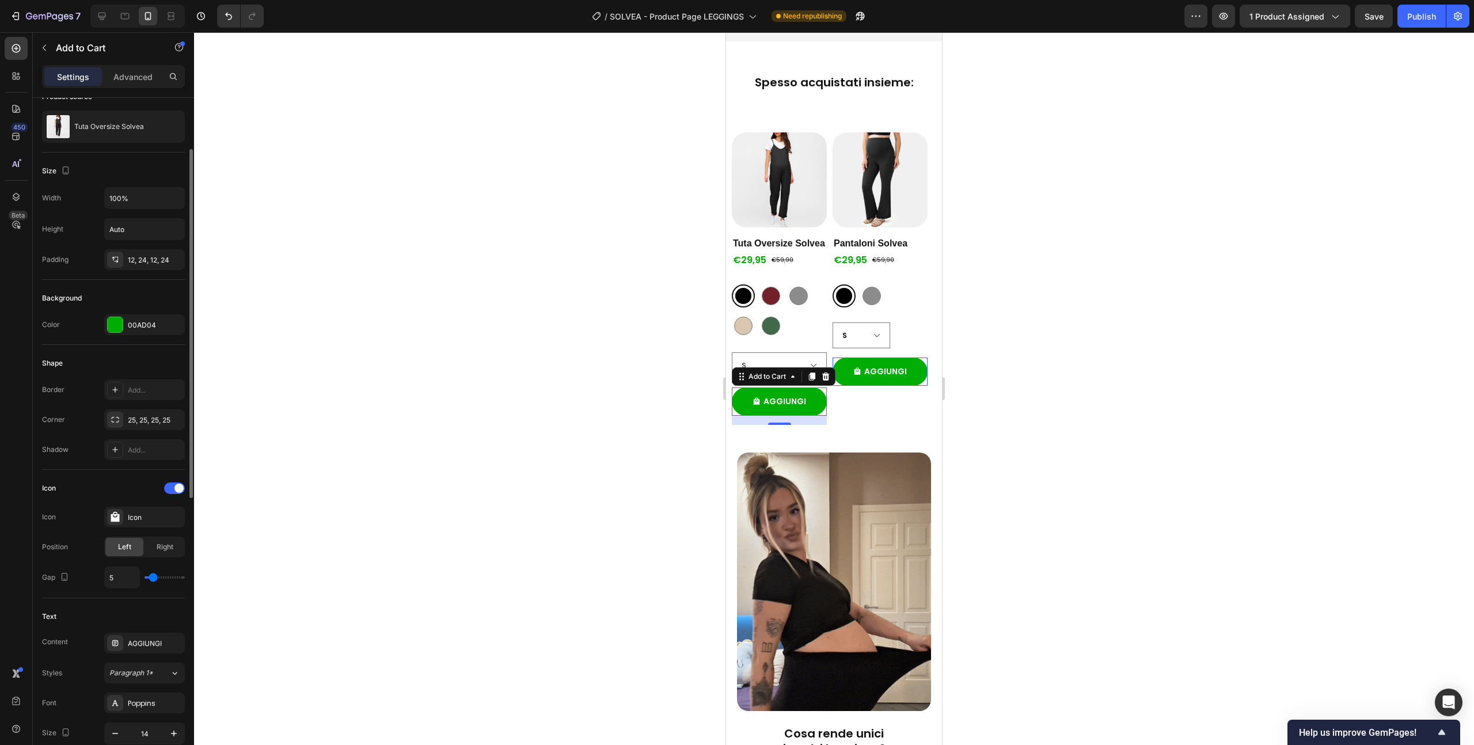
type input "4"
type input "3"
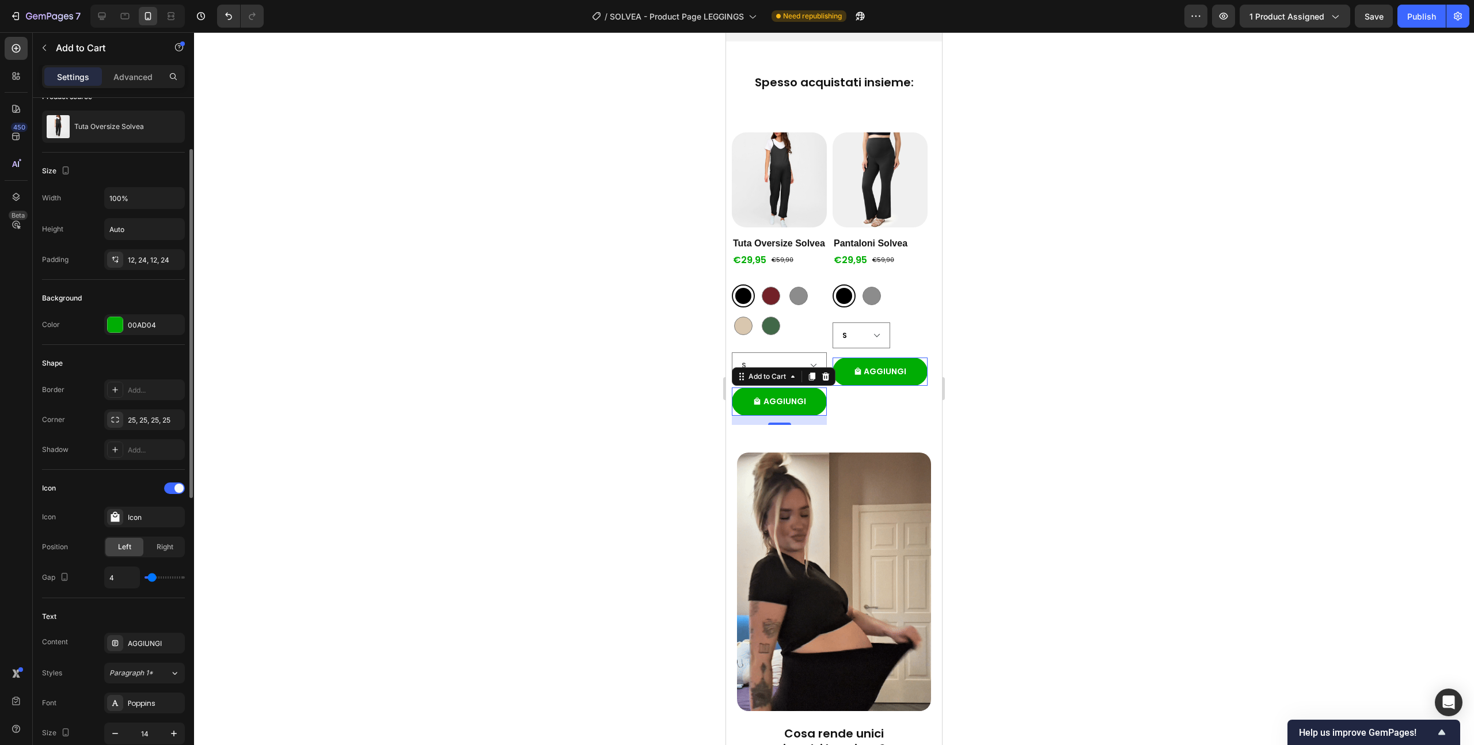
type input "3"
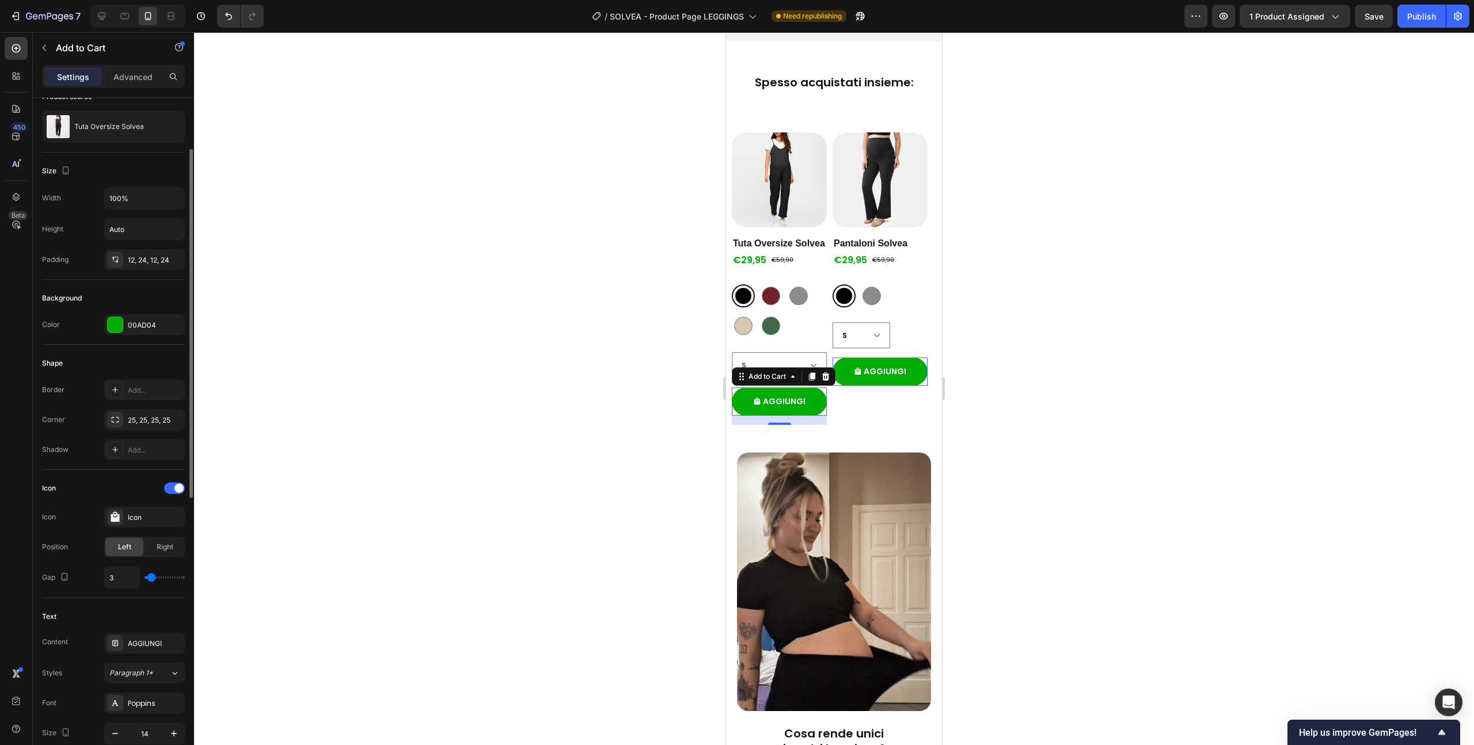
type input "4"
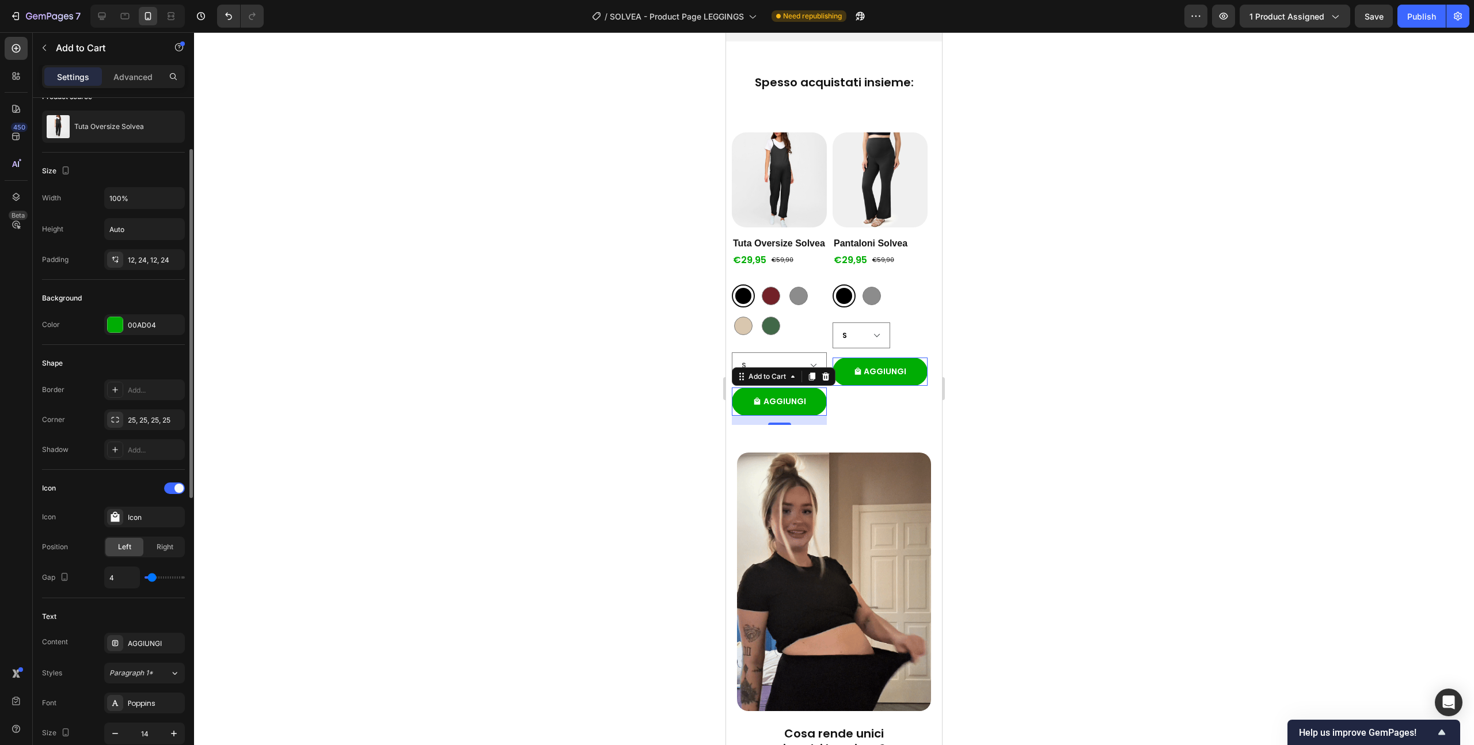
type input "5"
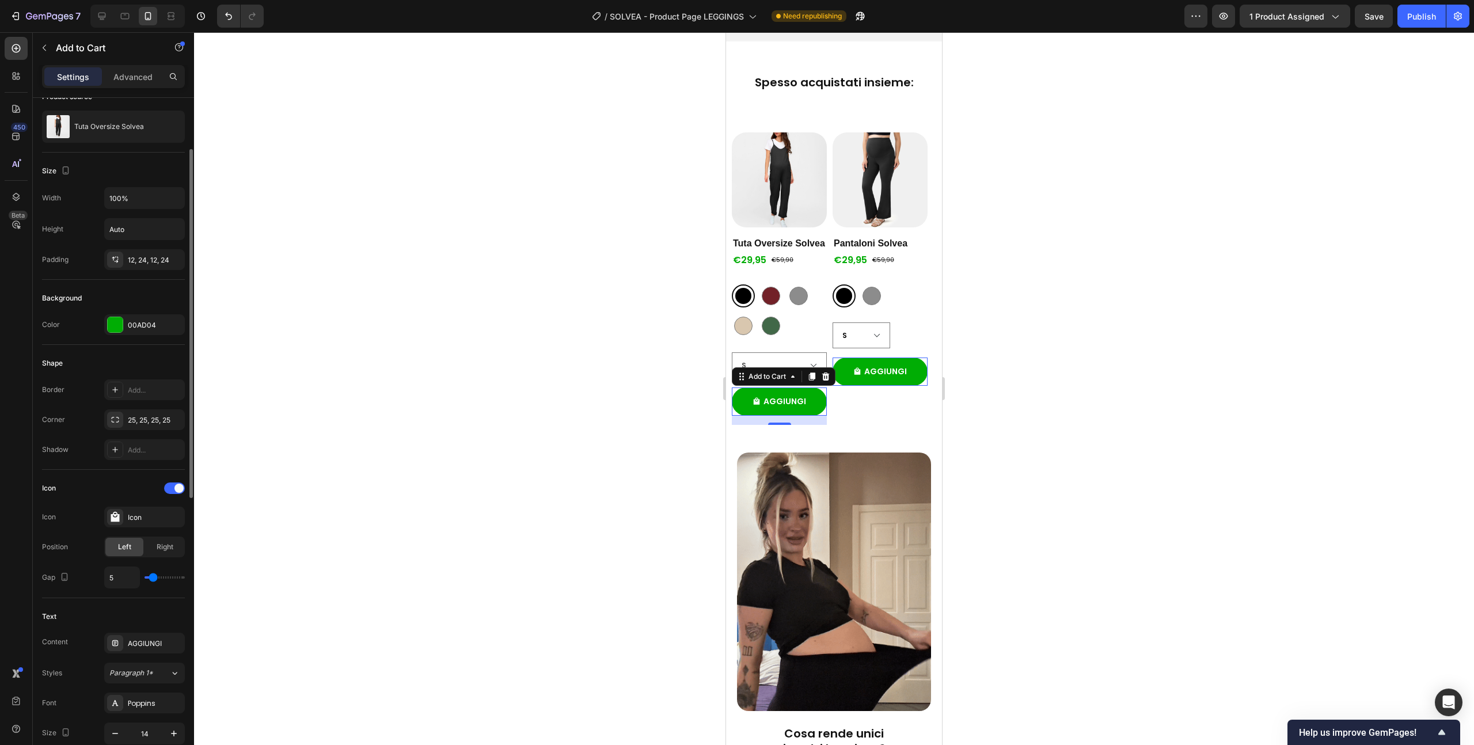
type input "5"
click at [153, 579] on input "range" at bounding box center [165, 577] width 40 height 2
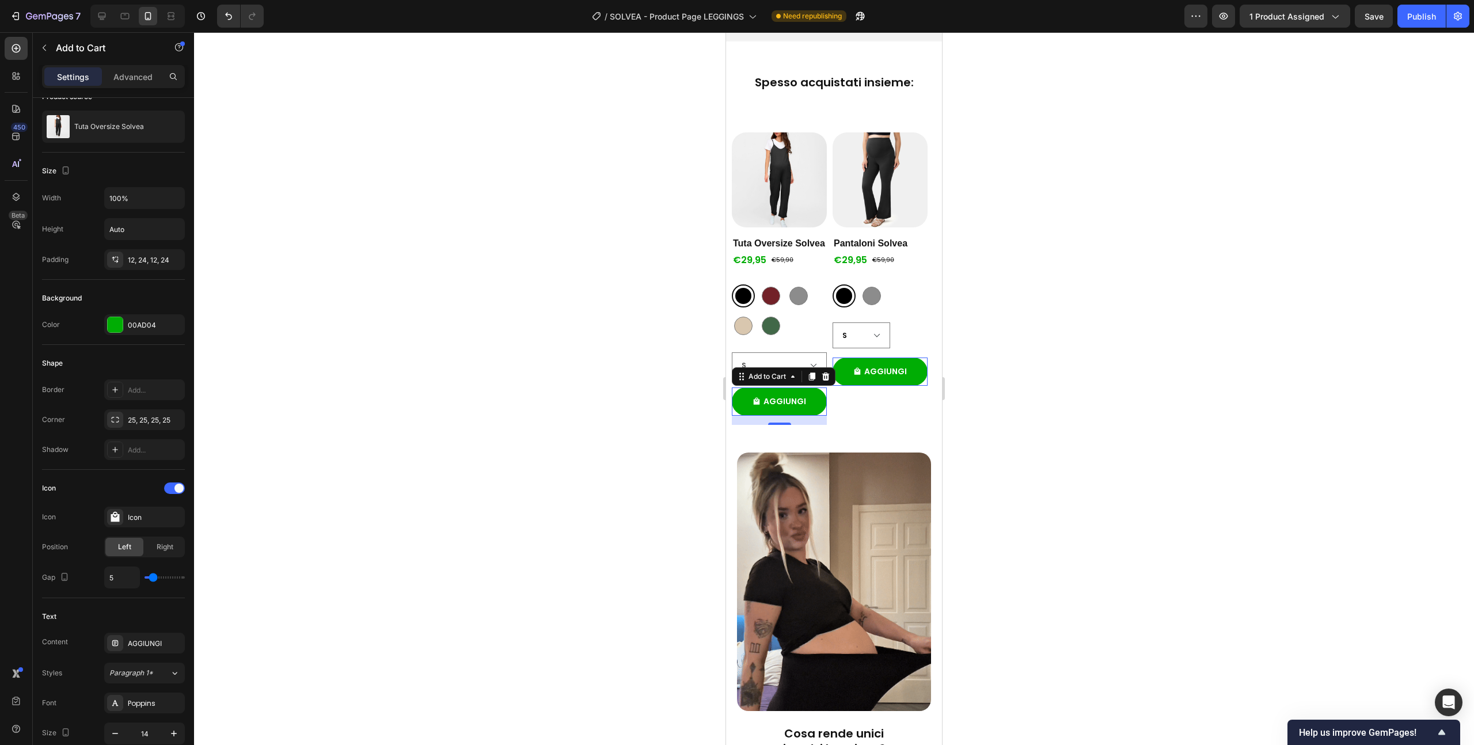
click at [369, 498] on div at bounding box center [834, 388] width 1280 height 713
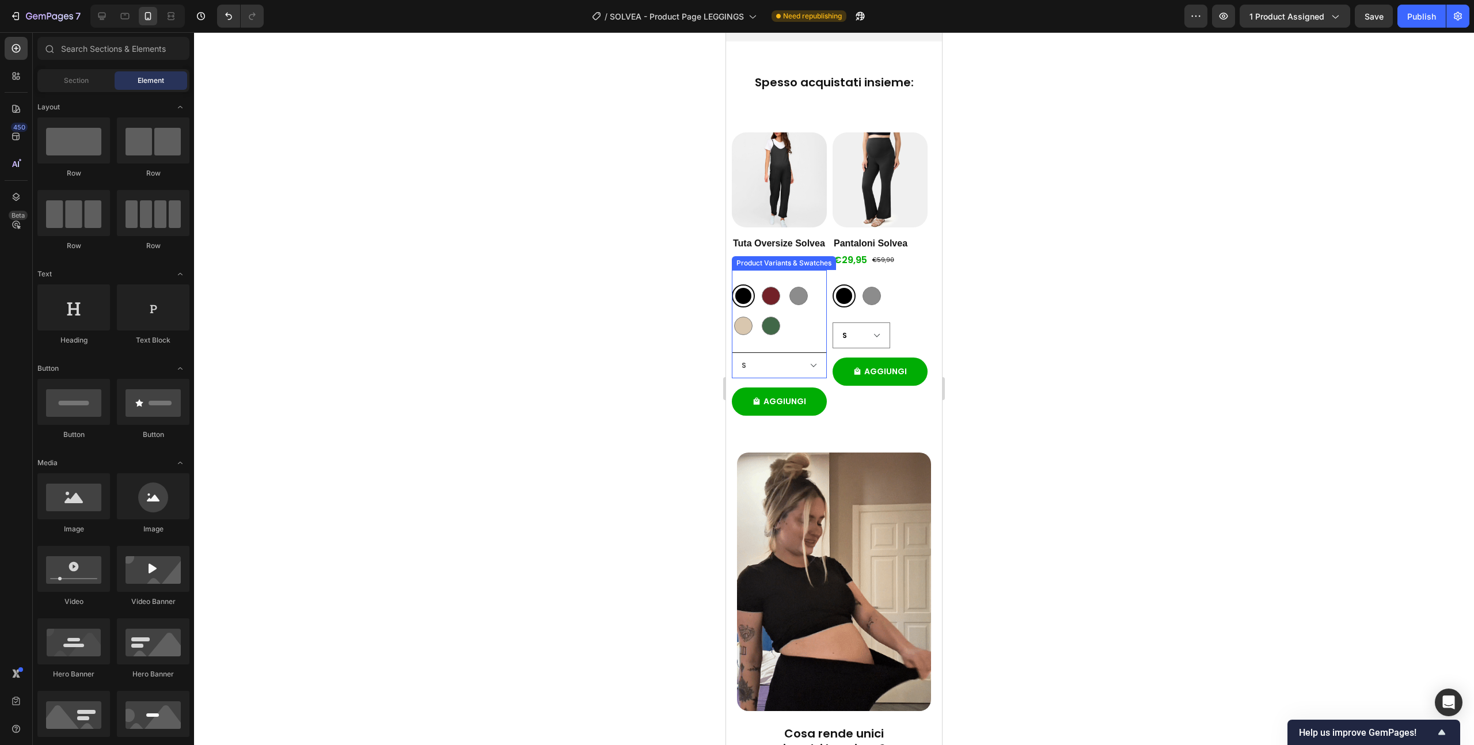
click at [805, 378] on select "S M L XL XXL" at bounding box center [779, 365] width 95 height 26
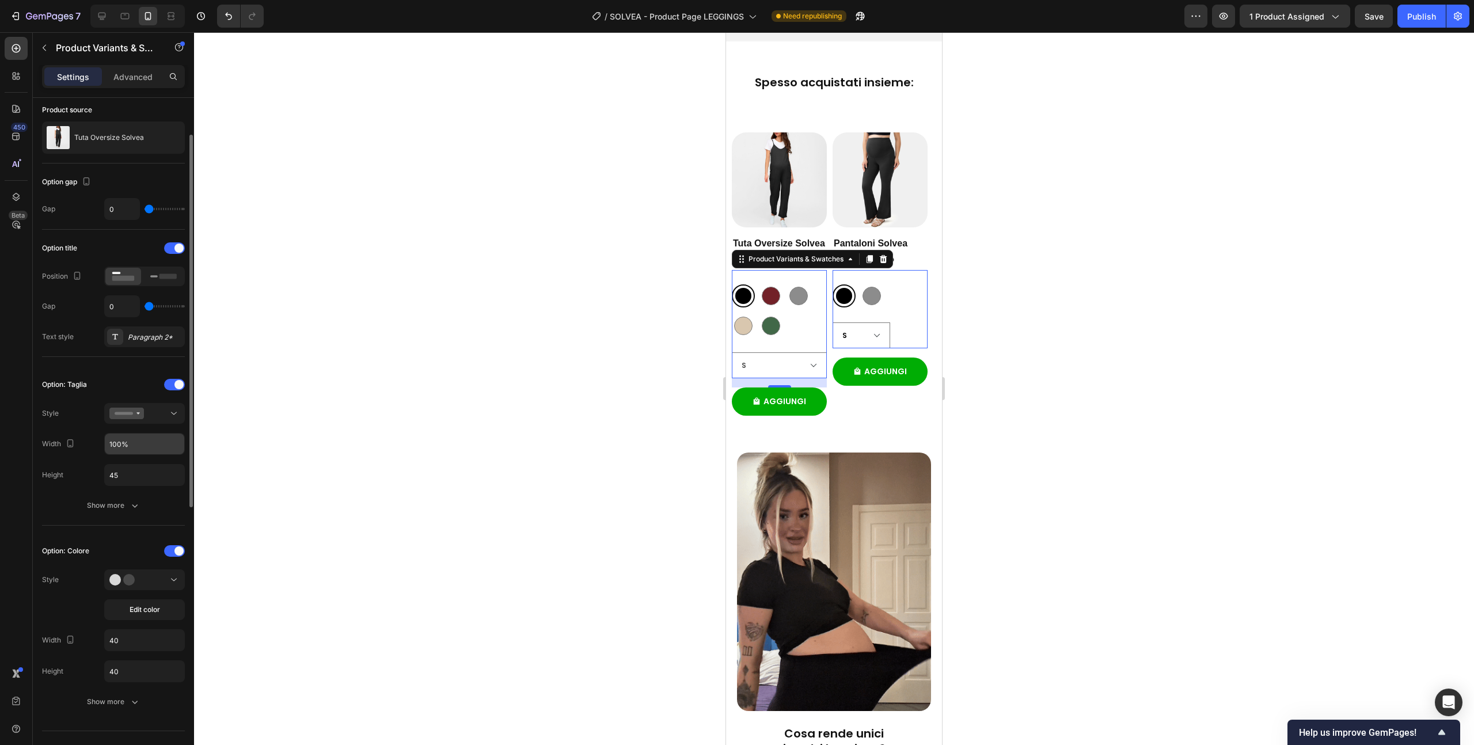
scroll to position [54, 0]
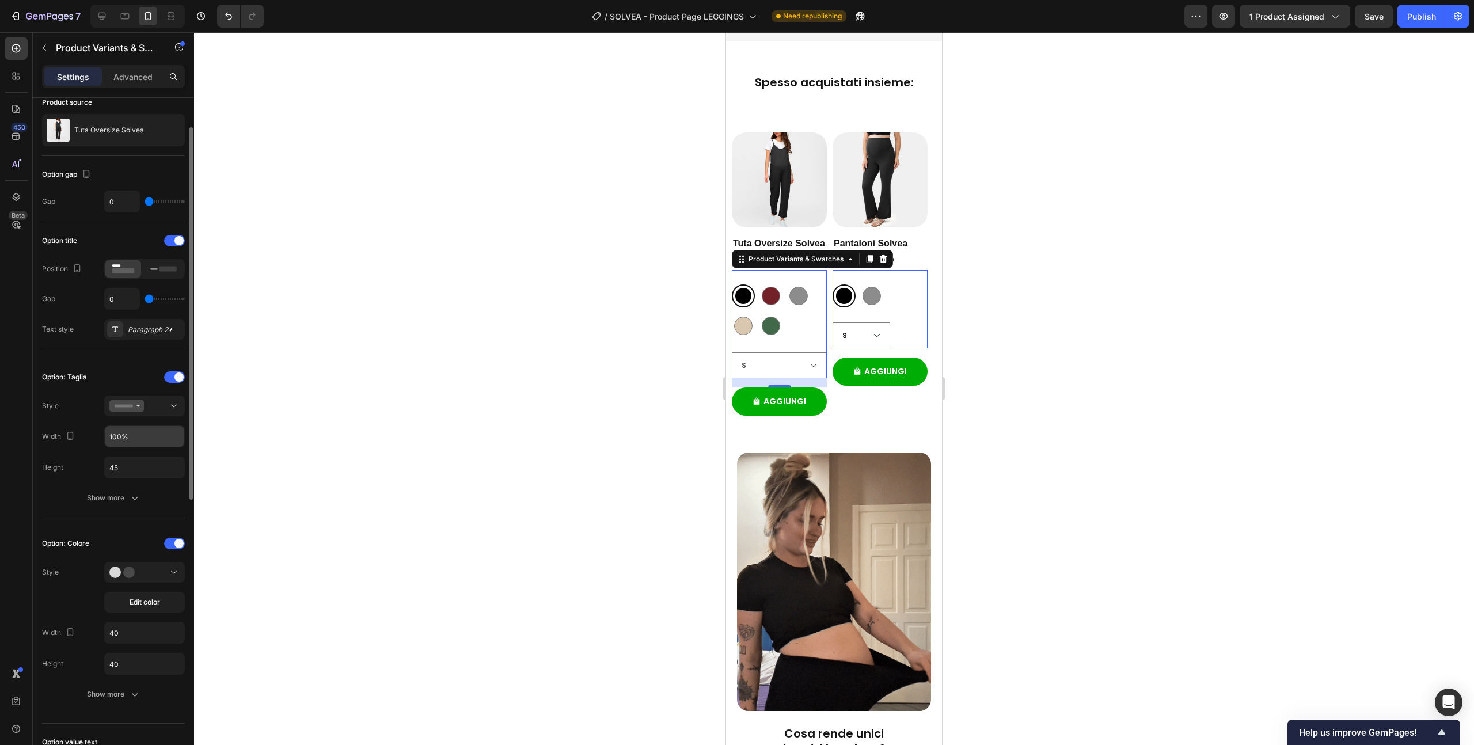
click at [145, 439] on input "100%" at bounding box center [144, 436] width 79 height 21
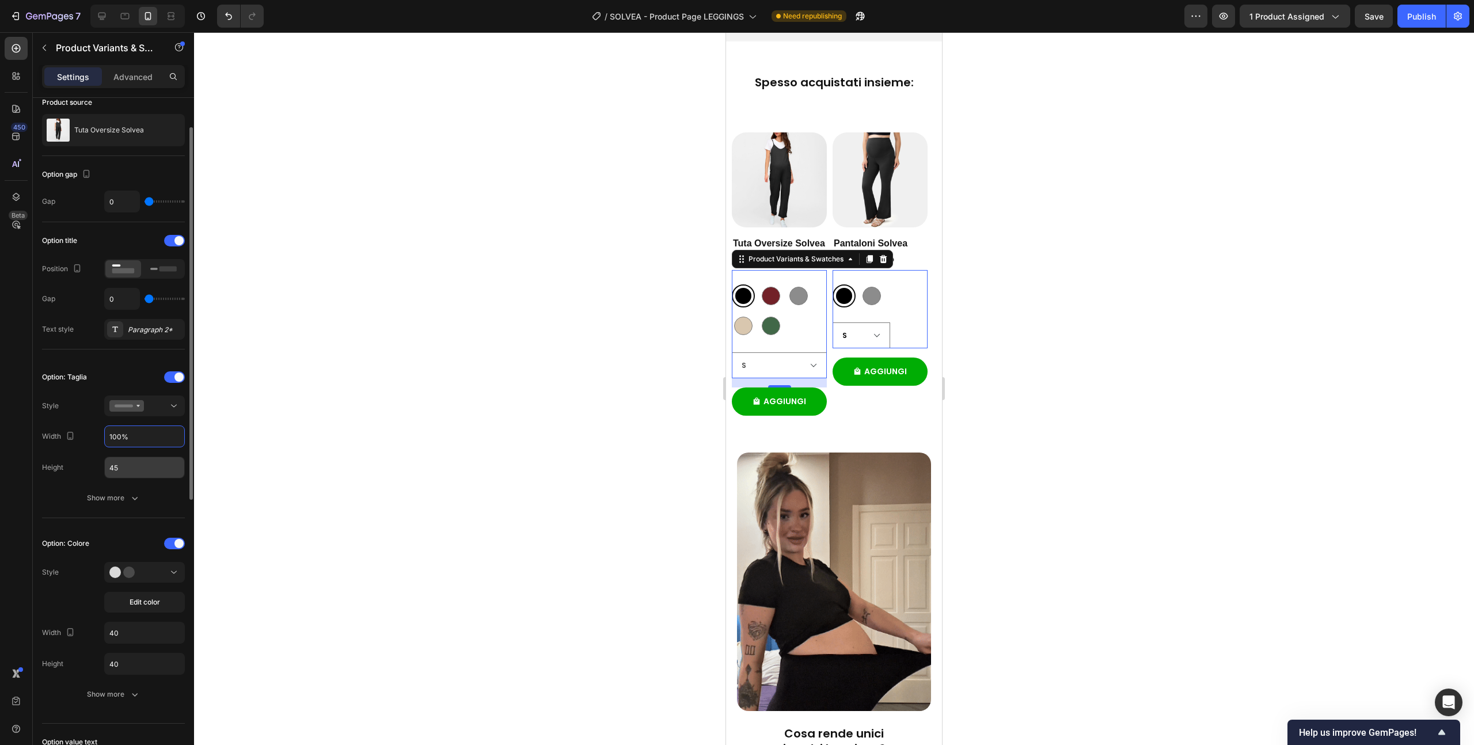
click at [139, 466] on input "45" at bounding box center [144, 467] width 79 height 21
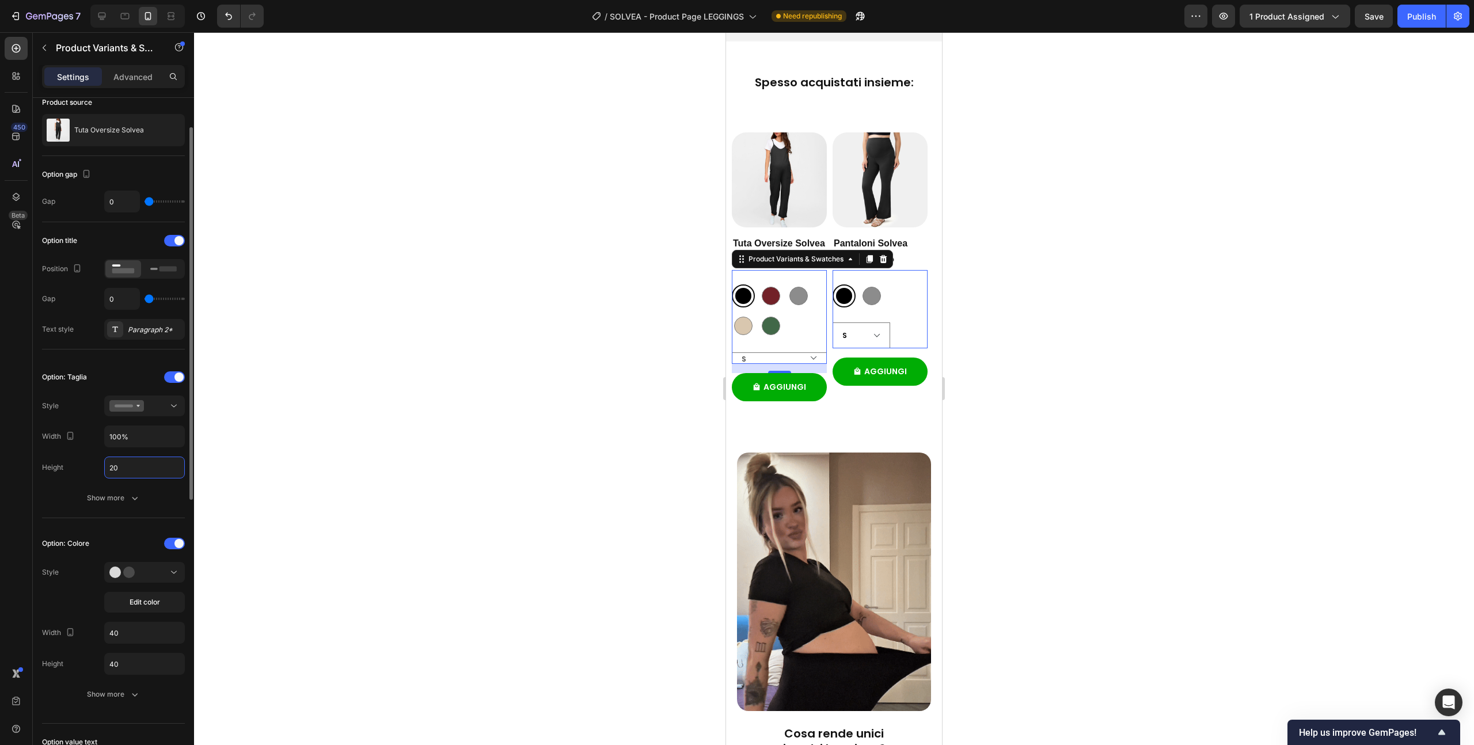
drag, startPoint x: 132, startPoint y: 466, endPoint x: 97, endPoint y: 467, distance: 35.1
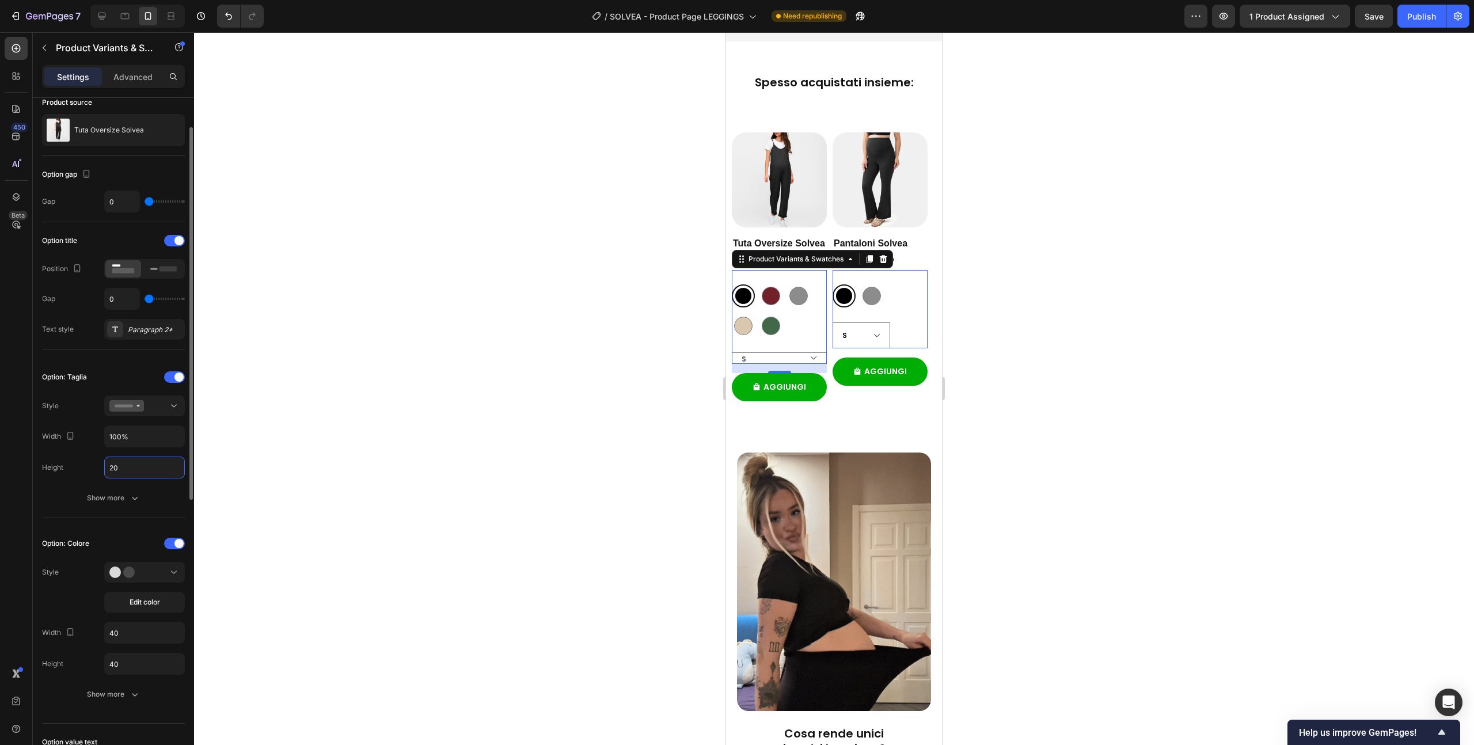
click at [97, 467] on div "Height 20" at bounding box center [113, 468] width 143 height 22
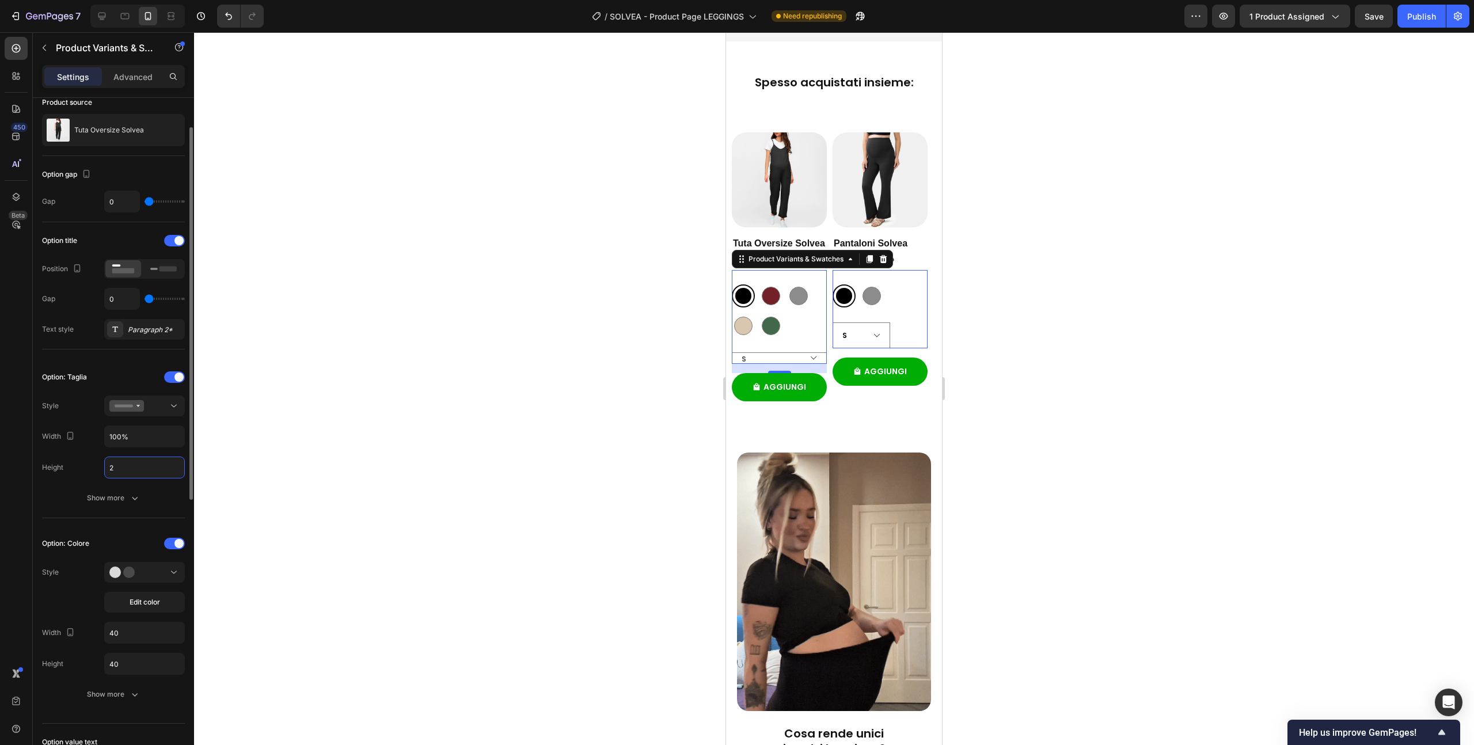
type input "25"
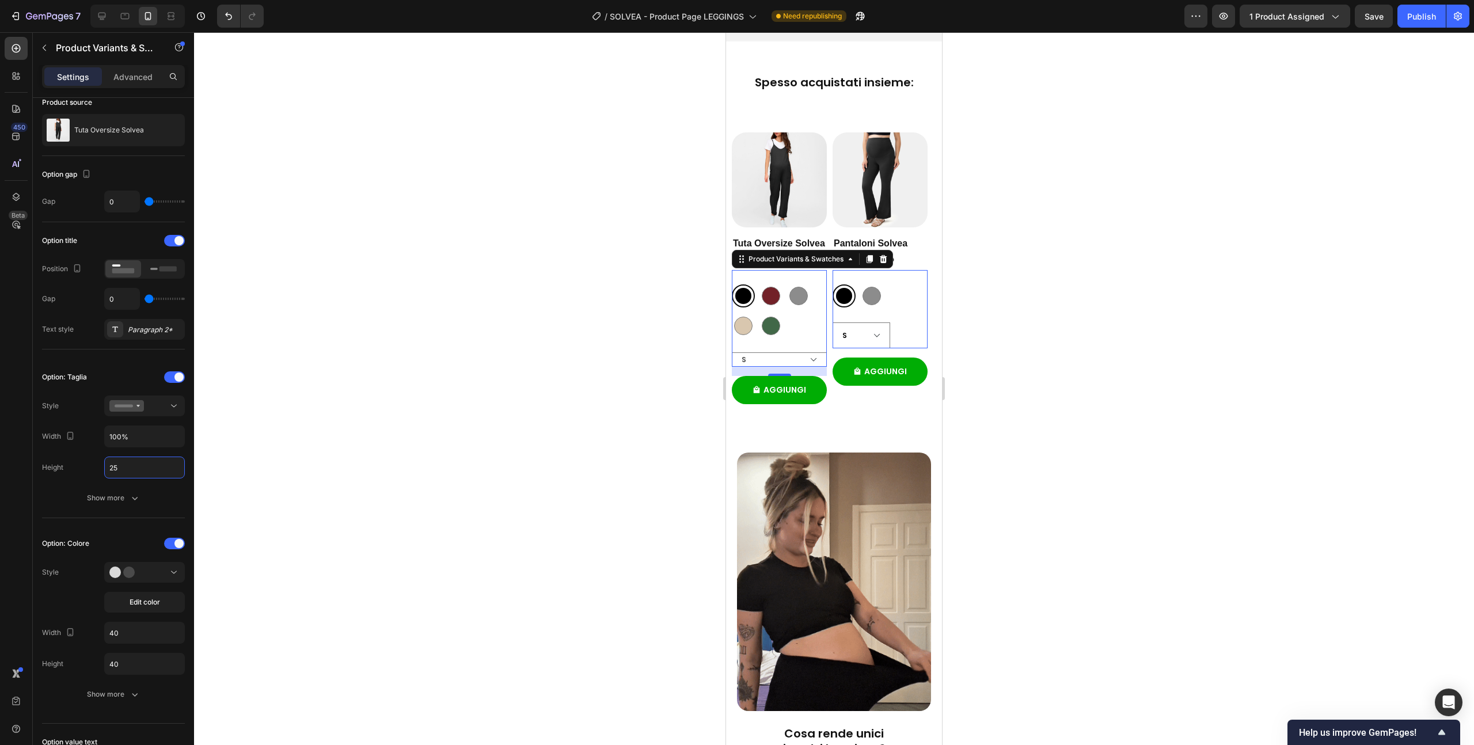
click at [311, 367] on div at bounding box center [834, 388] width 1280 height 713
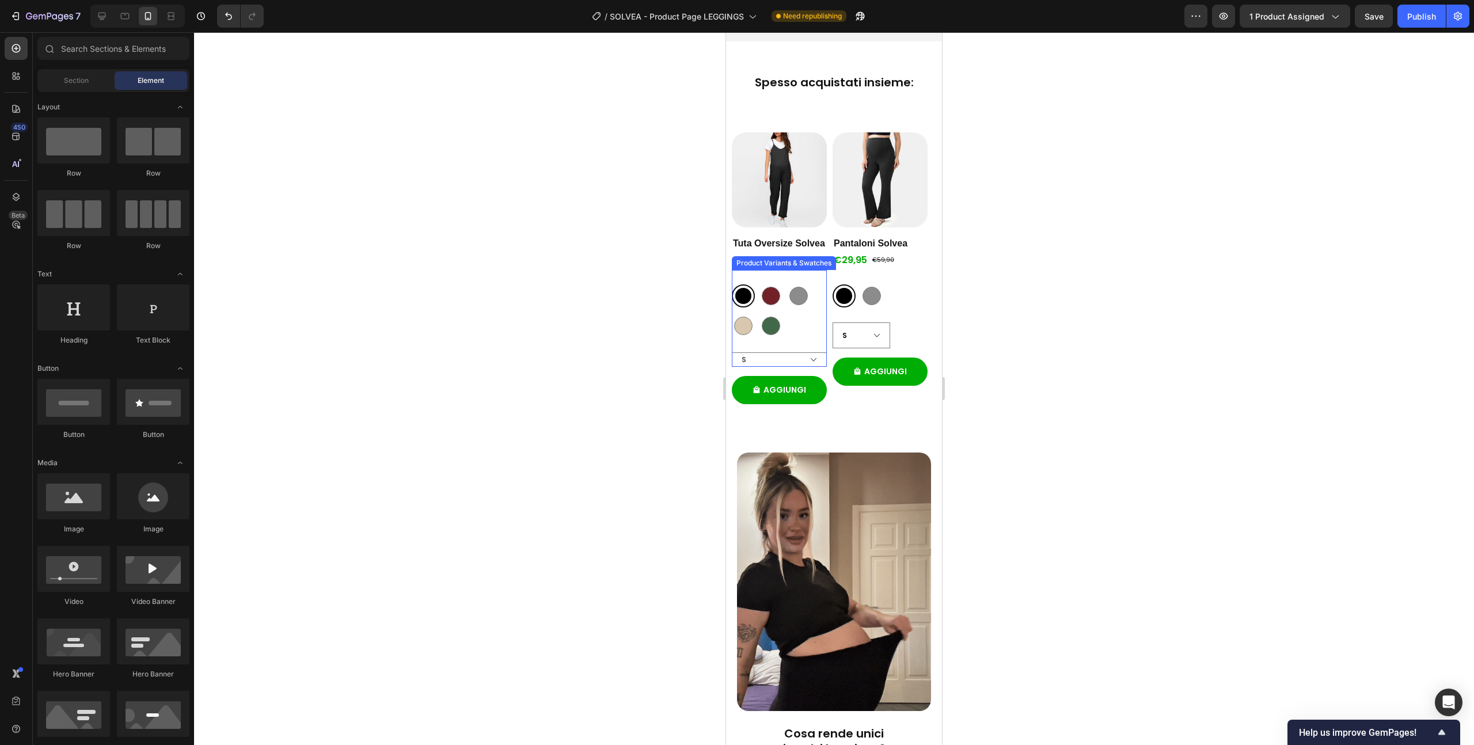
click at [779, 279] on div "[GEOGRAPHIC_DATA]" at bounding box center [771, 271] width 81 height 15
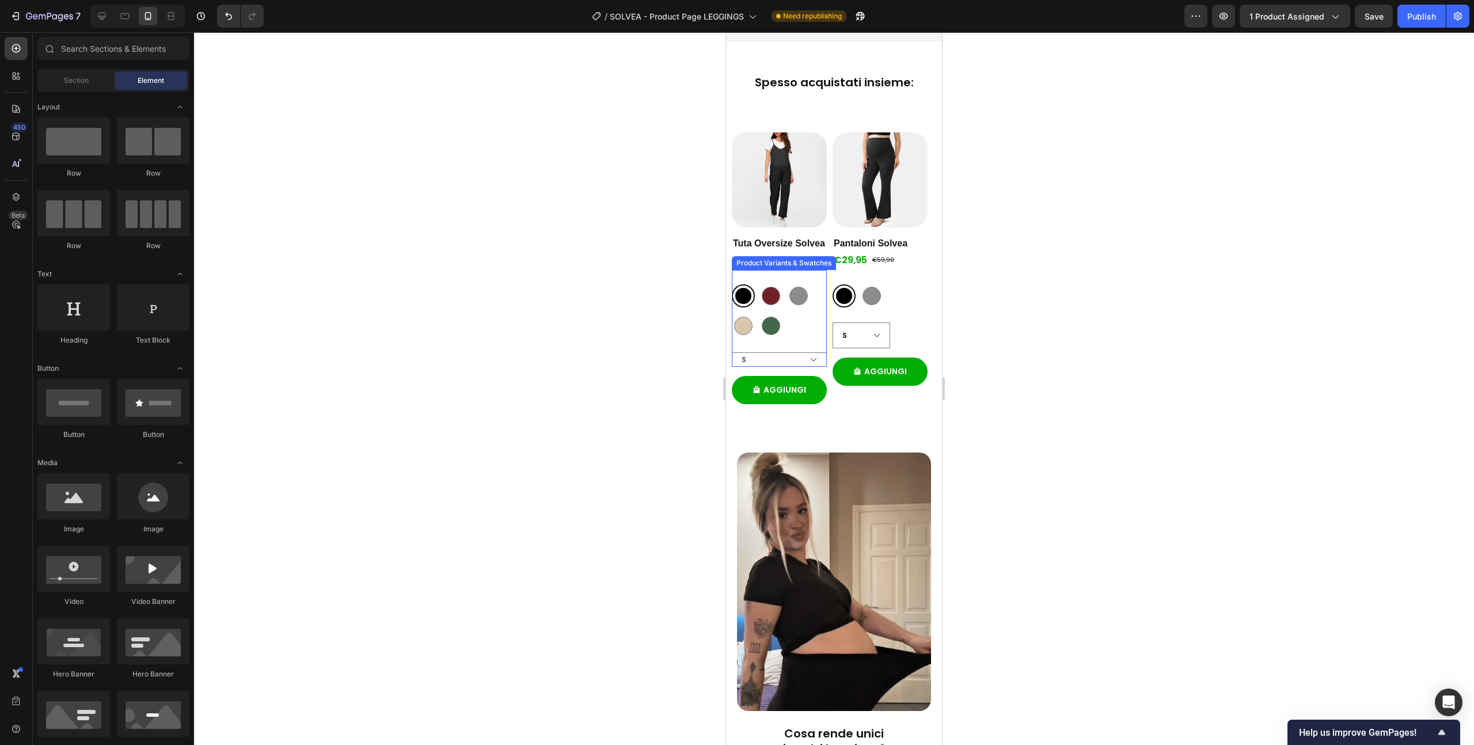
click at [760, 285] on input "Bordeaux Bordeaux" at bounding box center [759, 284] width 1 height 1
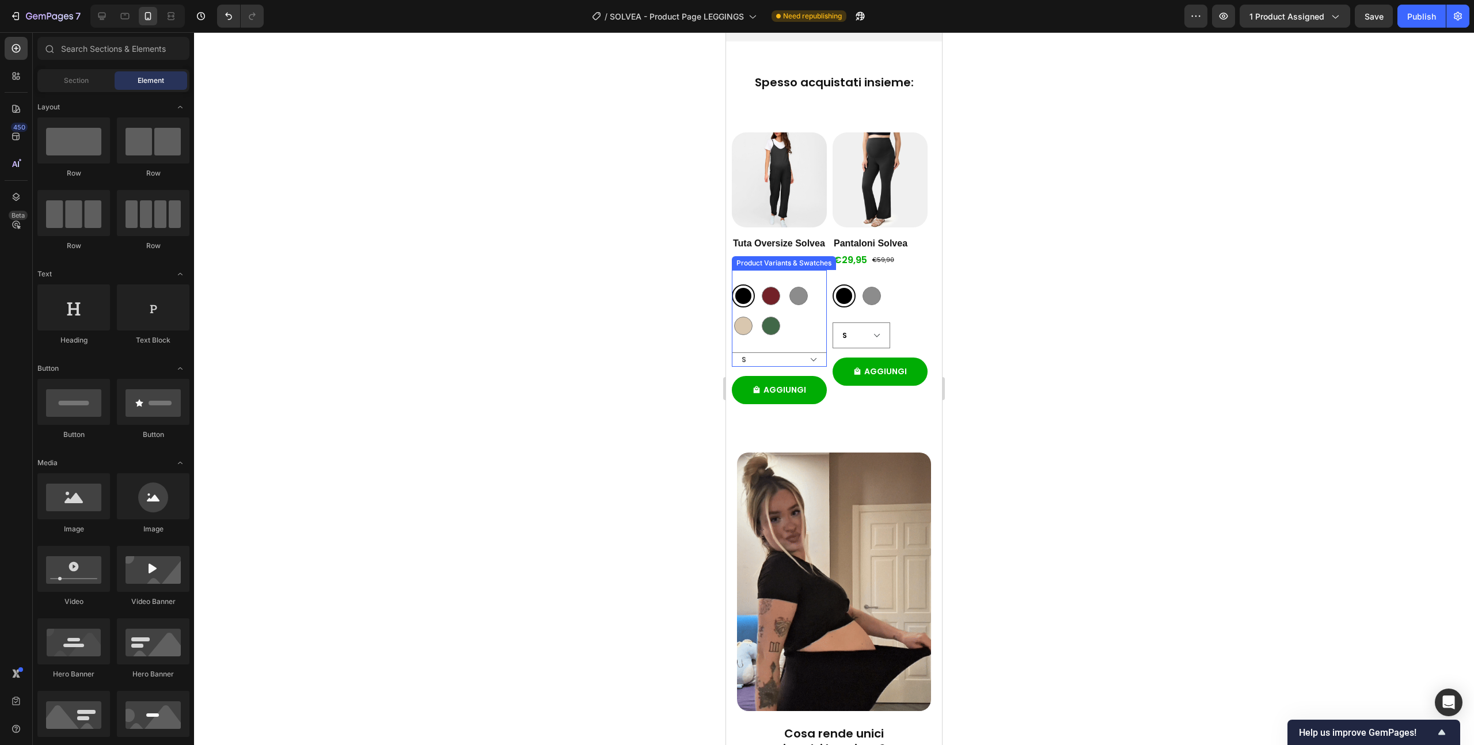
radio input "false"
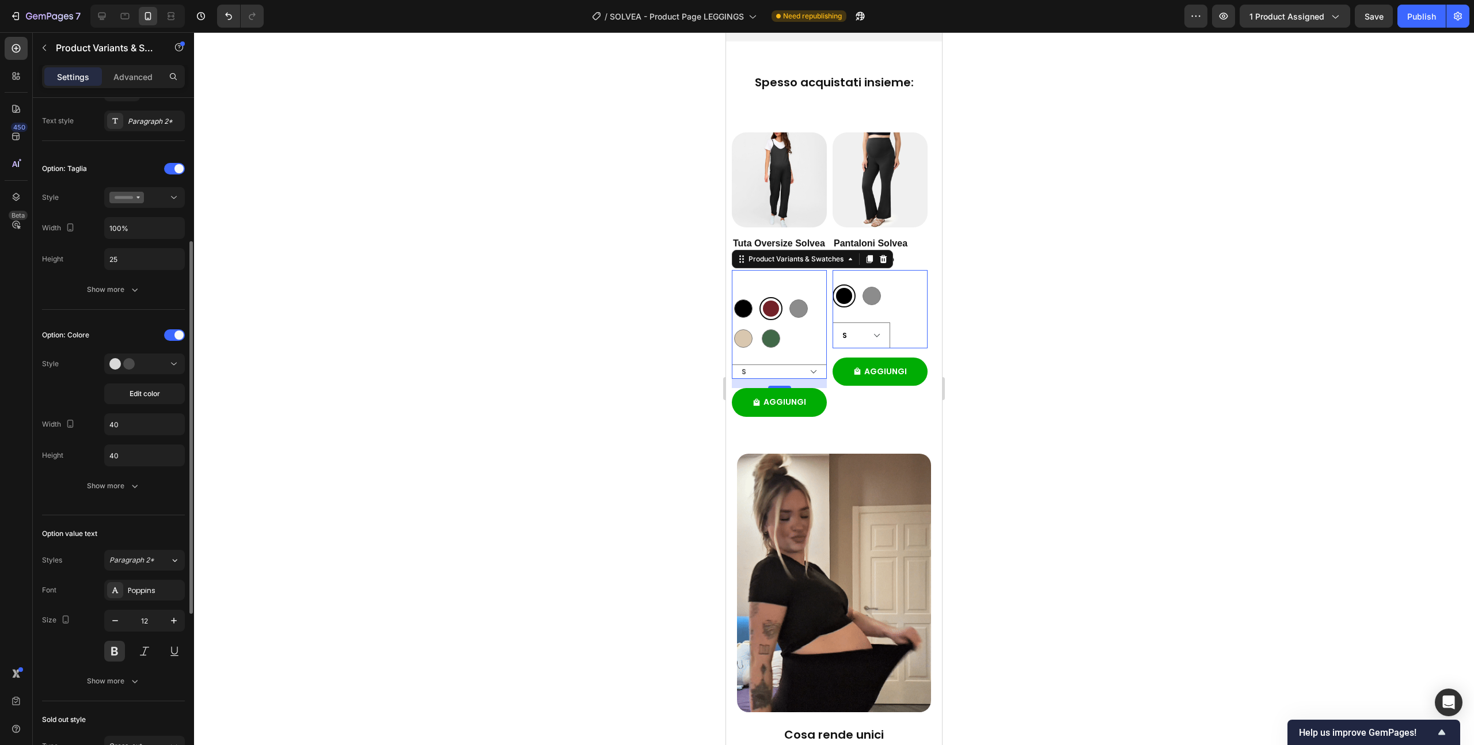
scroll to position [263, 0]
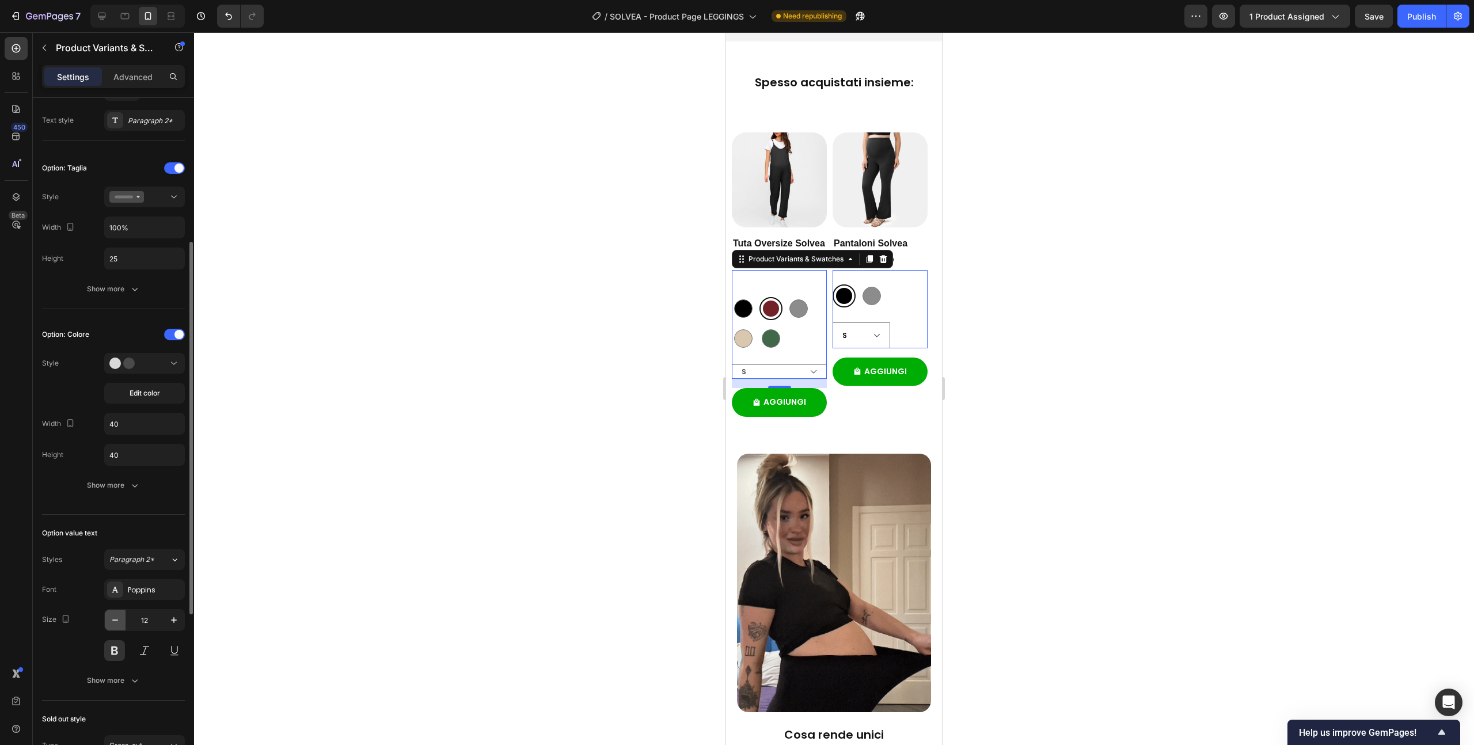
click at [119, 620] on icon "button" at bounding box center [115, 620] width 12 height 12
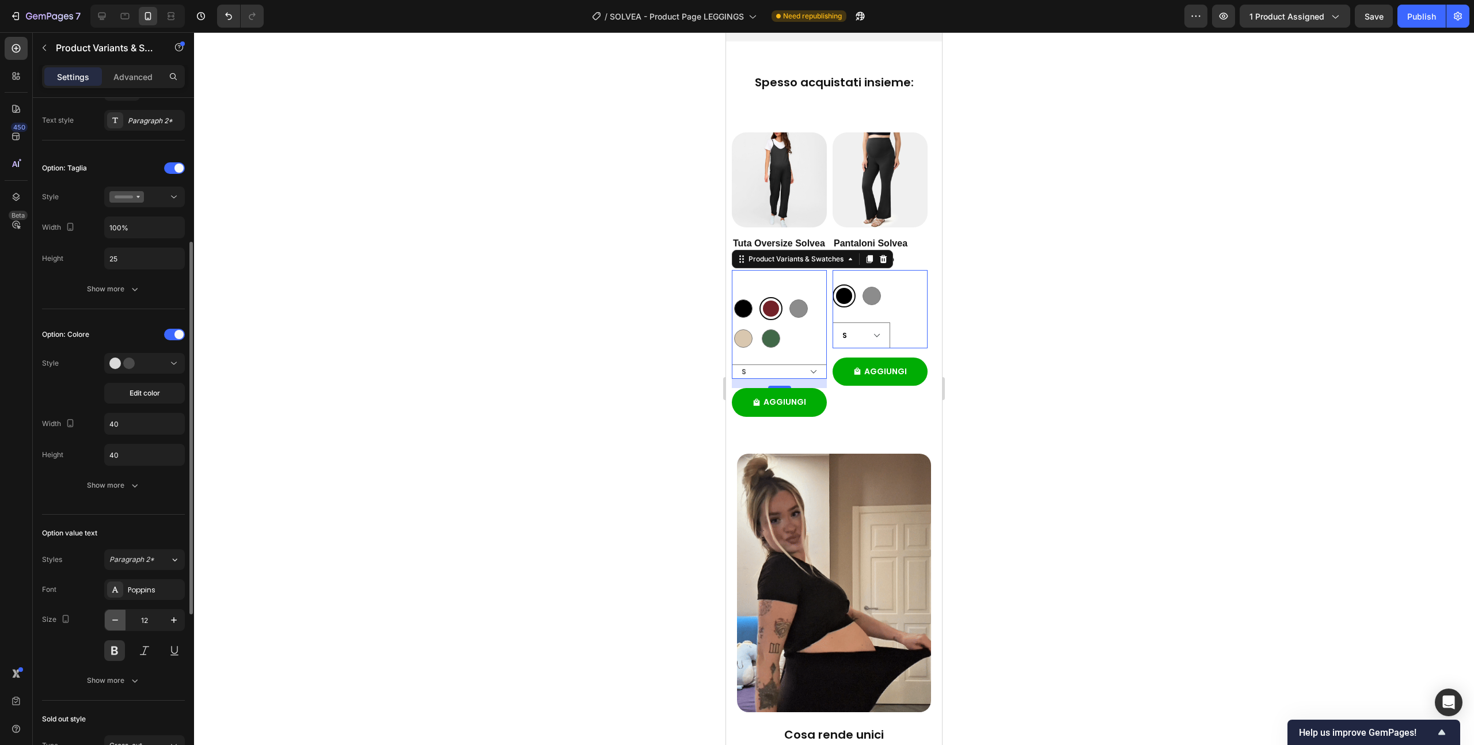
type input "11"
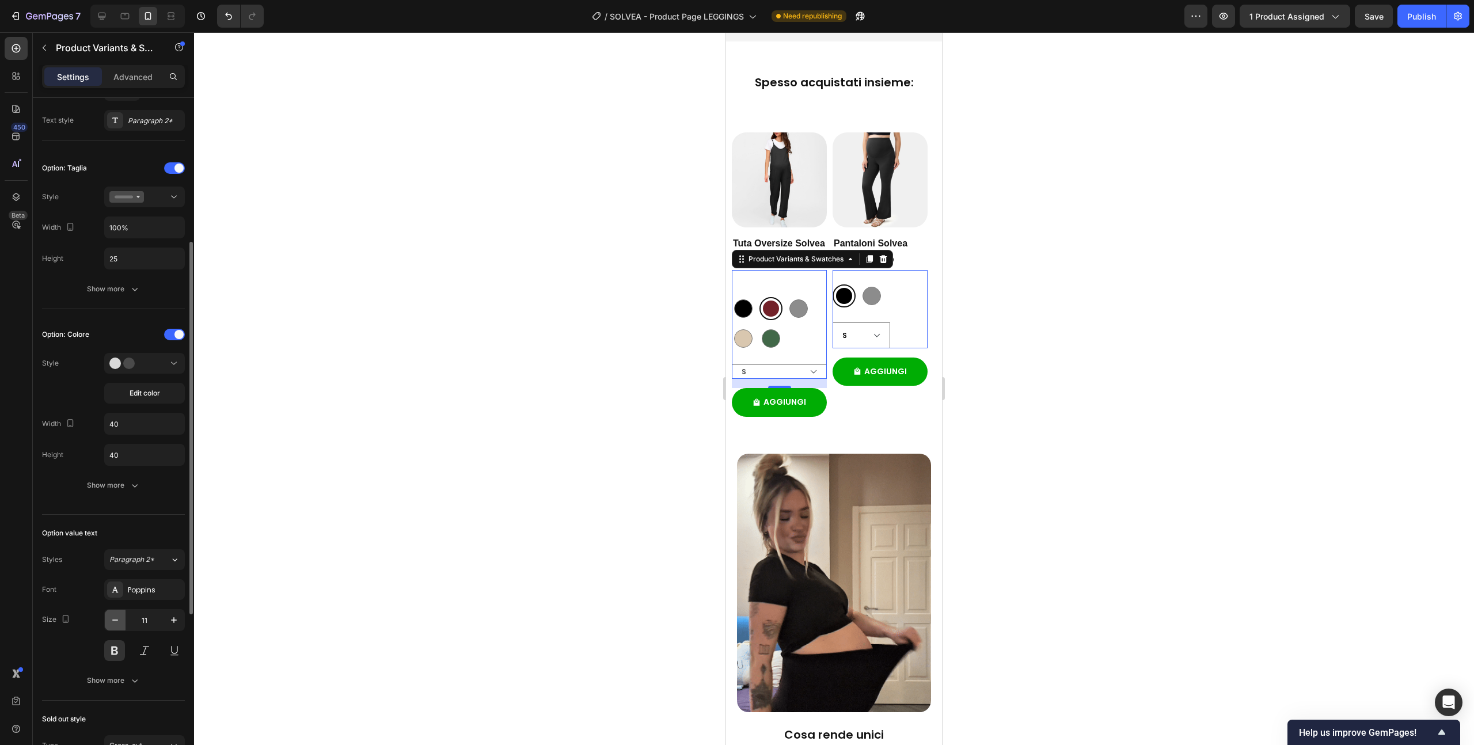
radio input "true"
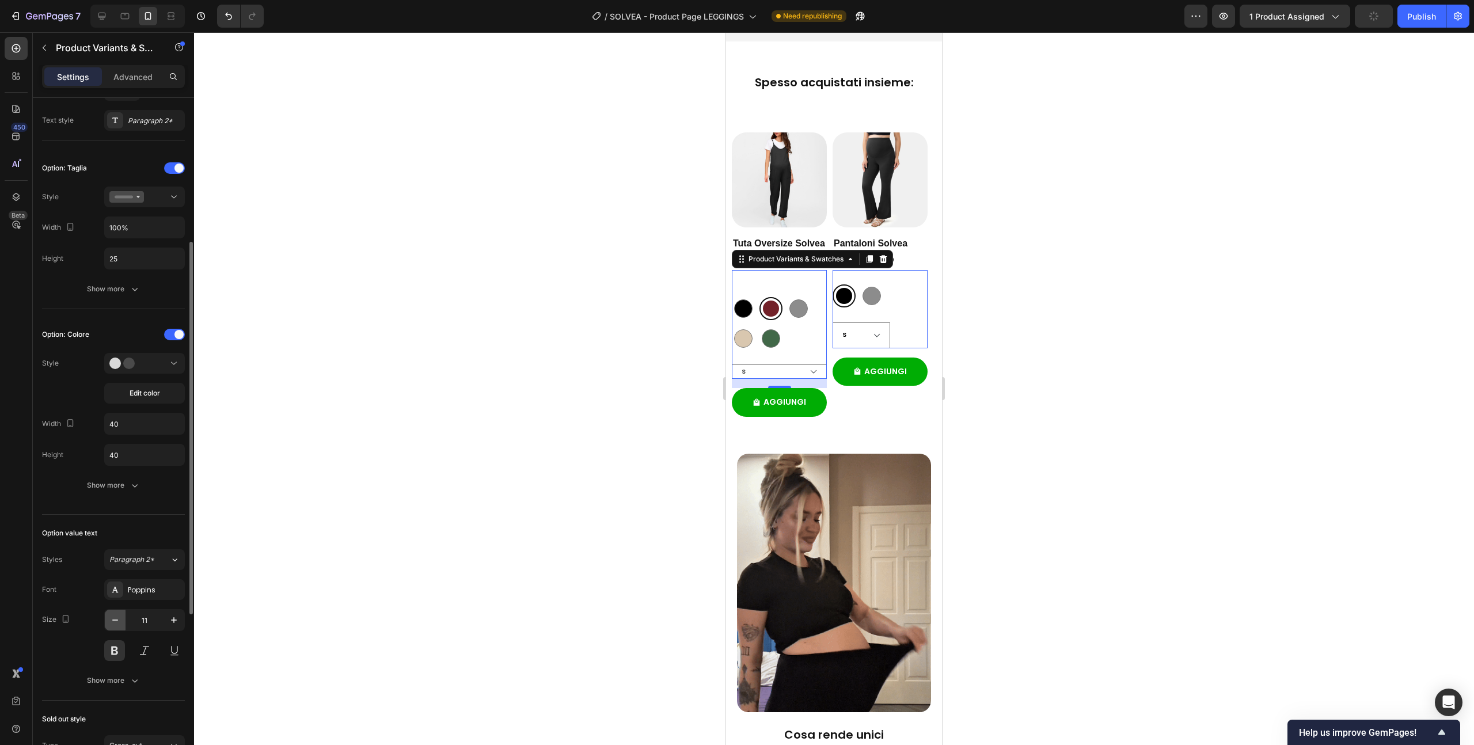
click at [119, 620] on icon "button" at bounding box center [115, 620] width 12 height 12
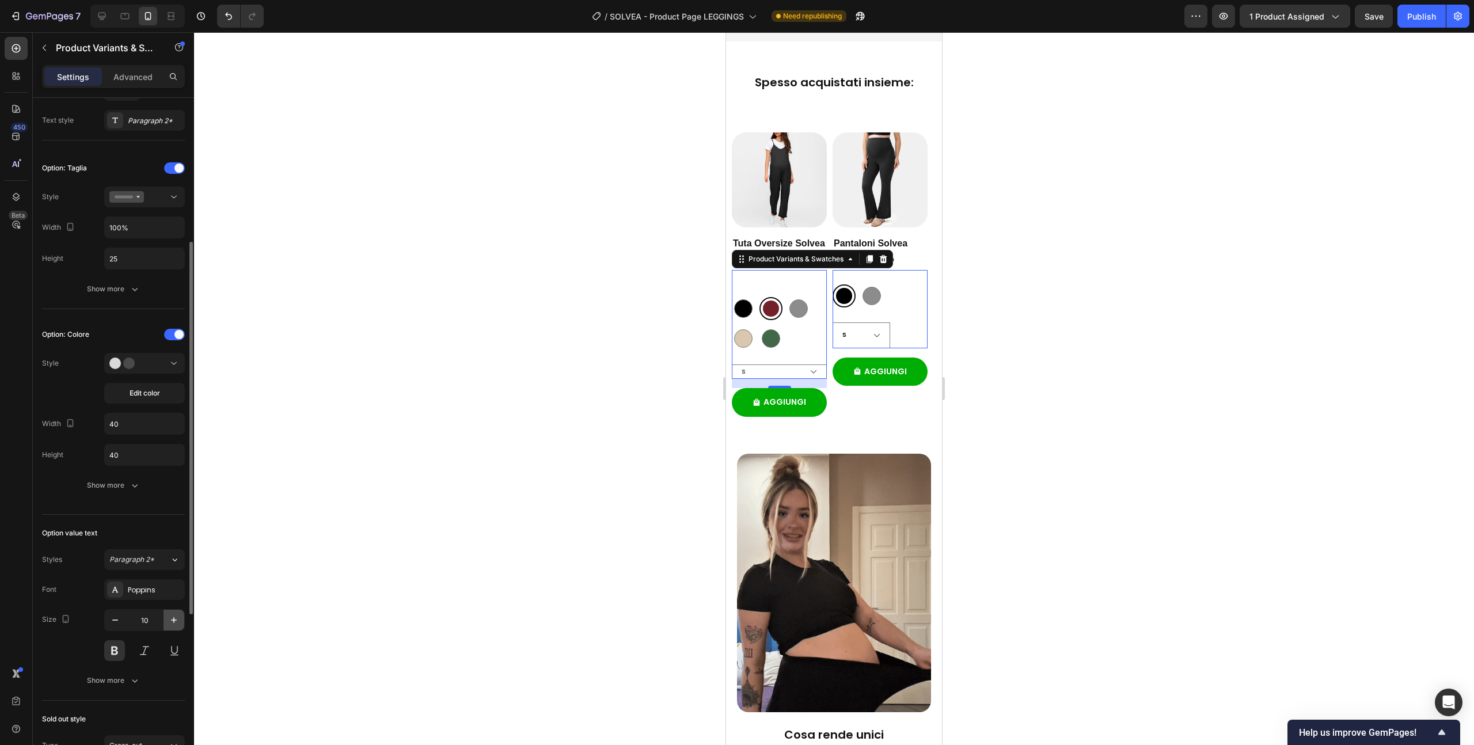
click at [173, 623] on icon "button" at bounding box center [174, 620] width 12 height 12
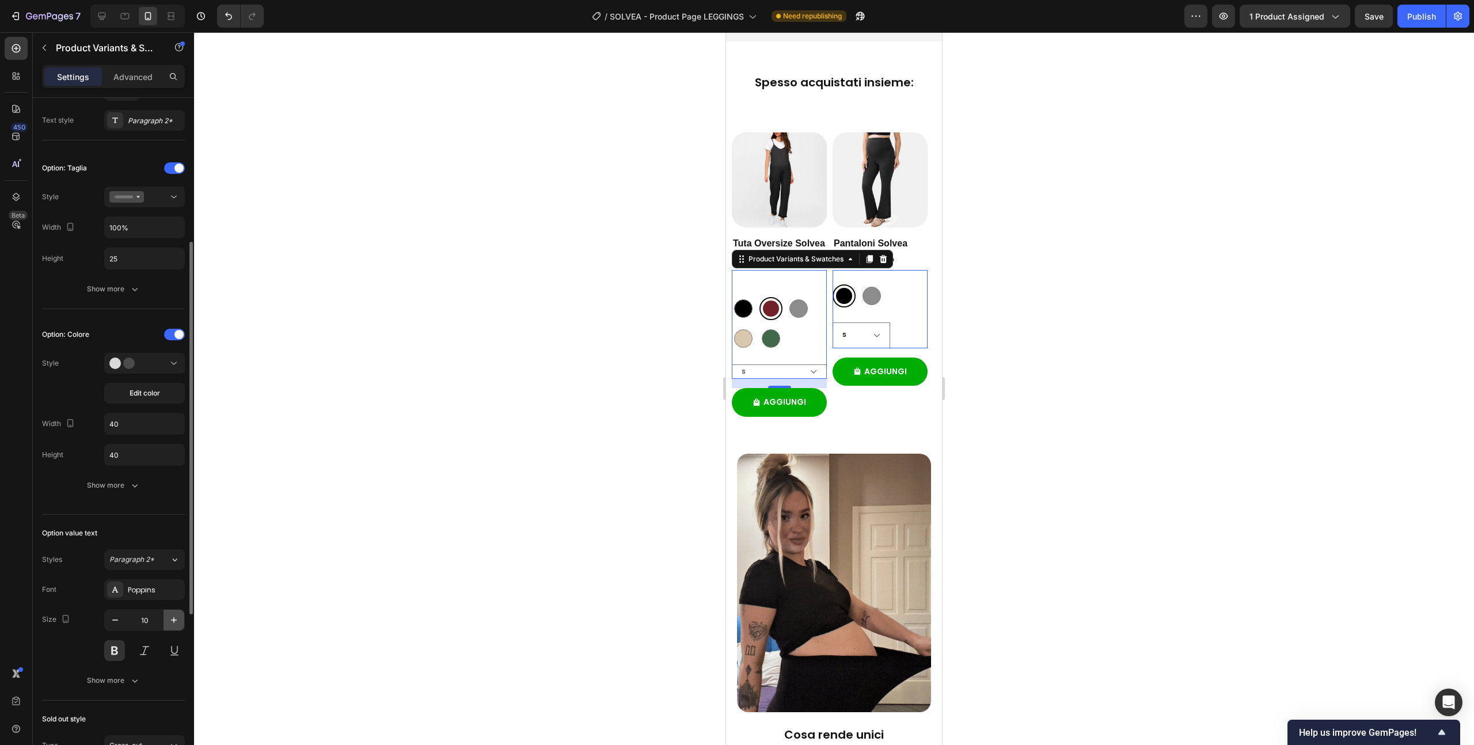
click at [173, 623] on icon "button" at bounding box center [174, 620] width 12 height 12
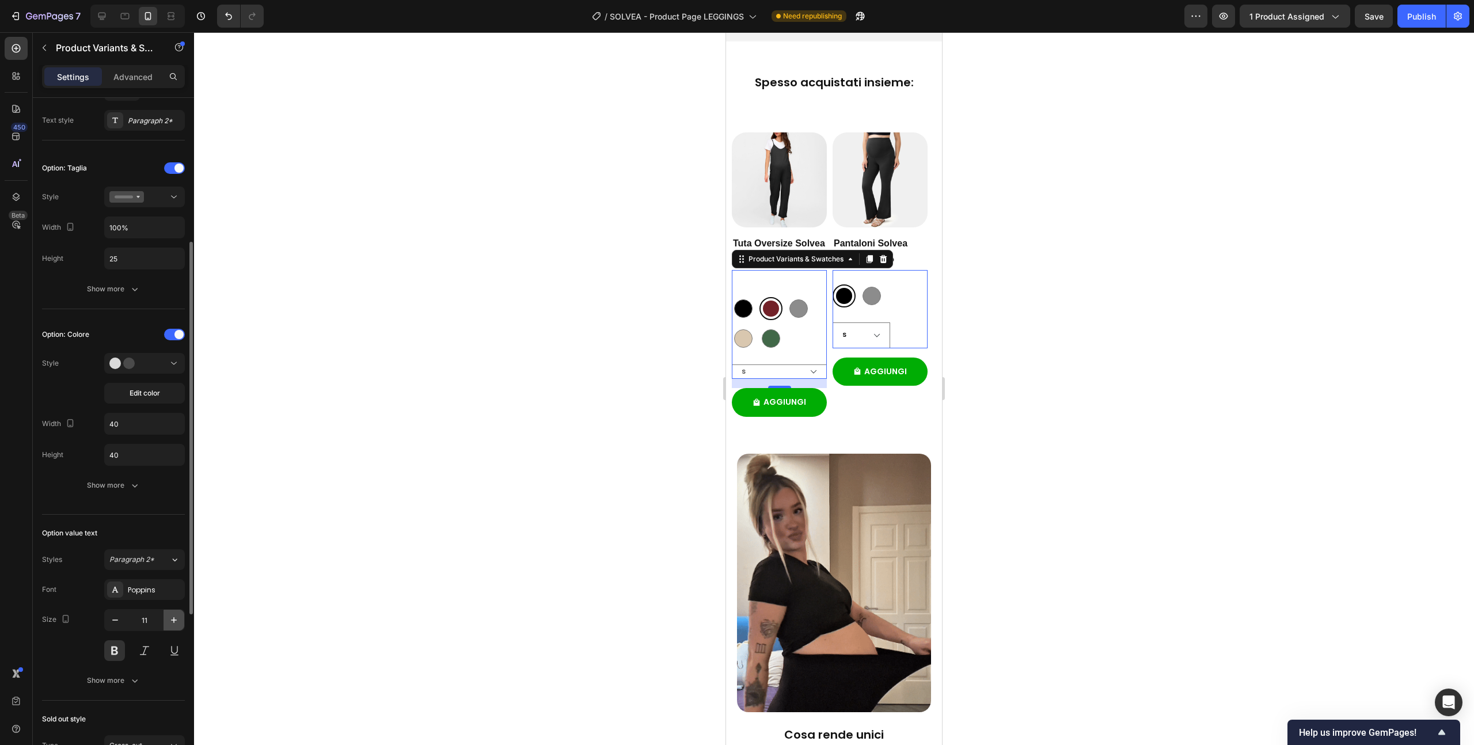
type input "12"
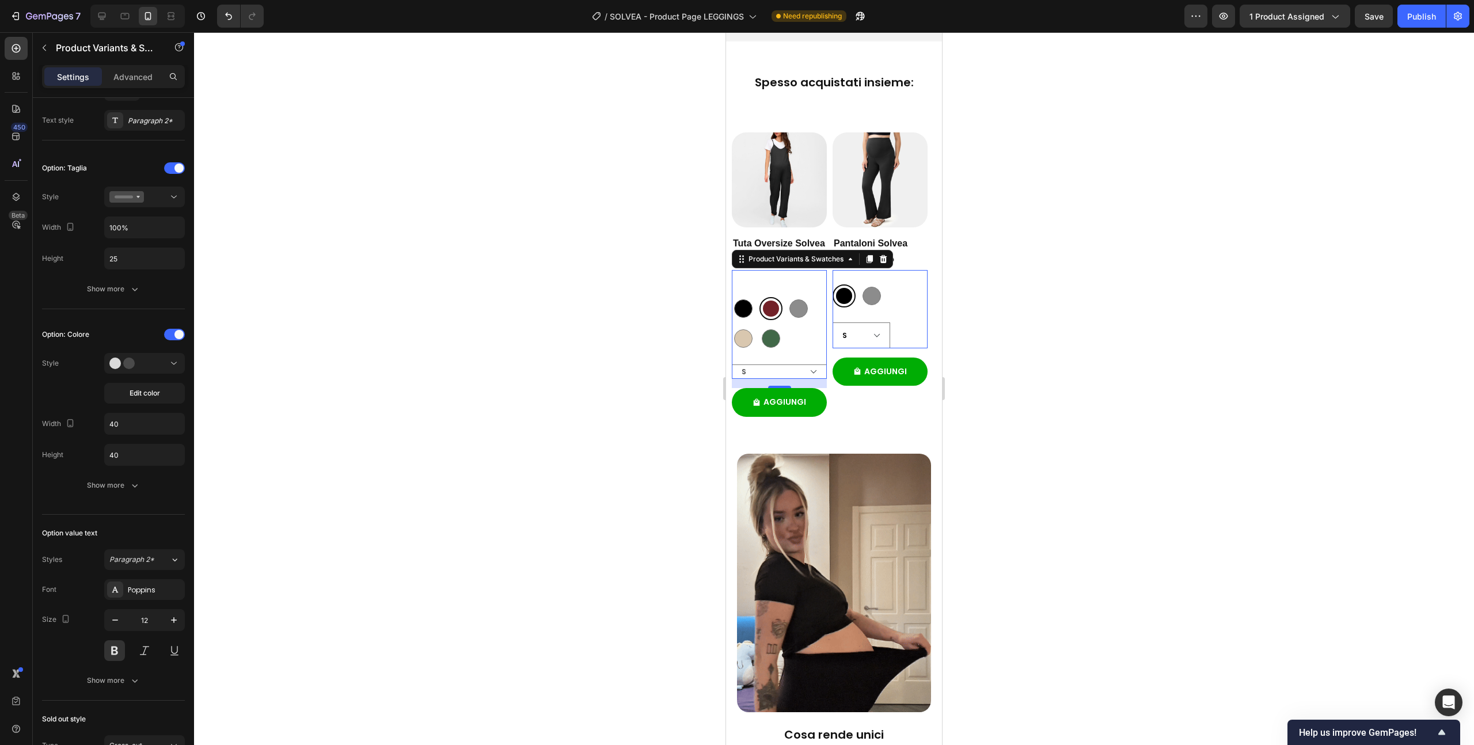
click at [425, 424] on div at bounding box center [834, 388] width 1280 height 713
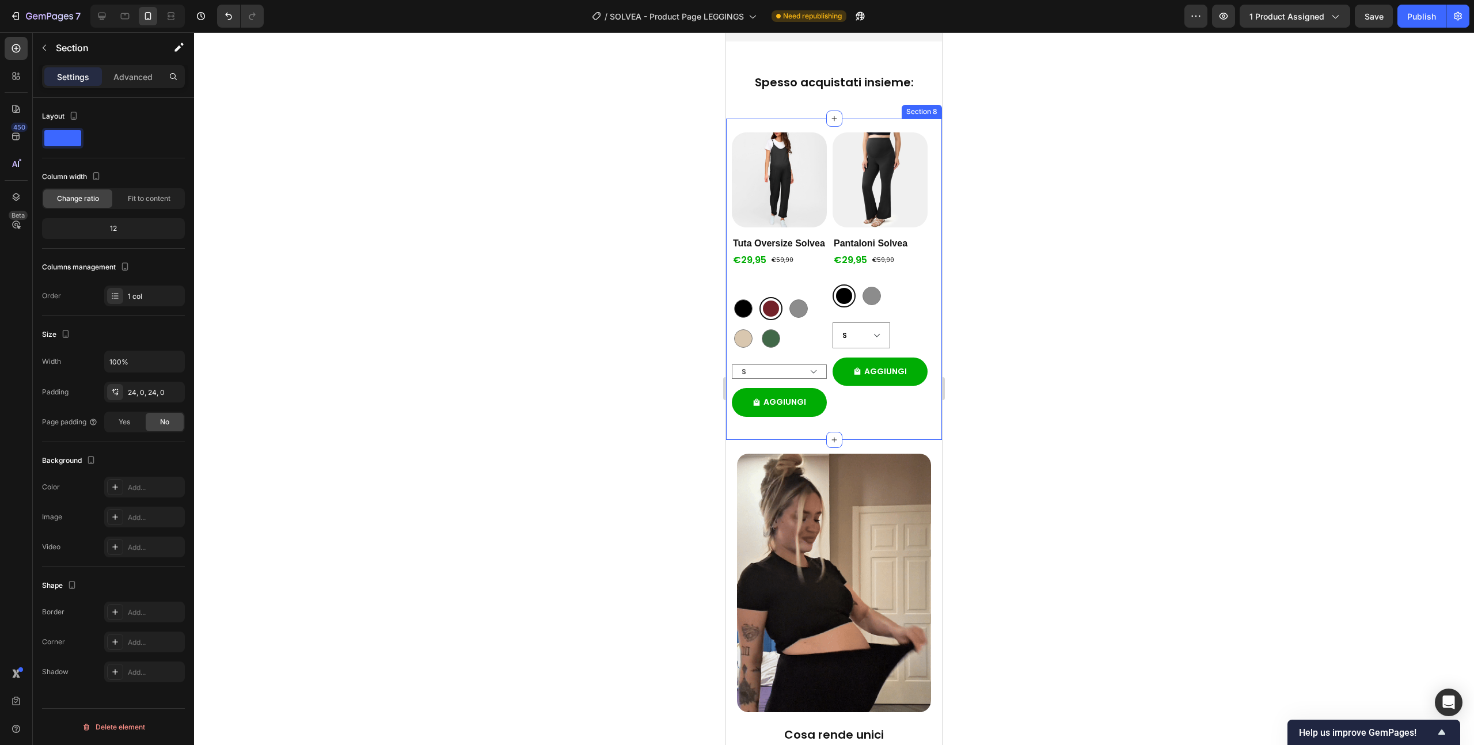
click at [1019, 381] on div at bounding box center [834, 388] width 1280 height 713
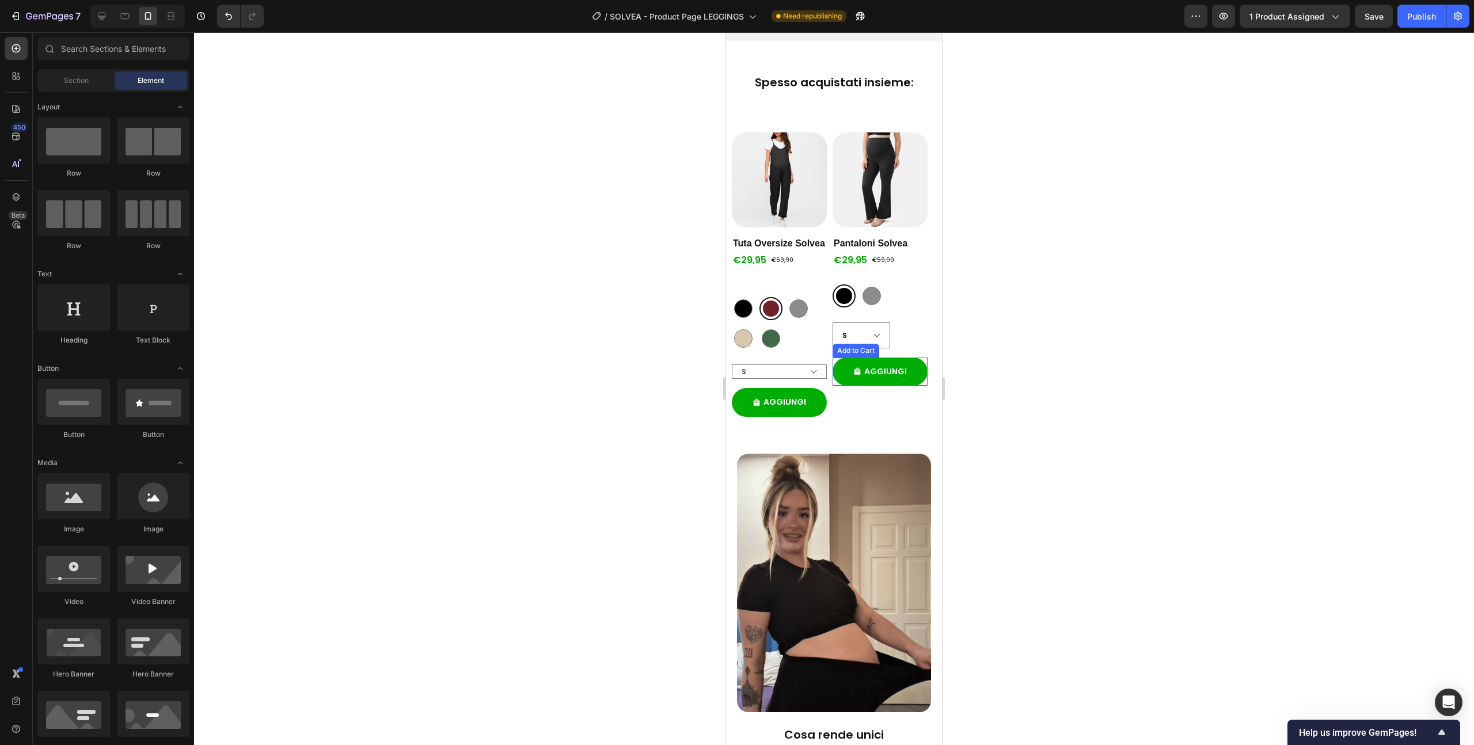
click at [909, 386] on button "AGGIUNGI" at bounding box center [880, 372] width 95 height 28
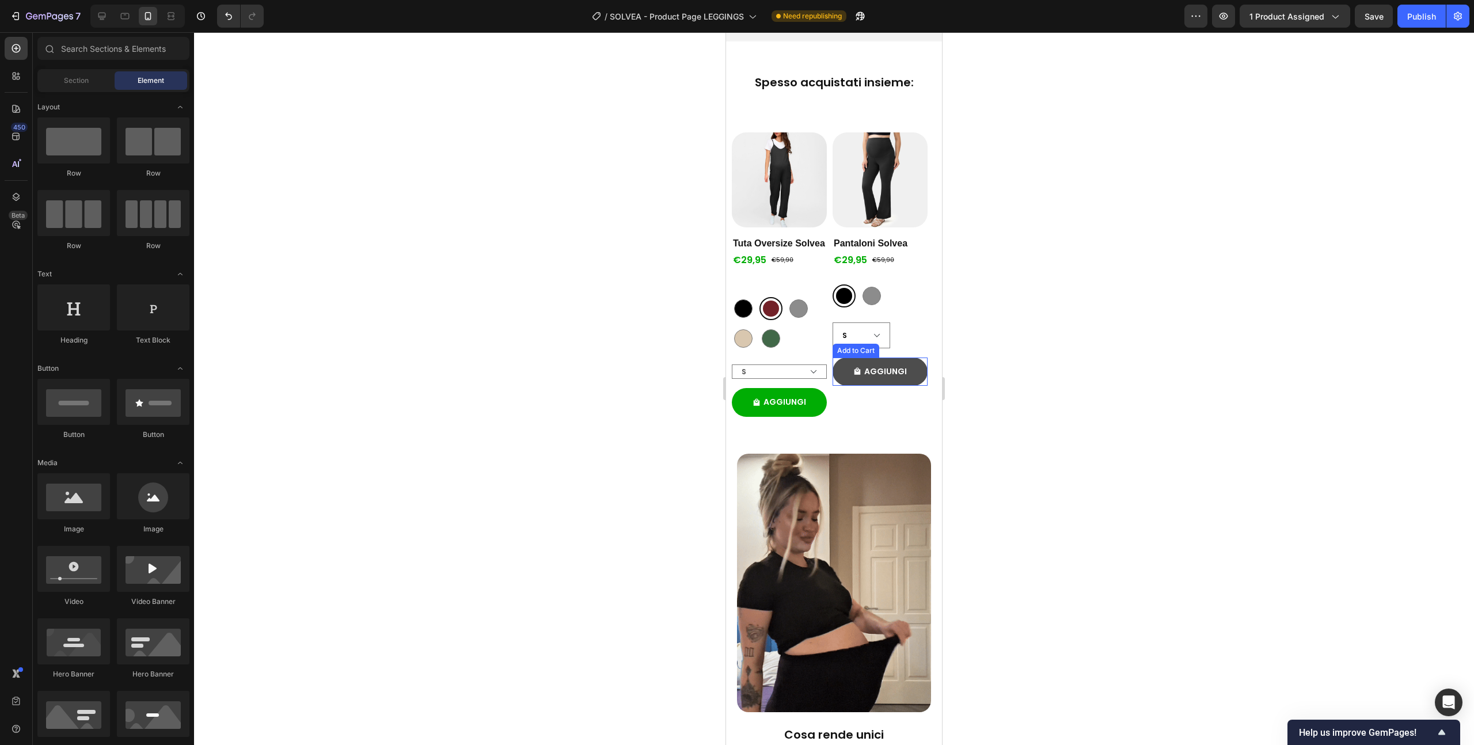
click at [909, 386] on button "AGGIUNGI" at bounding box center [880, 372] width 95 height 28
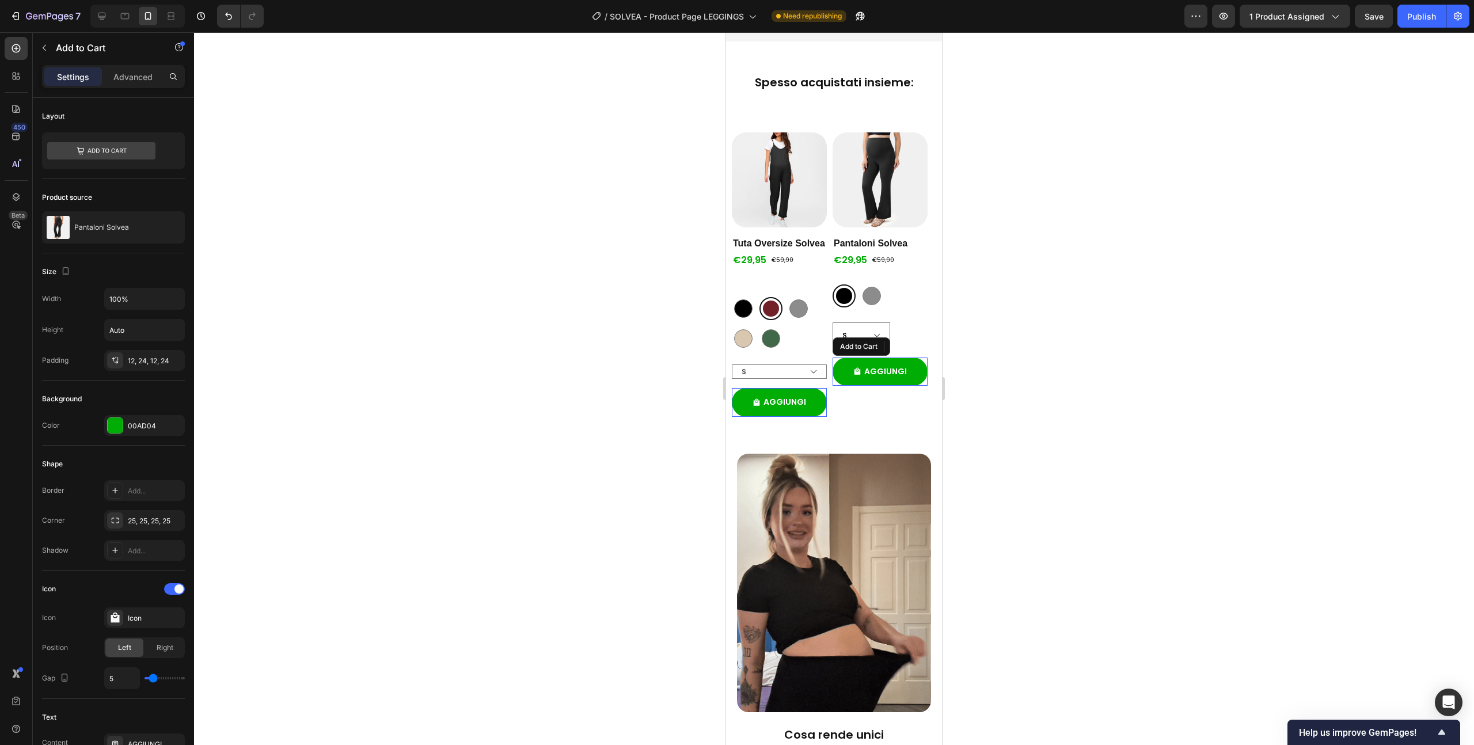
click at [545, 369] on div at bounding box center [834, 388] width 1280 height 713
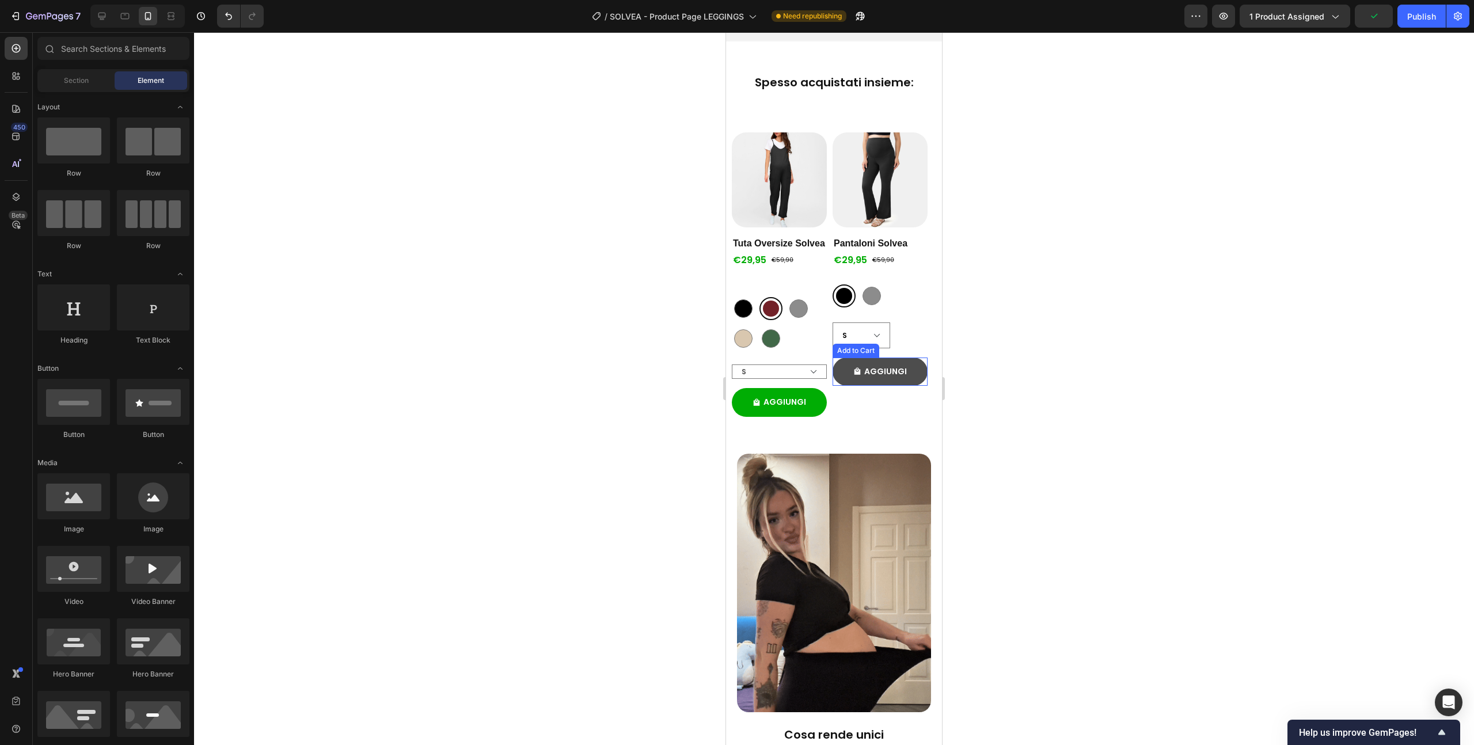
click at [908, 386] on button "AGGIUNGI" at bounding box center [880, 372] width 95 height 28
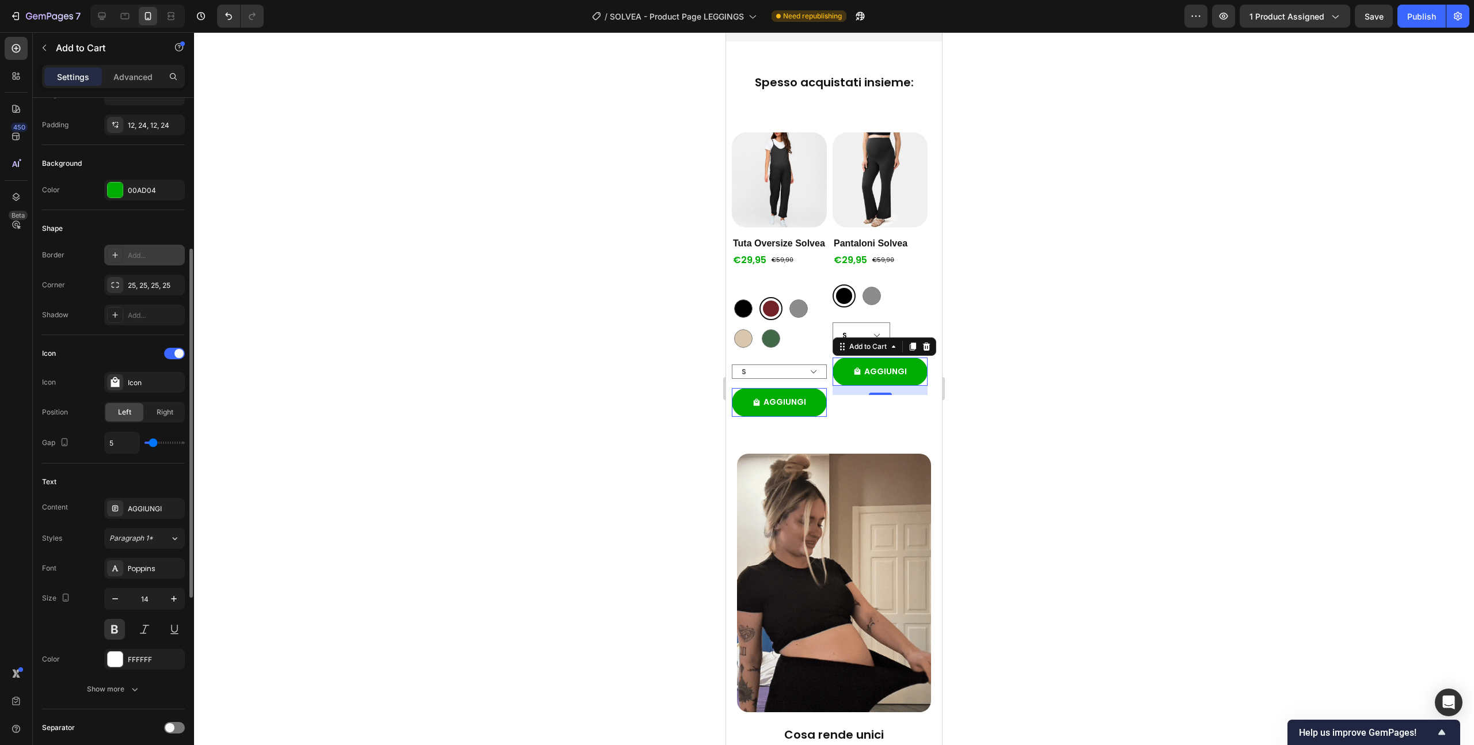
scroll to position [263, 0]
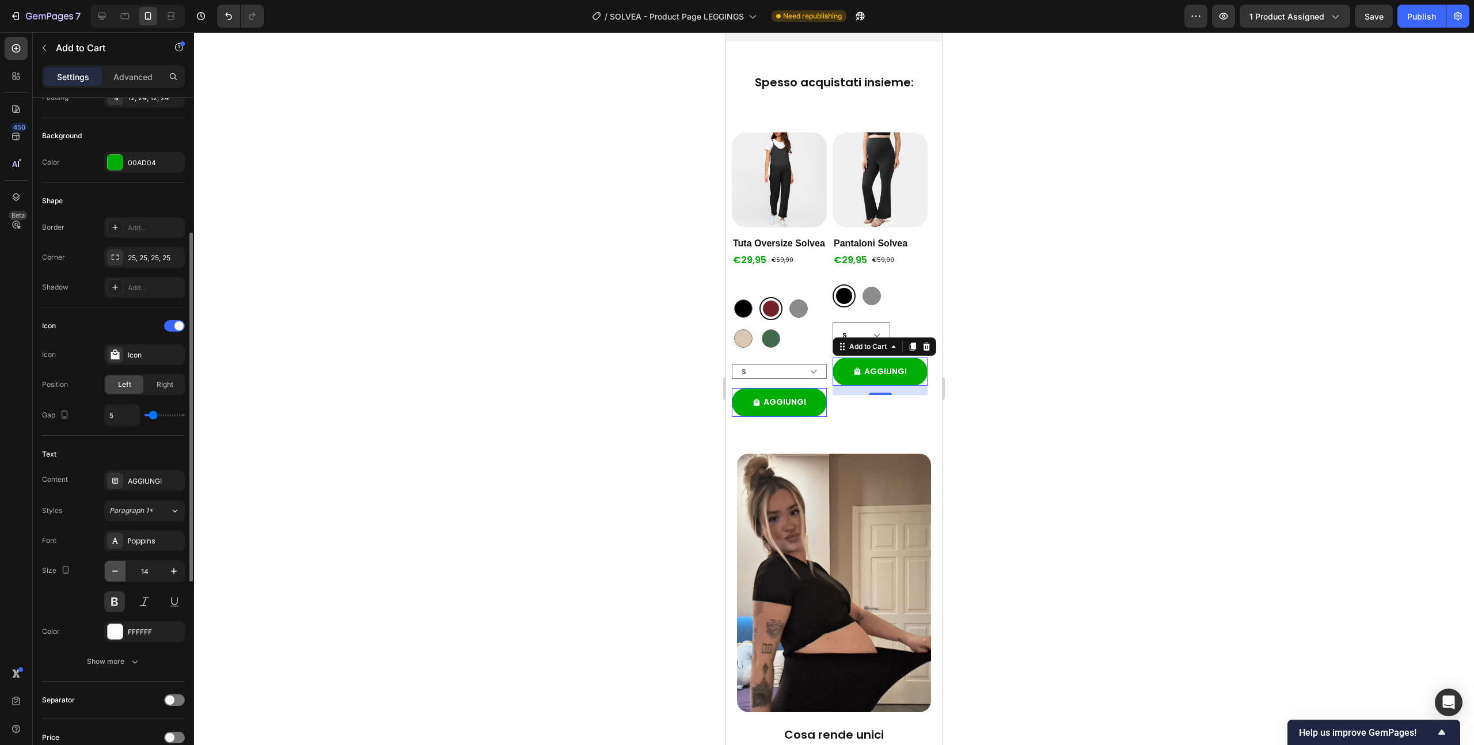
click at [116, 574] on icon "button" at bounding box center [115, 572] width 12 height 12
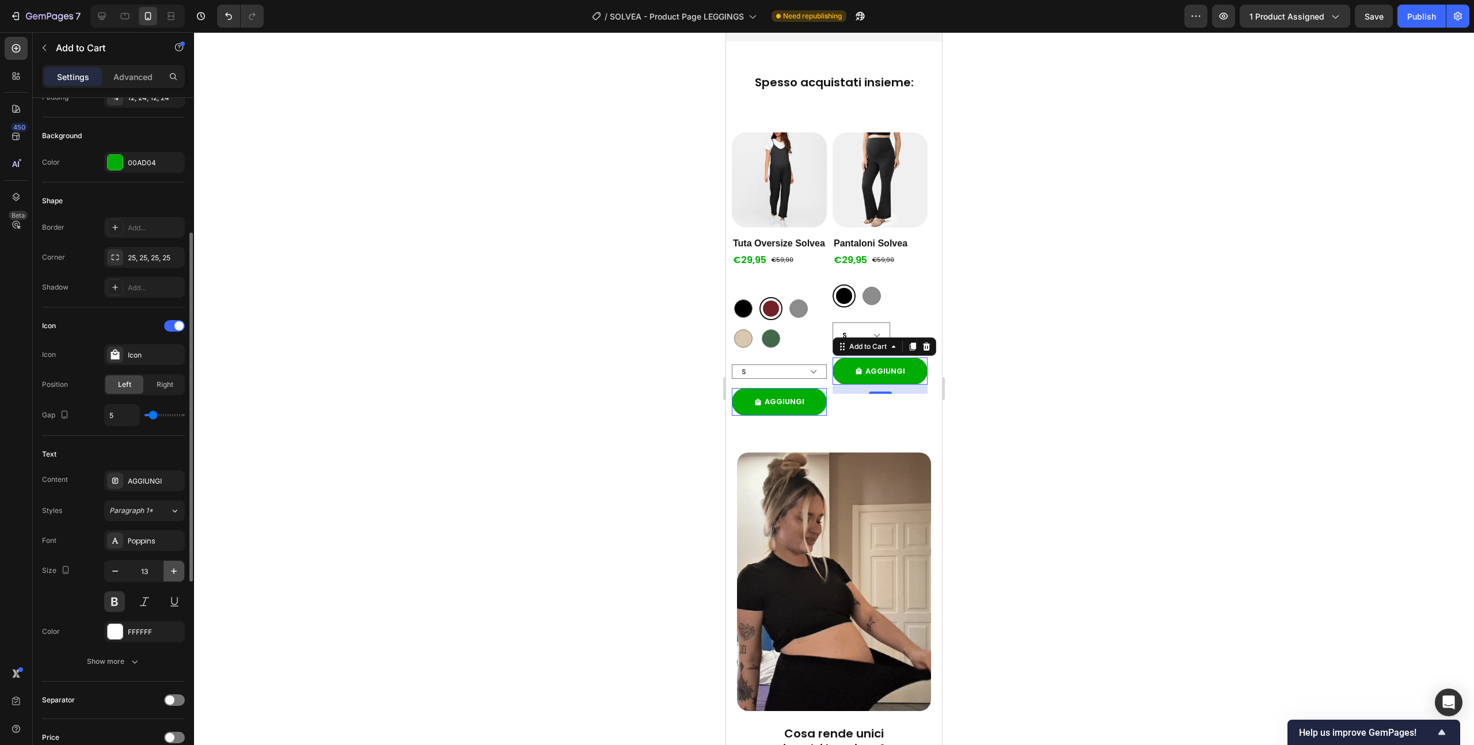
click at [169, 573] on icon "button" at bounding box center [174, 572] width 12 height 12
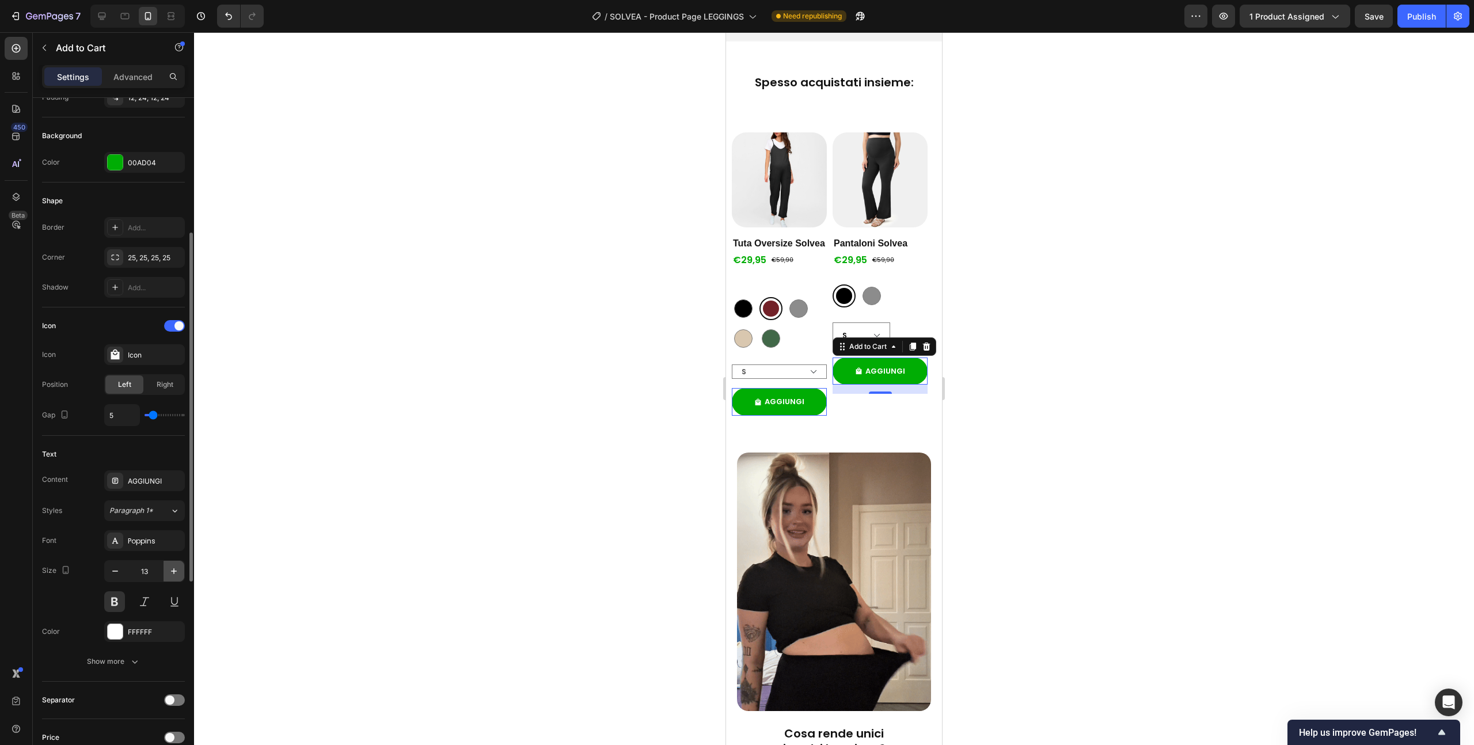
type input "14"
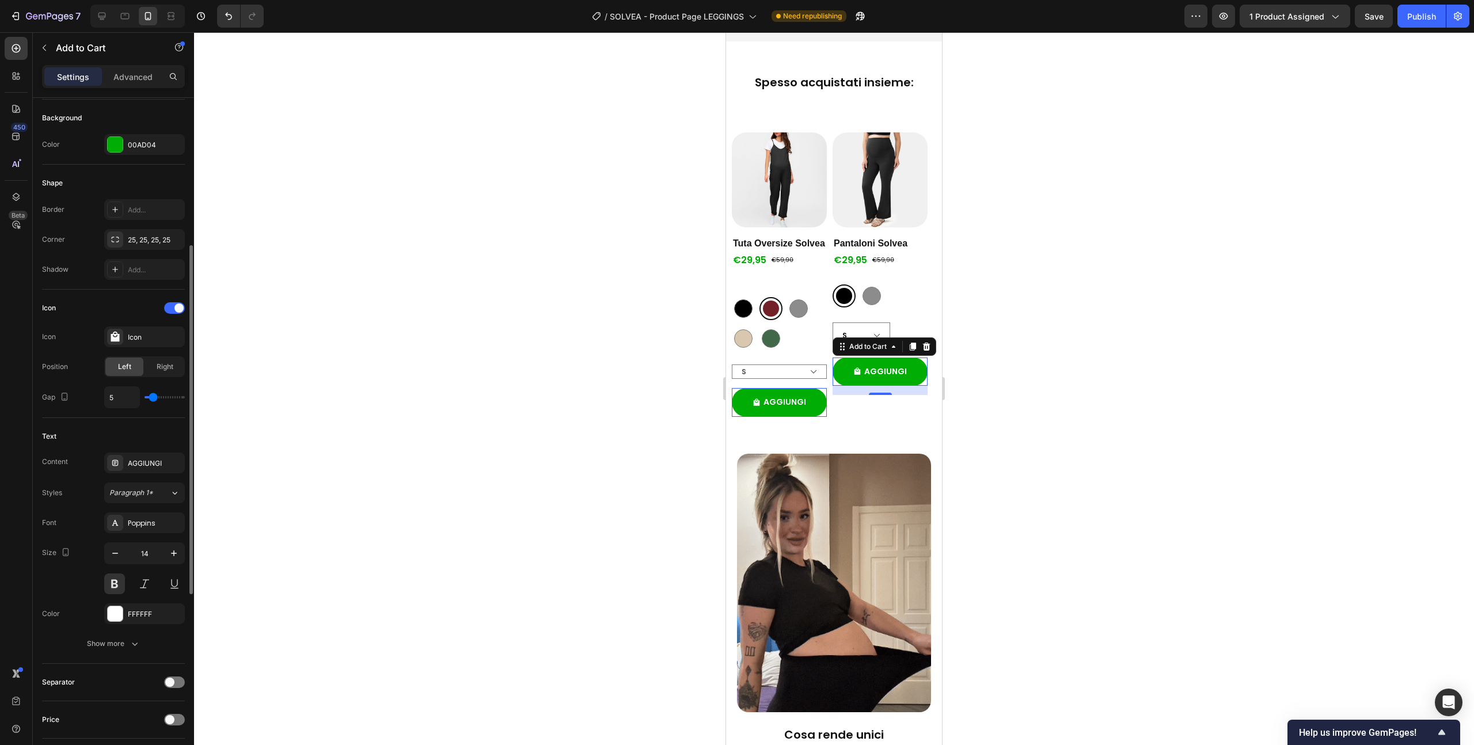
scroll to position [283, 0]
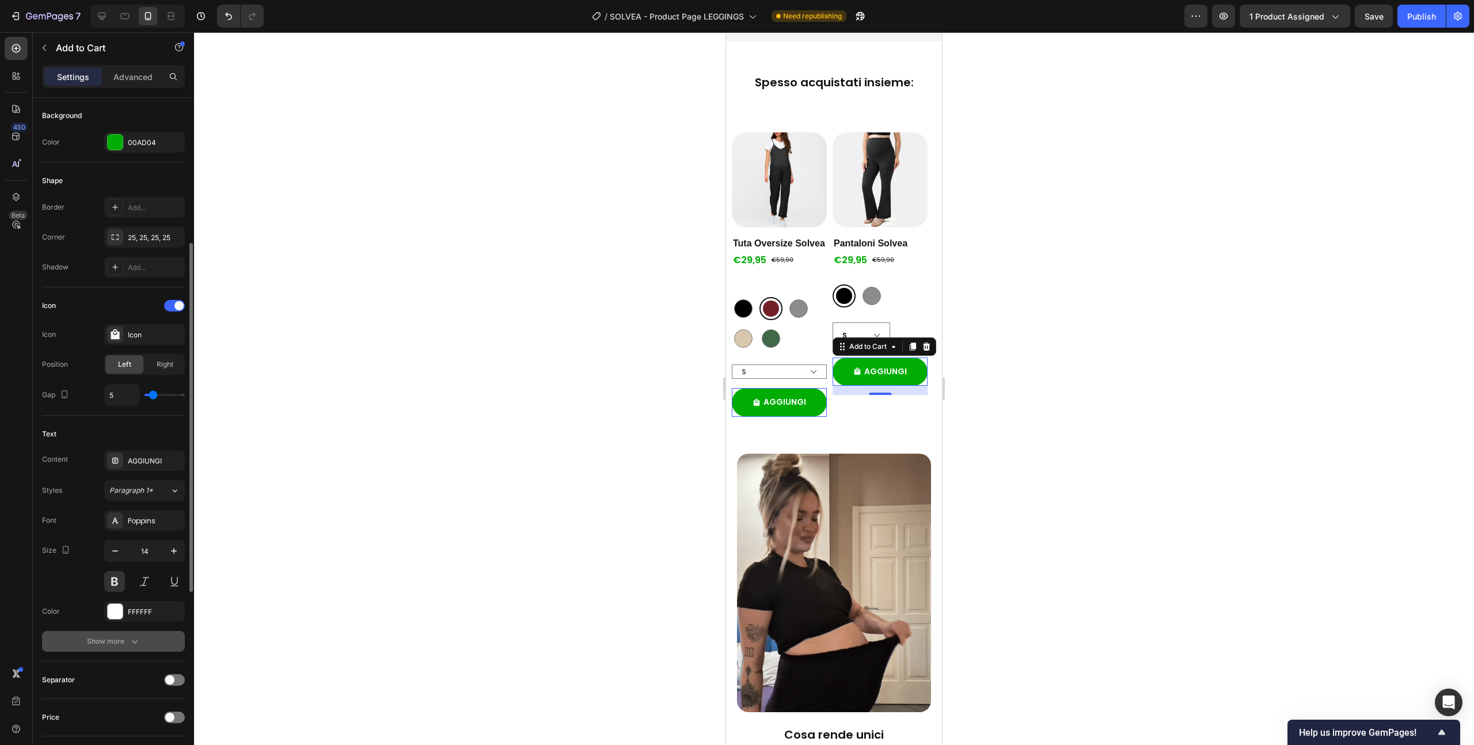
click at [120, 648] on button "Show more" at bounding box center [113, 641] width 143 height 21
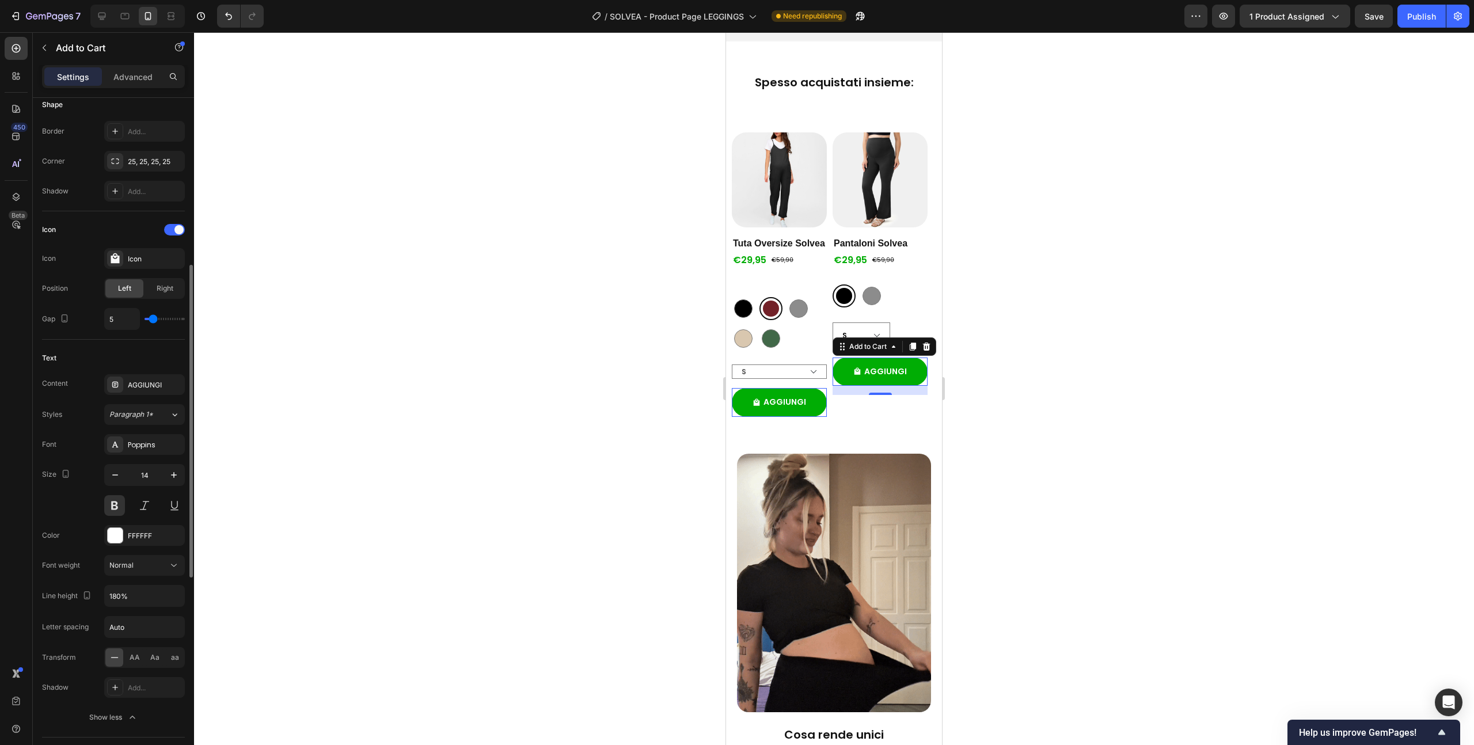
scroll to position [361, 0]
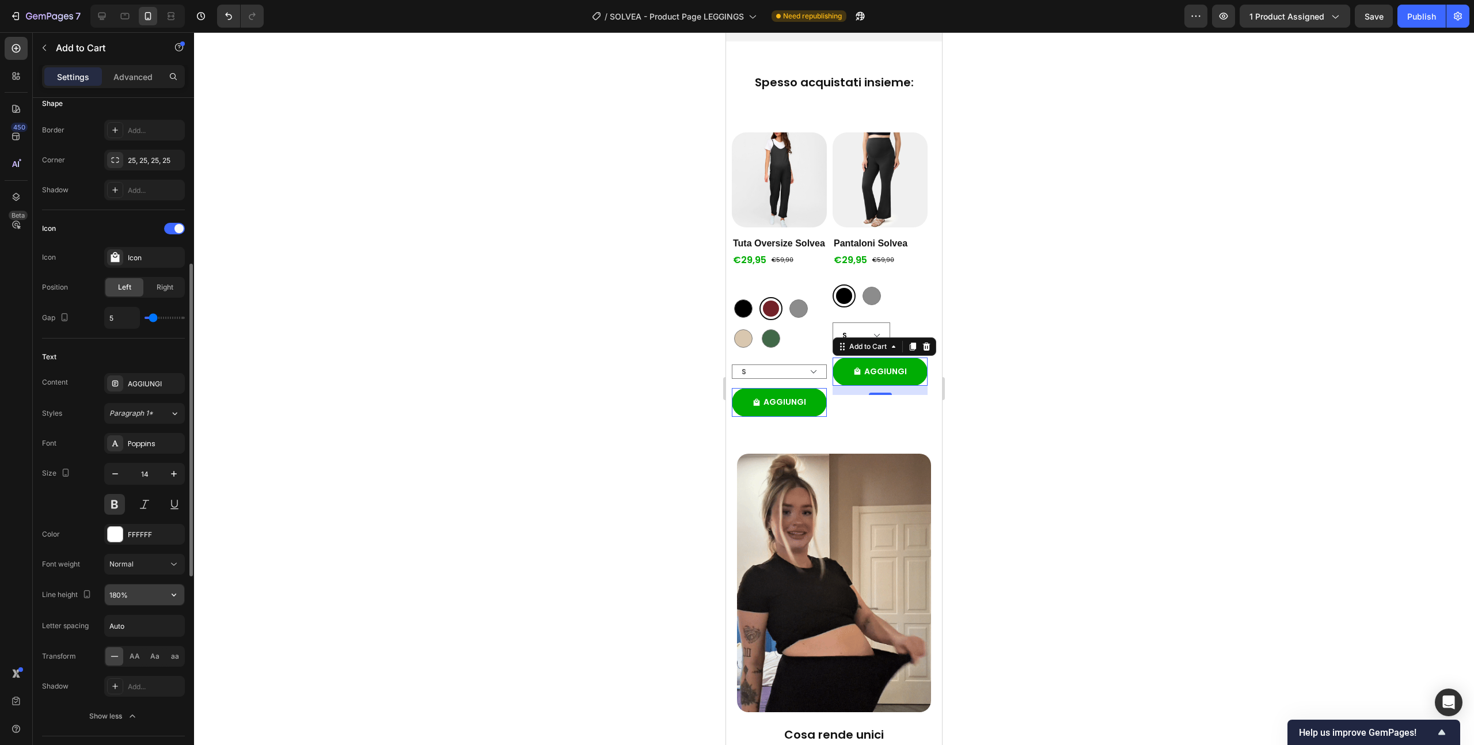
click at [137, 596] on input "180%" at bounding box center [144, 595] width 79 height 21
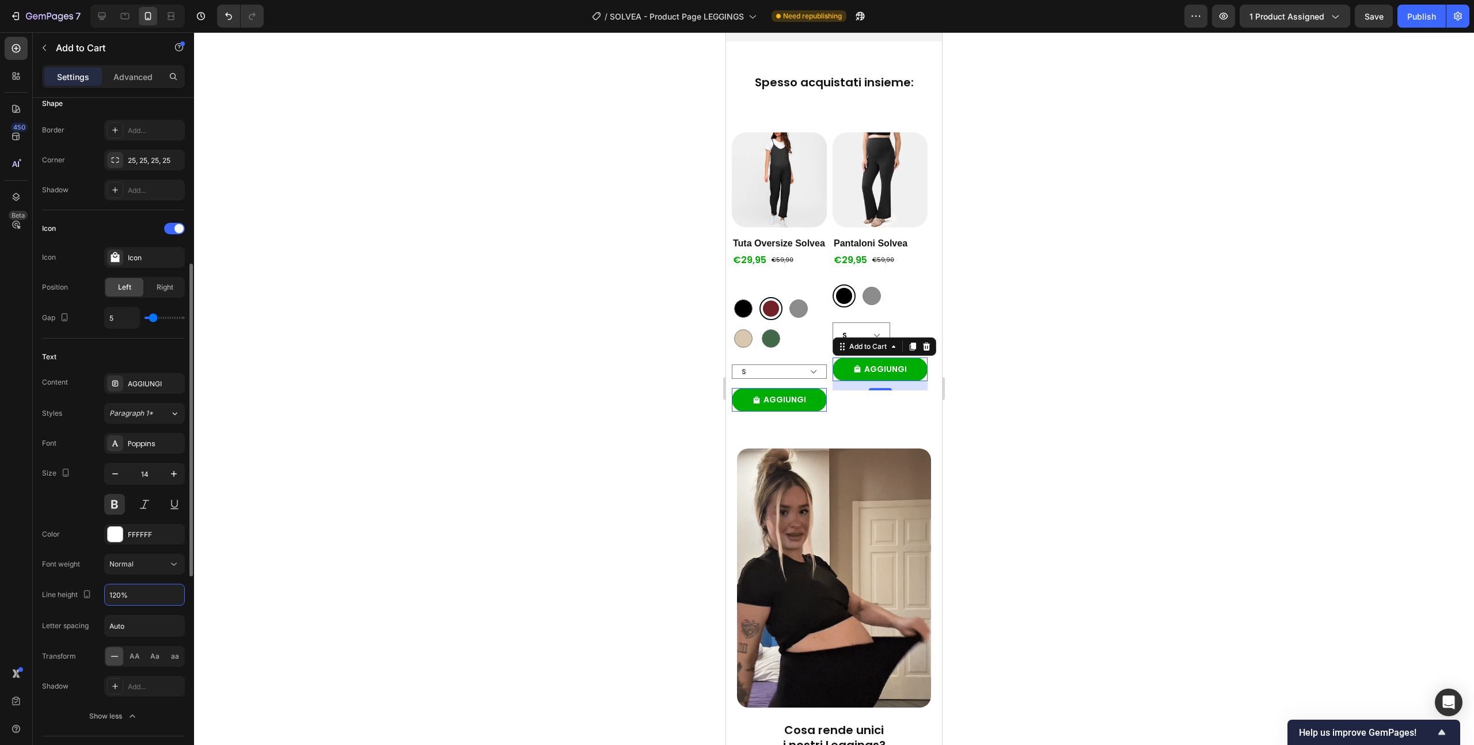
type input "120%"
click at [71, 606] on div "Font Poppins Size 14 Color FFFFFF Font weight Normal Line height 120% Letter sp…" at bounding box center [113, 580] width 143 height 294
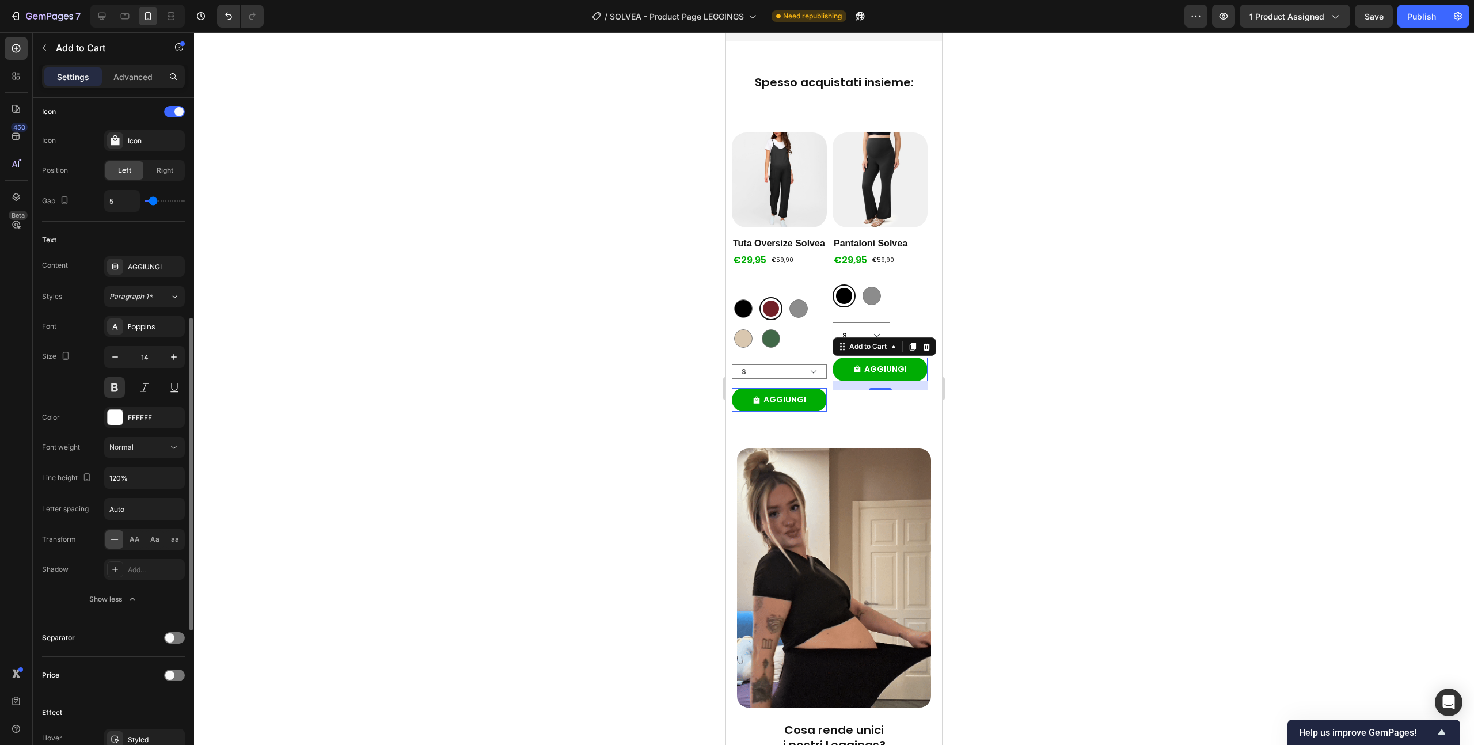
scroll to position [480, 0]
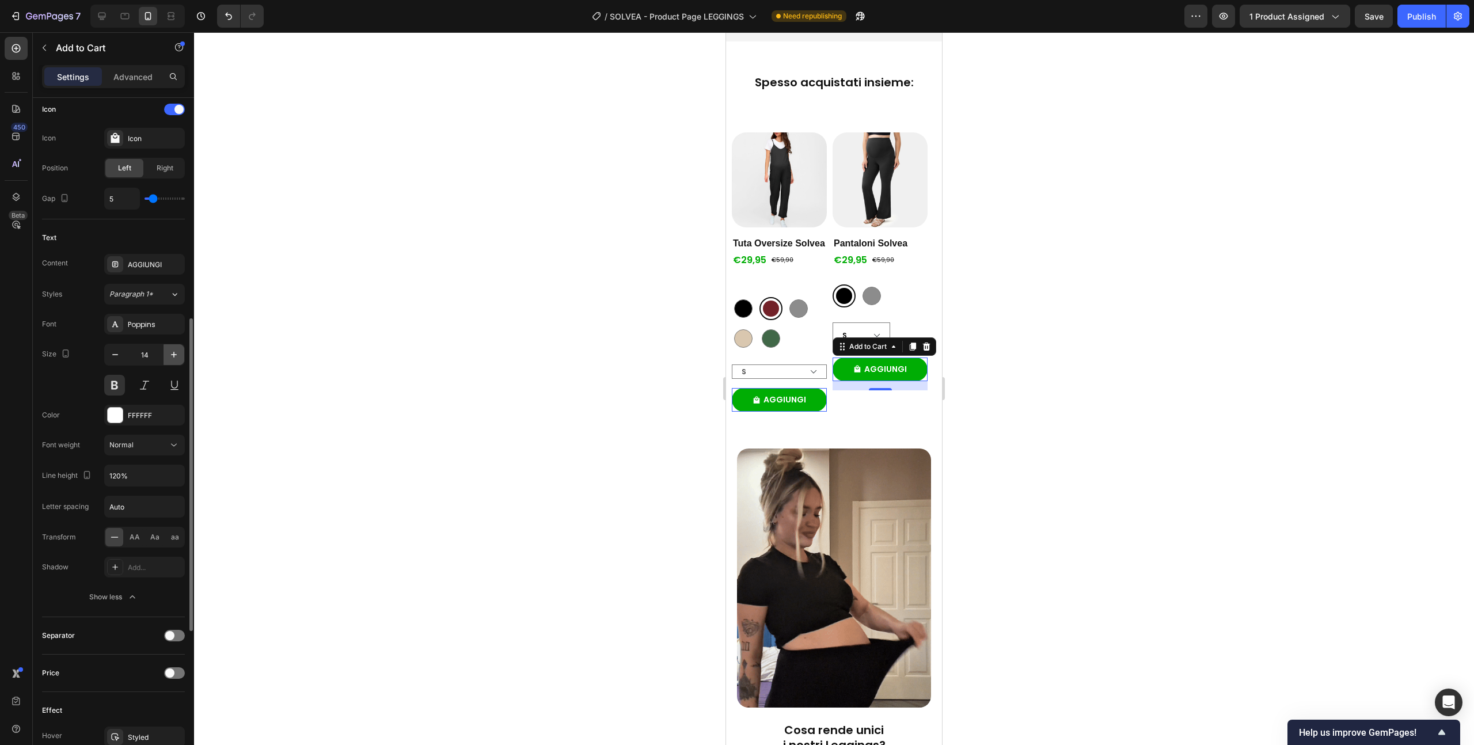
click at [175, 352] on icon "button" at bounding box center [174, 355] width 12 height 12
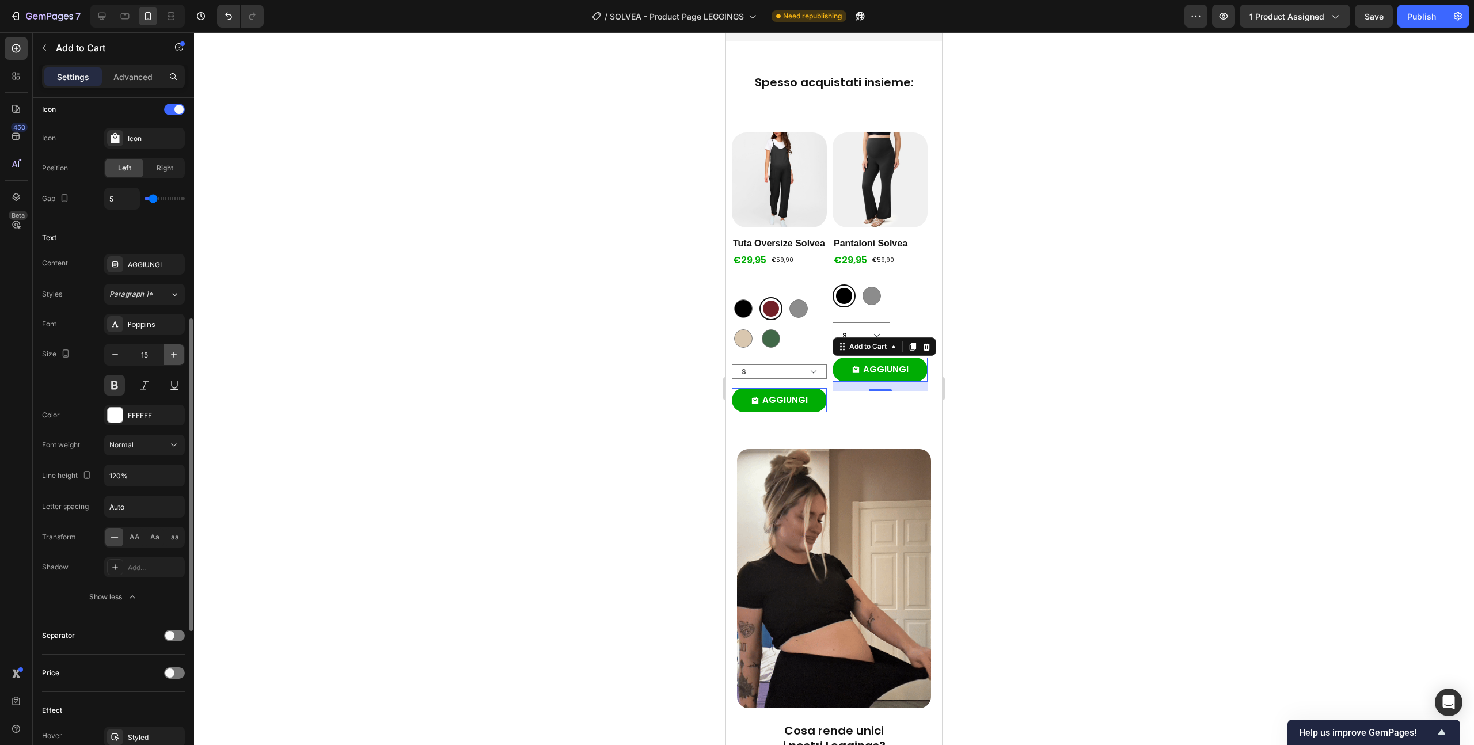
click at [175, 352] on icon "button" at bounding box center [174, 355] width 12 height 12
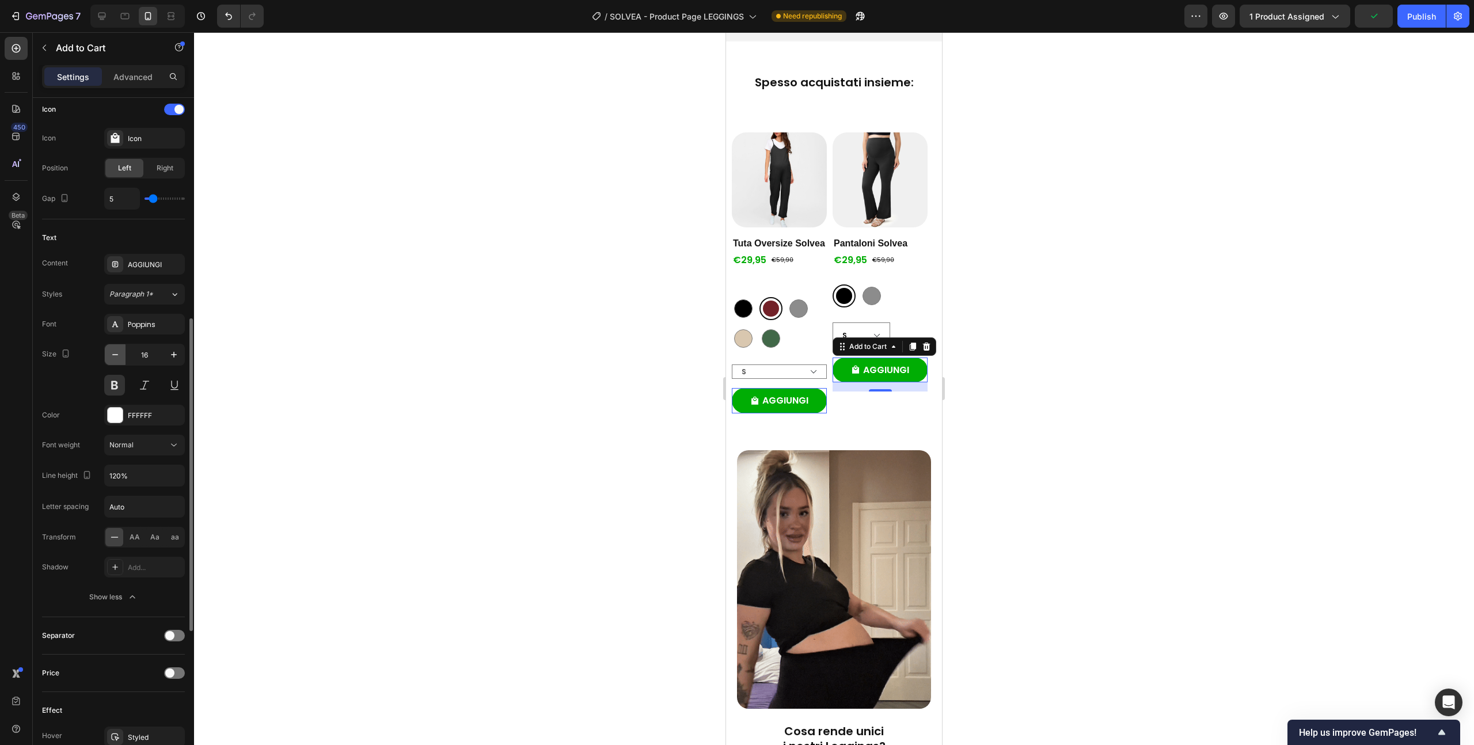
click at [116, 354] on icon "button" at bounding box center [115, 354] width 6 height 1
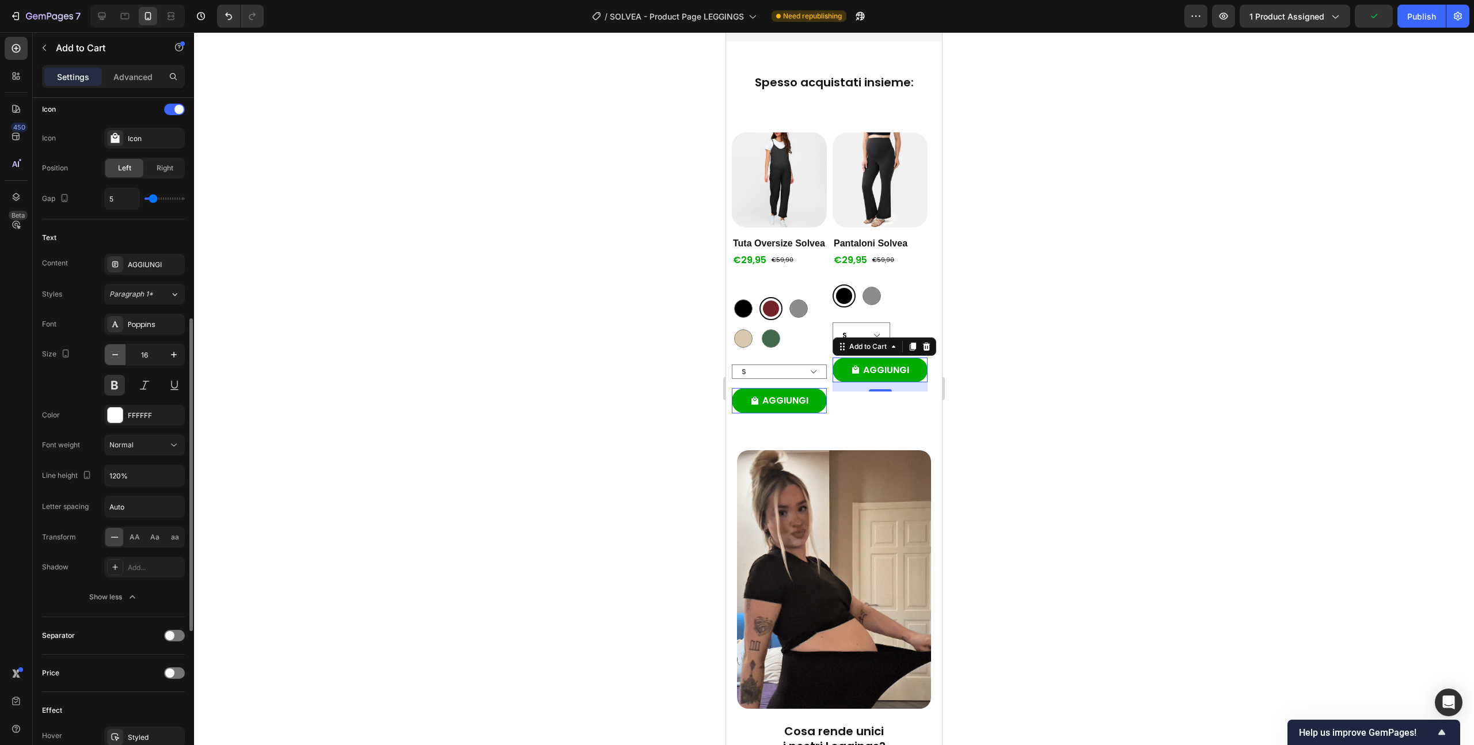
click at [116, 354] on icon "button" at bounding box center [115, 354] width 6 height 1
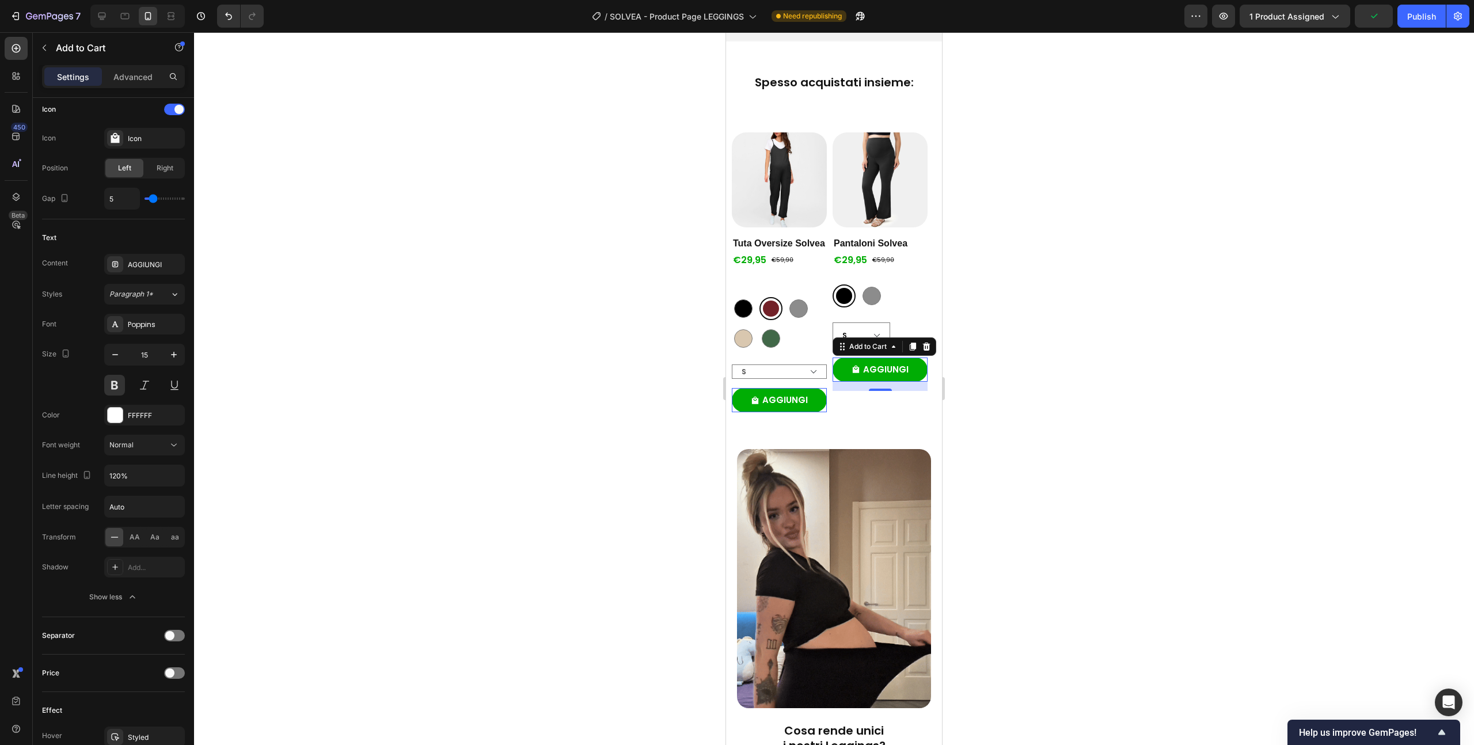
type input "14"
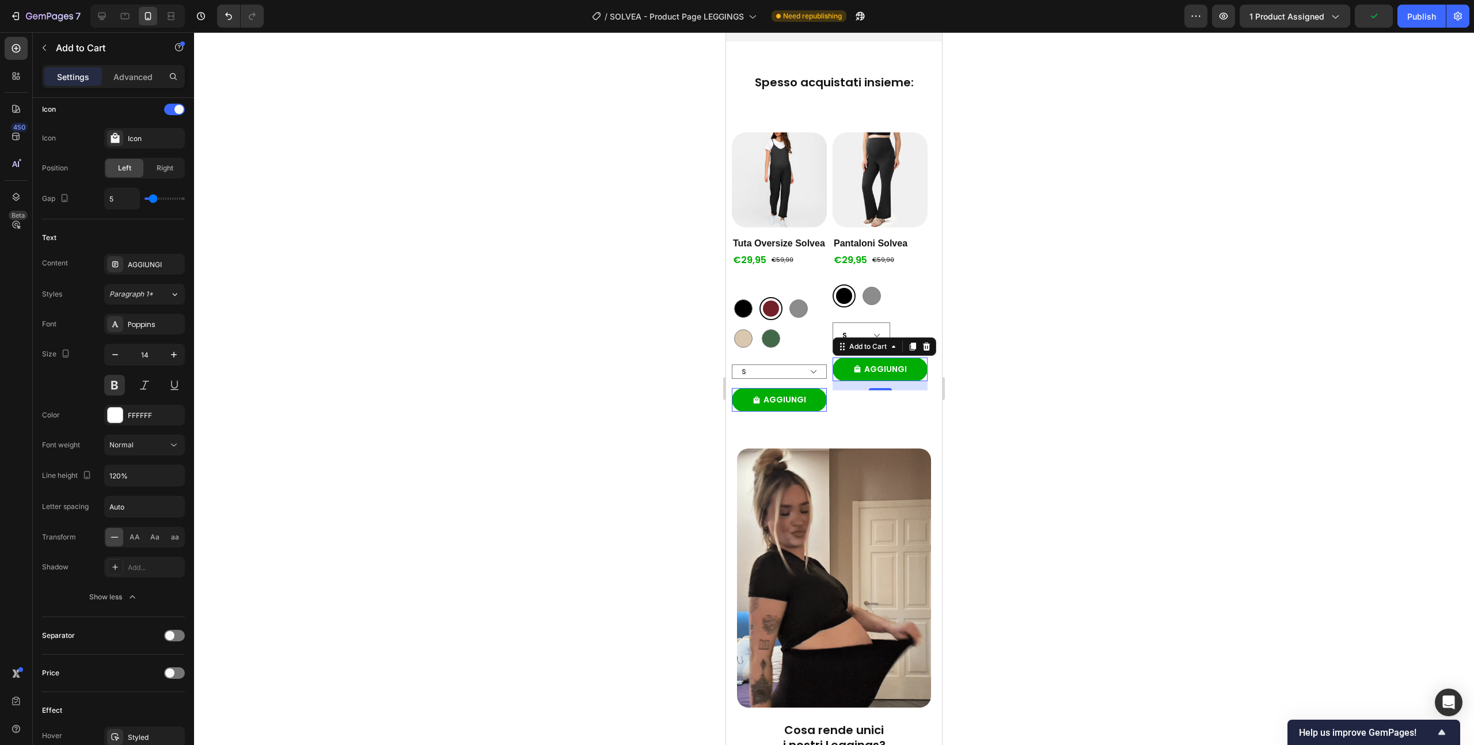
click at [411, 356] on div at bounding box center [834, 388] width 1280 height 713
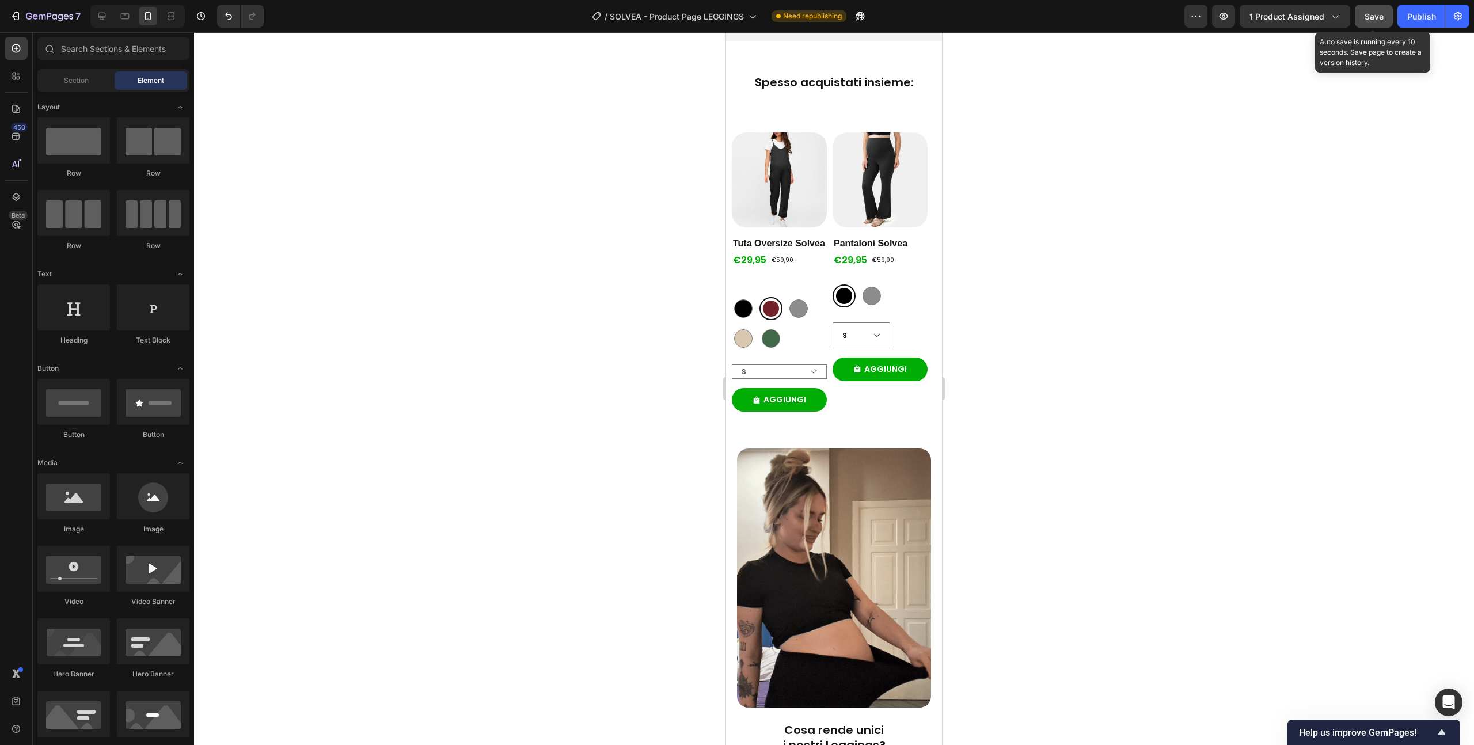
click at [1369, 19] on span "Save" at bounding box center [1374, 17] width 19 height 10
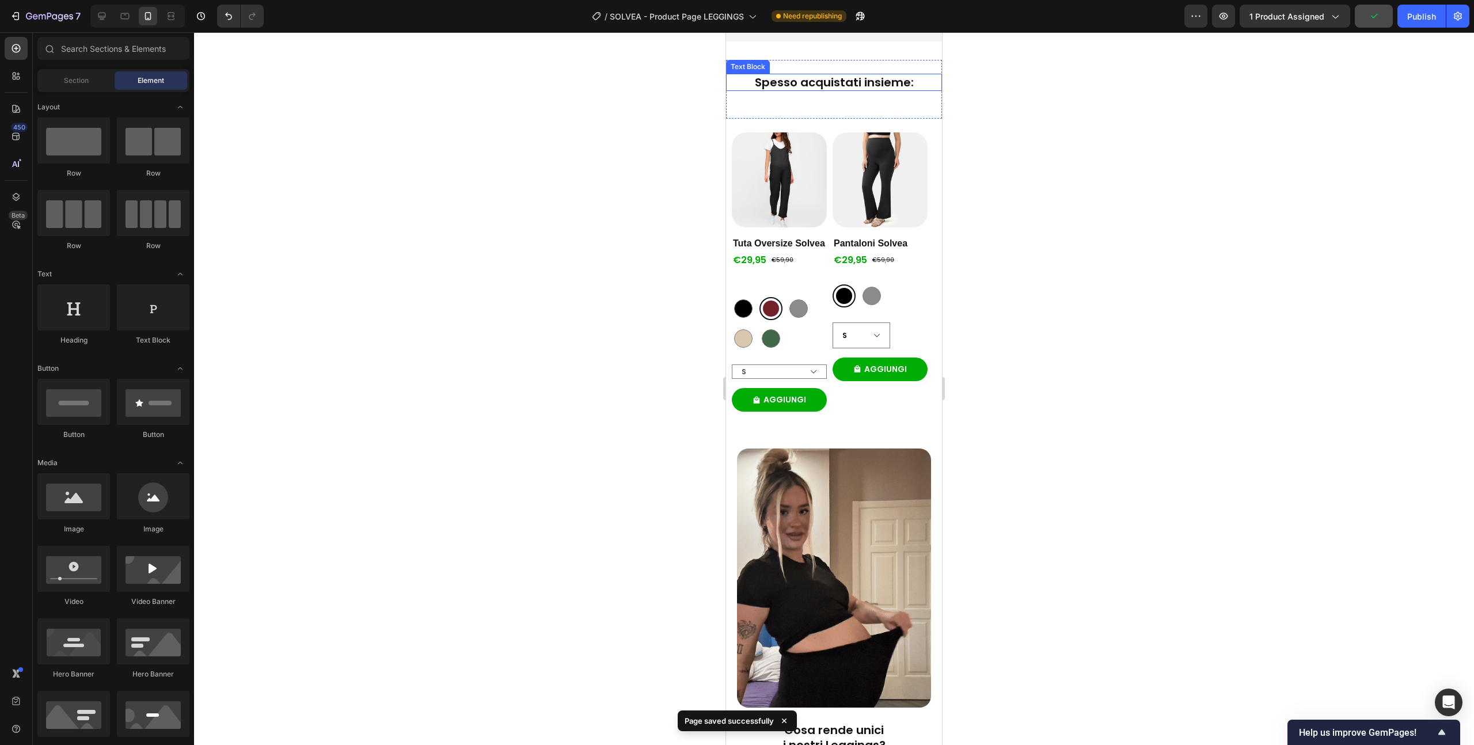
click at [838, 91] on div "Spesso acquistati insieme:" at bounding box center [834, 82] width 216 height 17
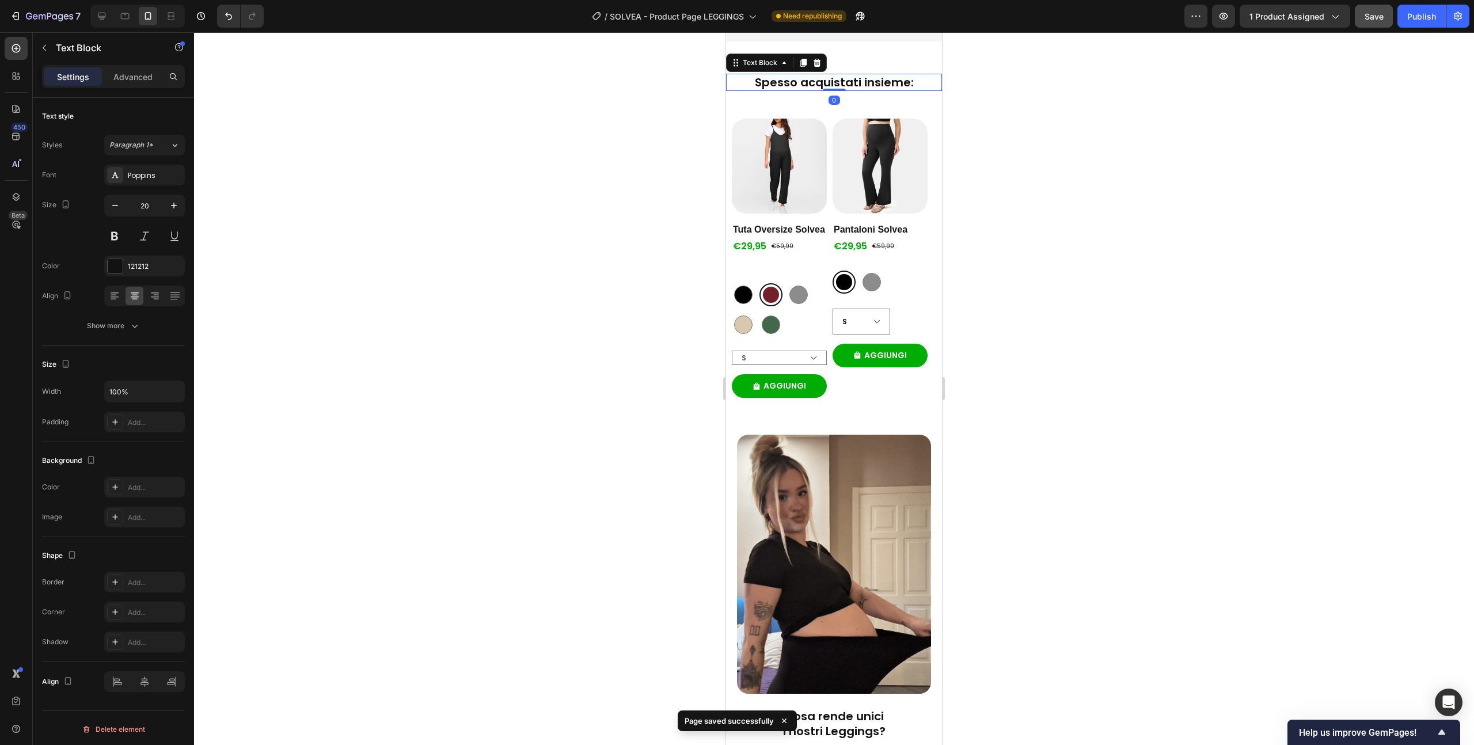
drag, startPoint x: 825, startPoint y: 259, endPoint x: 829, endPoint y: 241, distance: 18.3
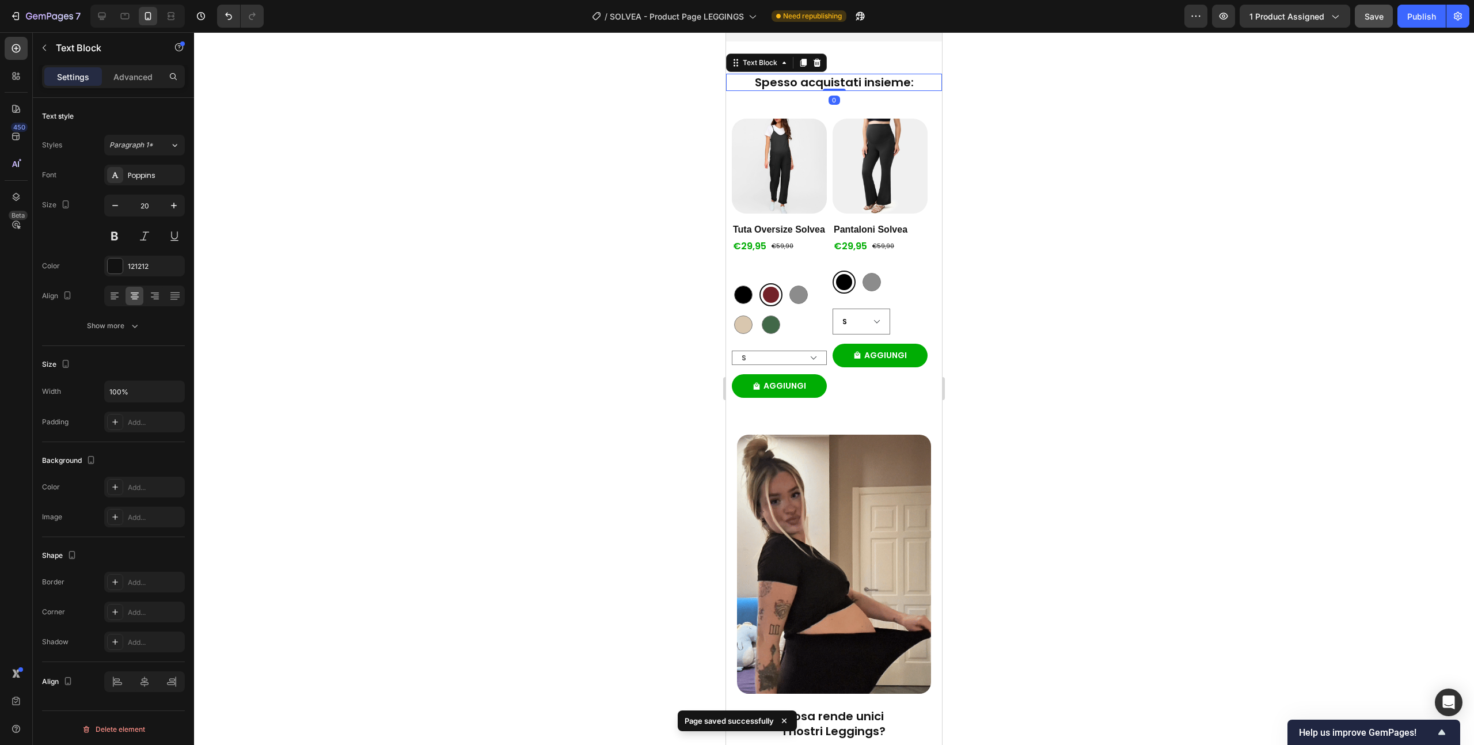
click at [829, 91] on div "Spesso acquistati insieme: Text Block 0" at bounding box center [834, 82] width 216 height 17
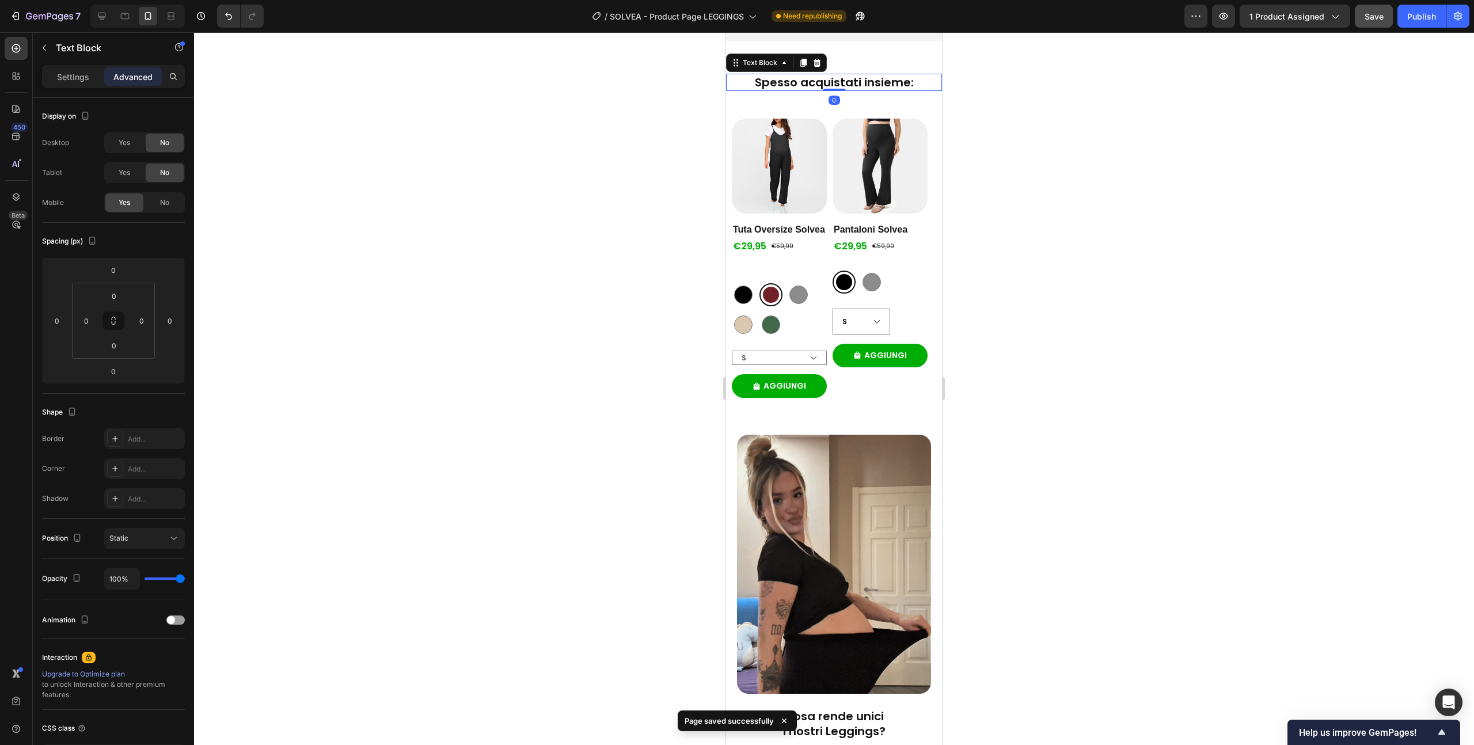
click at [1049, 251] on div at bounding box center [834, 388] width 1280 height 713
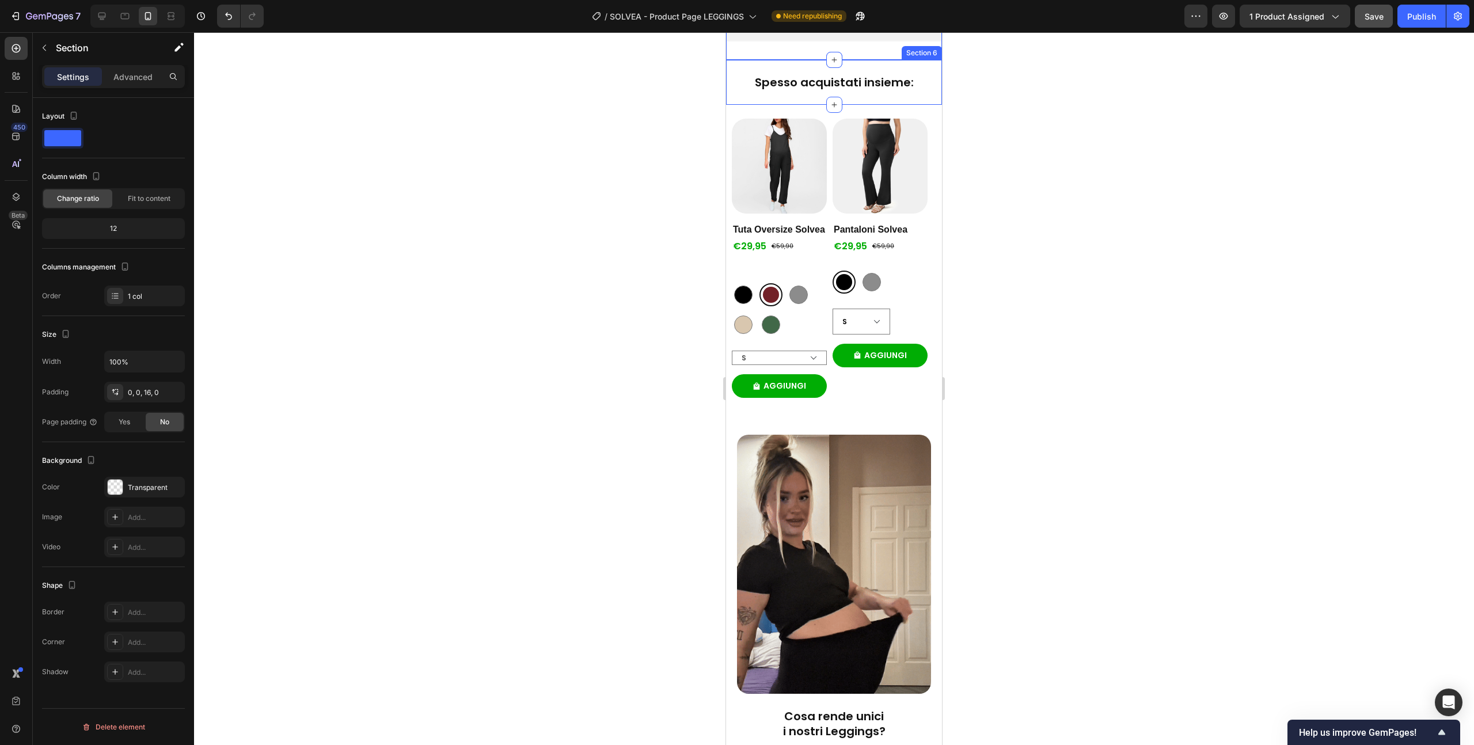
click at [865, 105] on div "Spesso acquistati insieme: Text Block Spesso acquistati insieme: Text Block Sec…" at bounding box center [834, 82] width 216 height 45
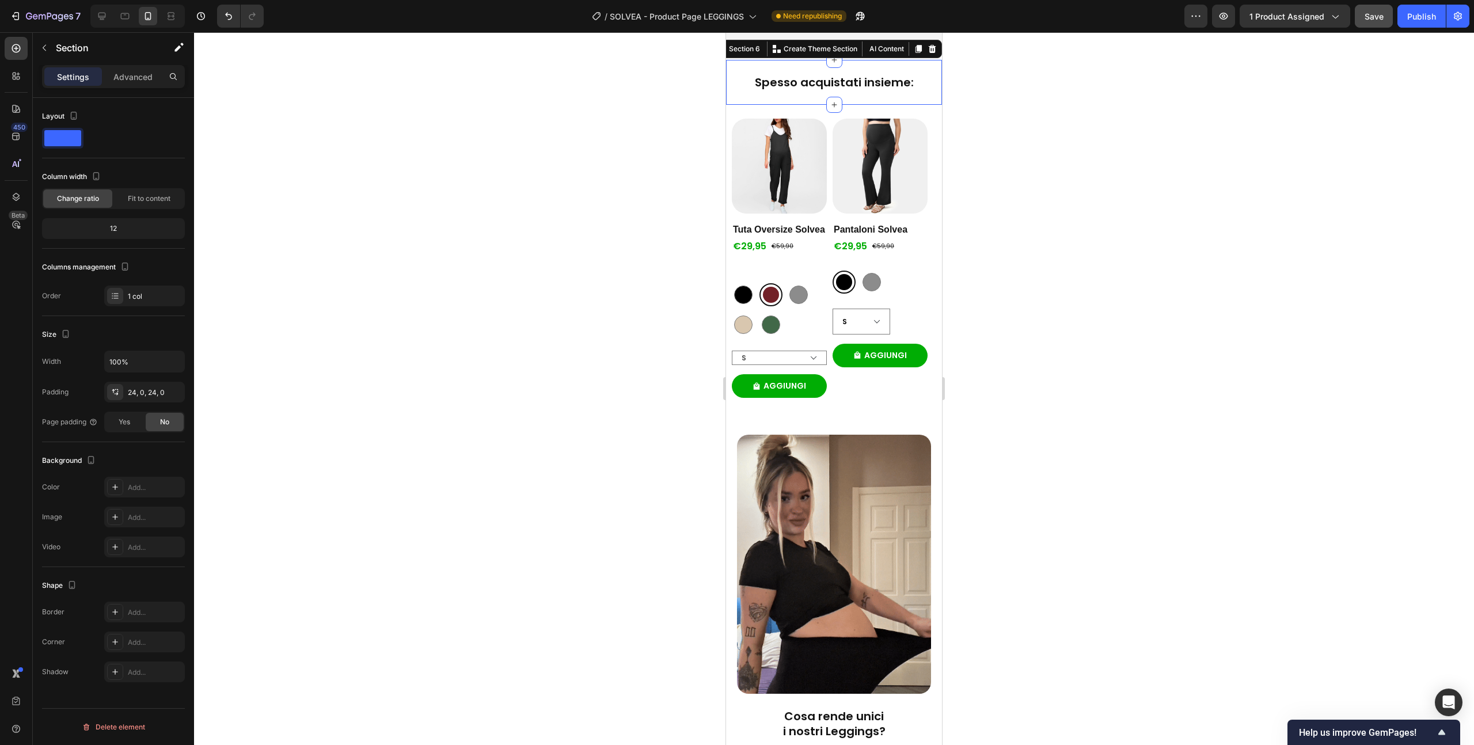
click at [1031, 240] on div at bounding box center [834, 388] width 1280 height 713
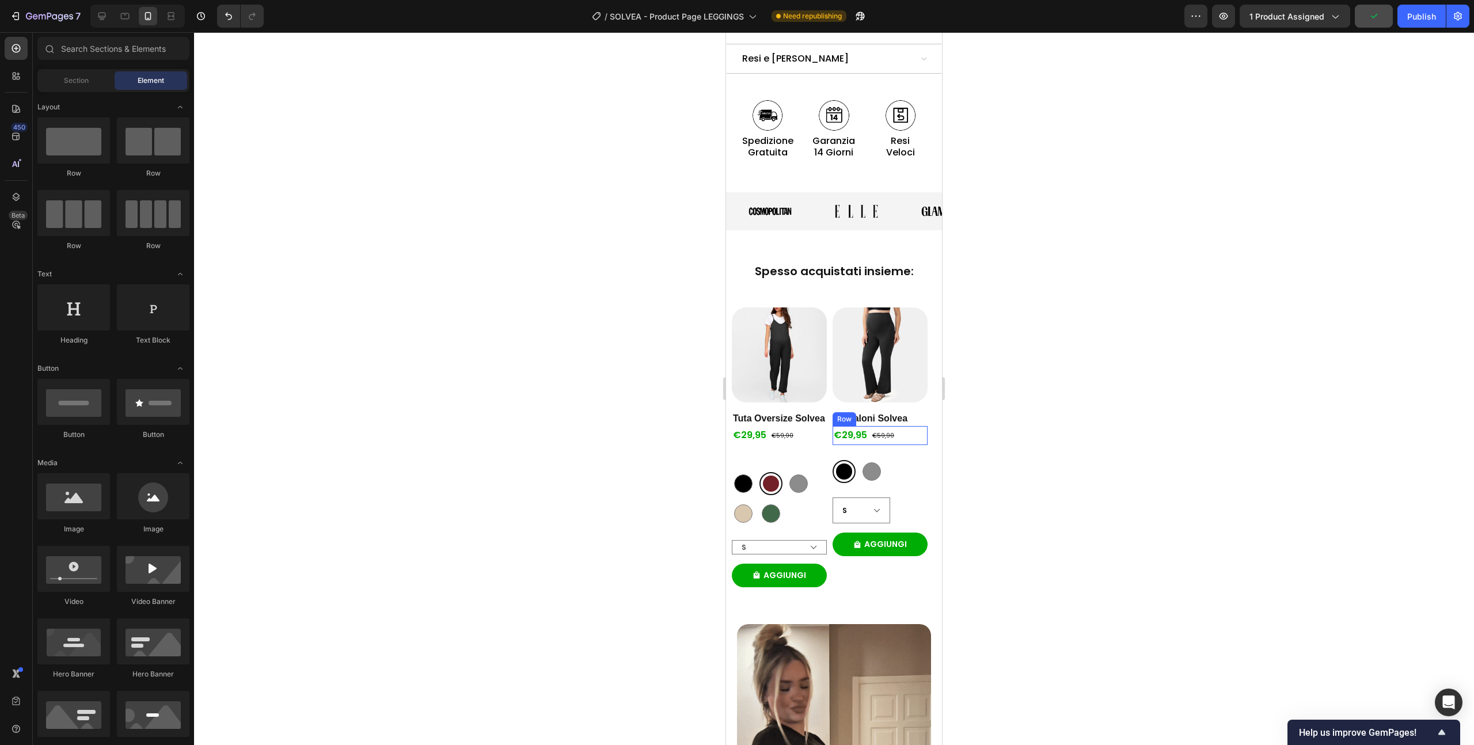
scroll to position [1572, 0]
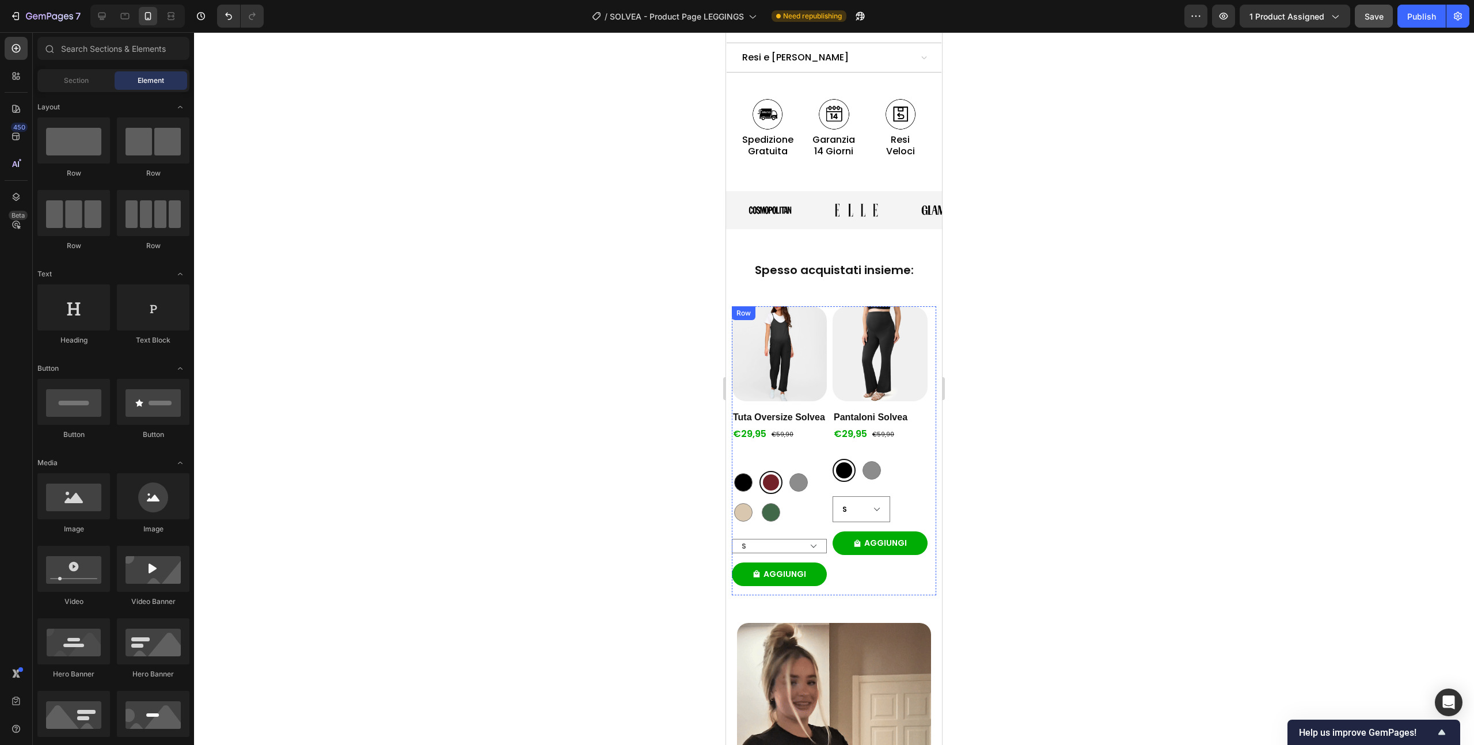
click at [820, 375] on div "Product Images Tuta Oversize Solvea Product Title €29,95 Product Price Product …" at bounding box center [779, 450] width 95 height 289
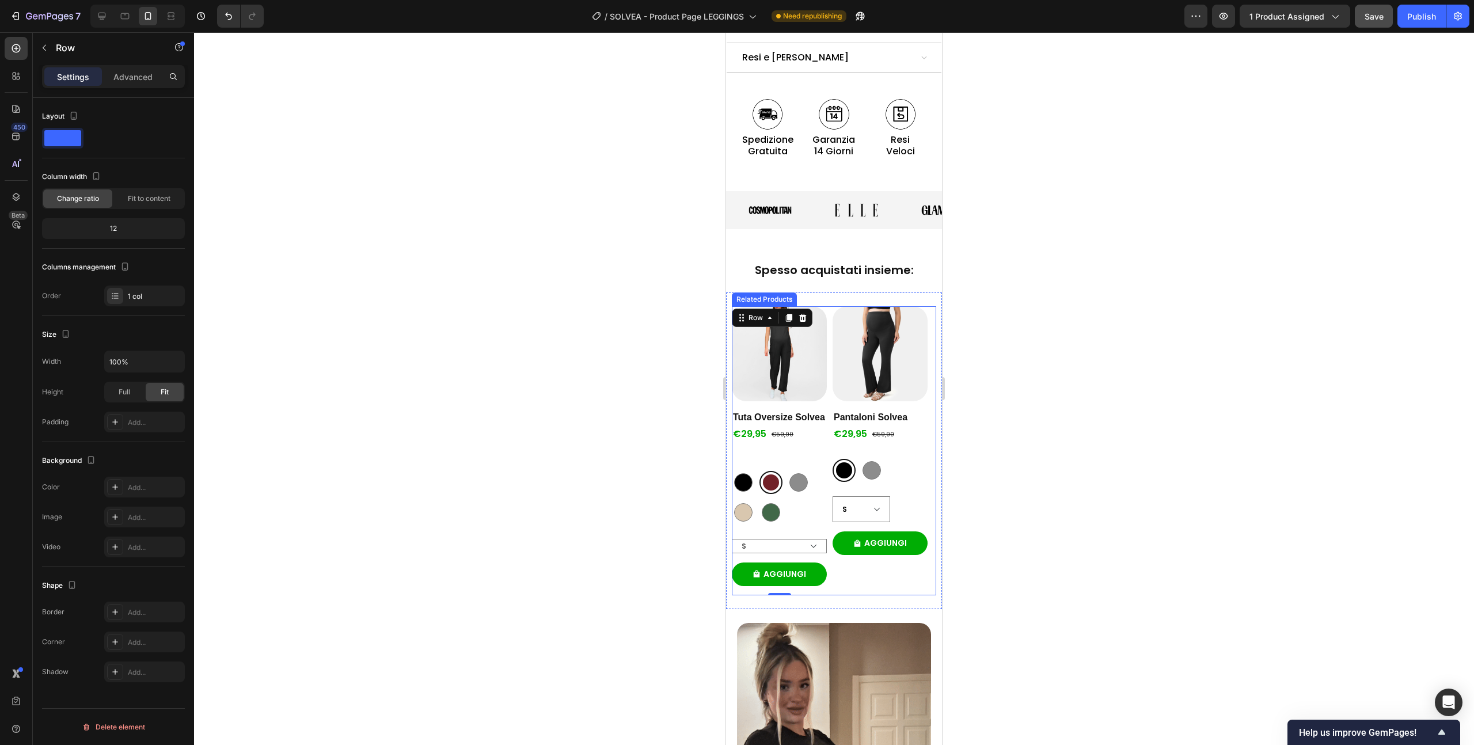
click at [831, 306] on div "Product Images Pantaloni Solvea Product Title €29,95 Product Price Product Pric…" at bounding box center [834, 450] width 204 height 289
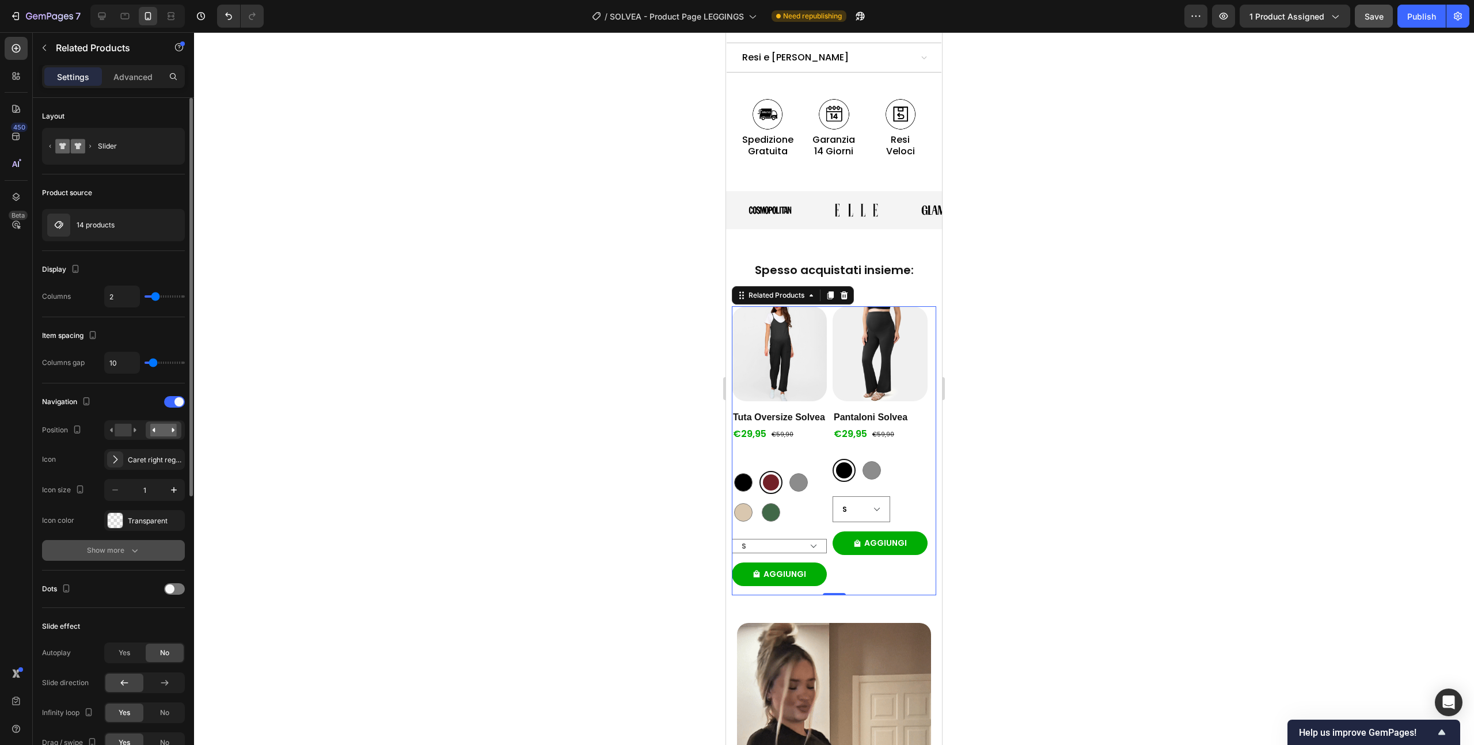
click at [124, 551] on div "Show more" at bounding box center [114, 551] width 54 height 12
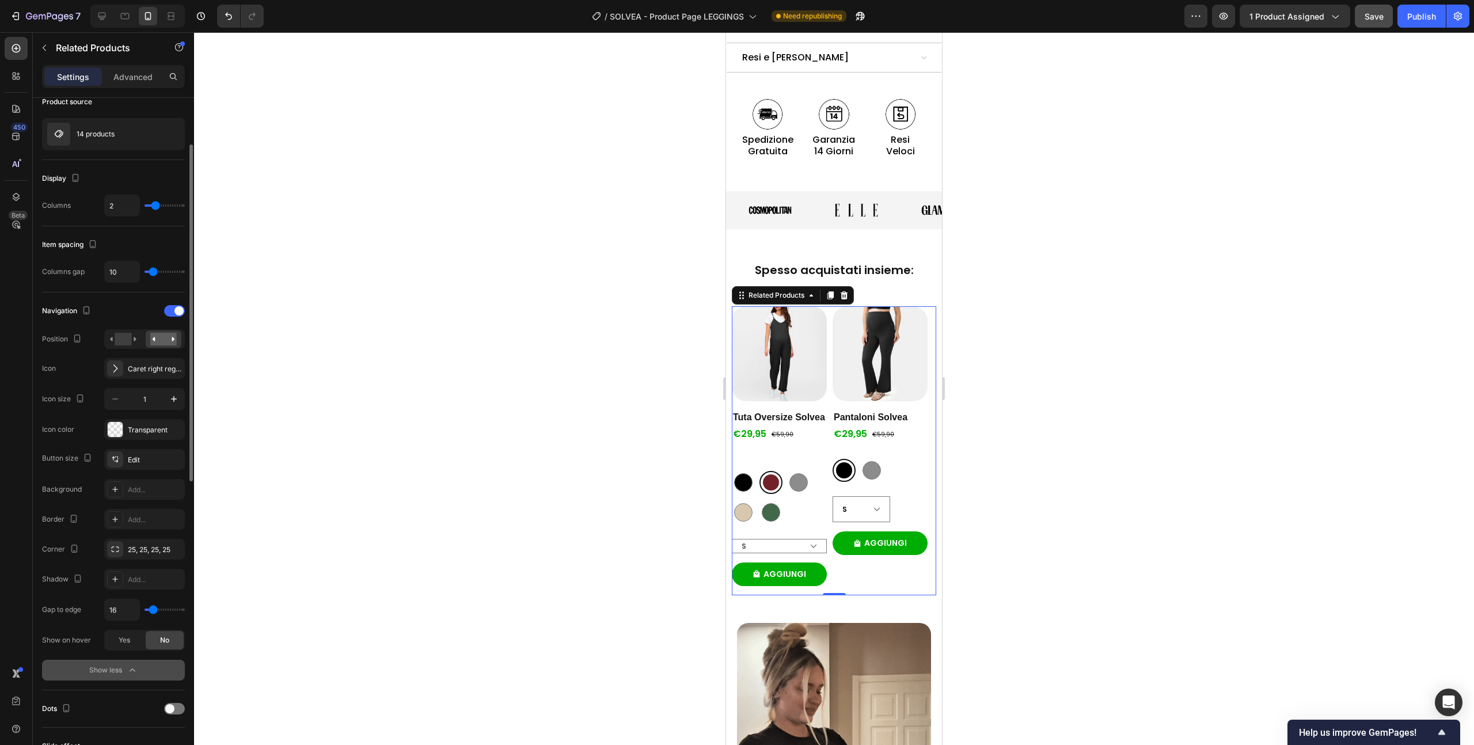
scroll to position [92, 0]
type input "0"
type input "2"
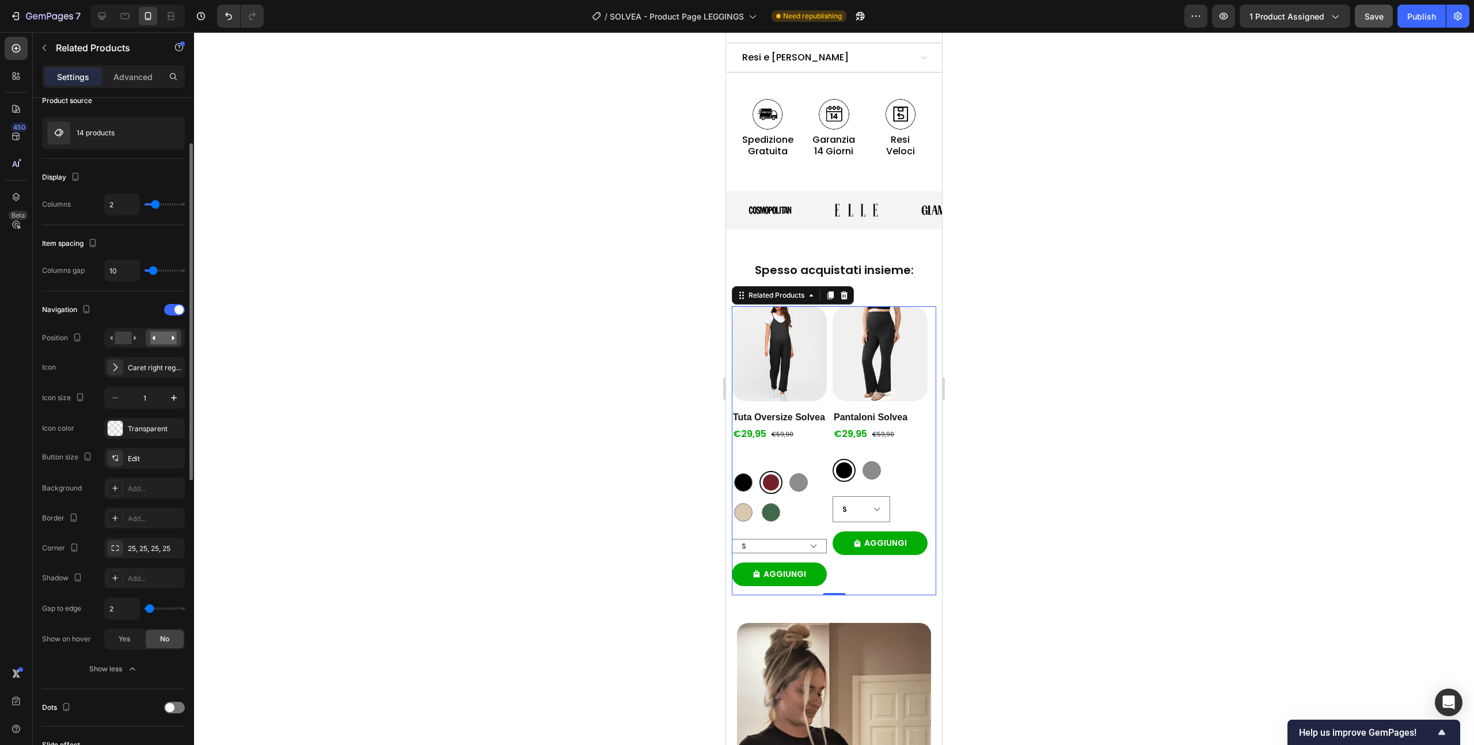
type input "120"
drag, startPoint x: 151, startPoint y: 610, endPoint x: 182, endPoint y: 616, distance: 31.1
type input "120"
click at [182, 610] on input "range" at bounding box center [165, 609] width 40 height 2
type input "0"
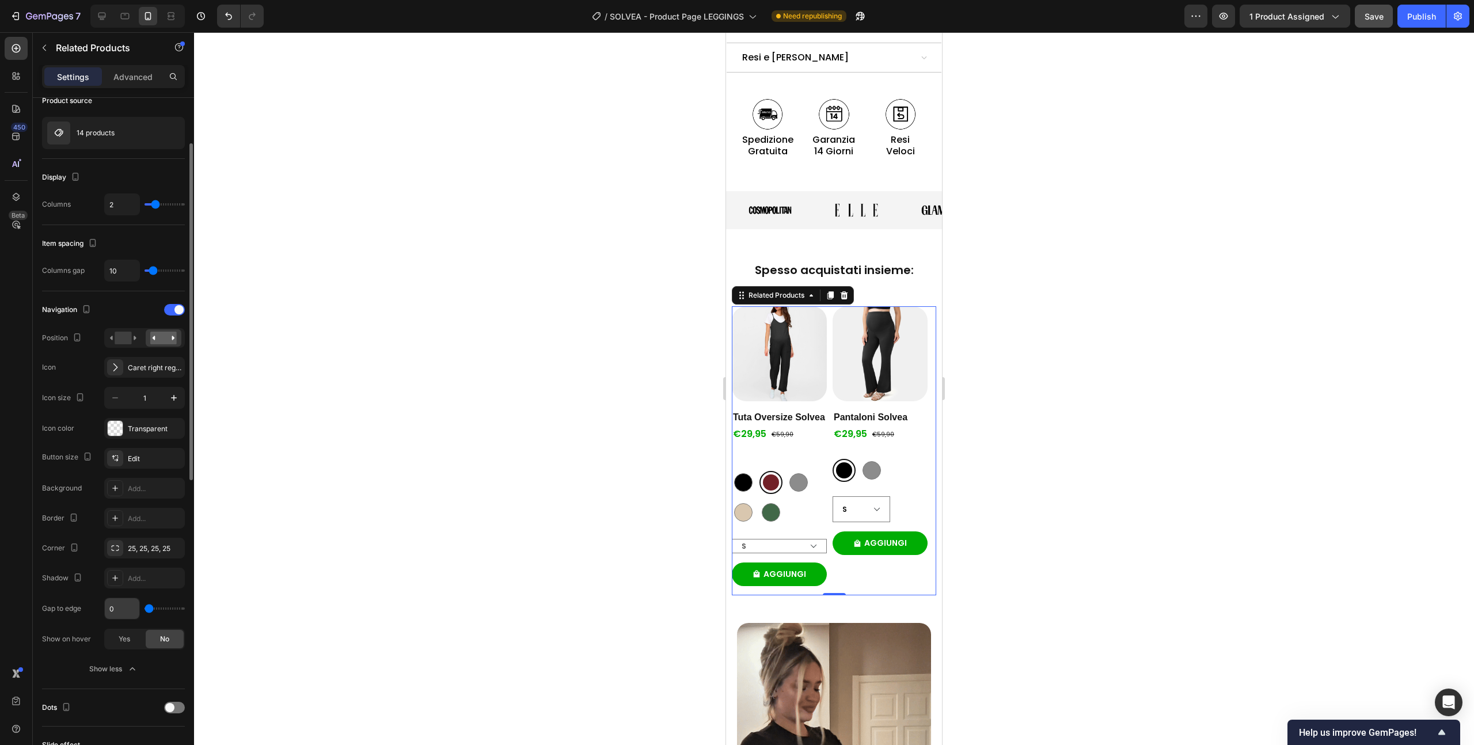
drag, startPoint x: 179, startPoint y: 610, endPoint x: 106, endPoint y: 606, distance: 73.3
type input "2"
click at [149, 610] on input "range" at bounding box center [165, 609] width 40 height 2
click at [106, 606] on input "2" at bounding box center [122, 608] width 35 height 21
type input "16"
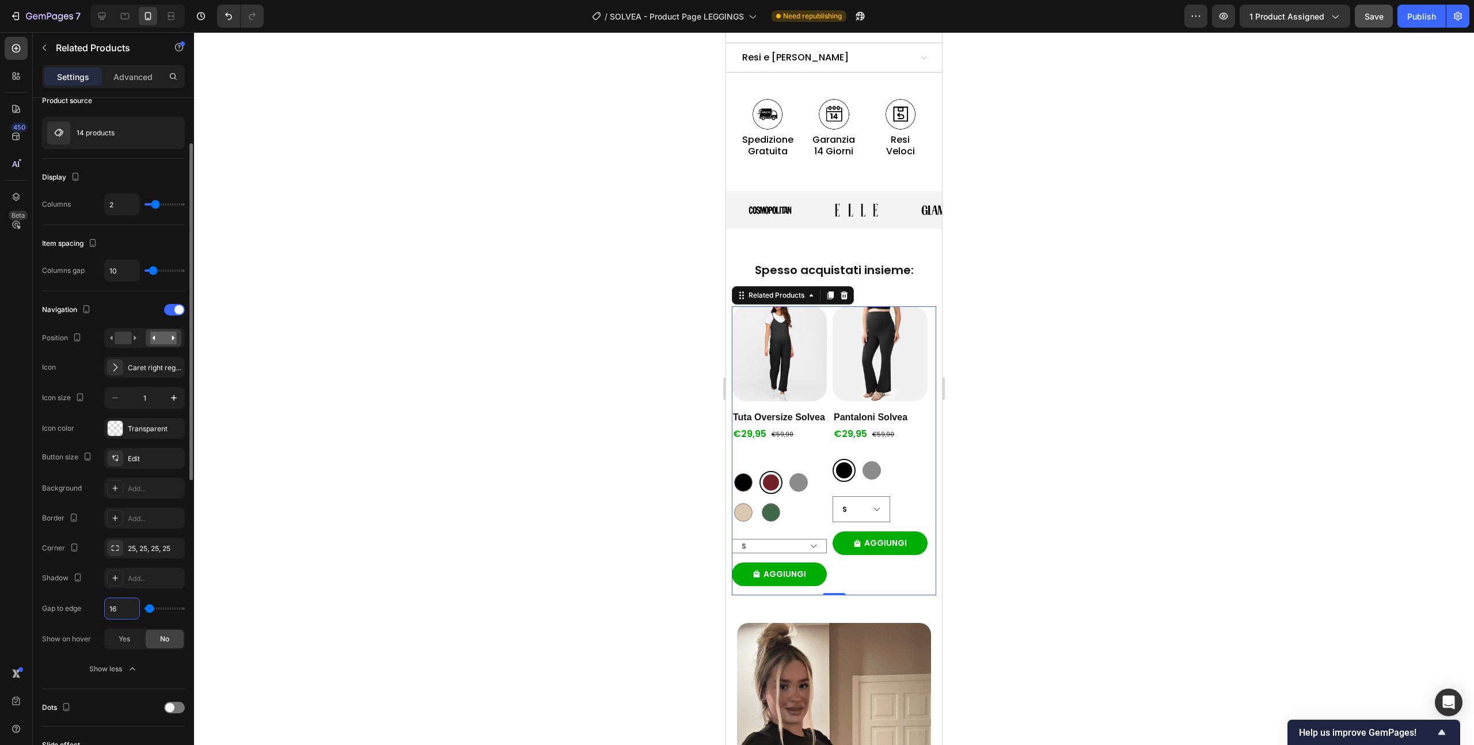
type input "16"
click at [69, 631] on div "Show on hover" at bounding box center [66, 639] width 49 height 18
click at [116, 639] on div "Yes" at bounding box center [124, 639] width 38 height 18
click at [158, 640] on div "No" at bounding box center [165, 639] width 38 height 18
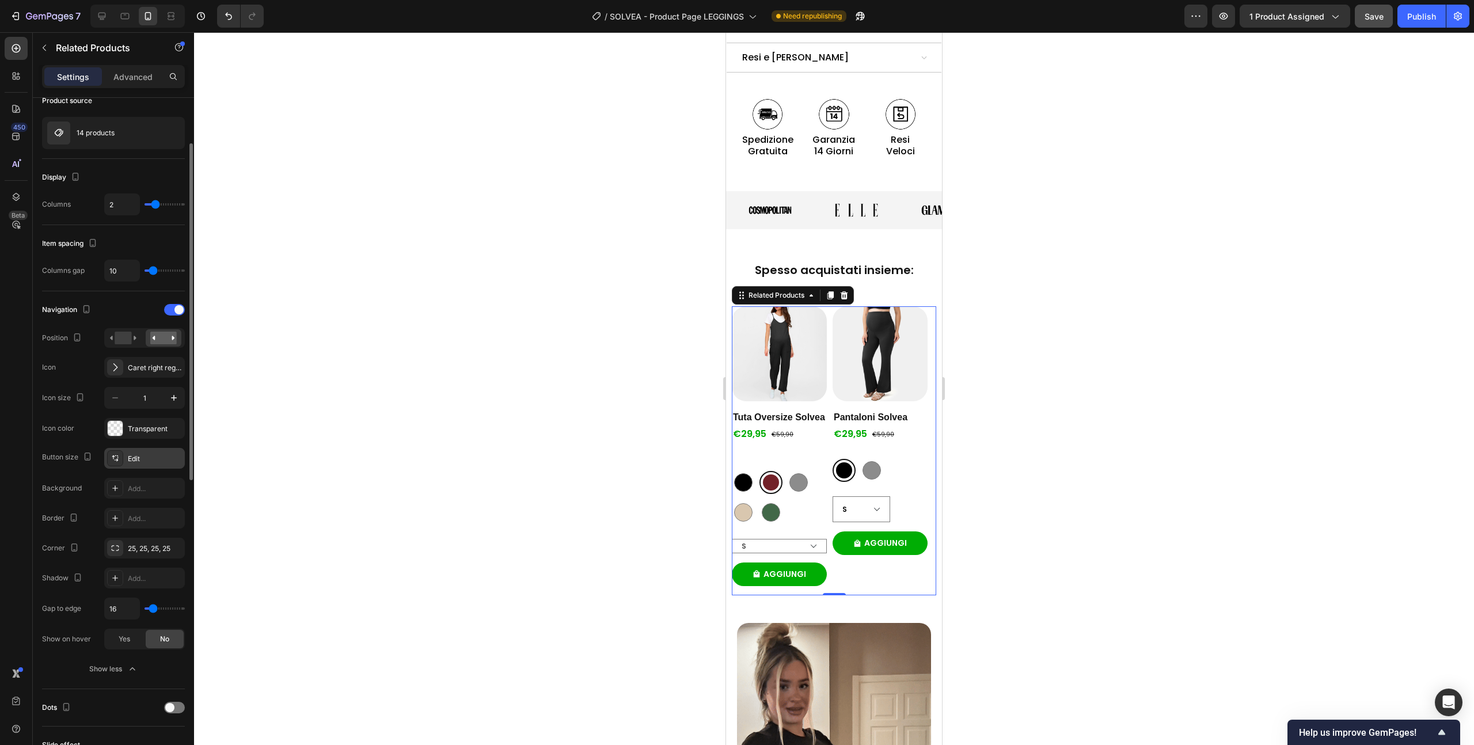
click at [128, 459] on div "Edit" at bounding box center [155, 459] width 54 height 10
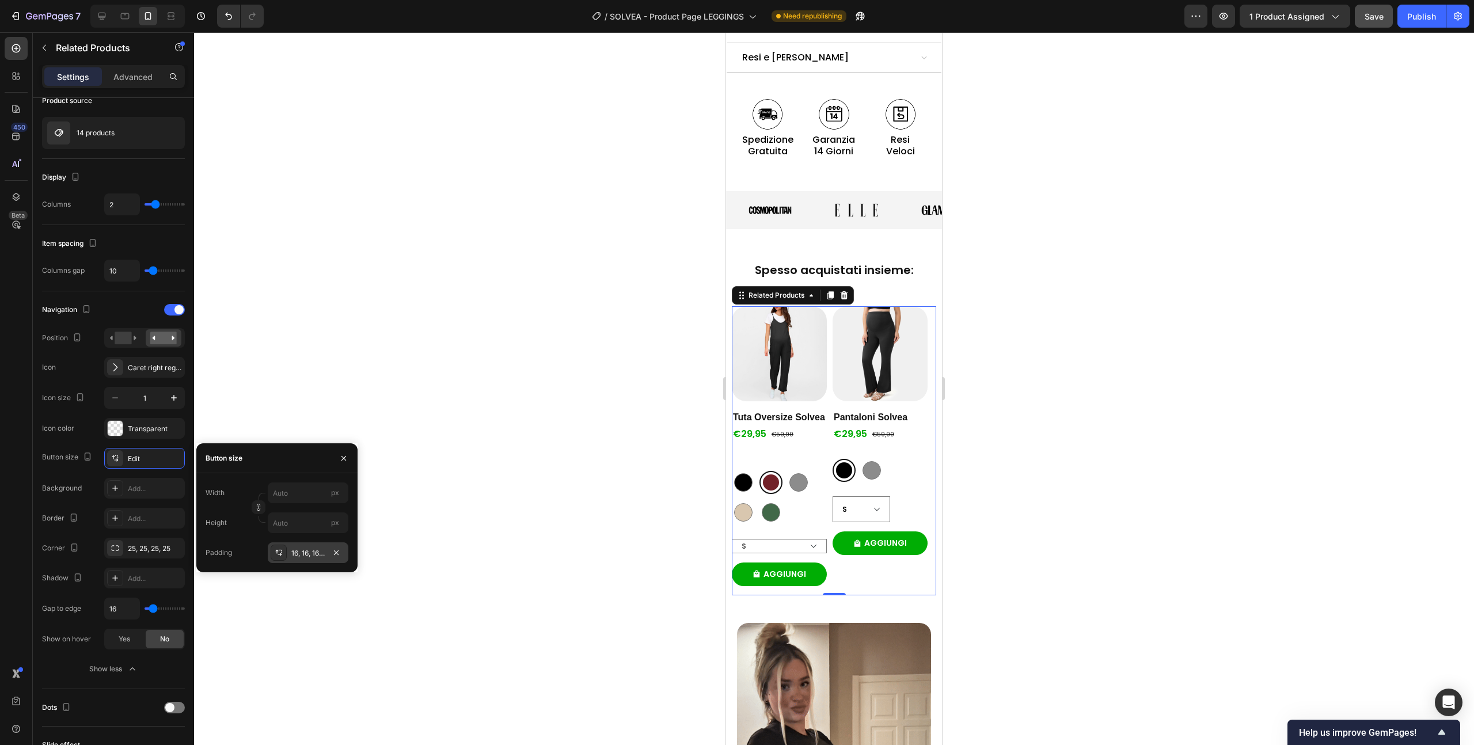
click at [285, 559] on div at bounding box center [279, 553] width 16 height 16
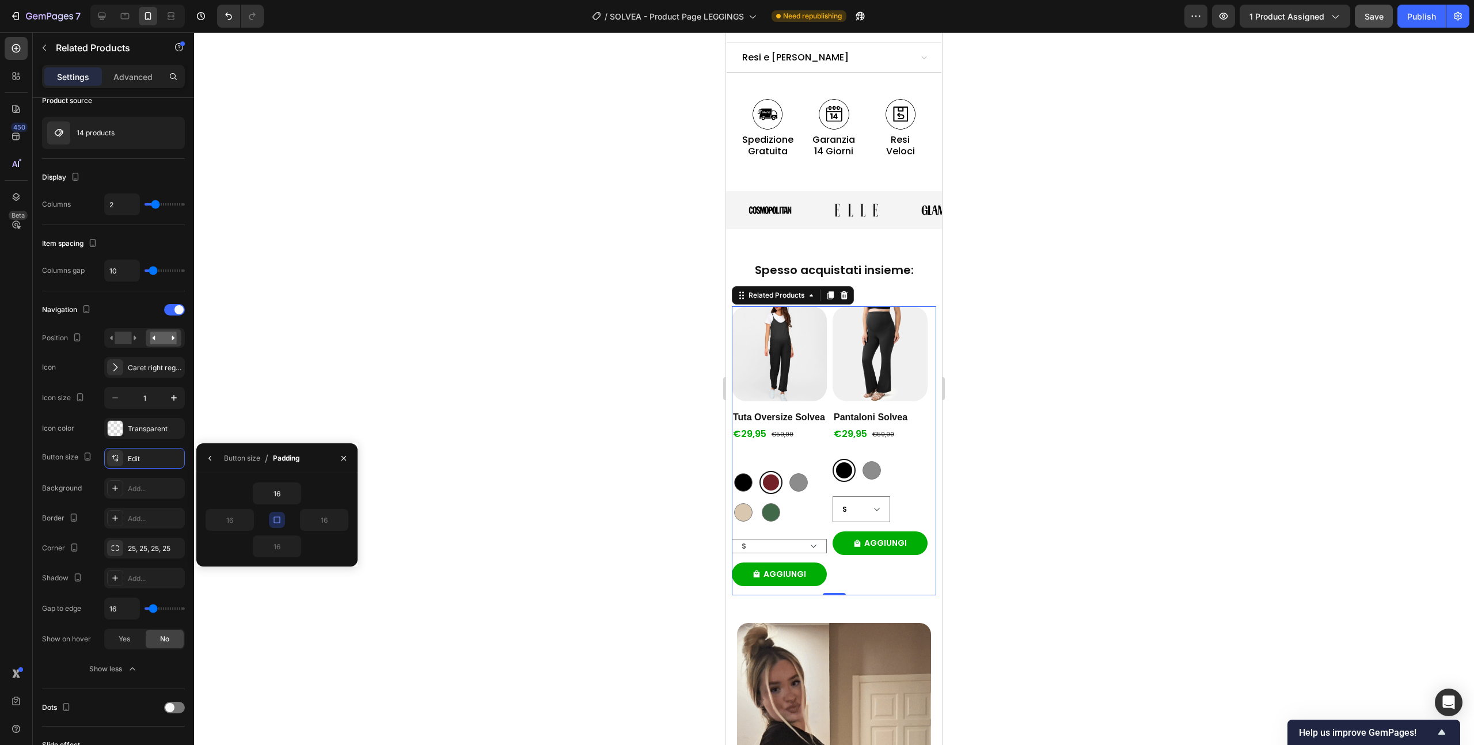
click at [202, 450] on div "Button size / Padding" at bounding box center [250, 457] width 108 height 29
click at [203, 457] on button "button" at bounding box center [210, 458] width 18 height 18
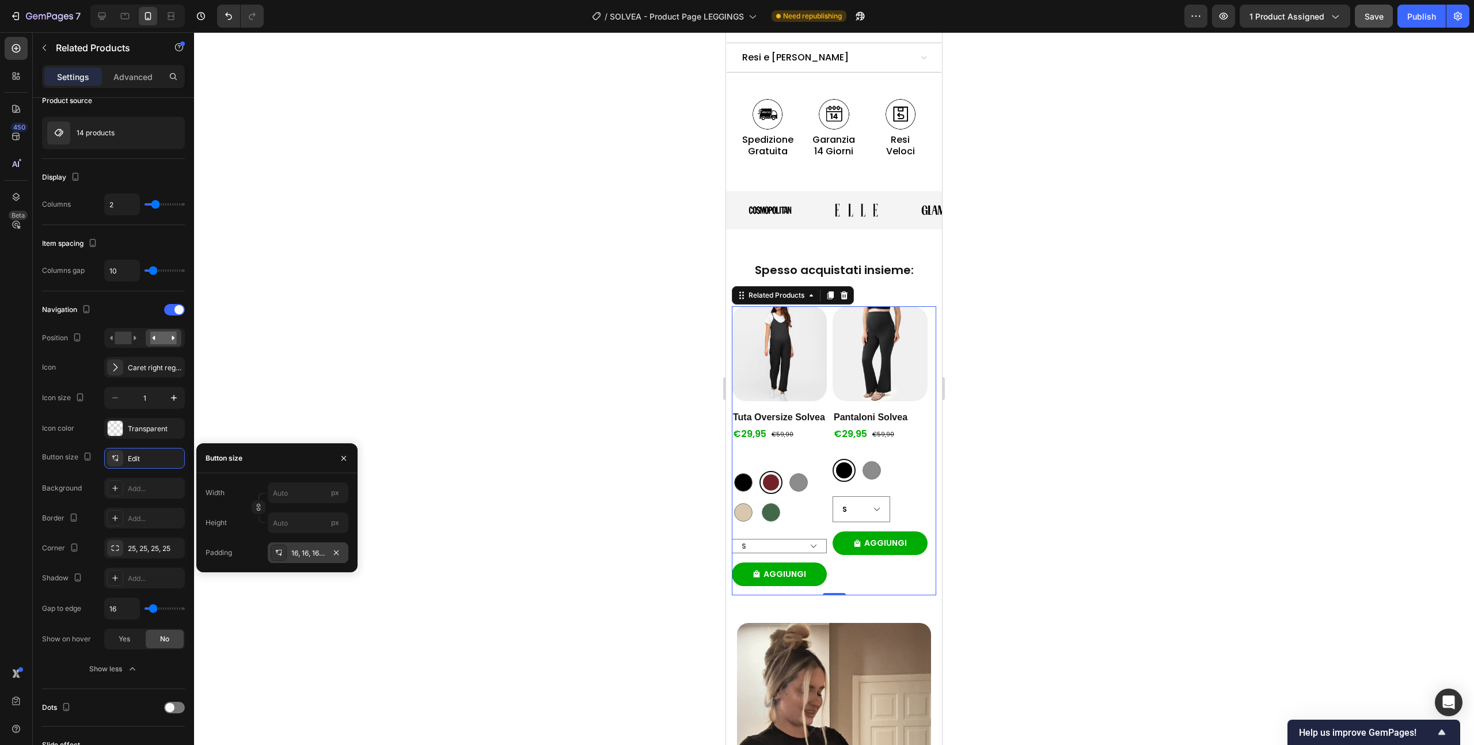
click at [294, 553] on div "16, 16, 16, 16" at bounding box center [307, 553] width 33 height 10
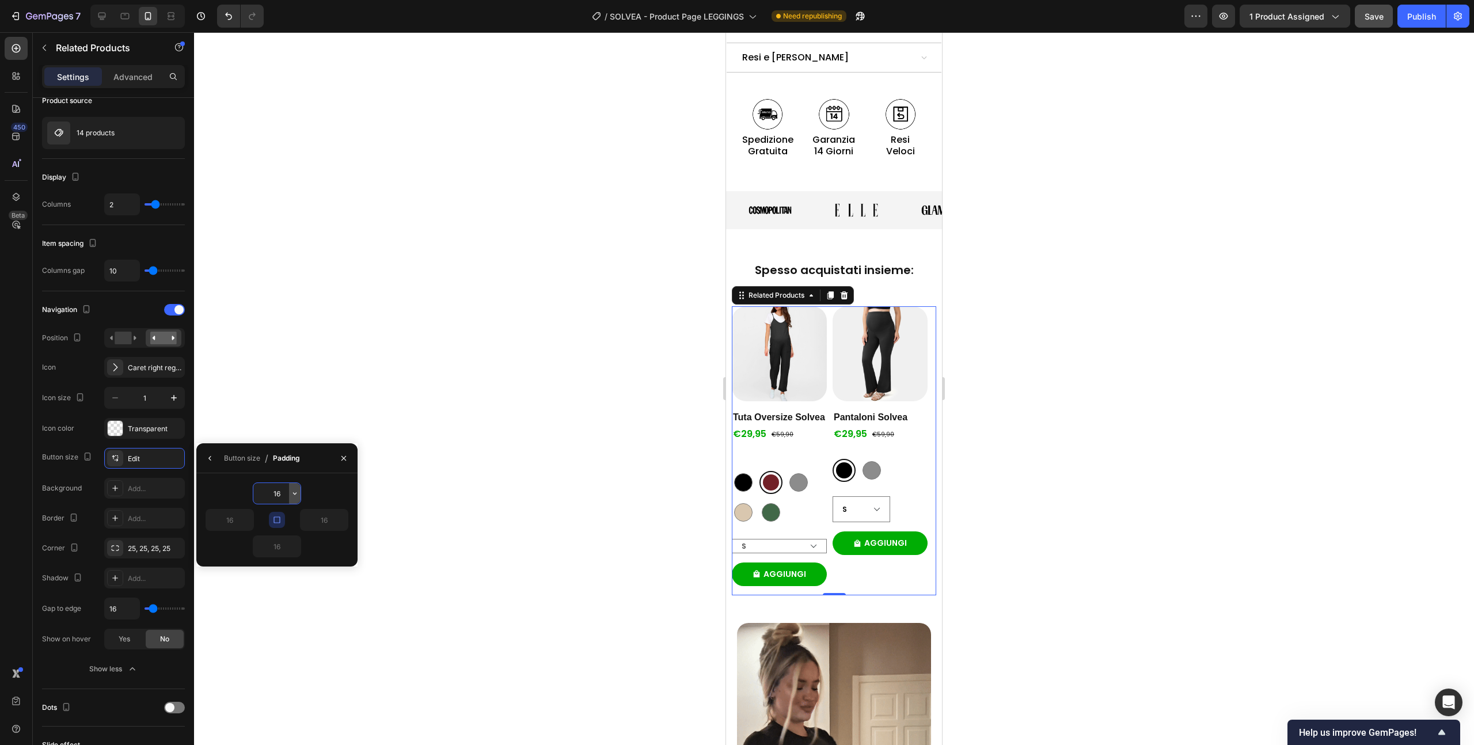
click at [292, 494] on icon "button" at bounding box center [294, 493] width 9 height 9
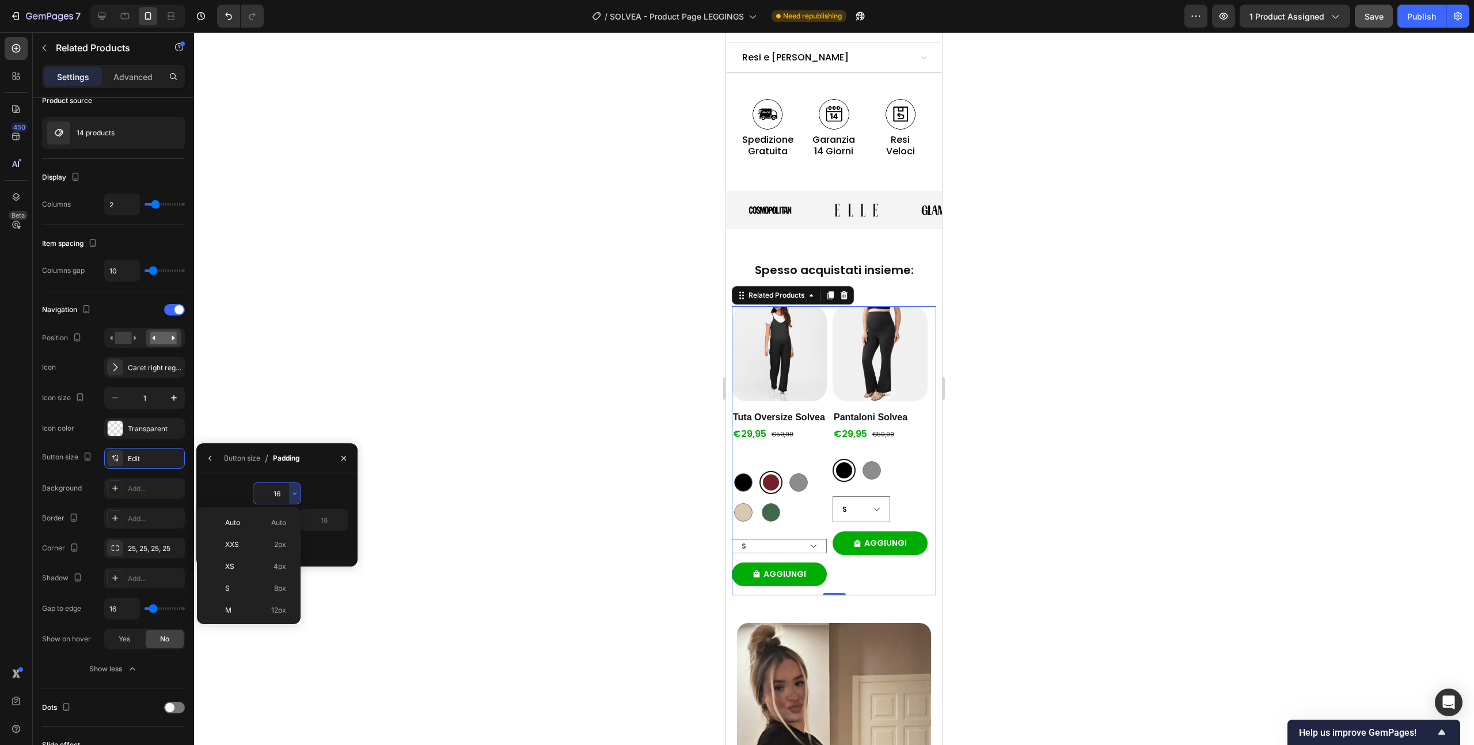
click at [276, 491] on input "16" at bounding box center [276, 493] width 47 height 21
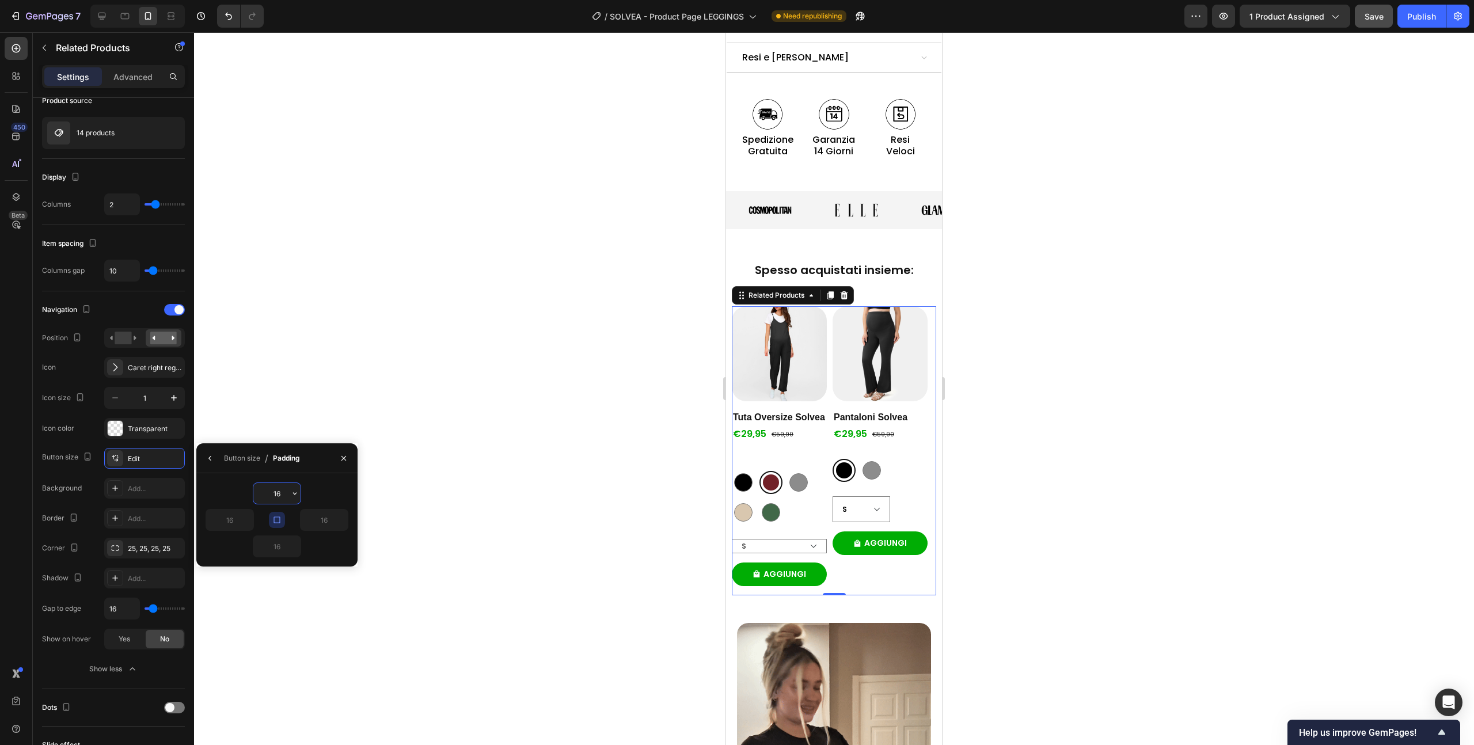
drag, startPoint x: 279, startPoint y: 491, endPoint x: 271, endPoint y: 492, distance: 8.1
click at [271, 492] on input "16" at bounding box center [276, 493] width 47 height 21
type input "5"
click at [247, 496] on div "5" at bounding box center [277, 494] width 143 height 22
type input "5"
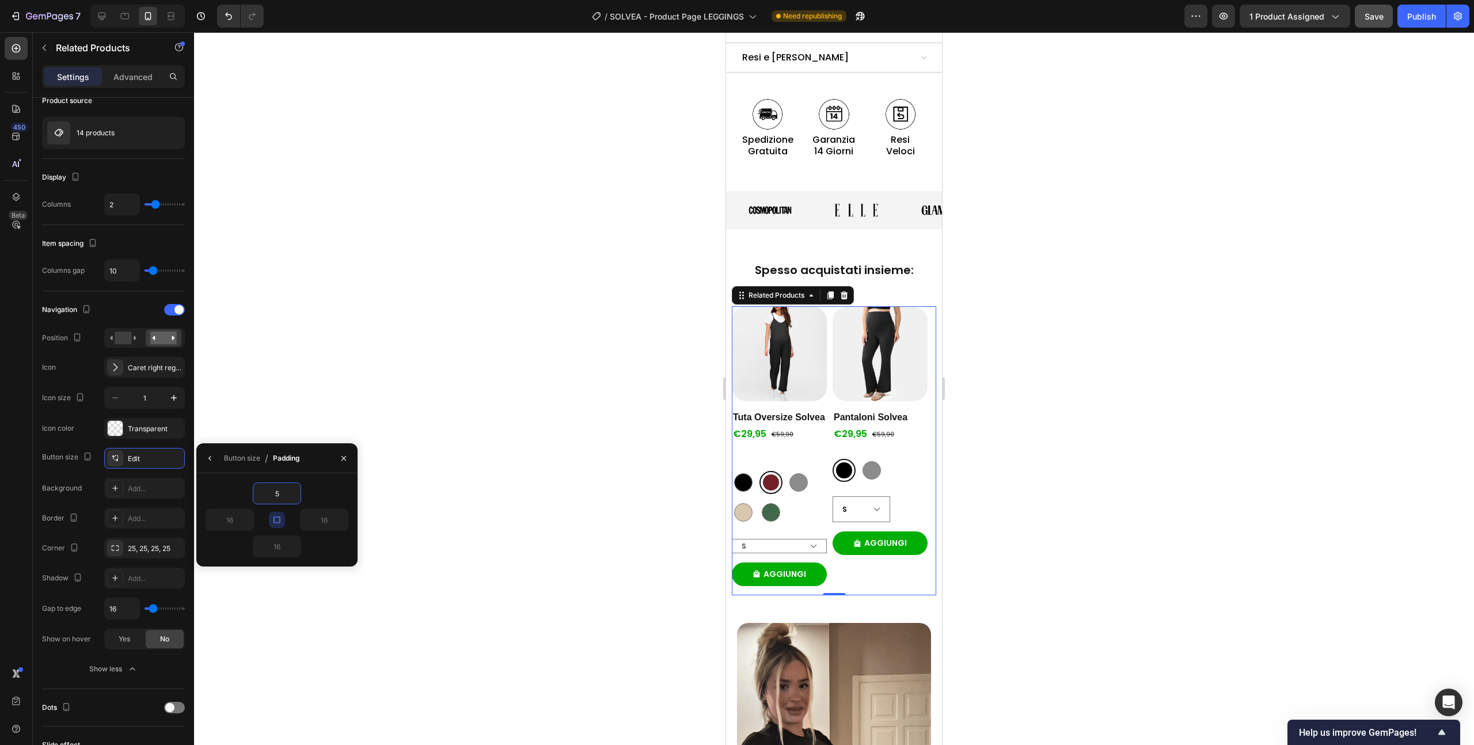
type input "5"
click at [276, 496] on input "5" at bounding box center [276, 493] width 47 height 21
type input "16"
click at [213, 485] on div "16" at bounding box center [277, 494] width 143 height 22
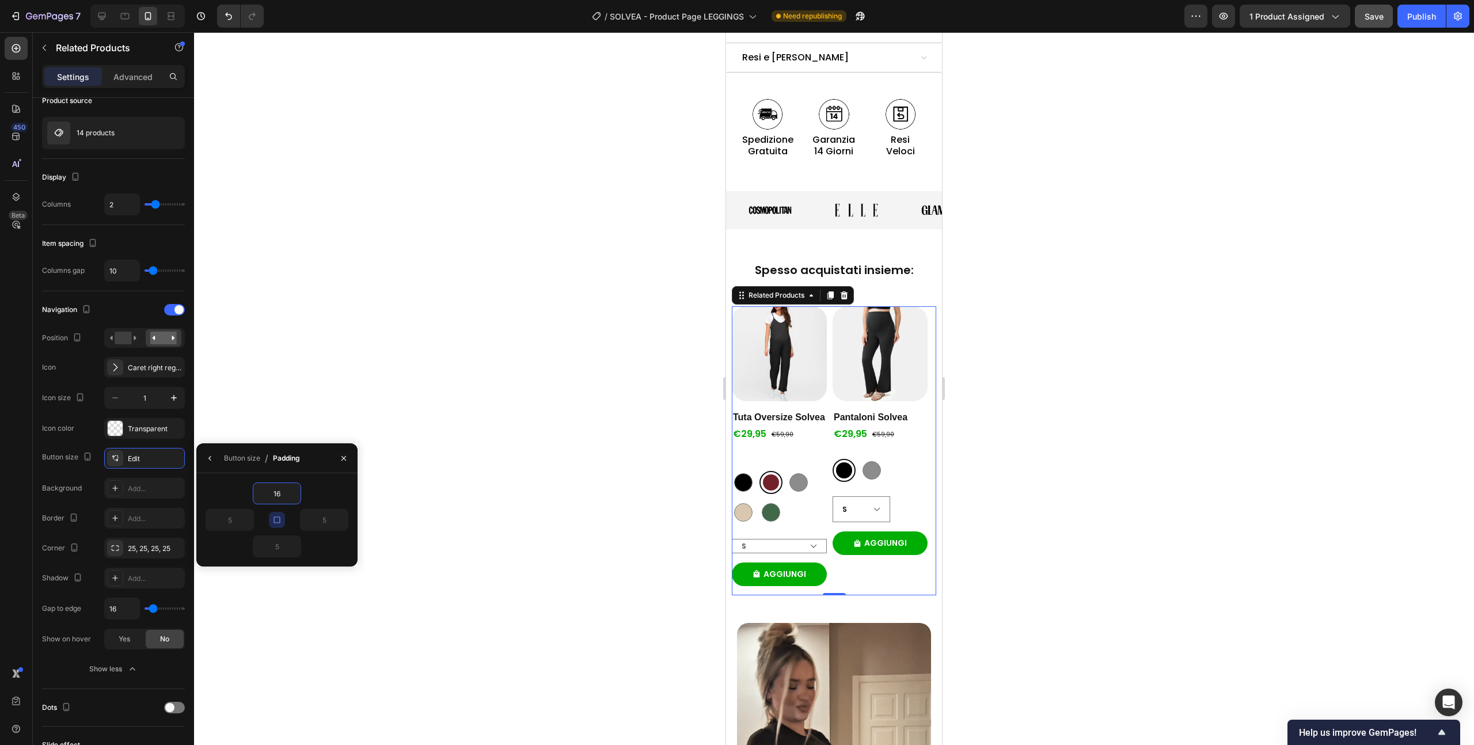
type input "16"
click at [206, 460] on icon "button" at bounding box center [210, 458] width 9 height 9
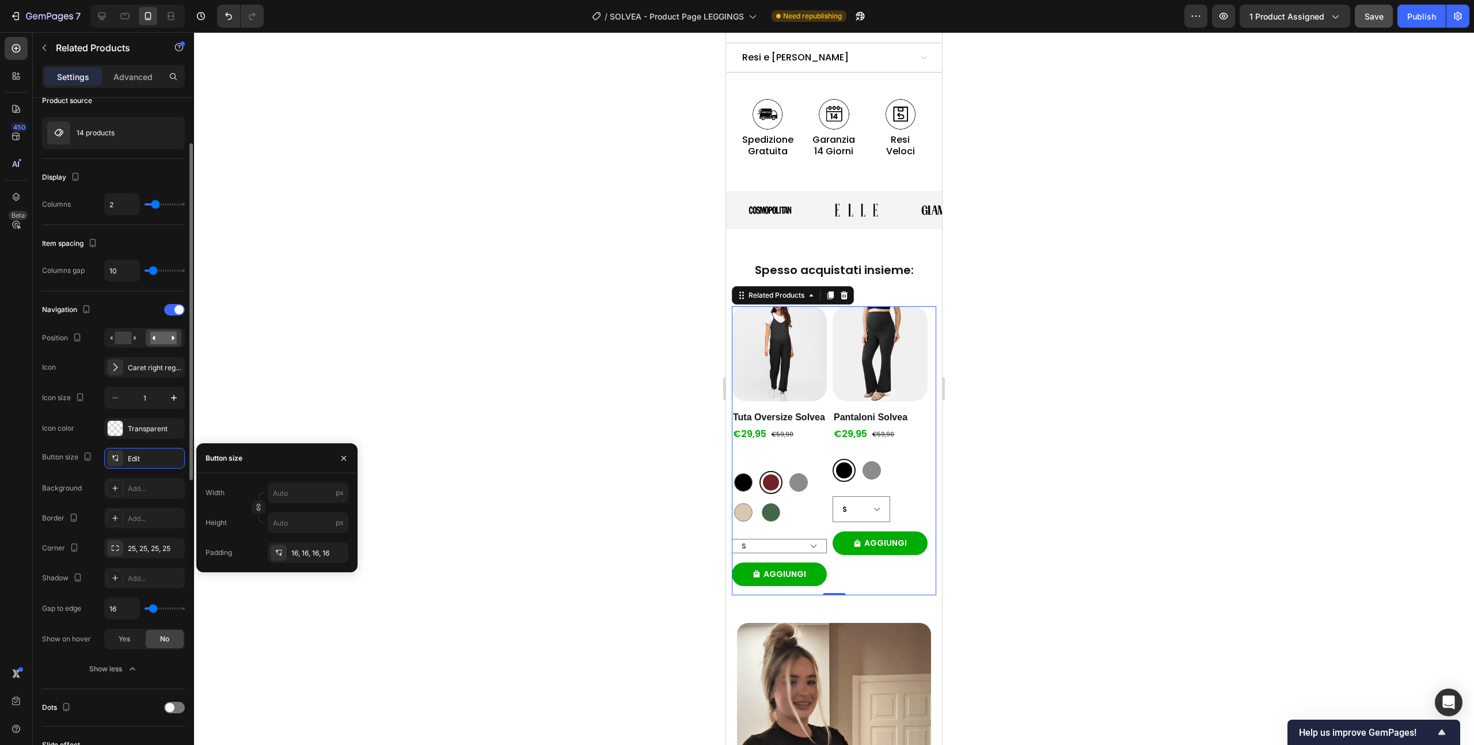
click at [73, 465] on div "Button size" at bounding box center [68, 457] width 52 height 18
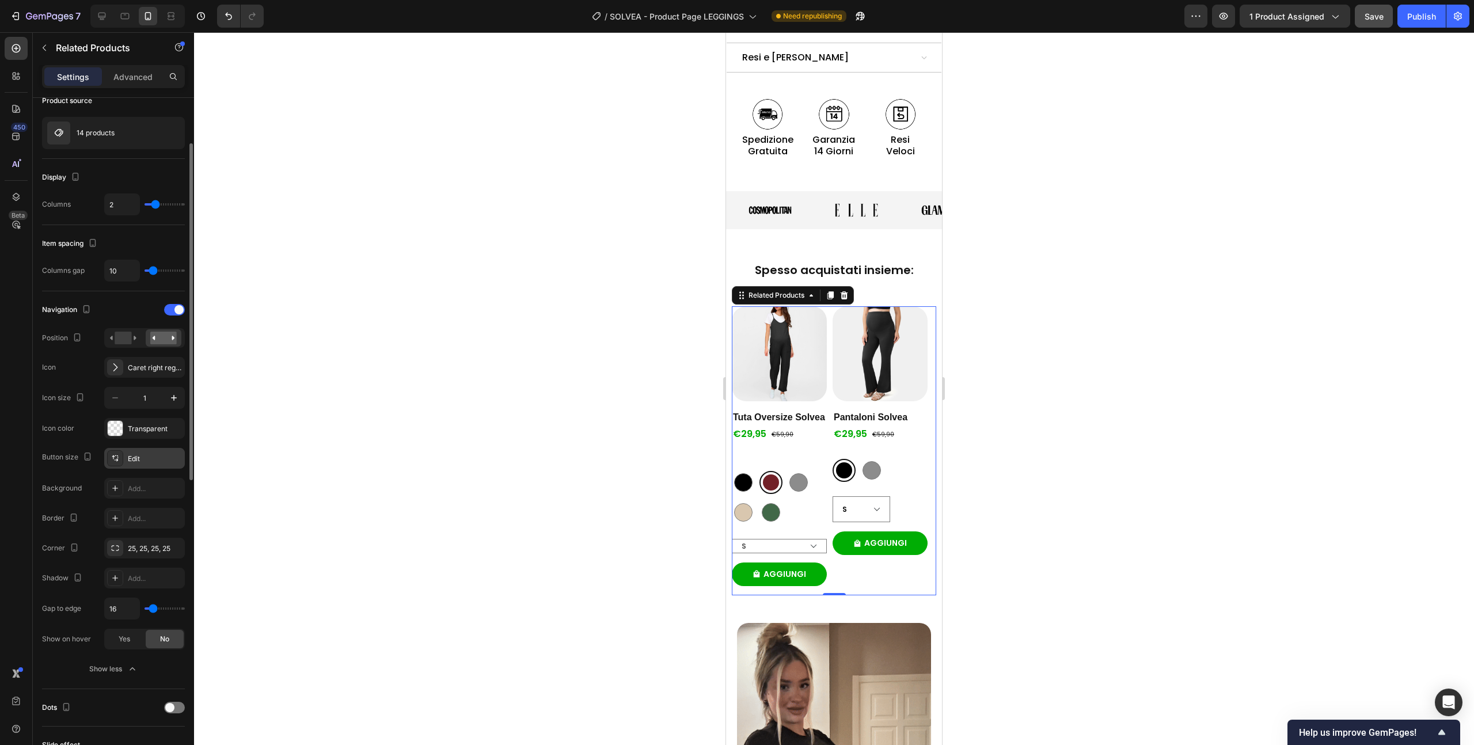
click at [128, 463] on div "Edit" at bounding box center [155, 459] width 54 height 10
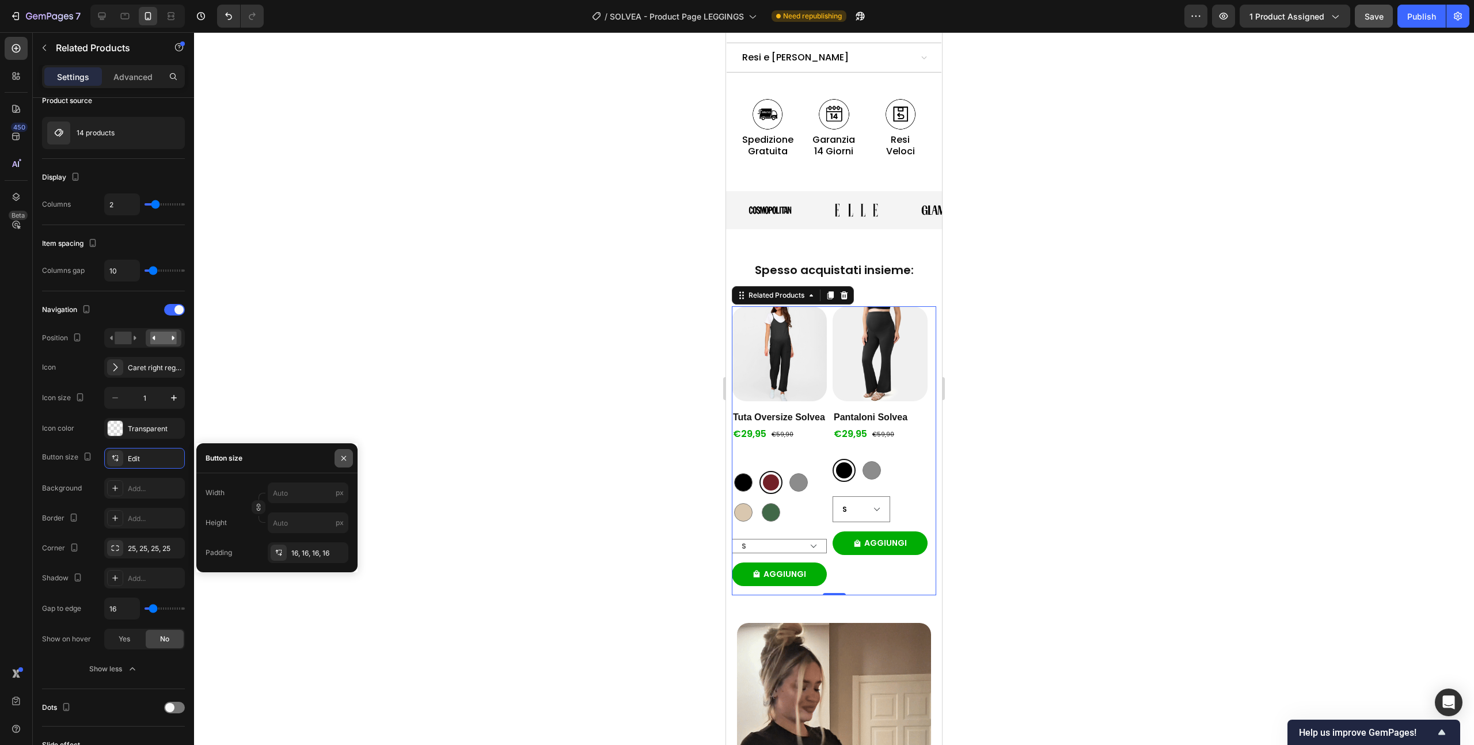
click at [344, 458] on icon "button" at bounding box center [343, 458] width 9 height 9
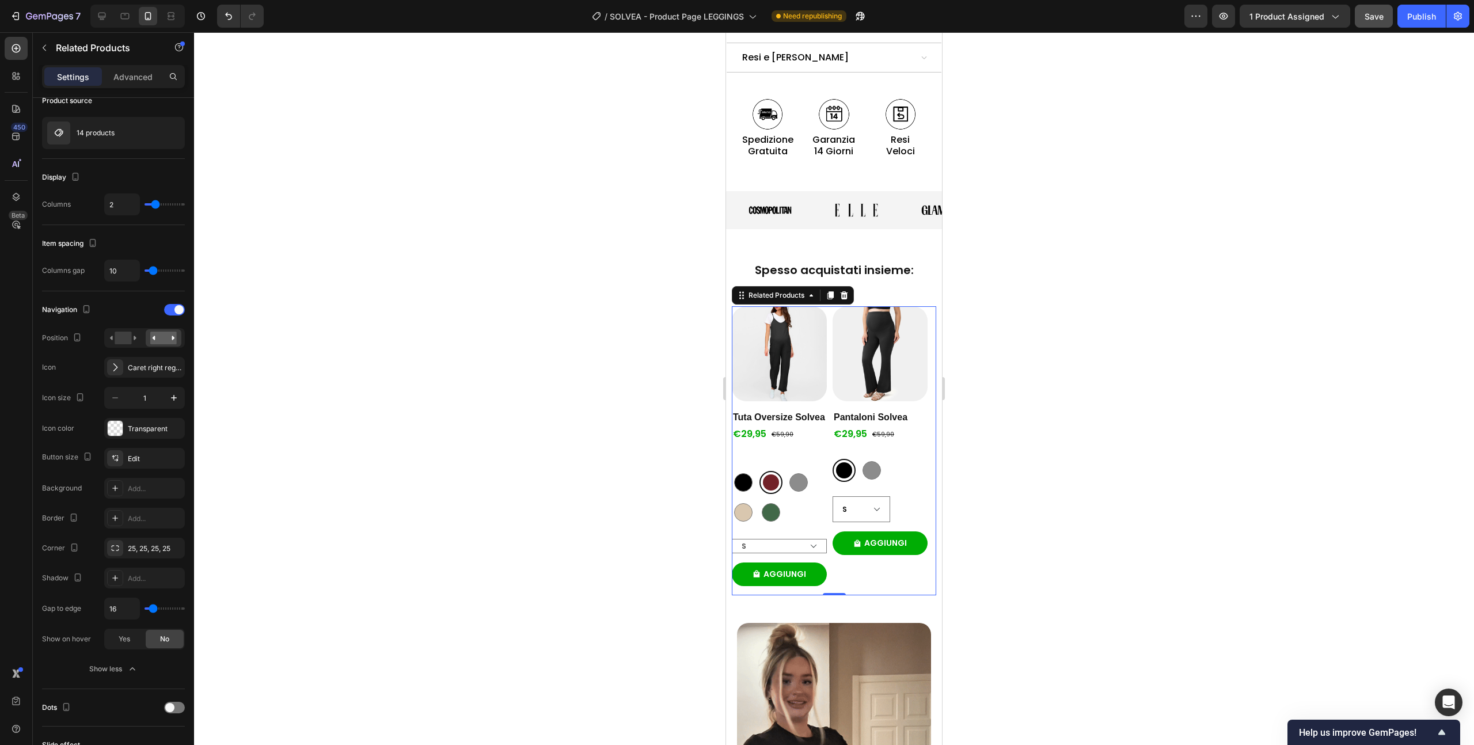
click at [1281, 288] on div at bounding box center [834, 388] width 1280 height 713
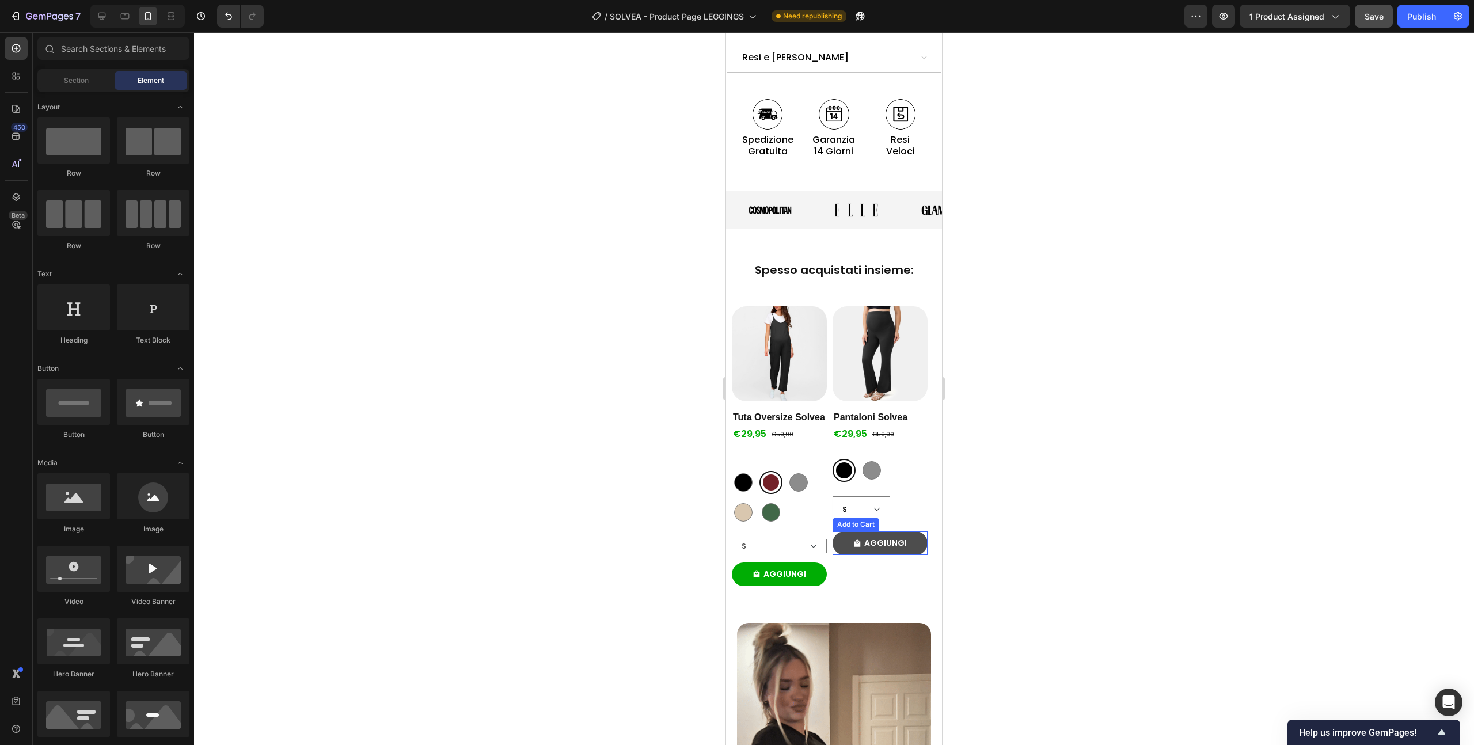
click at [862, 540] on icon "AGGIUNGI" at bounding box center [858, 544] width 8 height 8
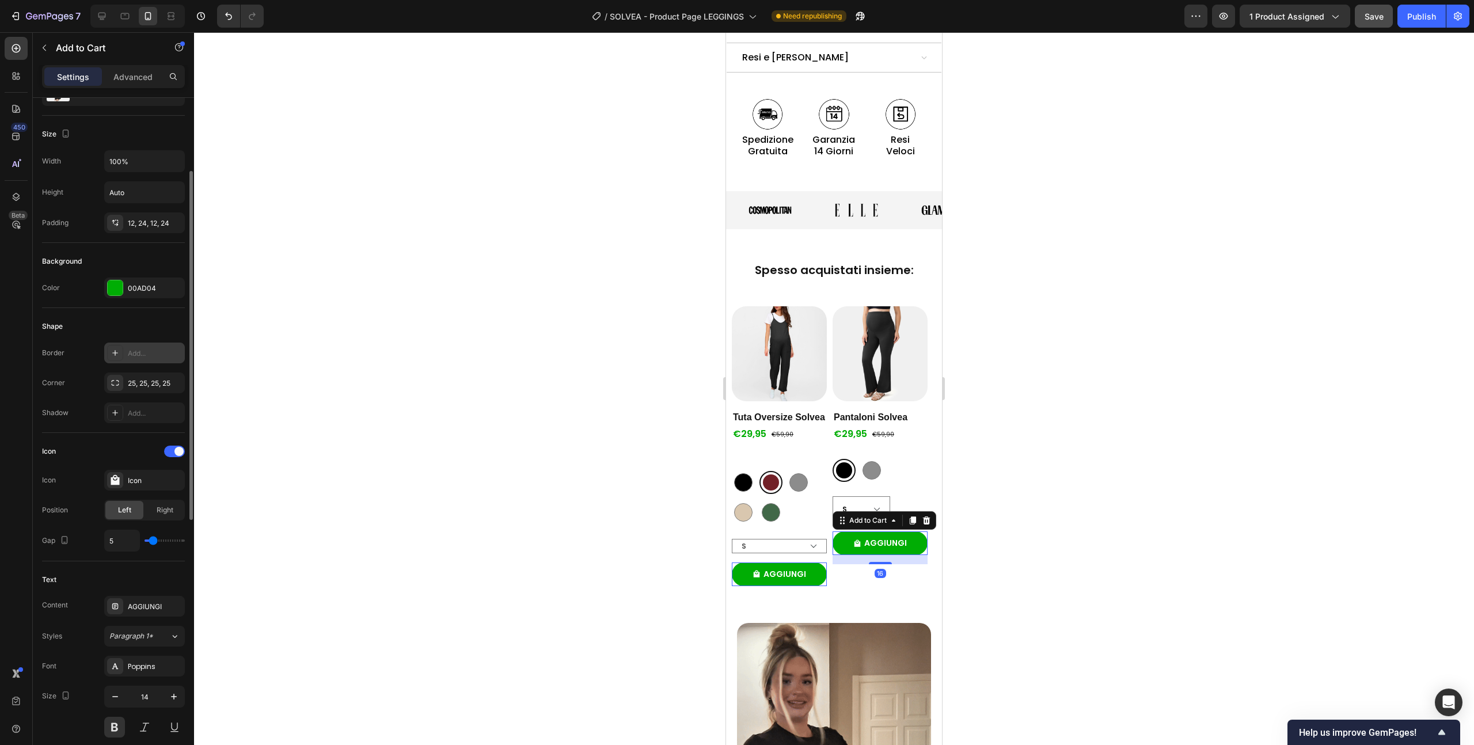
scroll to position [139, 0]
click at [143, 291] on div "00AD04" at bounding box center [144, 287] width 33 height 10
click at [109, 317] on div "Shape" at bounding box center [113, 325] width 143 height 18
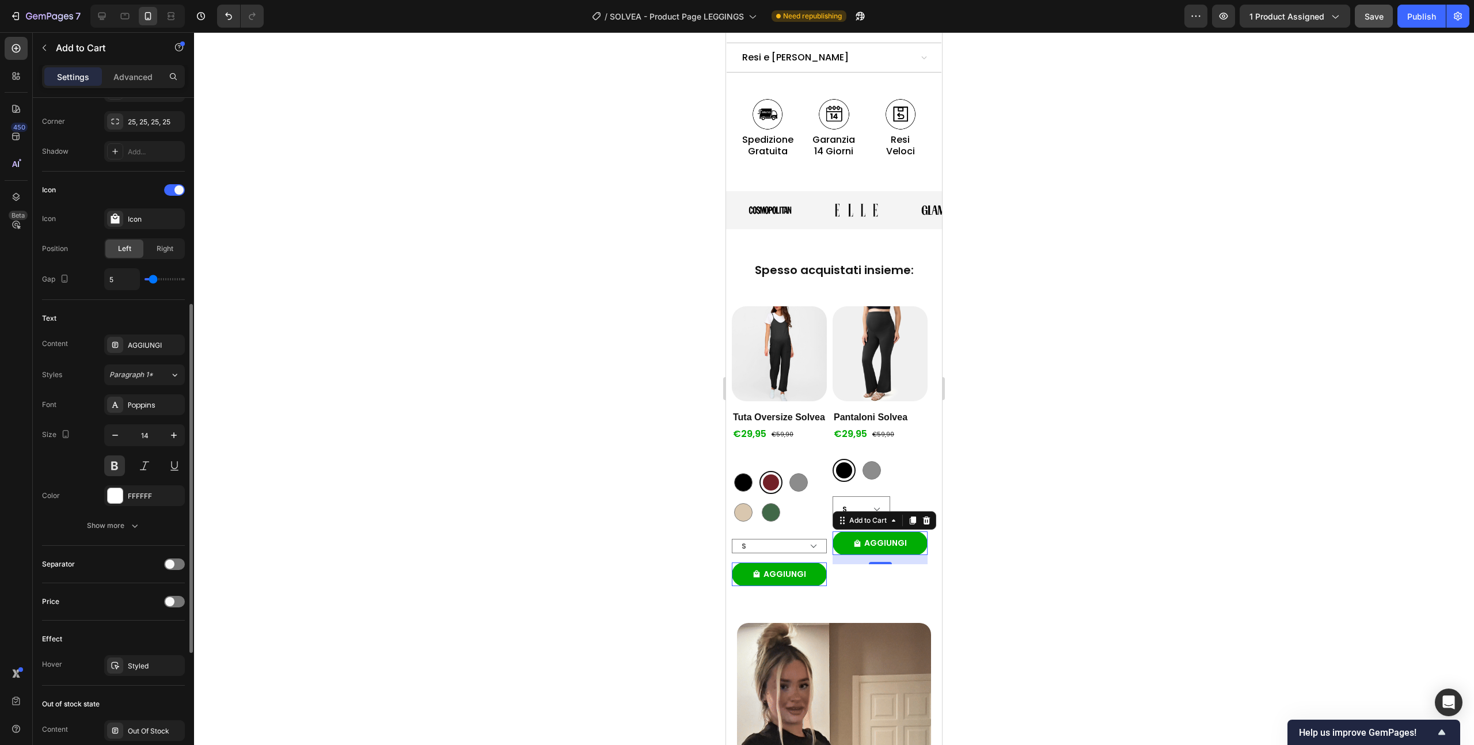
scroll to position [400, 0]
click at [173, 602] on span at bounding box center [169, 600] width 9 height 9
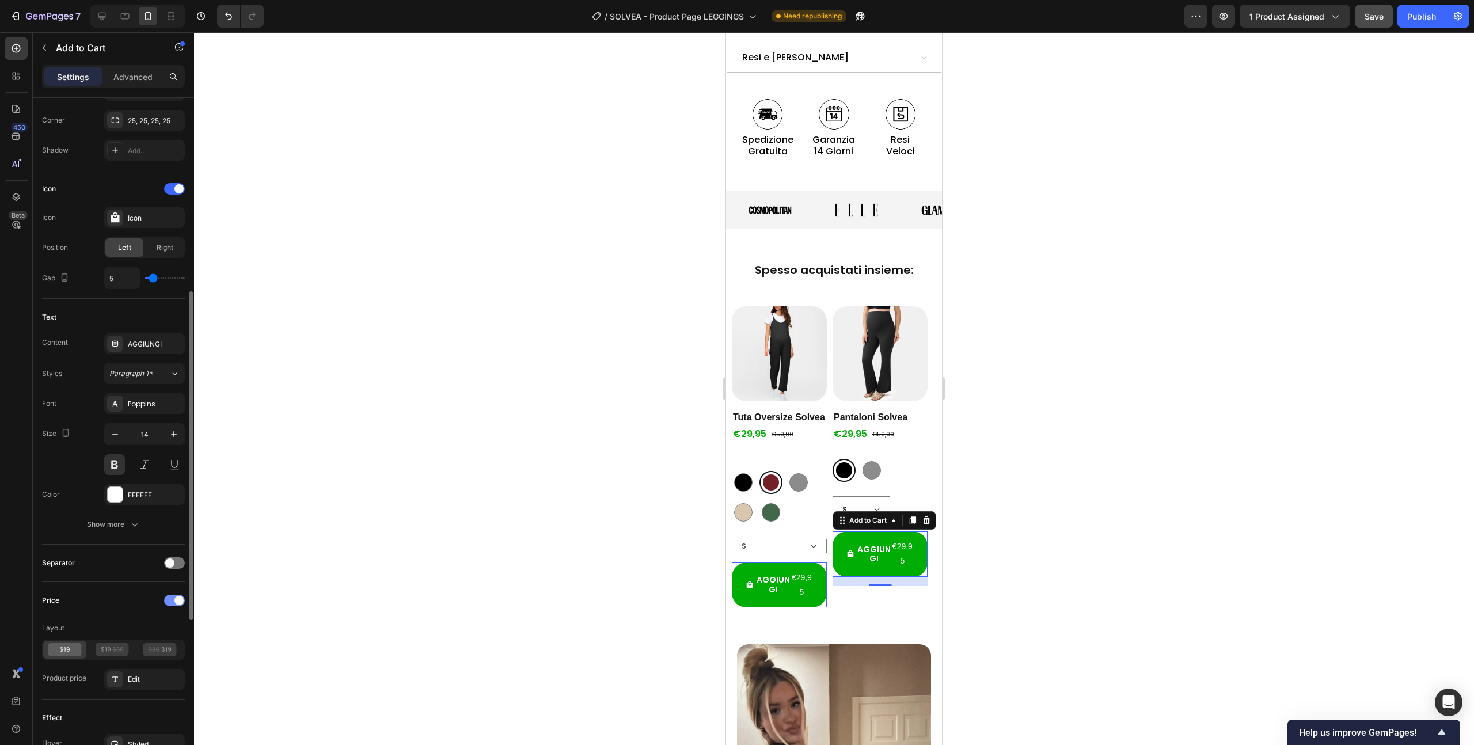
click at [173, 602] on div at bounding box center [174, 601] width 21 height 12
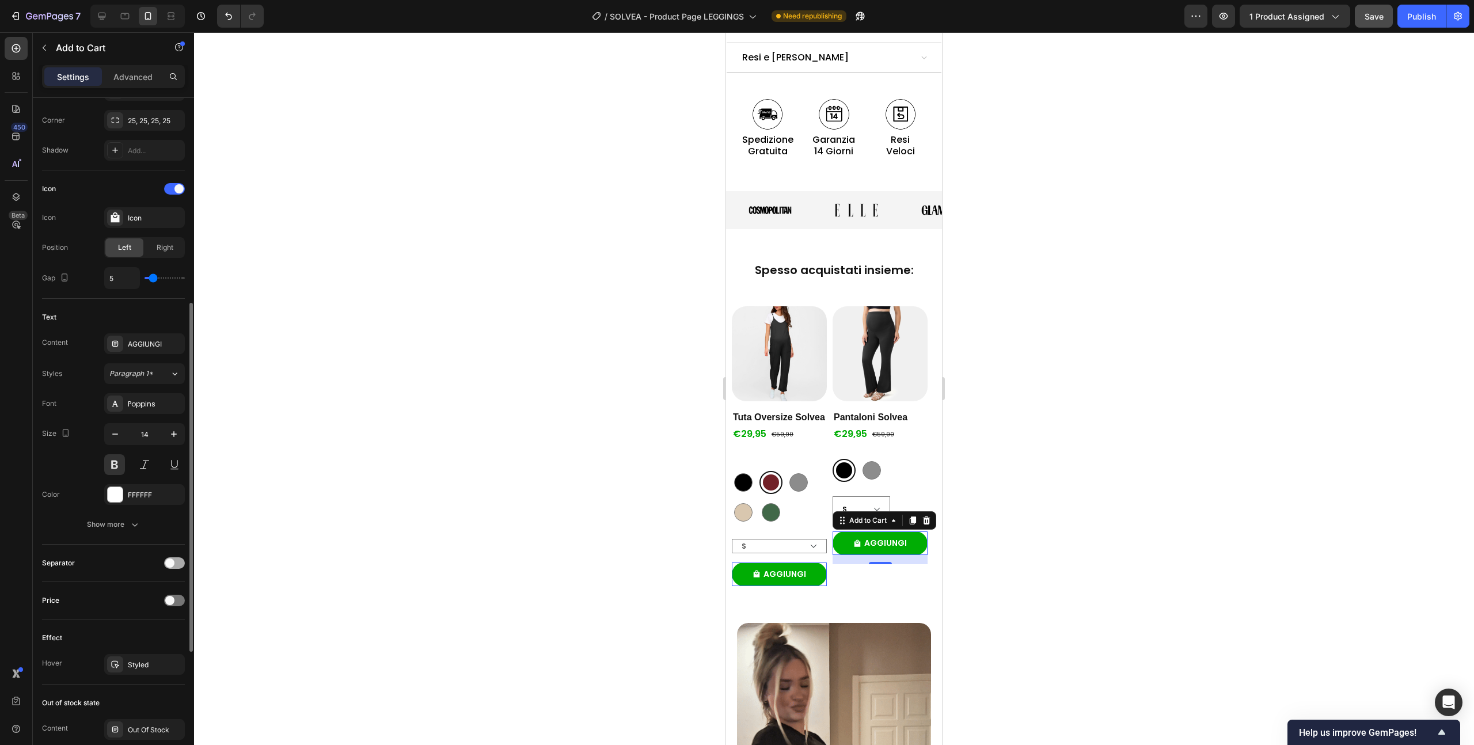
click at [173, 560] on div at bounding box center [174, 563] width 21 height 12
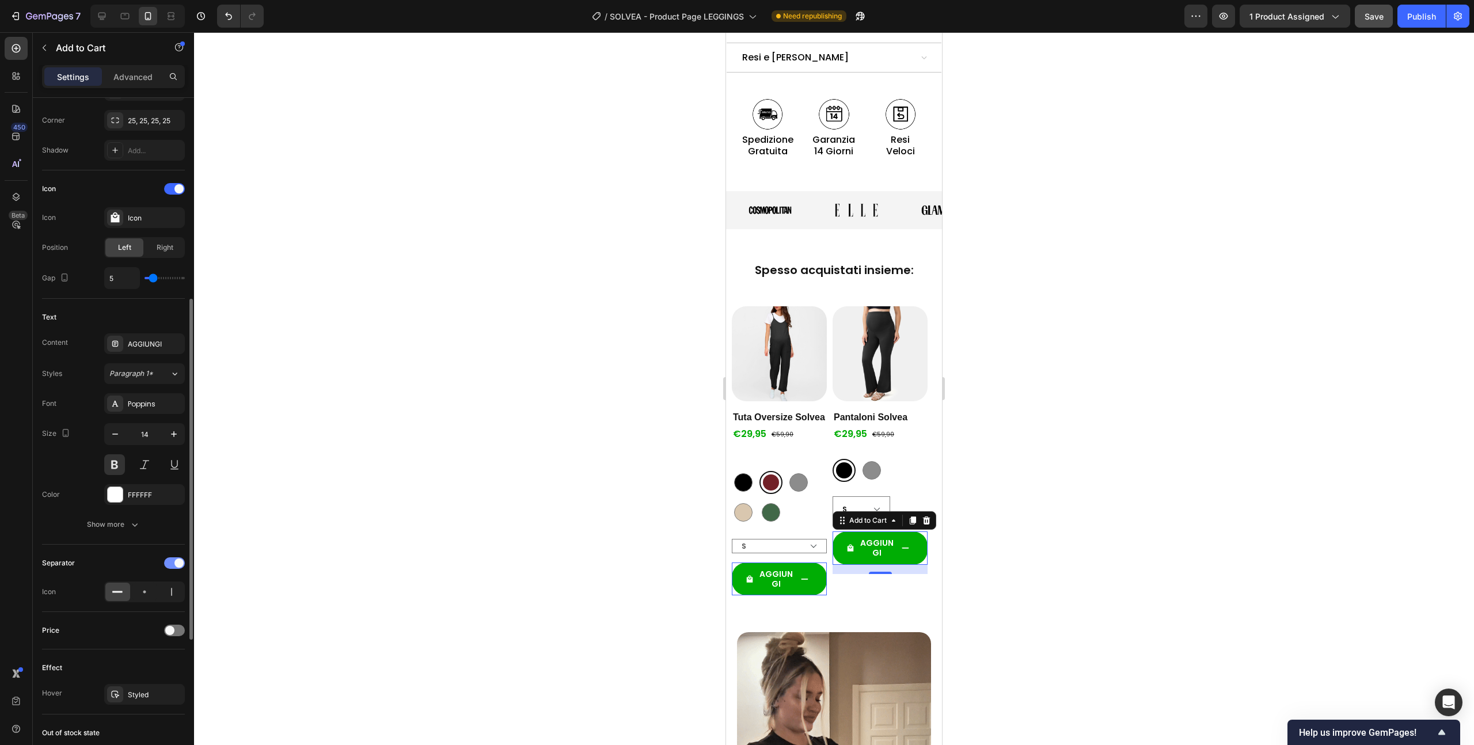
click at [173, 560] on div at bounding box center [174, 563] width 21 height 12
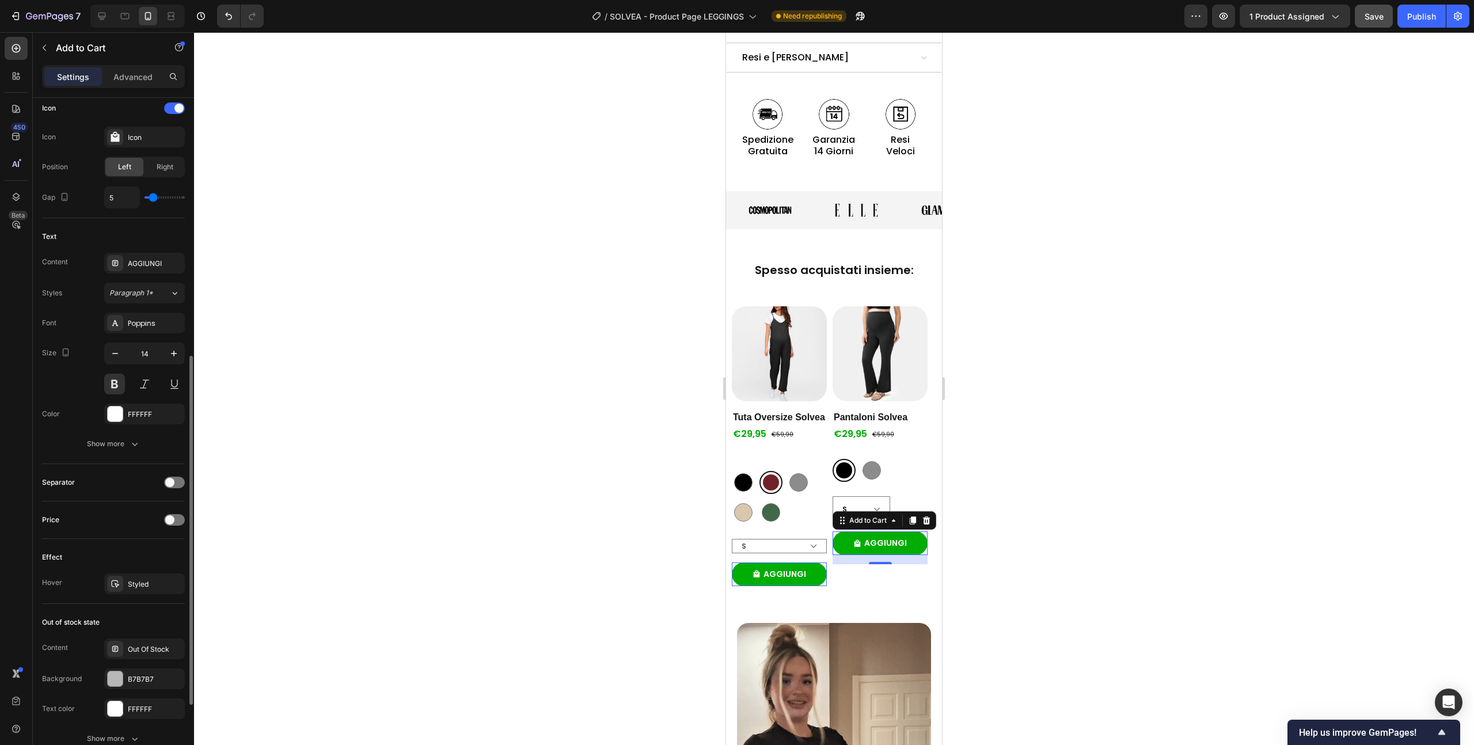
scroll to position [488, 0]
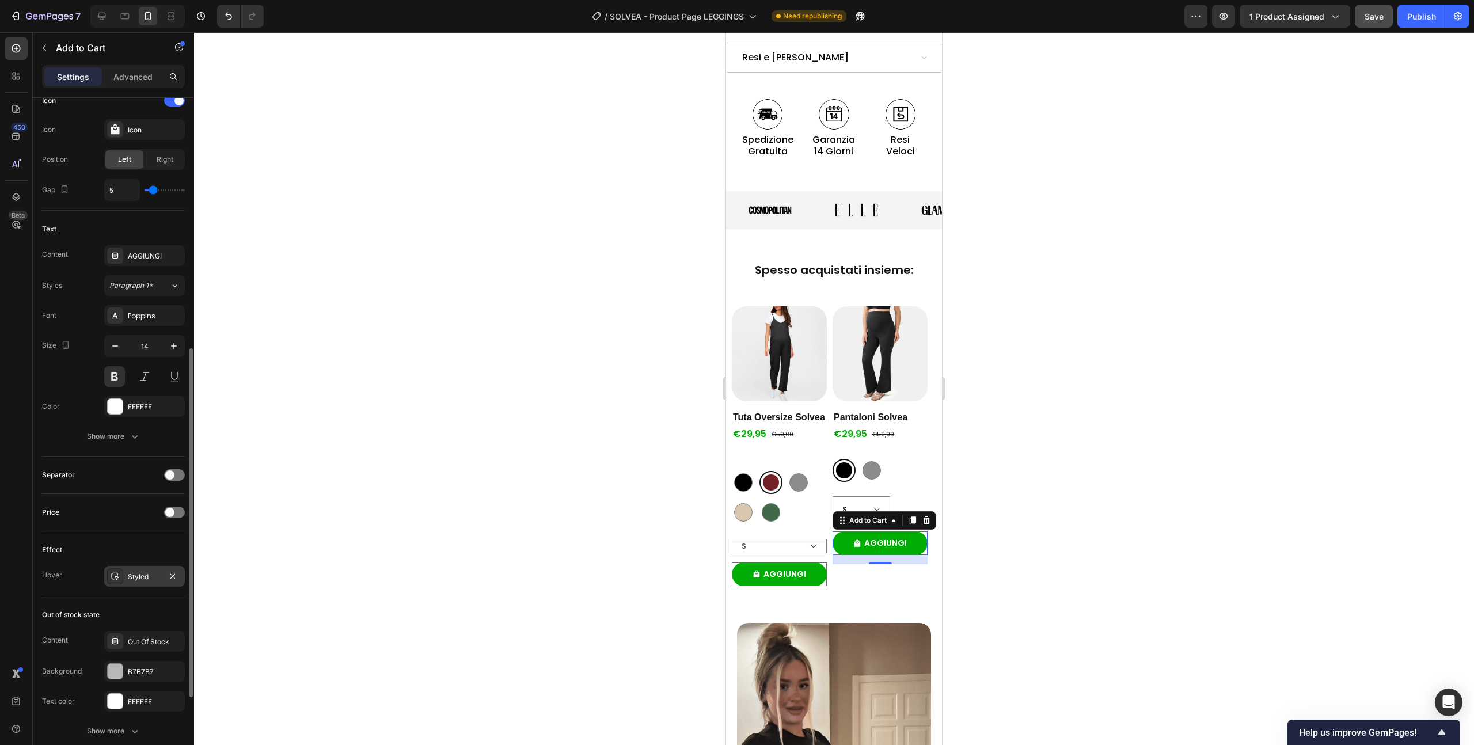
click at [124, 581] on div "Styled" at bounding box center [144, 576] width 81 height 21
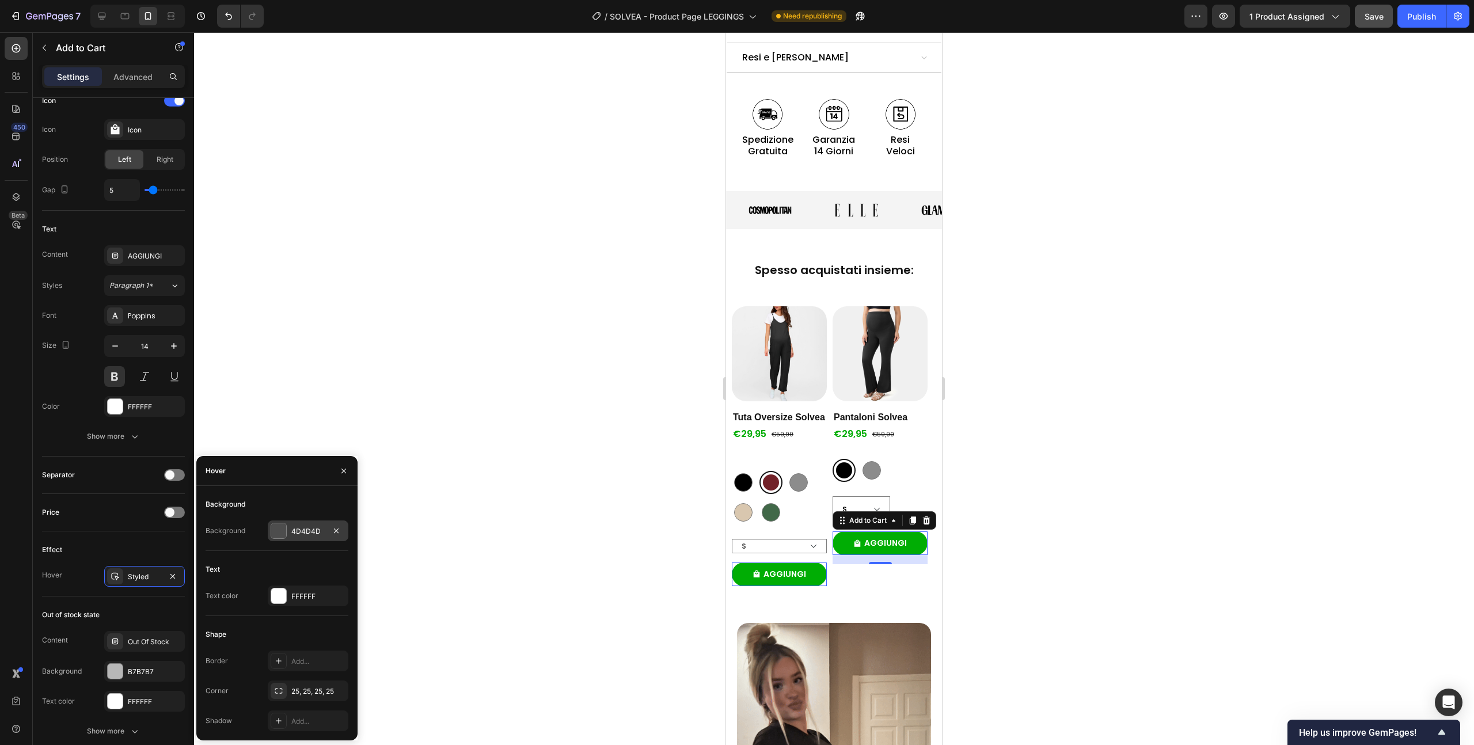
click at [272, 531] on div at bounding box center [278, 531] width 15 height 15
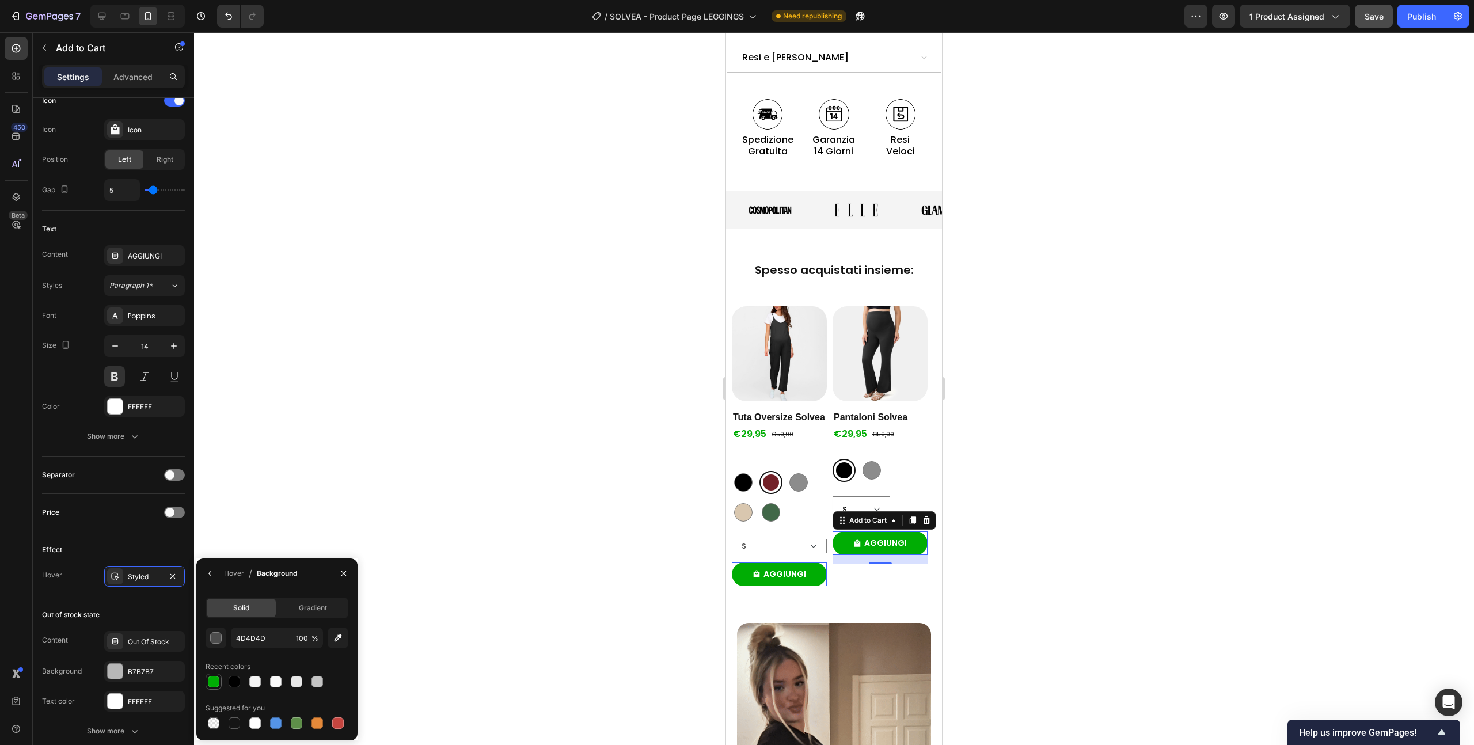
click at [212, 684] on div at bounding box center [214, 682] width 12 height 12
type input "00AD04"
click at [211, 573] on icon "button" at bounding box center [210, 573] width 9 height 9
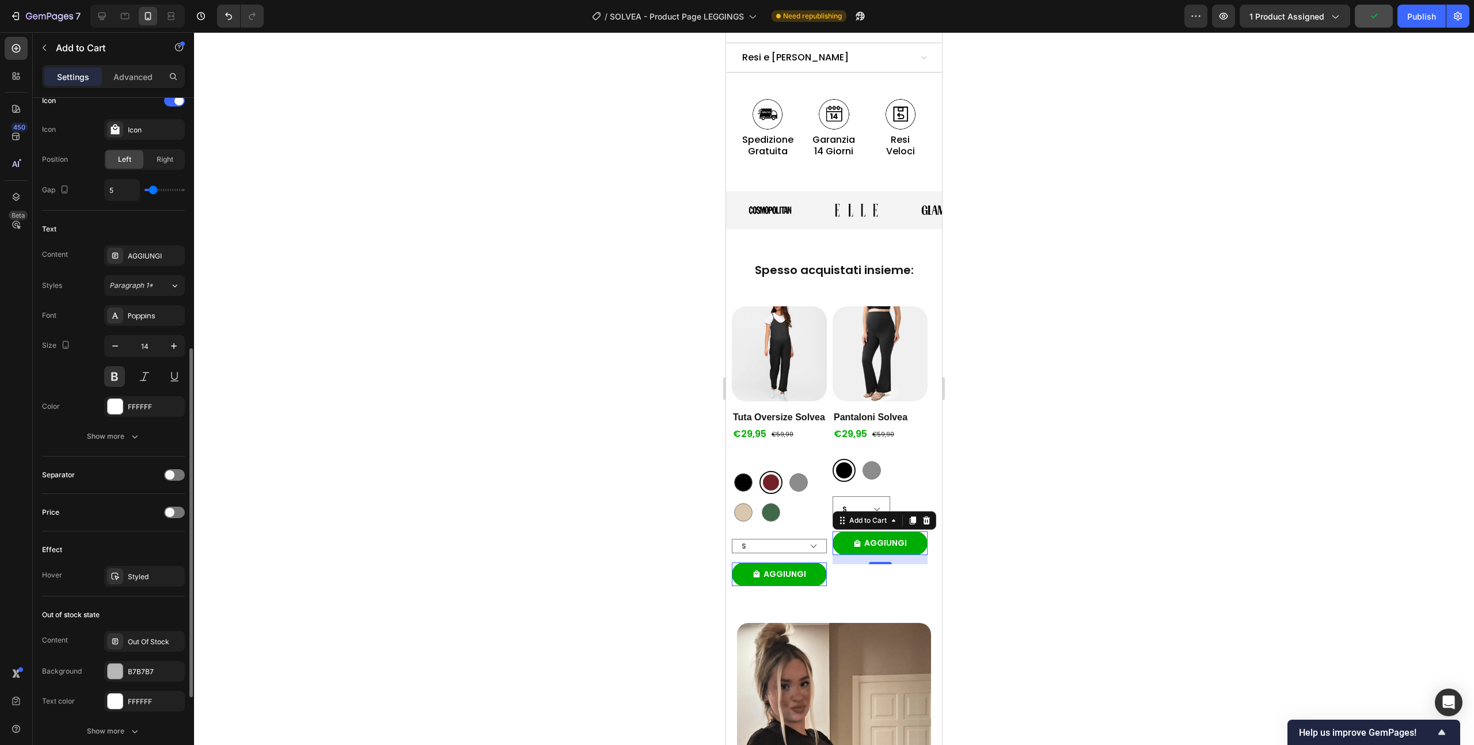
click at [88, 562] on div "Effect Hover Styled" at bounding box center [113, 564] width 143 height 65
click at [109, 18] on div at bounding box center [102, 16] width 18 height 18
type input "8"
type input "16"
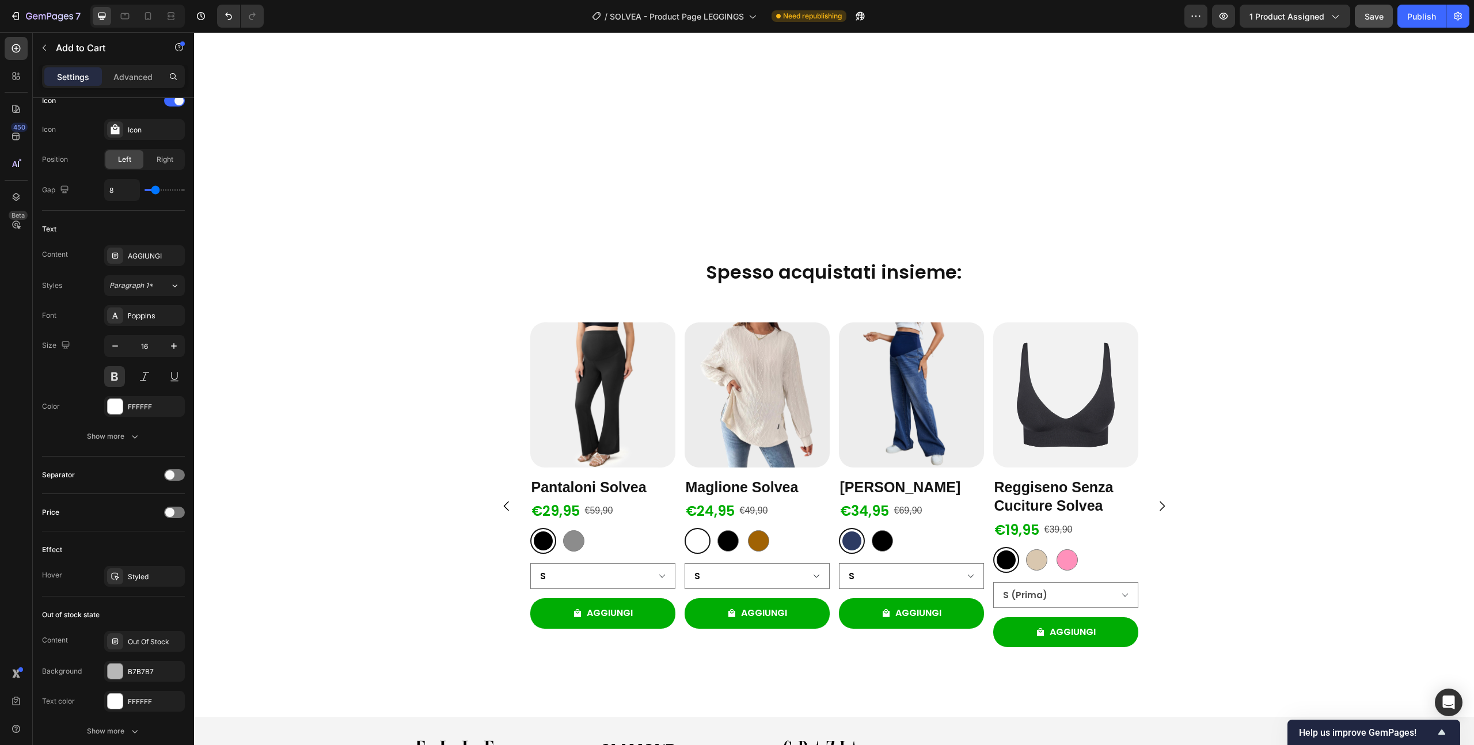
scroll to position [1558, 0]
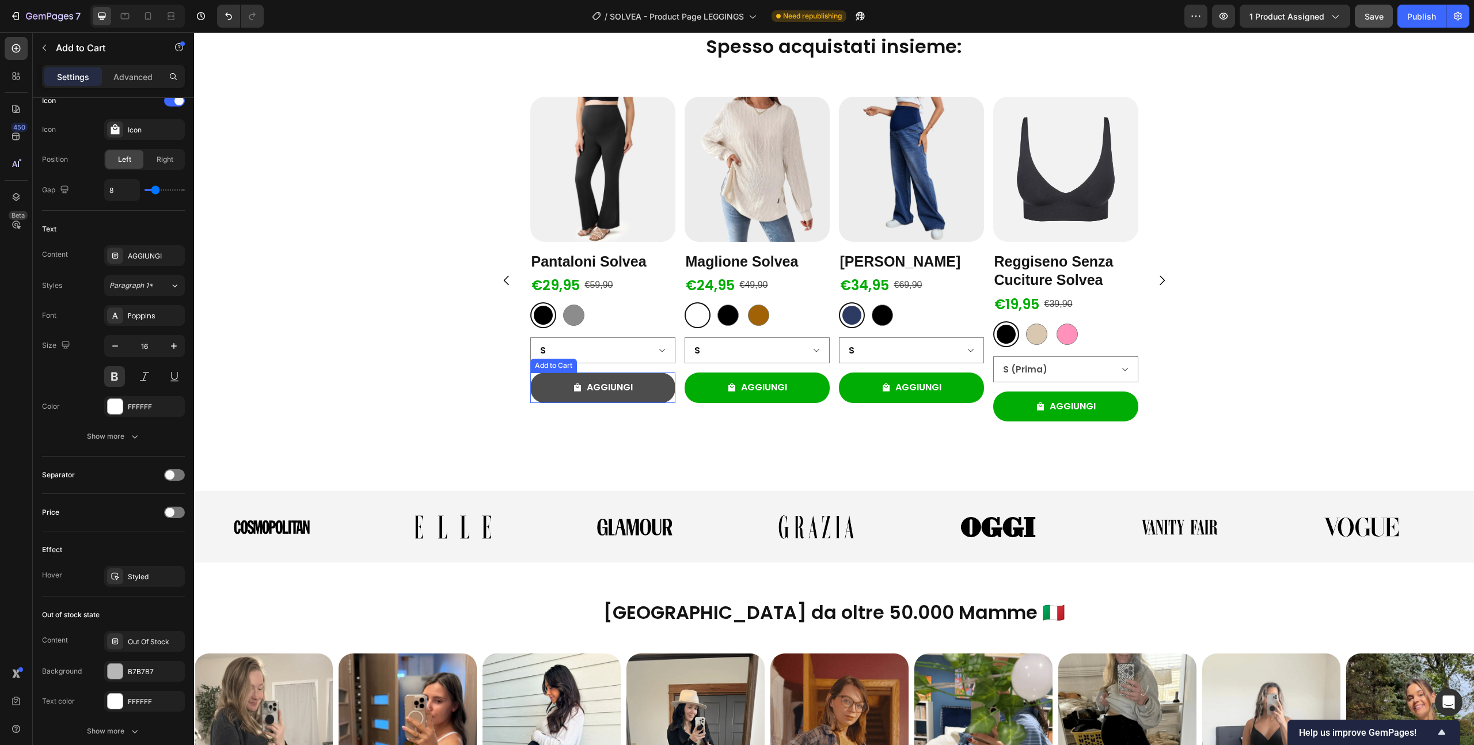
click at [656, 386] on button "AGGIUNGI" at bounding box center [602, 388] width 145 height 31
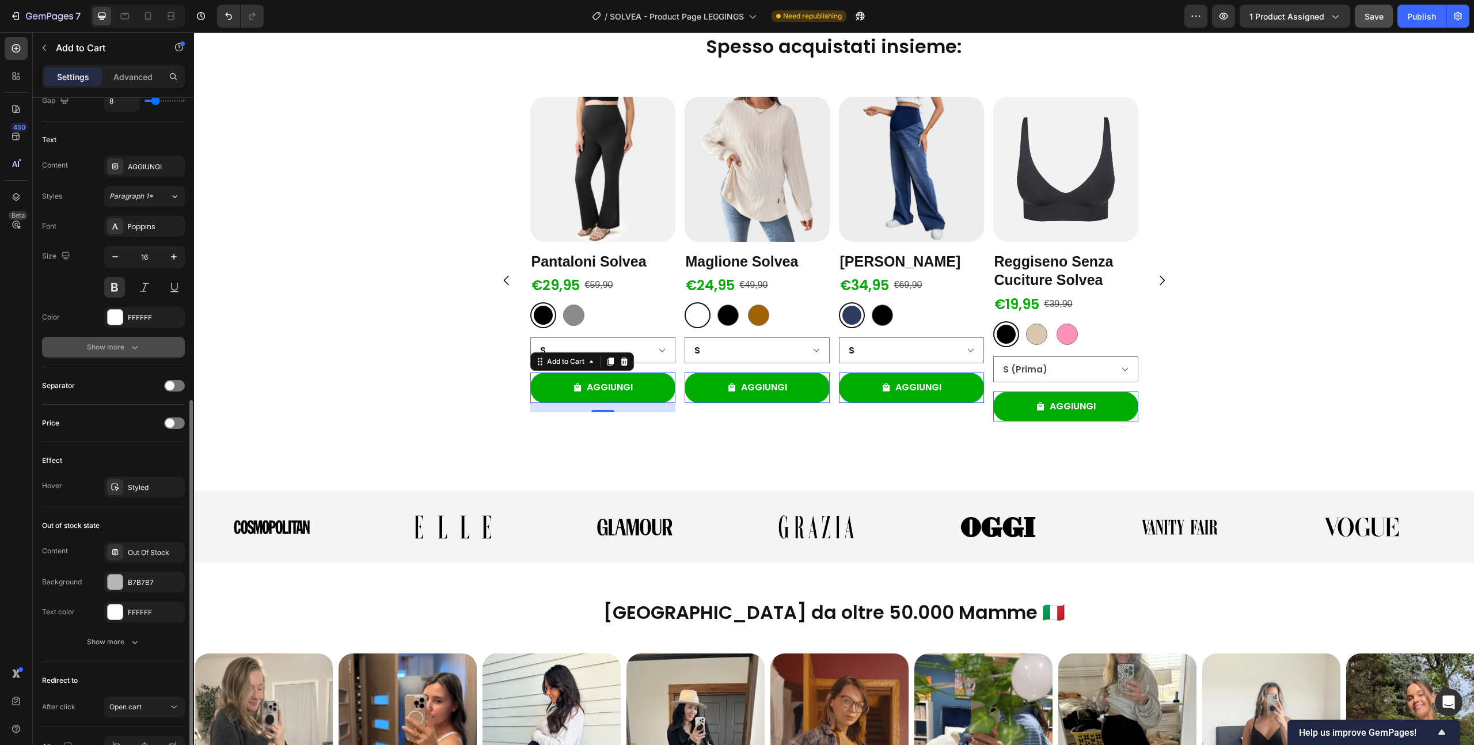
scroll to position [586, 0]
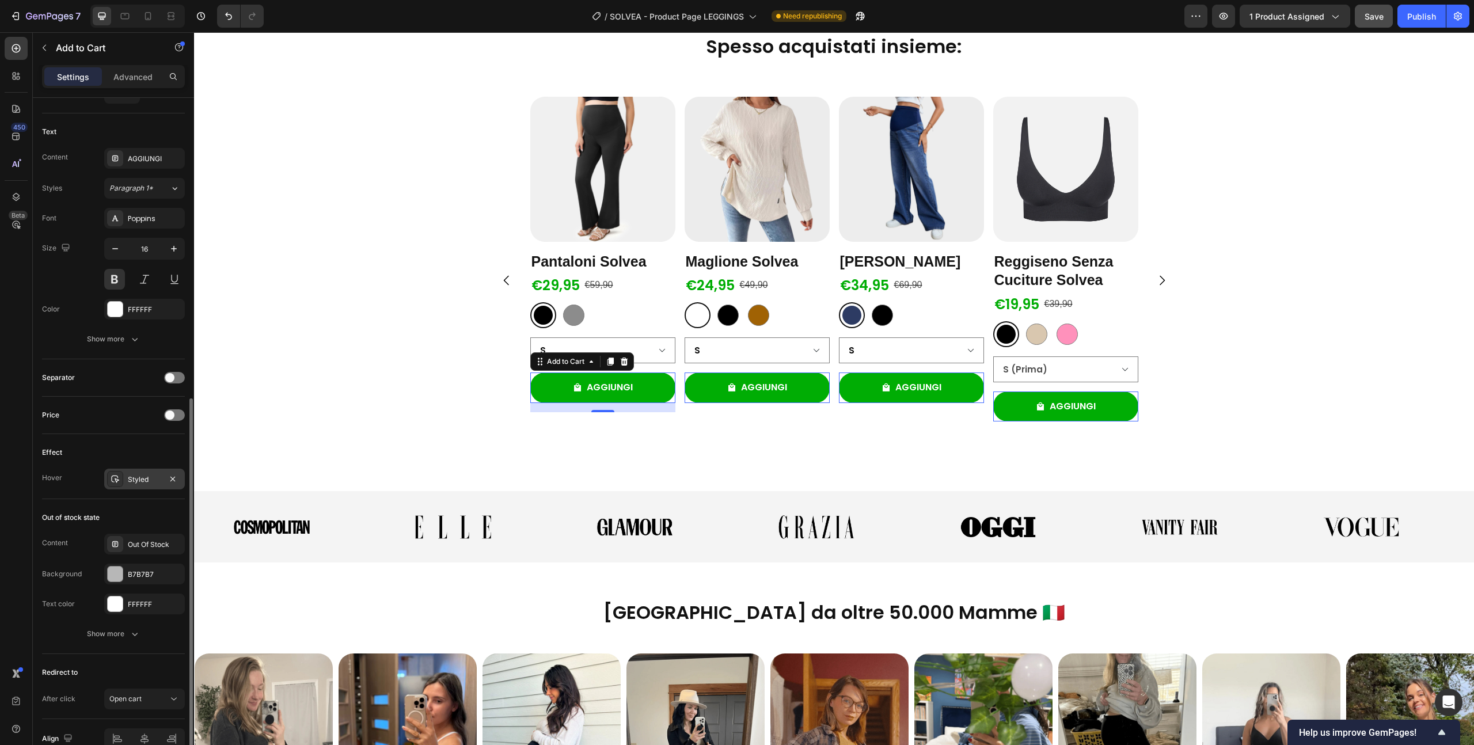
click at [118, 475] on icon at bounding box center [115, 479] width 9 height 9
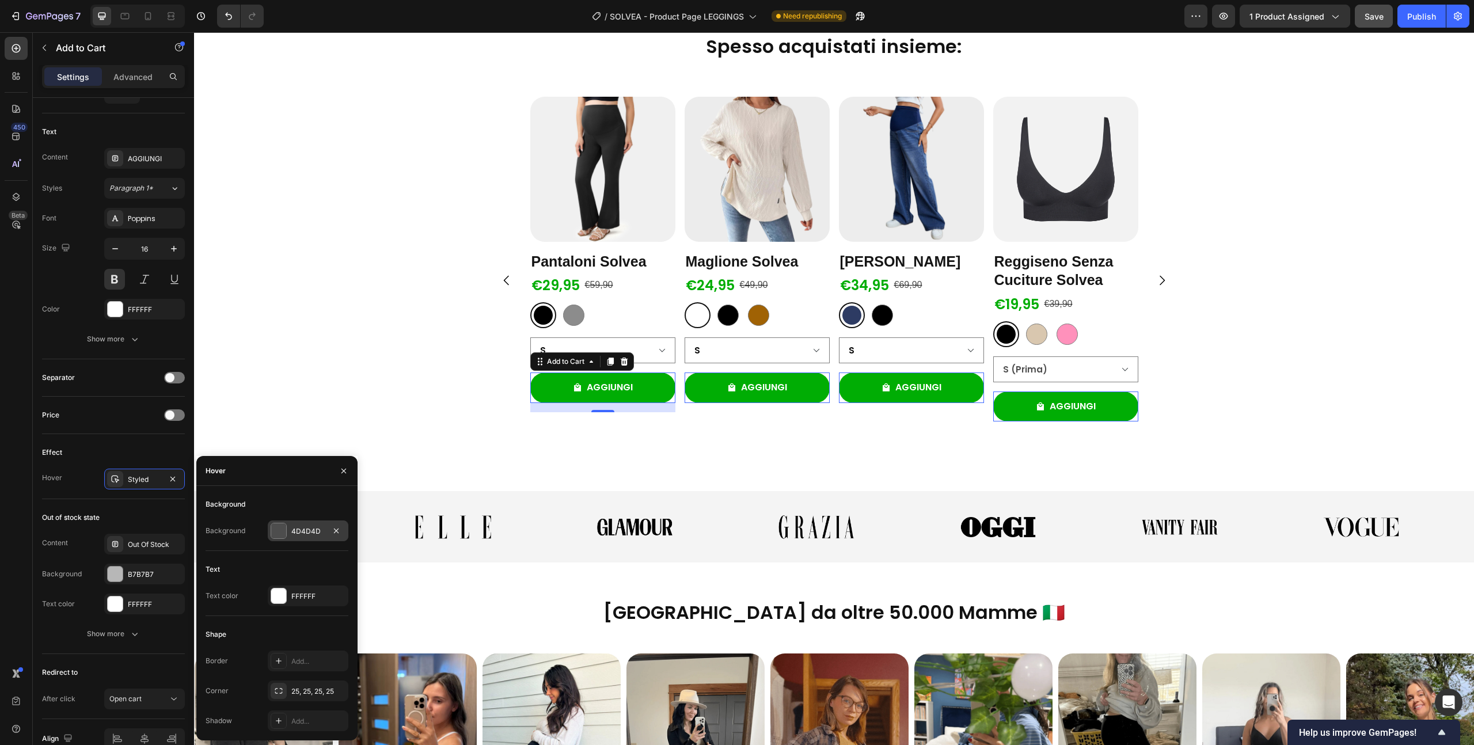
click at [300, 533] on div "4D4D4D" at bounding box center [307, 531] width 33 height 10
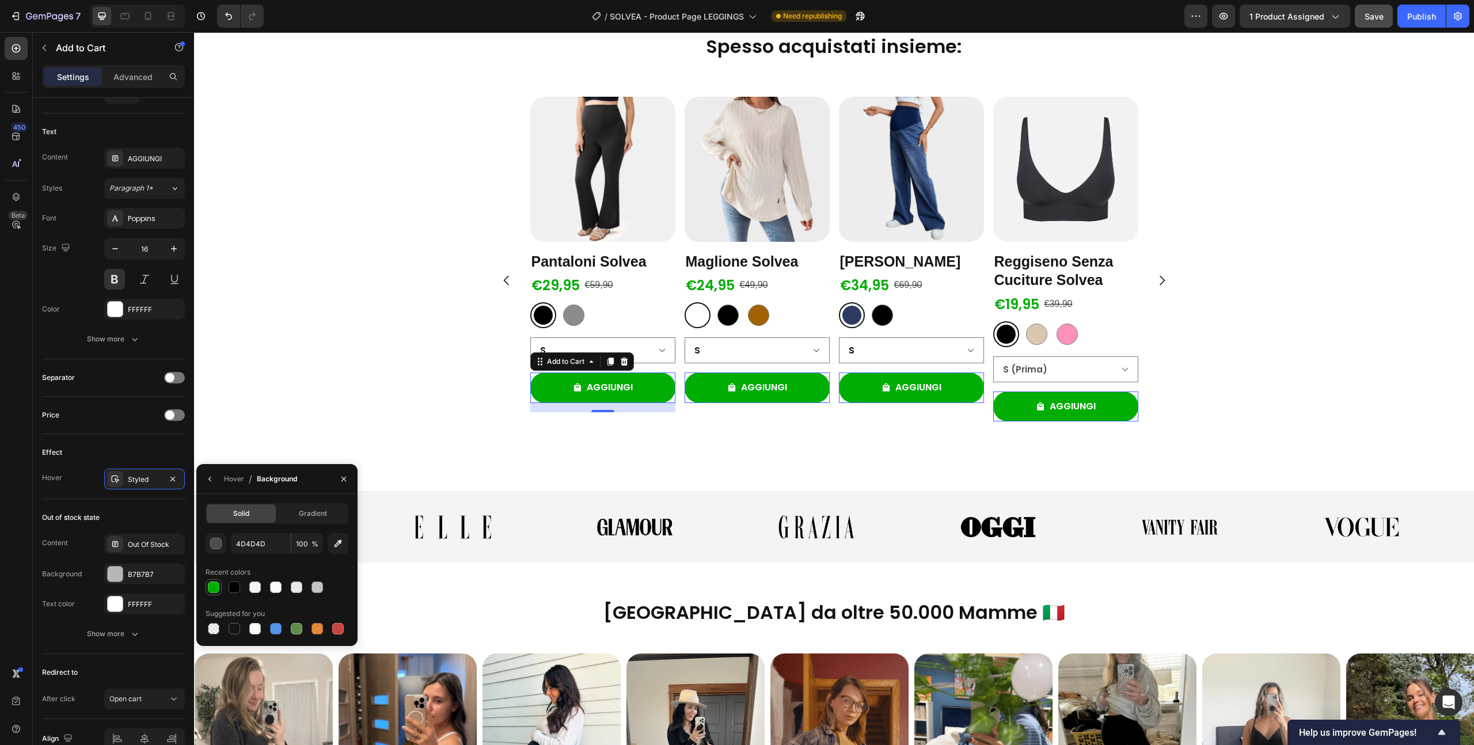
click at [217, 586] on div at bounding box center [214, 588] width 12 height 12
type input "00AD04"
click at [1268, 254] on div "Product Images Pantaloni Solvea Product Title €29,95 Product Price Product Pric…" at bounding box center [834, 280] width 1280 height 367
drag, startPoint x: 1351, startPoint y: 96, endPoint x: 1343, endPoint y: 96, distance: 8.1
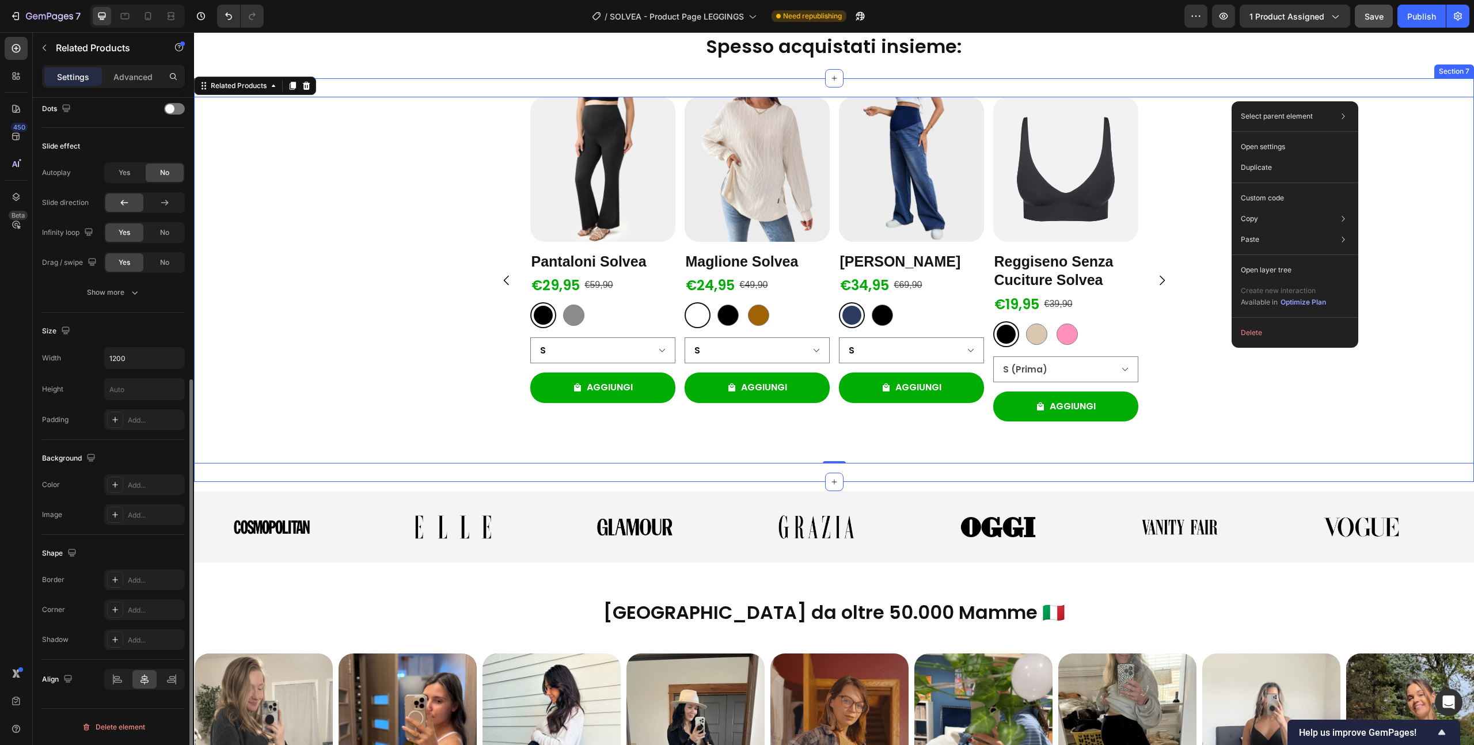
scroll to position [0, 0]
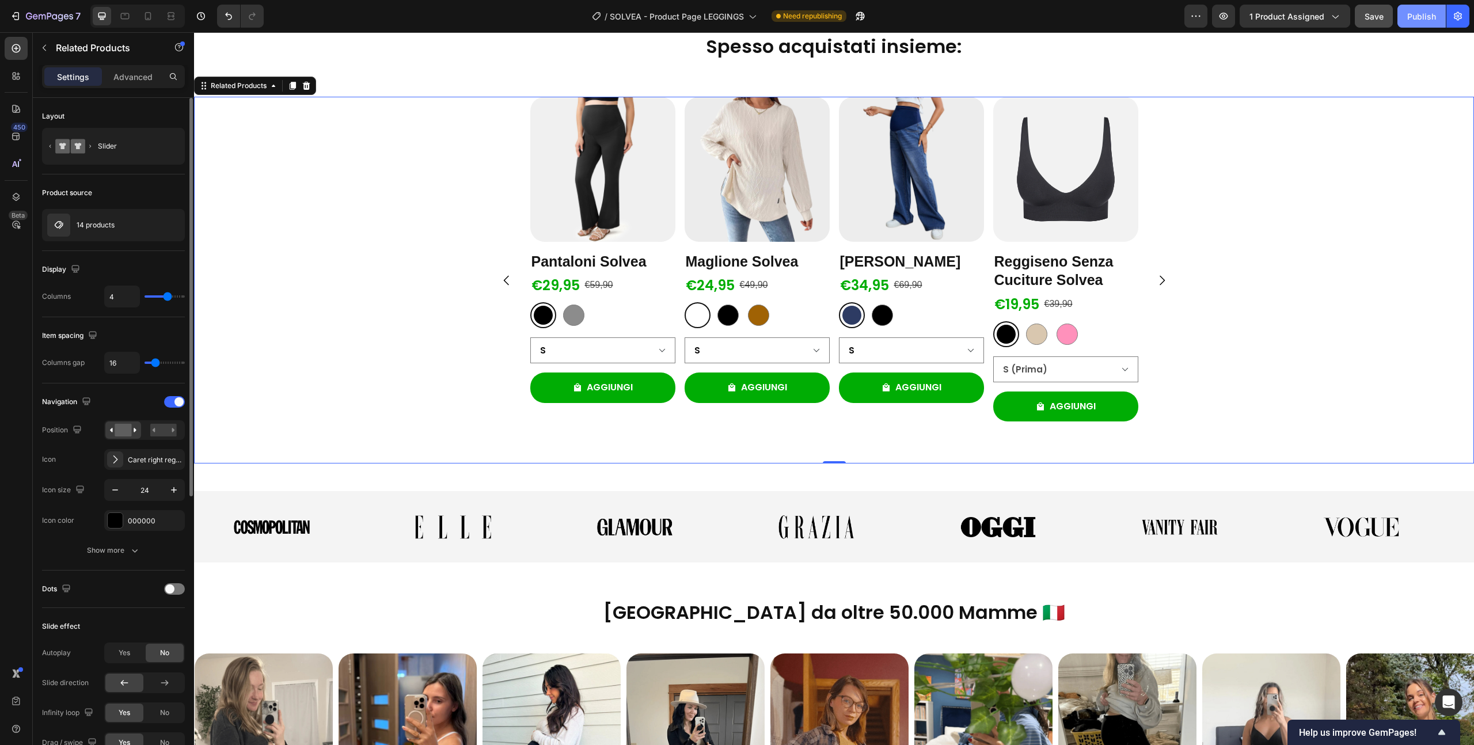
click at [1431, 9] on button "Publish" at bounding box center [1422, 16] width 48 height 23
click at [147, 19] on icon at bounding box center [148, 16] width 12 height 12
type input "2"
type input "100%"
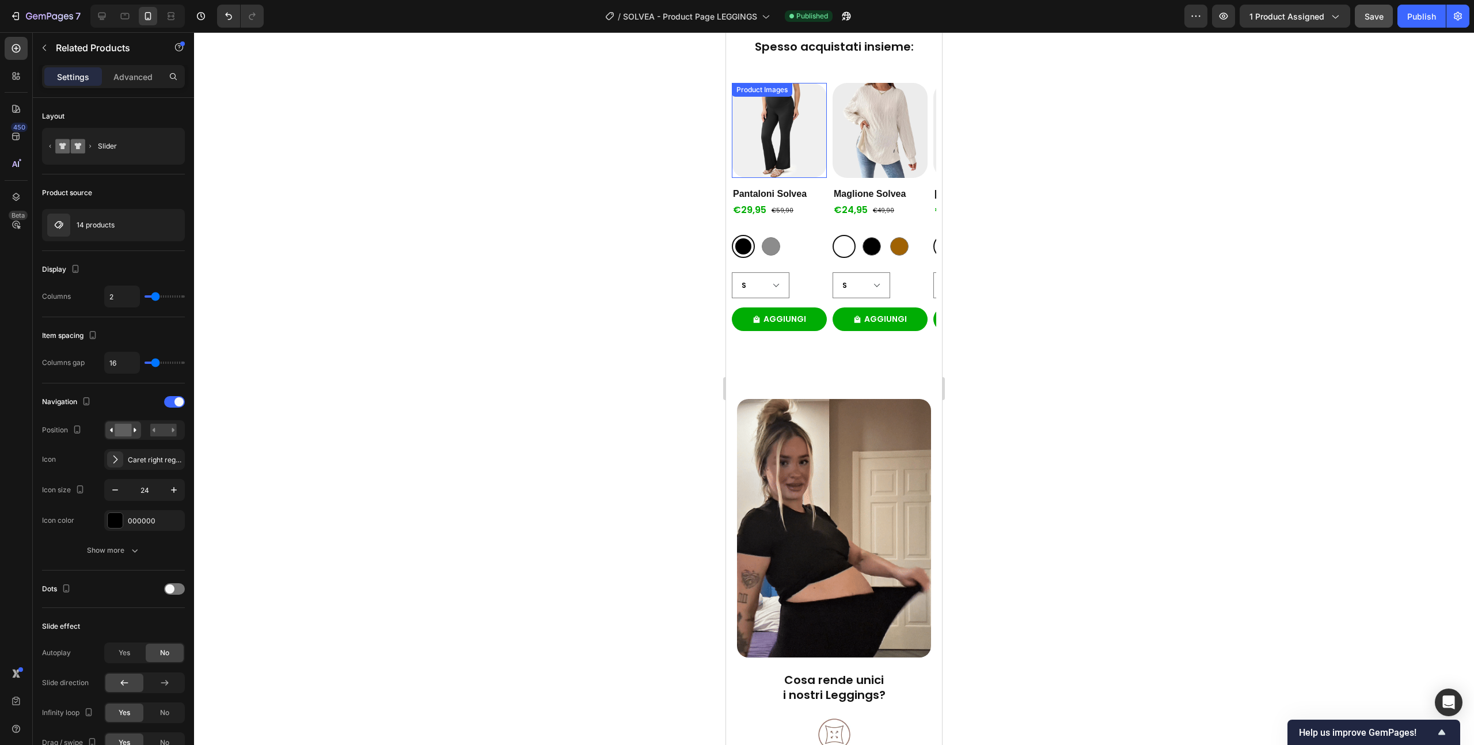
scroll to position [1755, 0]
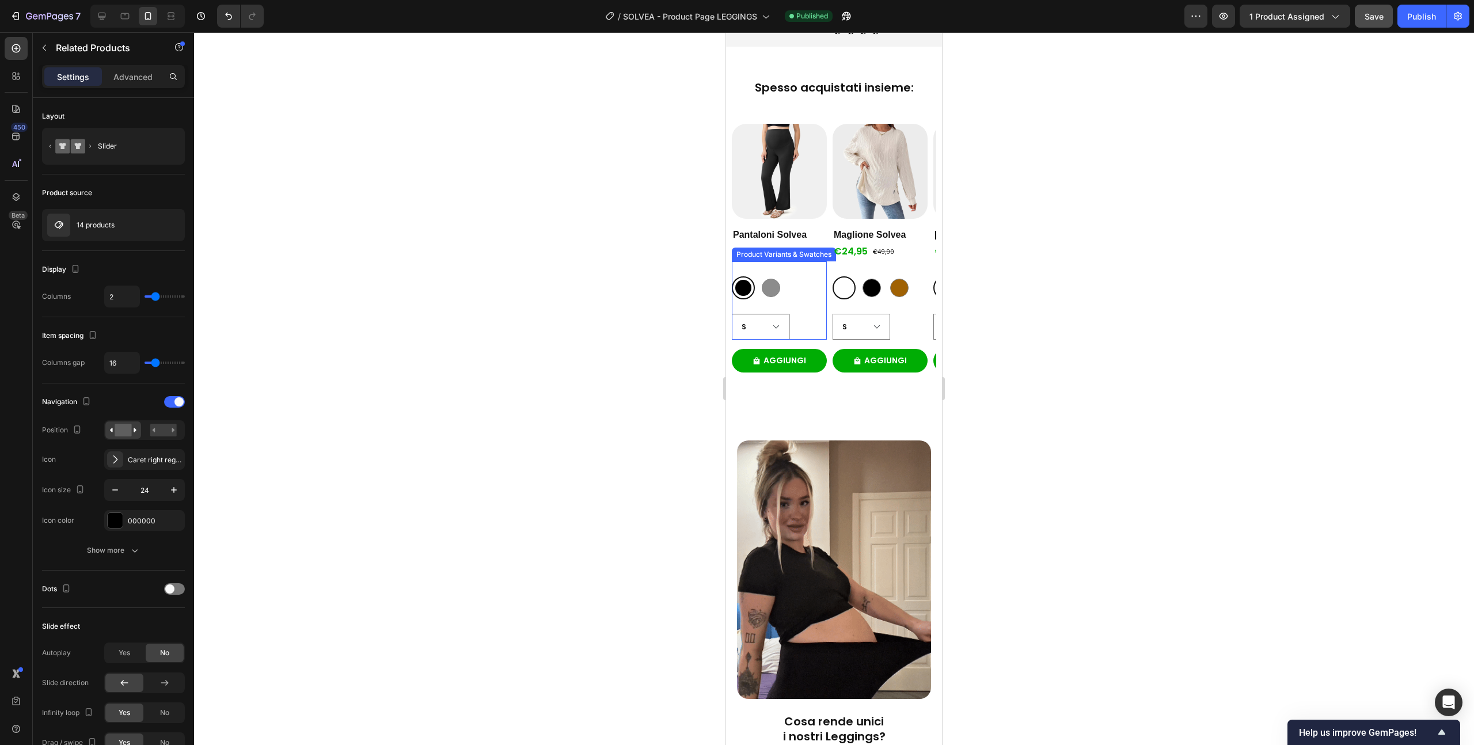
click at [788, 314] on select "S M L XL XXL" at bounding box center [761, 327] width 58 height 26
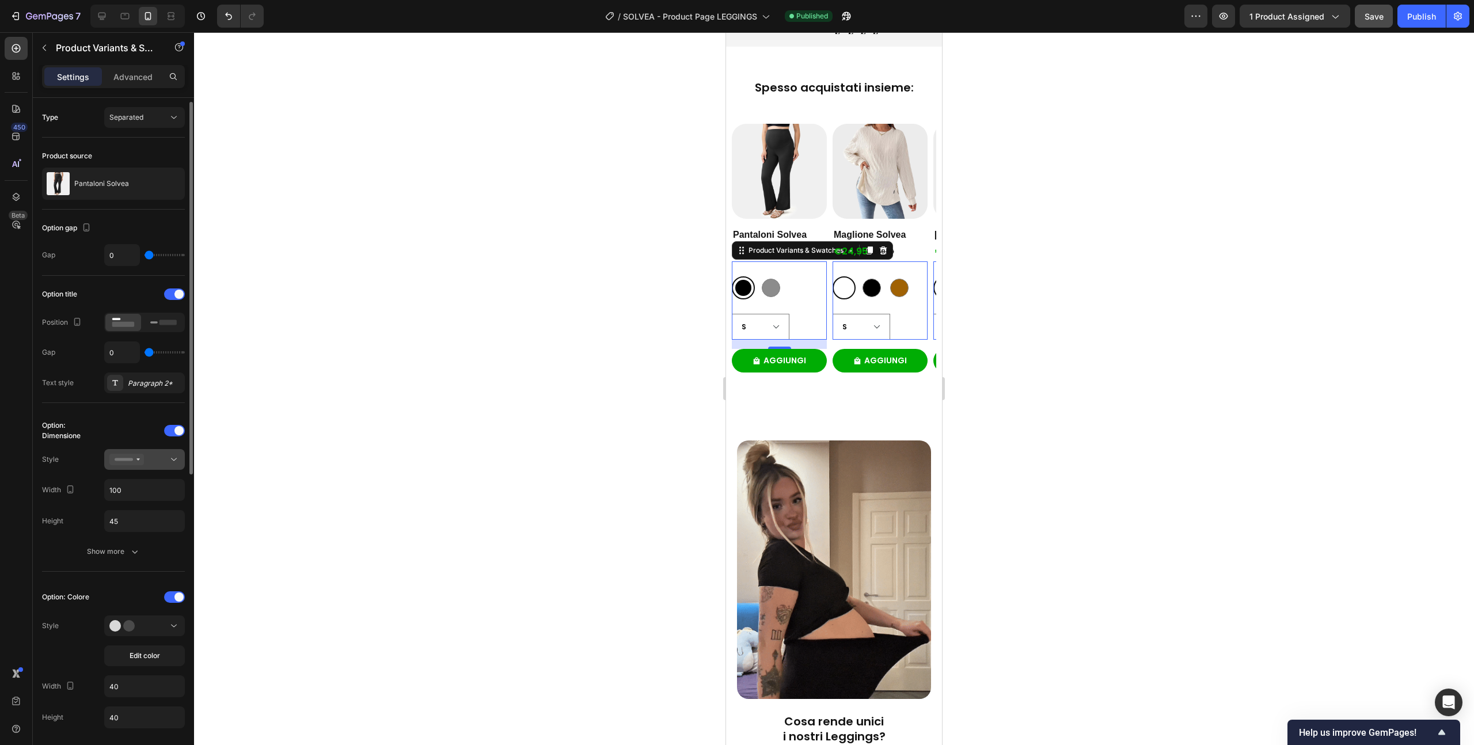
scroll to position [9, 0]
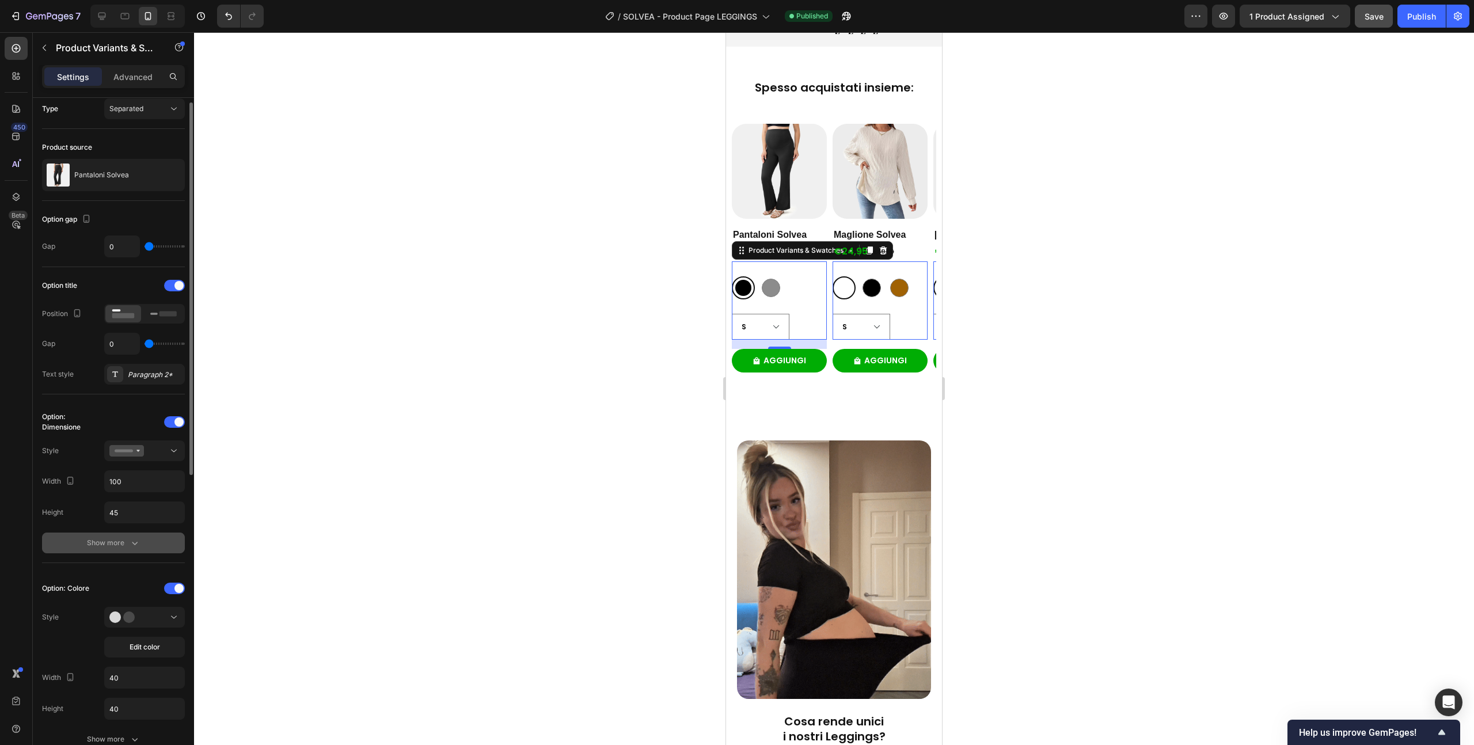
click at [124, 542] on div "Show more" at bounding box center [114, 543] width 54 height 12
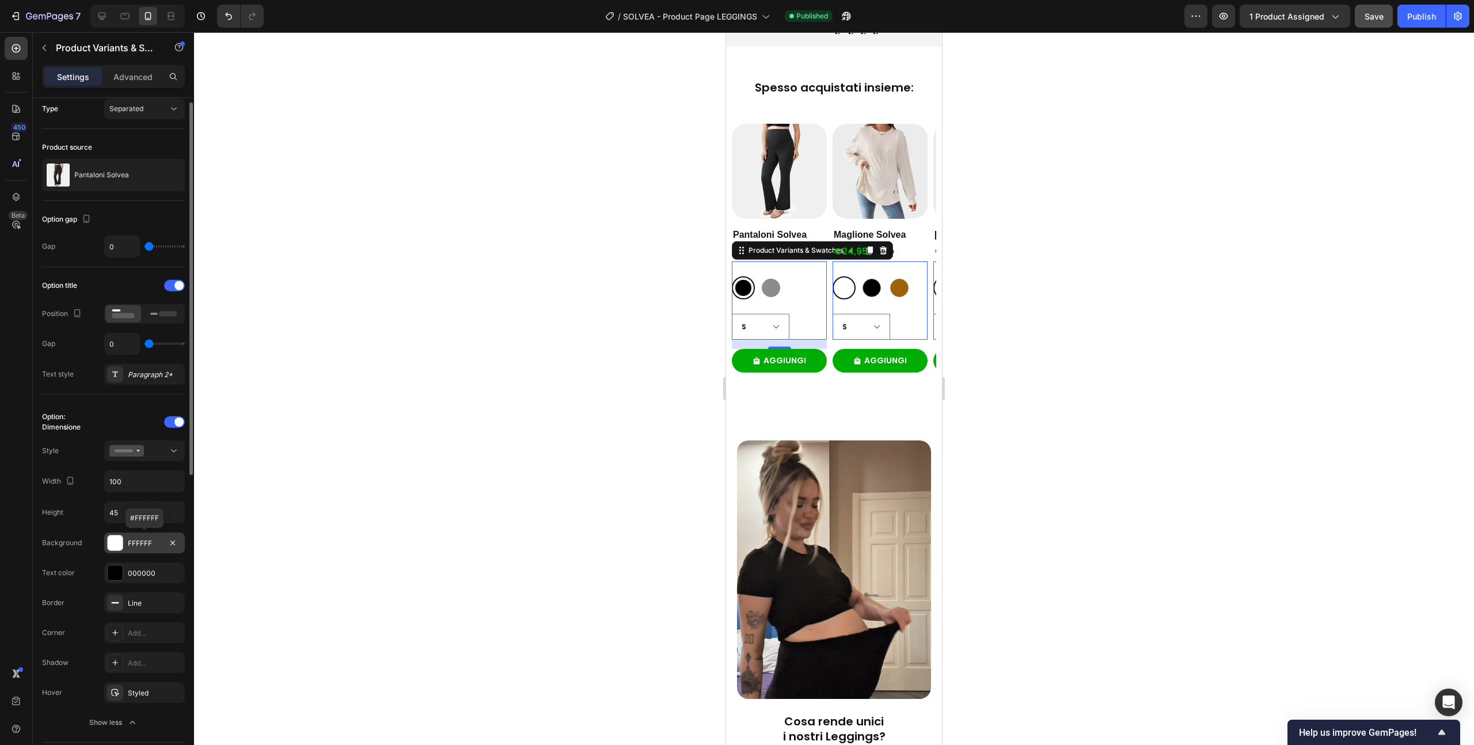
scroll to position [64, 0]
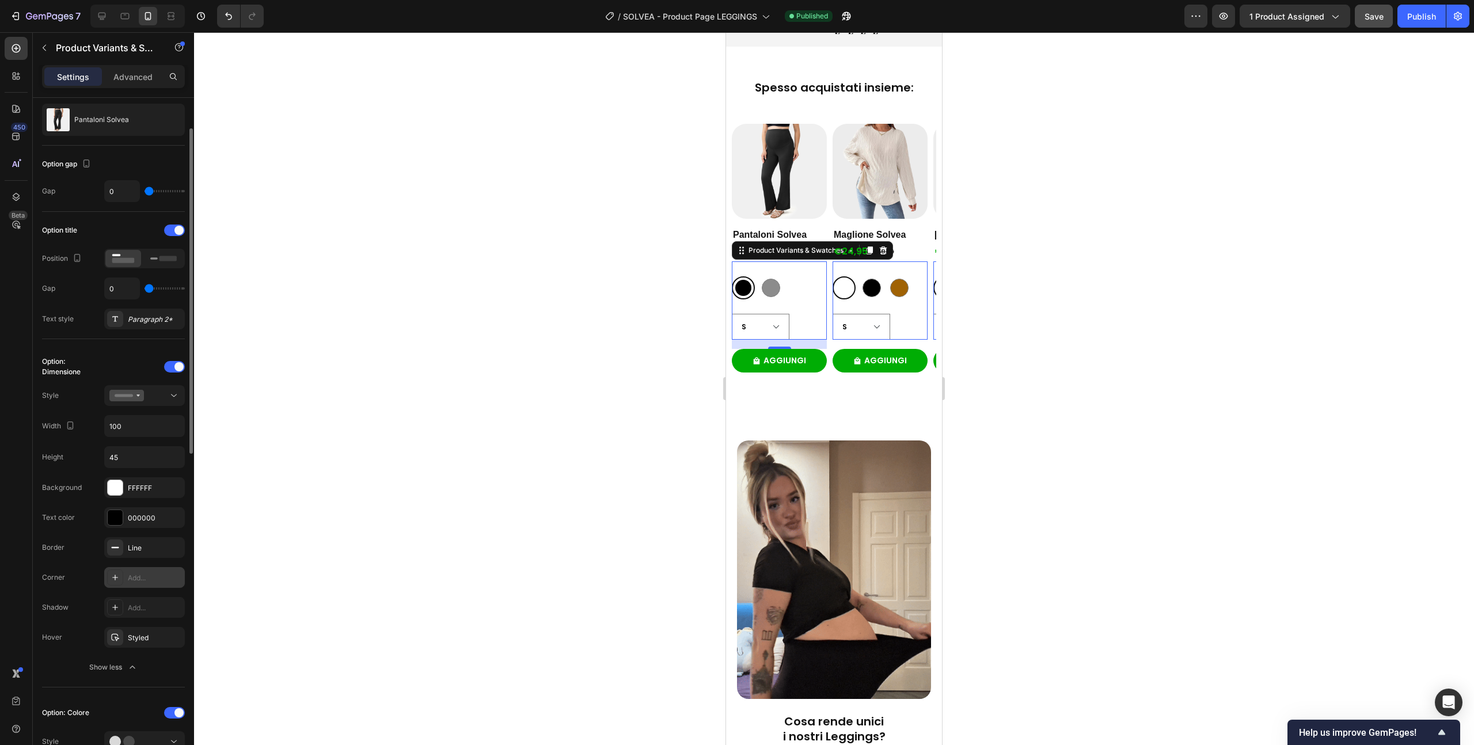
click at [146, 582] on div "Add..." at bounding box center [155, 578] width 54 height 10
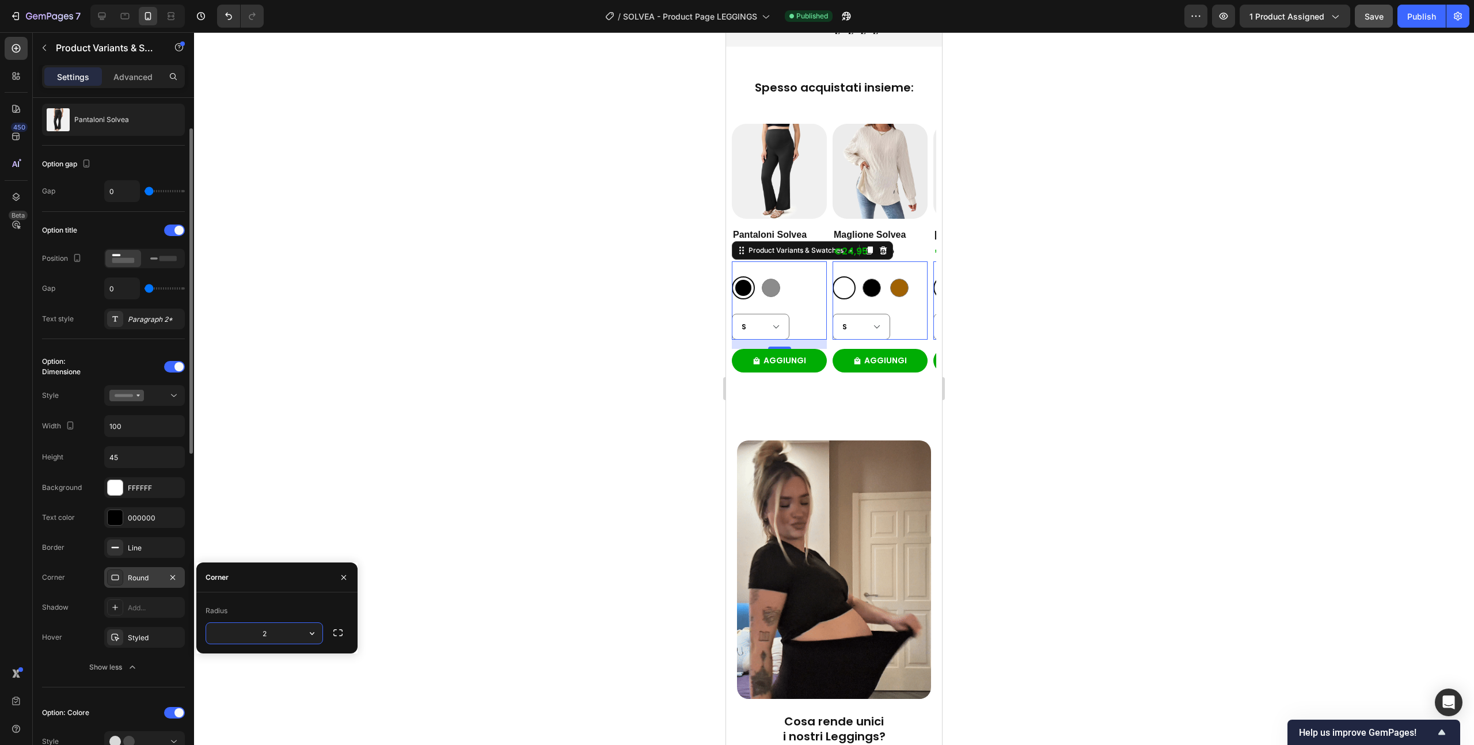
type input "25"
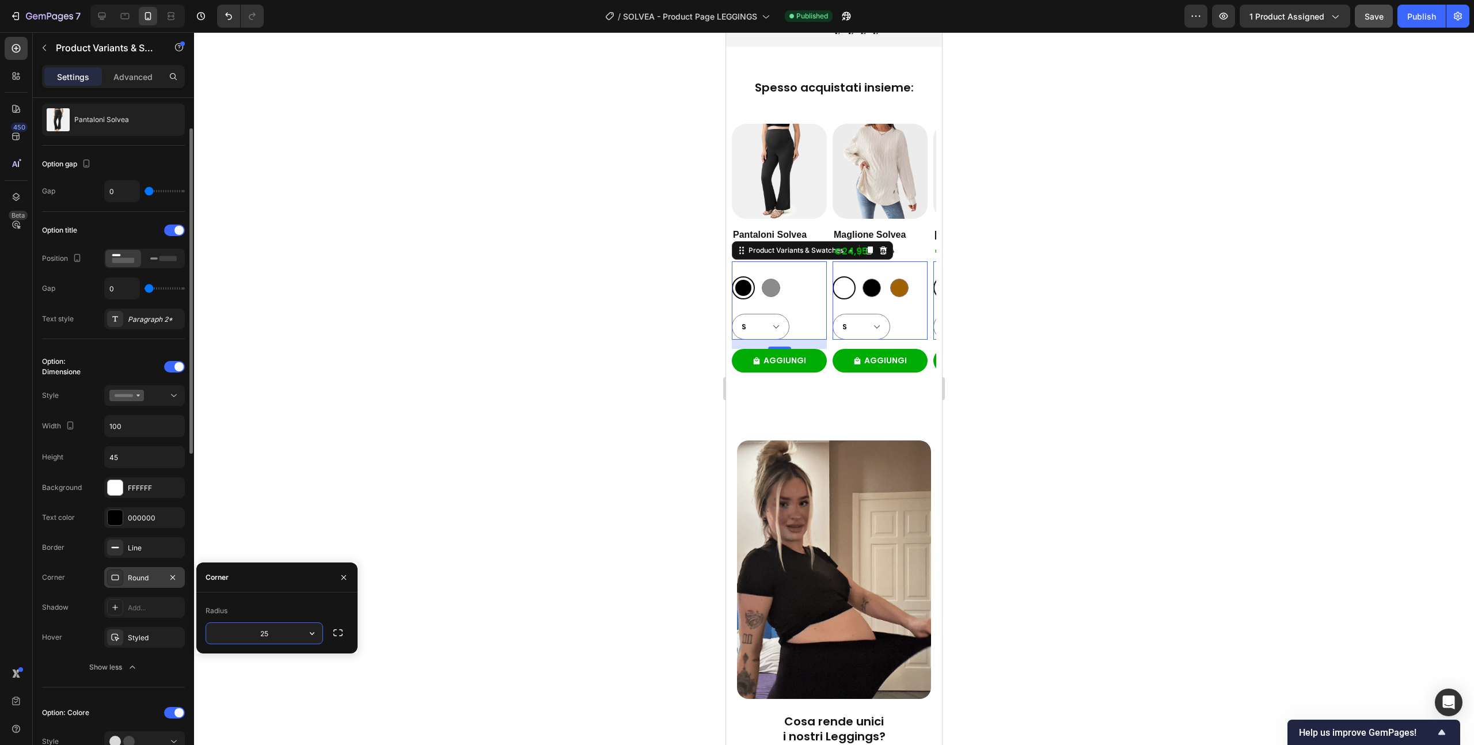
click at [280, 391] on div at bounding box center [834, 388] width 1280 height 713
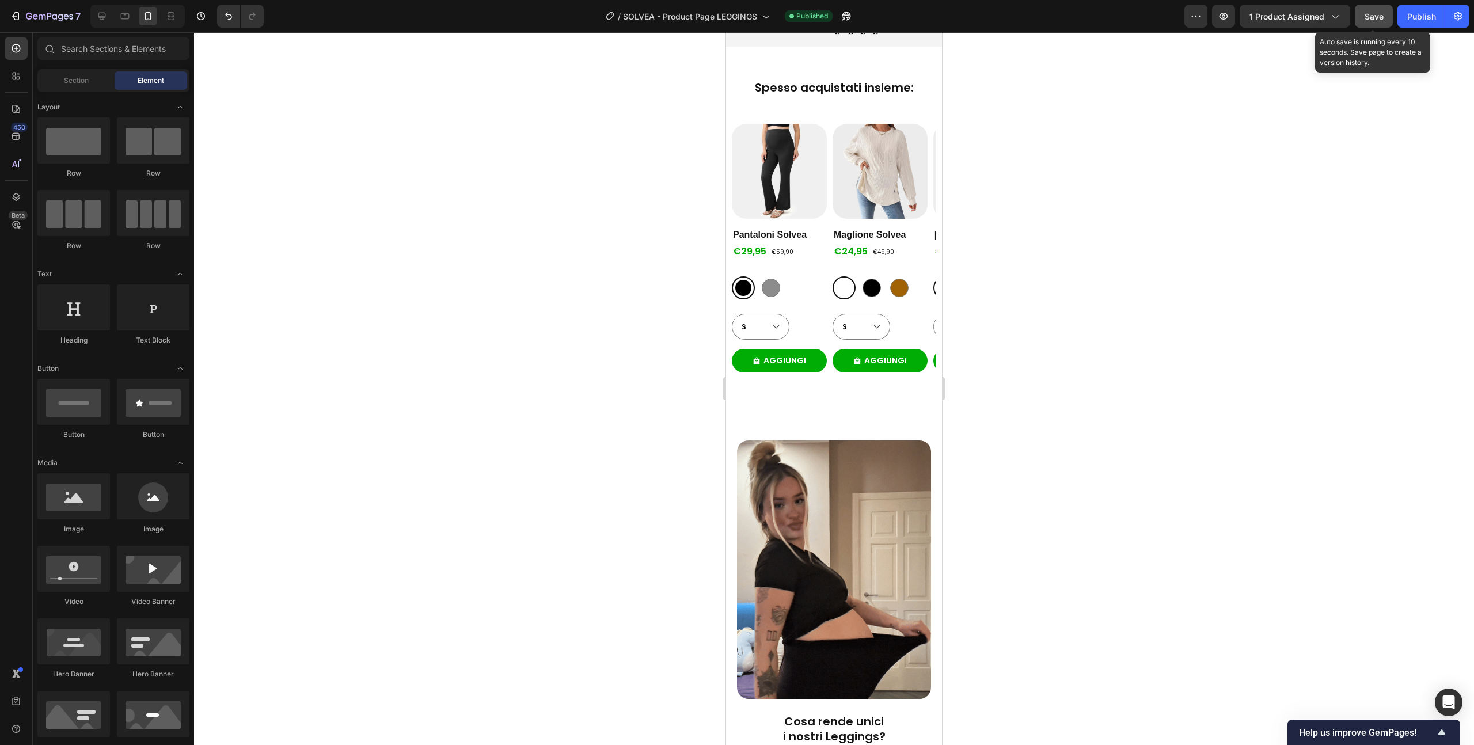
click at [1376, 18] on span "Save" at bounding box center [1374, 17] width 19 height 10
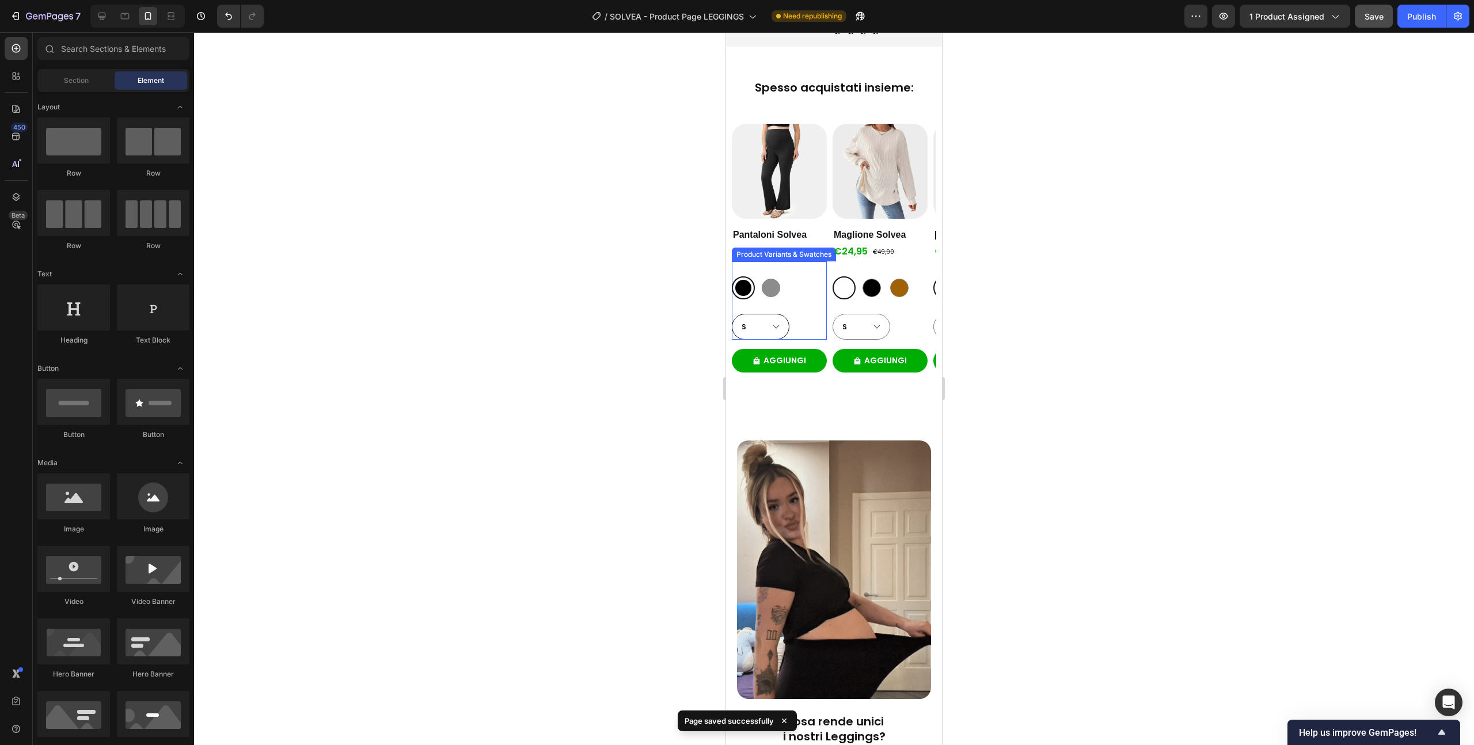
click at [776, 314] on select "S M L XL XXL" at bounding box center [761, 327] width 58 height 26
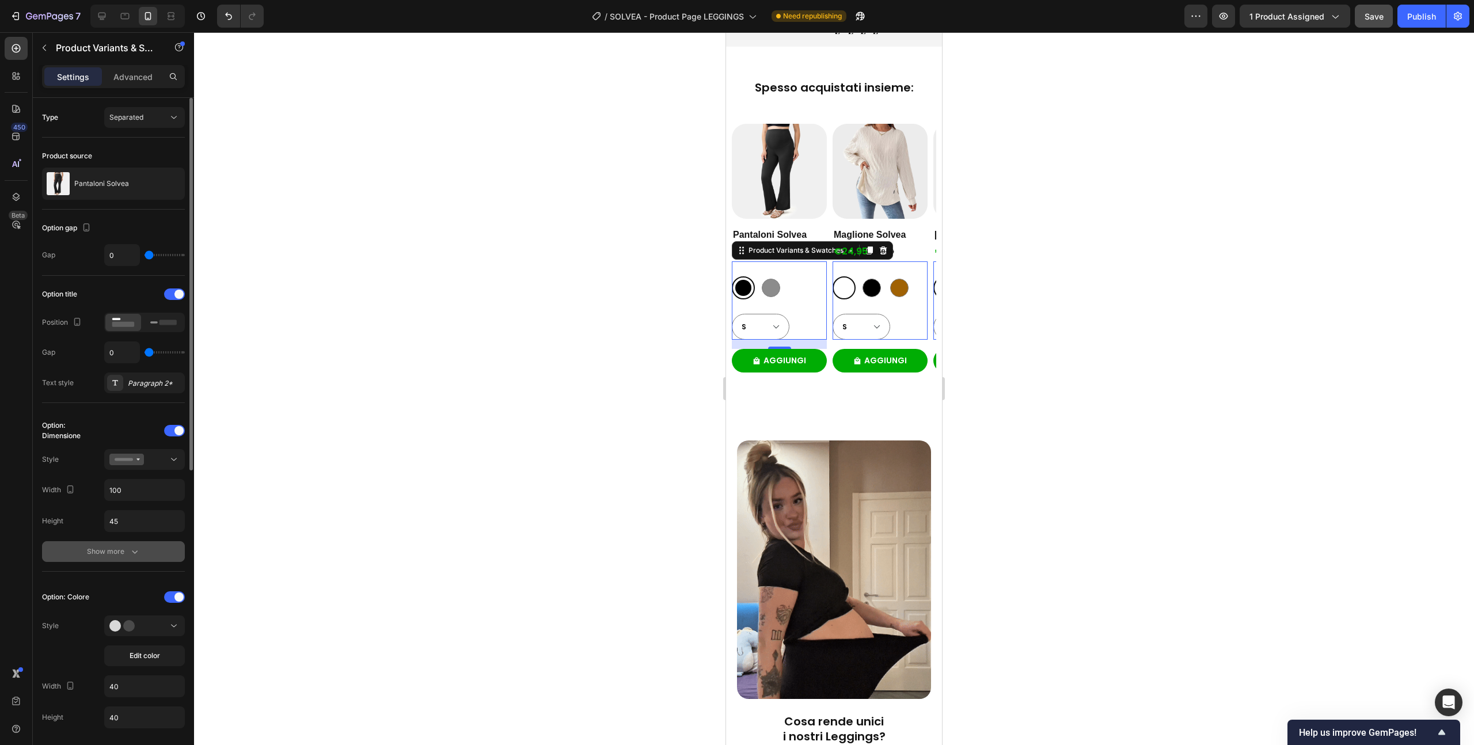
click at [122, 553] on div "Show more" at bounding box center [114, 552] width 54 height 12
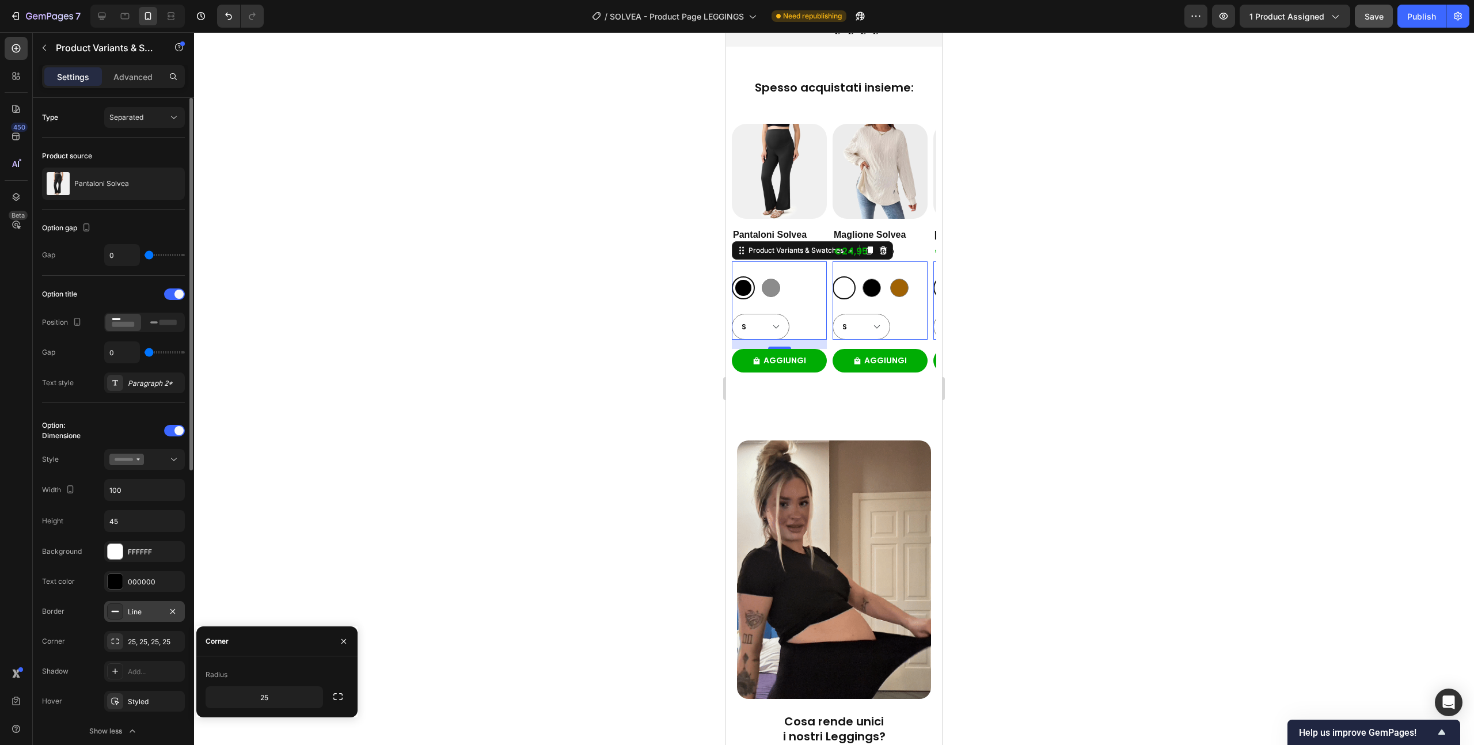
click at [149, 608] on div "Line" at bounding box center [144, 612] width 33 height 10
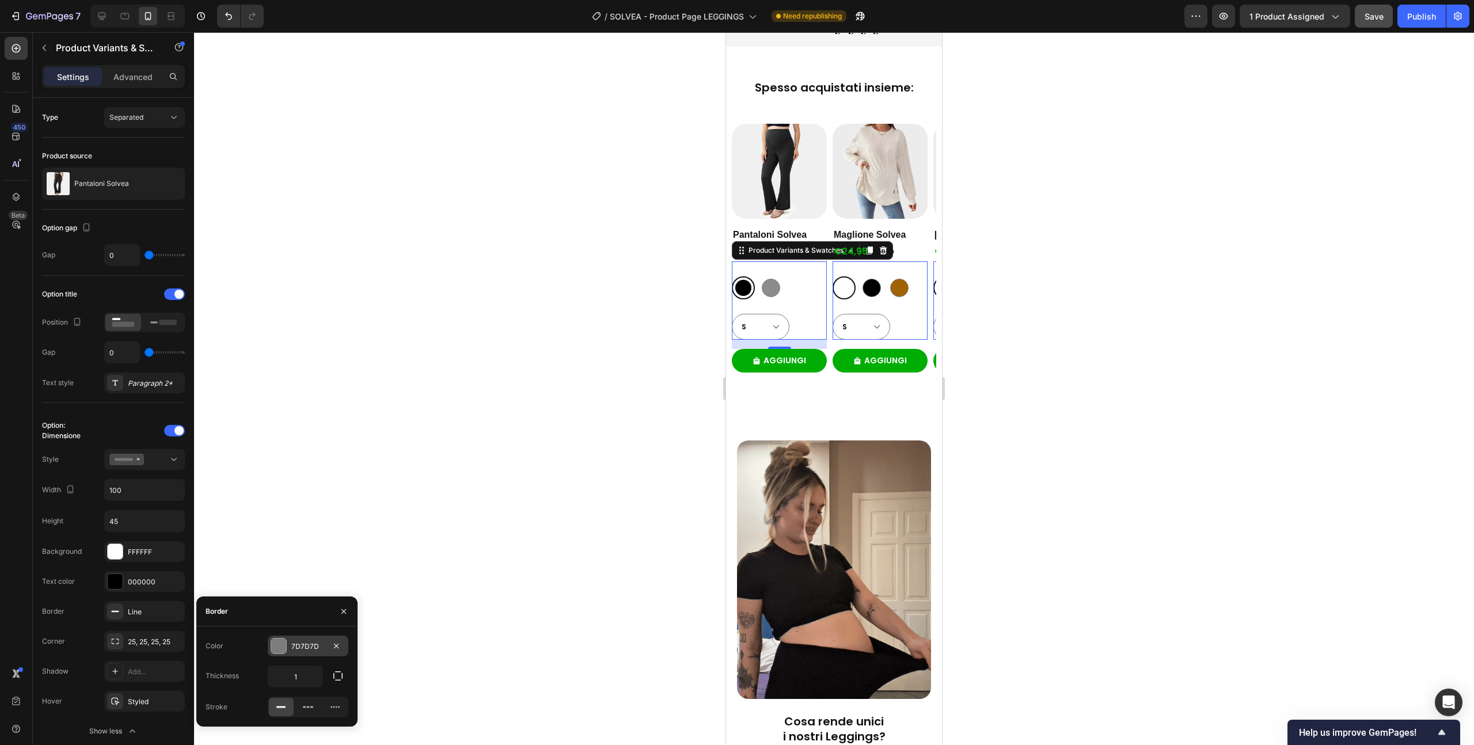
click at [282, 640] on div at bounding box center [278, 646] width 15 height 15
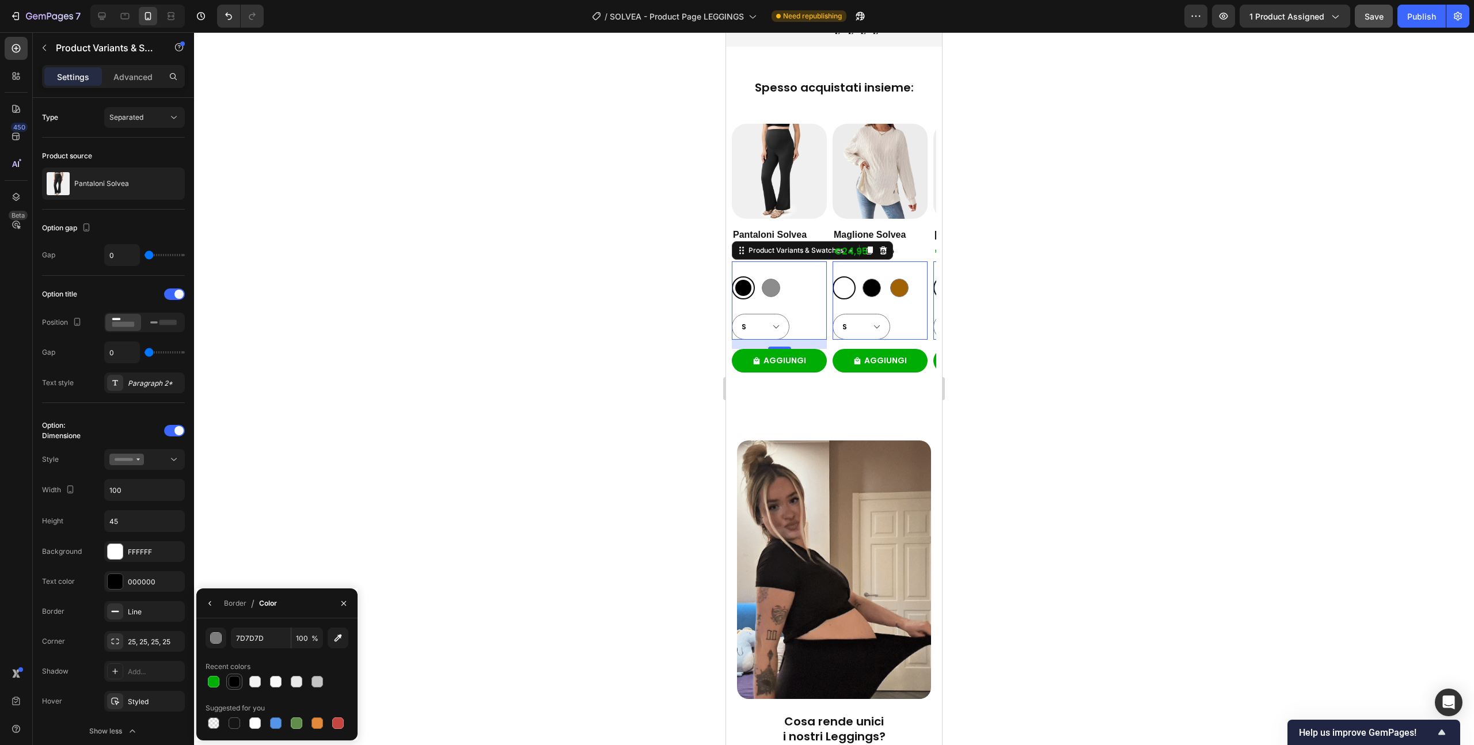
click at [233, 683] on div at bounding box center [235, 682] width 12 height 12
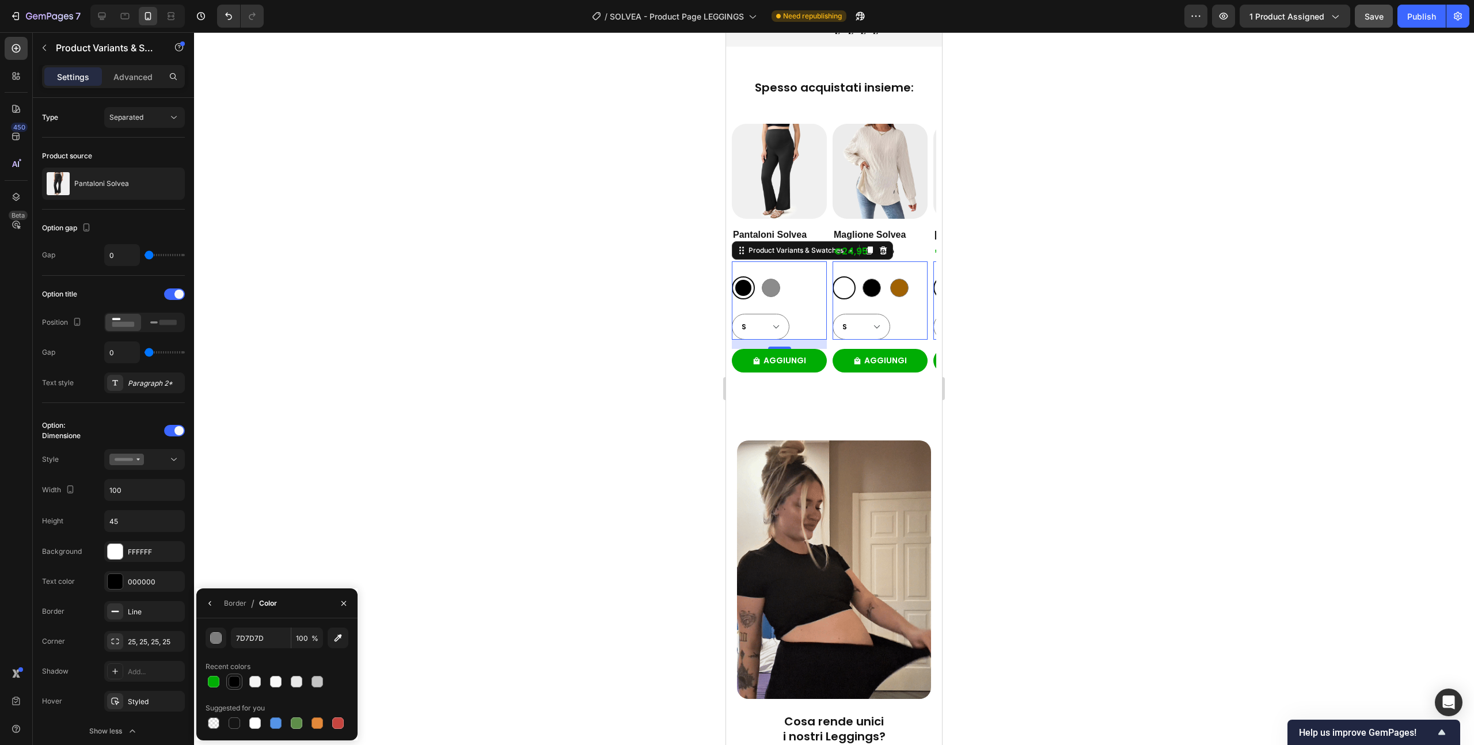
type input "000000"
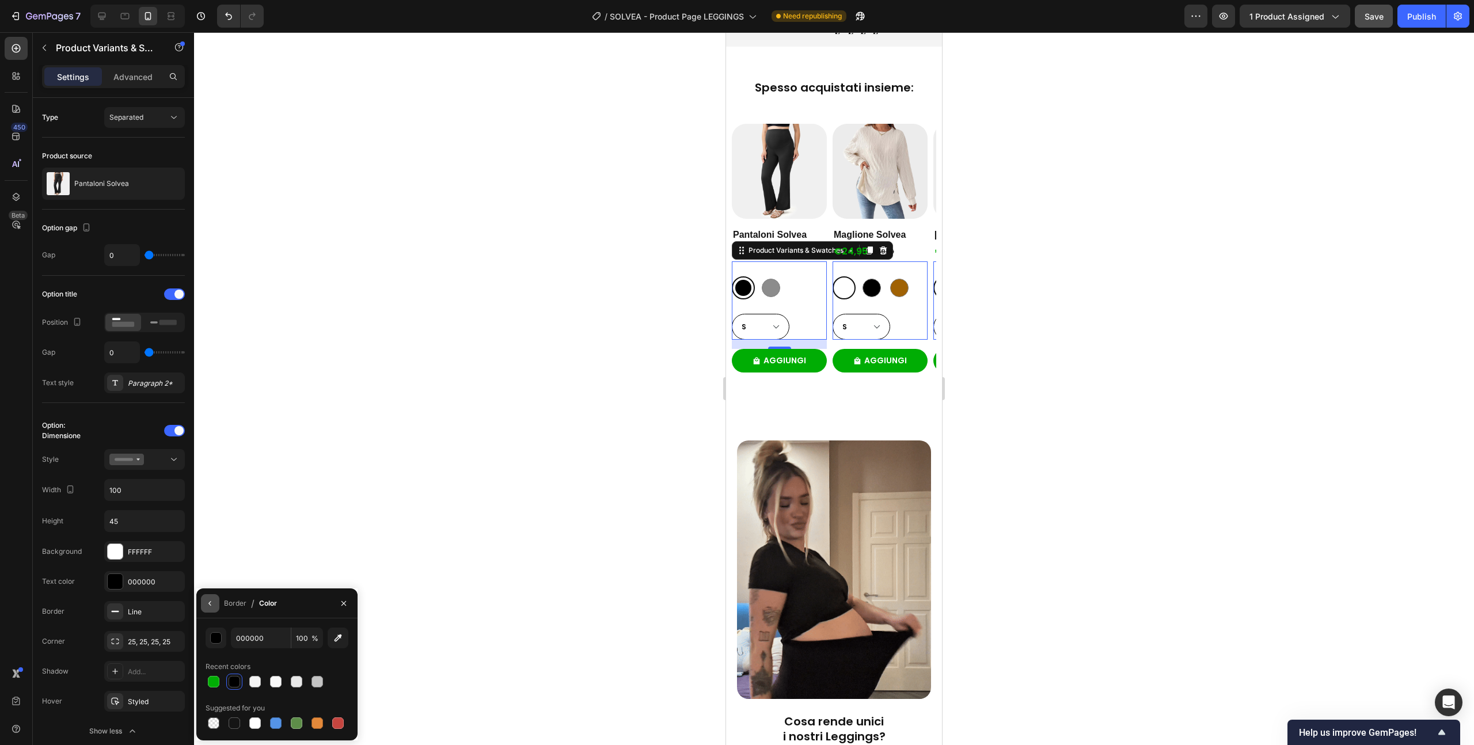
click at [211, 605] on icon "button" at bounding box center [210, 603] width 9 height 9
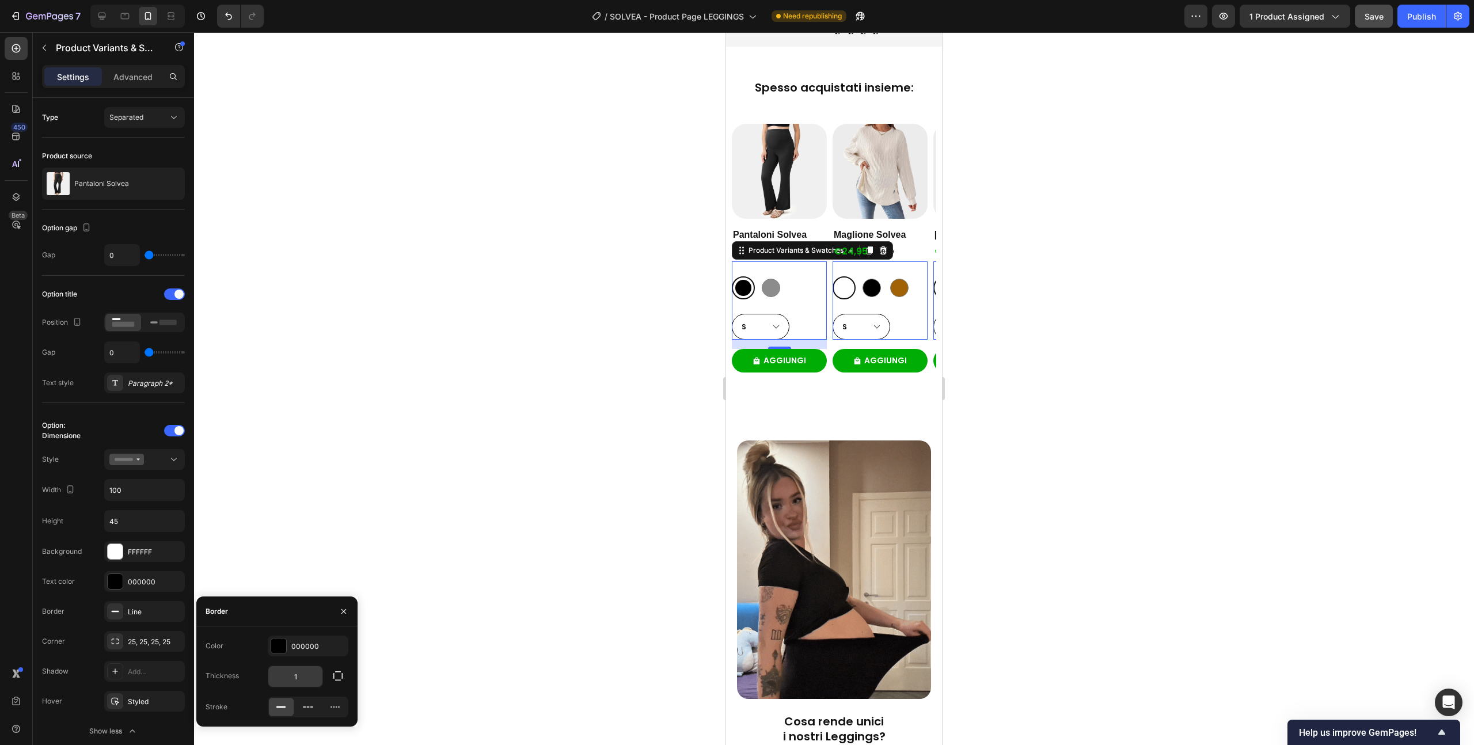
click at [302, 679] on input "1" at bounding box center [295, 676] width 54 height 21
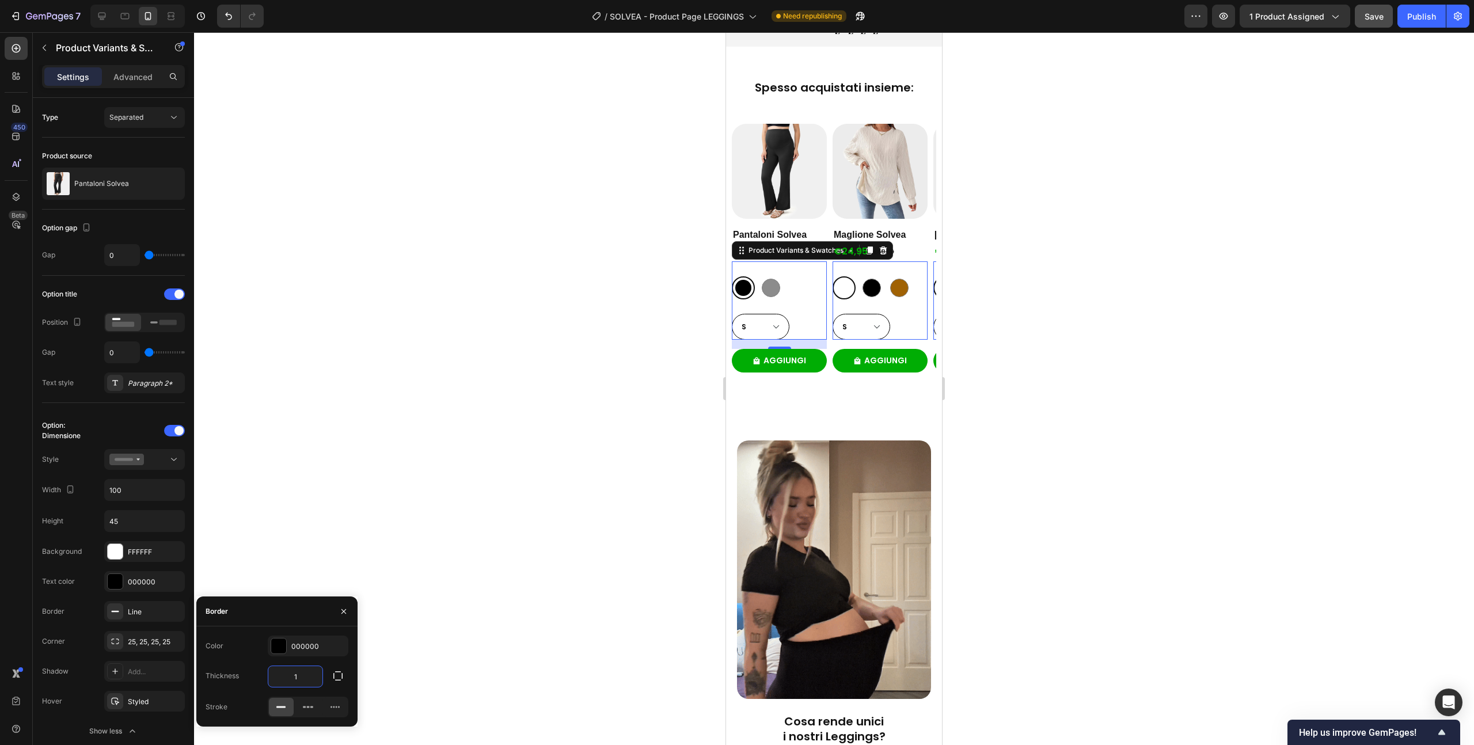
type input "2"
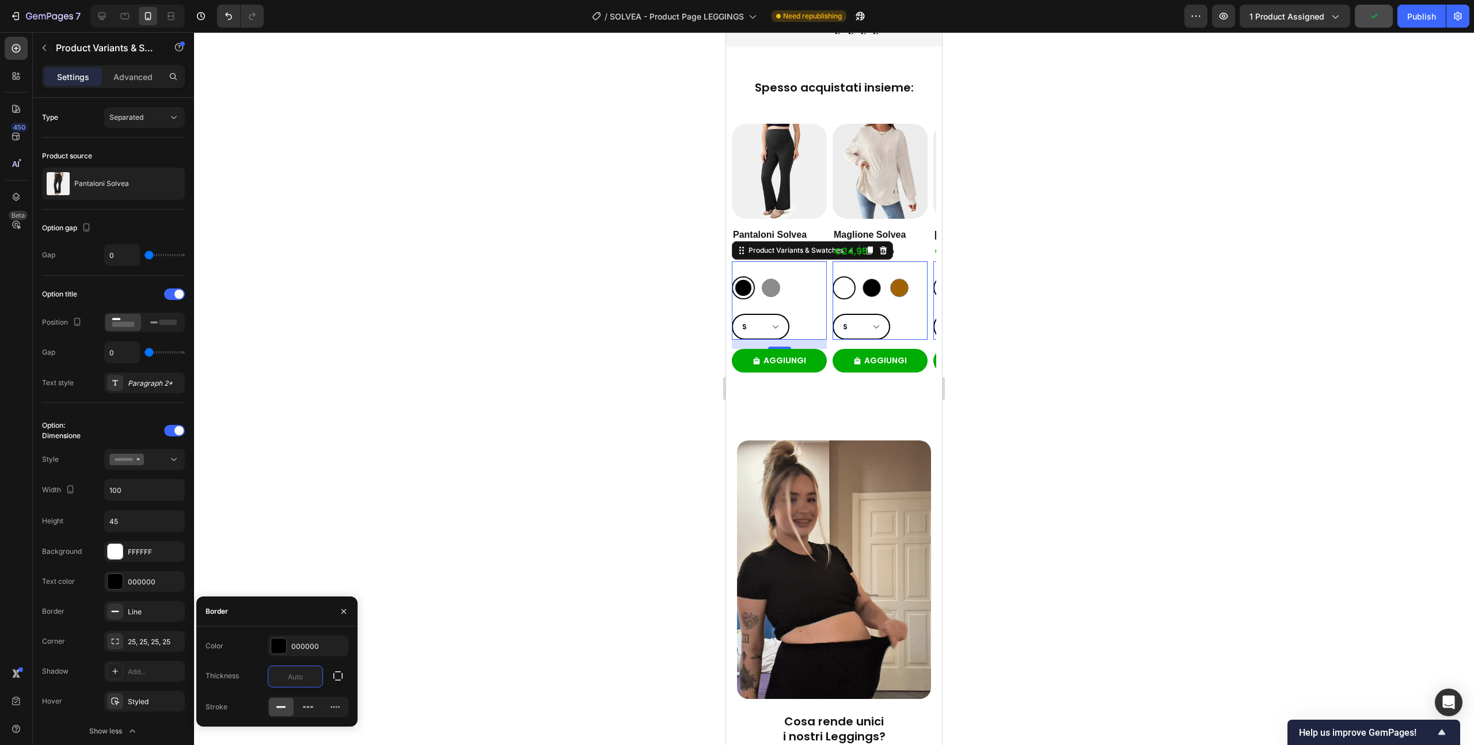
type input "1"
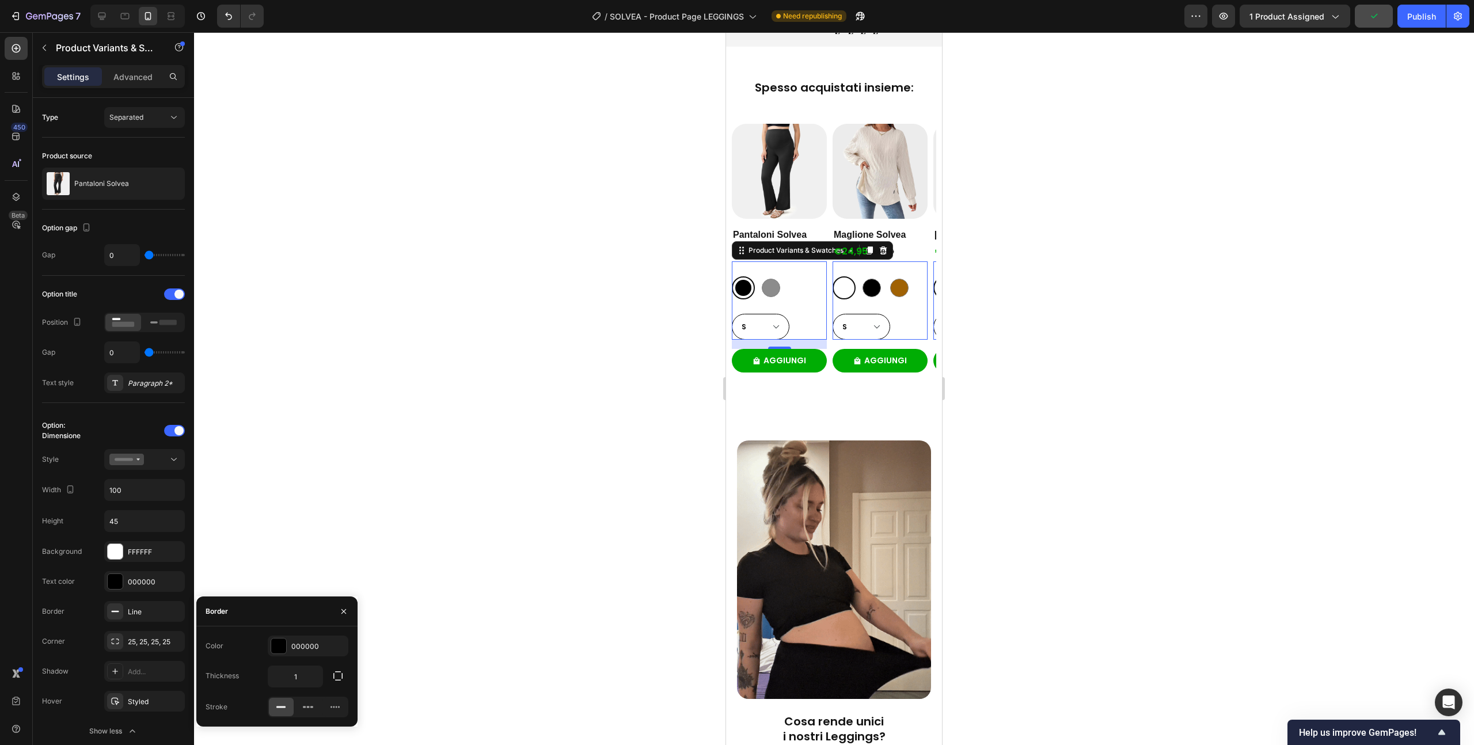
click at [393, 473] on div at bounding box center [834, 388] width 1280 height 713
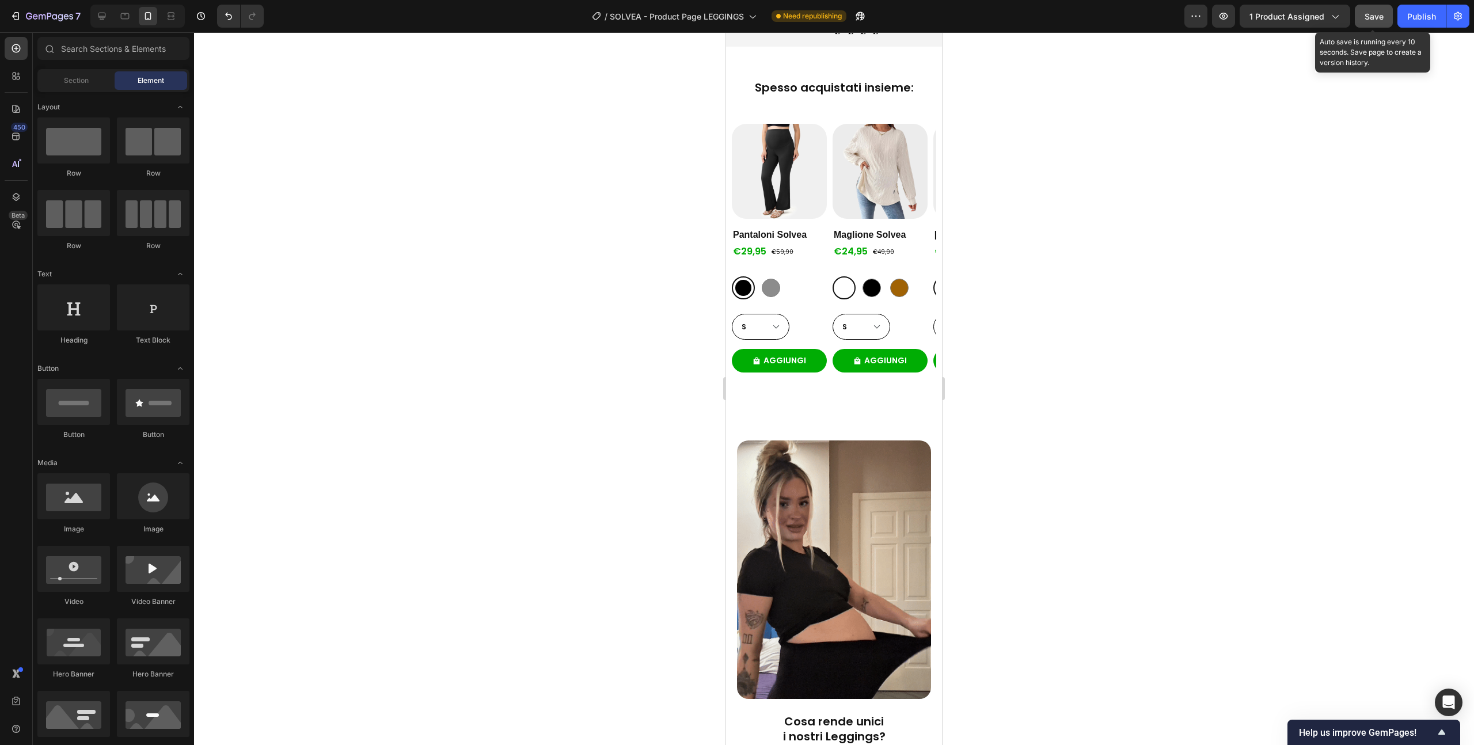
click at [1366, 17] on span "Save" at bounding box center [1374, 17] width 19 height 10
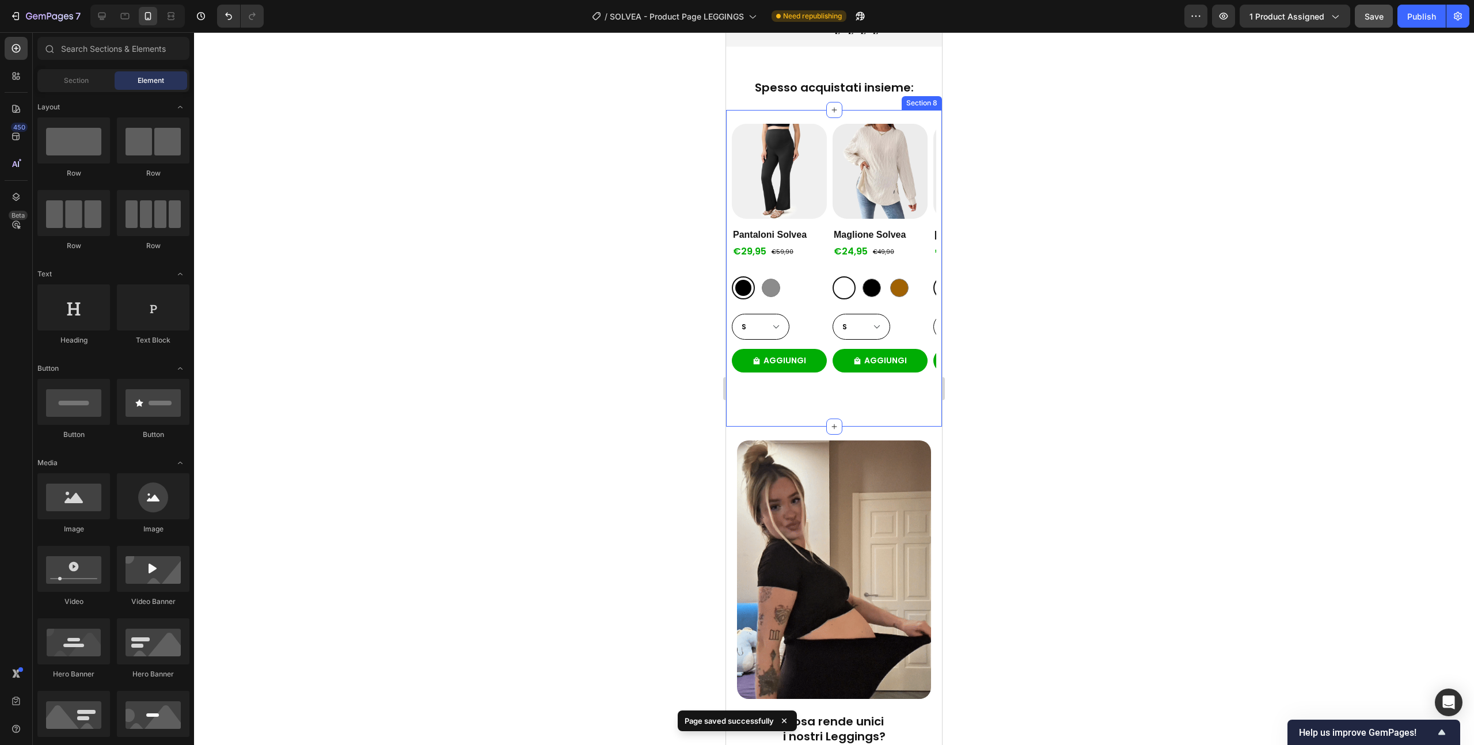
click at [841, 110] on div "Product Images Pantaloni Solvea Product Title €29,95 Product Price Product Pric…" at bounding box center [834, 268] width 216 height 316
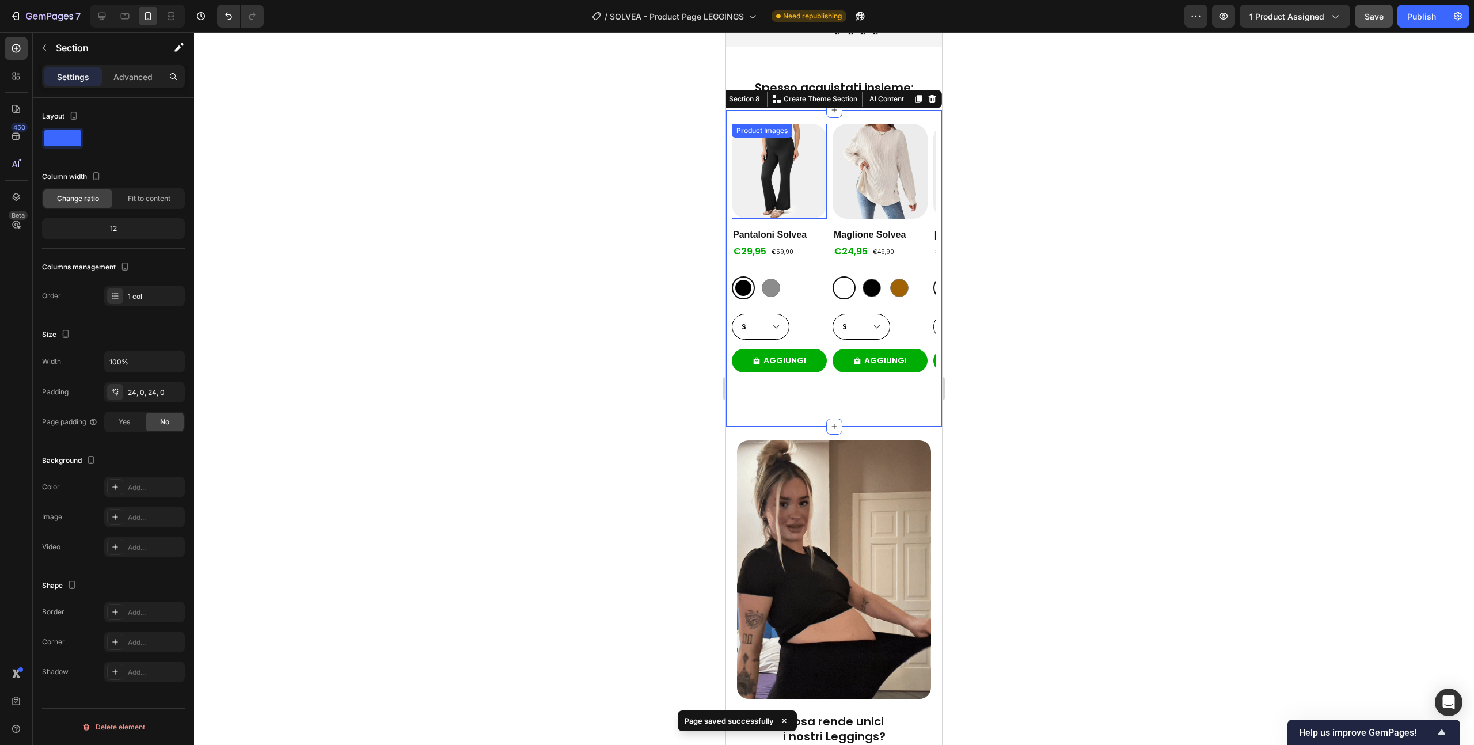
click at [826, 124] on div "Product Images" at bounding box center [779, 171] width 95 height 95
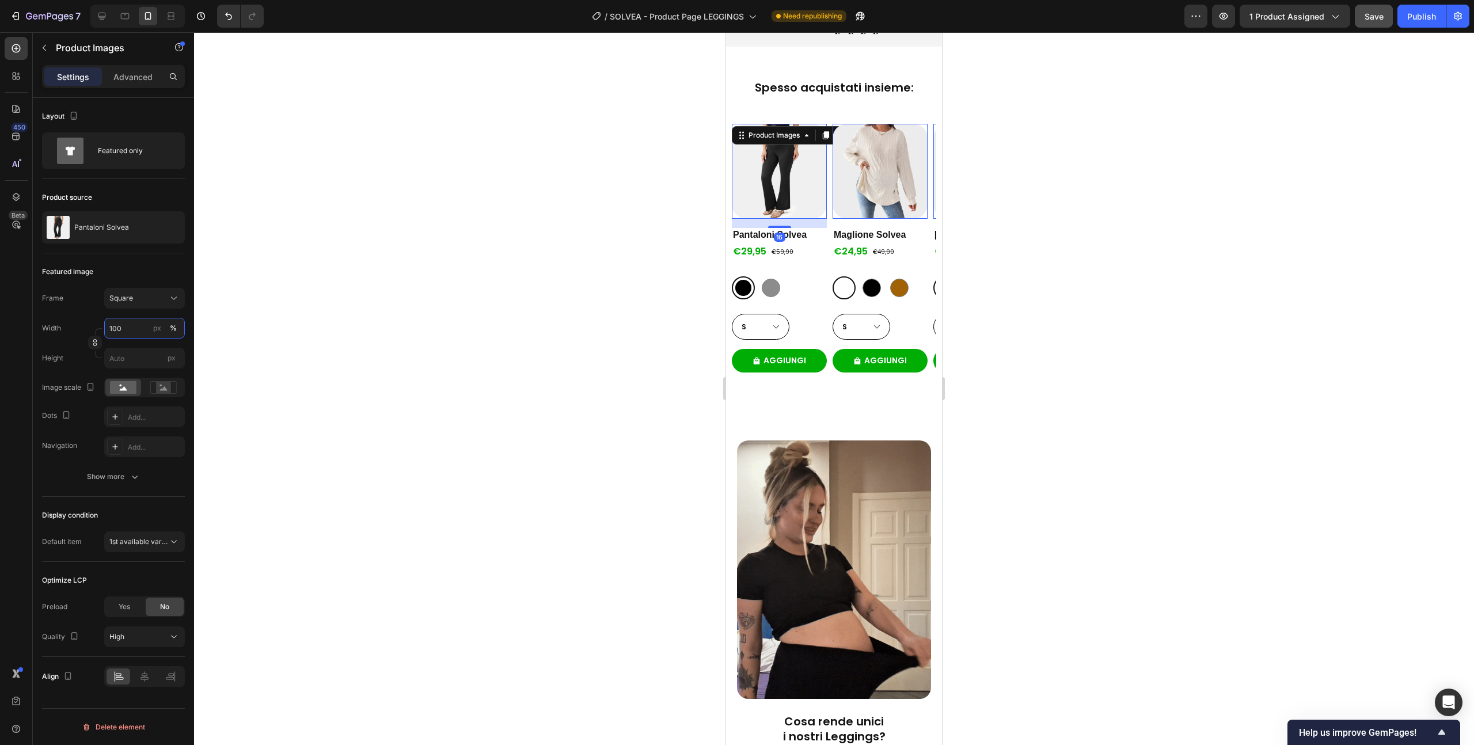
click at [131, 324] on input "100" at bounding box center [144, 328] width 81 height 21
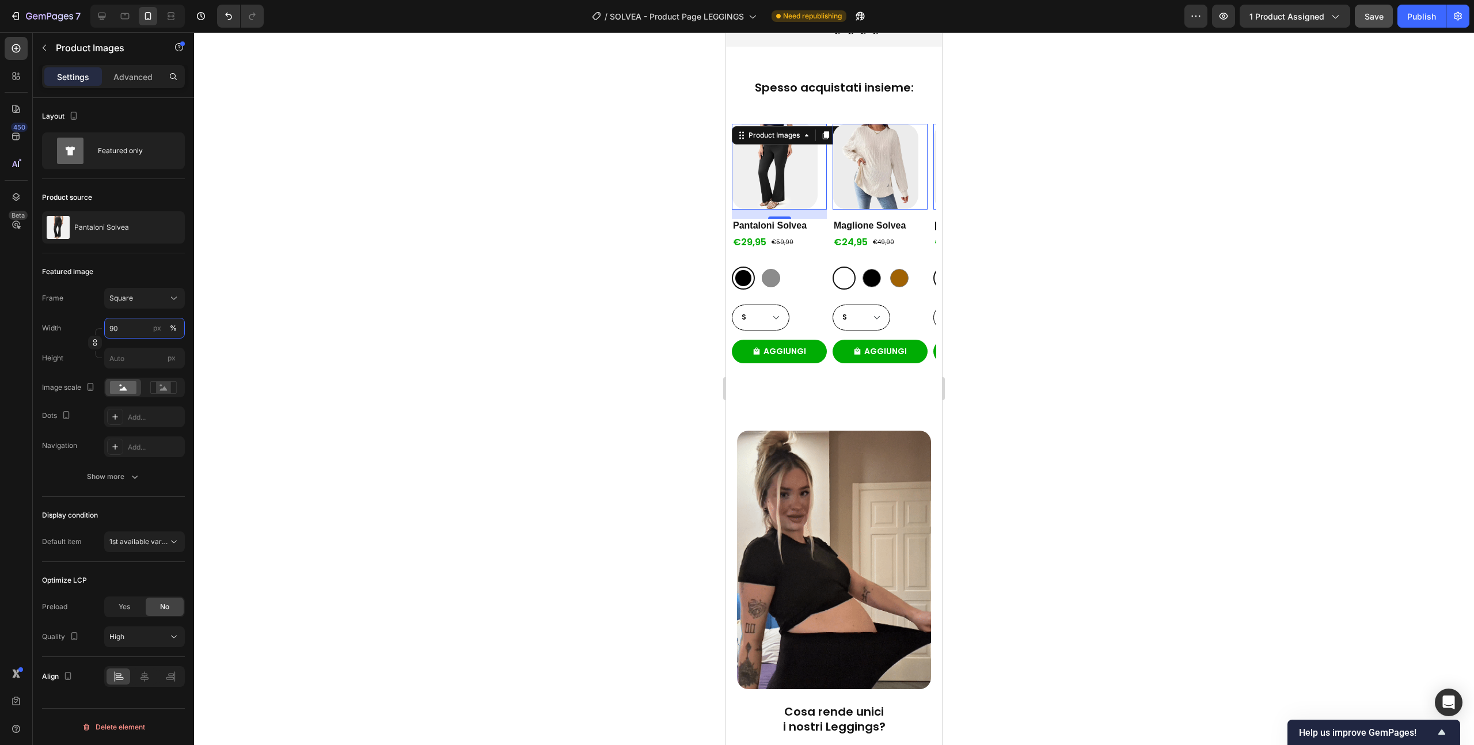
type input "90"
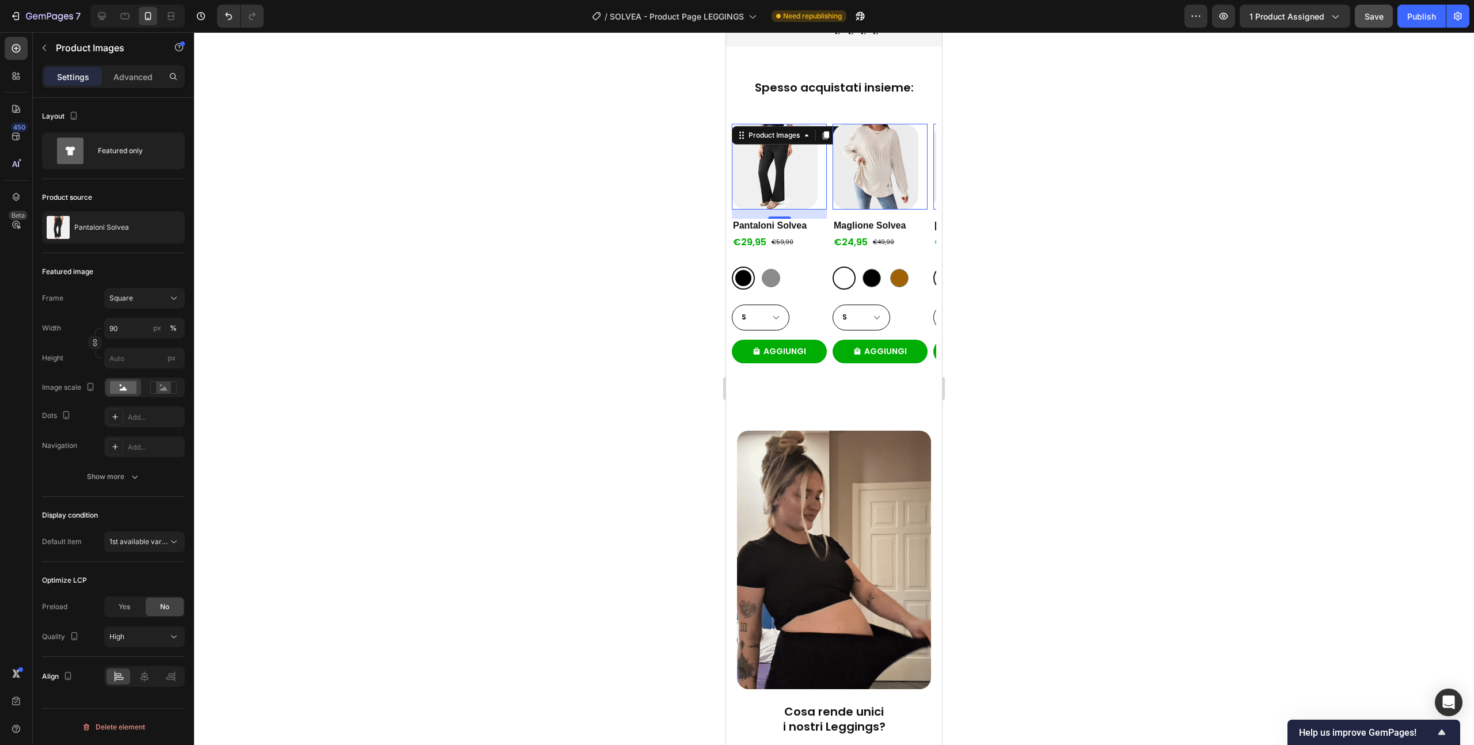
click at [873, 160] on img at bounding box center [876, 167] width 86 height 86
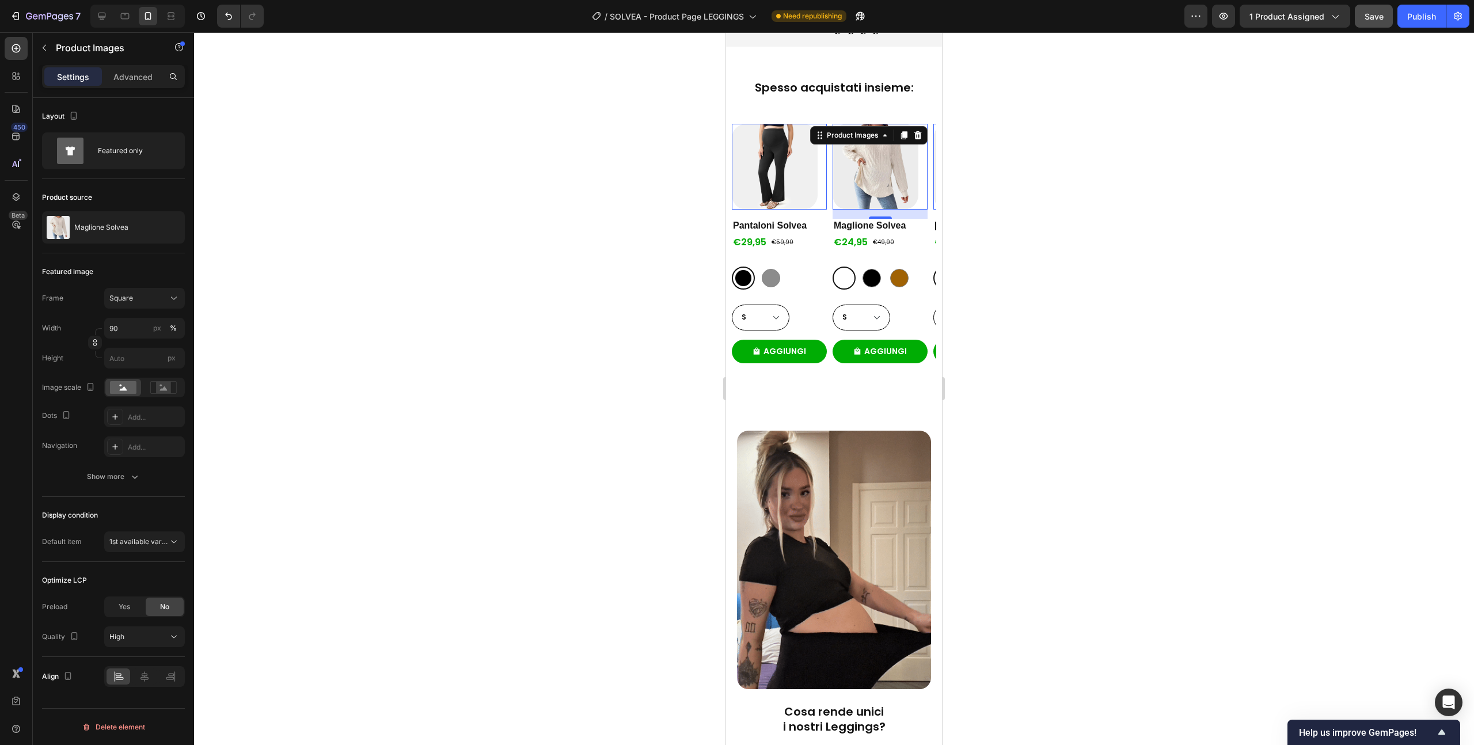
click at [425, 316] on div at bounding box center [834, 388] width 1280 height 713
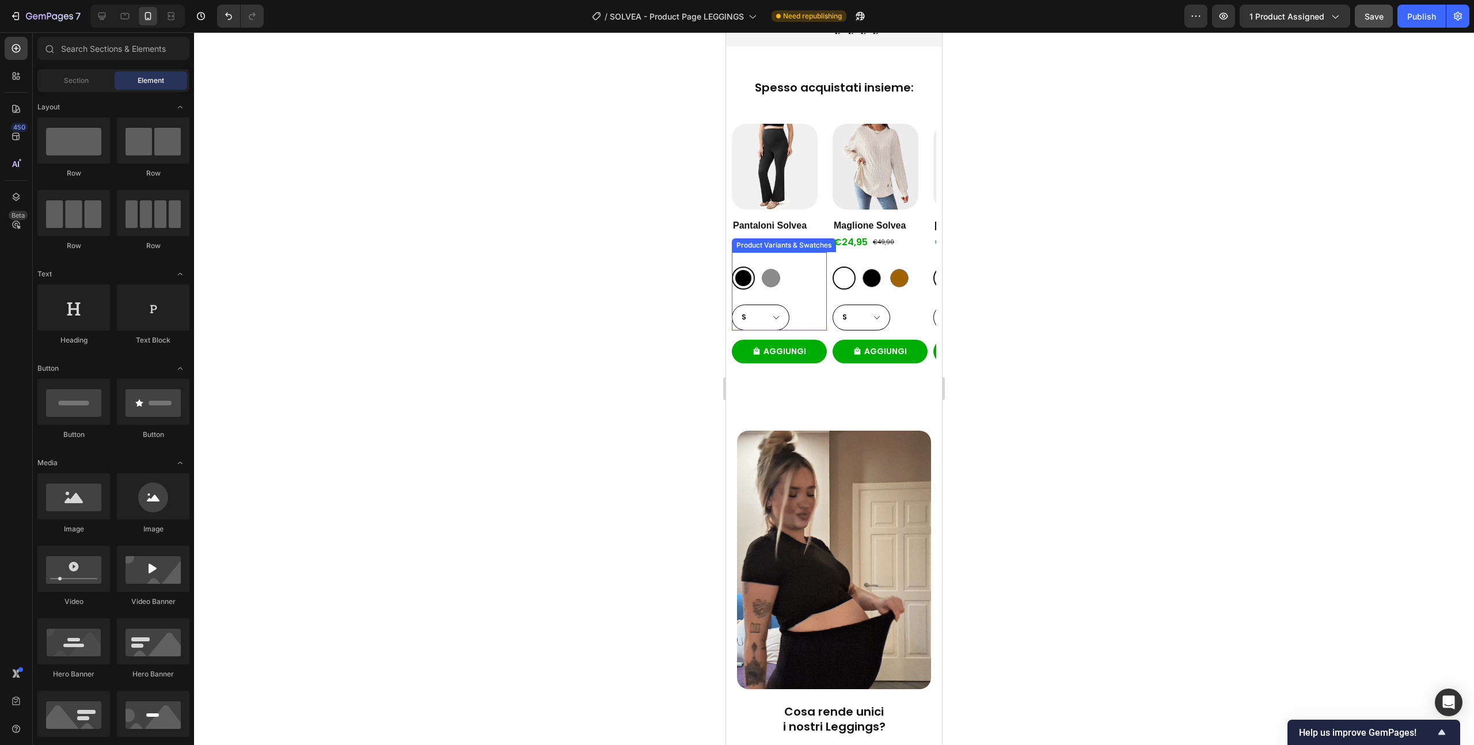
click at [794, 305] on div "S M L XL XXL" at bounding box center [779, 318] width 95 height 26
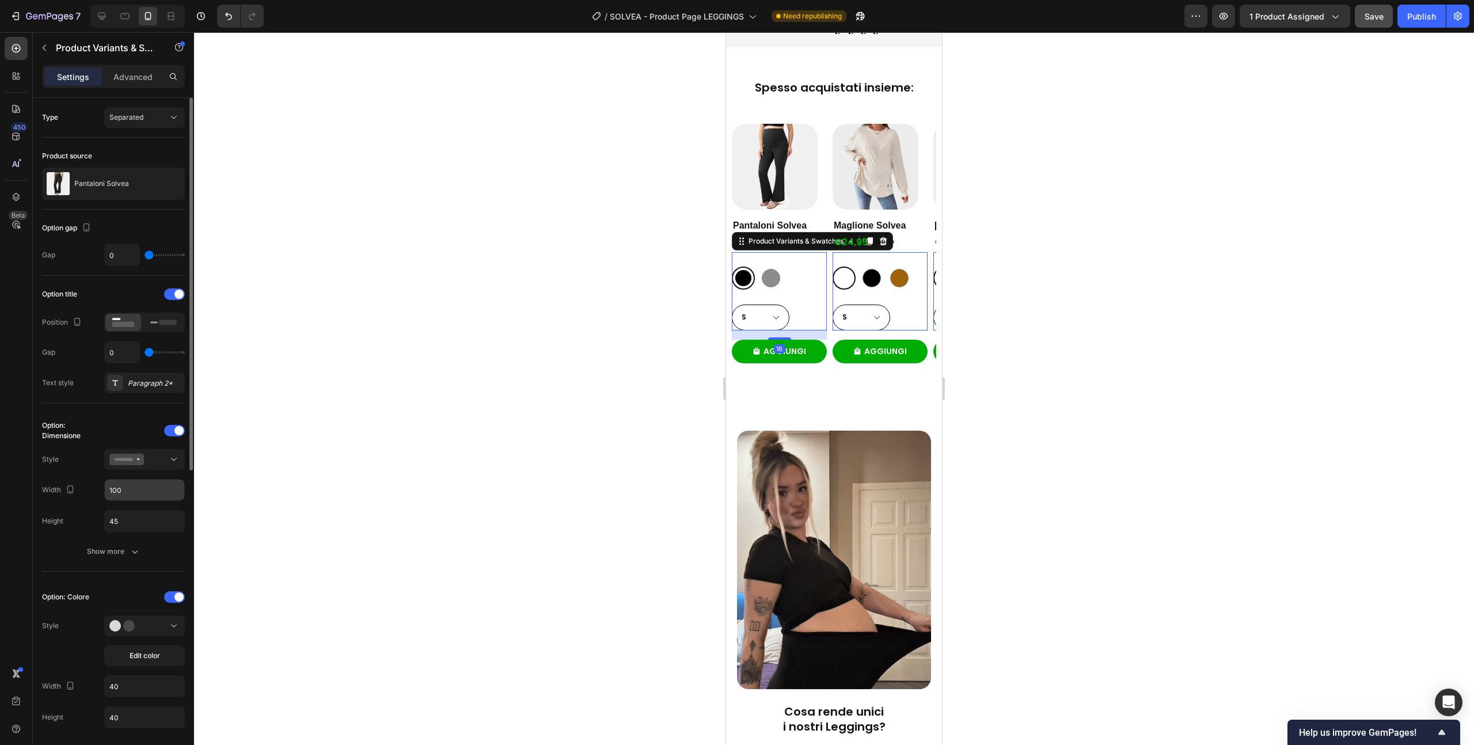
click at [120, 491] on input "100" at bounding box center [144, 490] width 79 height 21
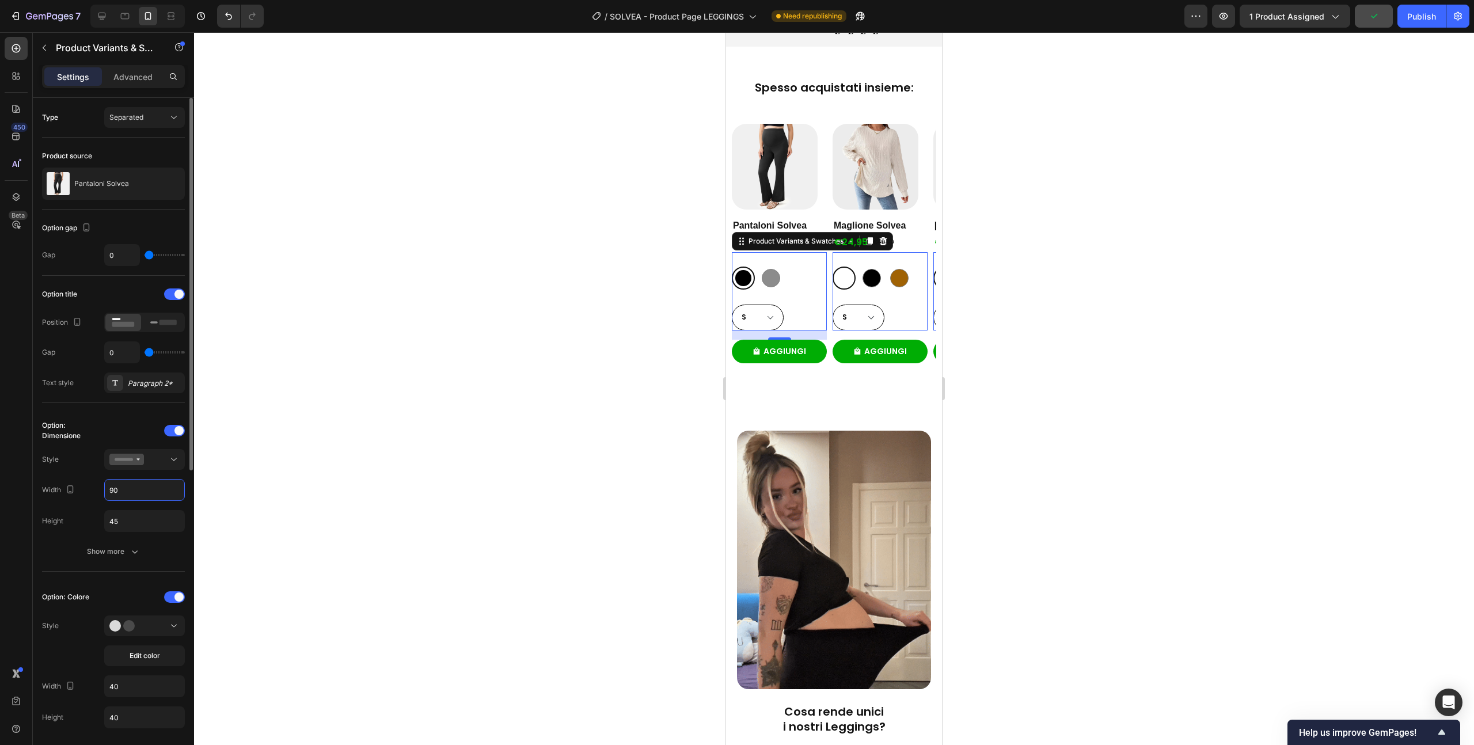
type input "90"
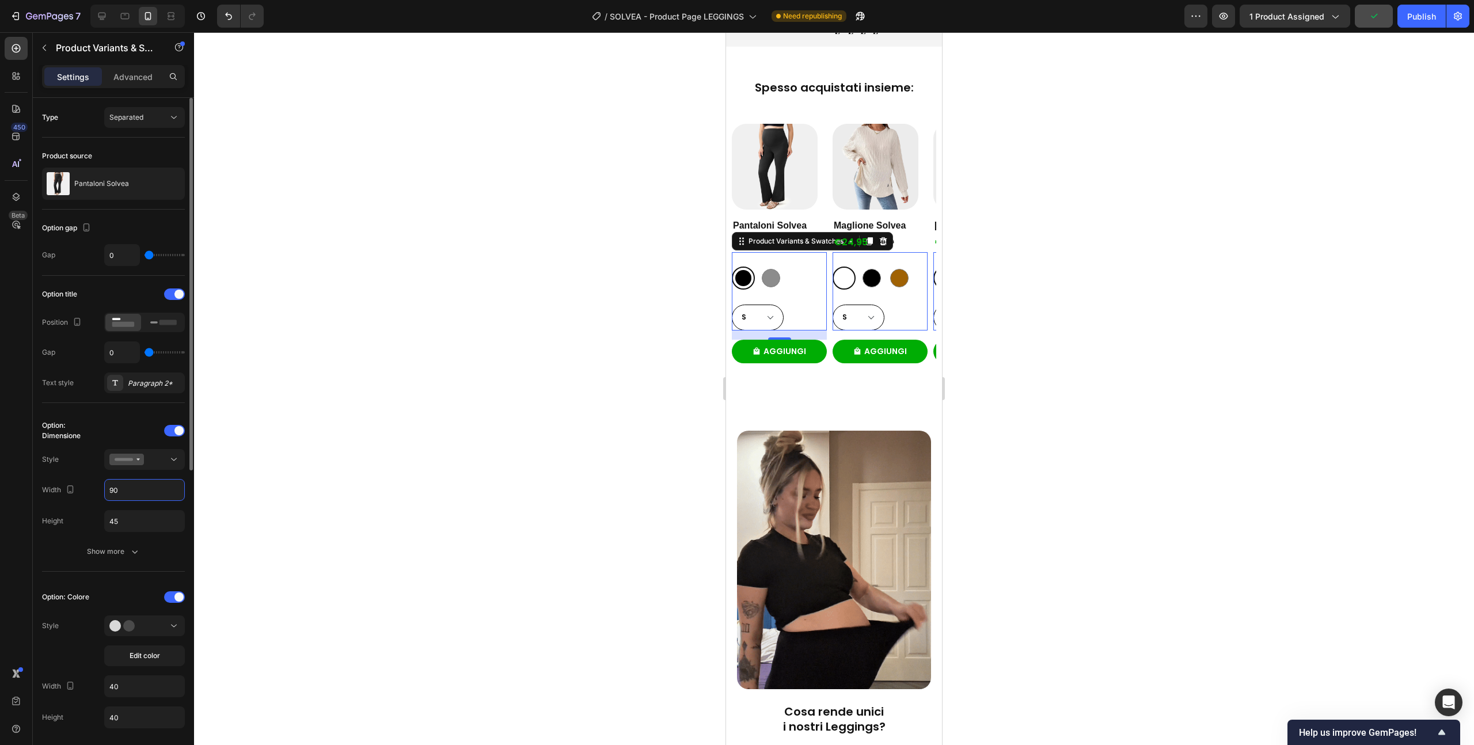
click at [75, 504] on div "Option: Dimensione Style Width 90 Height 45 Show more" at bounding box center [113, 492] width 143 height 141
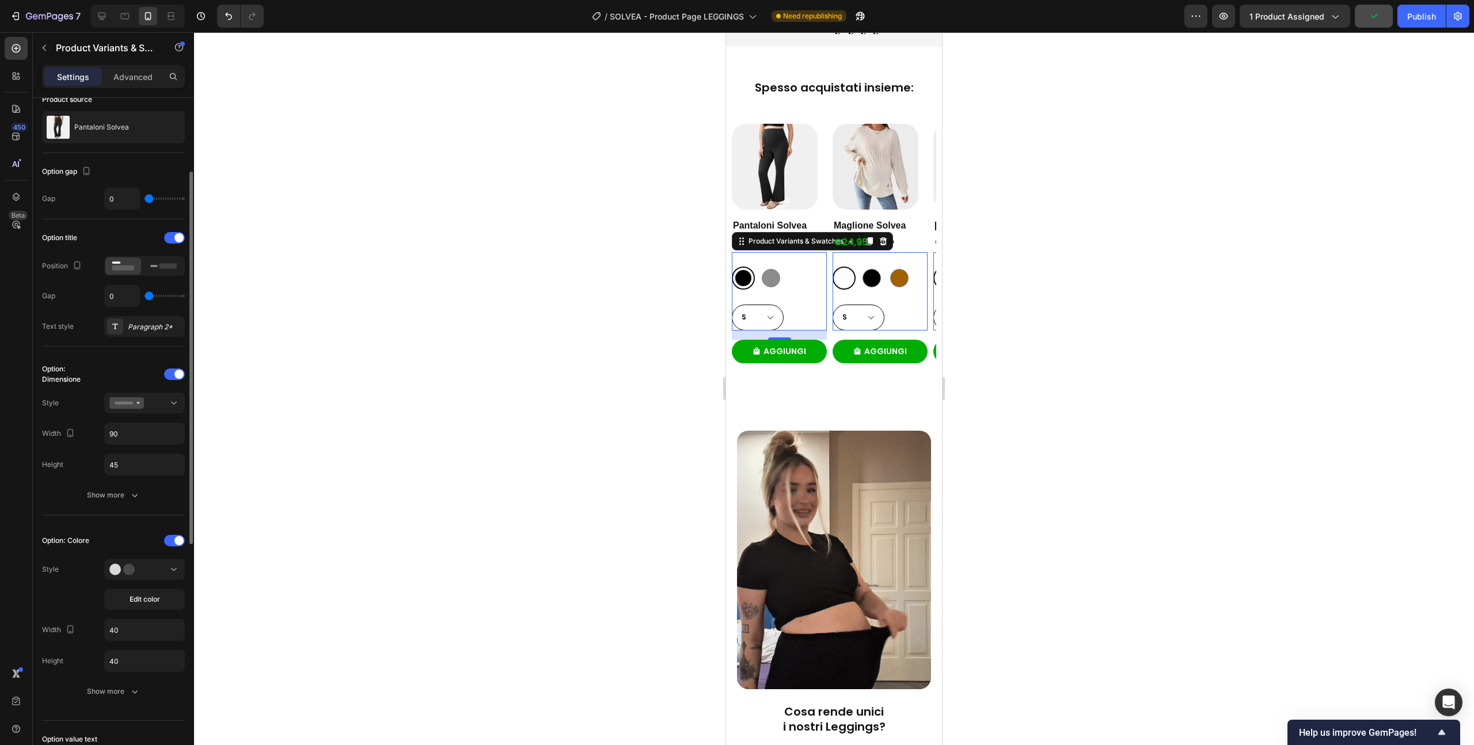
scroll to position [112, 0]
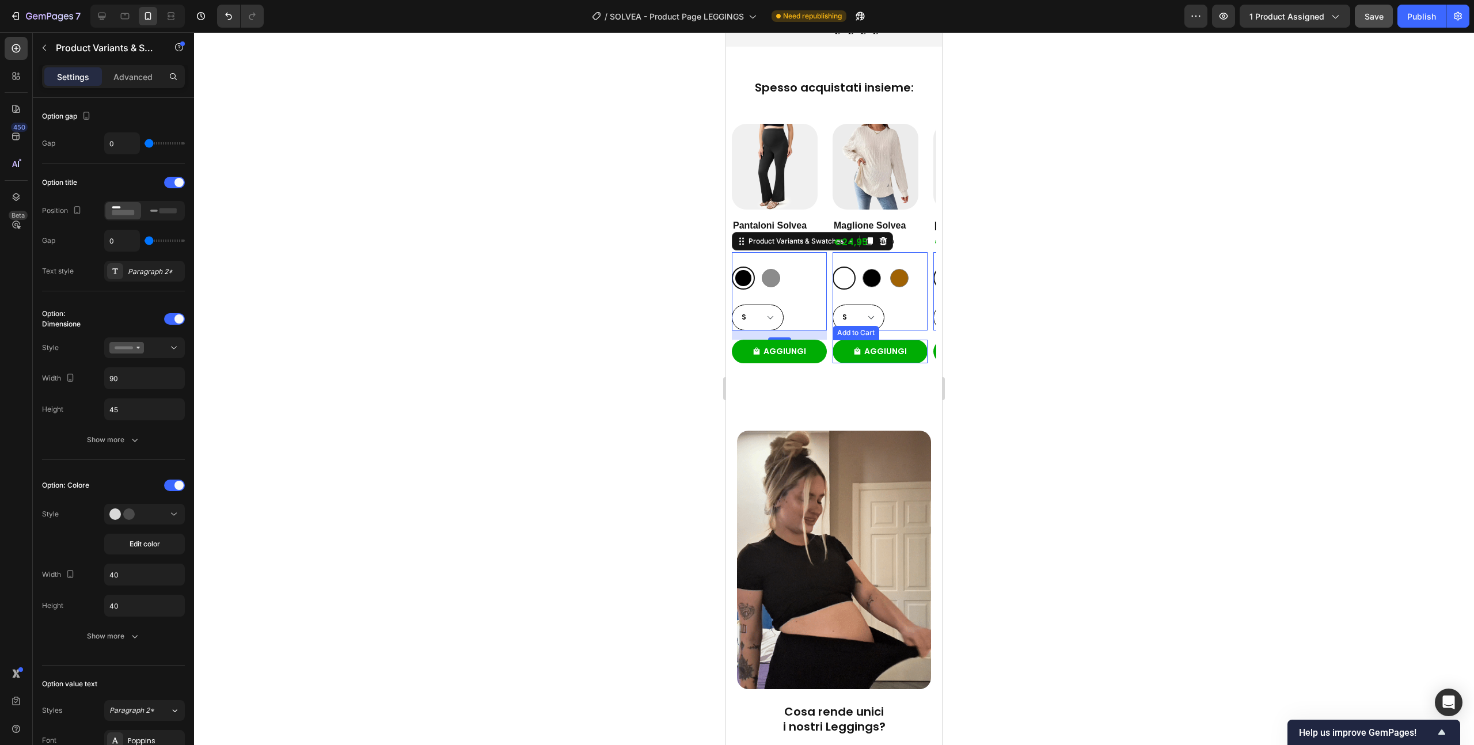
click at [914, 340] on button "AGGIUNGI" at bounding box center [880, 352] width 95 height 24
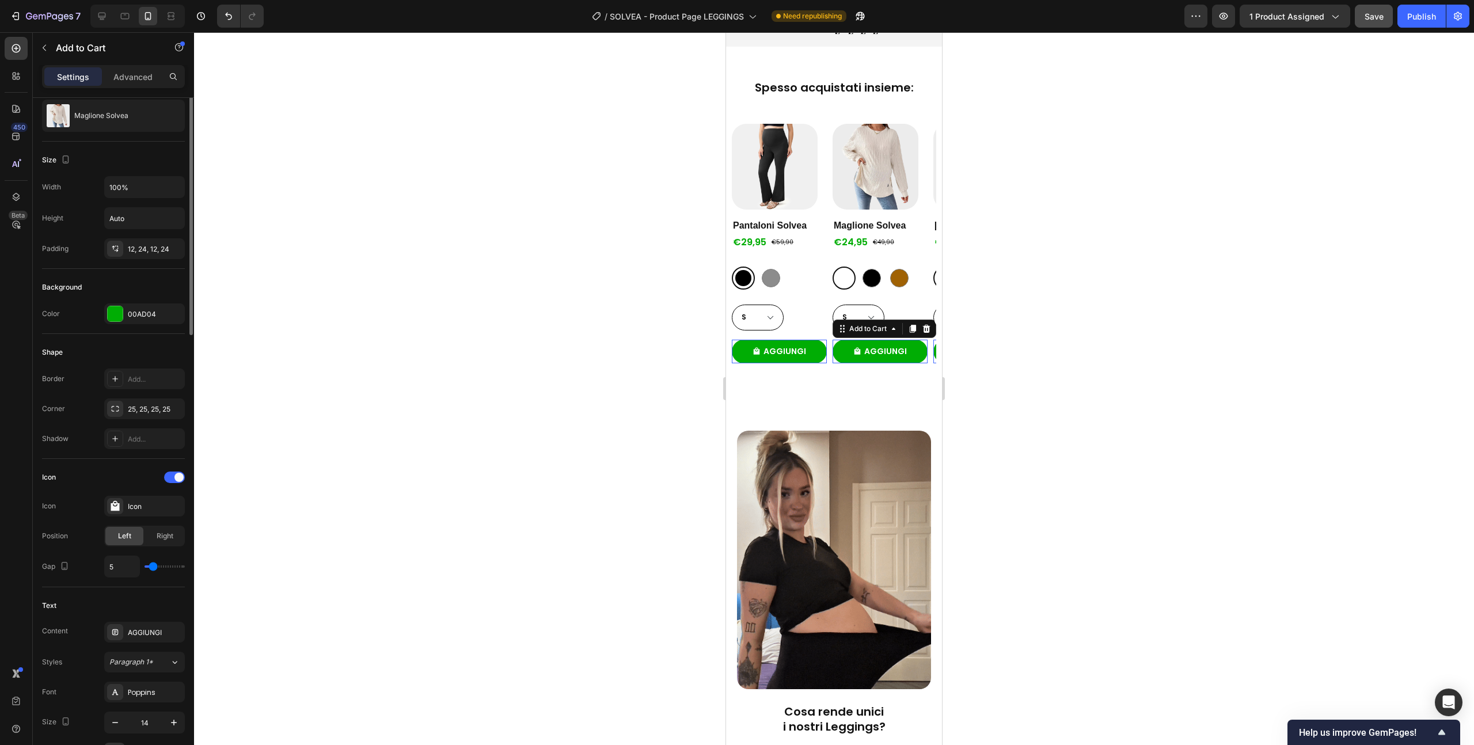
scroll to position [0, 0]
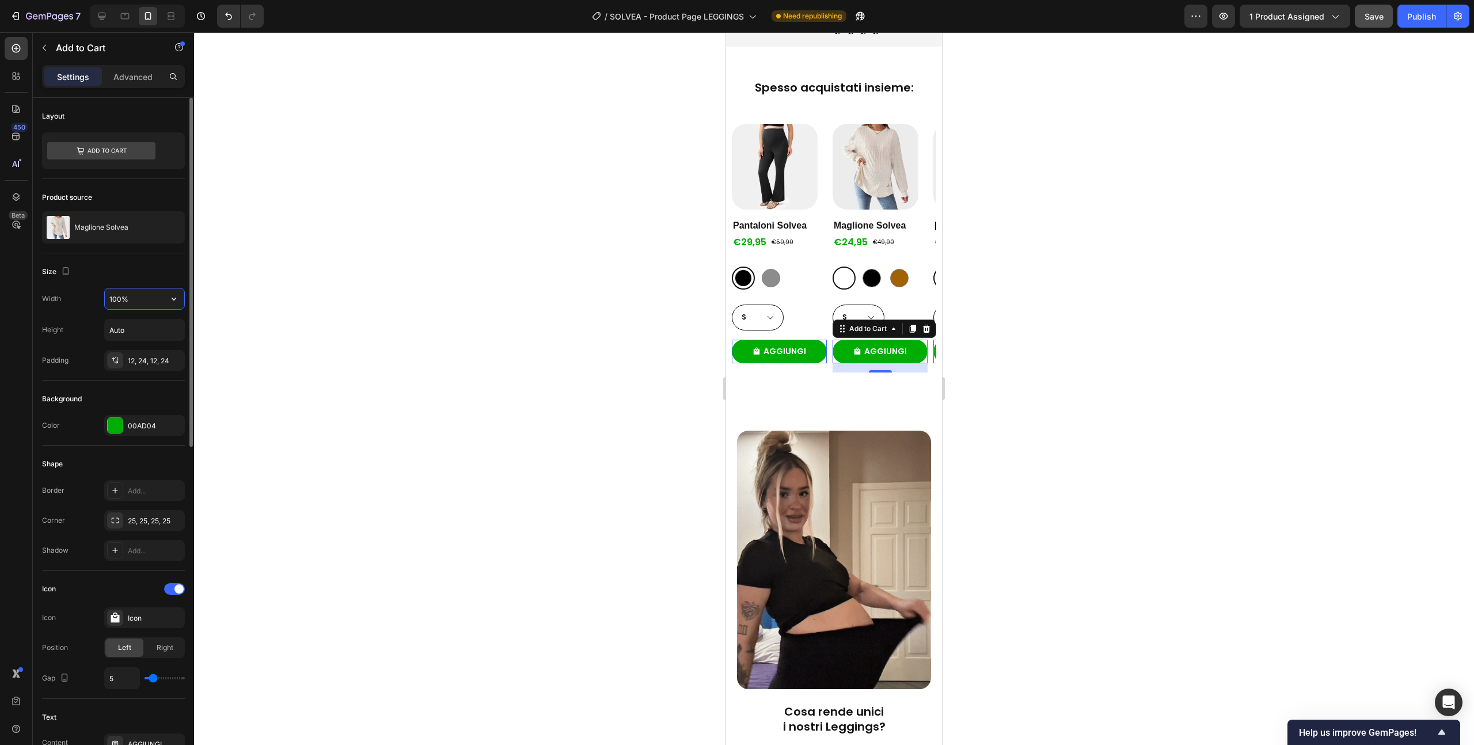
click at [142, 297] on input "100%" at bounding box center [144, 299] width 79 height 21
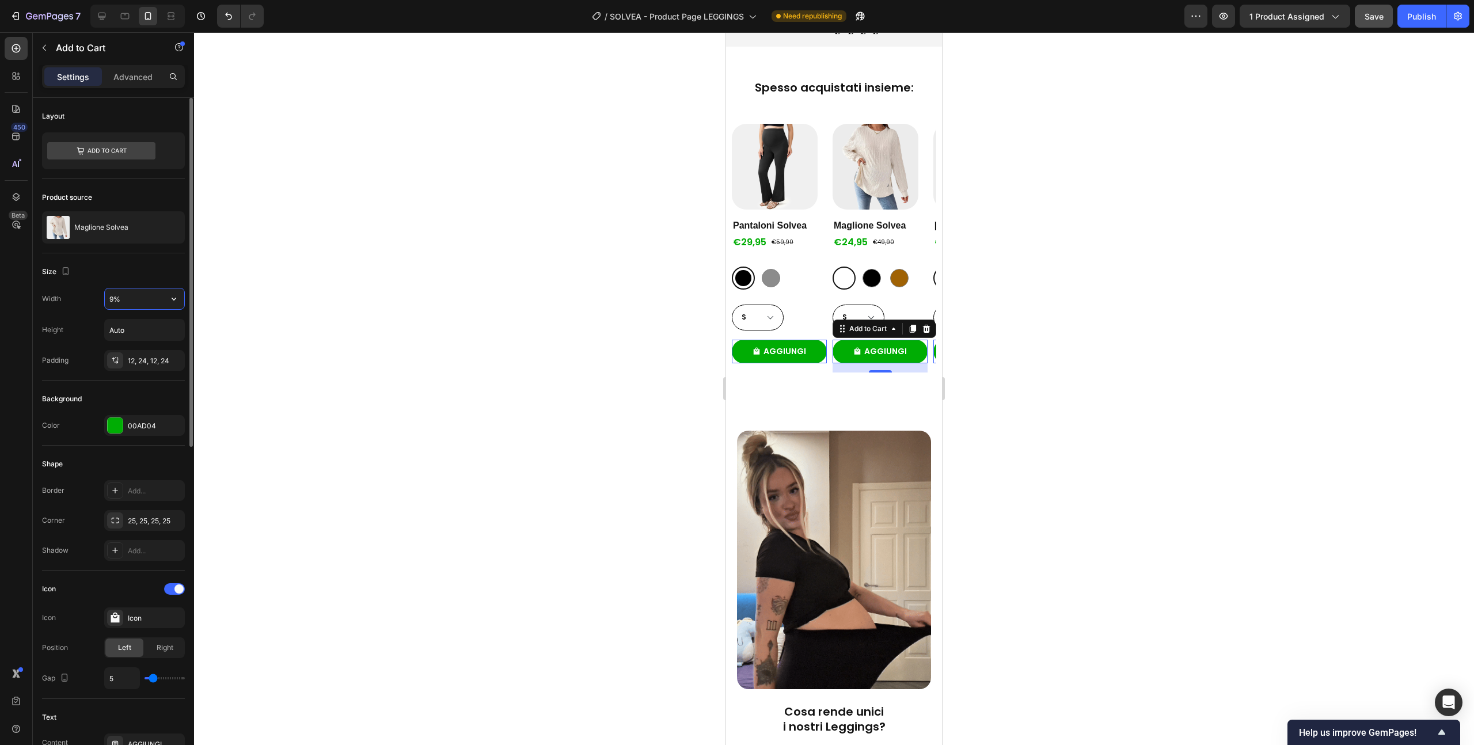
type input "90%"
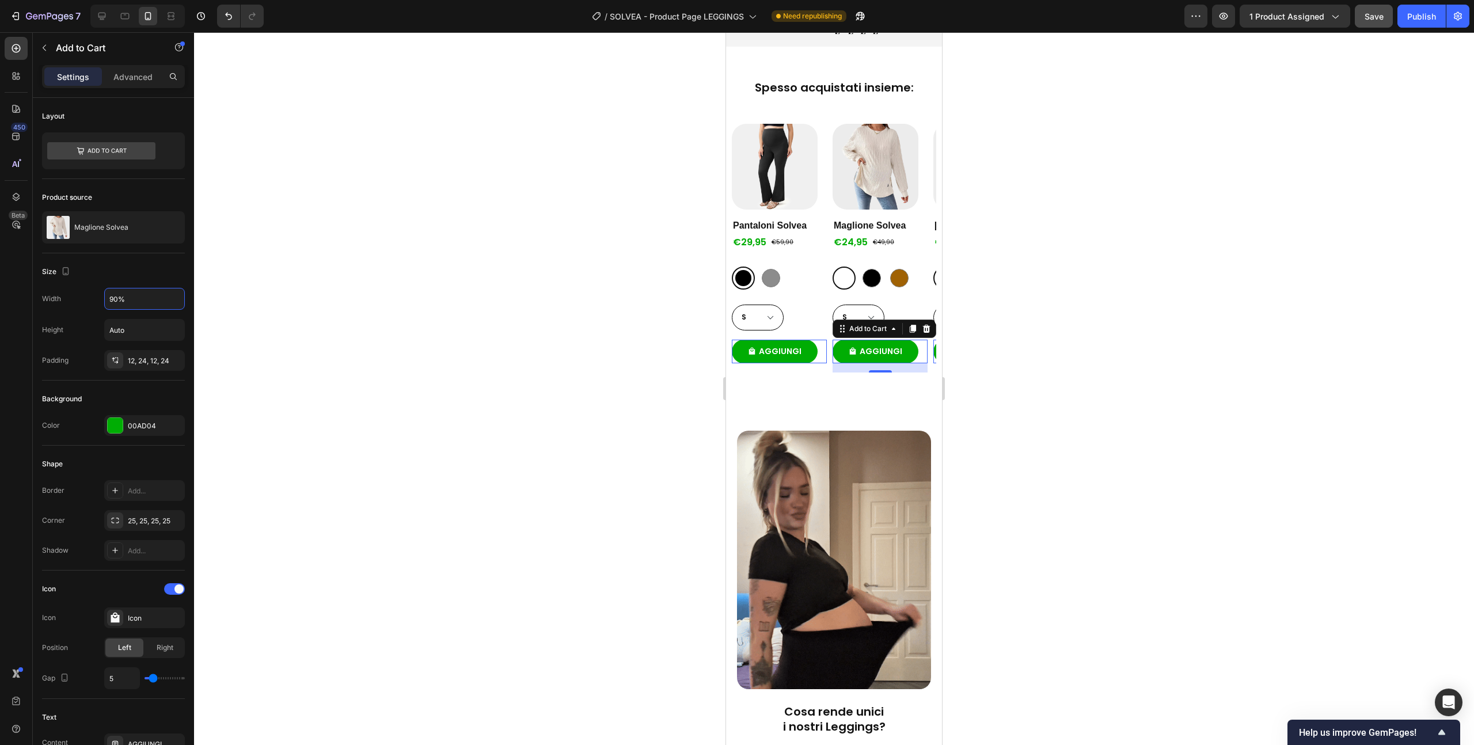
click at [393, 233] on div at bounding box center [834, 388] width 1280 height 713
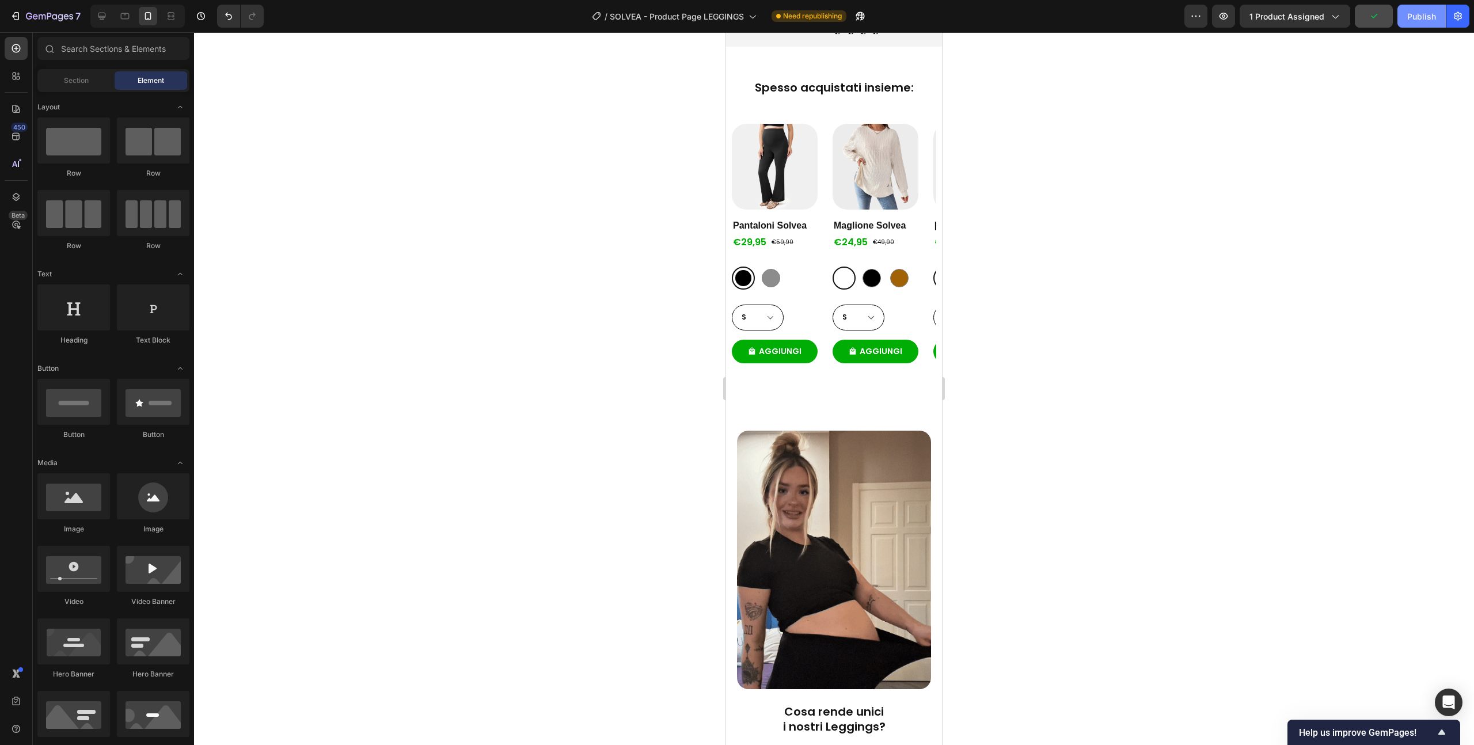
click at [1406, 14] on button "Publish" at bounding box center [1422, 16] width 48 height 23
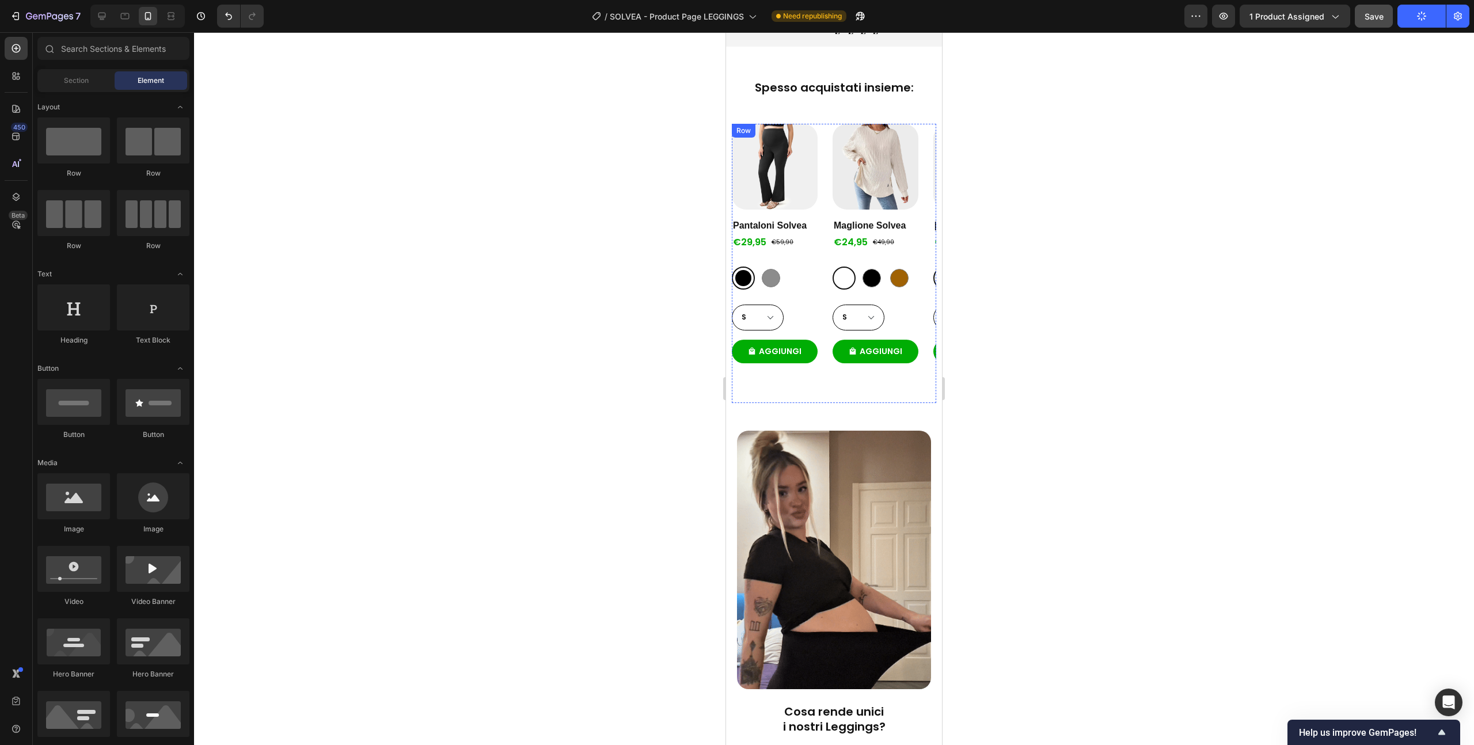
click at [813, 180] on div "Product Images Pantaloni Solvea Product Title €29,95 Product Price Product Pric…" at bounding box center [779, 248] width 95 height 248
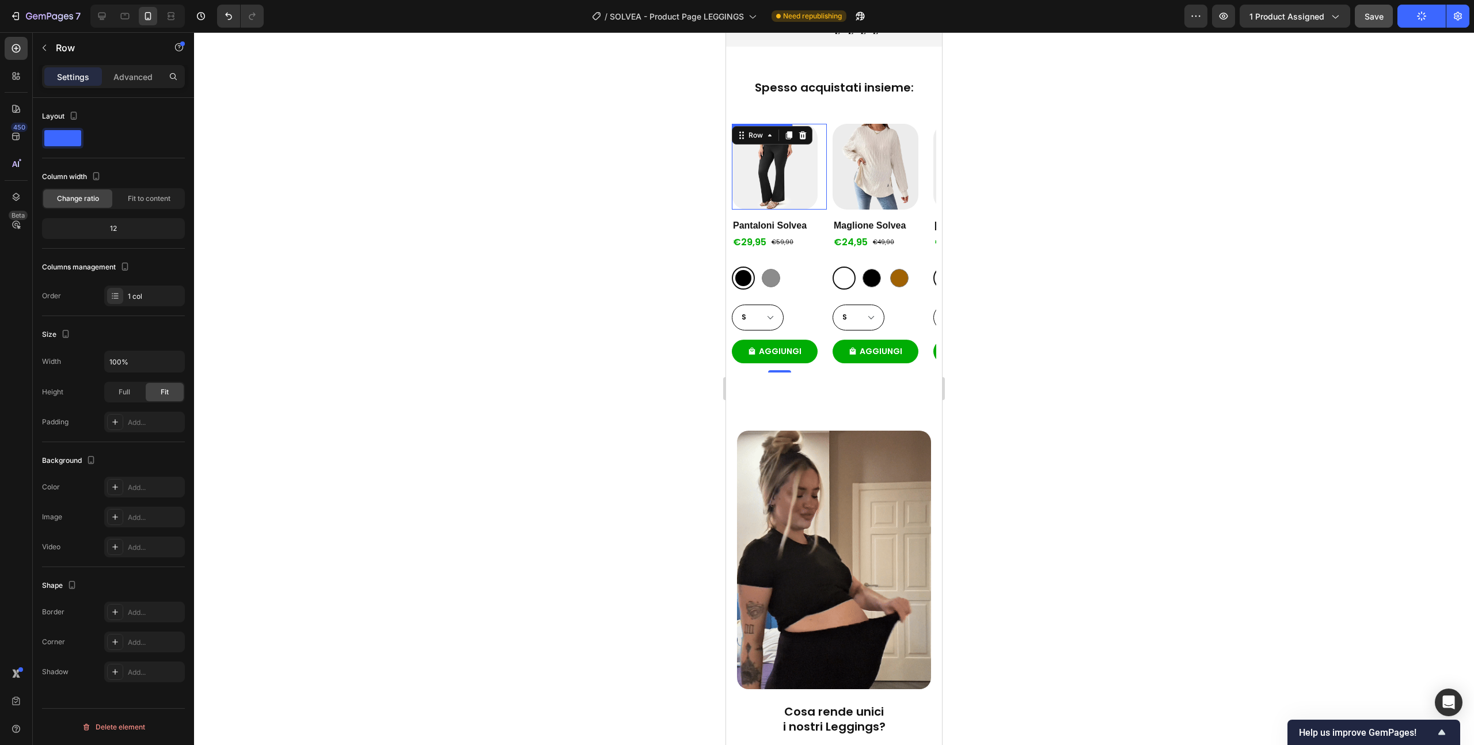
click at [827, 110] on div "Product Images Pantaloni Solvea Product Title €29,95 Product Price Product Pric…" at bounding box center [834, 263] width 216 height 307
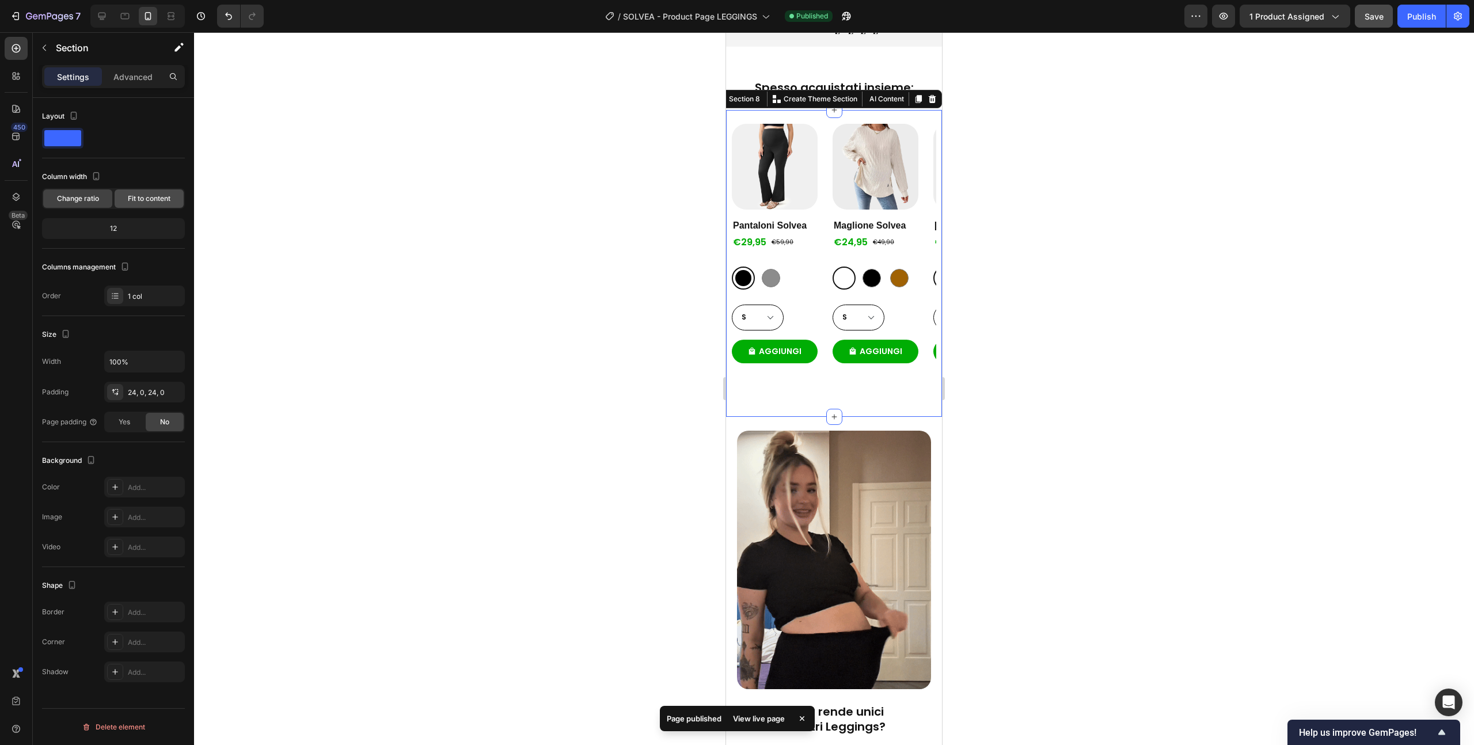
click at [136, 197] on span "Fit to content" at bounding box center [149, 199] width 43 height 10
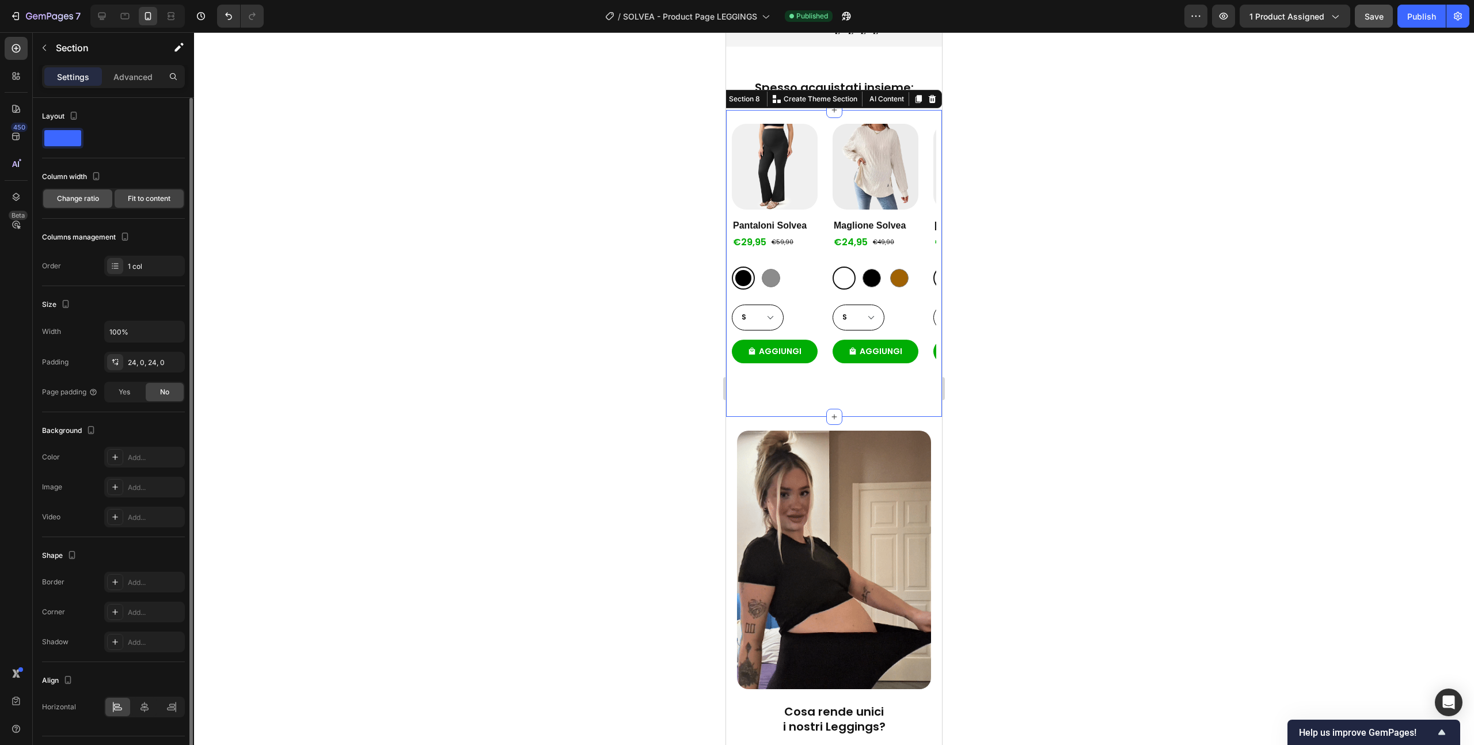
click at [70, 196] on span "Change ratio" at bounding box center [78, 199] width 42 height 10
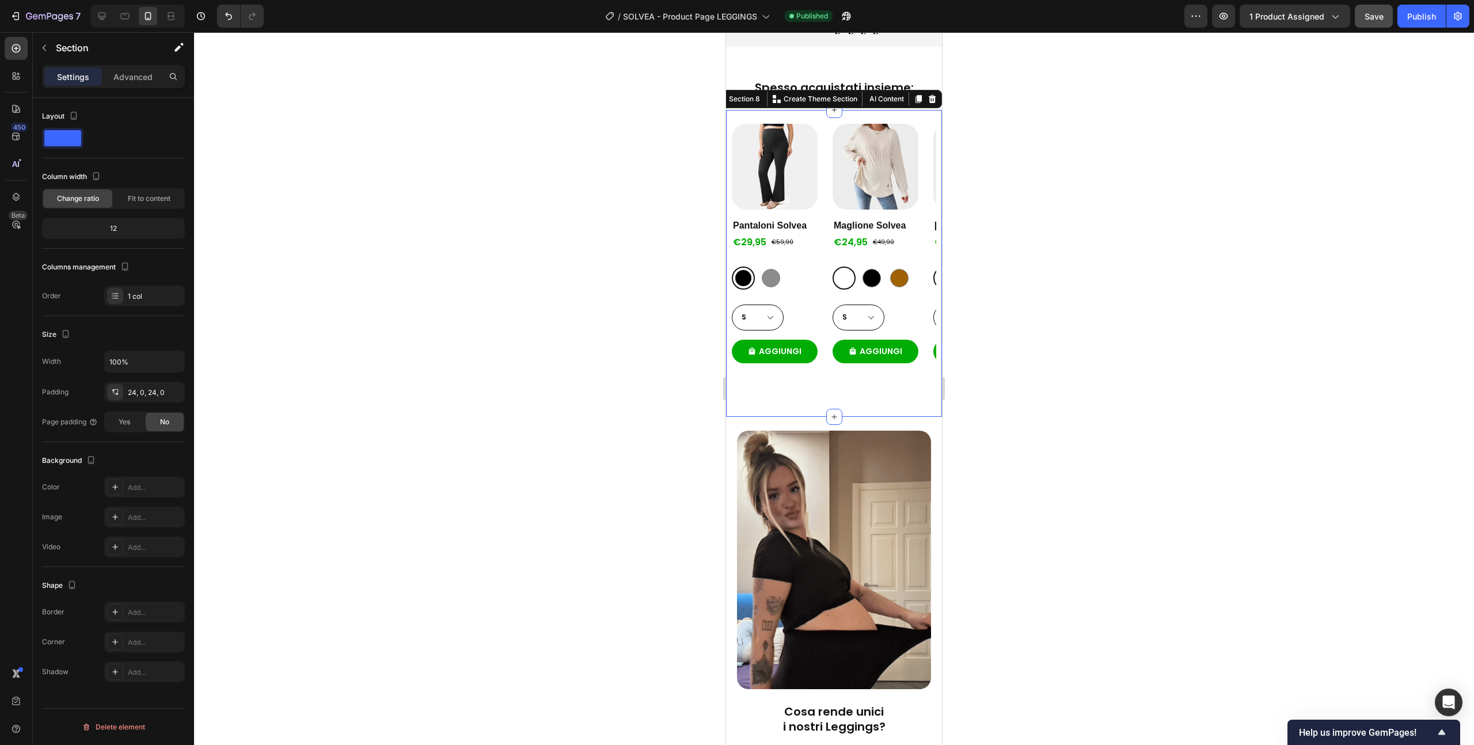
click at [133, 89] on div "Settings Advanced" at bounding box center [113, 81] width 161 height 33
click at [134, 85] on div "Advanced" at bounding box center [133, 76] width 58 height 18
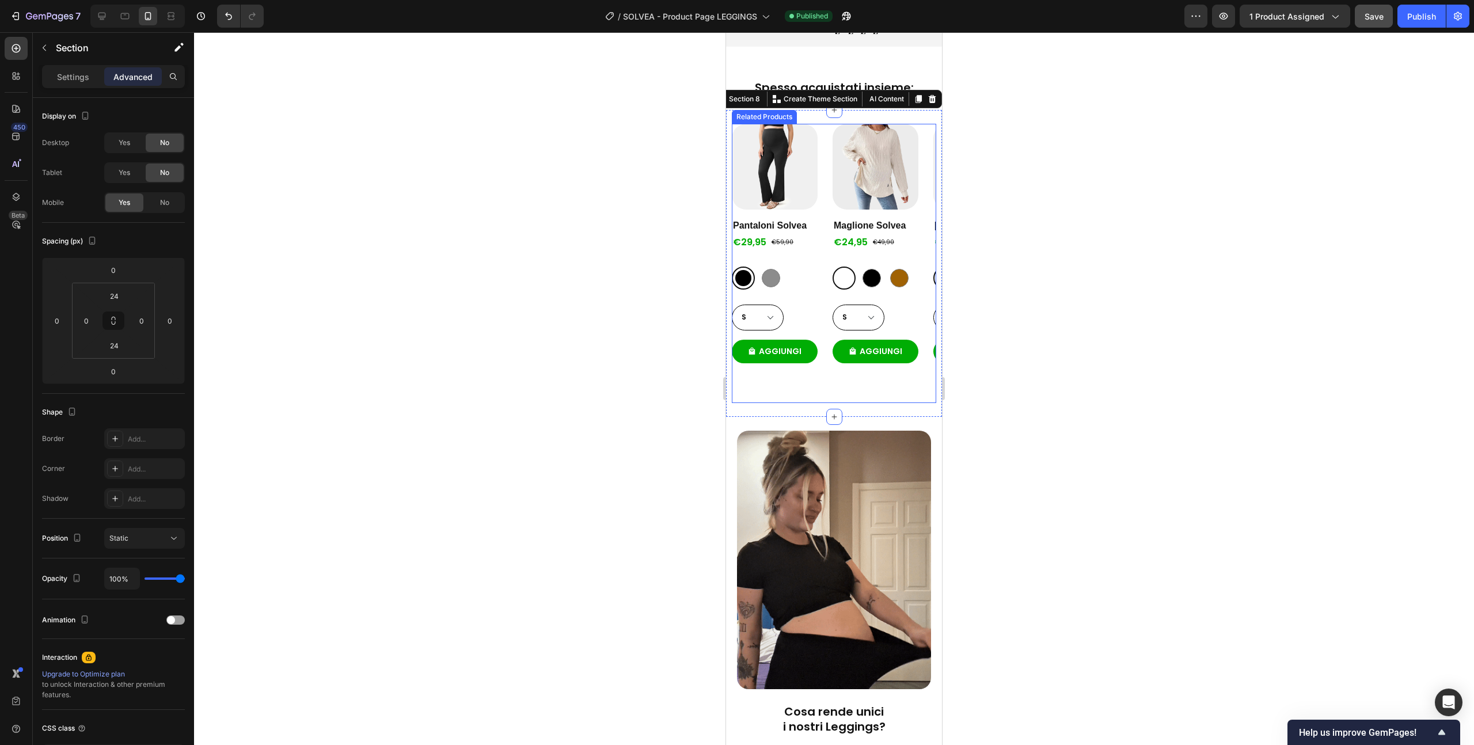
click at [832, 124] on div "Product Images Pantaloni Solvea Product Title €29,95 Product Price Product Pric…" at bounding box center [834, 263] width 204 height 279
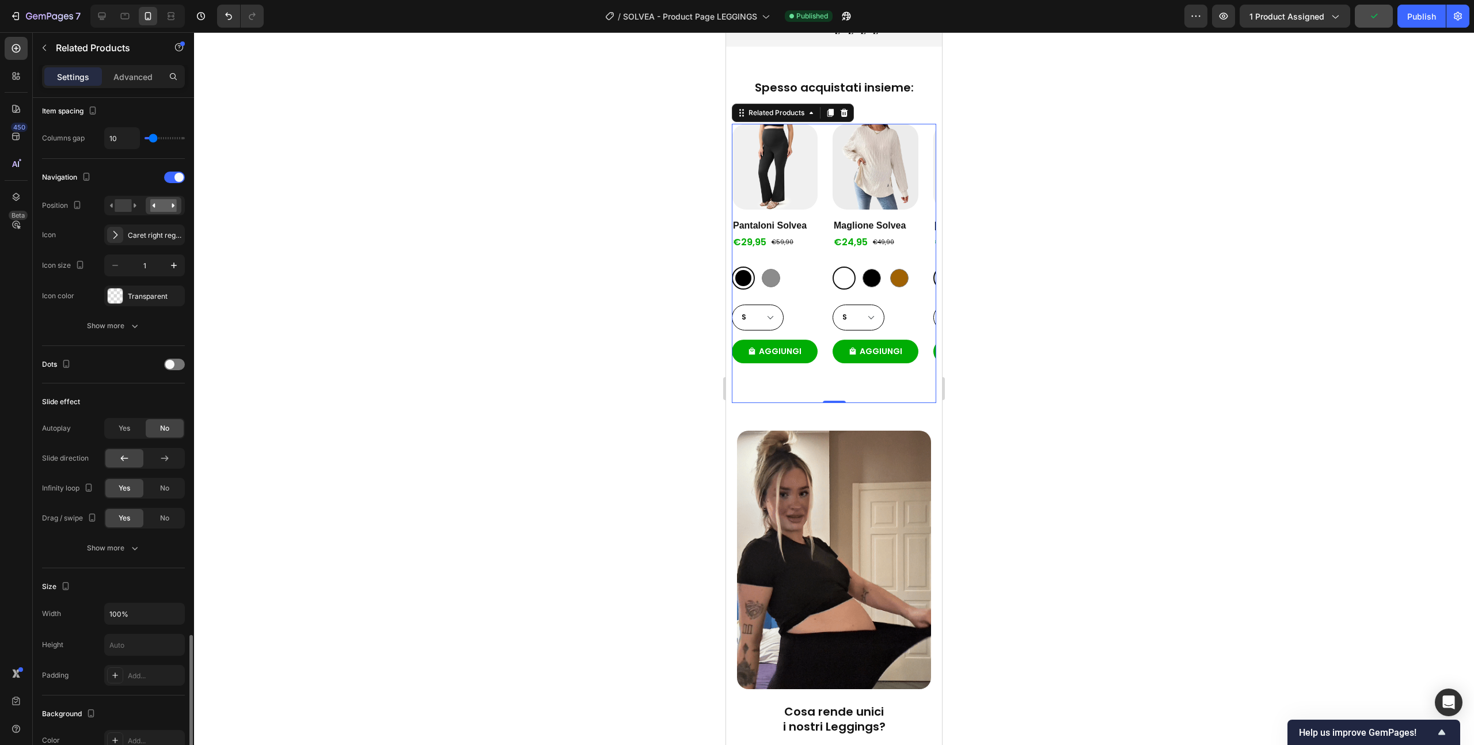
scroll to position [480, 0]
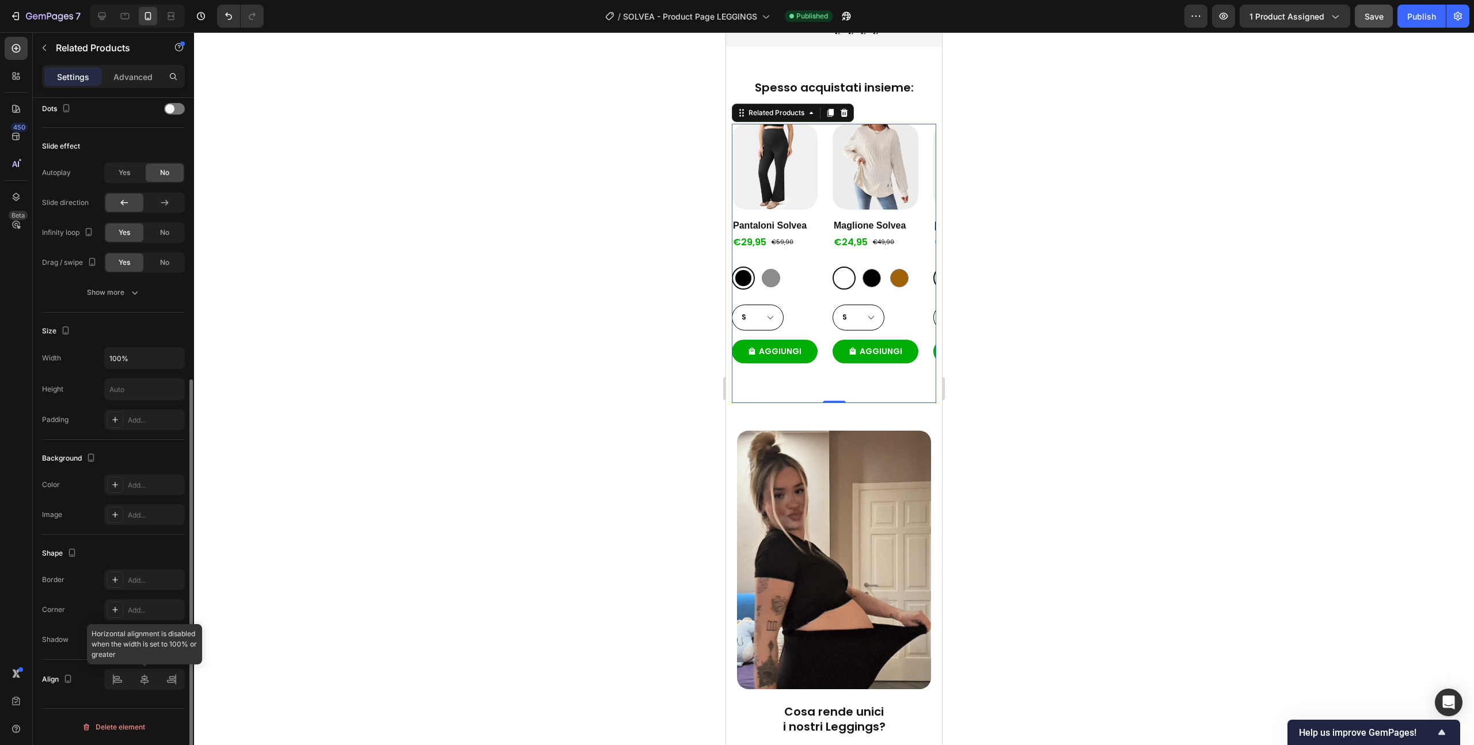
click at [141, 683] on div at bounding box center [144, 679] width 81 height 21
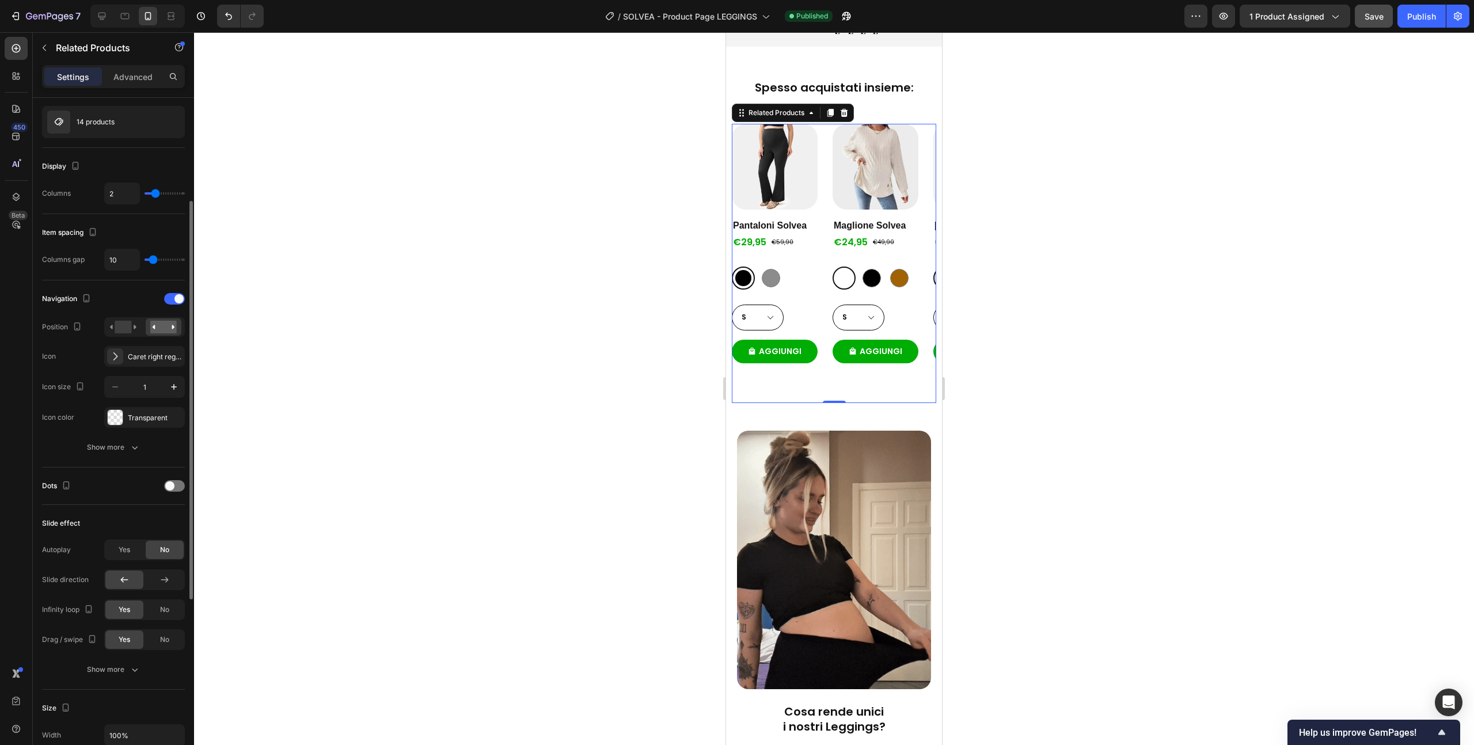
scroll to position [130, 0]
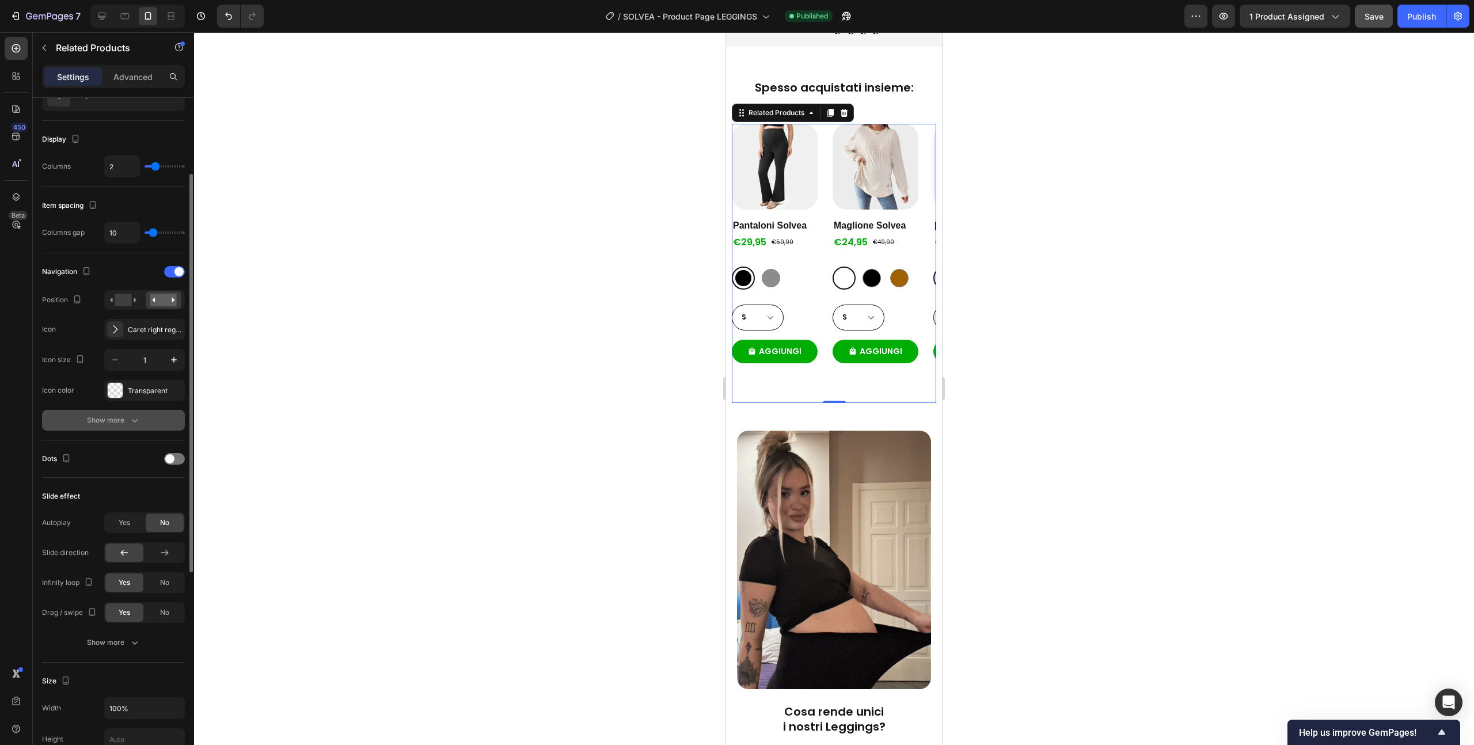
click at [126, 422] on div "Show more" at bounding box center [114, 421] width 54 height 12
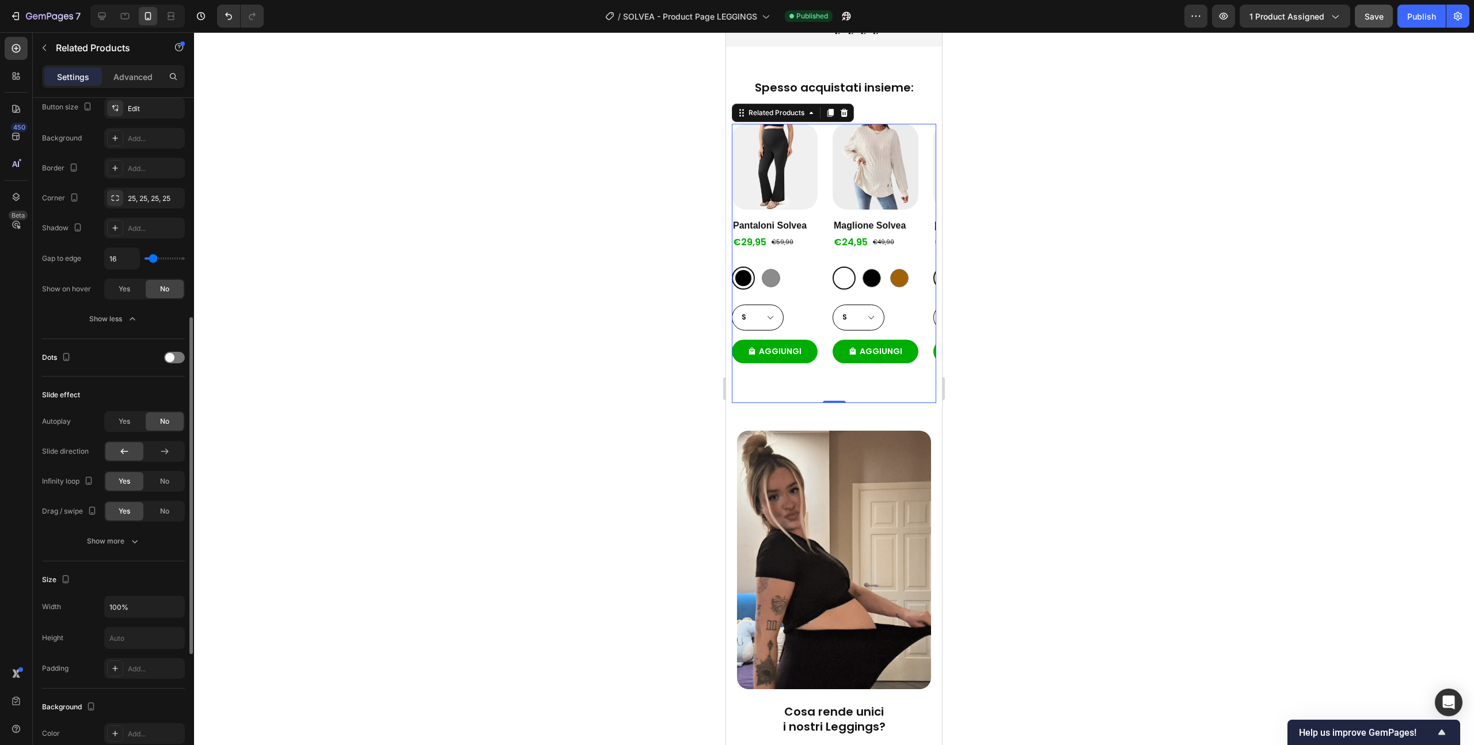
scroll to position [525, 0]
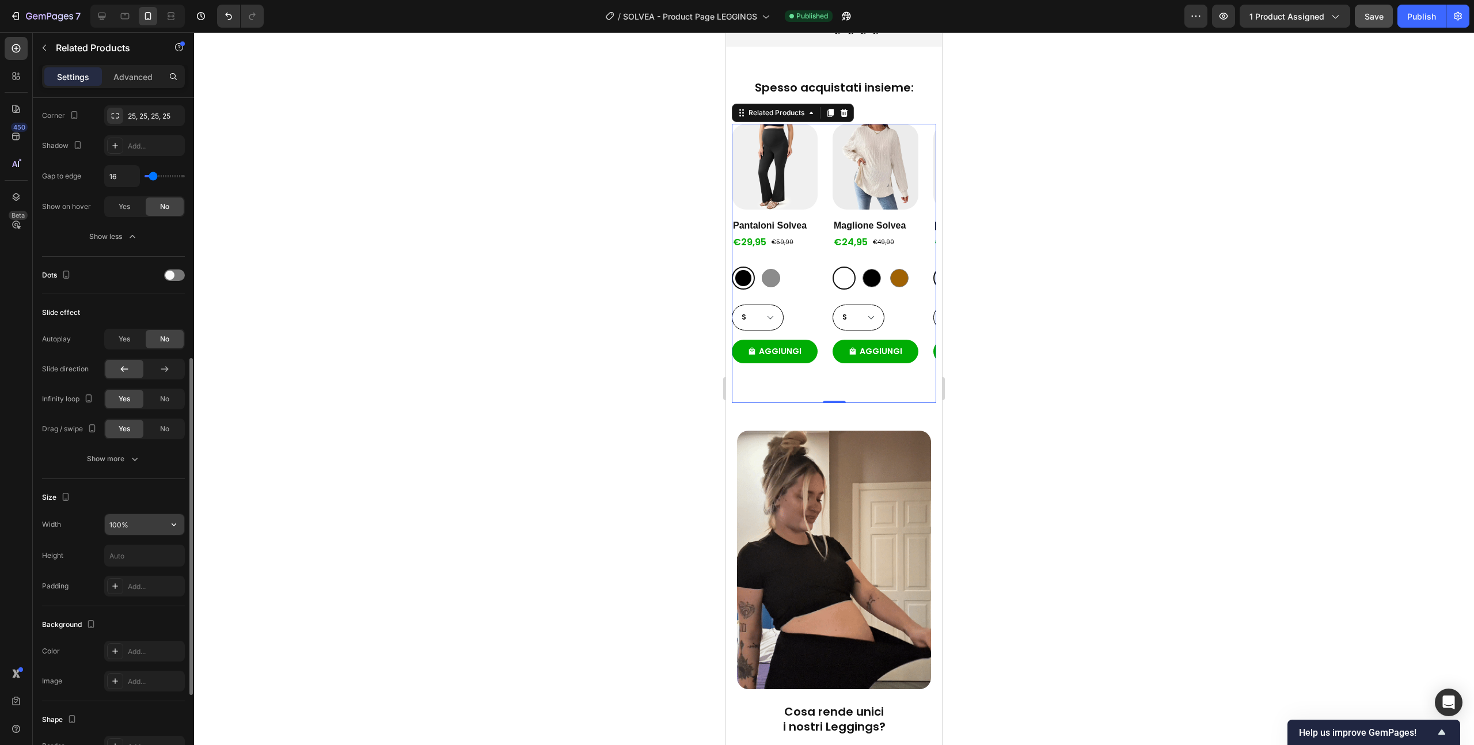
click at [141, 523] on input "100%" at bounding box center [144, 524] width 79 height 21
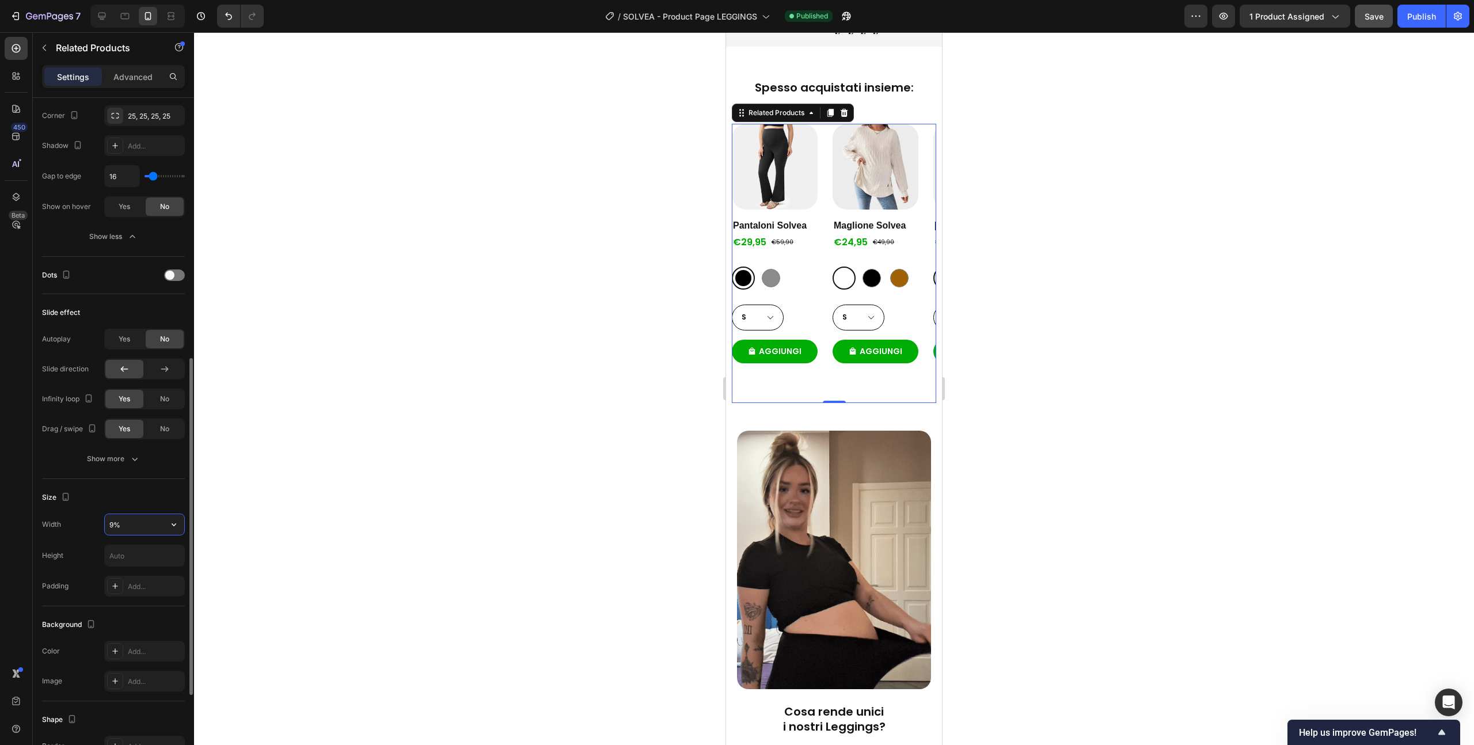
type input "90%"
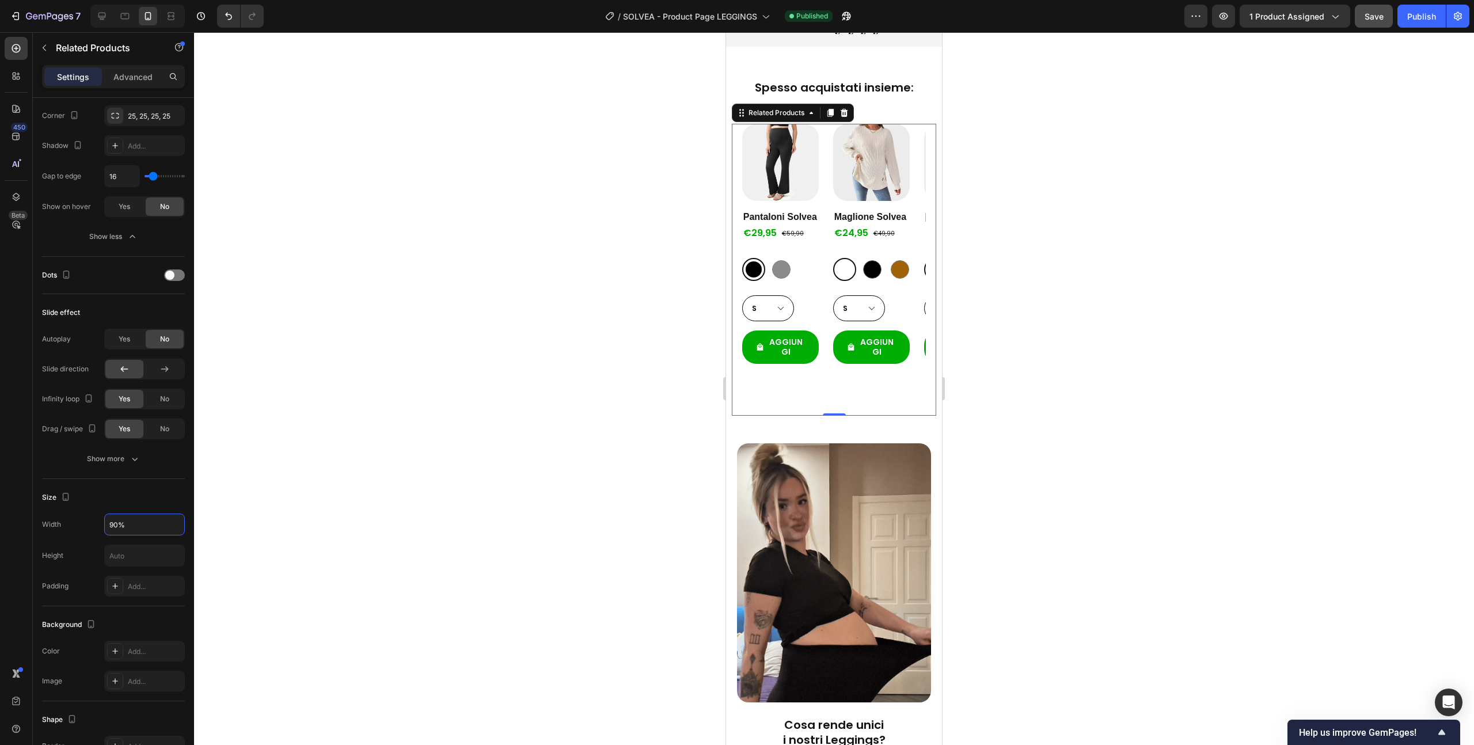
click at [496, 198] on div at bounding box center [834, 388] width 1280 height 713
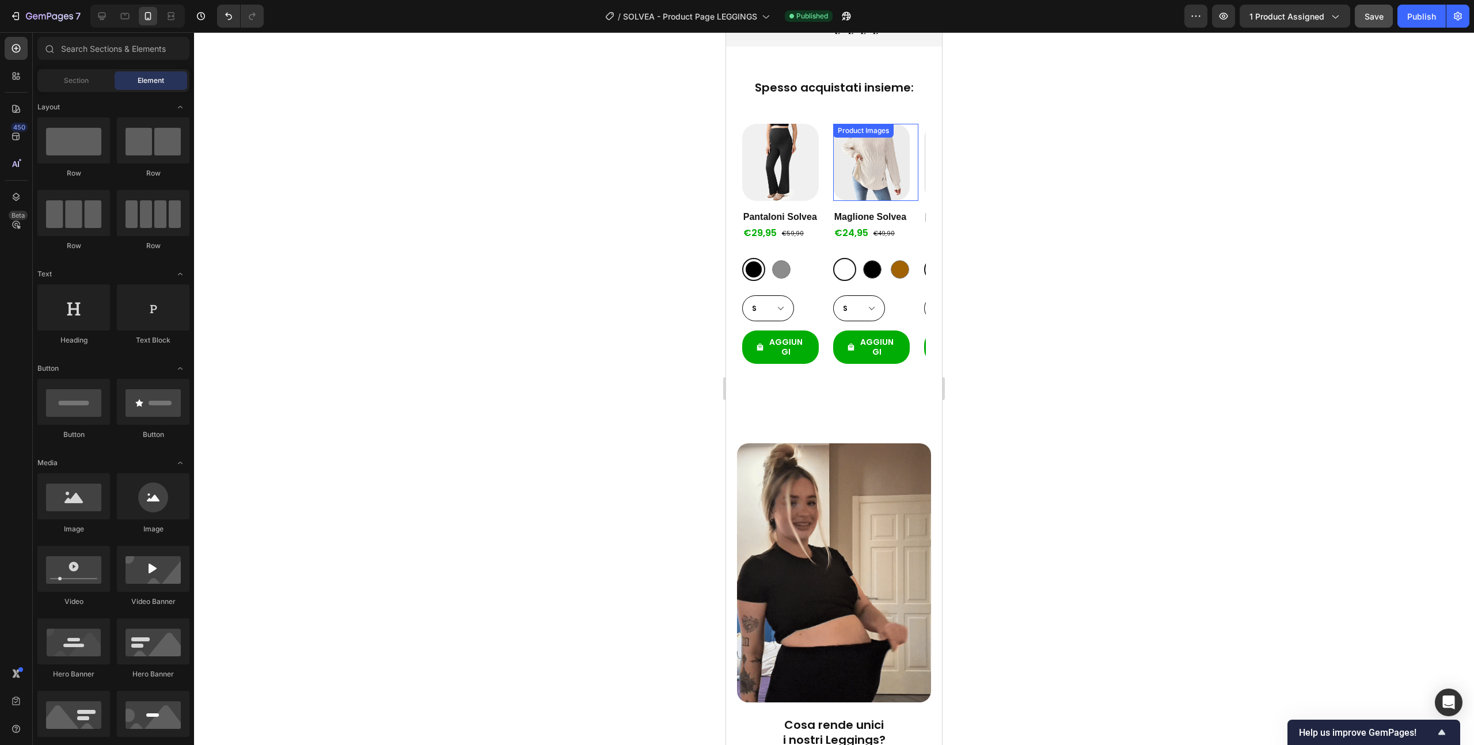
click at [851, 165] on img at bounding box center [871, 162] width 77 height 77
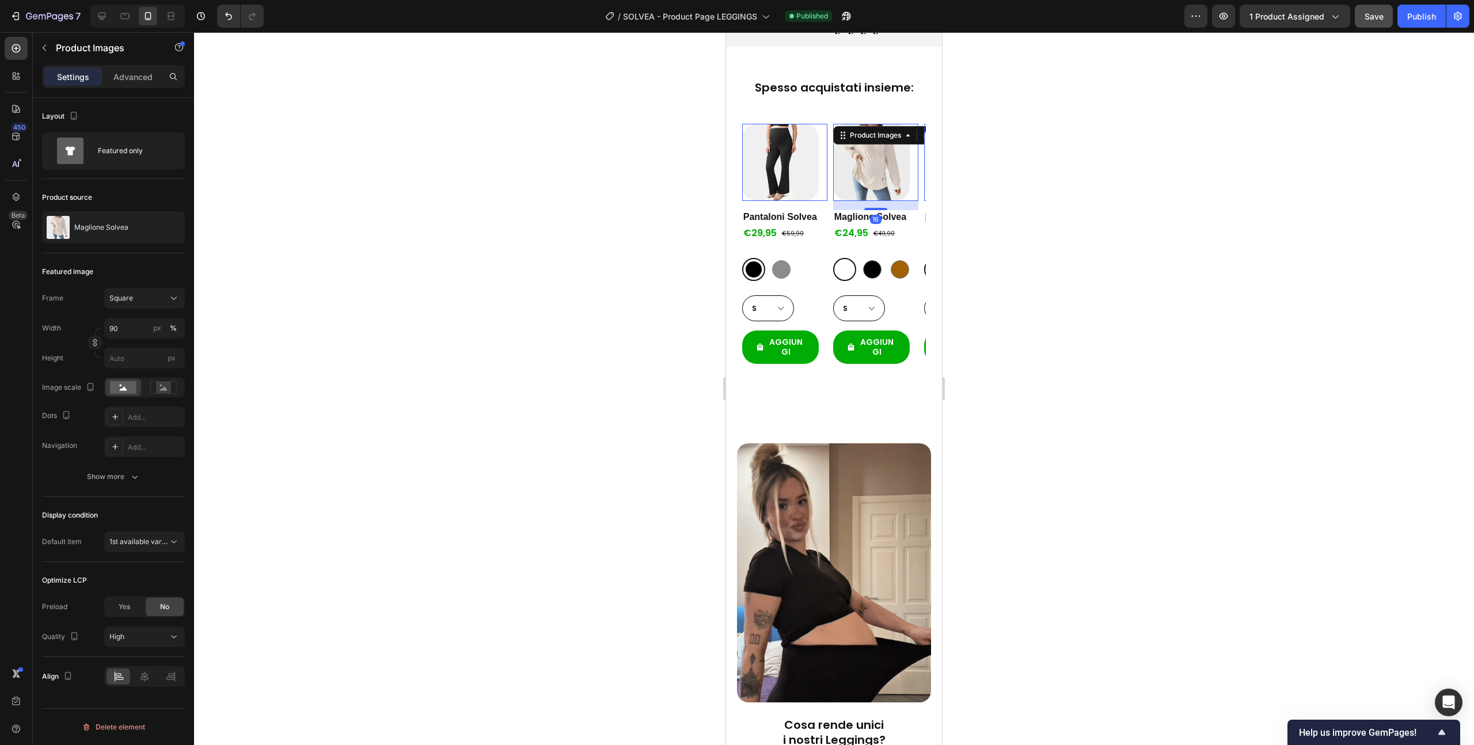
click at [128, 339] on div "Width 90 px % Height px" at bounding box center [113, 343] width 143 height 51
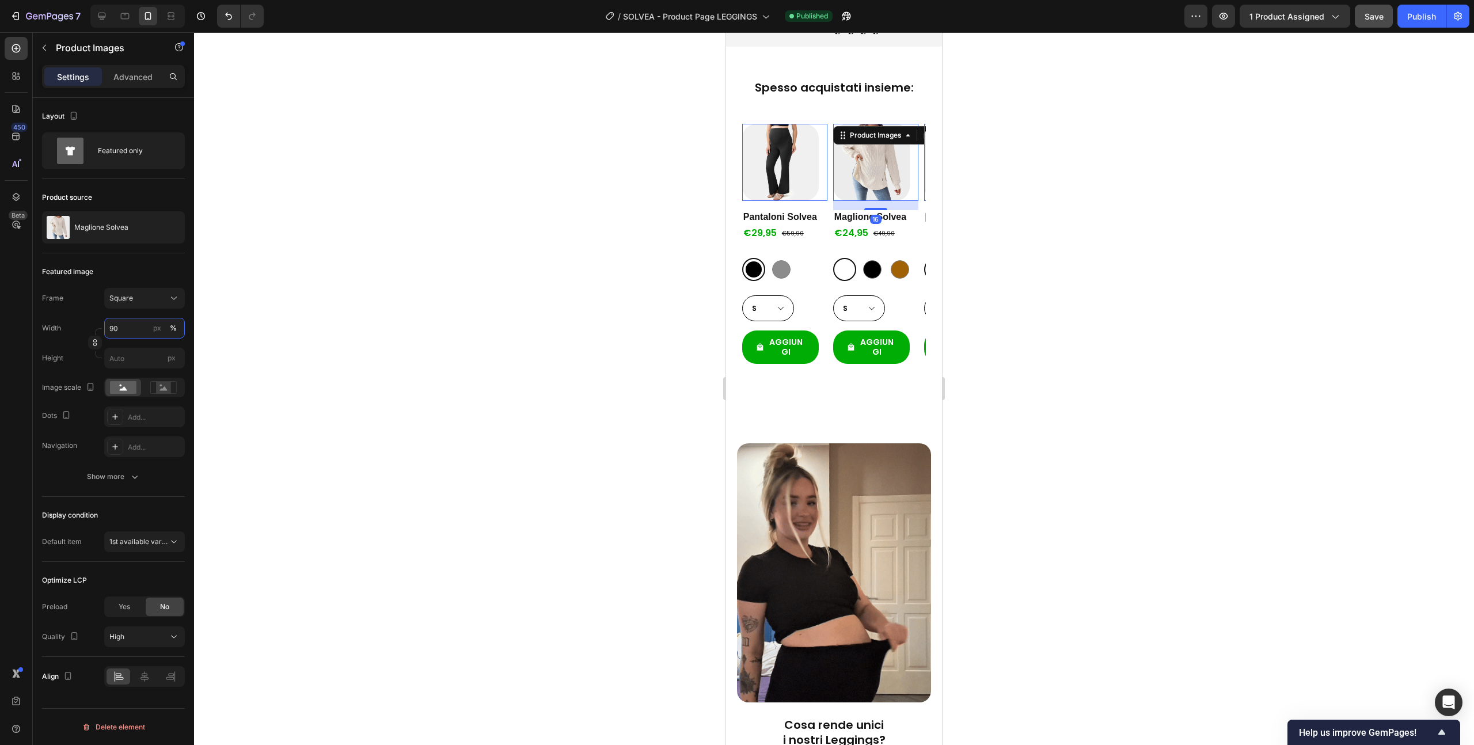
click at [131, 332] on input "90" at bounding box center [144, 328] width 81 height 21
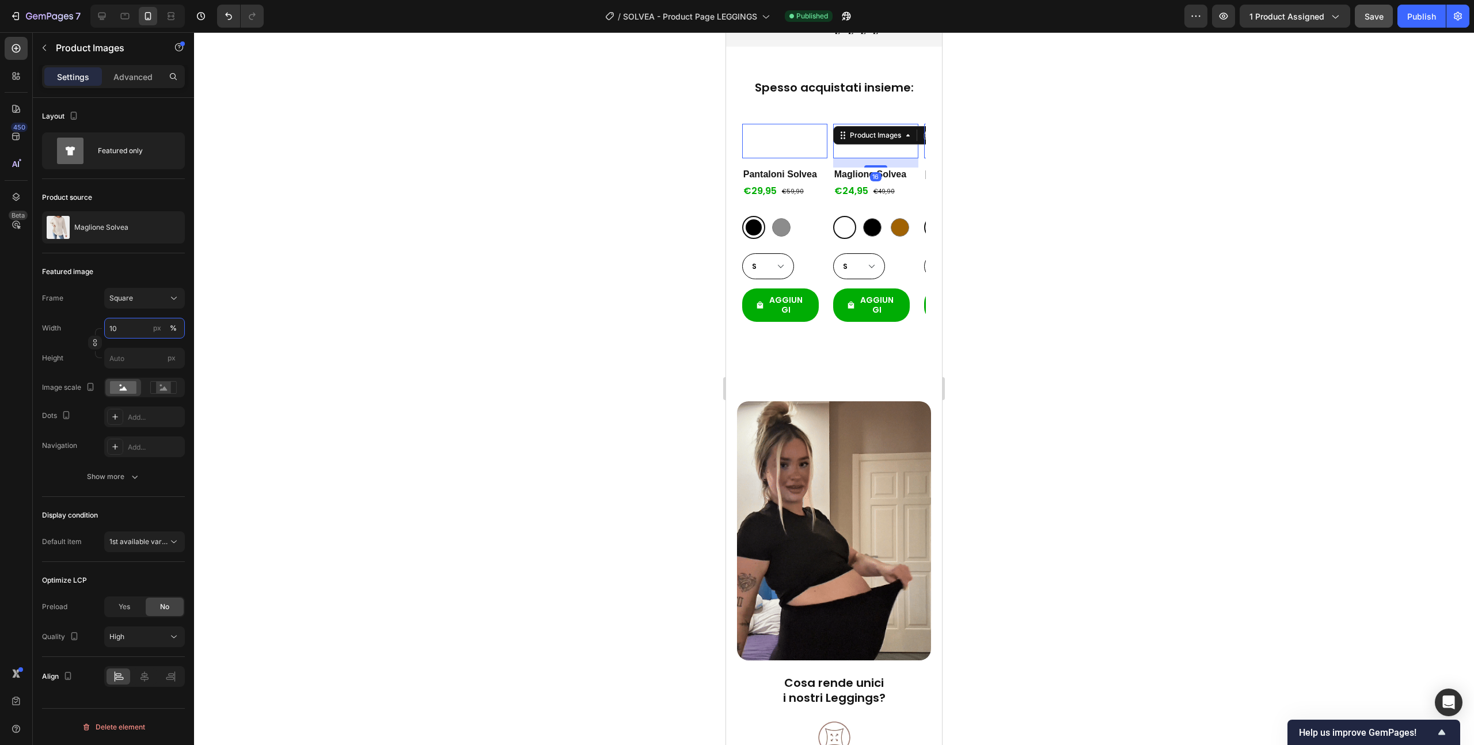
type input "100"
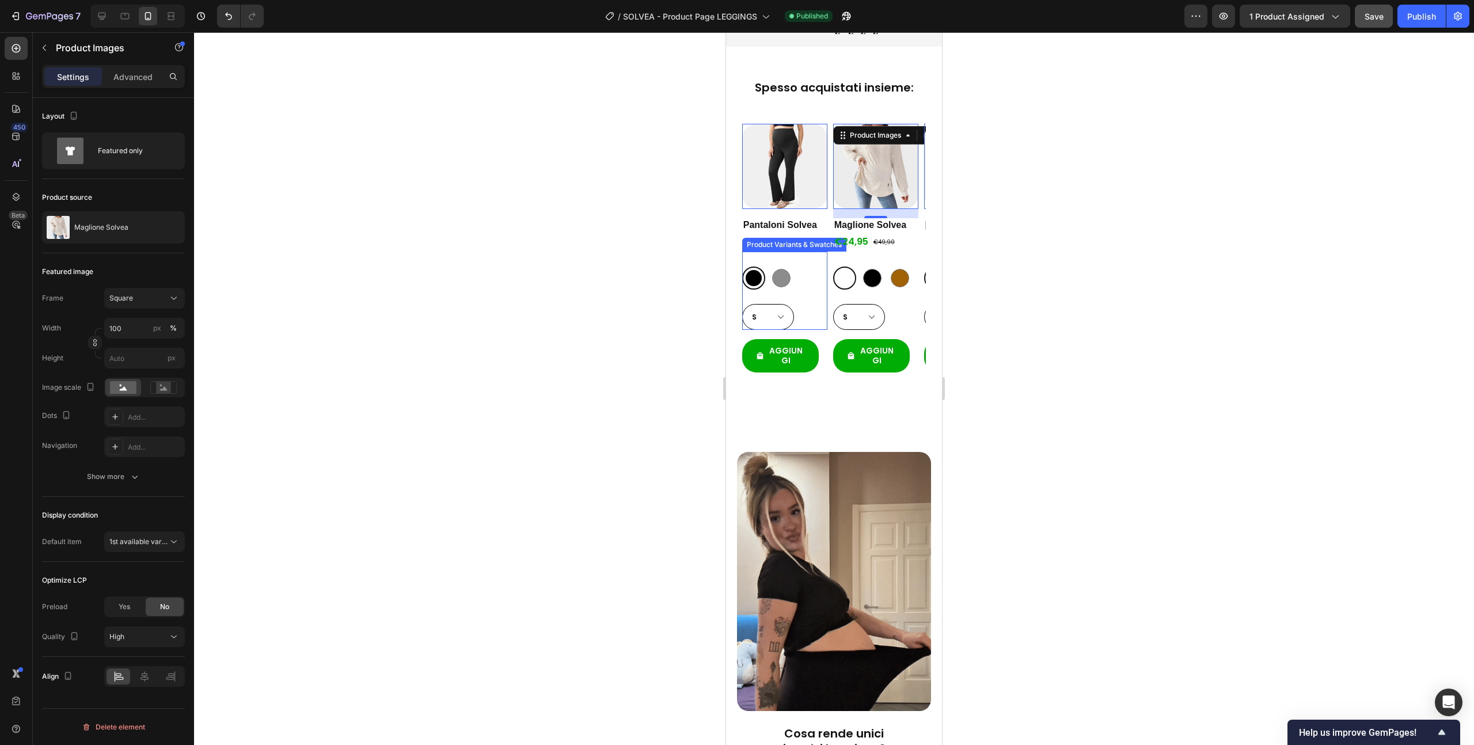
click at [803, 304] on div "S M L XL XXL" at bounding box center [784, 317] width 85 height 26
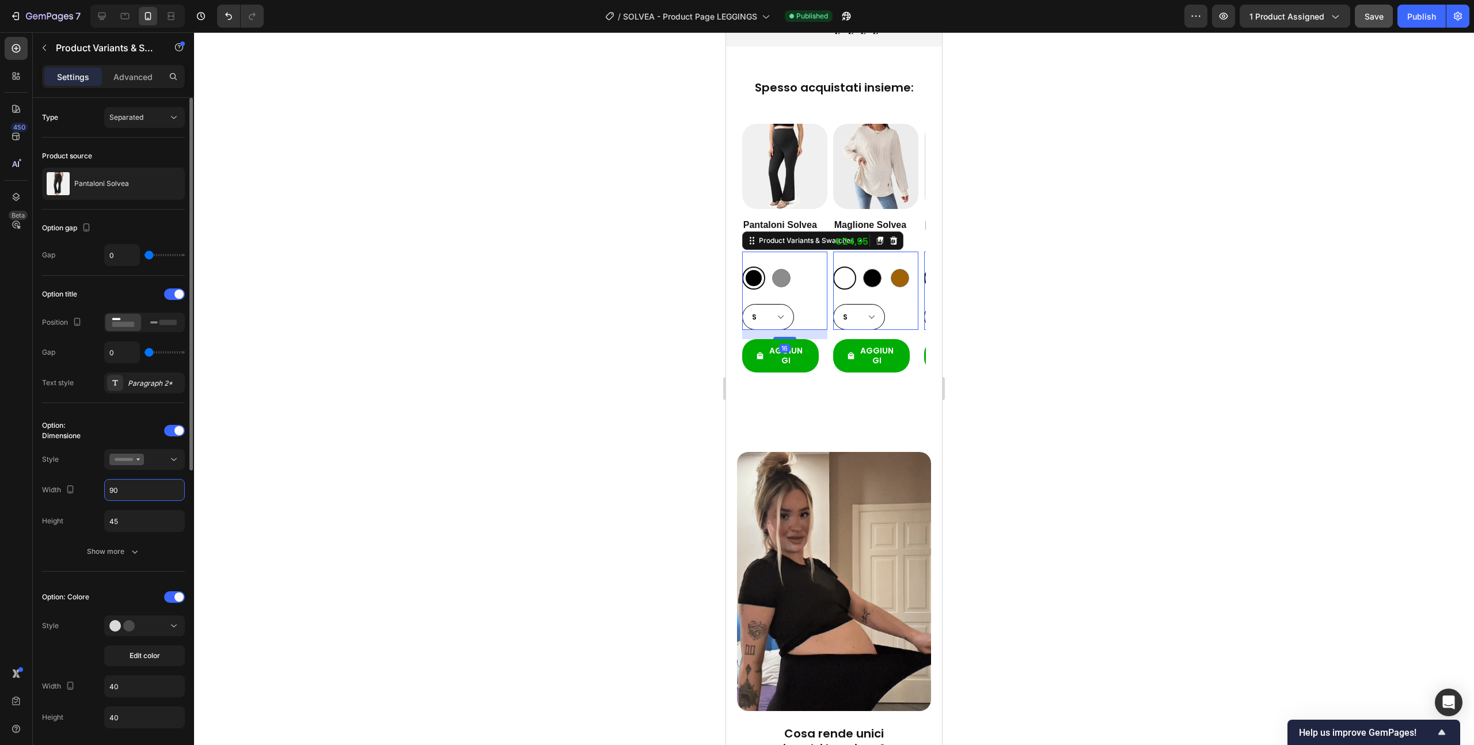
click at [138, 486] on input "90" at bounding box center [144, 490] width 79 height 21
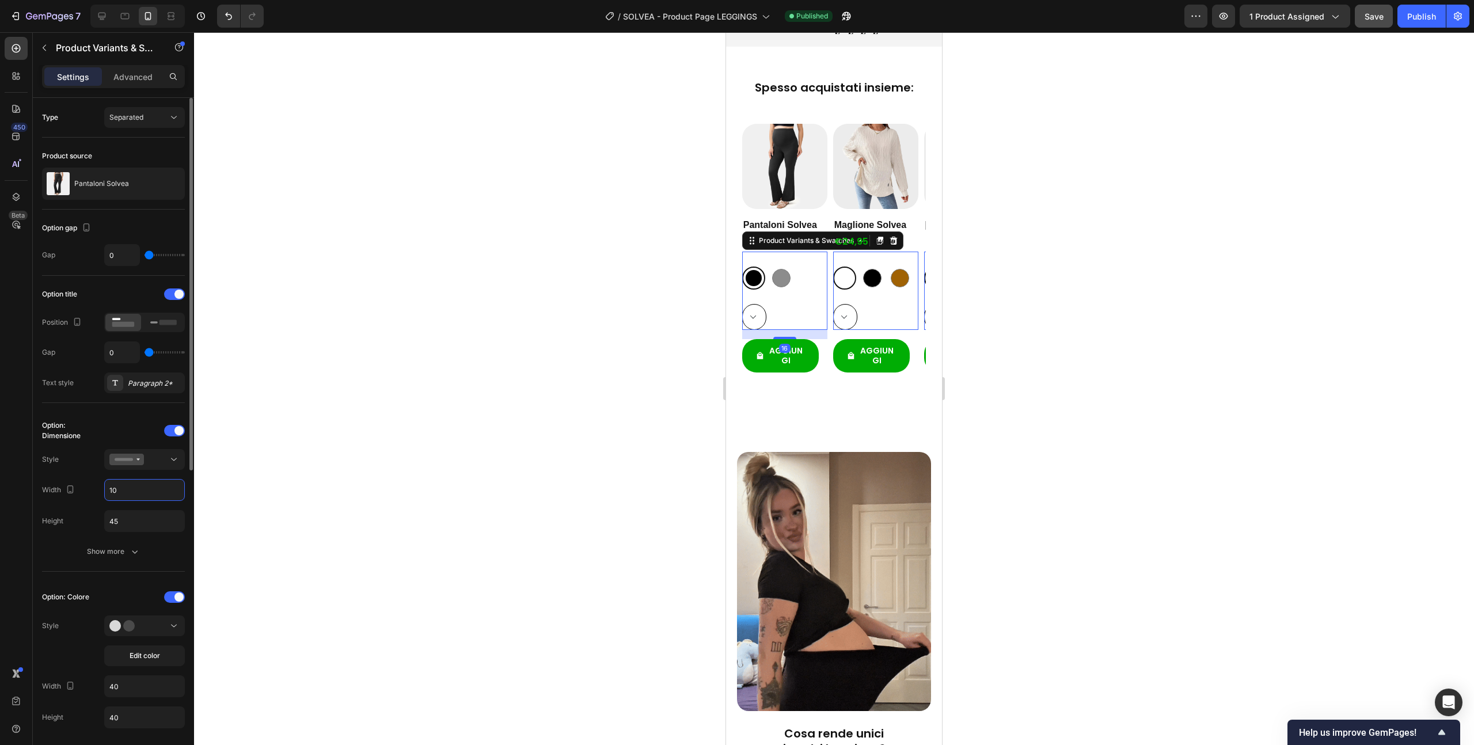
type input "100"
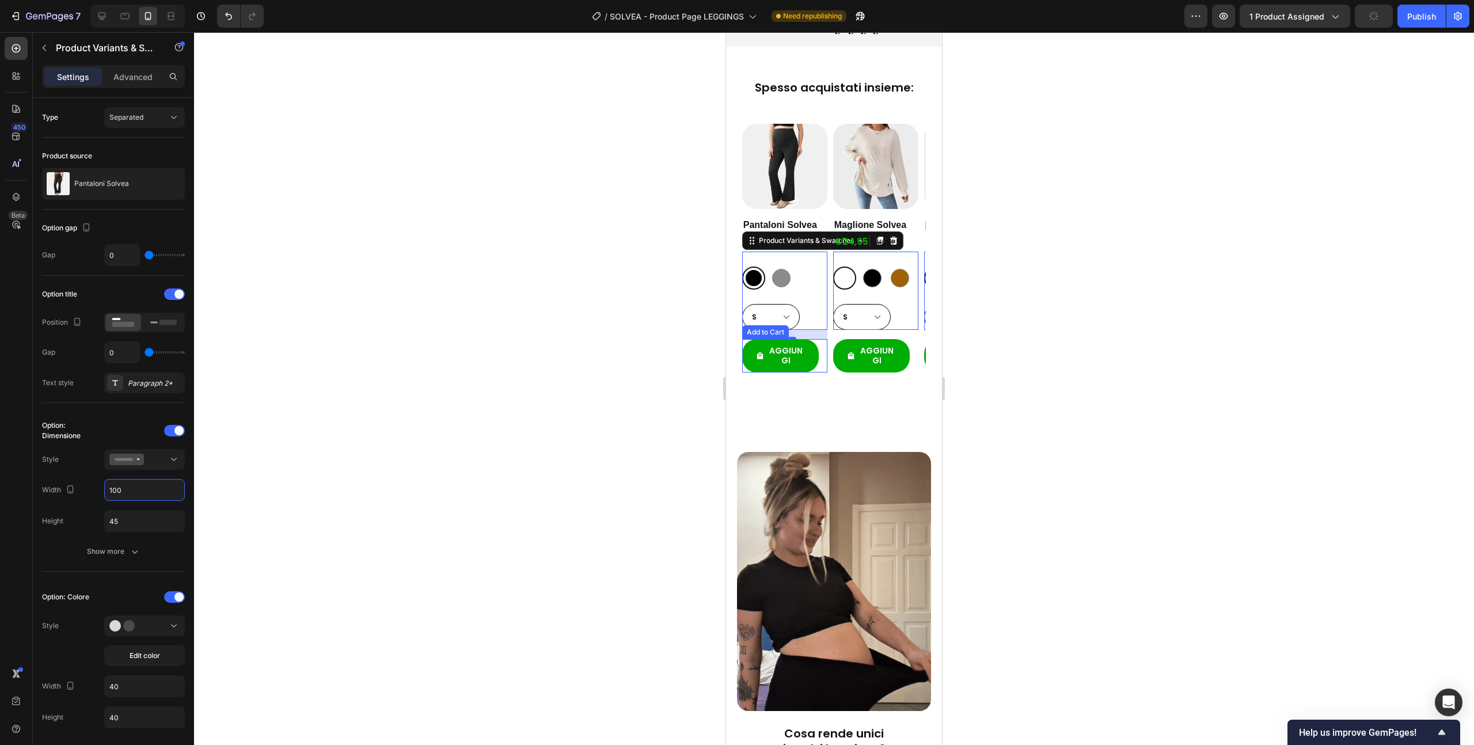
click at [818, 339] on div "AGGIUNGI Add to Cart" at bounding box center [784, 355] width 85 height 33
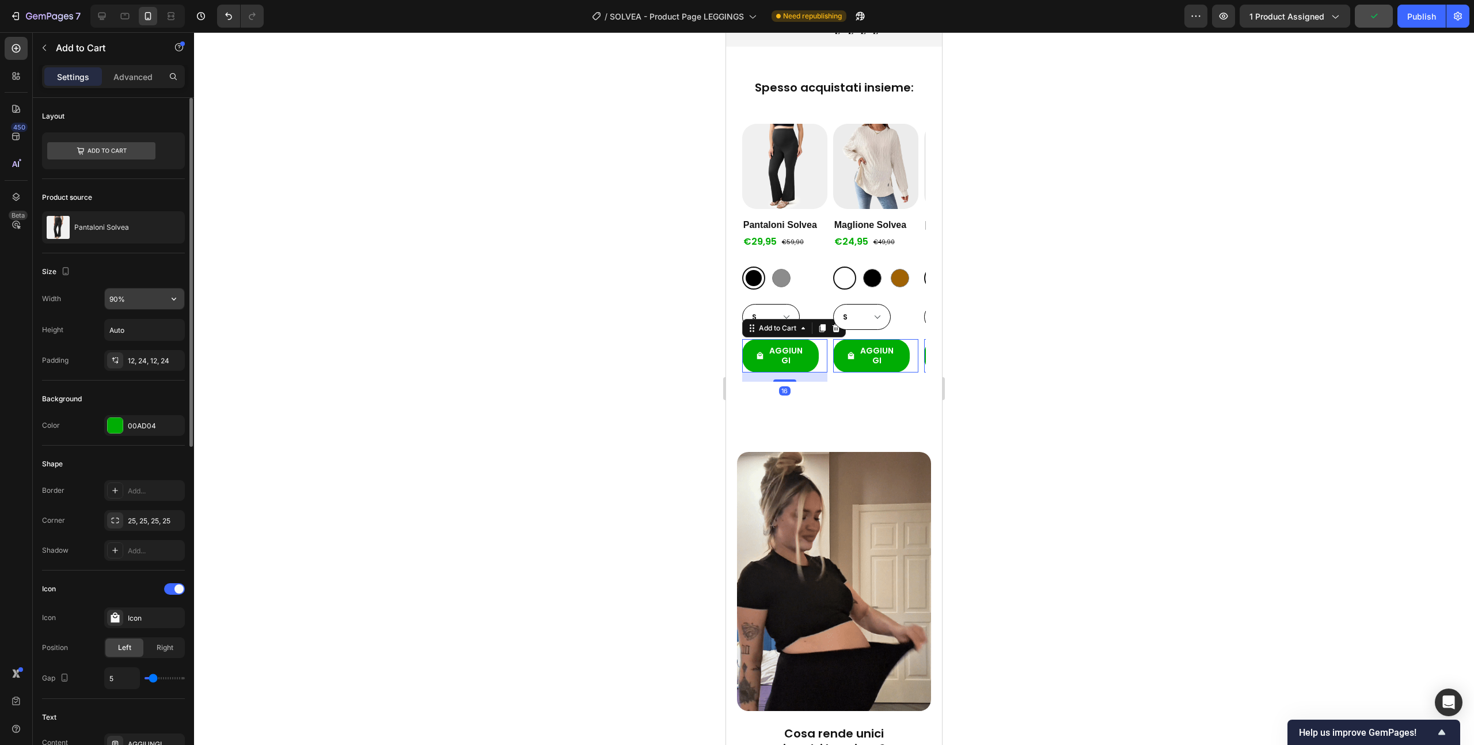
click at [141, 304] on input "90%" at bounding box center [144, 299] width 79 height 21
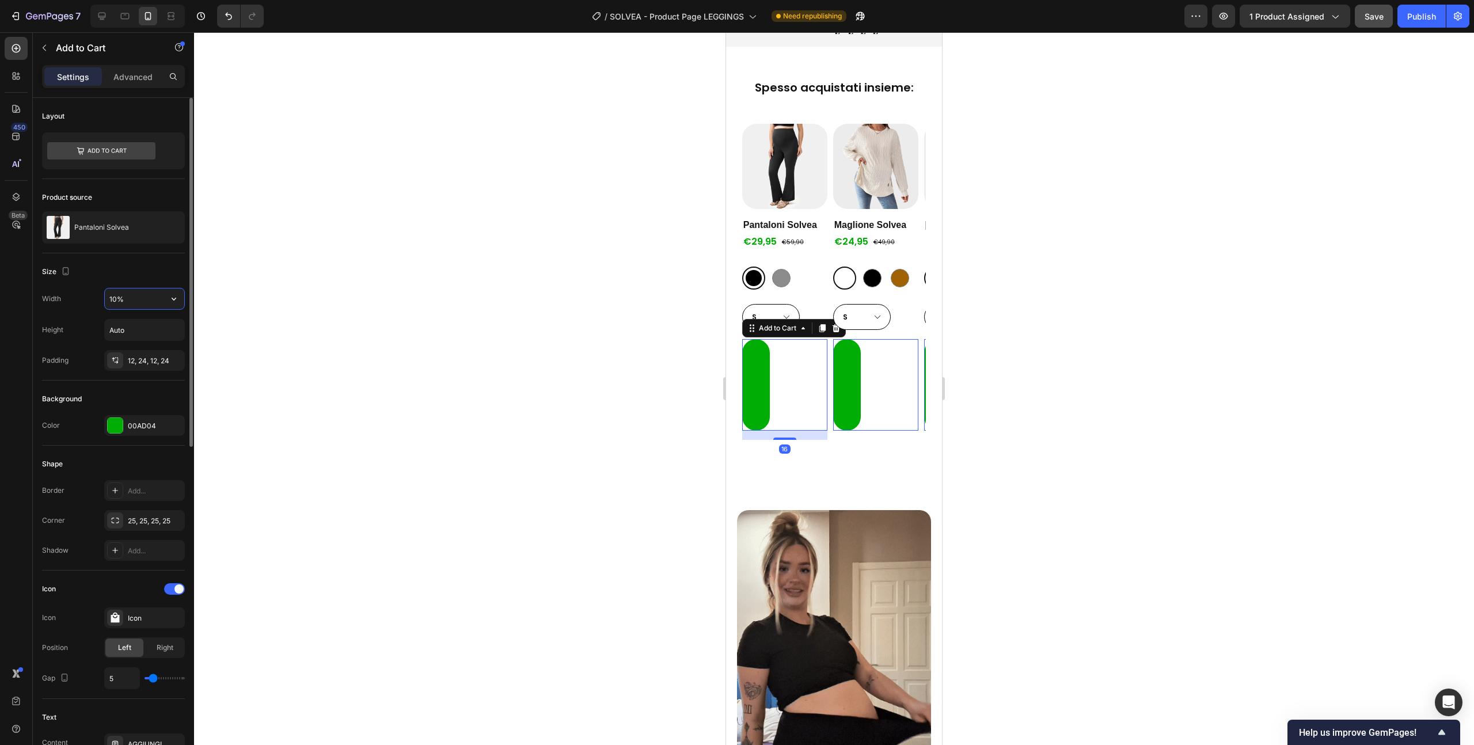
type input "100%"
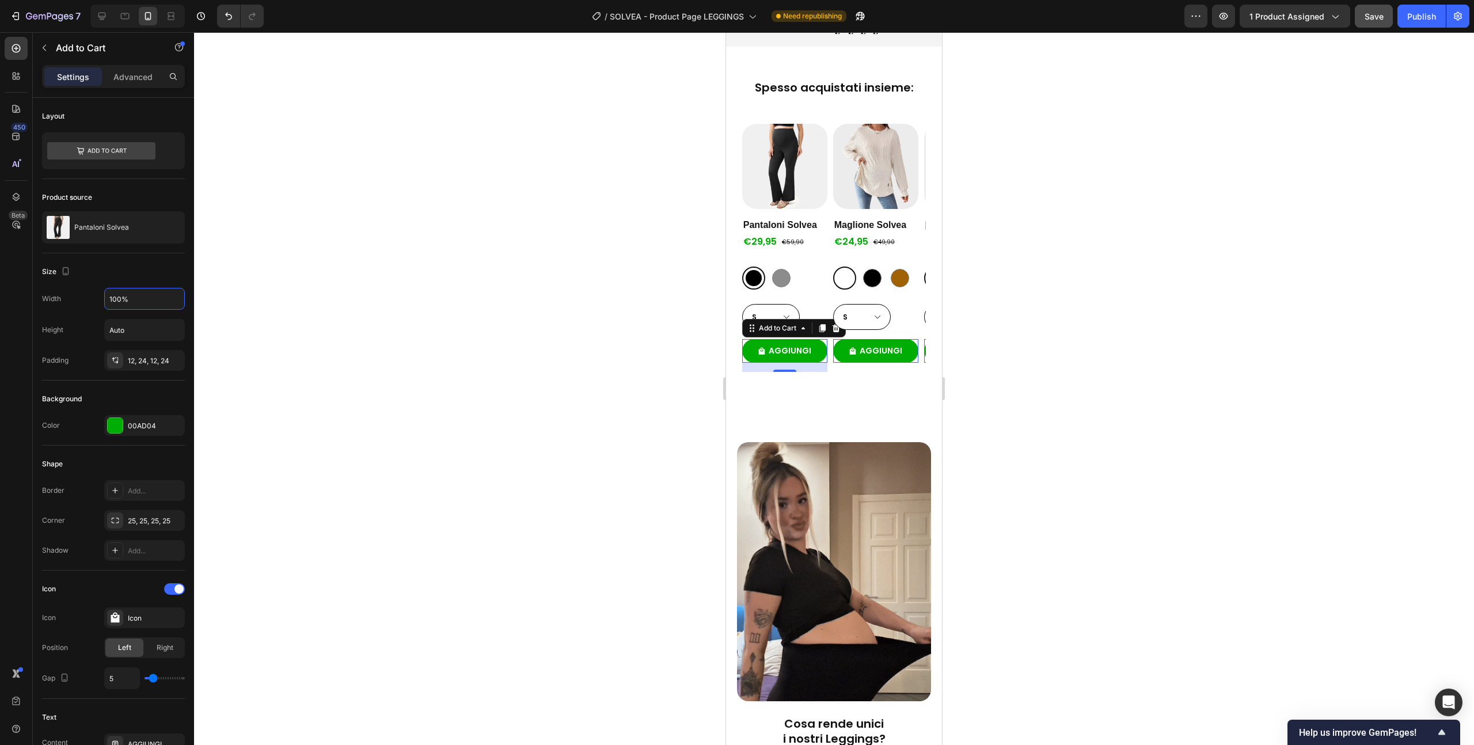
click at [308, 213] on div at bounding box center [834, 388] width 1280 height 713
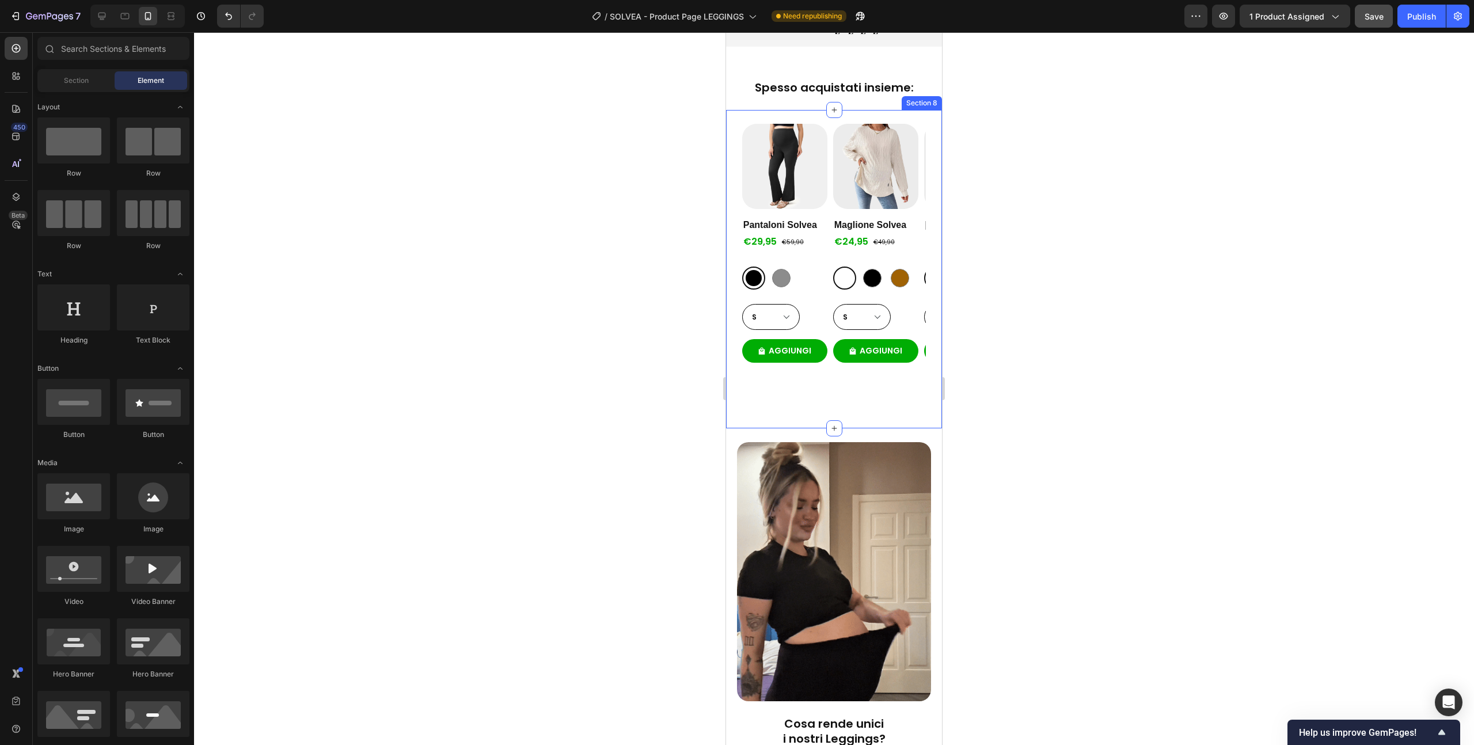
click at [844, 110] on div "Product Images Pantaloni Solvea Product Title €29,95 Product Price Product Pric…" at bounding box center [834, 269] width 216 height 318
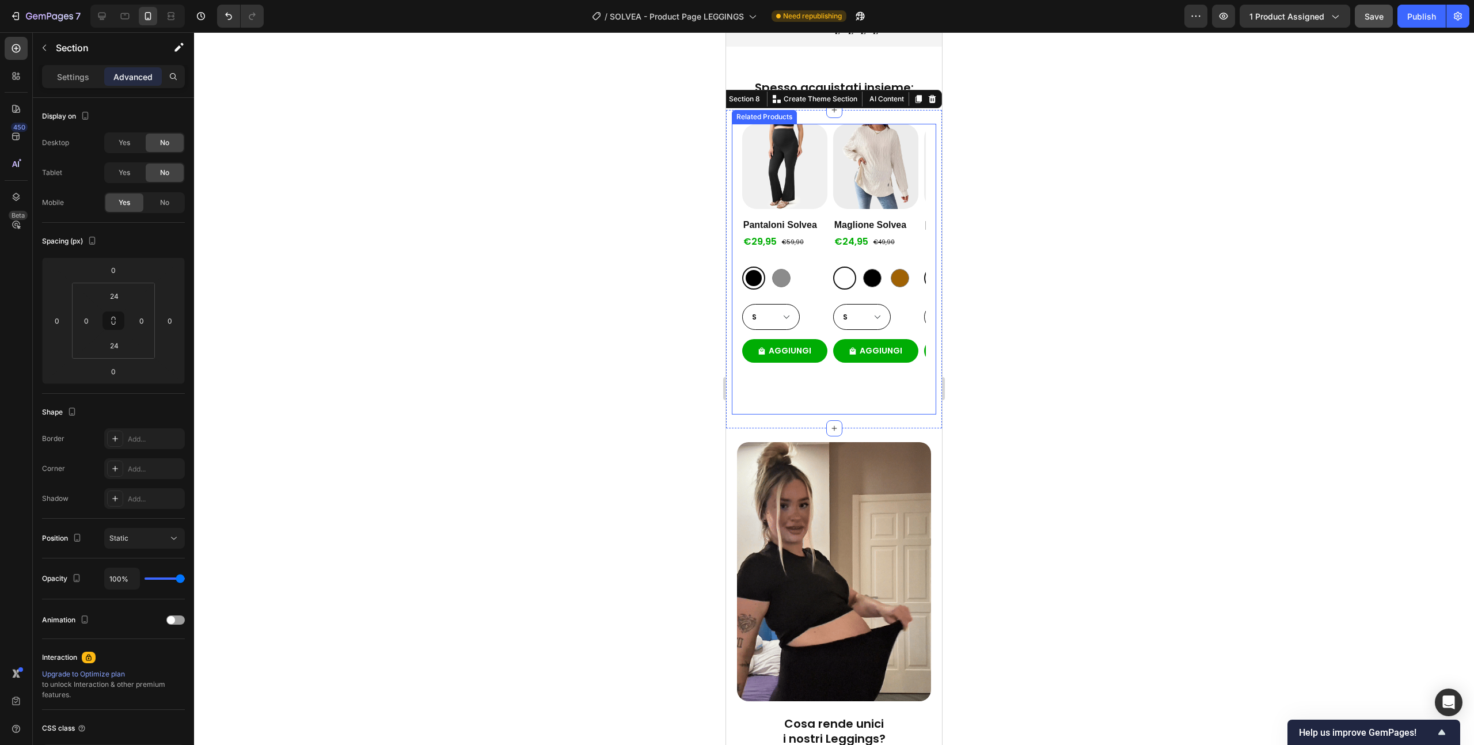
click at [828, 124] on div "Product Images Pantaloni Solvea Product Title €29,95 Product Price Product Pric…" at bounding box center [834, 269] width 184 height 291
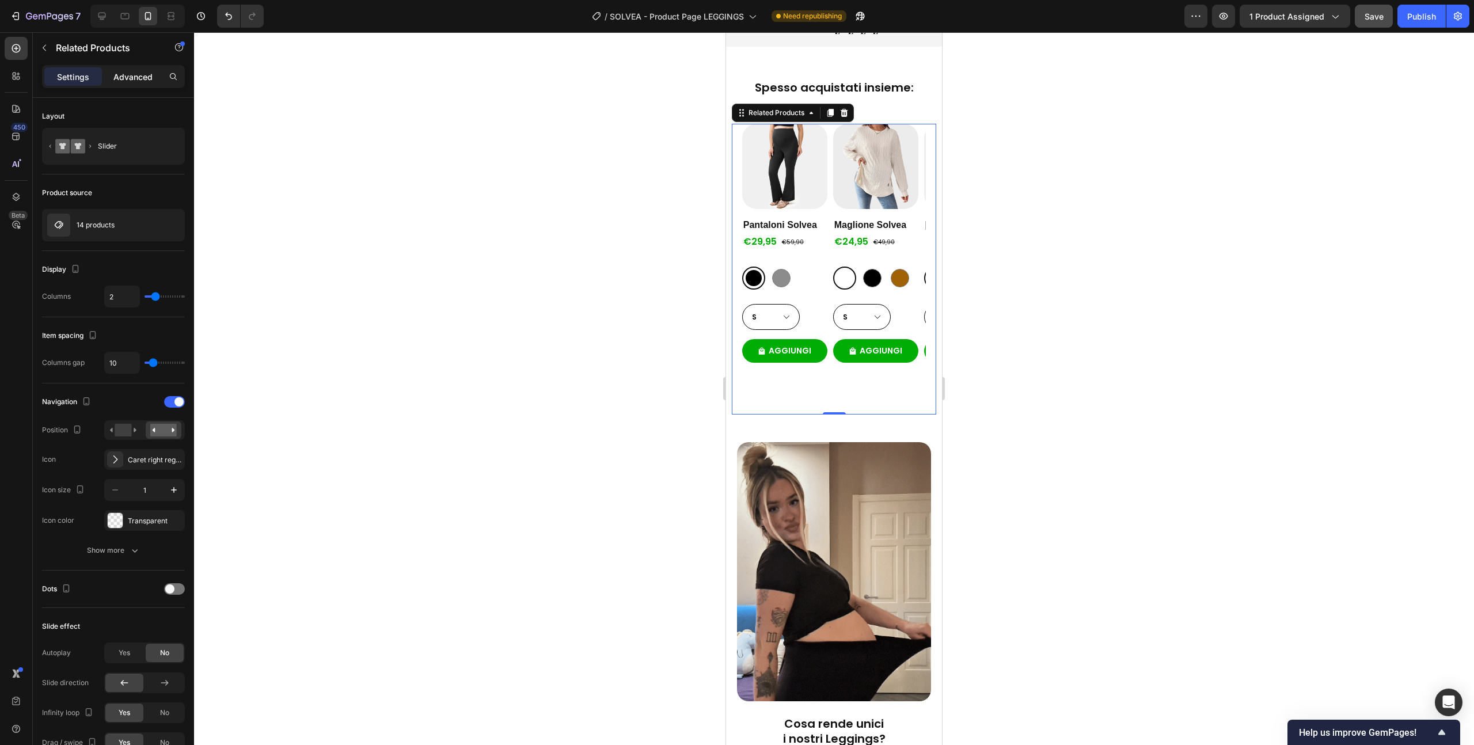
click at [129, 73] on p "Advanced" at bounding box center [132, 77] width 39 height 12
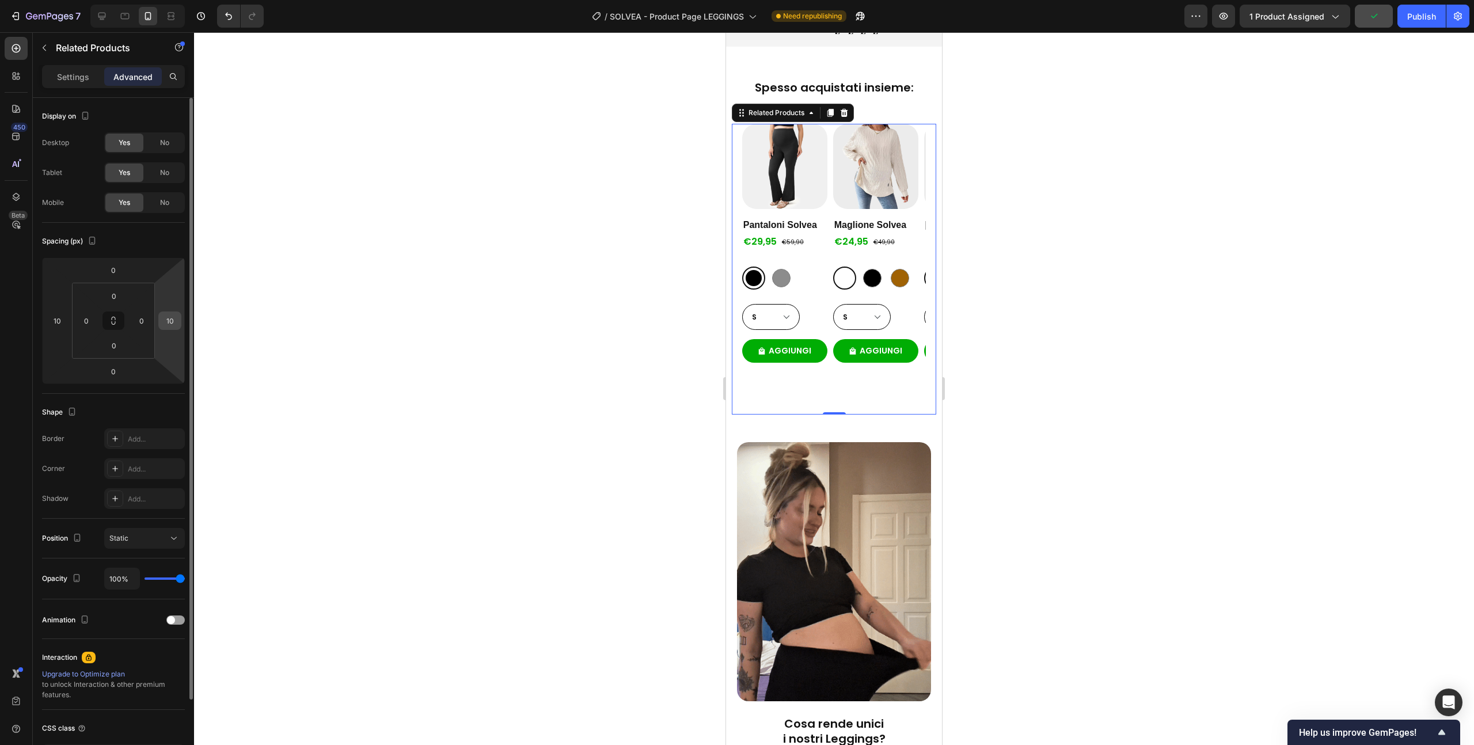
click at [170, 317] on input "10" at bounding box center [169, 320] width 17 height 17
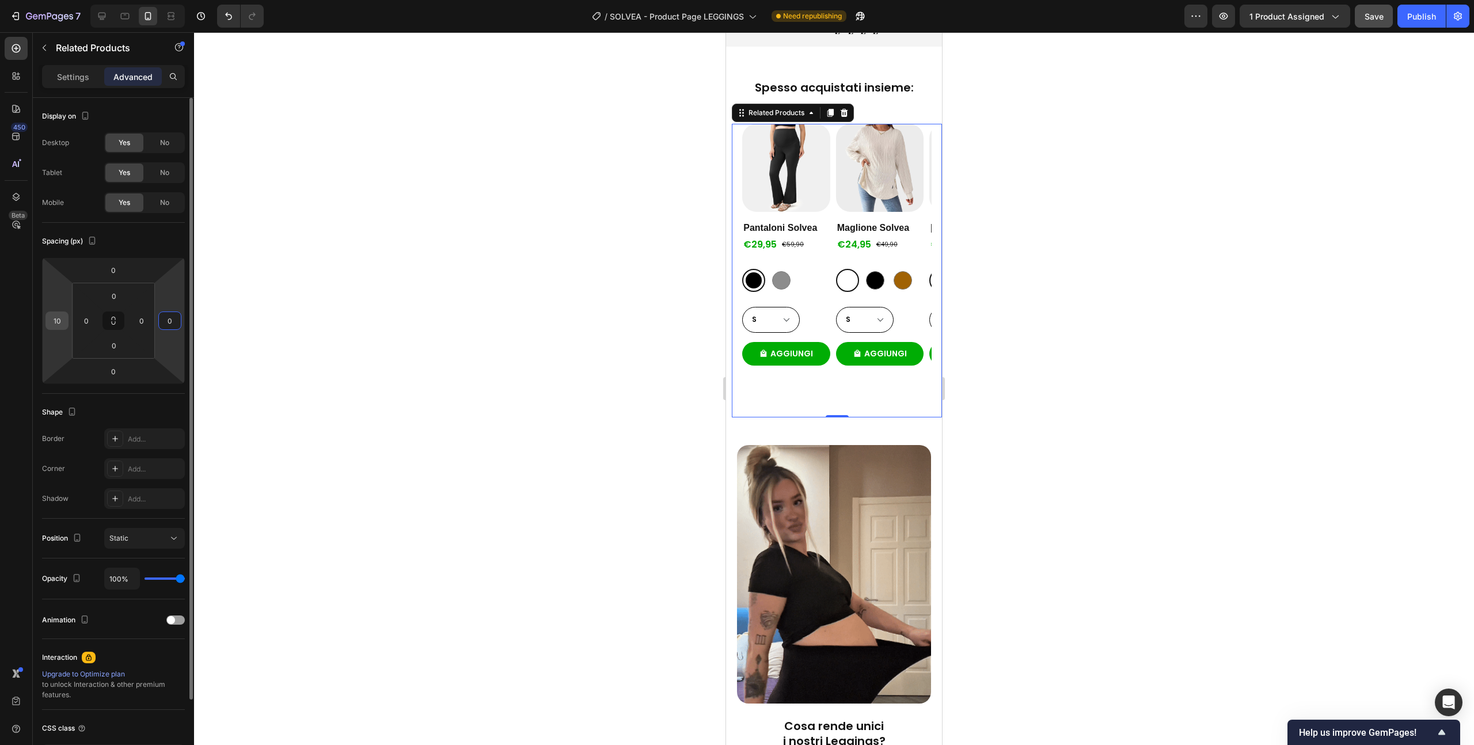
type input "0"
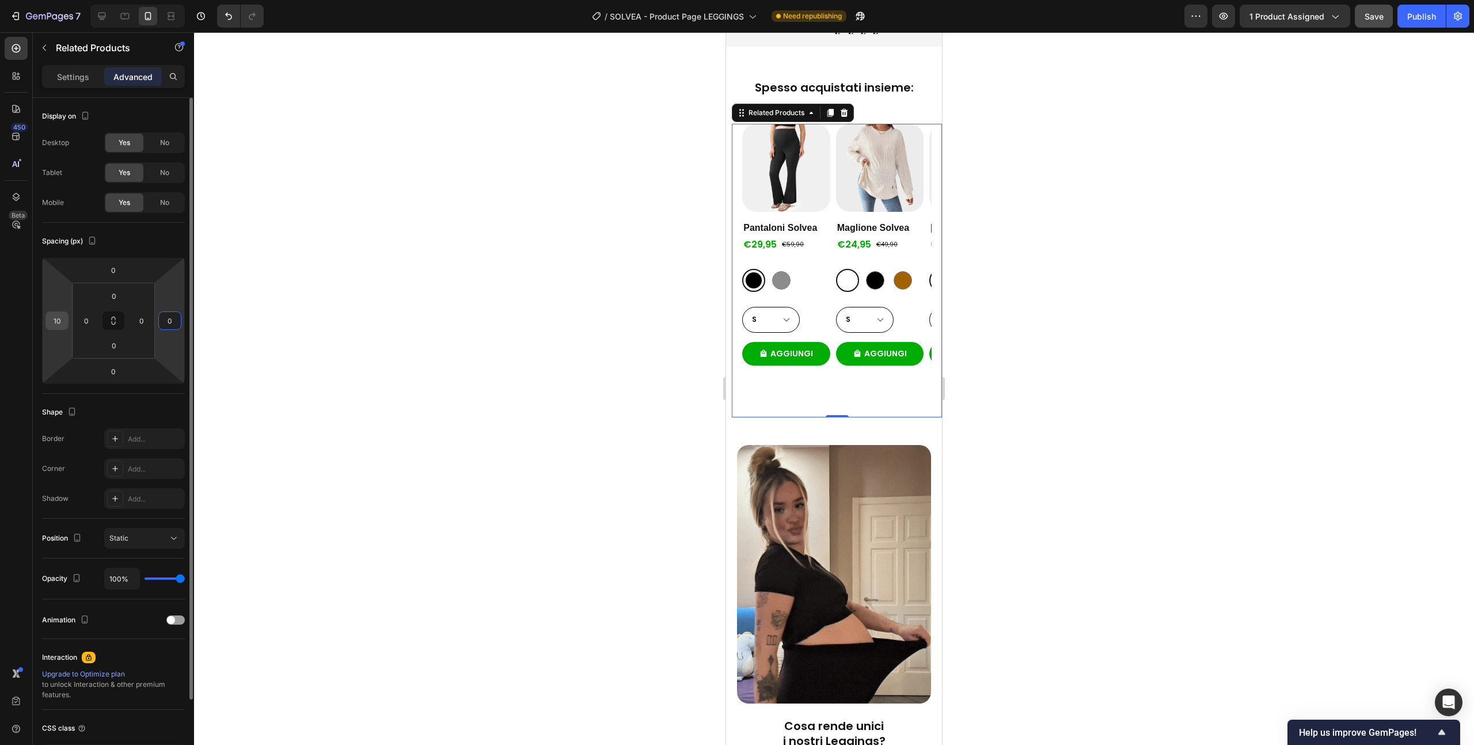
click at [63, 318] on input "10" at bounding box center [56, 320] width 17 height 17
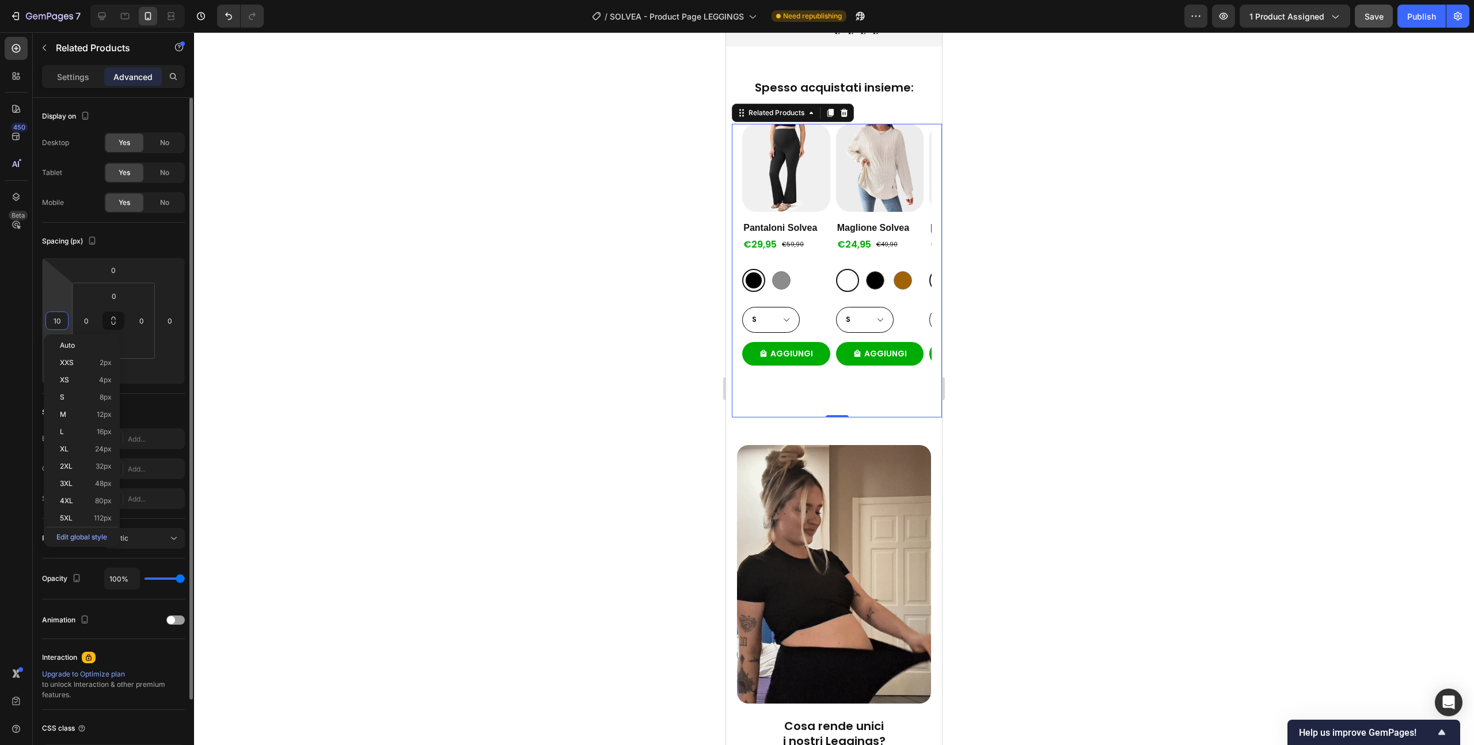
type input "0"
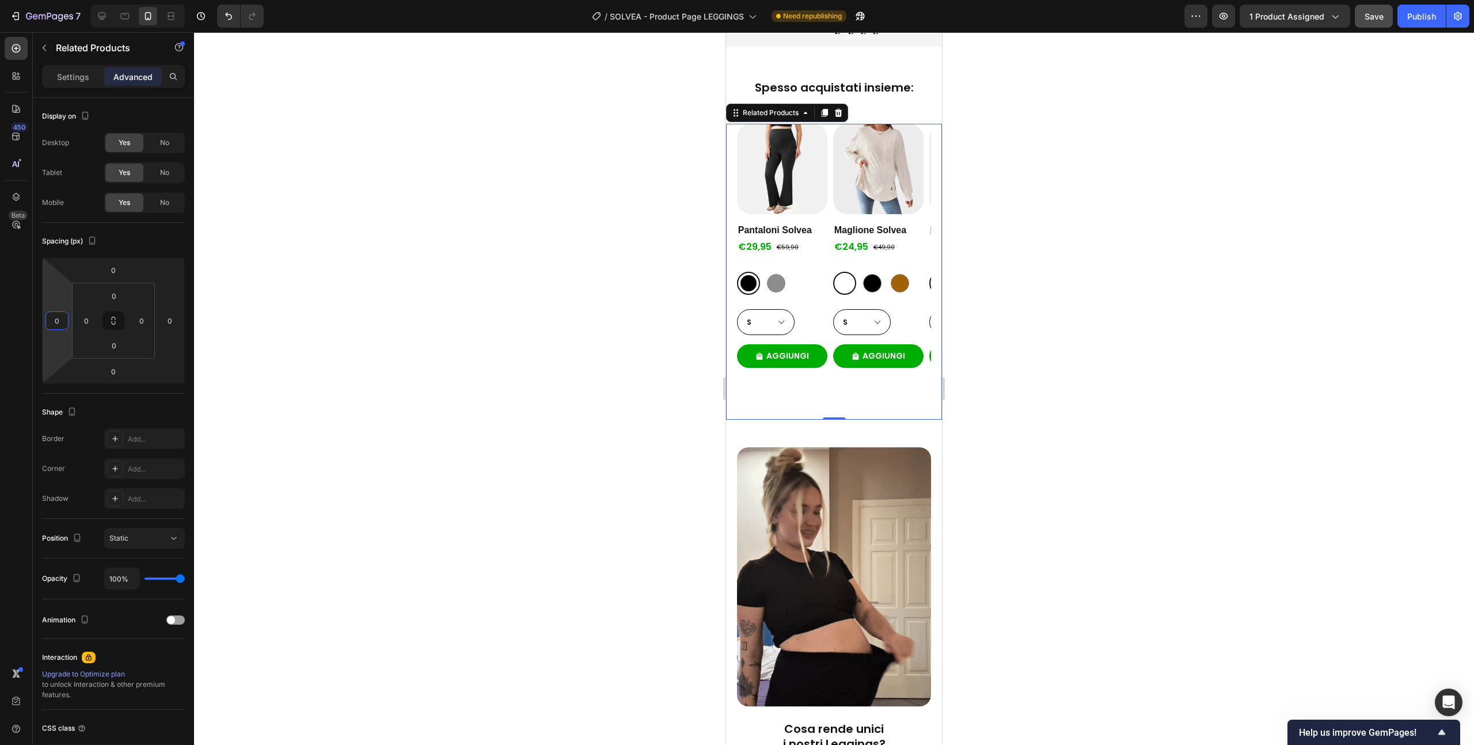
click at [340, 233] on div at bounding box center [834, 388] width 1280 height 713
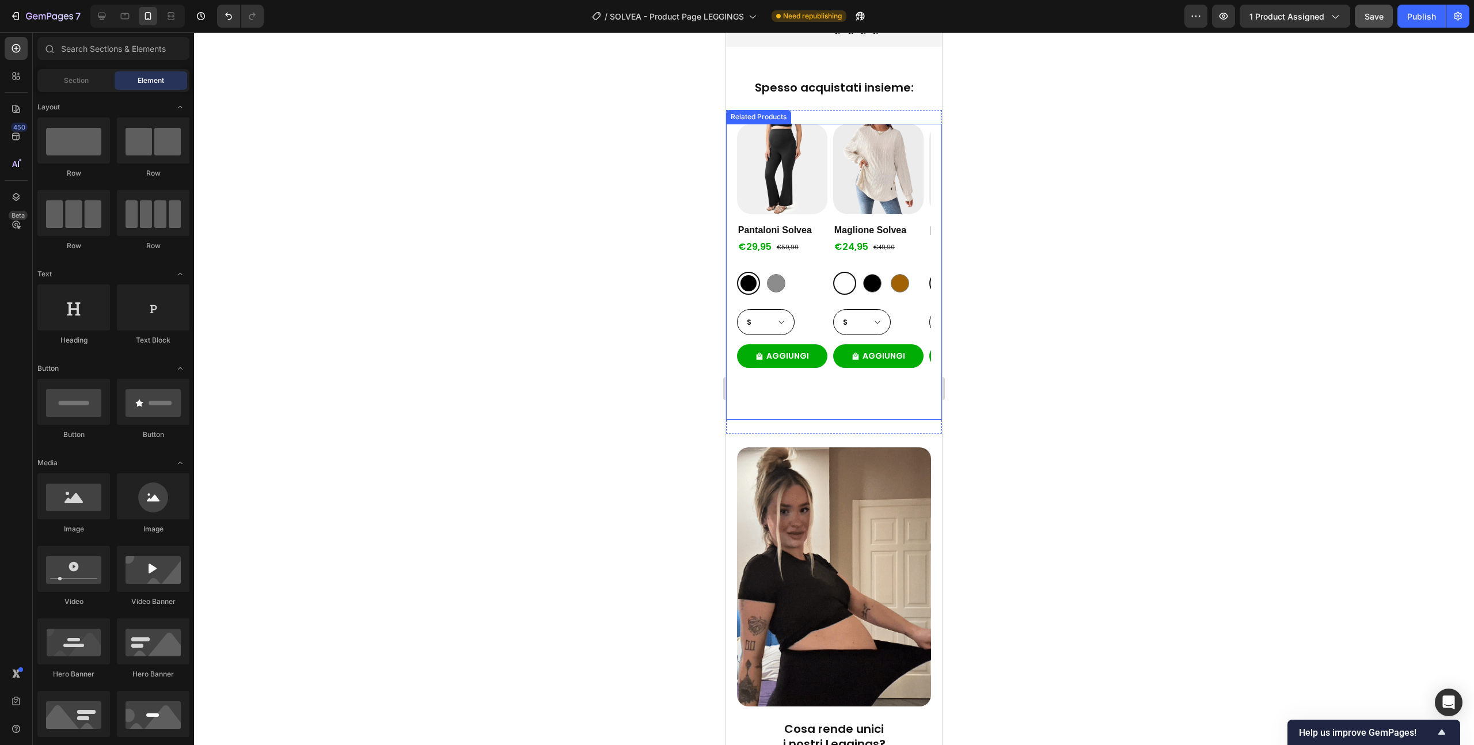
click at [830, 124] on div "Product Images Pantaloni Solvea Product Title €29,95 Product Price Product Pric…" at bounding box center [834, 272] width 195 height 296
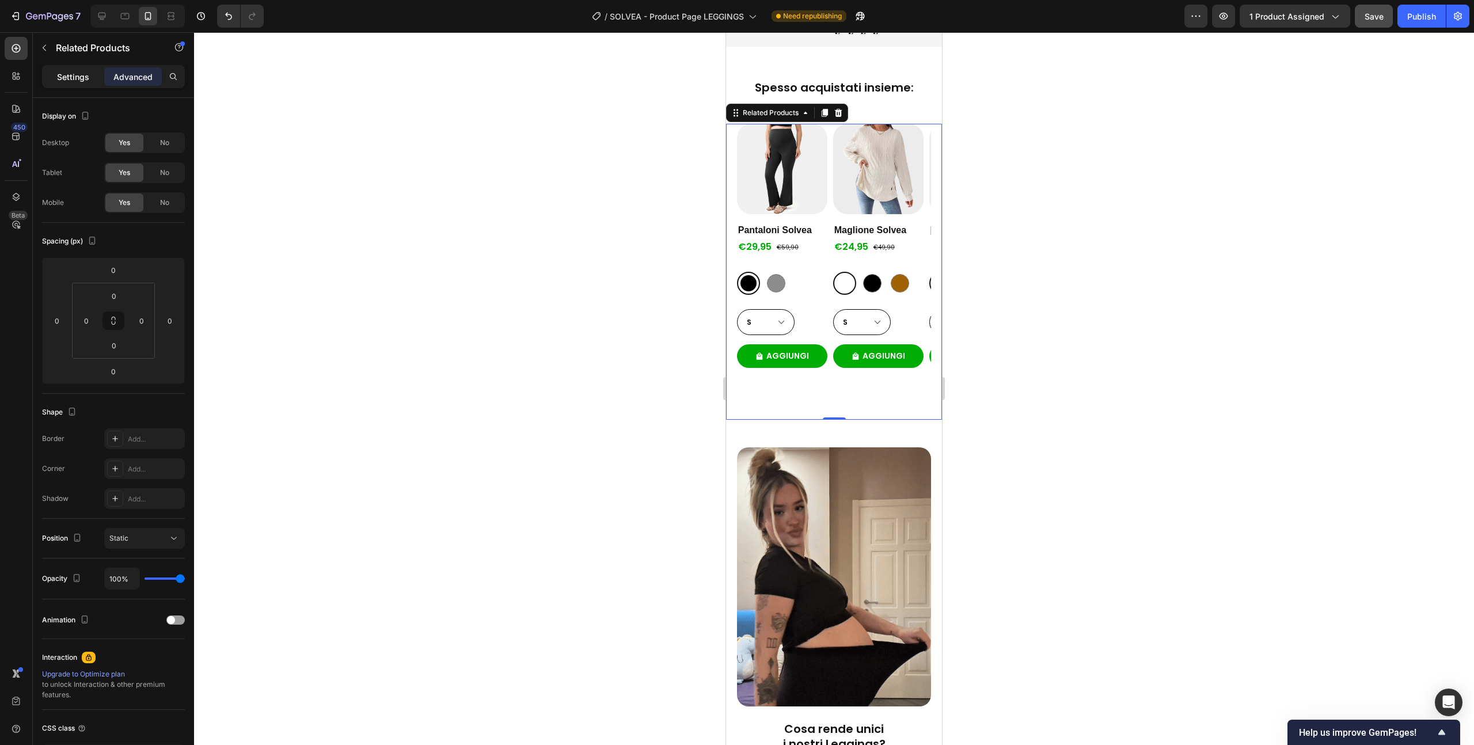
click at [84, 77] on p "Settings" at bounding box center [73, 77] width 32 height 12
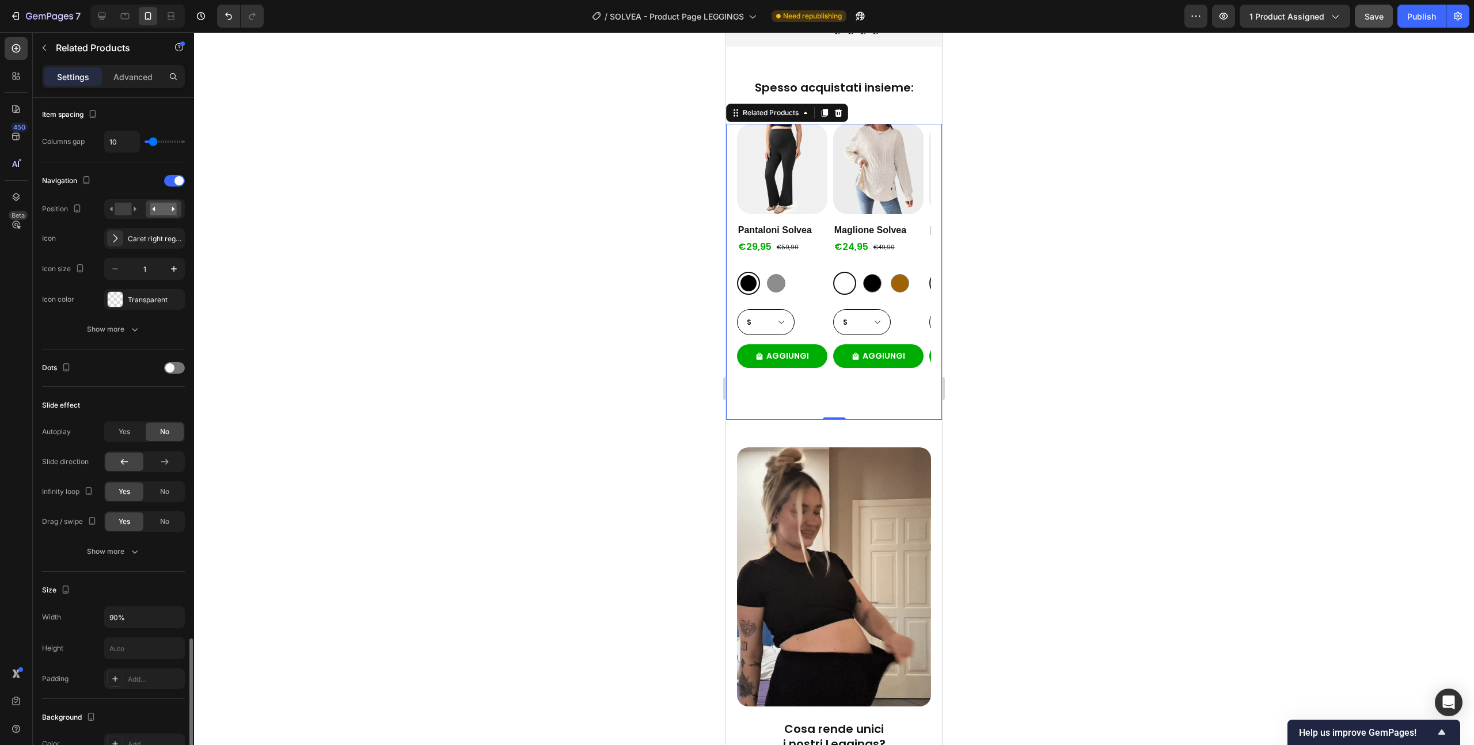
scroll to position [480, 0]
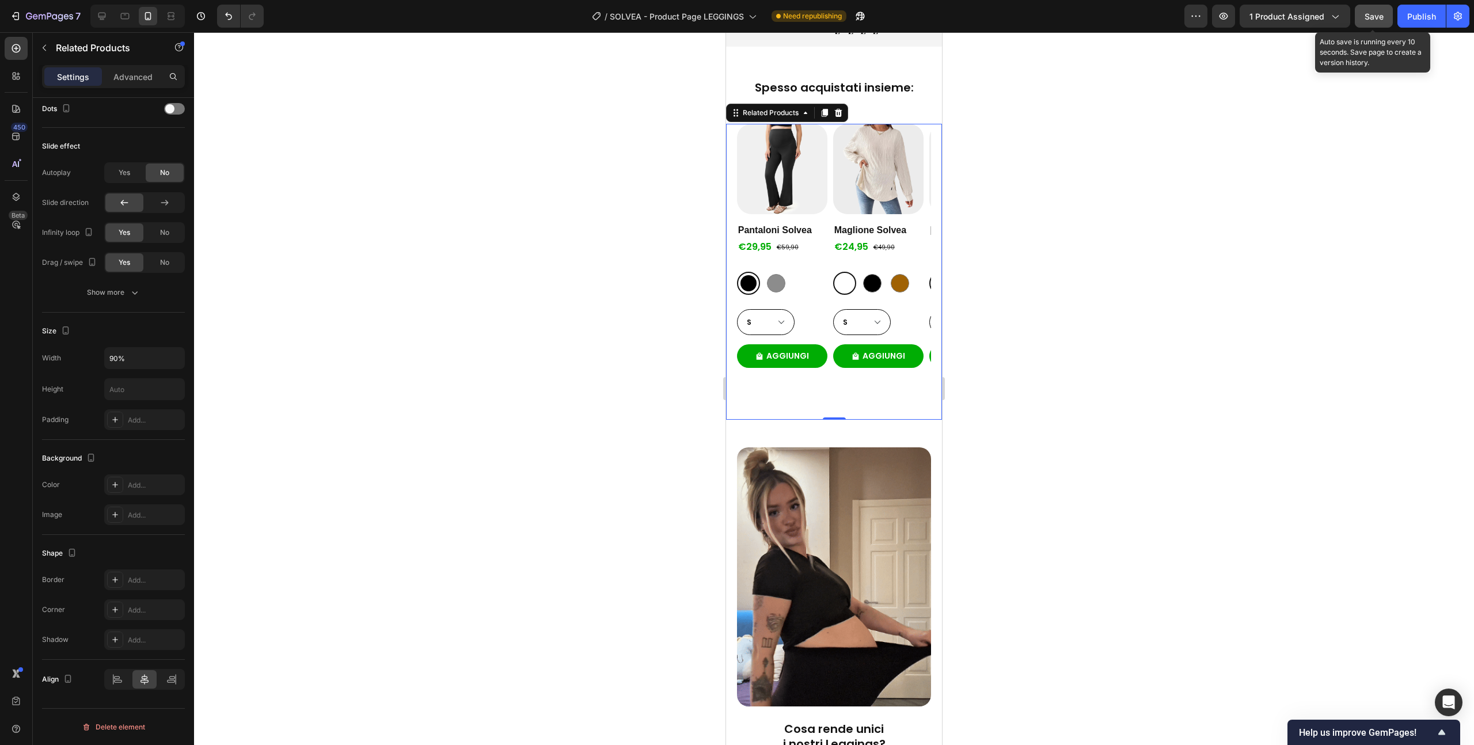
click at [1369, 18] on span "Save" at bounding box center [1374, 17] width 19 height 10
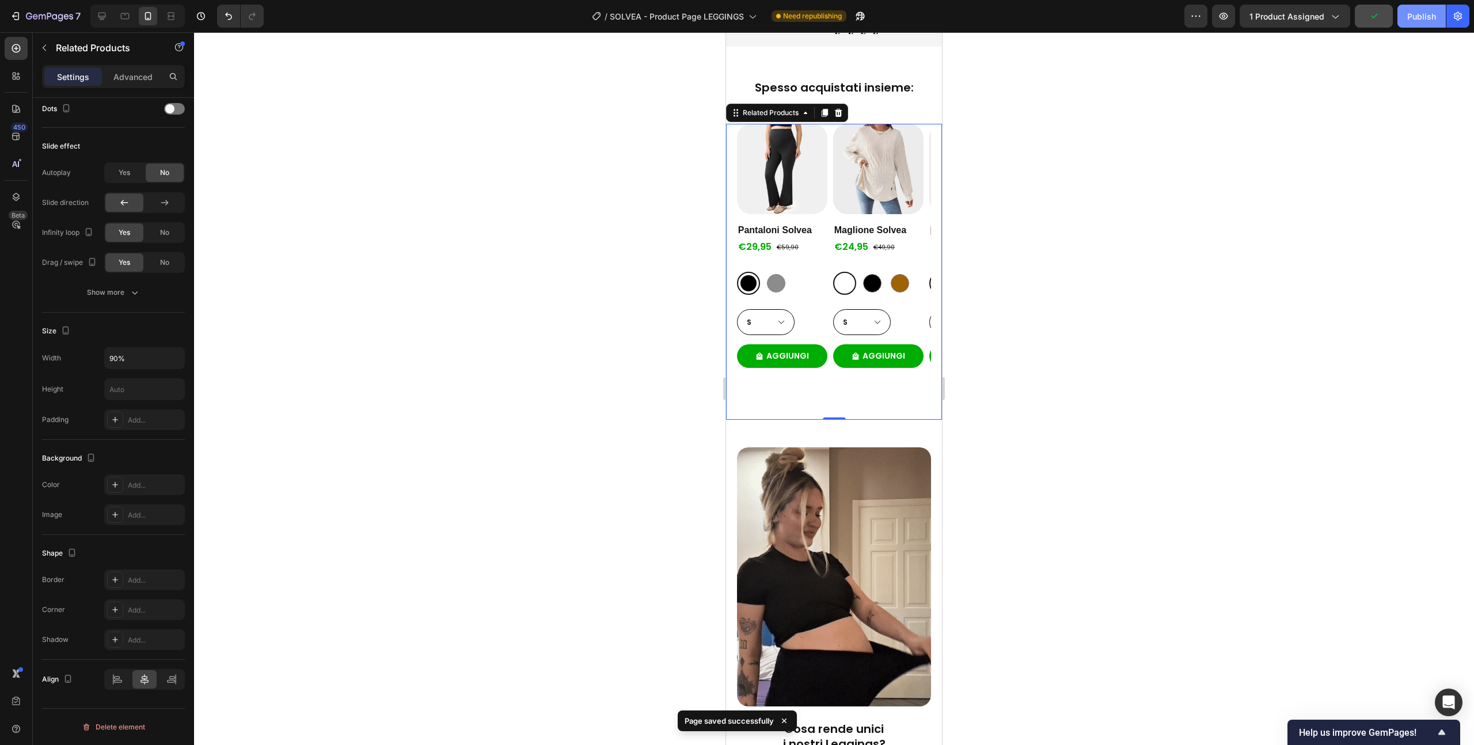
click at [1413, 20] on div "Publish" at bounding box center [1422, 16] width 29 height 12
